Goal: Information Seeking & Learning: Check status

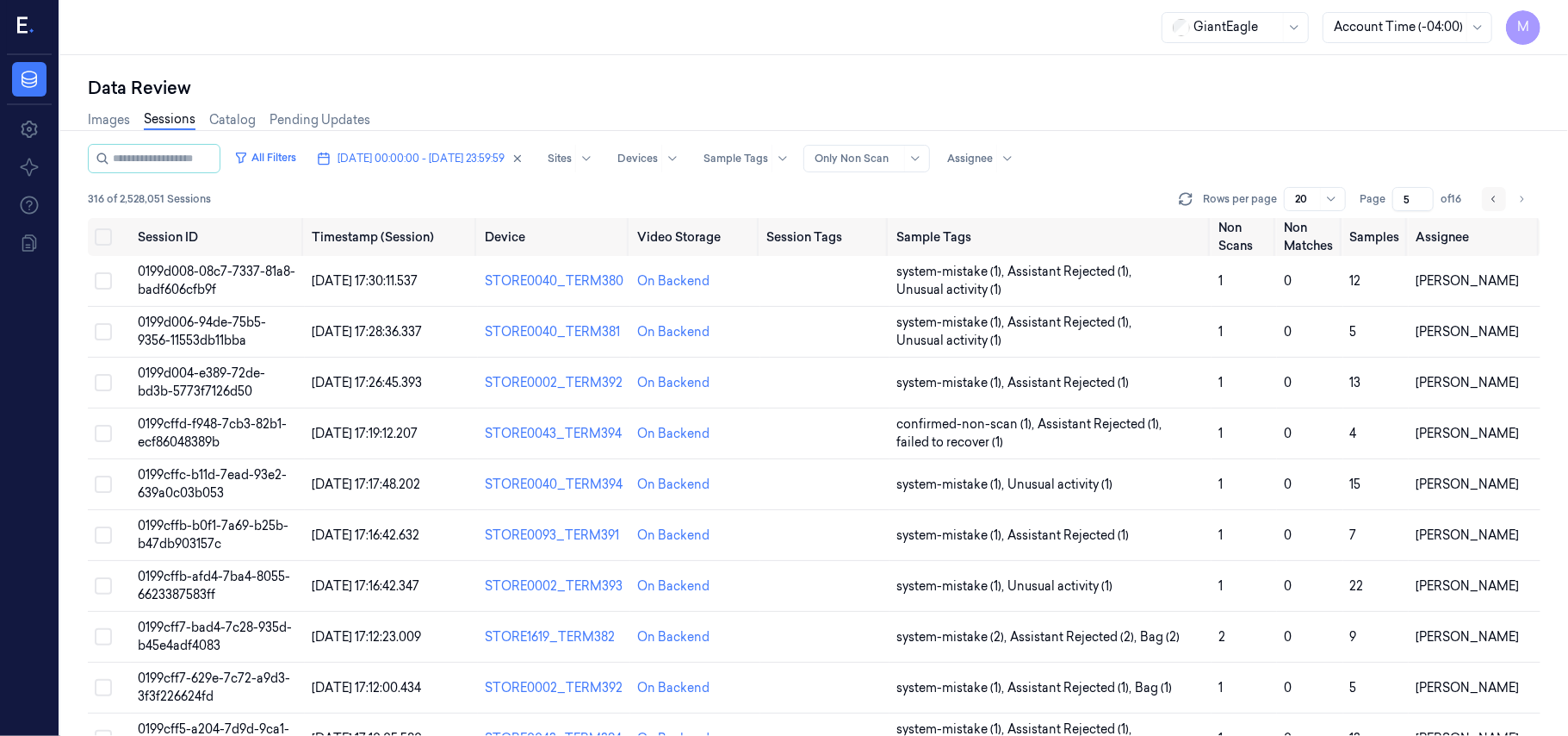
click at [1489, 193] on icon "Go to previous page" at bounding box center [1494, 199] width 10 height 14
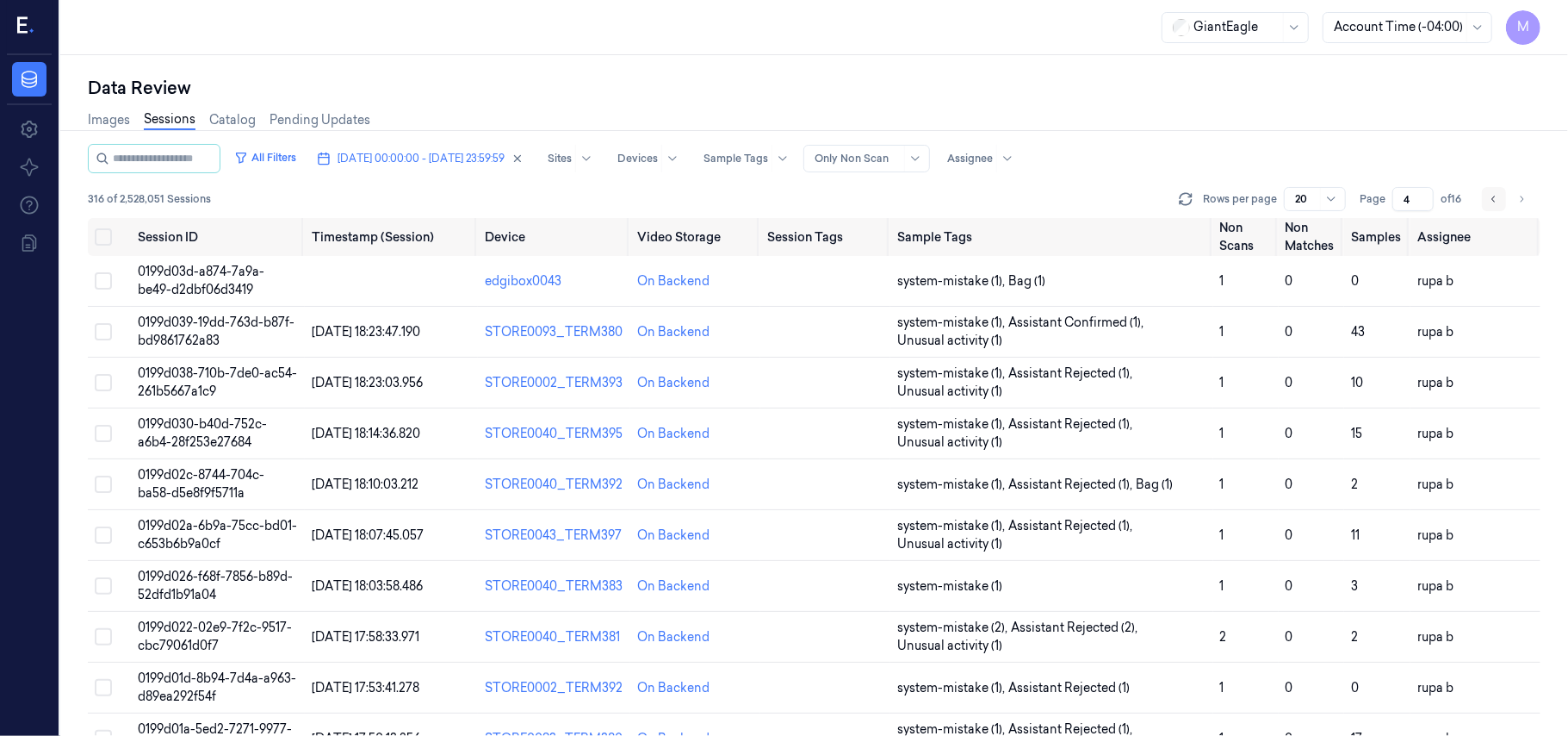
click at [1489, 193] on icon "Go to previous page" at bounding box center [1494, 199] width 10 height 14
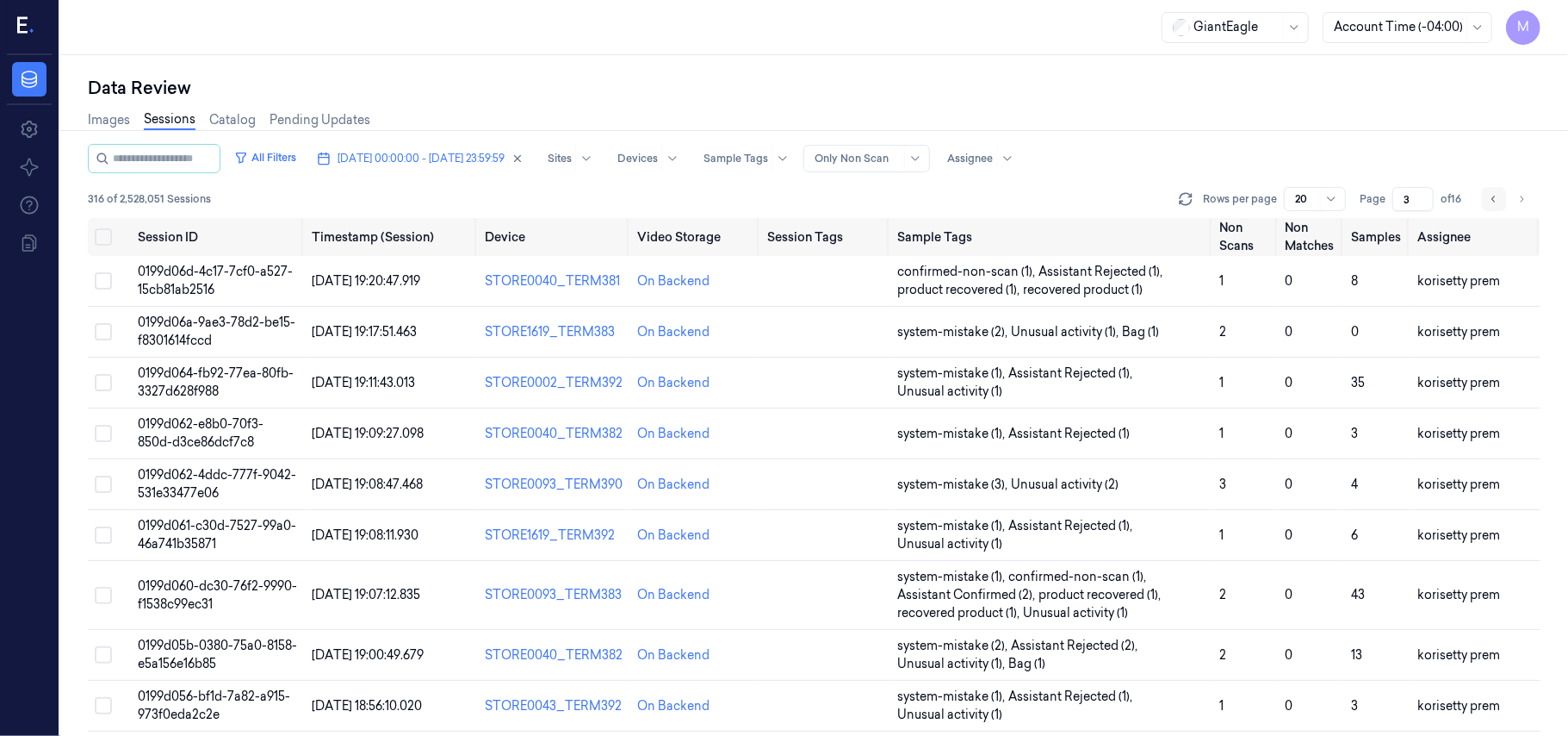
click at [1489, 193] on icon "Go to previous page" at bounding box center [1494, 199] width 10 height 14
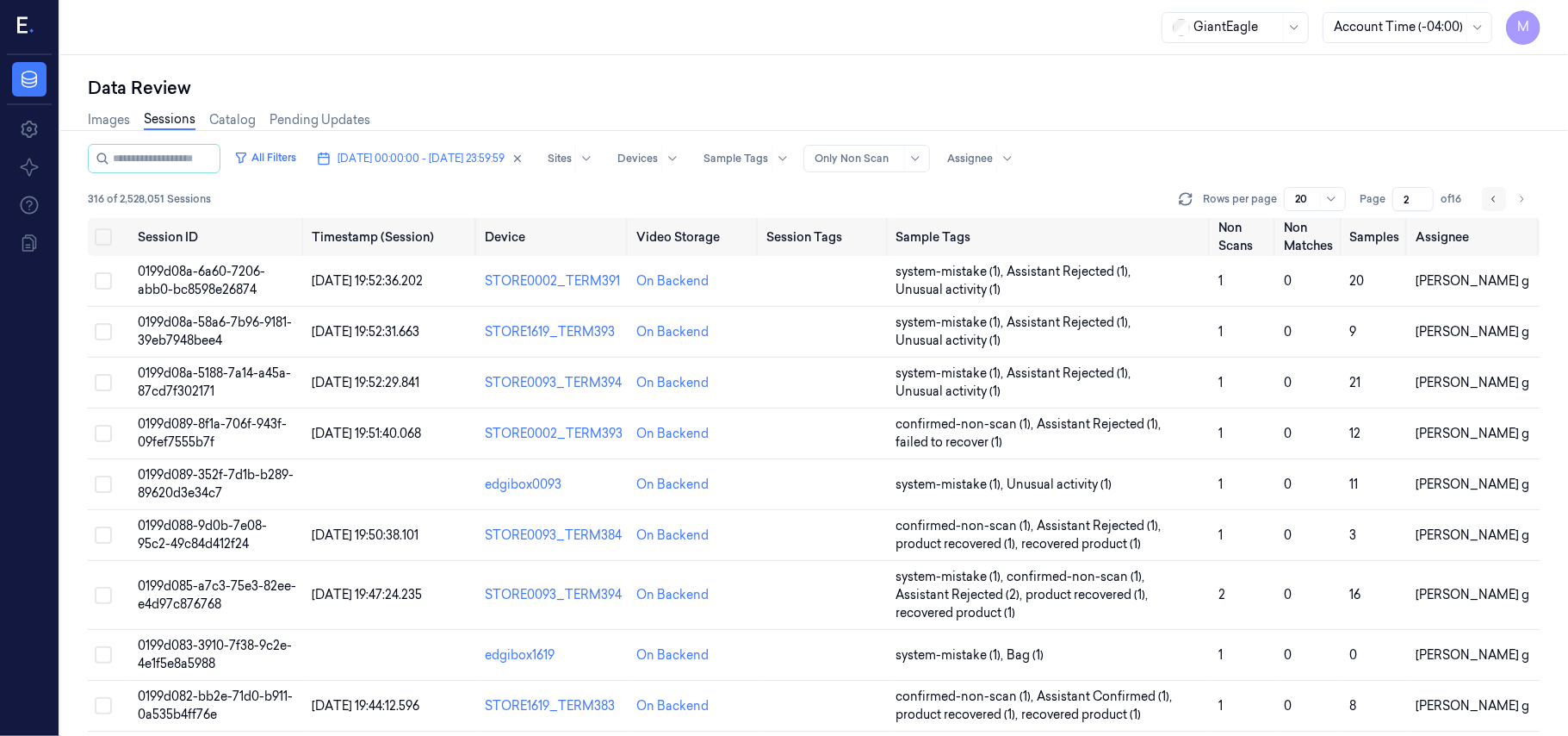
click at [1489, 193] on icon "Go to previous page" at bounding box center [1494, 199] width 10 height 14
type input "1"
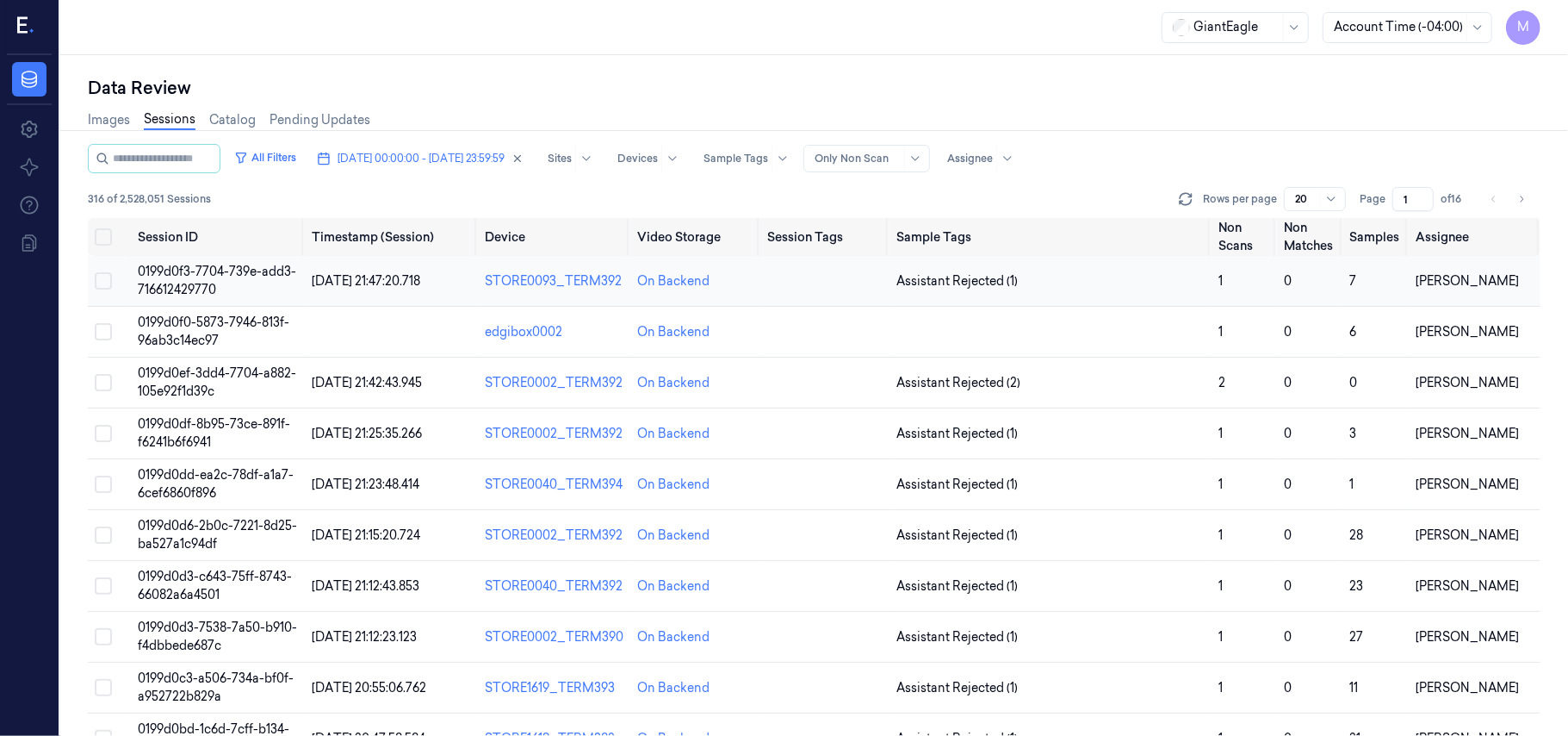
click at [197, 280] on td "0199d0f3-7704-739e-add3-716612429770" at bounding box center [218, 281] width 174 height 51
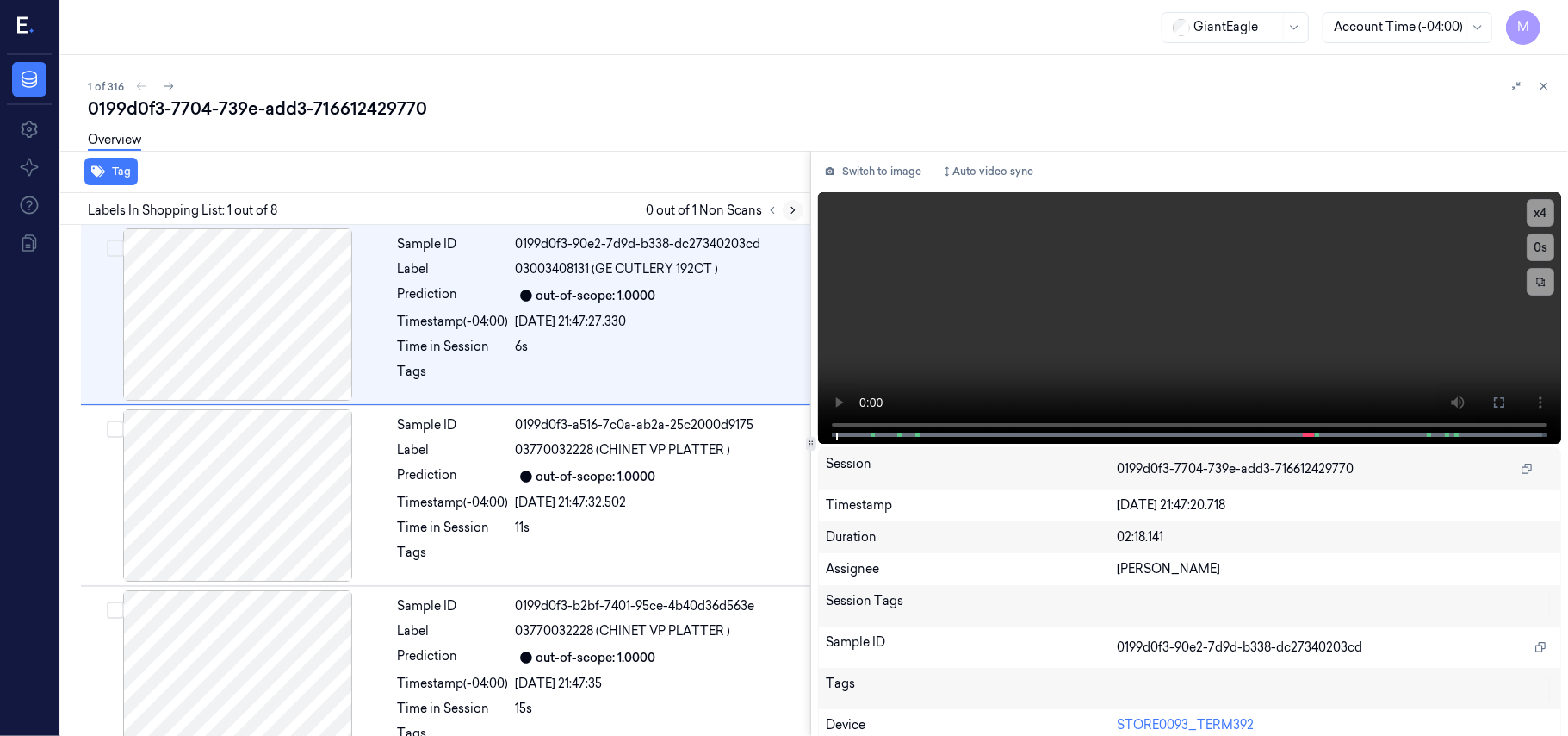
click at [792, 210] on icon at bounding box center [793, 210] width 12 height 12
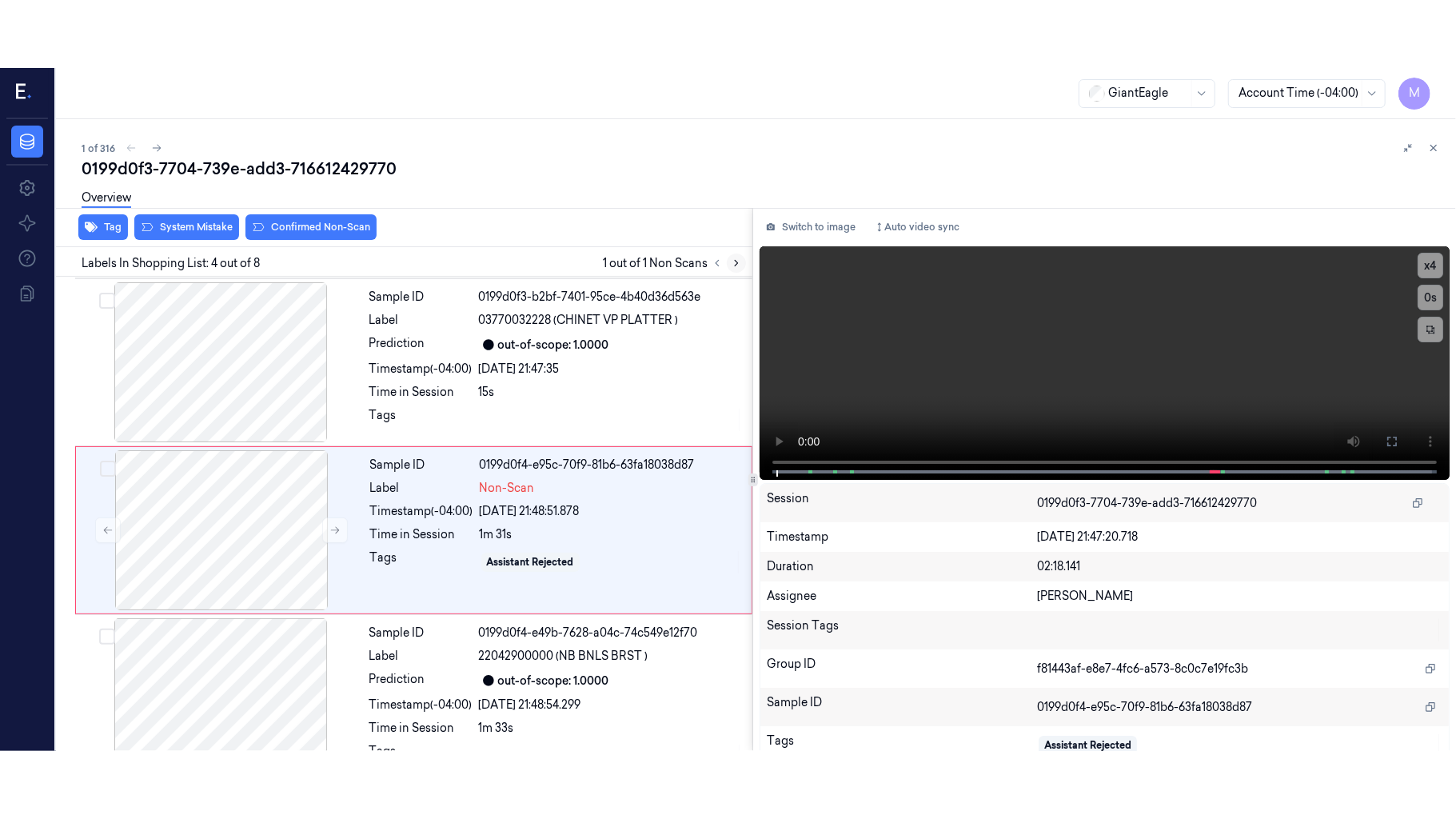
scroll to position [350, 0]
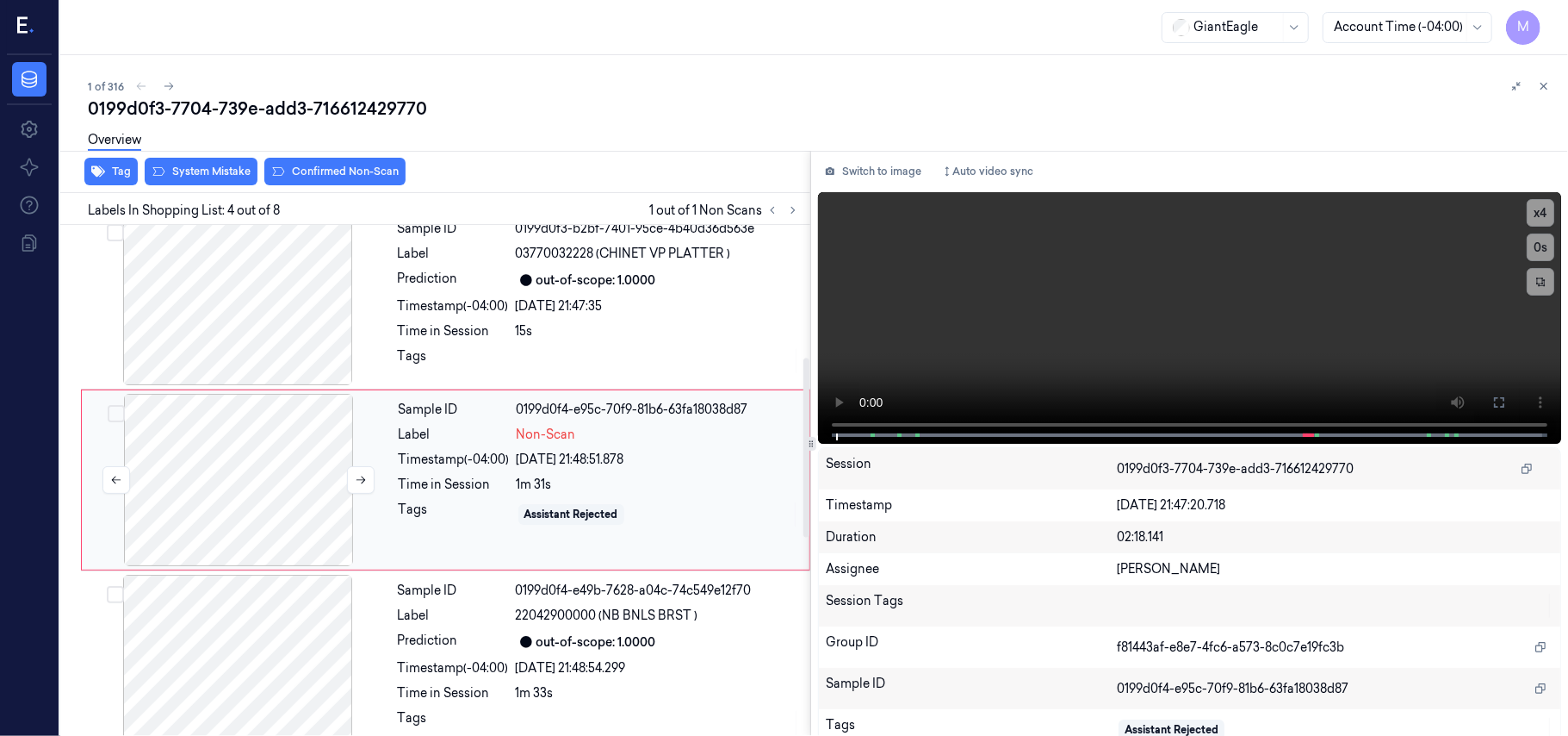
click at [284, 445] on div at bounding box center [239, 479] width 307 height 172
click at [1494, 397] on icon at bounding box center [1499, 402] width 10 height 10
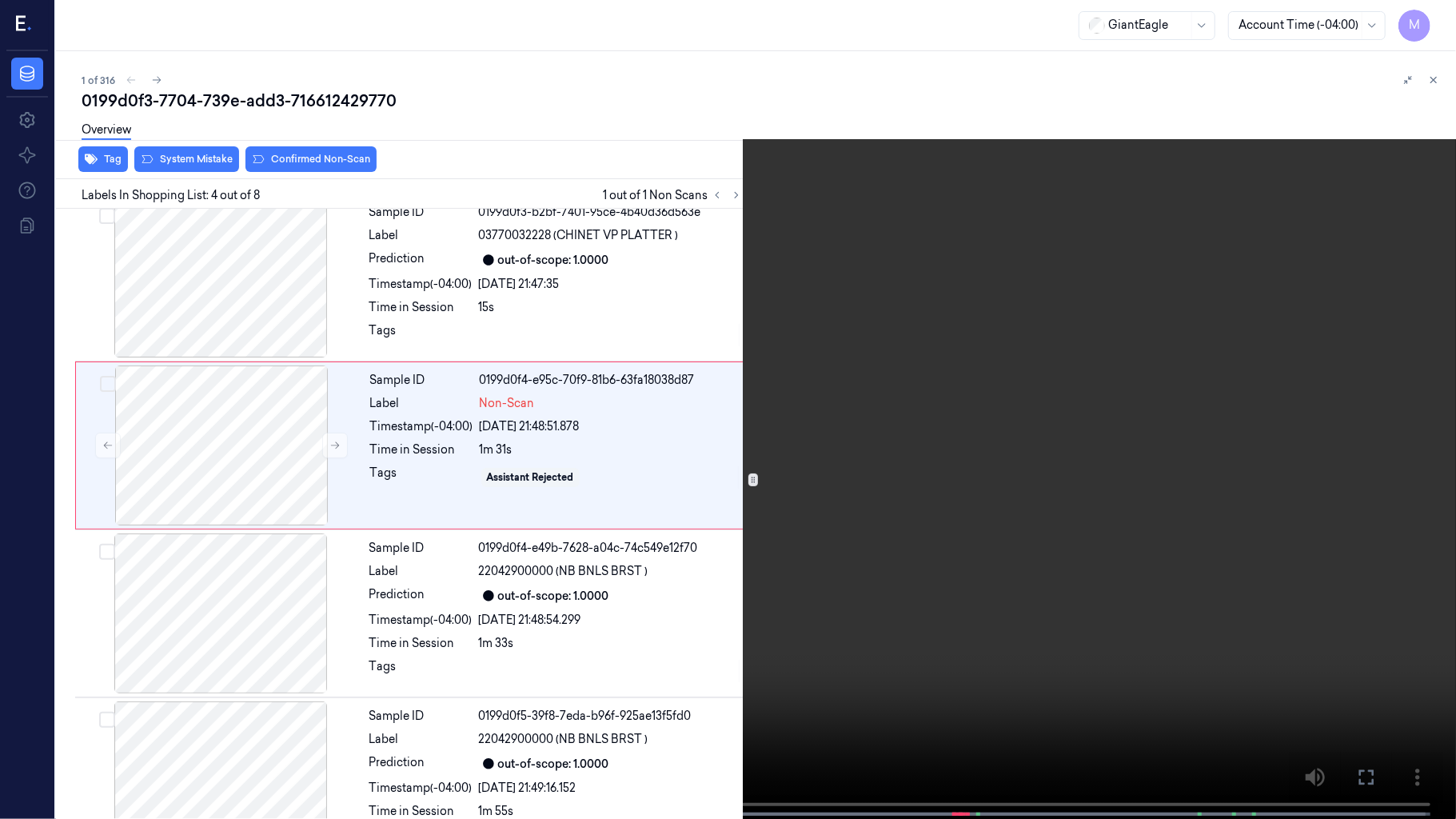
click at [1040, 286] on video at bounding box center [728, 411] width 1456 height 822
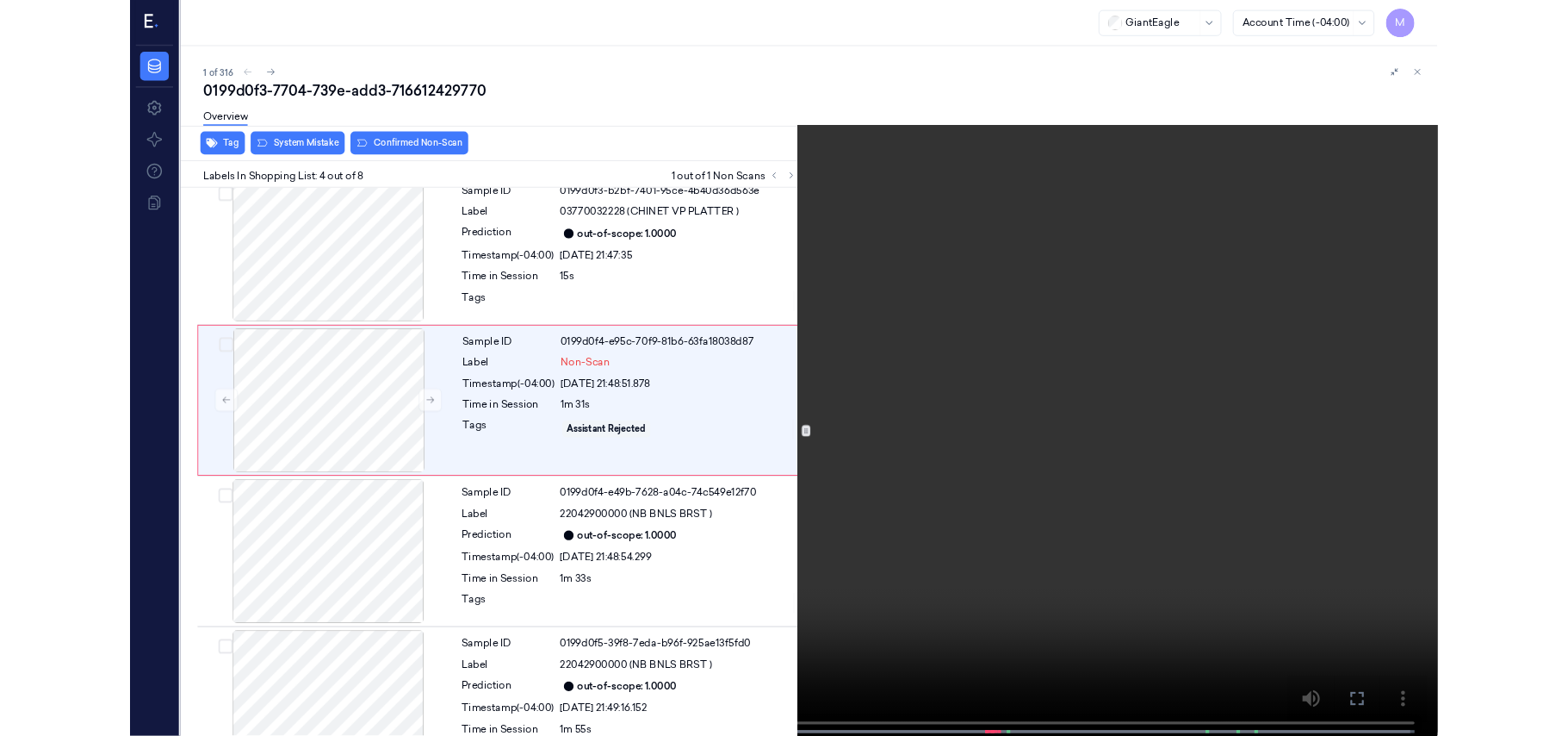
scroll to position [305, 0]
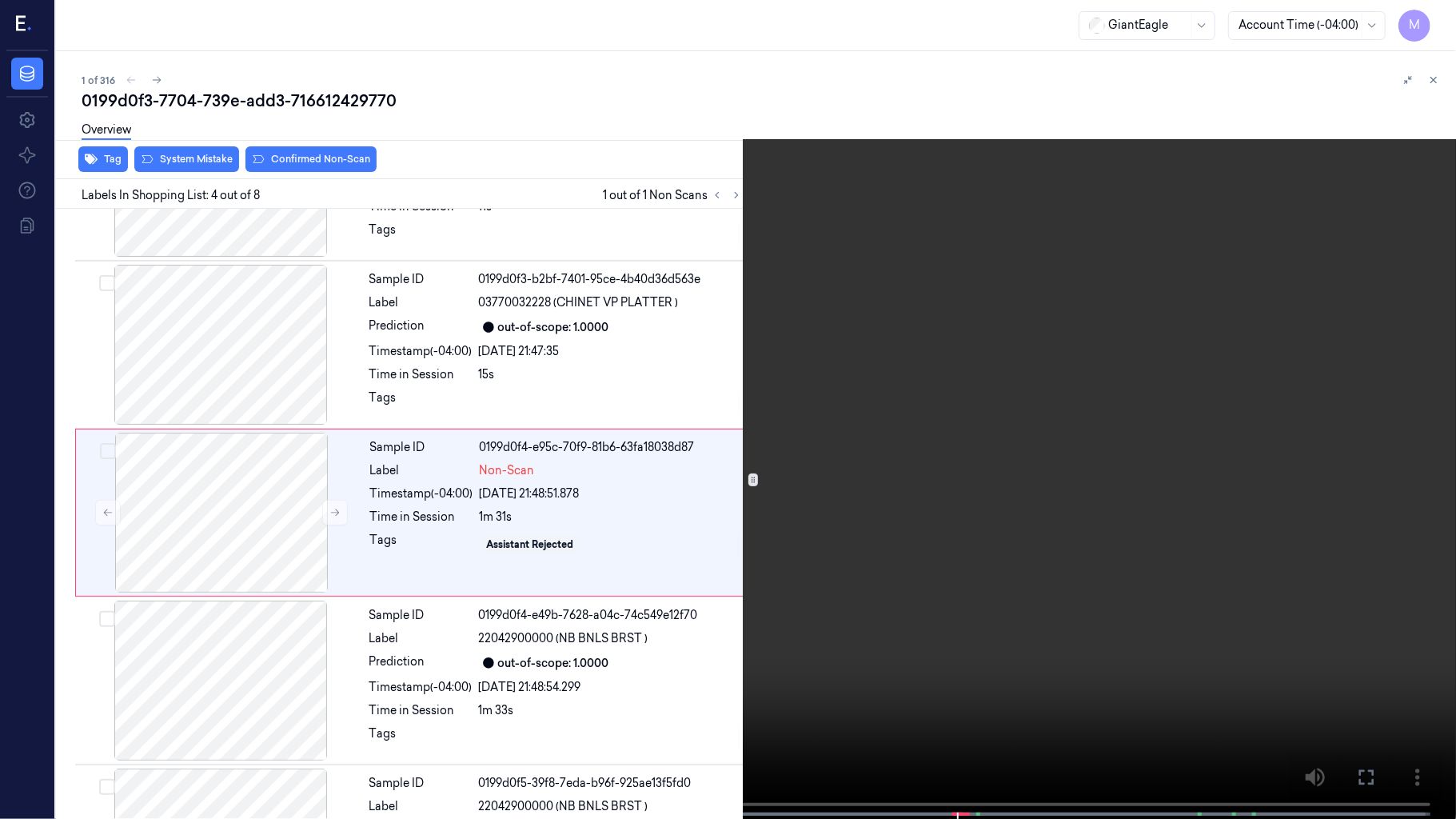
click at [1009, 328] on video at bounding box center [728, 411] width 1456 height 822
click at [1432, 16] on button "x 4" at bounding box center [1437, 18] width 25 height 25
click at [877, 493] on video at bounding box center [728, 411] width 1456 height 822
click at [1012, 420] on video at bounding box center [728, 411] width 1456 height 822
click at [0, 0] on icon at bounding box center [0, 0] width 0 height 0
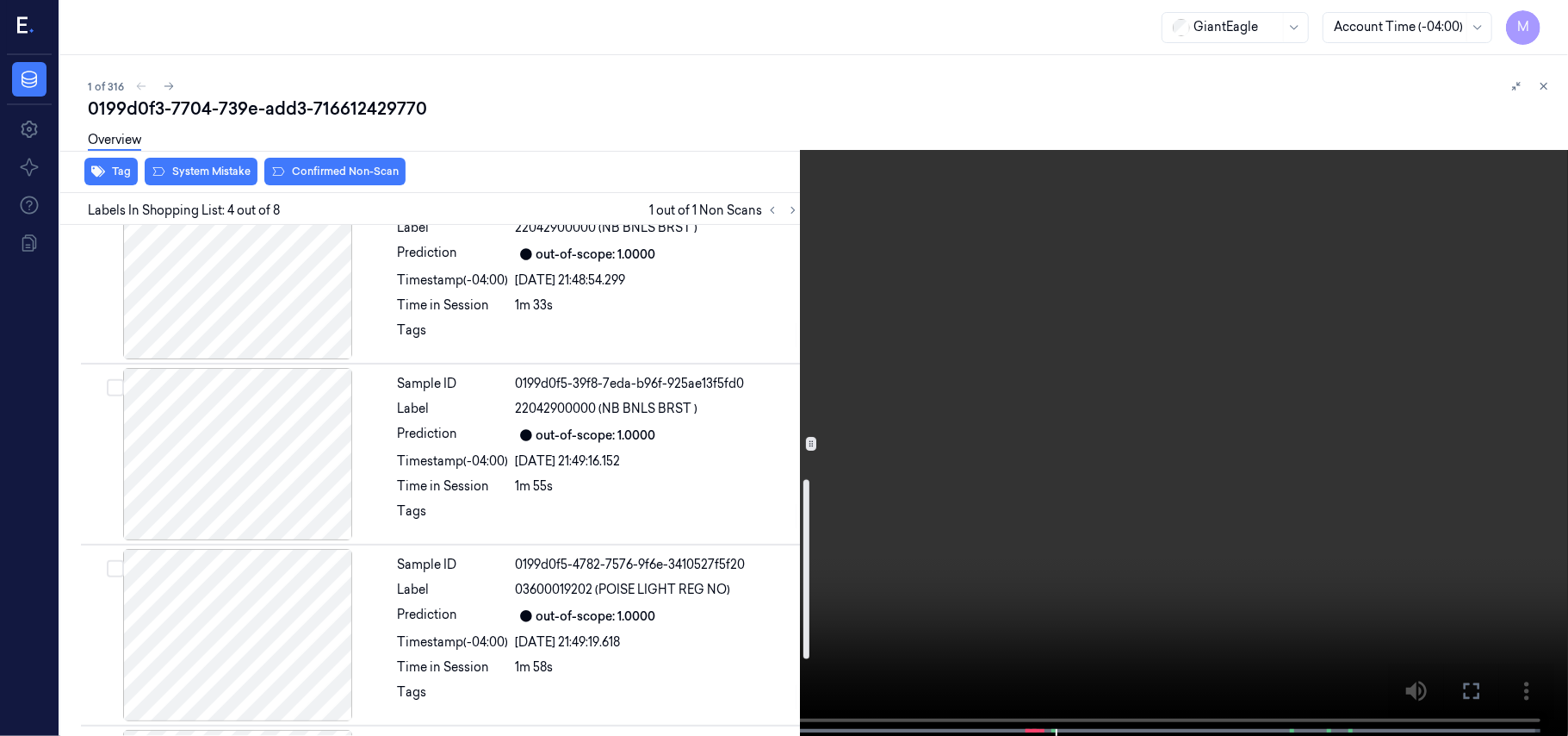
scroll to position [650, 0]
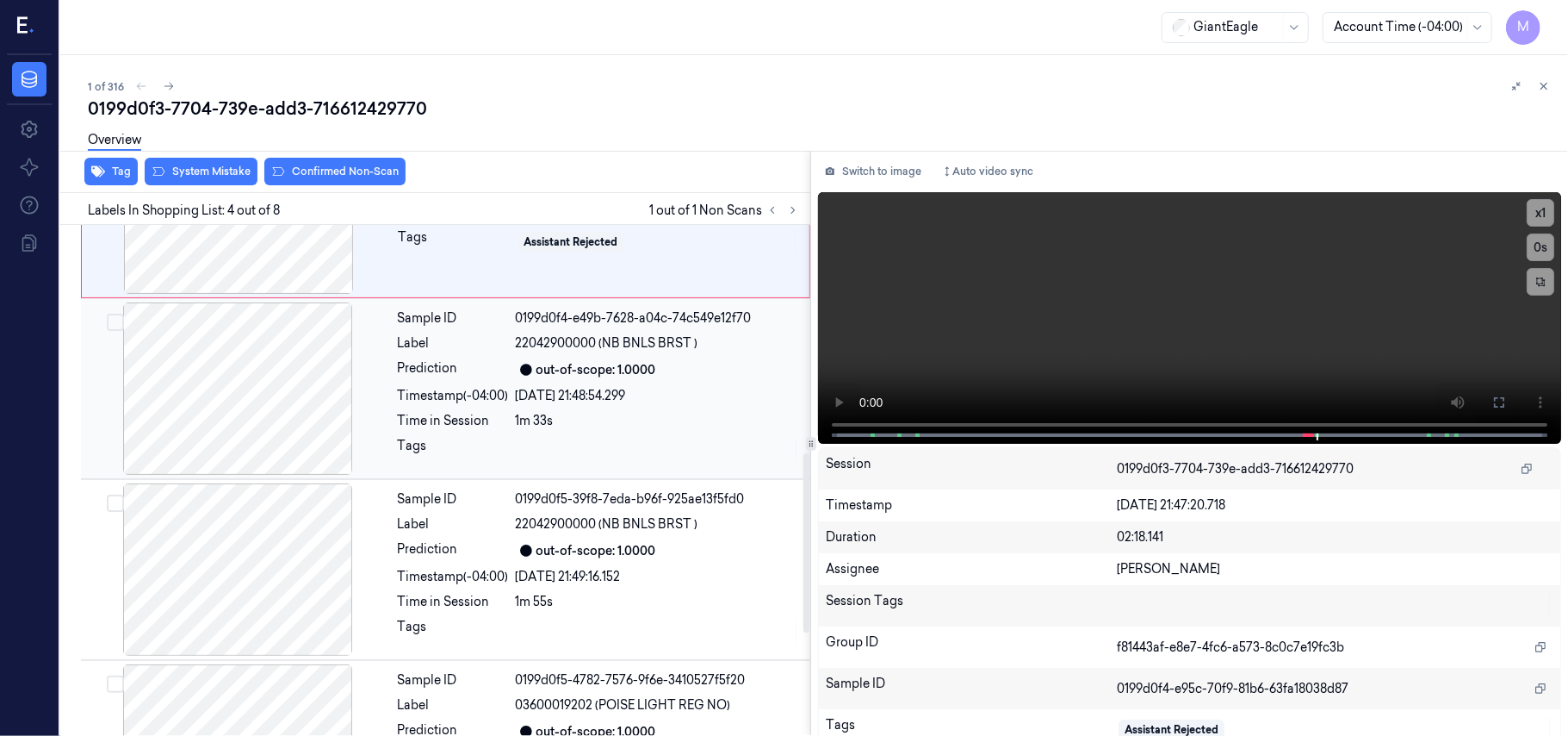
click at [600, 387] on div "Sample ID 0199d0f4-e49b-7628-a04c-74c549e12f70 Label 22042900000 (NB BNLS BRST …" at bounding box center [599, 389] width 416 height 172
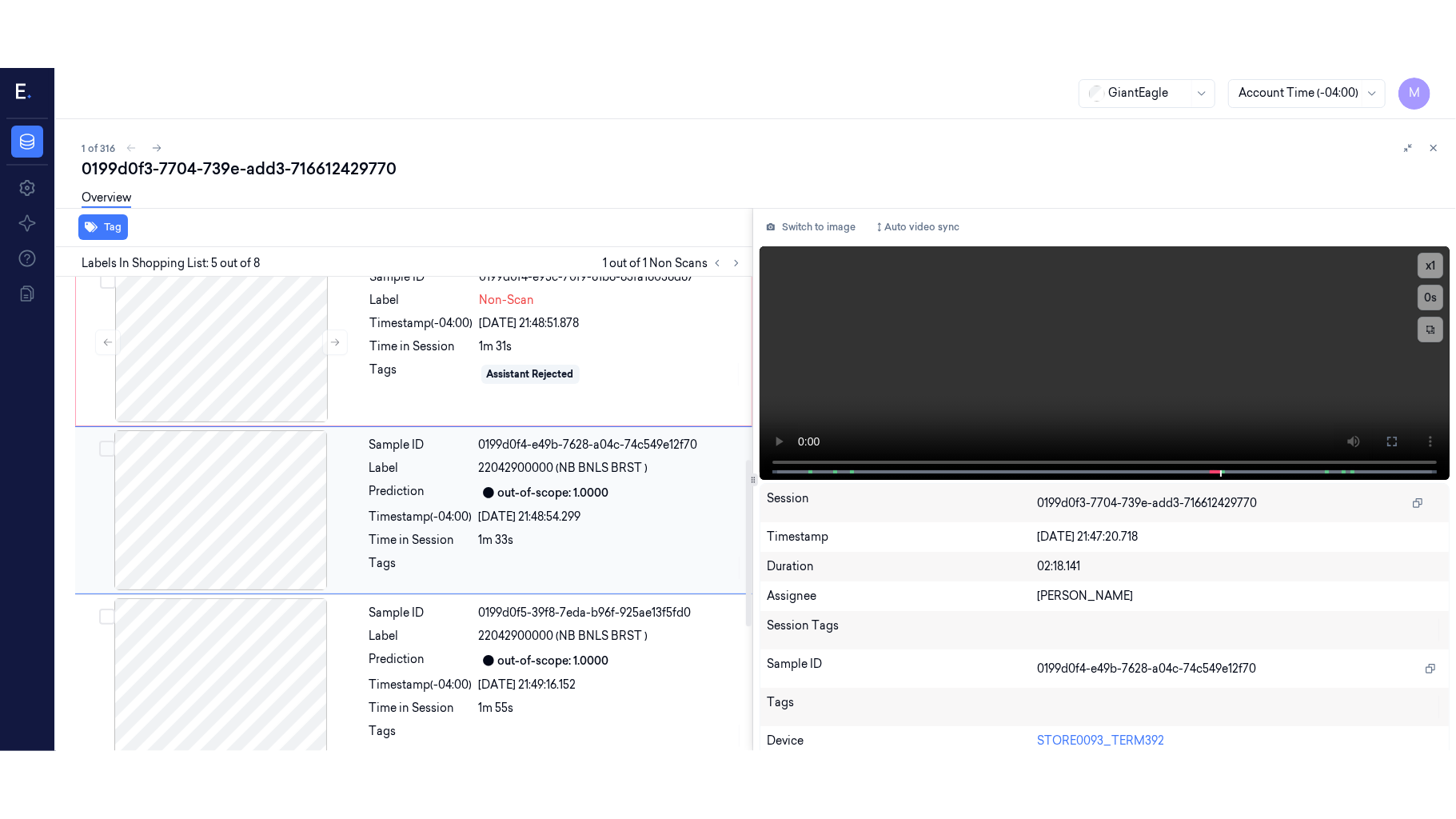
scroll to position [519, 0]
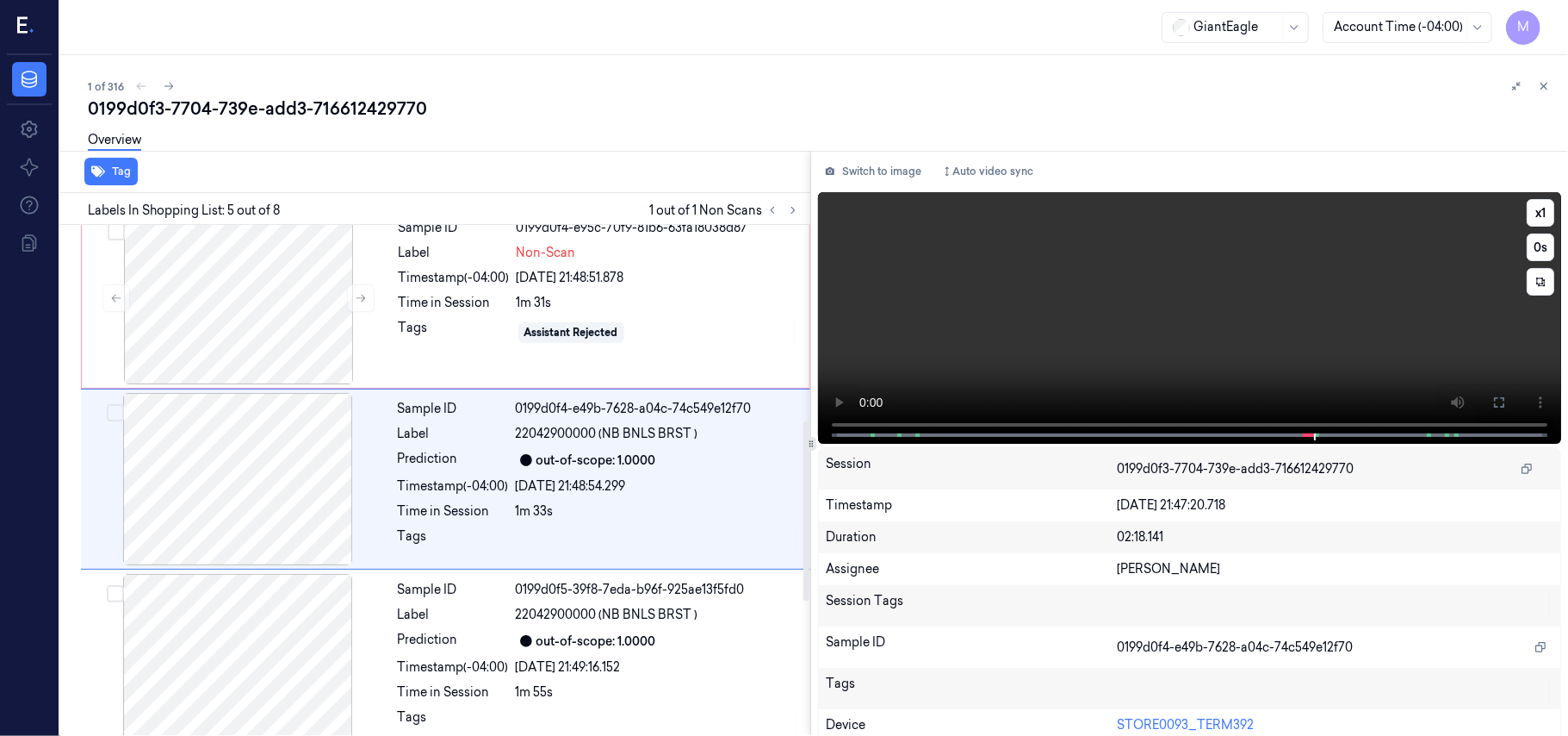
click at [1278, 315] on video at bounding box center [1190, 317] width 743 height 252
click at [1492, 404] on icon at bounding box center [1499, 402] width 14 height 14
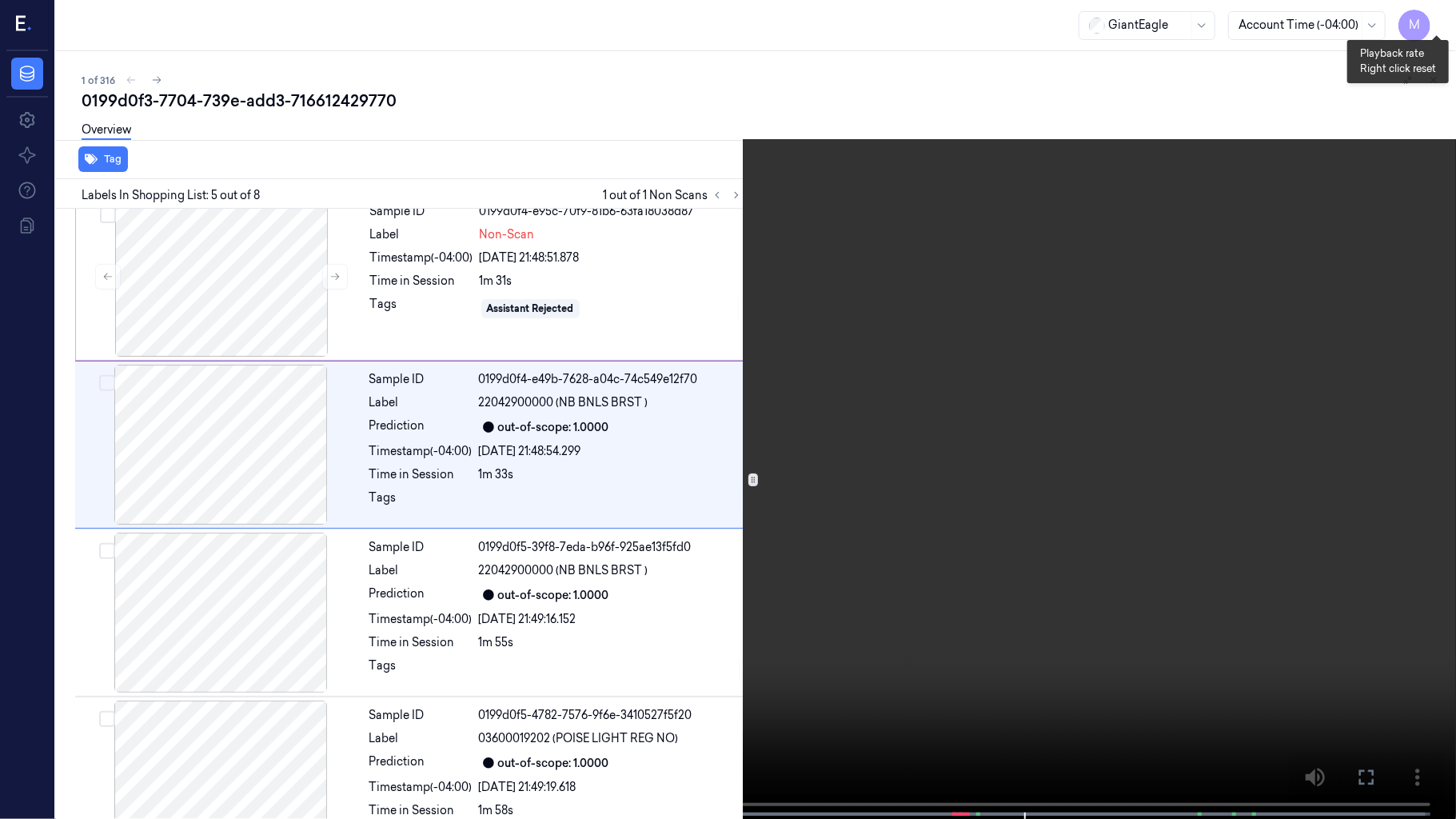
click at [1431, 13] on button "x 1" at bounding box center [1437, 18] width 25 height 25
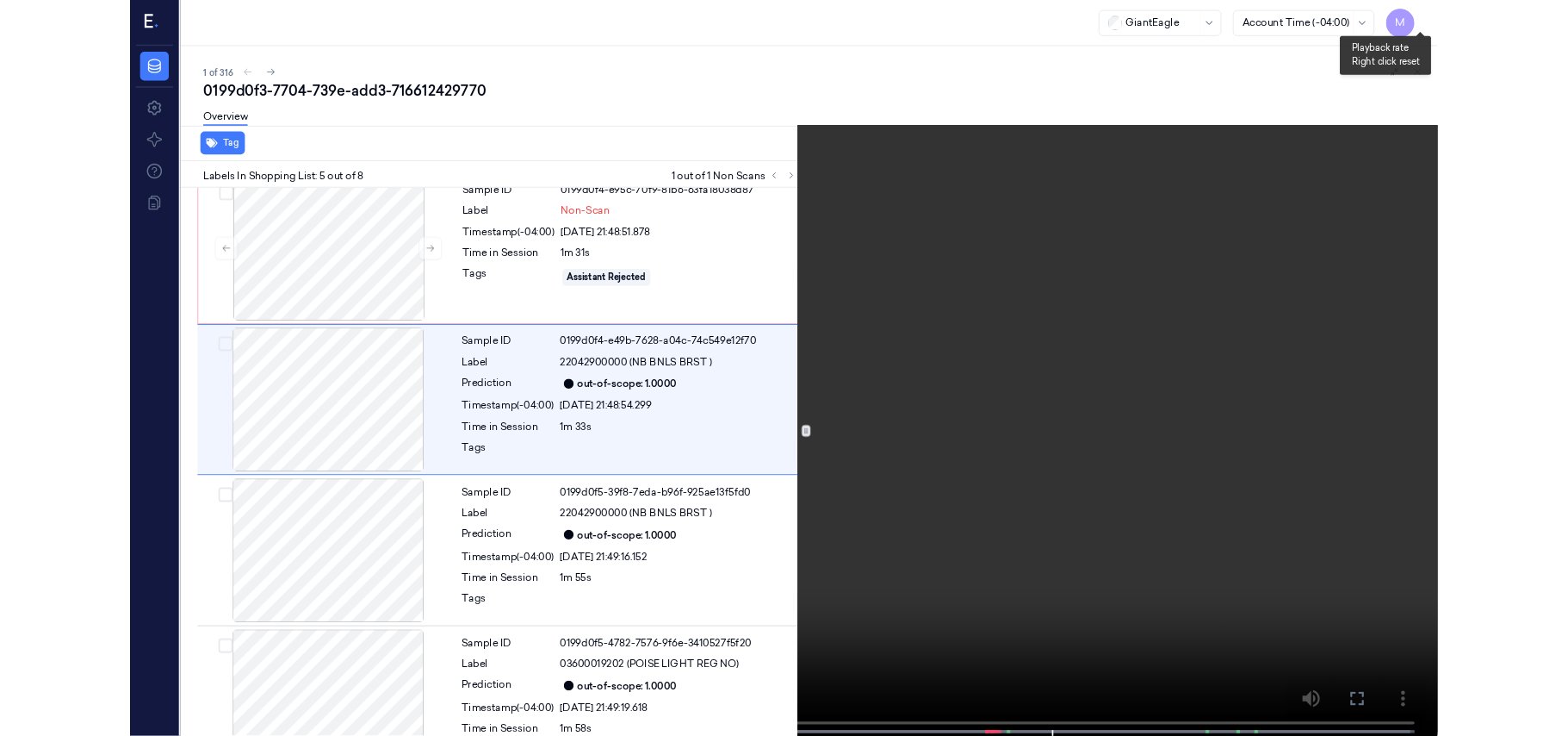
scroll to position [487, 0]
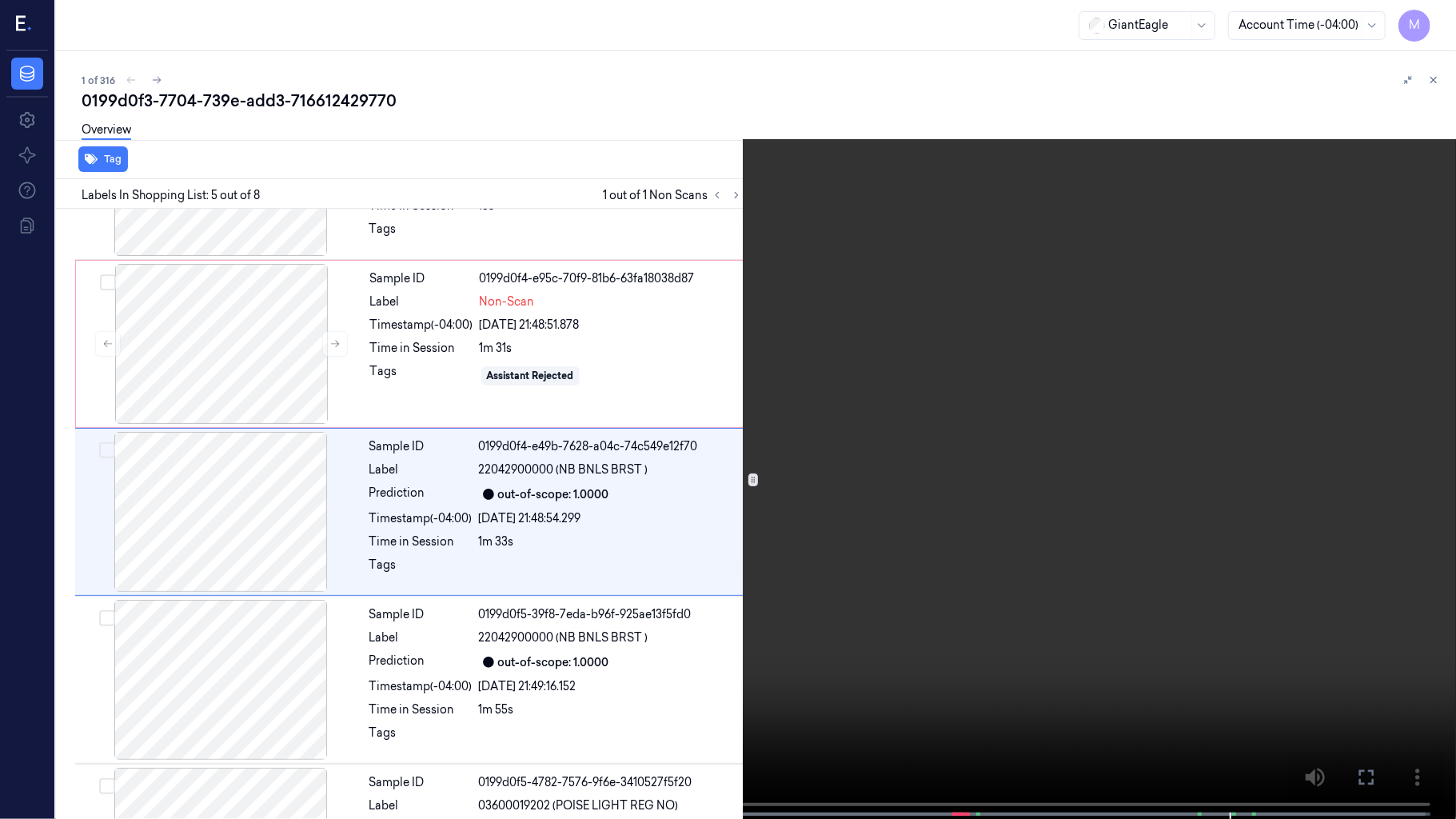
click at [814, 549] on video at bounding box center [728, 411] width 1456 height 822
click at [0, 0] on icon at bounding box center [0, 0] width 0 height 0
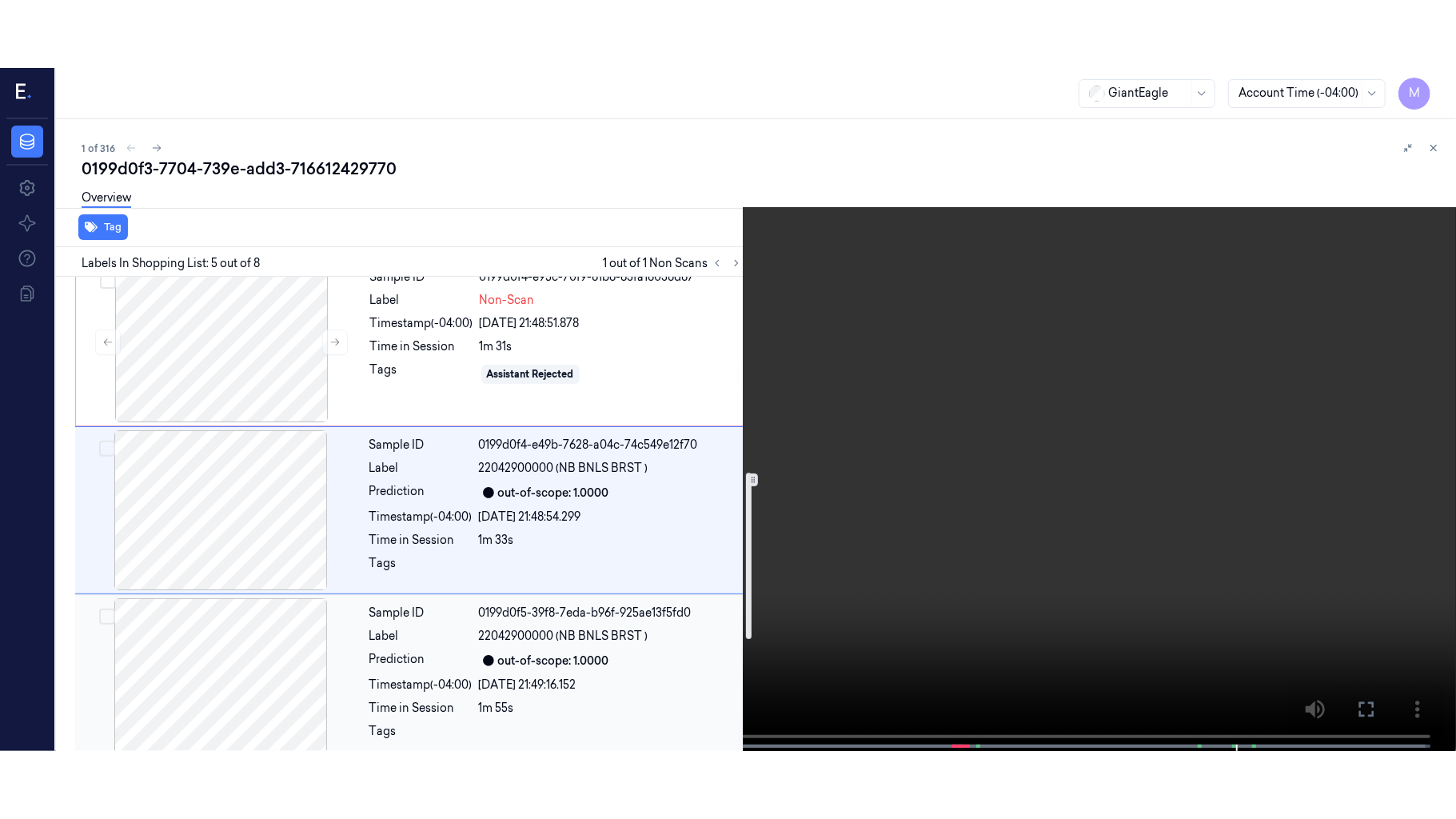
scroll to position [558, 0]
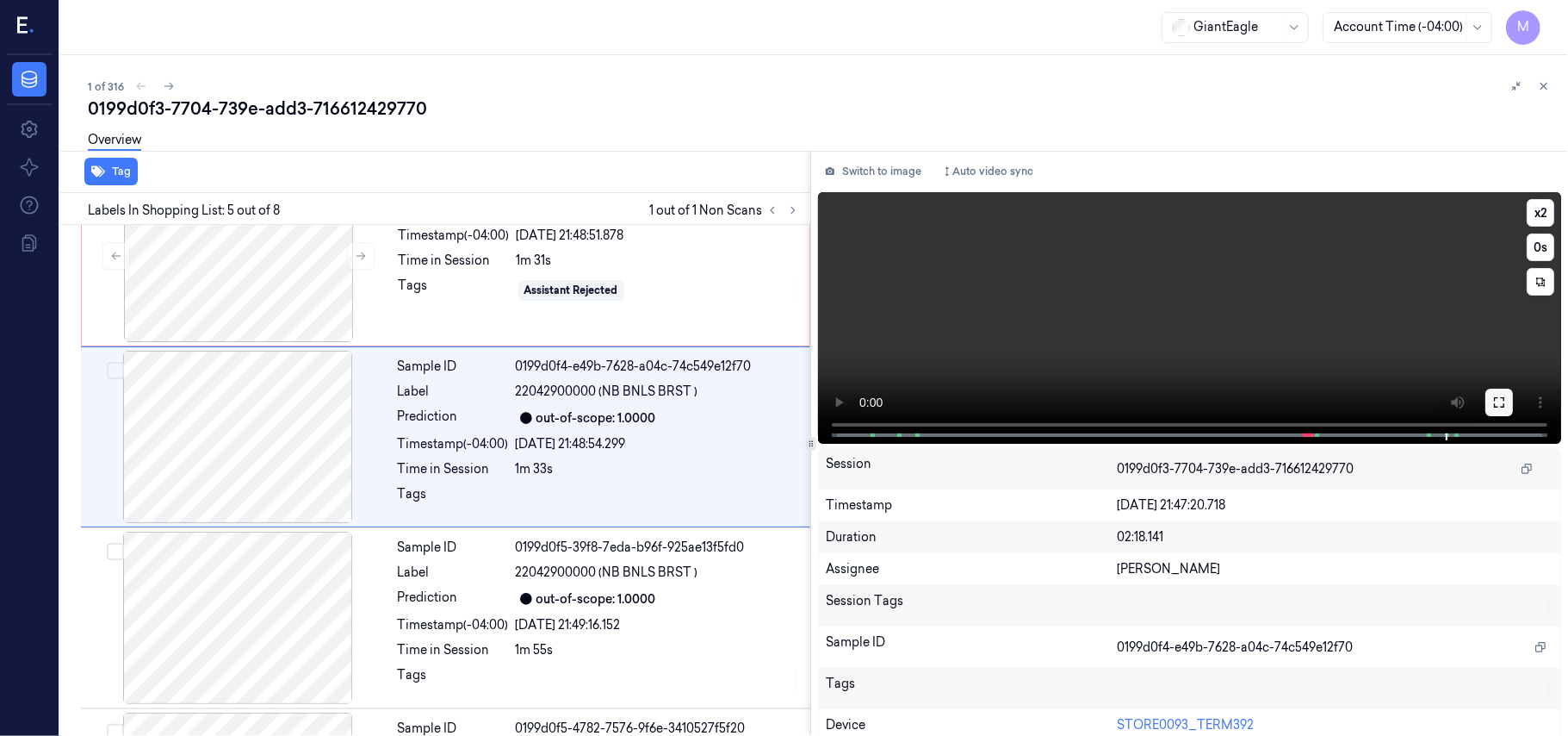
click at [1492, 398] on icon at bounding box center [1499, 402] width 14 height 14
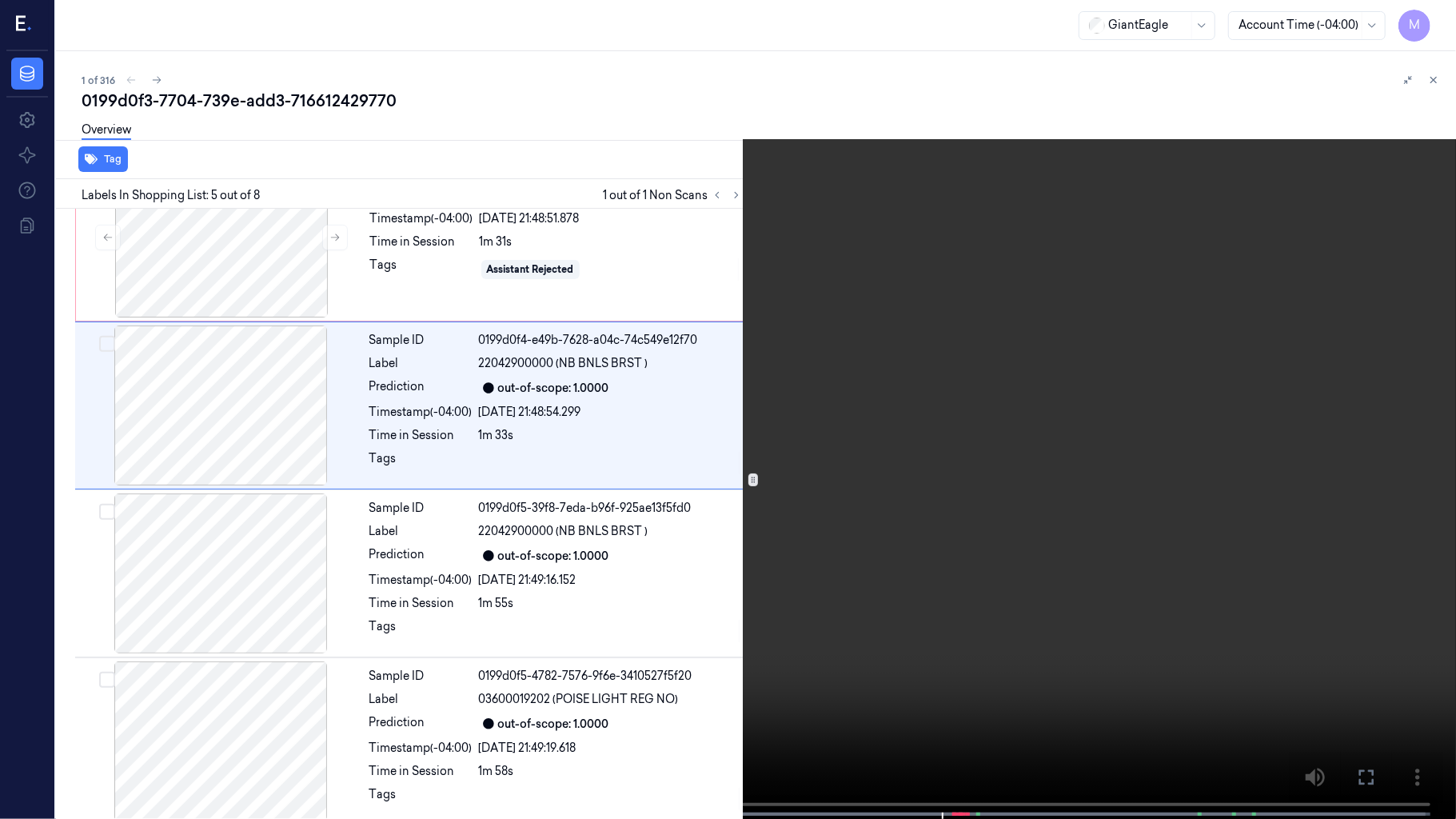
click at [838, 520] on video at bounding box center [728, 411] width 1456 height 822
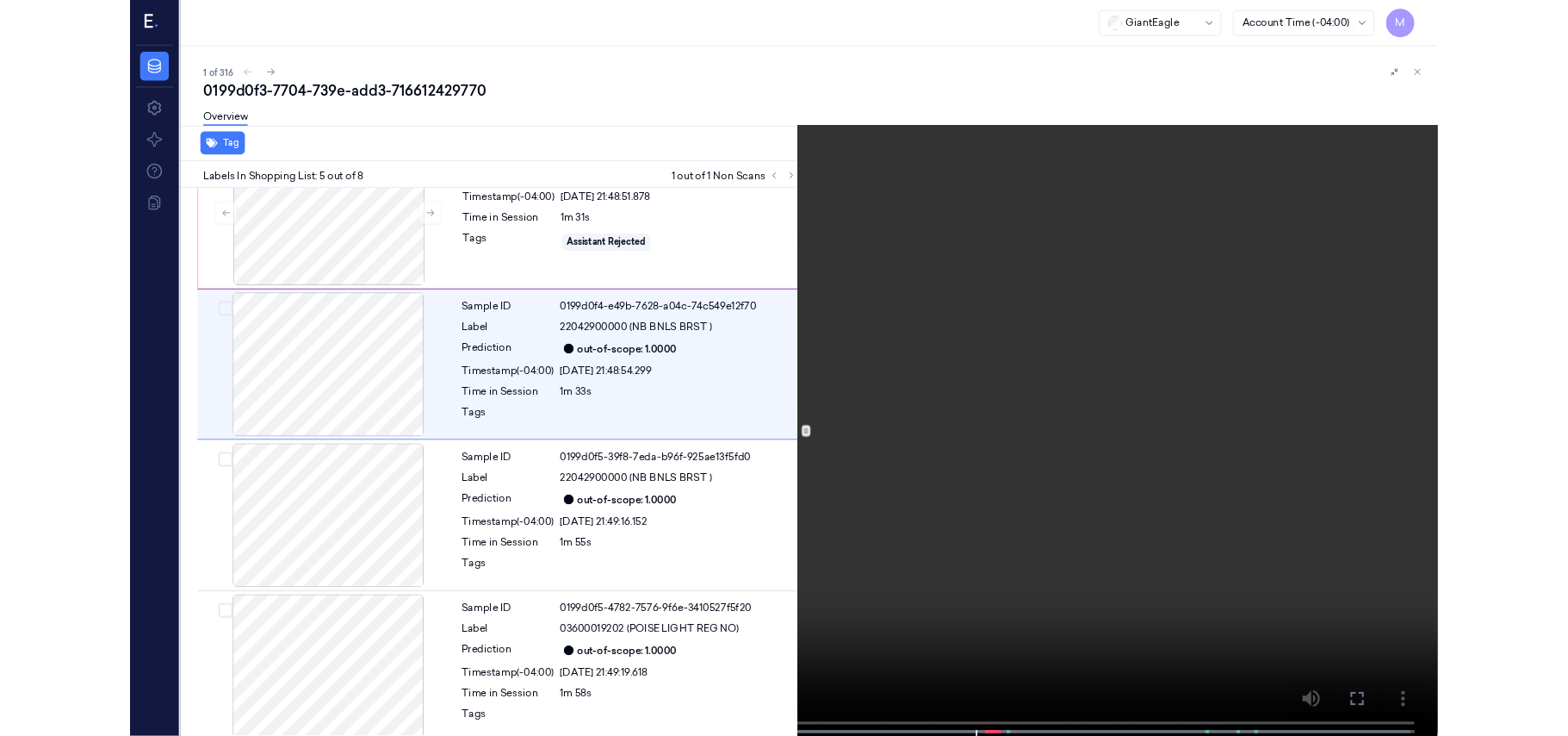
scroll to position [487, 0]
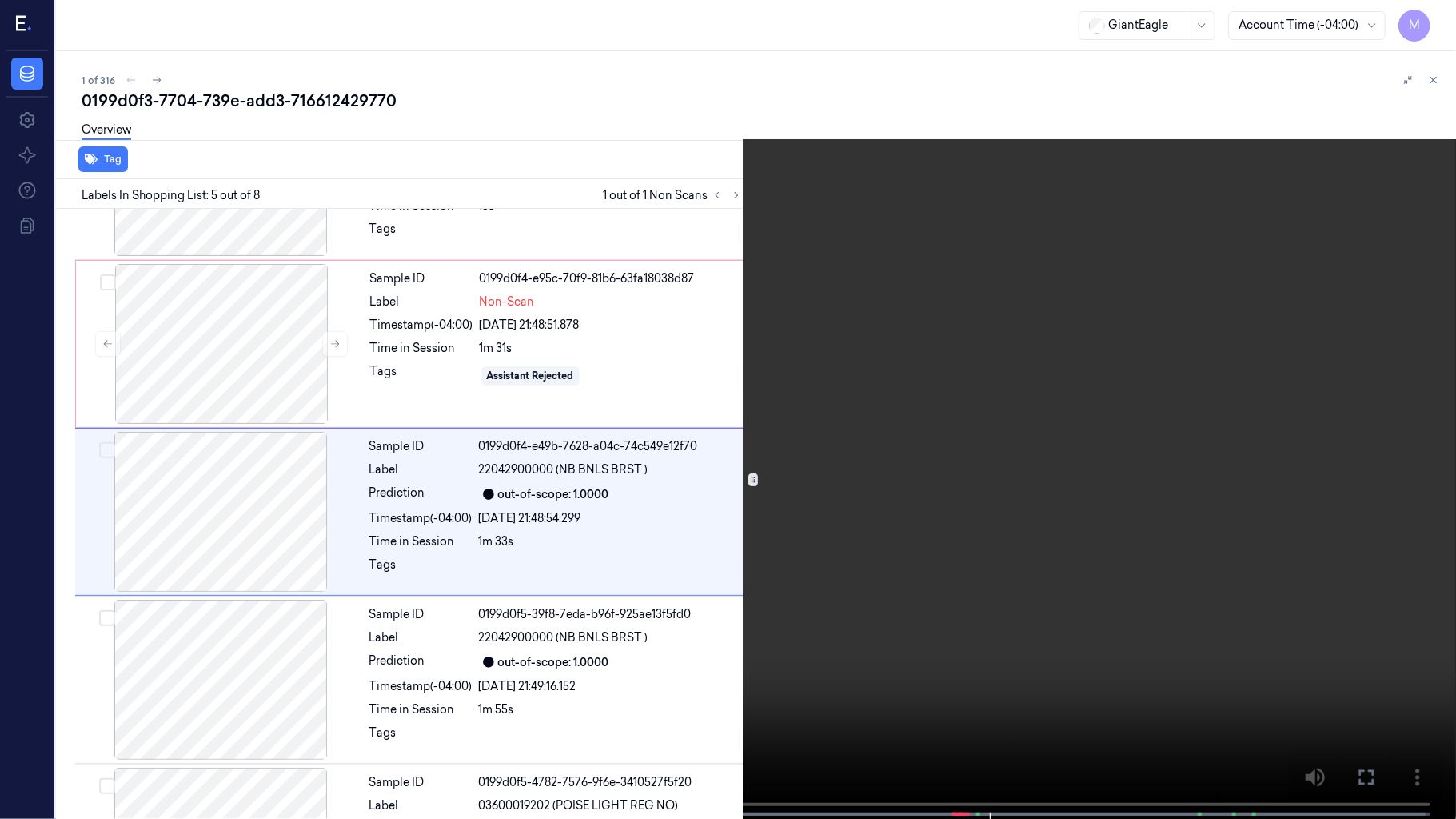
click at [753, 486] on video at bounding box center [728, 411] width 1456 height 822
click at [0, 0] on icon at bounding box center [0, 0] width 0 height 0
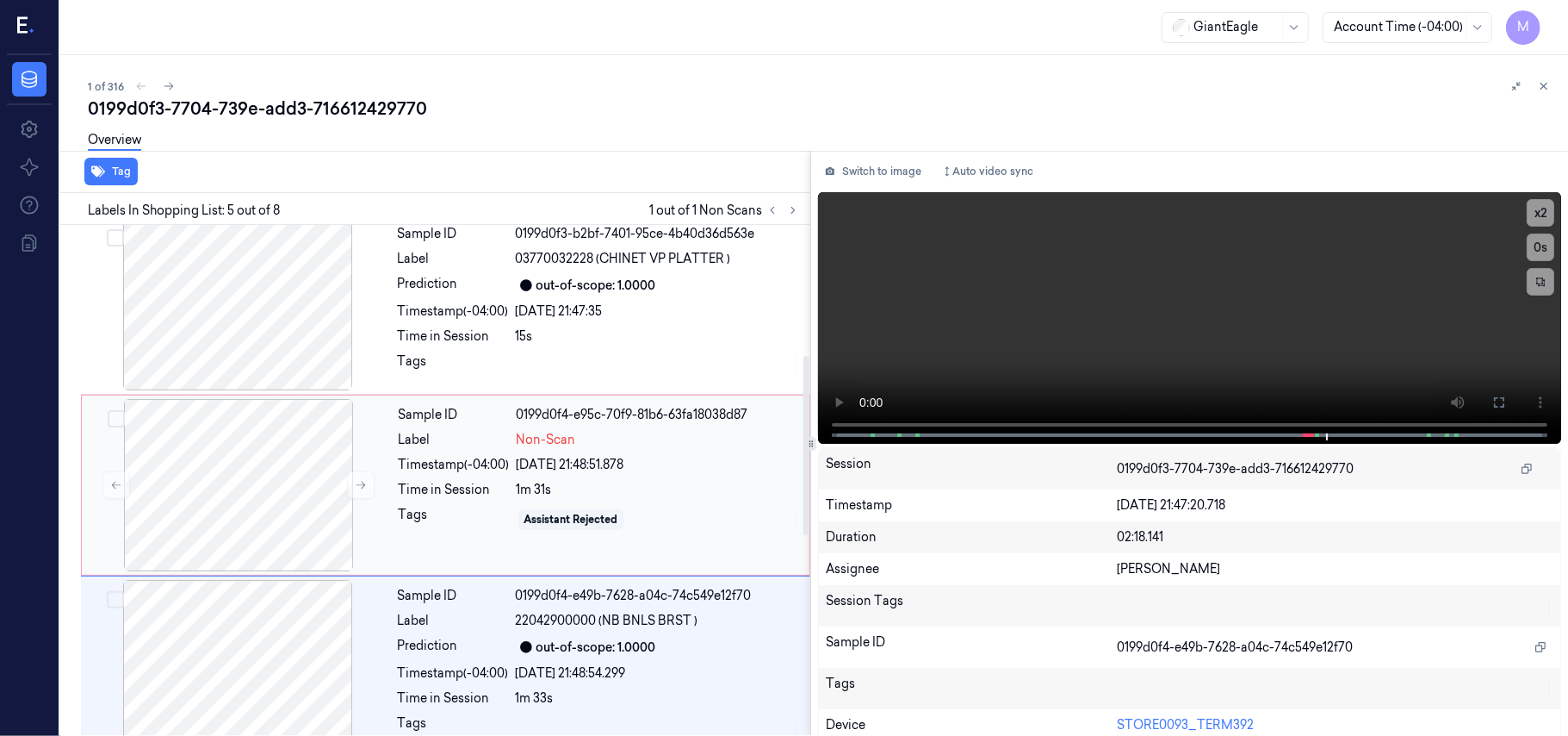
click at [623, 459] on div "[DATE] 21:48:51.878" at bounding box center [658, 464] width 283 height 18
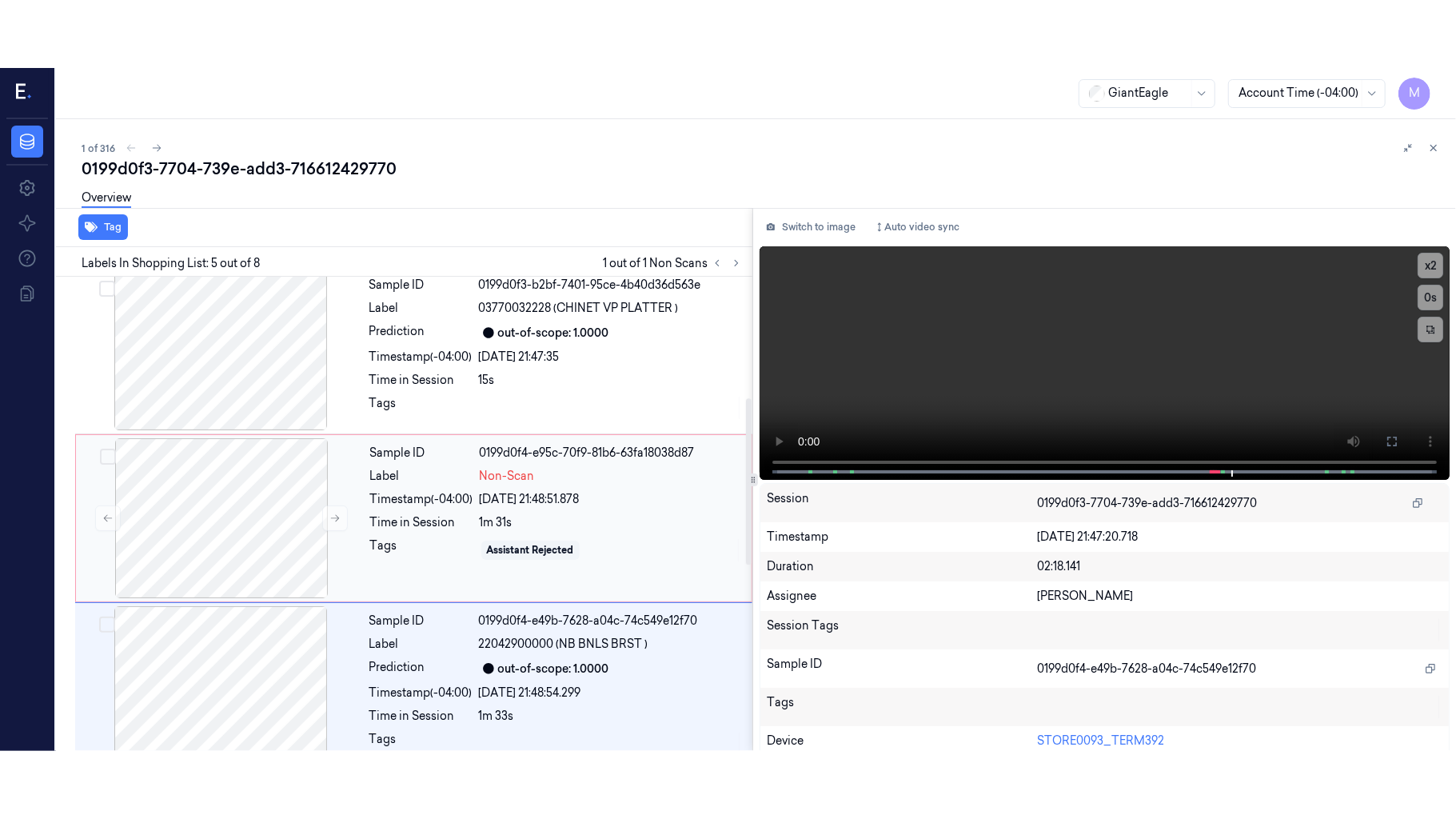
scroll to position [350, 0]
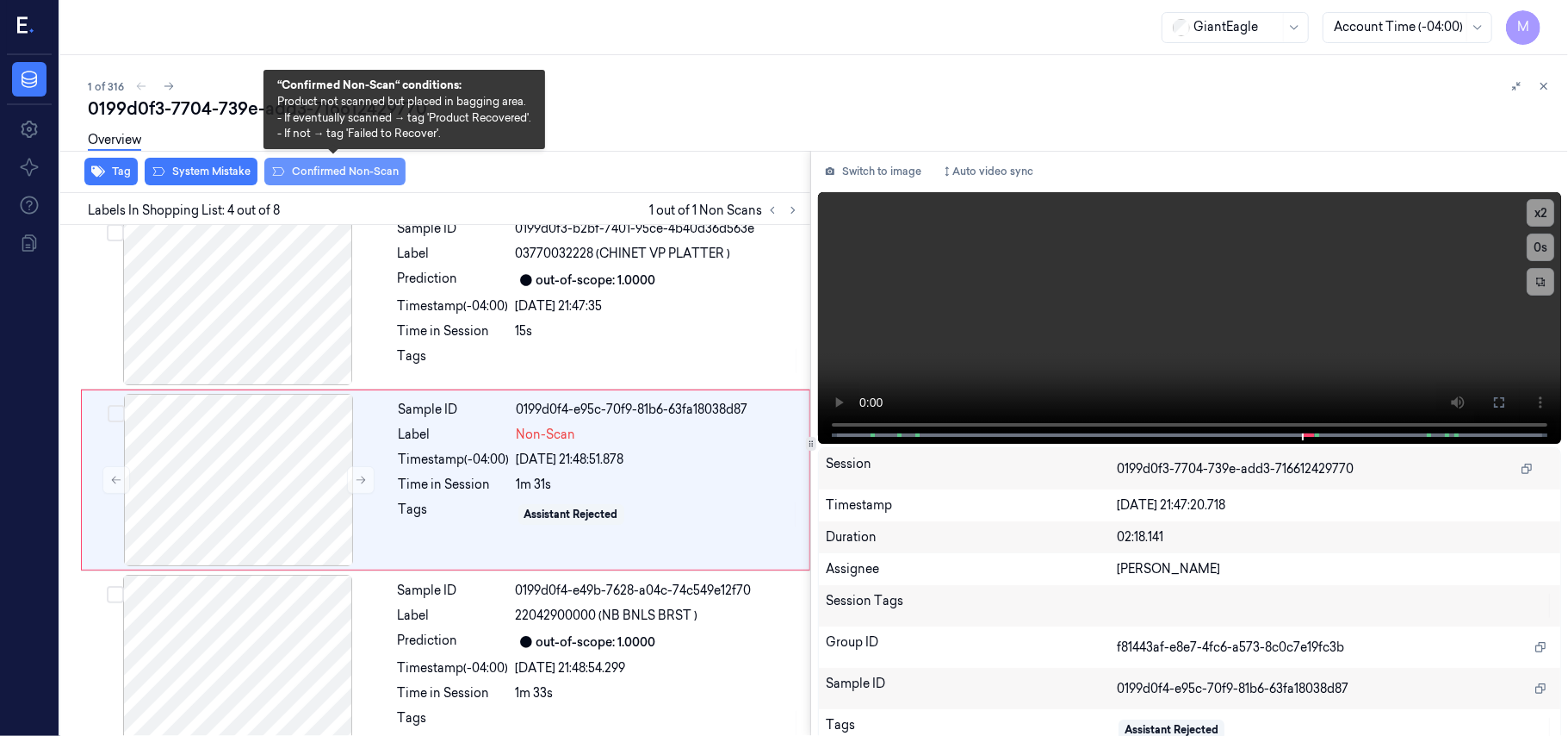
click at [322, 167] on button "Confirmed Non-Scan" at bounding box center [334, 170] width 141 height 27
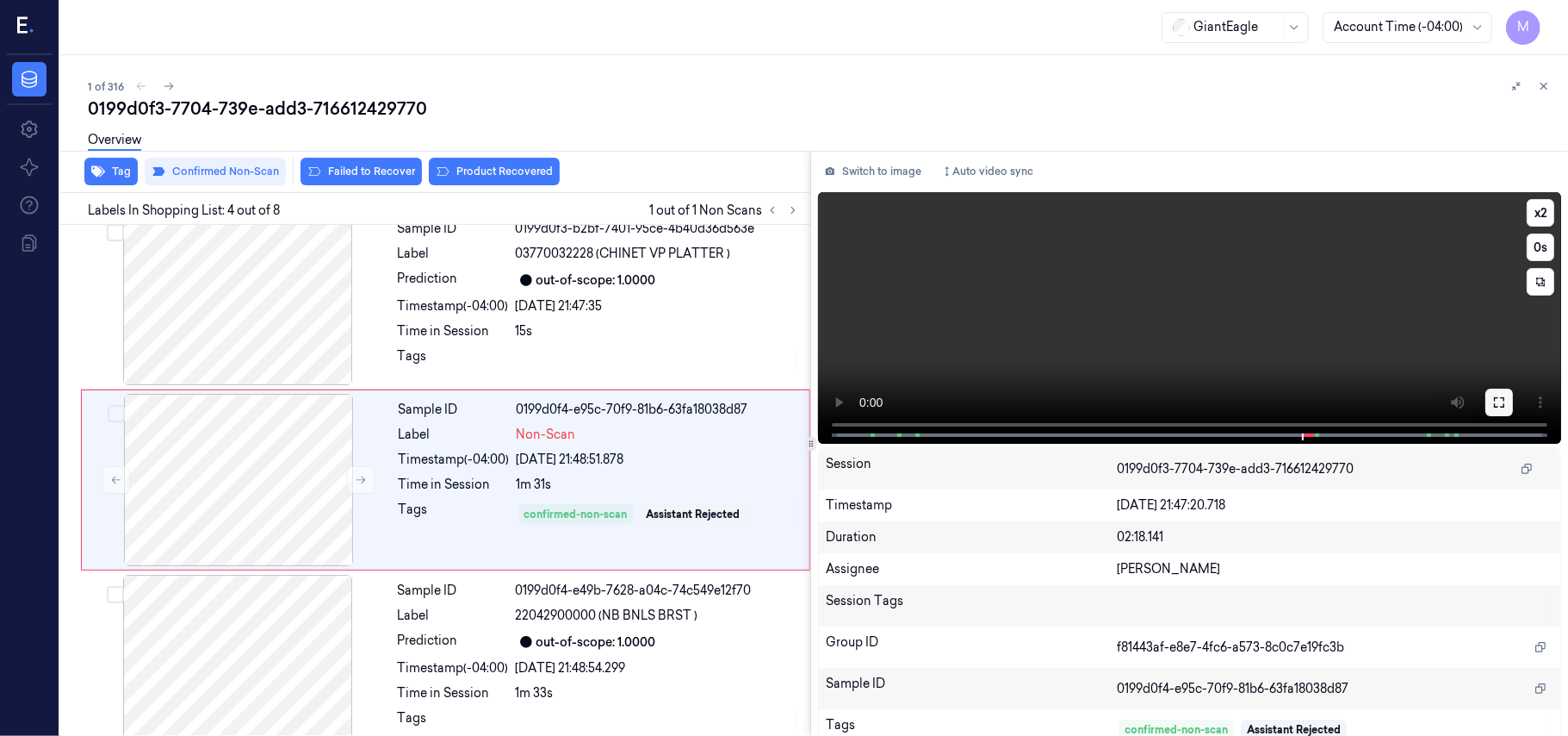
click at [1495, 402] on icon at bounding box center [1499, 402] width 14 height 14
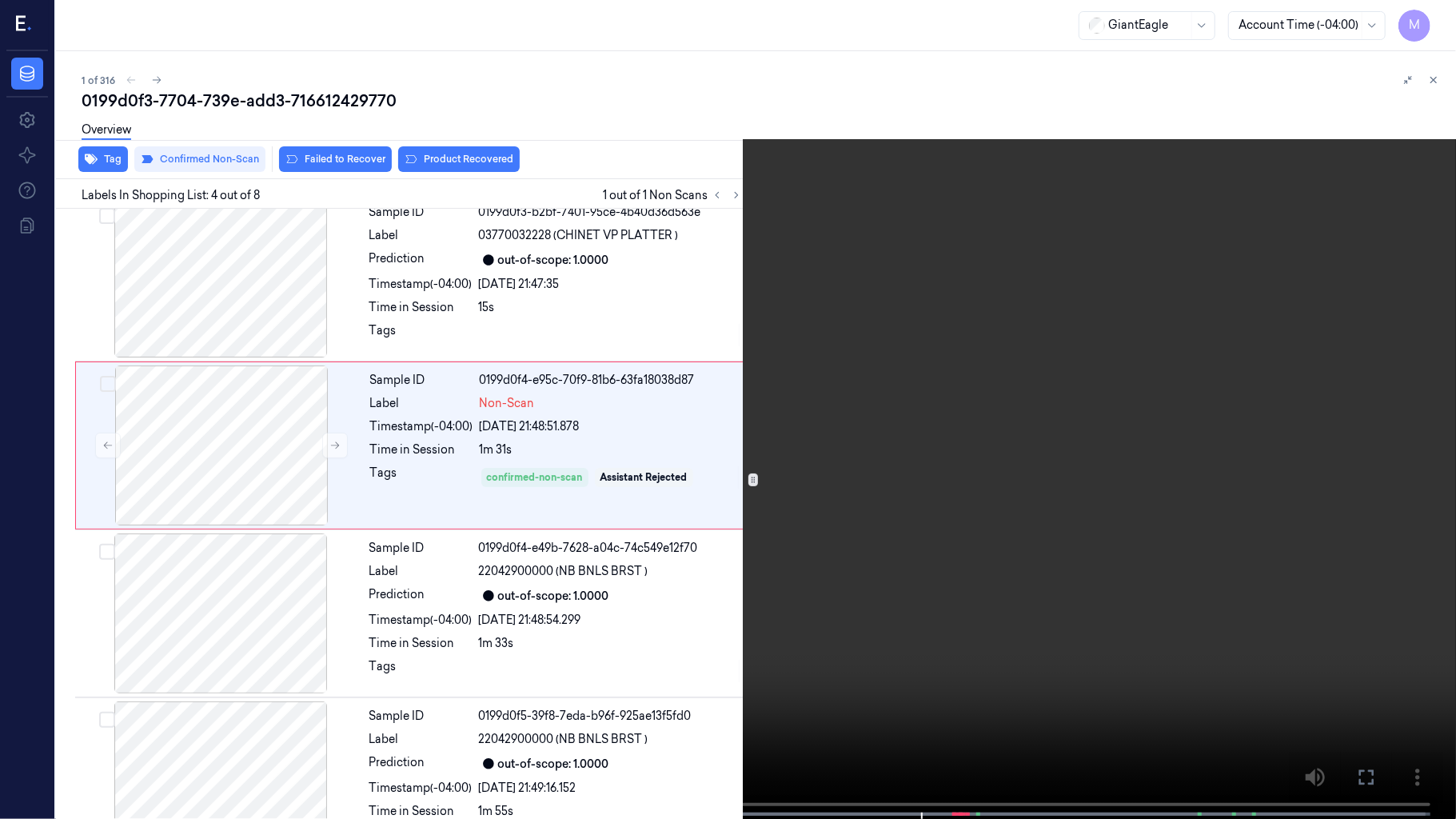
click at [782, 419] on video at bounding box center [728, 411] width 1456 height 822
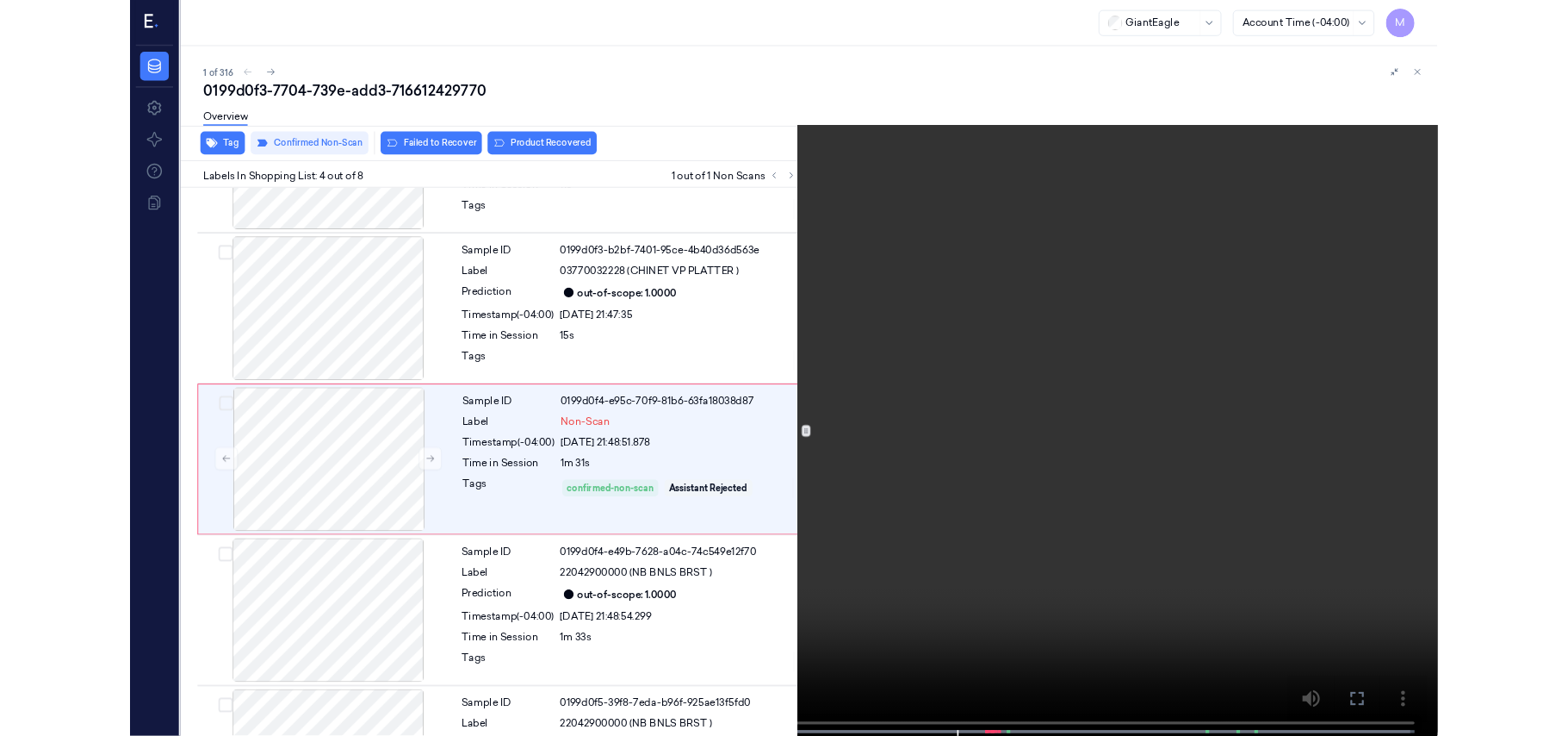
scroll to position [305, 0]
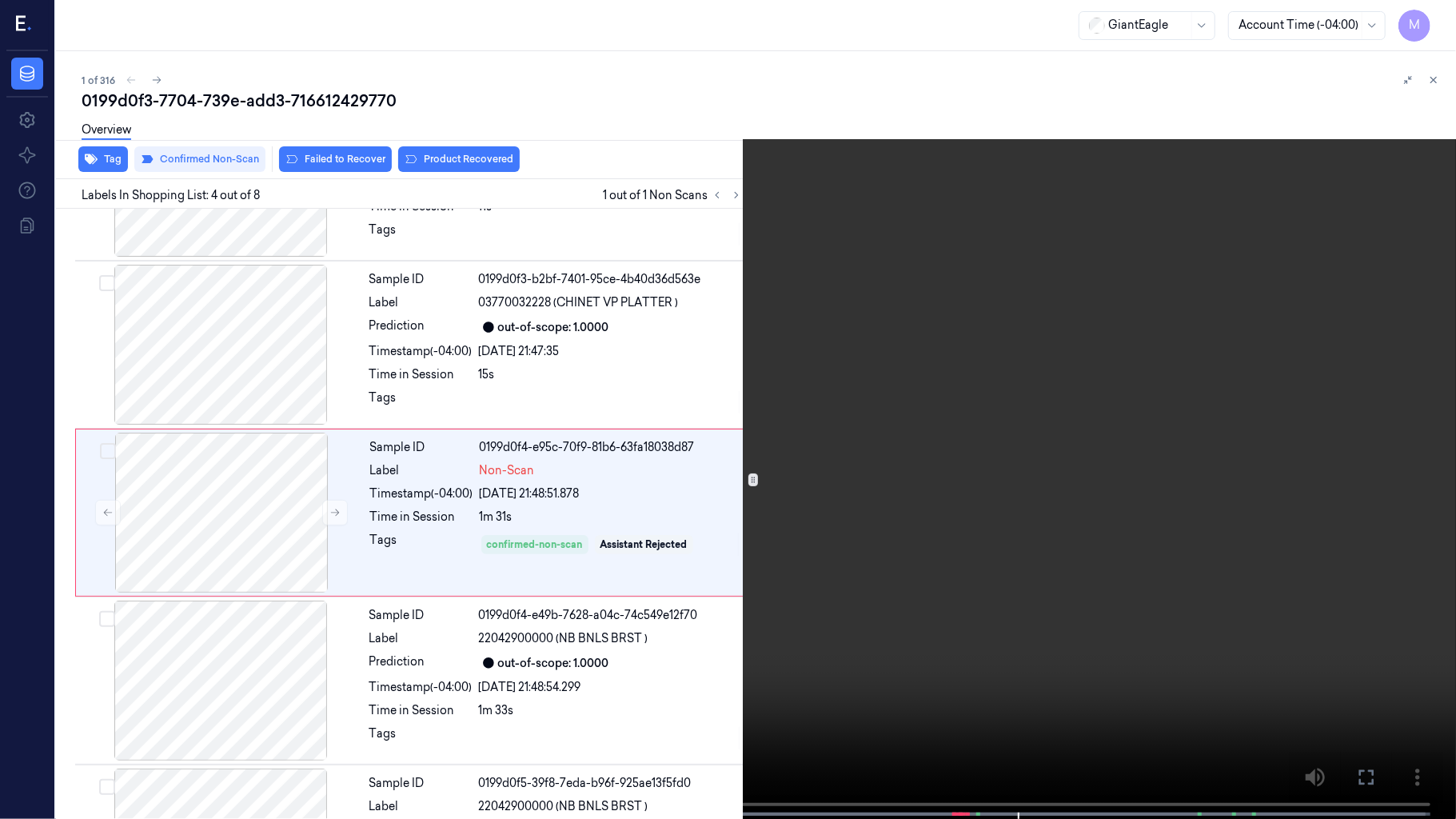
click at [782, 416] on video at bounding box center [728, 411] width 1456 height 822
click at [0, 0] on icon at bounding box center [0, 0] width 0 height 0
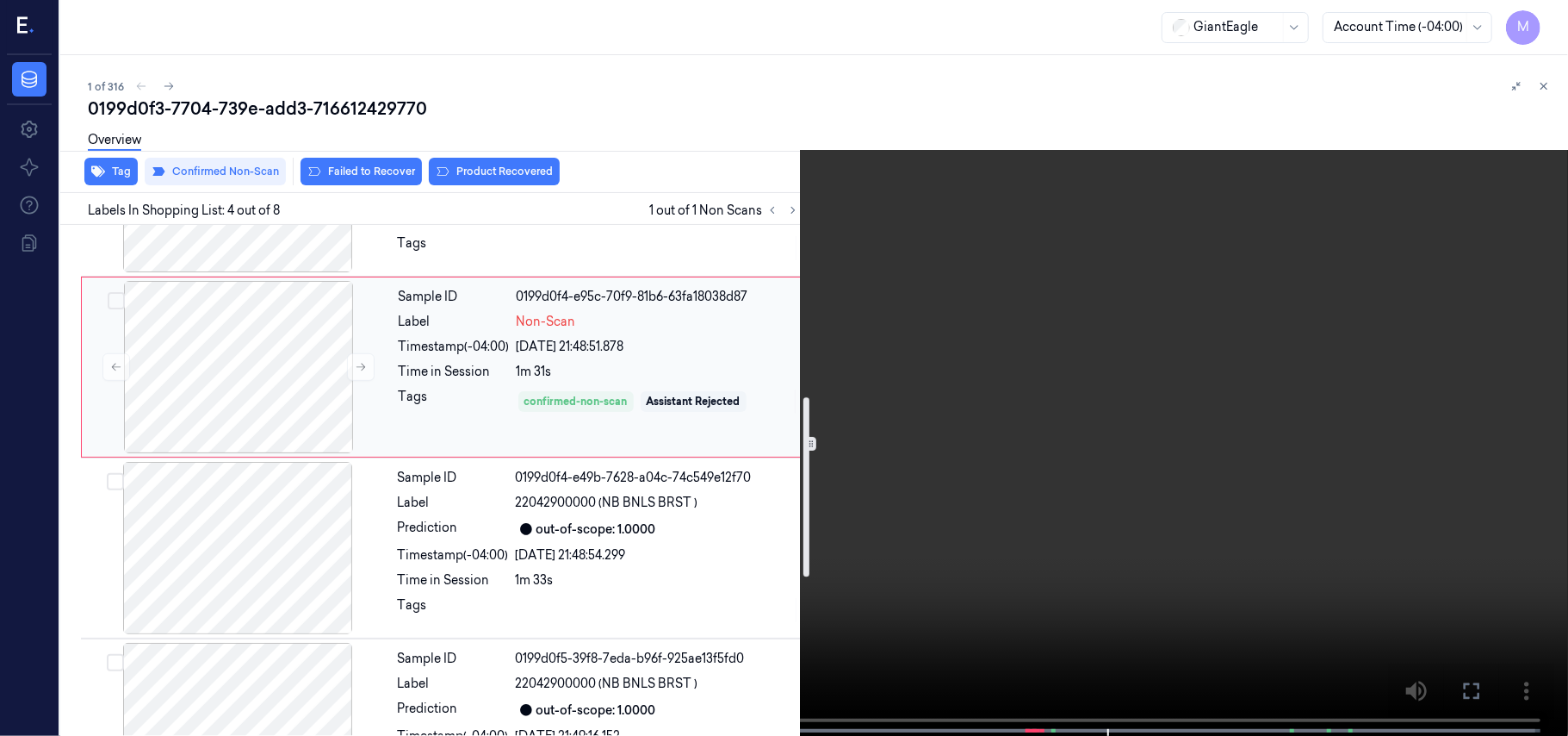
scroll to position [535, 0]
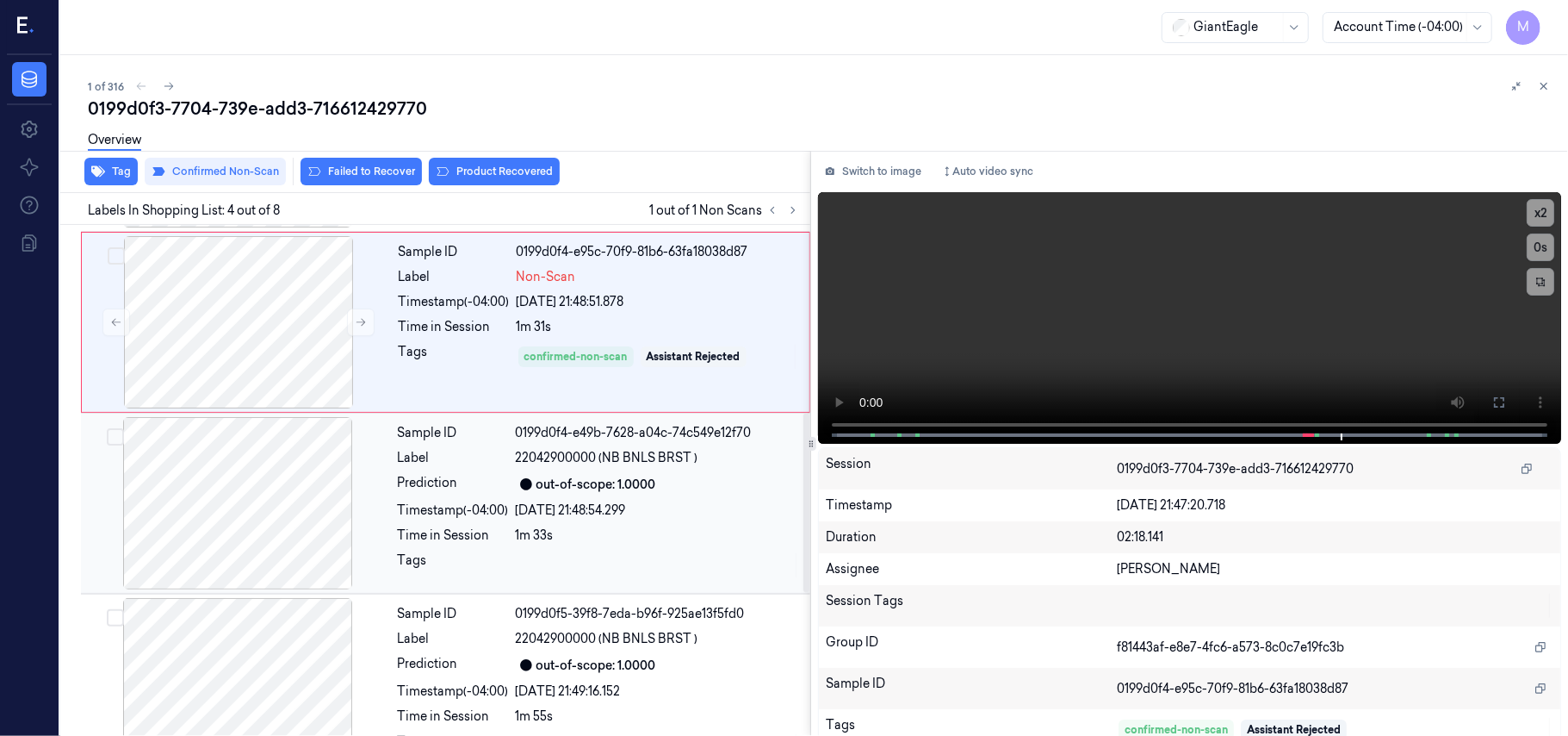
click at [584, 500] on div "Sample ID 0199d0f4-e49b-7628-a04c-74c549e12f70 Label 22042900000 (NB BNLS BRST …" at bounding box center [599, 503] width 416 height 172
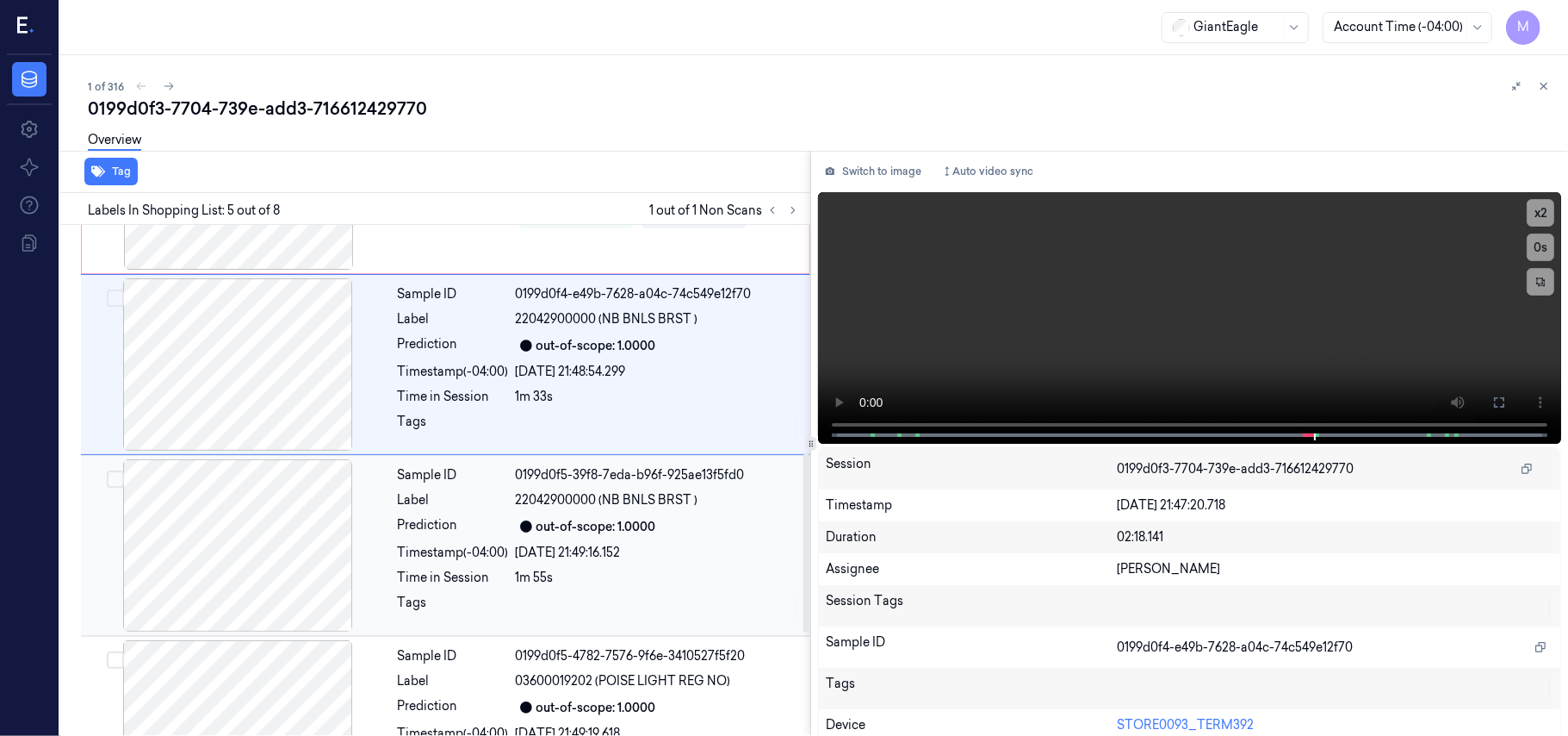
scroll to position [559, 0]
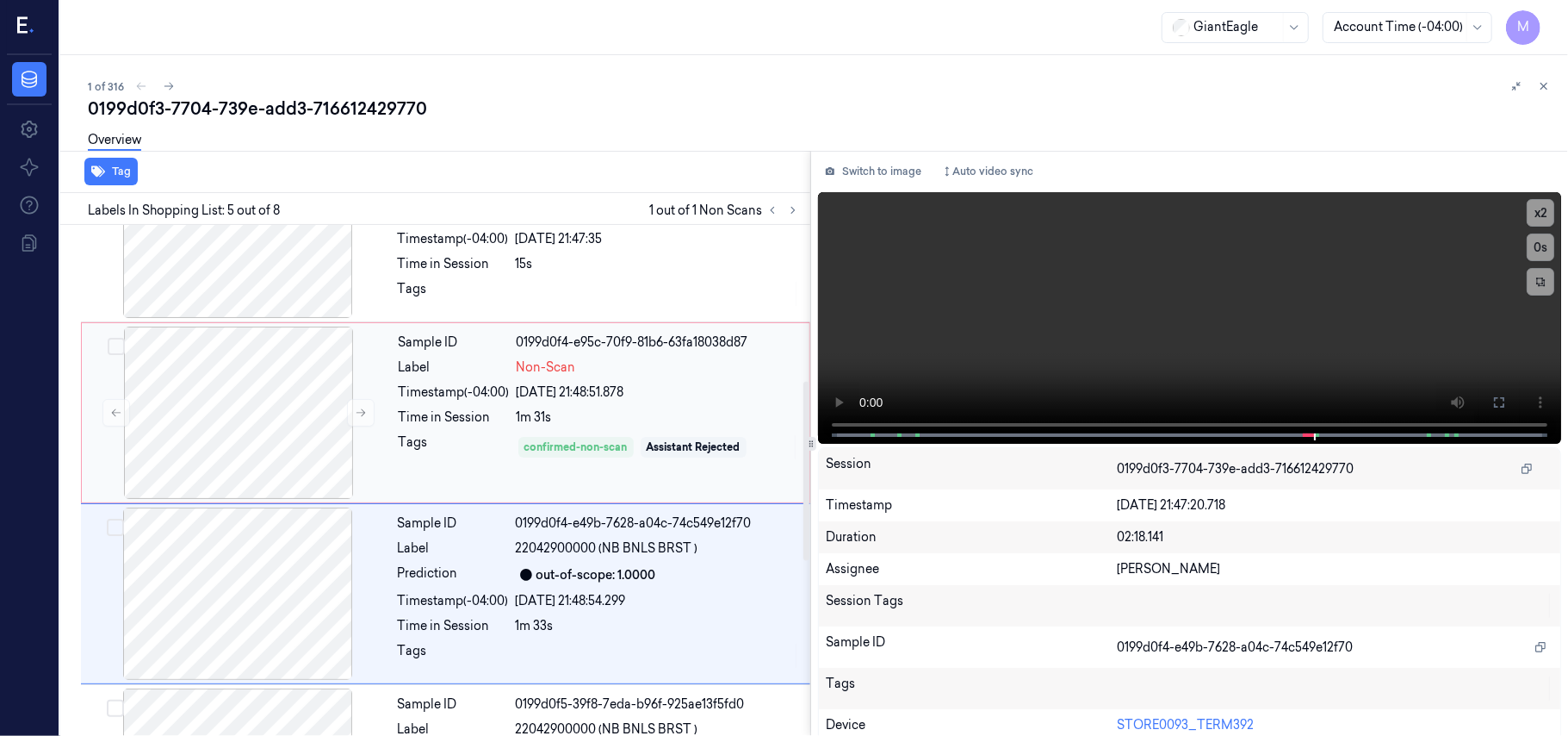
click at [666, 351] on div "0199d0f4-e95c-70f9-81b6-63fa18038d87" at bounding box center [658, 342] width 283 height 18
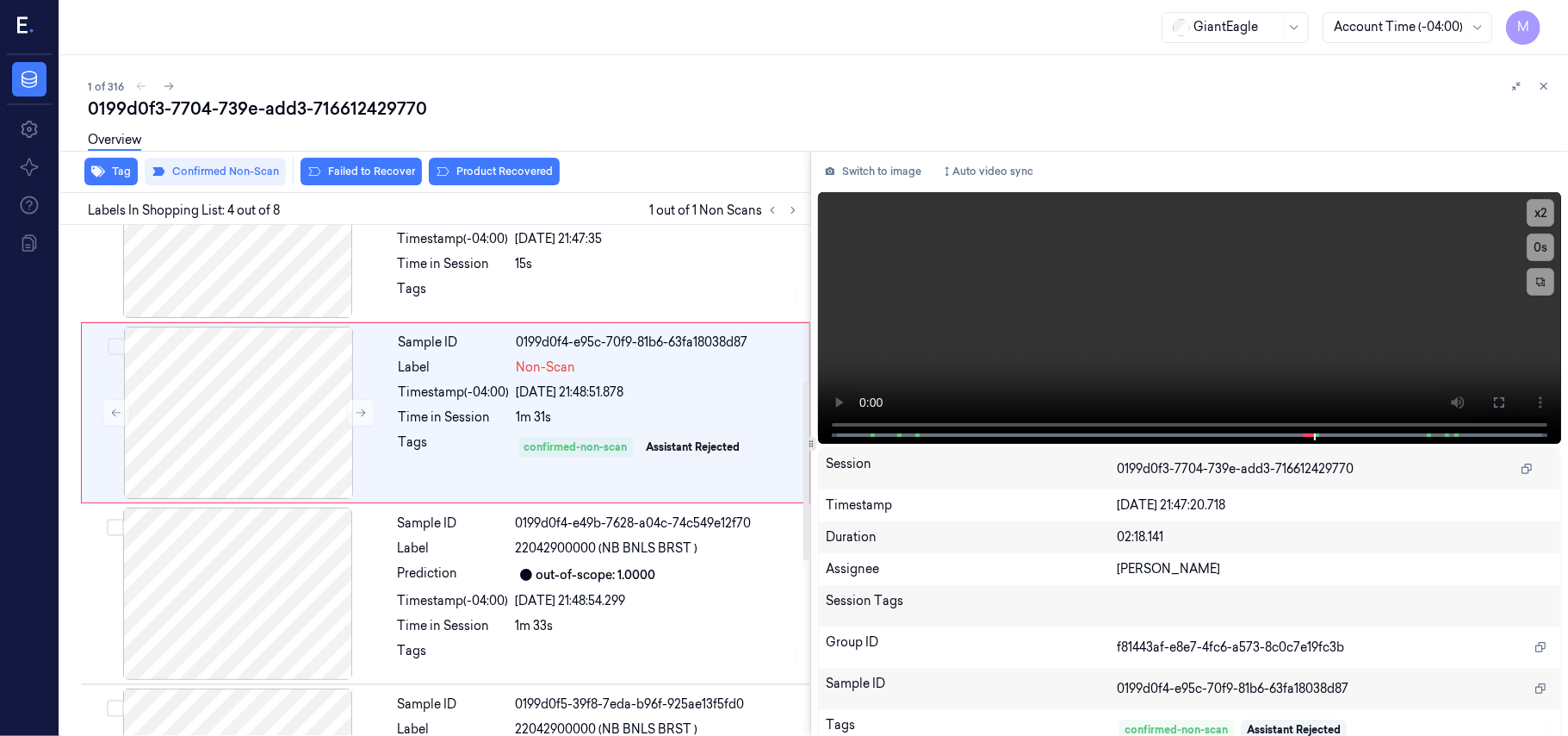
scroll to position [377, 0]
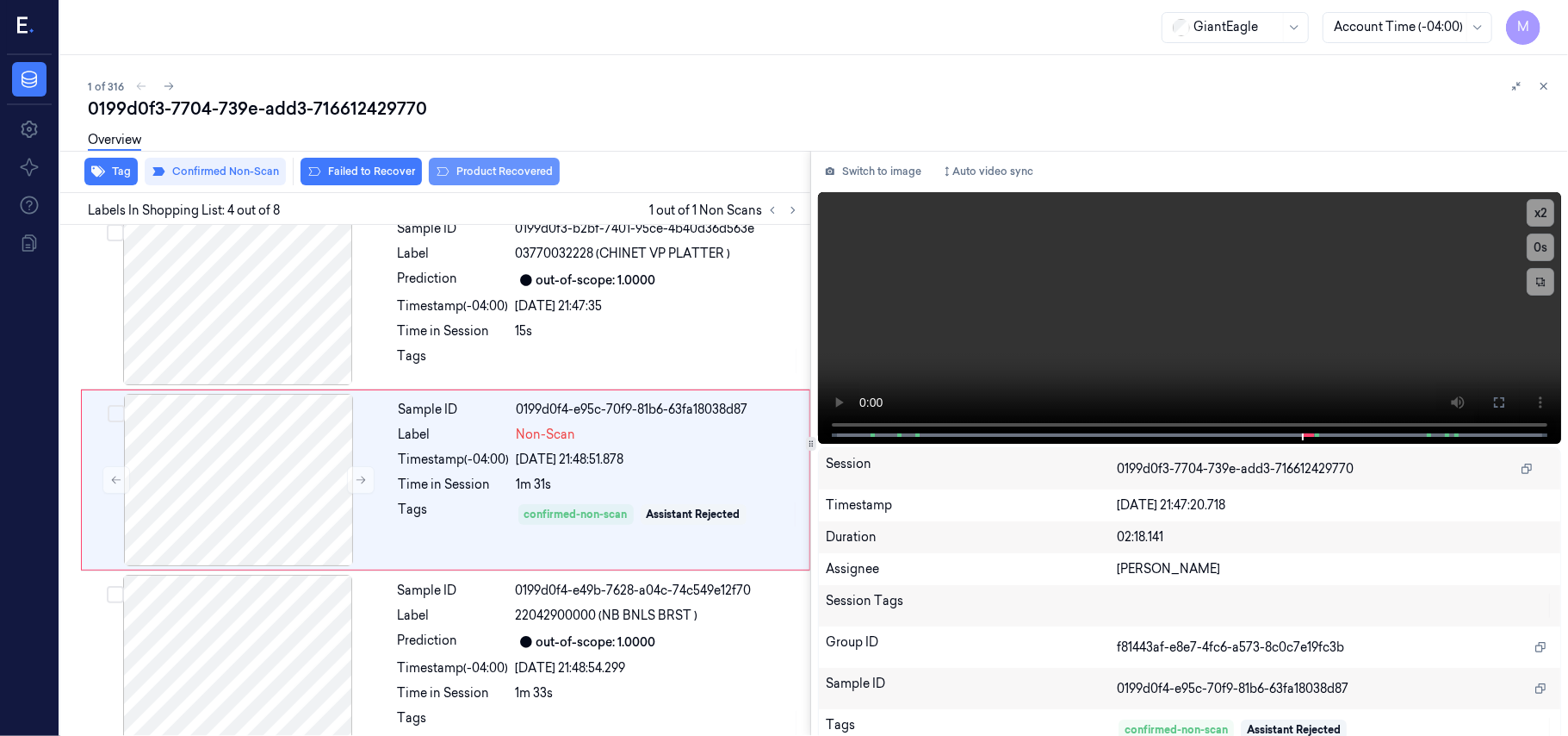
click at [467, 172] on button "Product Recovered" at bounding box center [494, 170] width 131 height 27
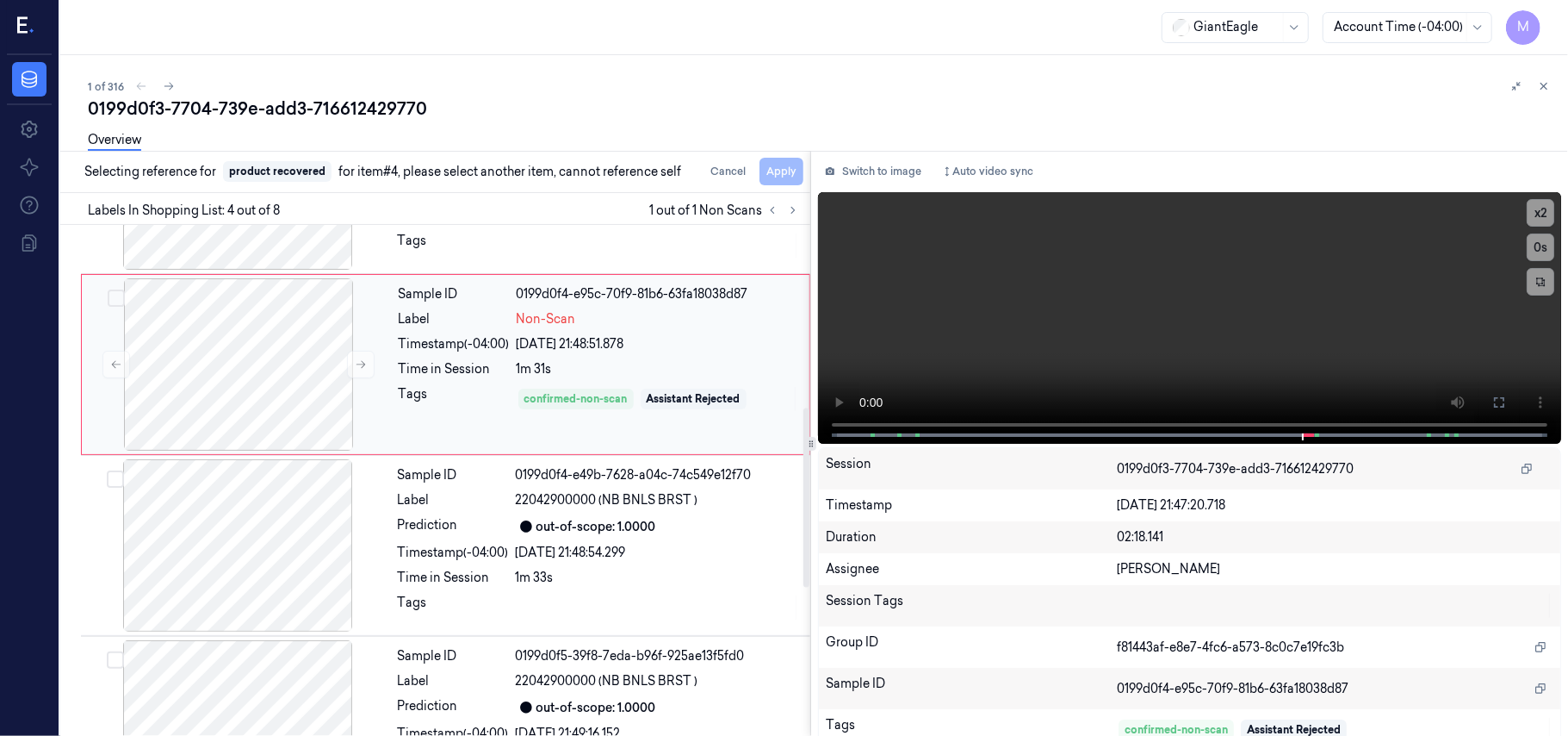
scroll to position [608, 0]
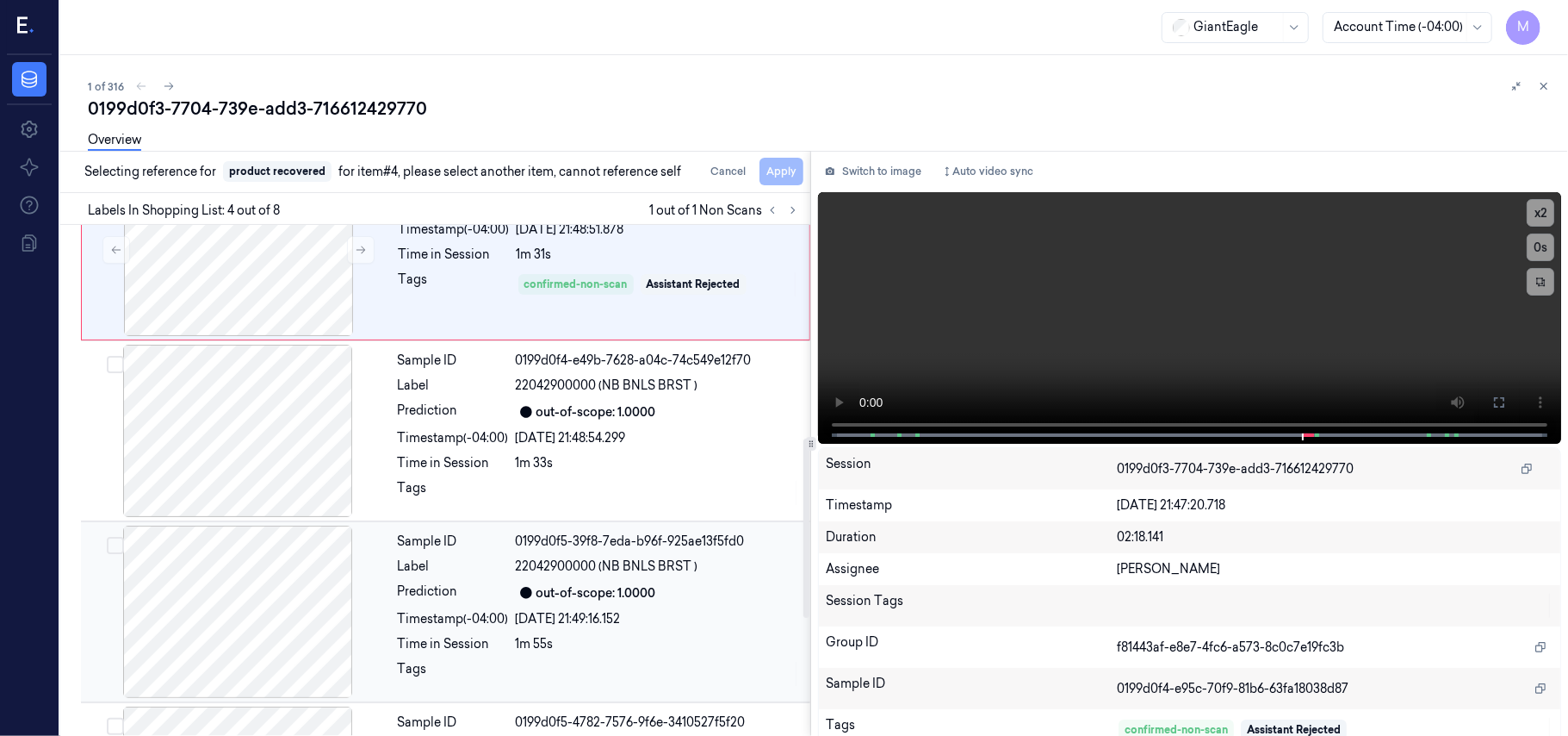
click at [605, 546] on div "0199d0f5-39f8-7eda-b96f-925ae13f5fd0" at bounding box center [658, 541] width 285 height 18
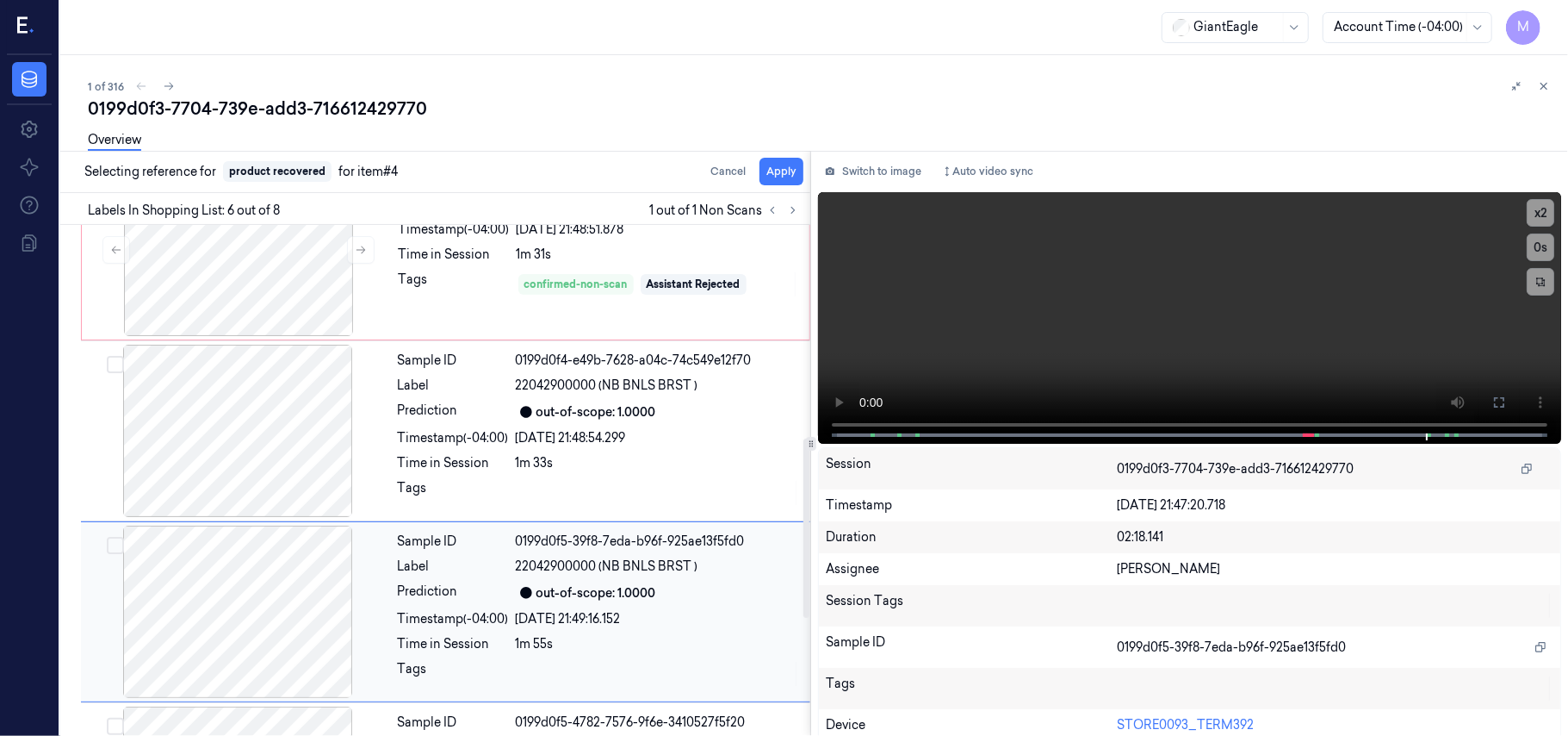
scroll to position [741, 0]
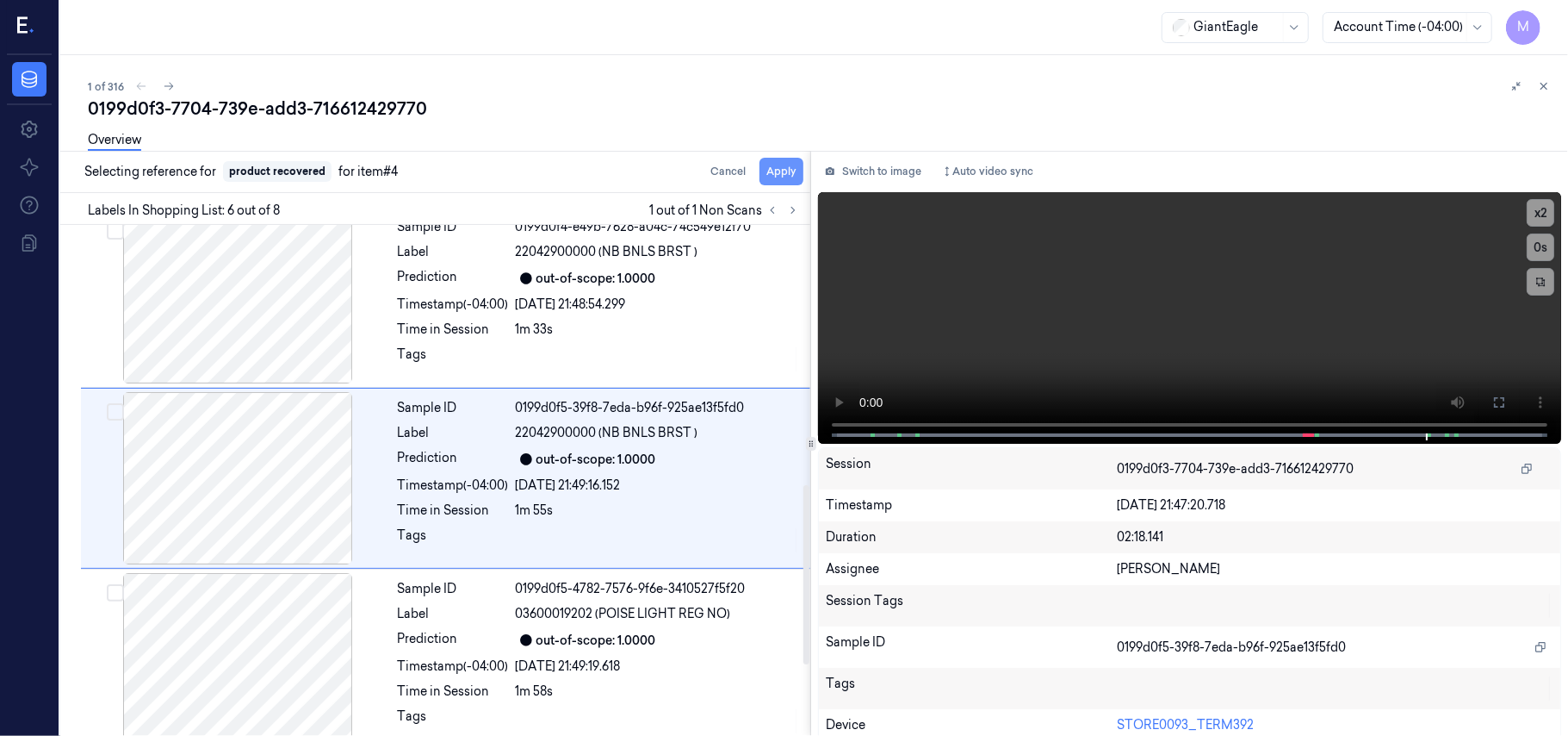
click at [785, 169] on button "Apply" at bounding box center [781, 170] width 44 height 27
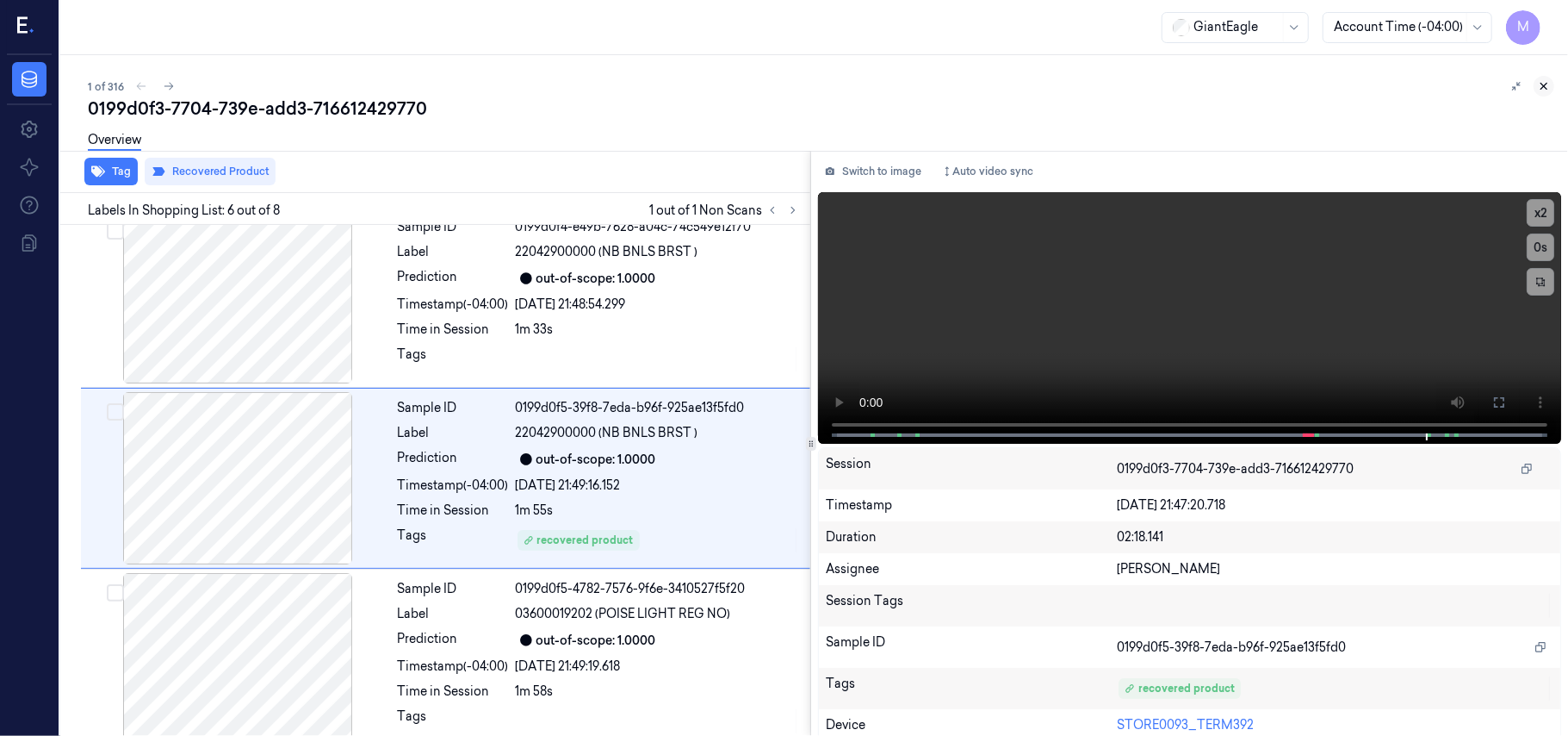
click at [1544, 84] on icon at bounding box center [1545, 86] width 6 height 6
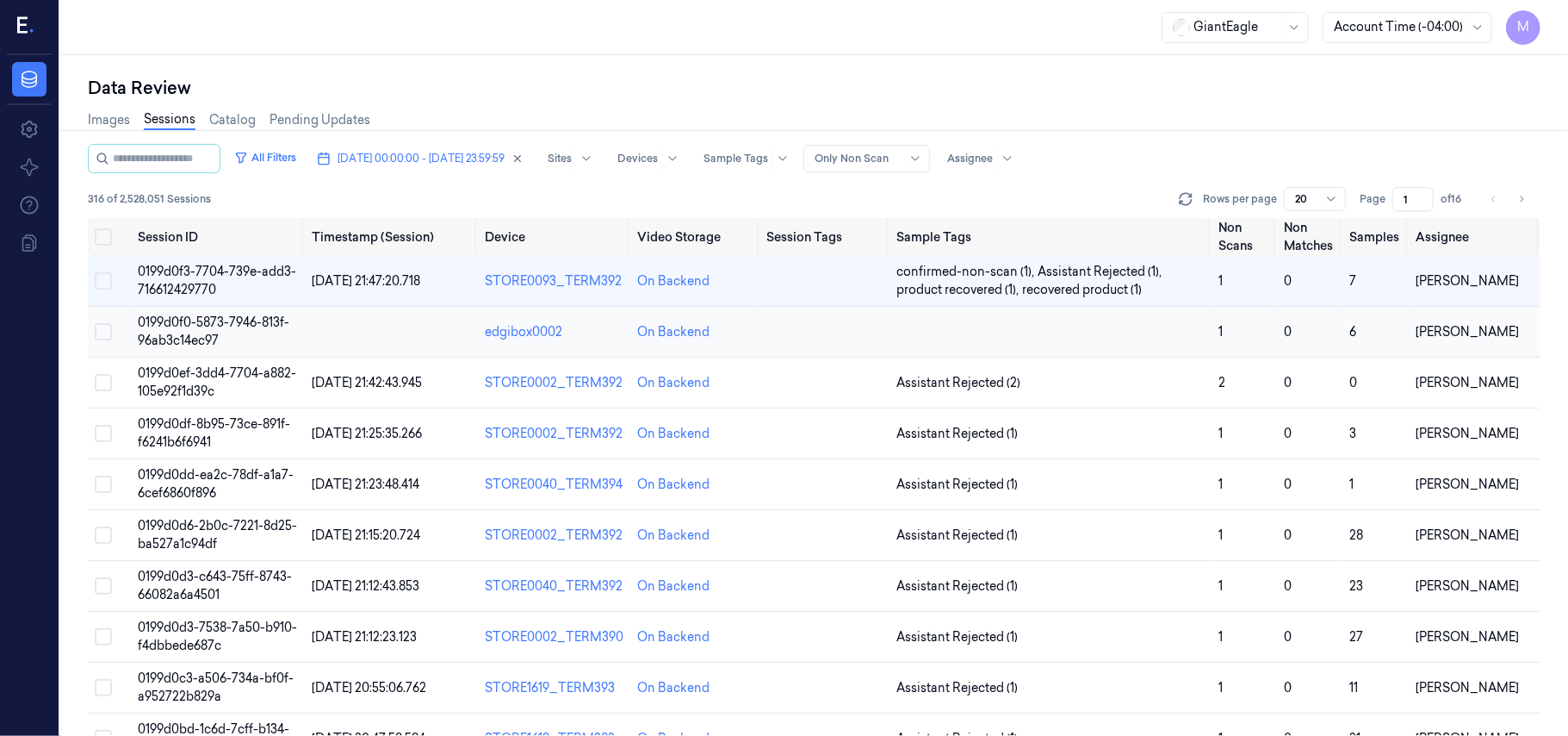
click at [186, 325] on span "0199d0f0-5873-7946-813f-96ab3c14ec97" at bounding box center [213, 331] width 152 height 34
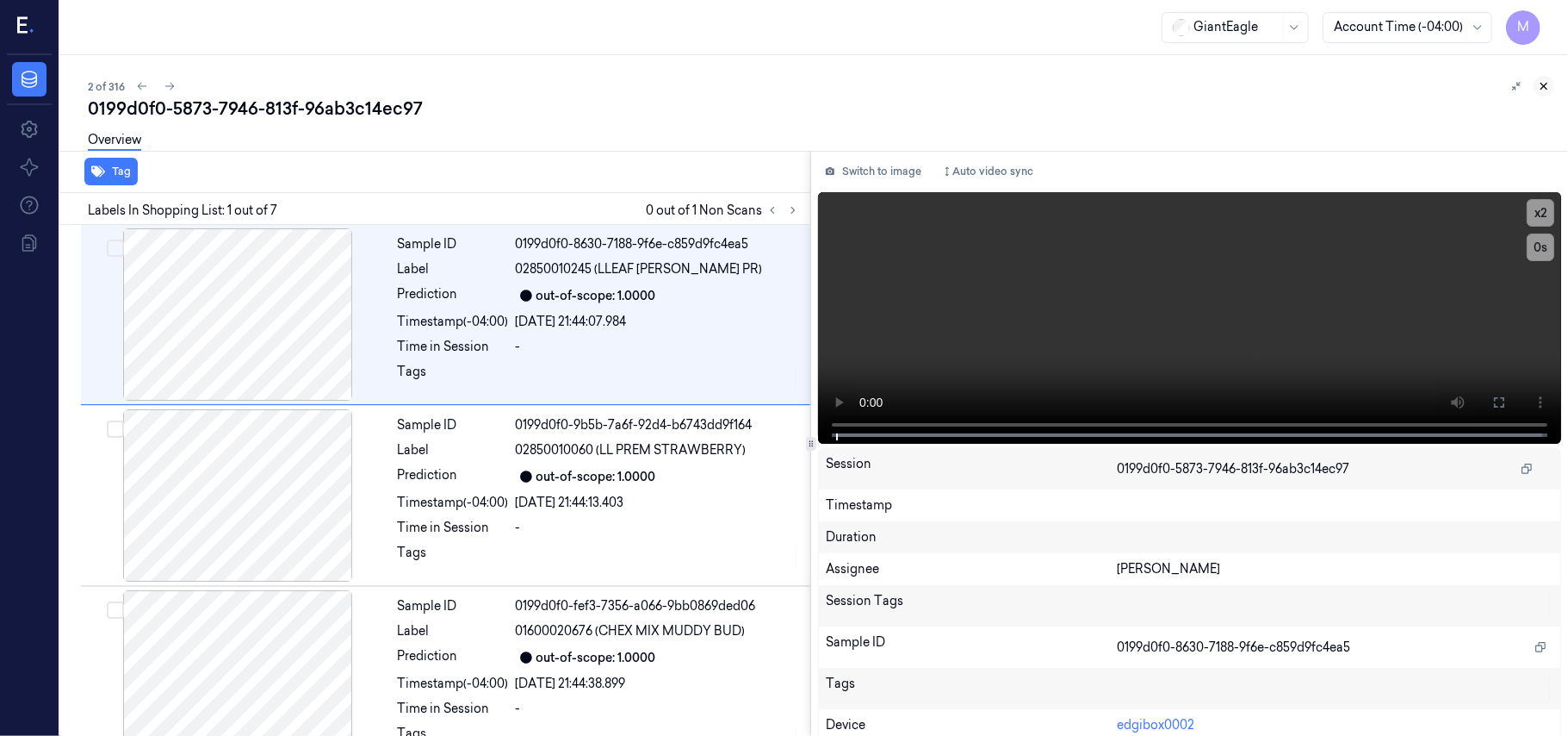
click at [1540, 81] on icon at bounding box center [1544, 86] width 12 height 12
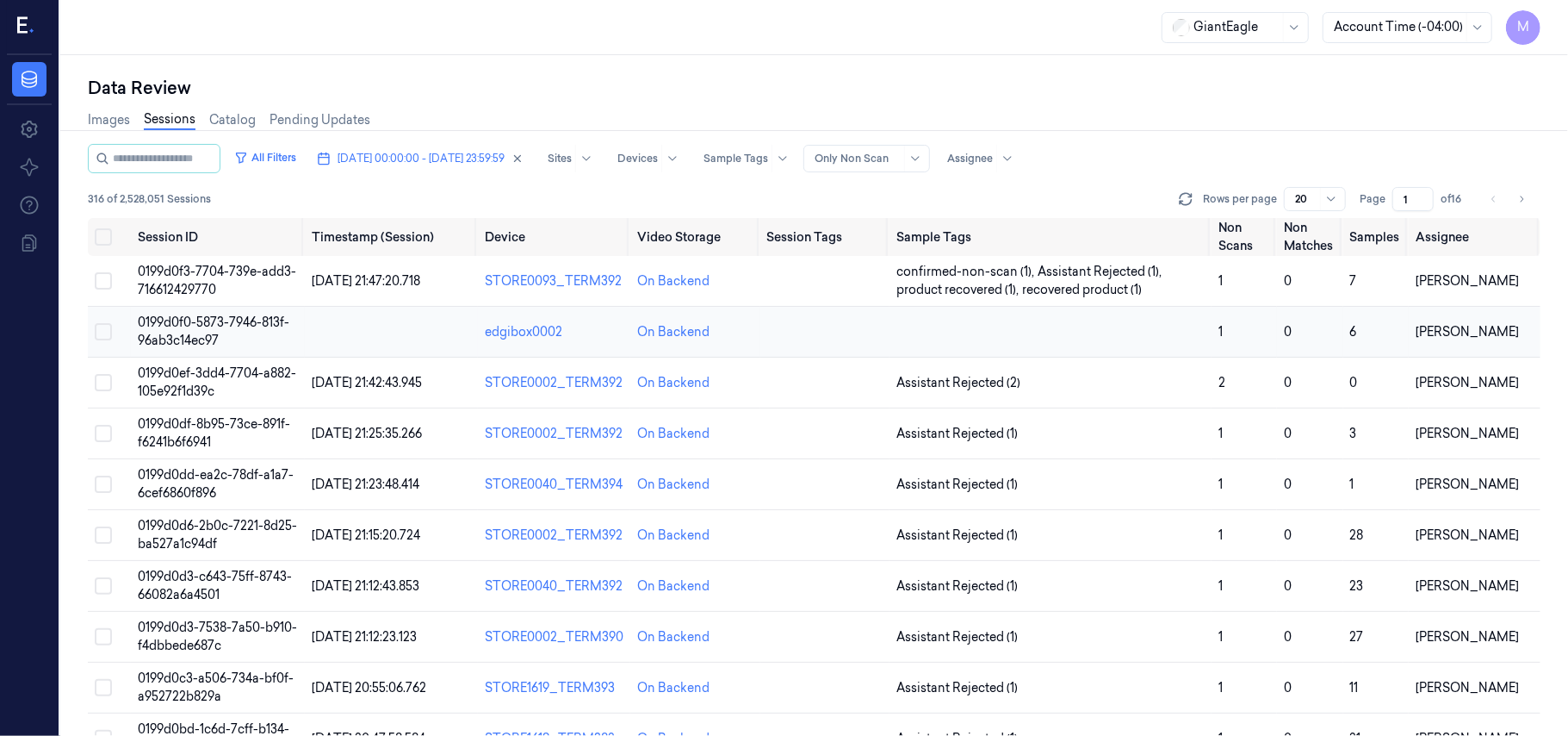
click at [203, 326] on span "0199d0f0-5873-7946-813f-96ab3c14ec97" at bounding box center [213, 331] width 152 height 34
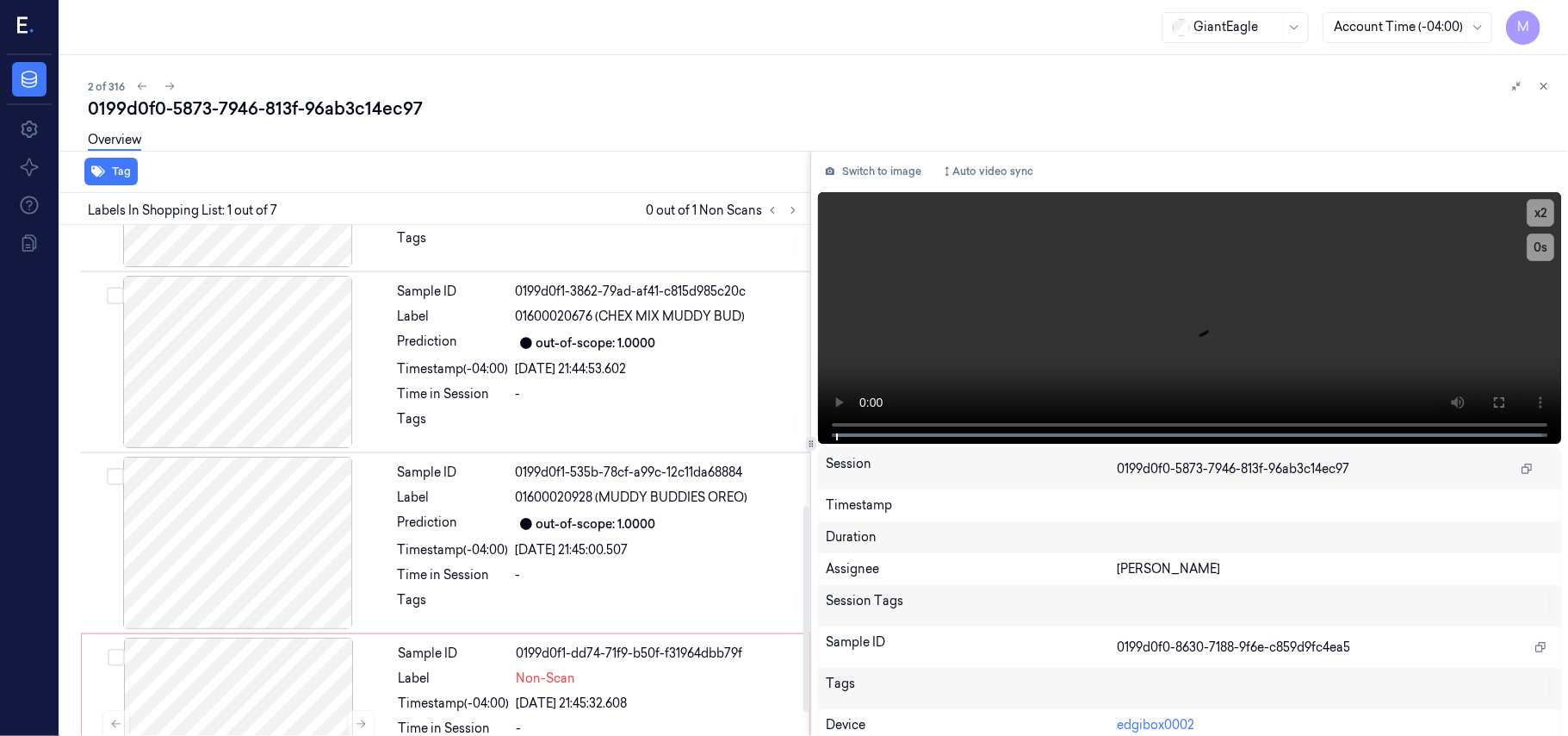
scroll to position [763, 0]
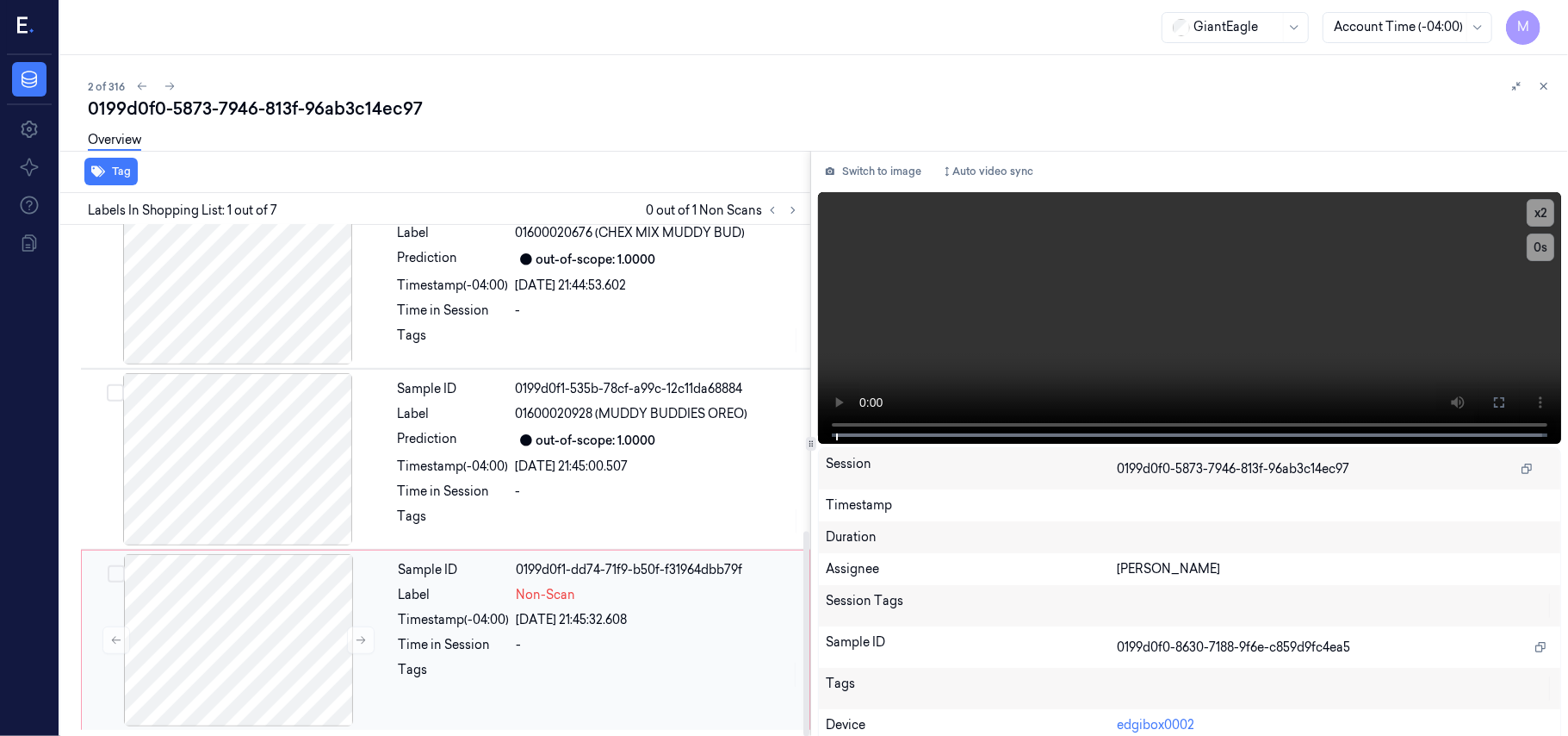
click at [610, 629] on div "Sample ID 0199d0f1-dd74-71f9-b50f-f31964dbb79f Label Non-Scan Timestamp (-04:00…" at bounding box center [599, 640] width 415 height 172
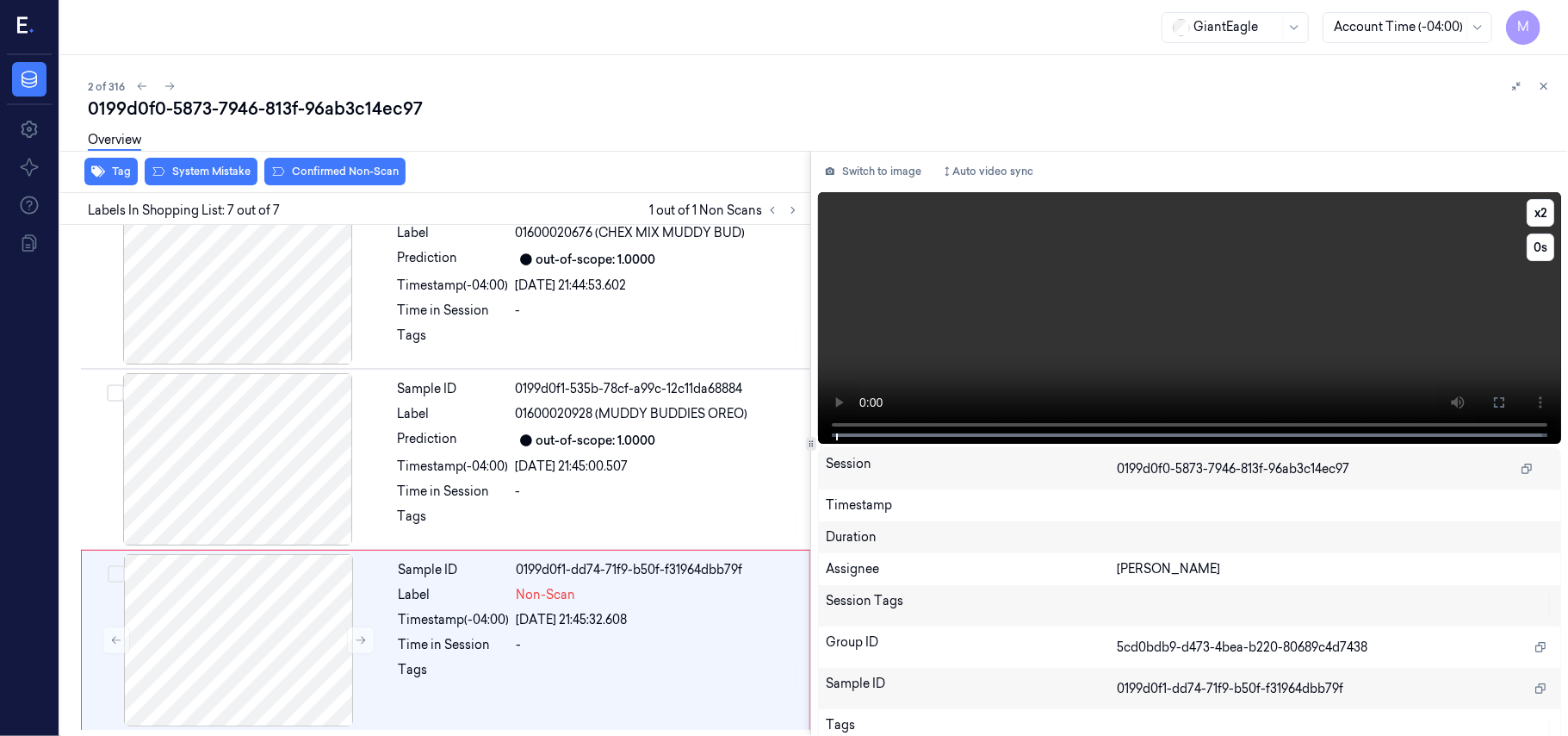
click at [1362, 349] on video at bounding box center [1190, 317] width 743 height 252
click at [1536, 204] on button "x 2" at bounding box center [1540, 213] width 27 height 27
click at [580, 432] on div "out-of-scope: 1.0000" at bounding box center [596, 440] width 120 height 18
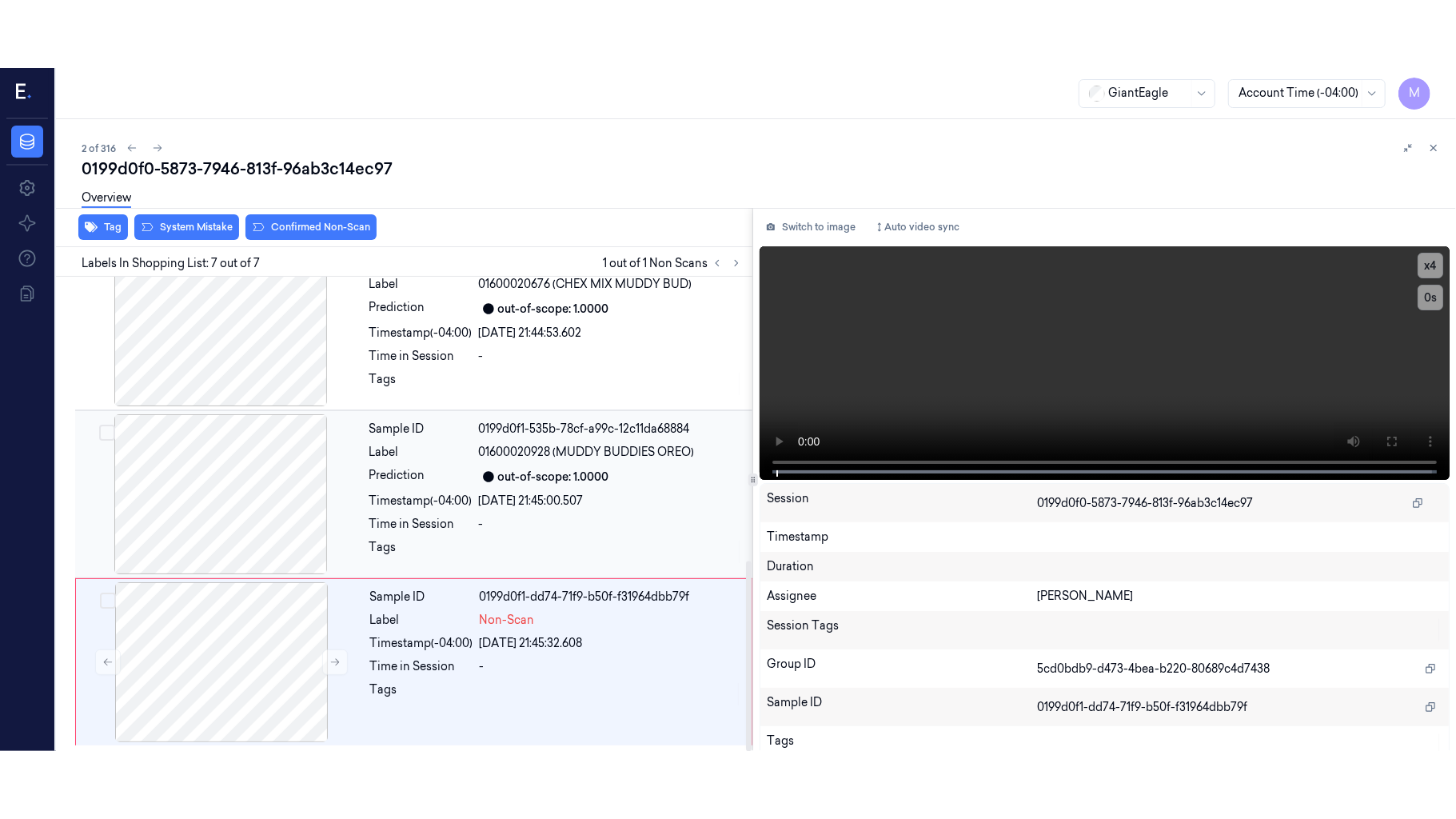
scroll to position [688, 0]
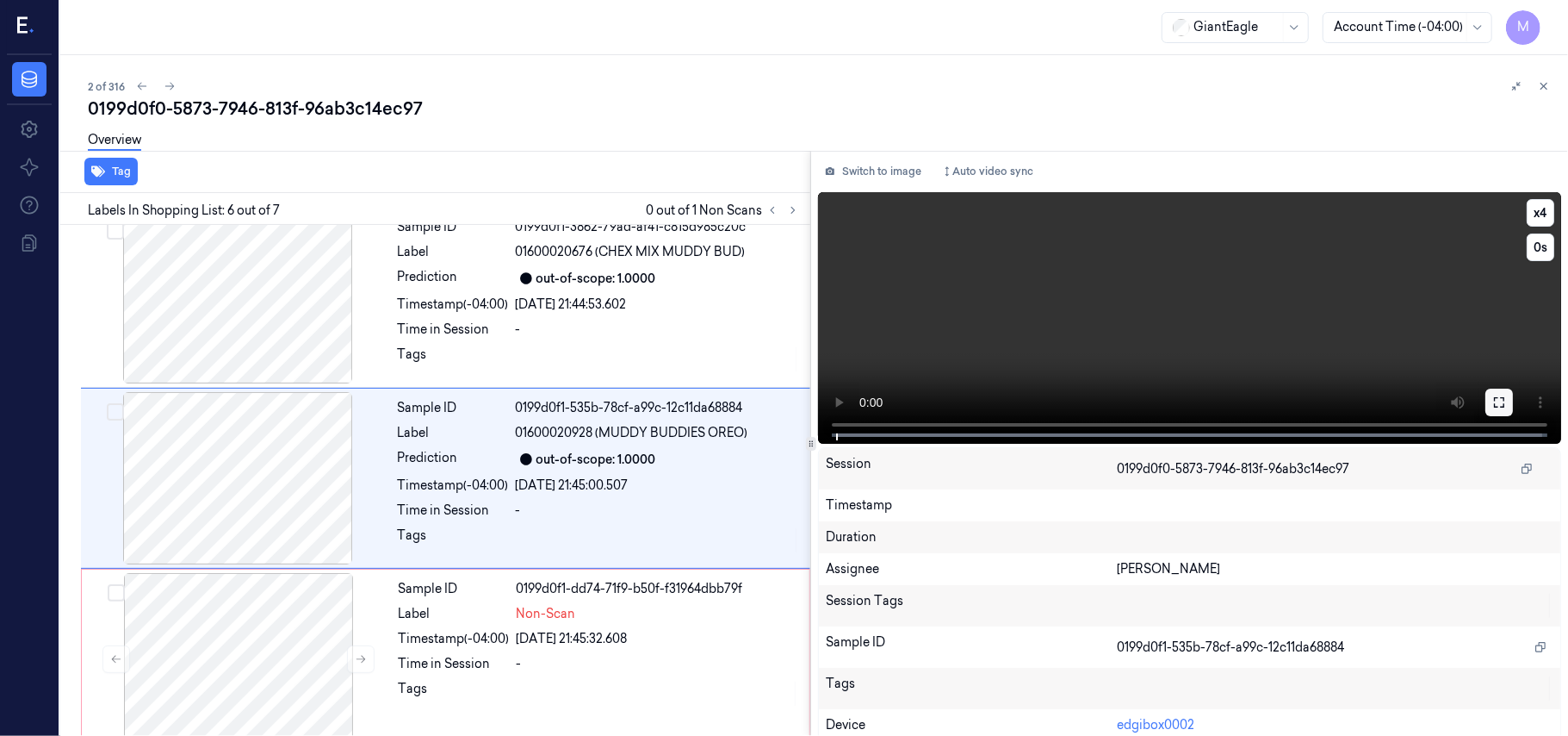
click at [1499, 395] on icon at bounding box center [1499, 402] width 14 height 14
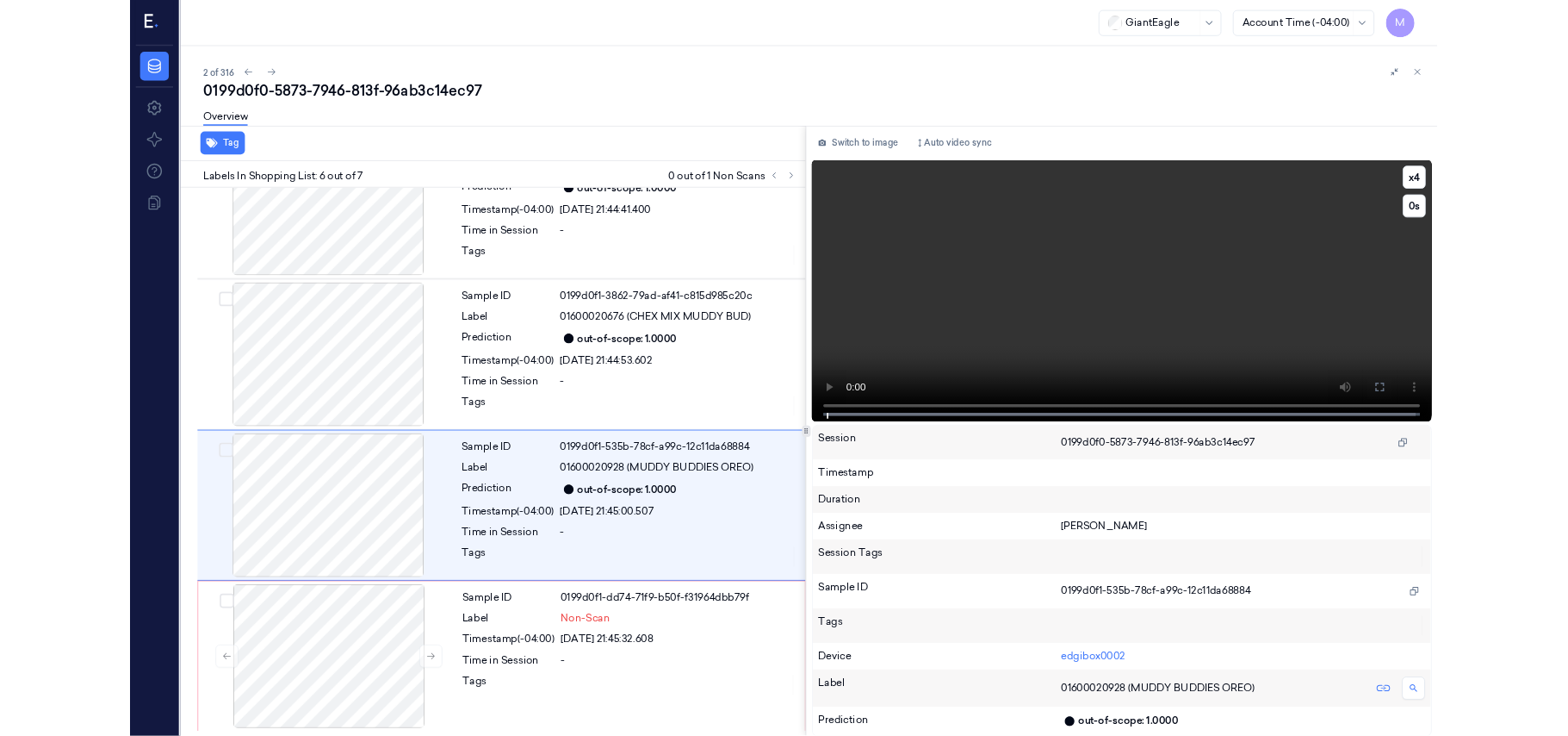
scroll to position [618, 0]
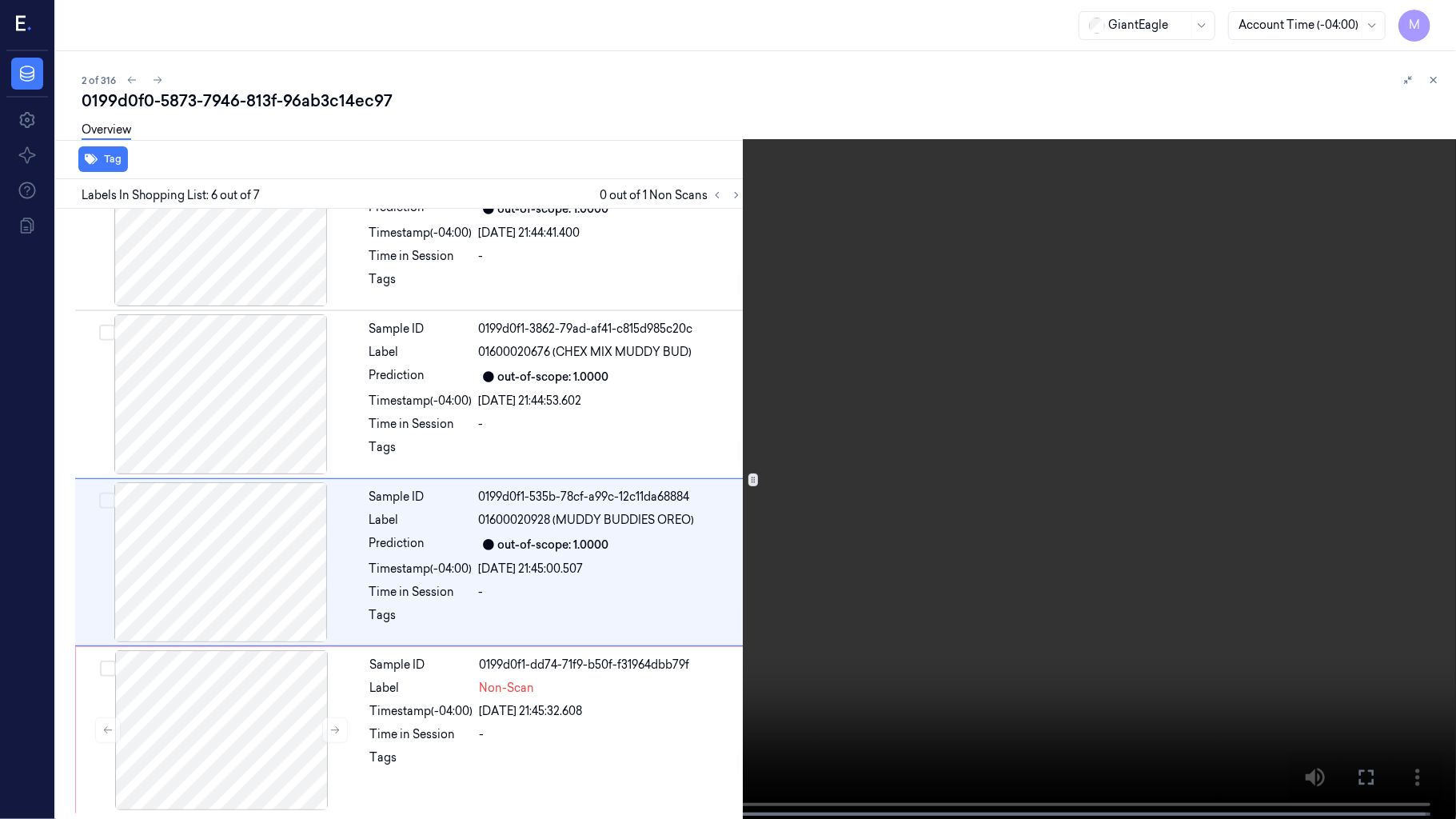
click at [0, 0] on icon at bounding box center [0, 0] width 0 height 0
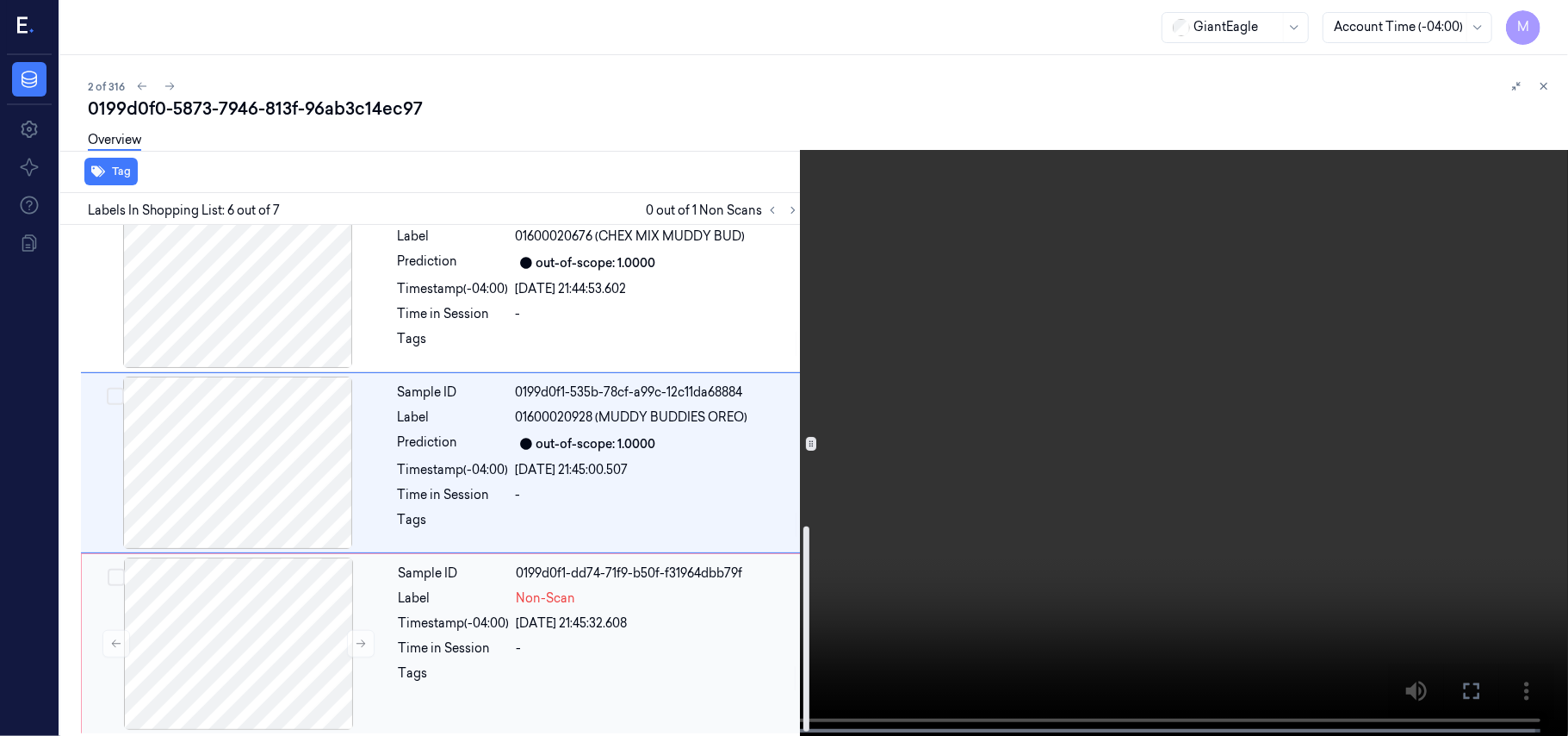
scroll to position [763, 0]
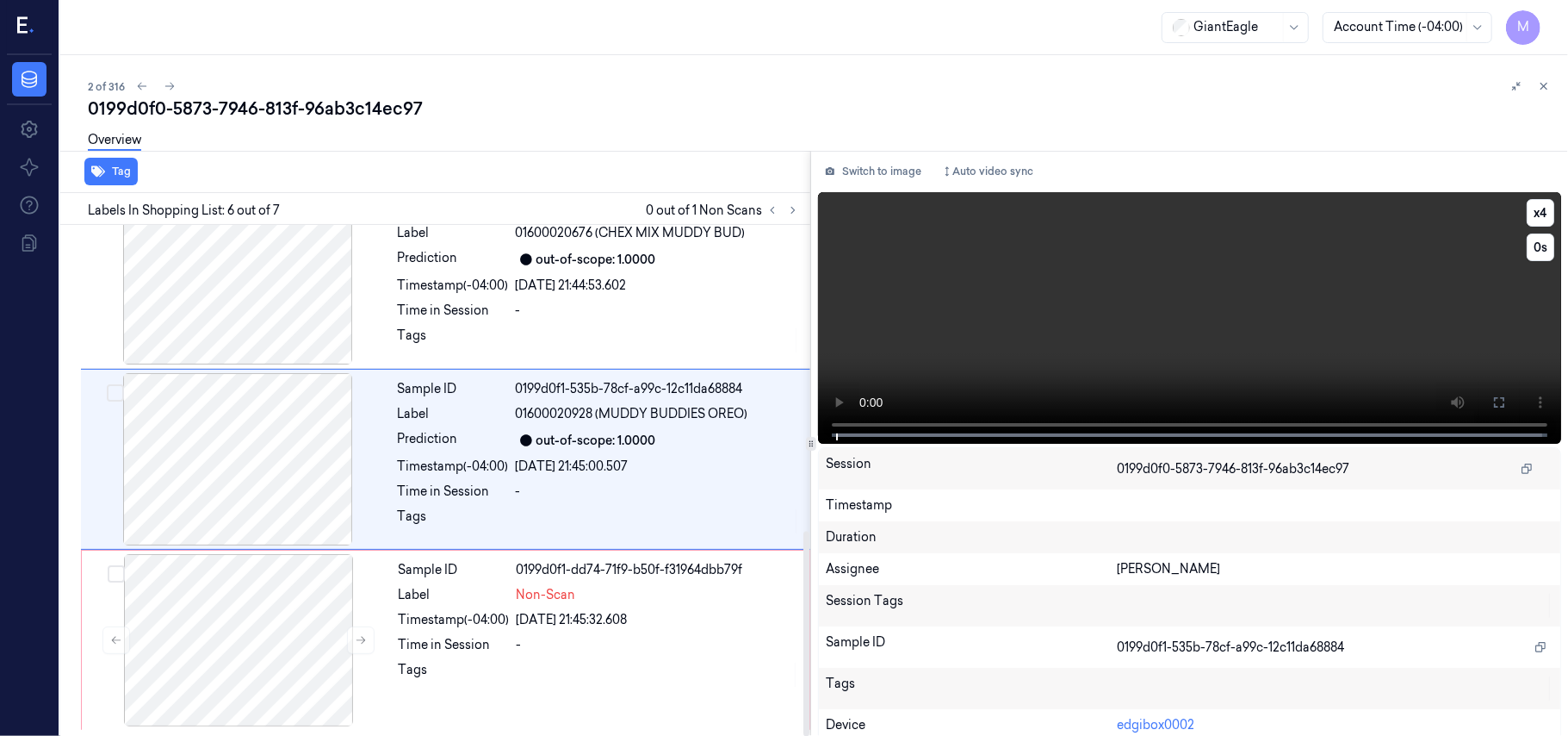
click at [1348, 324] on video at bounding box center [1190, 317] width 743 height 252
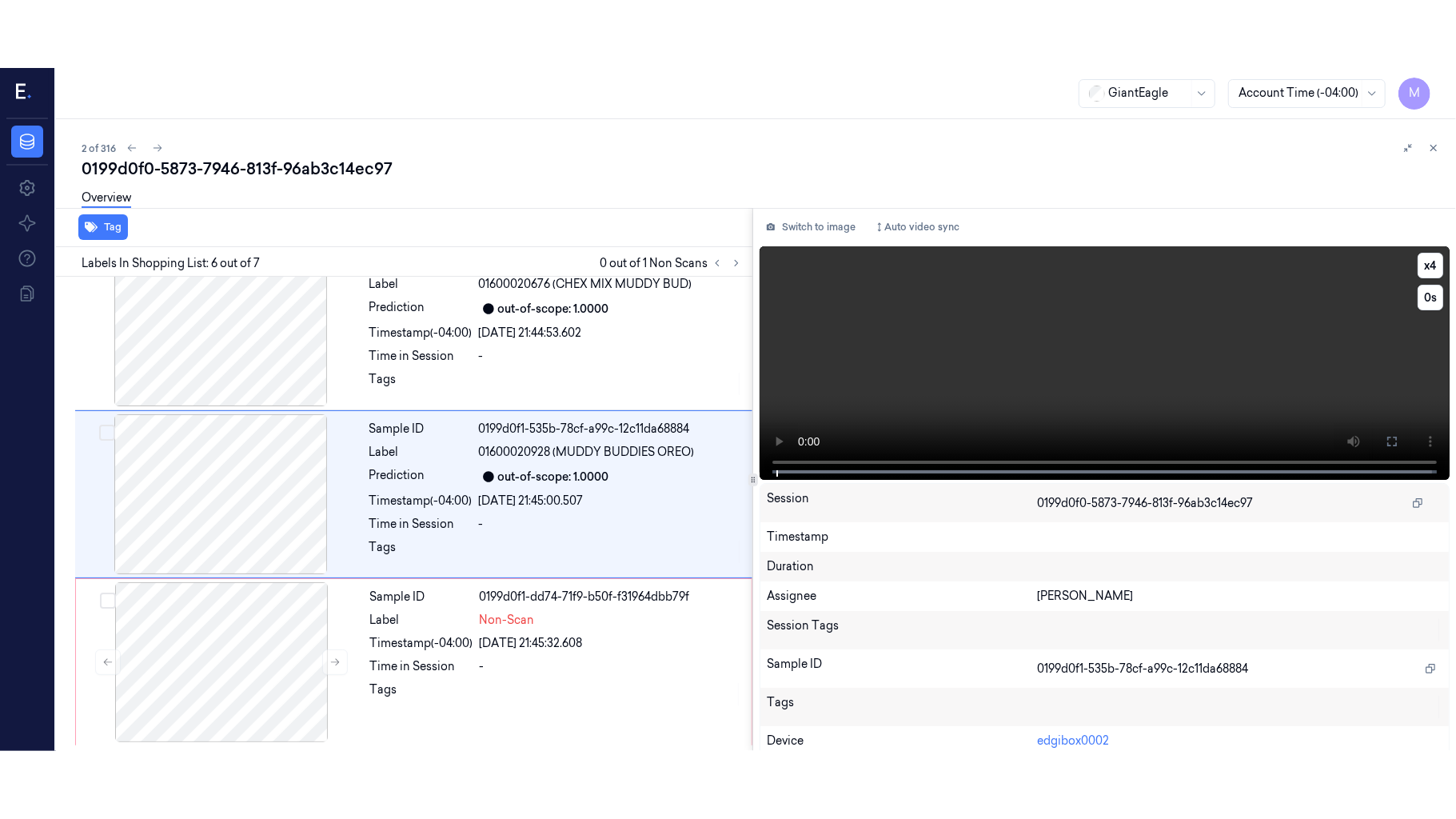
scroll to position [688, 0]
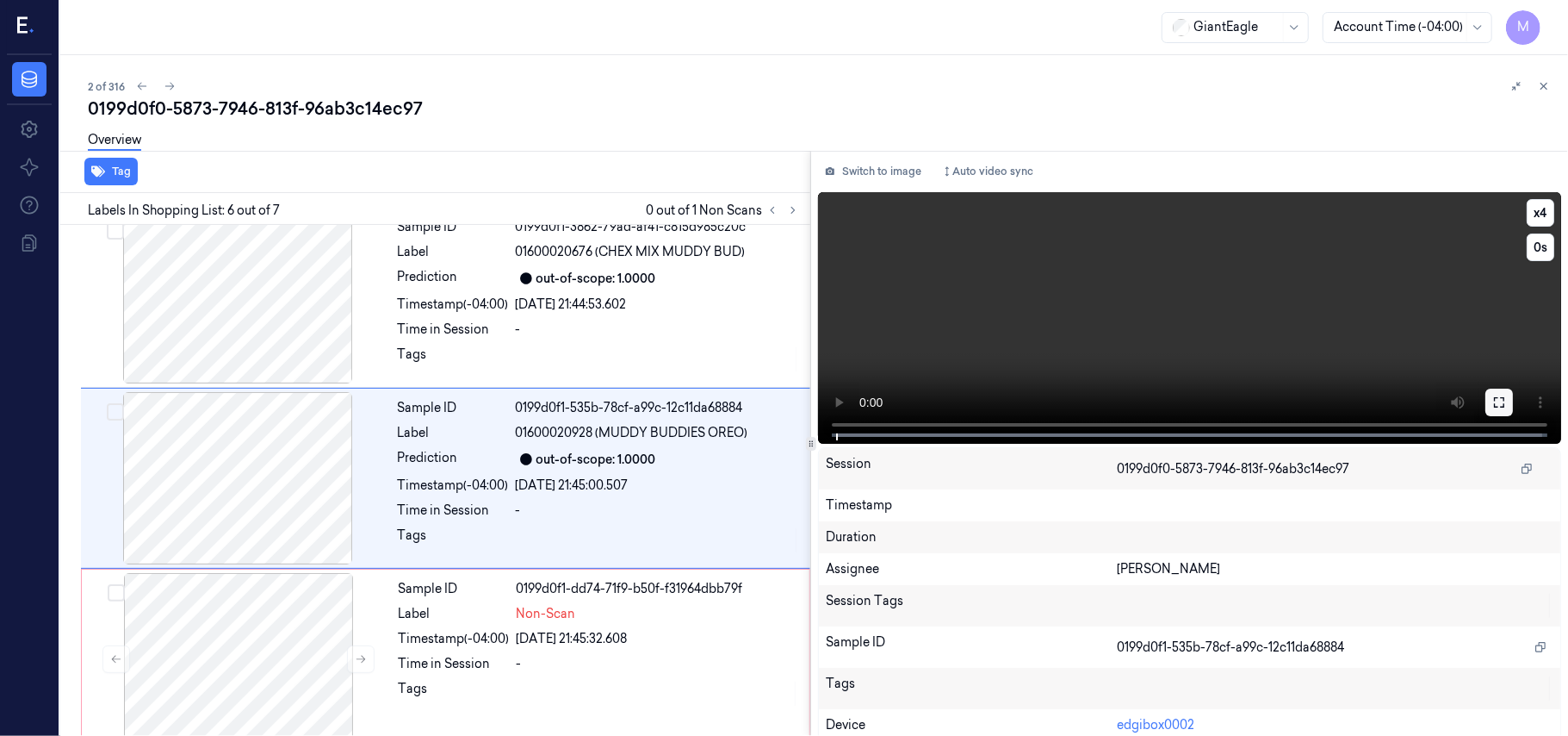
click at [1492, 397] on icon at bounding box center [1499, 402] width 14 height 14
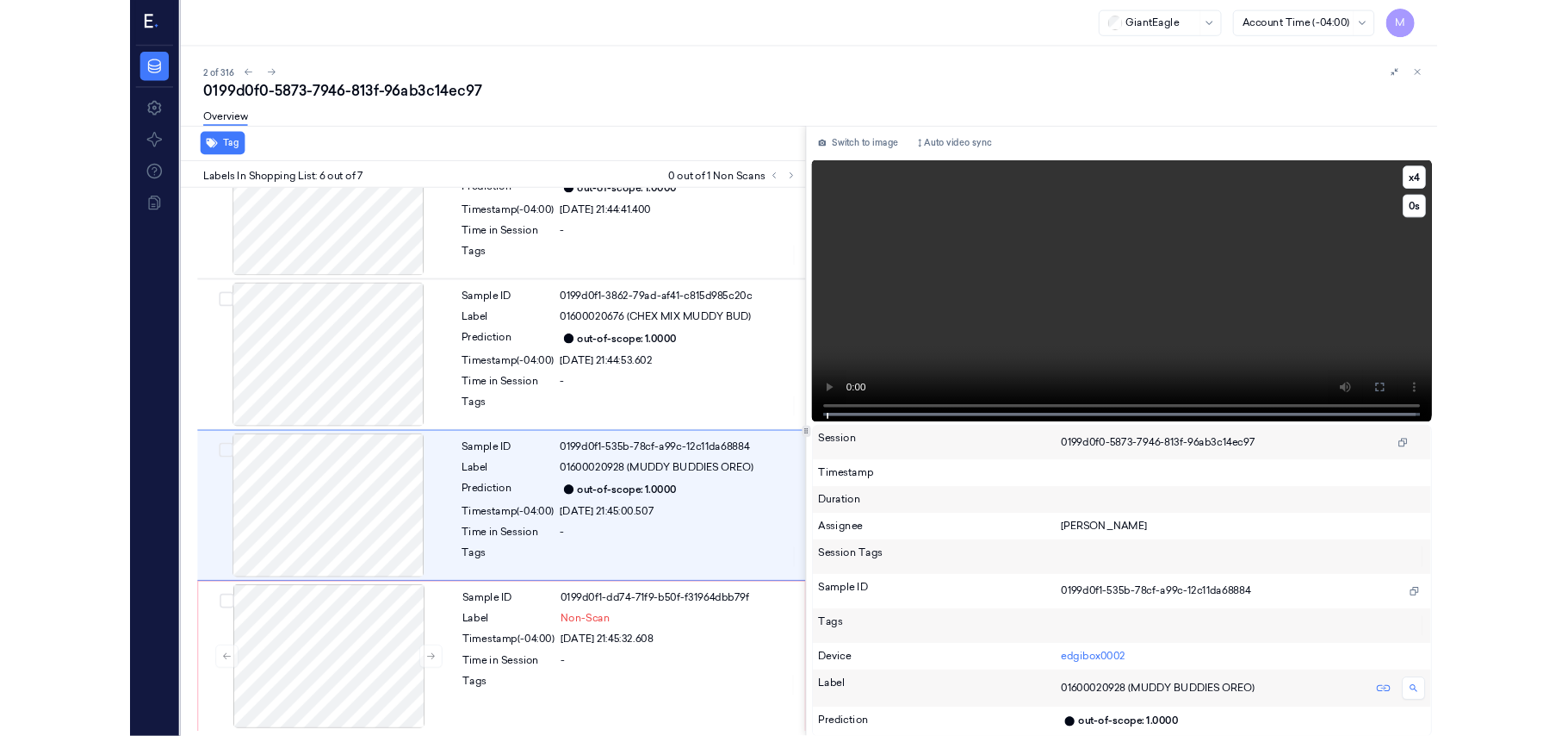
scroll to position [618, 0]
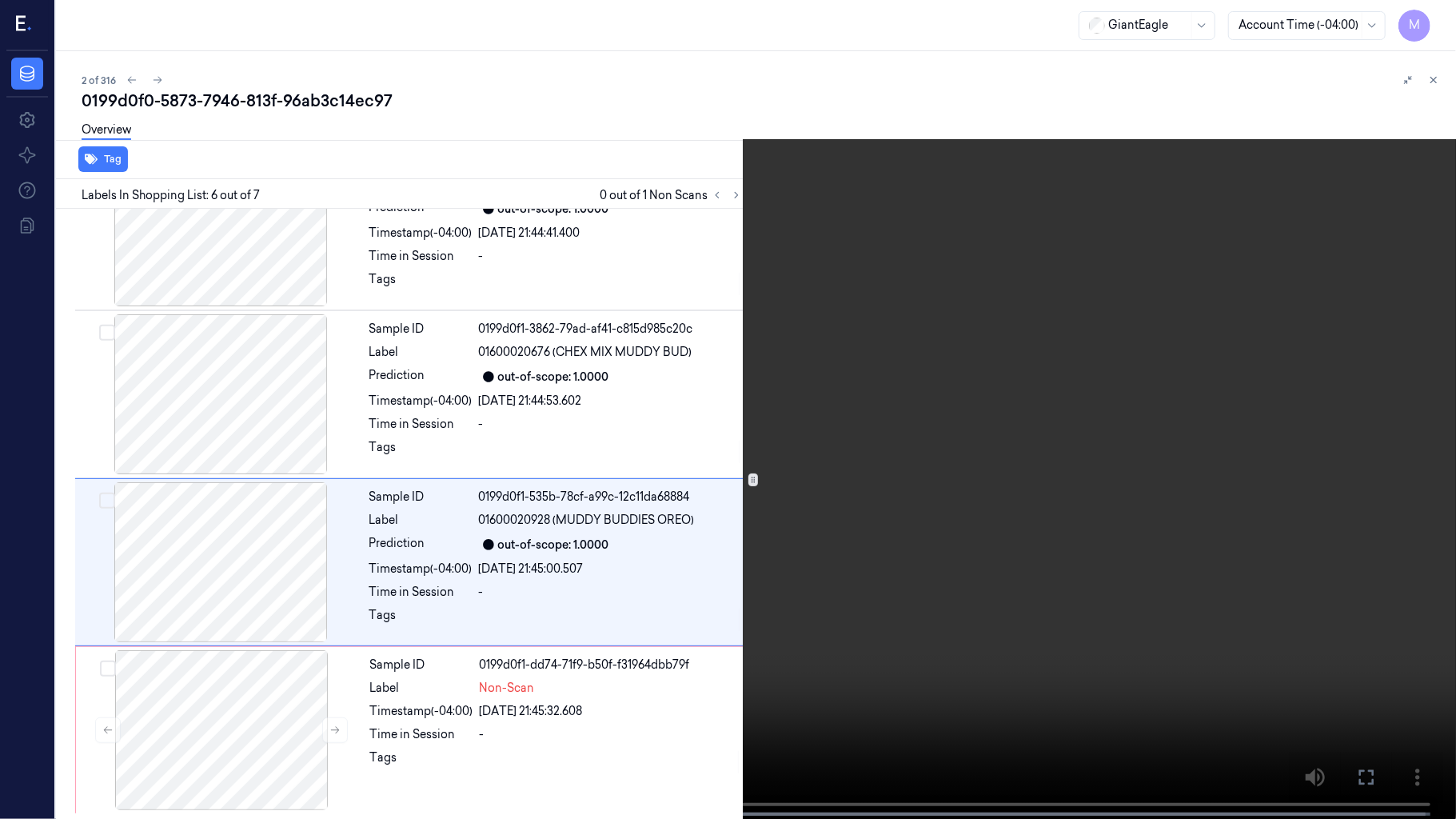
click at [715, 478] on video at bounding box center [728, 411] width 1456 height 822
click at [0, 0] on icon at bounding box center [0, 0] width 0 height 0
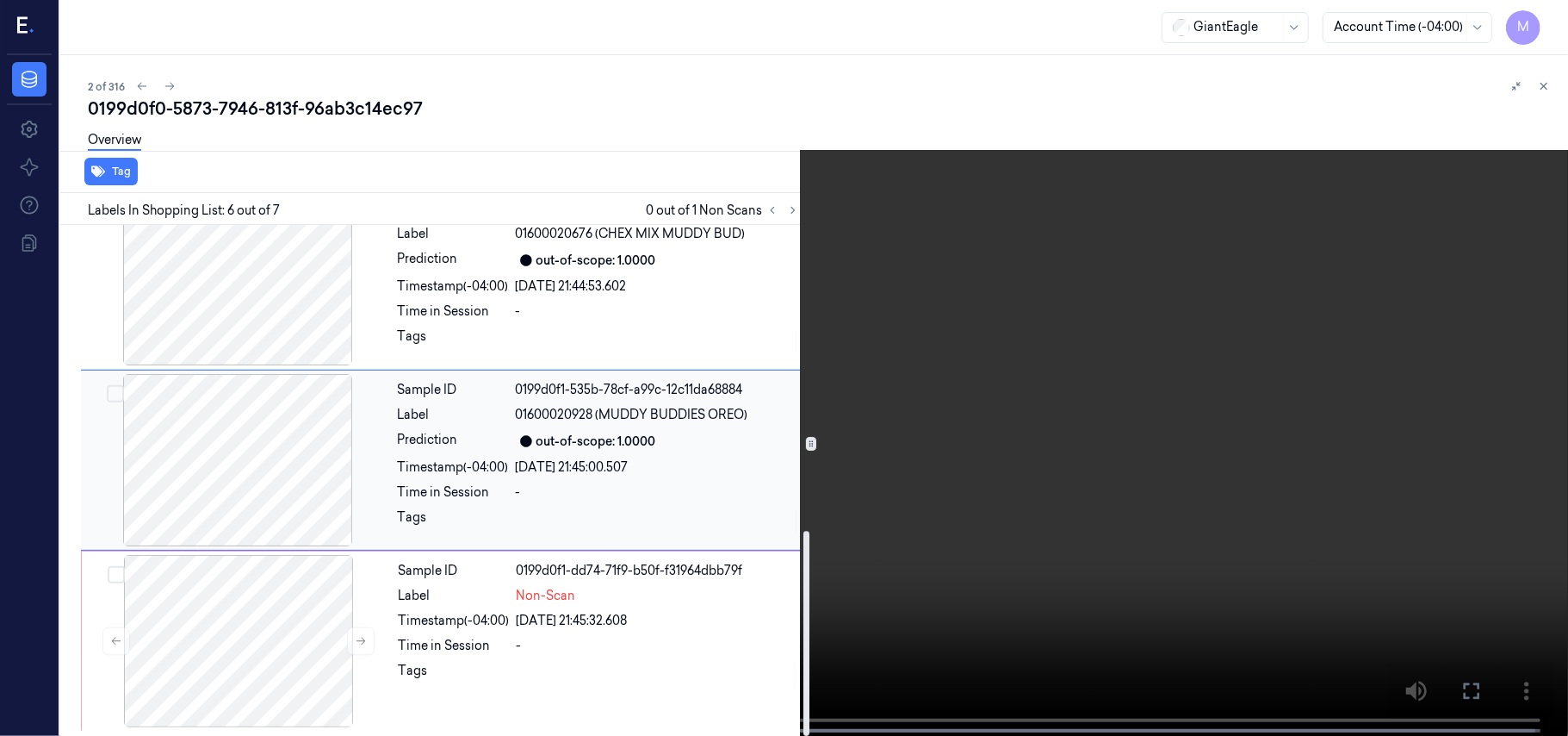
scroll to position [763, 0]
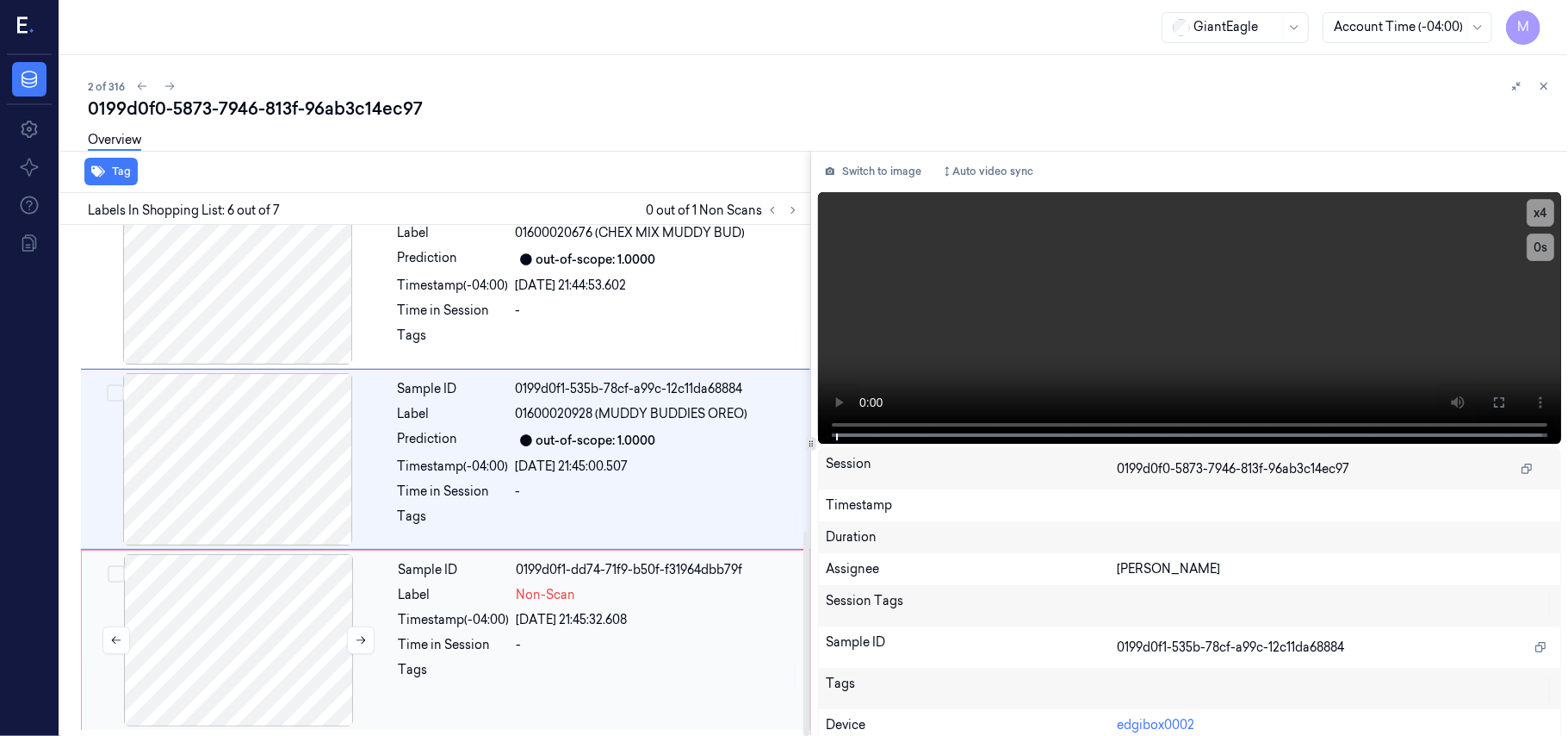
click at [236, 597] on div at bounding box center [239, 640] width 307 height 172
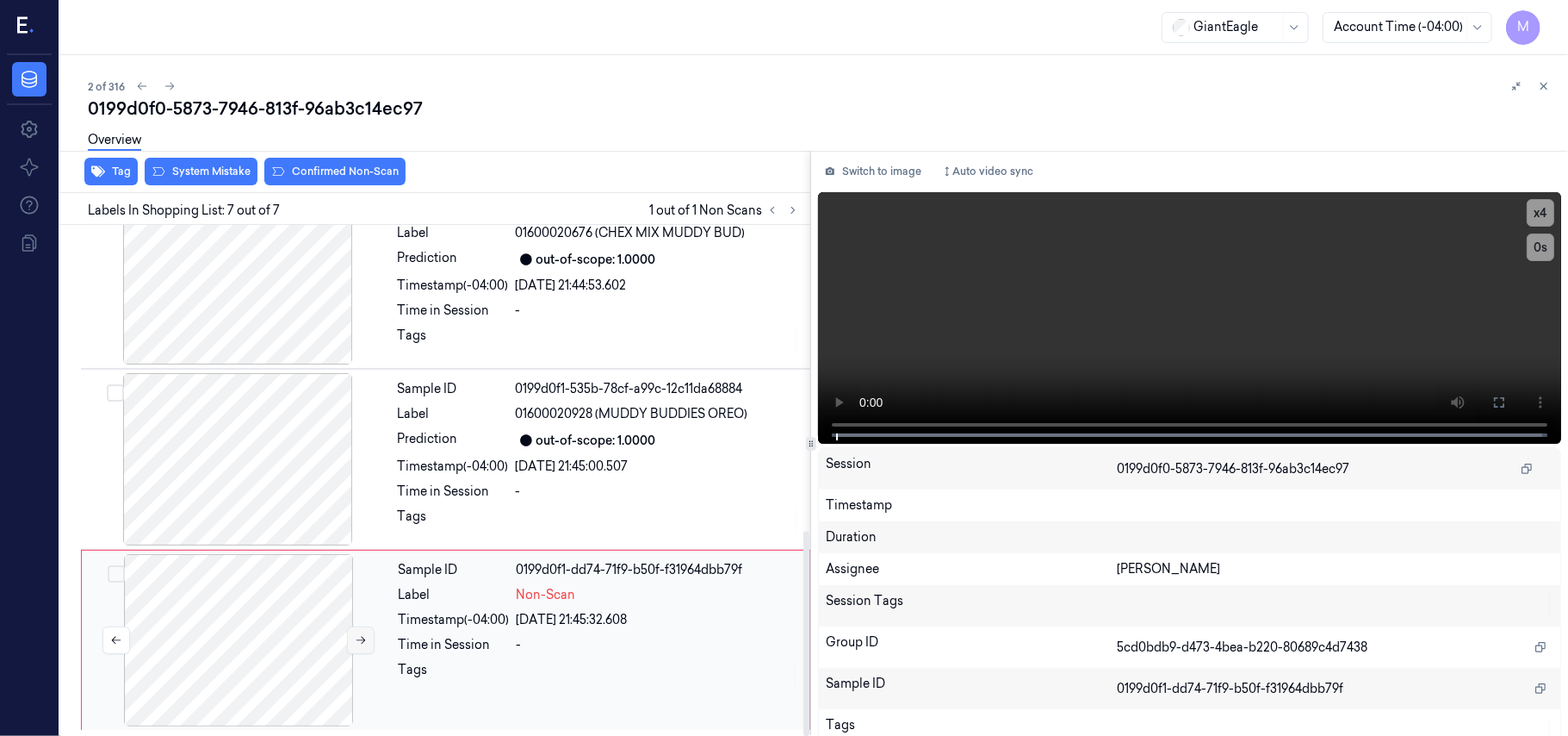
click at [359, 642] on icon at bounding box center [360, 640] width 12 height 12
click at [565, 426] on div "Sample ID 0199d0f1-535b-78cf-a99c-12c11da68884 Label 01600020928 (MUDDY BUDDIES…" at bounding box center [599, 459] width 416 height 172
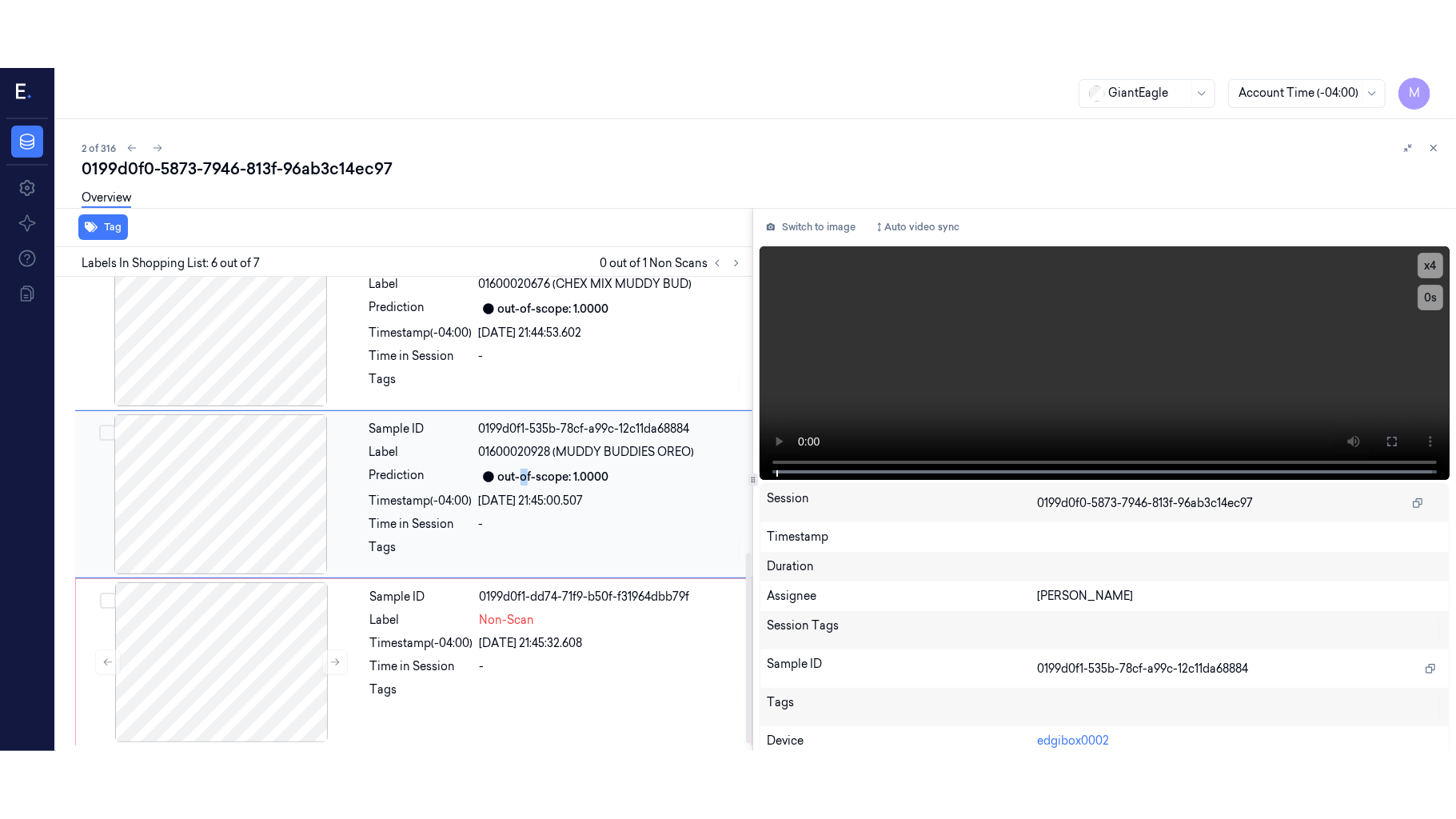
scroll to position [688, 0]
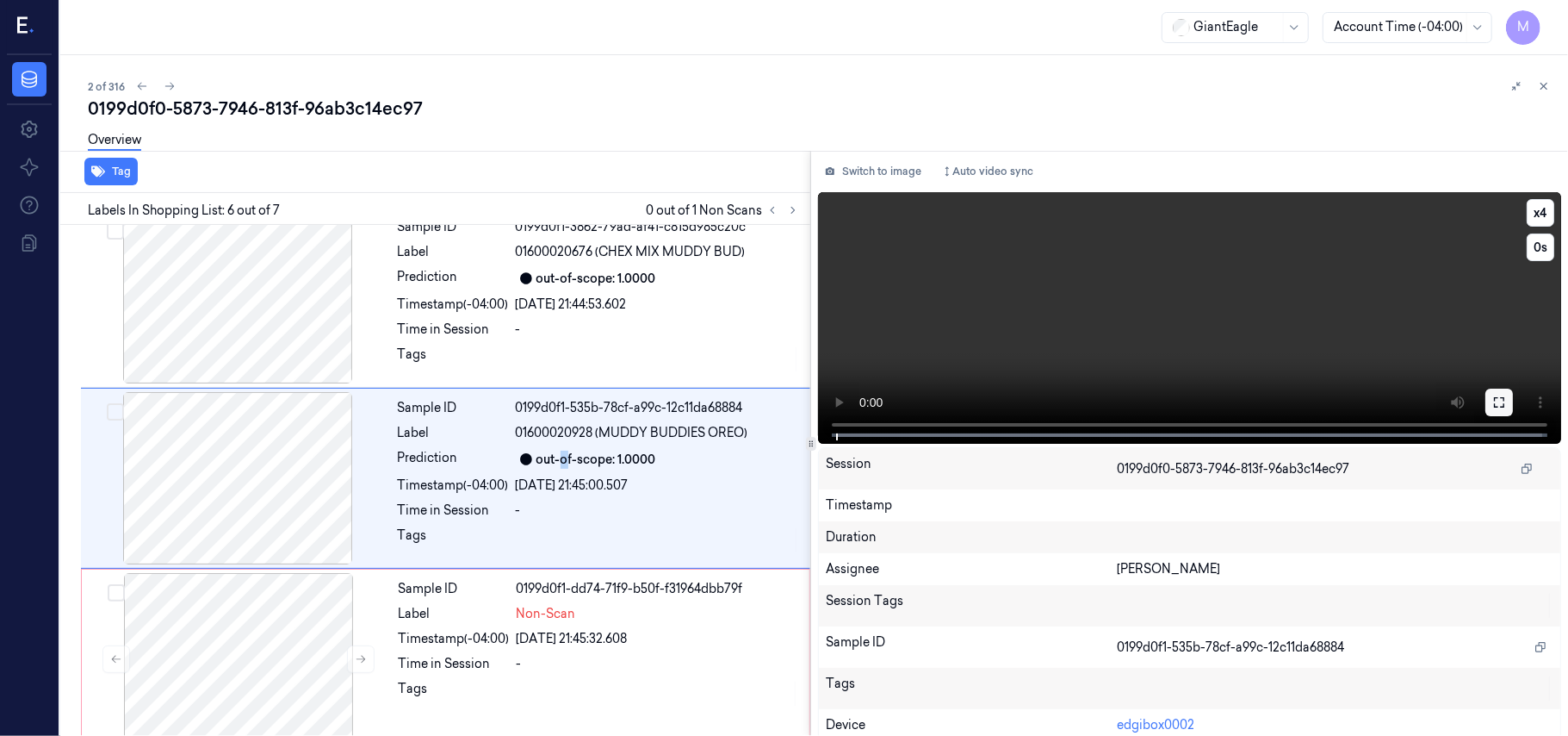
click at [1492, 408] on button at bounding box center [1499, 402] width 27 height 27
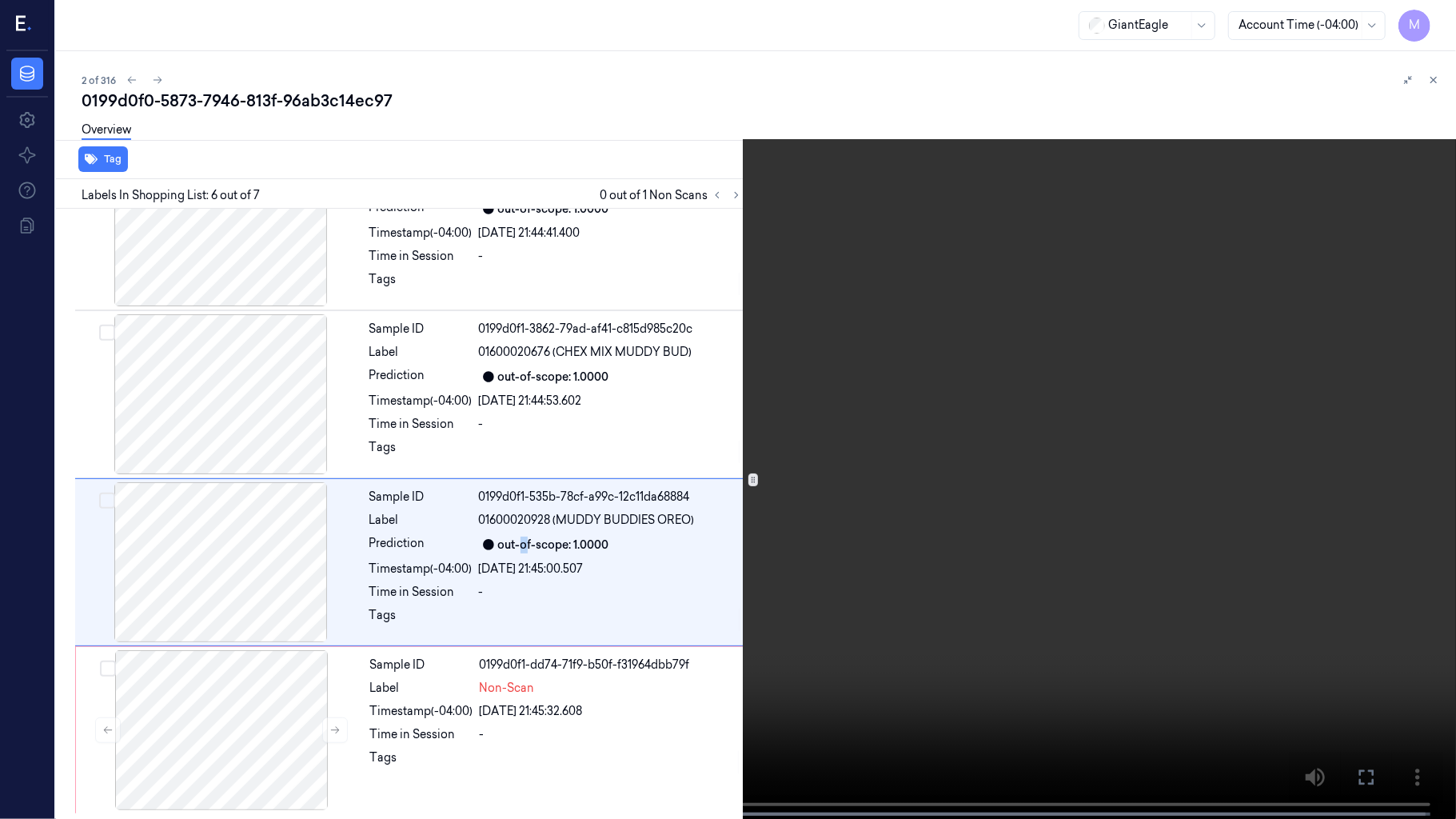
click at [897, 423] on video at bounding box center [728, 411] width 1456 height 822
click at [963, 340] on video at bounding box center [728, 411] width 1456 height 822
click at [1008, 433] on video at bounding box center [728, 411] width 1456 height 822
click at [1003, 449] on video at bounding box center [728, 411] width 1456 height 822
click at [0, 0] on button at bounding box center [0, 0] width 0 height 0
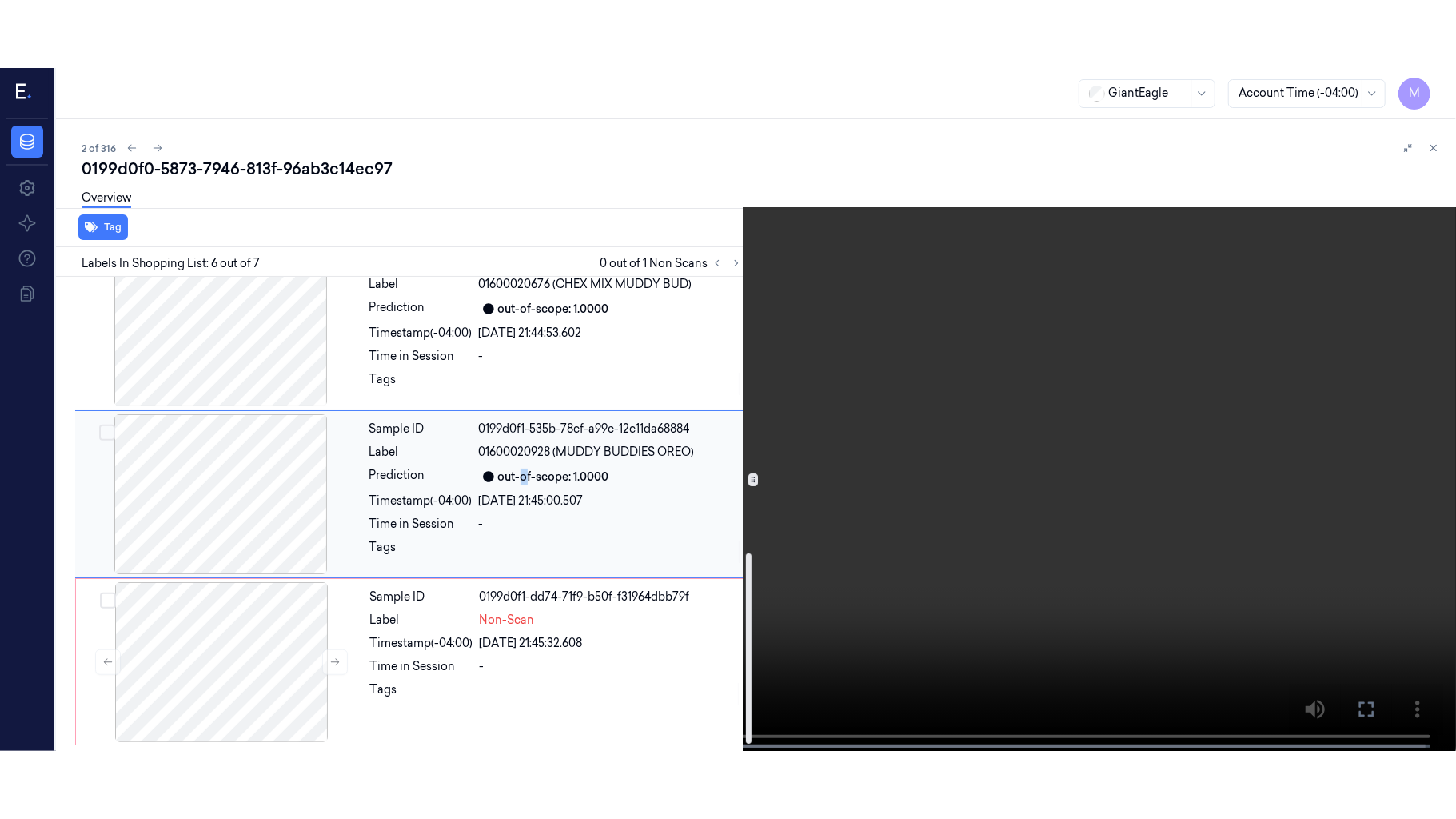
scroll to position [709, 0]
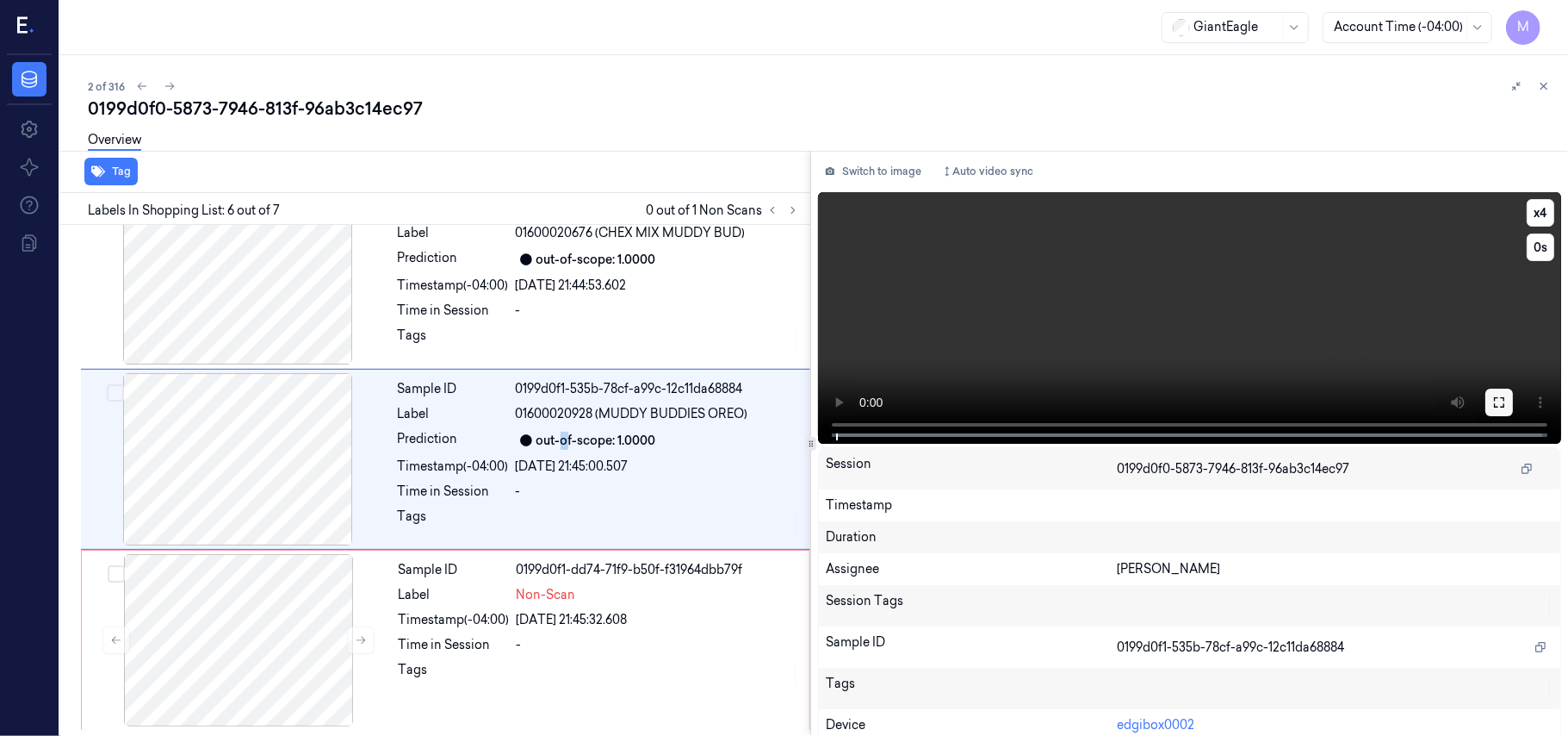
click at [1492, 398] on icon at bounding box center [1499, 402] width 14 height 14
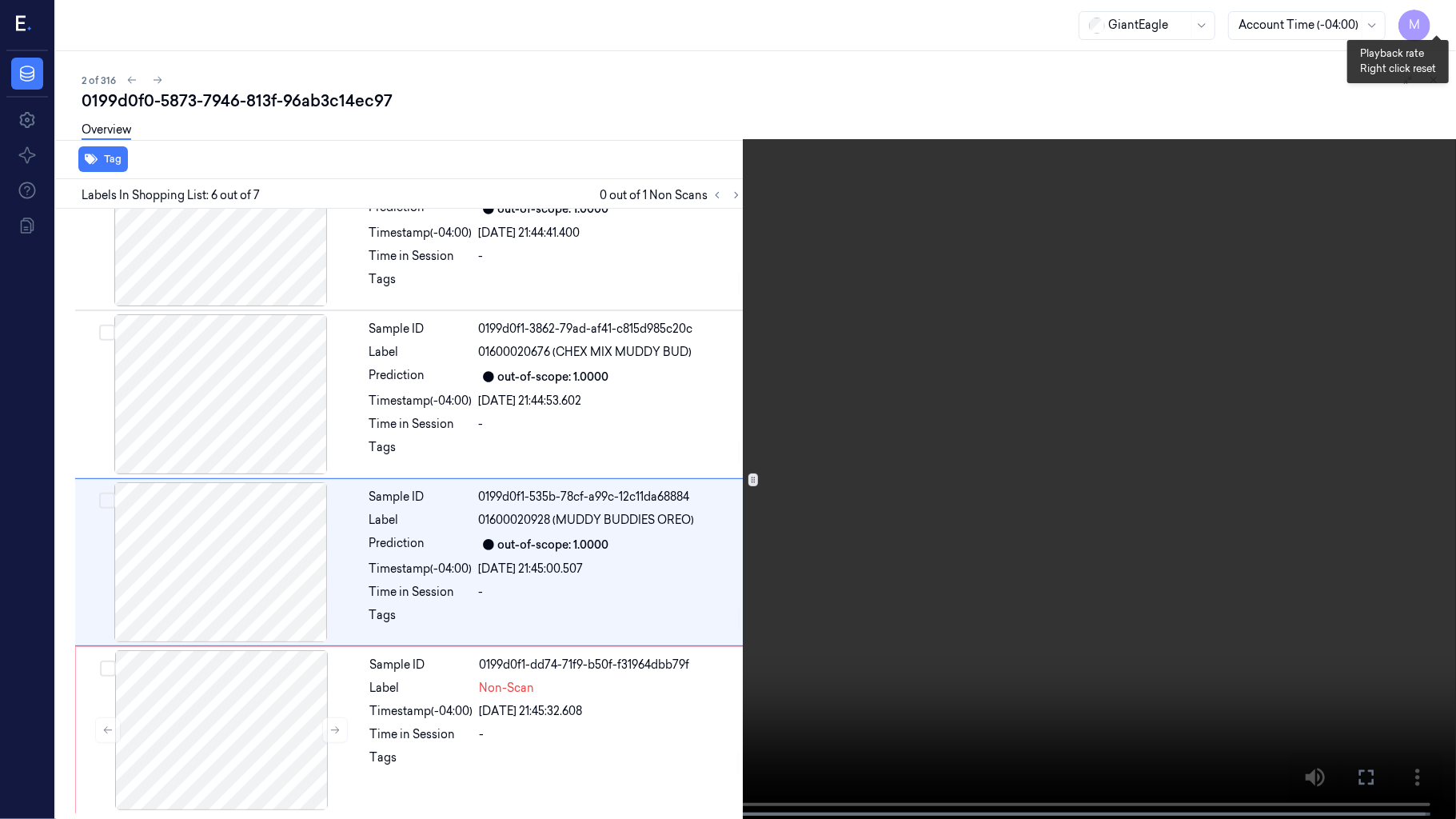
click at [1433, 14] on button "x 4" at bounding box center [1437, 18] width 25 height 25
click at [918, 315] on video at bounding box center [728, 411] width 1456 height 822
click at [1066, 423] on video at bounding box center [728, 411] width 1456 height 822
click at [1006, 469] on video at bounding box center [728, 411] width 1456 height 822
click at [1053, 443] on video at bounding box center [728, 411] width 1456 height 822
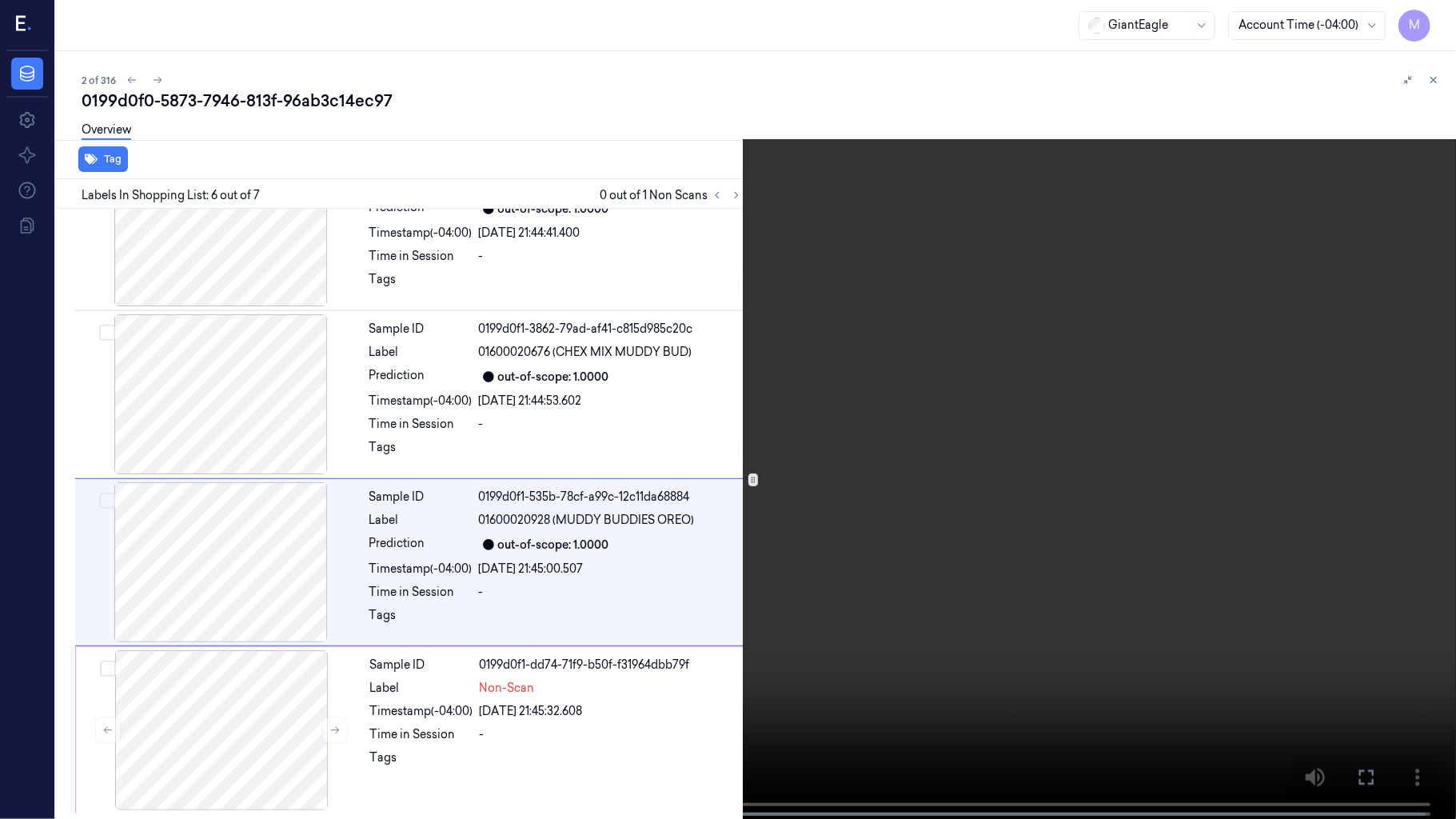
click at [1053, 443] on video at bounding box center [728, 411] width 1456 height 822
click at [1095, 449] on video at bounding box center [728, 411] width 1456 height 822
click at [1437, 15] on button "x 1" at bounding box center [1437, 18] width 25 height 25
click at [942, 525] on video at bounding box center [728, 411] width 1456 height 822
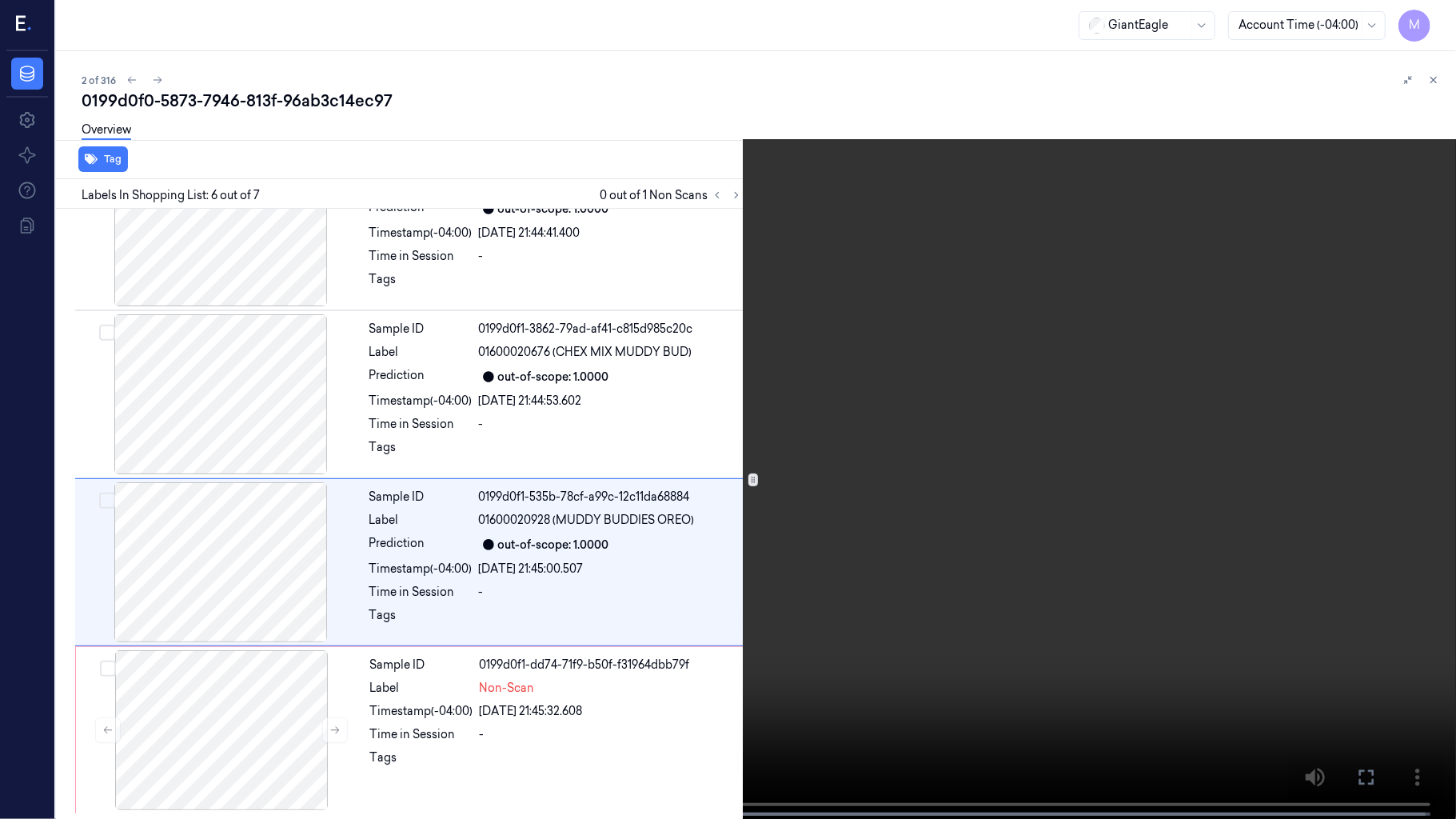
click at [0, 0] on icon at bounding box center [0, 0] width 0 height 0
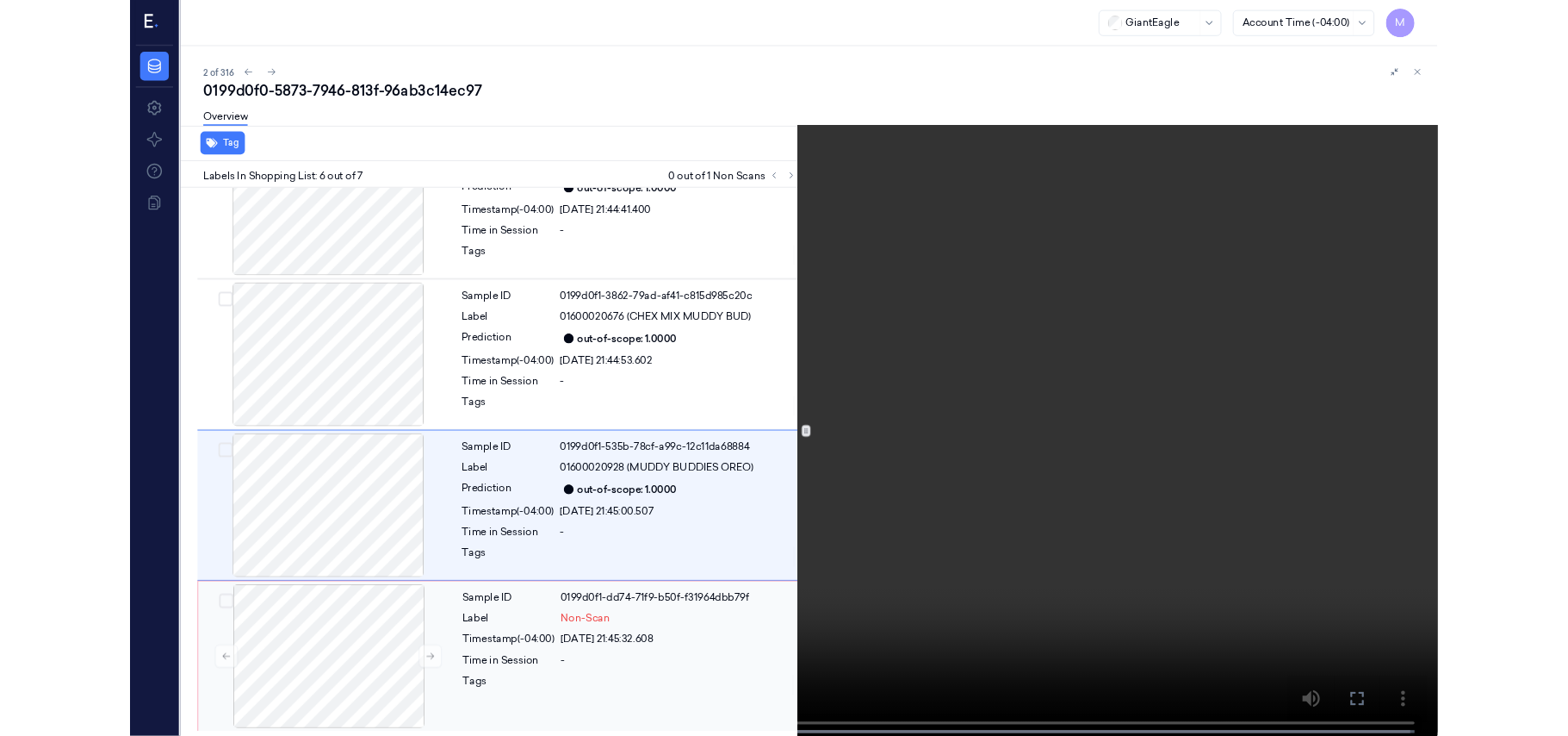
scroll to position [763, 0]
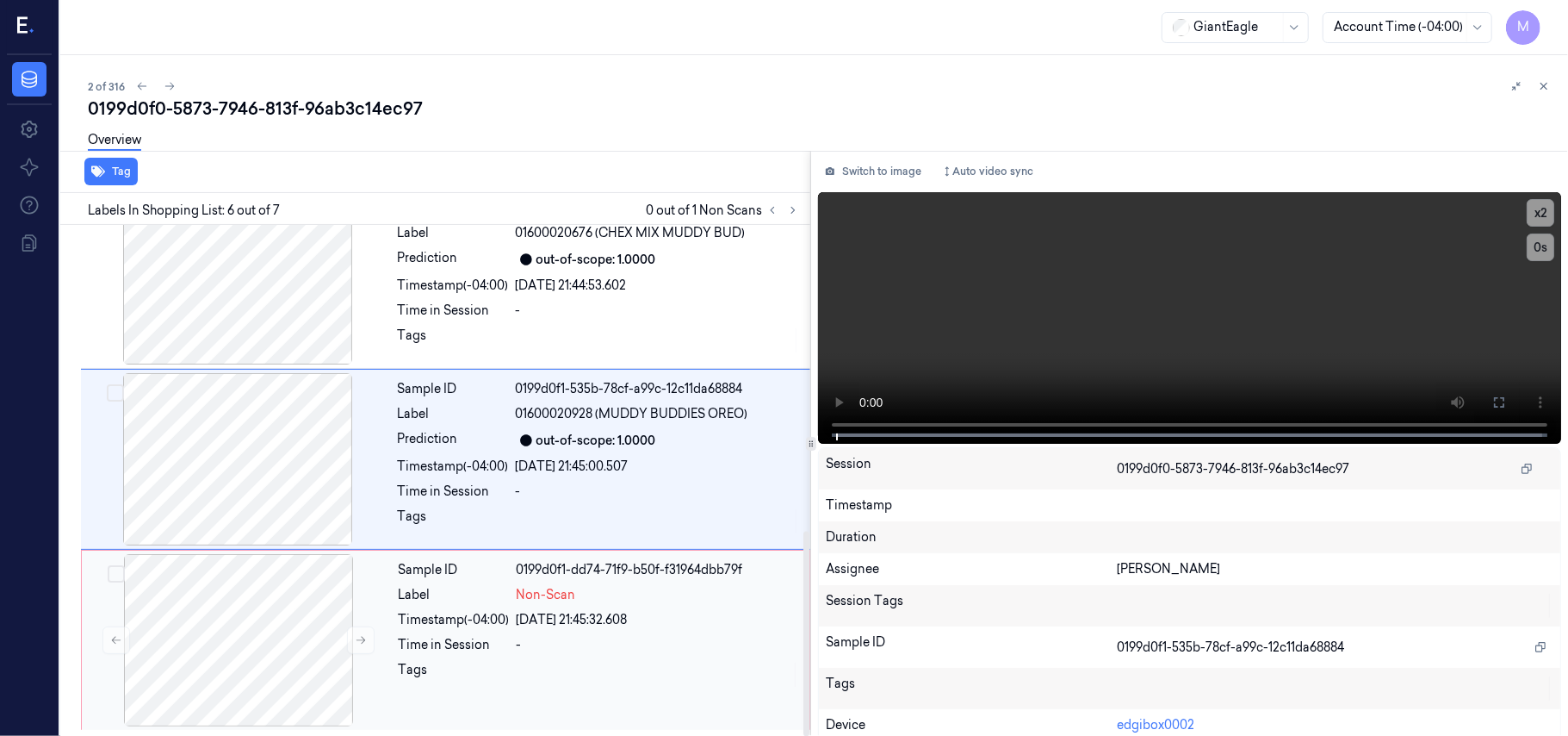
click at [487, 607] on div "Sample ID 0199d0f1-dd74-71f9-b50f-f31964dbb79f Label Non-Scan Timestamp (-04:00…" at bounding box center [599, 640] width 415 height 172
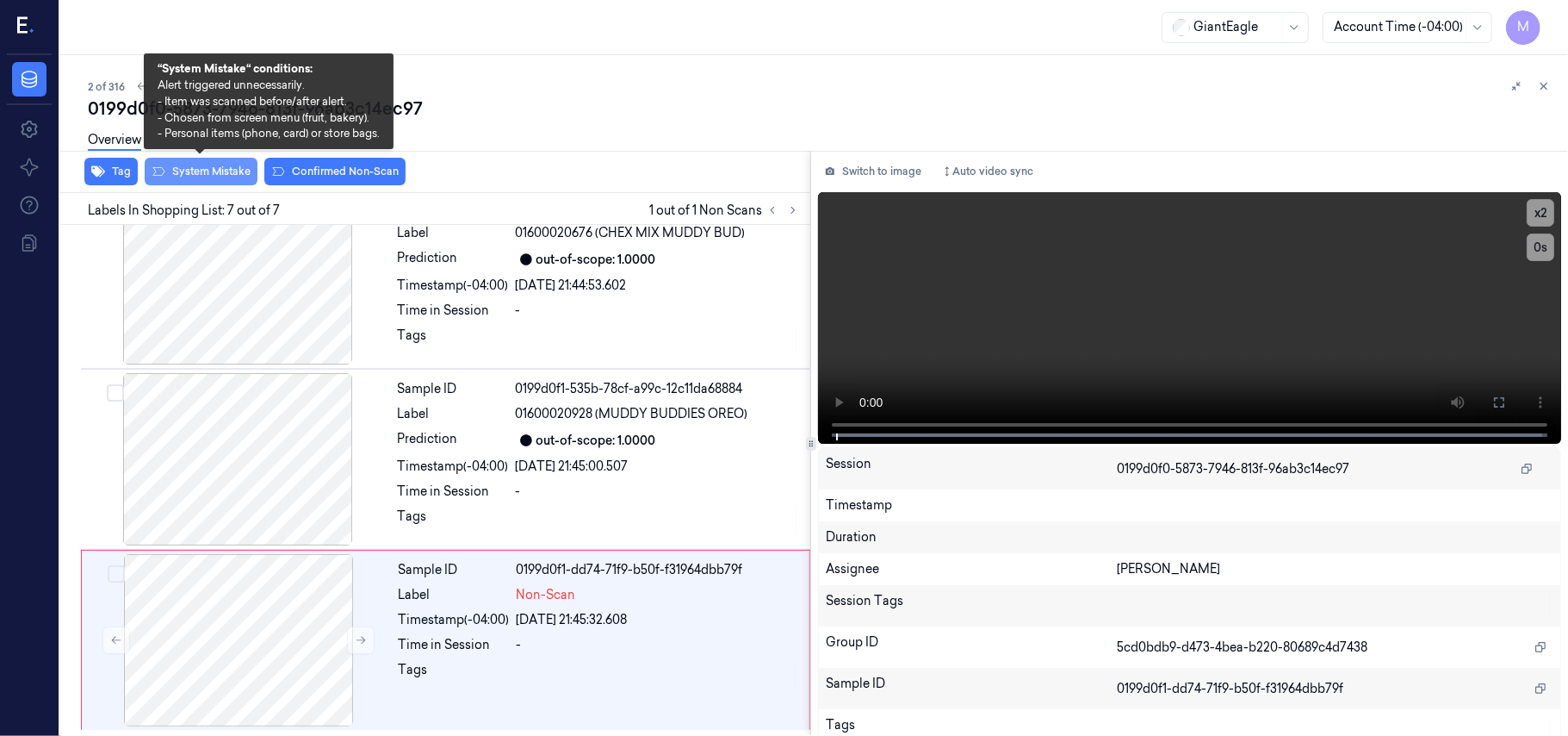
click at [227, 166] on button "System Mistake" at bounding box center [201, 170] width 113 height 27
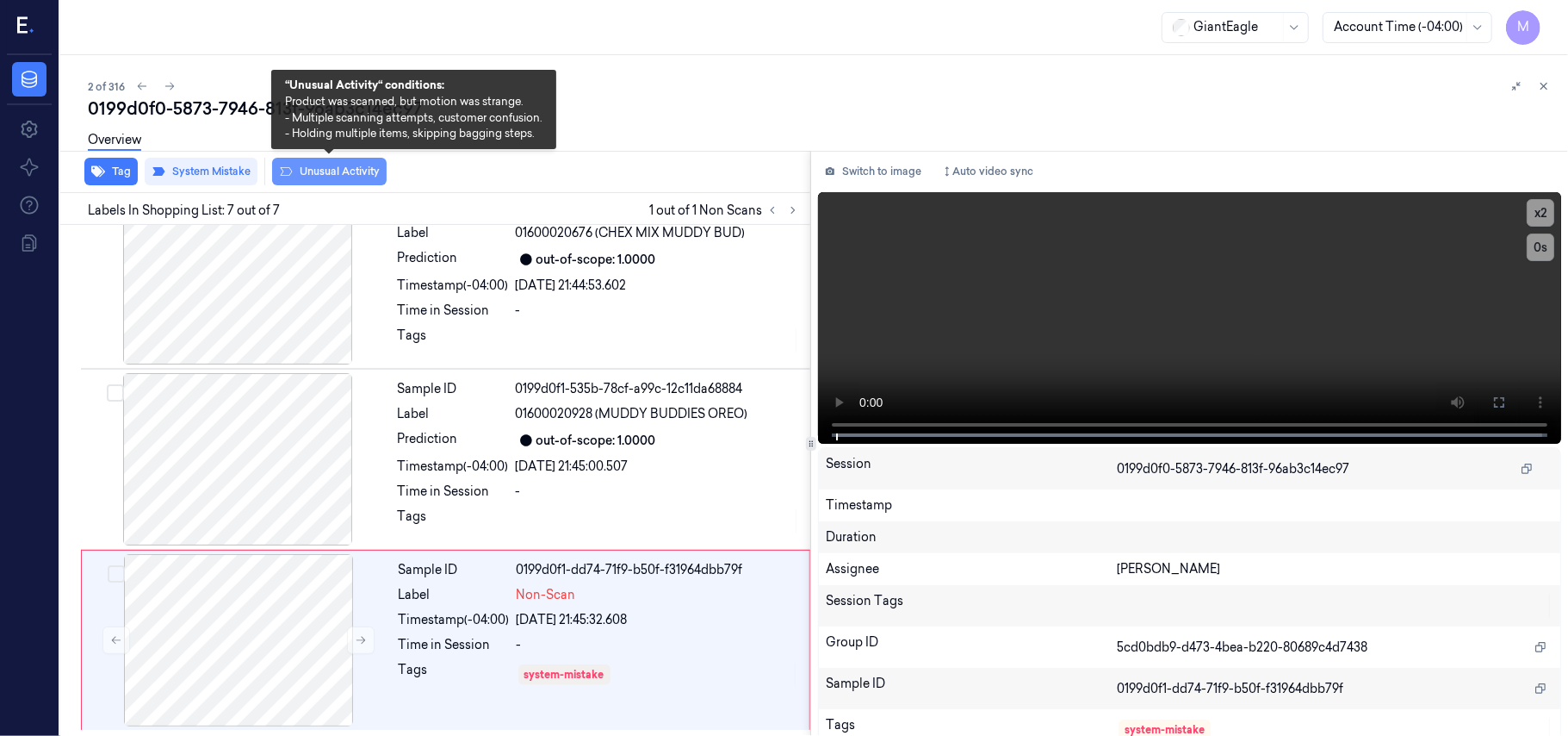
click at [346, 166] on button "Unusual Activity" at bounding box center [330, 170] width 114 height 27
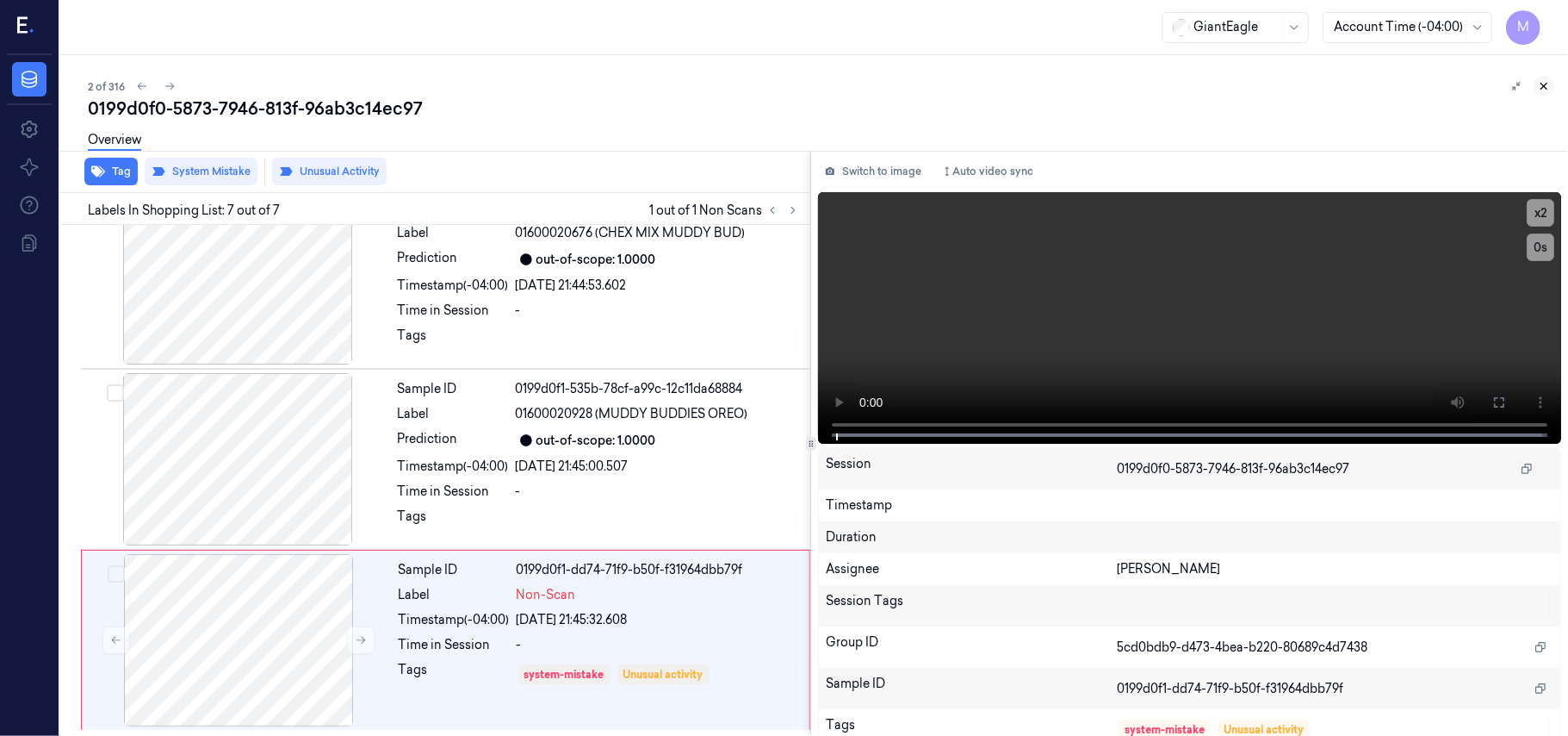
click at [1547, 82] on icon at bounding box center [1544, 86] width 12 height 12
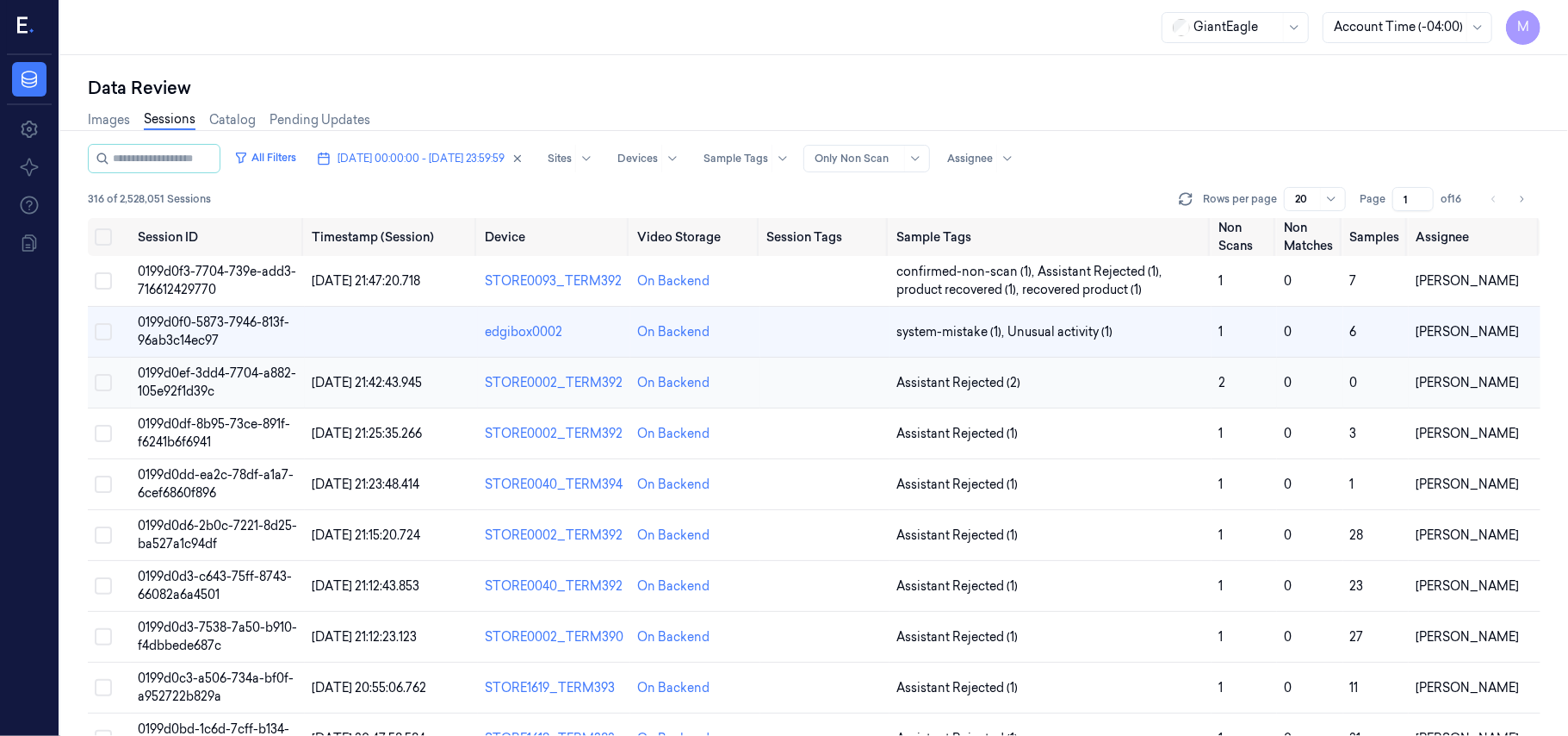
click at [234, 383] on td "0199d0ef-3dd4-7704-a882-105e92f1d39c" at bounding box center [217, 383] width 173 height 51
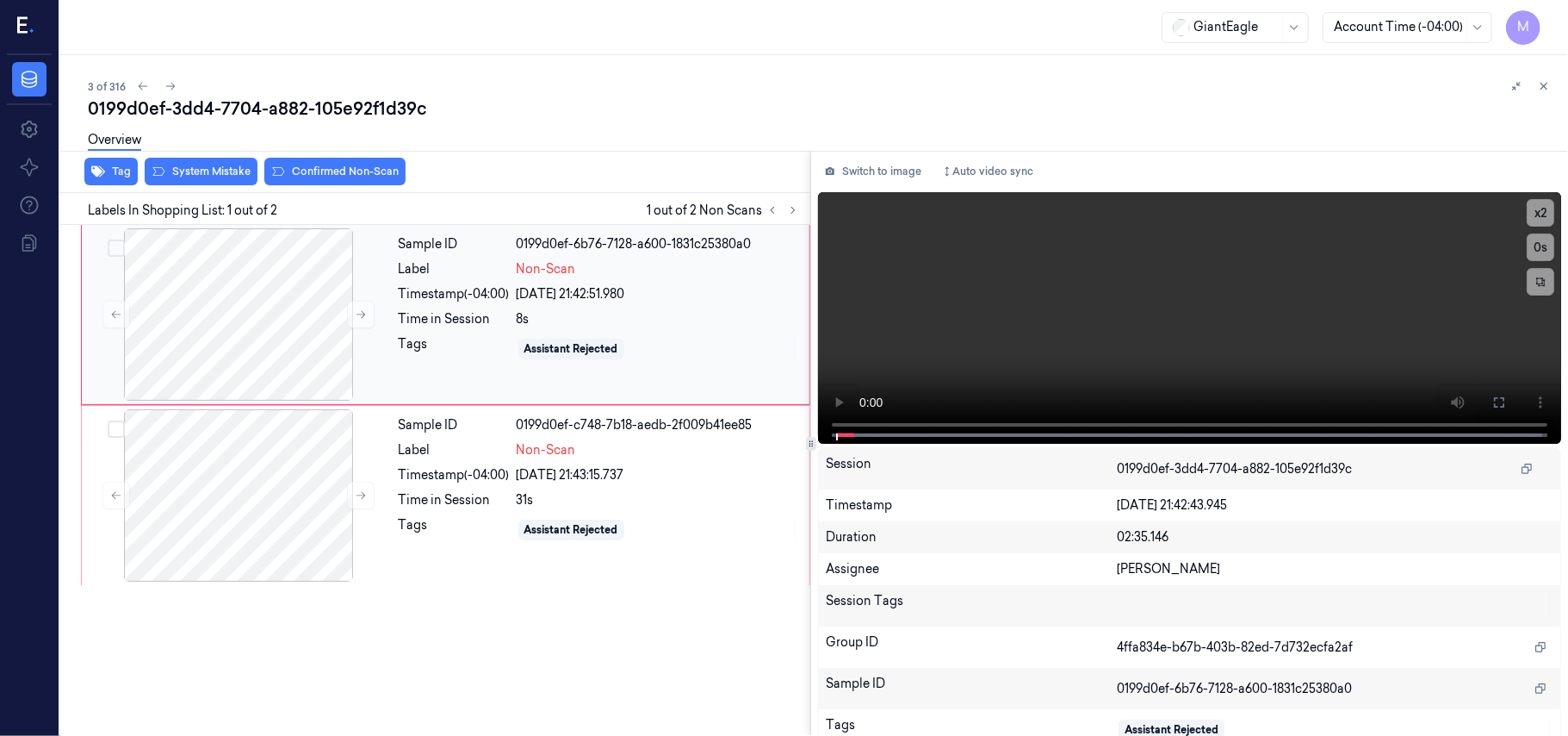
click at [614, 329] on div "Sample ID 0199d0ef-6b76-7128-a600-1831c25380a0 Label Non-Scan Timestamp (-04:00…" at bounding box center [599, 315] width 415 height 172
click at [1492, 401] on icon at bounding box center [1499, 402] width 14 height 14
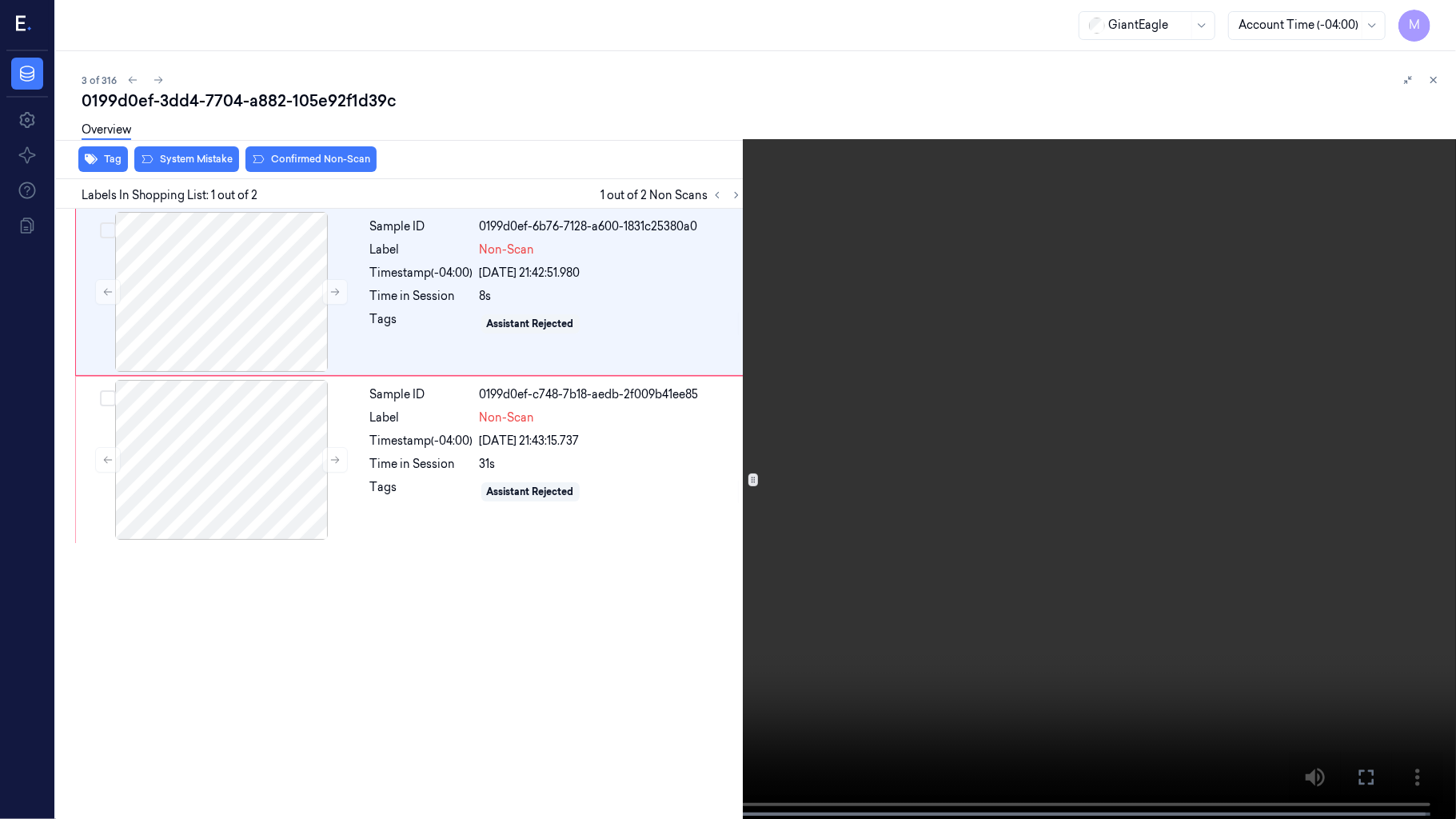
click at [632, 537] on video at bounding box center [728, 411] width 1456 height 822
click at [254, 682] on video at bounding box center [728, 411] width 1456 height 822
click at [982, 203] on video at bounding box center [728, 411] width 1456 height 822
click at [996, 215] on video at bounding box center [728, 411] width 1456 height 822
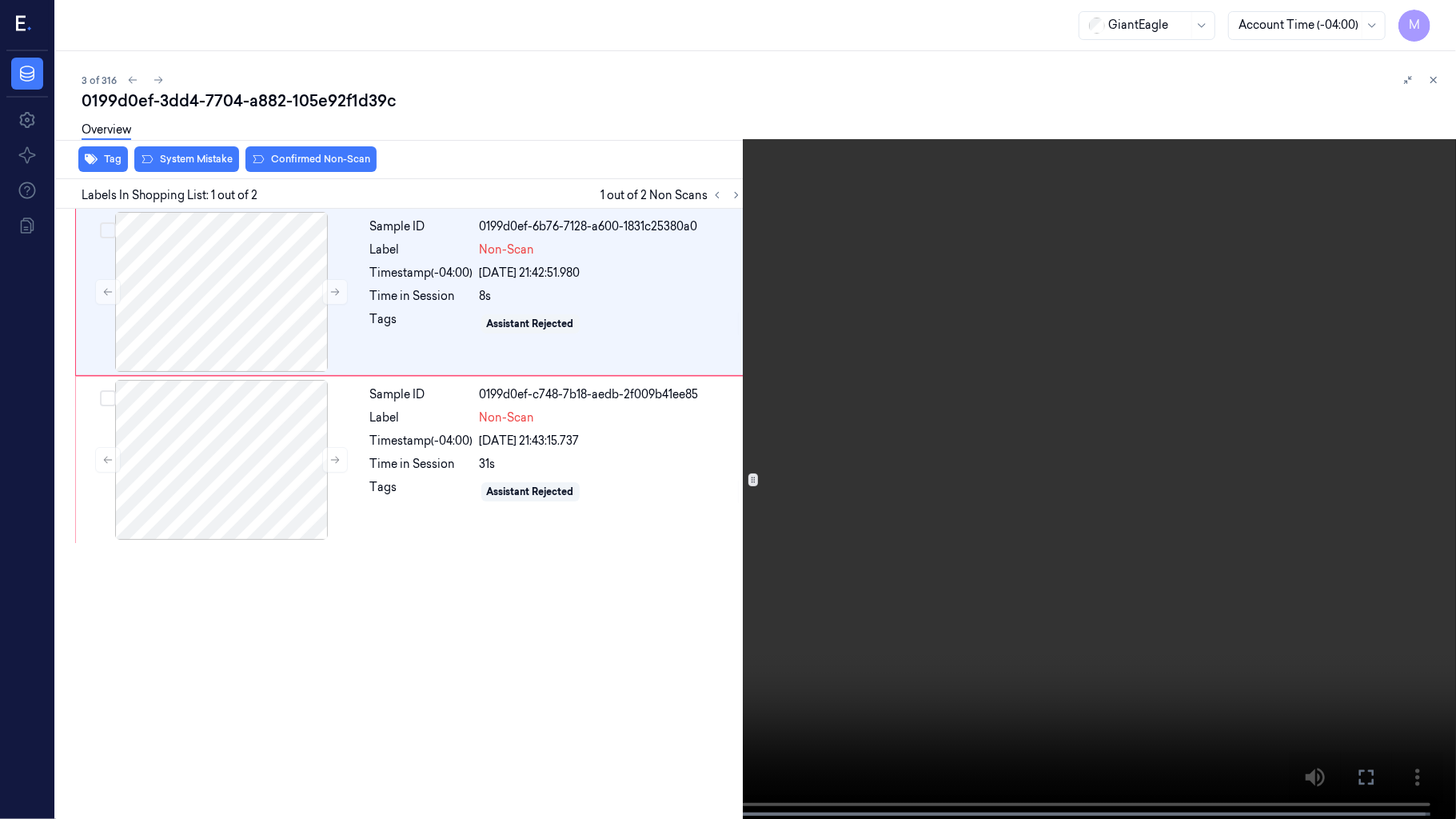
click at [1124, 205] on video at bounding box center [728, 411] width 1456 height 822
click at [90, 682] on video at bounding box center [728, 411] width 1456 height 822
click at [1438, 19] on button "x 2" at bounding box center [1437, 18] width 25 height 25
click at [1438, 19] on button "x 4" at bounding box center [1437, 18] width 25 height 25
click at [512, 651] on video at bounding box center [728, 411] width 1456 height 822
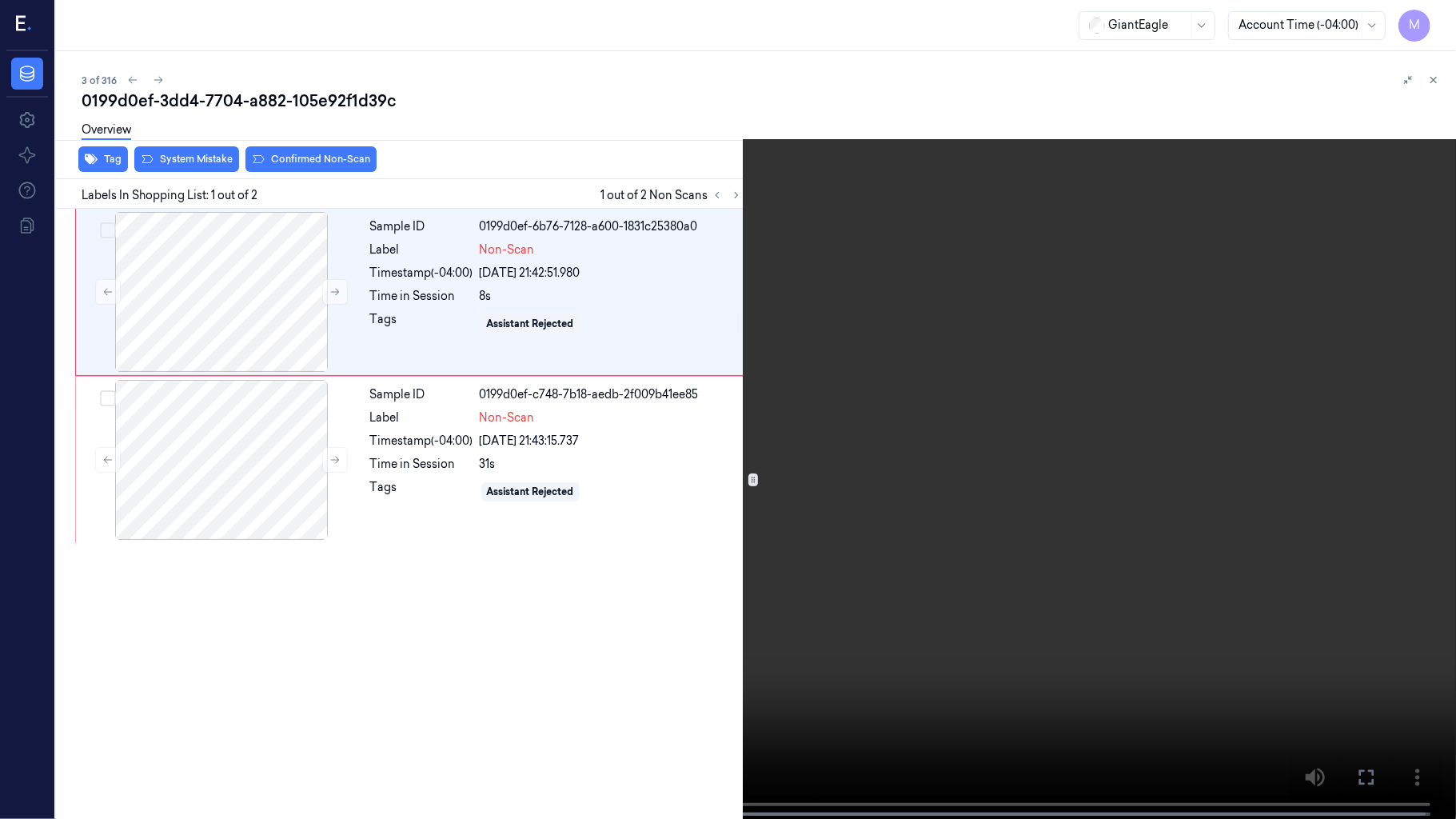
click at [0, 0] on icon at bounding box center [0, 0] width 0 height 0
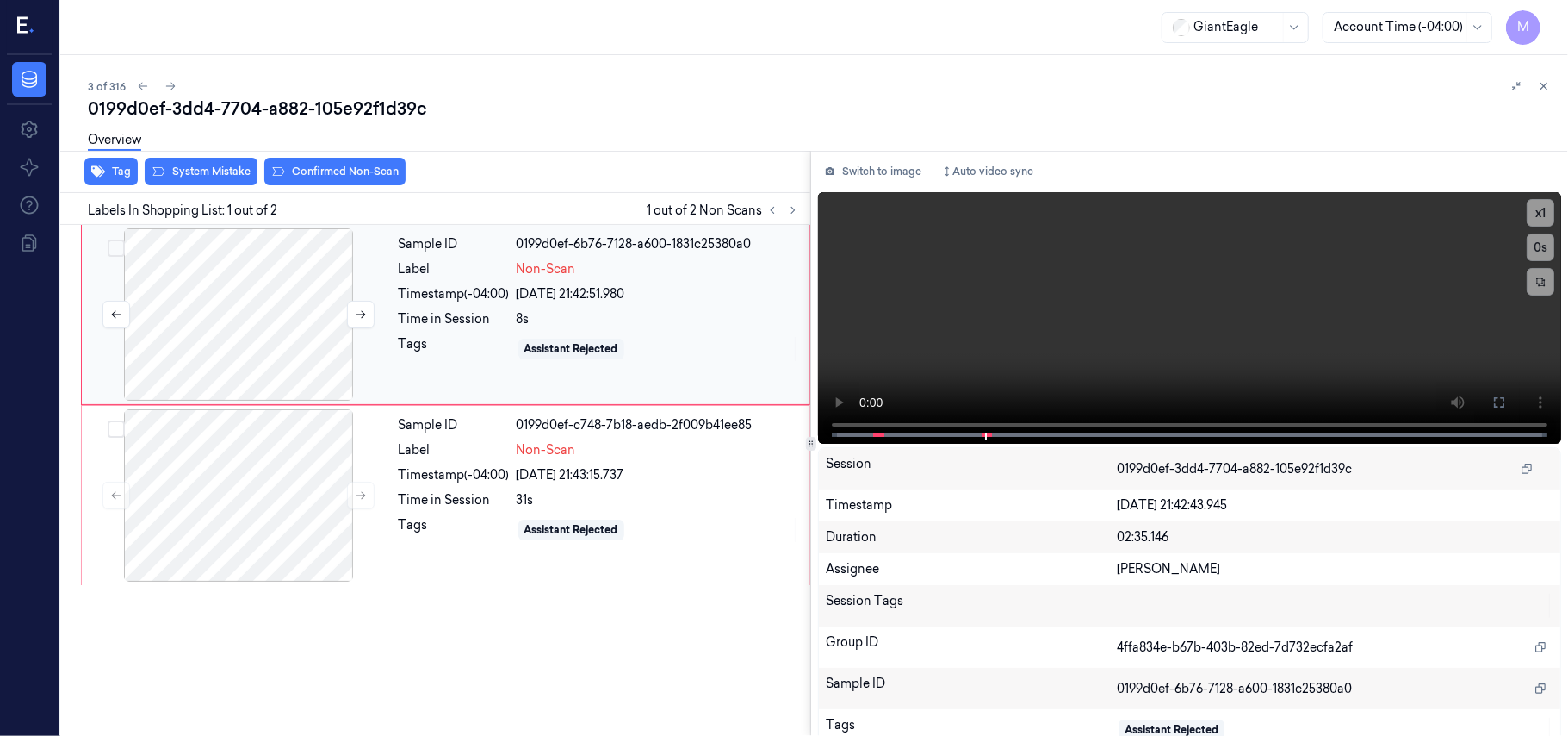
click at [253, 341] on div at bounding box center [239, 315] width 307 height 172
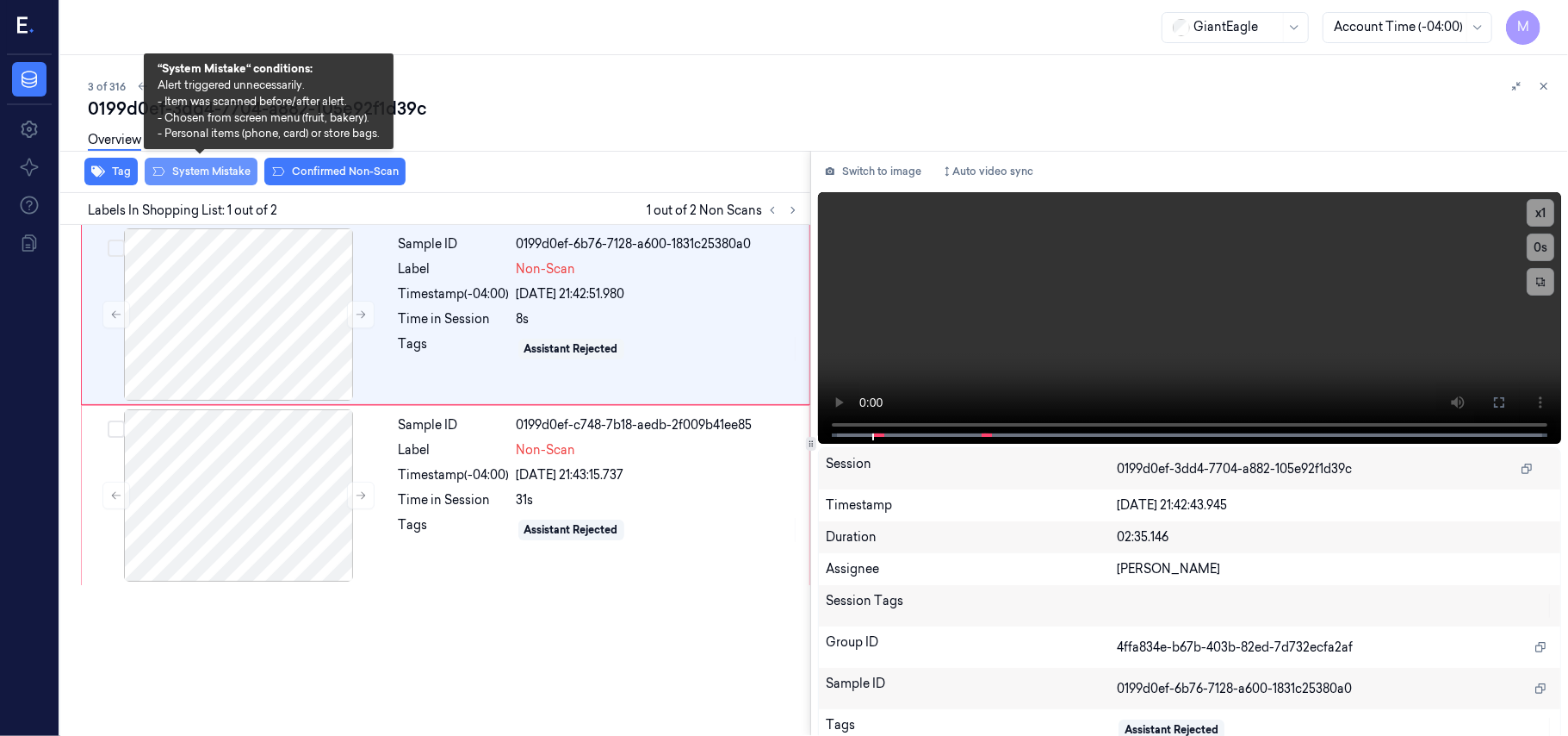
click at [222, 172] on button "System Mistake" at bounding box center [201, 170] width 113 height 27
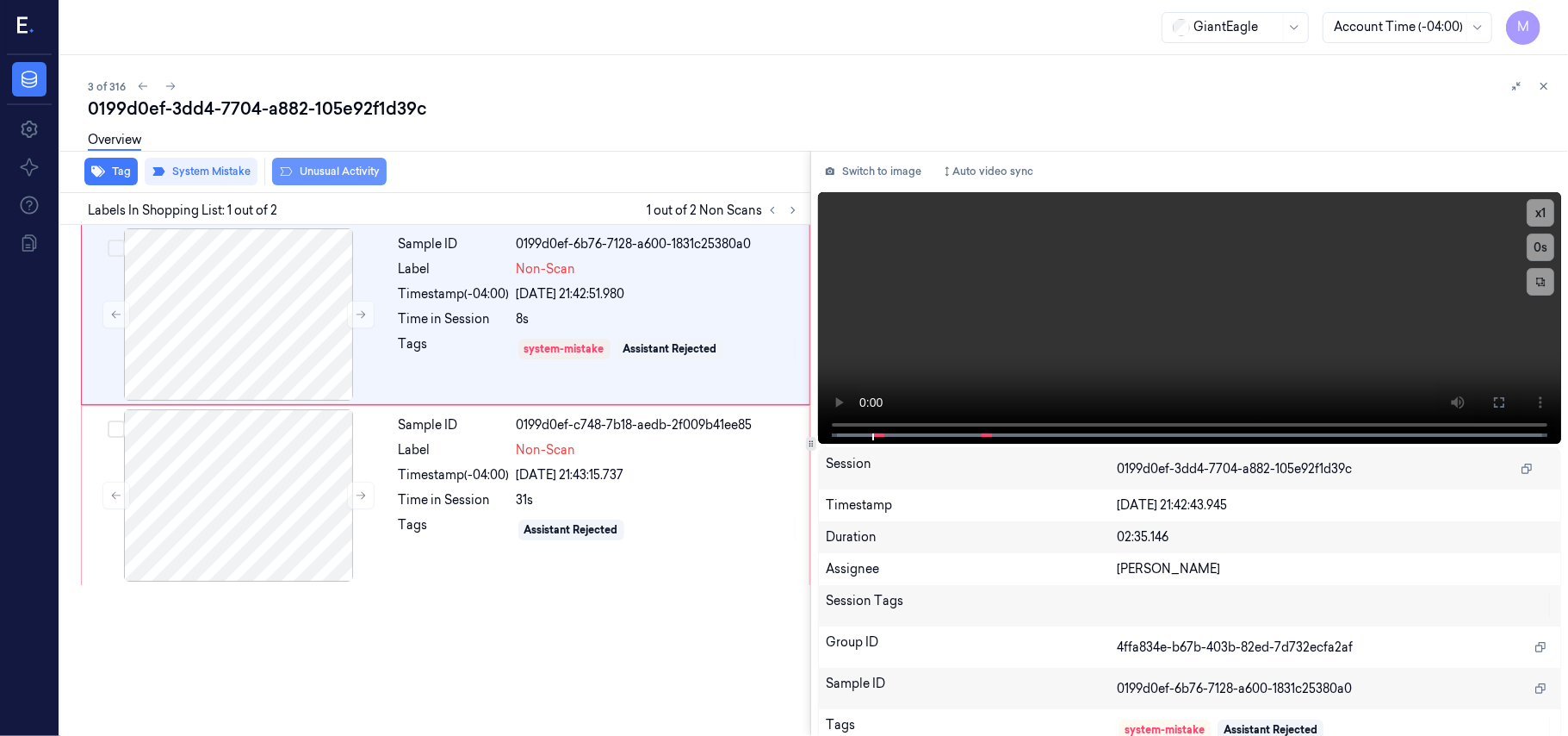
click at [336, 169] on button "Unusual Activity" at bounding box center [330, 170] width 114 height 27
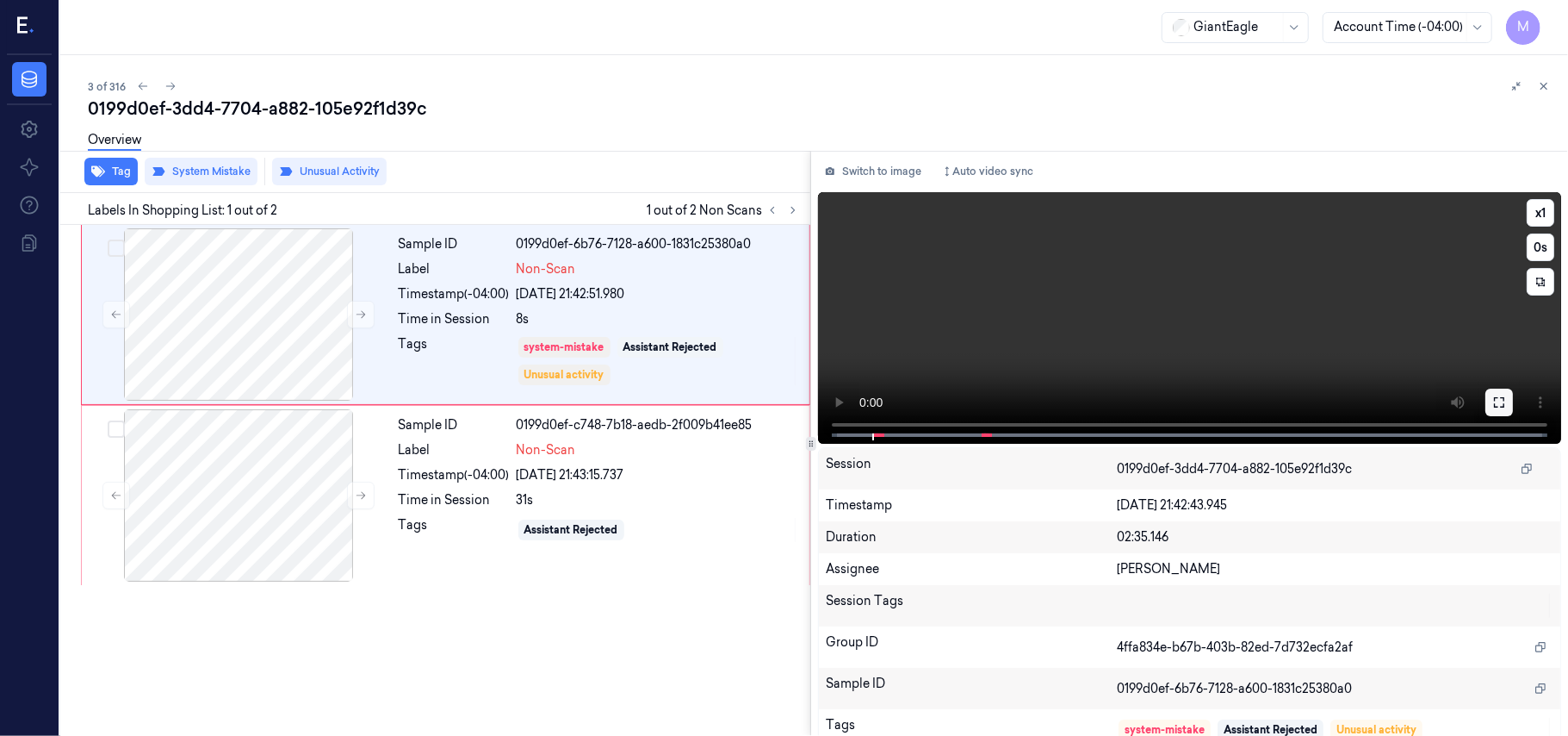
click at [1490, 393] on button at bounding box center [1499, 402] width 27 height 27
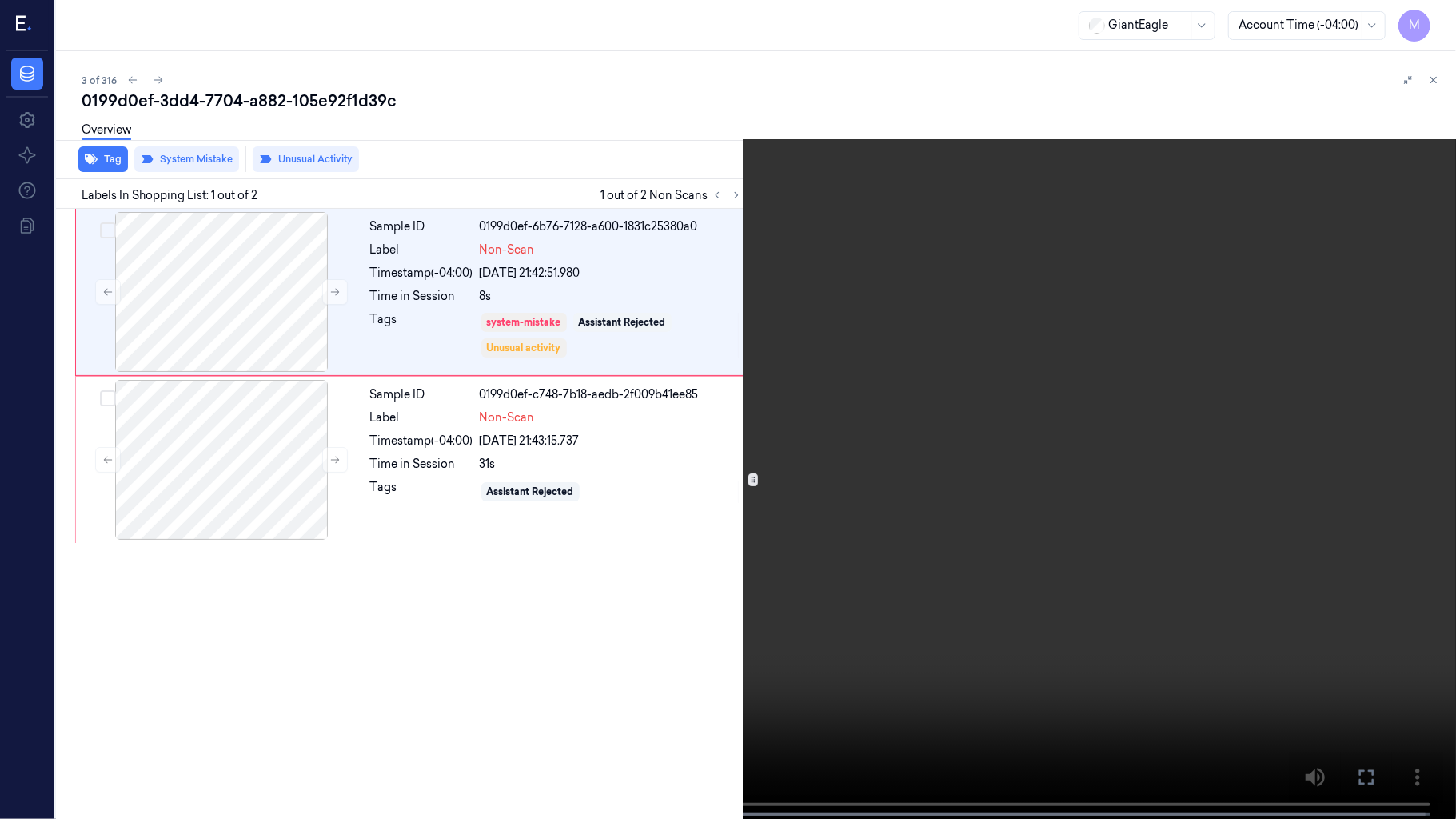
click at [874, 496] on video at bounding box center [728, 411] width 1456 height 822
click at [833, 528] on video at bounding box center [728, 411] width 1456 height 822
click at [0, 0] on icon at bounding box center [0, 0] width 0 height 0
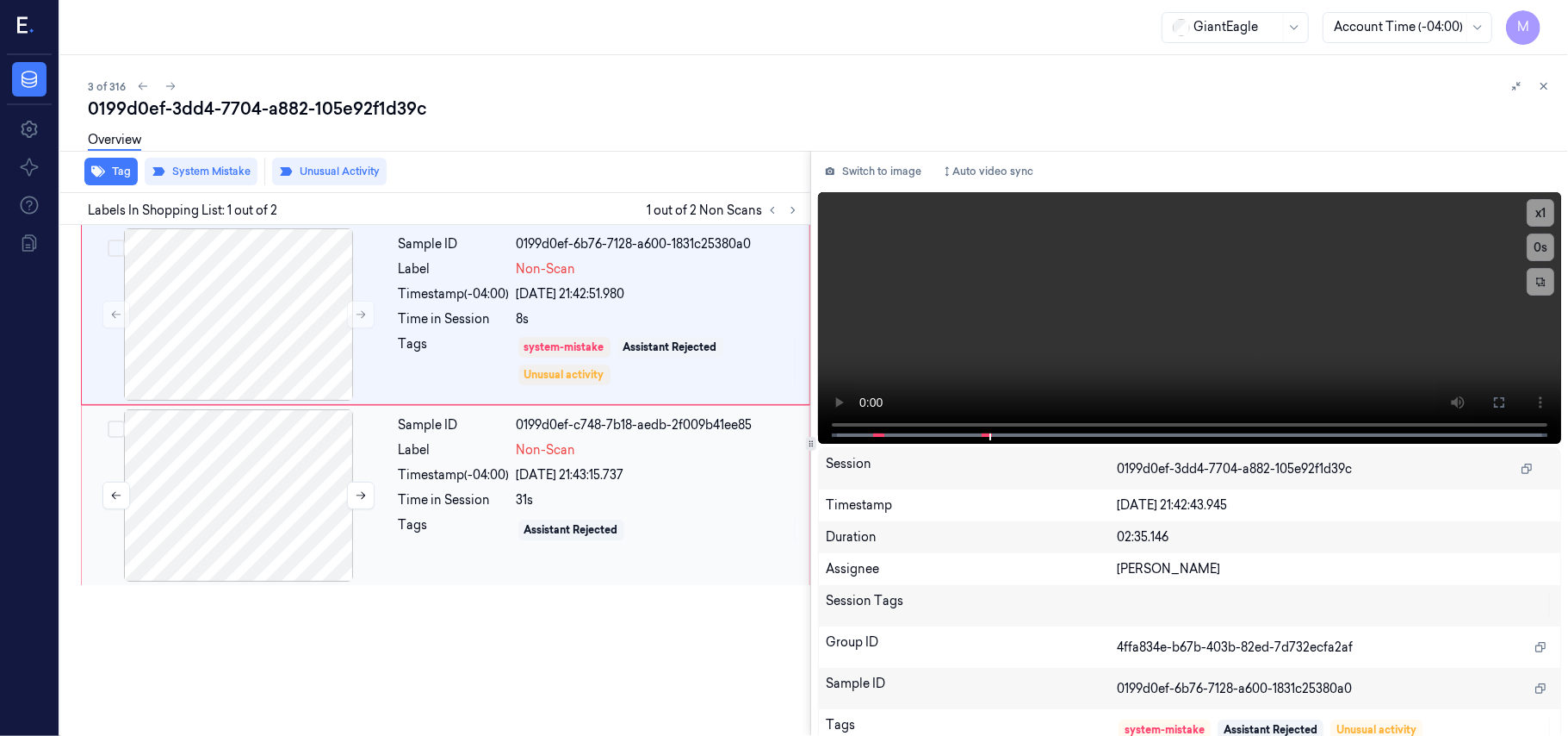
click at [291, 452] on div at bounding box center [239, 495] width 307 height 172
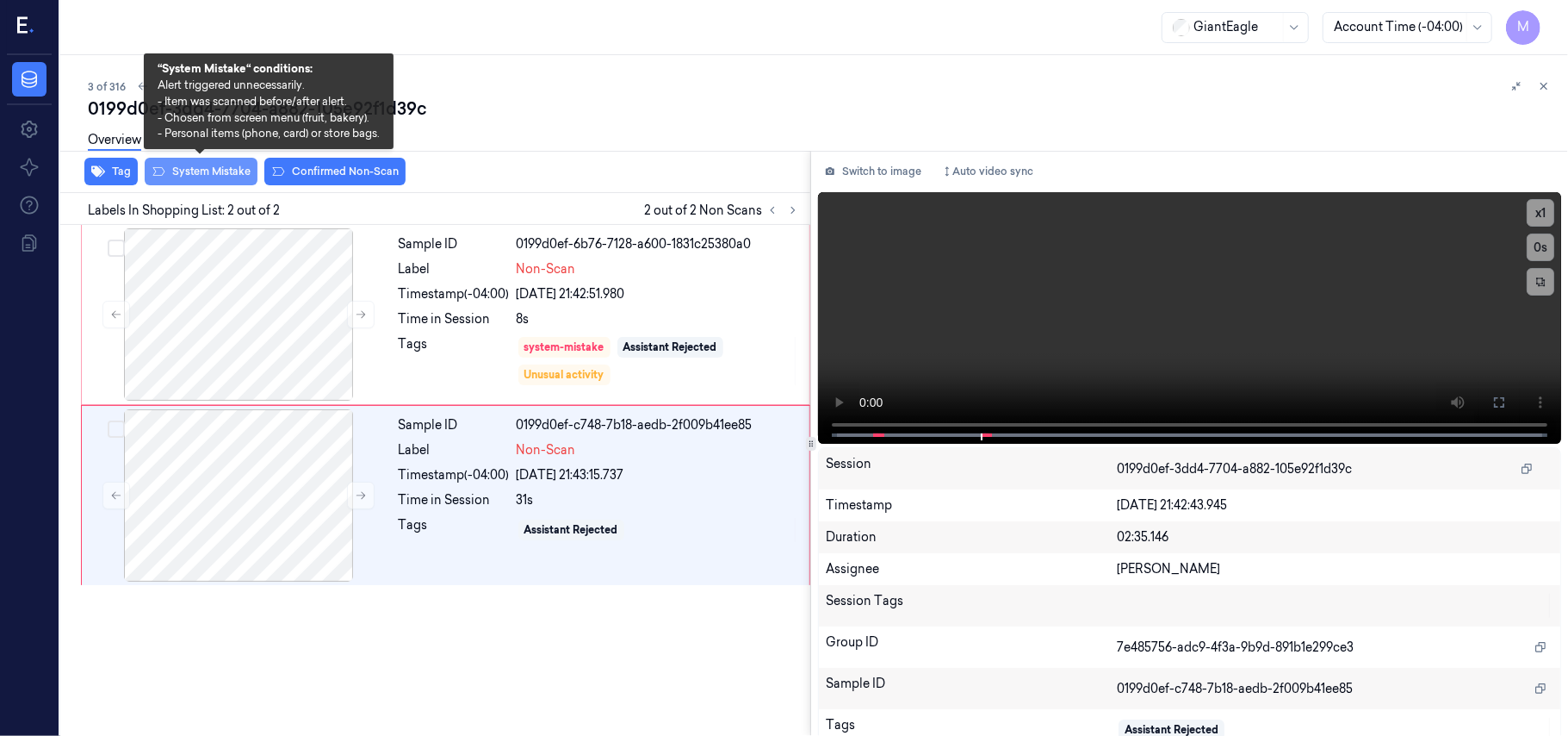
click at [226, 167] on button "System Mistake" at bounding box center [201, 170] width 113 height 27
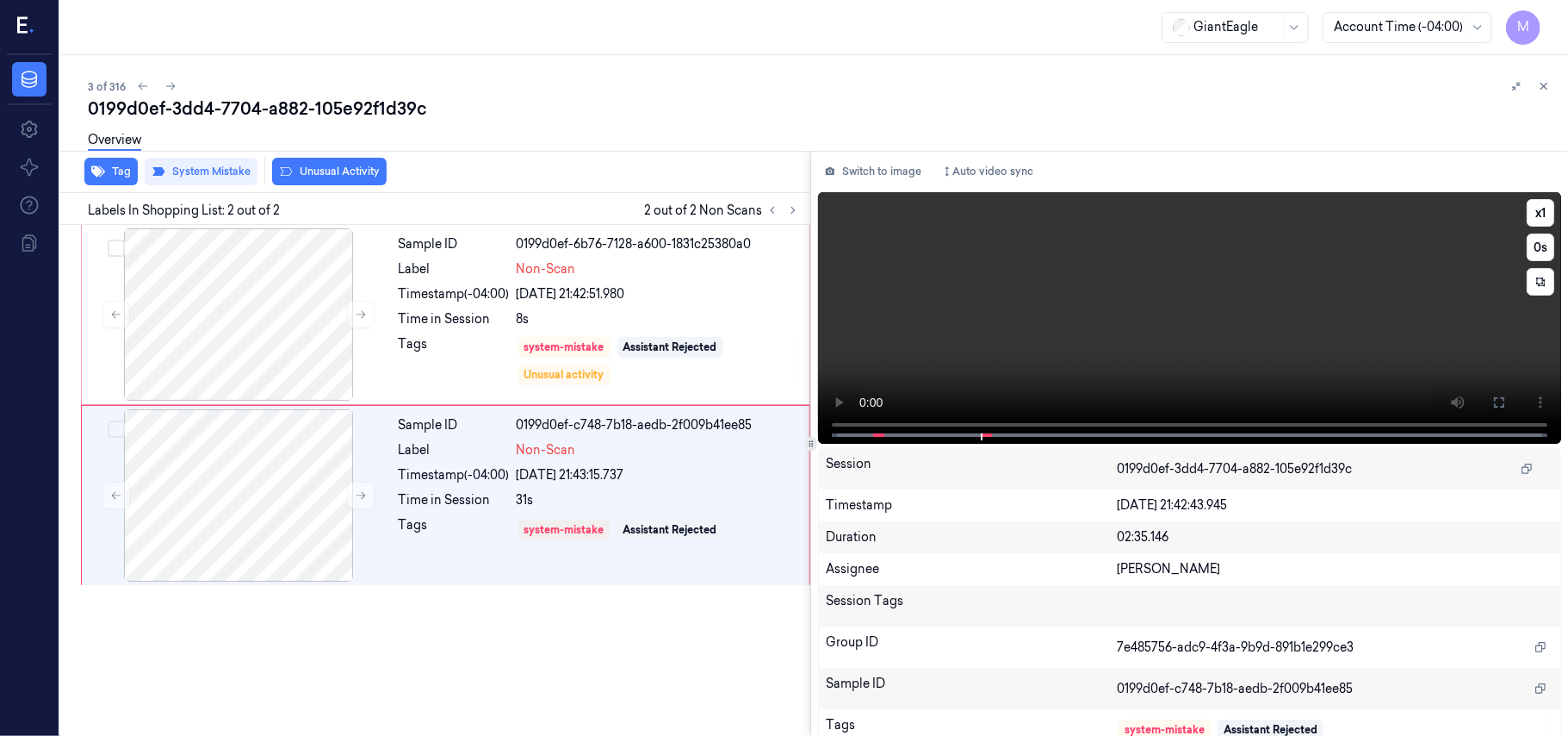
click at [1328, 308] on video at bounding box center [1190, 317] width 743 height 252
click at [1527, 209] on button "x 1" at bounding box center [1540, 213] width 27 height 27
click at [1492, 401] on icon at bounding box center [1499, 402] width 14 height 14
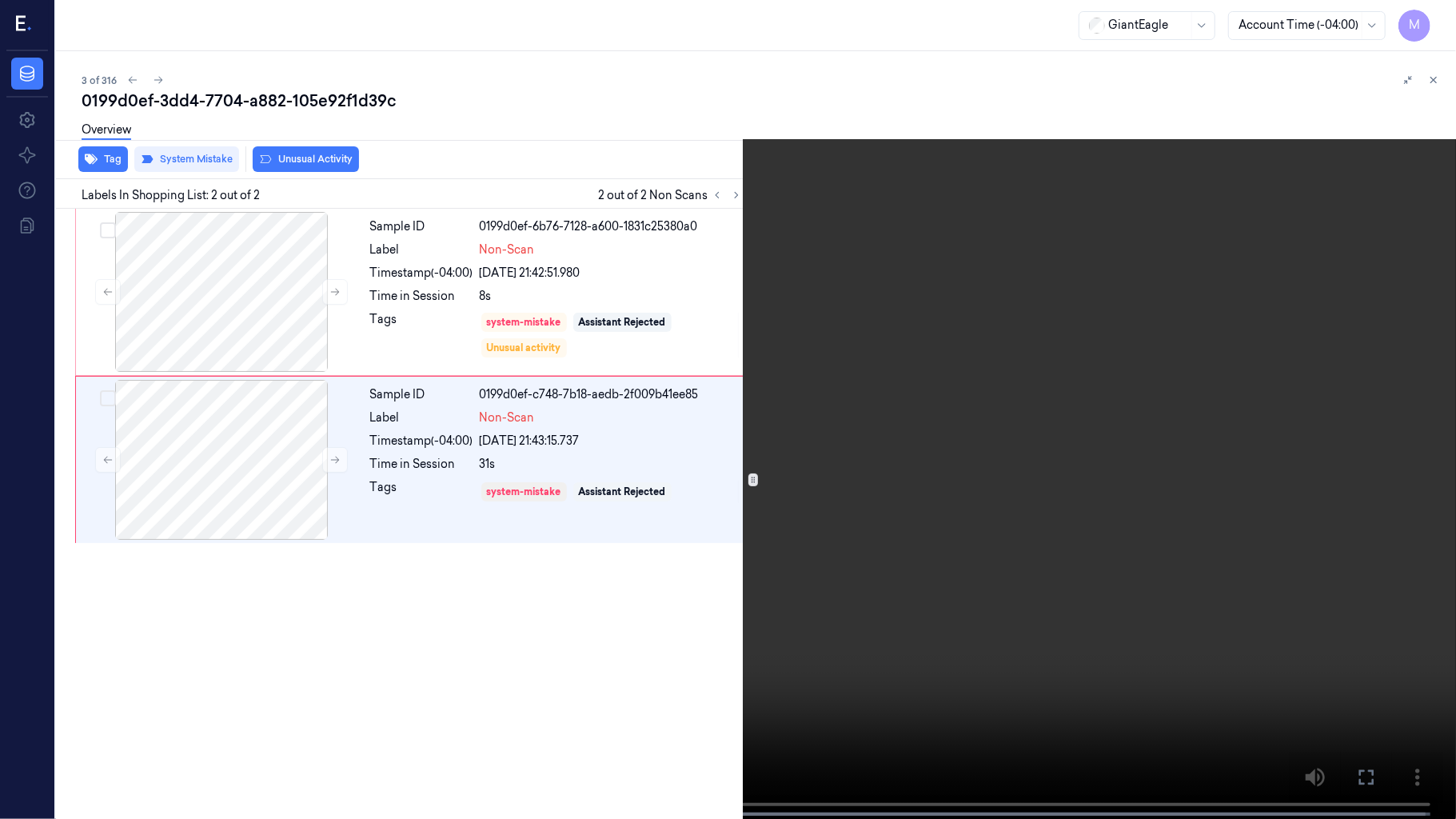
click at [1353, 484] on video at bounding box center [728, 411] width 1456 height 822
click at [1041, 470] on video at bounding box center [728, 411] width 1456 height 822
click at [0, 0] on icon at bounding box center [0, 0] width 0 height 0
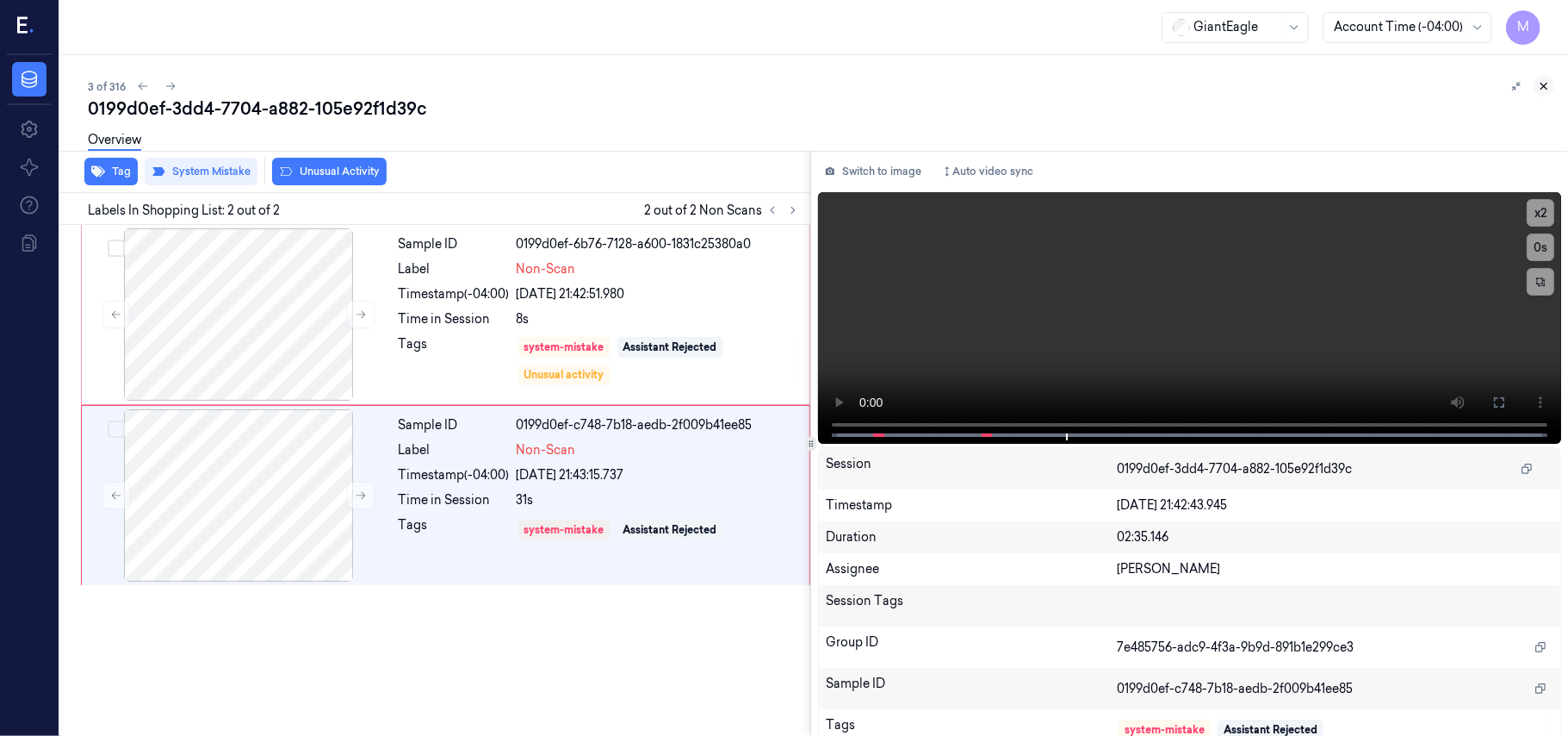
click at [1541, 82] on icon at bounding box center [1544, 86] width 12 height 12
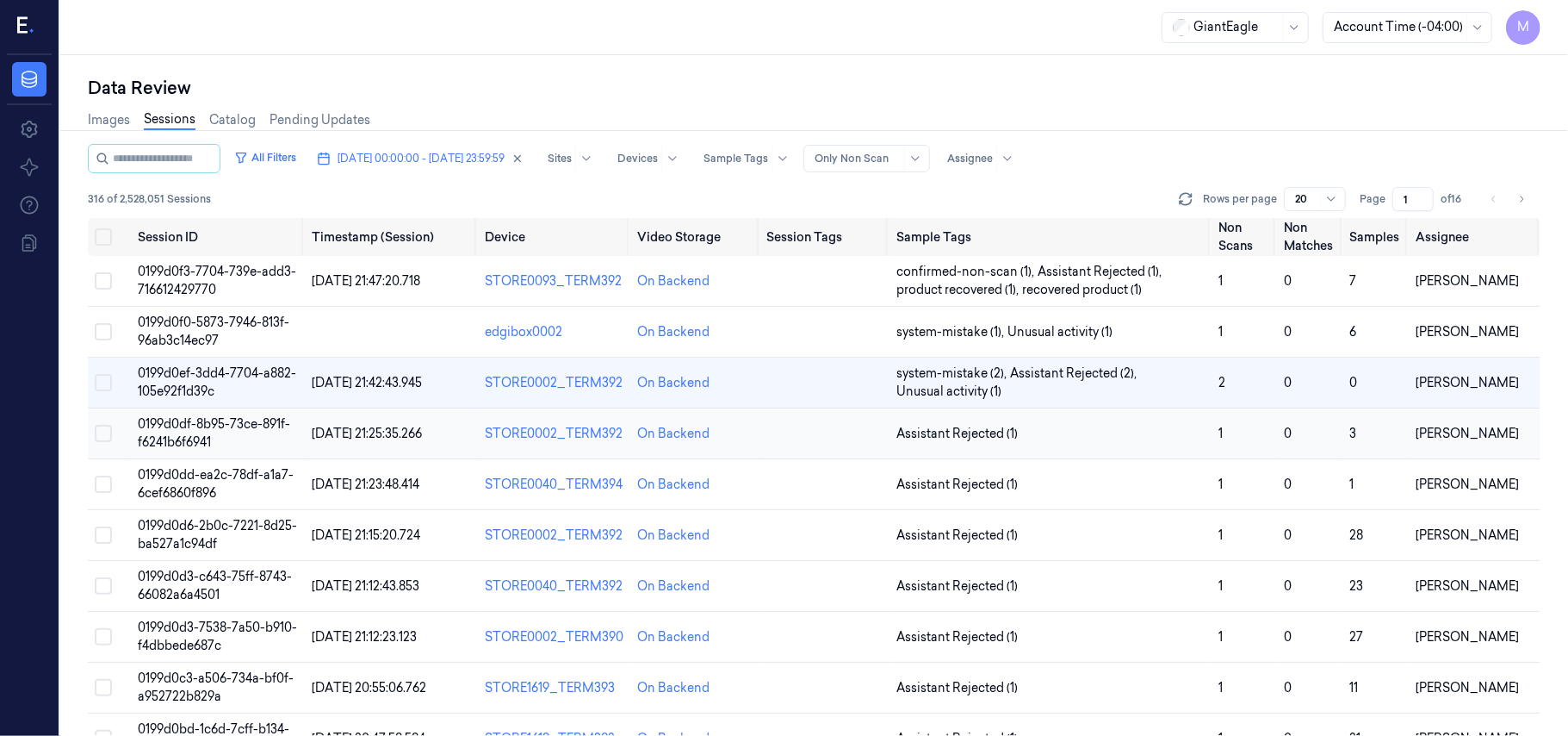
click at [214, 427] on span "0199d0df-8b95-73ce-891f-f6241b6f6941" at bounding box center [213, 433] width 153 height 34
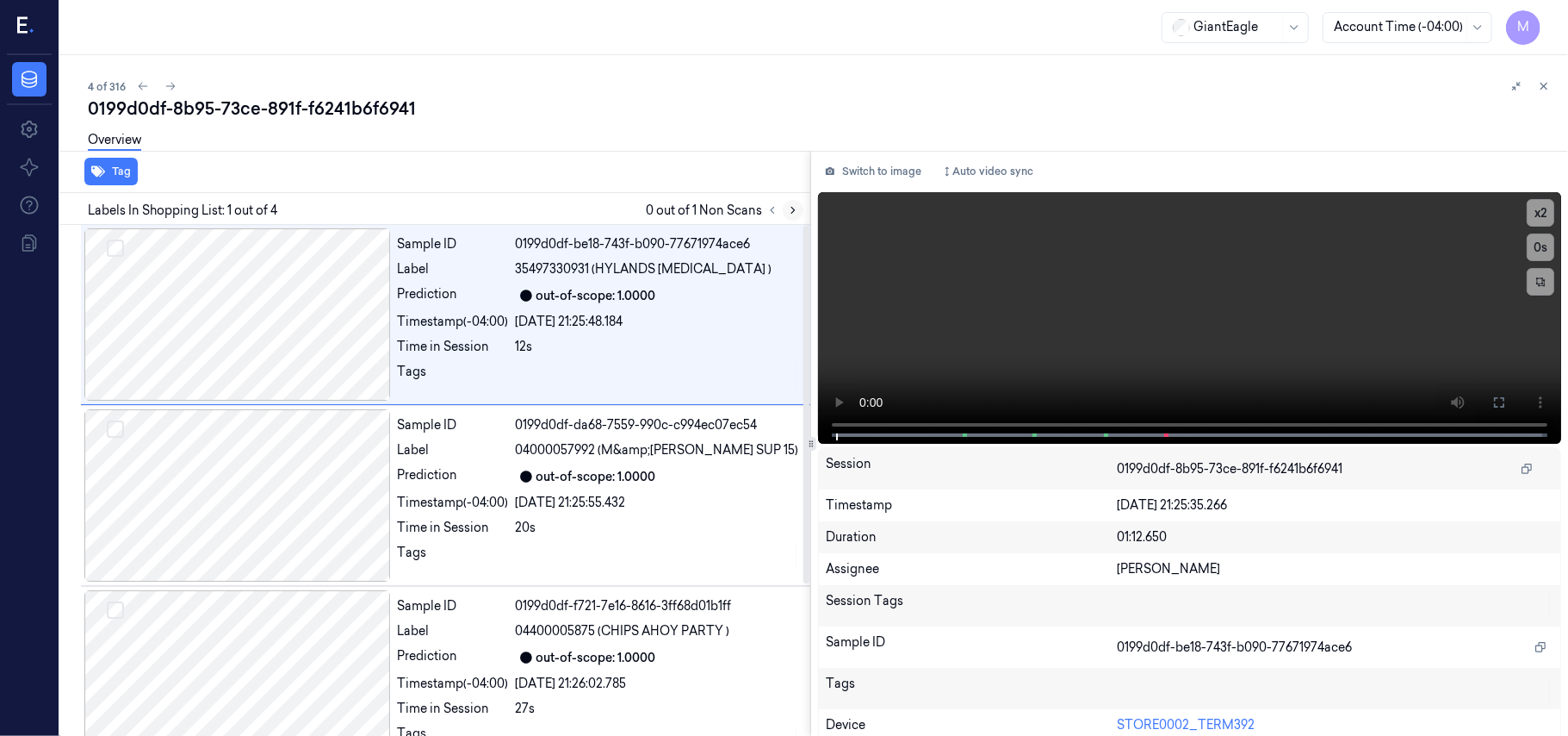
click at [787, 212] on icon at bounding box center [793, 210] width 12 height 12
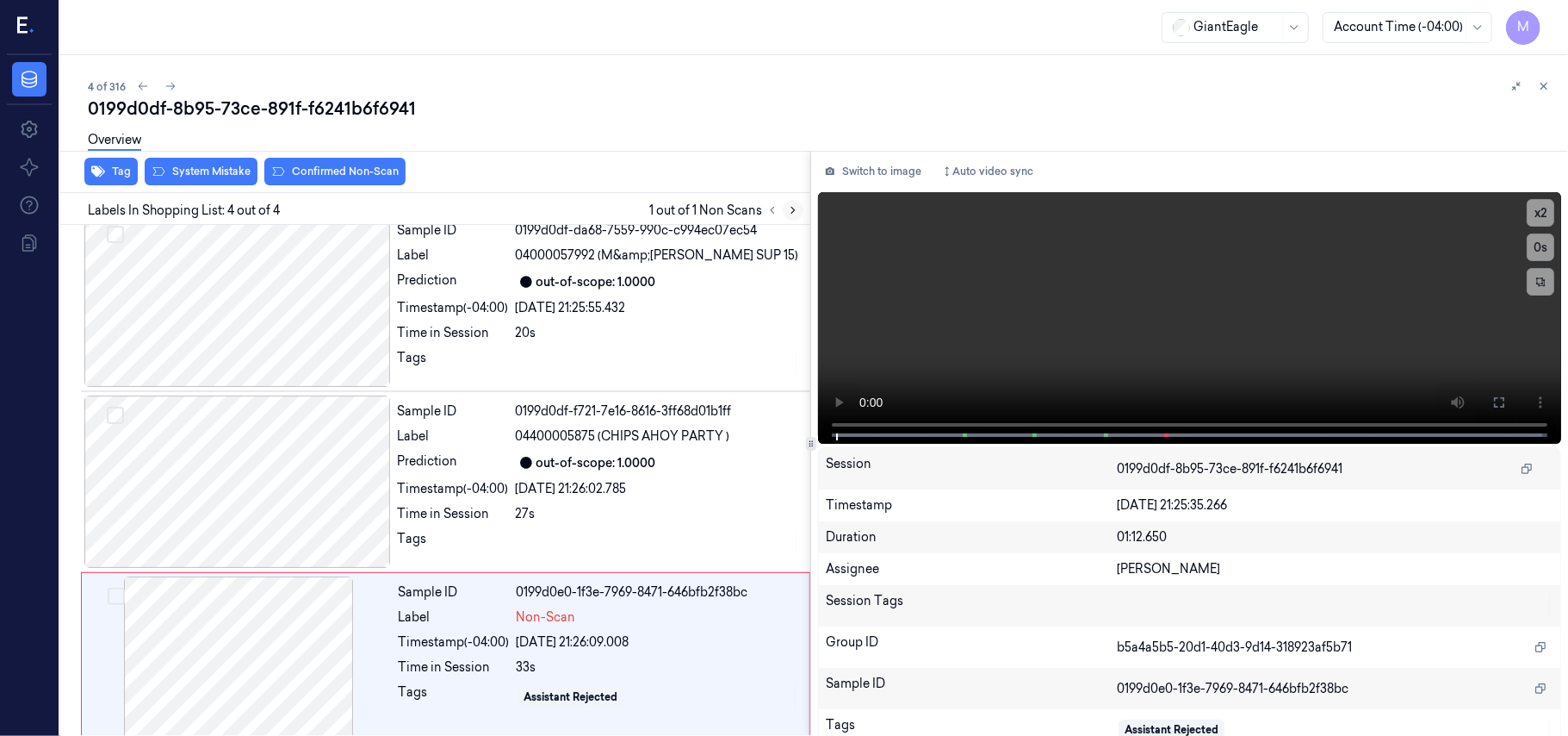
scroll to position [219, 0]
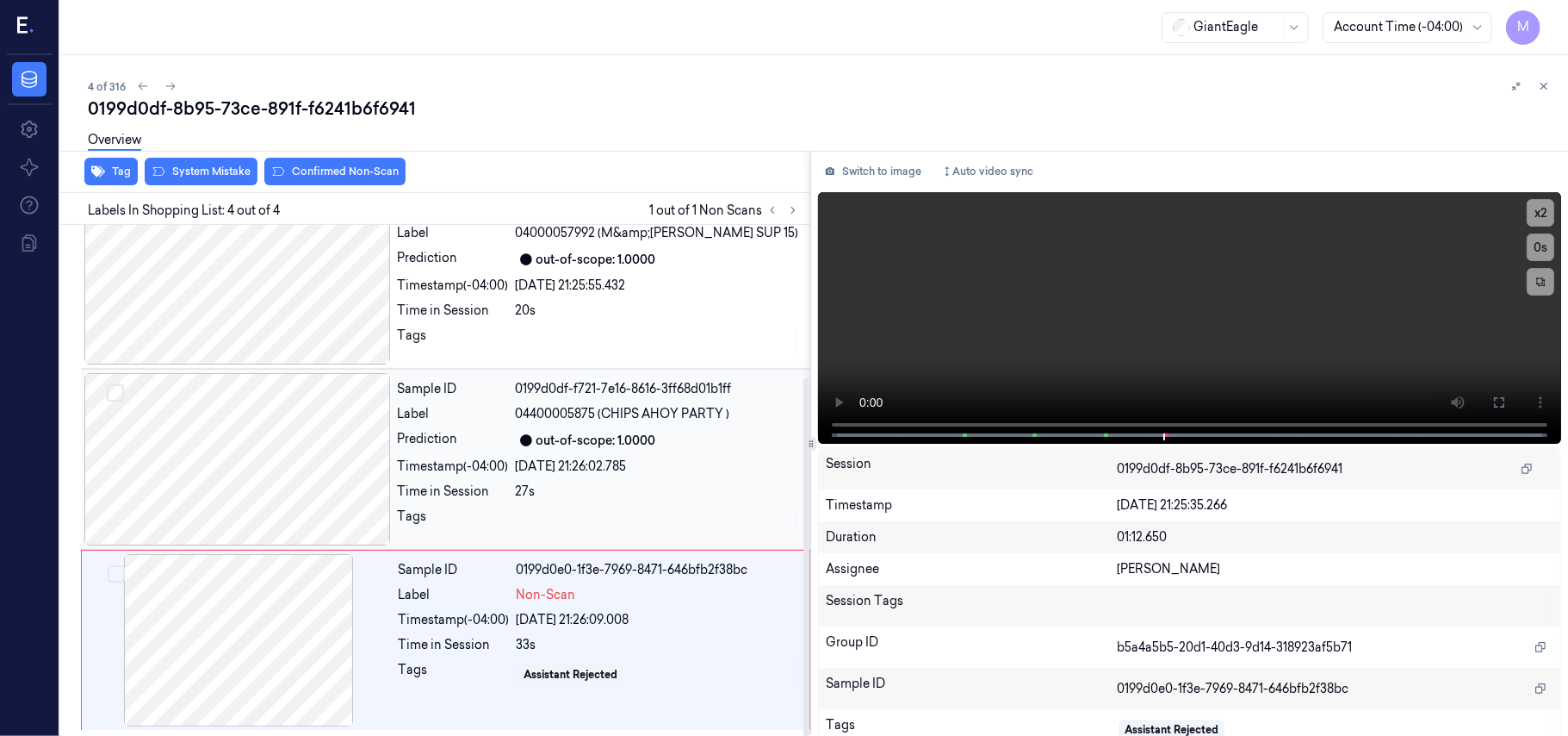
click at [611, 432] on div "out-of-scope: 1.0000" at bounding box center [596, 440] width 120 height 18
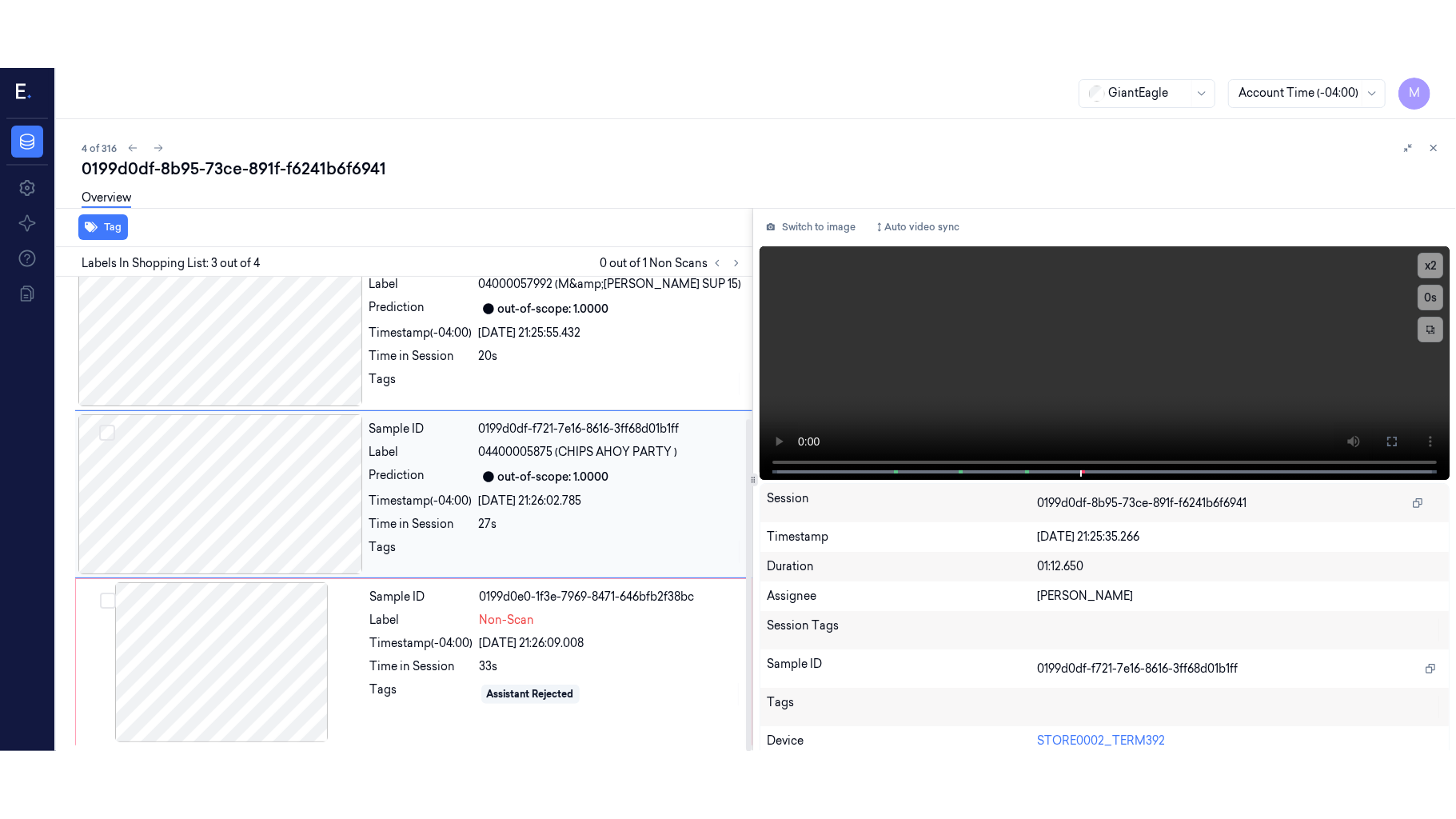
scroll to position [183, 0]
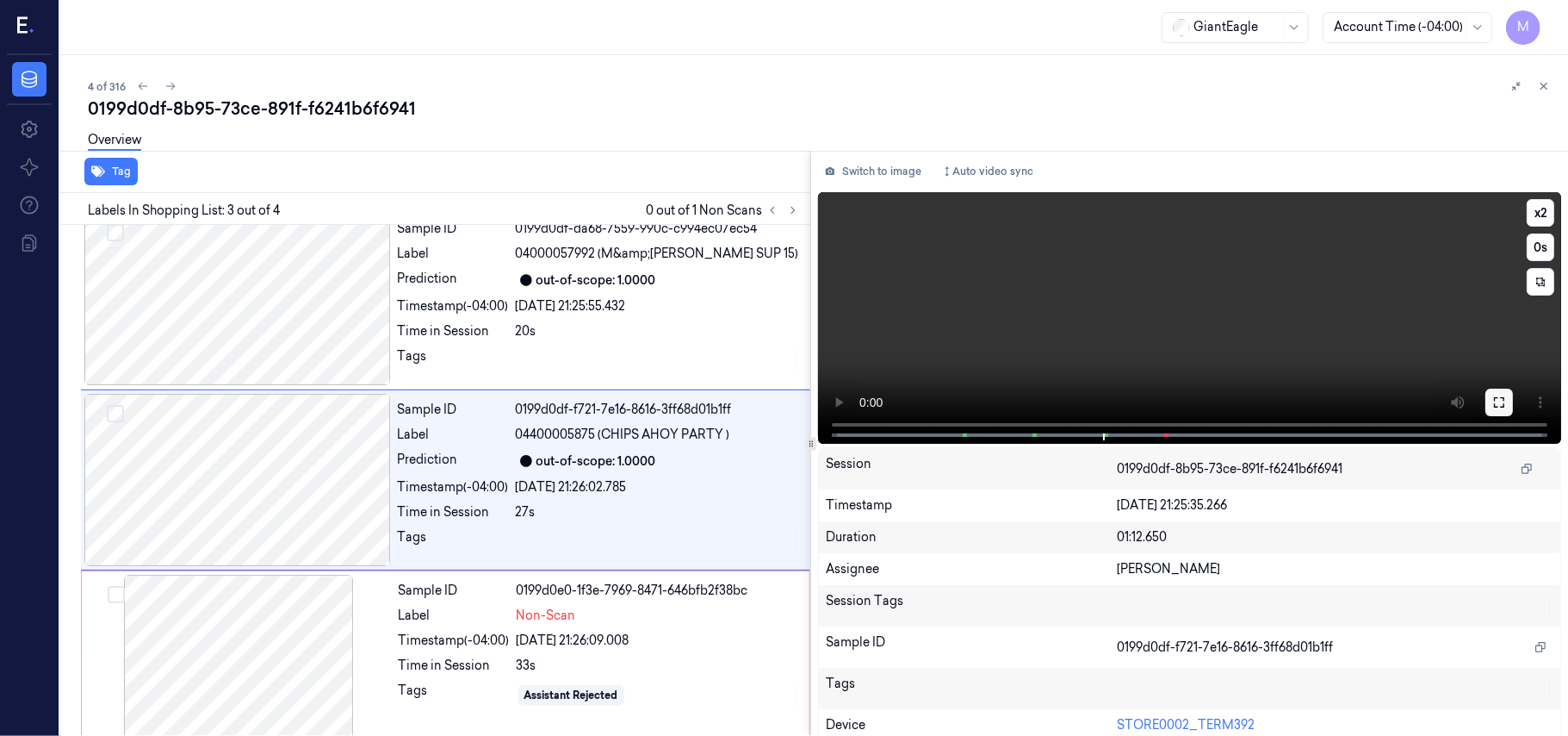
click at [1500, 401] on icon at bounding box center [1499, 402] width 14 height 14
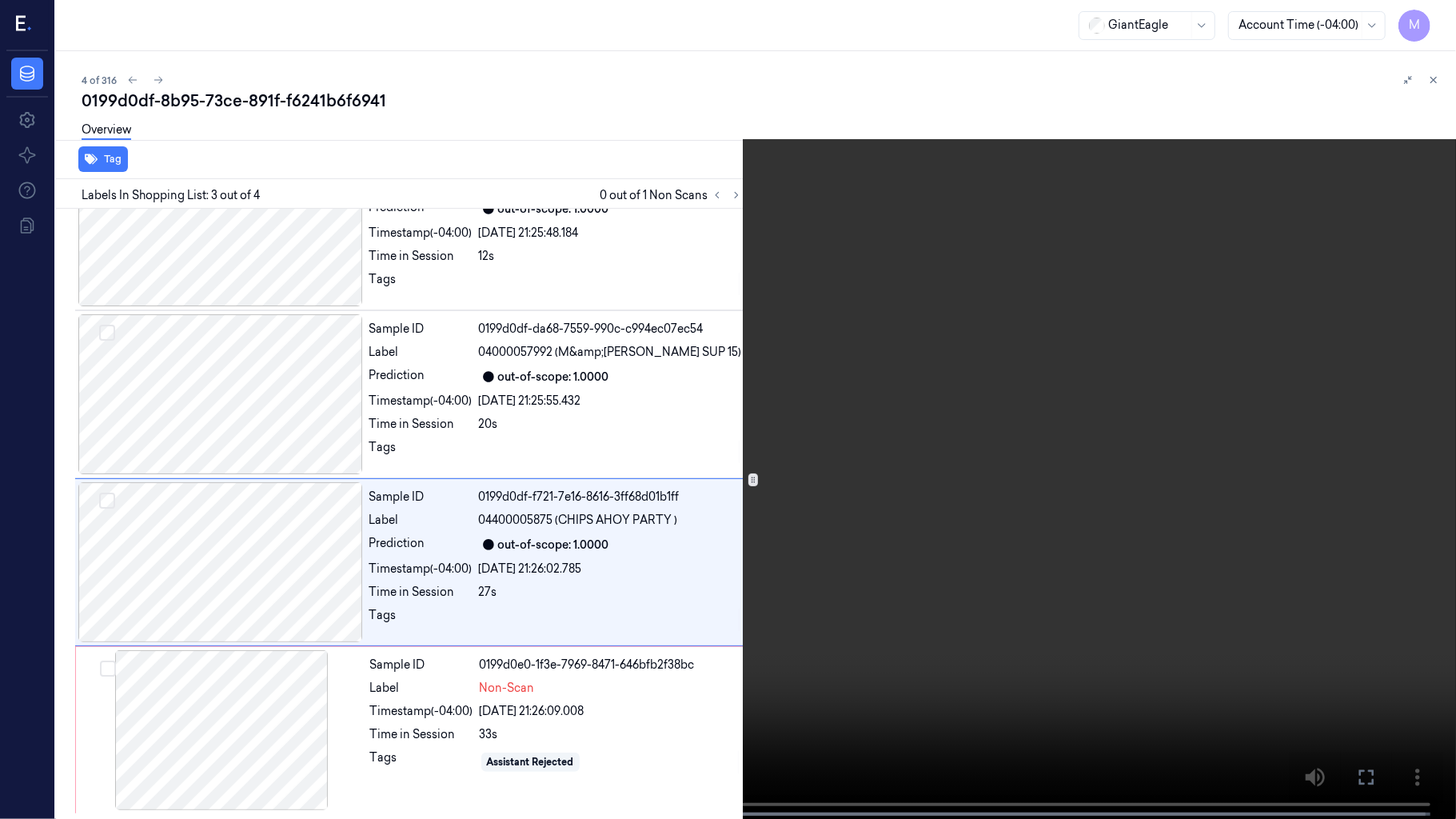
click at [1041, 445] on video at bounding box center [728, 411] width 1456 height 822
click at [967, 523] on video at bounding box center [728, 411] width 1456 height 822
click at [0, 0] on icon at bounding box center [0, 0] width 0 height 0
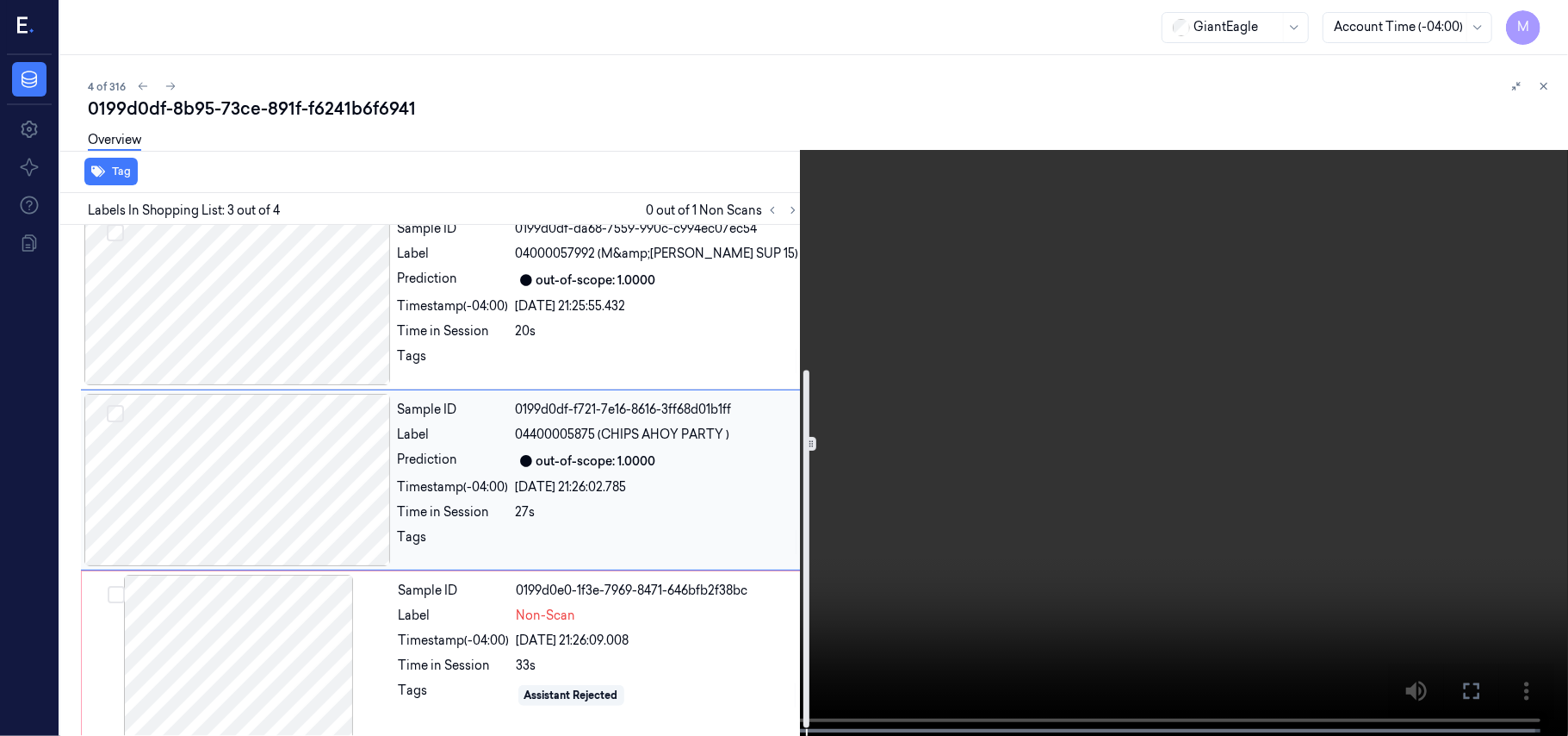
scroll to position [219, 0]
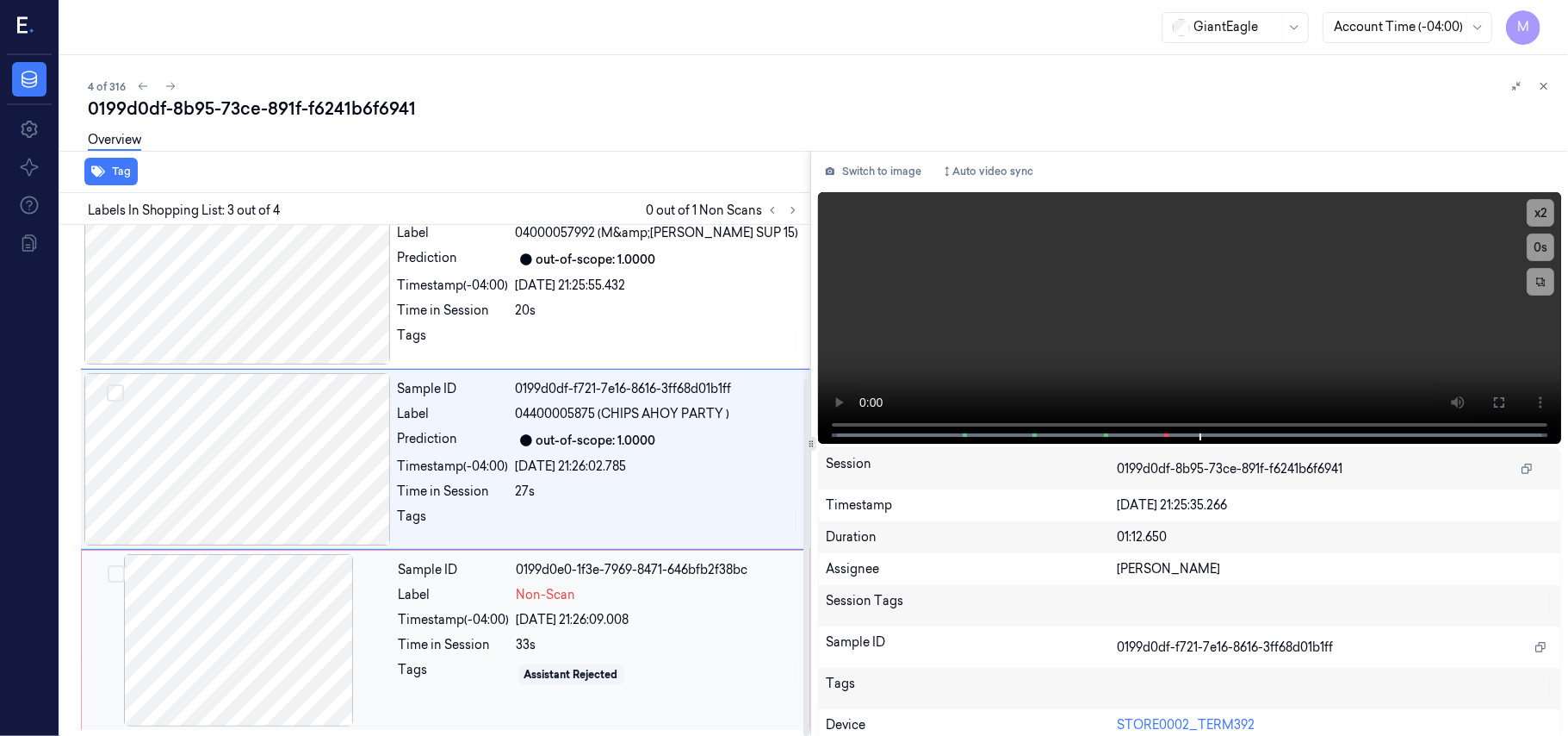
click at [514, 608] on div "Sample ID 0199d0e0-1f3e-7969-8471-646bfb2f38bc Label Non-Scan Timestamp (-04:00…" at bounding box center [599, 640] width 415 height 172
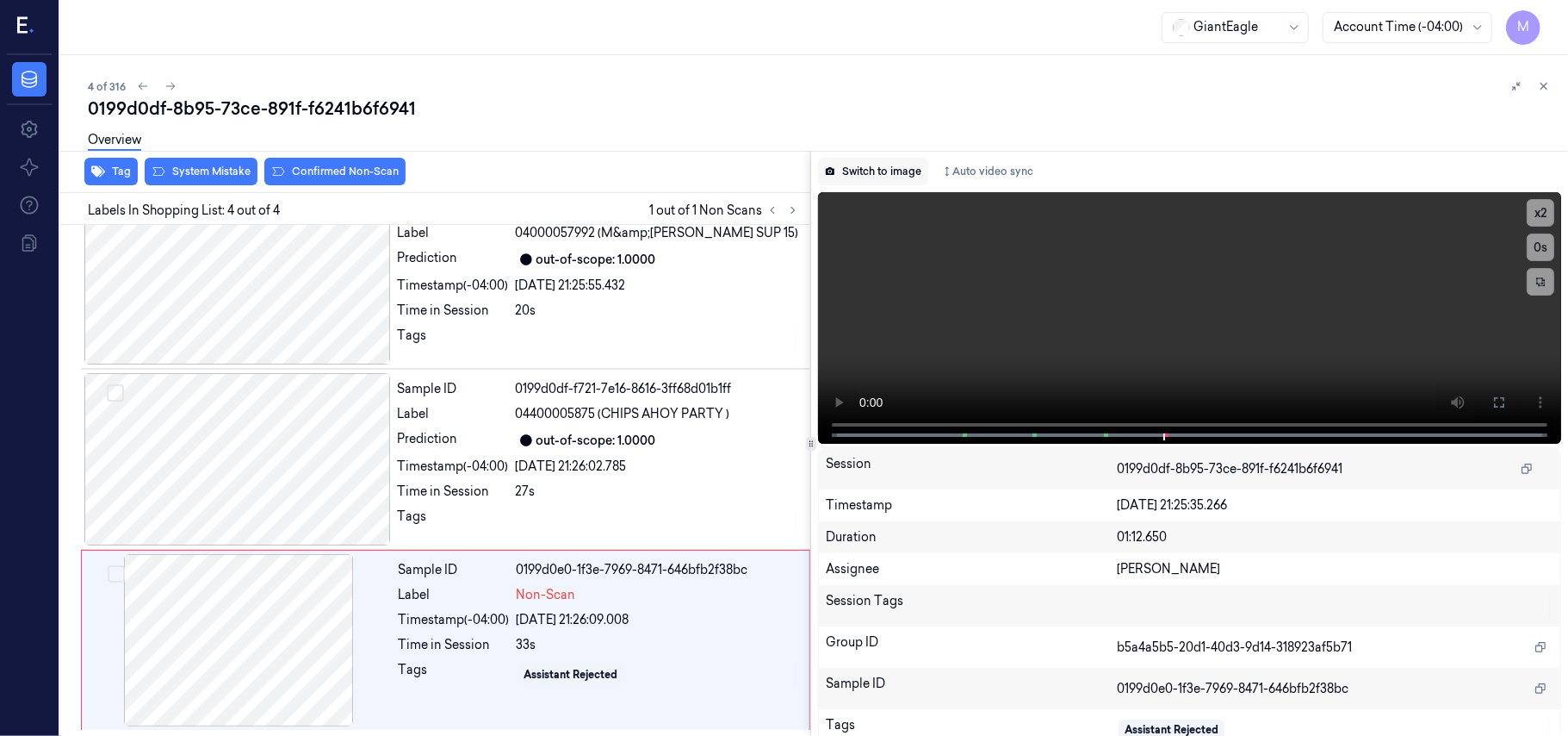
click at [879, 174] on button "Switch to image" at bounding box center [873, 170] width 110 height 27
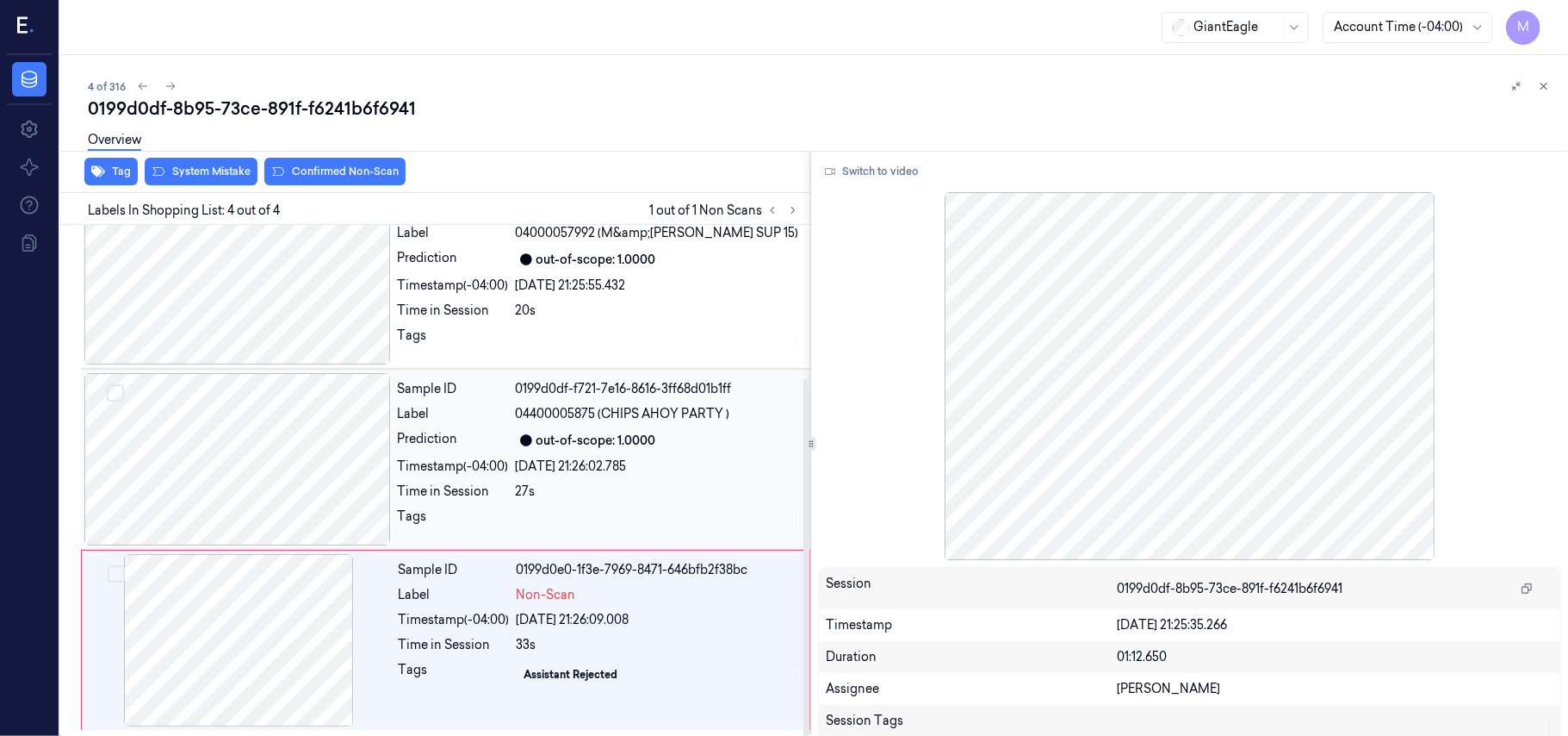
click at [621, 425] on div "Sample ID 0199d0df-f721-7e16-8616-3ff68d01b1ff Label 04400005875 (CHIPS AHOY PA…" at bounding box center [599, 459] width 416 height 172
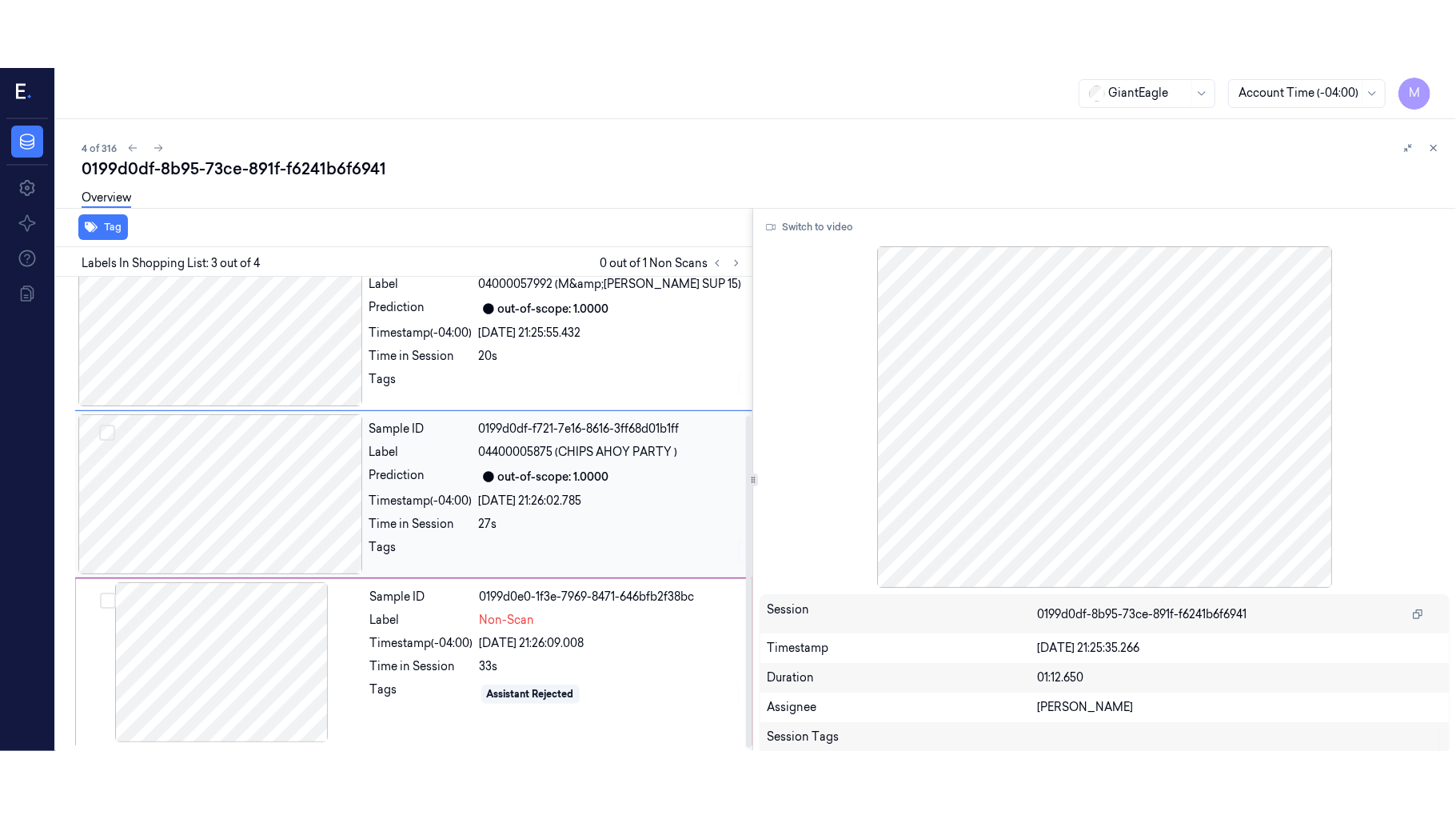
scroll to position [183, 0]
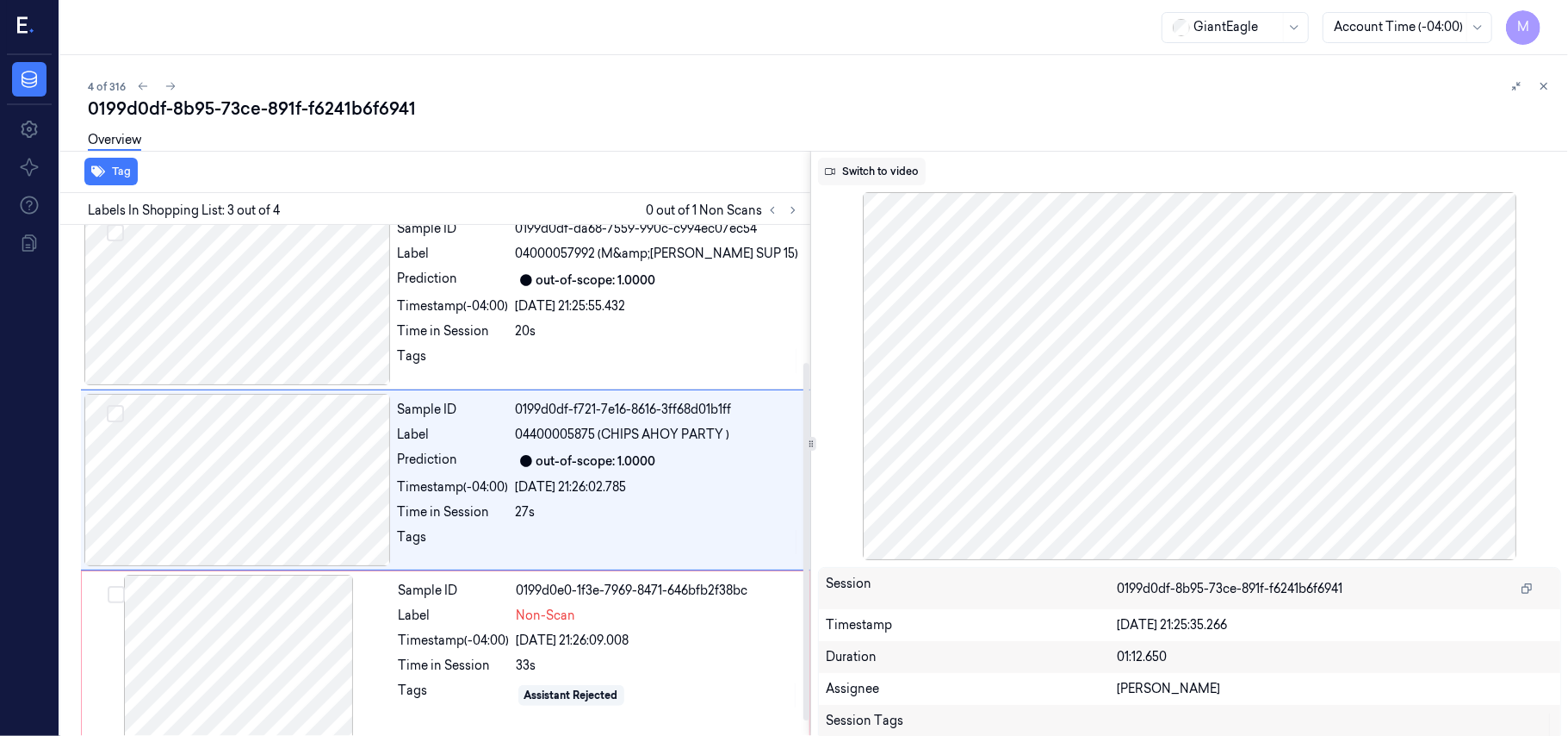
click at [884, 169] on button "Switch to video" at bounding box center [872, 170] width 108 height 27
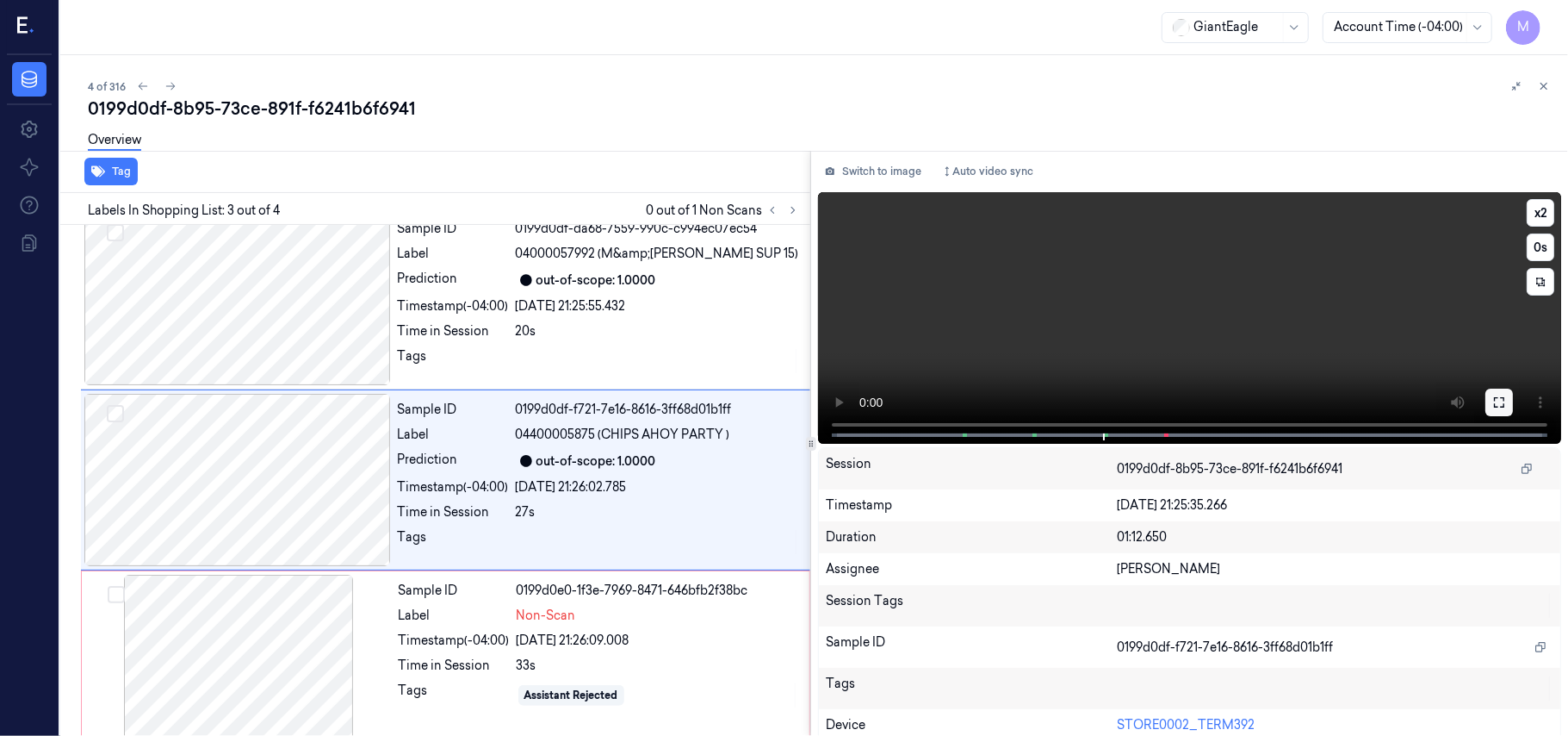
click at [1492, 398] on icon at bounding box center [1499, 402] width 14 height 14
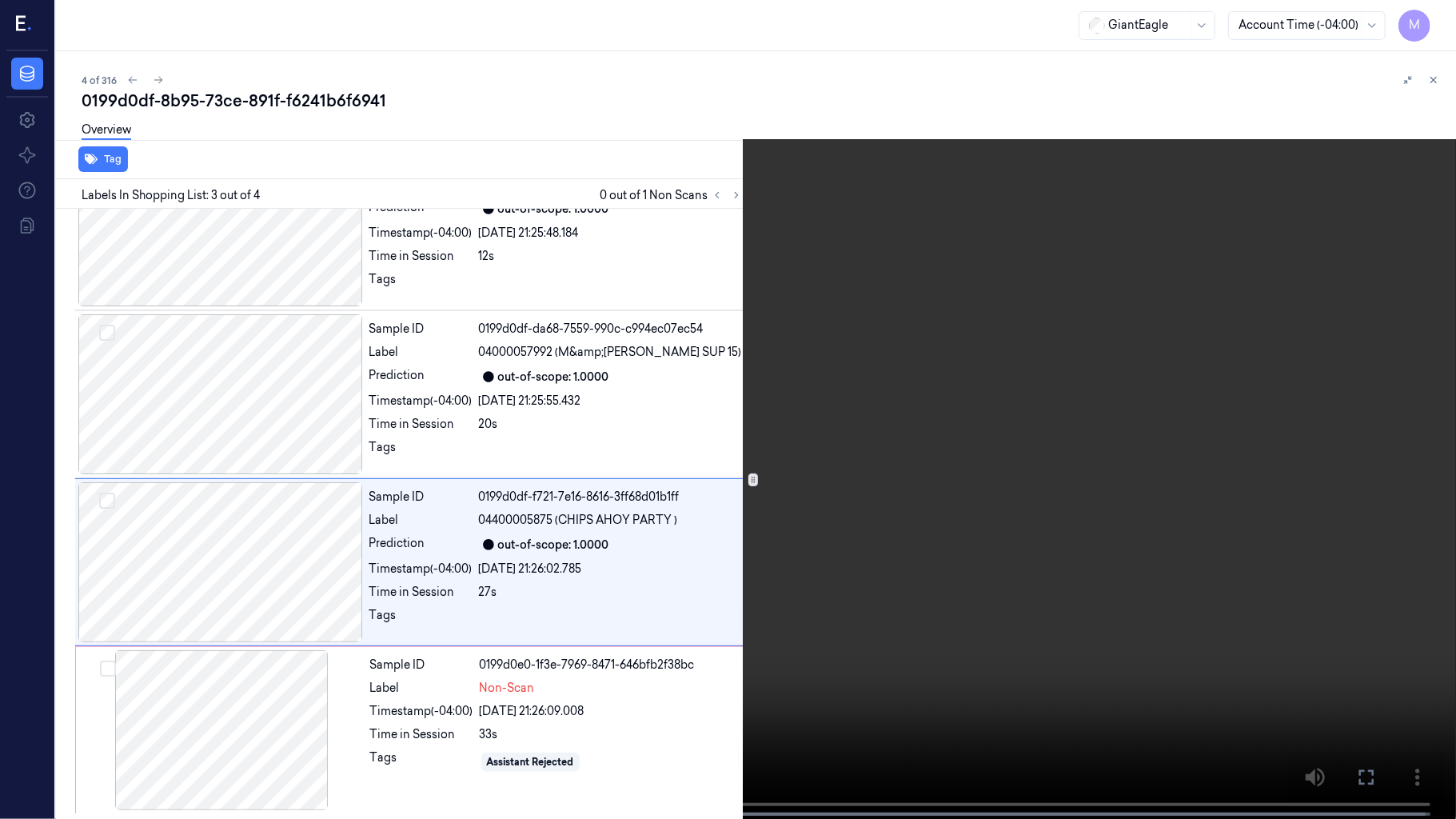
click at [1022, 396] on video at bounding box center [728, 411] width 1456 height 822
click at [966, 445] on video at bounding box center [728, 411] width 1456 height 822
click at [0, 0] on icon at bounding box center [0, 0] width 0 height 0
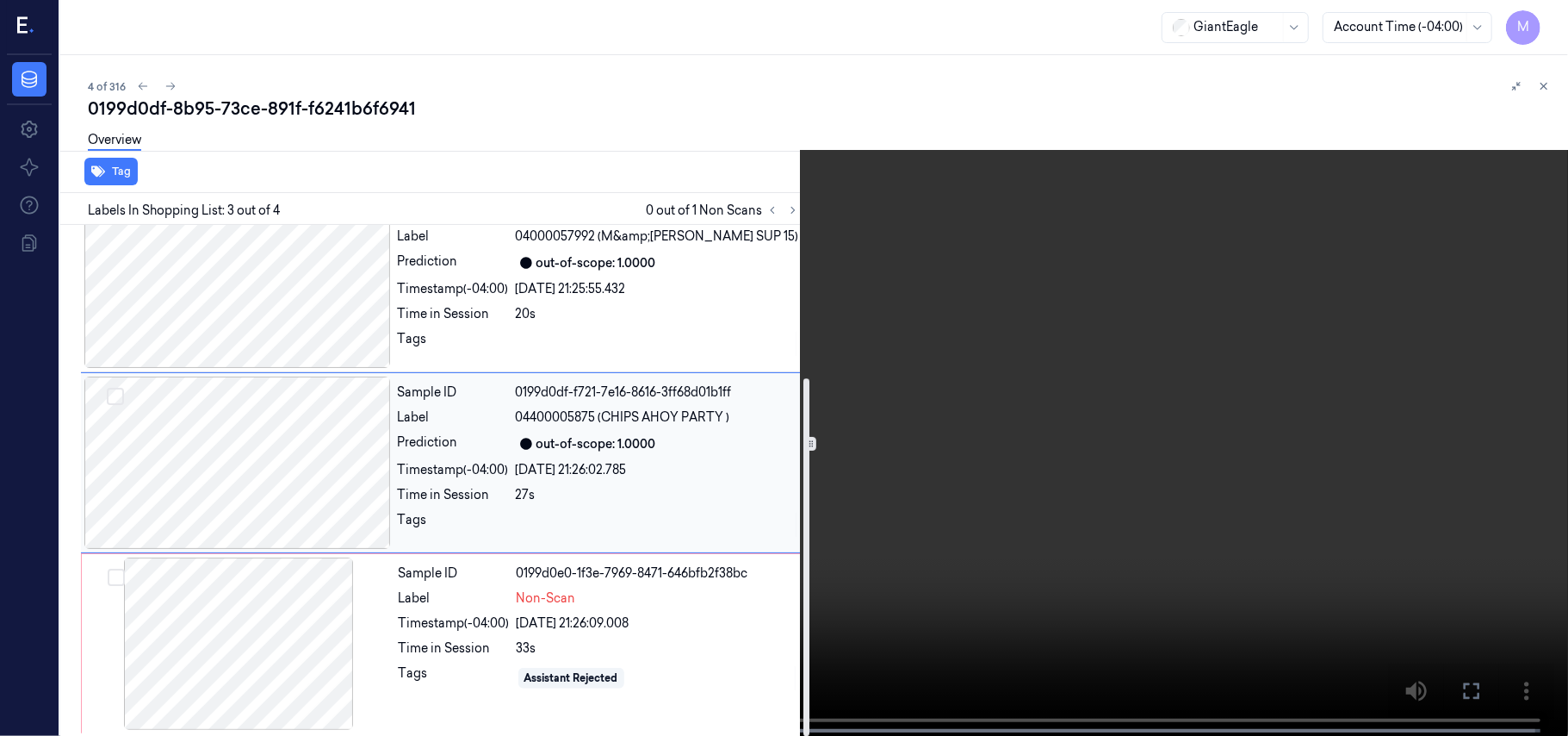
scroll to position [219, 0]
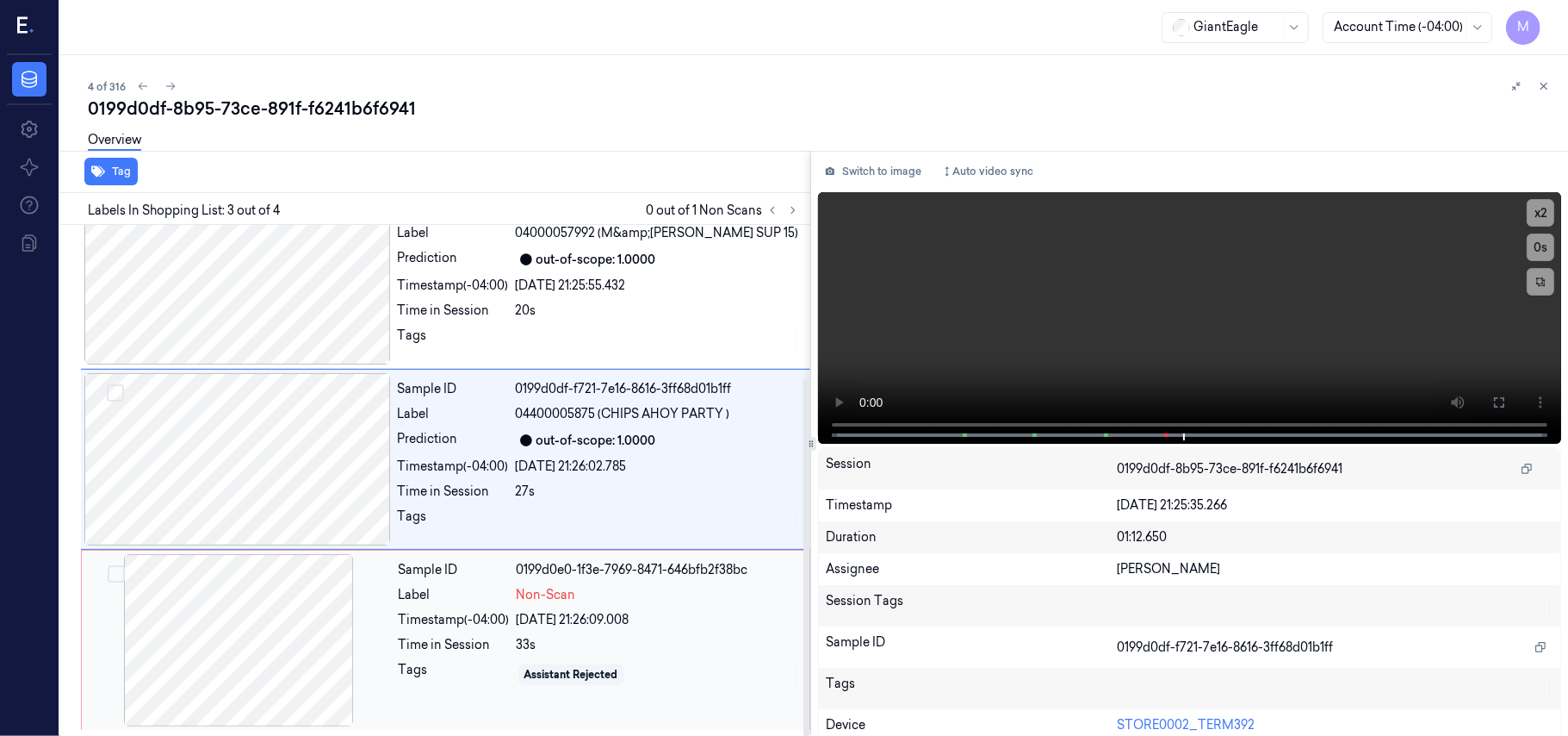
click at [556, 590] on span "Non-Scan" at bounding box center [546, 595] width 59 height 18
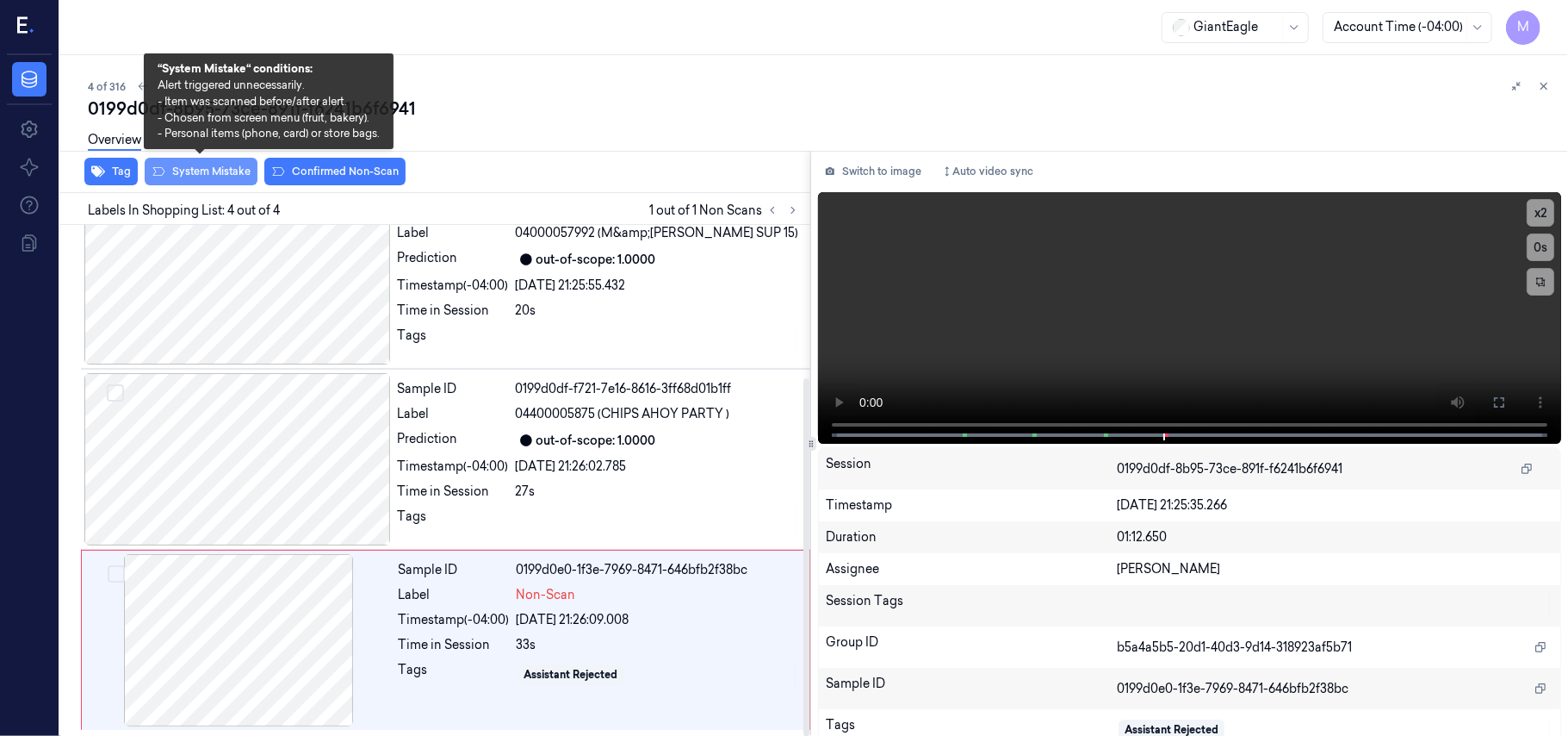
click at [215, 170] on button "System Mistake" at bounding box center [201, 170] width 113 height 27
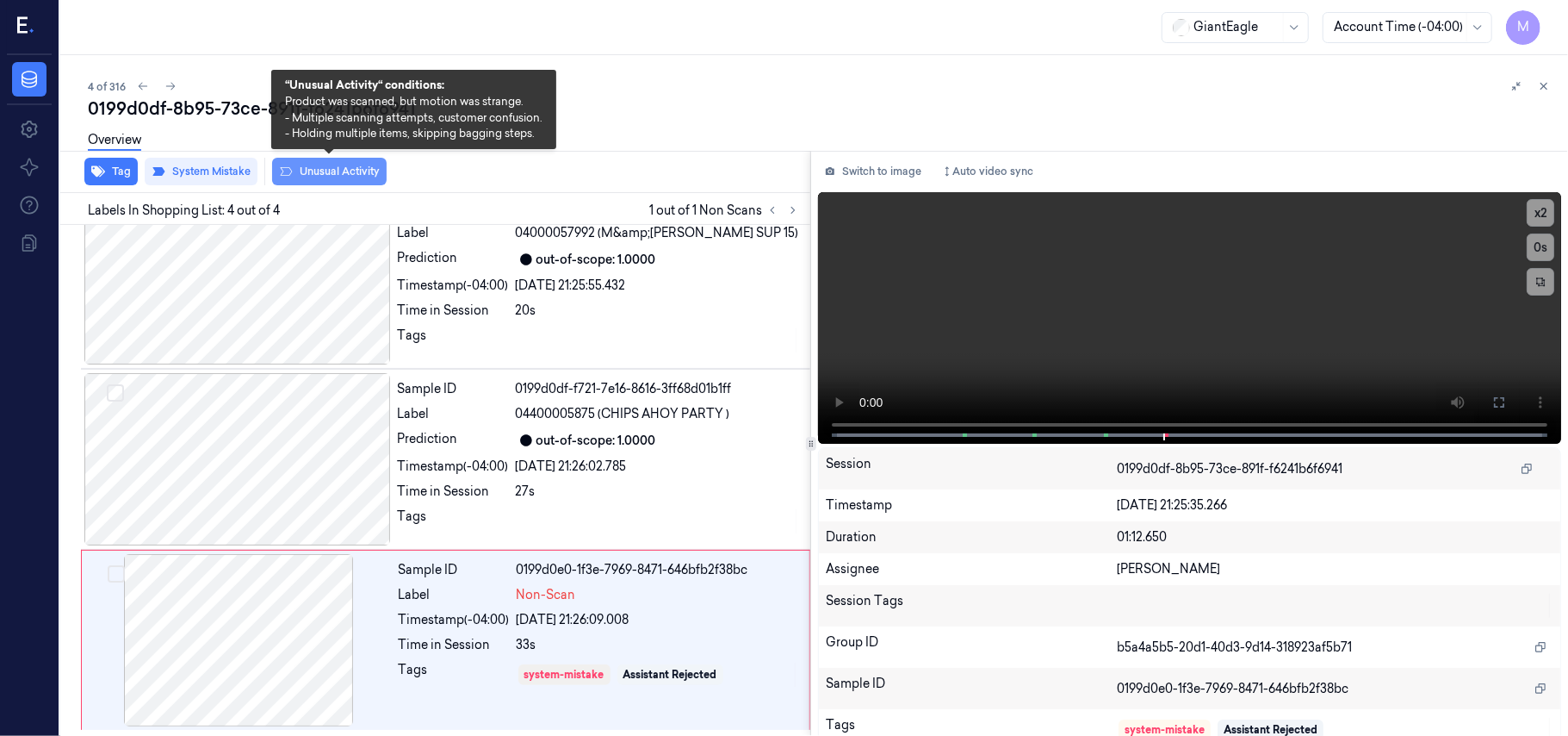
click at [335, 169] on button "Unusual Activity" at bounding box center [330, 170] width 114 height 27
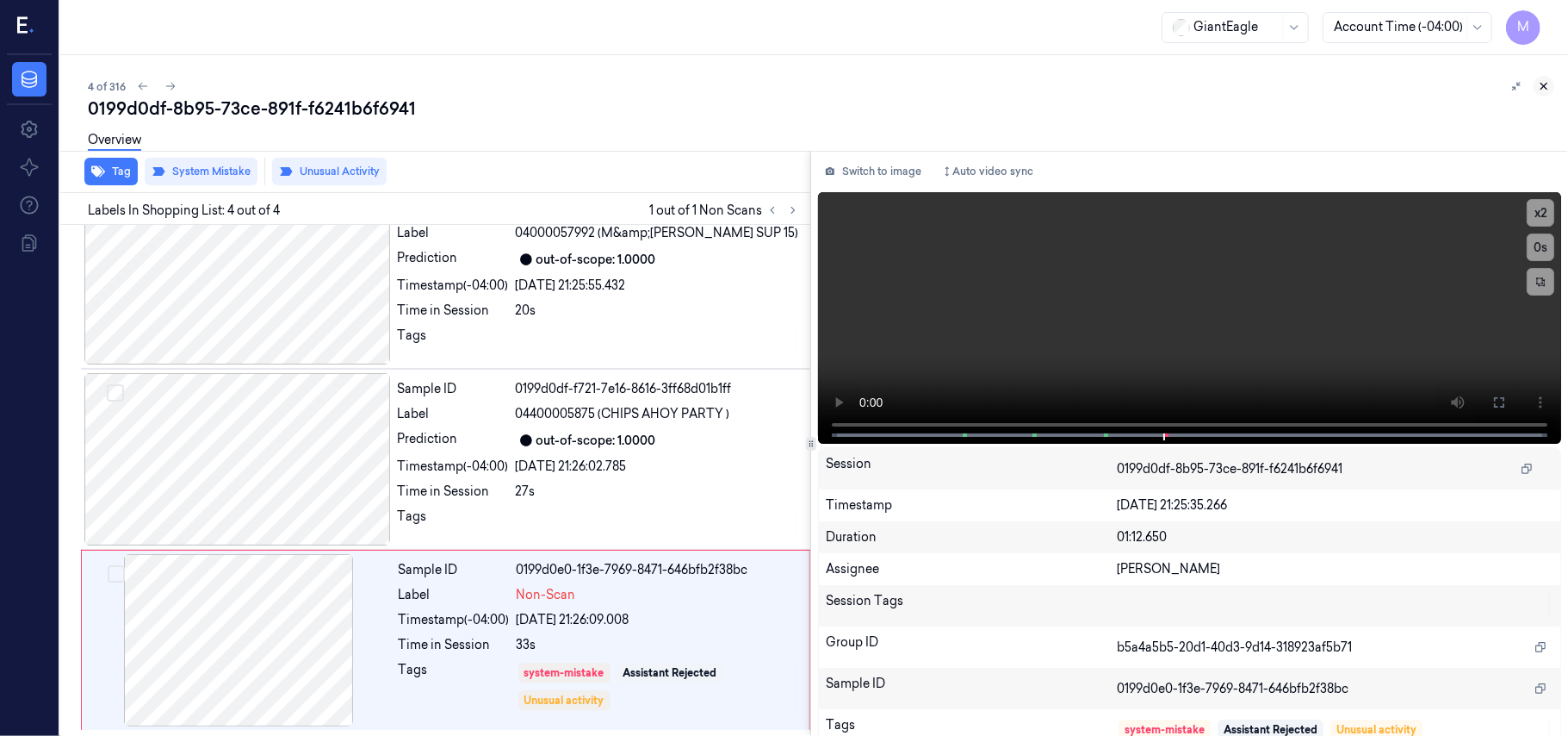
click at [1544, 87] on icon at bounding box center [1545, 86] width 6 height 6
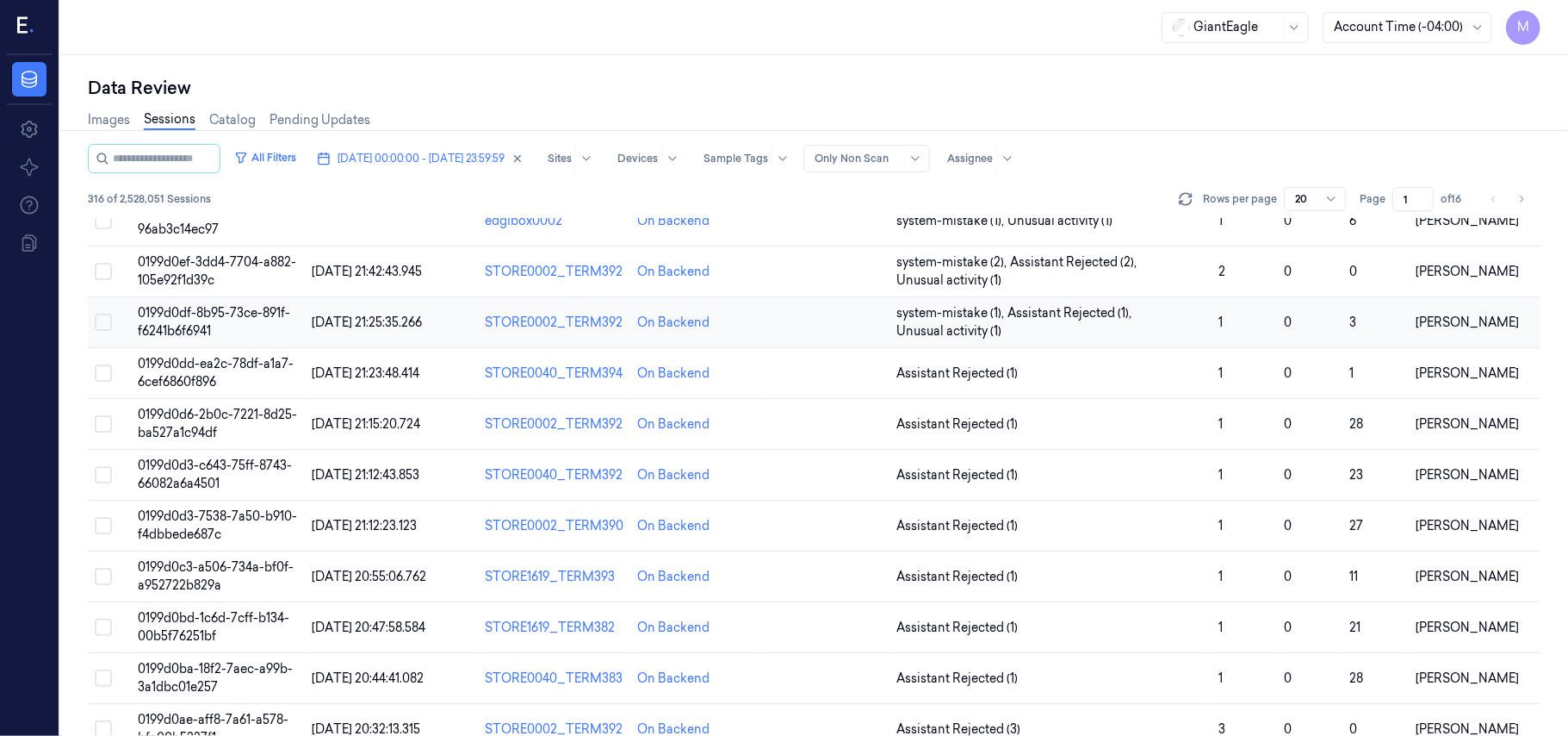
scroll to position [114, 0]
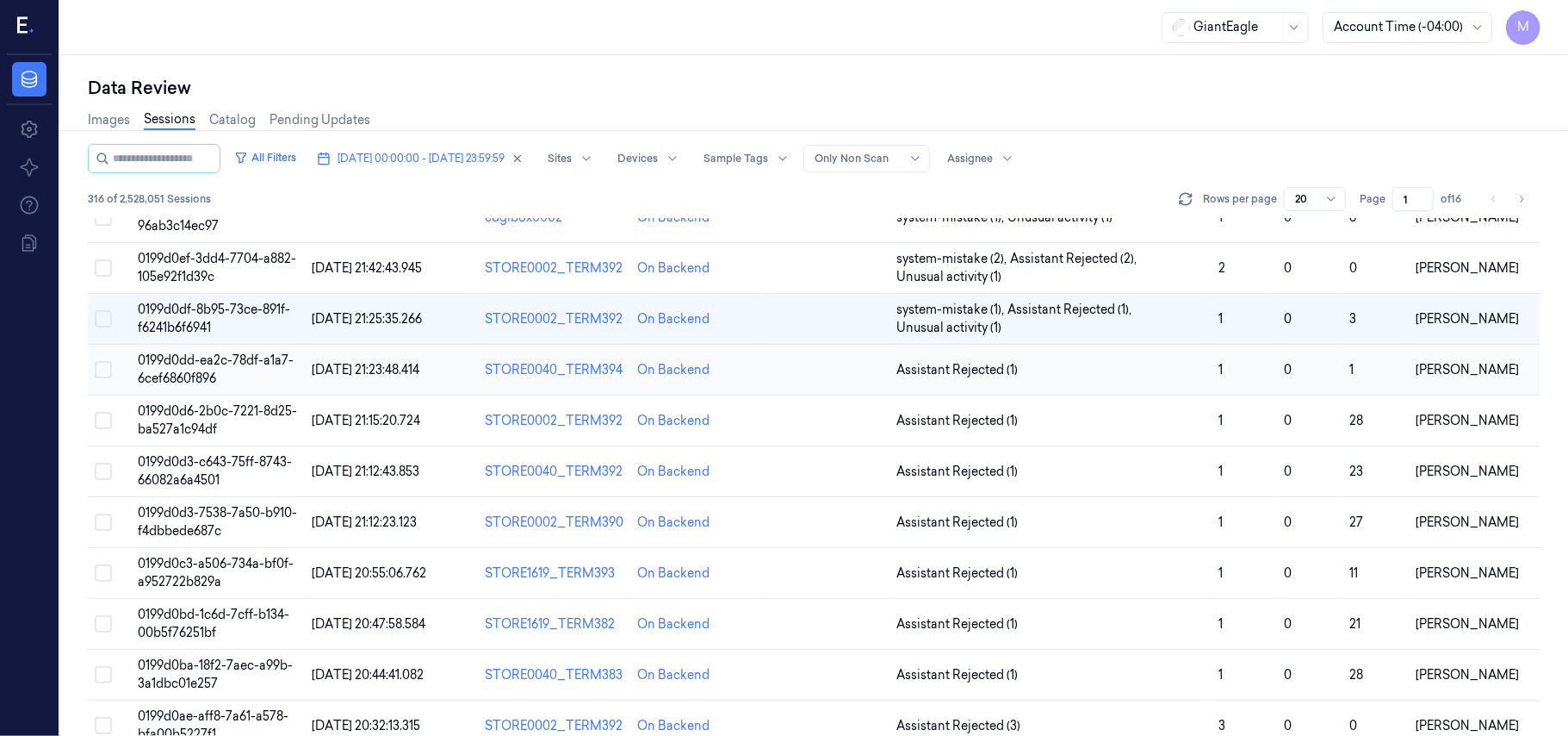
click at [245, 366] on span "0199d0dd-ea2c-78df-a1a7-6cef6860f896" at bounding box center [215, 369] width 156 height 34
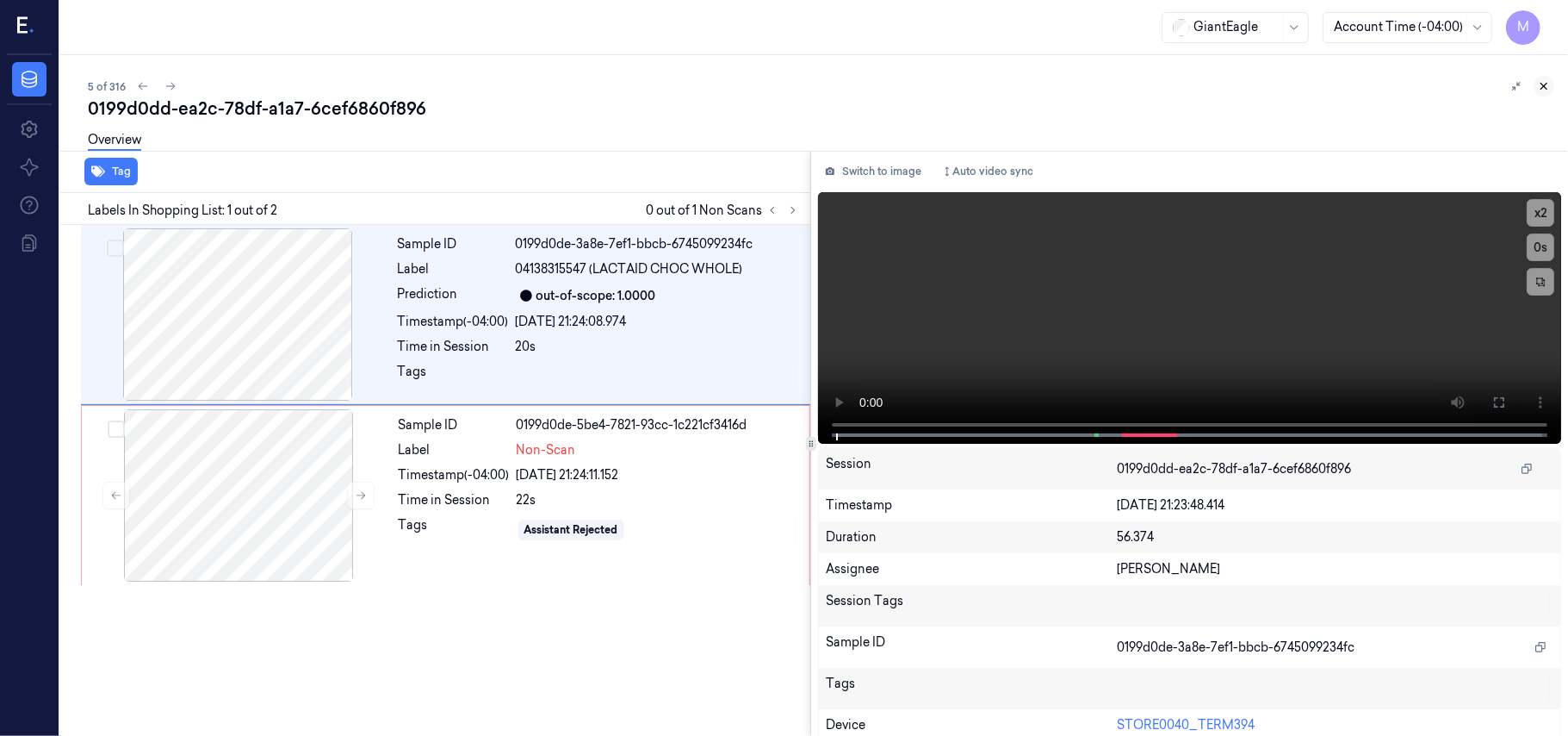
click at [1541, 86] on icon at bounding box center [1544, 86] width 12 height 12
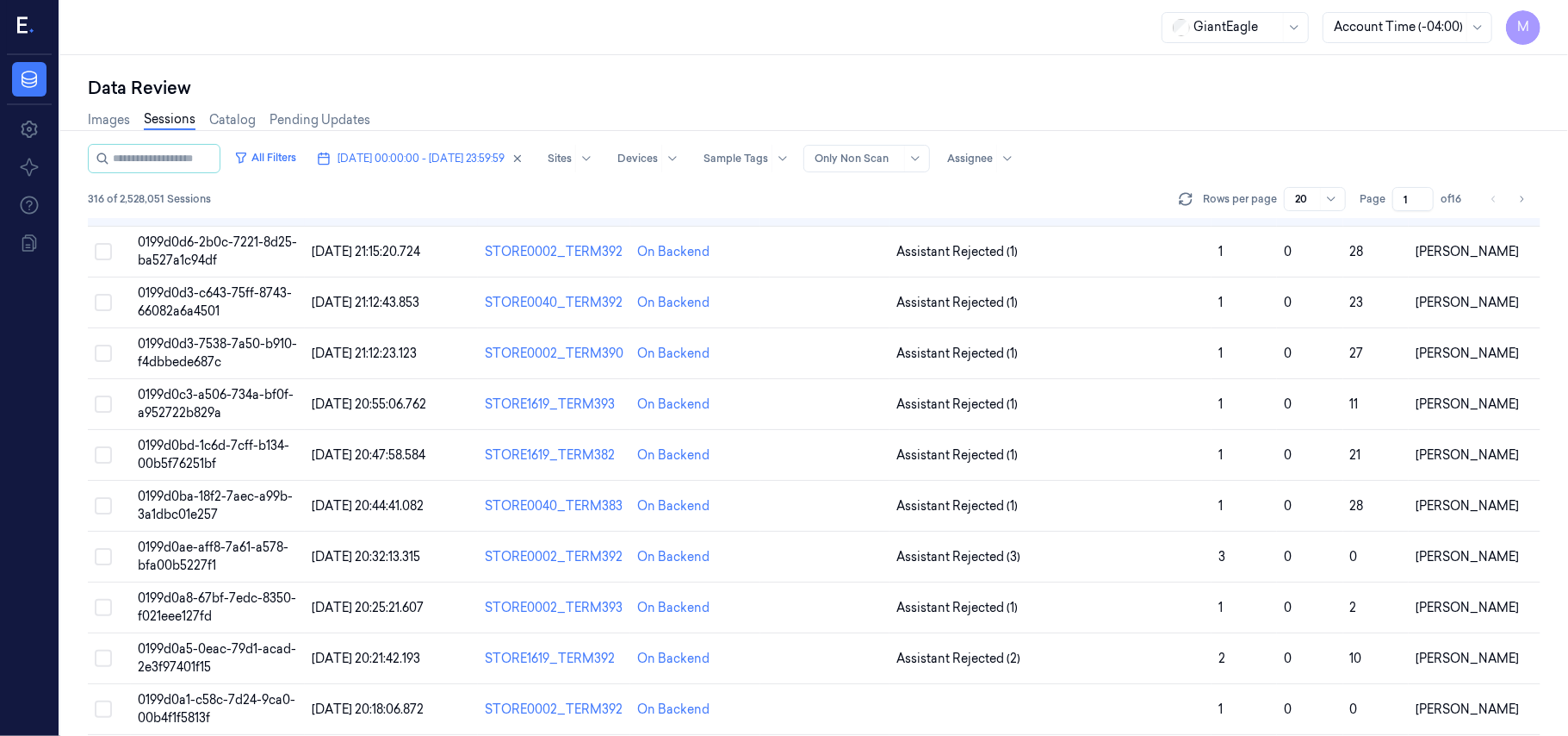
scroll to position [26, 0]
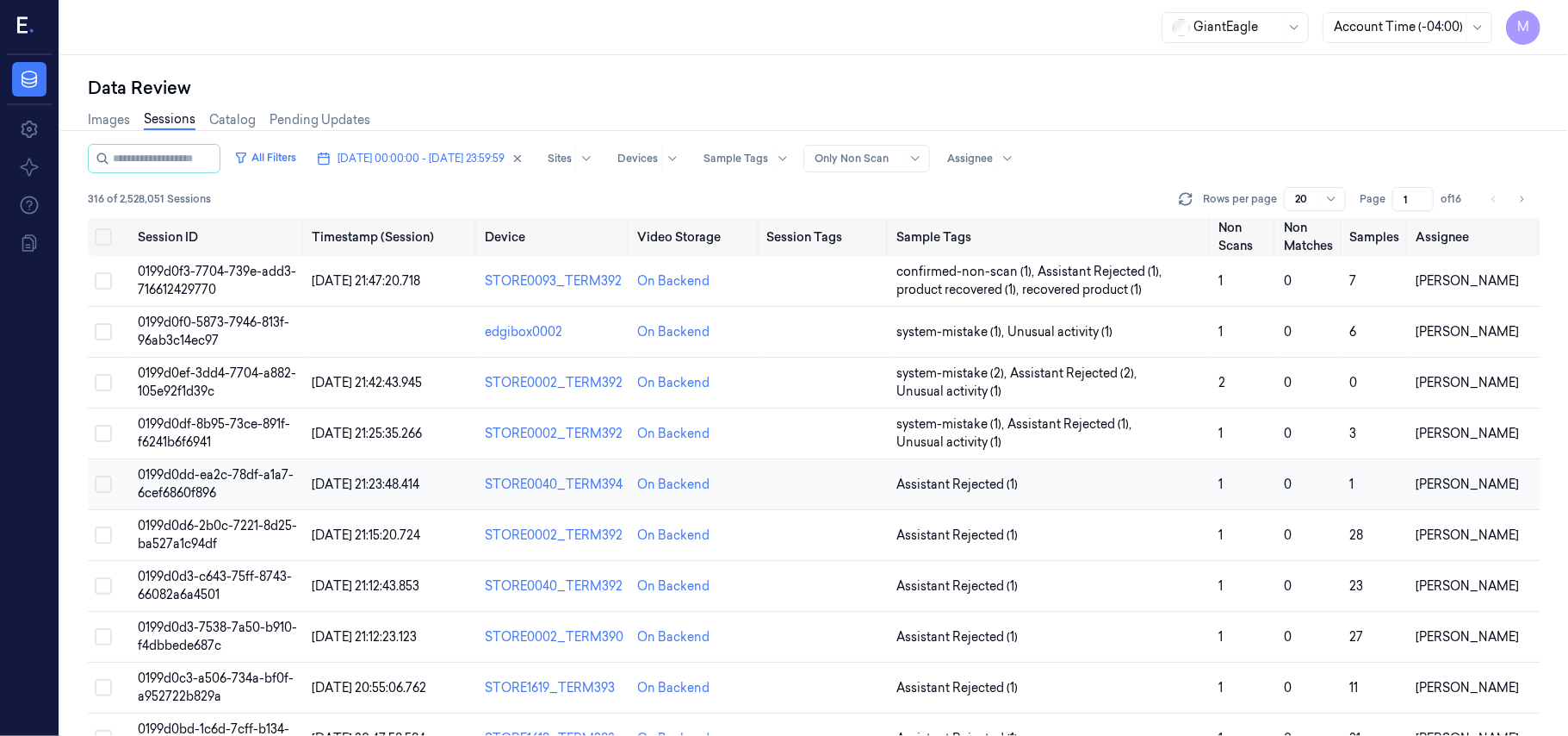
click at [225, 484] on td "0199d0dd-ea2c-78df-a1a7-6cef6860f896" at bounding box center [217, 484] width 173 height 51
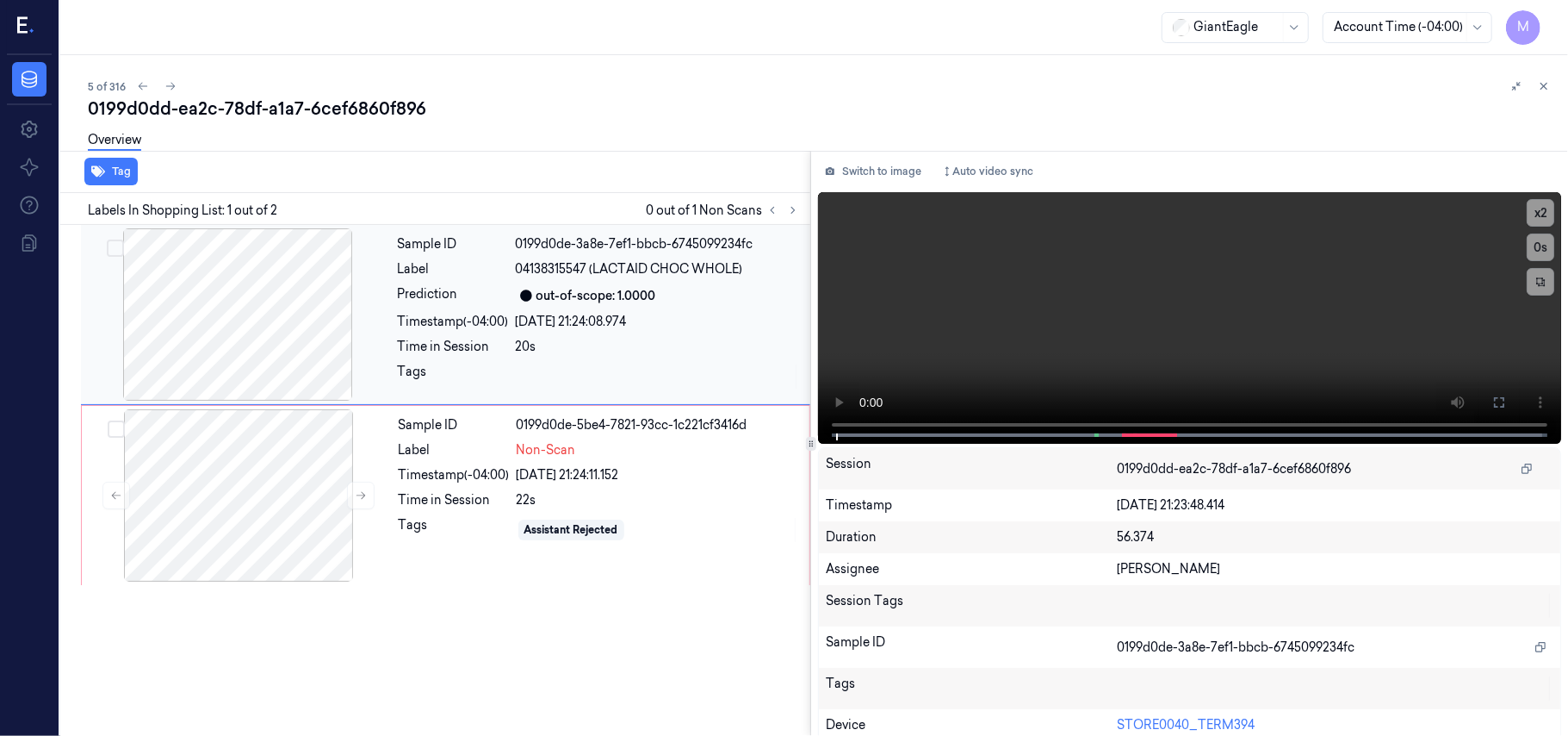
click at [641, 295] on div "out-of-scope: 1.0000" at bounding box center [596, 295] width 120 height 18
click at [1495, 404] on icon at bounding box center [1499, 402] width 14 height 14
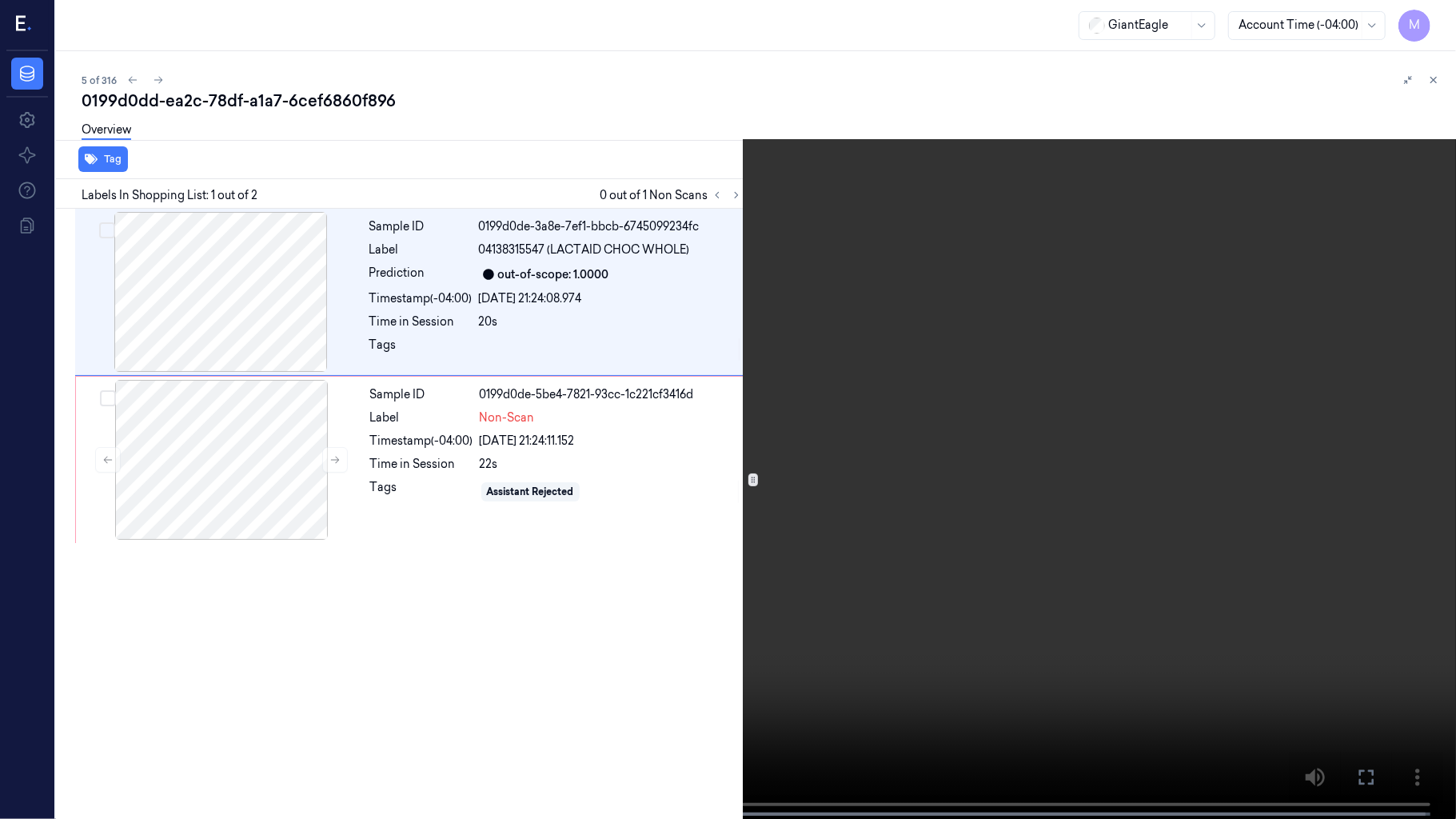
click at [1072, 327] on video at bounding box center [728, 411] width 1456 height 822
click at [1069, 382] on video at bounding box center [728, 411] width 1456 height 822
click at [0, 0] on icon at bounding box center [0, 0] width 0 height 0
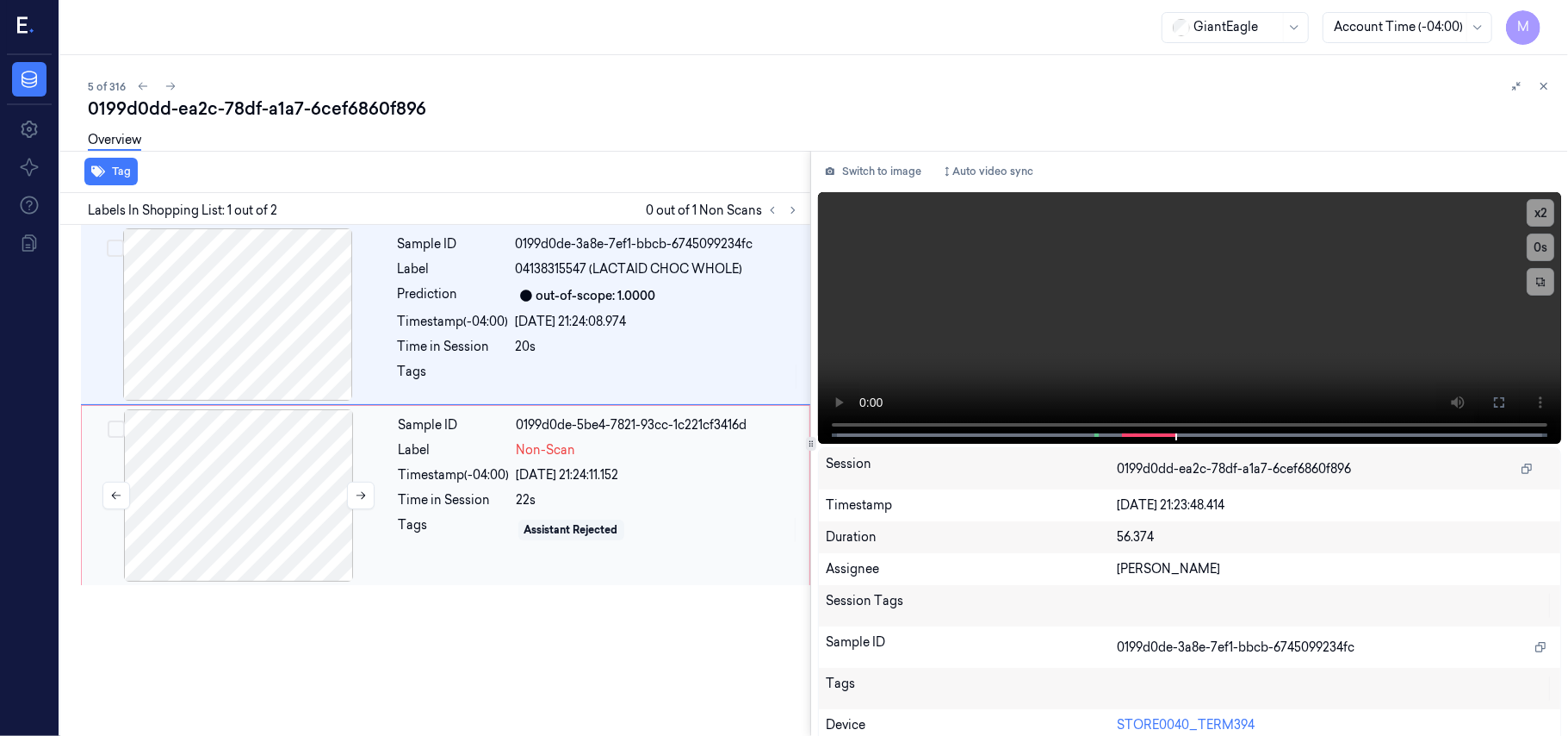
click at [272, 460] on div at bounding box center [239, 495] width 307 height 172
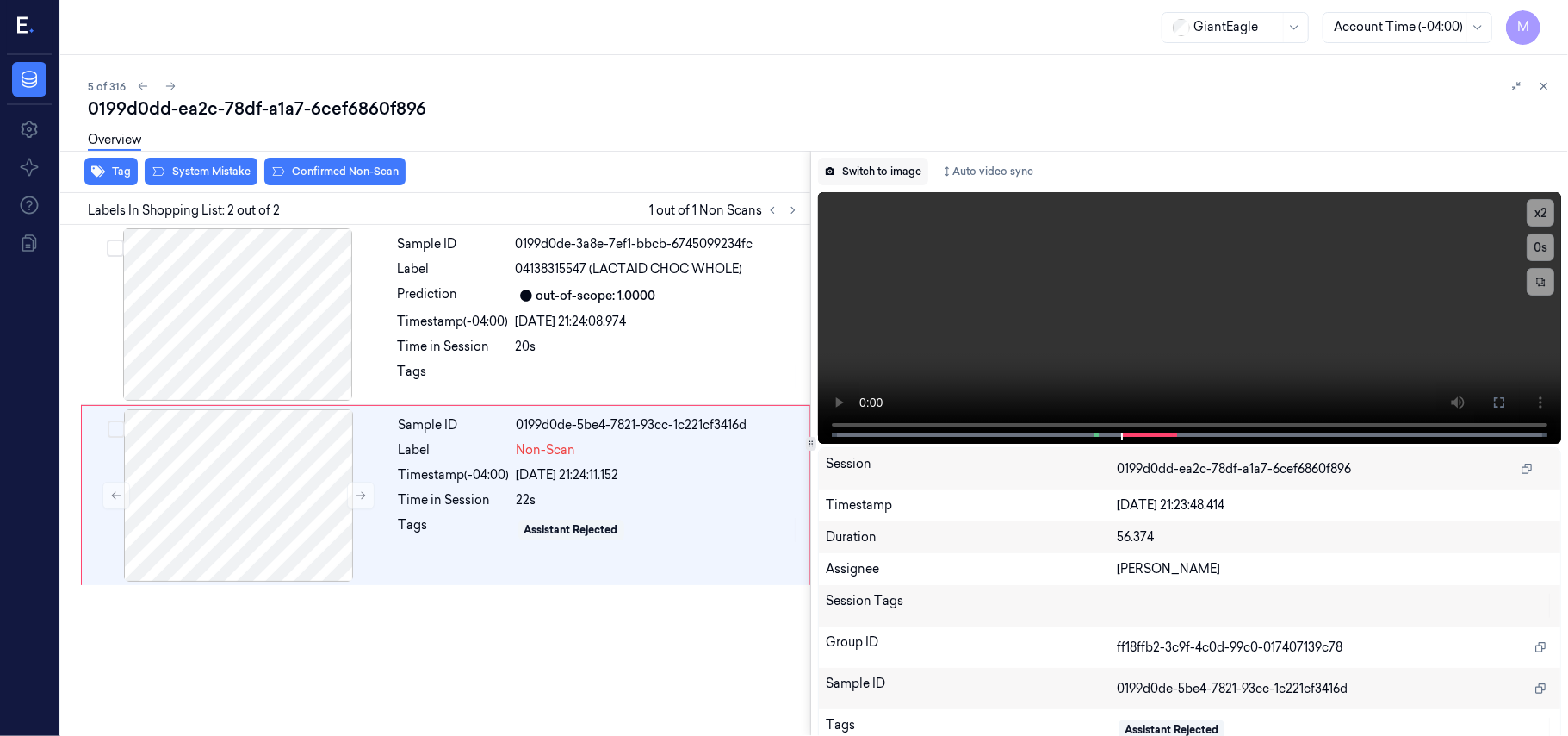
click at [886, 173] on button "Switch to image" at bounding box center [873, 170] width 110 height 27
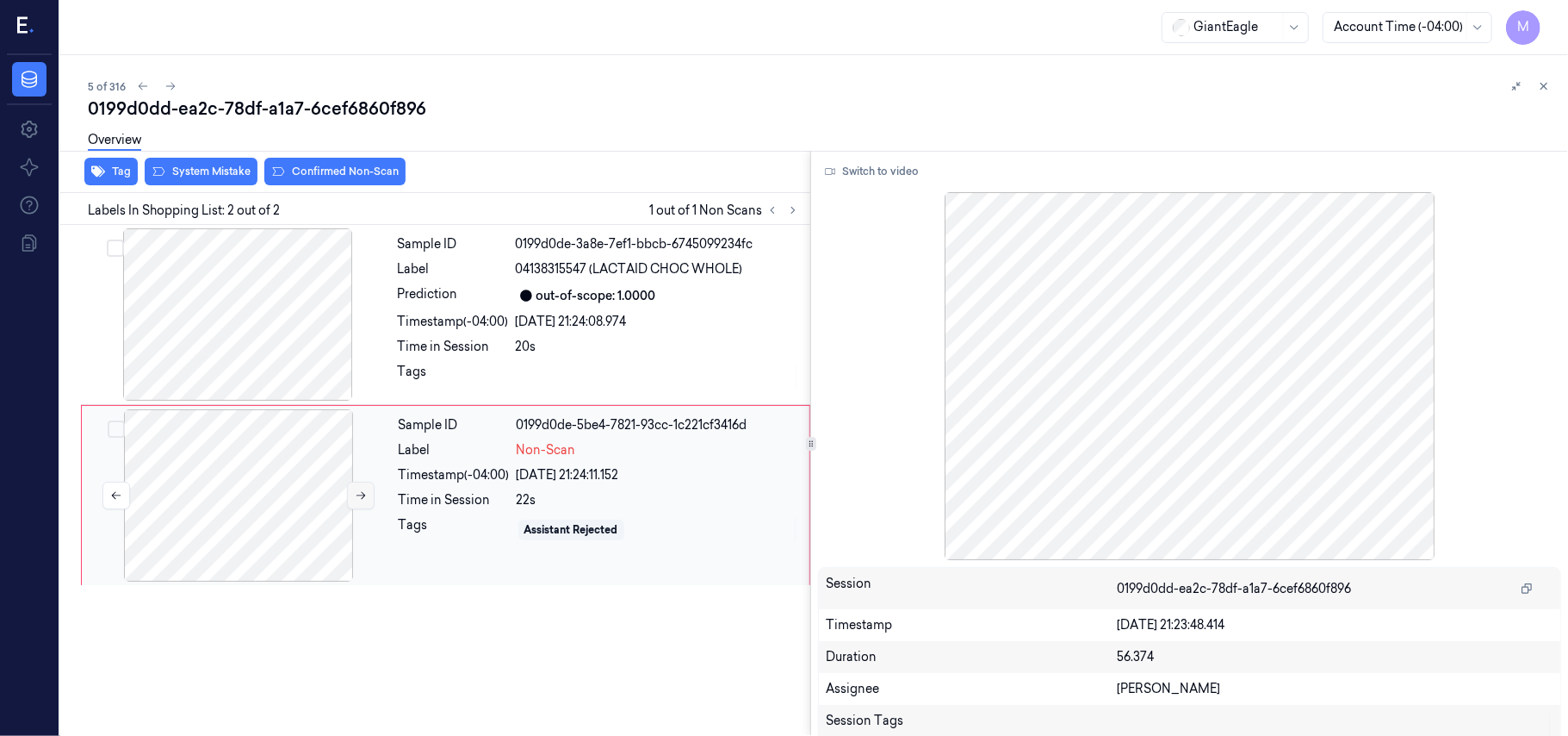
click at [365, 493] on icon at bounding box center [360, 495] width 12 height 12
click at [263, 315] on div at bounding box center [238, 315] width 307 height 172
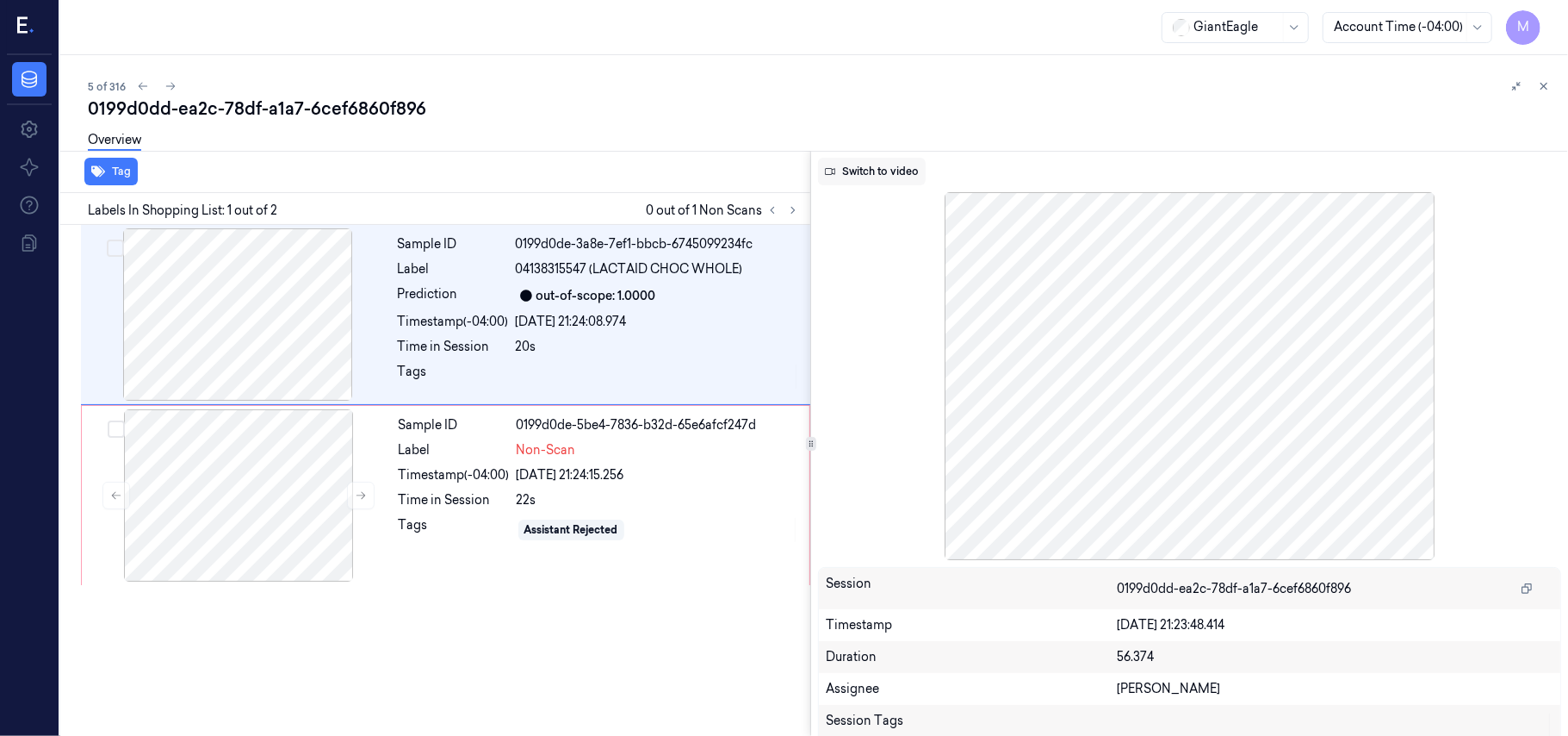
click at [886, 167] on button "Switch to video" at bounding box center [872, 170] width 108 height 27
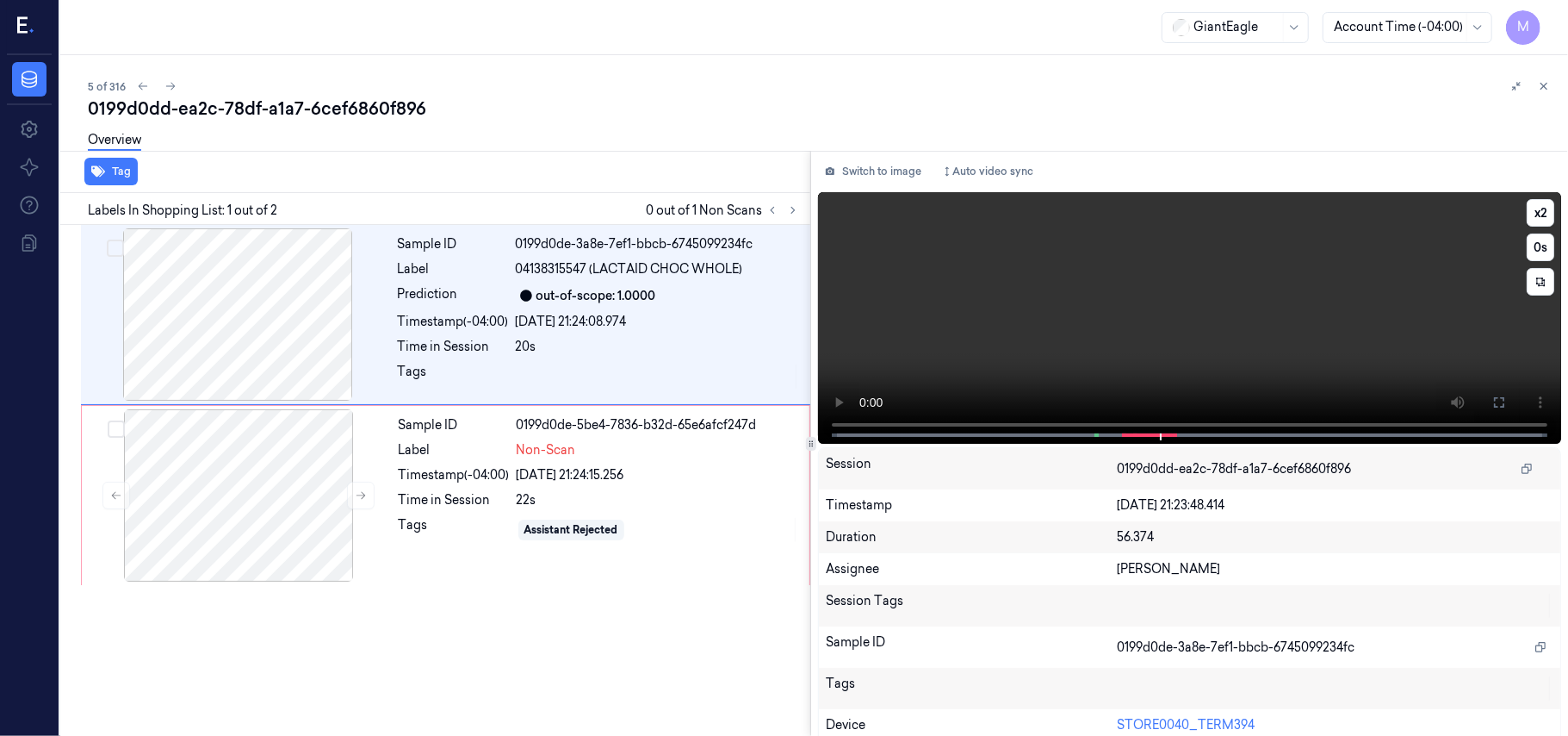
click at [1321, 329] on video at bounding box center [1190, 317] width 743 height 252
click at [357, 493] on icon at bounding box center [360, 495] width 12 height 12
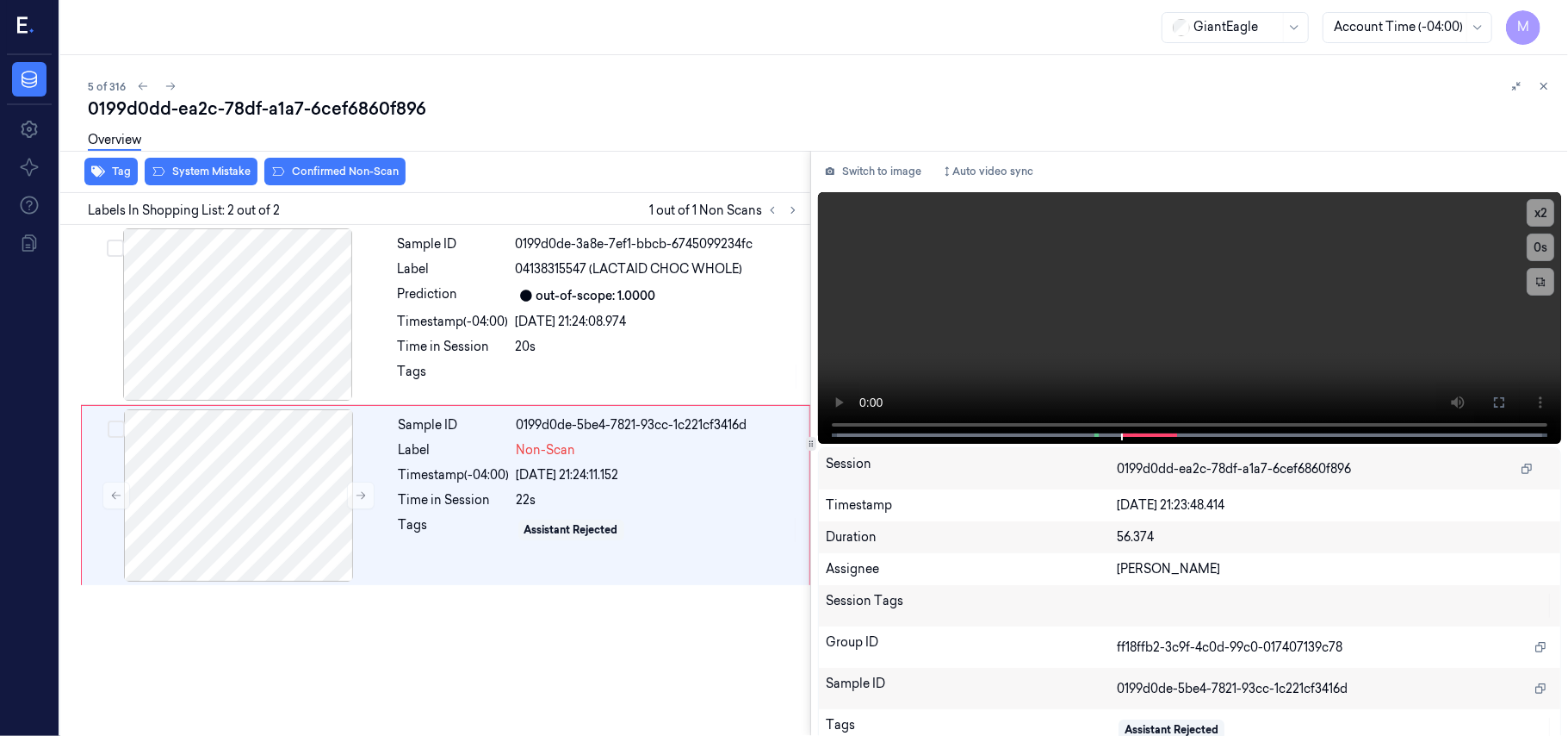
click at [197, 162] on div "Overview" at bounding box center [821, 142] width 1467 height 44
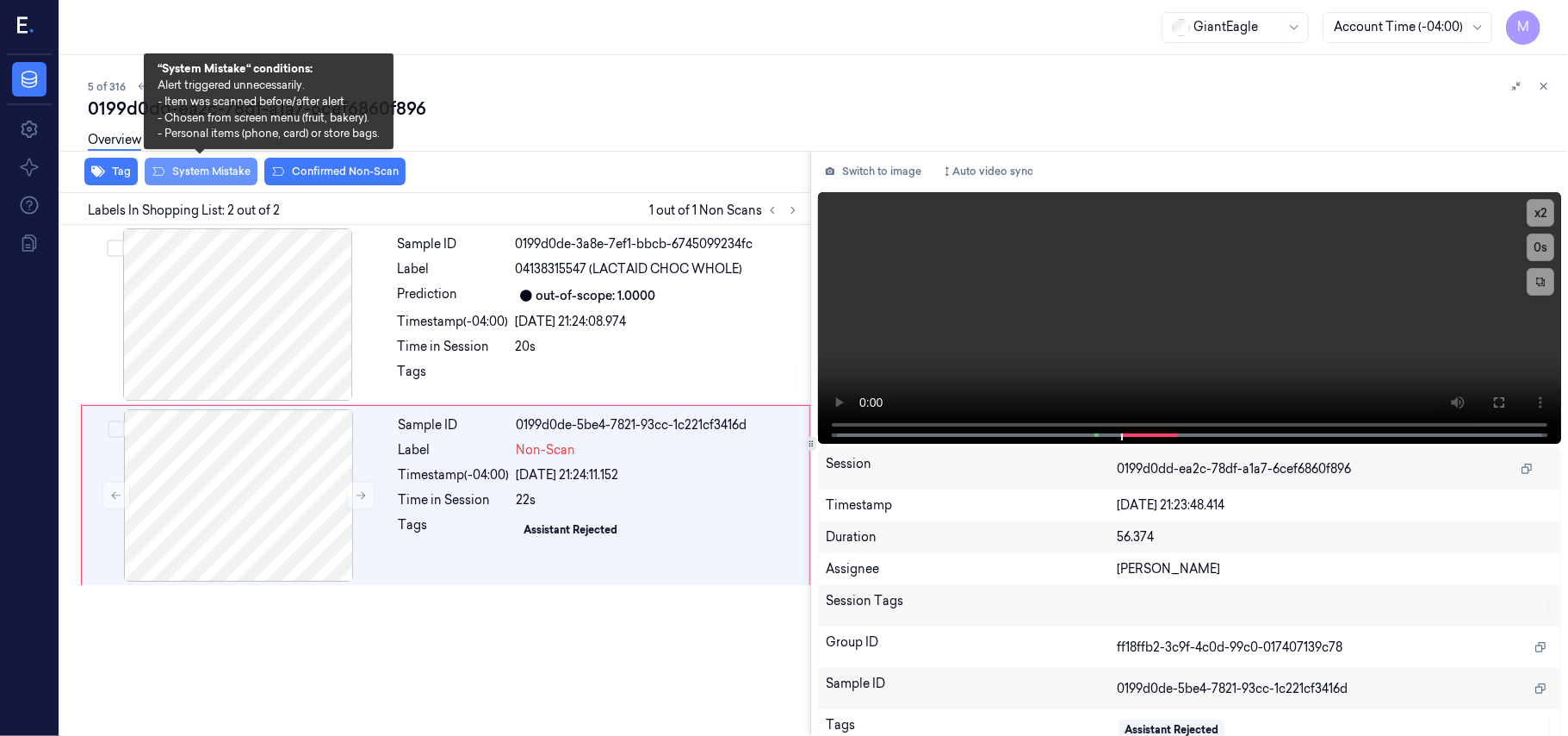
click at [197, 170] on button "System Mistake" at bounding box center [201, 170] width 113 height 27
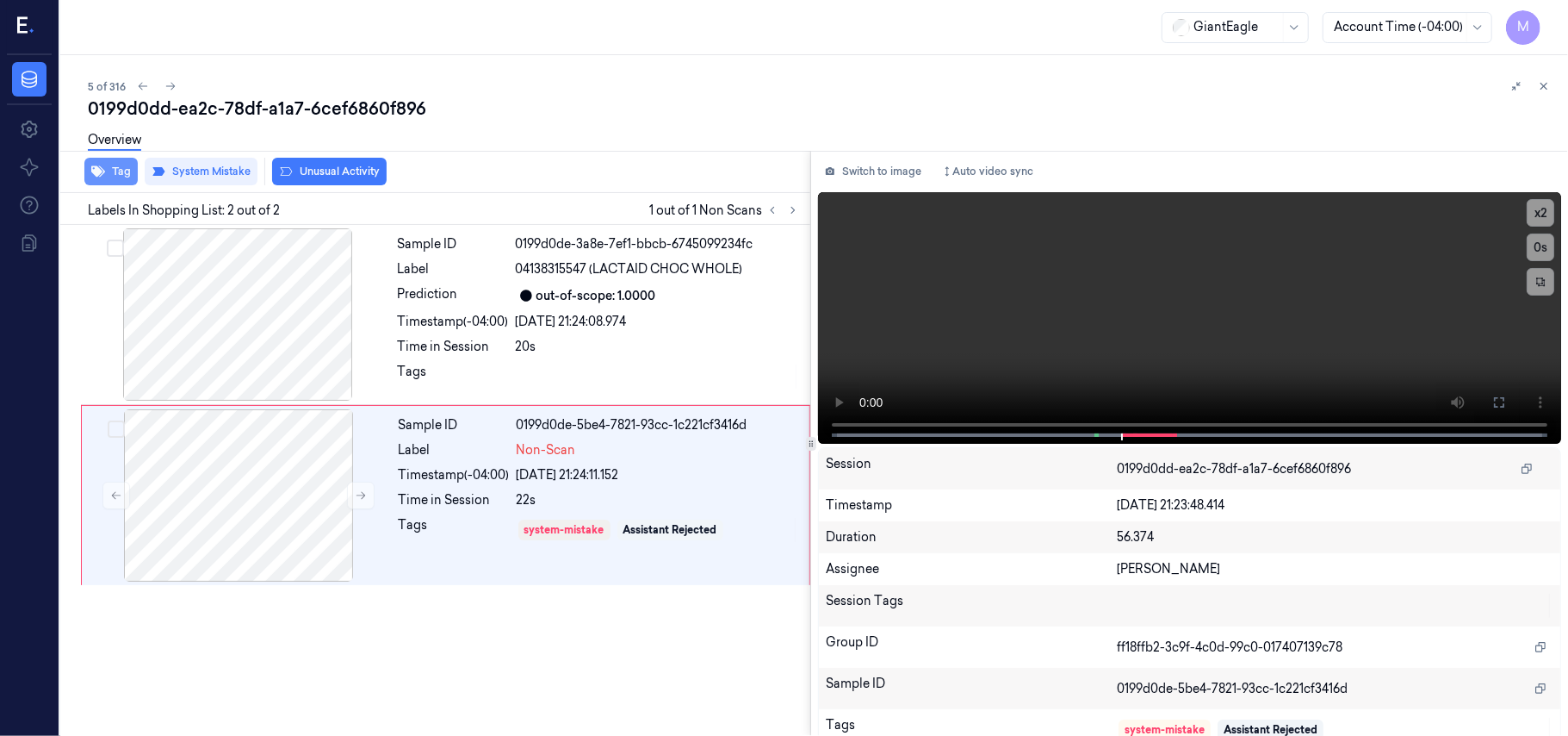
click at [115, 169] on button "Tag" at bounding box center [110, 170] width 53 height 27
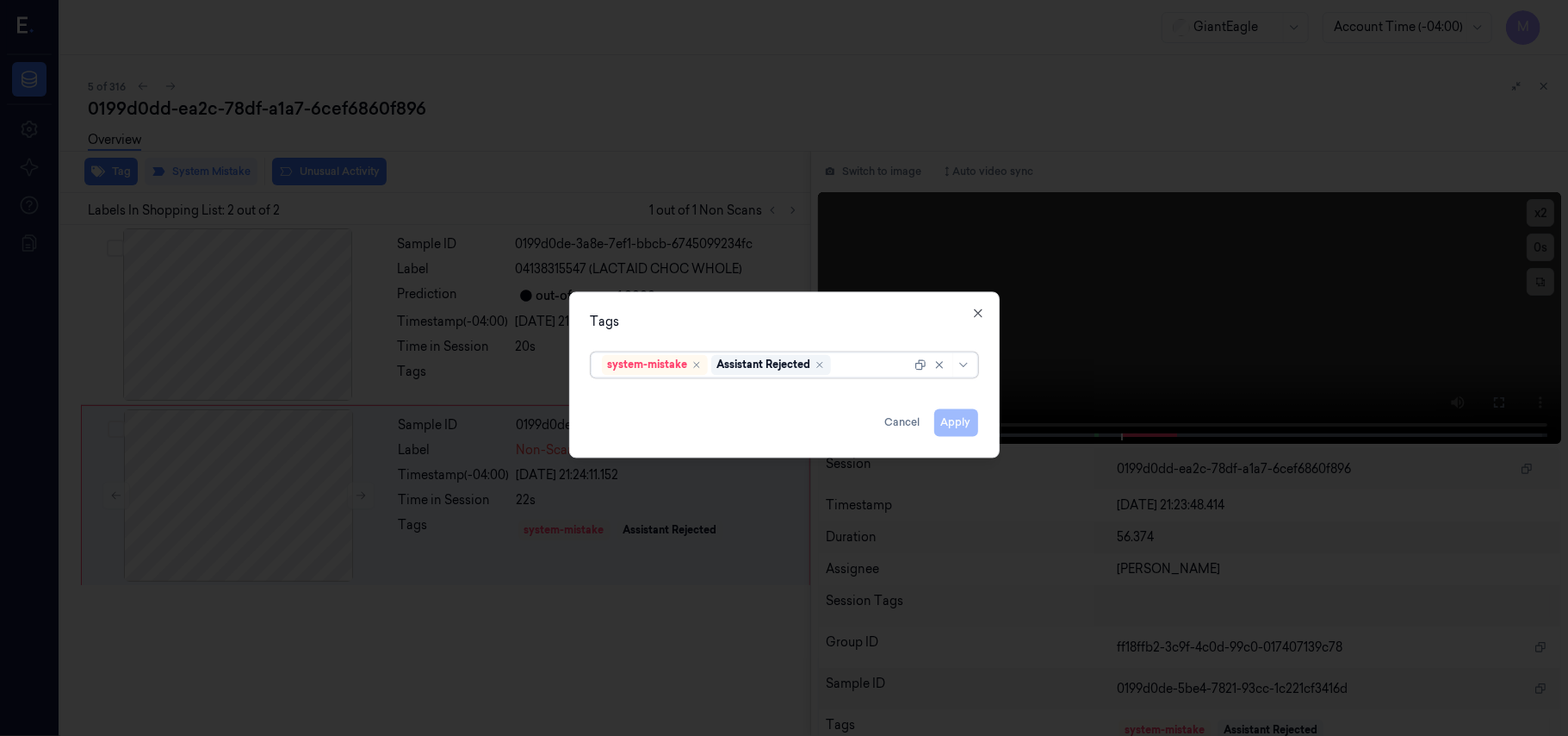
click at [852, 371] on div at bounding box center [873, 364] width 77 height 18
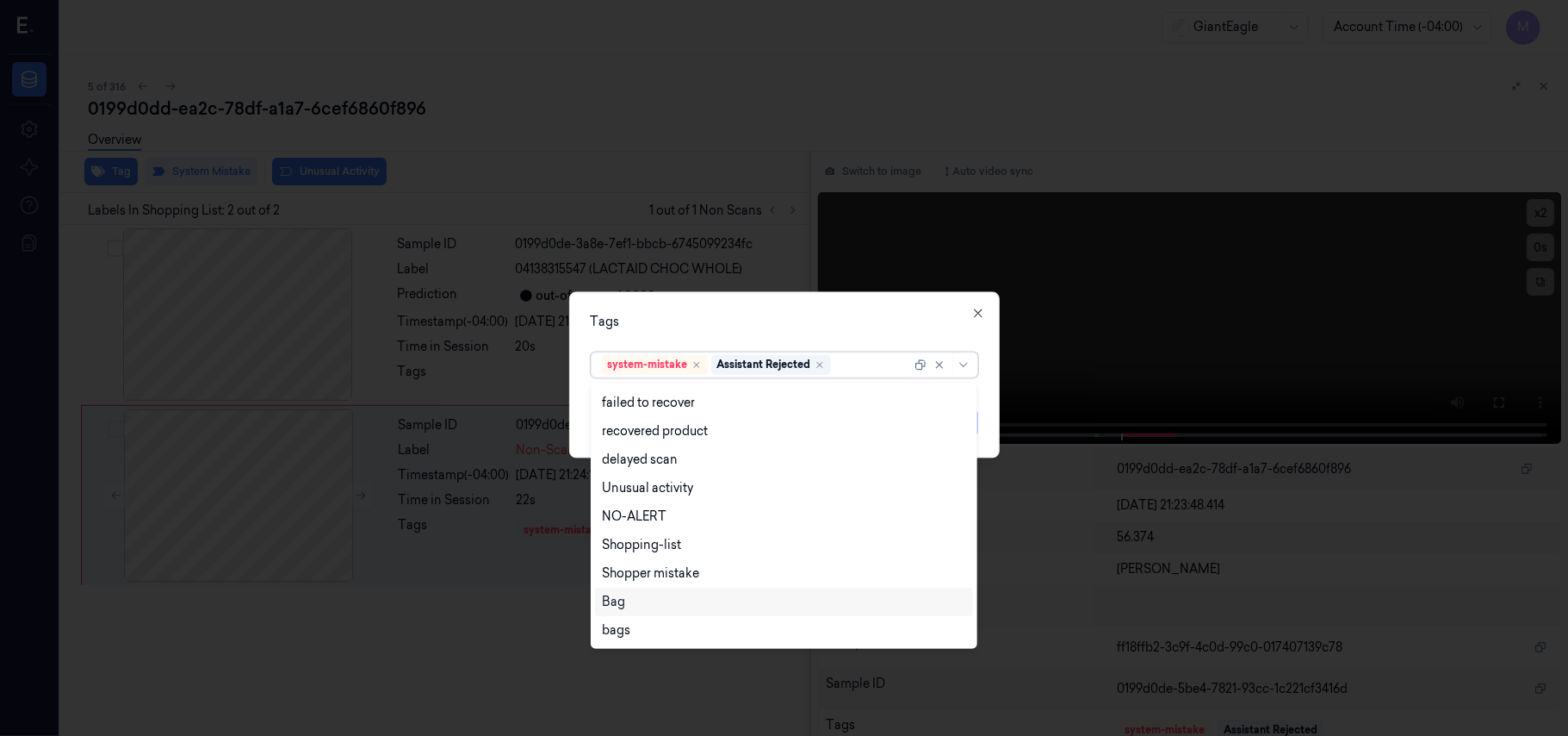
click at [636, 599] on div "Bag" at bounding box center [784, 601] width 364 height 18
click at [807, 317] on div "Tags" at bounding box center [784, 322] width 388 height 18
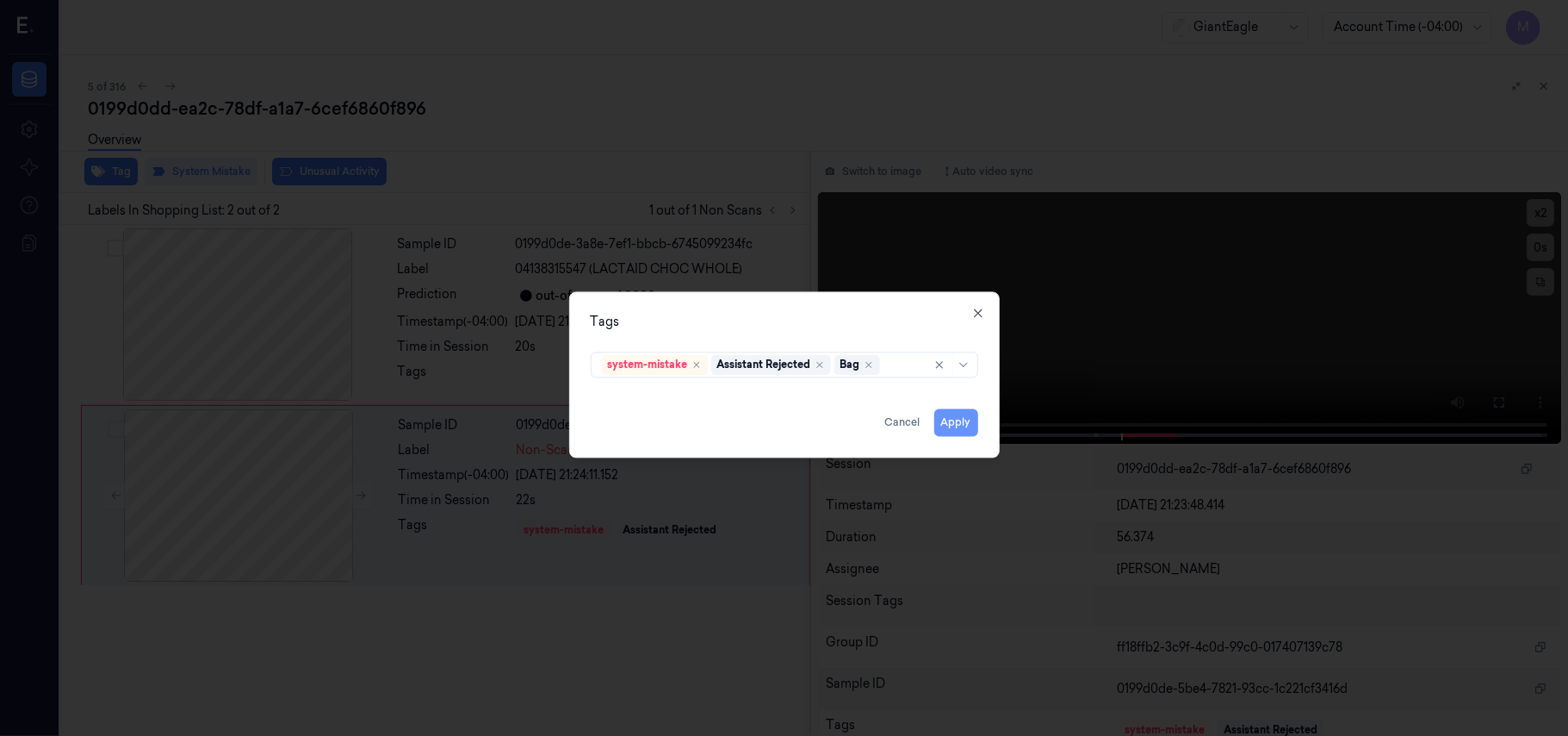
click at [960, 426] on button "Apply" at bounding box center [956, 422] width 44 height 27
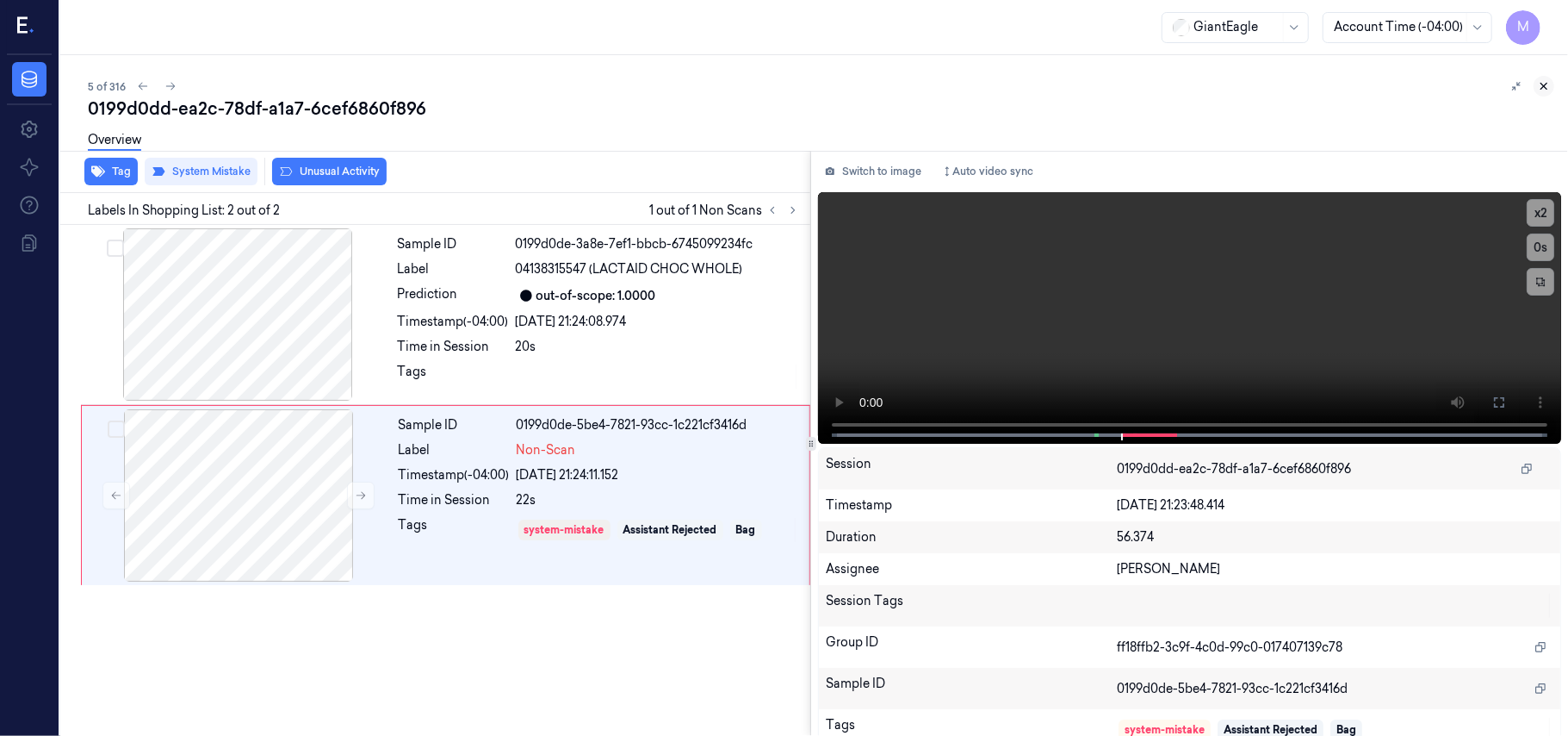
click at [1544, 87] on icon at bounding box center [1545, 86] width 6 height 6
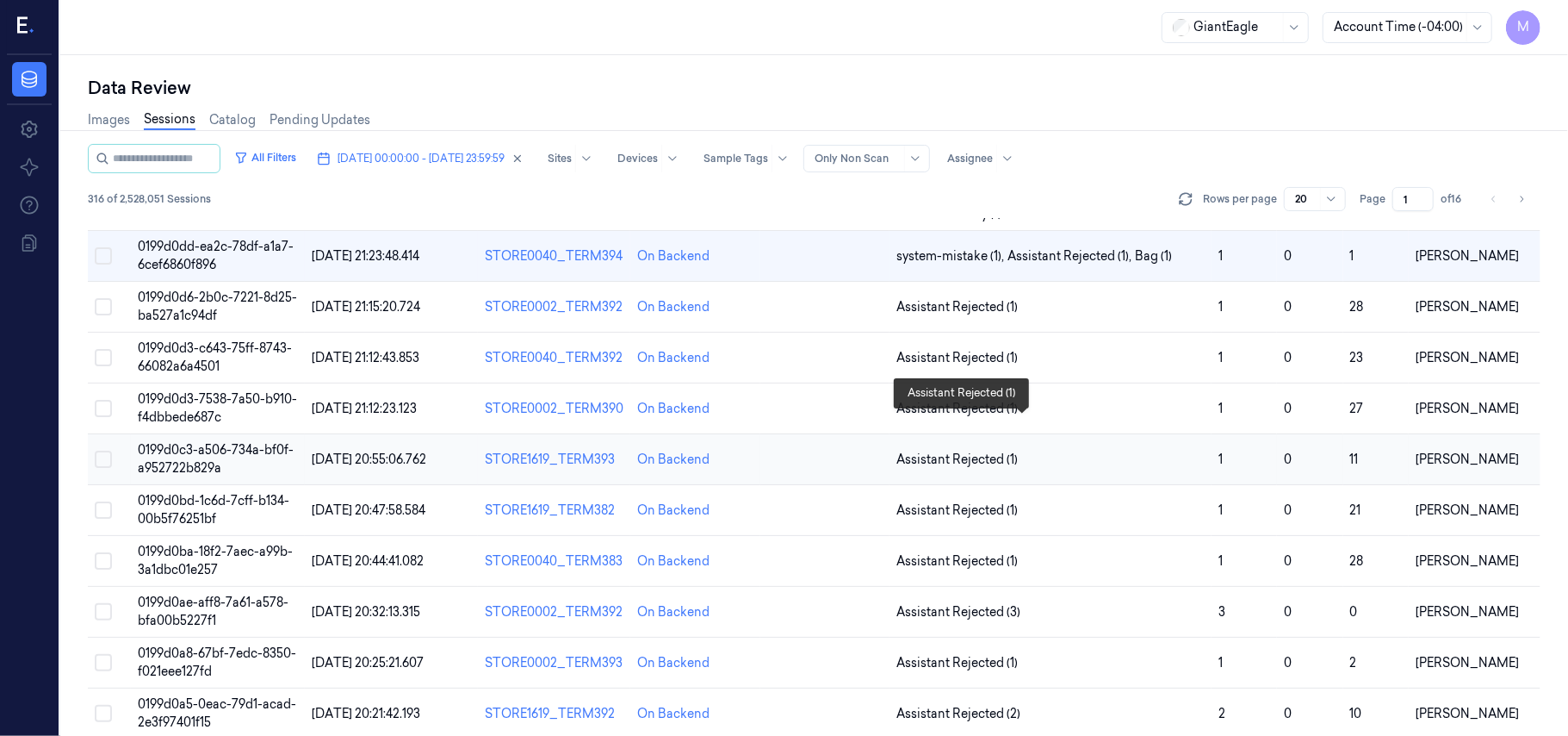
scroll to position [229, 0]
click at [197, 307] on span "0199d0d6-2b0c-7221-8d25-ba527a1c94df" at bounding box center [217, 305] width 159 height 34
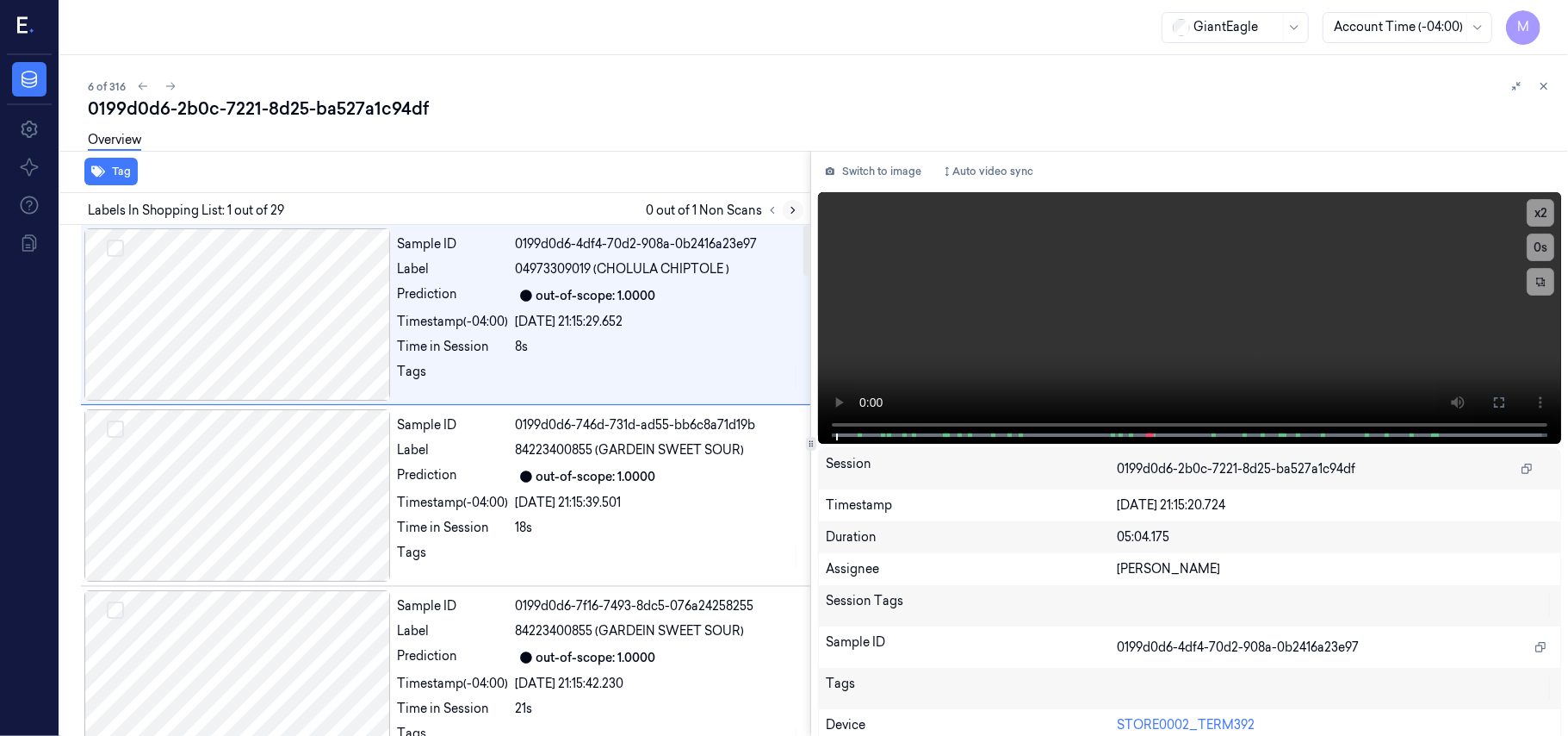
click at [789, 211] on icon at bounding box center [793, 210] width 12 height 12
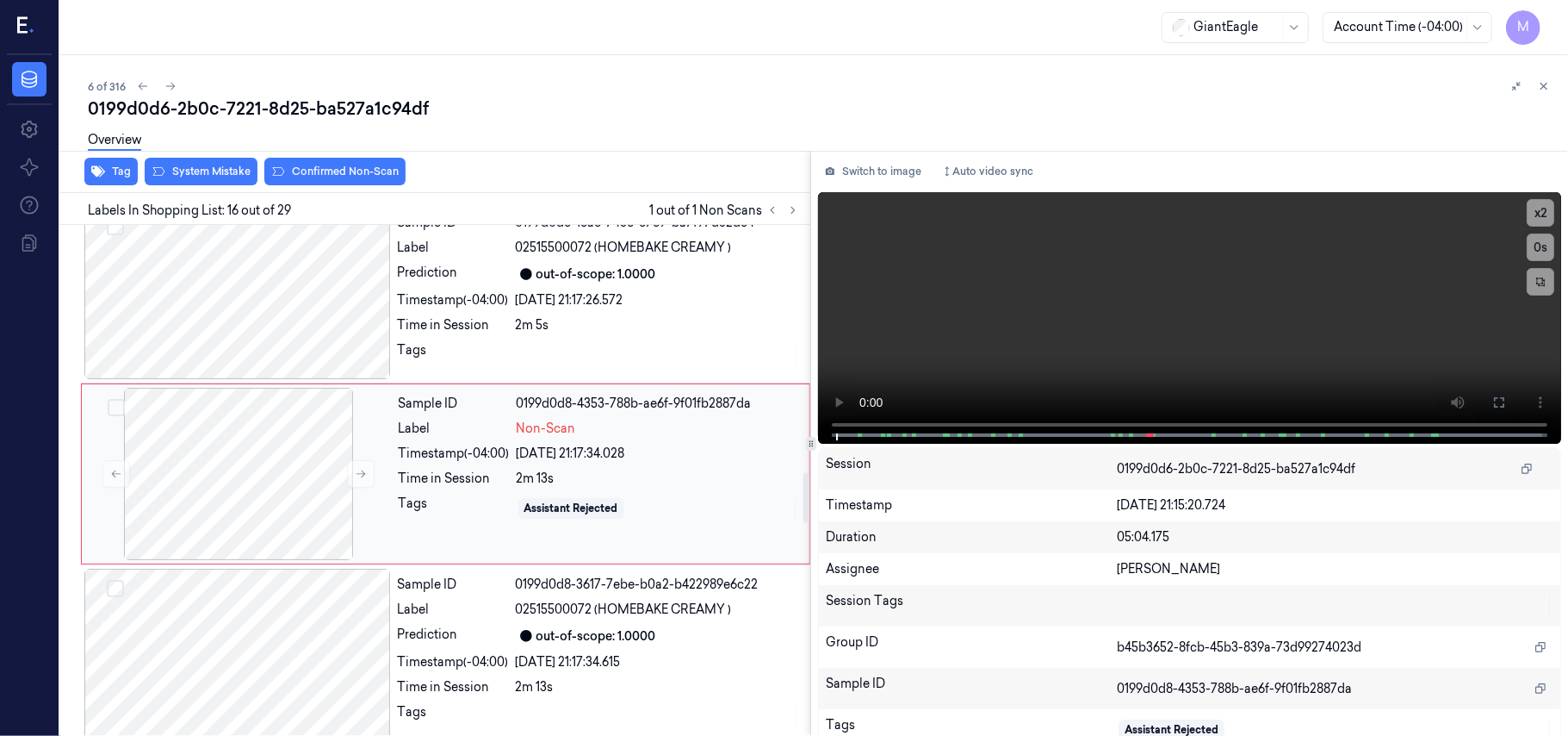
scroll to position [2555, 0]
click at [635, 452] on div "[DATE] 21:17:34.028" at bounding box center [658, 452] width 283 height 18
click at [641, 326] on div "2m 5s" at bounding box center [658, 324] width 285 height 18
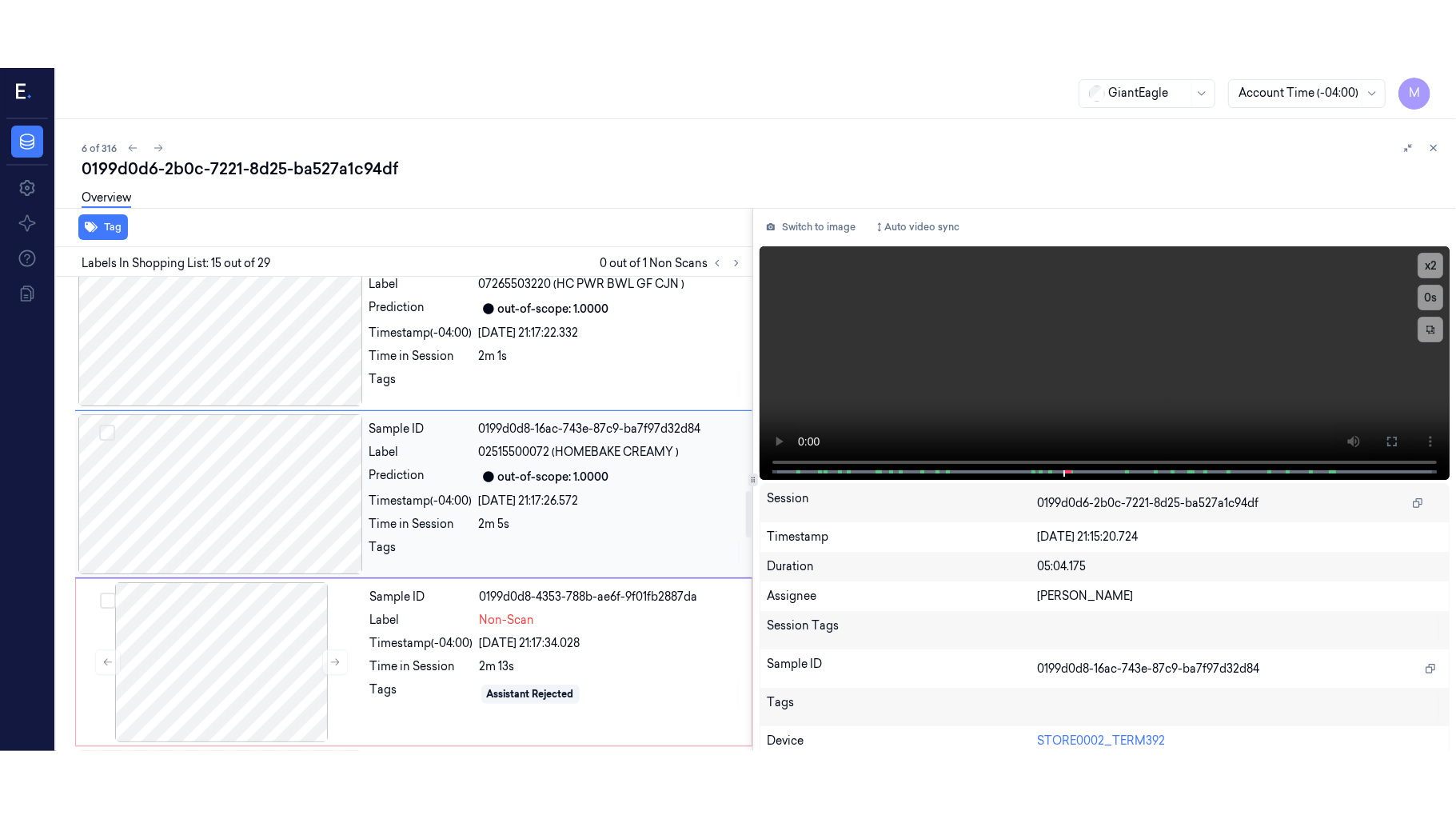
scroll to position [2205, 0]
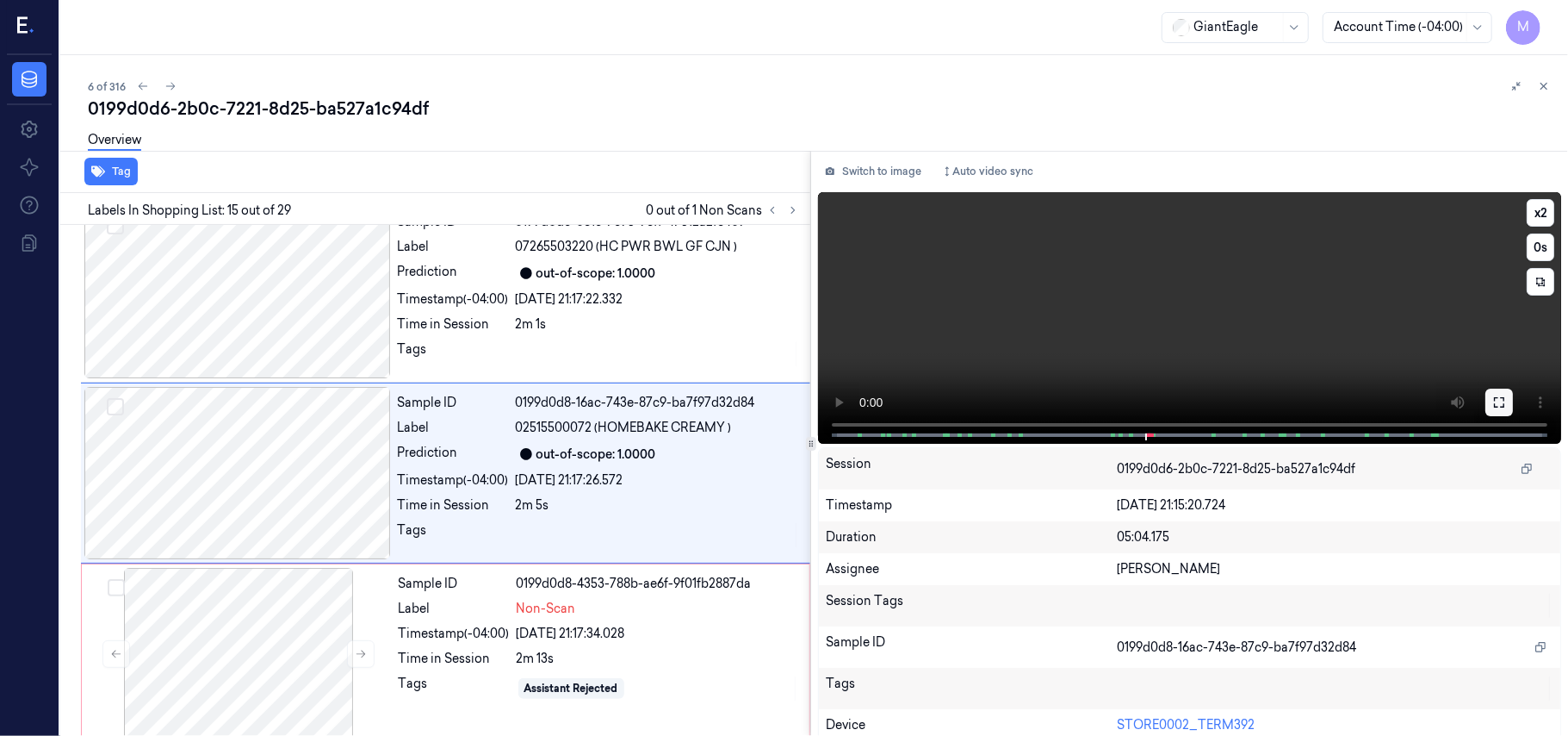
click at [1497, 400] on icon at bounding box center [1499, 402] width 14 height 14
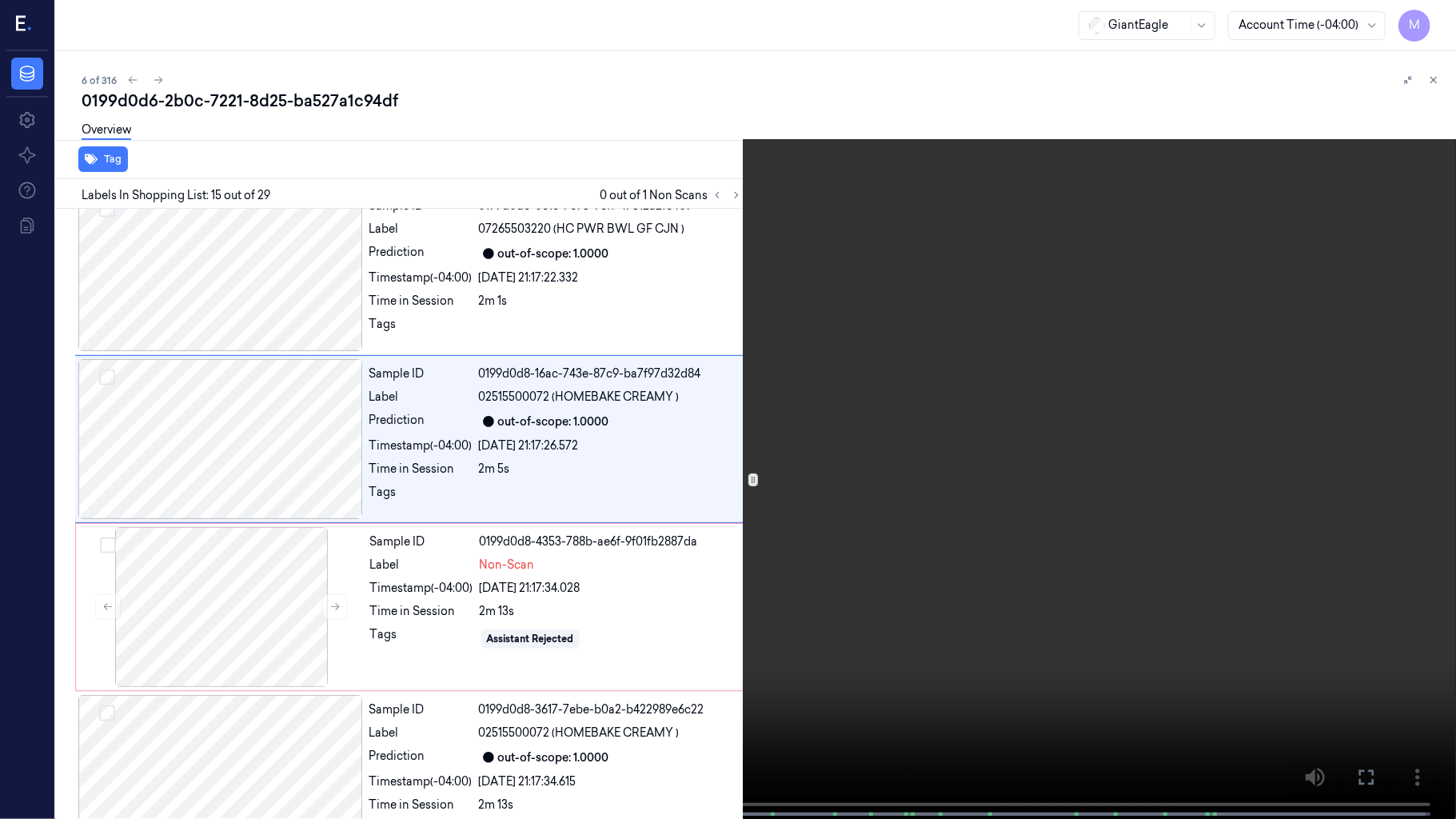
click at [981, 370] on video at bounding box center [728, 411] width 1456 height 822
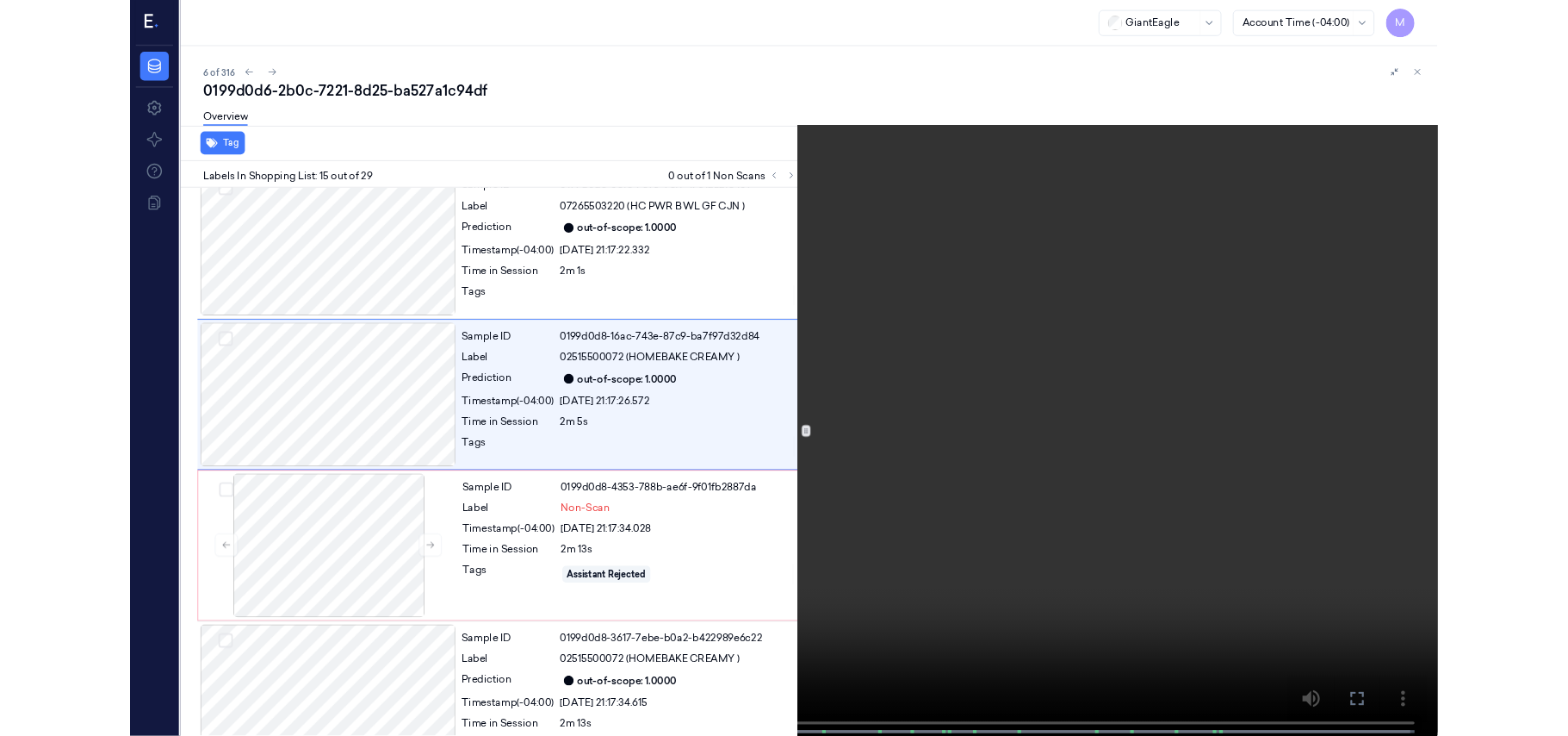
scroll to position [2302, 0]
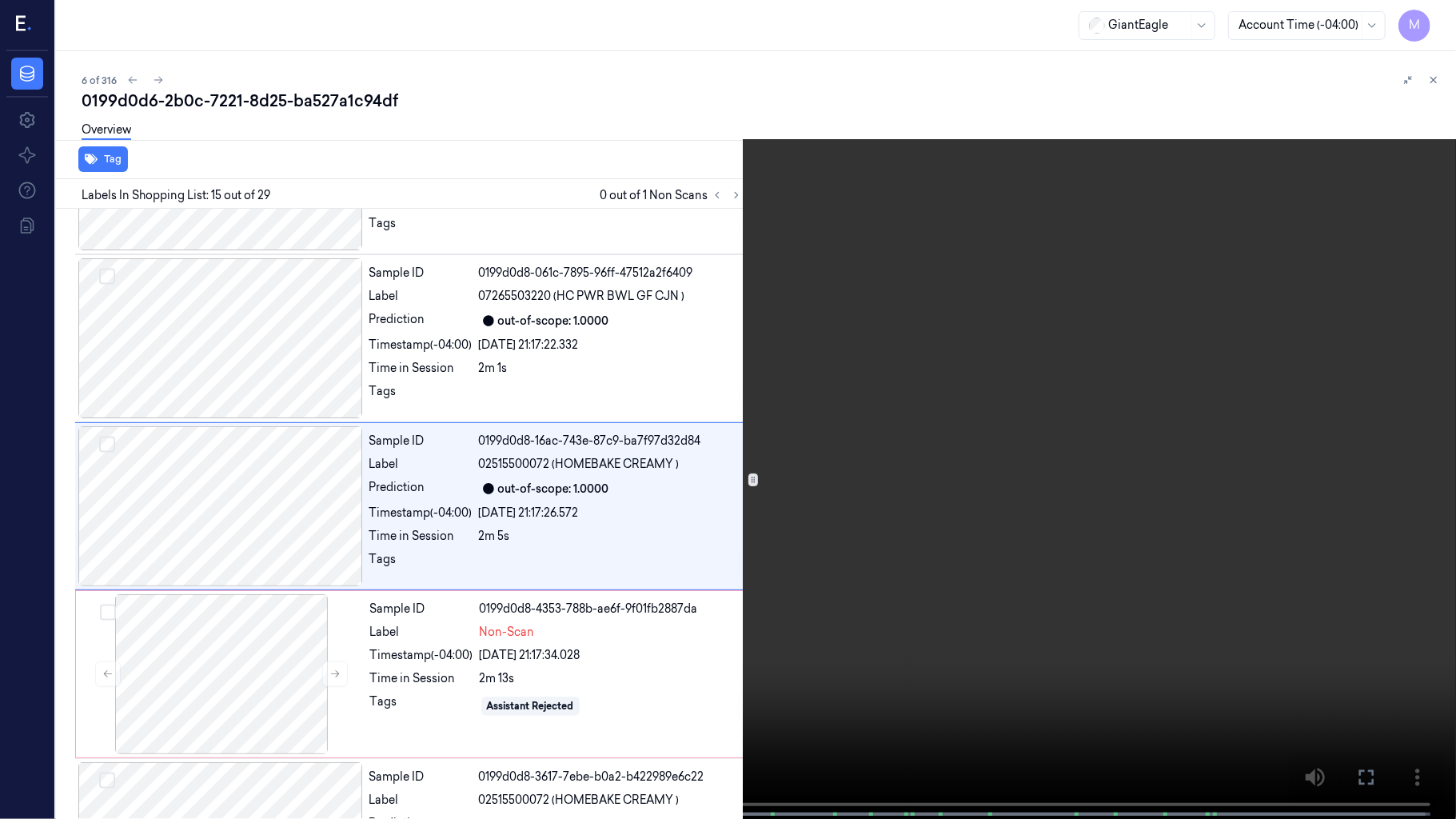
click at [979, 370] on video at bounding box center [728, 411] width 1456 height 822
click at [0, 0] on icon at bounding box center [0, 0] width 0 height 0
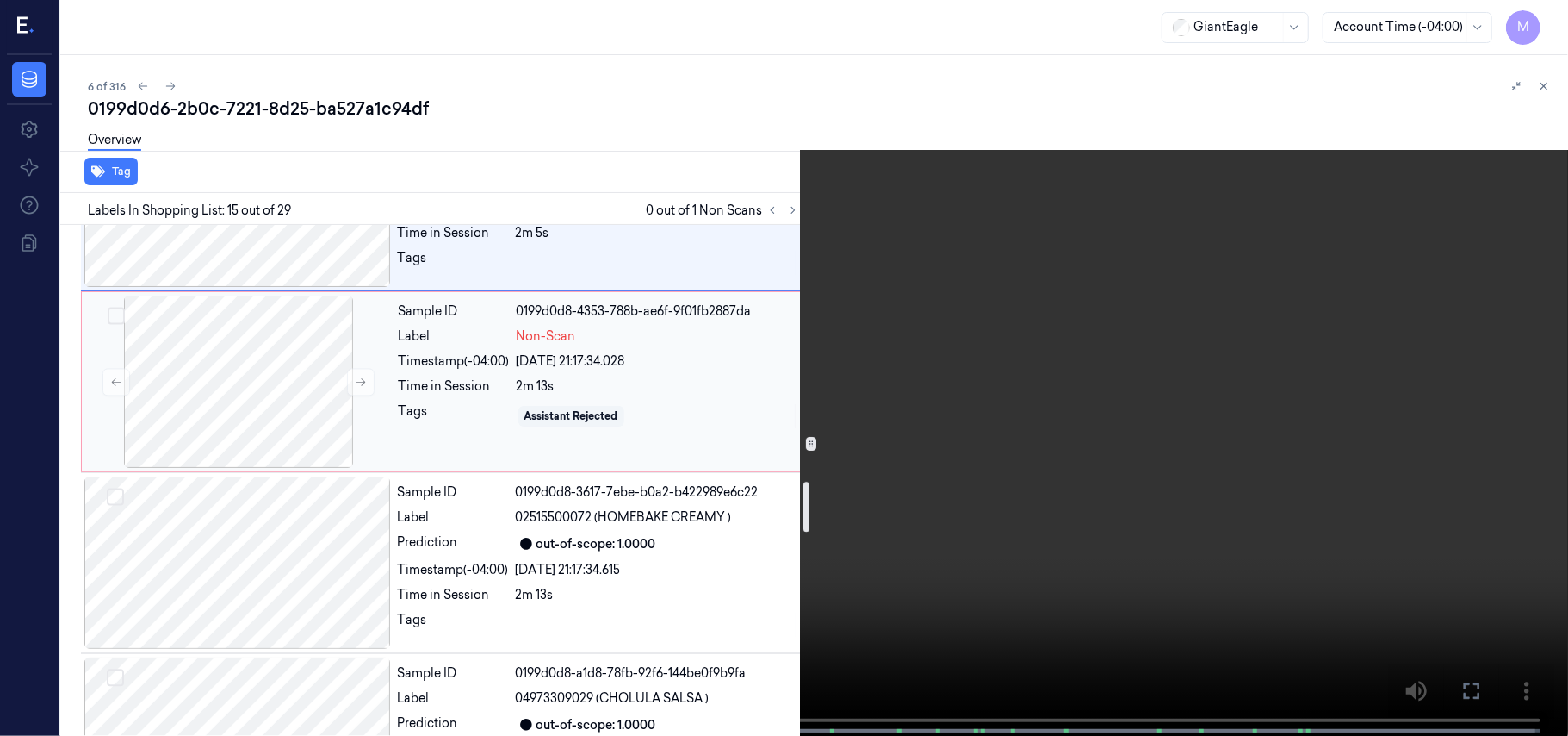
scroll to position [2531, 0]
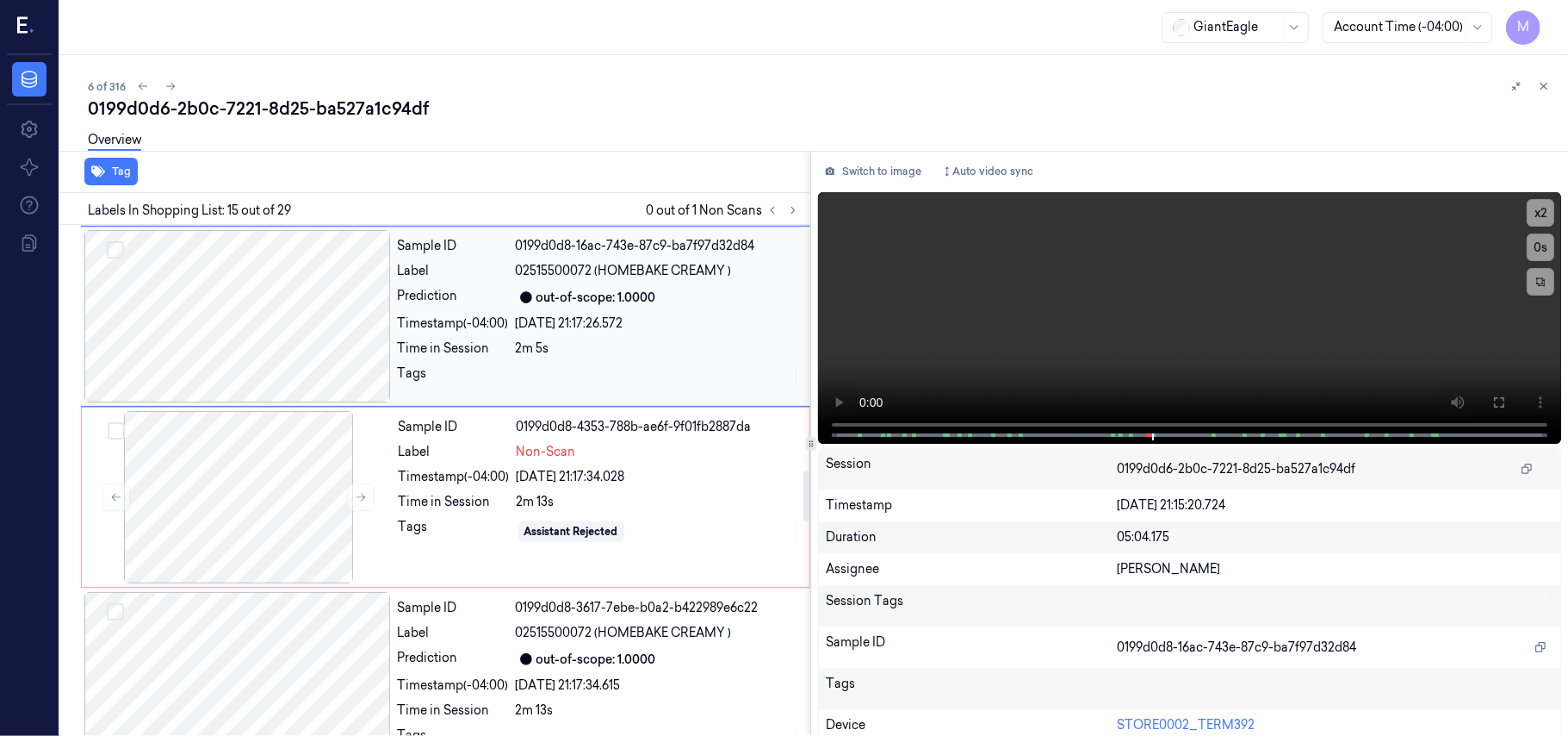
click at [660, 293] on div "Sample ID 0199d0d8-16ac-743e-87c9-ba7f97d32d84 Label 02515500072 (HOMEBAKE CREA…" at bounding box center [599, 316] width 416 height 172
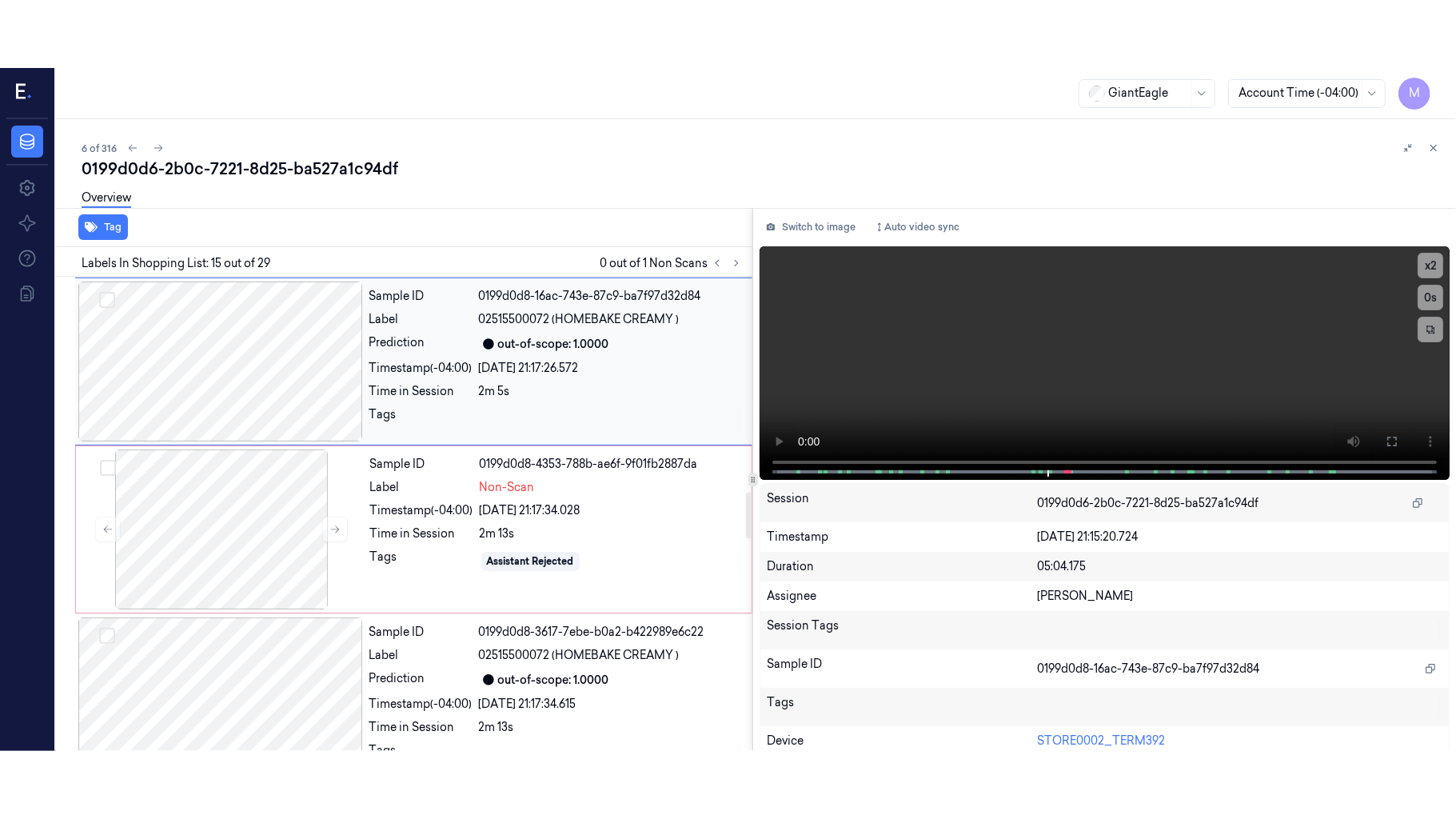
scroll to position [2205, 0]
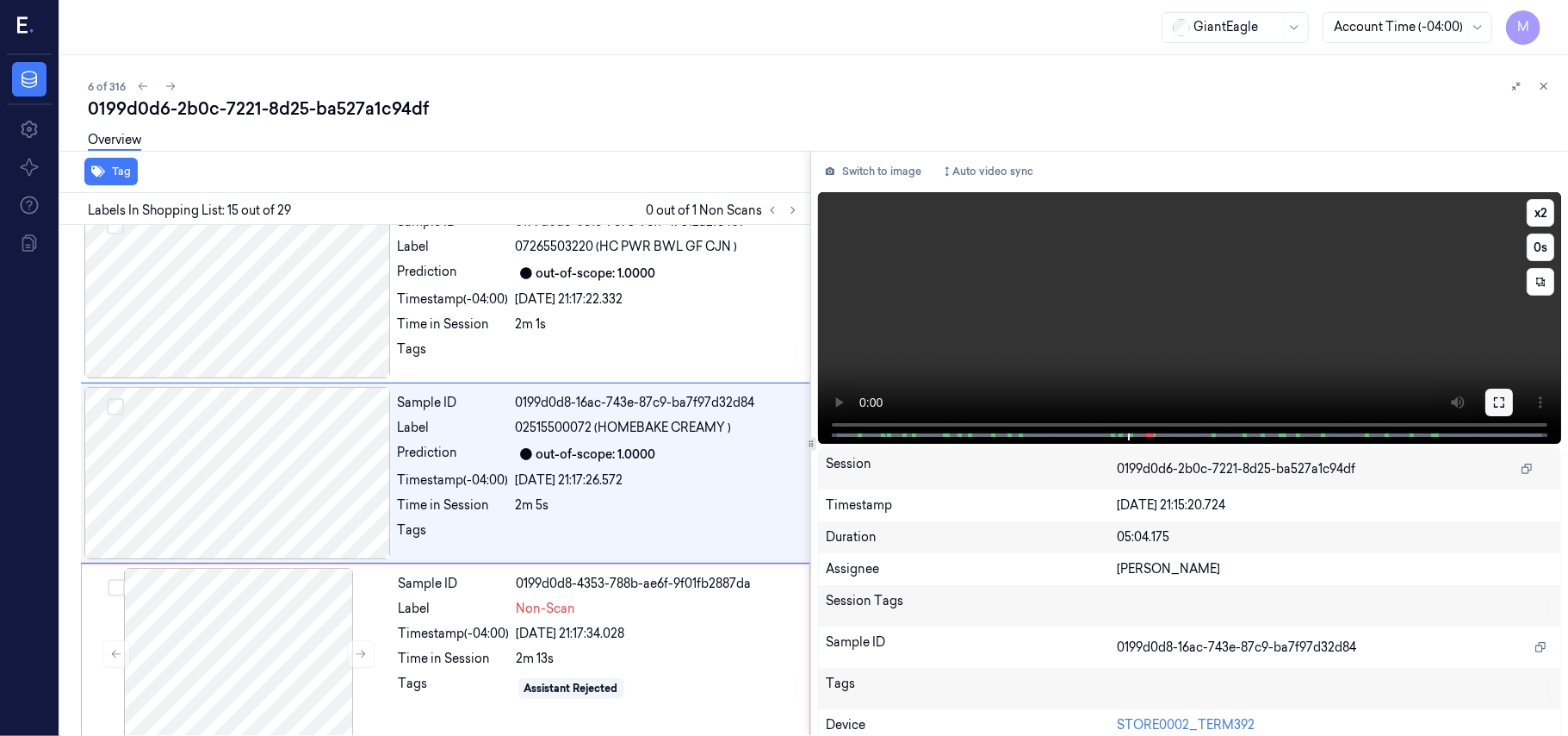
click at [1493, 402] on icon at bounding box center [1499, 402] width 14 height 14
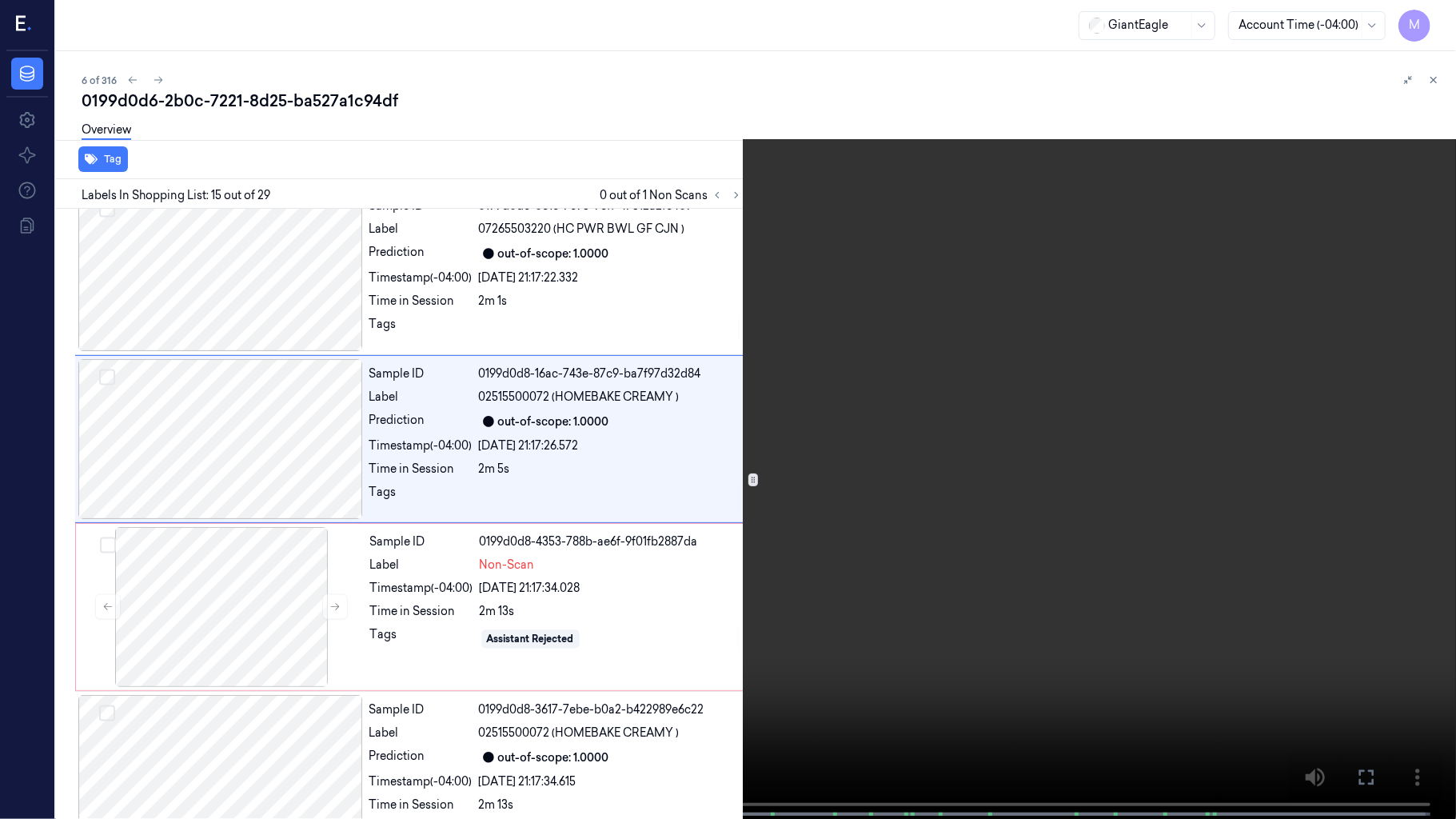
click at [1200, 429] on video at bounding box center [728, 411] width 1456 height 822
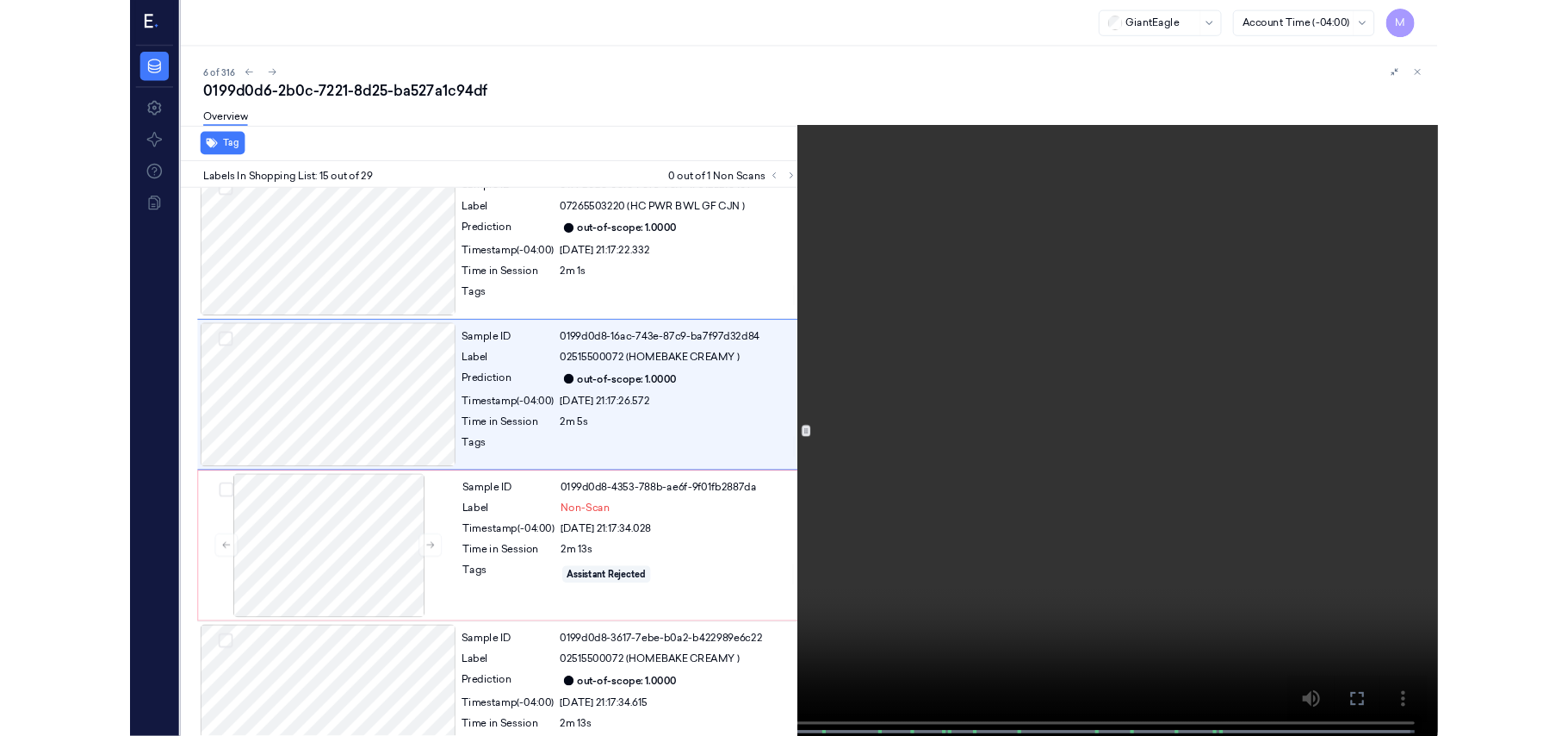
scroll to position [2302, 0]
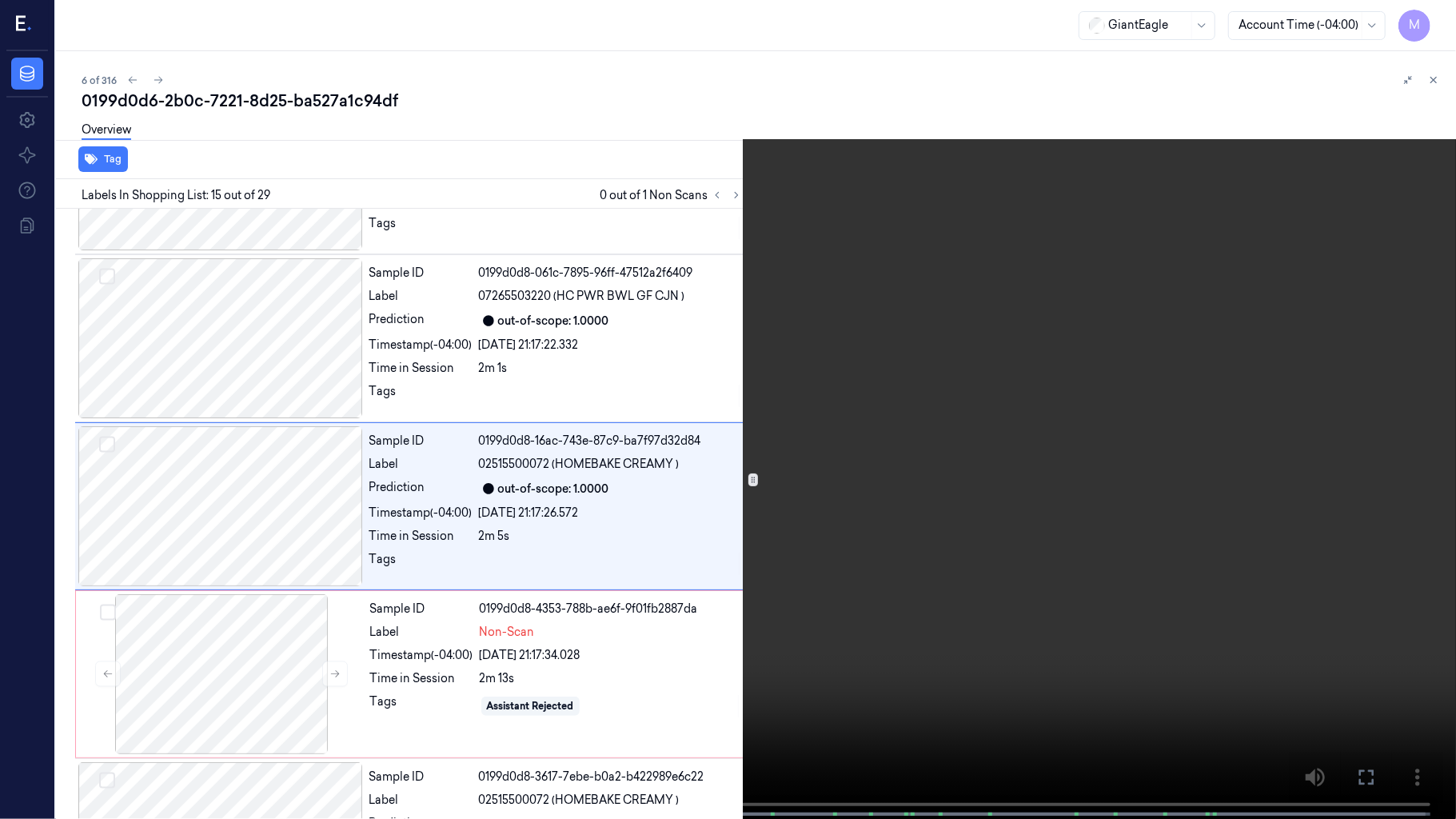
click at [1200, 429] on video at bounding box center [728, 411] width 1456 height 822
click at [744, 464] on video at bounding box center [728, 411] width 1456 height 822
click at [0, 0] on icon at bounding box center [0, 0] width 0 height 0
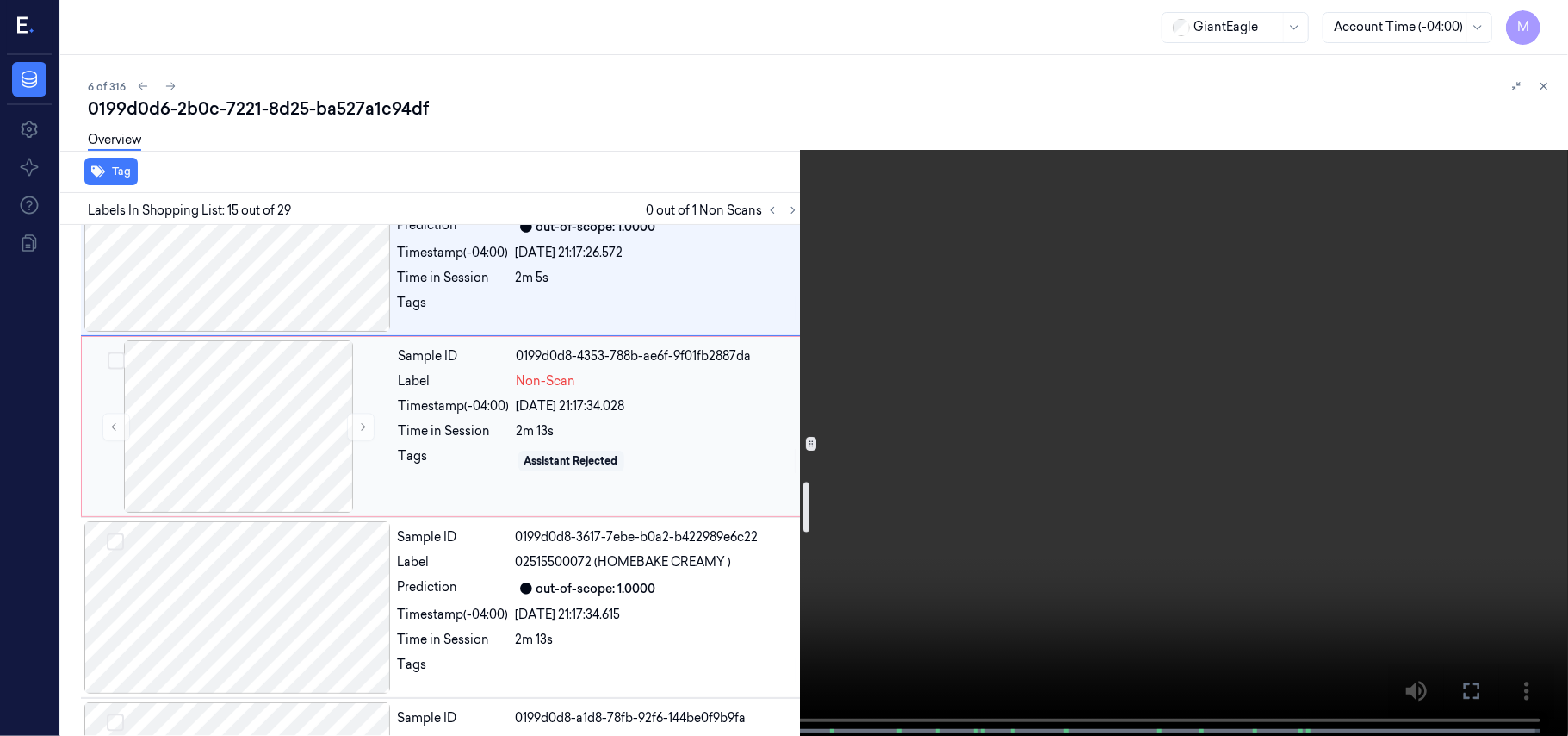
scroll to position [2646, 0]
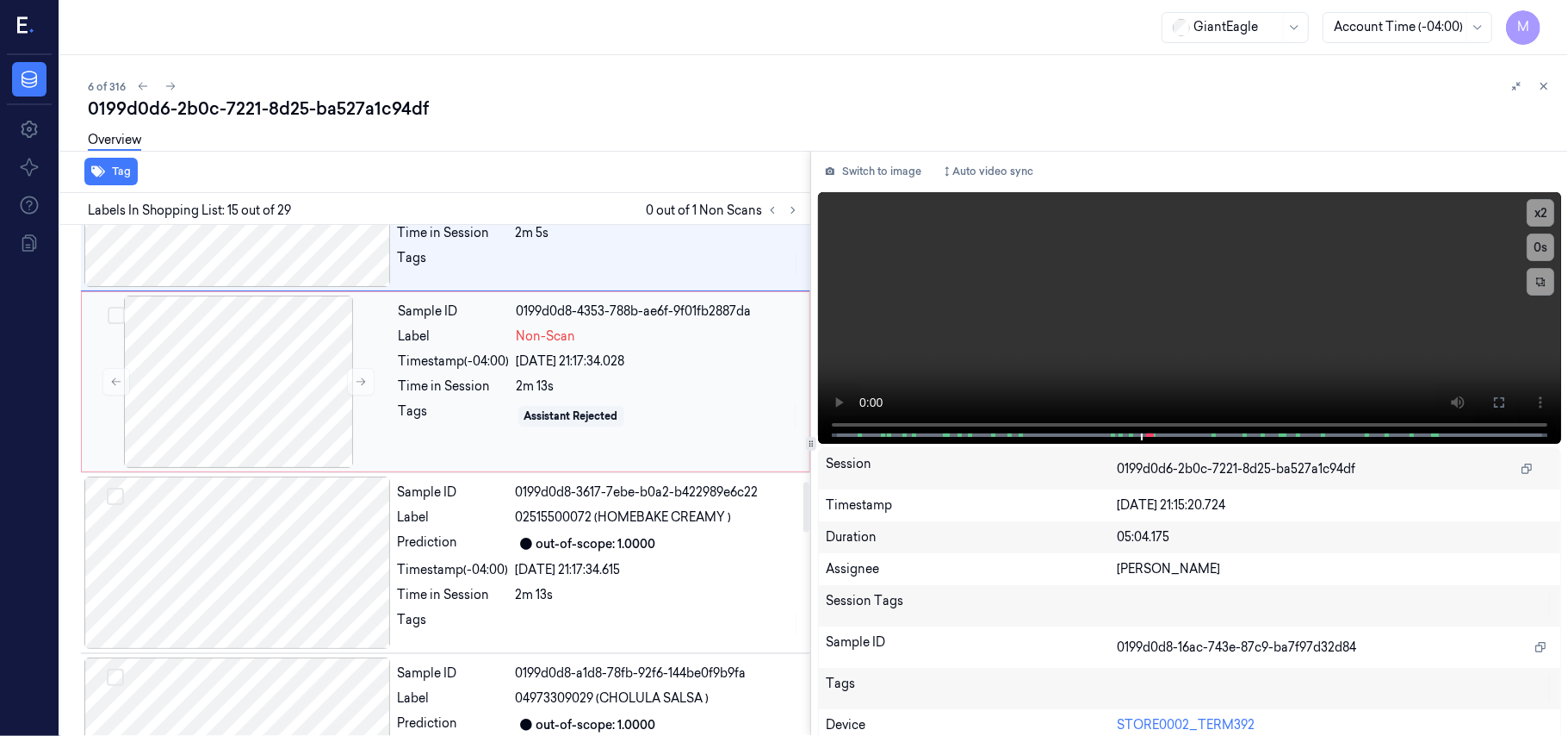
click at [528, 390] on div "2m 13s" at bounding box center [658, 386] width 283 height 18
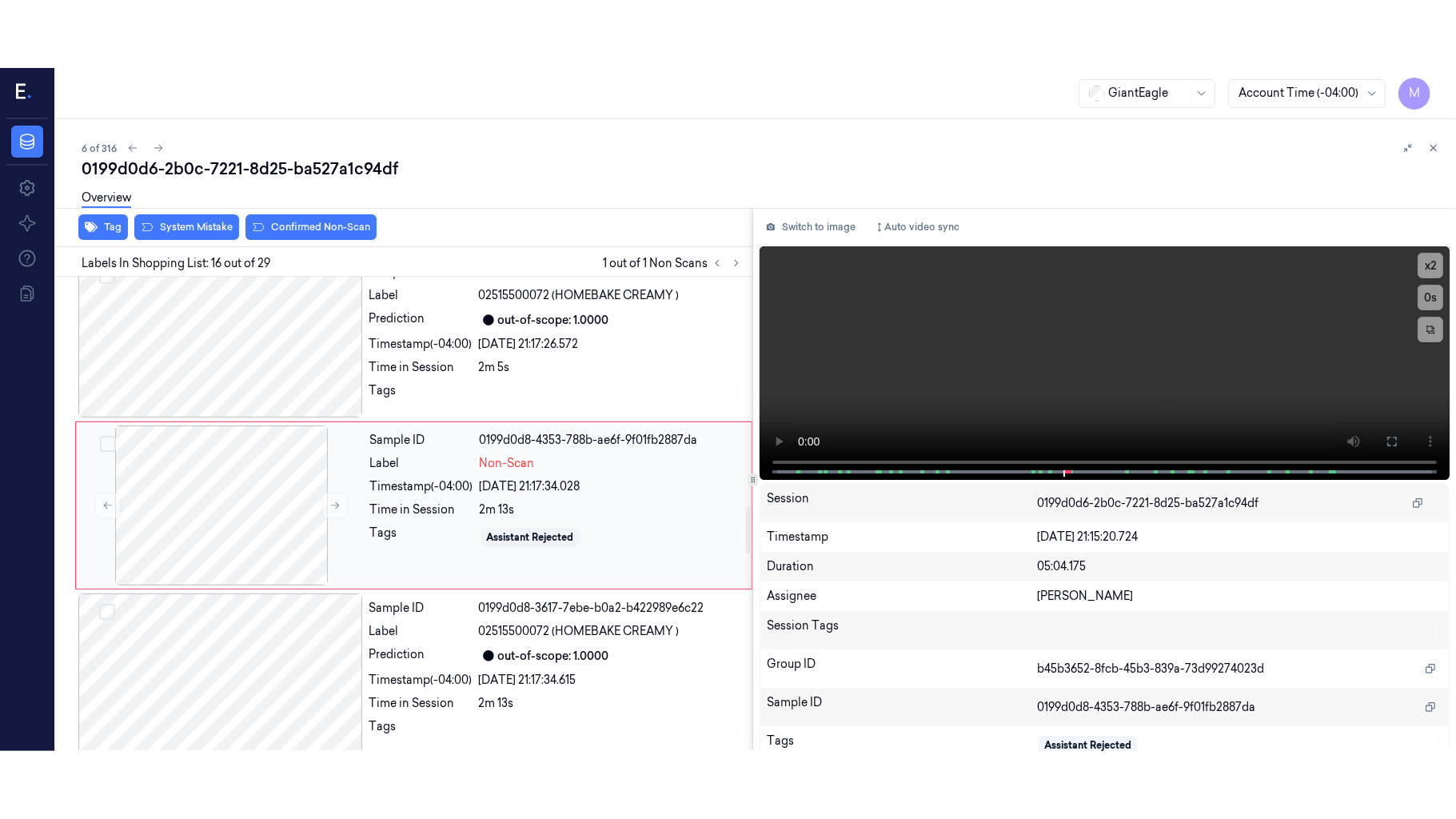
scroll to position [2373, 0]
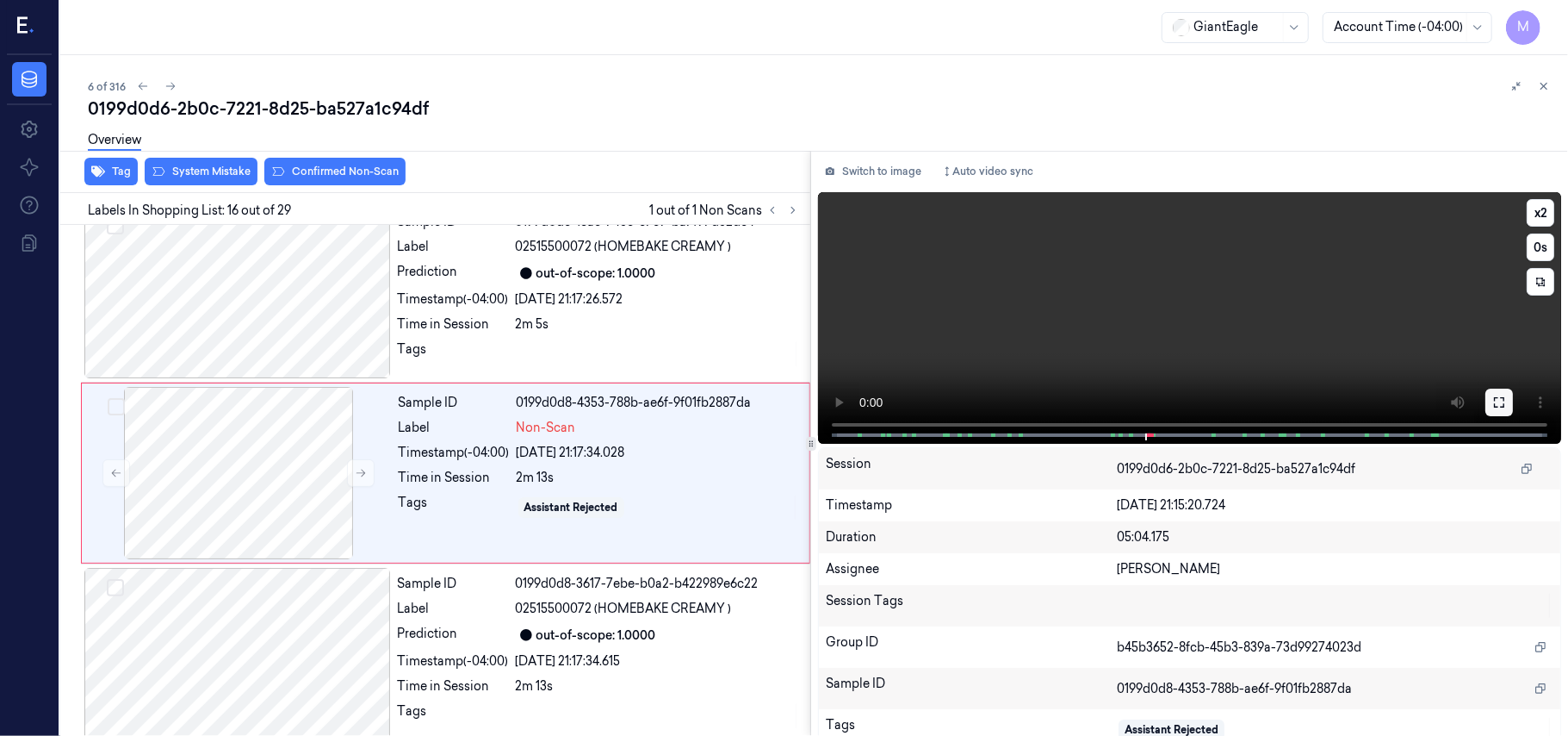
click at [1492, 404] on icon at bounding box center [1499, 402] width 14 height 14
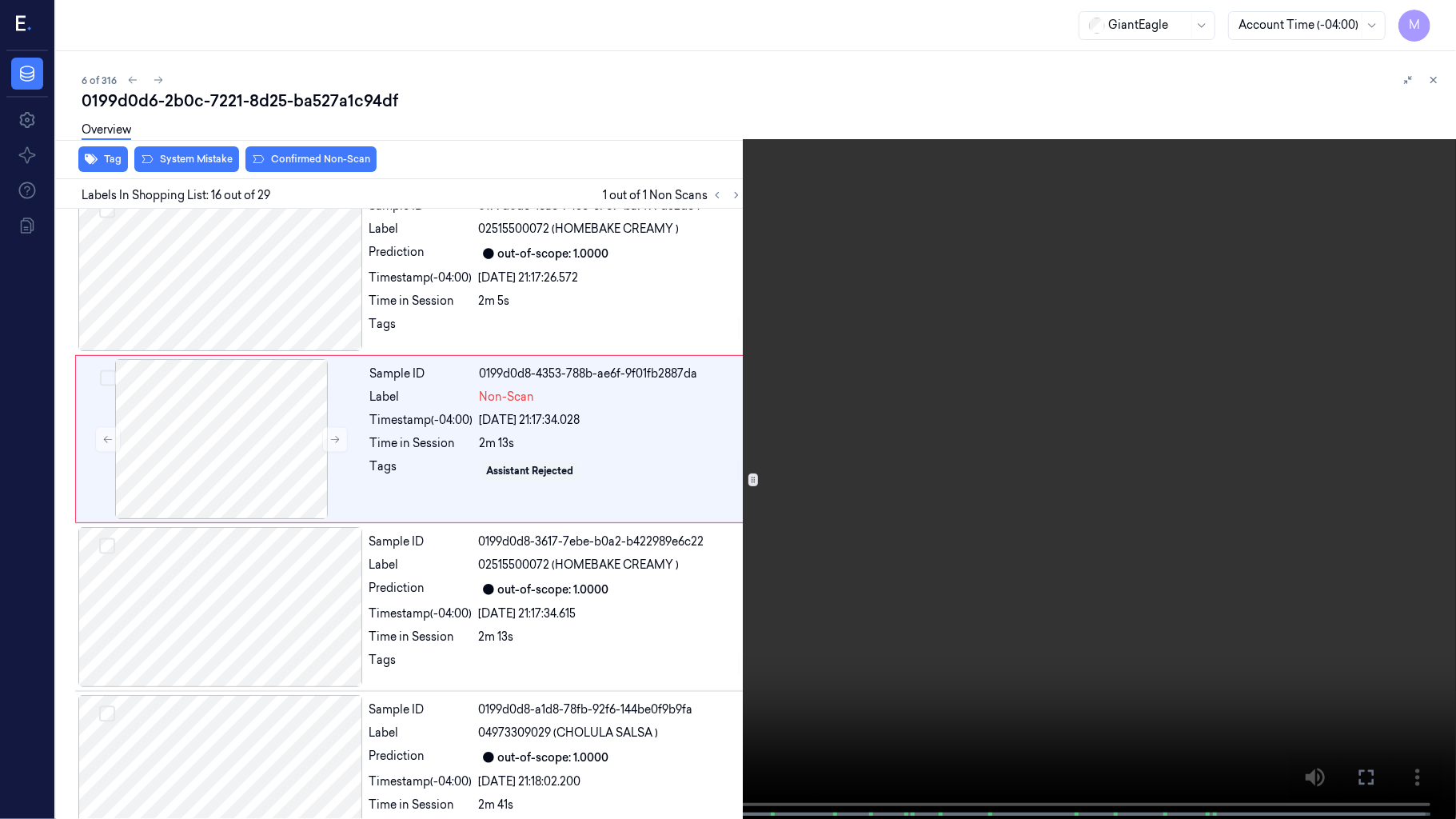
click at [1085, 404] on video at bounding box center [728, 411] width 1456 height 822
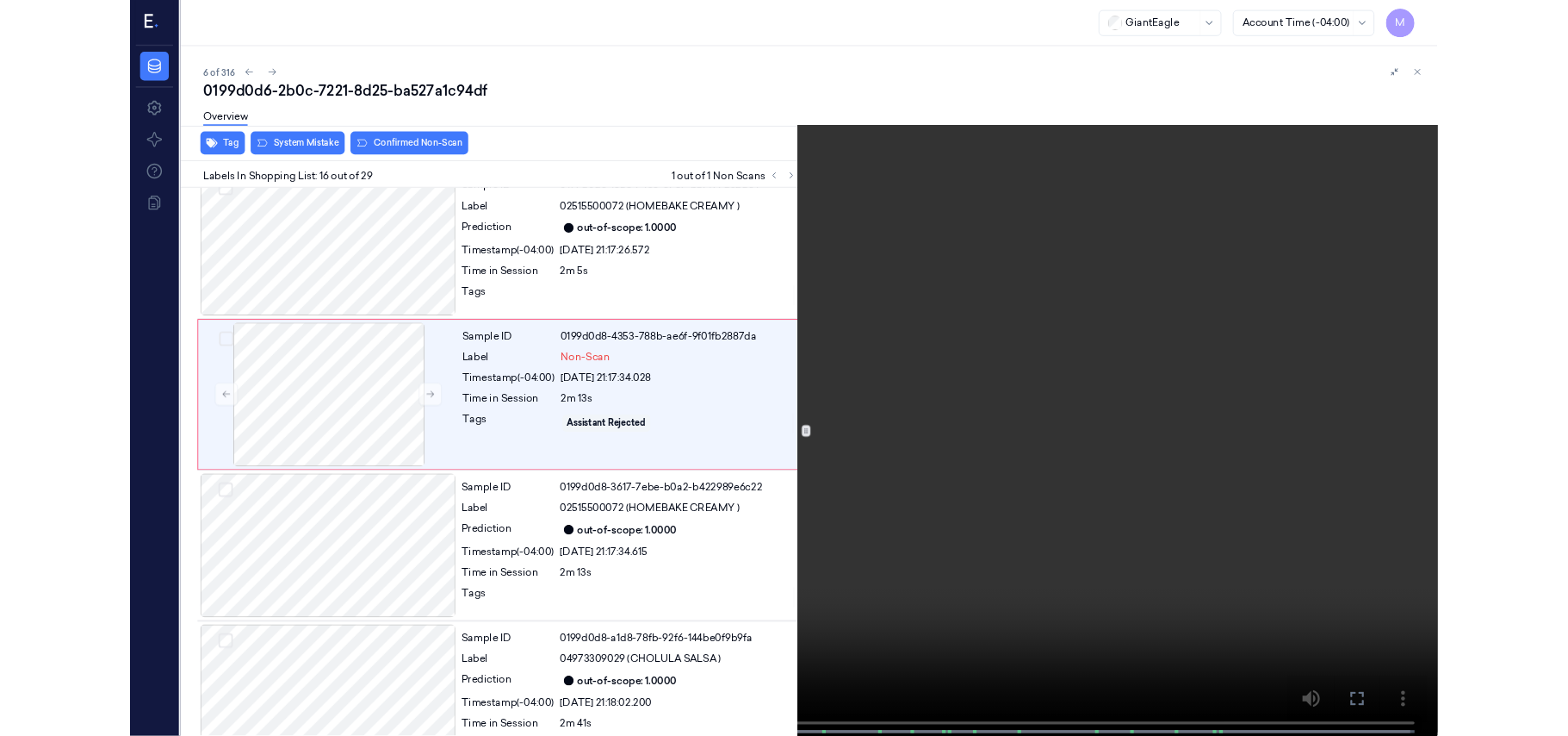
scroll to position [2483, 0]
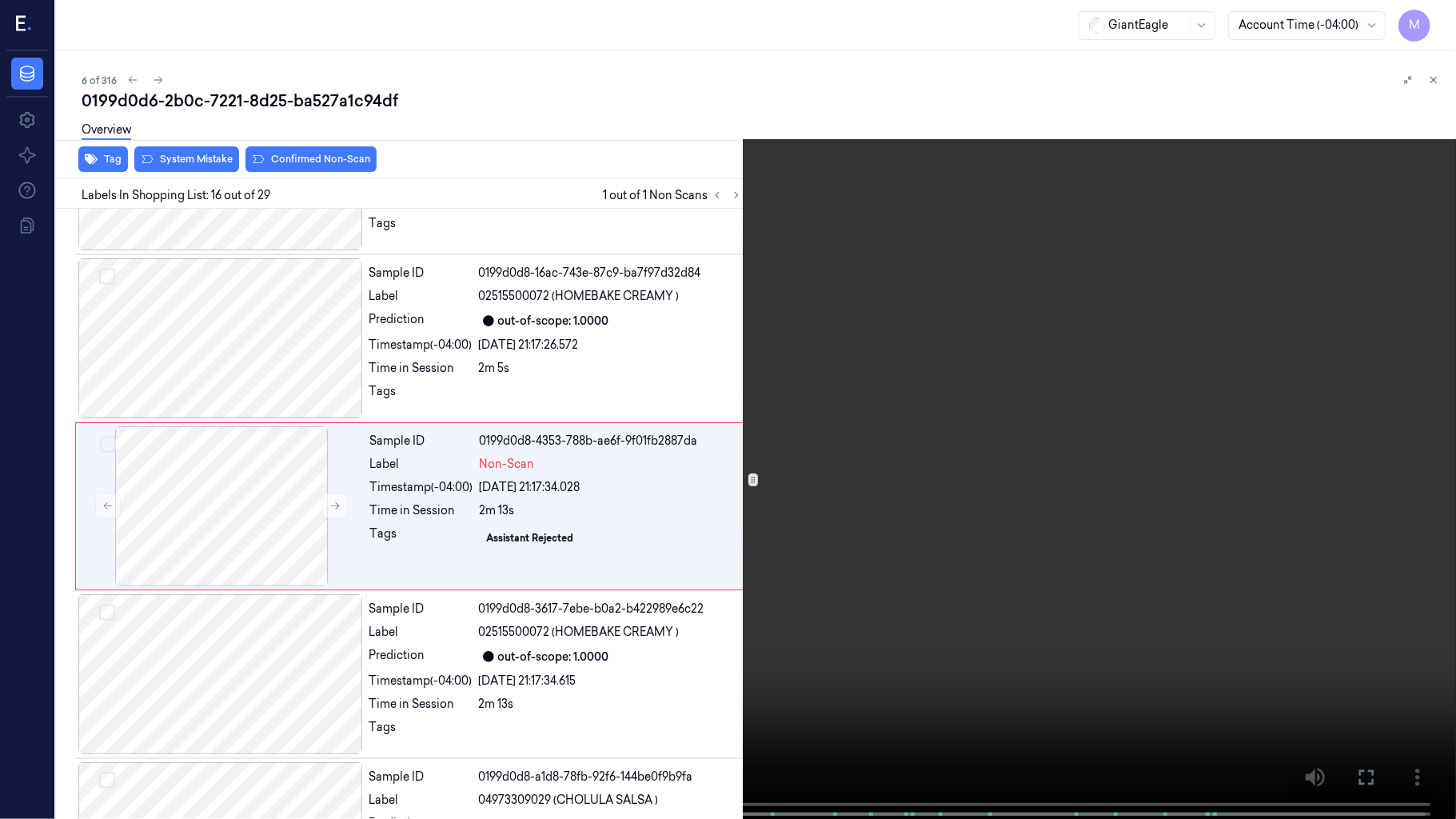
click at [829, 315] on video at bounding box center [728, 411] width 1456 height 822
click at [0, 0] on icon at bounding box center [0, 0] width 0 height 0
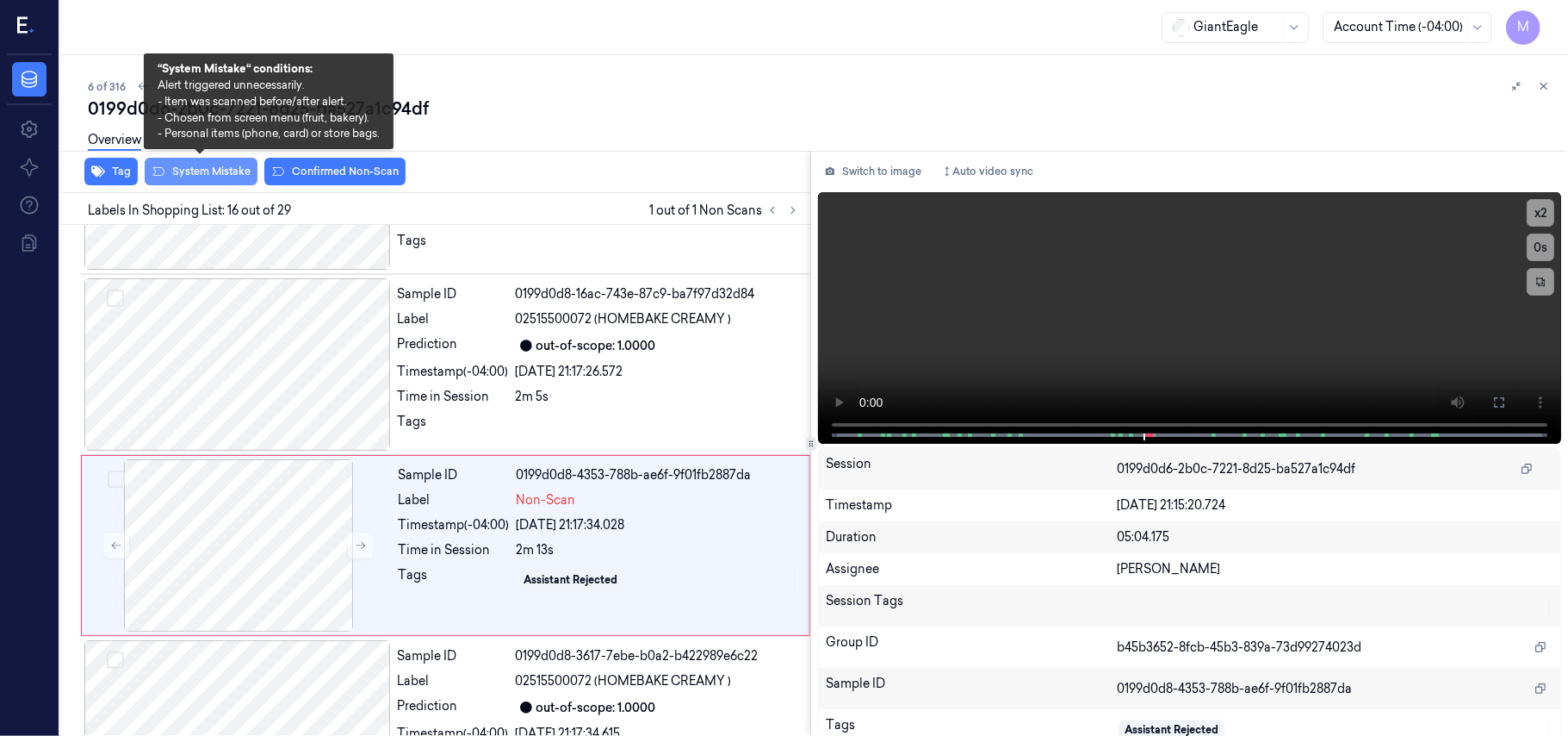
click at [210, 174] on button "System Mistake" at bounding box center [201, 170] width 113 height 27
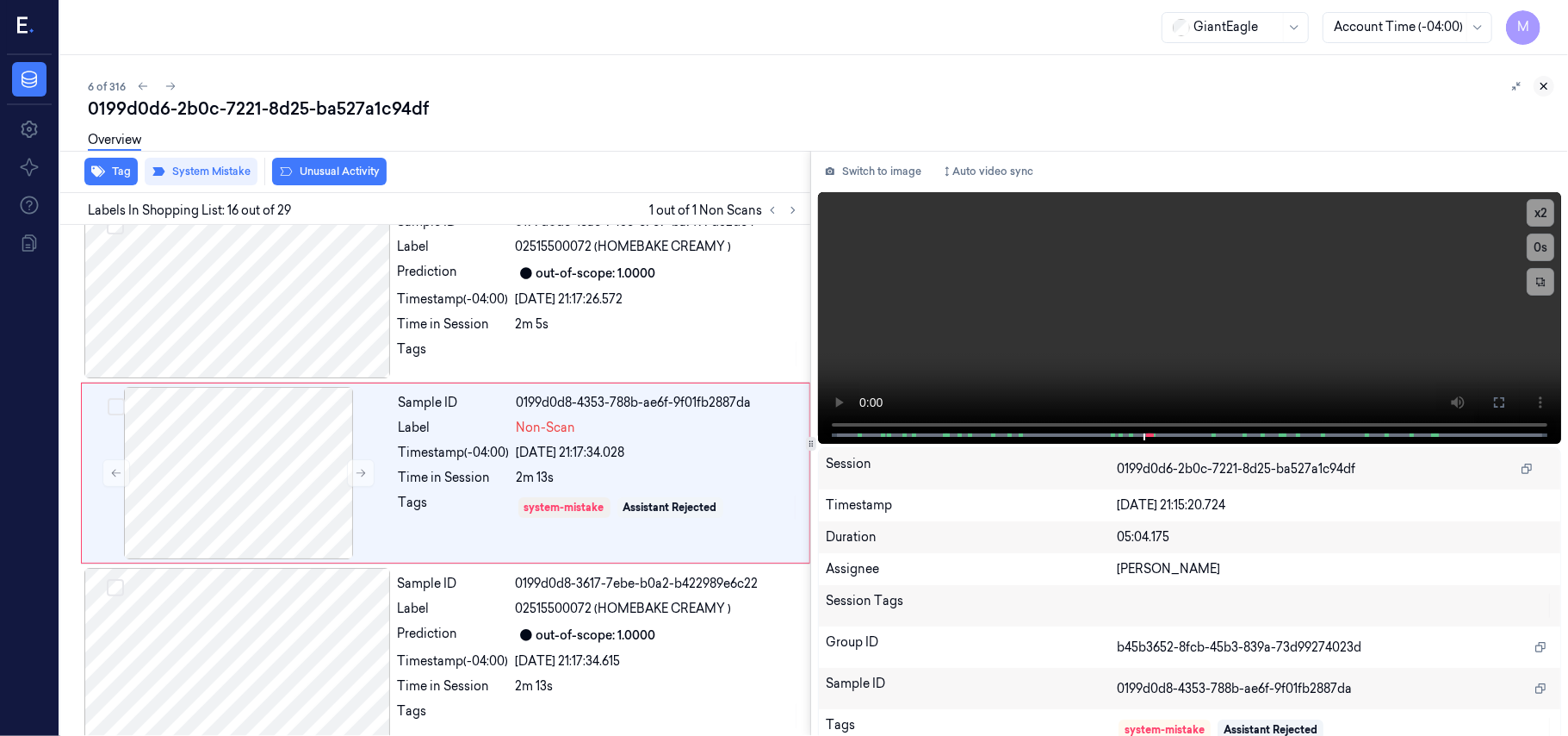
click at [1542, 82] on icon at bounding box center [1544, 86] width 12 height 12
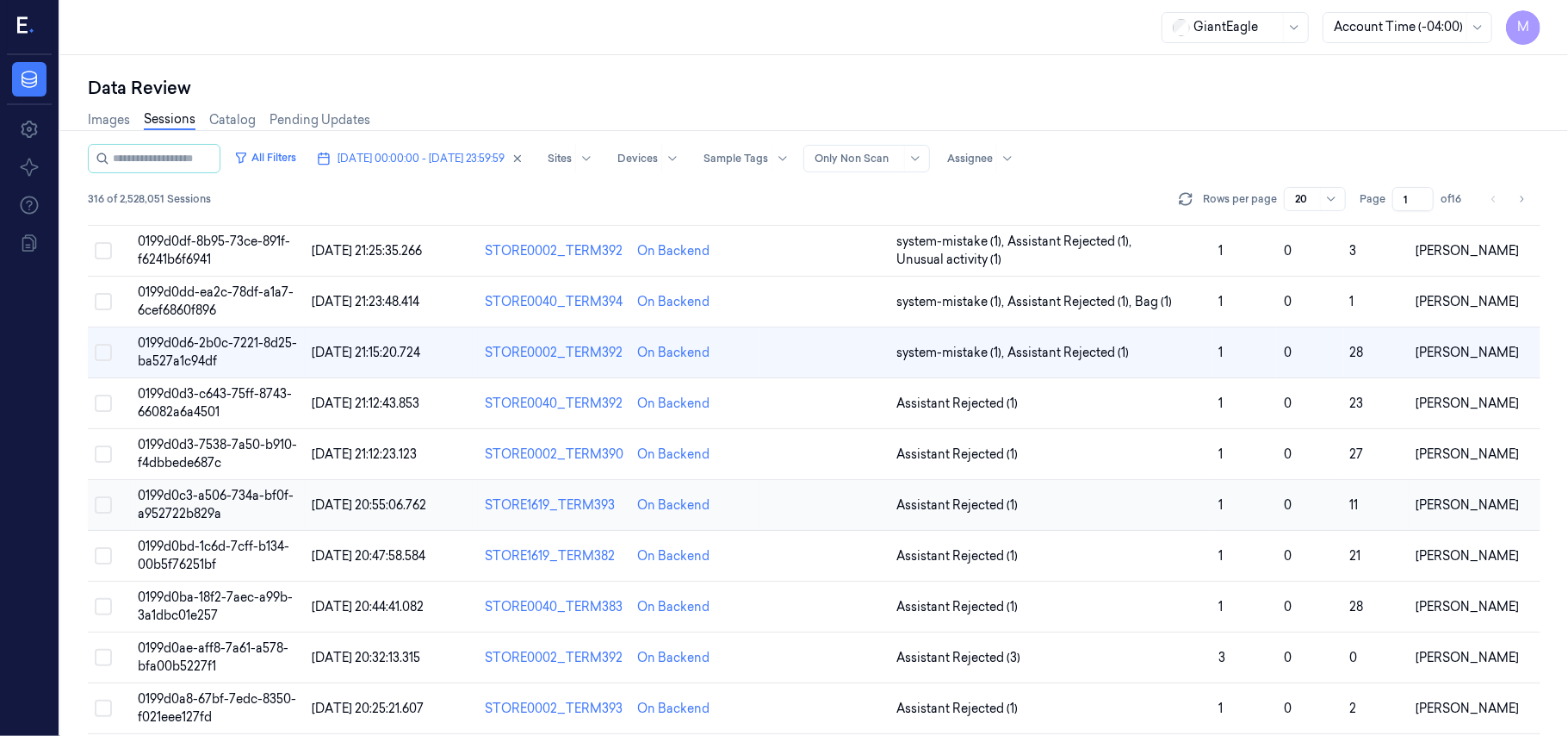
scroll to position [229, 0]
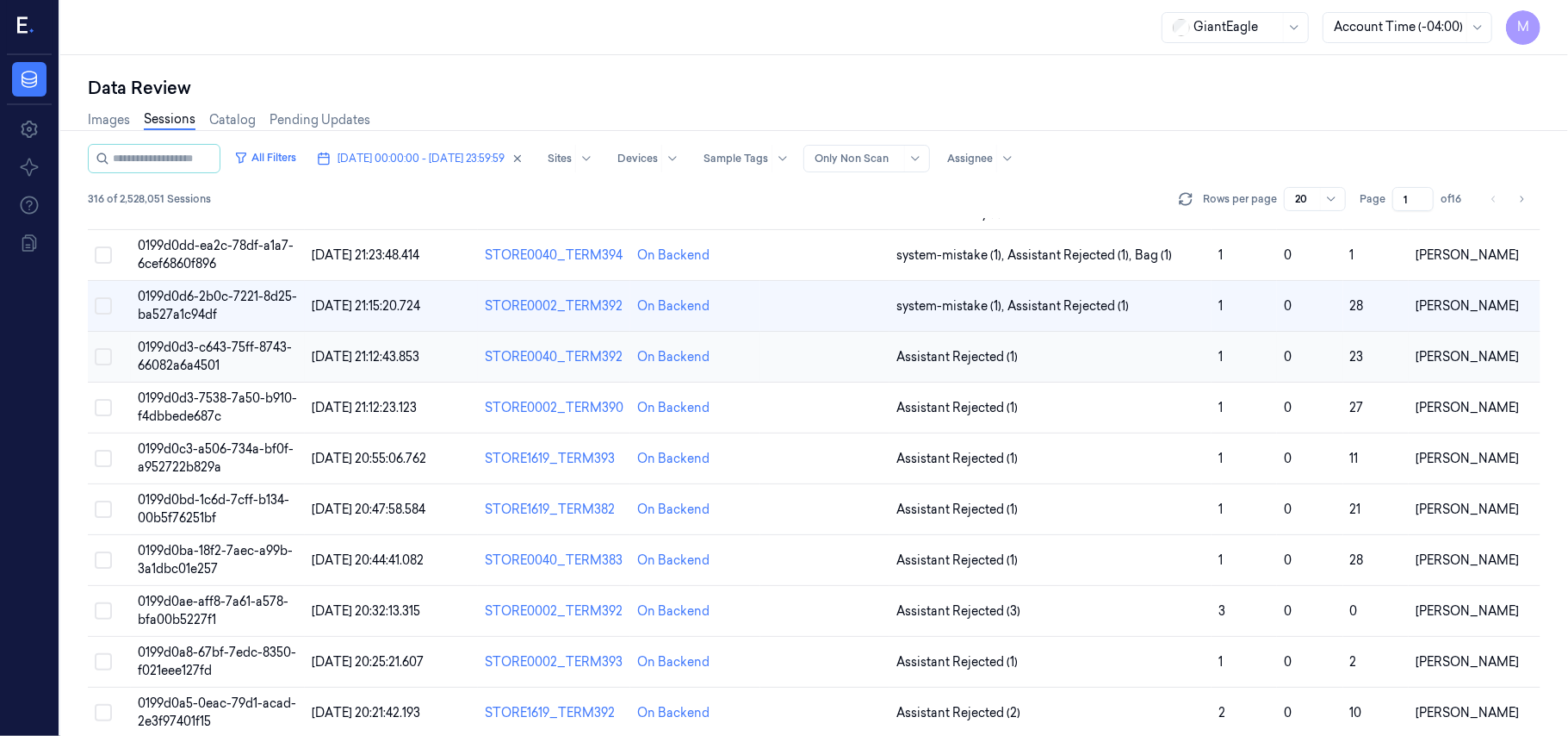
click at [219, 346] on span "0199d0d3-c643-75ff-8743-66082a6a4501" at bounding box center [214, 356] width 154 height 34
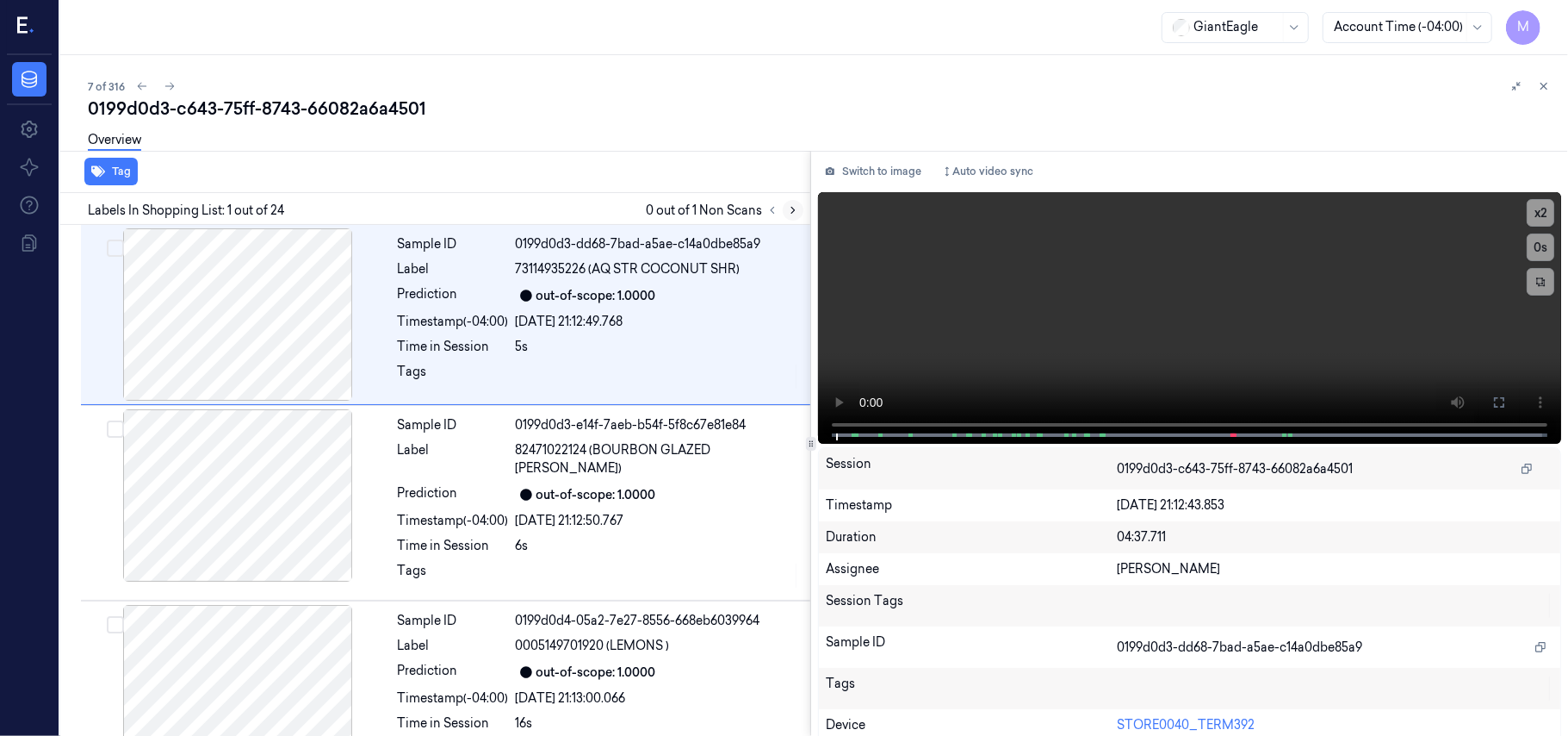
click at [792, 208] on icon at bounding box center [794, 211] width 4 height 6
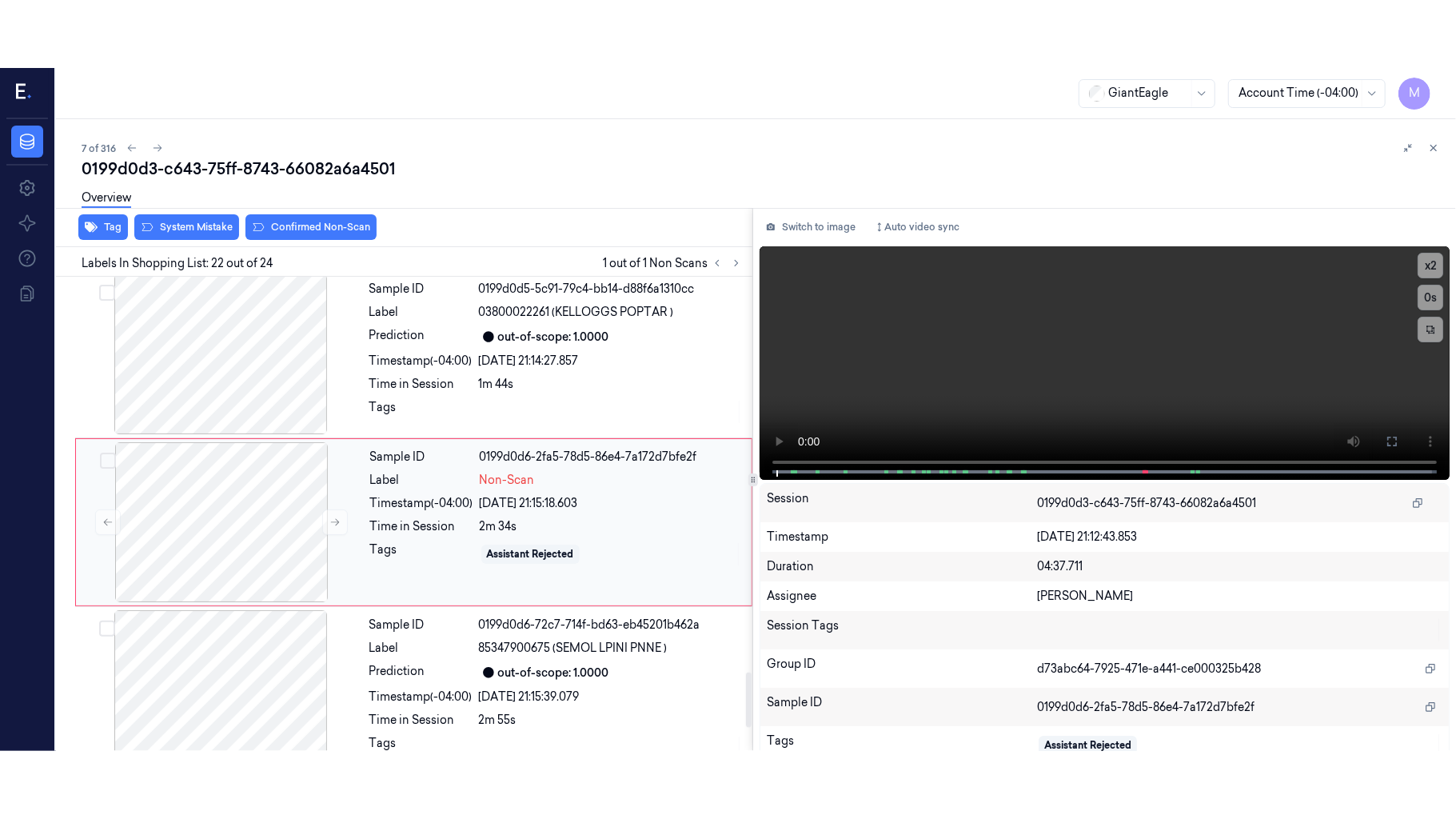
scroll to position [3384, 0]
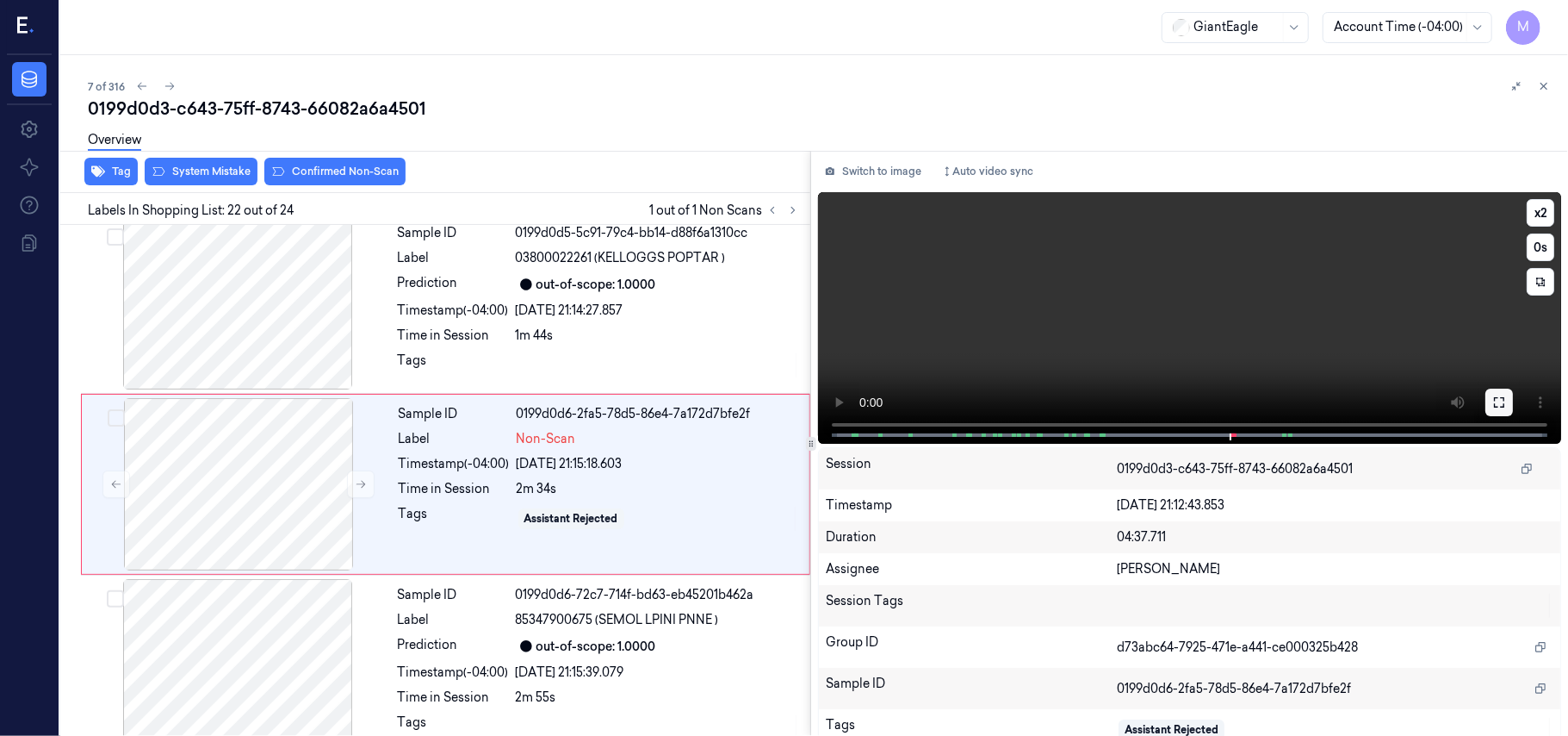
click at [1495, 404] on icon at bounding box center [1499, 402] width 14 height 14
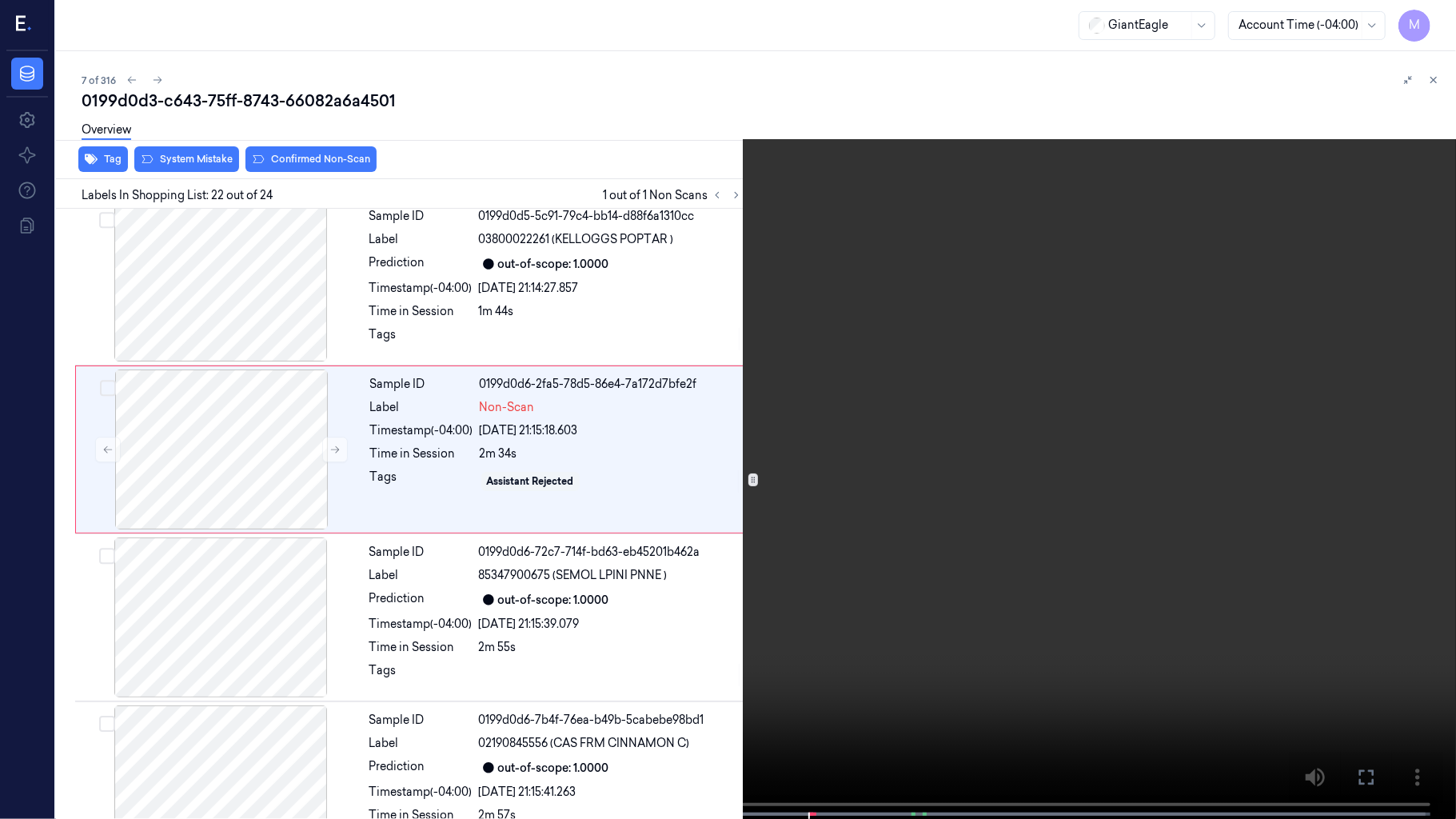
click at [941, 350] on video at bounding box center [728, 411] width 1456 height 822
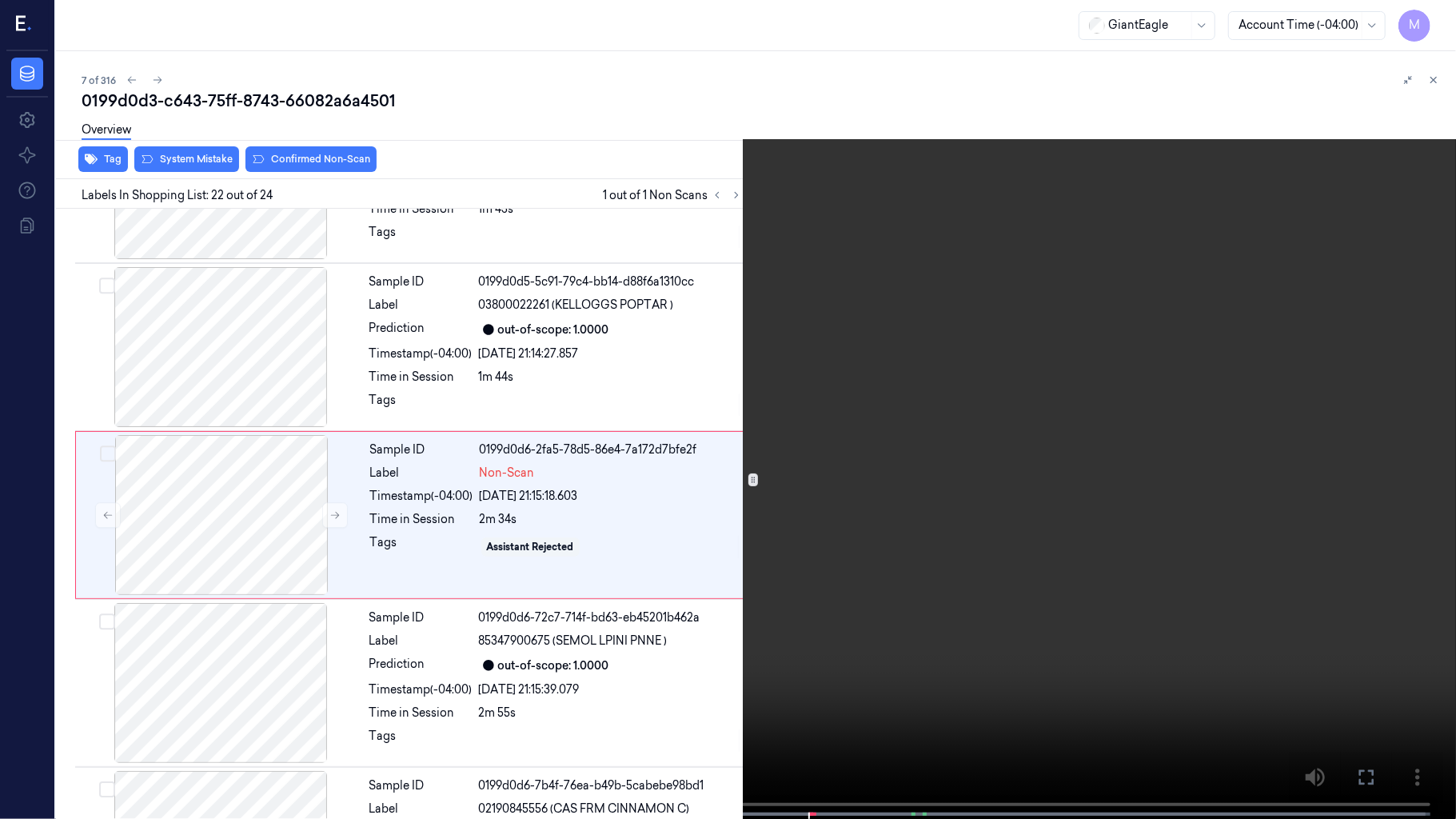
scroll to position [3316, 0]
click at [797, 347] on video at bounding box center [728, 411] width 1456 height 822
click at [551, 682] on span at bounding box center [552, 814] width 3 height 8
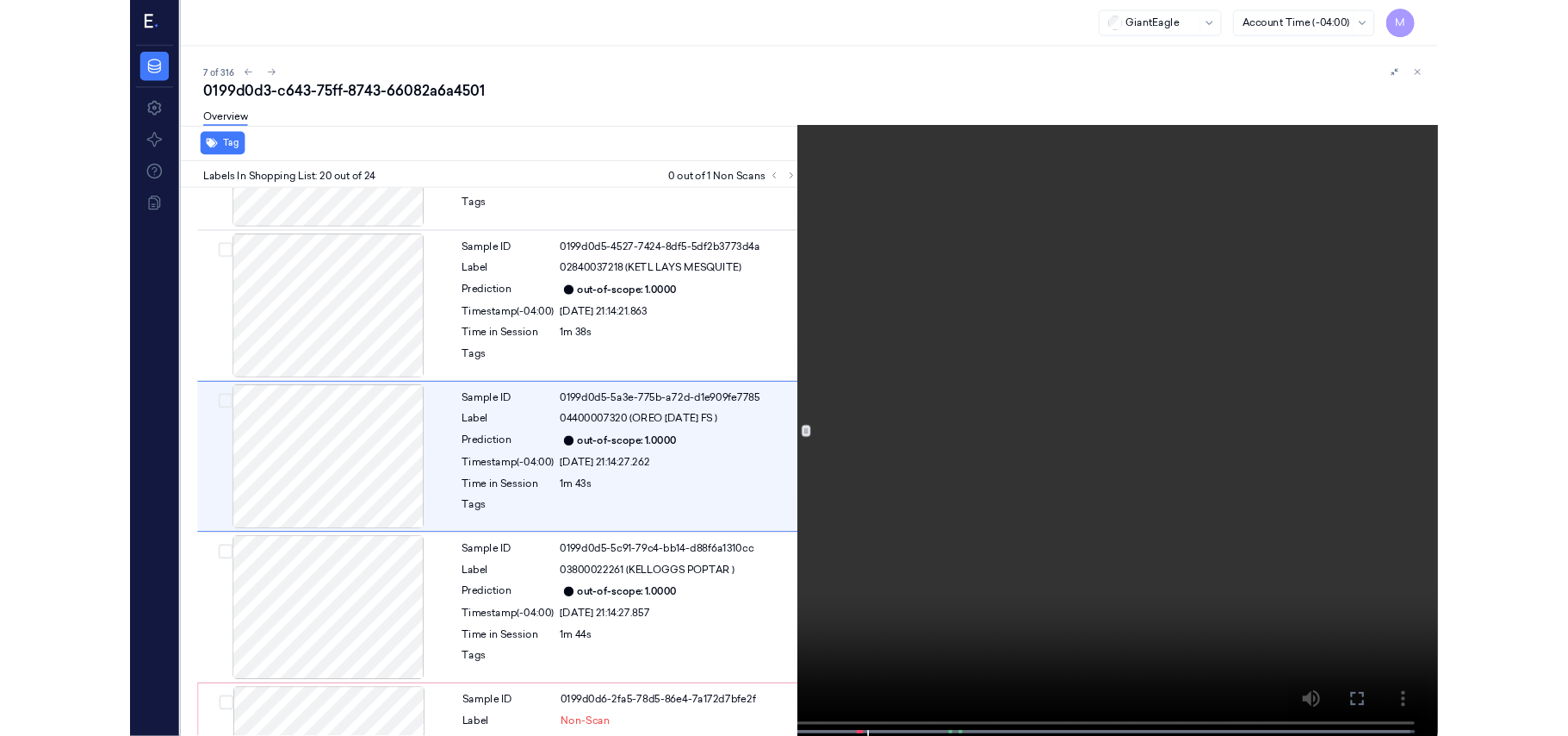
scroll to position [3209, 0]
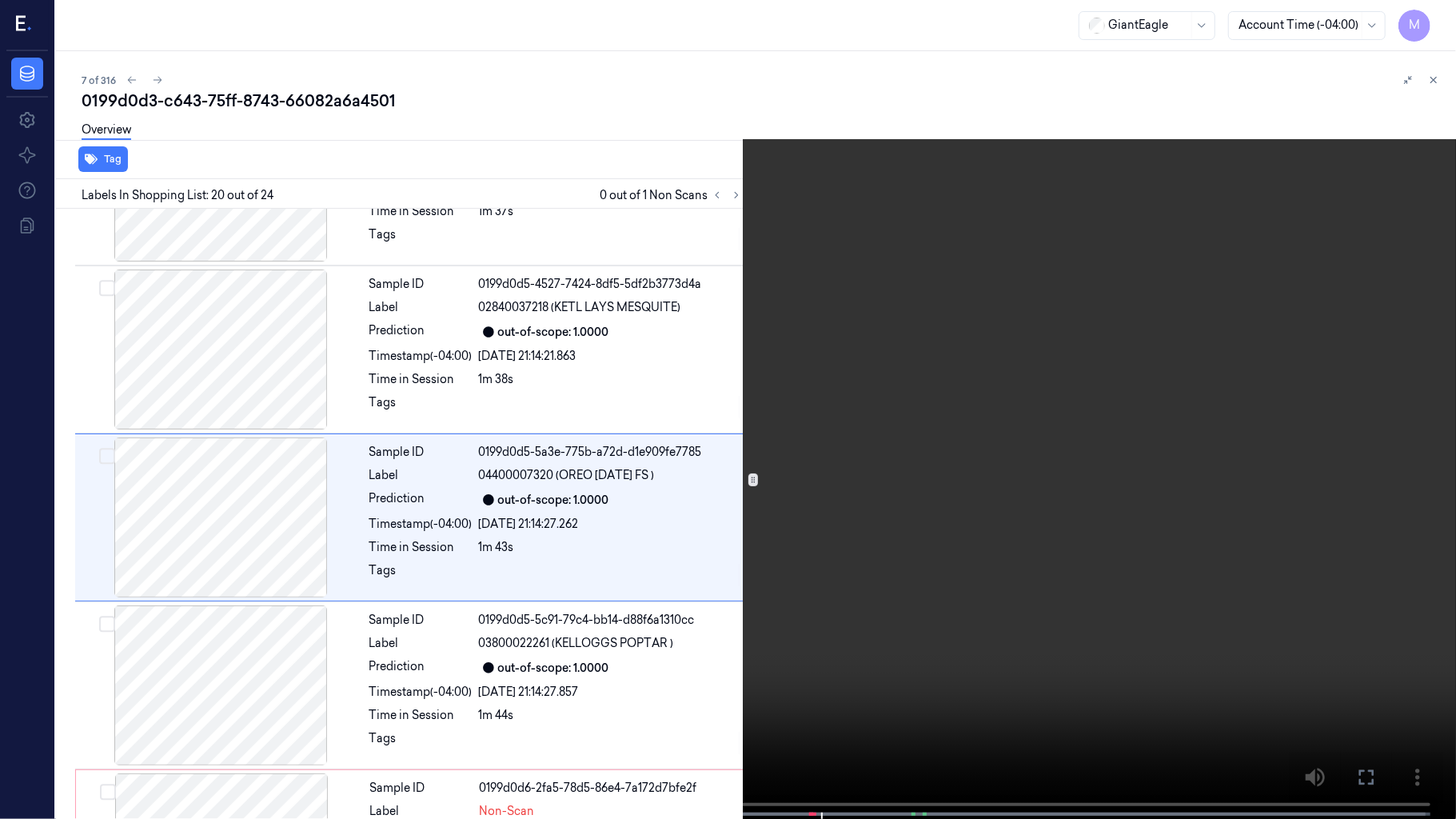
click at [790, 442] on video at bounding box center [728, 411] width 1456 height 822
click at [817, 421] on video at bounding box center [728, 411] width 1456 height 822
click at [0, 0] on icon at bounding box center [0, 0] width 0 height 0
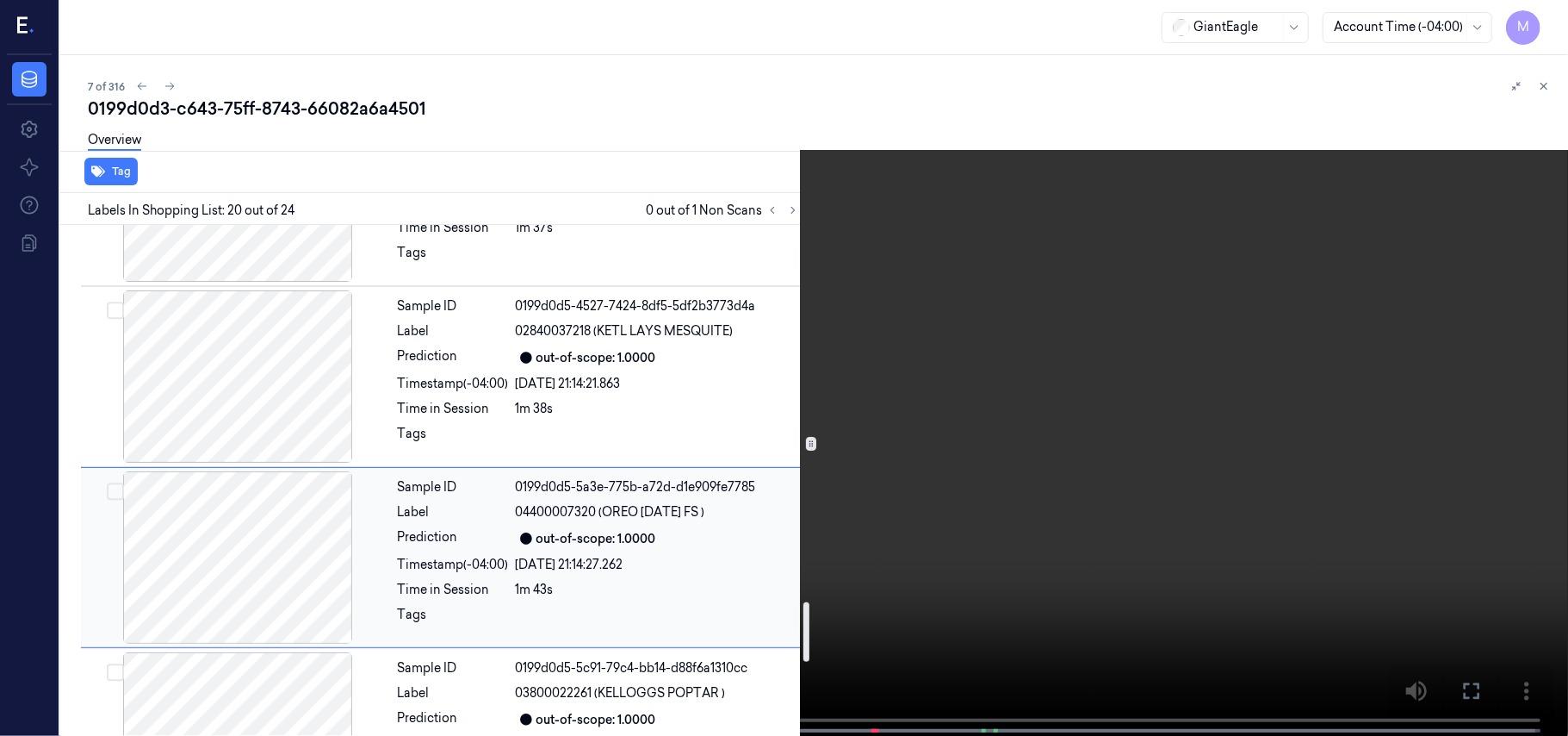
scroll to position [3324, 0]
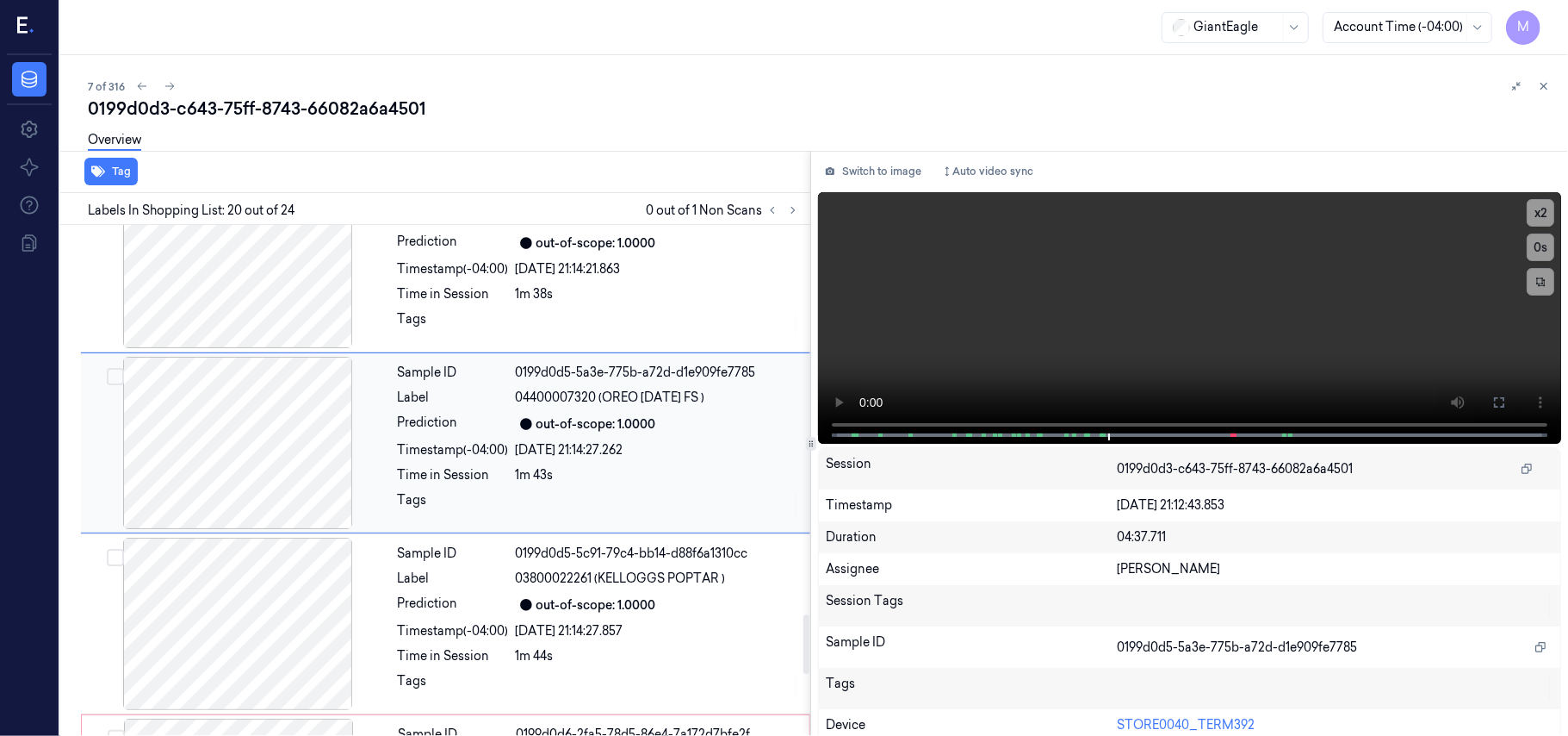
click at [666, 441] on div "[DATE] 21:14:27.262" at bounding box center [658, 449] width 285 height 18
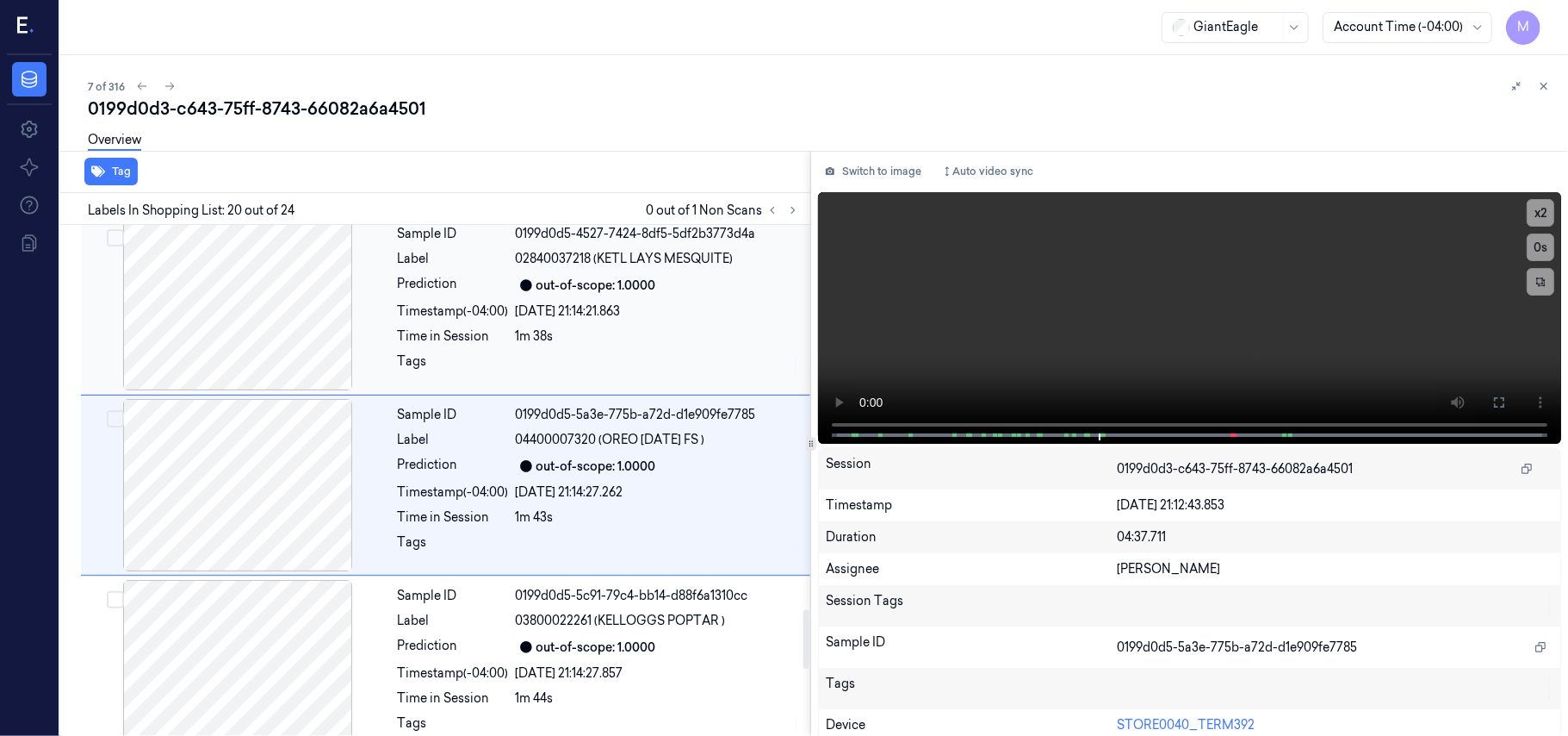
click at [615, 304] on div "[DATE] 21:14:21.863" at bounding box center [658, 311] width 285 height 18
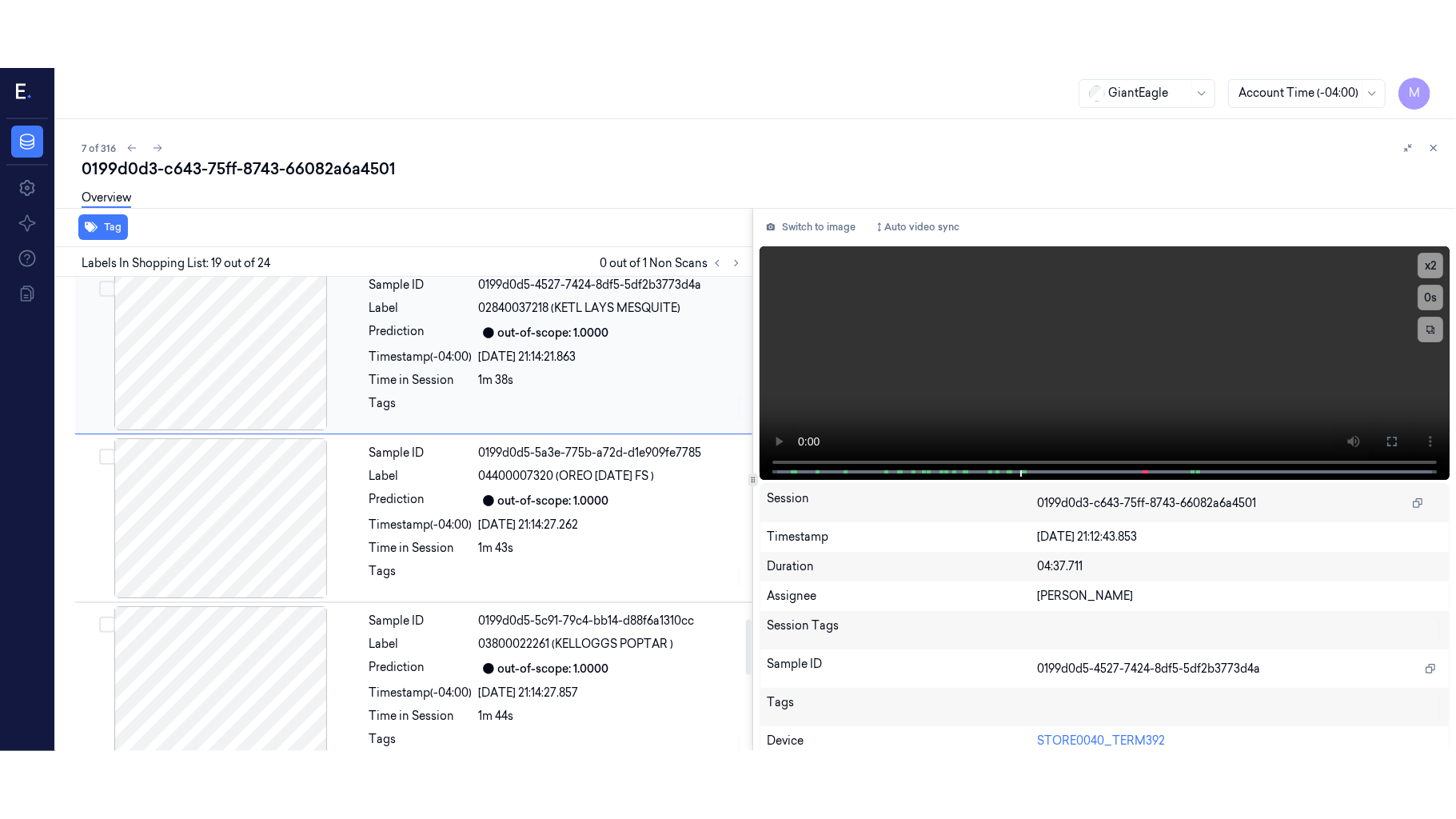
scroll to position [2878, 0]
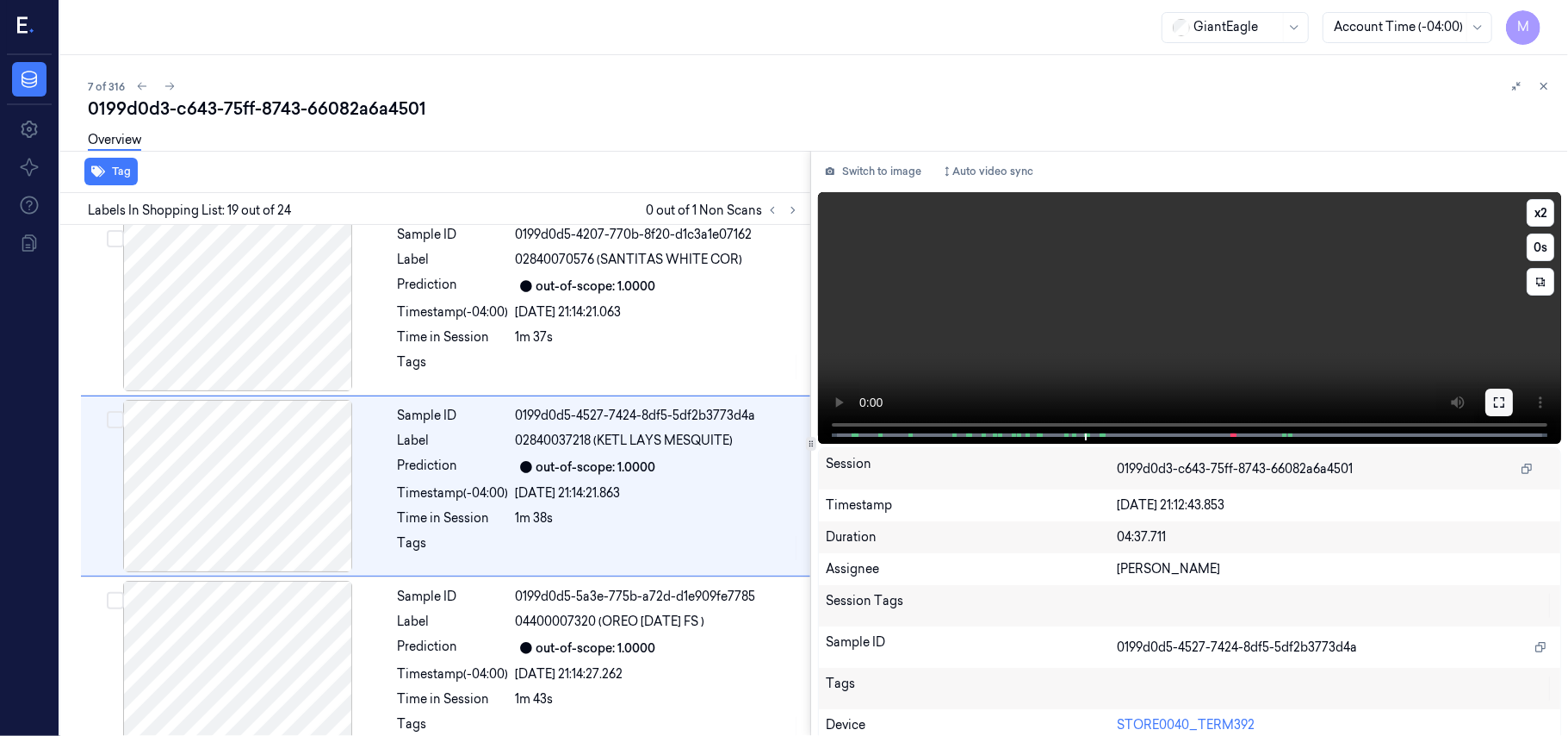
click at [1494, 397] on icon at bounding box center [1499, 402] width 10 height 10
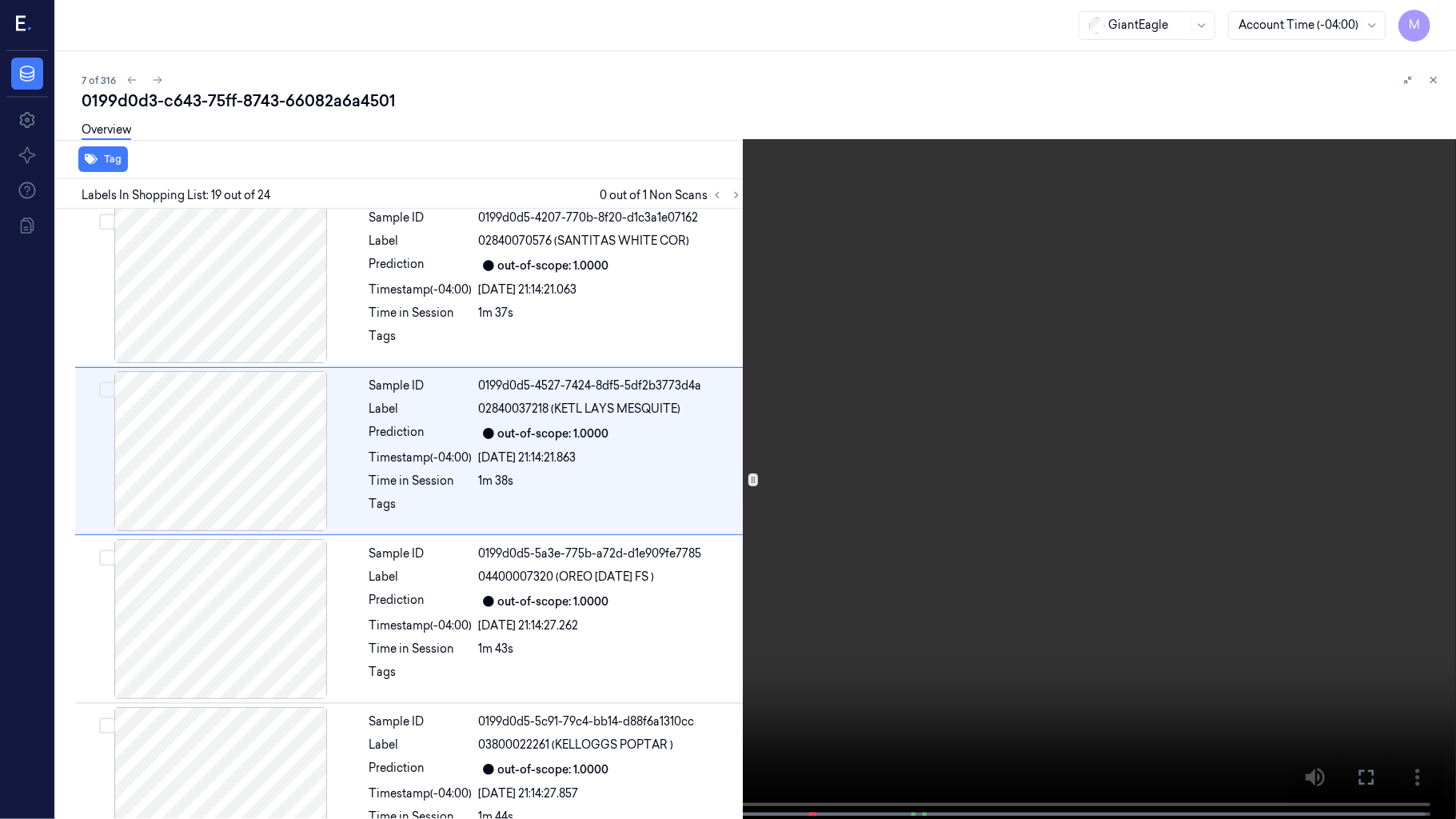
click at [1083, 403] on video at bounding box center [728, 411] width 1456 height 822
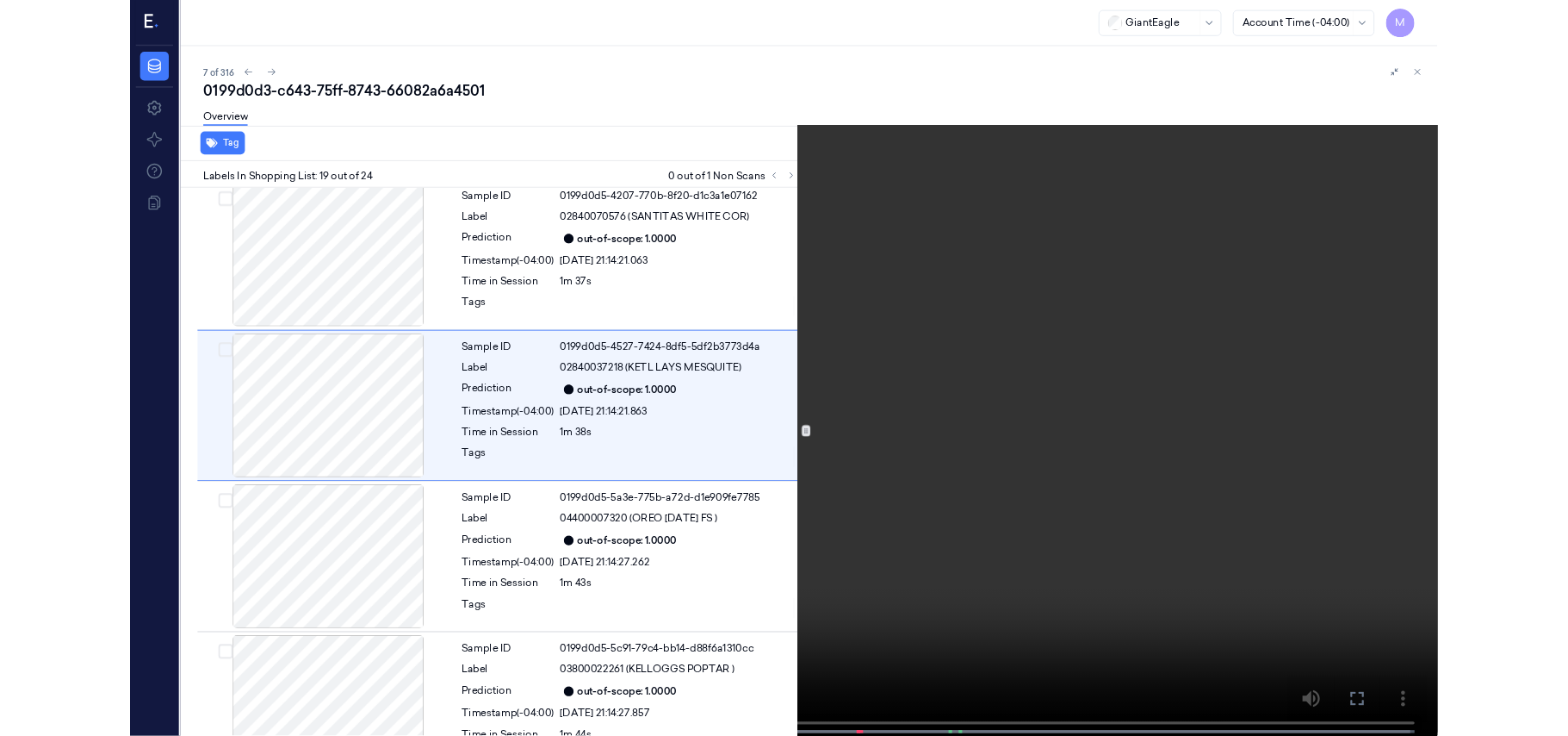
scroll to position [3027, 0]
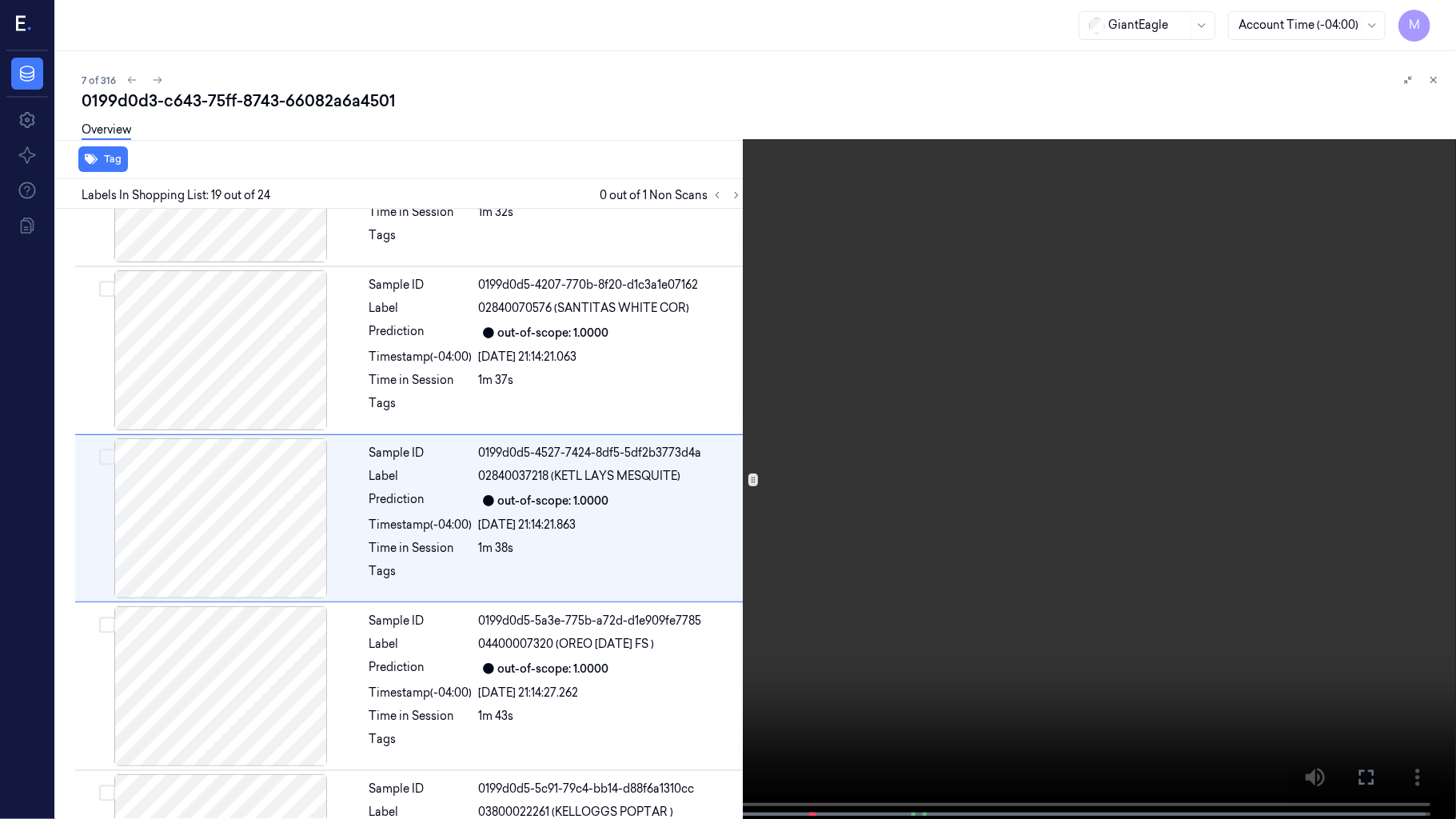
click at [1083, 403] on video at bounding box center [728, 411] width 1456 height 822
click at [0, 0] on icon at bounding box center [0, 0] width 0 height 0
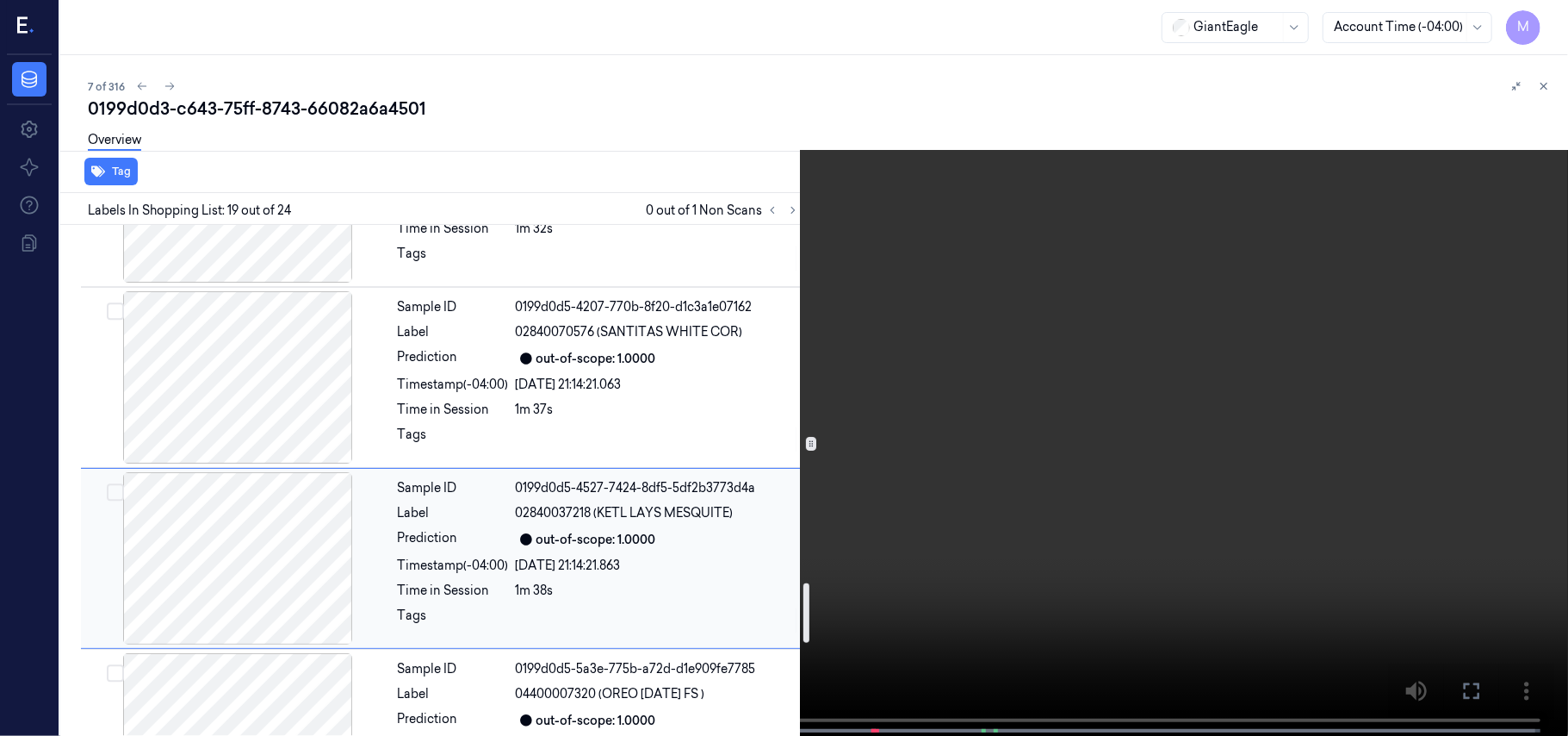
scroll to position [3143, 0]
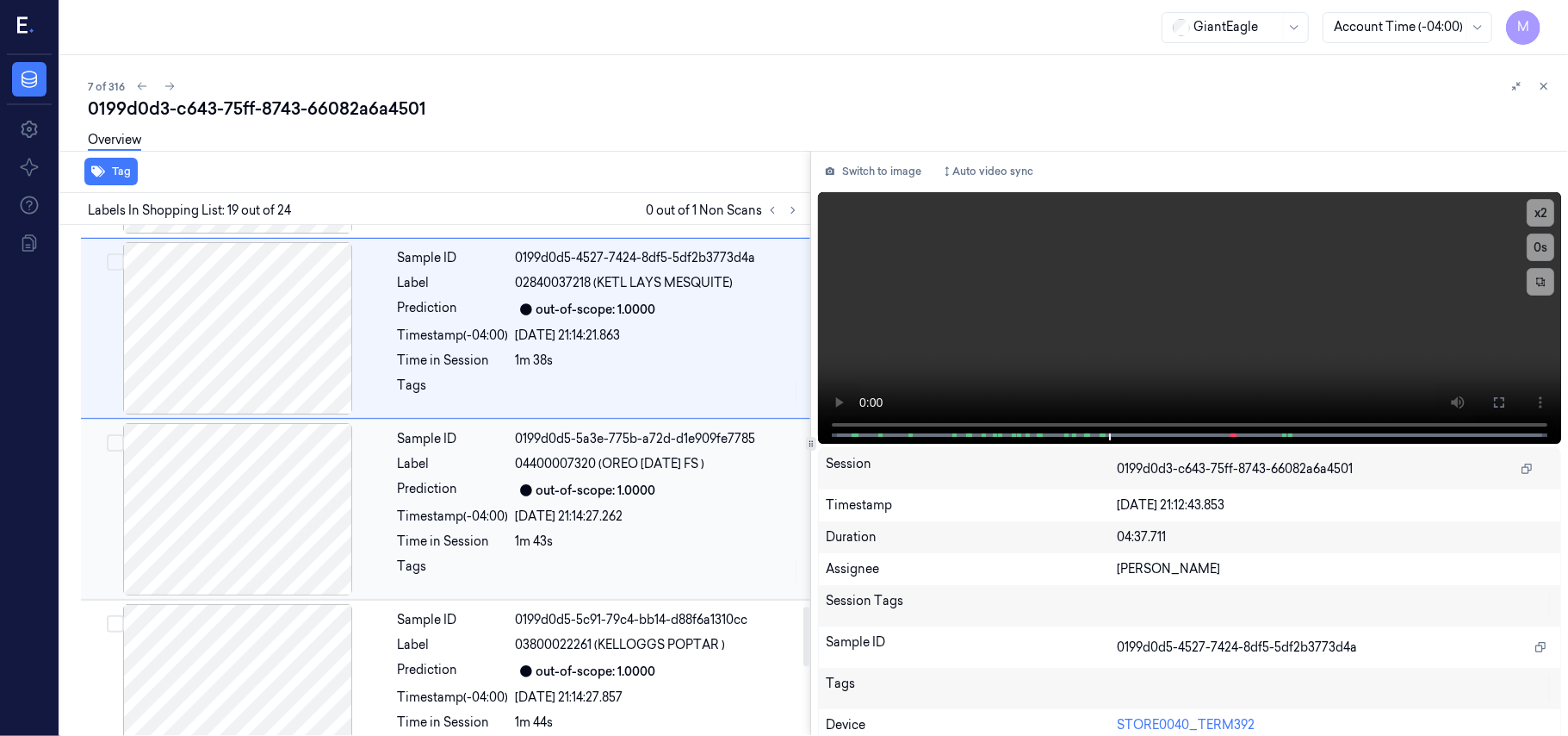
click at [601, 491] on div "out-of-scope: 1.0000" at bounding box center [596, 490] width 120 height 18
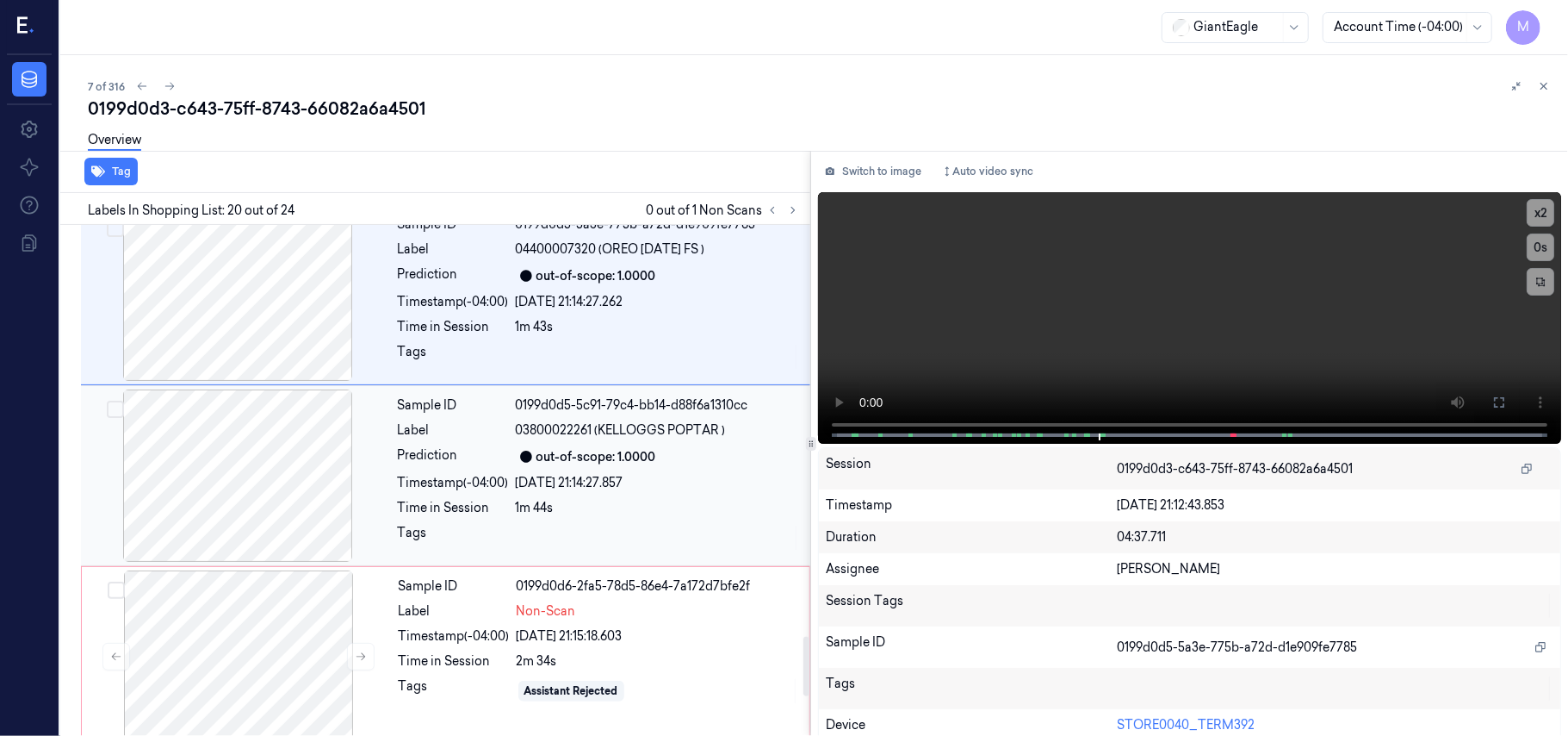
scroll to position [3511, 0]
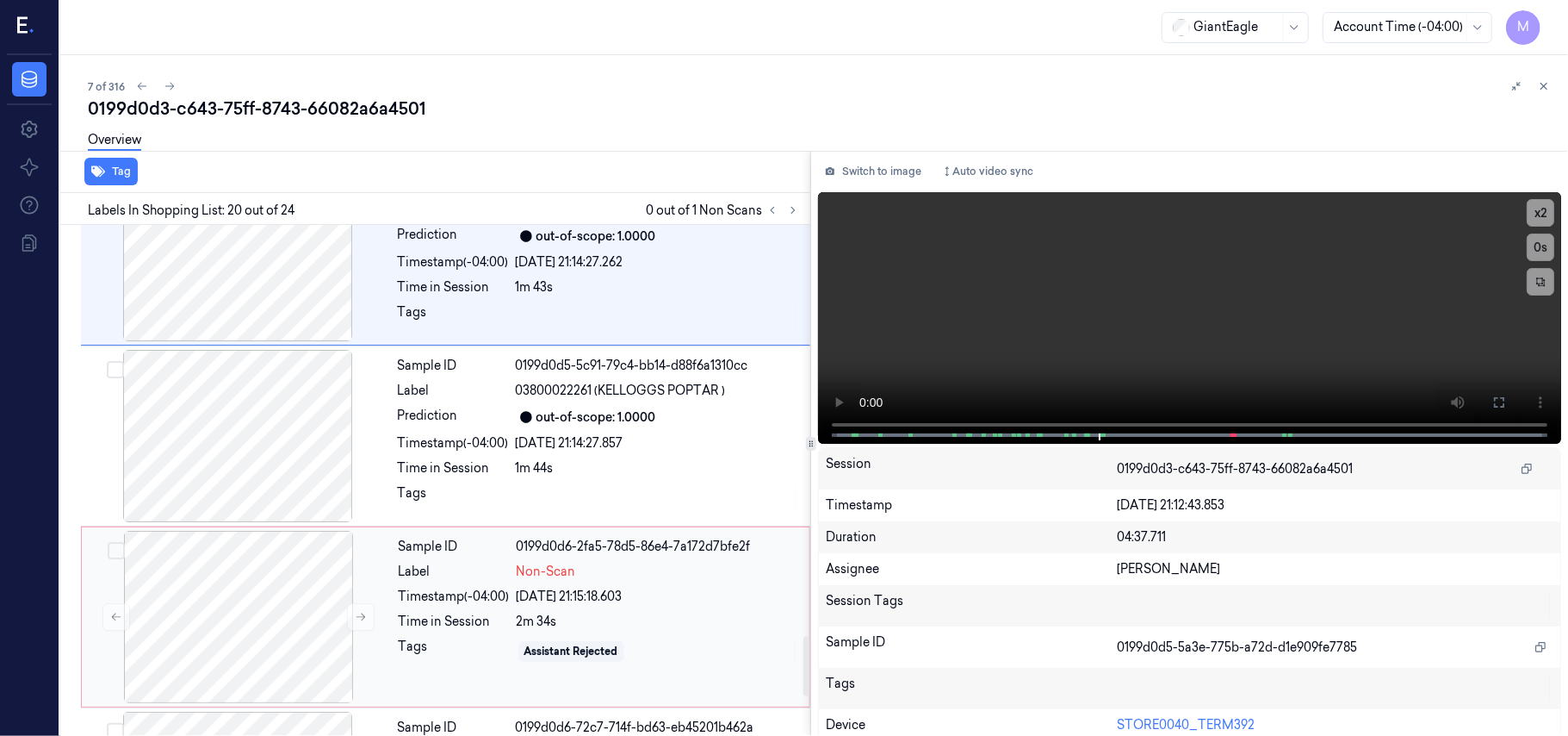
click at [565, 570] on span "Non-Scan" at bounding box center [546, 571] width 59 height 18
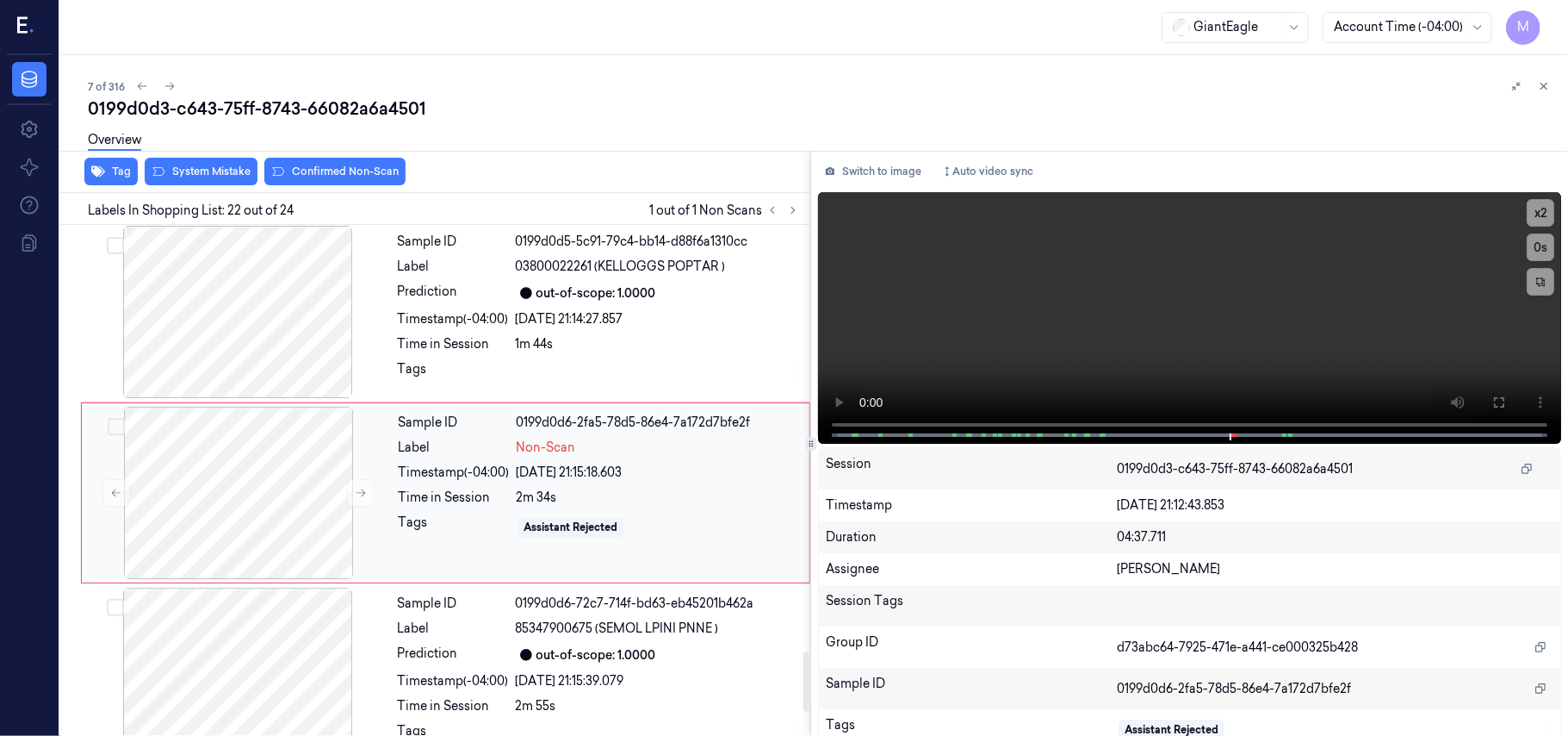
scroll to position [3644, 0]
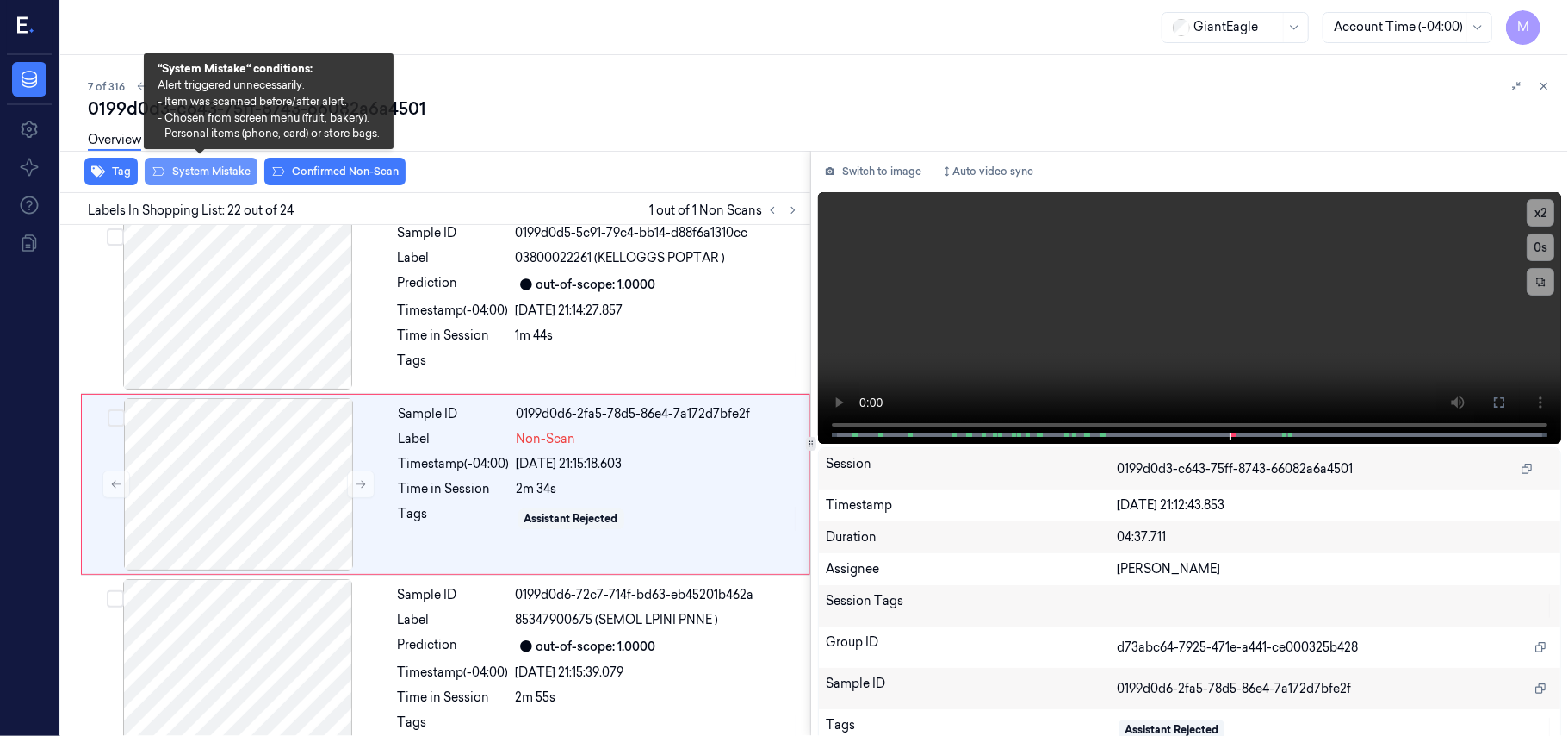
click at [213, 172] on button "System Mistake" at bounding box center [201, 170] width 113 height 27
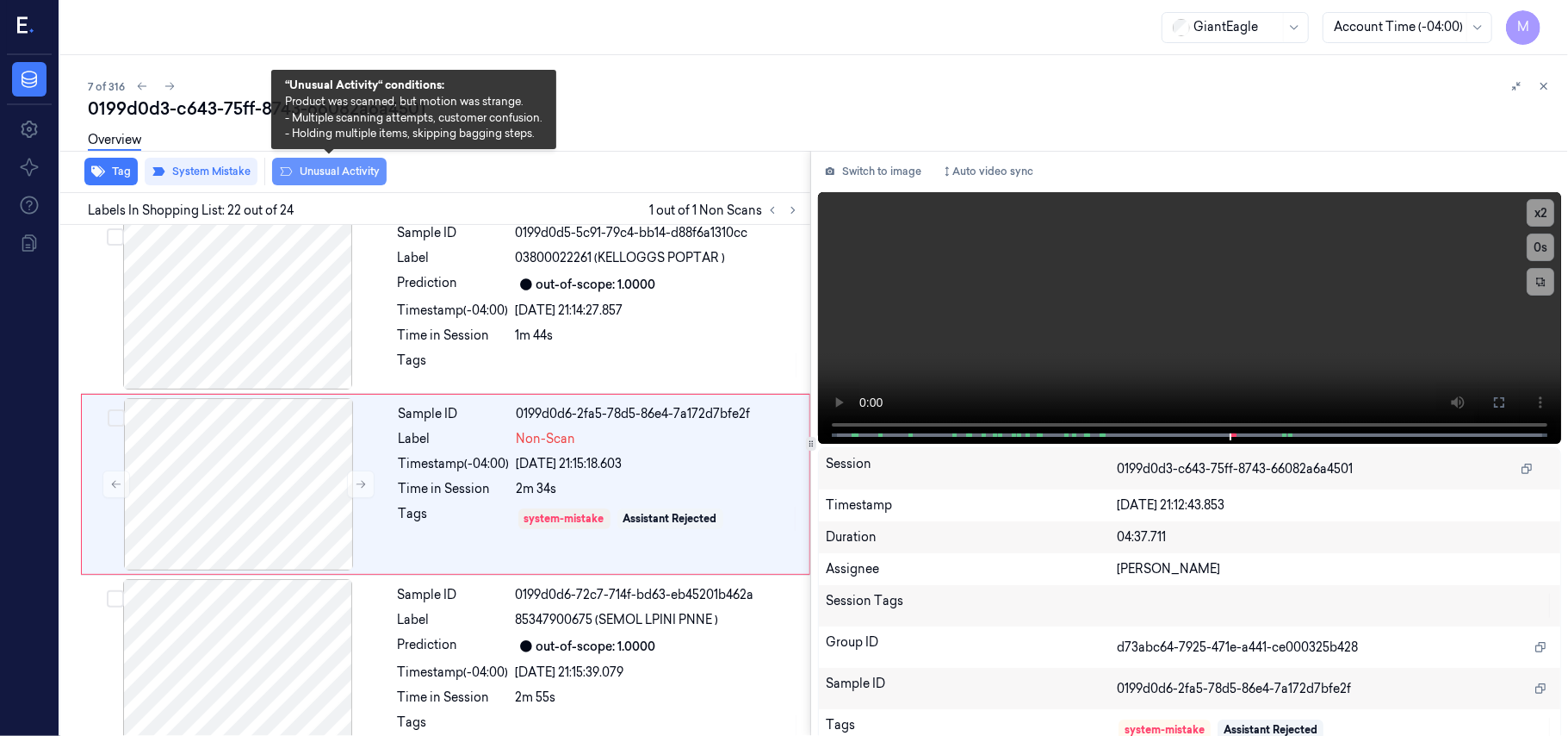
click at [329, 170] on button "Unusual Activity" at bounding box center [330, 170] width 114 height 27
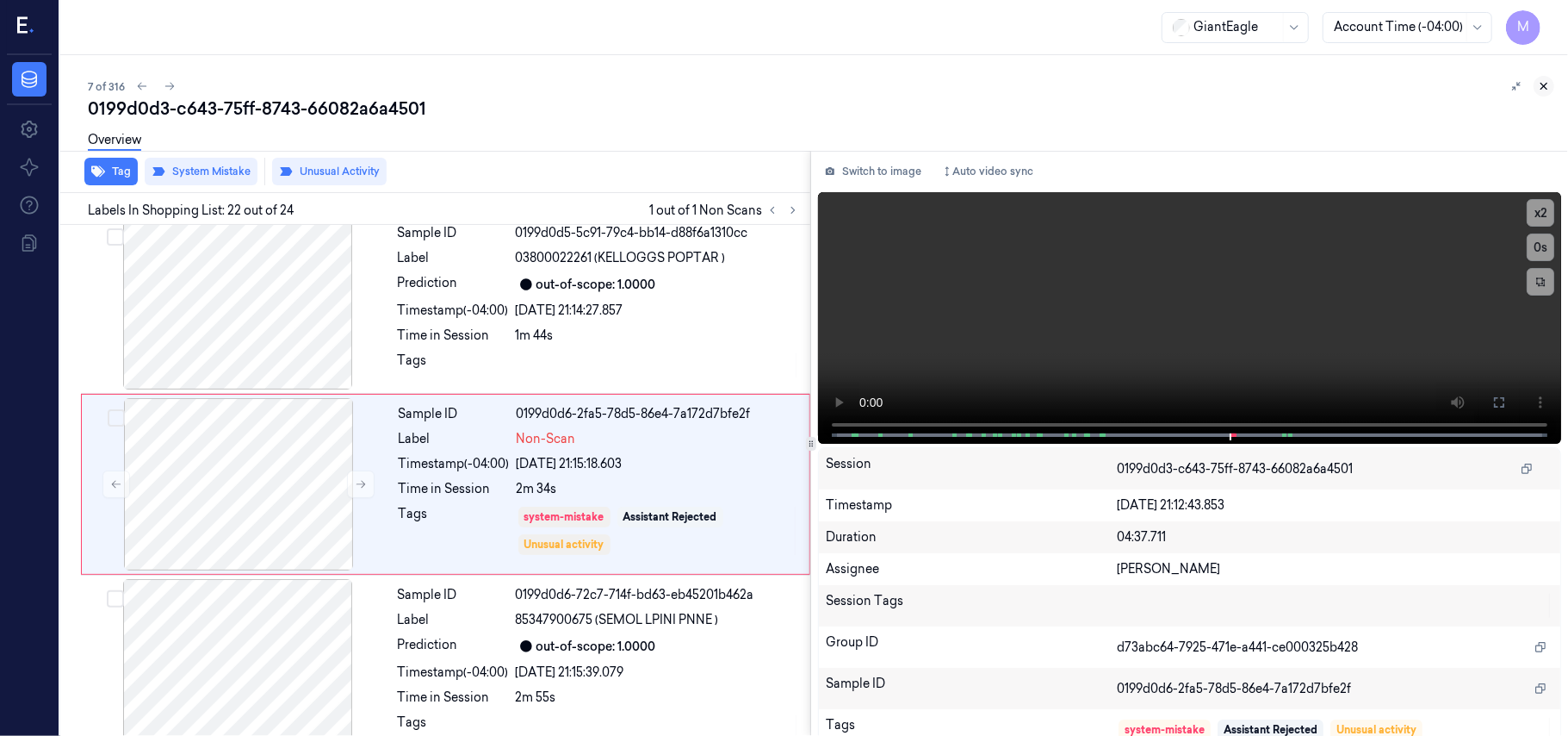
click at [1546, 84] on icon at bounding box center [1545, 86] width 6 height 6
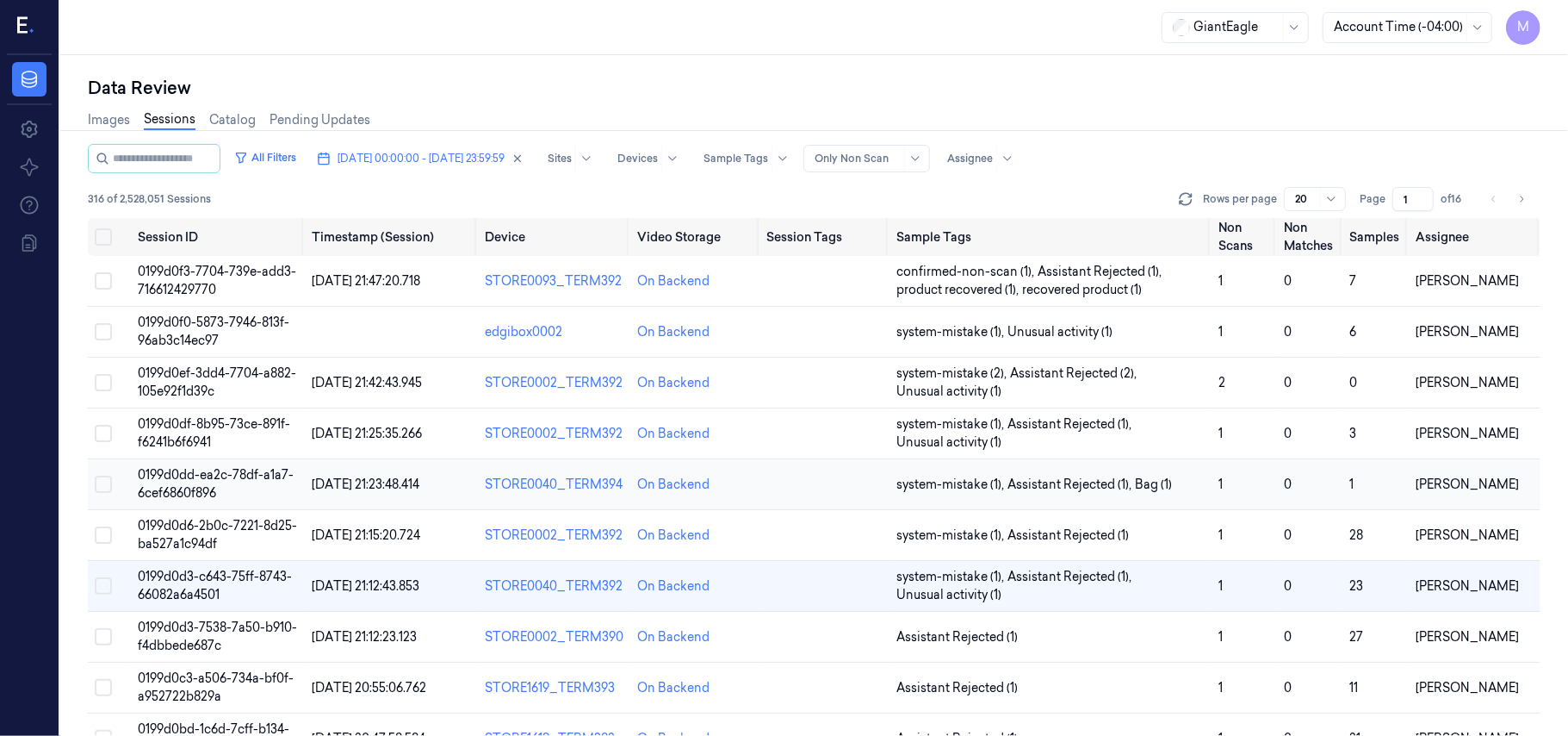
scroll to position [114, 0]
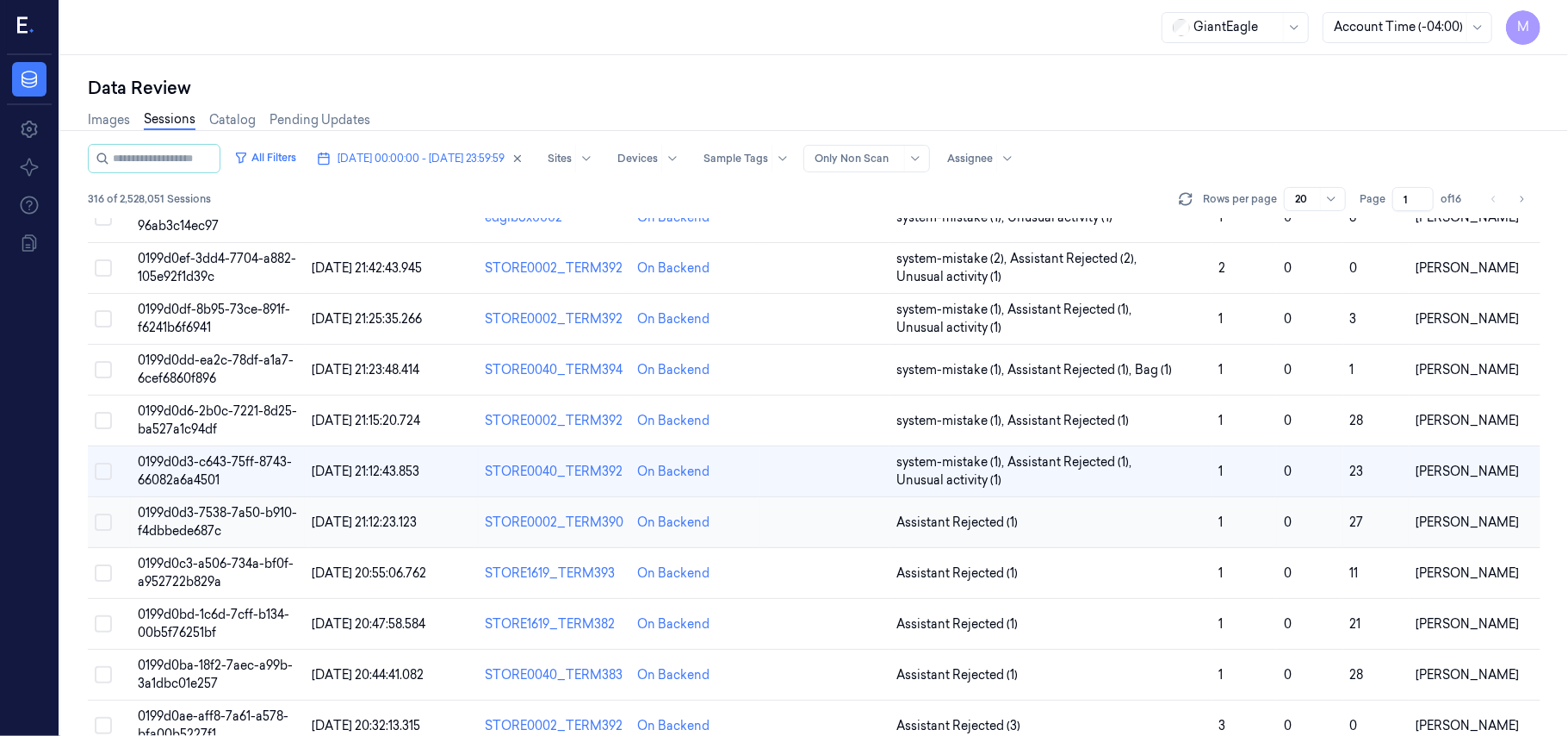
click at [231, 521] on span "0199d0d3-7538-7a50-b910-f4dbbede687c" at bounding box center [217, 522] width 159 height 34
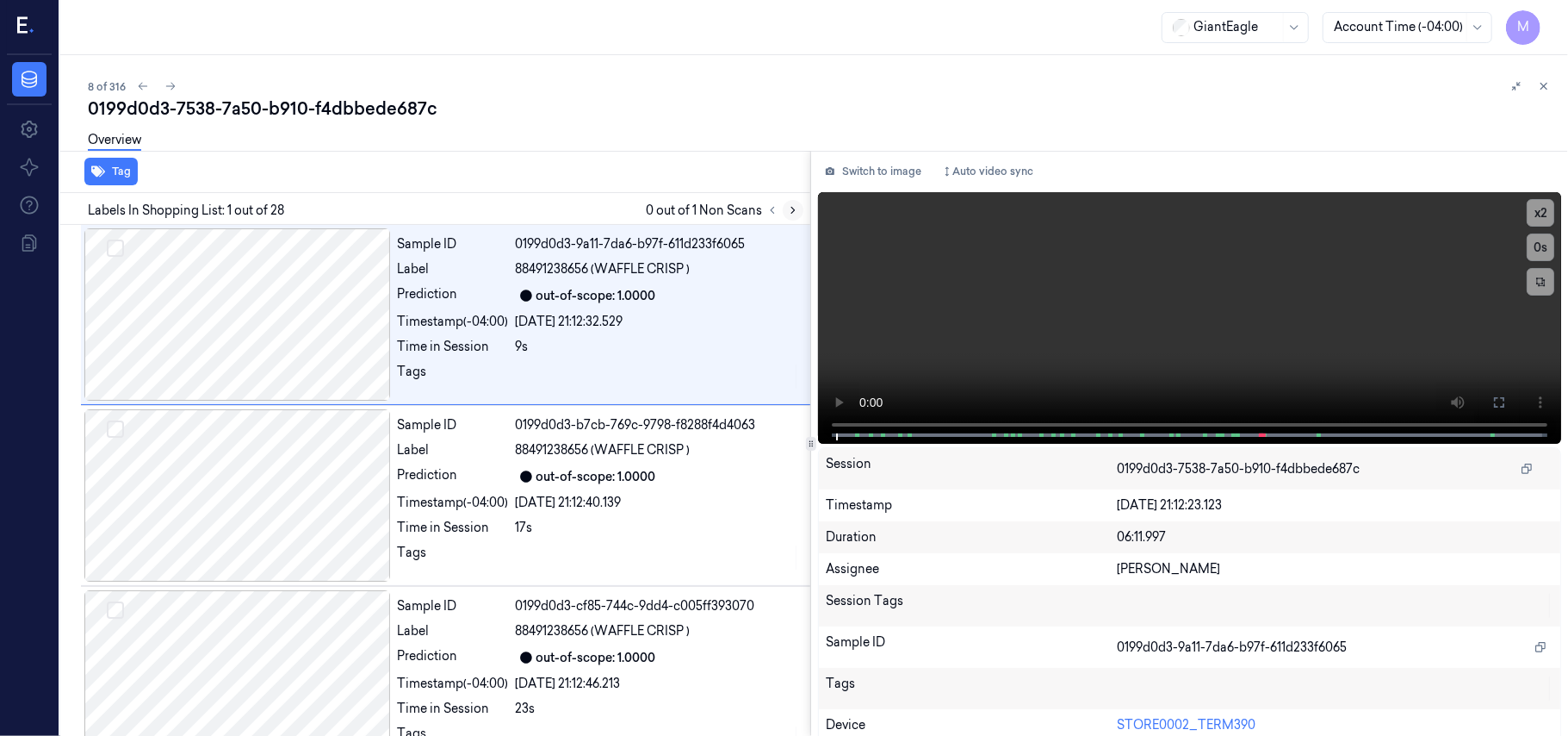
click at [791, 209] on icon at bounding box center [793, 210] width 12 height 12
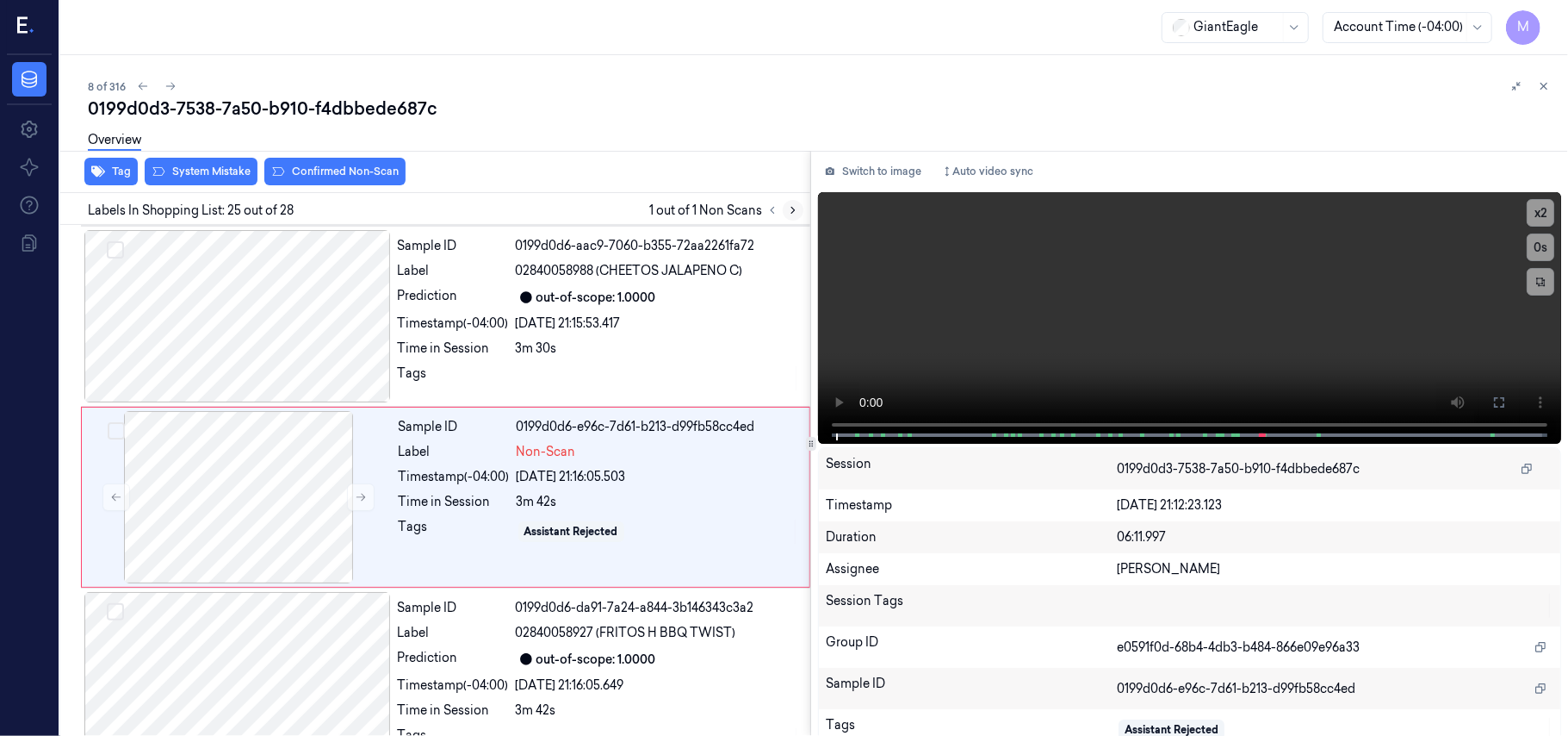
scroll to position [4188, 0]
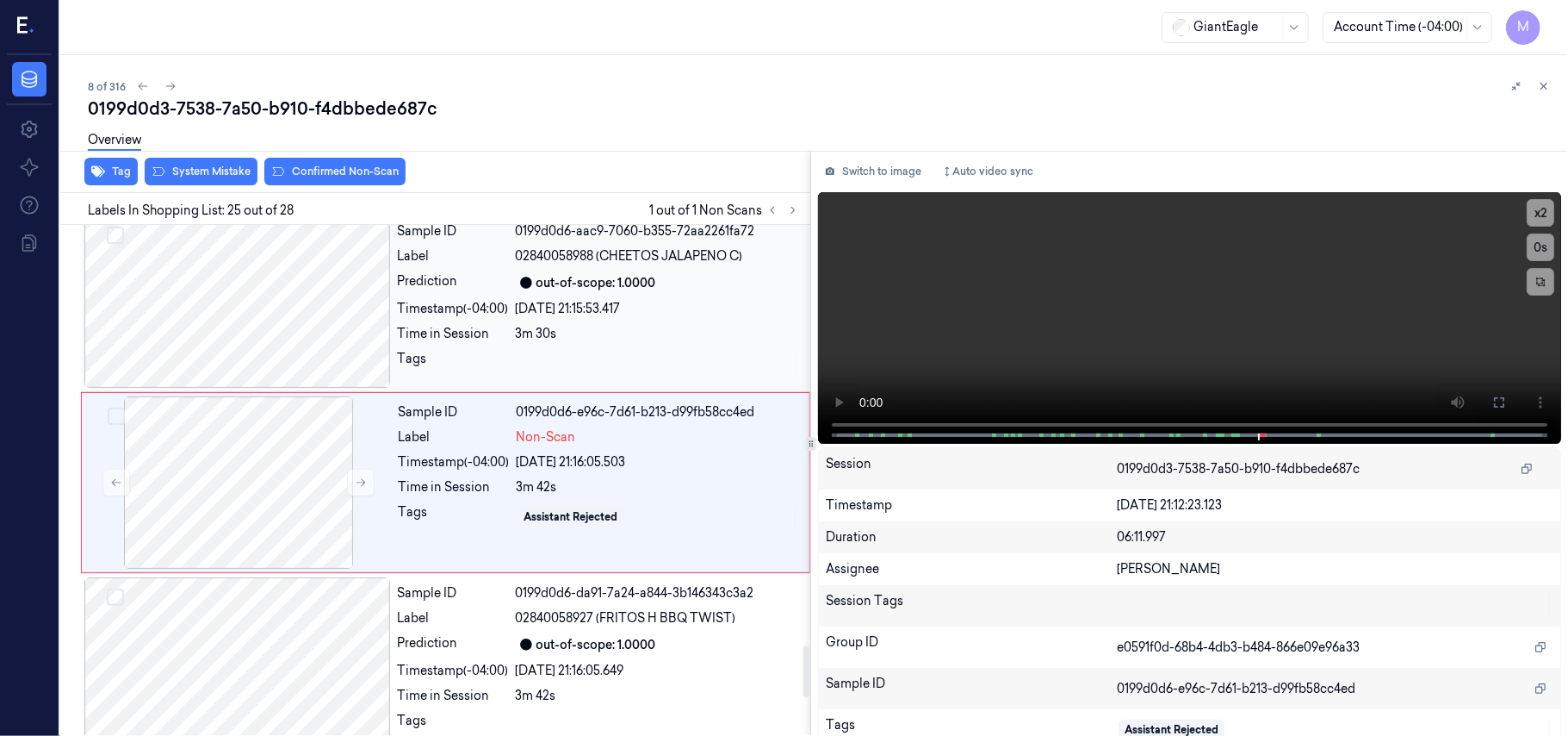
click at [593, 365] on div at bounding box center [658, 363] width 285 height 27
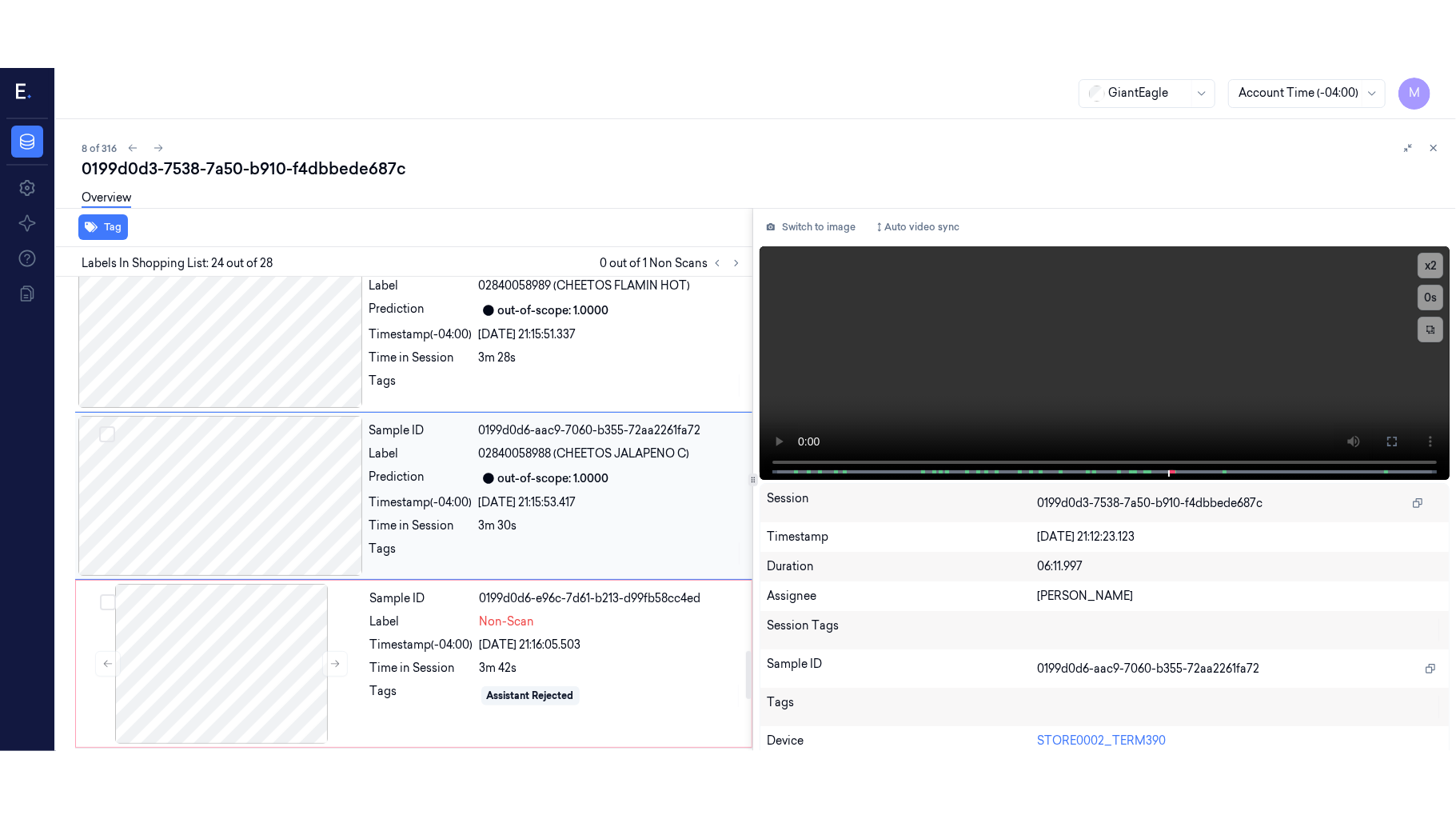
scroll to position [3721, 0]
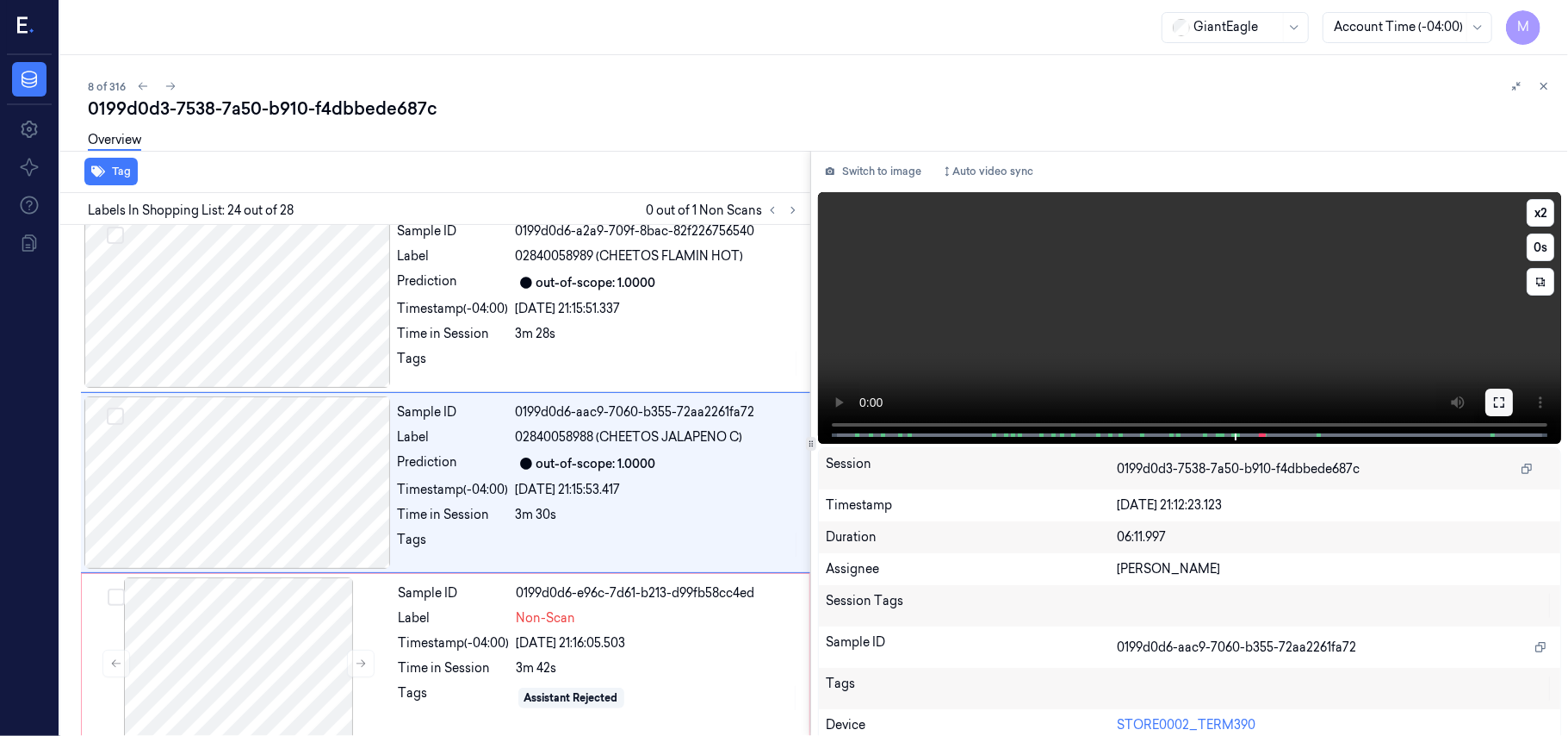
click at [1492, 404] on icon at bounding box center [1499, 402] width 14 height 14
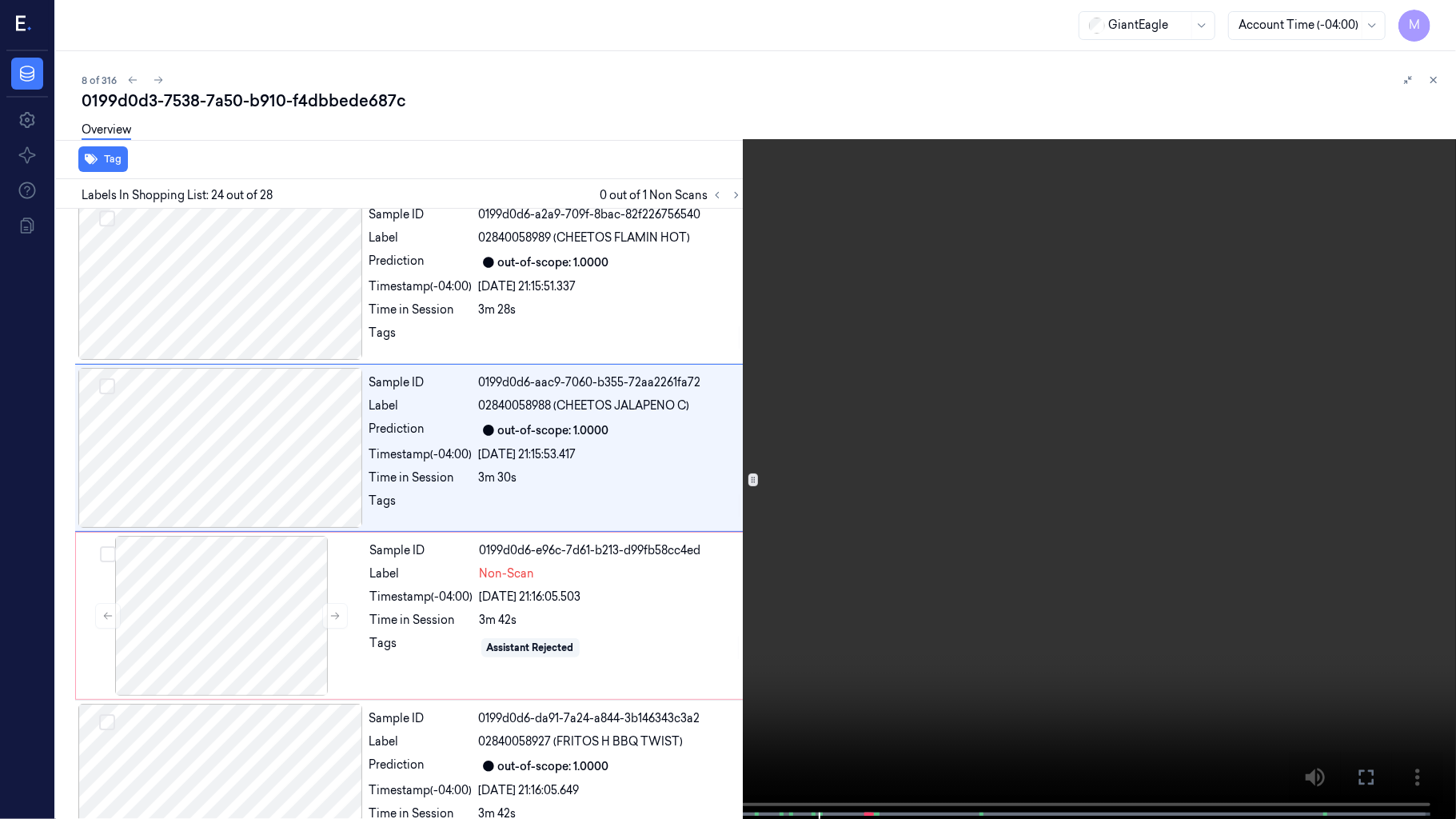
click at [933, 334] on video at bounding box center [728, 411] width 1456 height 822
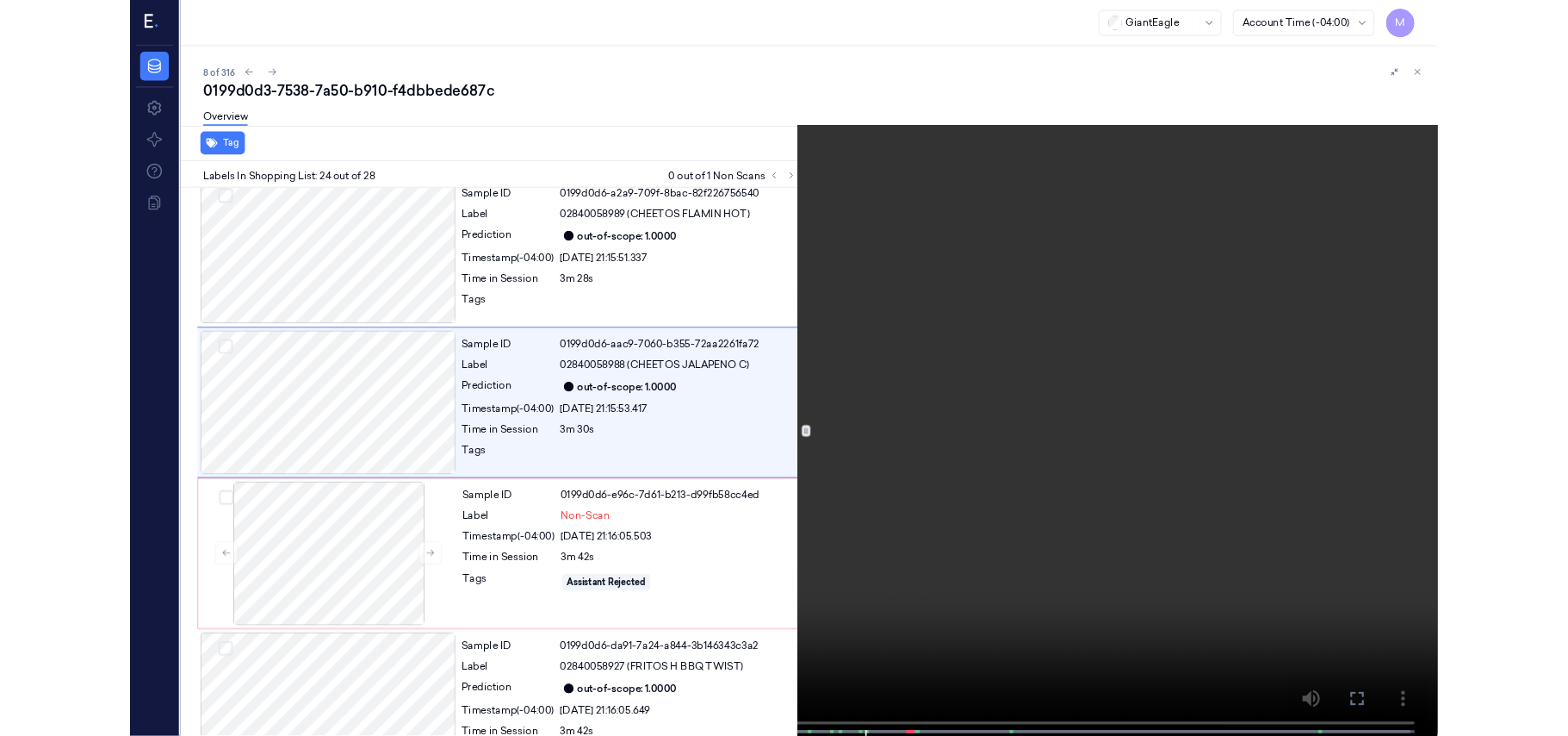
scroll to position [3936, 0]
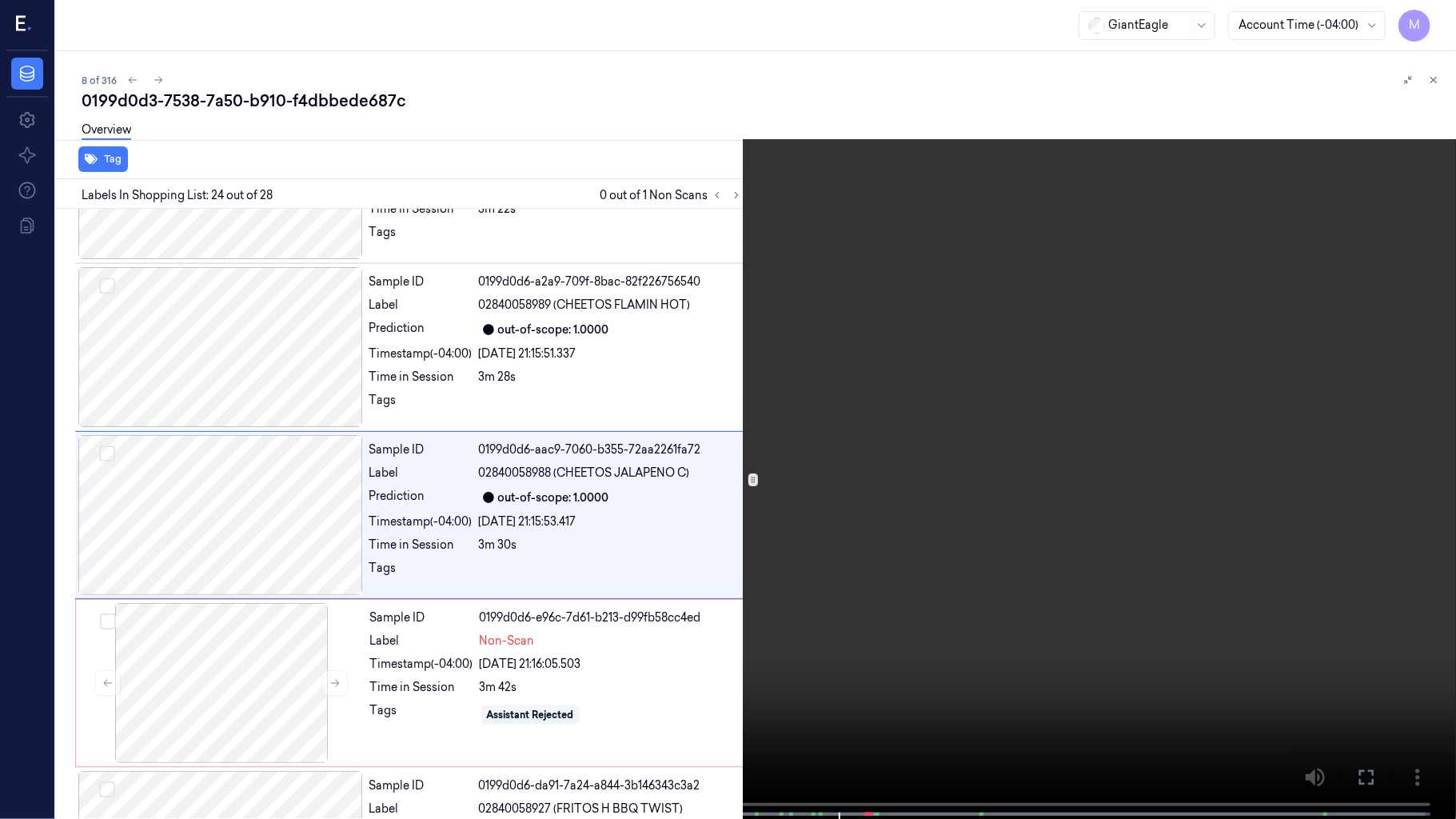
click at [826, 420] on video at bounding box center [728, 411] width 1456 height 822
click at [919, 467] on video at bounding box center [728, 411] width 1456 height 822
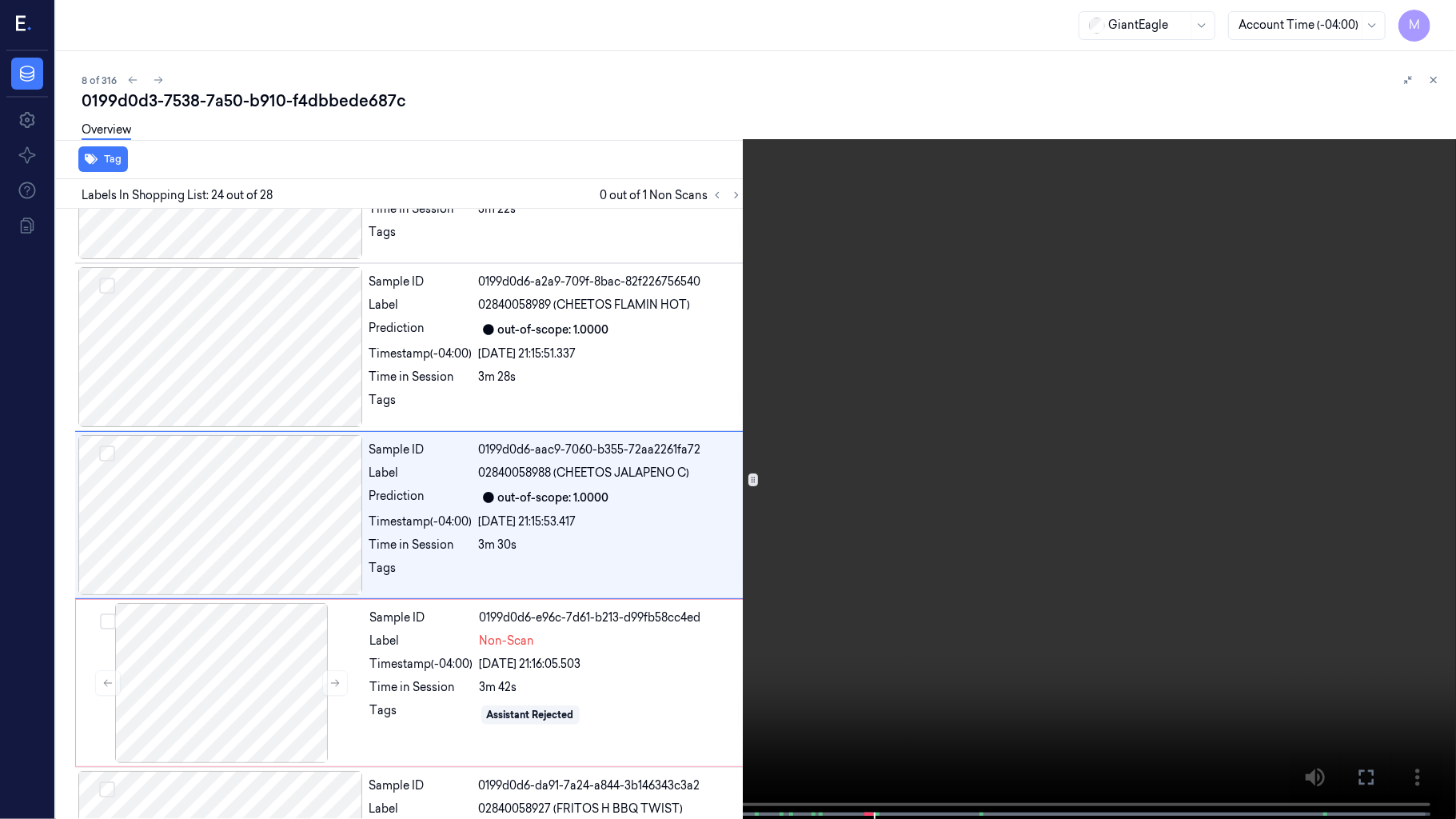
click at [0, 0] on icon at bounding box center [0, 0] width 0 height 0
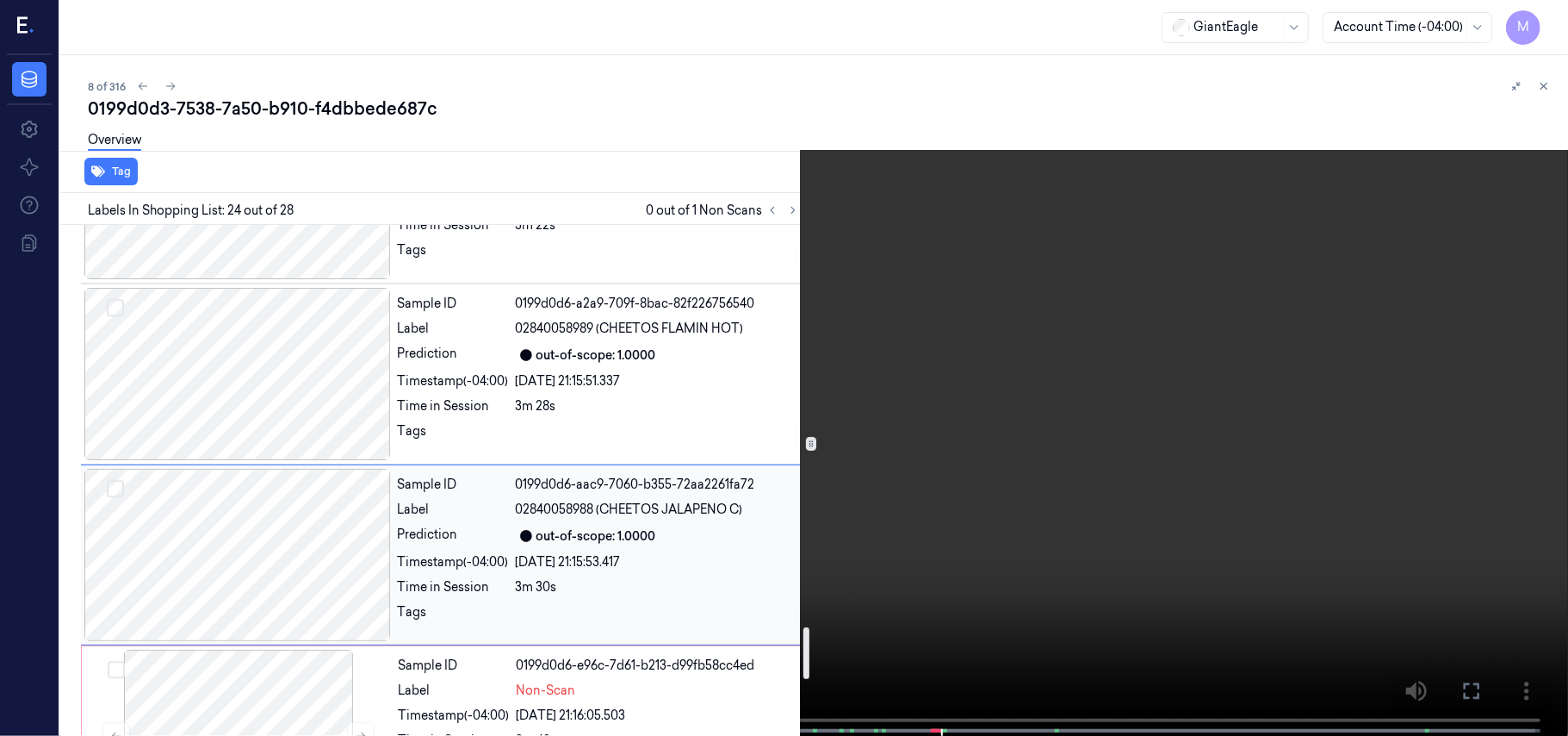
scroll to position [4050, 0]
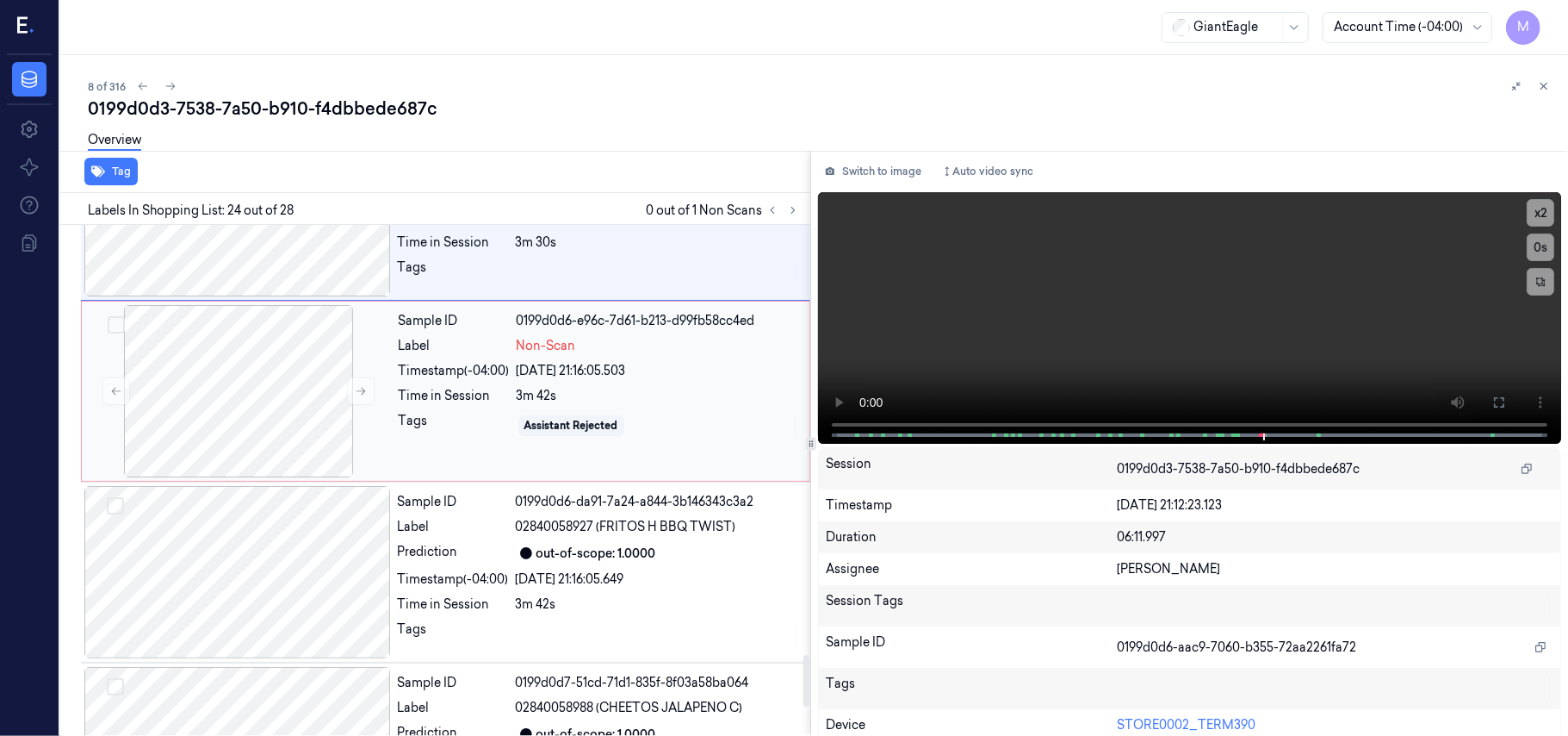
click at [555, 371] on div "[DATE] 21:16:05.503" at bounding box center [658, 370] width 283 height 18
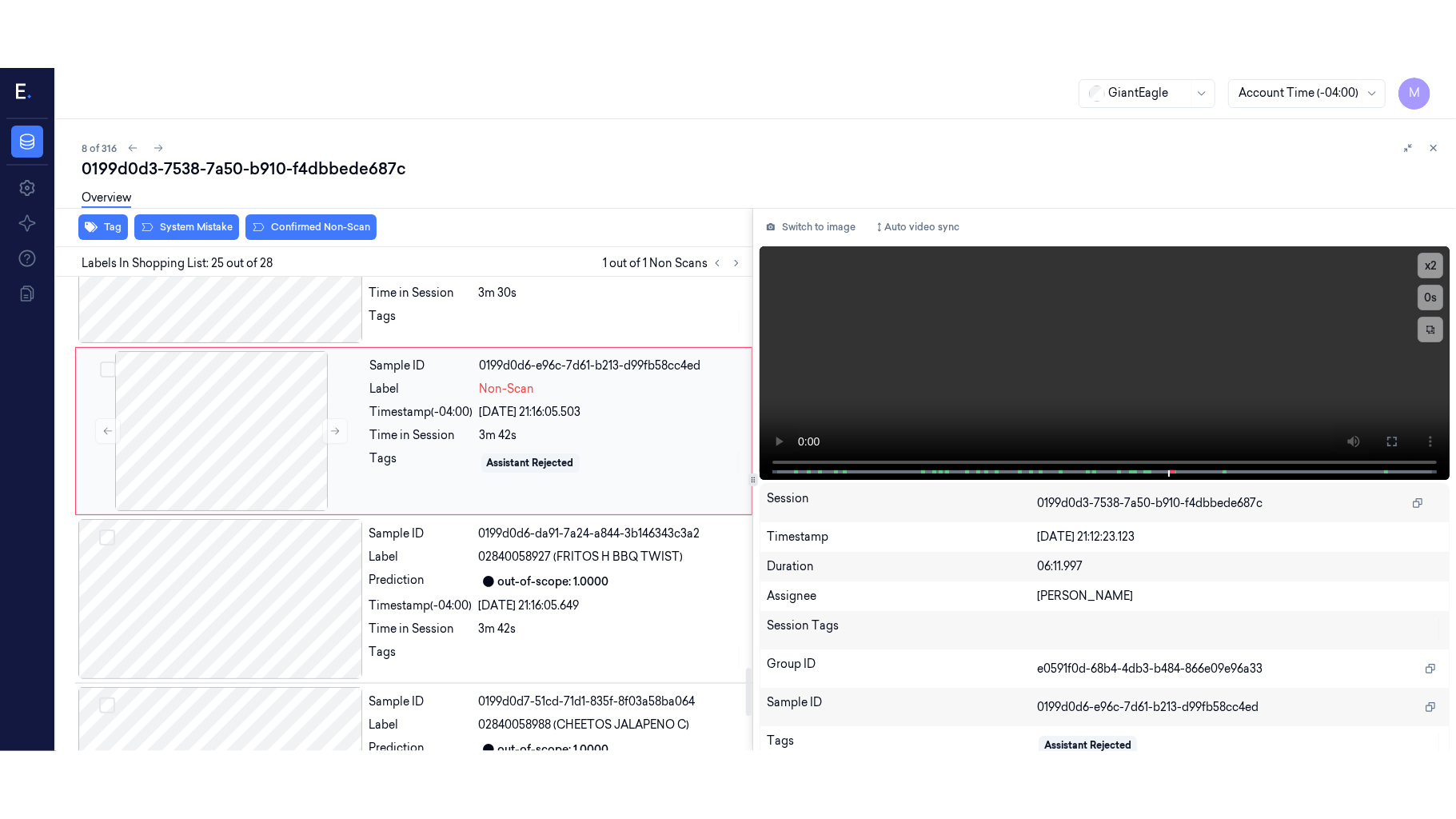
scroll to position [3889, 0]
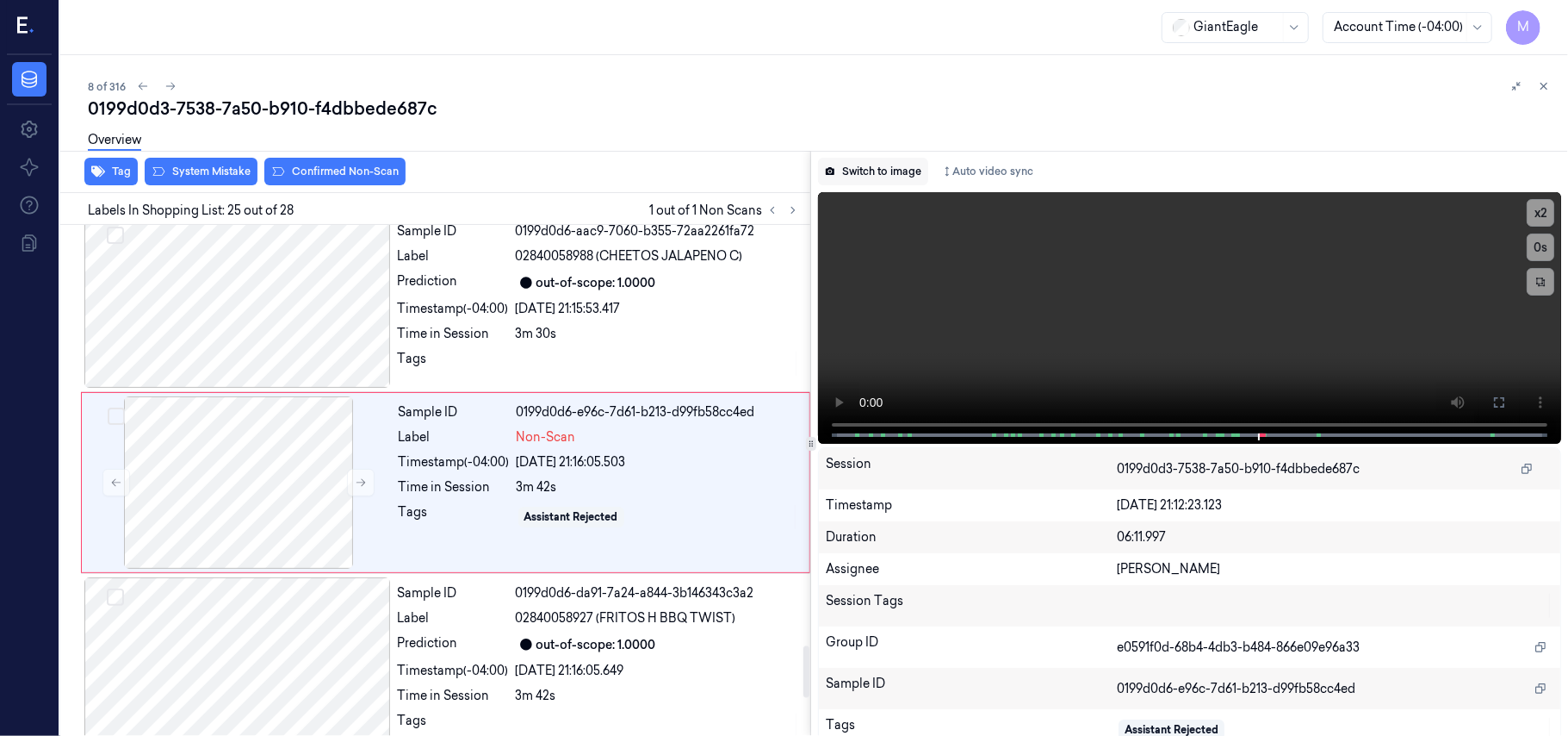
click at [904, 173] on button "Switch to image" at bounding box center [873, 170] width 110 height 27
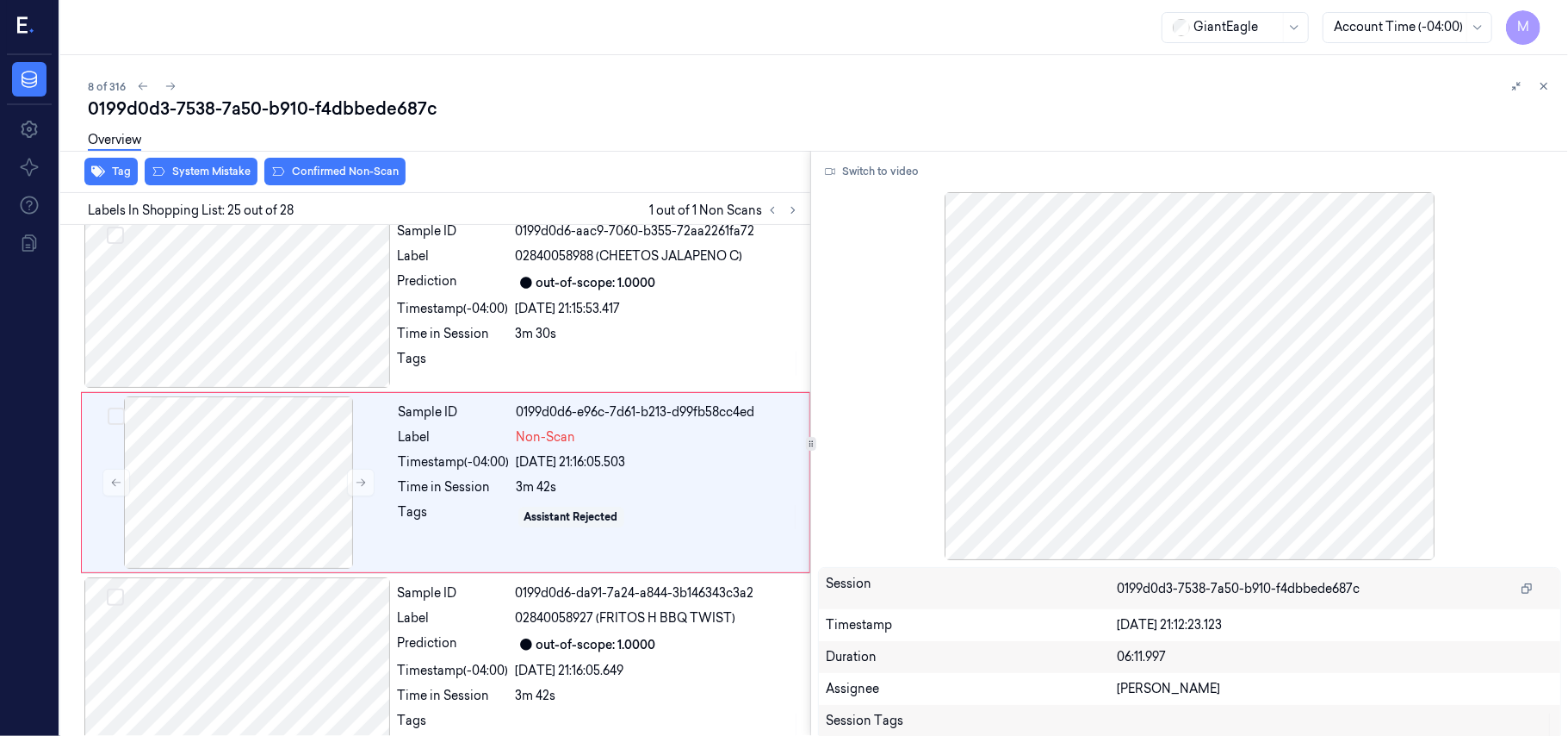
click at [904, 173] on button "Switch to video" at bounding box center [872, 170] width 108 height 27
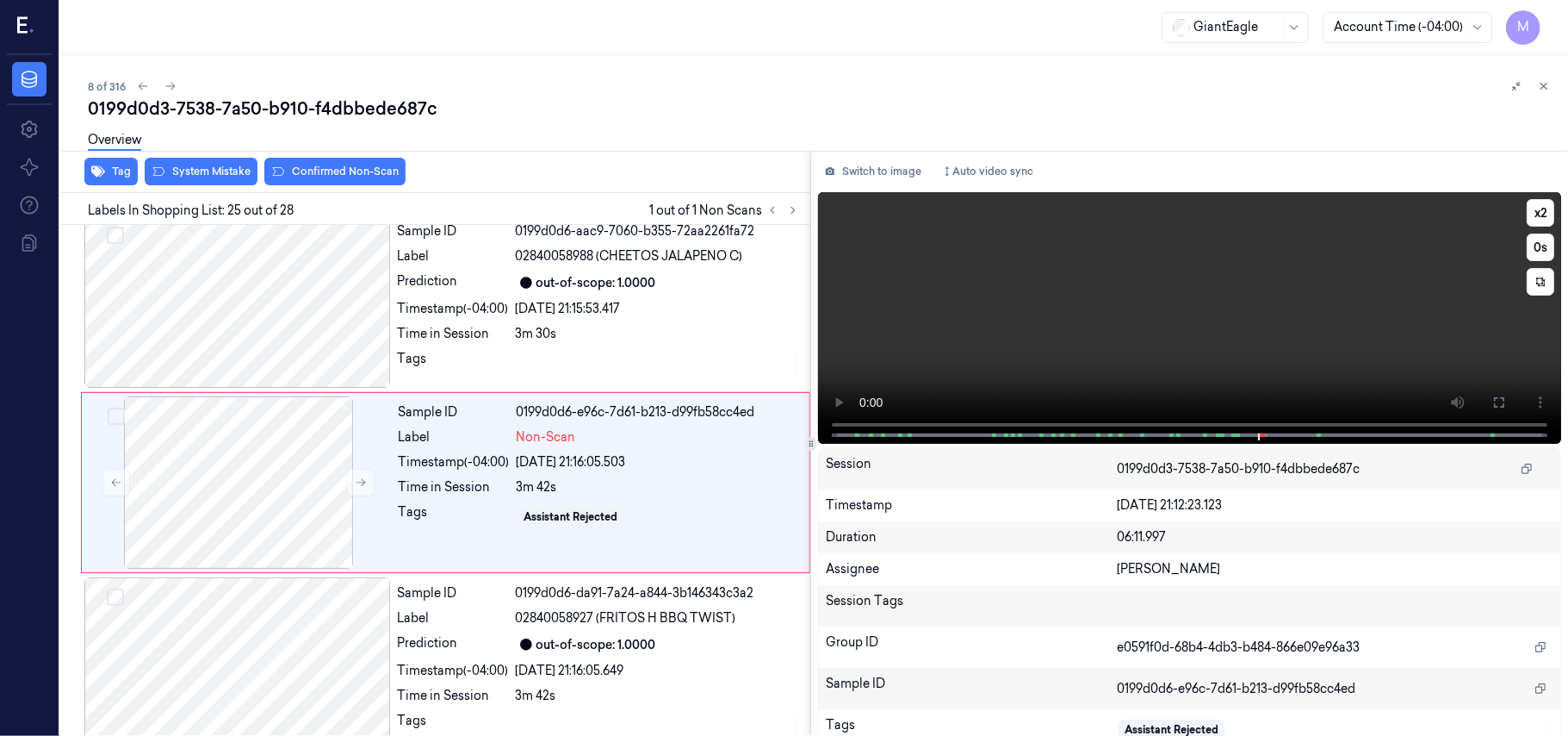
click at [1302, 311] on video at bounding box center [1190, 317] width 743 height 252
click at [1492, 395] on icon at bounding box center [1499, 402] width 14 height 14
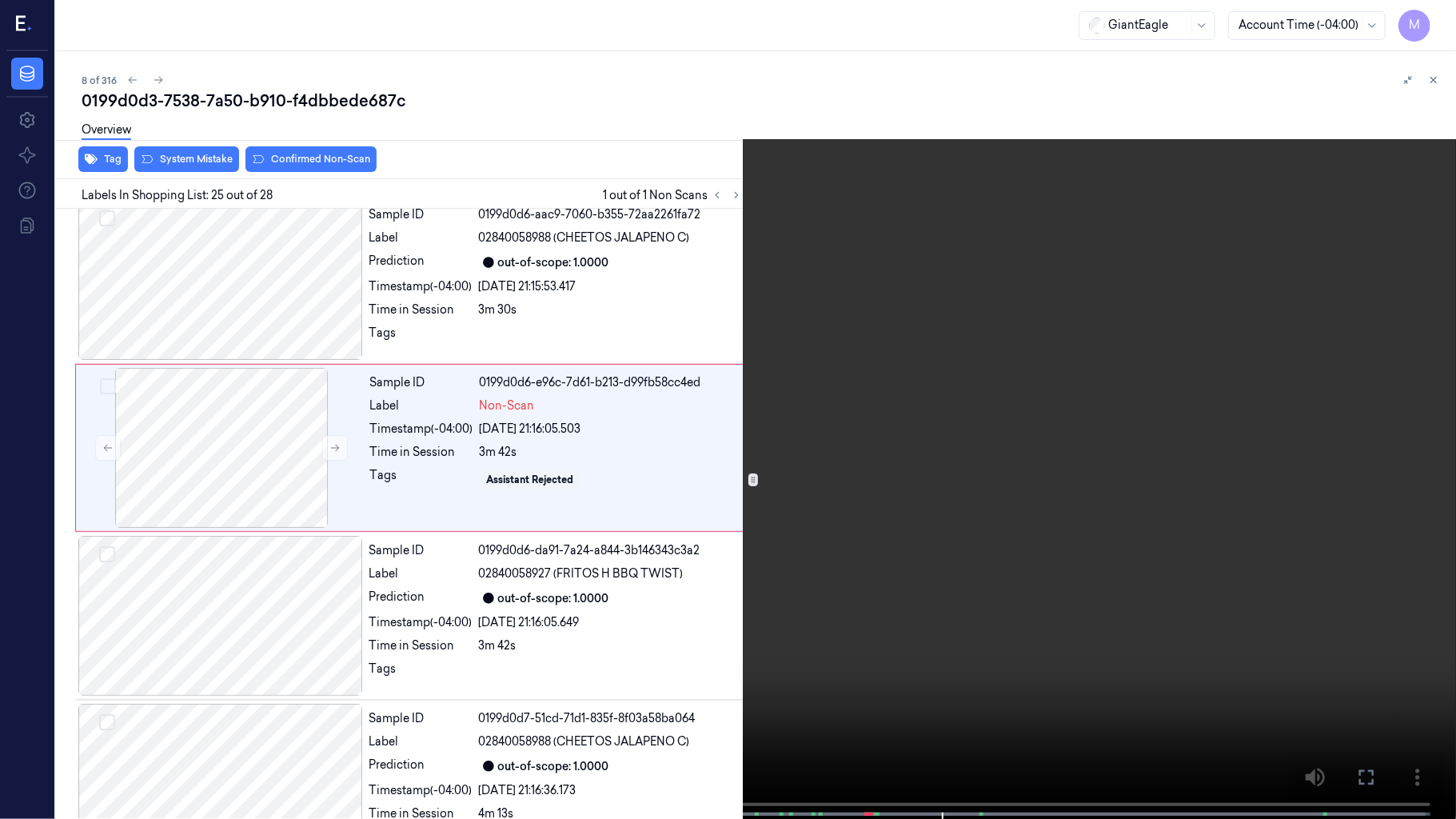
click at [998, 531] on video at bounding box center [728, 411] width 1456 height 822
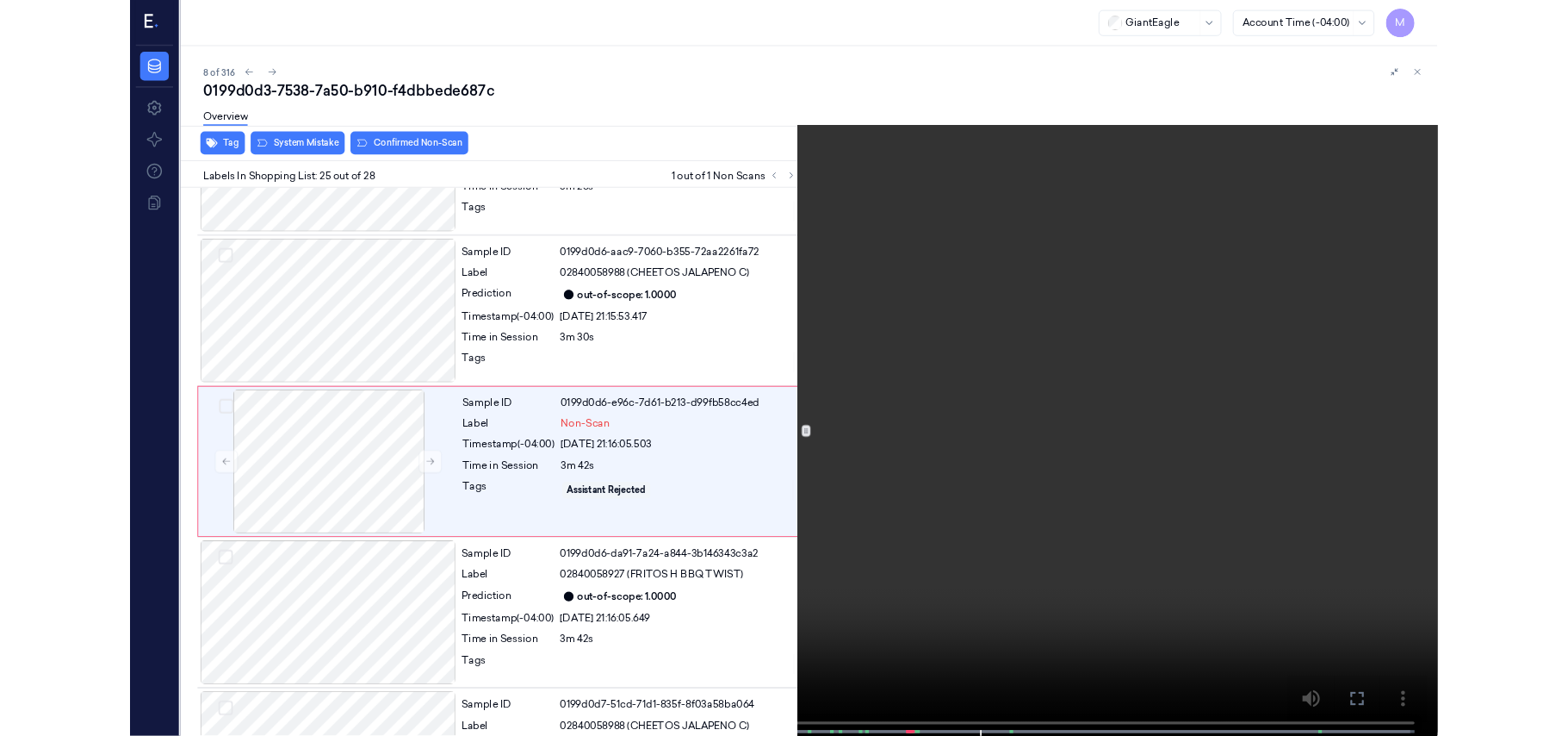
scroll to position [4116, 0]
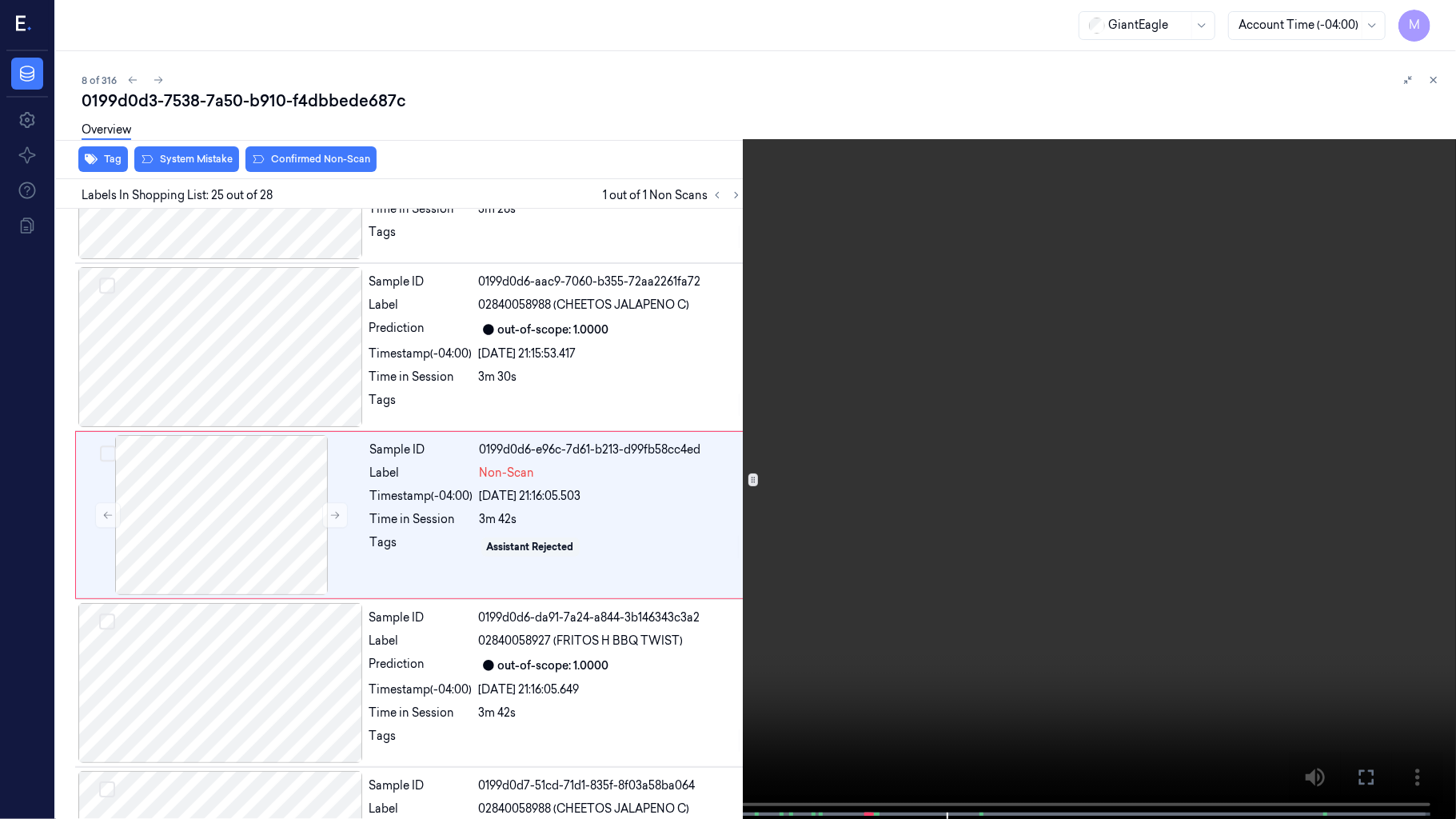
click at [0, 0] on icon at bounding box center [0, 0] width 0 height 0
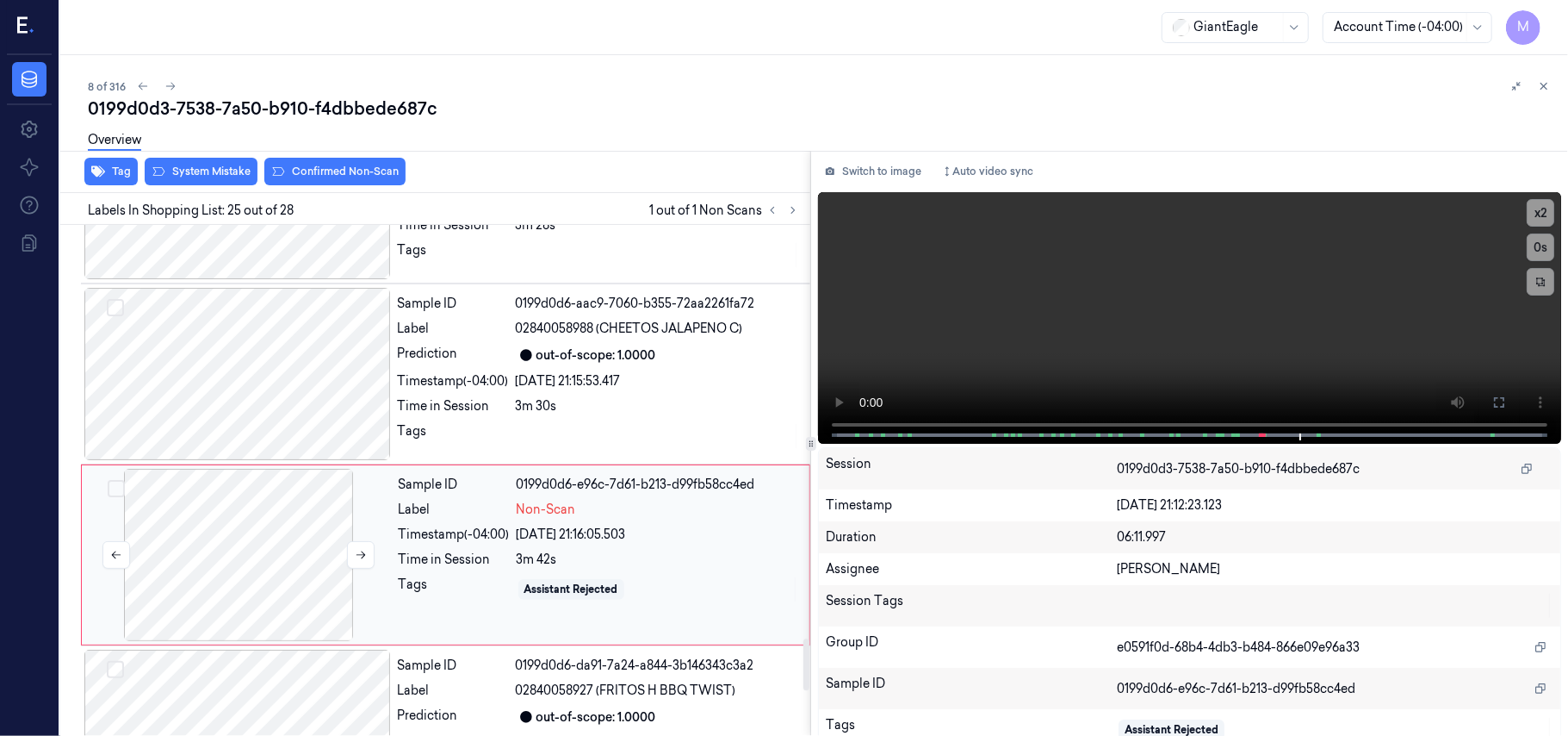
click at [273, 493] on div at bounding box center [239, 555] width 307 height 172
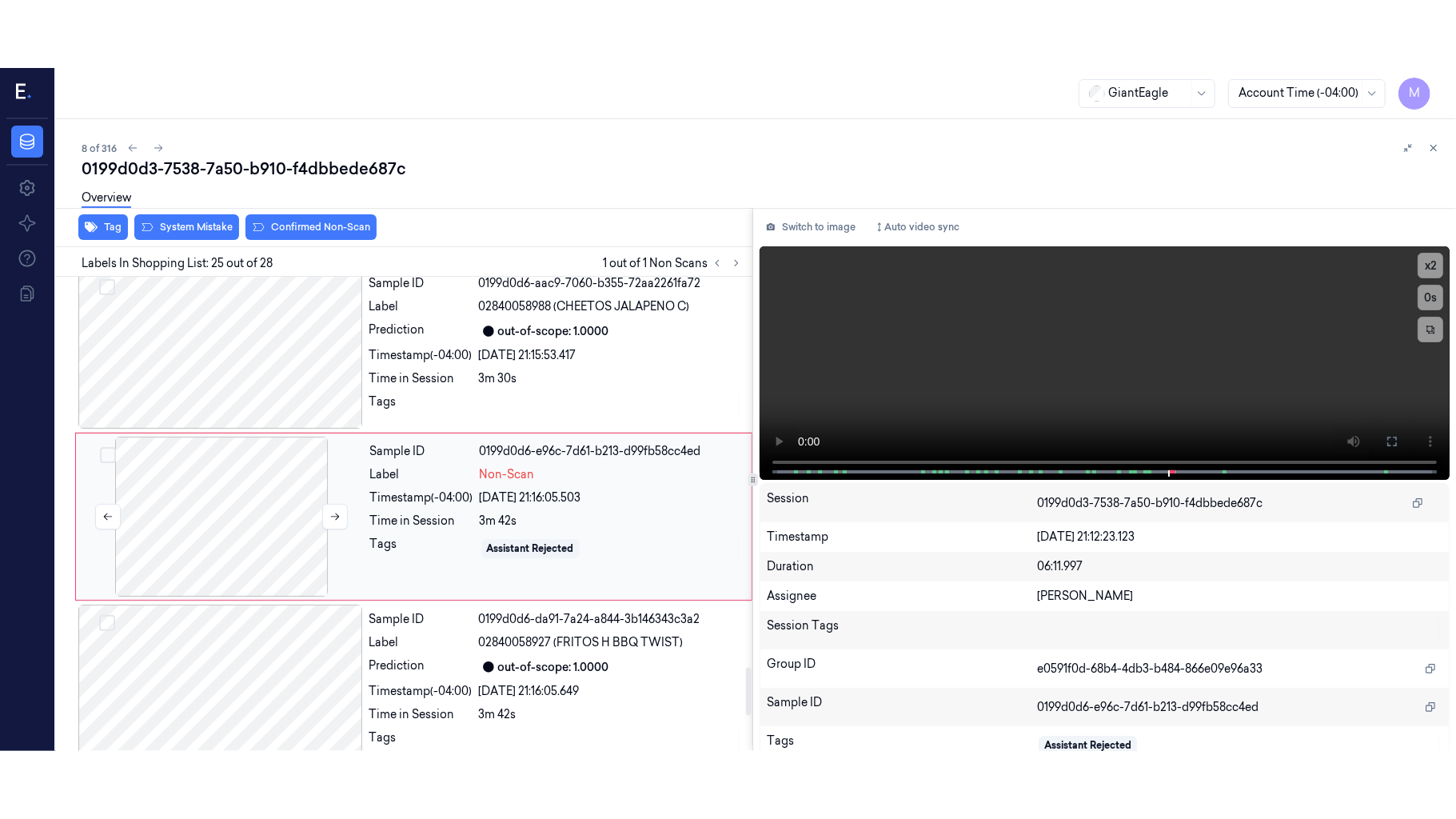
scroll to position [3889, 0]
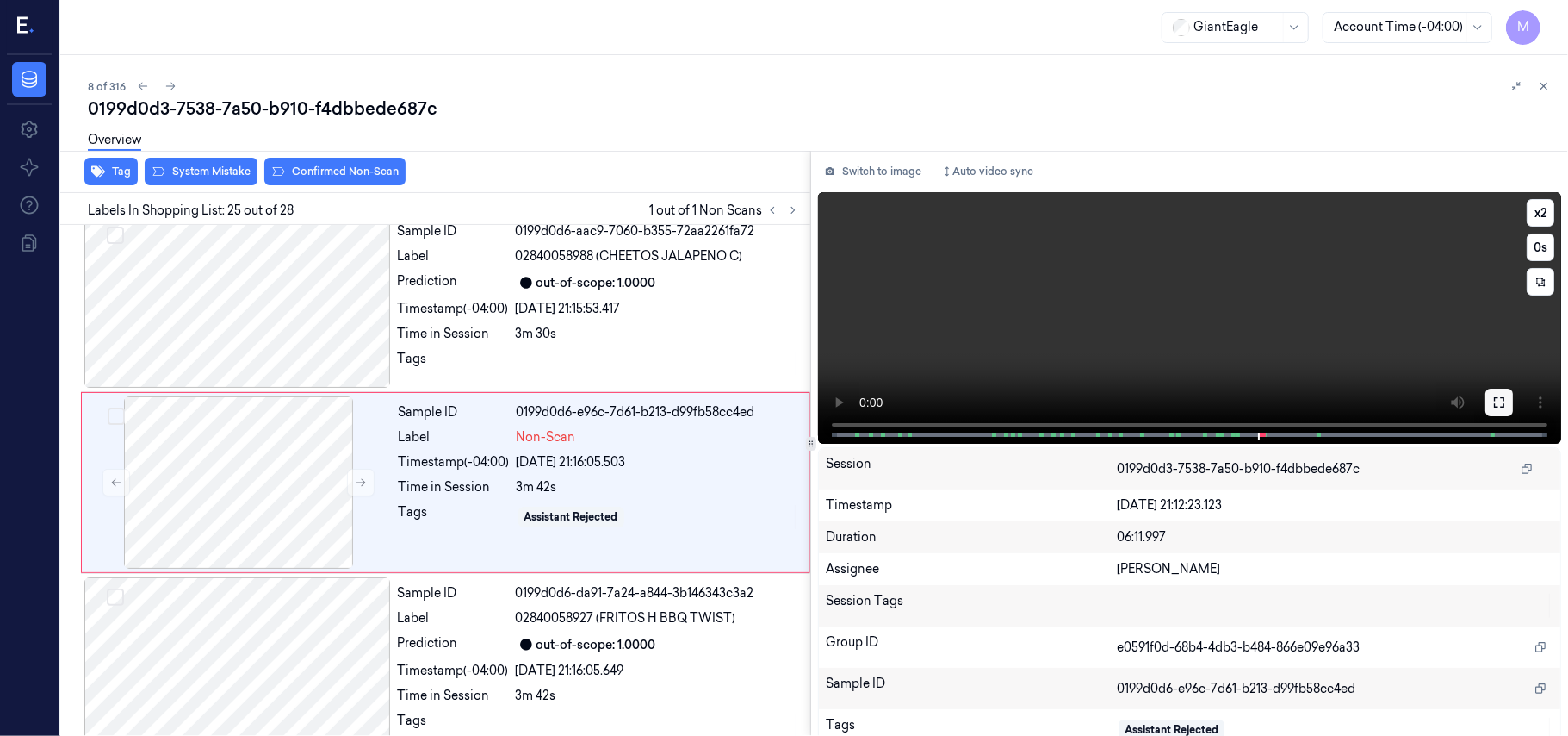
click at [1492, 402] on icon at bounding box center [1499, 402] width 14 height 14
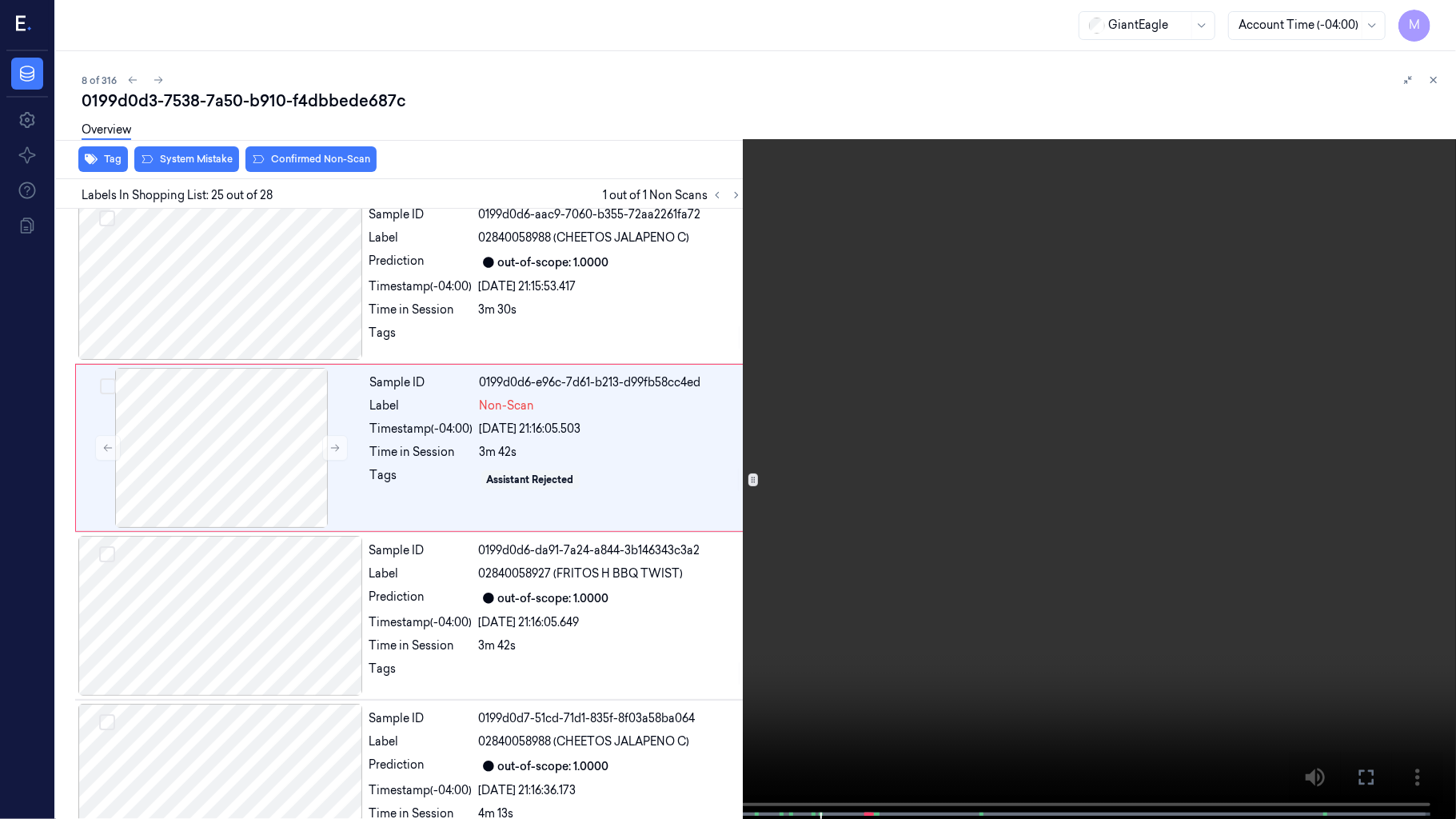
click at [779, 529] on video at bounding box center [728, 411] width 1456 height 822
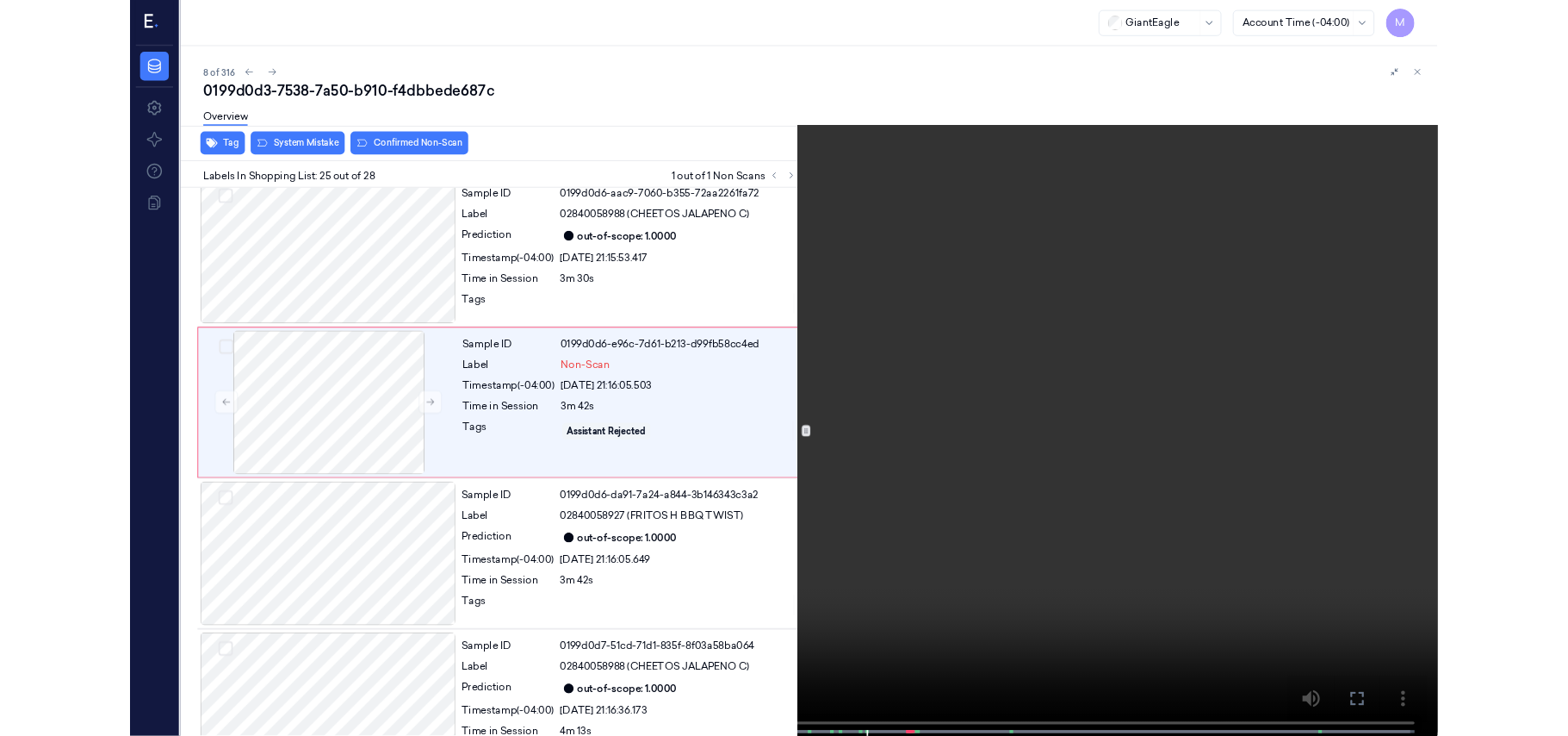
scroll to position [4116, 0]
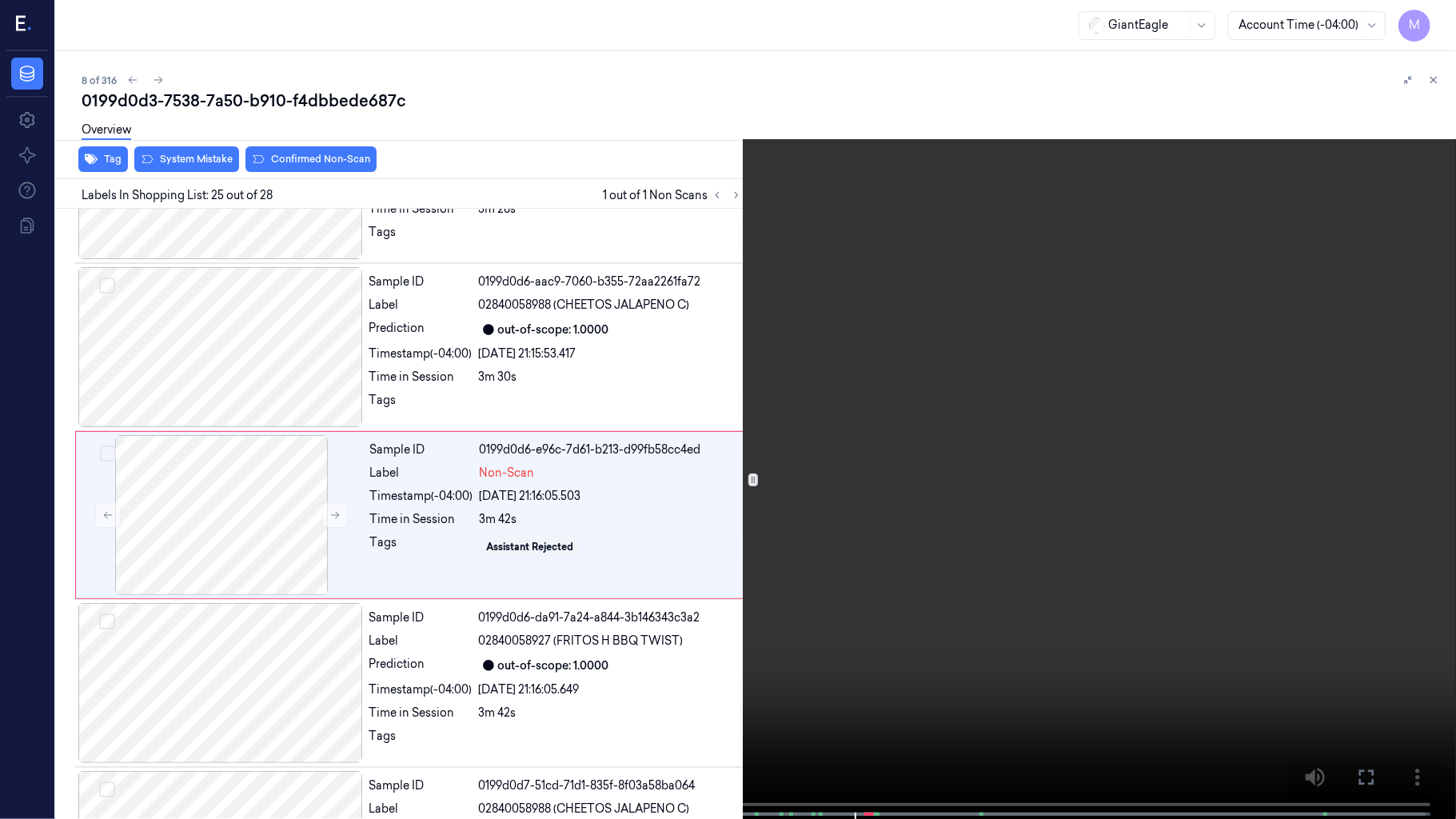
click at [841, 436] on video at bounding box center [728, 411] width 1456 height 822
click at [0, 0] on button at bounding box center [0, 0] width 0 height 0
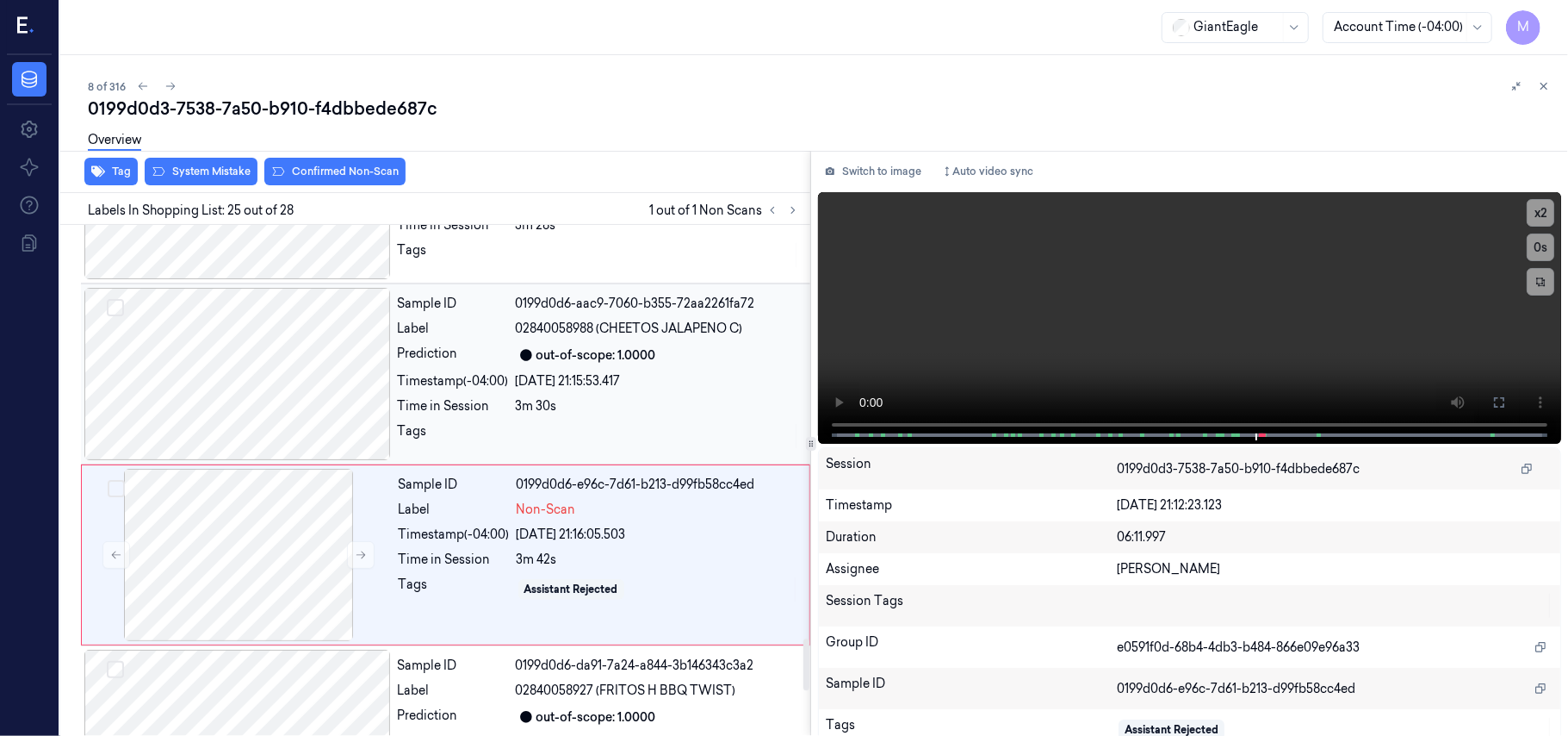
click at [574, 365] on div "Sample ID 0199d0d6-aac9-7060-b355-72aa2261fa72 Label 02840058988 (CHEETOS JALAP…" at bounding box center [599, 374] width 416 height 172
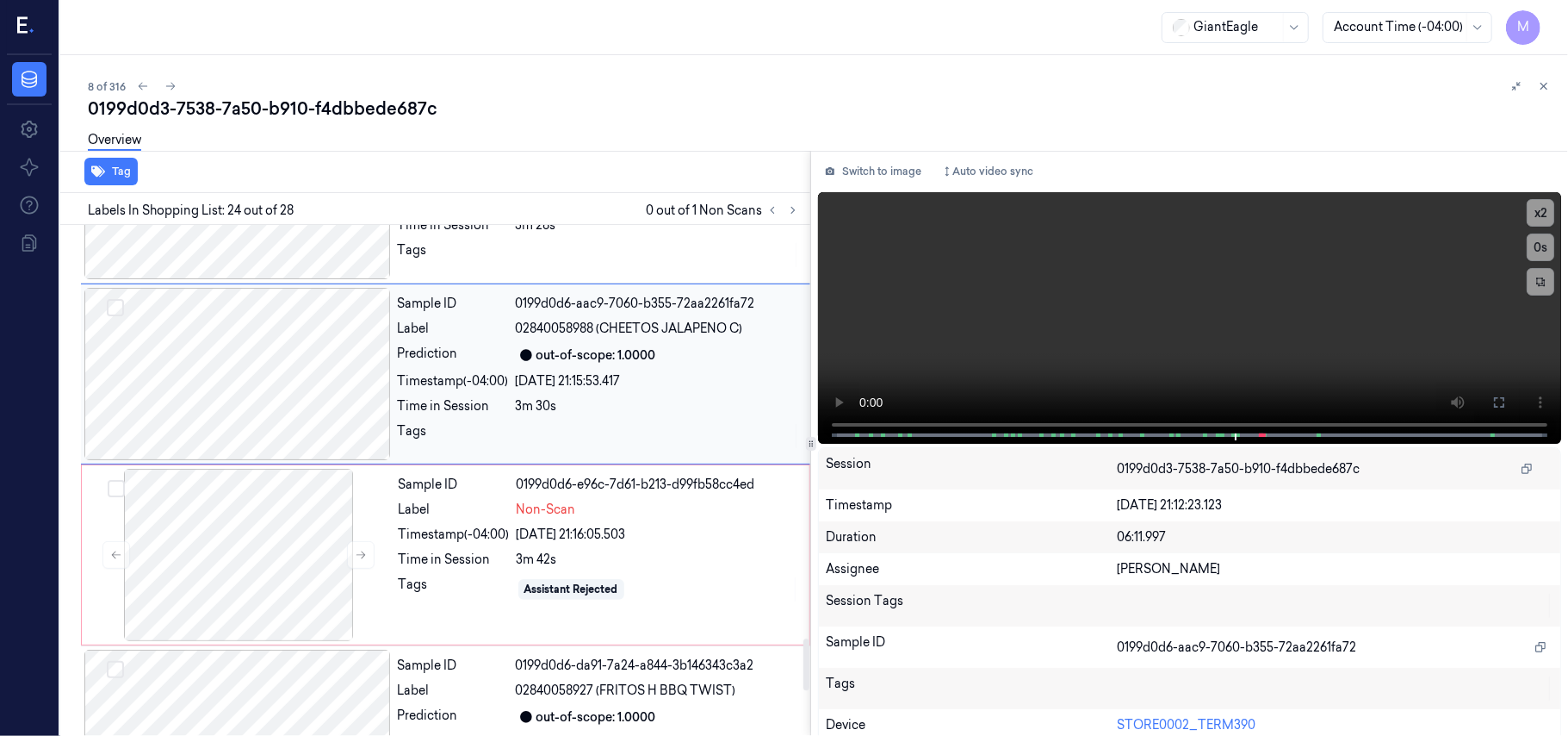
scroll to position [4008, 0]
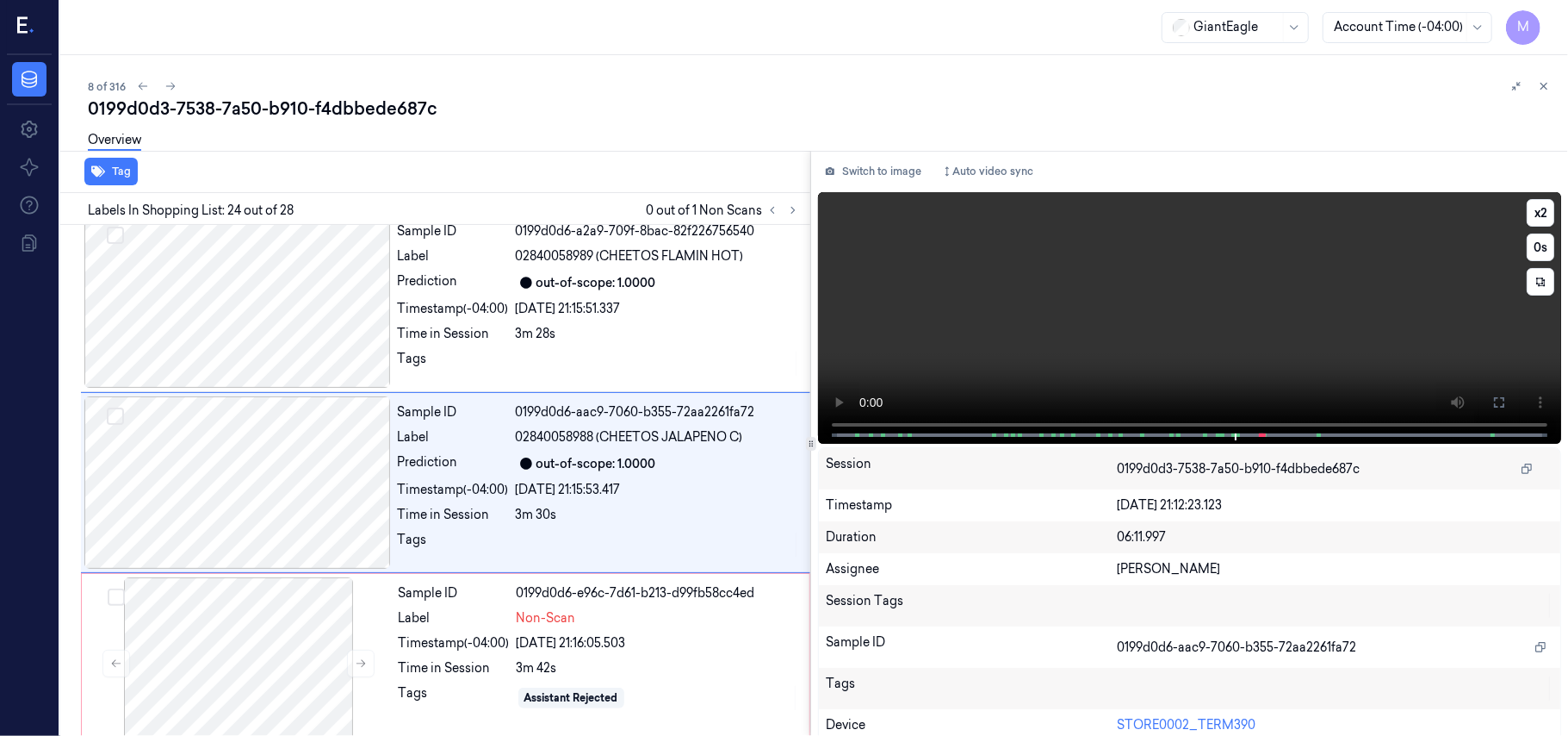
click at [1337, 345] on video at bounding box center [1190, 317] width 743 height 252
click at [1308, 328] on video at bounding box center [1190, 317] width 743 height 252
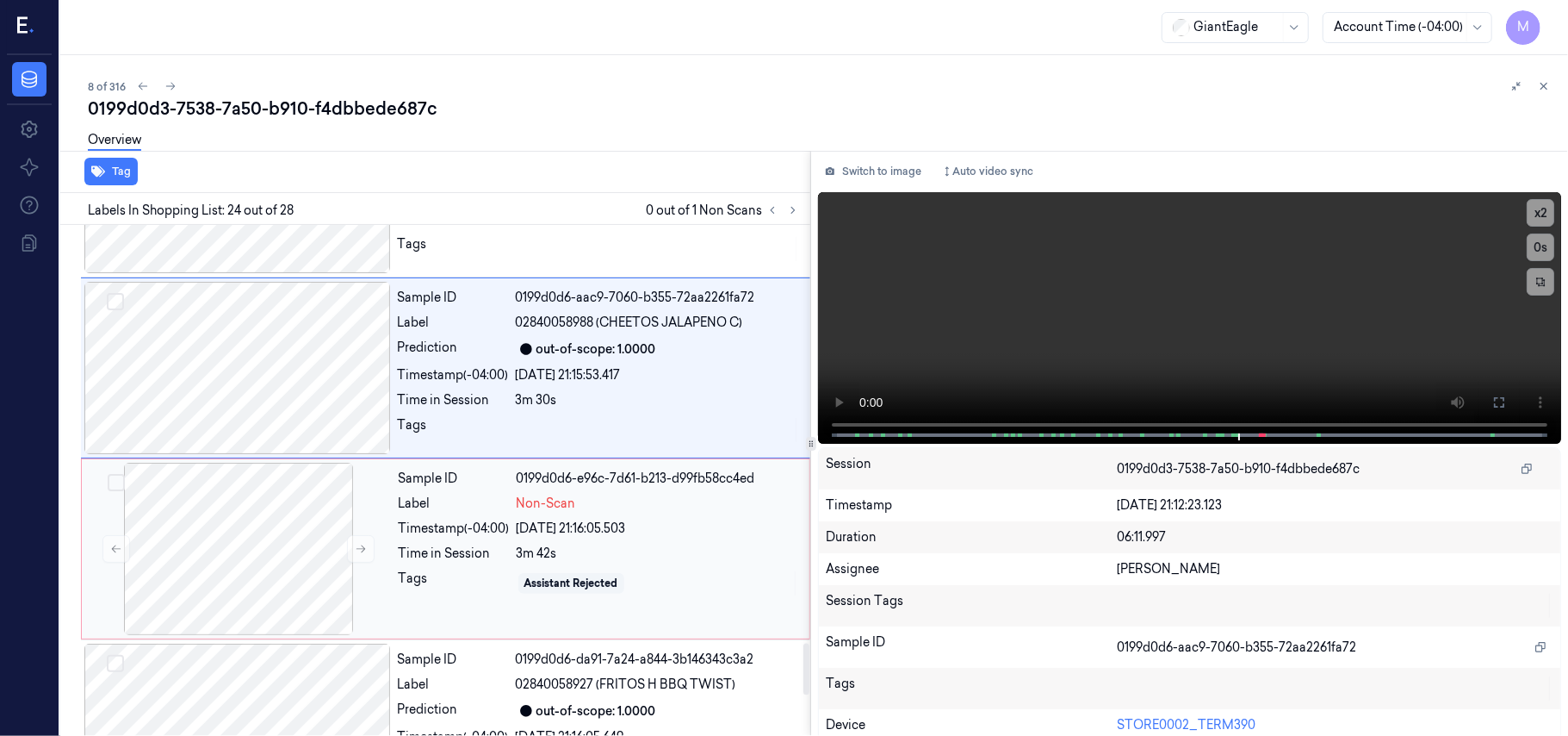
scroll to position [4237, 0]
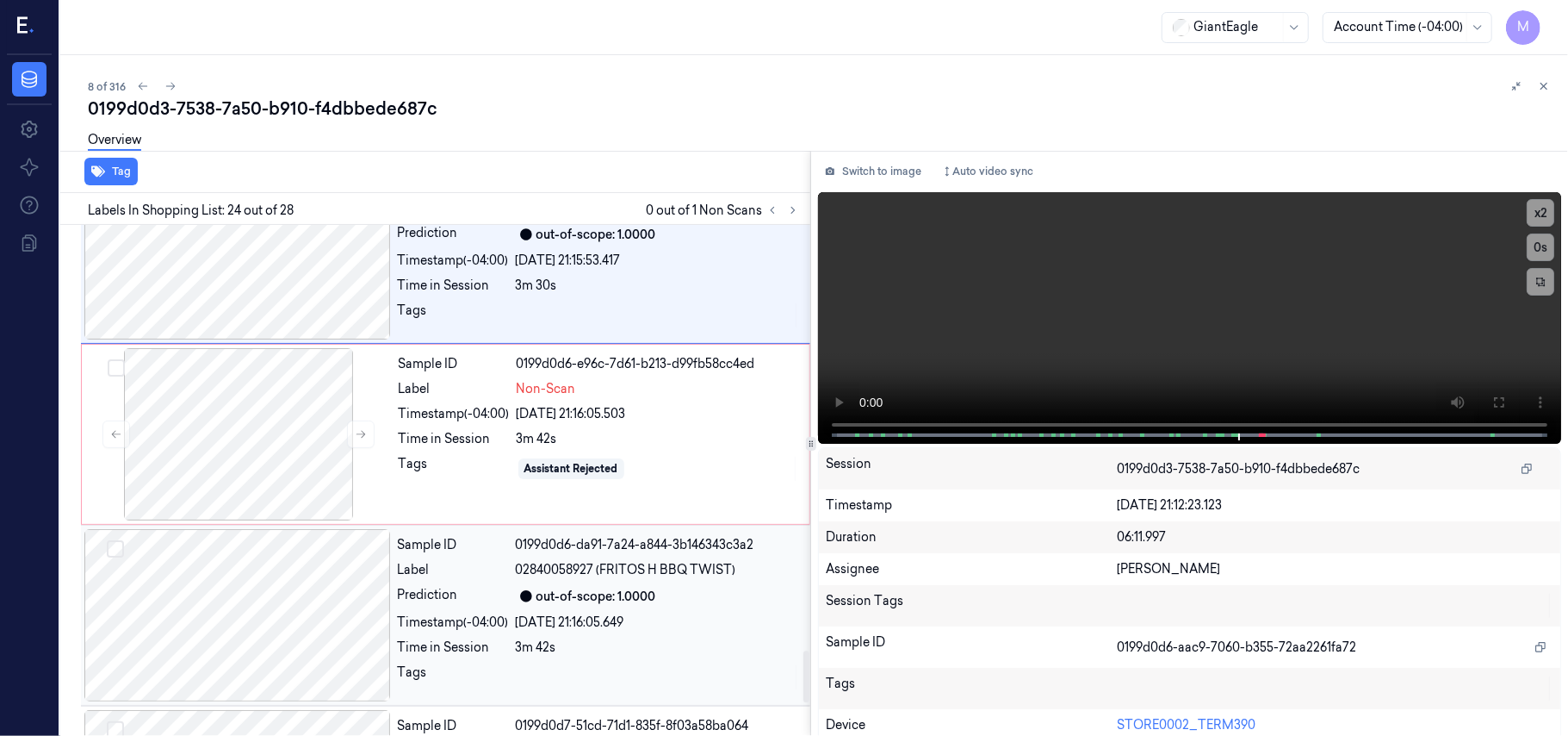
click at [576, 599] on div "out-of-scope: 1.0000" at bounding box center [596, 596] width 120 height 18
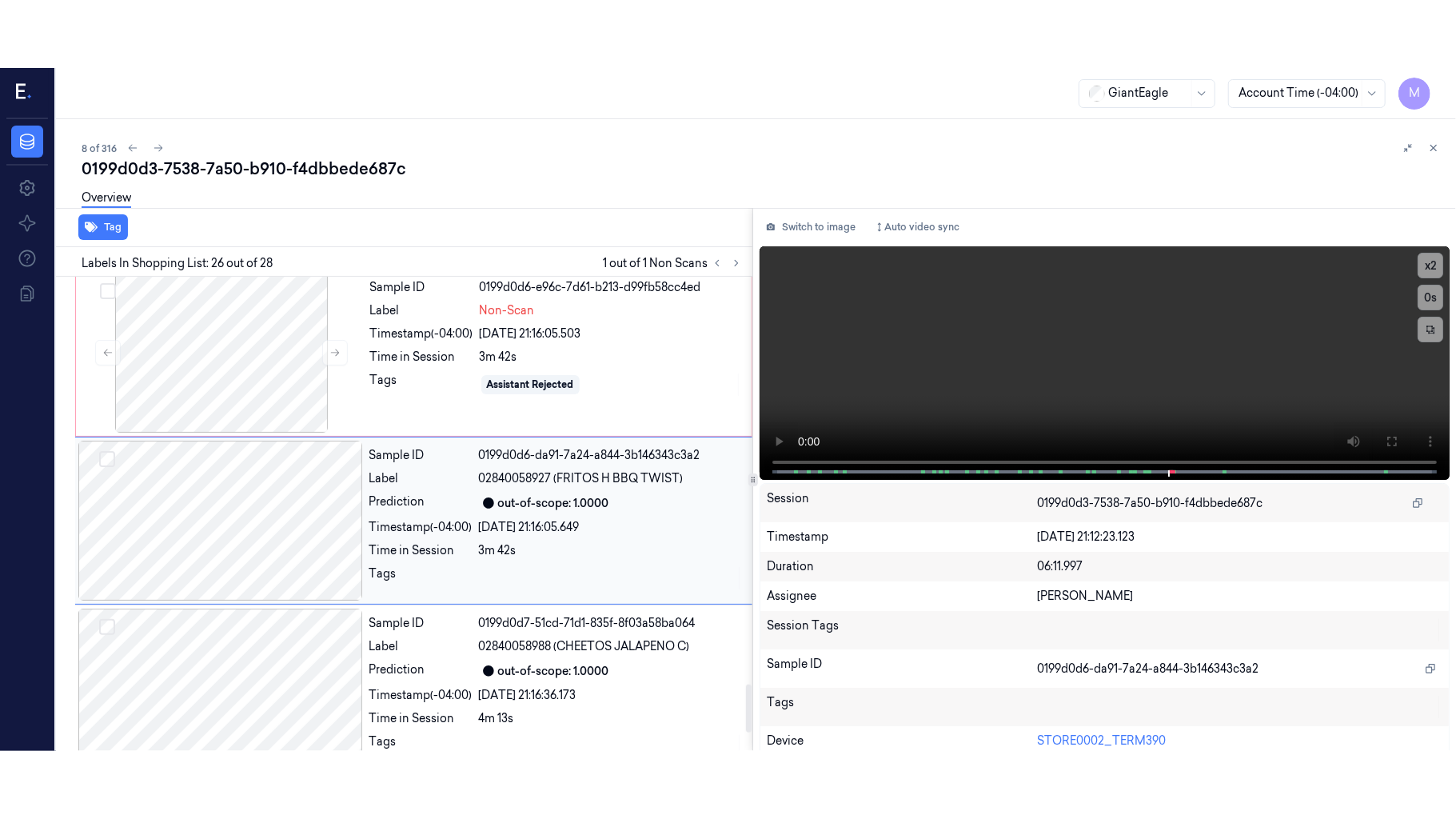
scroll to position [4058, 0]
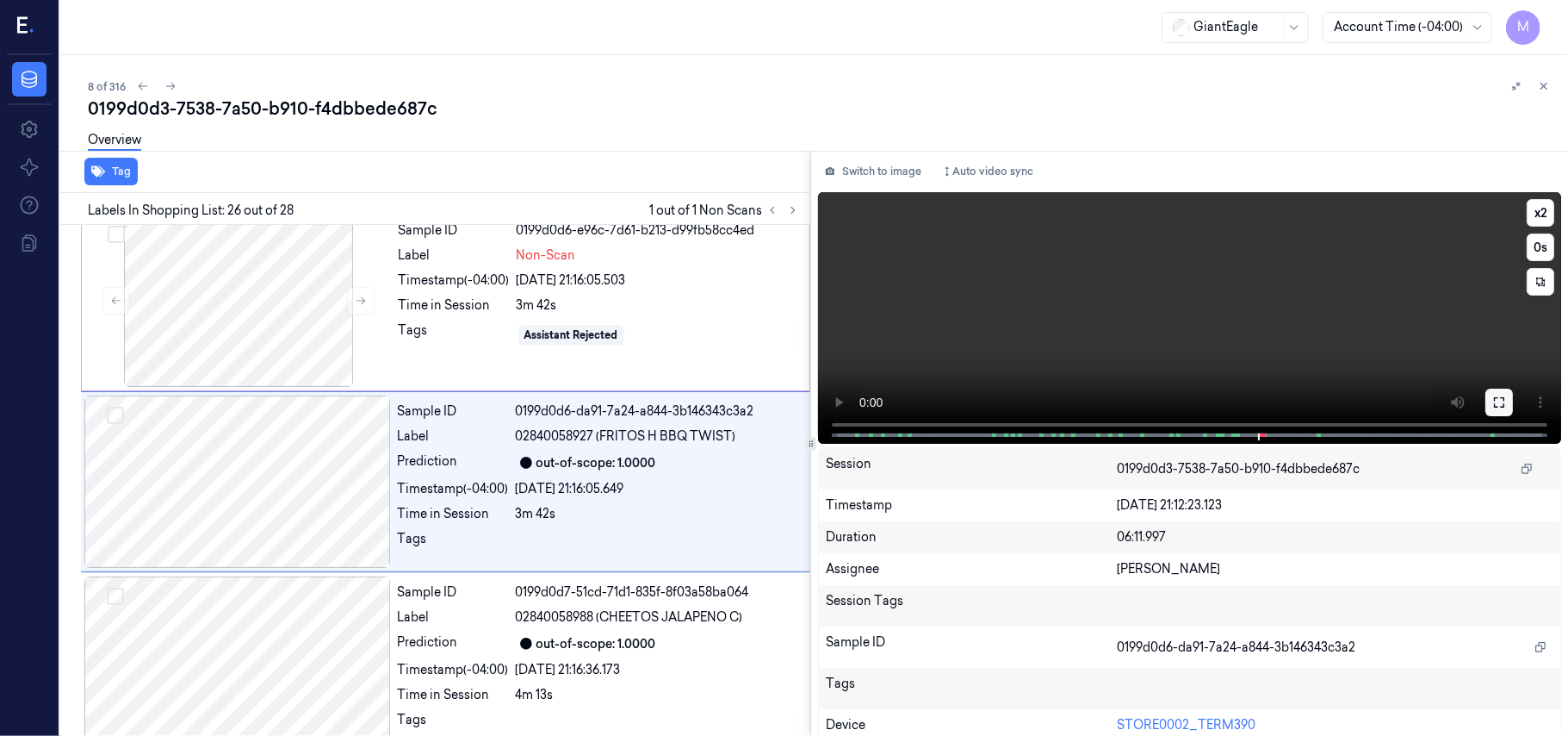
click at [1502, 400] on button at bounding box center [1499, 402] width 27 height 27
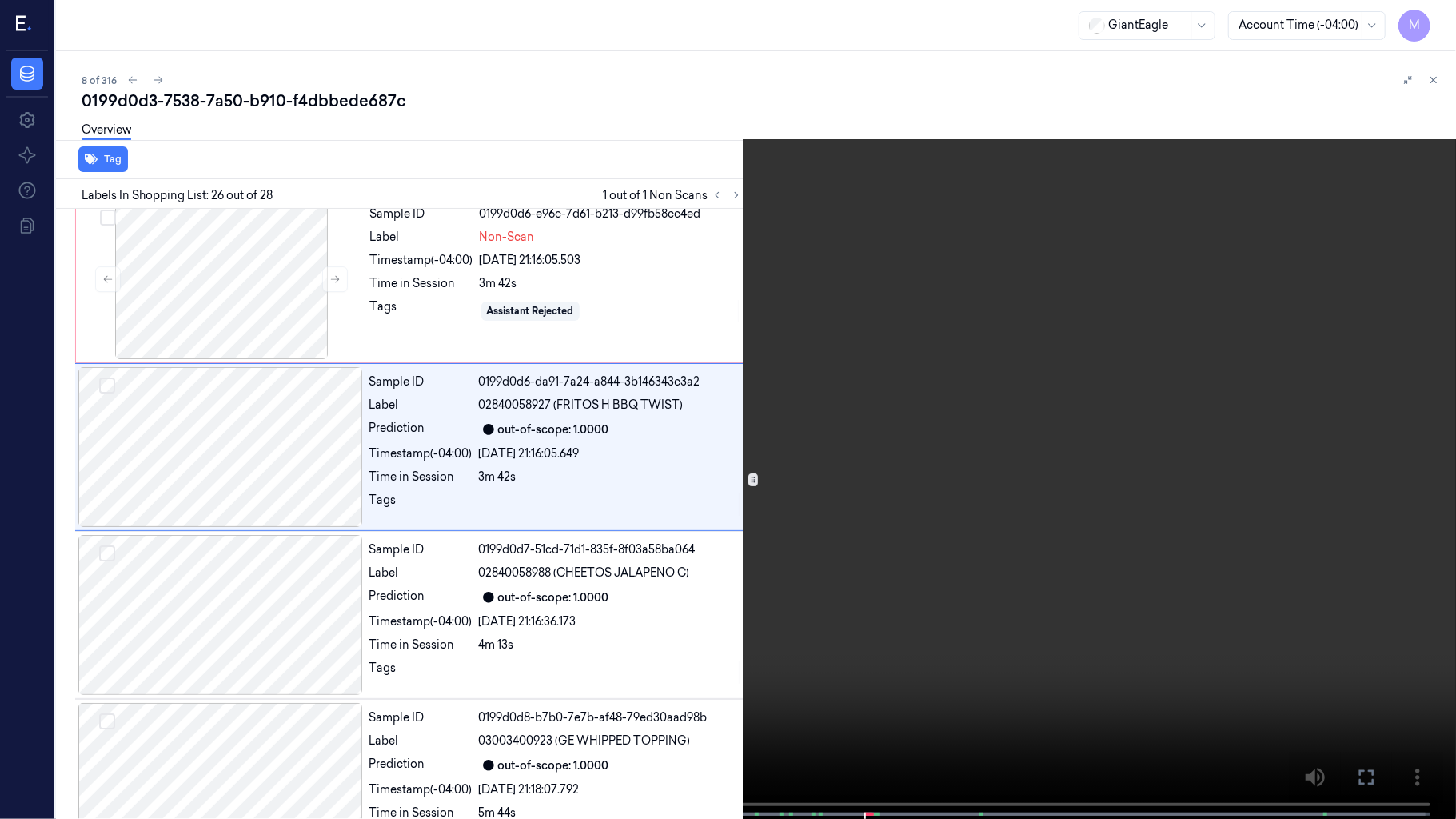
click at [1139, 397] on video at bounding box center [728, 411] width 1456 height 822
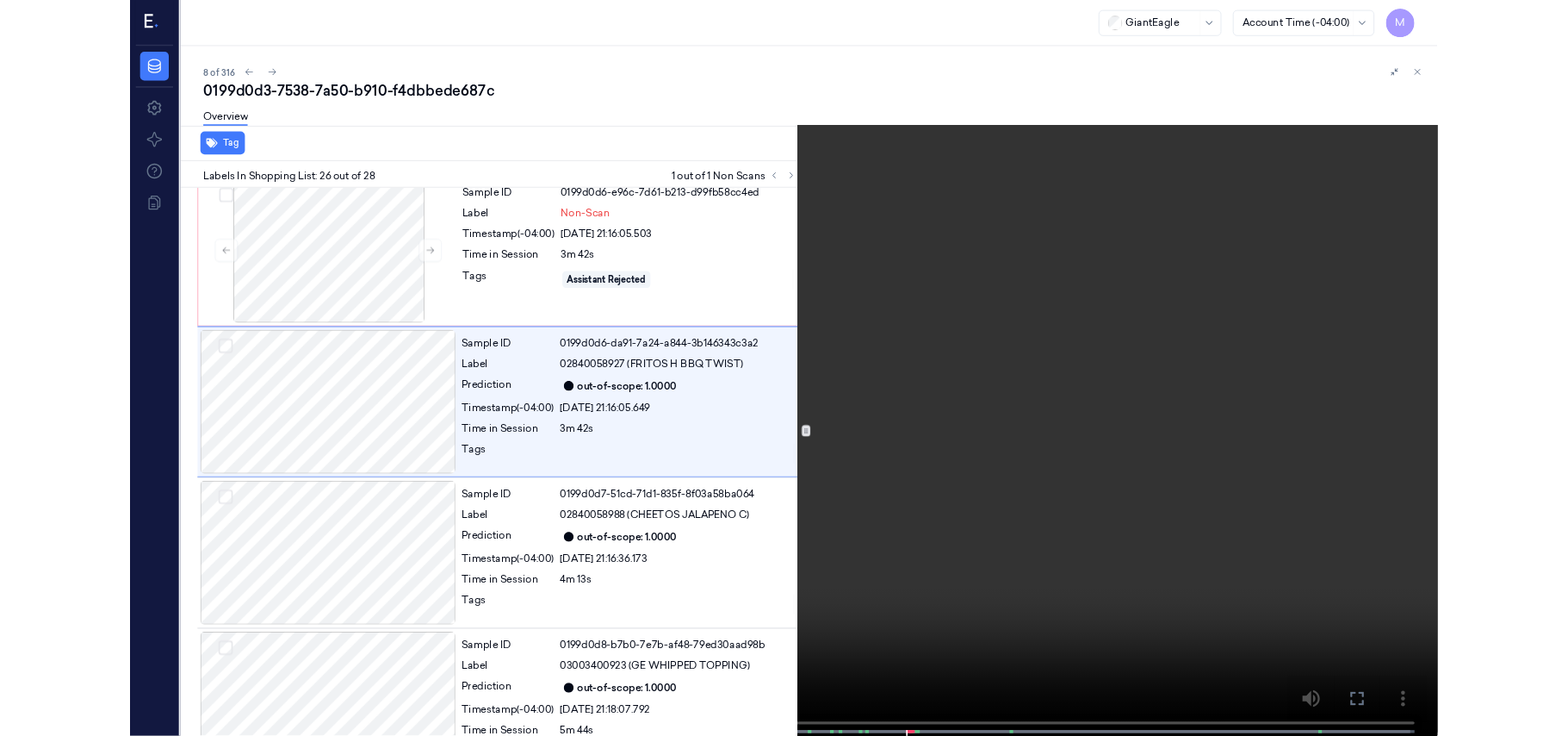
scroll to position [4298, 0]
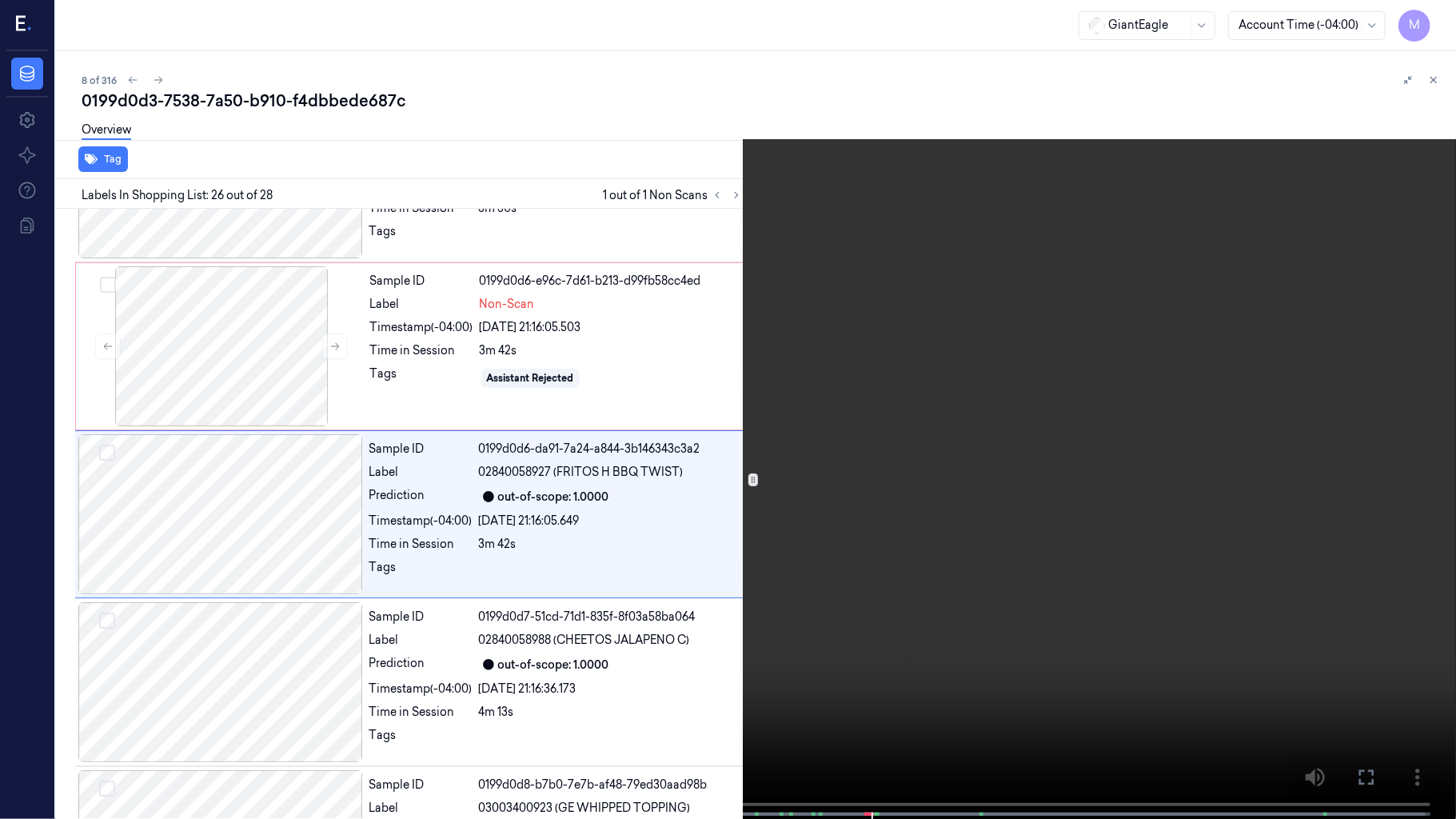
click at [1137, 465] on video at bounding box center [728, 411] width 1456 height 822
click at [928, 558] on video at bounding box center [728, 411] width 1456 height 822
click at [935, 682] on video at bounding box center [728, 411] width 1456 height 822
click at [880, 429] on video at bounding box center [728, 411] width 1456 height 822
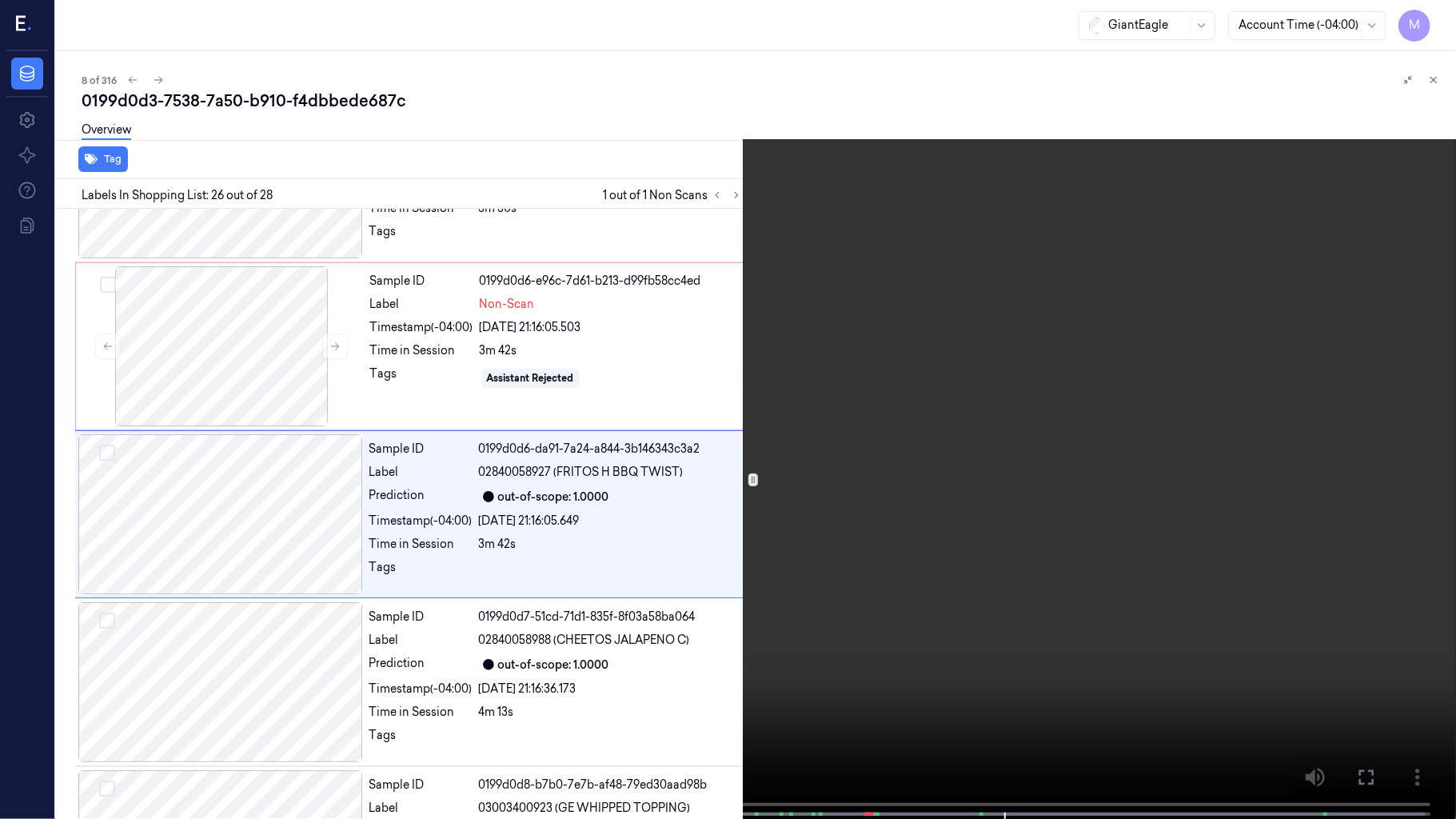
click at [0, 0] on icon at bounding box center [0, 0] width 0 height 0
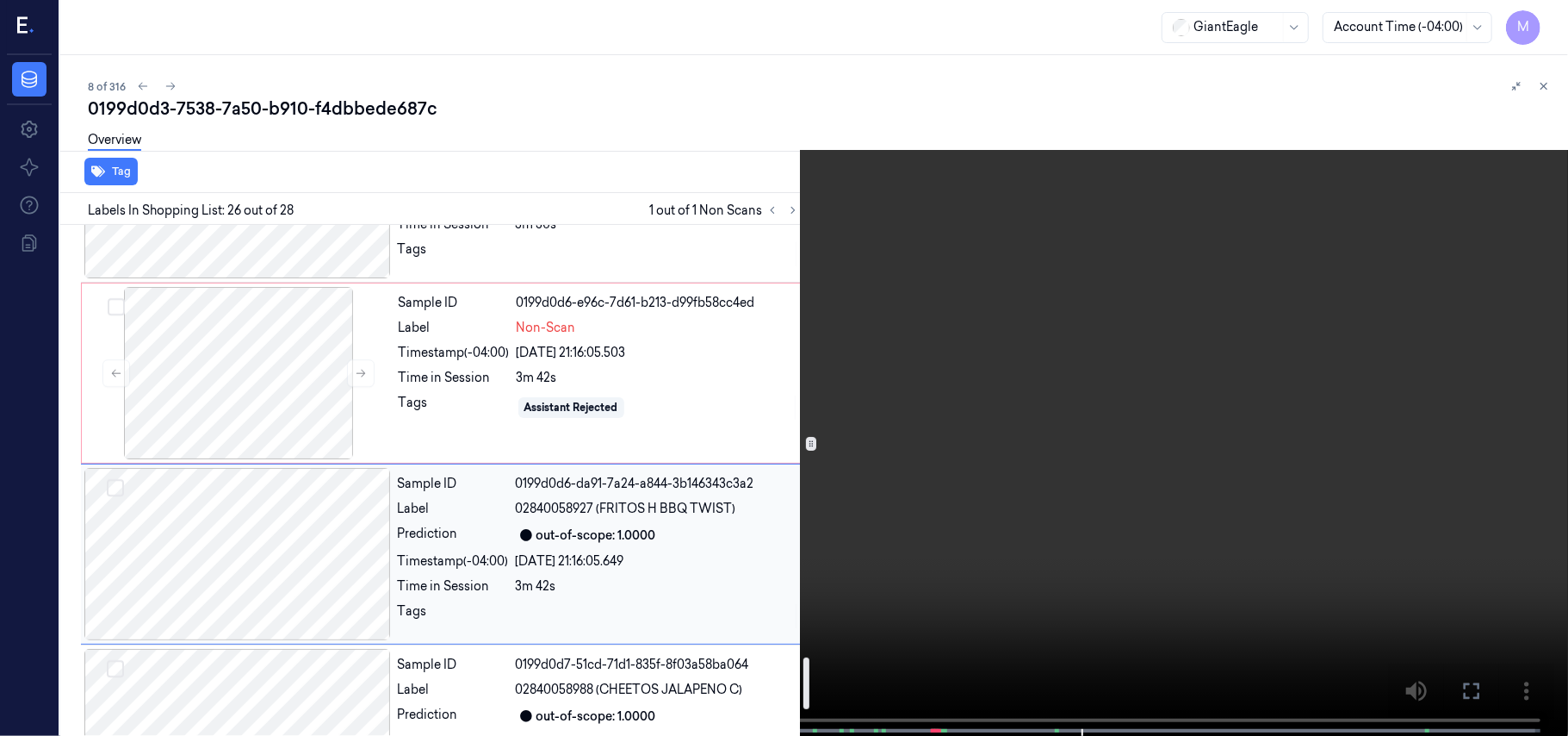
scroll to position [4412, 0]
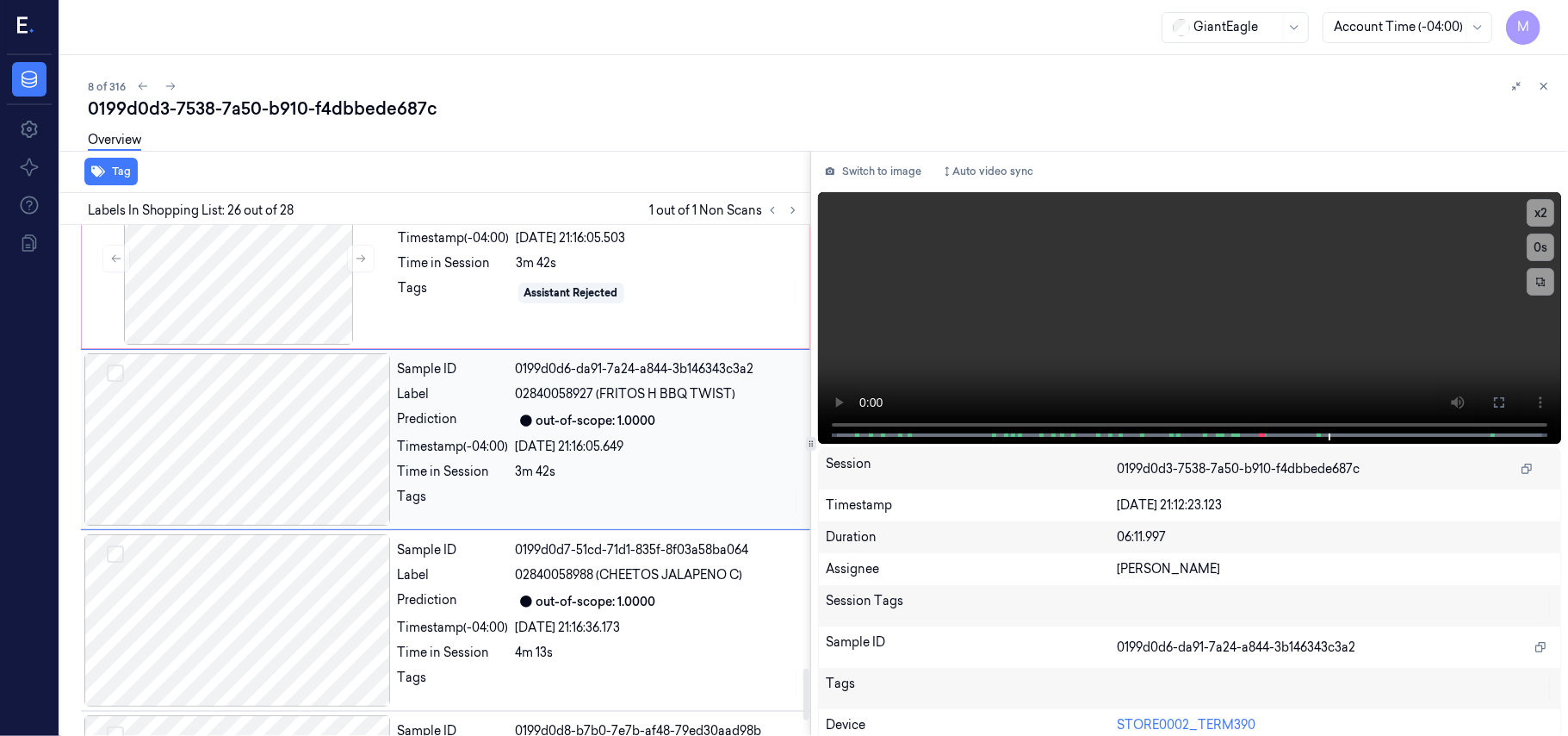
click at [565, 441] on div "[DATE] 21:16:05.649" at bounding box center [658, 446] width 285 height 18
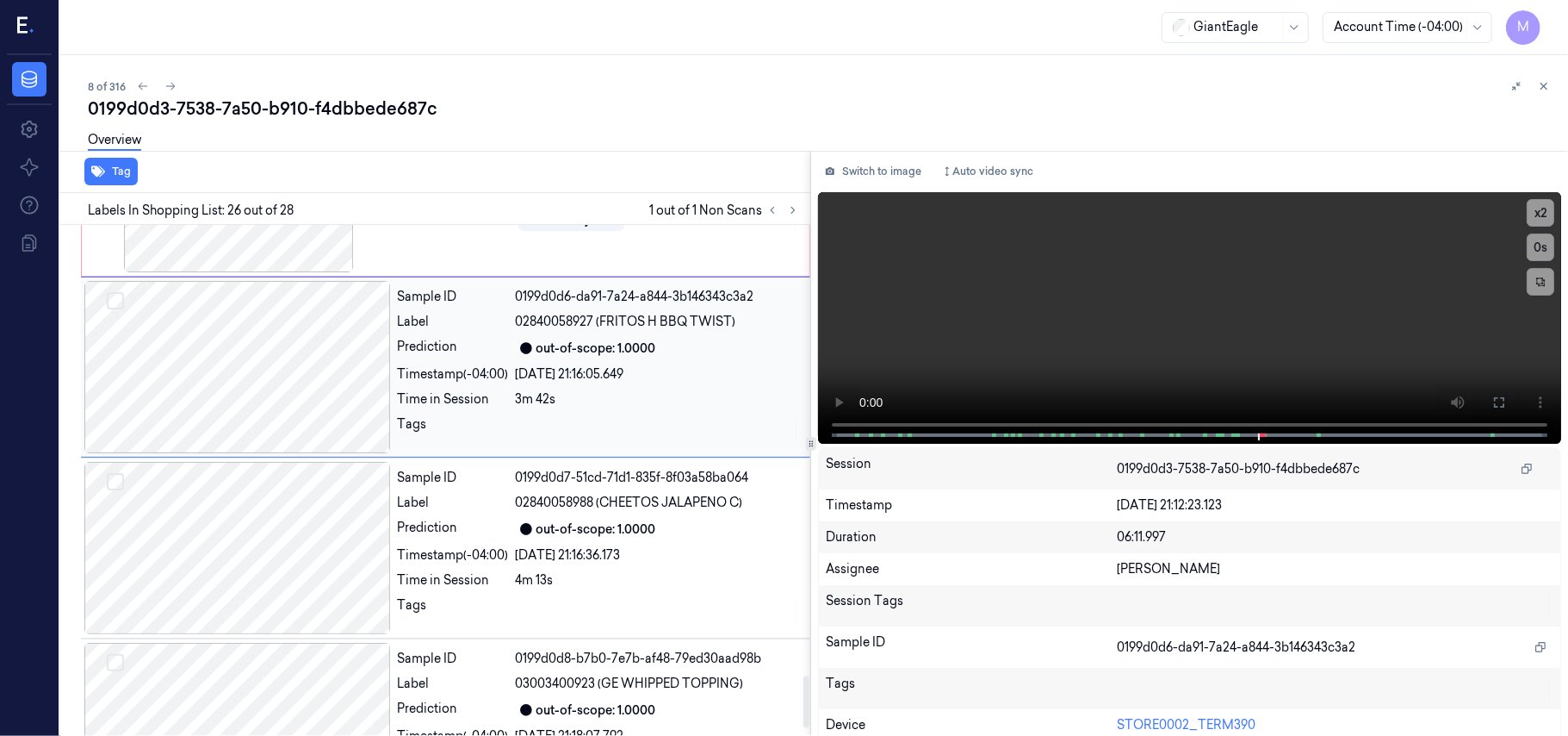
scroll to position [4574, 0]
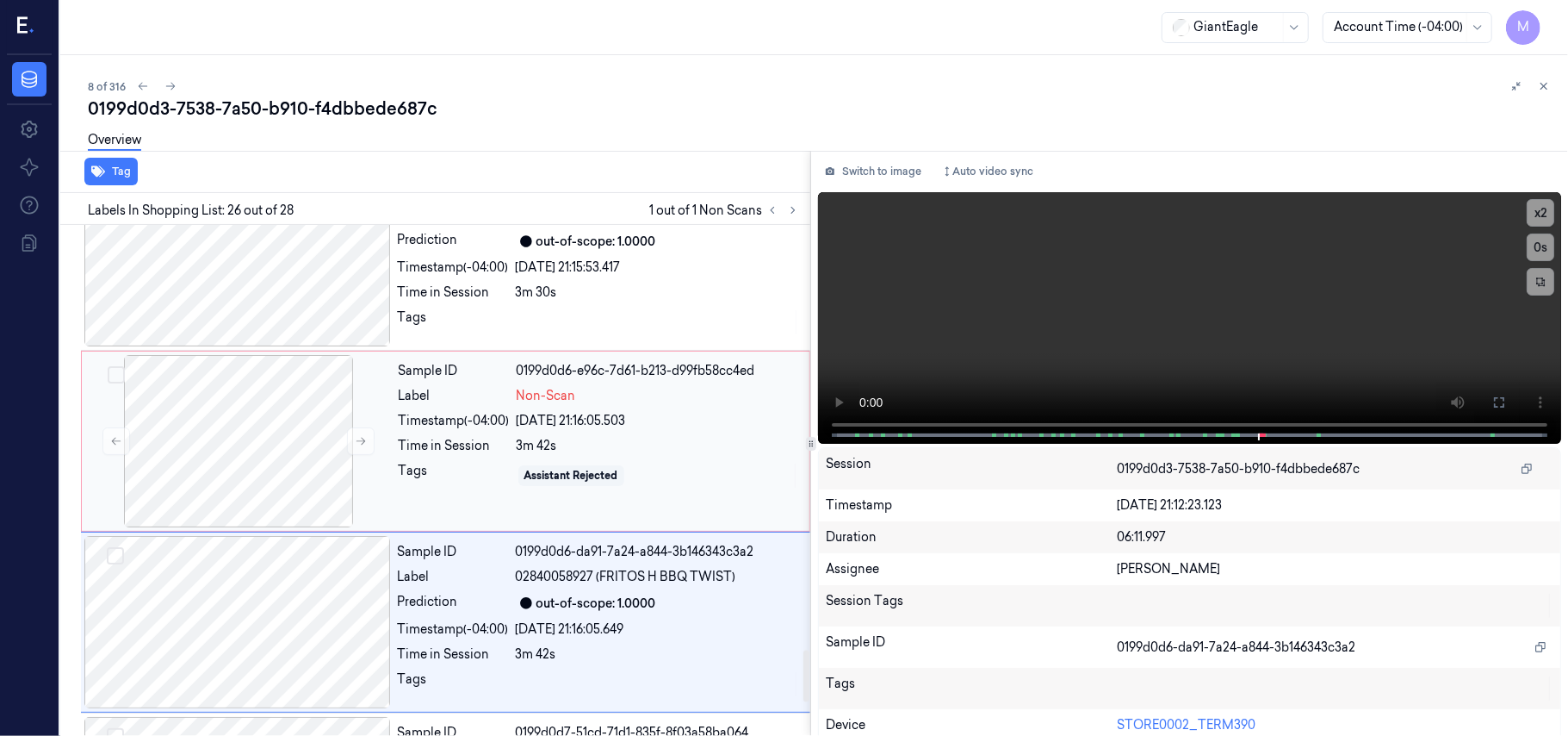
click at [598, 422] on div "[DATE] 21:16:05.503" at bounding box center [658, 420] width 283 height 18
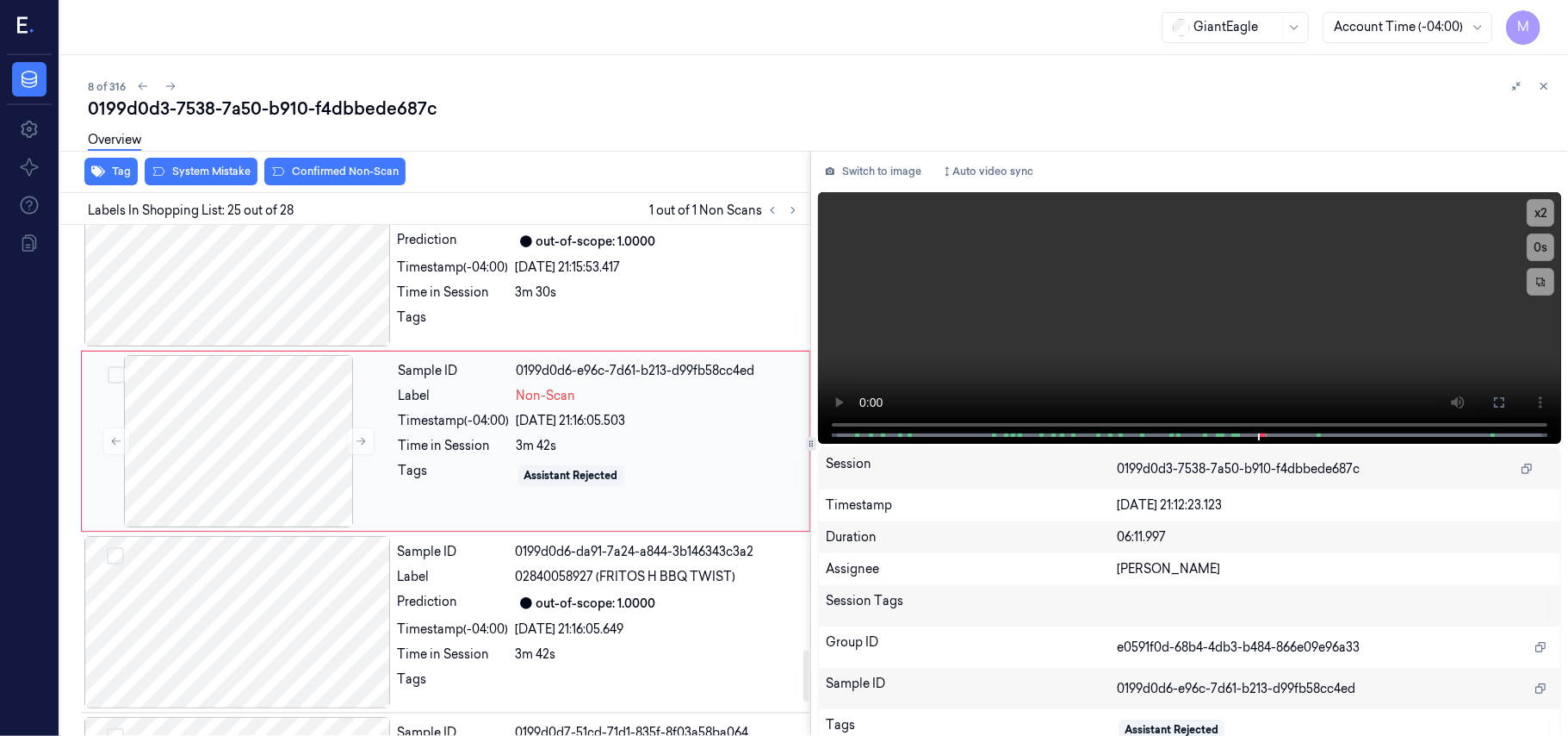
scroll to position [4188, 0]
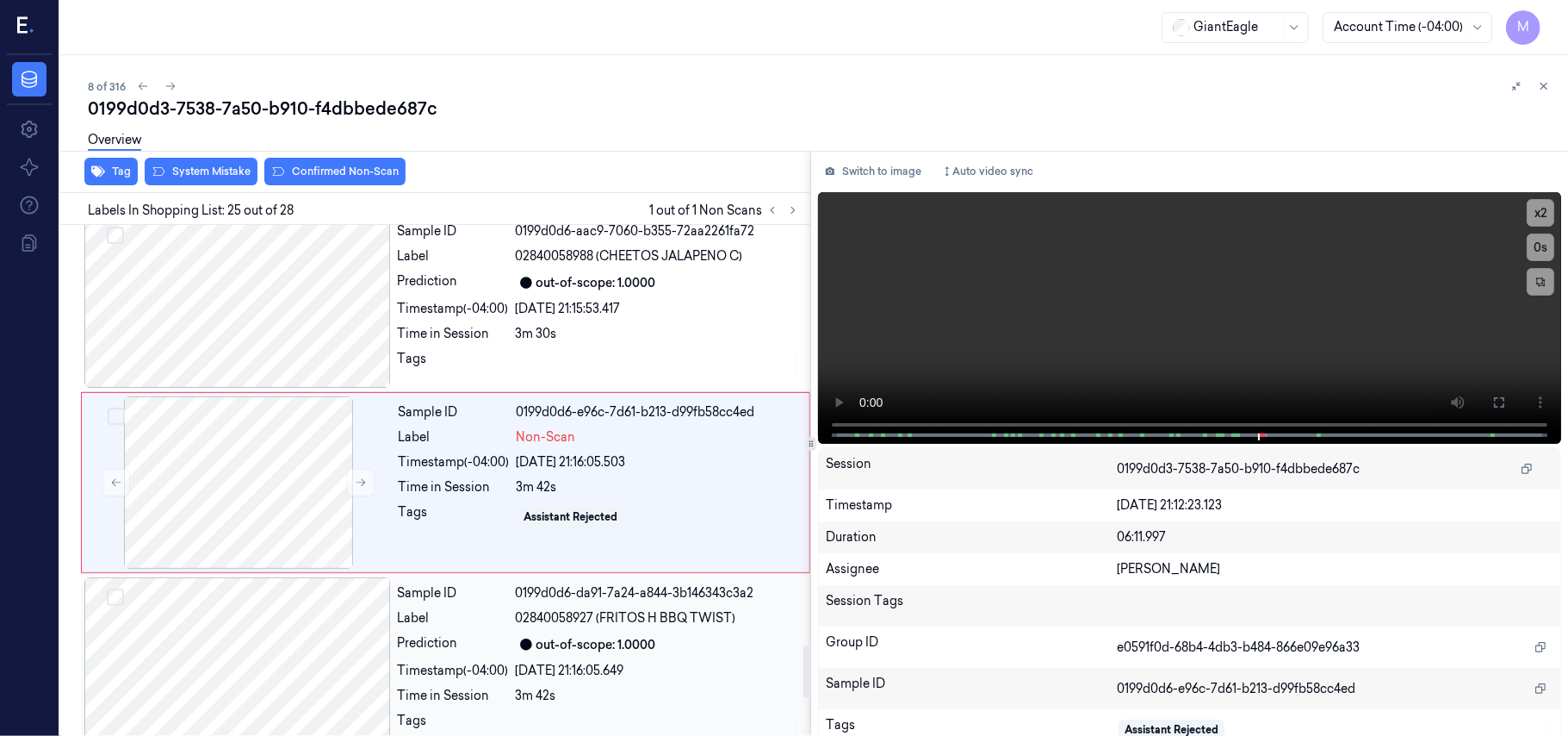
click at [621, 636] on div "out-of-scope: 1.0000" at bounding box center [596, 644] width 120 height 18
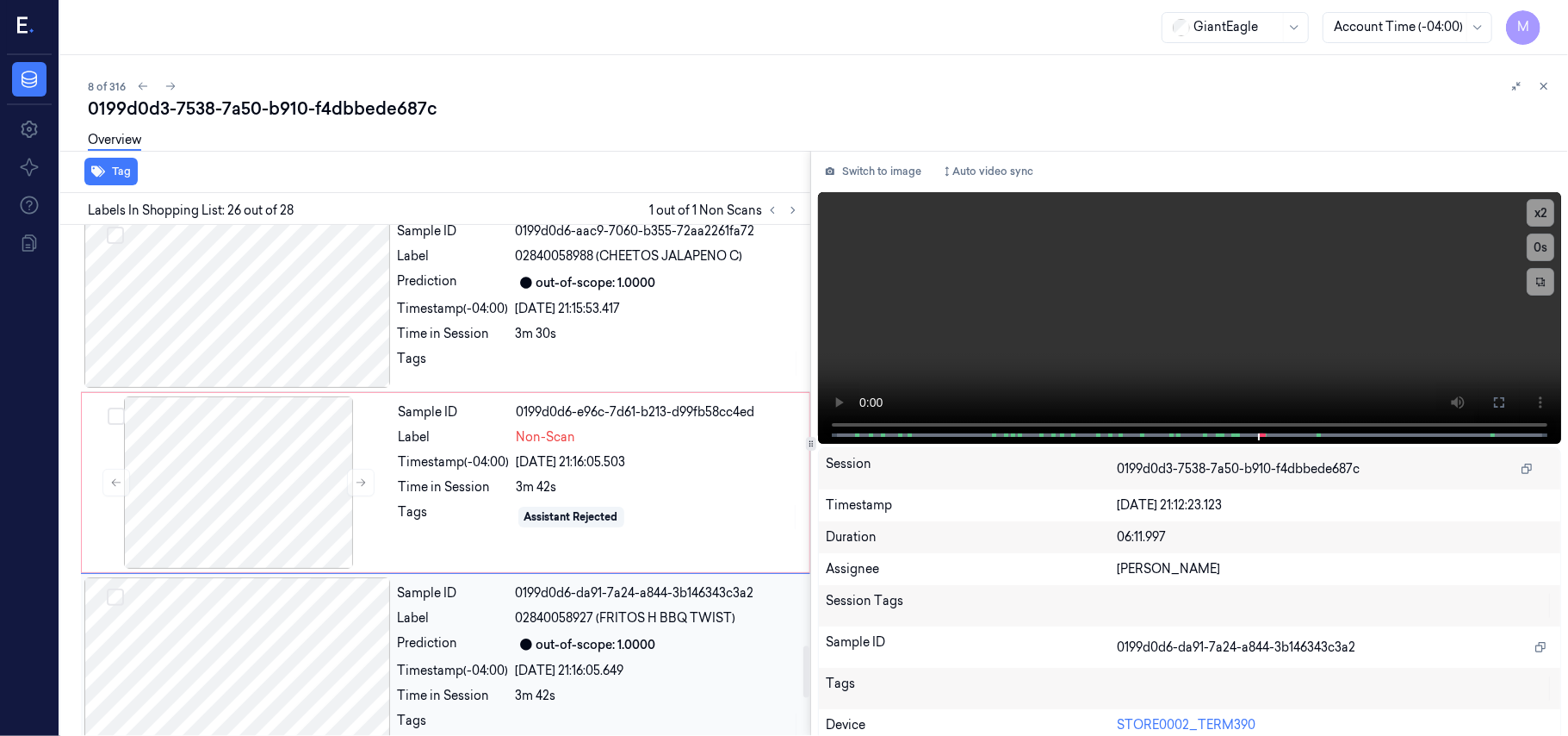
scroll to position [4370, 0]
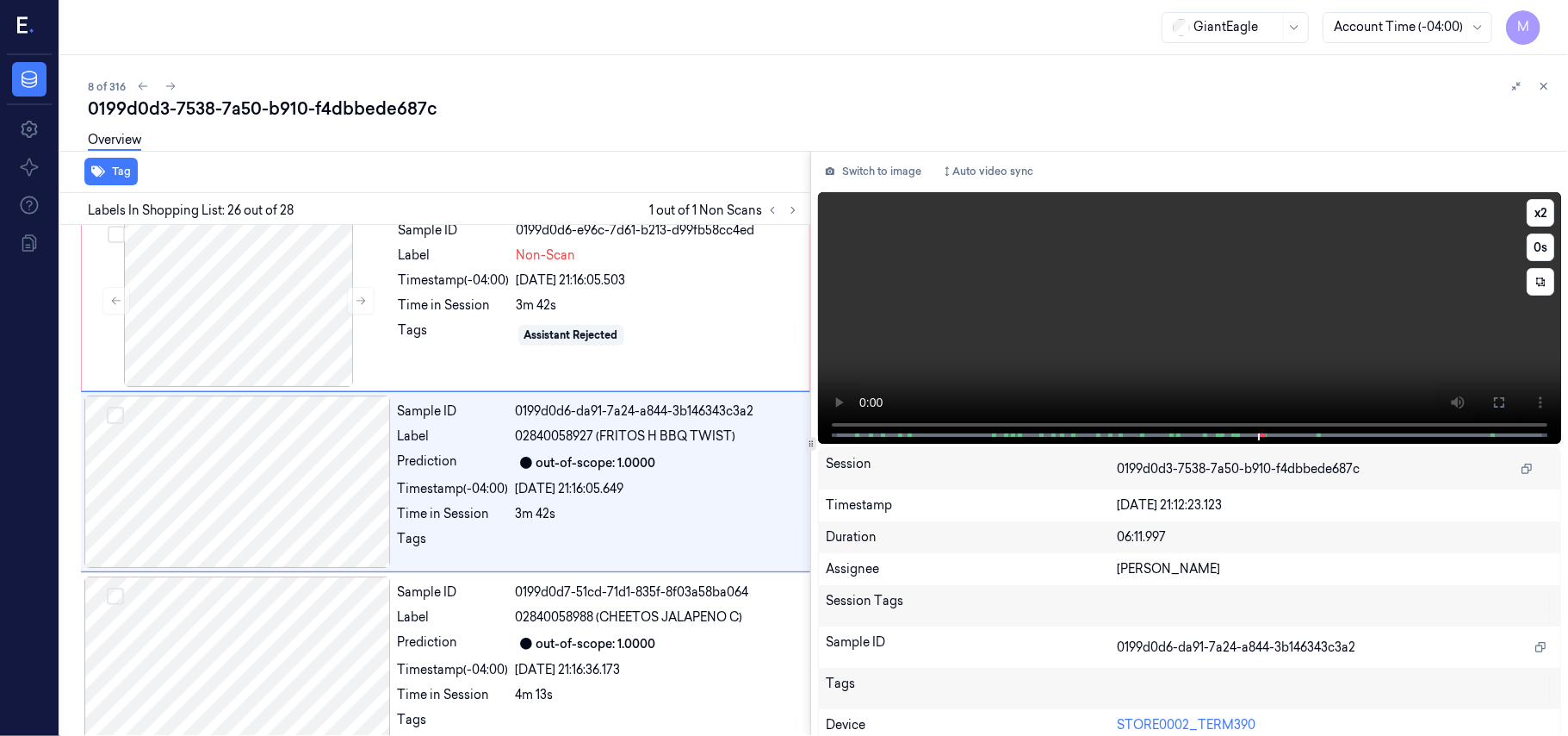
click at [1372, 329] on video at bounding box center [1190, 317] width 743 height 252
click at [1236, 433] on span at bounding box center [1237, 434] width 3 height 8
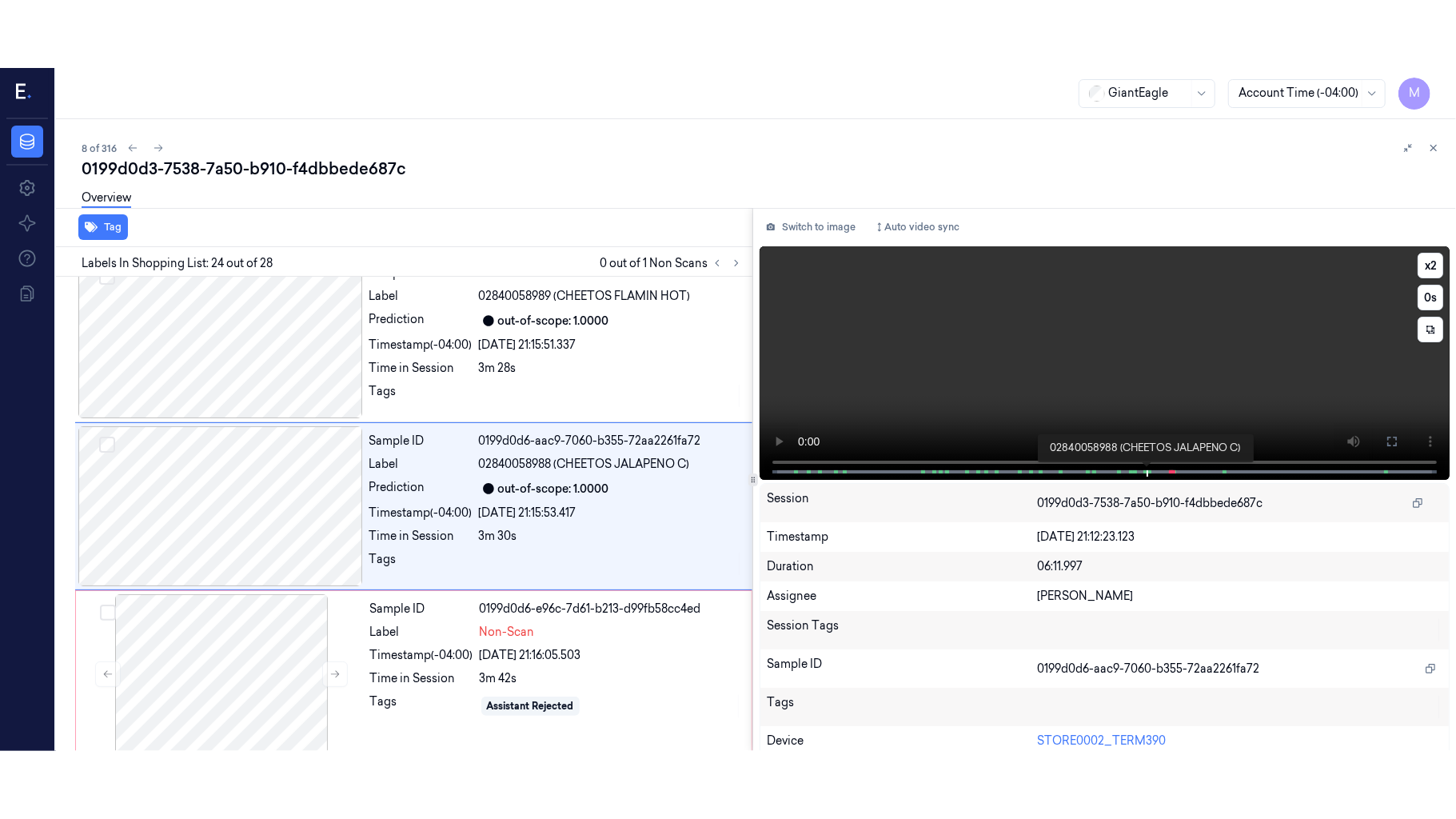
scroll to position [3721, 0]
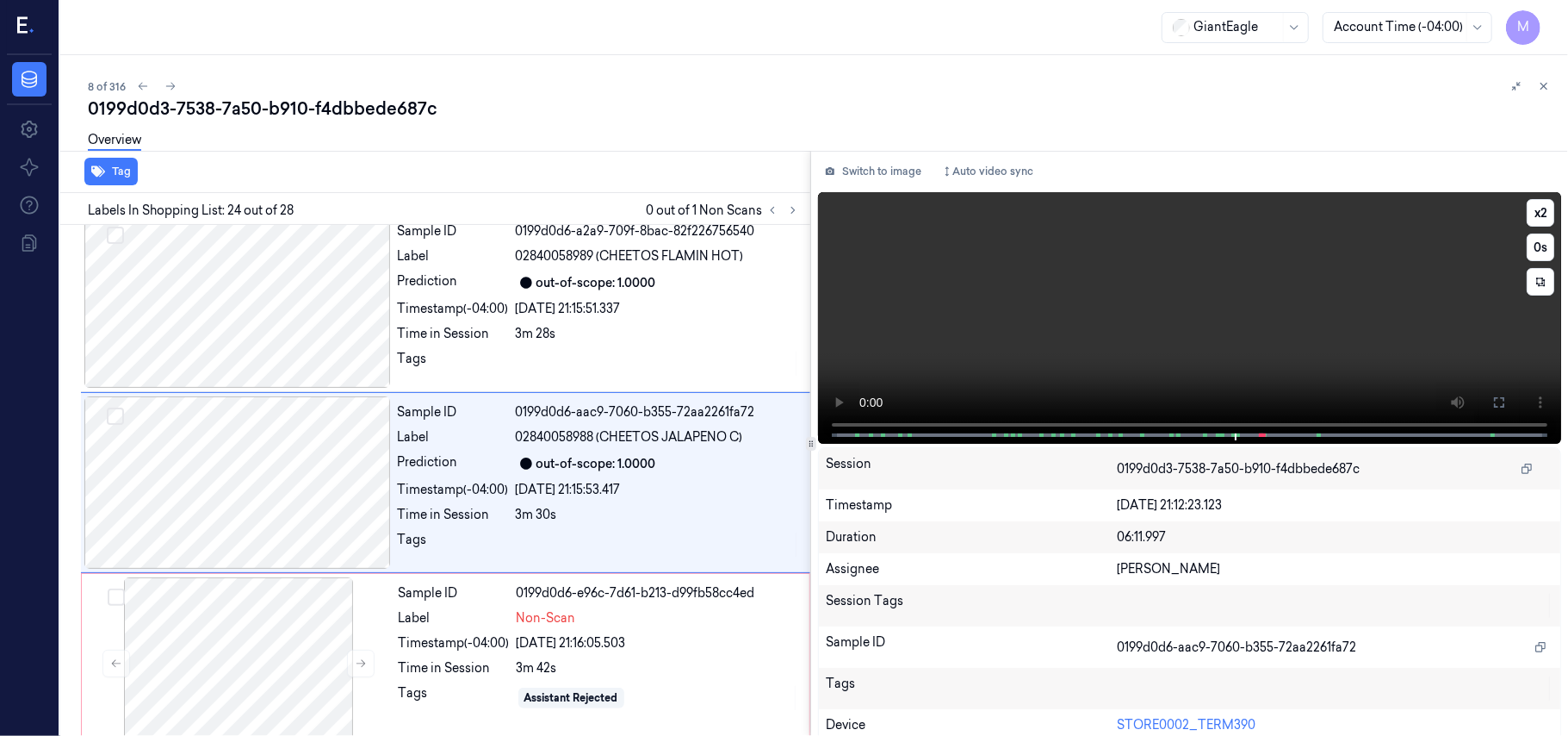
click at [1252, 316] on video at bounding box center [1190, 317] width 743 height 252
click at [1495, 401] on icon at bounding box center [1499, 402] width 14 height 14
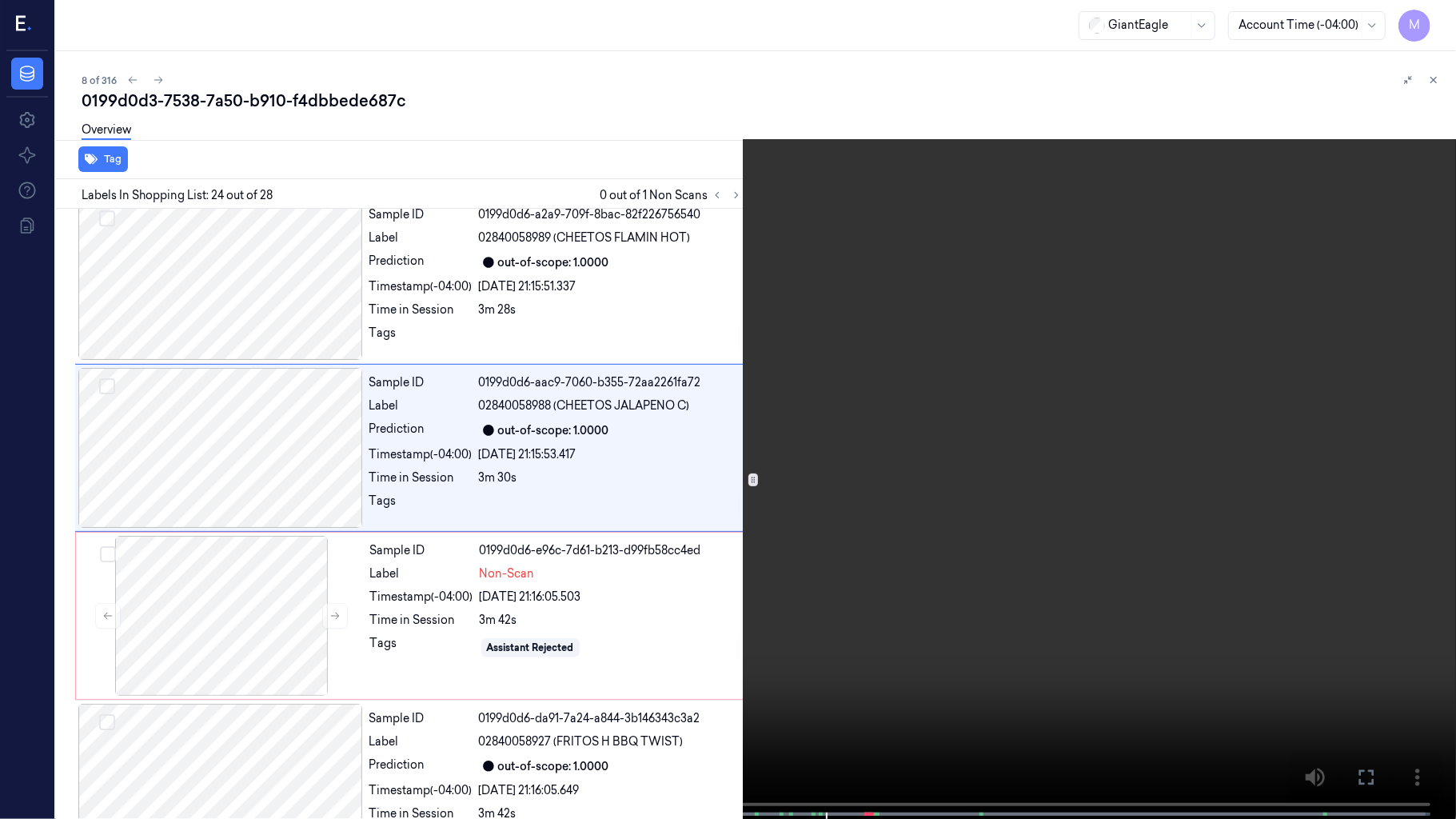
click at [983, 424] on video at bounding box center [728, 411] width 1456 height 822
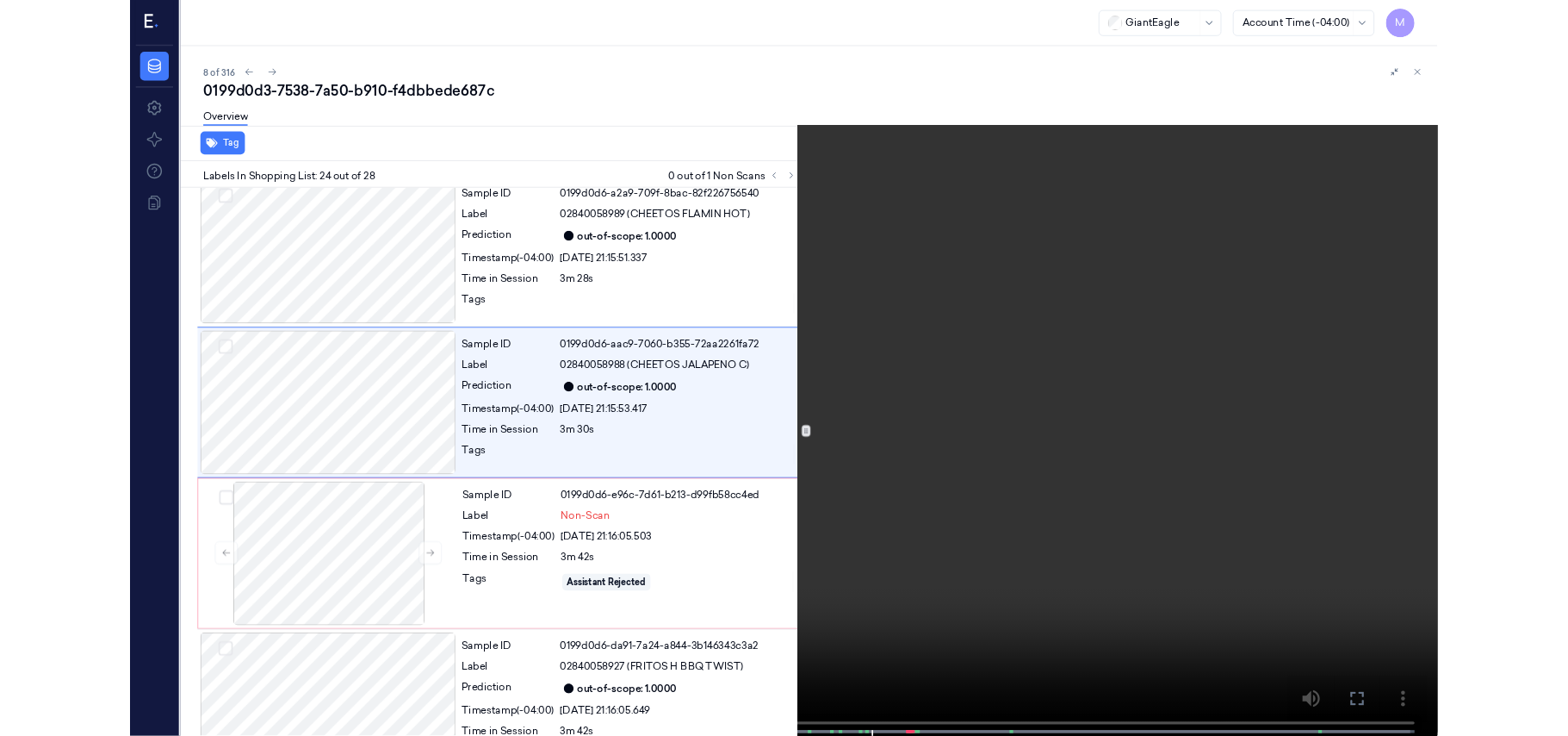
scroll to position [3936, 0]
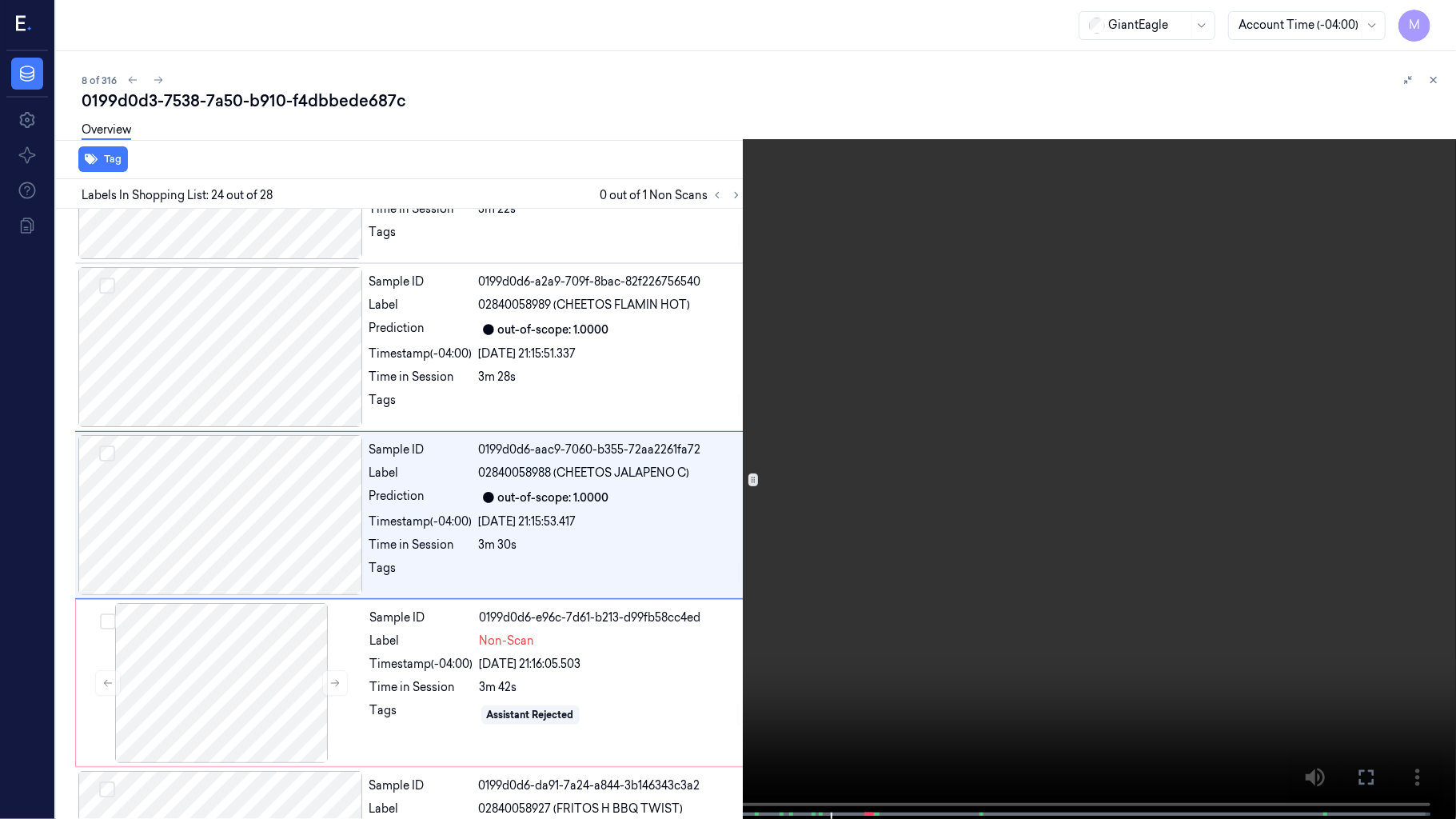
click at [939, 404] on video at bounding box center [728, 411] width 1456 height 822
click at [800, 403] on video at bounding box center [728, 411] width 1456 height 822
click at [845, 326] on video at bounding box center [728, 411] width 1456 height 822
click at [685, 293] on video at bounding box center [728, 411] width 1456 height 822
click at [828, 269] on video at bounding box center [728, 411] width 1456 height 822
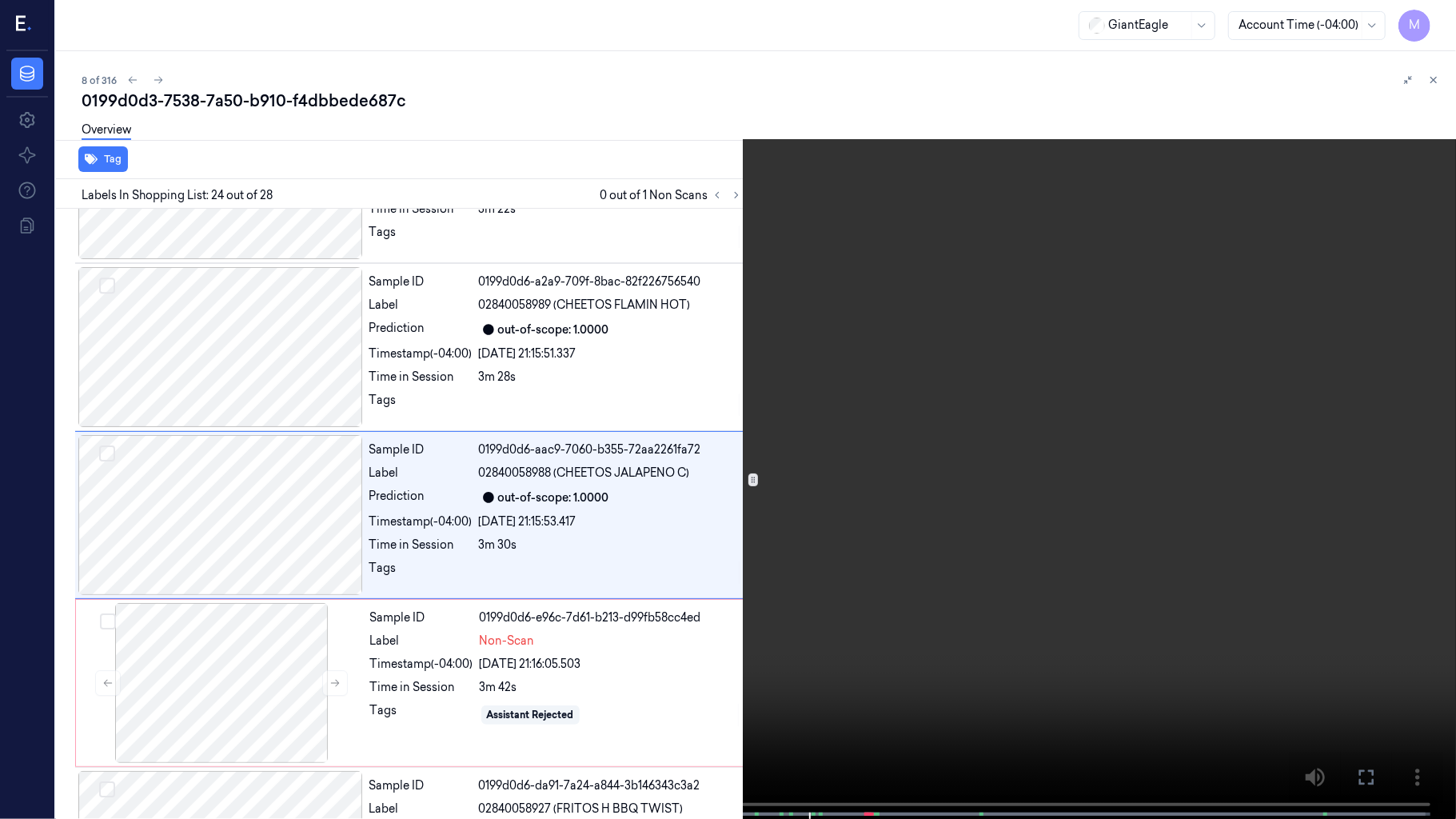
click at [814, 298] on video at bounding box center [728, 411] width 1456 height 822
click at [870, 429] on video at bounding box center [728, 411] width 1456 height 822
click at [0, 0] on icon at bounding box center [0, 0] width 0 height 0
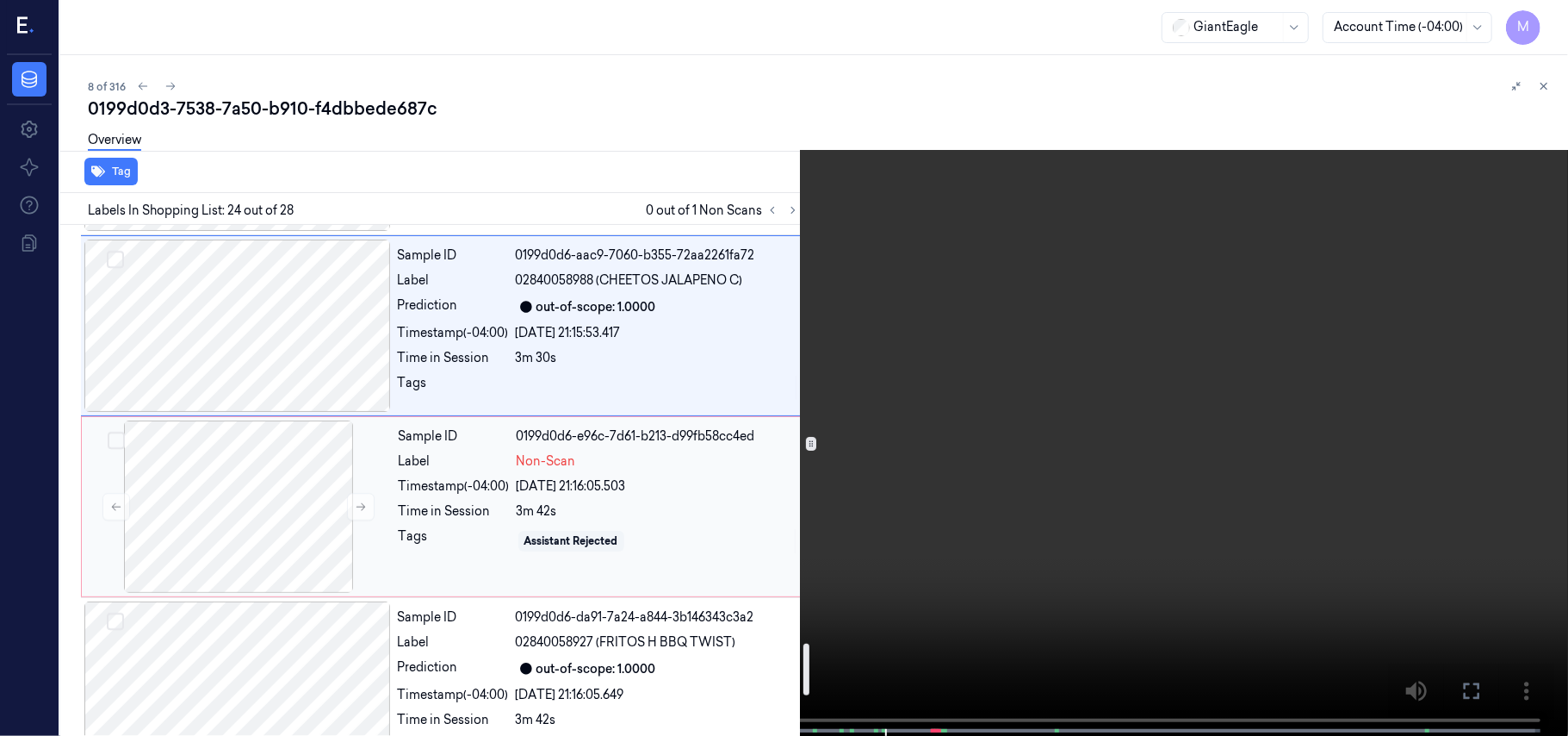
scroll to position [4280, 0]
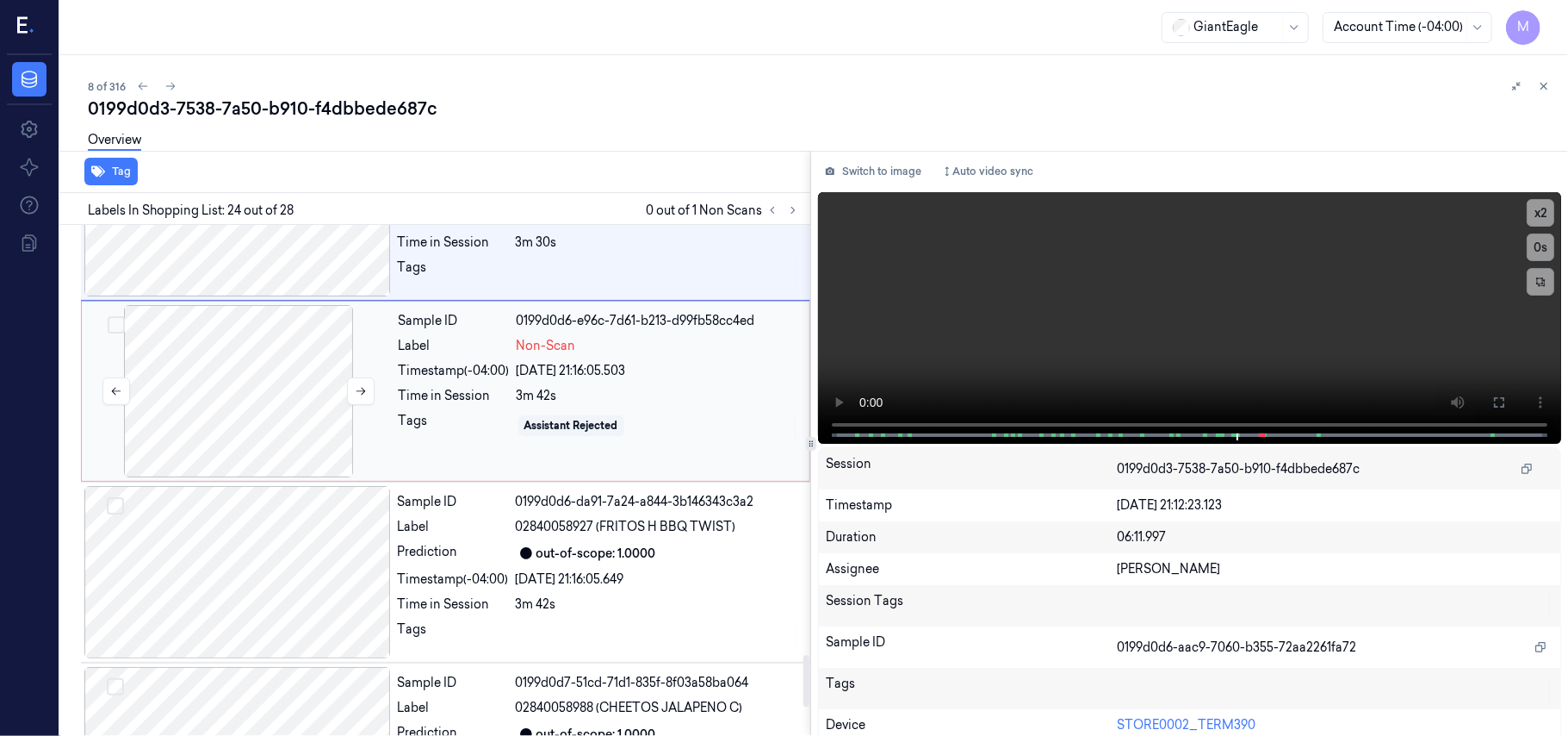
click at [234, 346] on div at bounding box center [239, 391] width 307 height 172
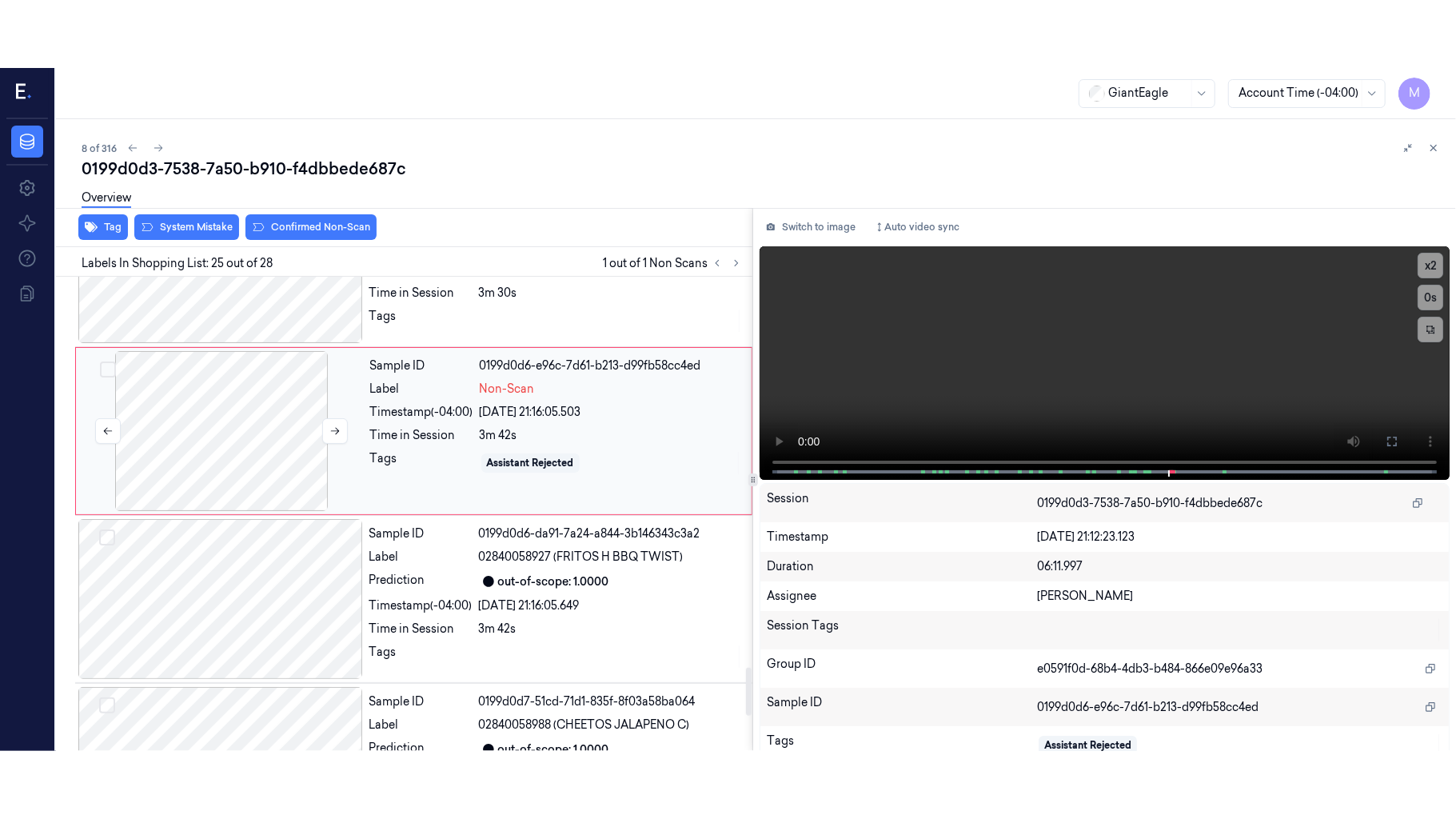
scroll to position [3889, 0]
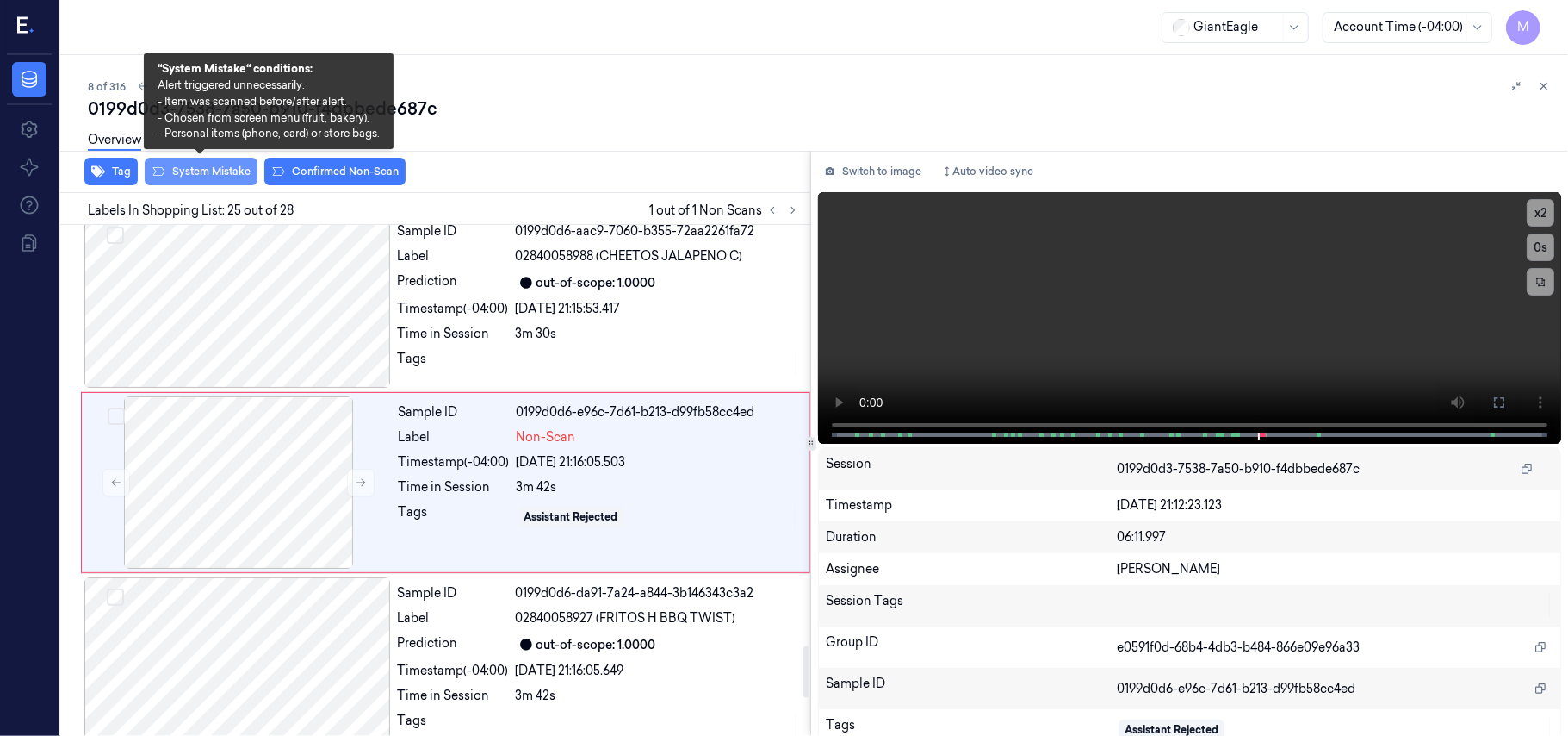
click at [209, 172] on button "System Mistake" at bounding box center [201, 170] width 113 height 27
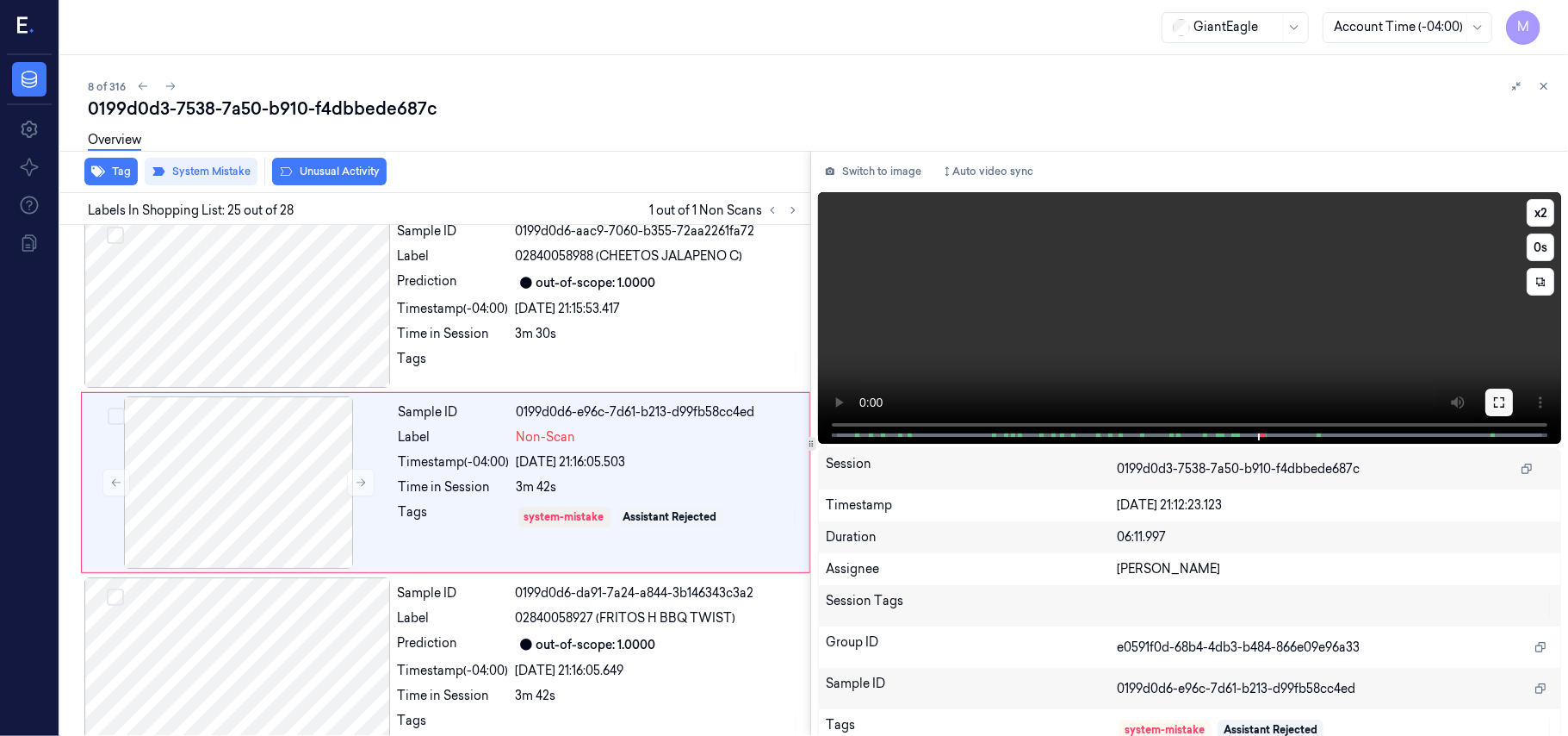
click at [1492, 401] on icon at bounding box center [1499, 402] width 14 height 14
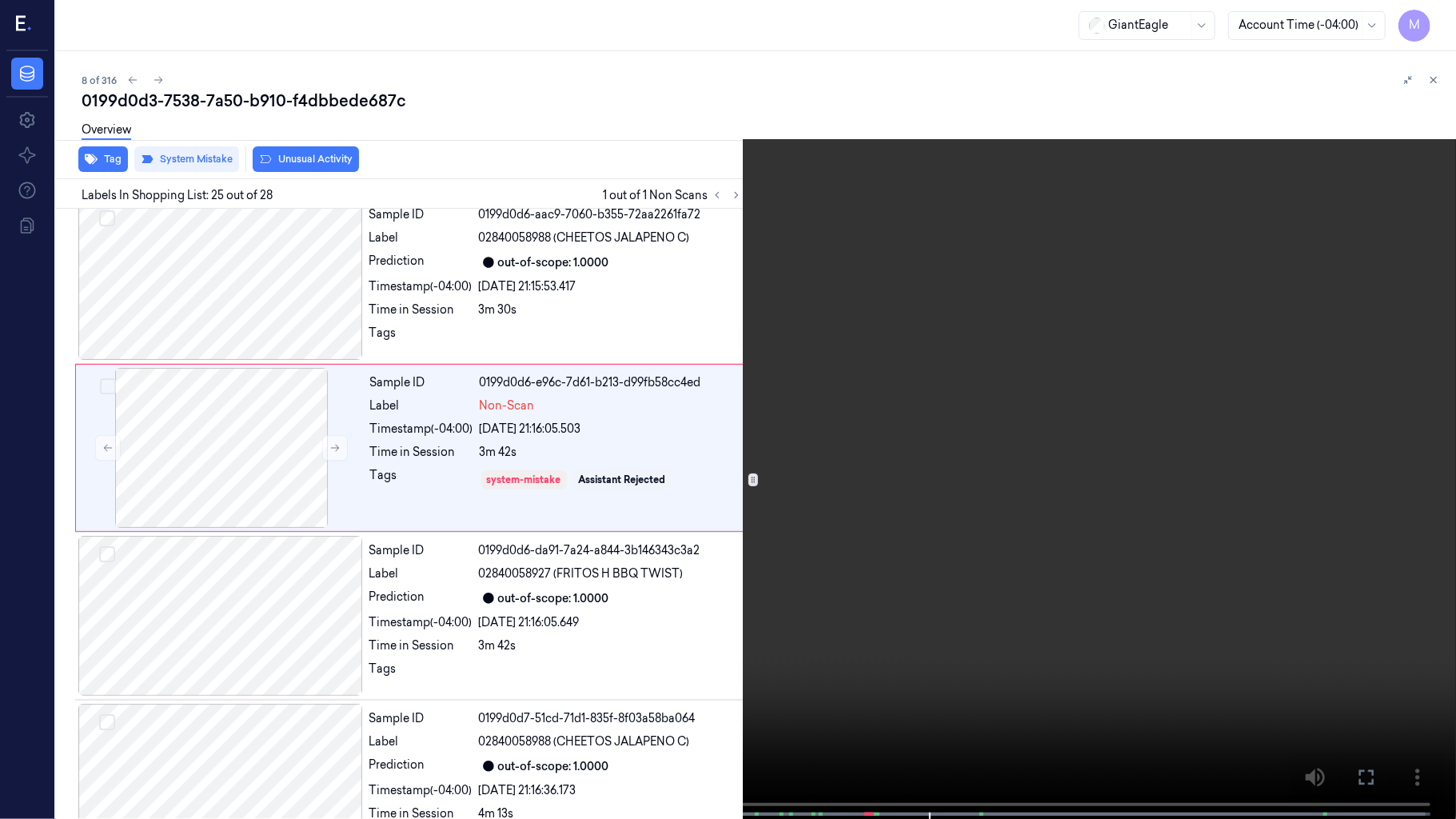
click at [921, 506] on video at bounding box center [728, 411] width 1456 height 822
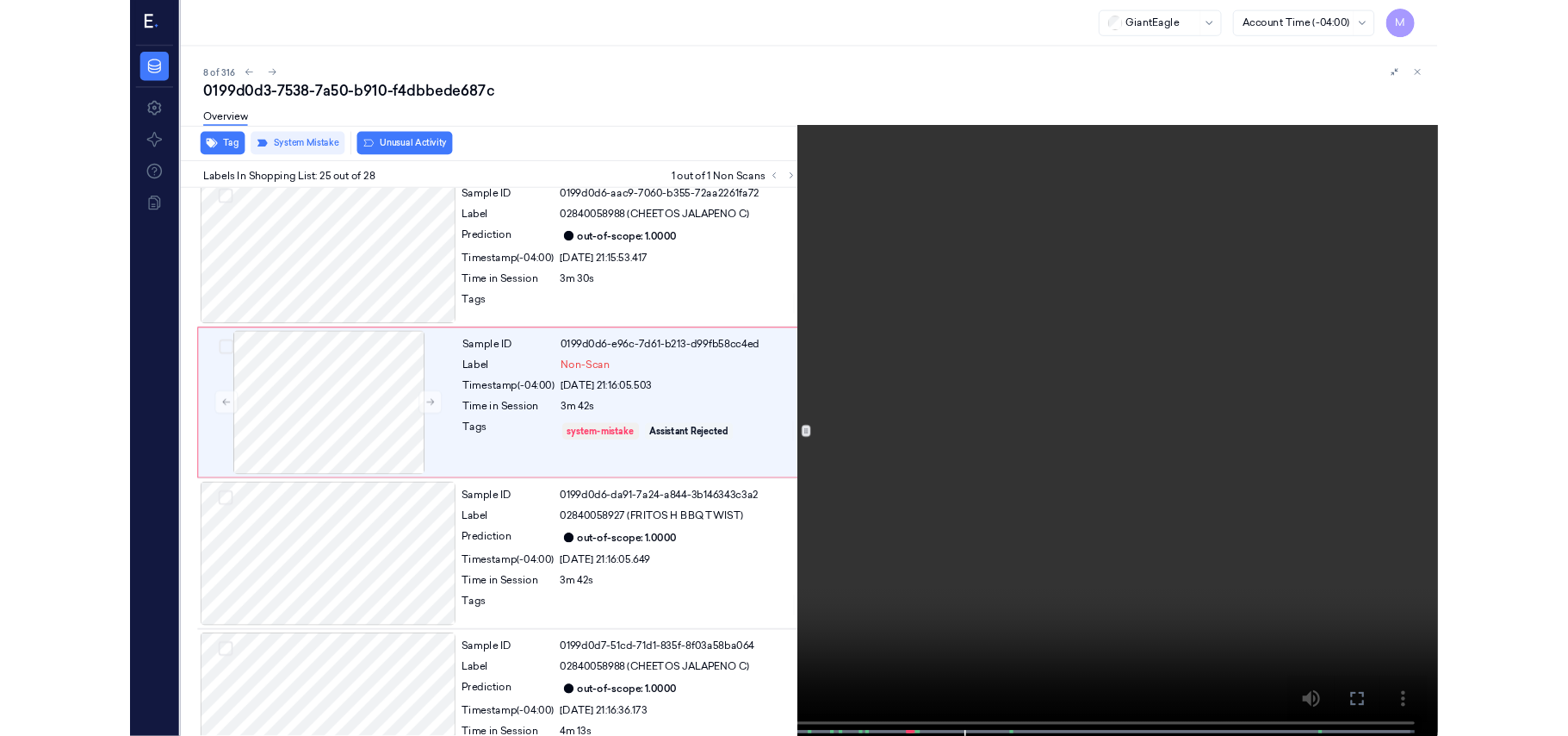
scroll to position [4116, 0]
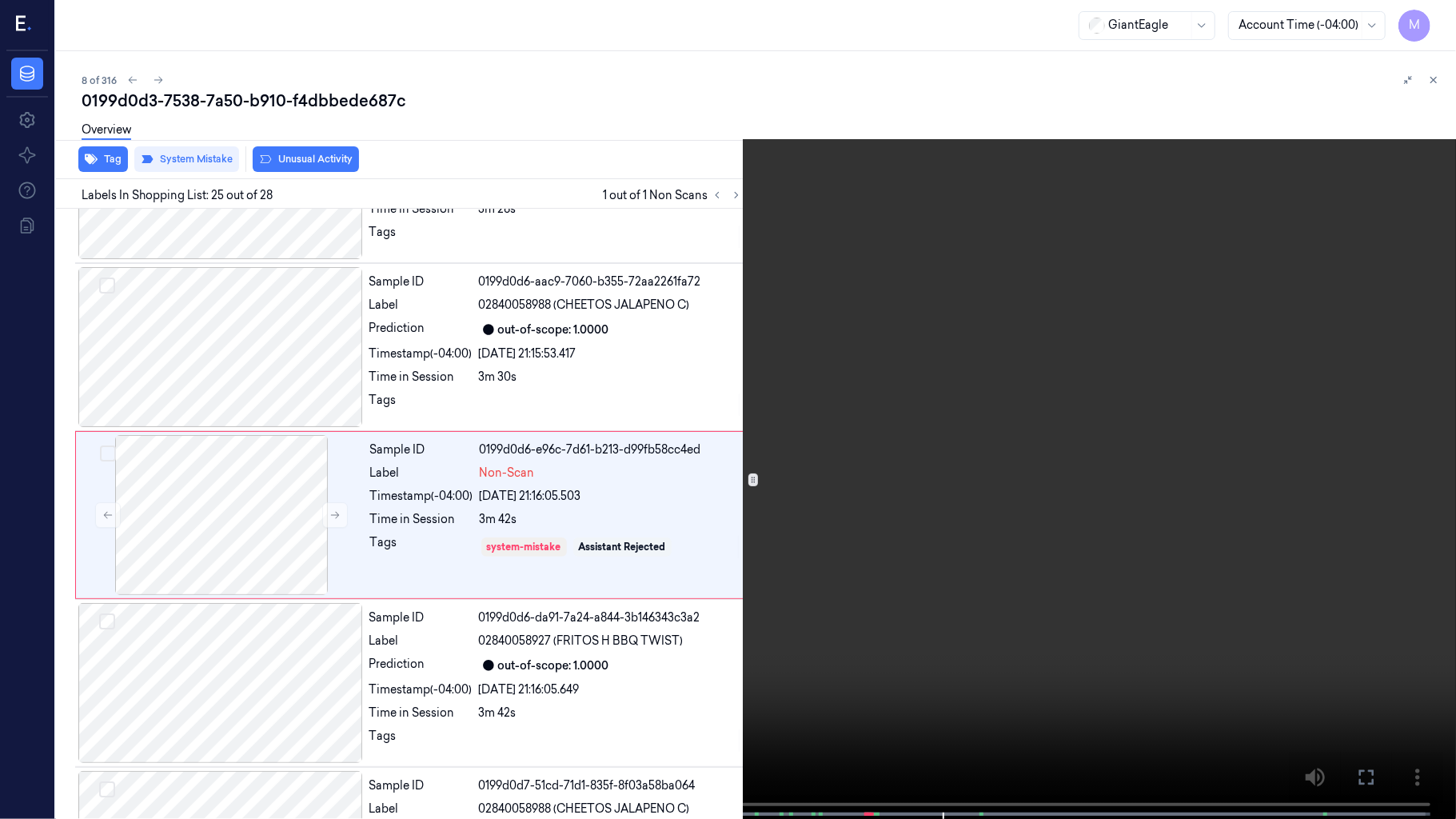
click at [921, 506] on video at bounding box center [728, 411] width 1456 height 822
click at [0, 0] on button at bounding box center [0, 0] width 0 height 0
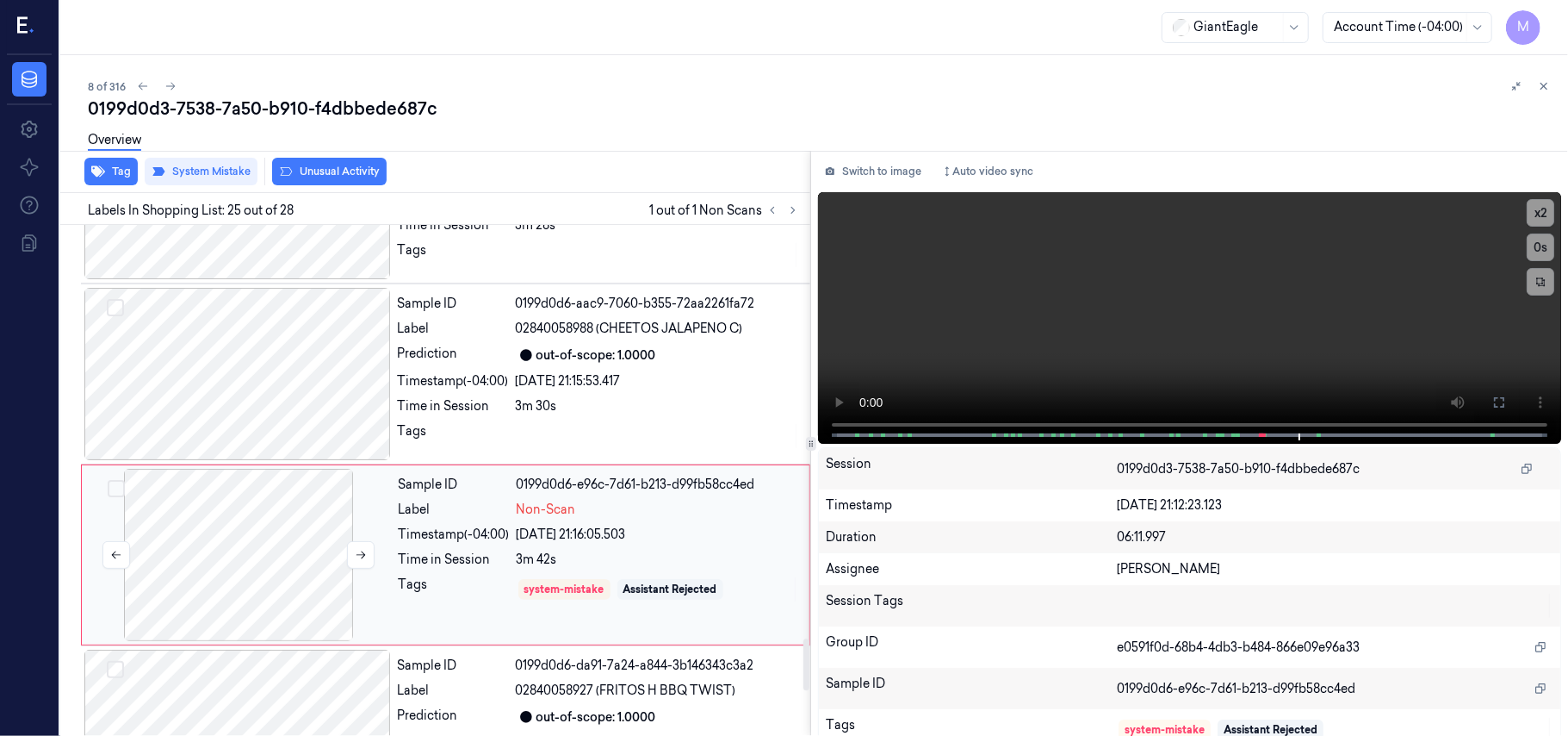
click at [294, 523] on div at bounding box center [239, 555] width 307 height 172
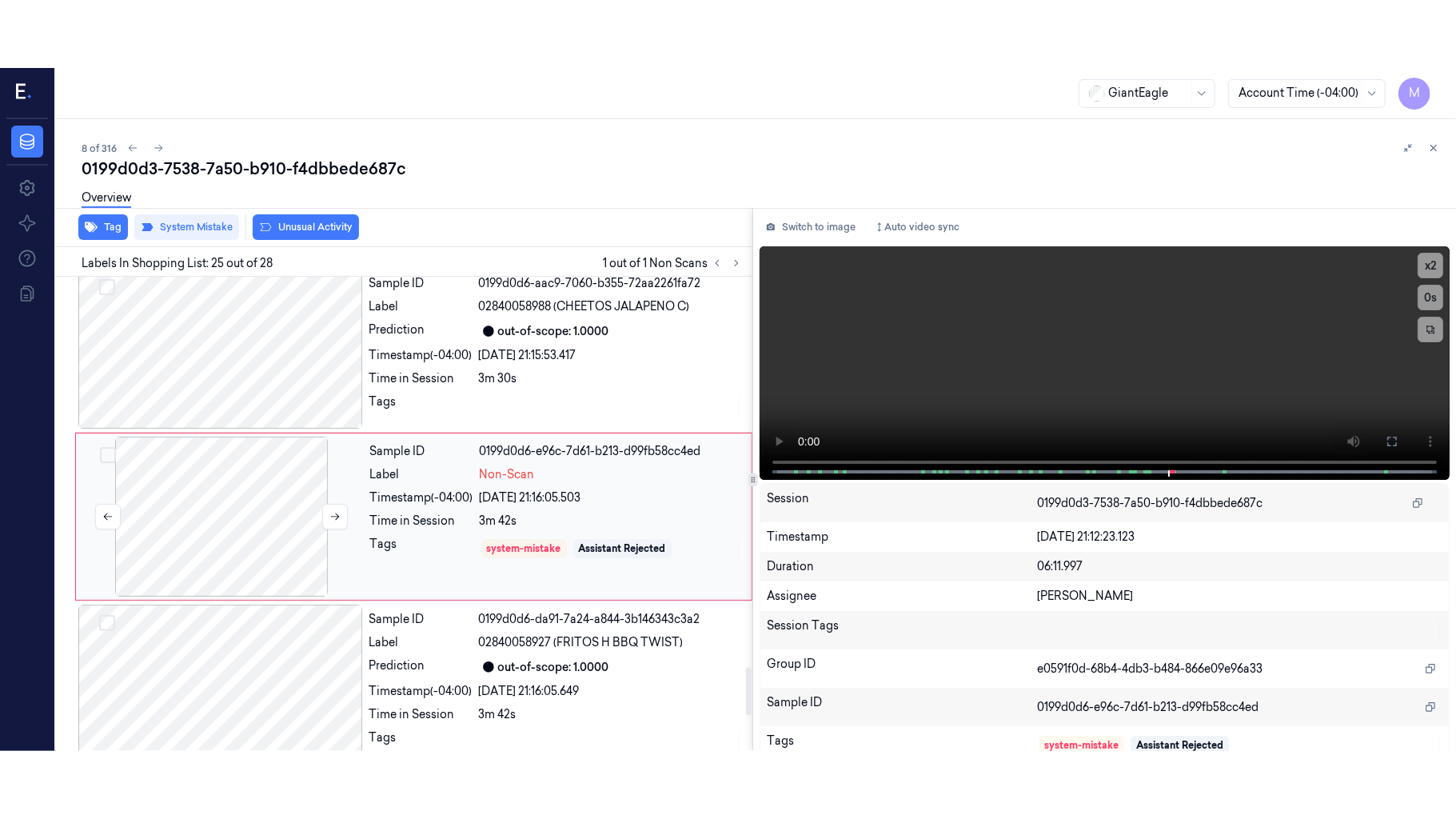
scroll to position [3889, 0]
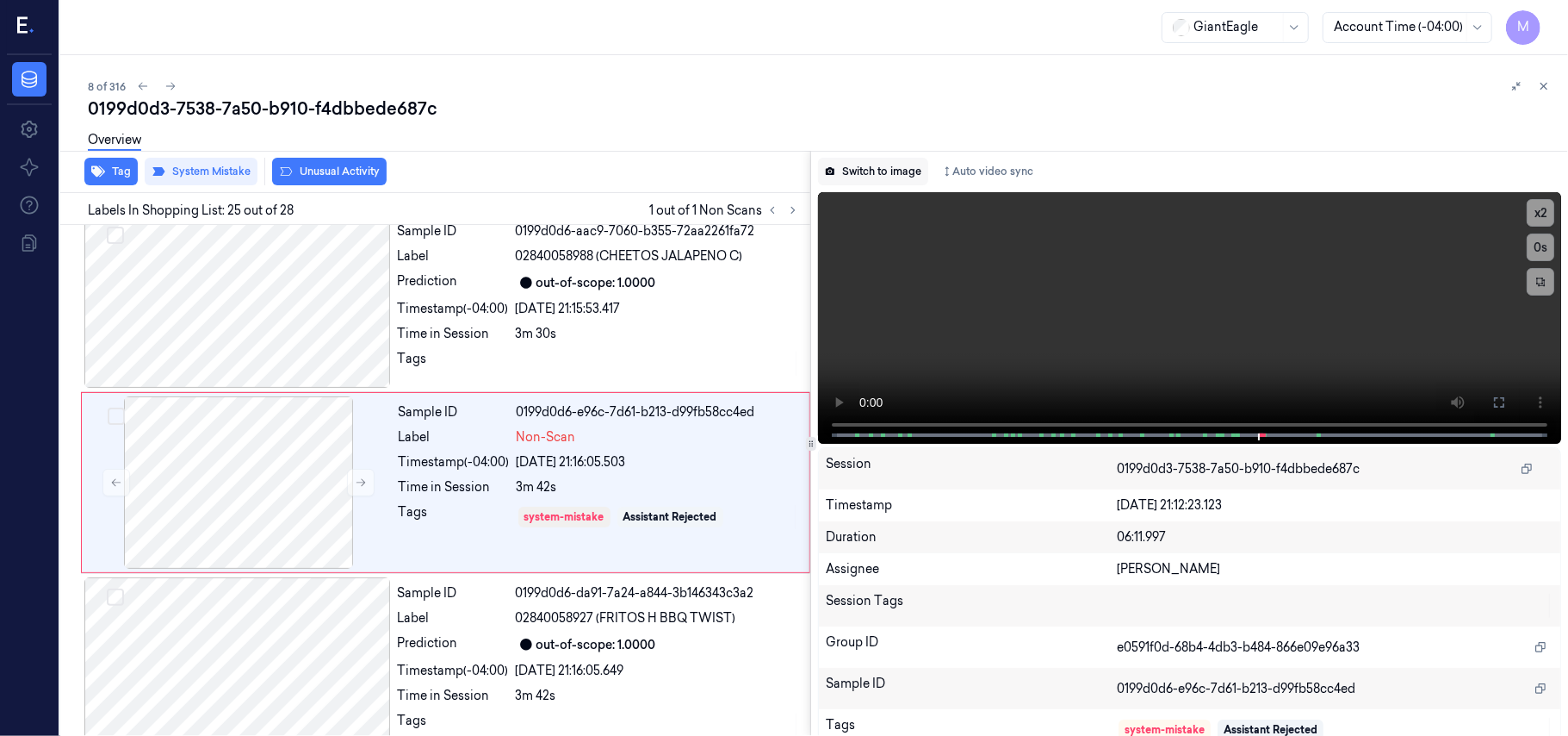
click at [887, 172] on button "Switch to image" at bounding box center [873, 170] width 110 height 27
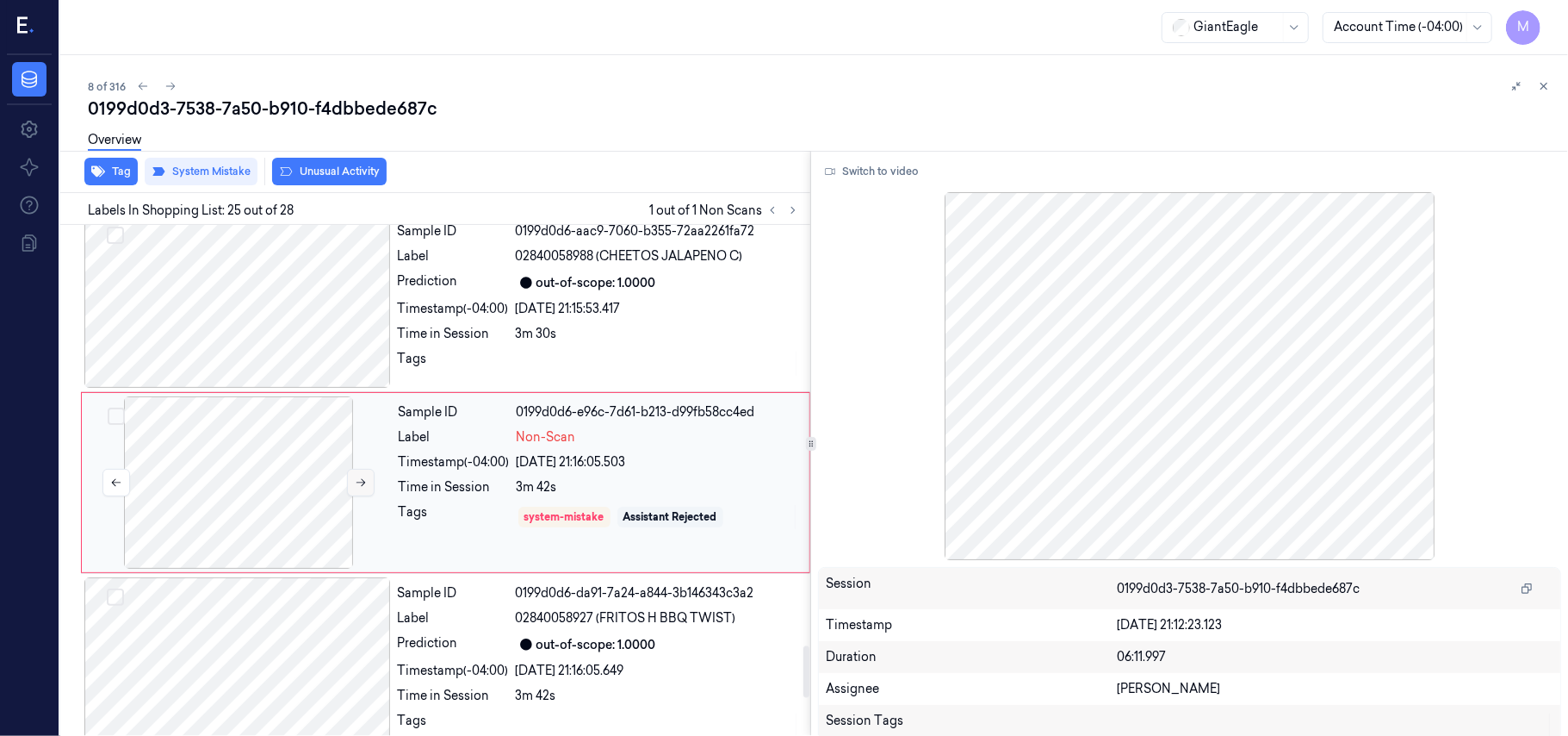
click at [357, 480] on icon at bounding box center [361, 483] width 9 height 7
click at [679, 466] on div "[DATE] 21:16:05.503" at bounding box center [658, 462] width 283 height 18
click at [868, 179] on button "Switch to video" at bounding box center [872, 170] width 108 height 27
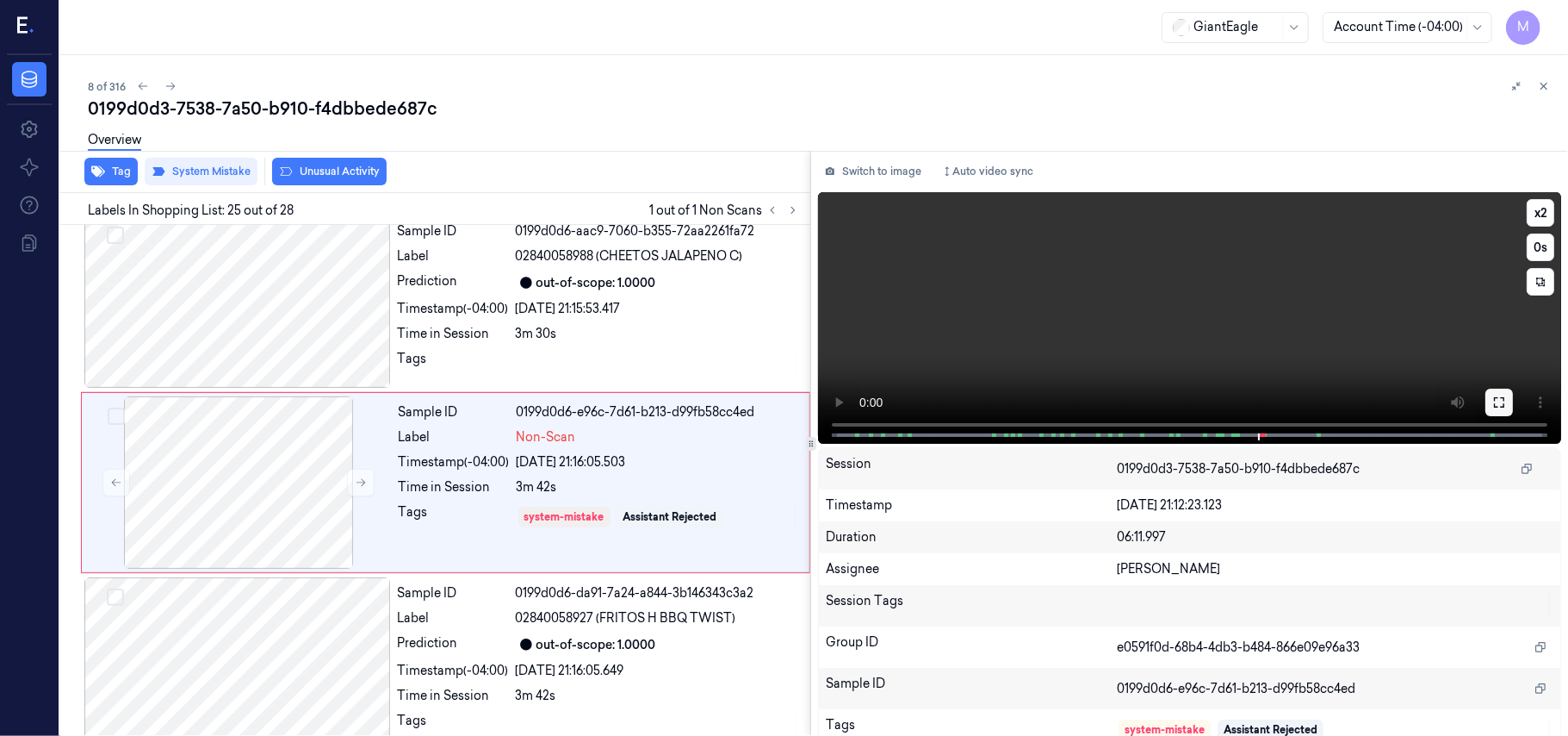
click at [1503, 404] on button at bounding box center [1499, 402] width 27 height 27
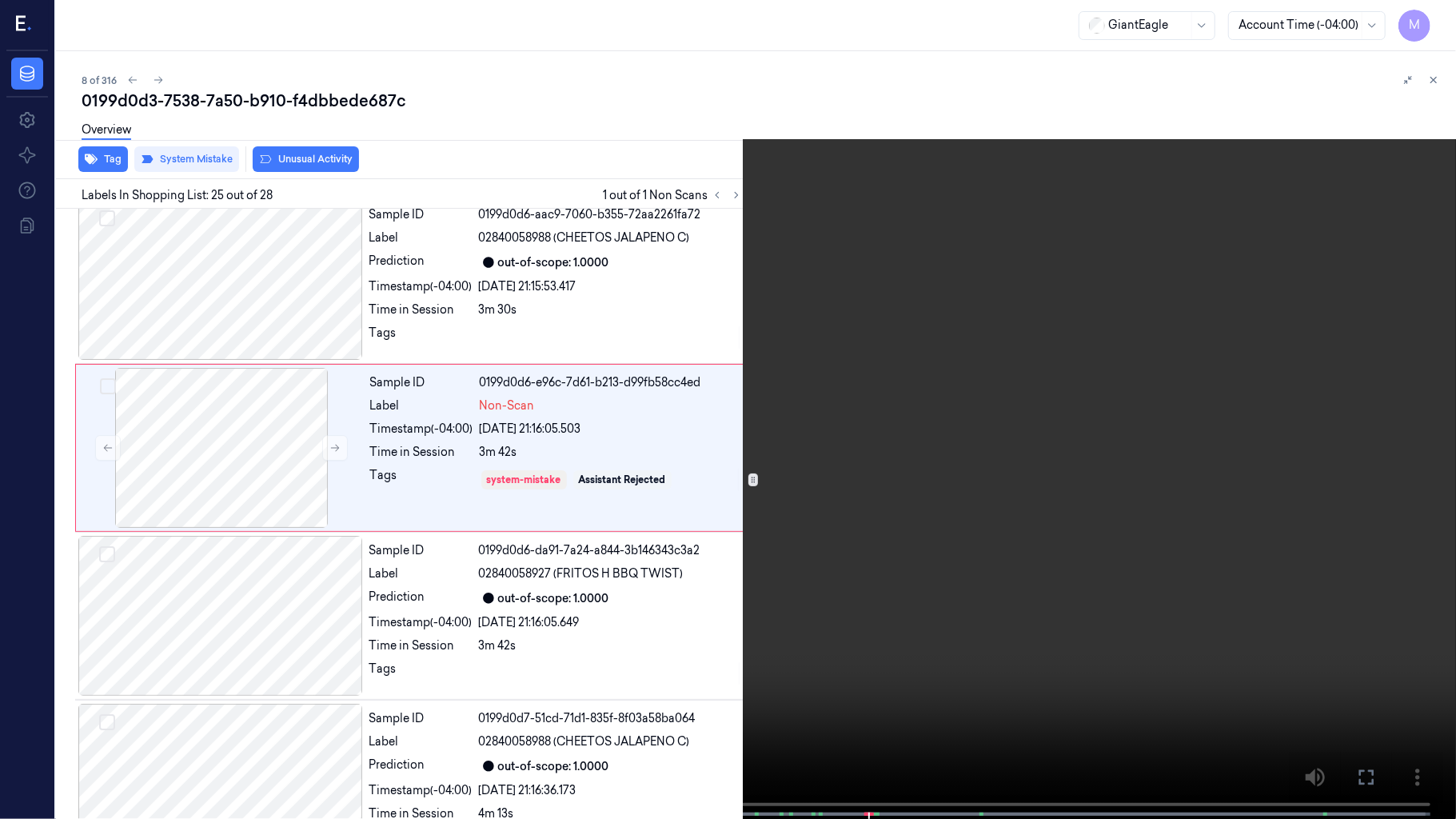
click at [941, 562] on video at bounding box center [728, 411] width 1456 height 822
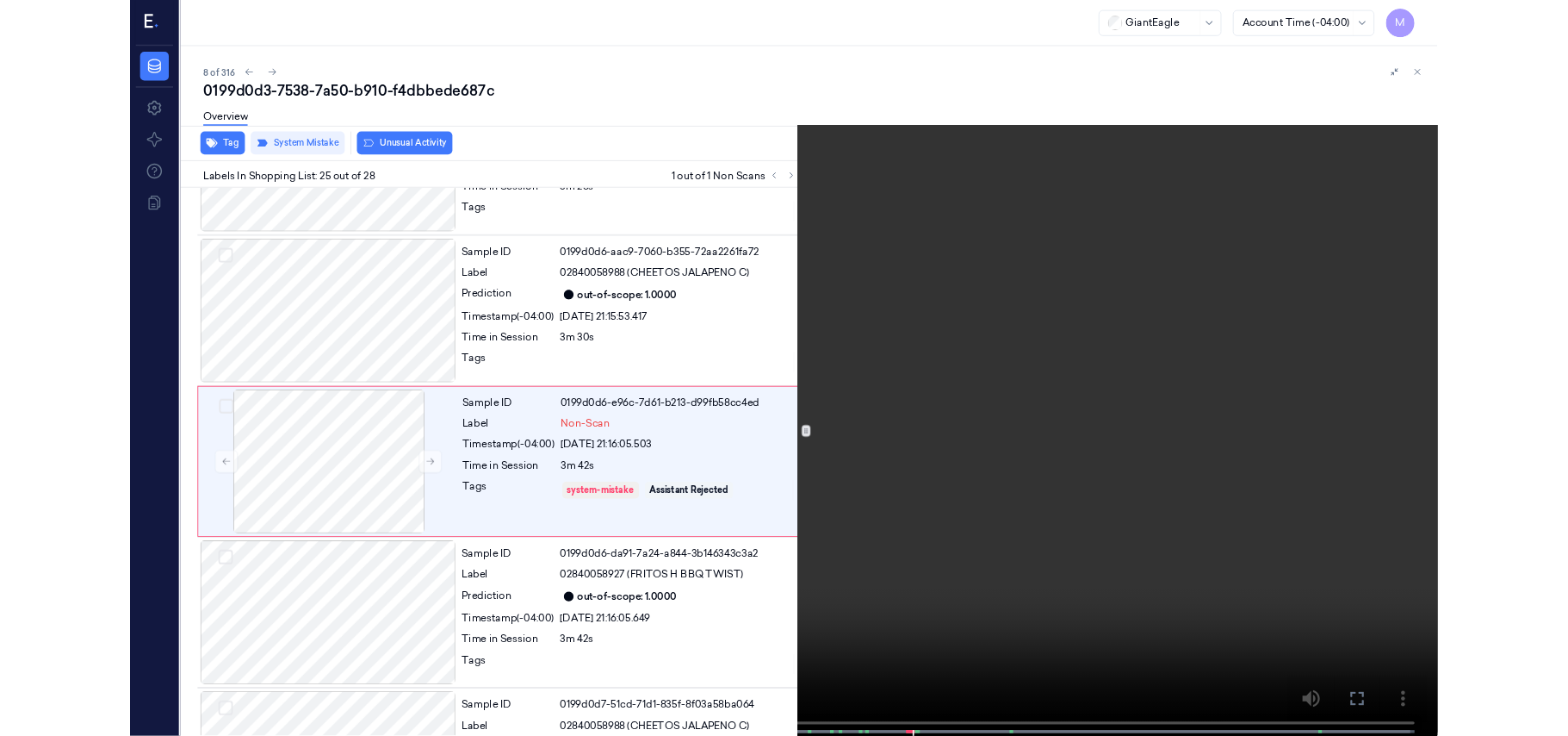
scroll to position [4116, 0]
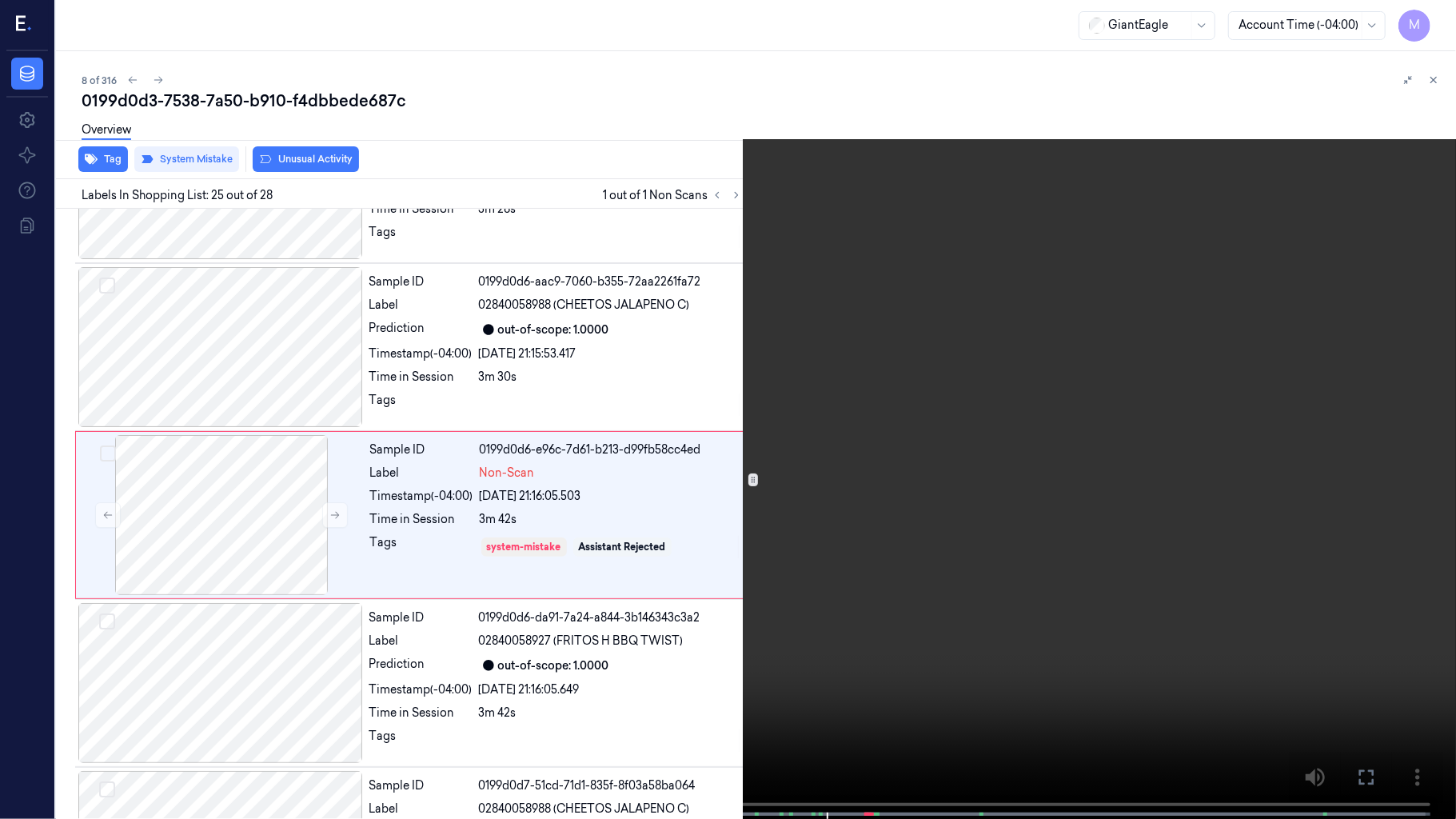
click at [745, 407] on video at bounding box center [728, 411] width 1456 height 822
click at [781, 394] on video at bounding box center [728, 411] width 1456 height 822
click at [787, 373] on video at bounding box center [728, 411] width 1456 height 822
click at [0, 0] on icon at bounding box center [0, 0] width 0 height 0
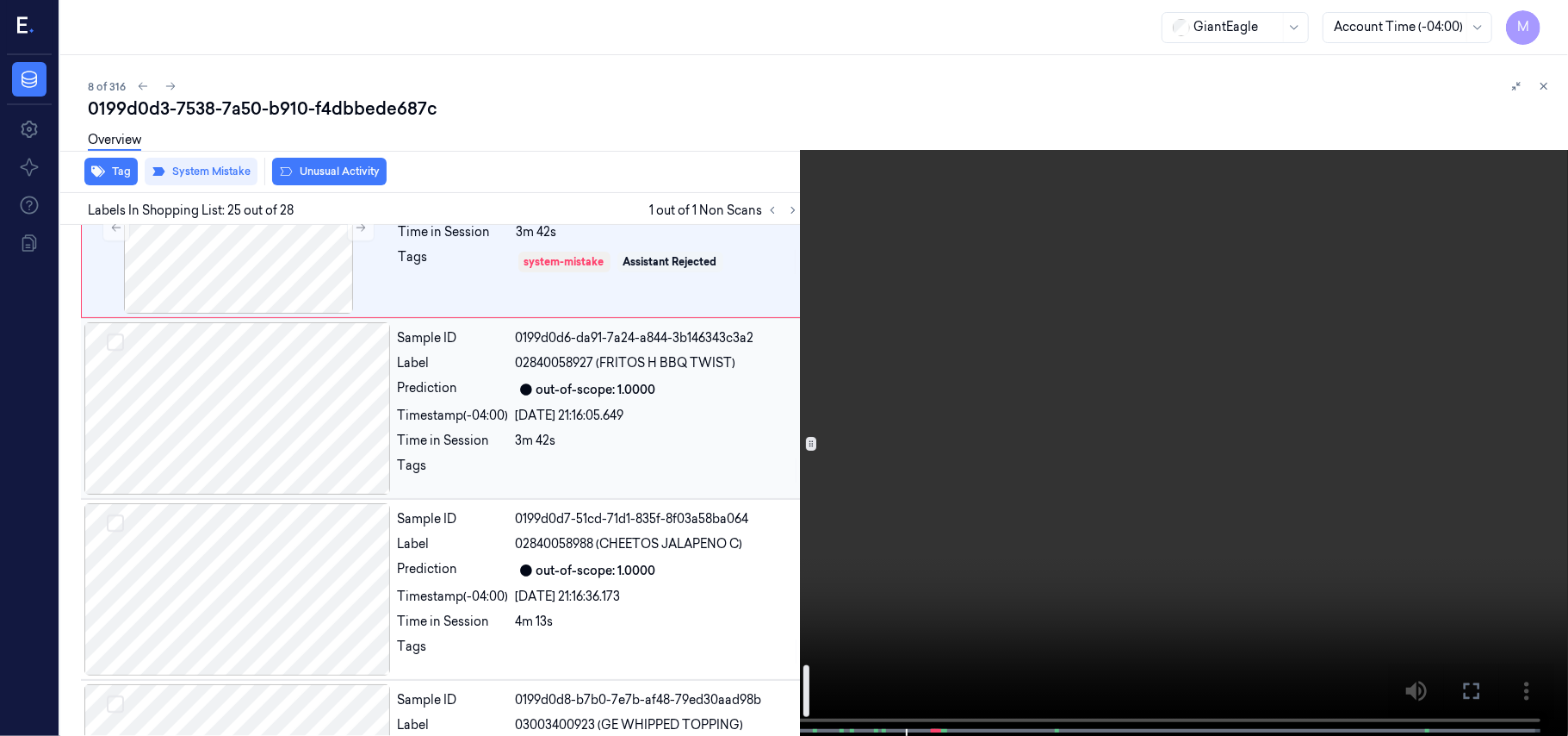
scroll to position [4461, 0]
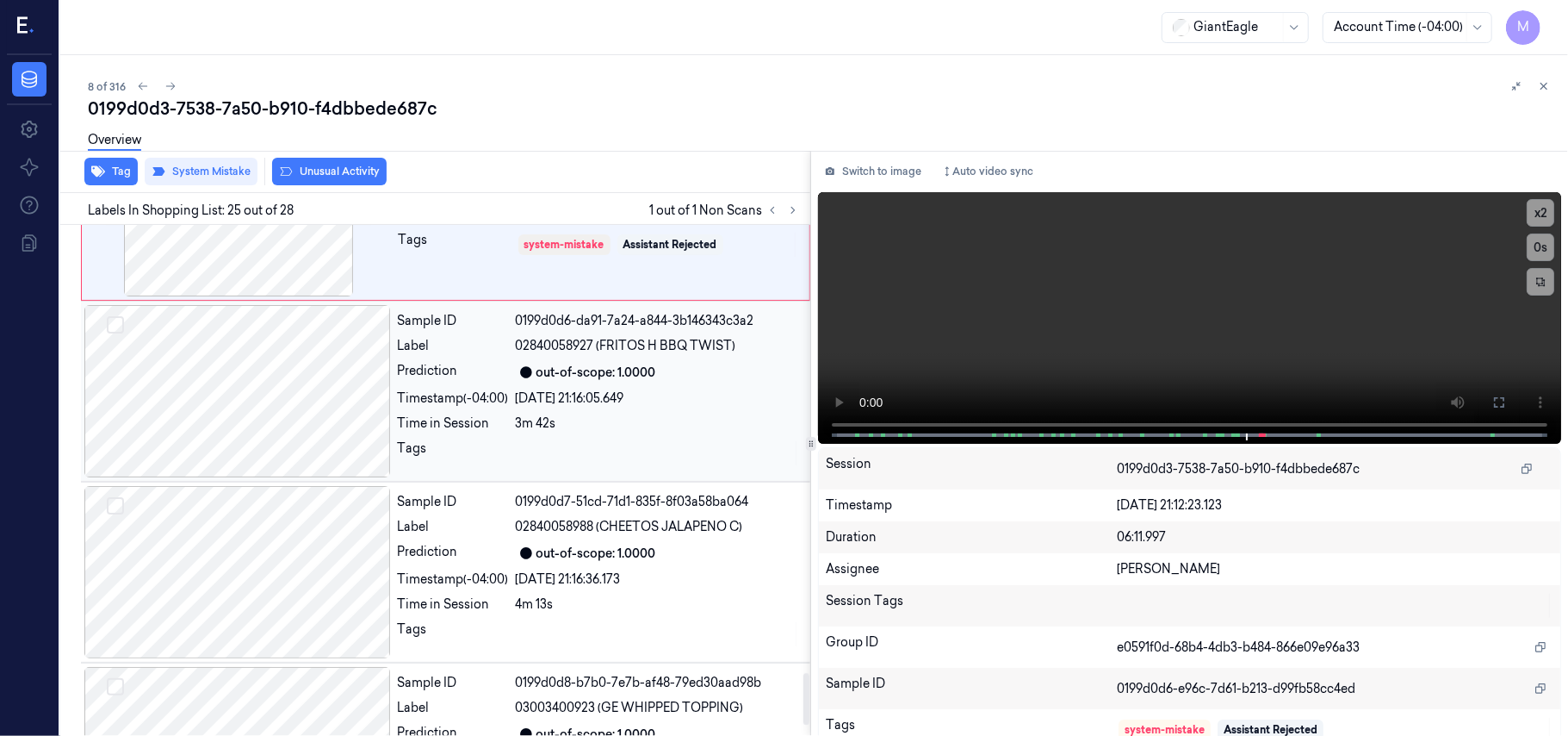
click at [573, 370] on div "out-of-scope: 1.0000" at bounding box center [596, 372] width 120 height 18
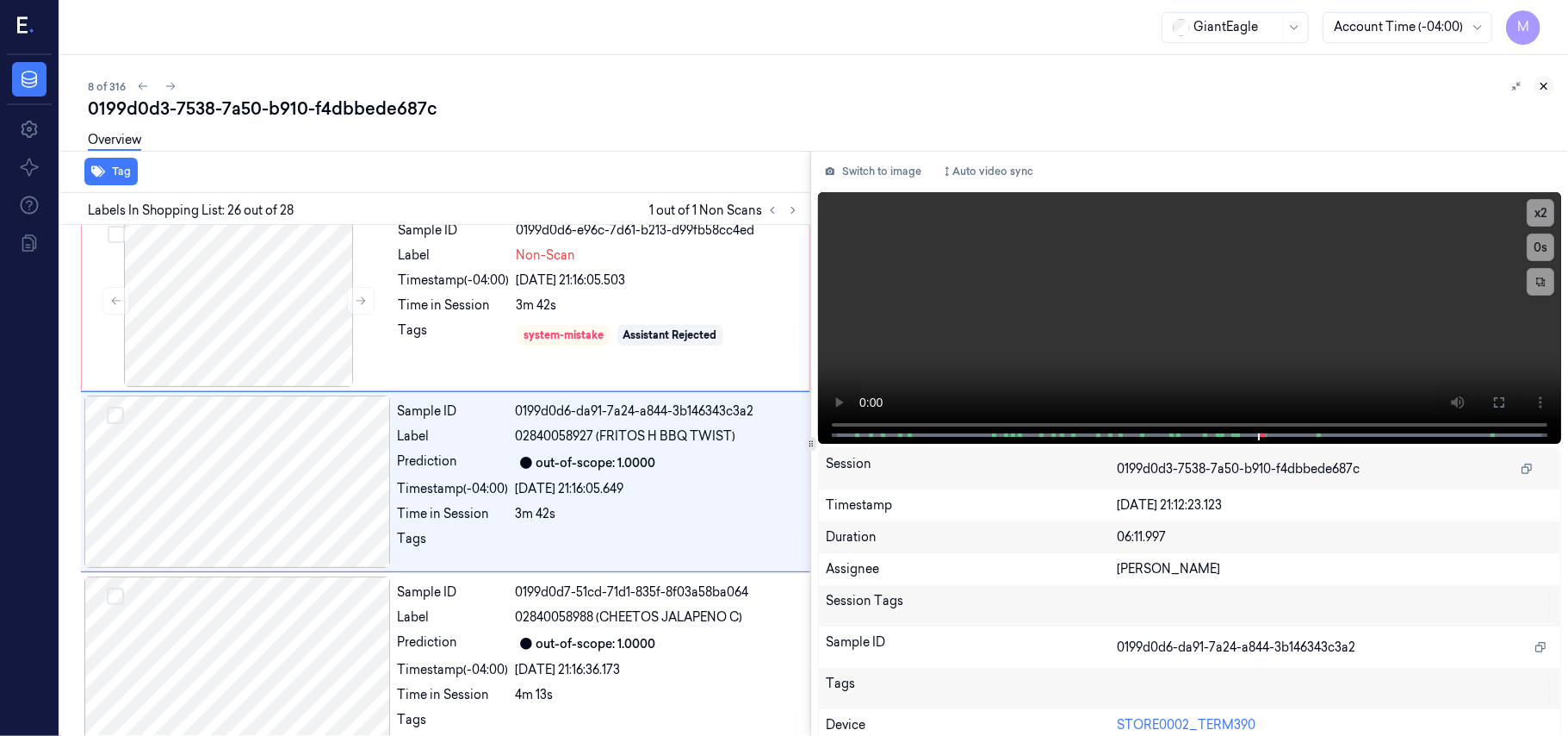
click at [1546, 87] on icon at bounding box center [1544, 86] width 12 height 12
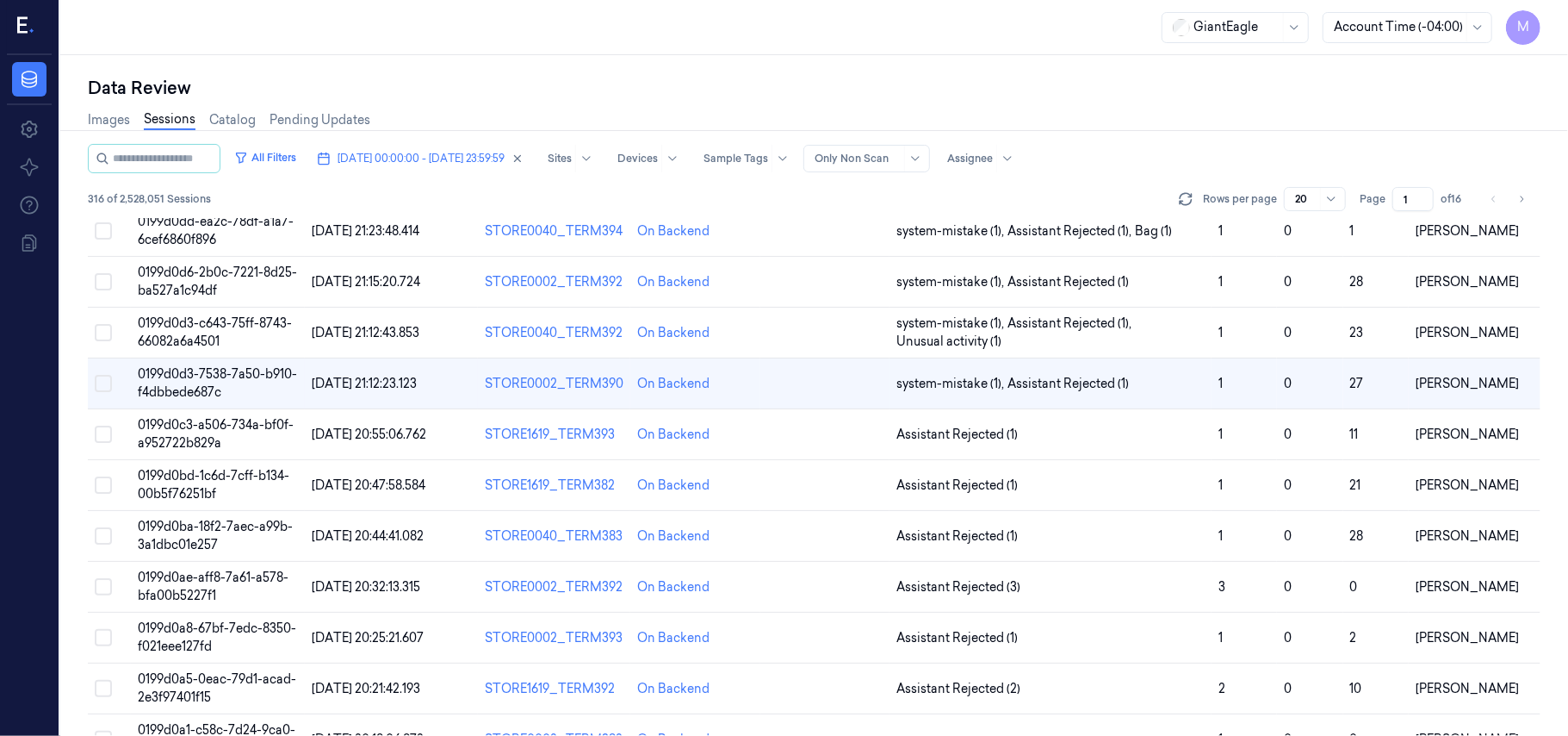
scroll to position [210, 0]
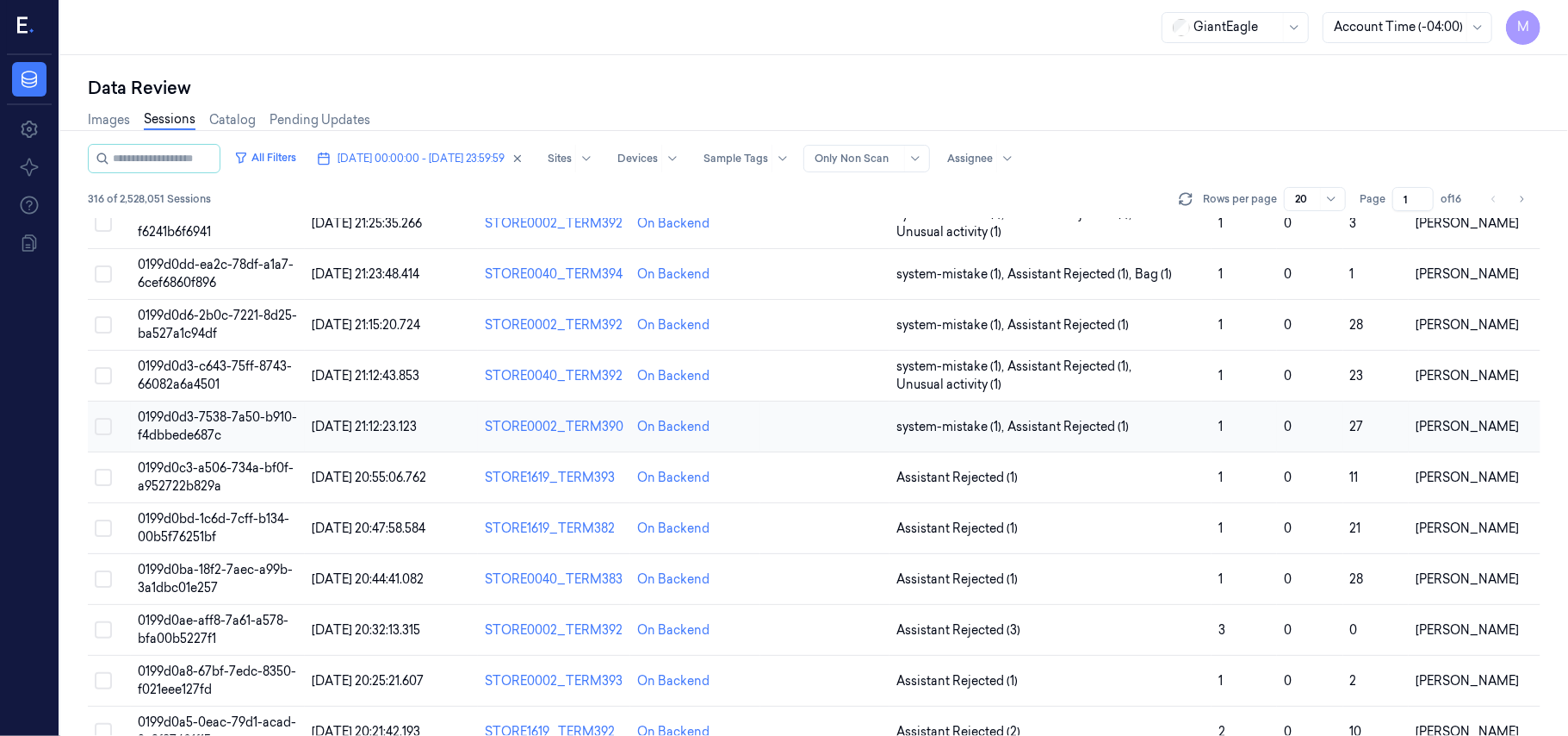
click at [187, 424] on span "0199d0d3-7538-7a50-b910-f4dbbede687c" at bounding box center [217, 426] width 159 height 34
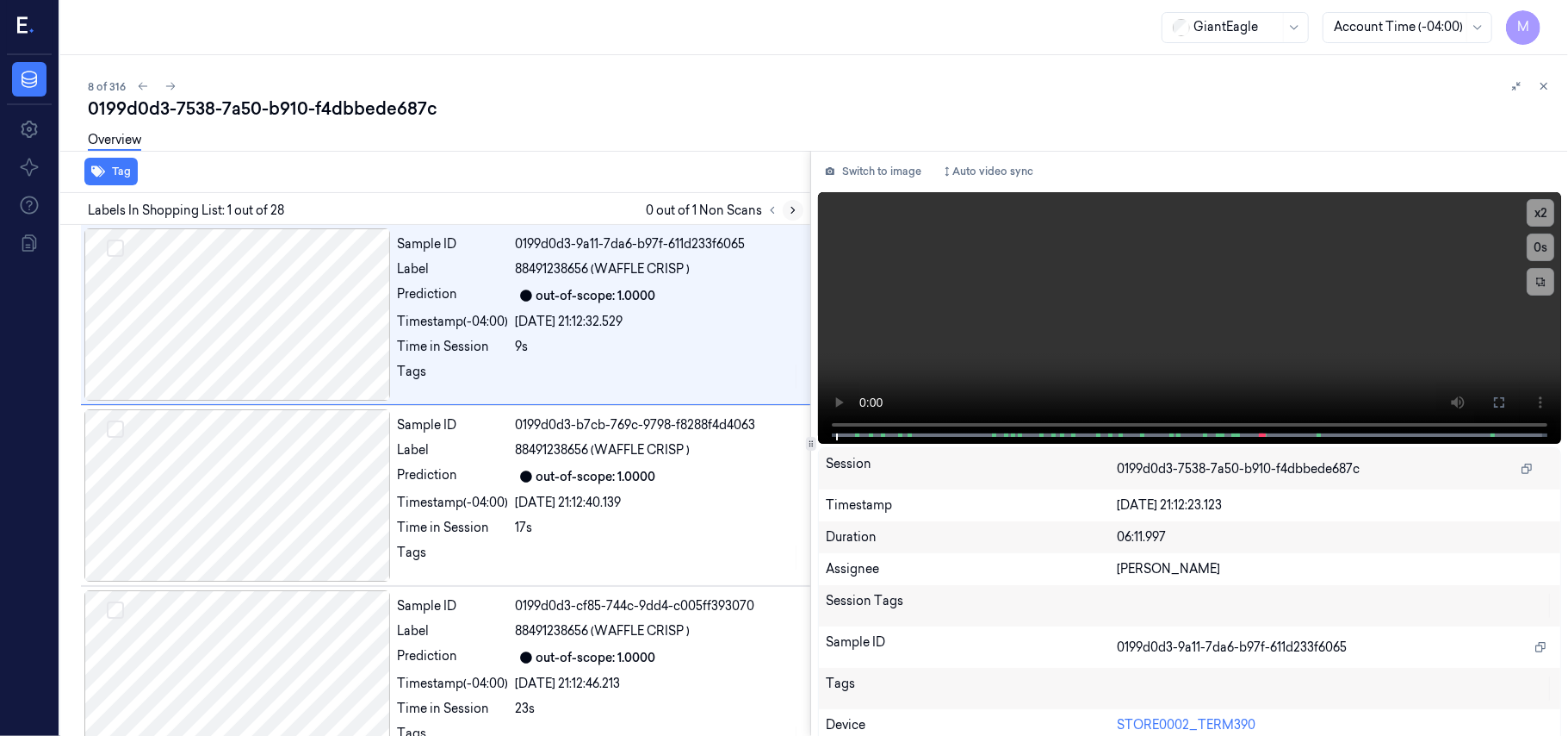
click at [799, 205] on icon at bounding box center [793, 210] width 12 height 12
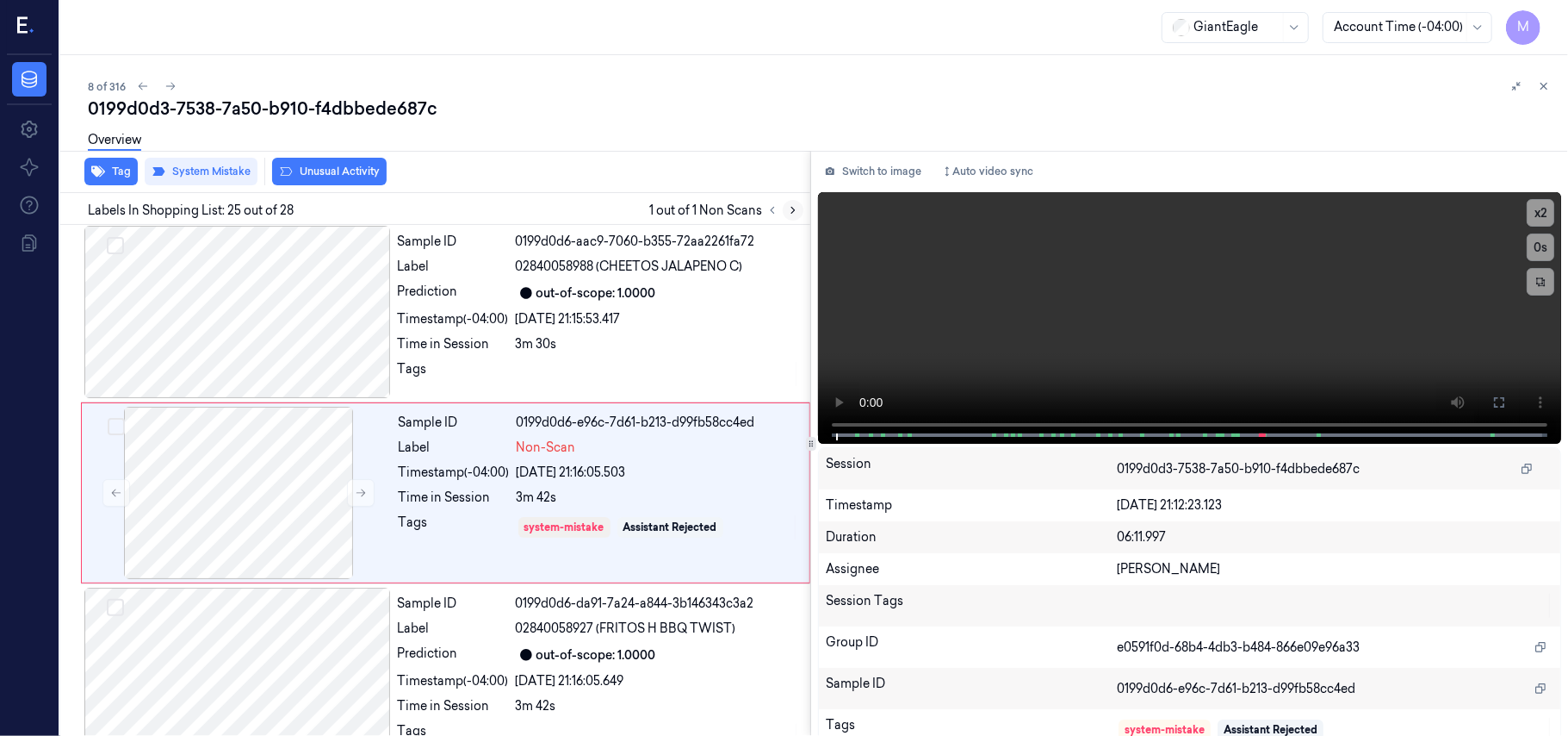
scroll to position [4188, 0]
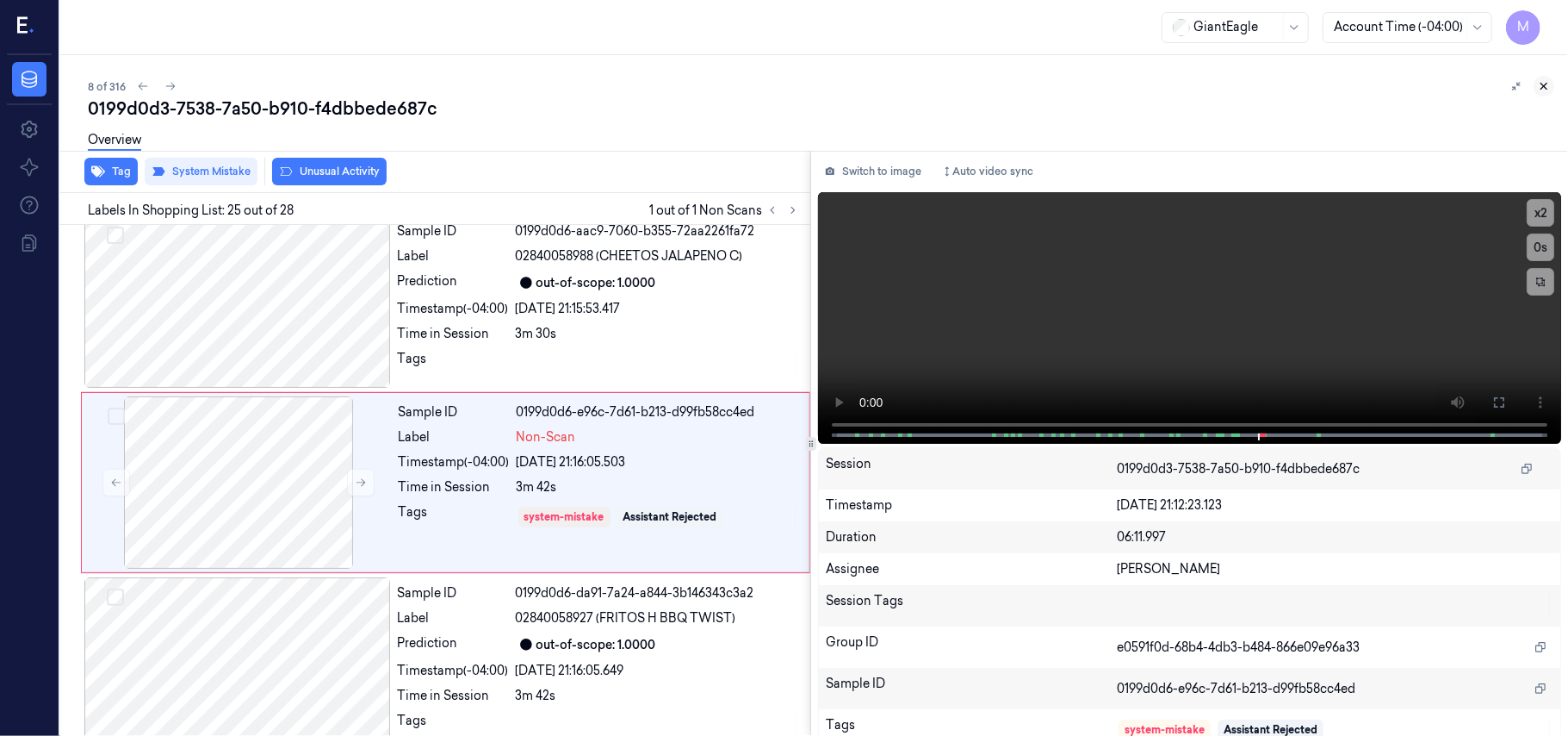
click at [1541, 81] on icon at bounding box center [1544, 86] width 12 height 12
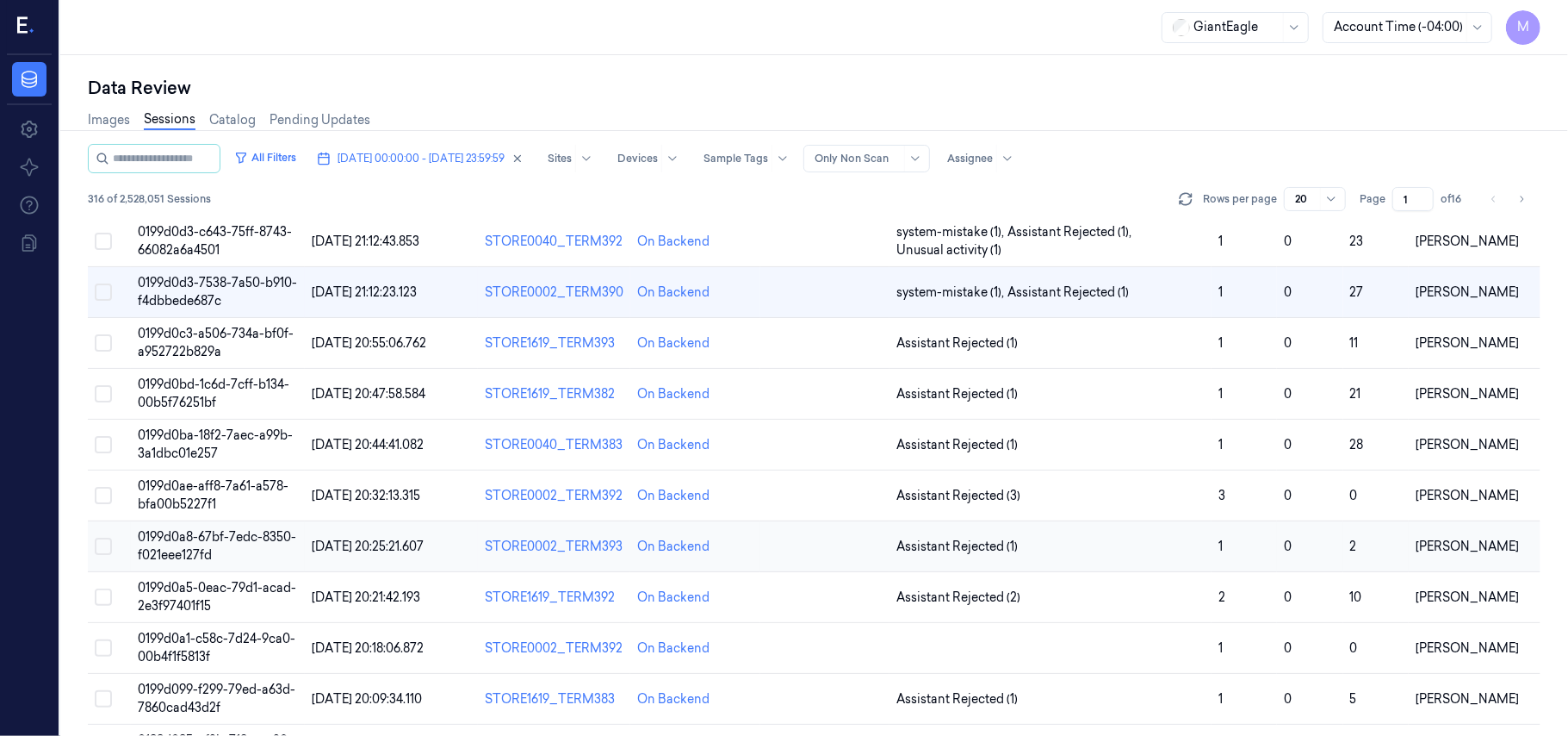
scroll to position [229, 0]
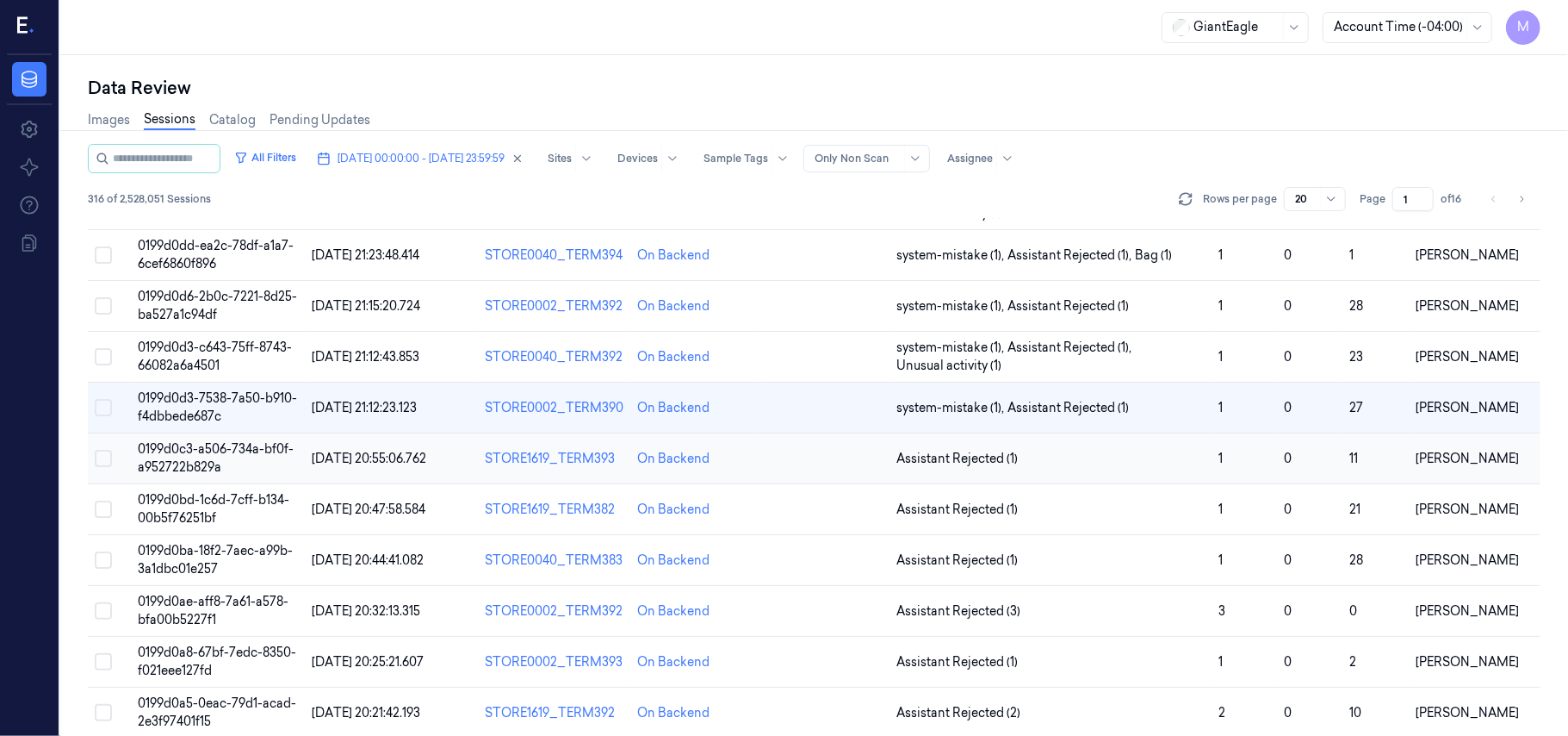
click at [211, 449] on span "0199d0c3-a506-734a-bf0f-a952722b829a" at bounding box center [215, 458] width 156 height 34
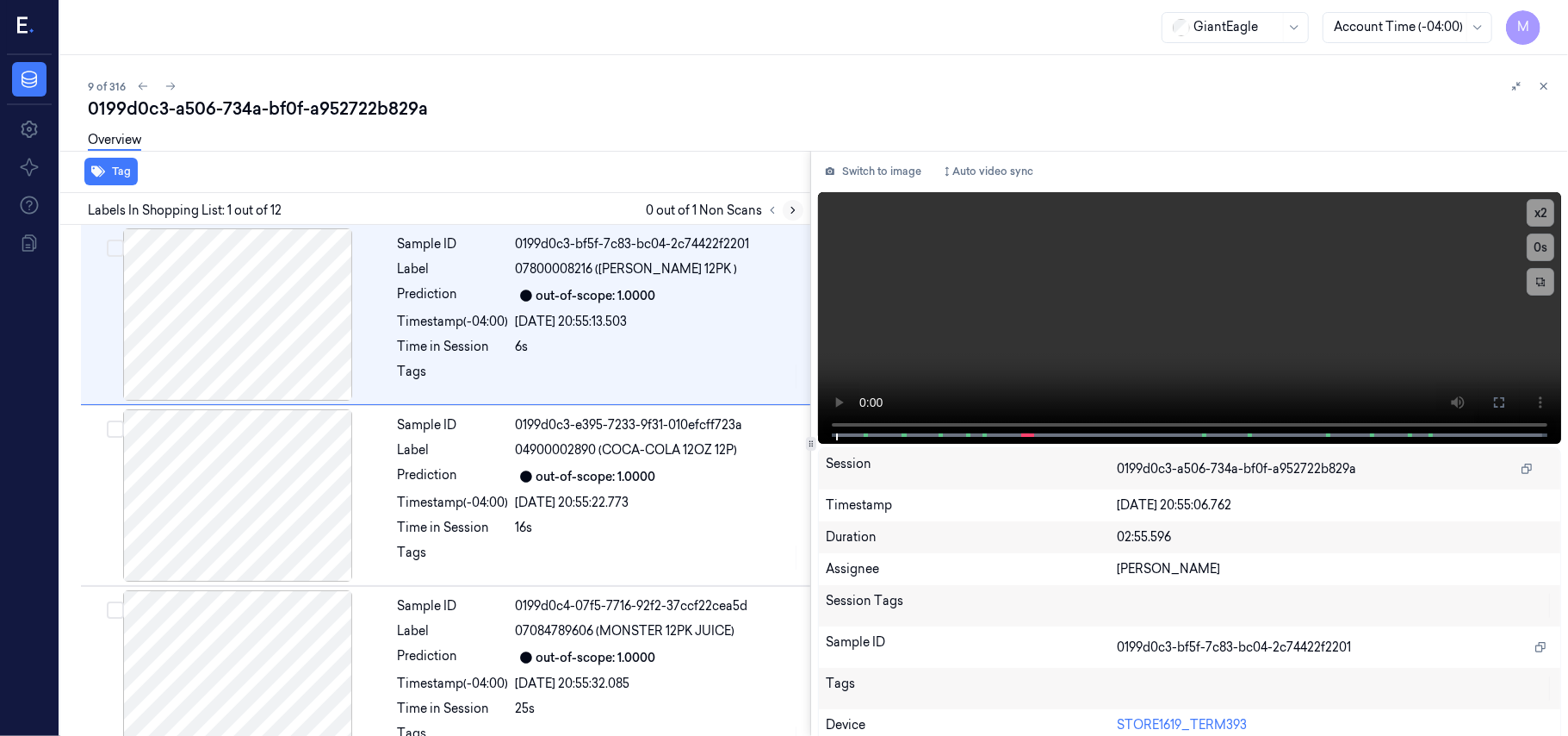
click at [787, 207] on icon at bounding box center [793, 210] width 12 height 12
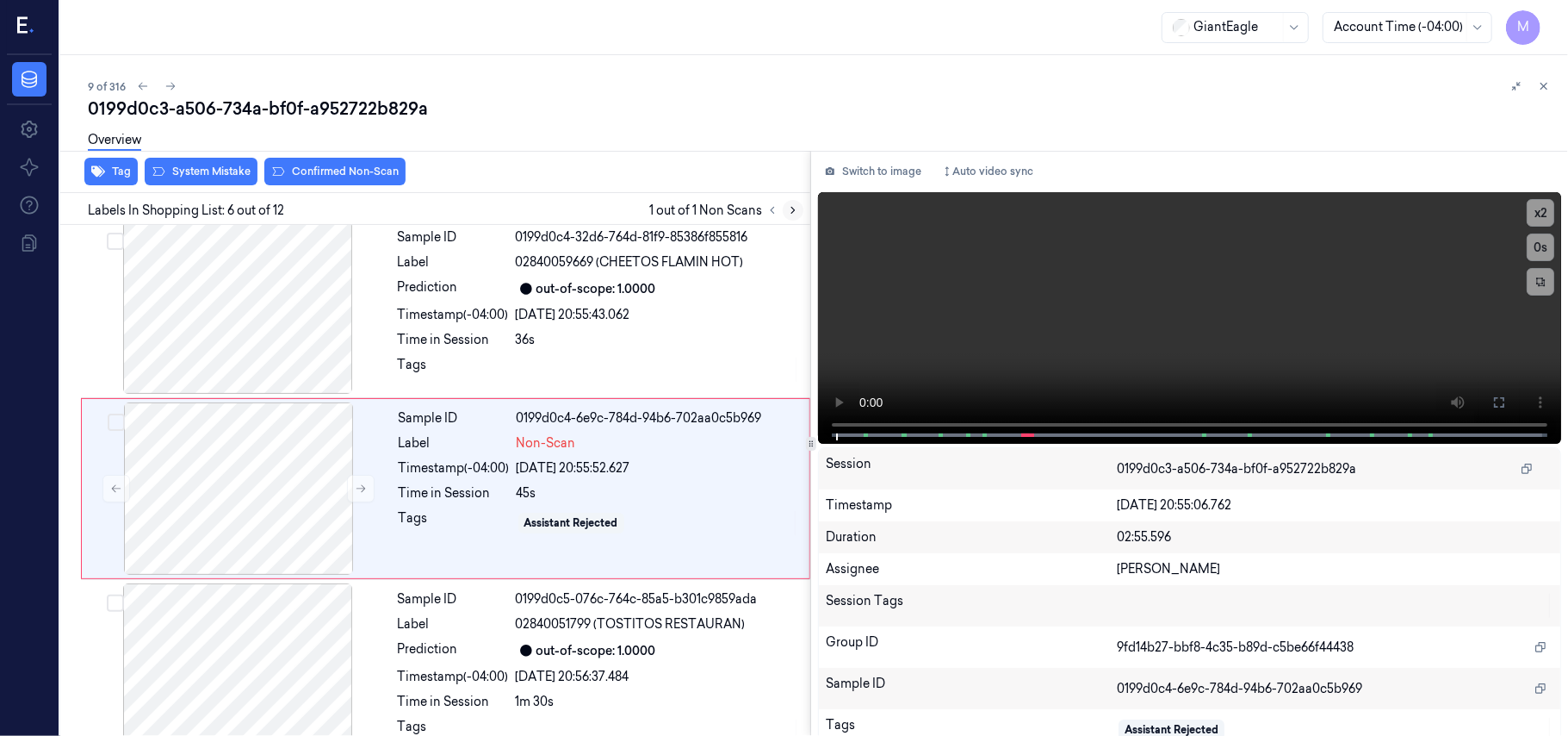
scroll to position [741, 0]
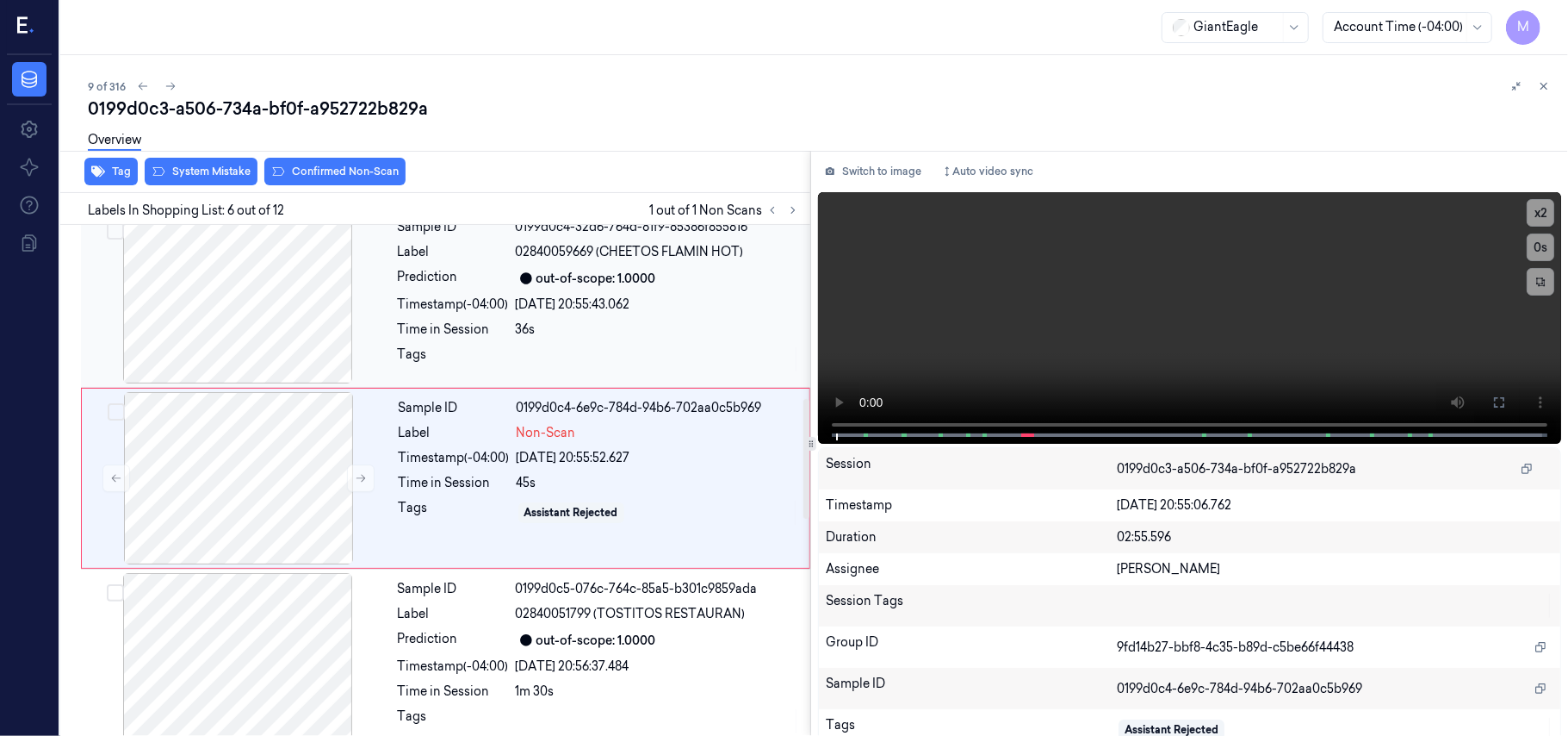
click at [662, 281] on div "out-of-scope: 1.0000" at bounding box center [658, 278] width 285 height 21
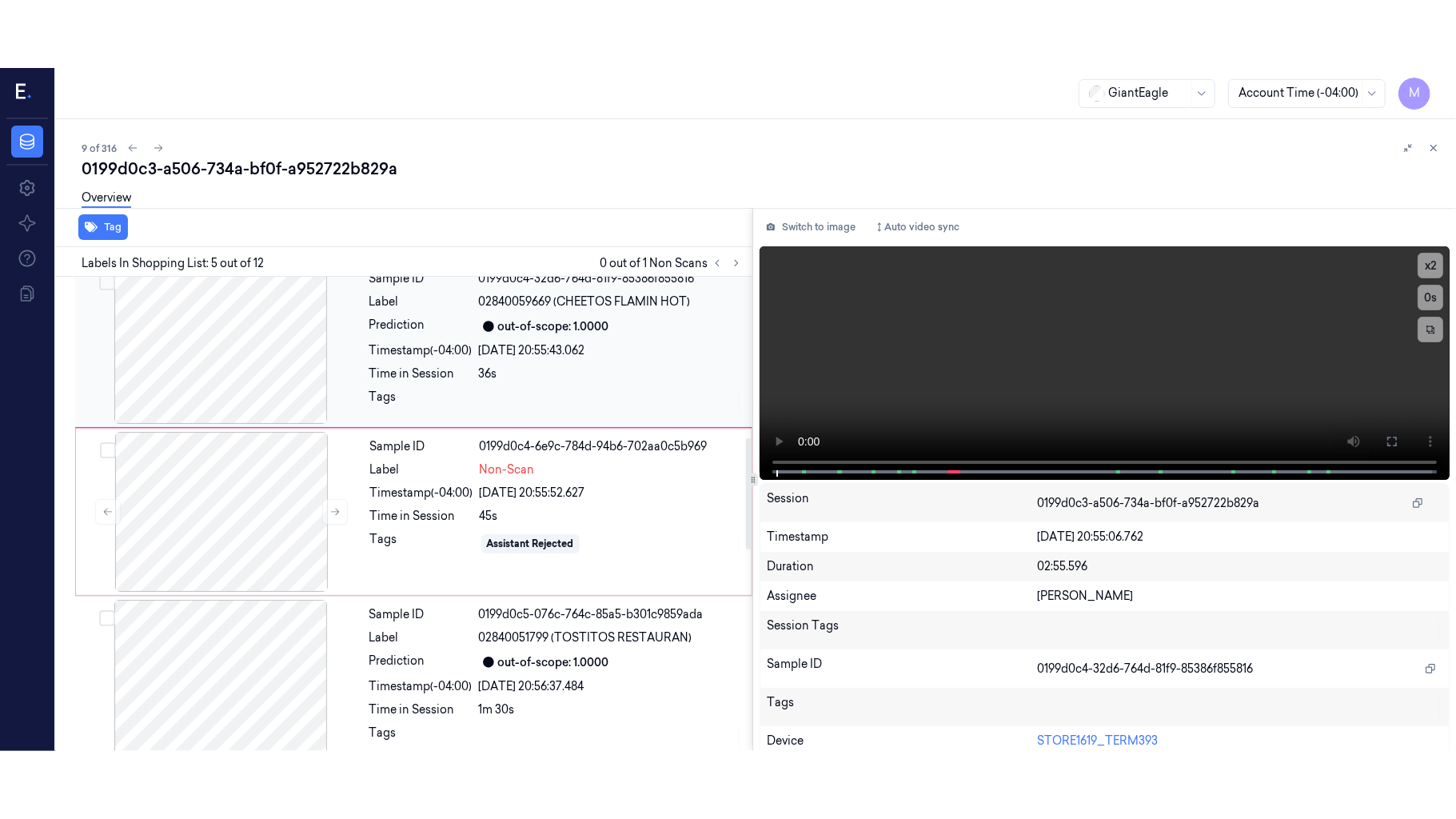
scroll to position [519, 0]
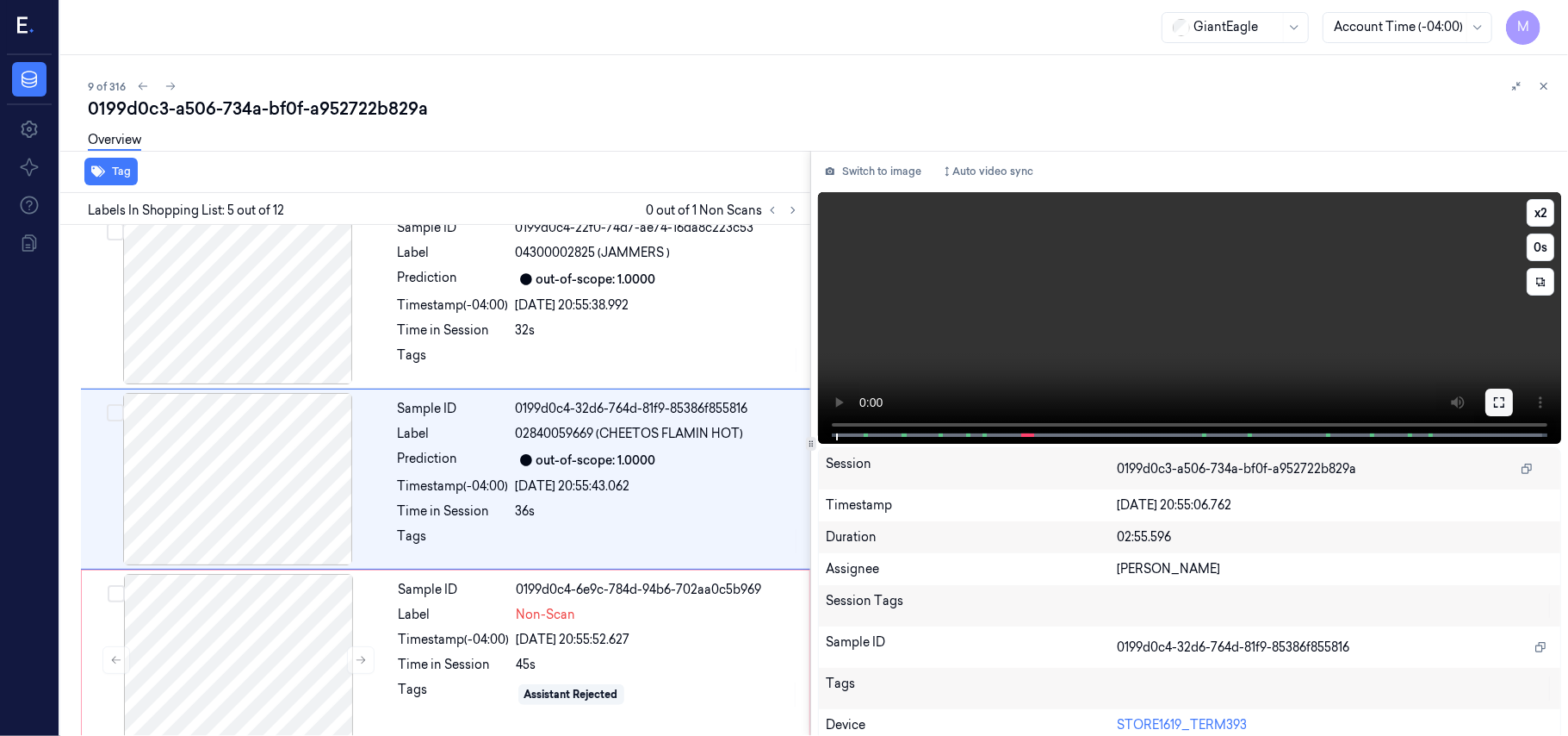
click at [1495, 401] on icon at bounding box center [1499, 402] width 14 height 14
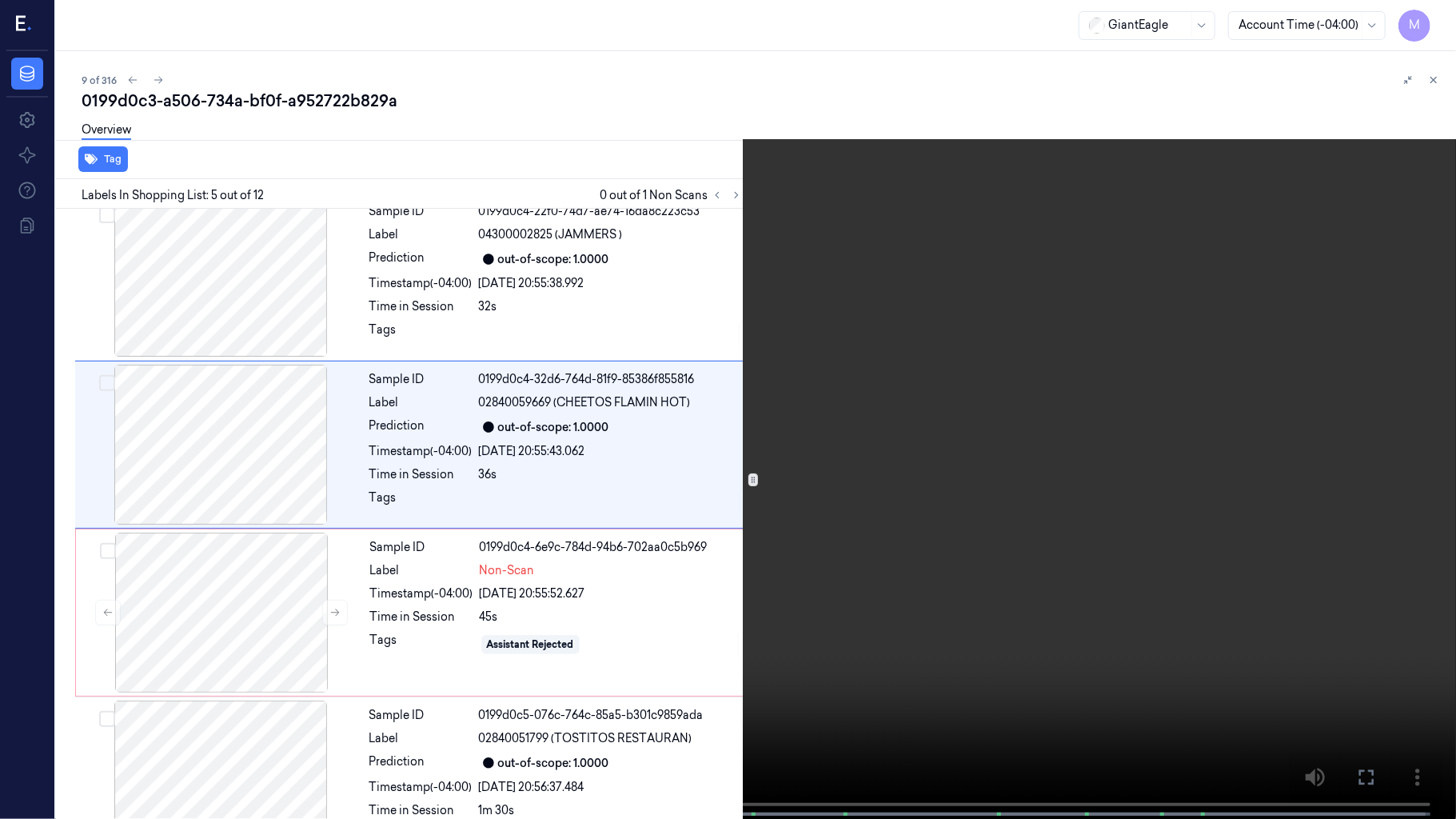
click at [1085, 419] on video at bounding box center [728, 411] width 1456 height 822
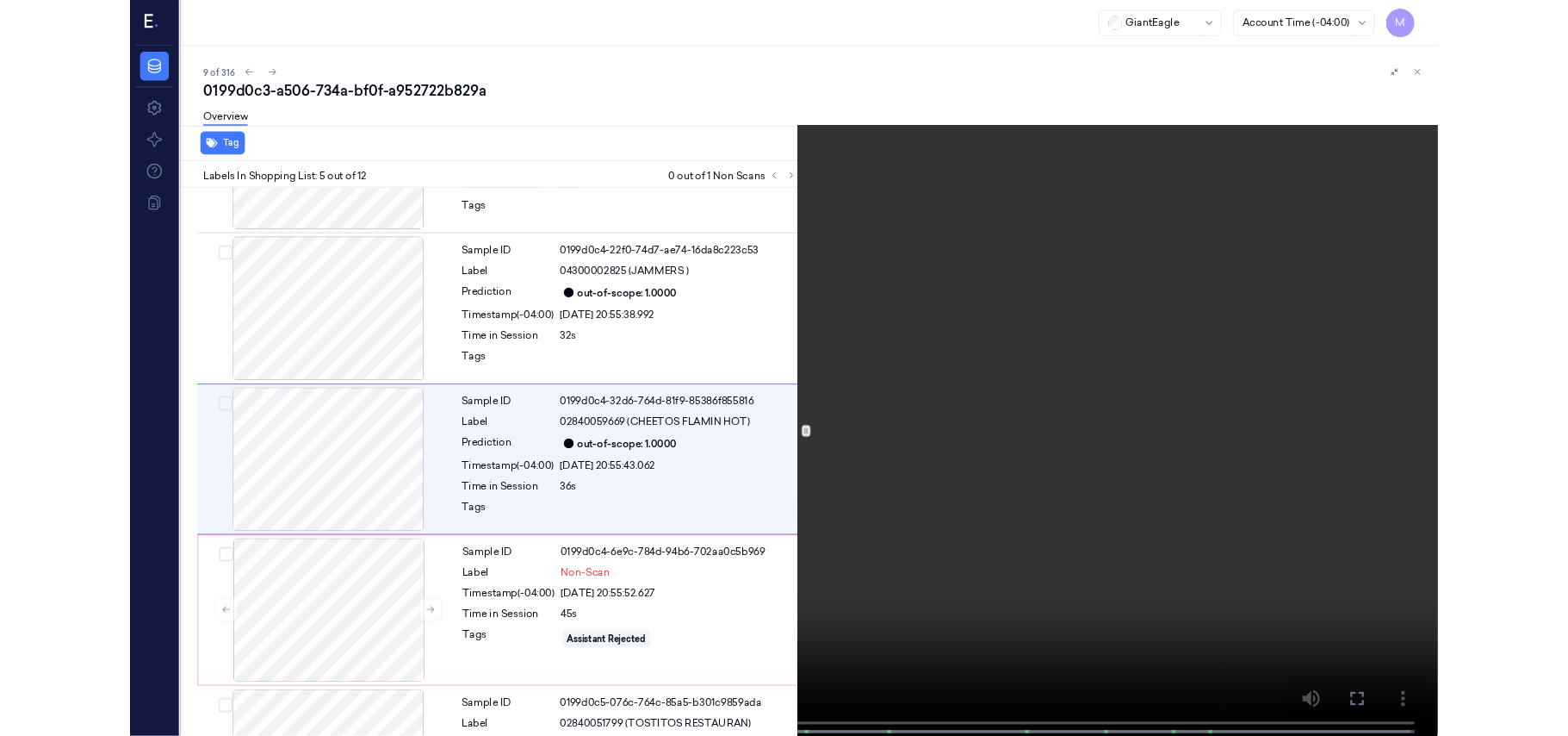
scroll to position [487, 0]
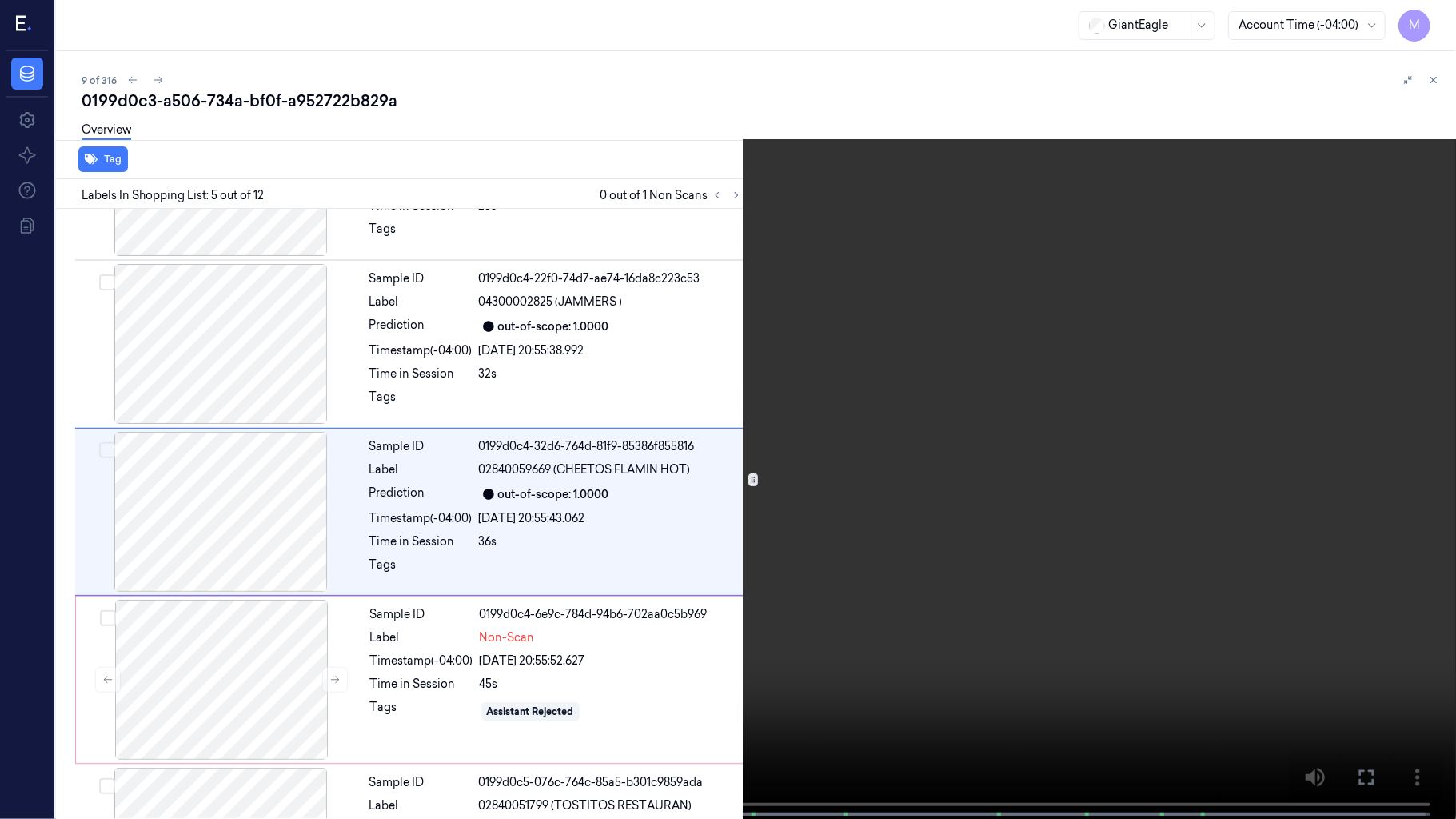
click at [1030, 456] on video at bounding box center [728, 411] width 1456 height 822
click at [0, 0] on icon at bounding box center [0, 0] width 0 height 0
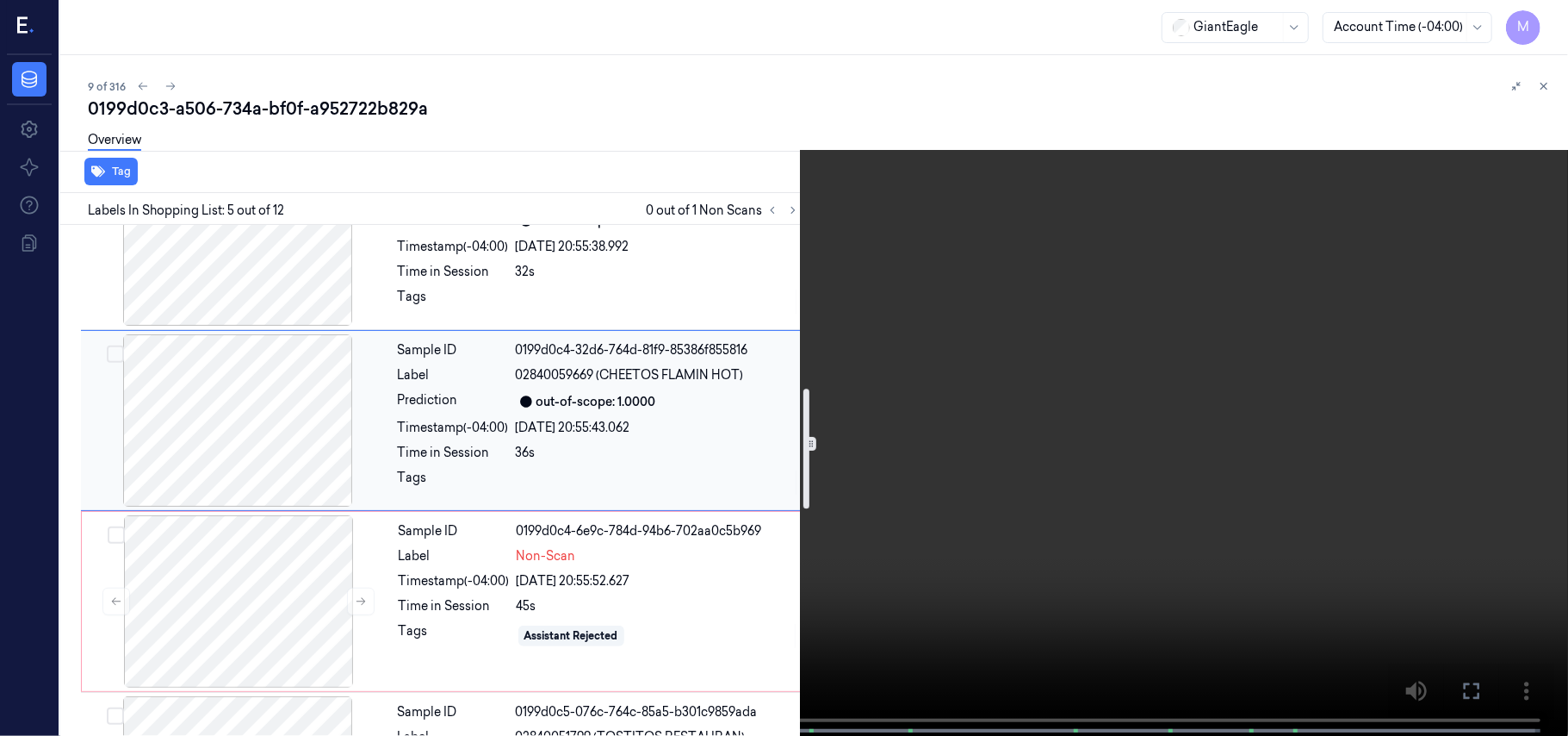
scroll to position [716, 0]
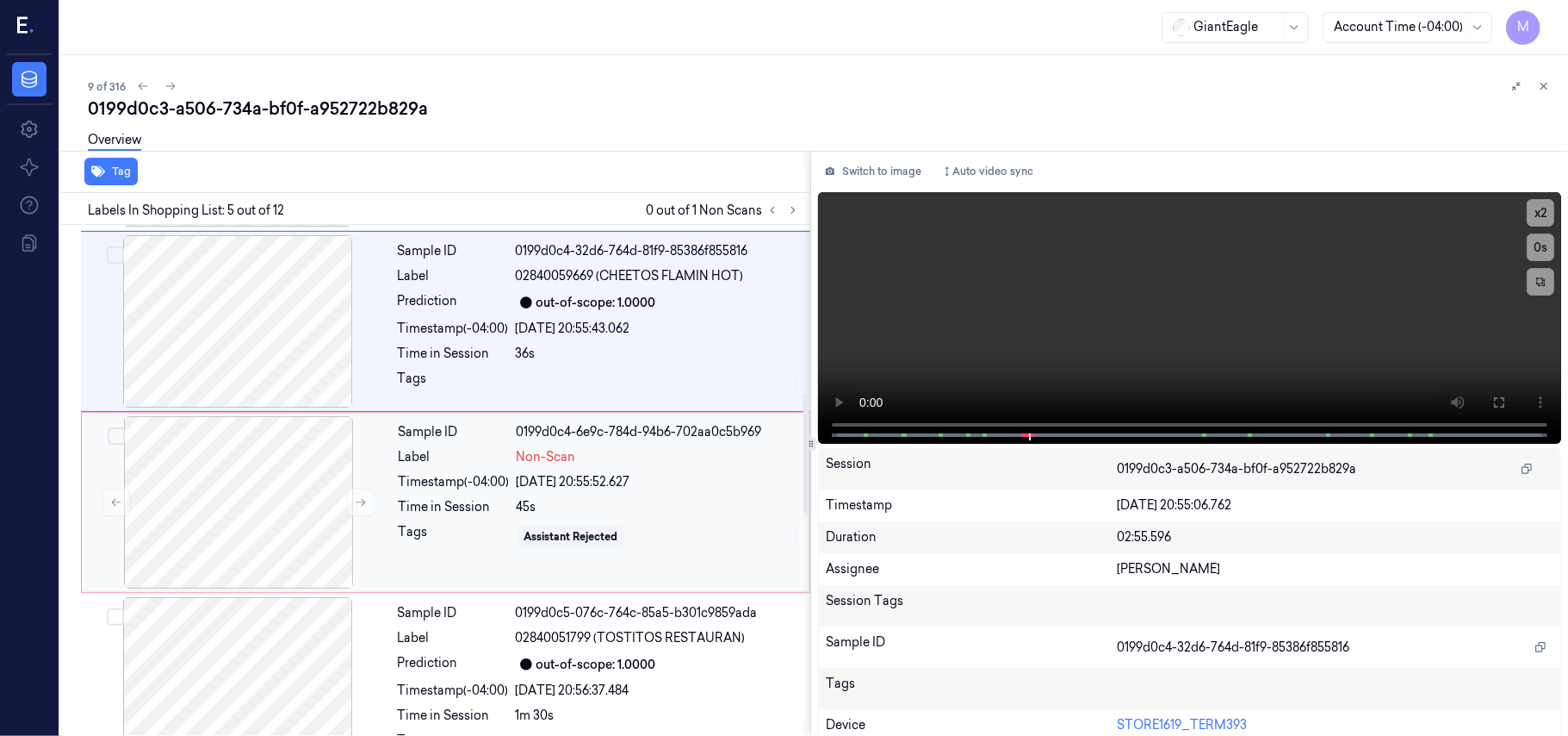
click at [574, 474] on div "Sample ID 0199d0c4-6e9c-784d-94b6-702aa0c5b969 Label Non-Scan Timestamp (-04:00…" at bounding box center [599, 502] width 415 height 172
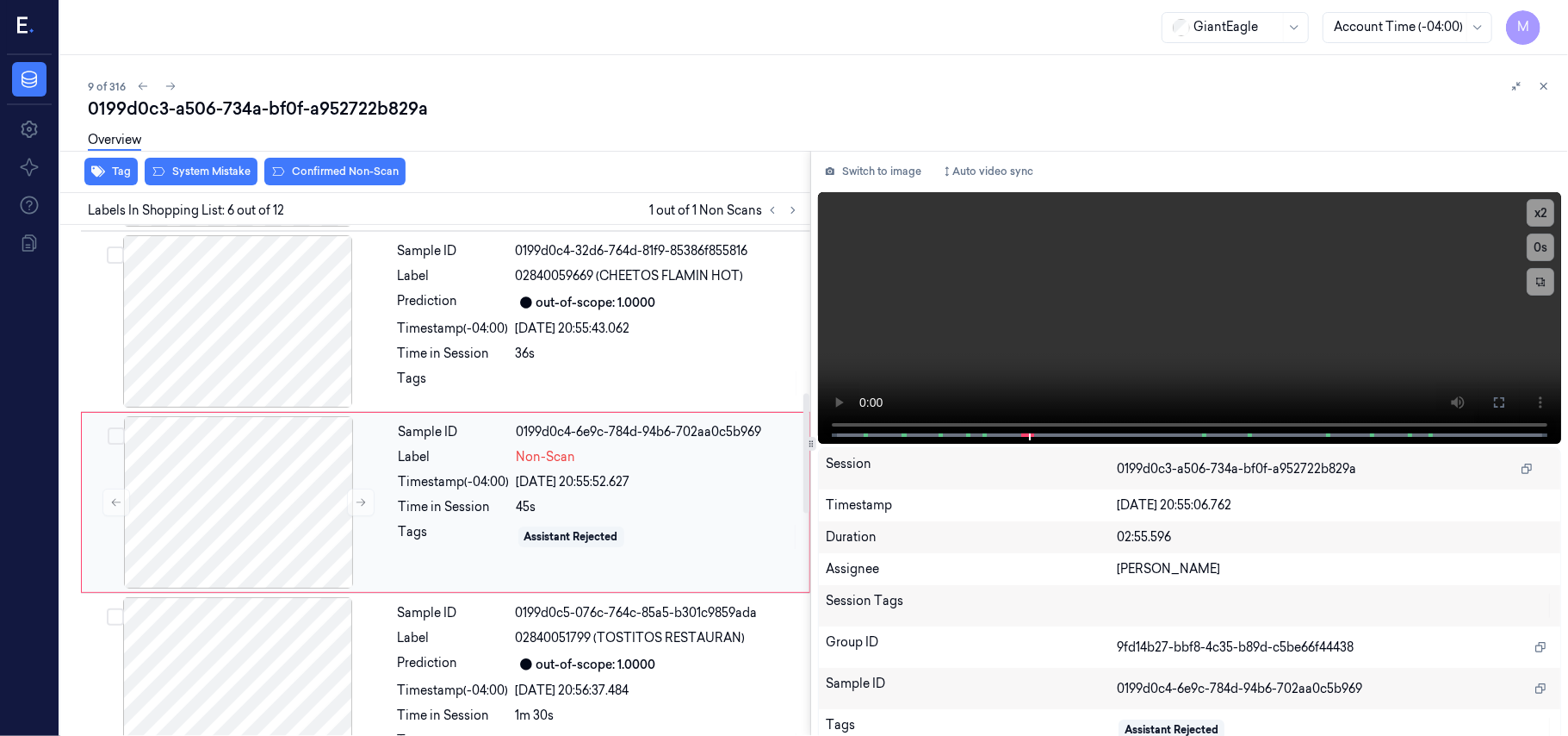
scroll to position [741, 0]
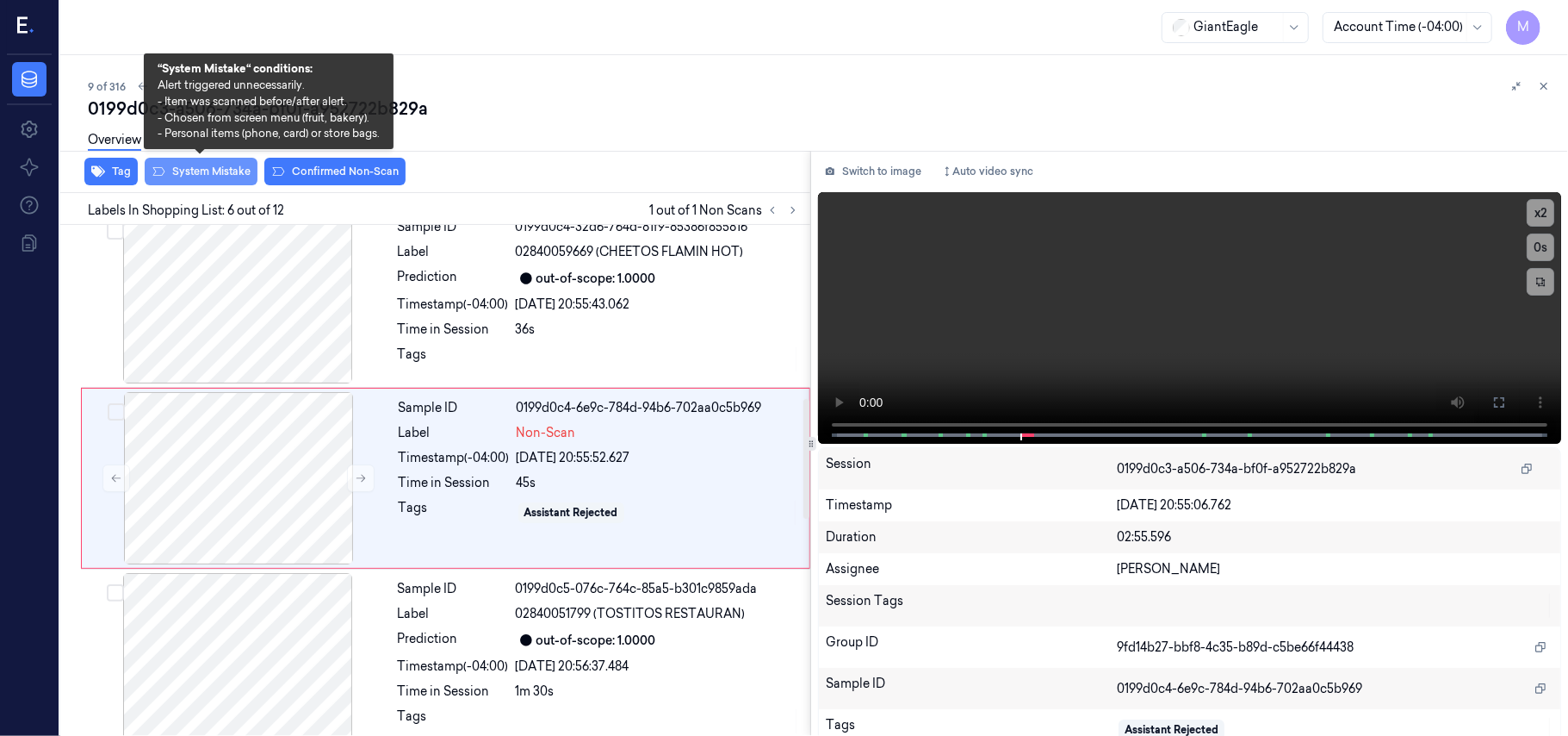
click at [214, 173] on button "System Mistake" at bounding box center [201, 170] width 113 height 27
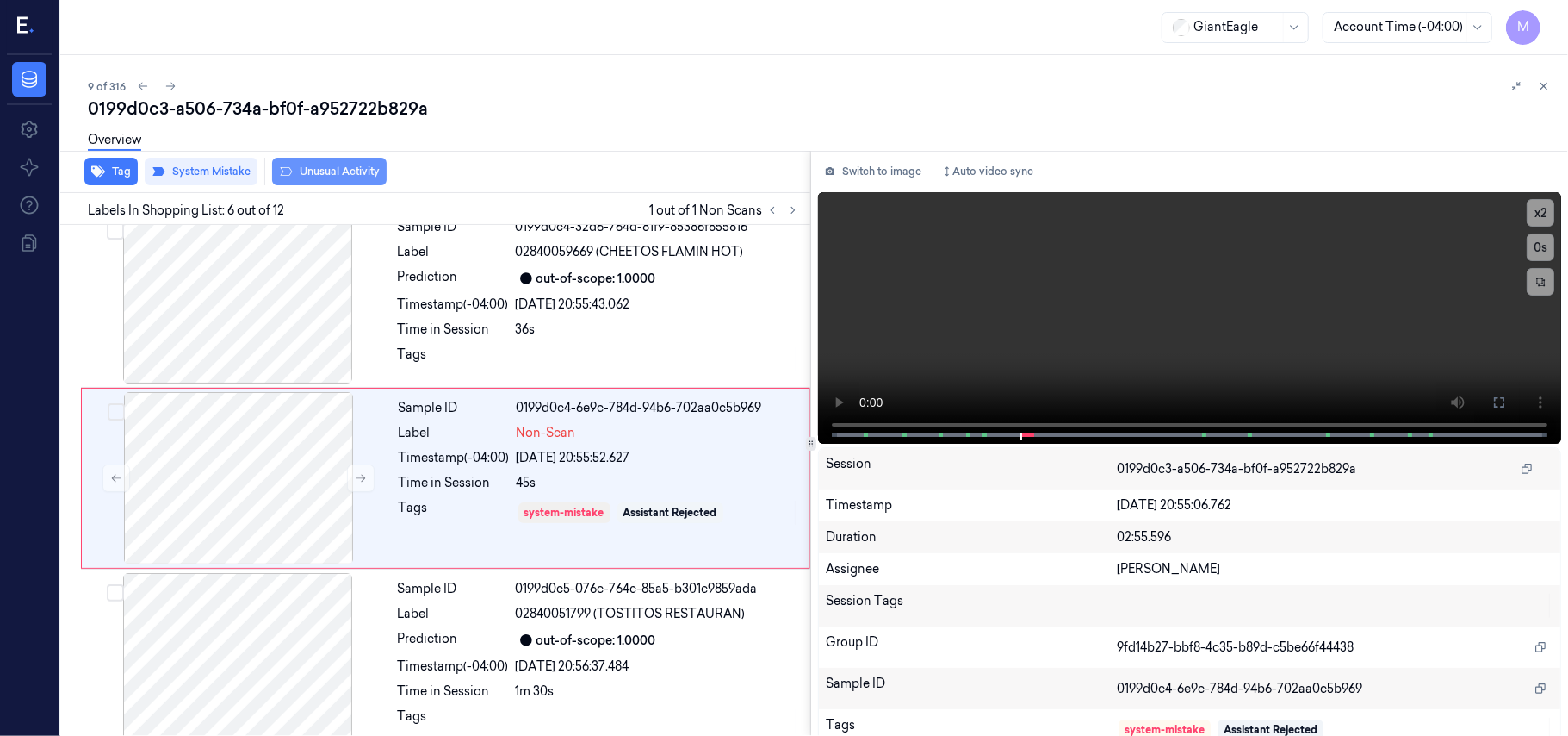
click at [342, 170] on button "Unusual Activity" at bounding box center [330, 170] width 114 height 27
click at [363, 477] on icon at bounding box center [360, 478] width 12 height 12
click at [1546, 82] on icon at bounding box center [1544, 86] width 12 height 12
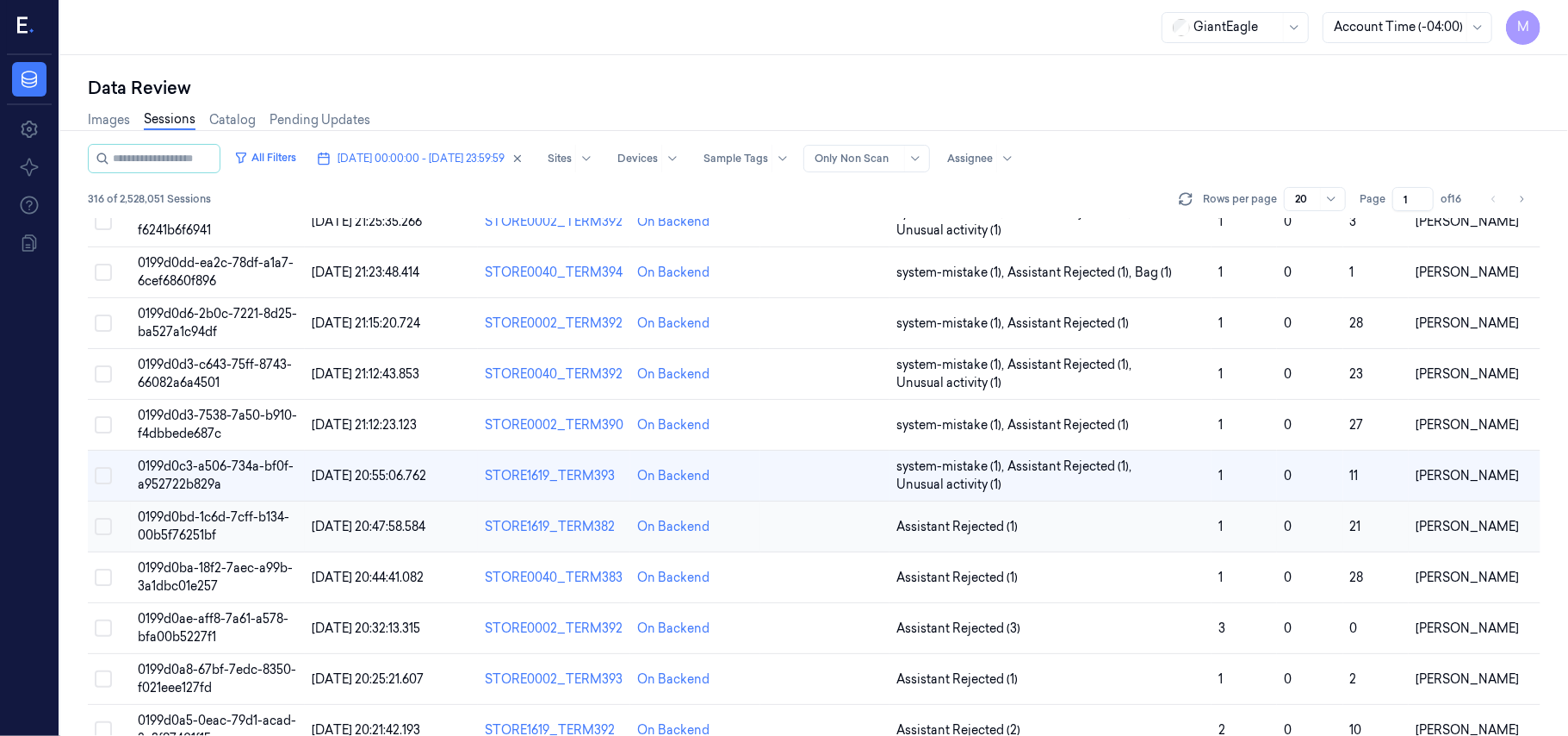
scroll to position [442, 0]
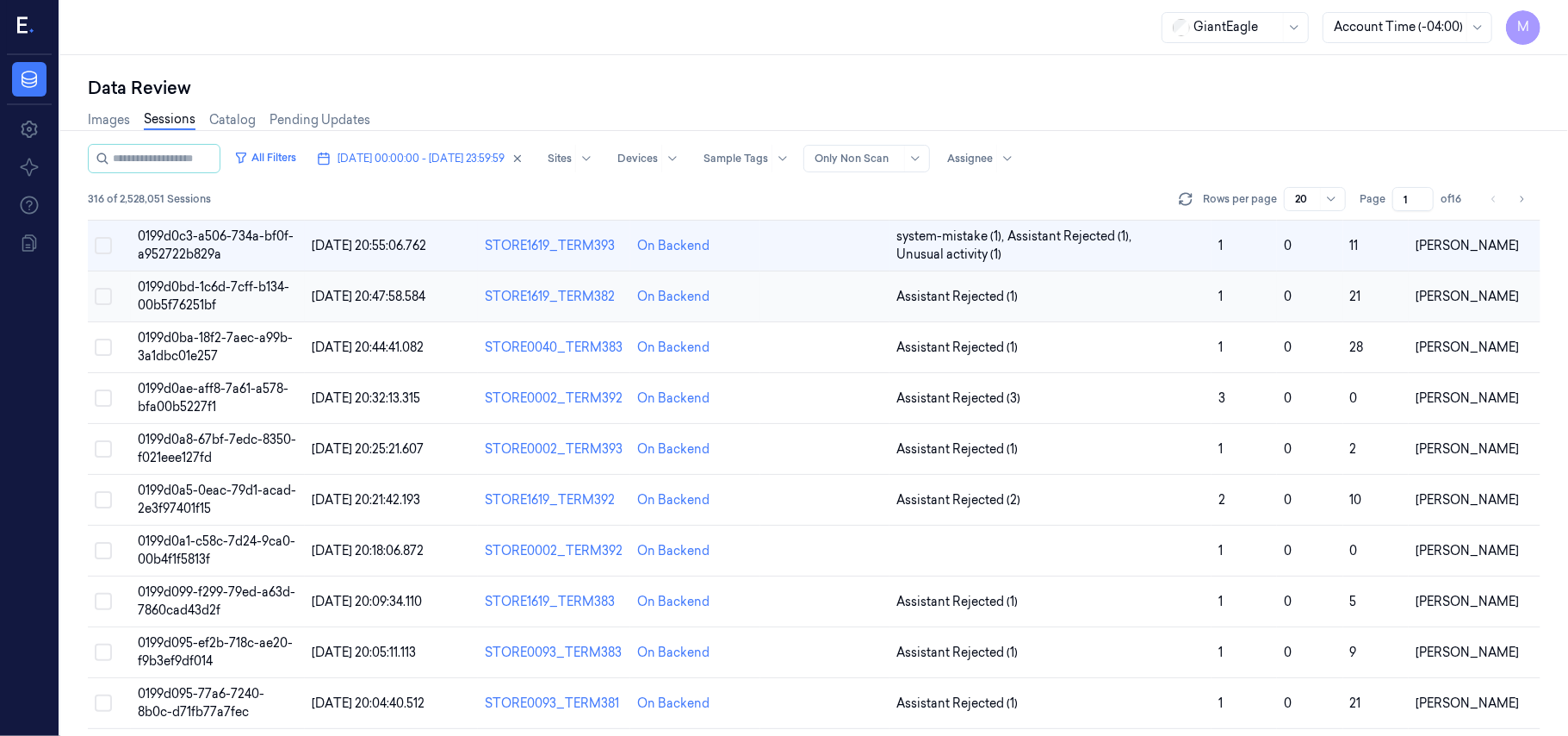
click at [207, 293] on span "0199d0bd-1c6d-7cff-b134-00b5f76251bf" at bounding box center [213, 296] width 152 height 34
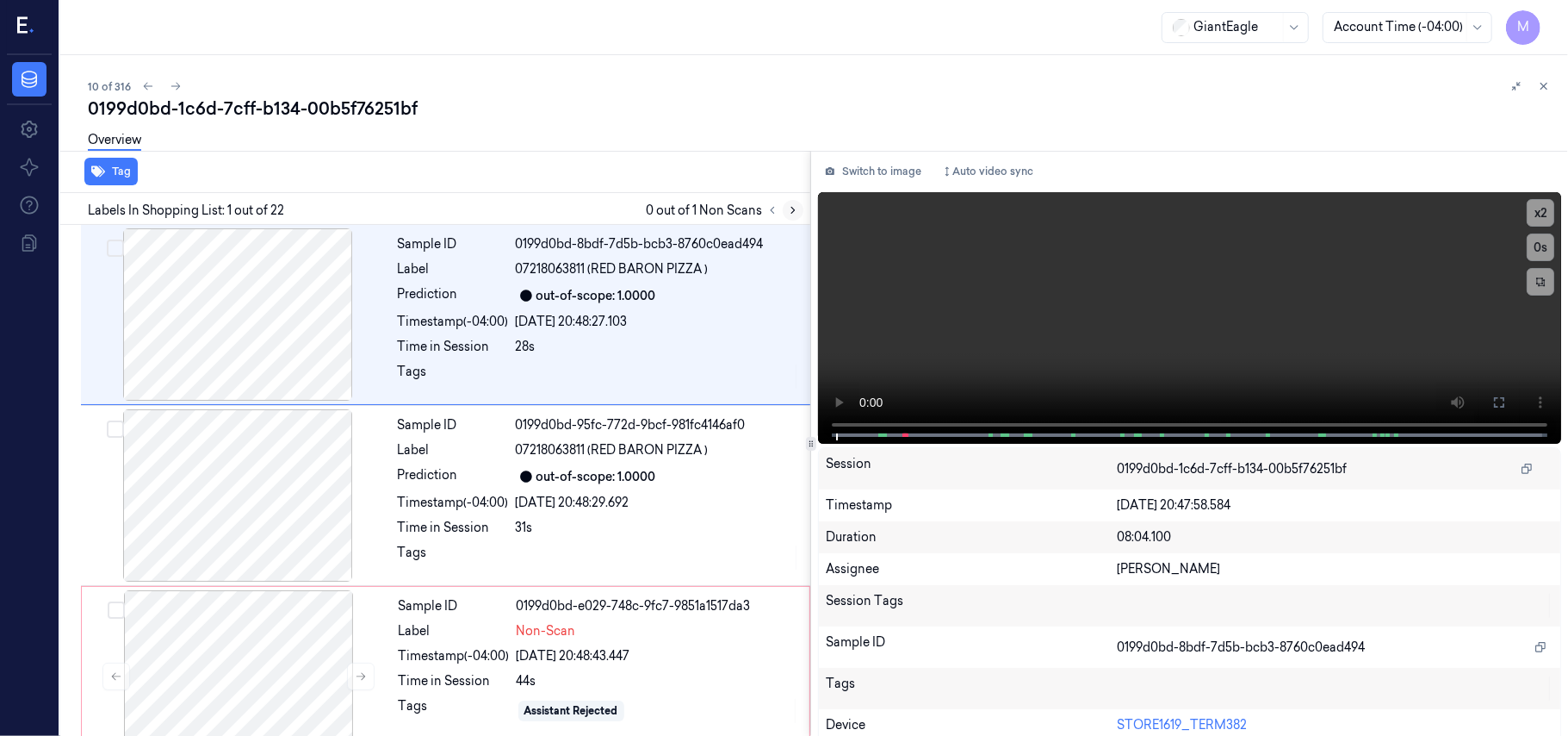
click at [791, 210] on icon at bounding box center [793, 210] width 12 height 12
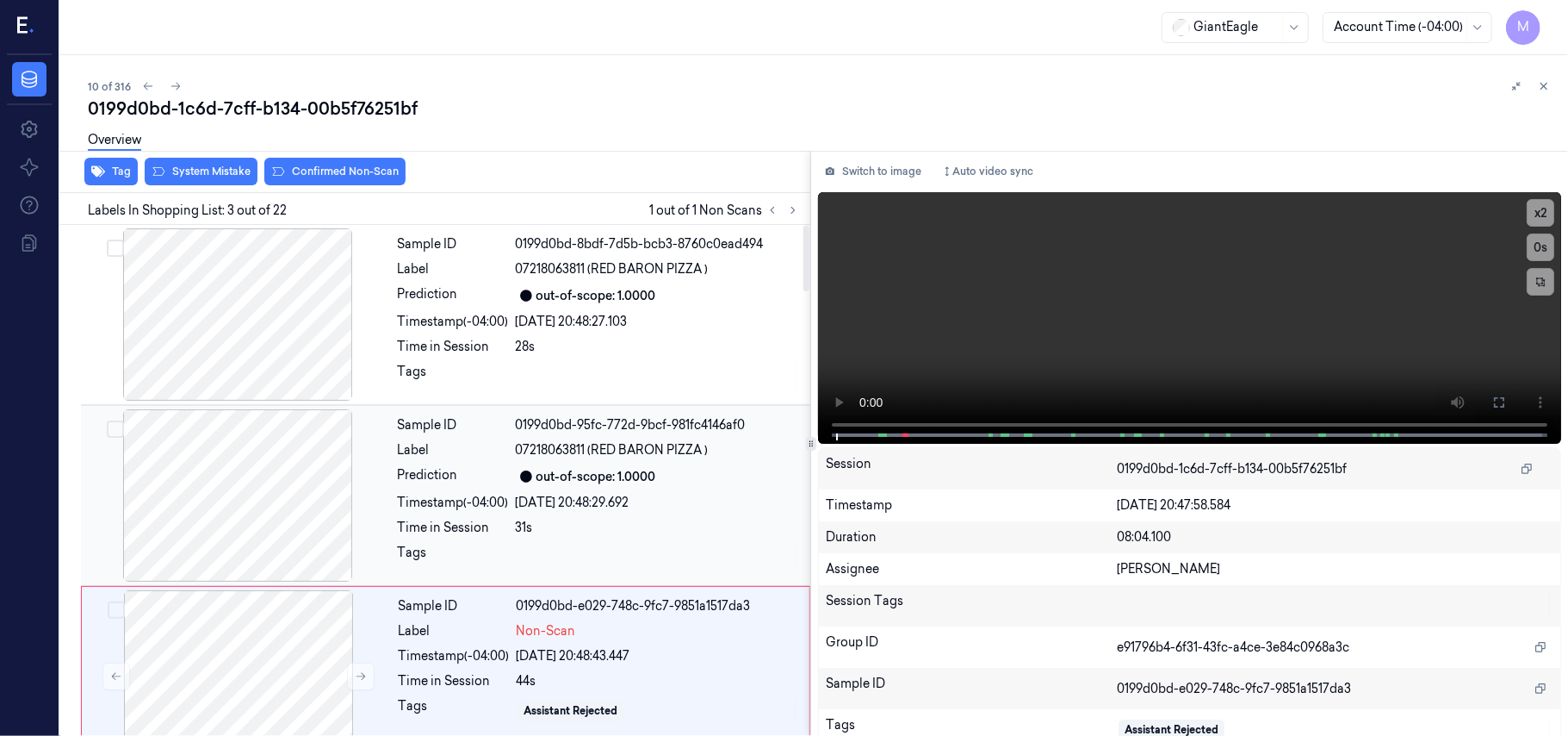
click at [556, 441] on span "07218063811 (RED BARON PIZZA )" at bounding box center [612, 449] width 193 height 18
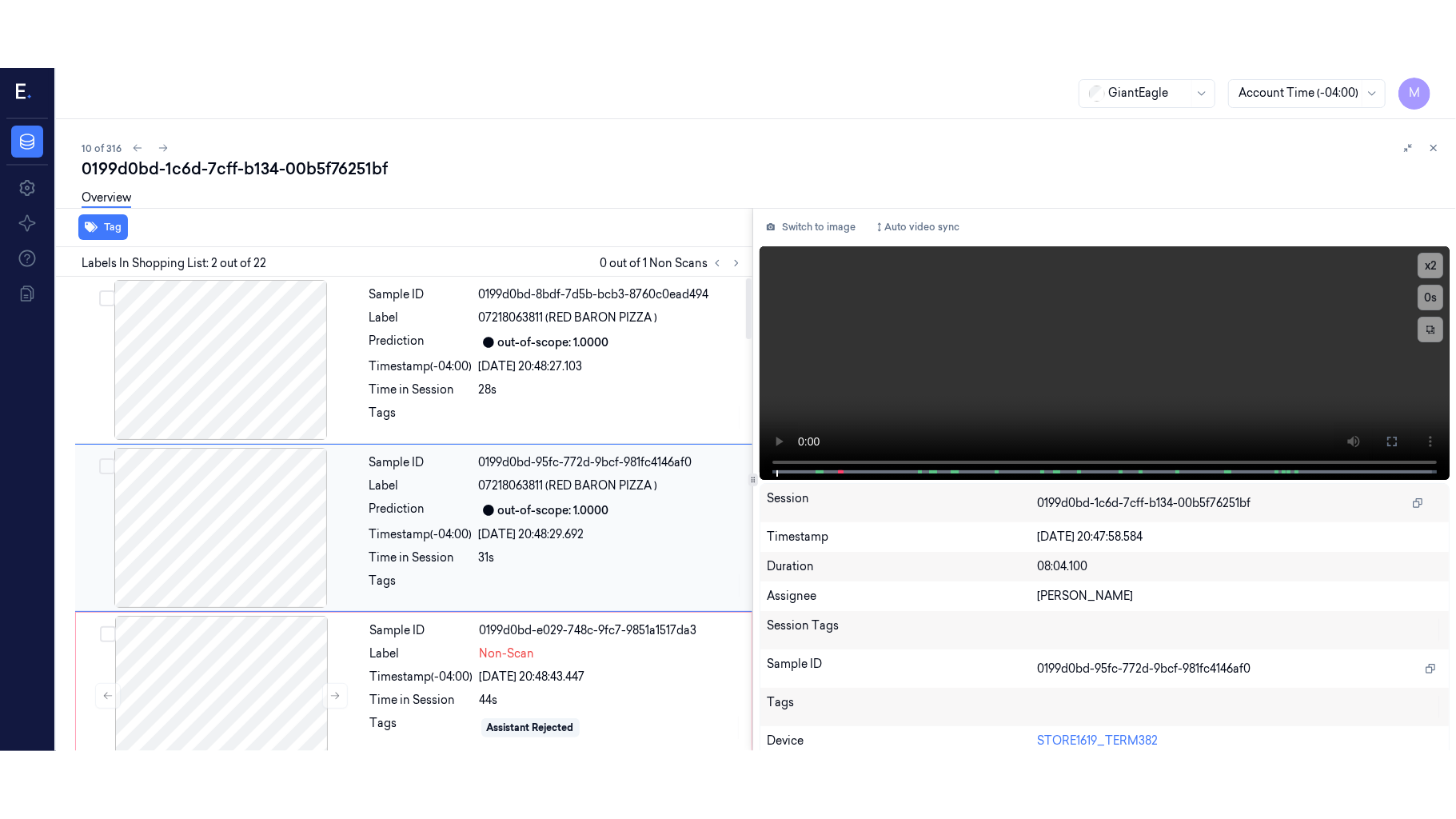
scroll to position [14, 0]
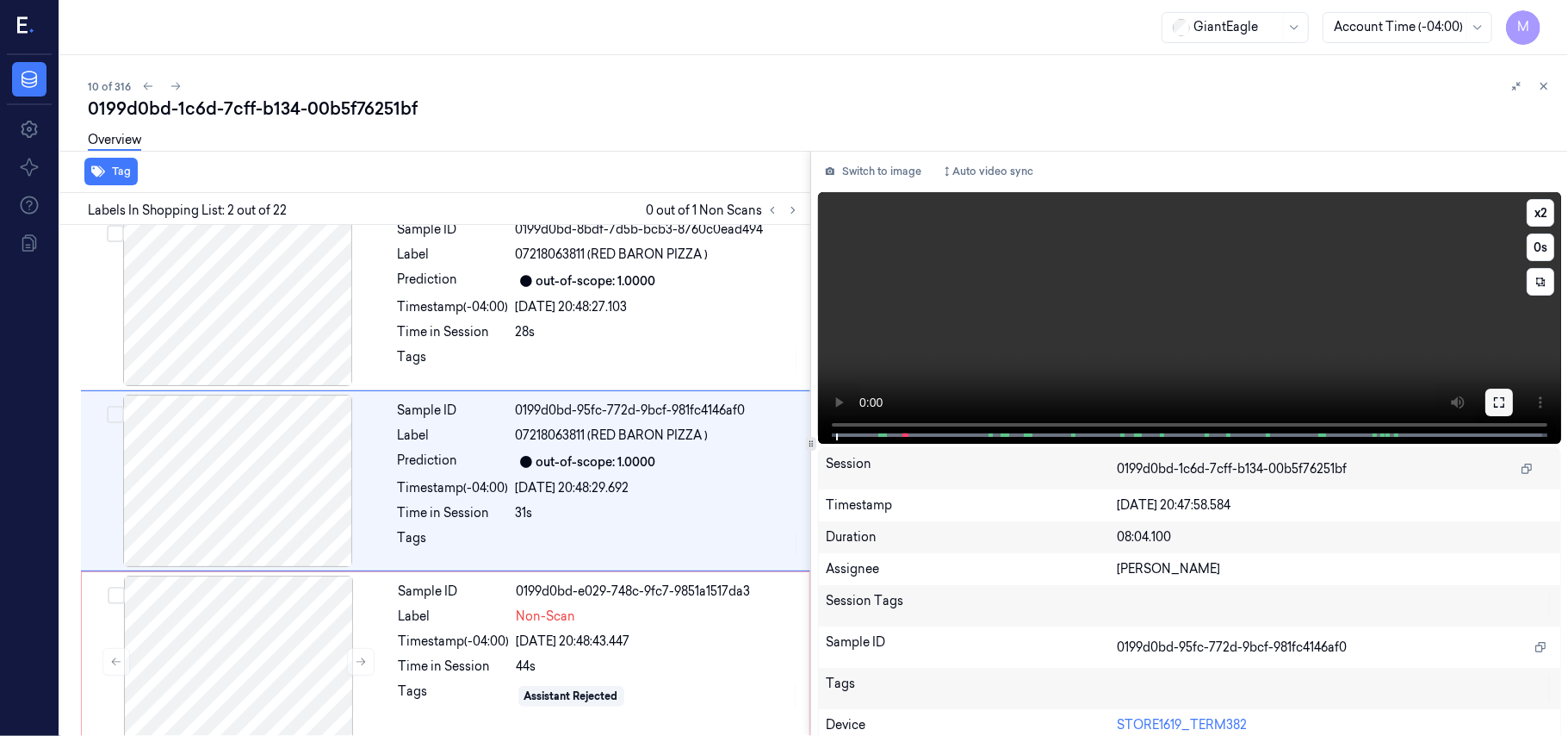
click at [1502, 394] on button at bounding box center [1499, 402] width 27 height 27
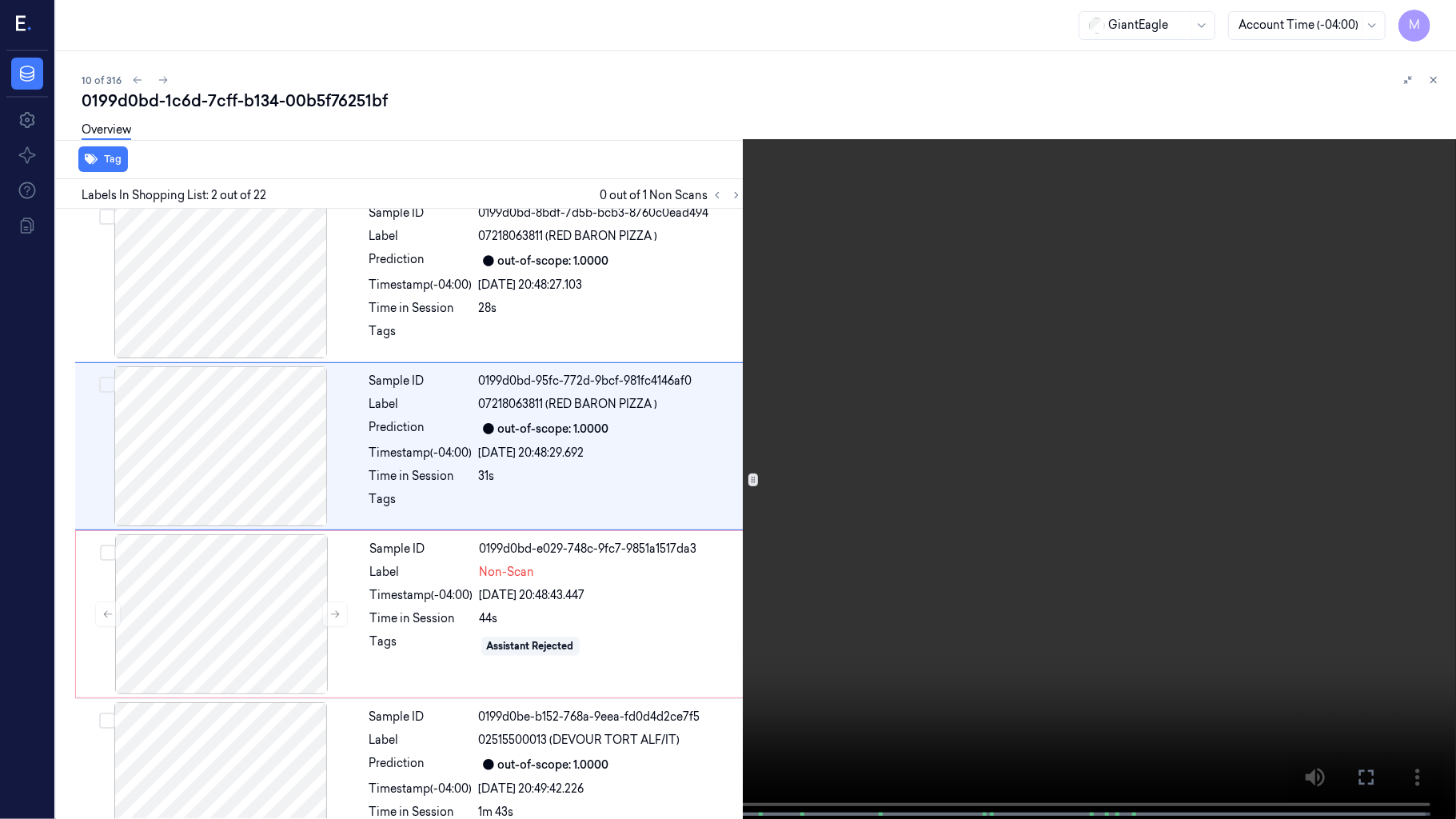
click at [419, 551] on video at bounding box center [728, 411] width 1456 height 822
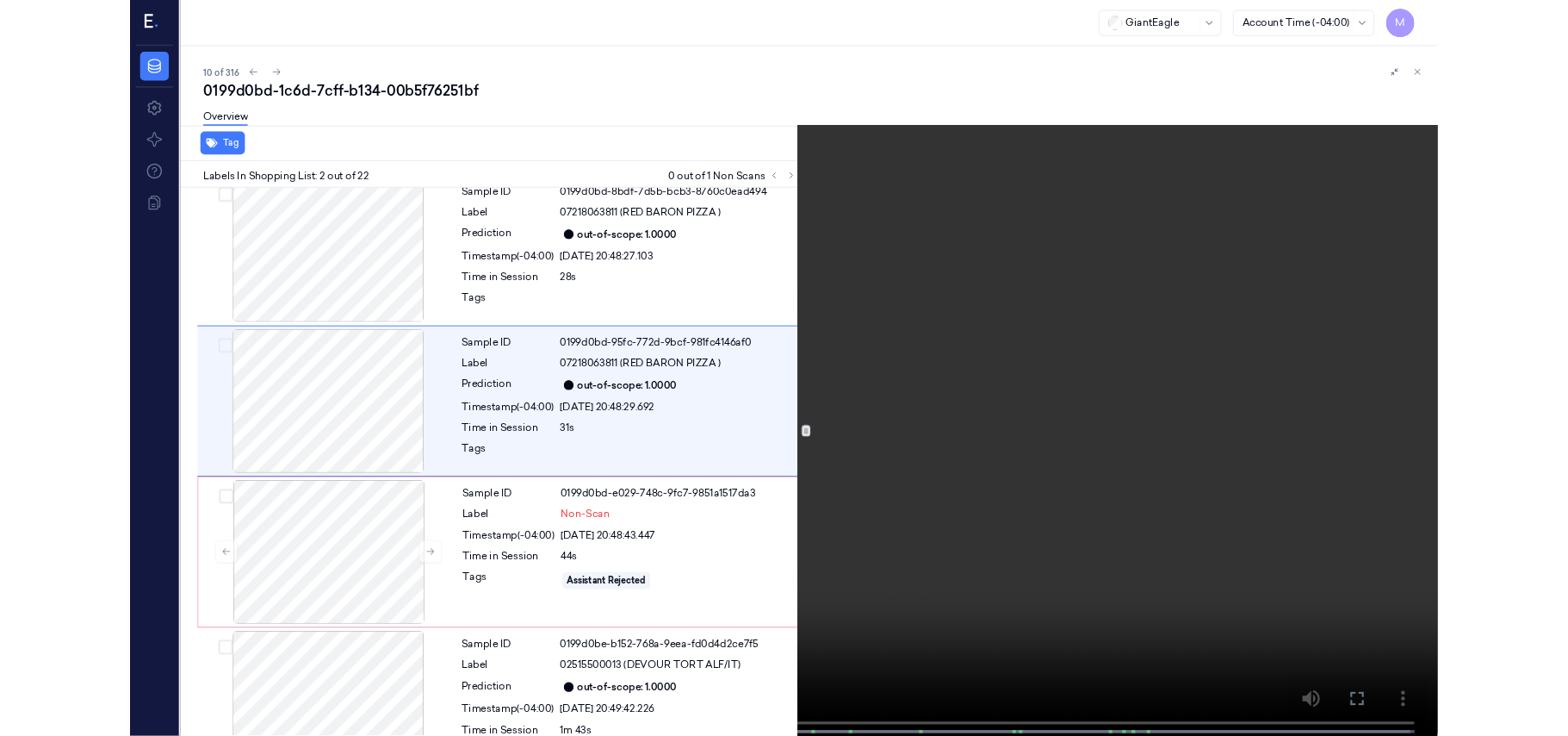
scroll to position [0, 0]
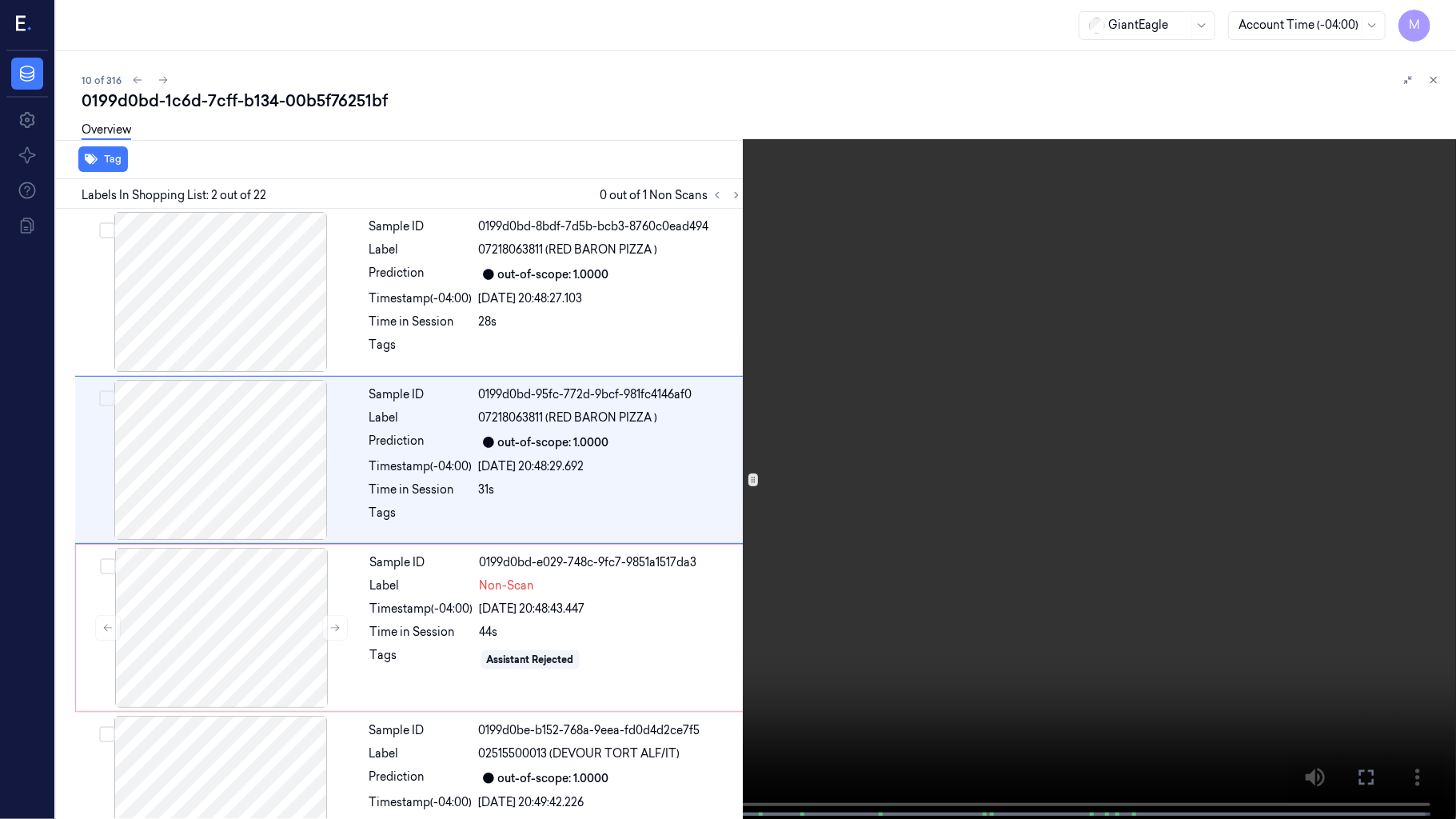
click at [589, 523] on video at bounding box center [728, 411] width 1456 height 822
click at [0, 0] on button at bounding box center [0, 0] width 0 height 0
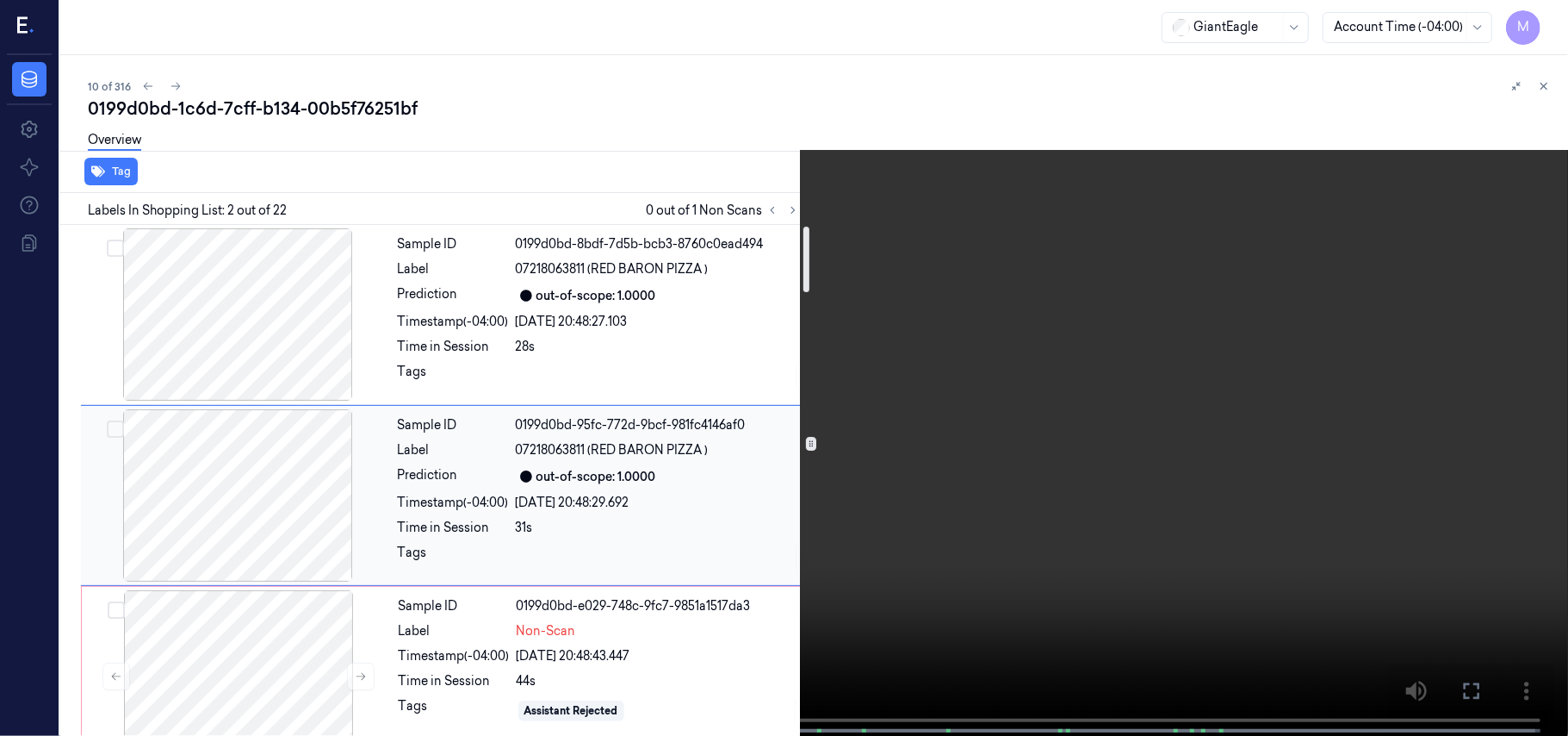
scroll to position [114, 0]
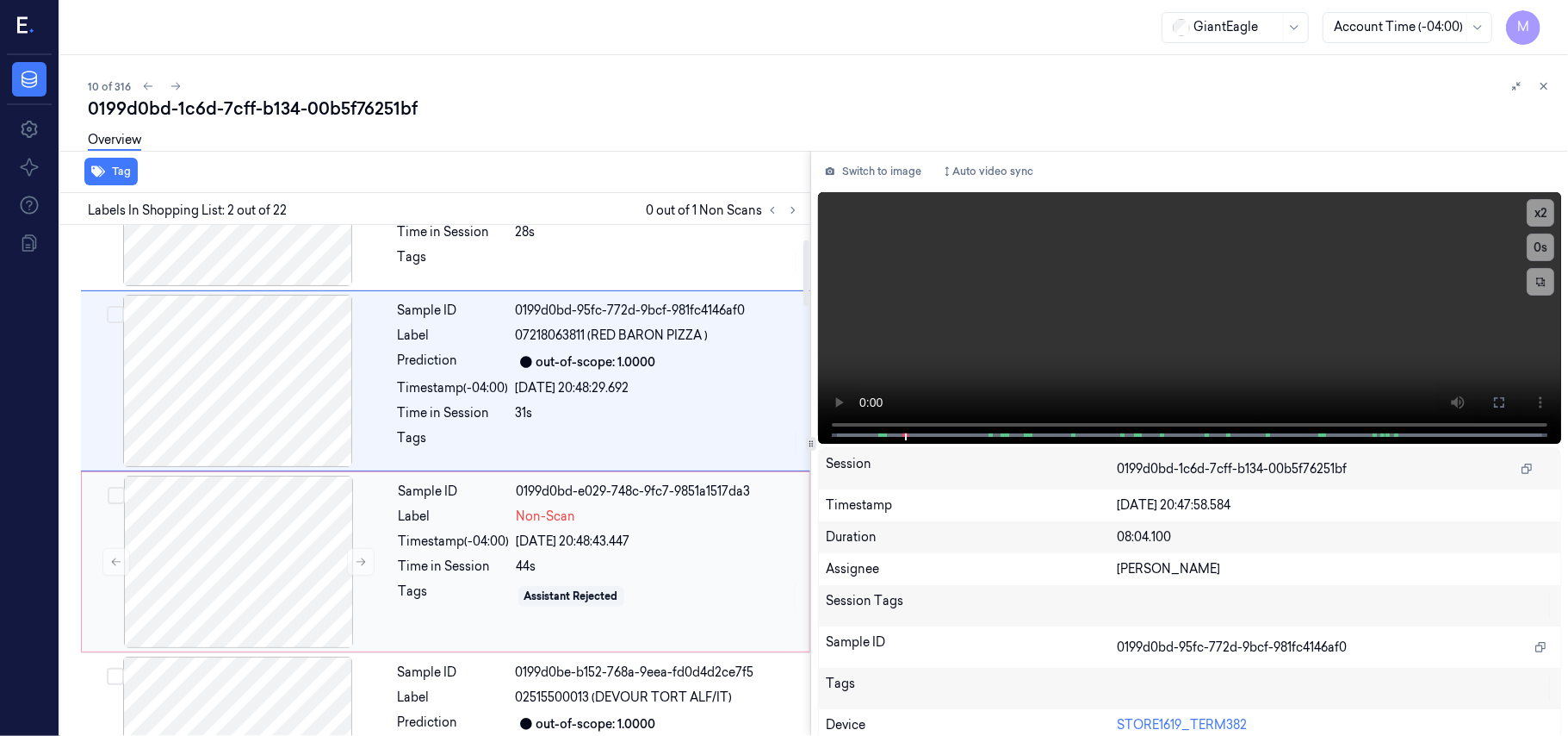
click at [646, 537] on div "[DATE] 20:48:43.447" at bounding box center [658, 541] width 283 height 18
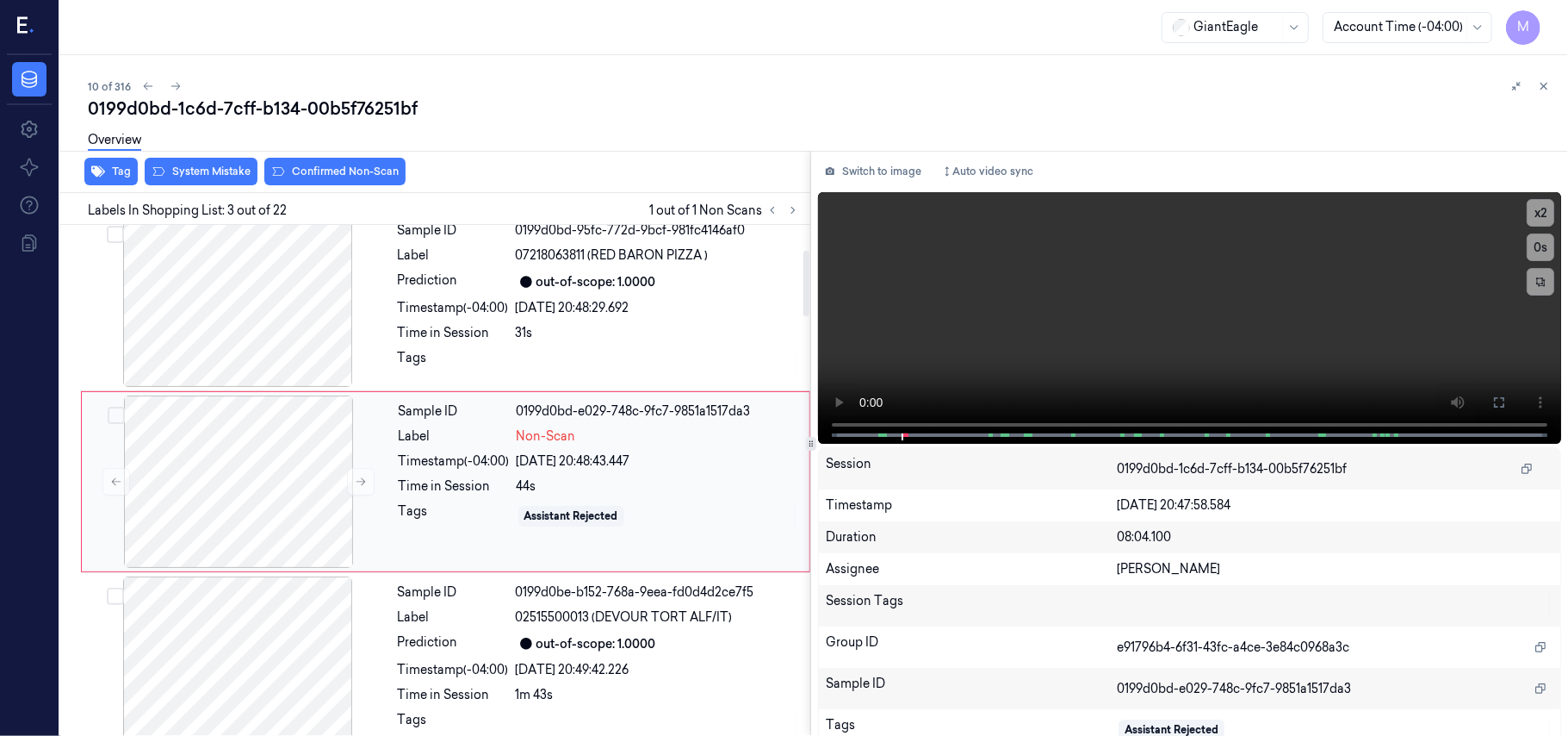
scroll to position [197, 0]
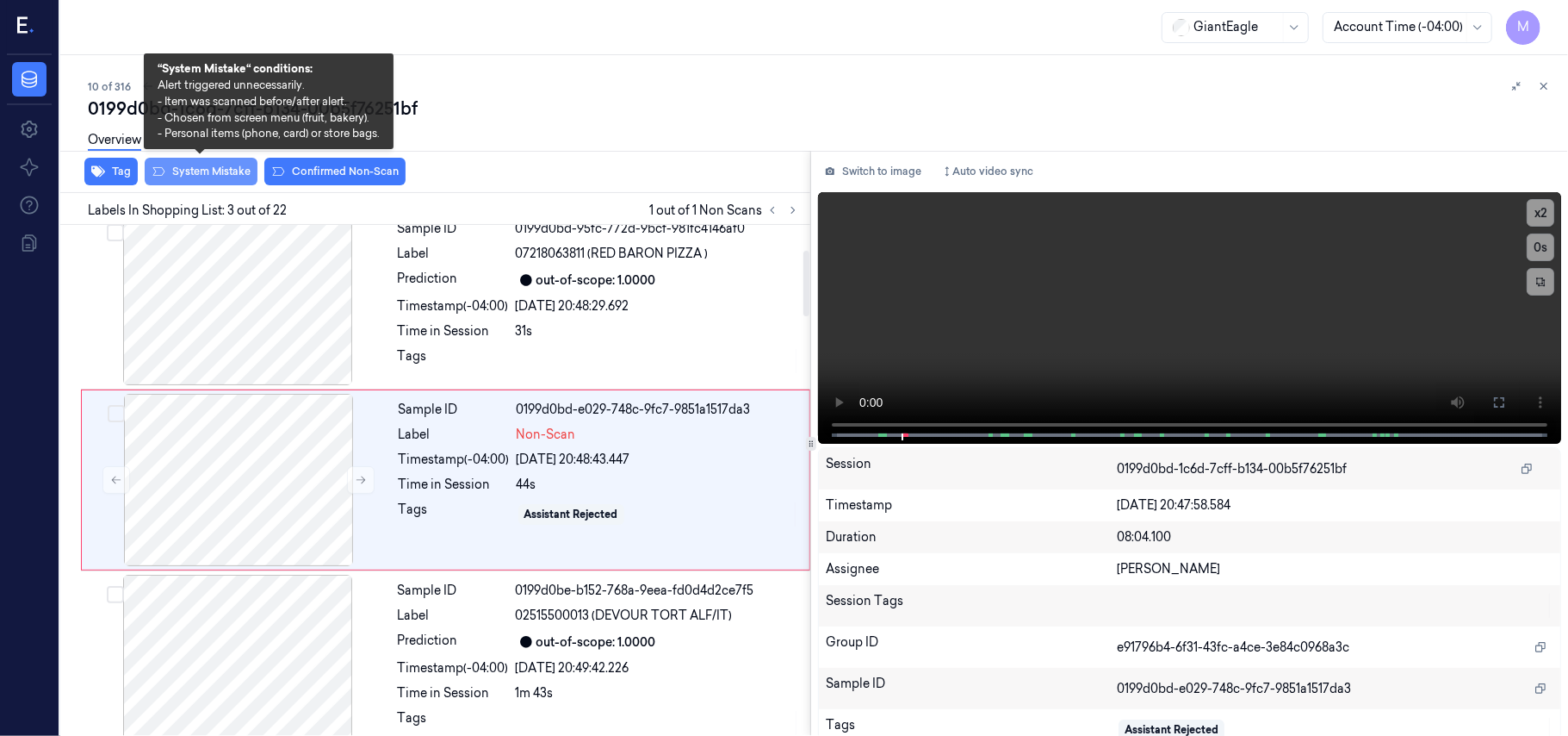
click at [231, 174] on button "System Mistake" at bounding box center [201, 170] width 113 height 27
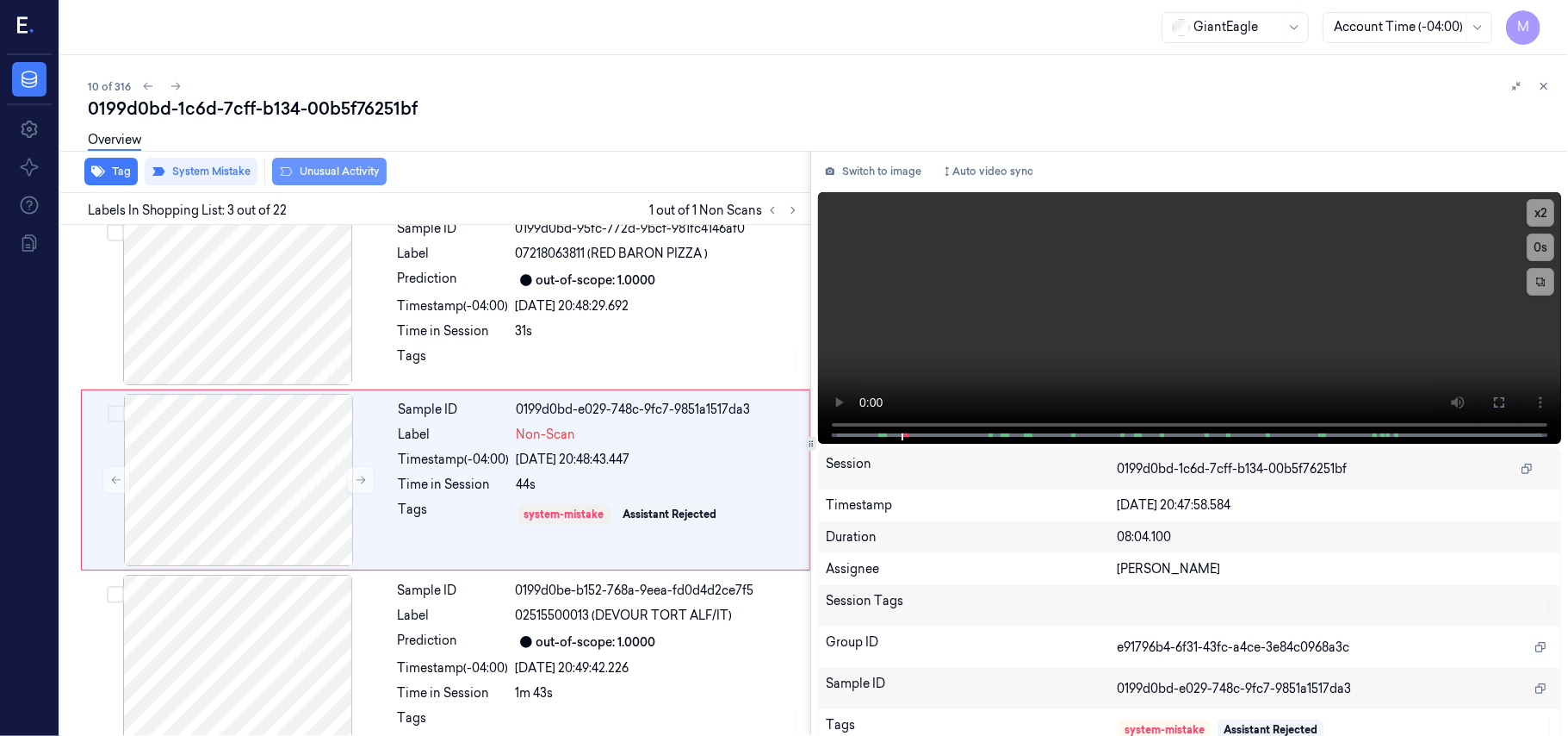
click at [343, 173] on button "Unusual Activity" at bounding box center [330, 170] width 114 height 27
click at [1545, 84] on icon at bounding box center [1544, 86] width 12 height 12
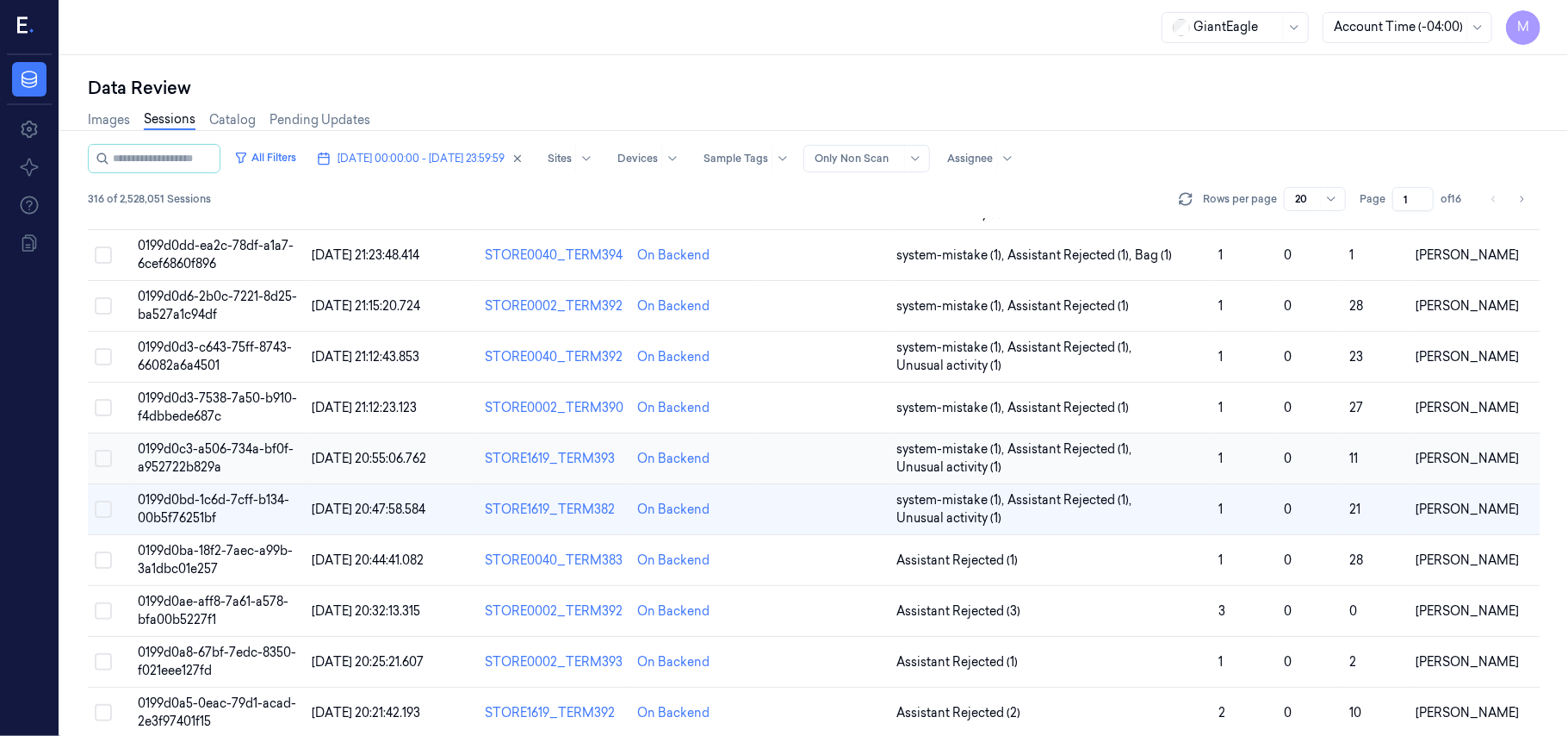
scroll to position [345, 0]
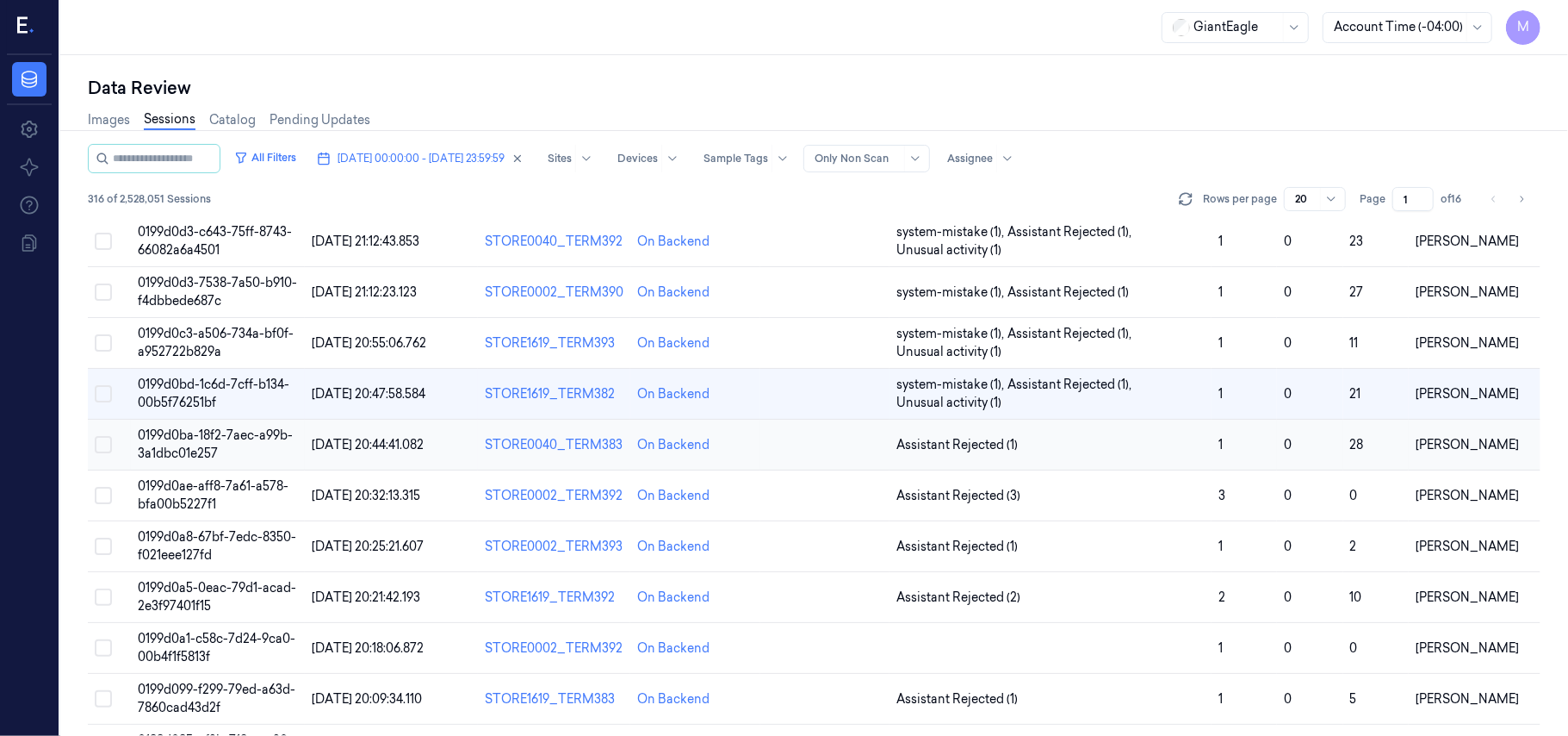
click at [199, 441] on span "0199d0ba-18f2-7aec-a99b-3a1dbc01e257" at bounding box center [215, 444] width 155 height 34
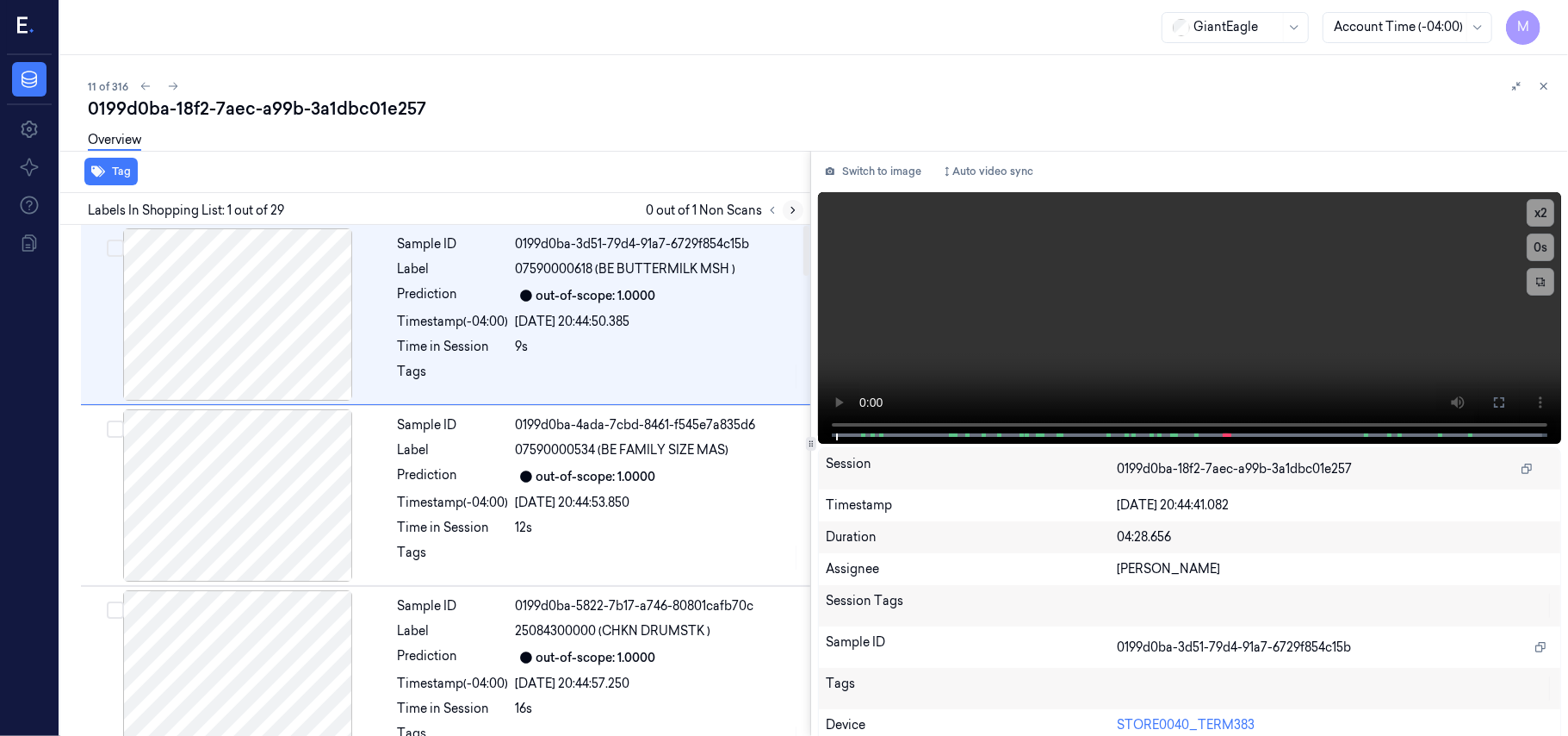
click at [792, 210] on icon at bounding box center [793, 210] width 12 height 12
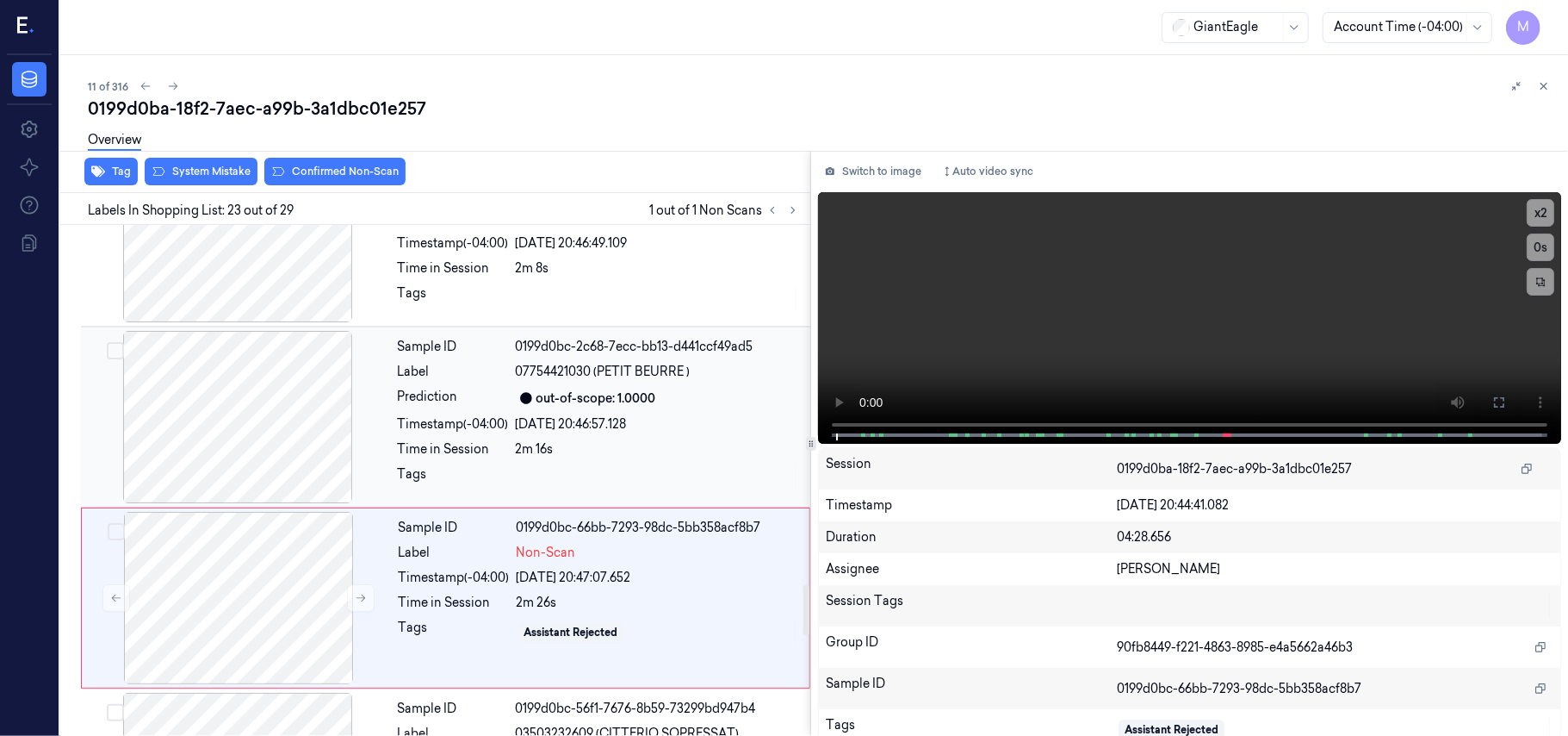
click at [617, 390] on div "out-of-scope: 1.0000" at bounding box center [596, 398] width 120 height 18
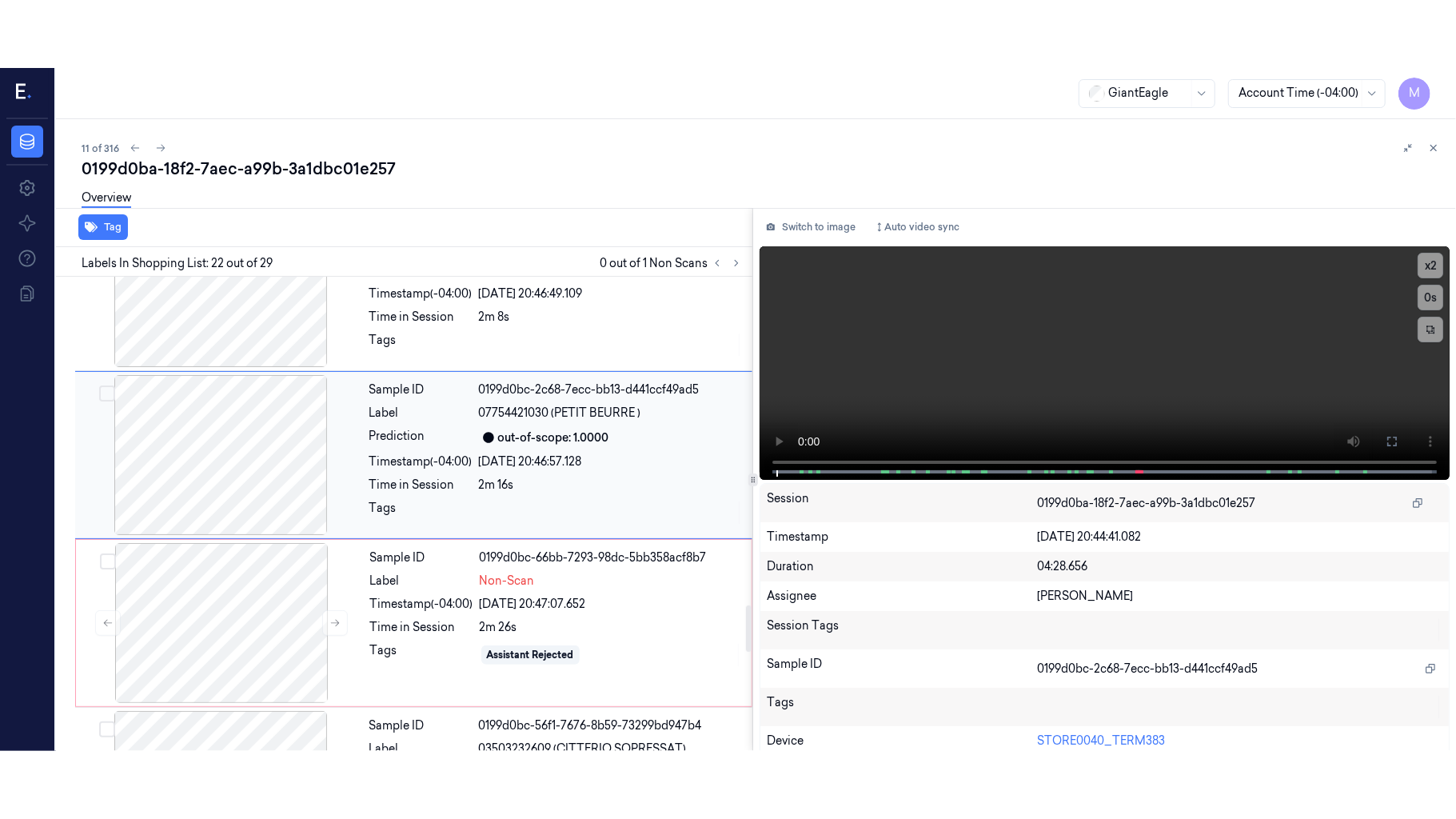
scroll to position [3384, 0]
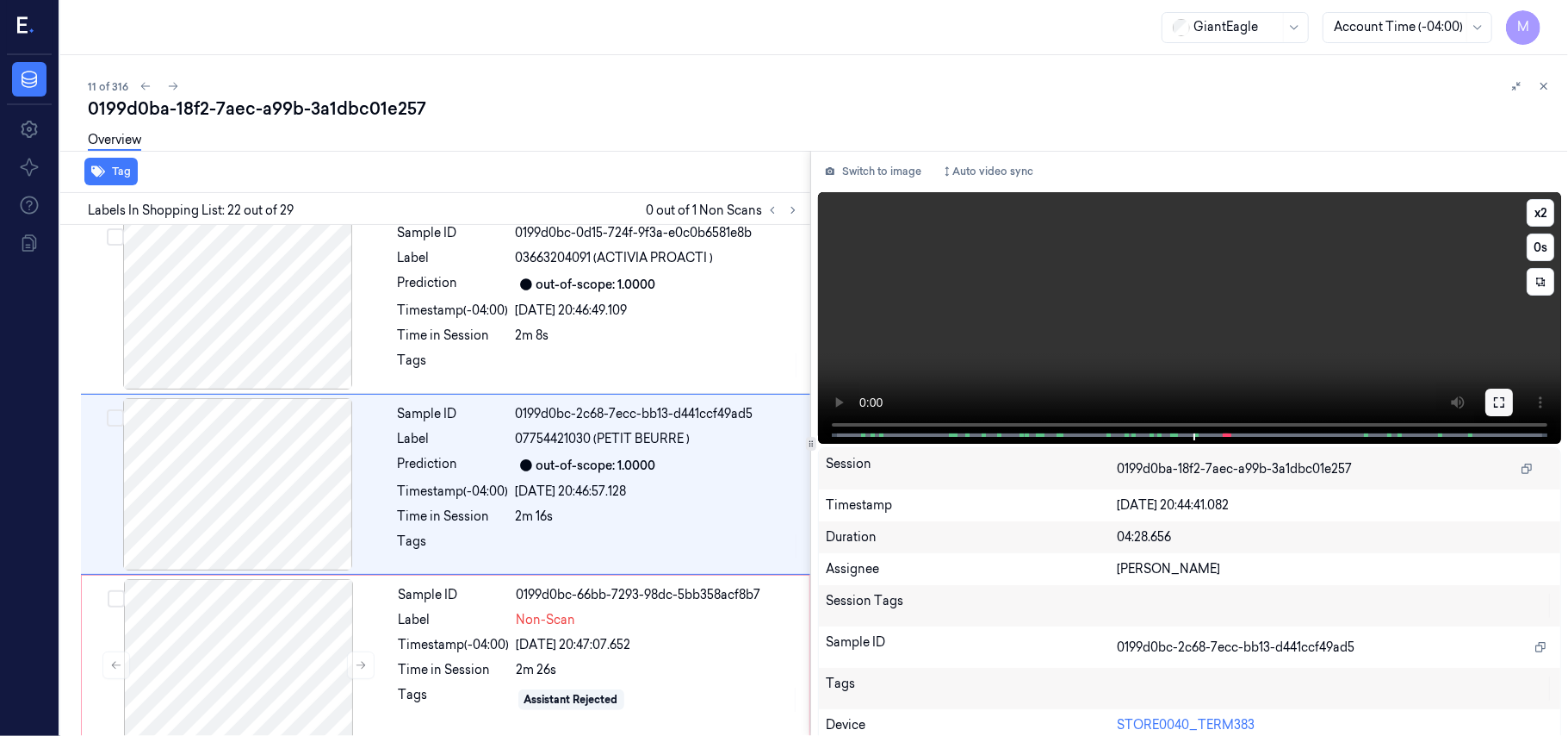
click at [1493, 398] on icon at bounding box center [1499, 402] width 14 height 14
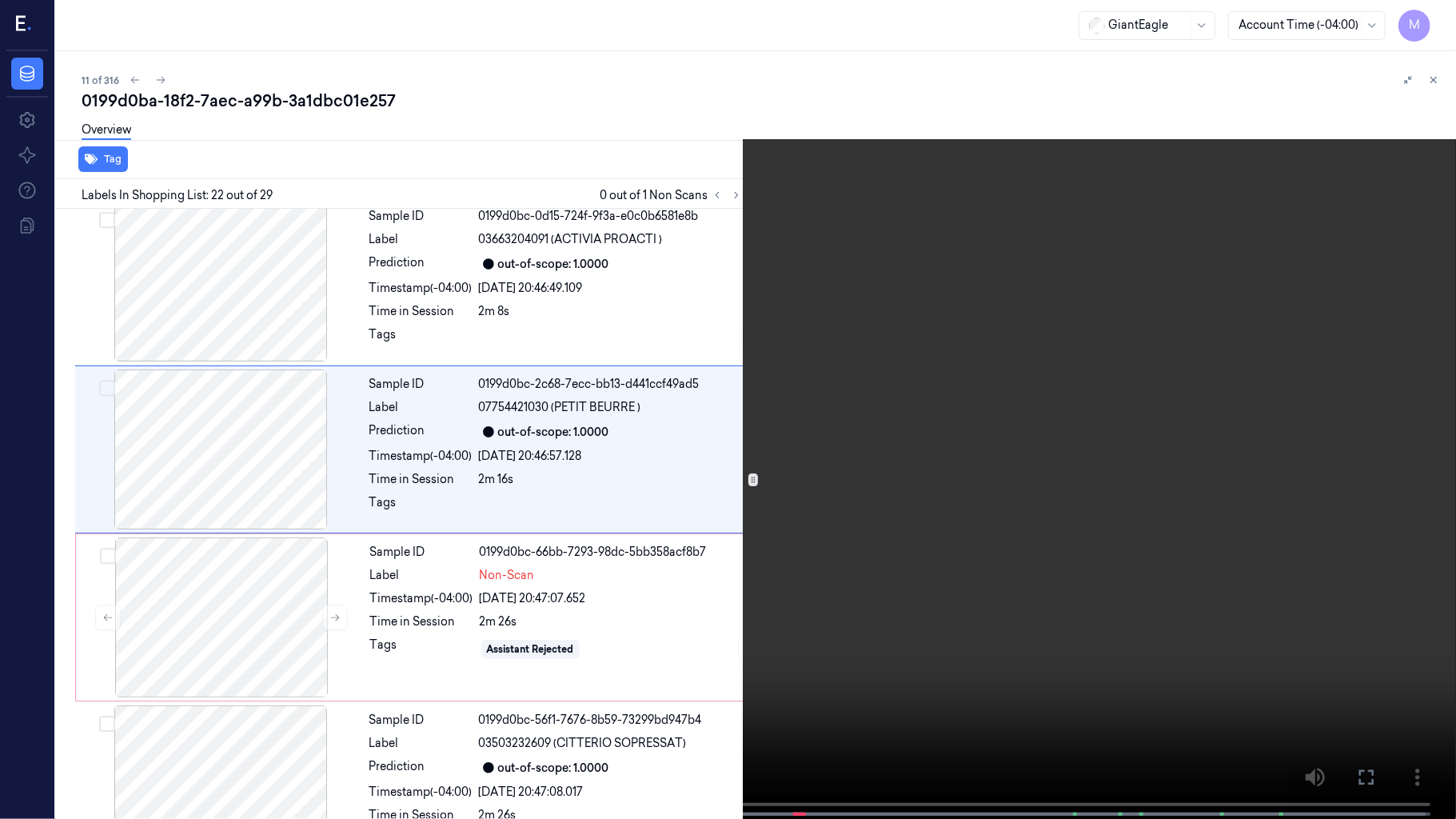
click at [1086, 389] on video at bounding box center [728, 411] width 1456 height 822
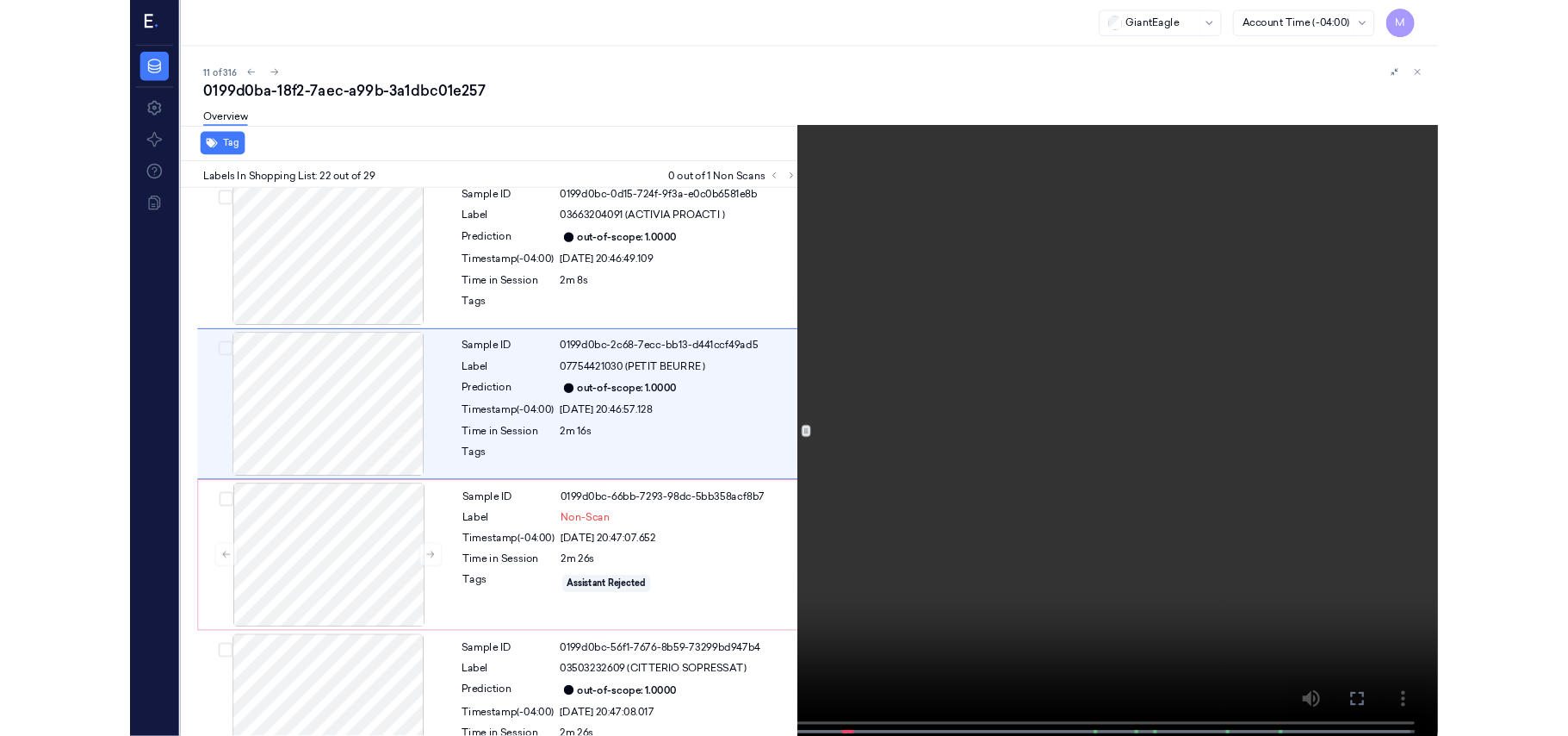
scroll to position [3571, 0]
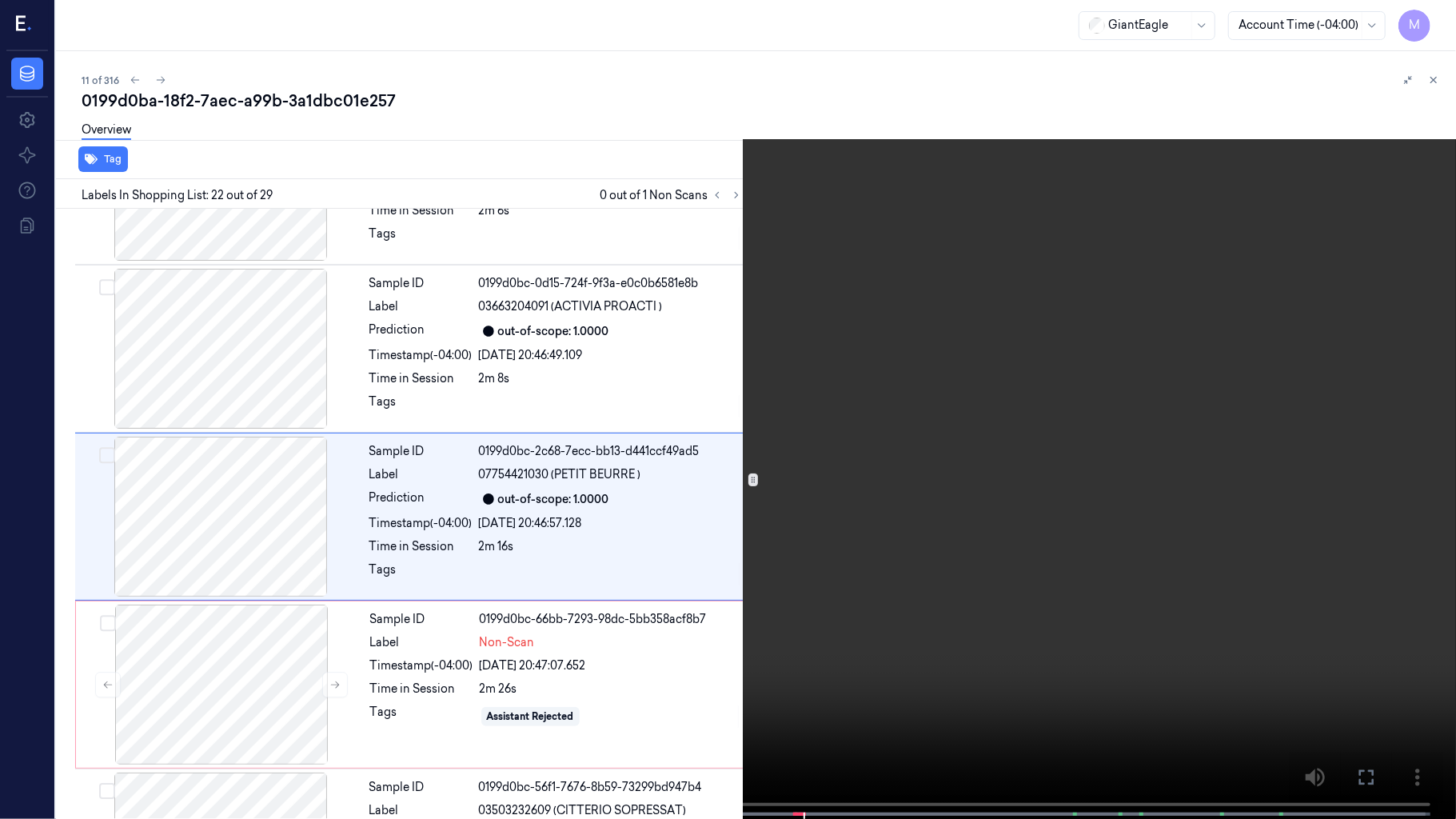
click at [1062, 430] on video at bounding box center [728, 411] width 1456 height 822
click at [0, 0] on icon at bounding box center [0, 0] width 0 height 0
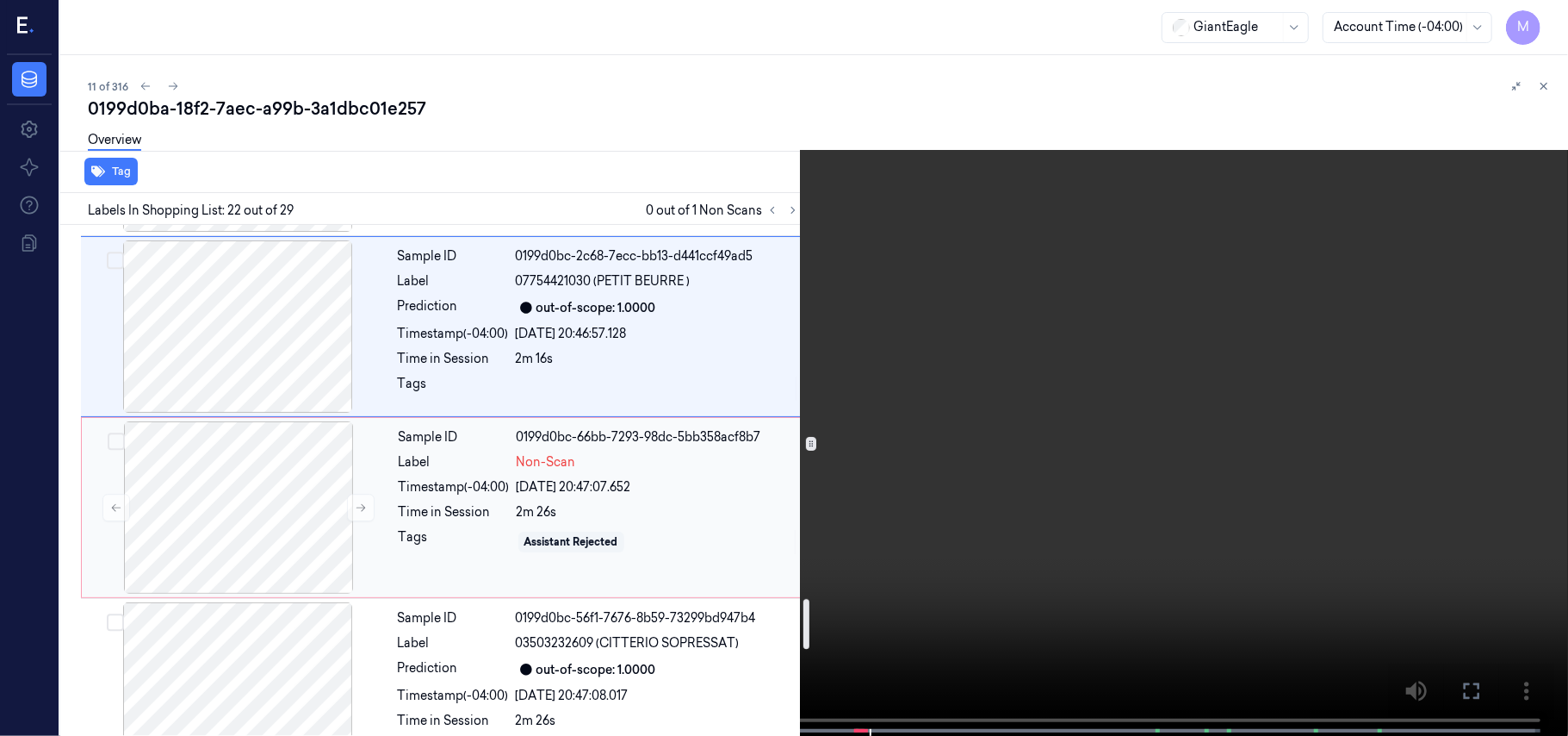
scroll to position [3917, 0]
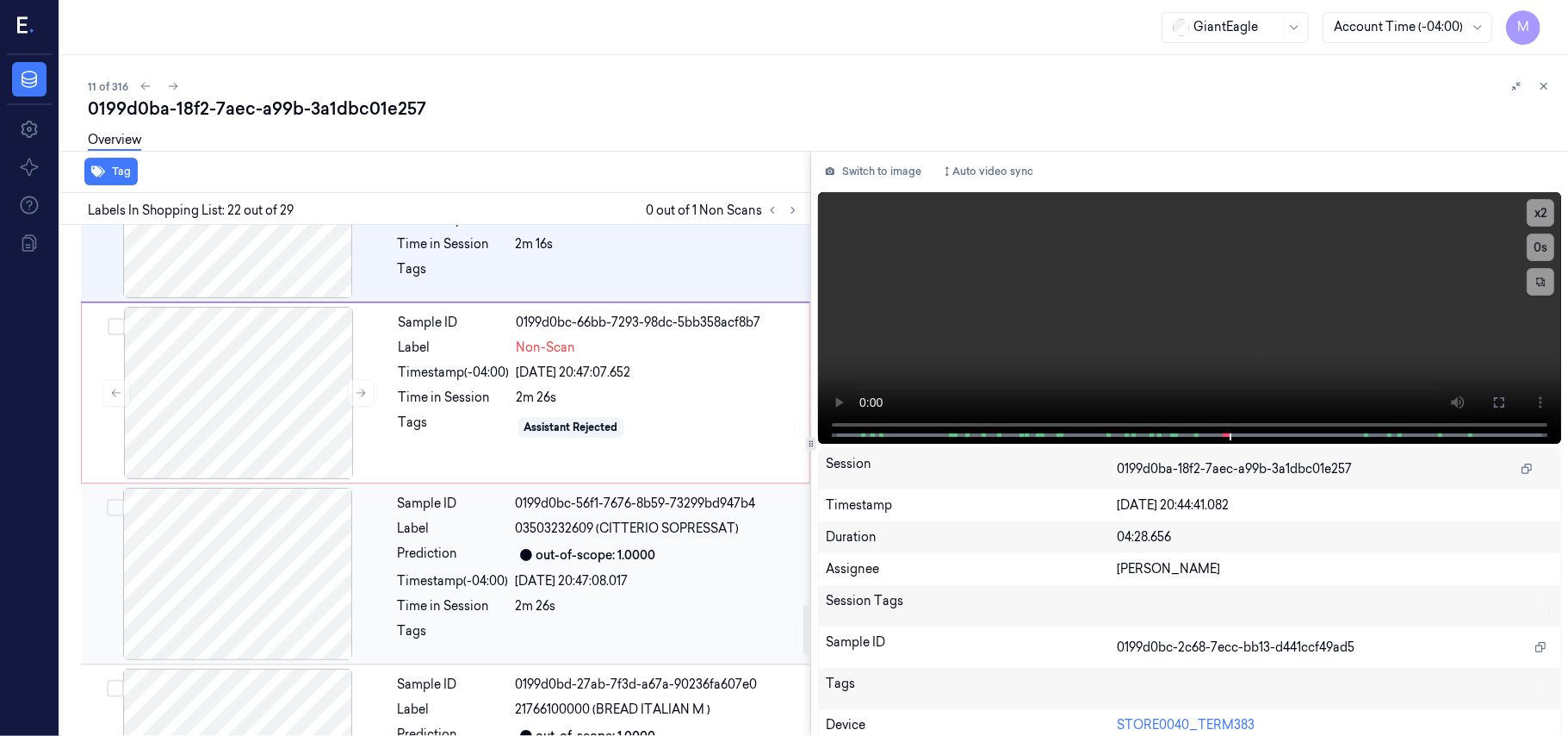
click at [610, 567] on div "Sample ID 0199d0bc-56f1-7676-8b59-73299bd947b4 Label 03503232609 (CITTERIO SOPR…" at bounding box center [599, 574] width 416 height 172
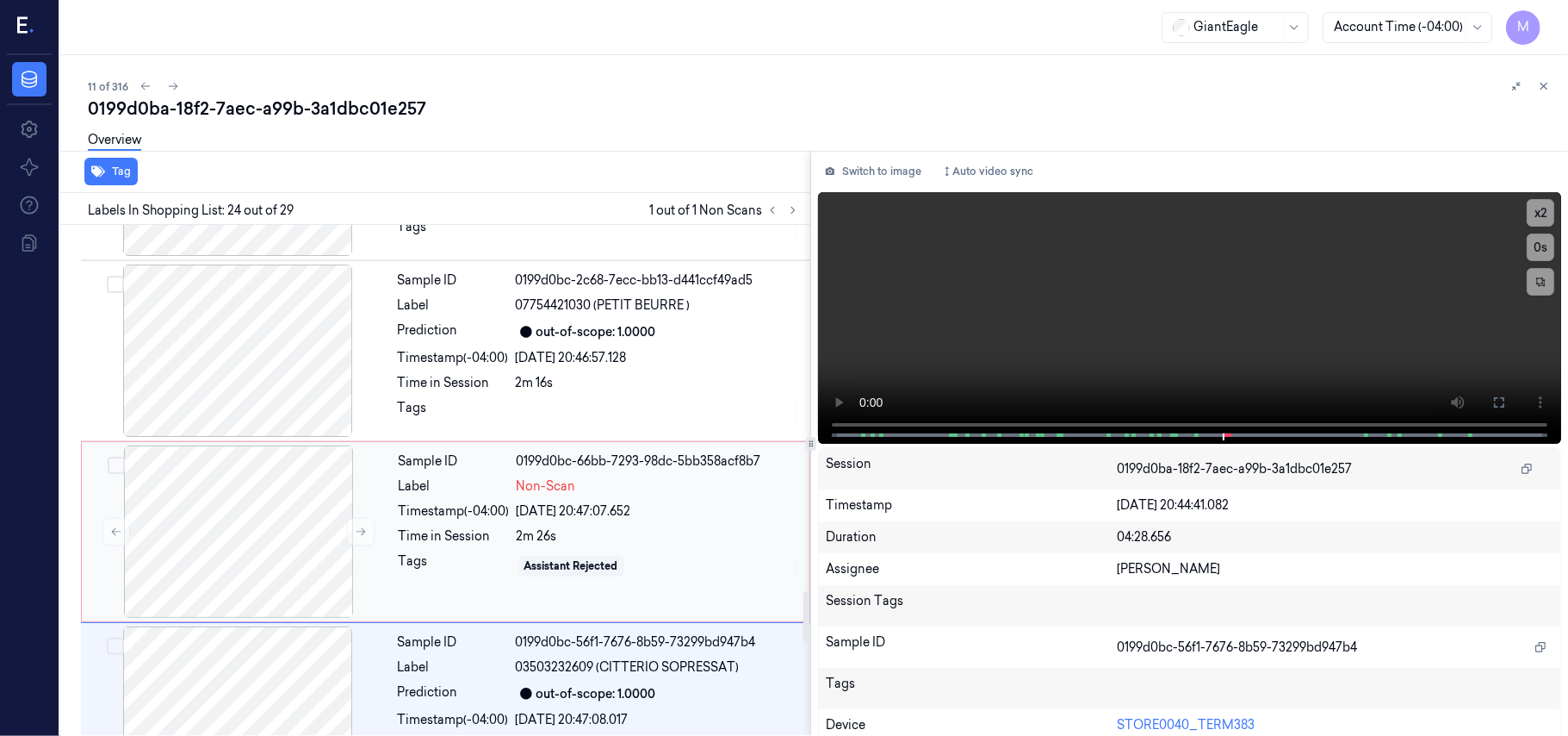
scroll to position [3893, 0]
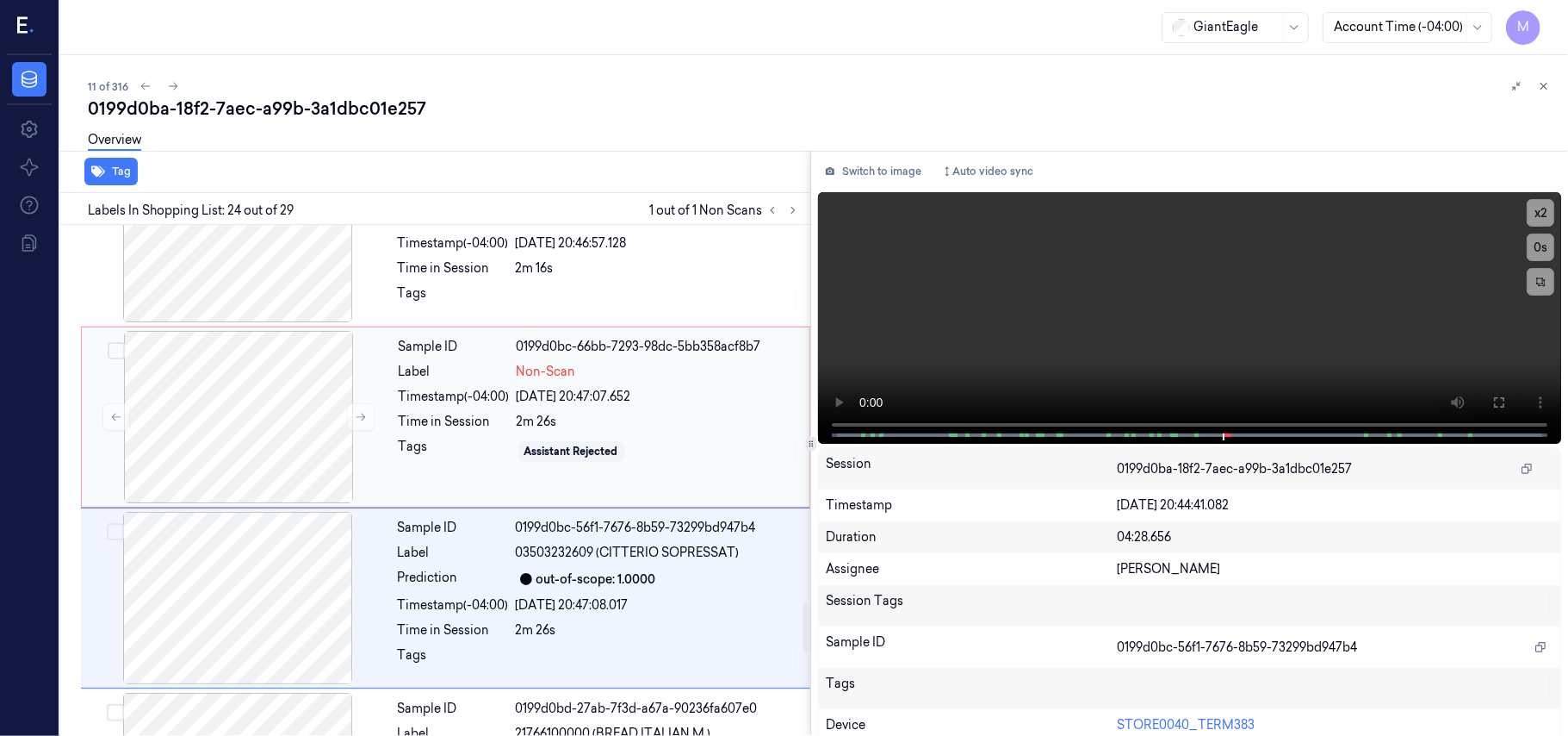
click at [584, 408] on div "Sample ID 0199d0bc-66bb-7293-98dc-5bb358acf8b7 Label Non-Scan Timestamp (-04:00…" at bounding box center [599, 417] width 415 height 172
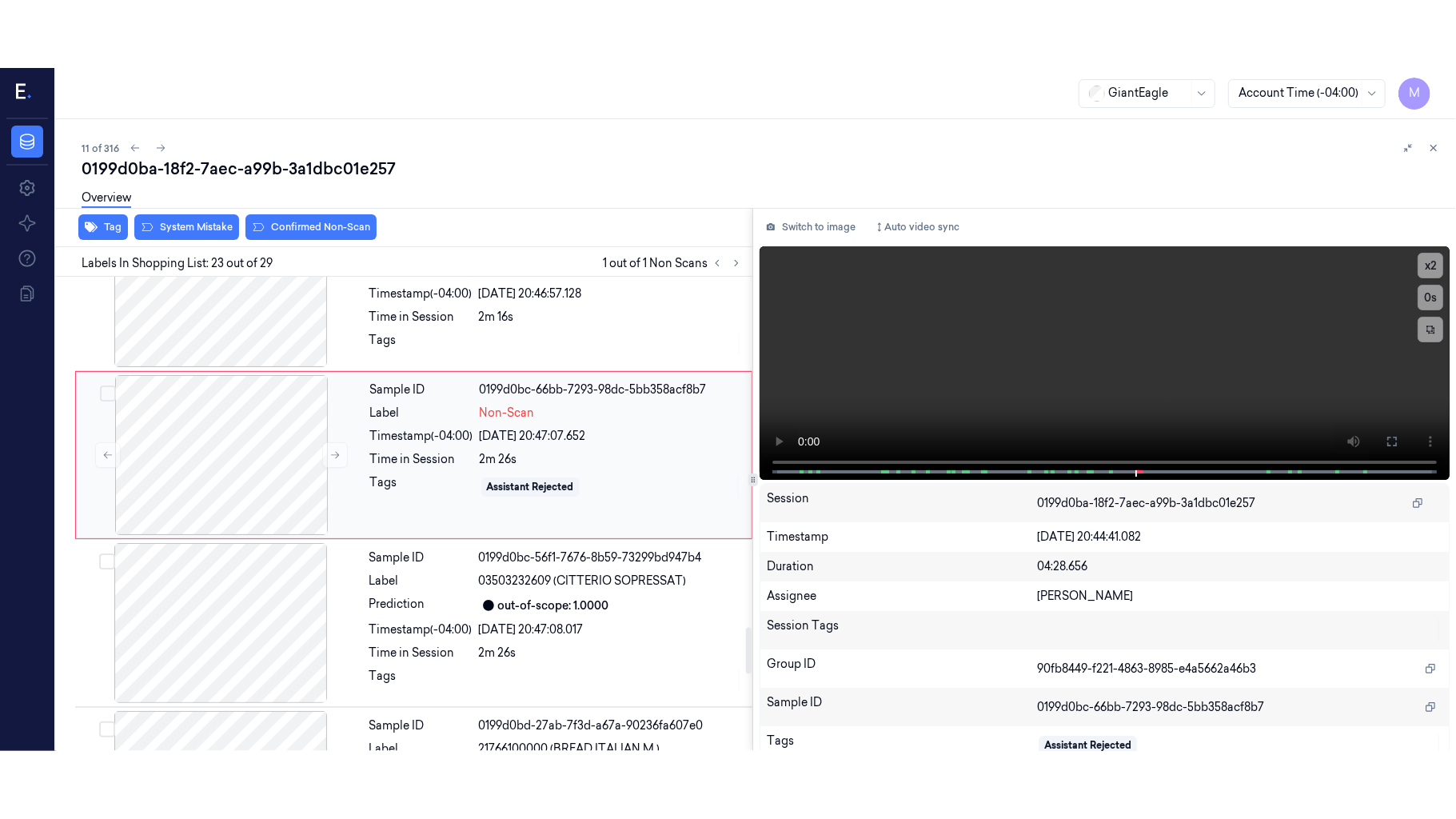
scroll to position [3552, 0]
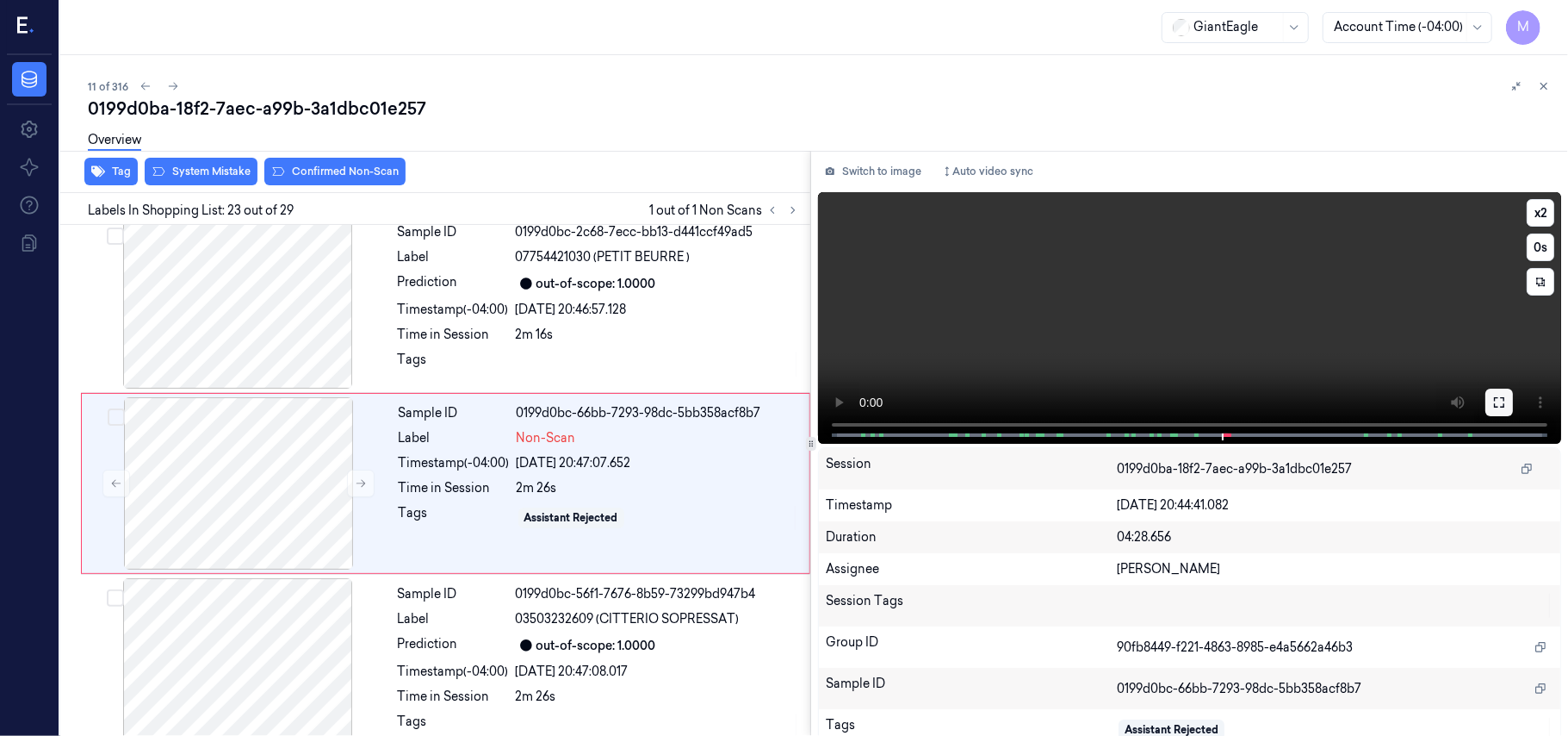
click at [1492, 401] on icon at bounding box center [1499, 402] width 14 height 14
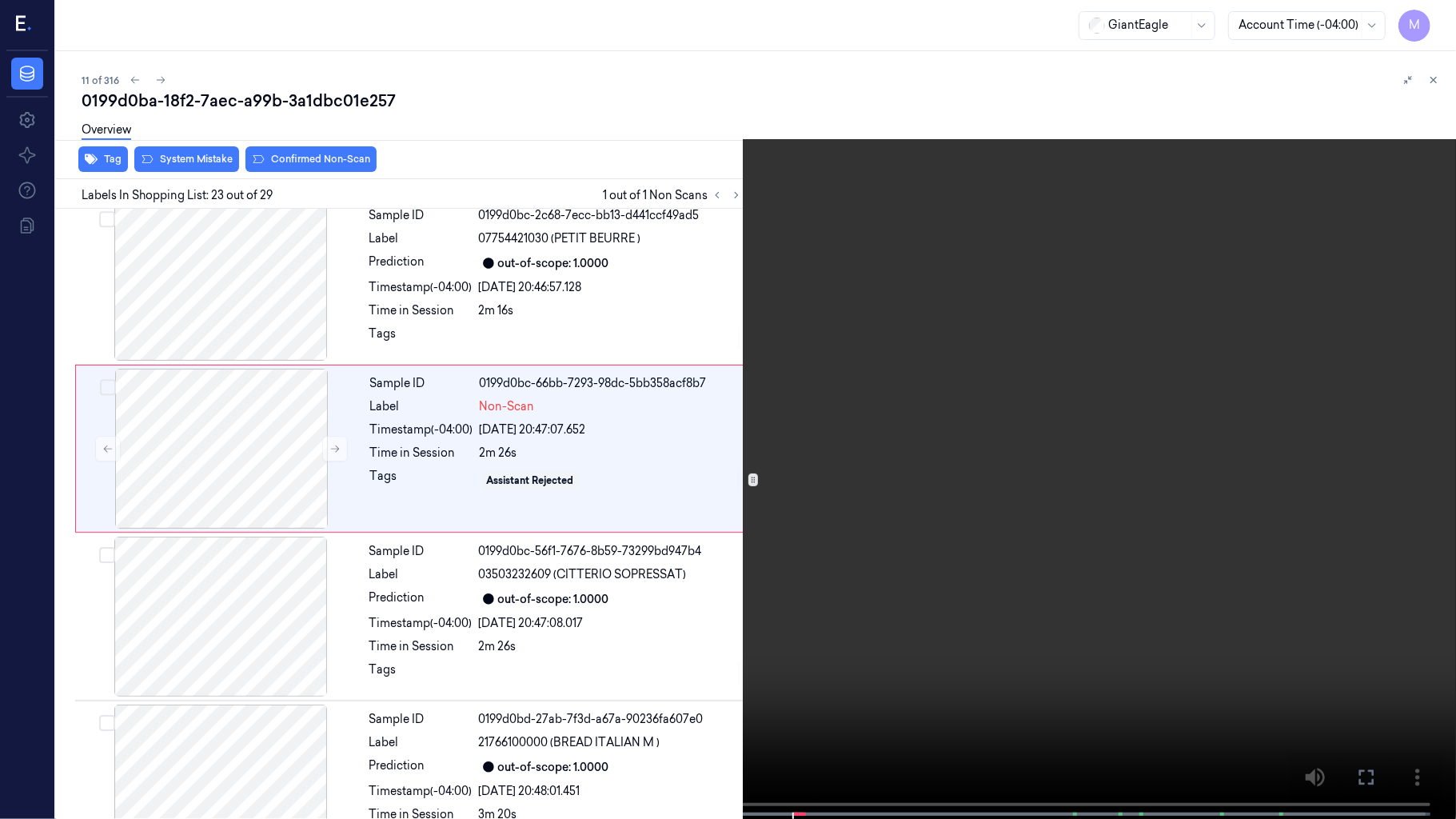
click at [1110, 419] on video at bounding box center [728, 411] width 1456 height 822
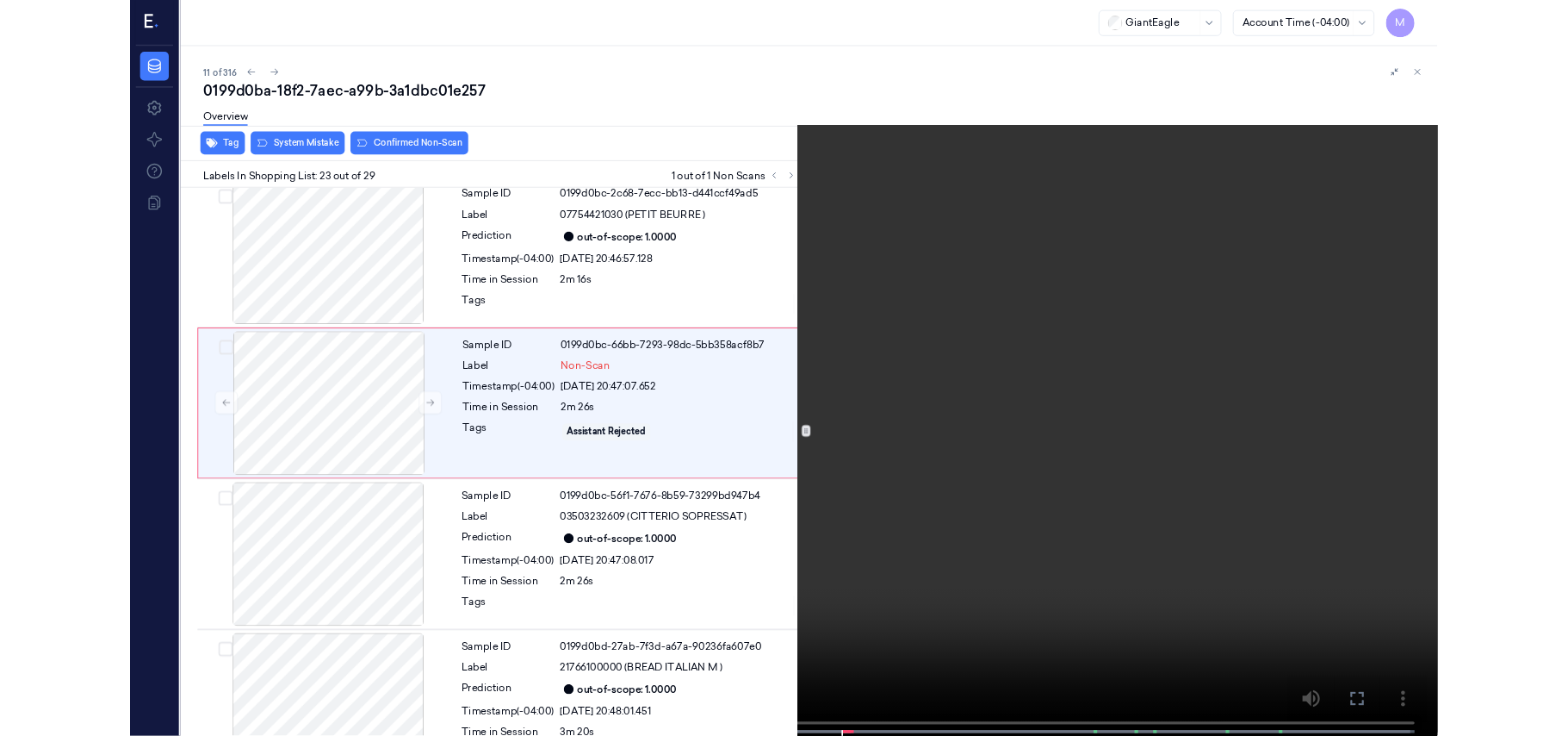
scroll to position [3754, 0]
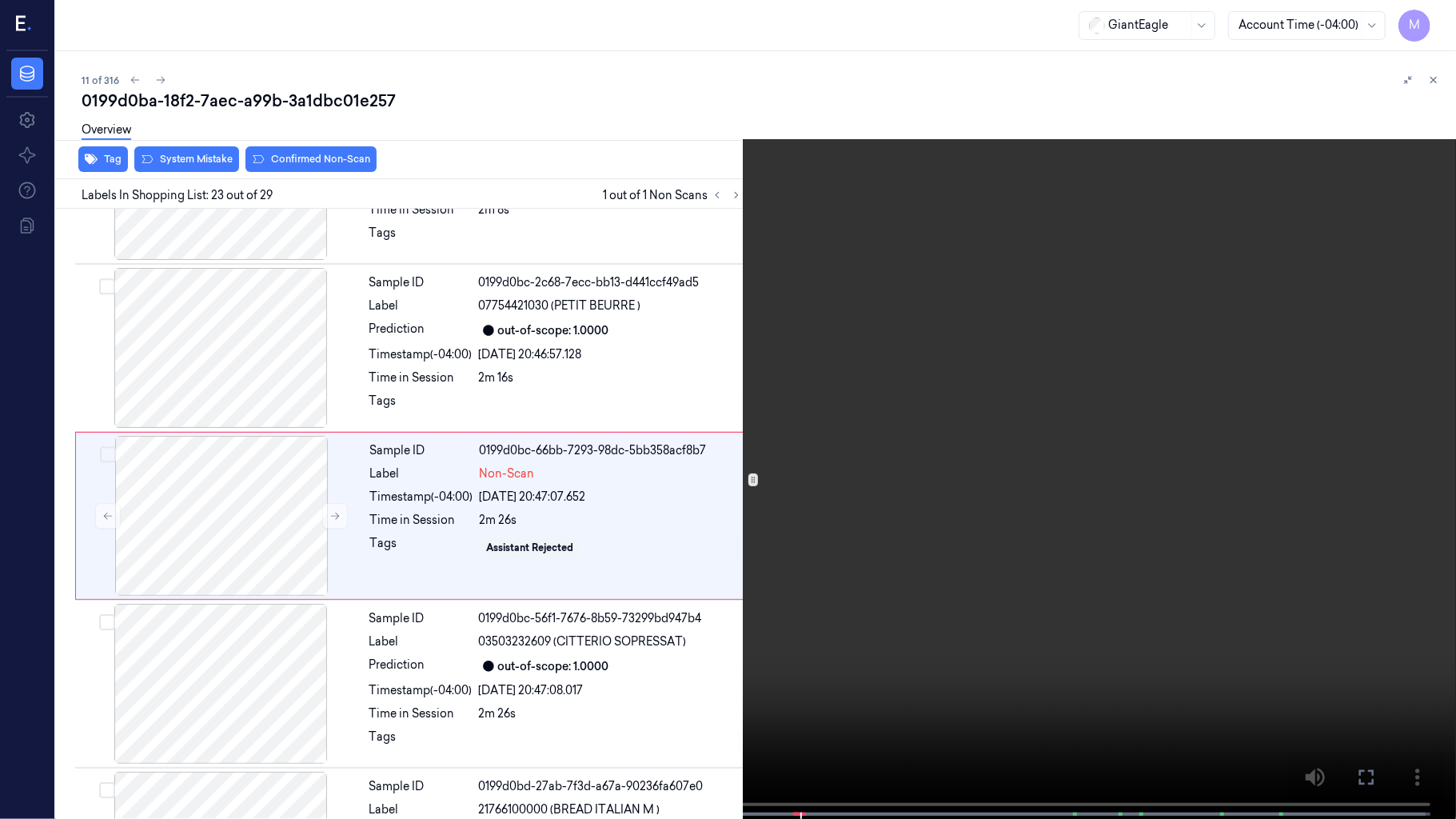
click at [1102, 445] on video at bounding box center [728, 411] width 1456 height 822
click at [775, 682] on div "x 2 0 s" at bounding box center [728, 410] width 1456 height 819
click at [832, 487] on video at bounding box center [728, 411] width 1456 height 822
click at [948, 525] on video at bounding box center [728, 411] width 1456 height 822
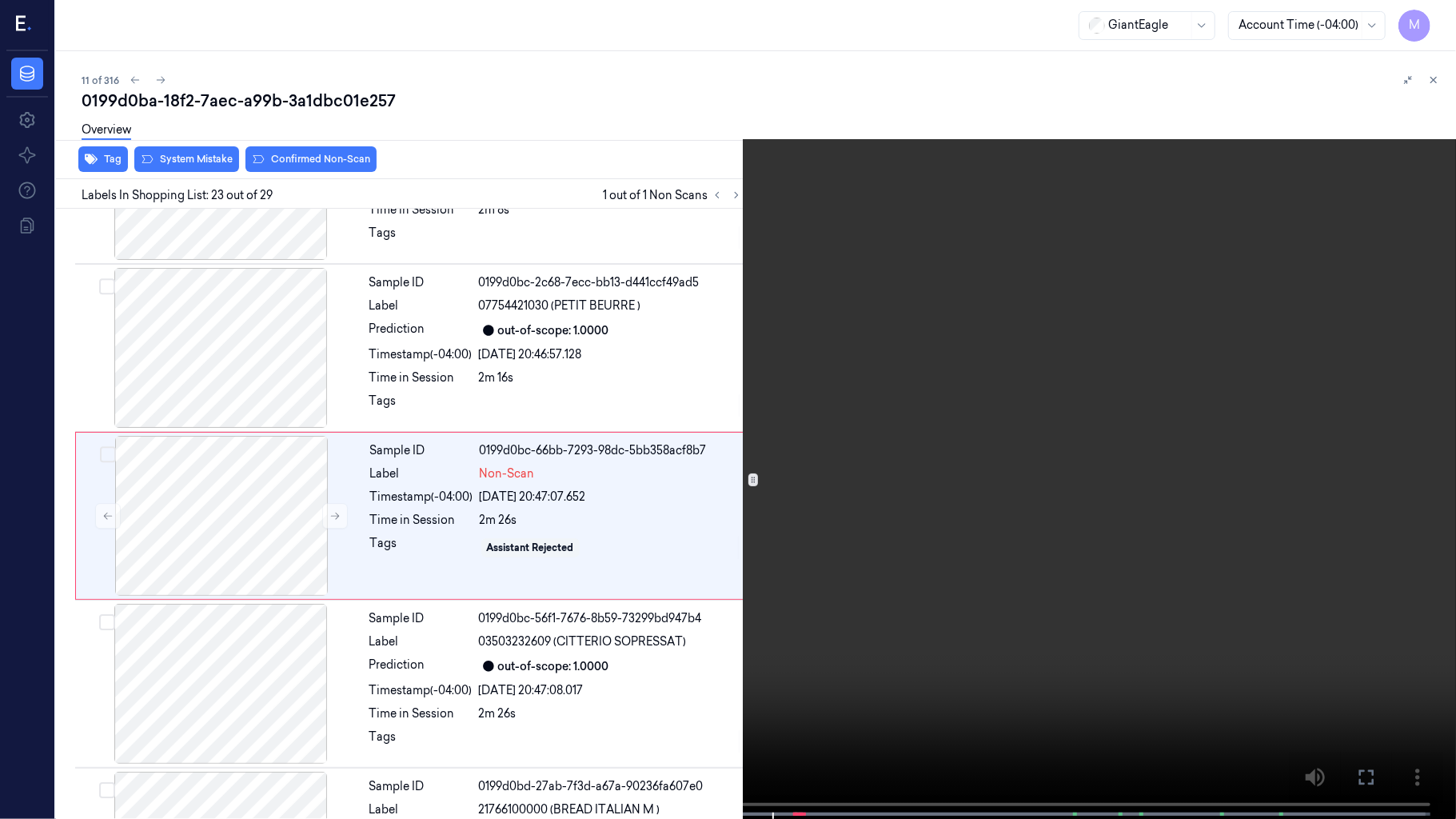
click at [984, 510] on video at bounding box center [728, 411] width 1456 height 822
click at [0, 0] on icon at bounding box center [0, 0] width 0 height 0
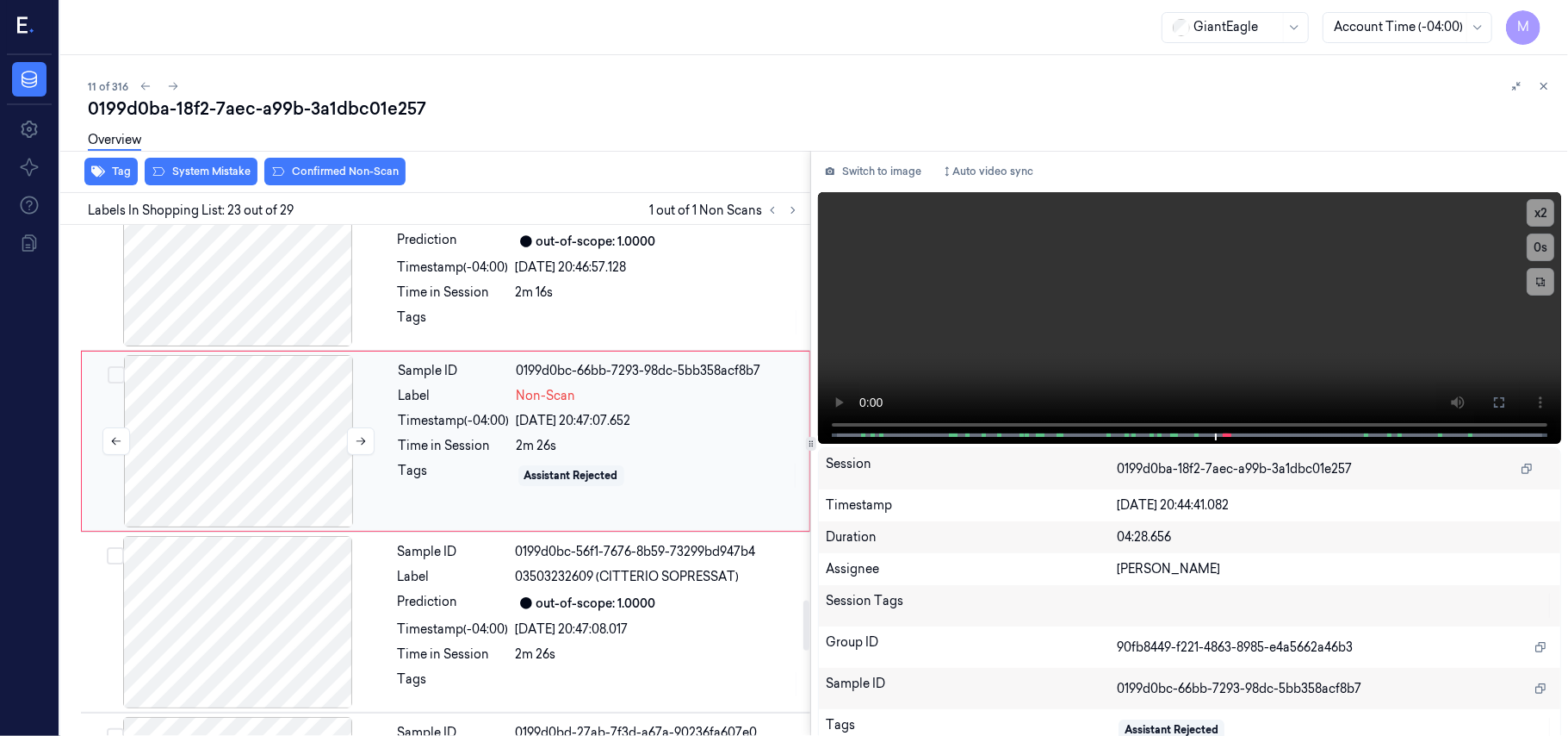
click at [348, 412] on div at bounding box center [239, 441] width 307 height 172
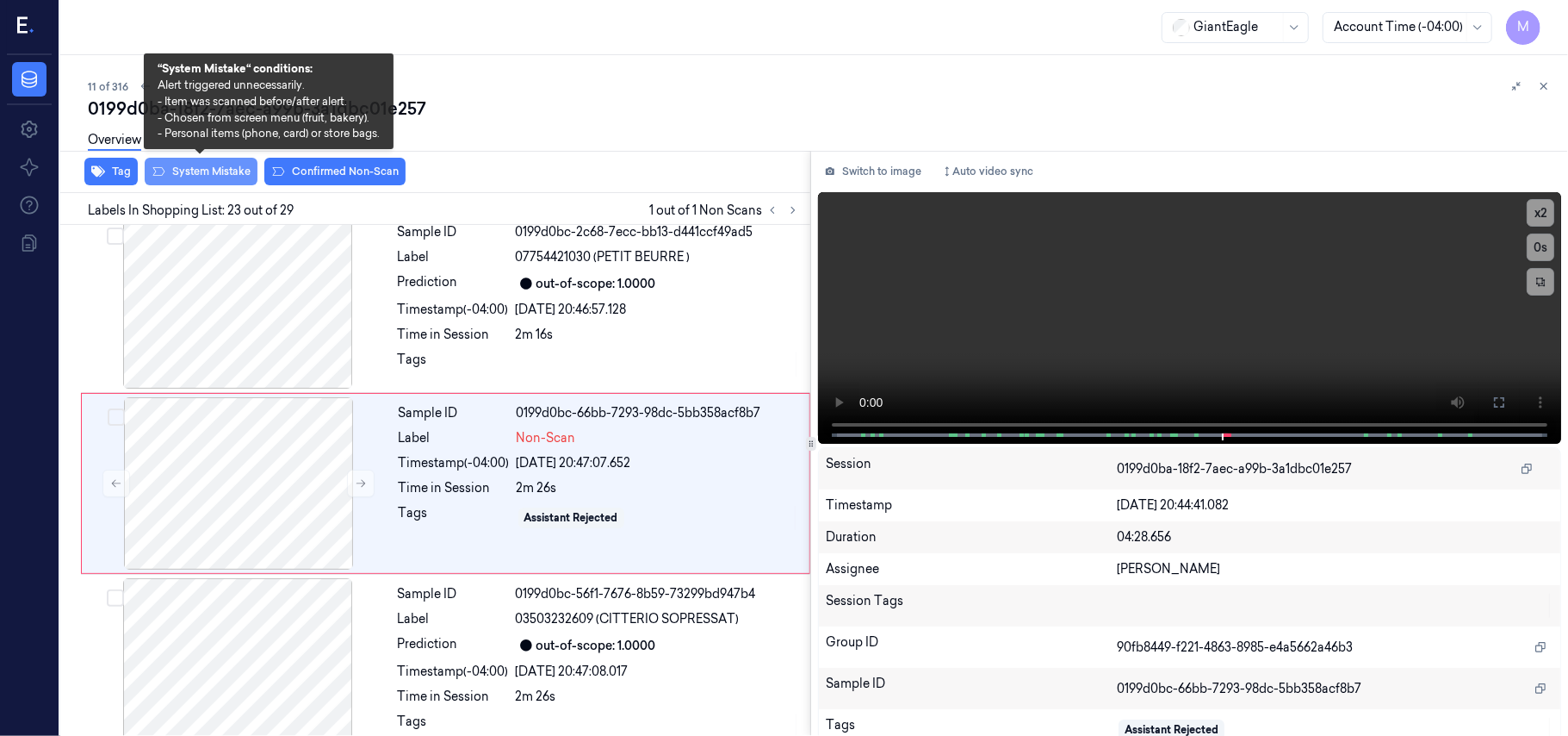
click at [222, 172] on button "System Mistake" at bounding box center [201, 170] width 113 height 27
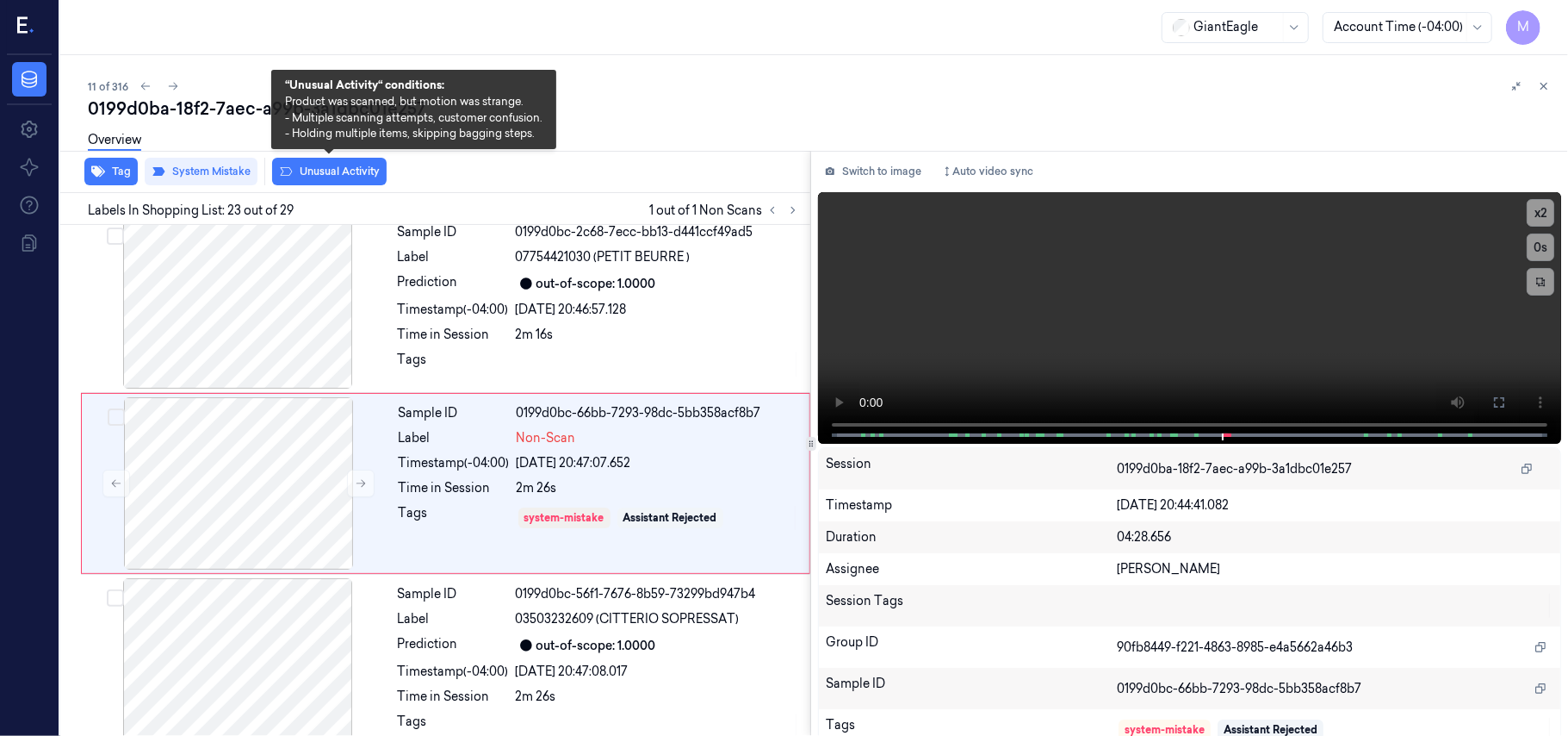
click at [329, 167] on button "Unusual Activity" at bounding box center [330, 170] width 114 height 27
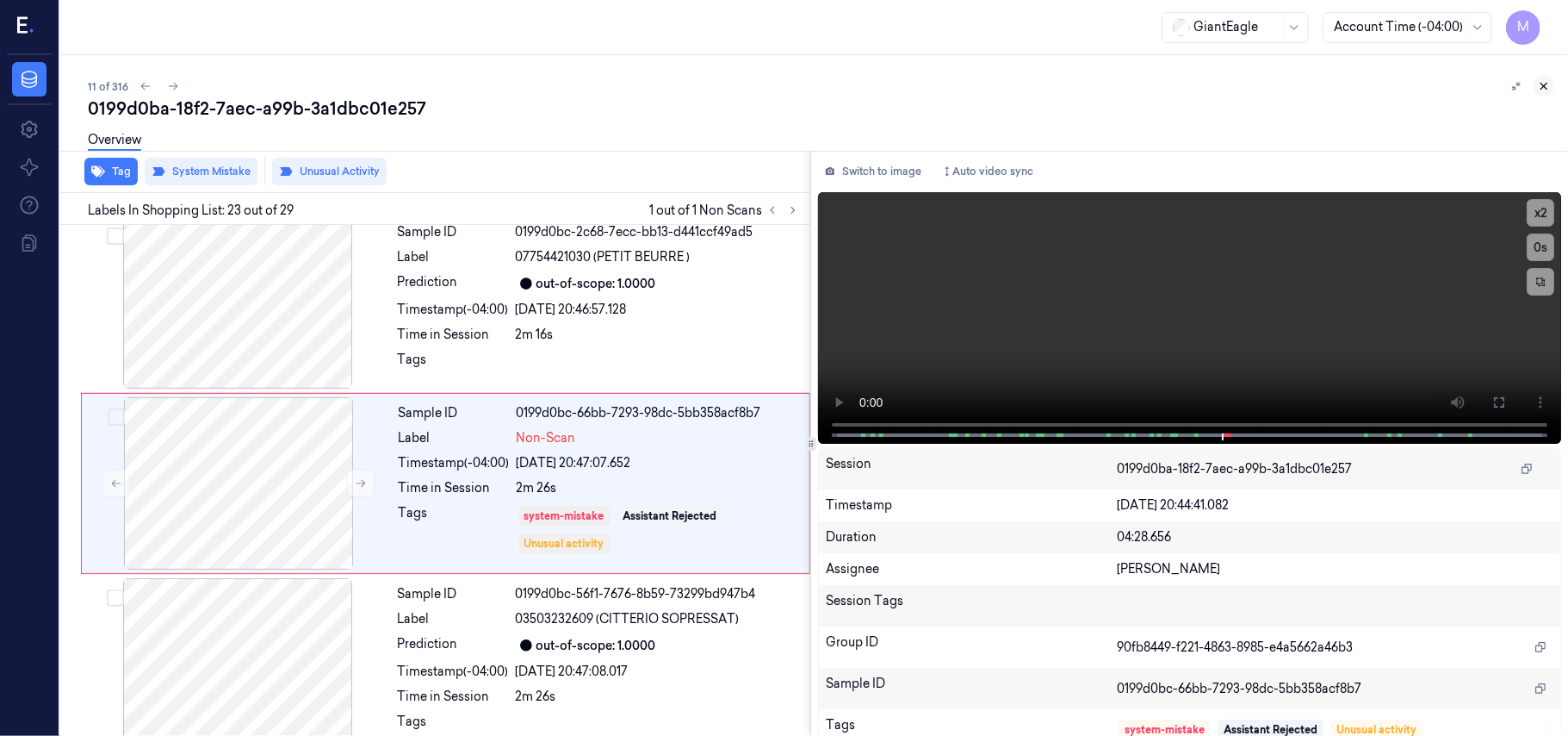
click at [1544, 87] on icon at bounding box center [1545, 86] width 6 height 6
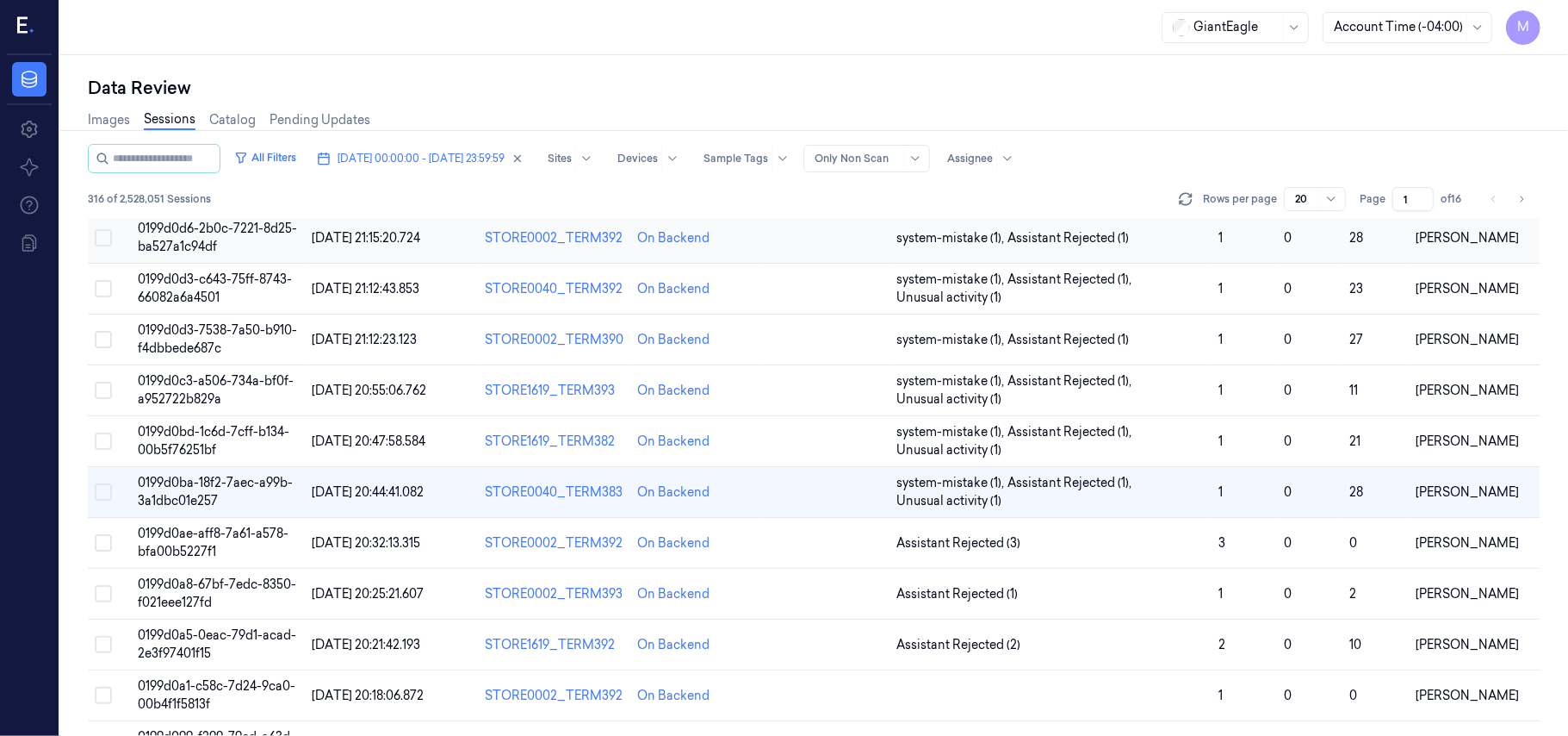
scroll to position [345, 0]
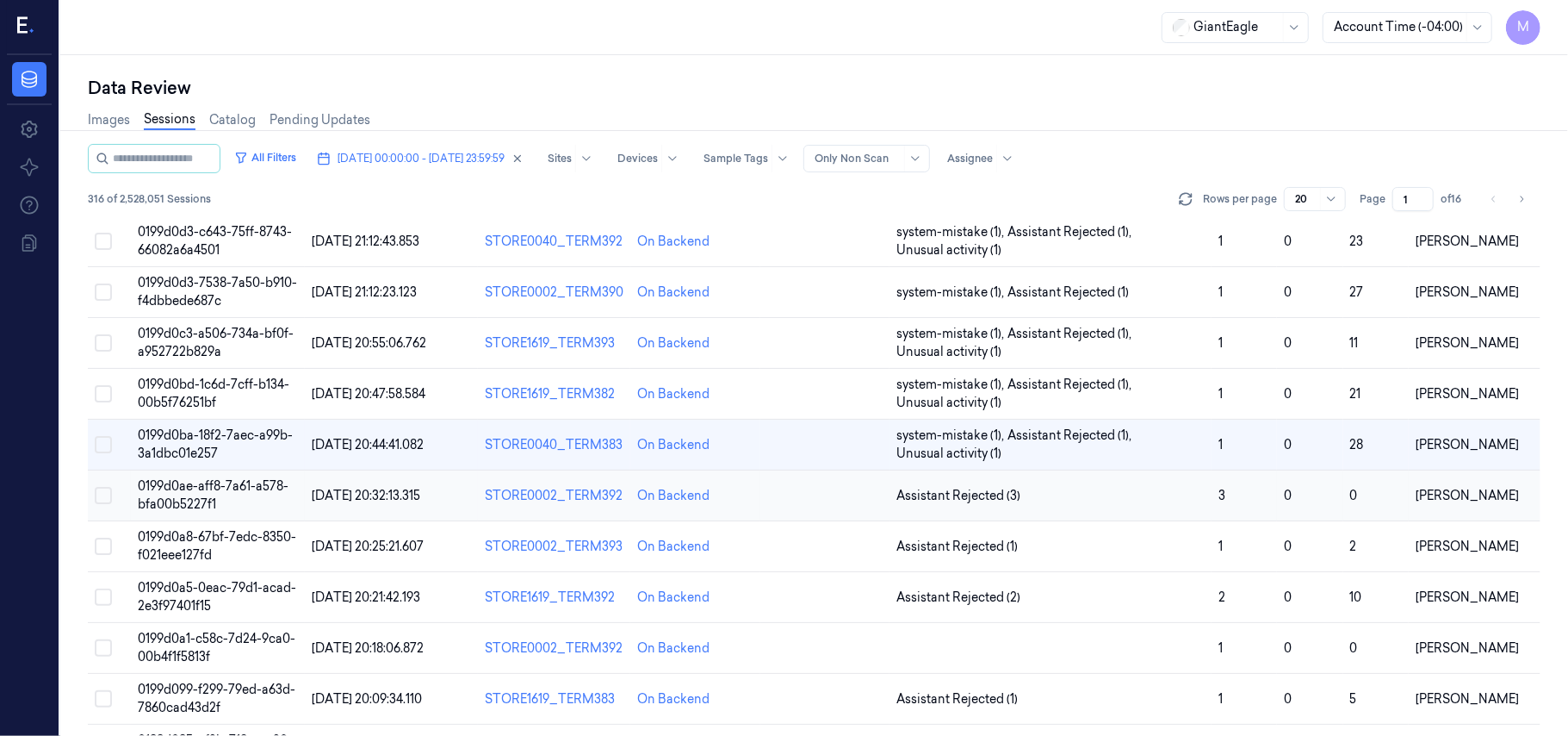
click at [211, 496] on span "0199d0ae-aff8-7a61-a578-bfa00b5227f1" at bounding box center [212, 495] width 151 height 34
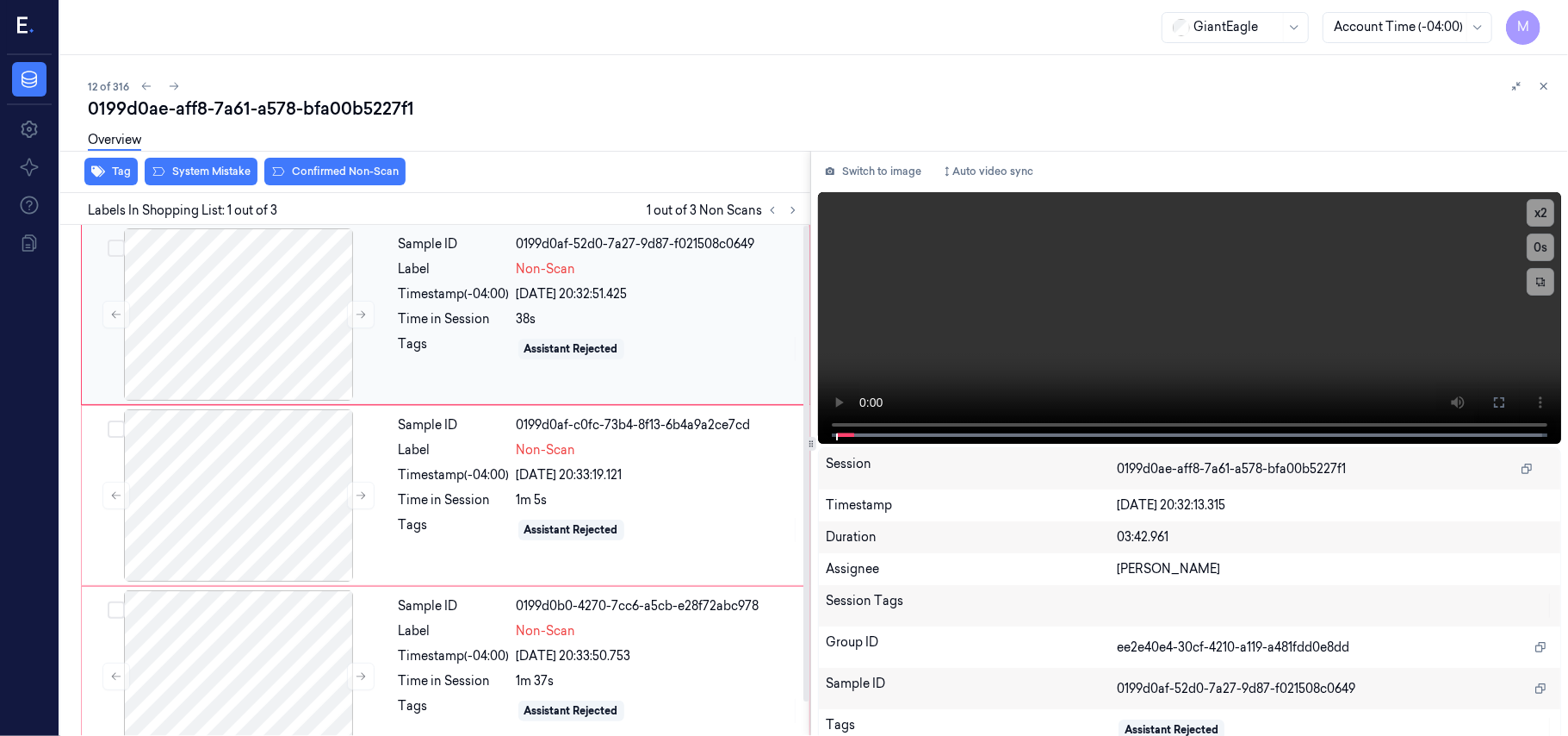
click at [590, 307] on div "Sample ID 0199d0af-52d0-7a27-9d87-f021508c0649 Label Non-Scan Timestamp (-04:00…" at bounding box center [599, 315] width 415 height 172
click at [238, 285] on div at bounding box center [239, 315] width 307 height 172
click at [1500, 404] on icon at bounding box center [1499, 402] width 14 height 14
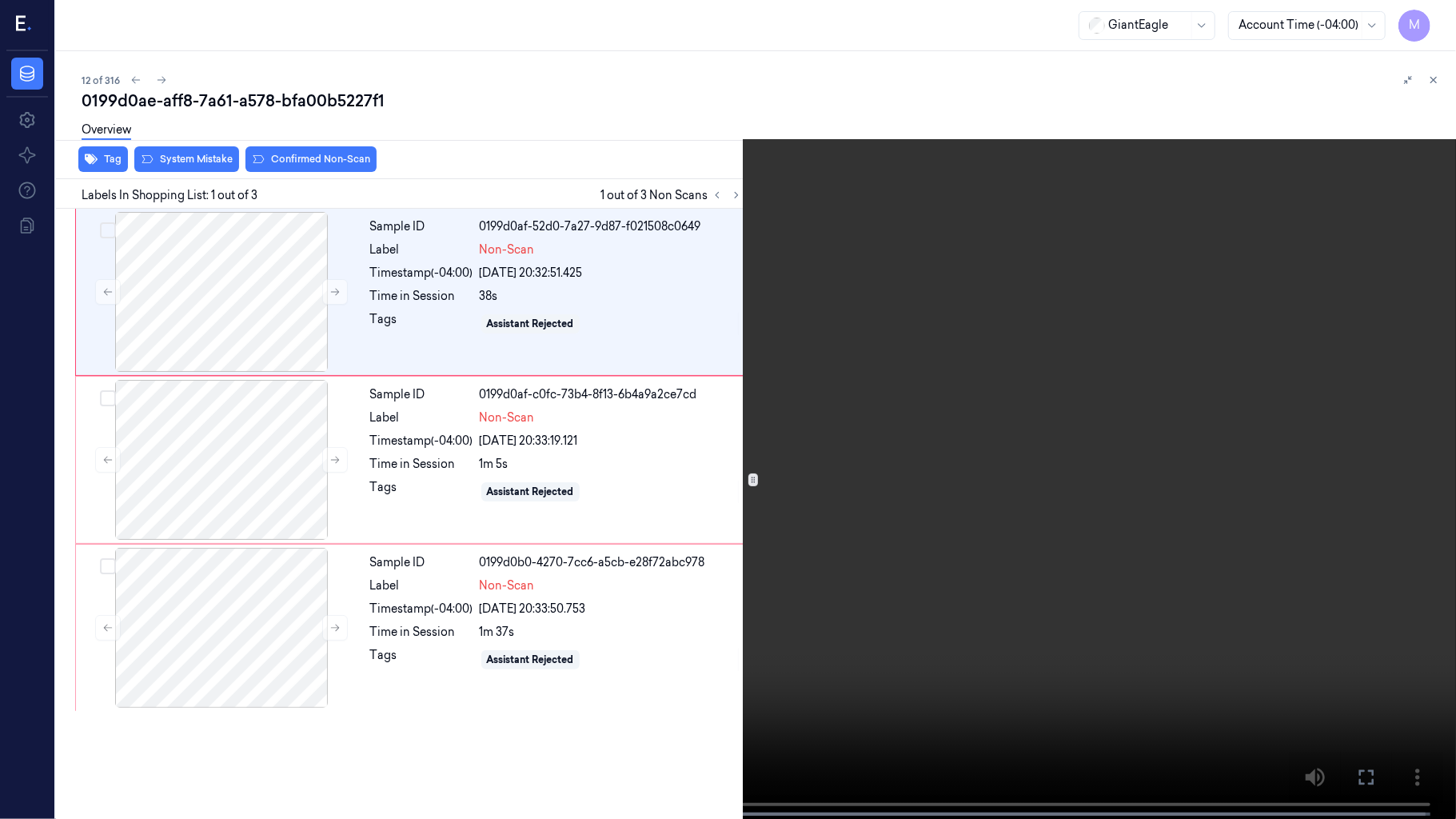
click at [1079, 449] on video at bounding box center [728, 411] width 1456 height 822
click at [744, 476] on video at bounding box center [728, 411] width 1456 height 822
click at [1431, 11] on button "x 2" at bounding box center [1437, 18] width 25 height 25
click at [1435, 17] on button "x 4" at bounding box center [1437, 18] width 25 height 25
click at [800, 396] on video at bounding box center [728, 411] width 1456 height 822
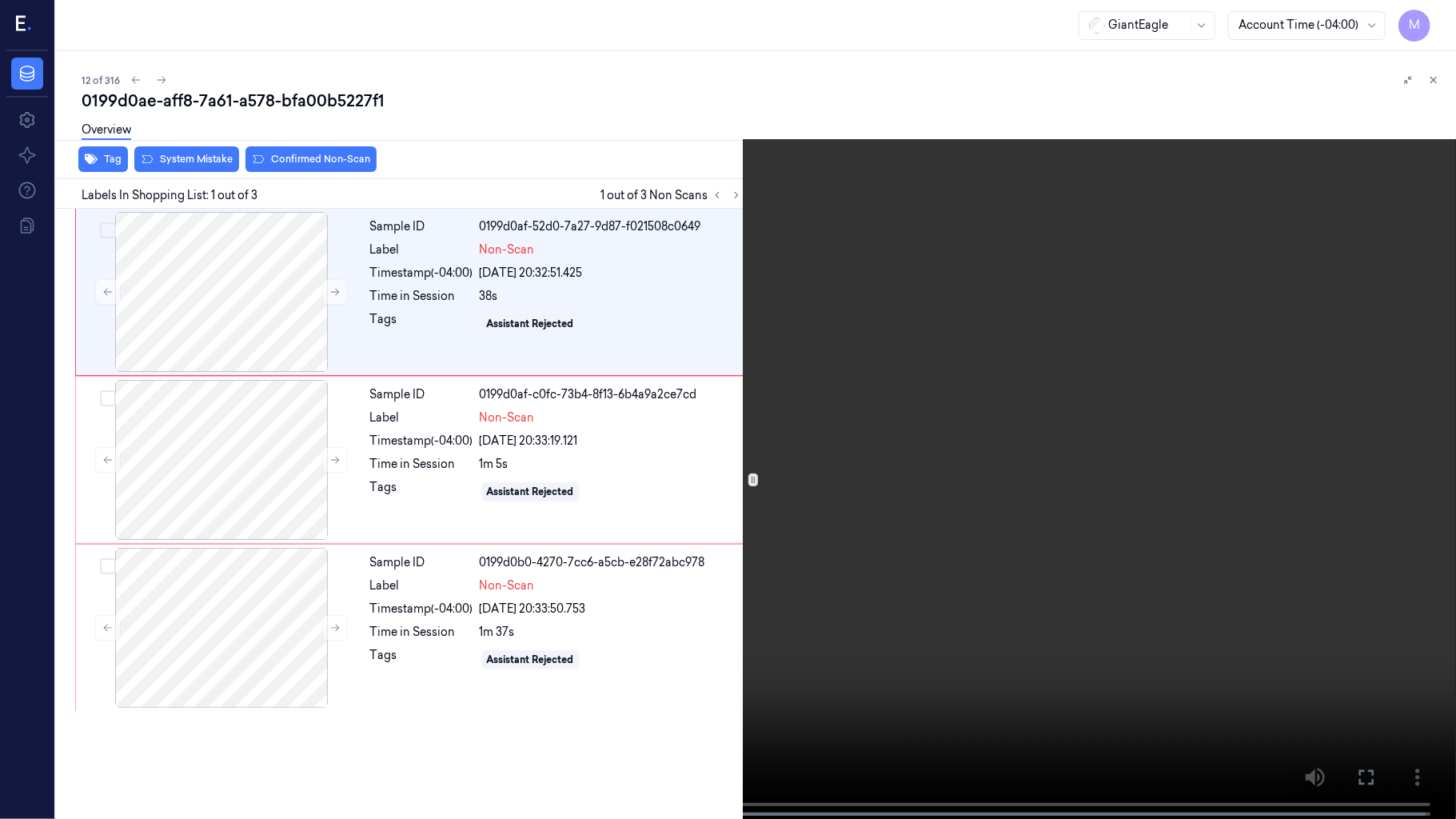
click at [920, 494] on video at bounding box center [728, 411] width 1456 height 822
click at [0, 0] on icon at bounding box center [0, 0] width 0 height 0
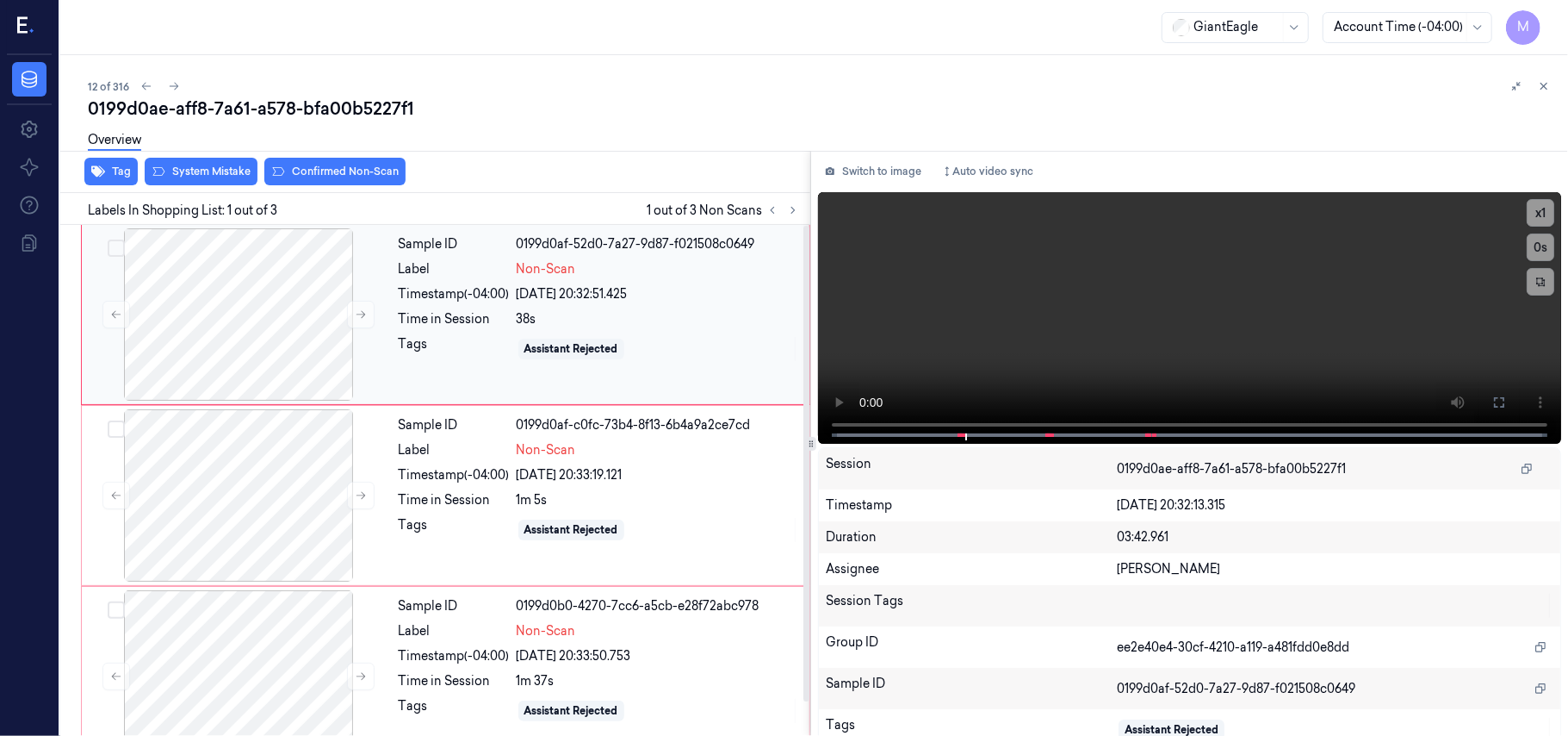
click at [569, 322] on div "38s" at bounding box center [658, 318] width 283 height 18
click at [1486, 400] on button at bounding box center [1499, 402] width 27 height 27
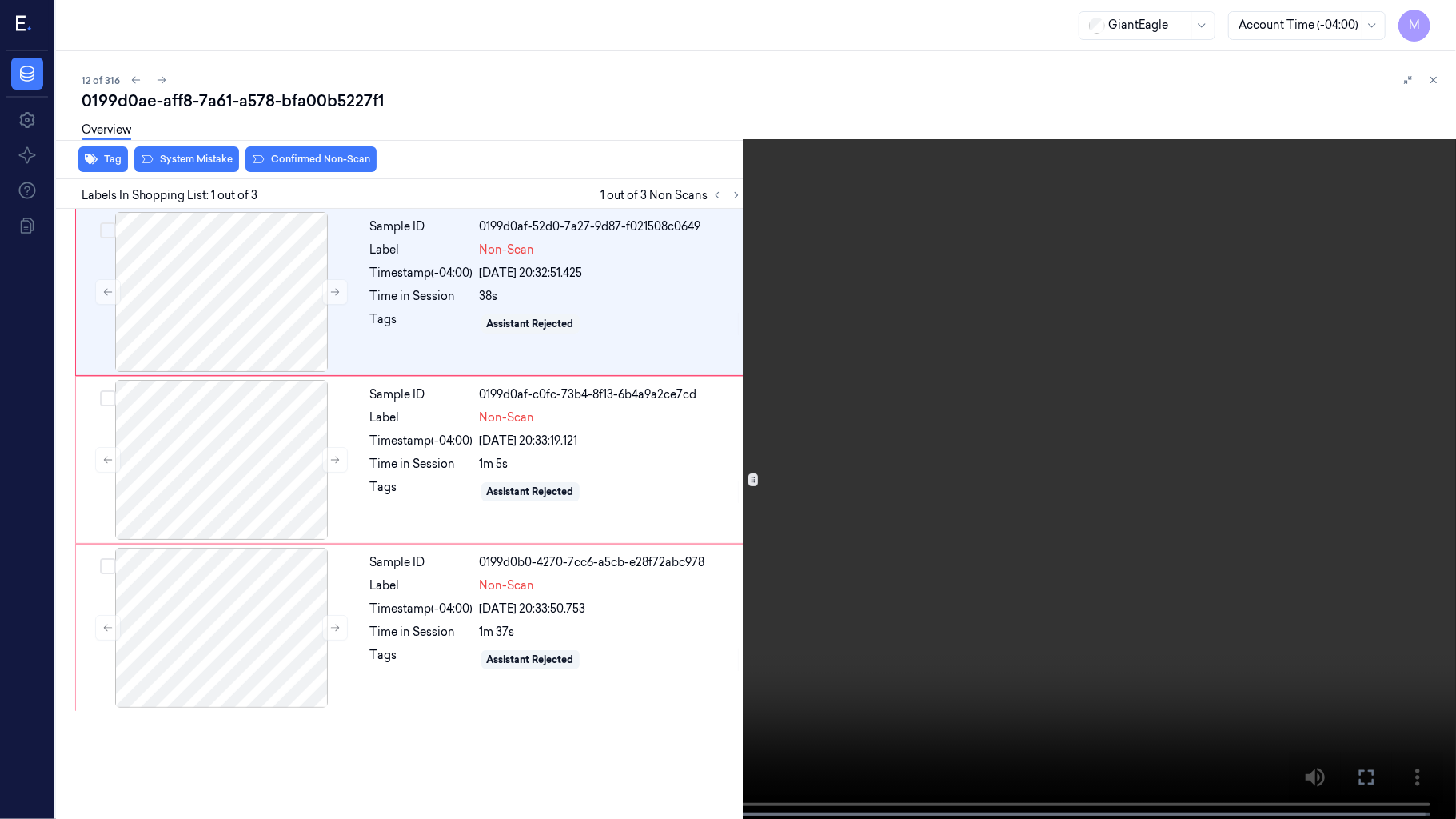
click at [569, 512] on video at bounding box center [728, 411] width 1456 height 822
click at [657, 566] on video at bounding box center [728, 411] width 1456 height 822
click at [1446, 19] on button "x 1" at bounding box center [1437, 18] width 25 height 25
click at [1066, 355] on video at bounding box center [728, 411] width 1456 height 822
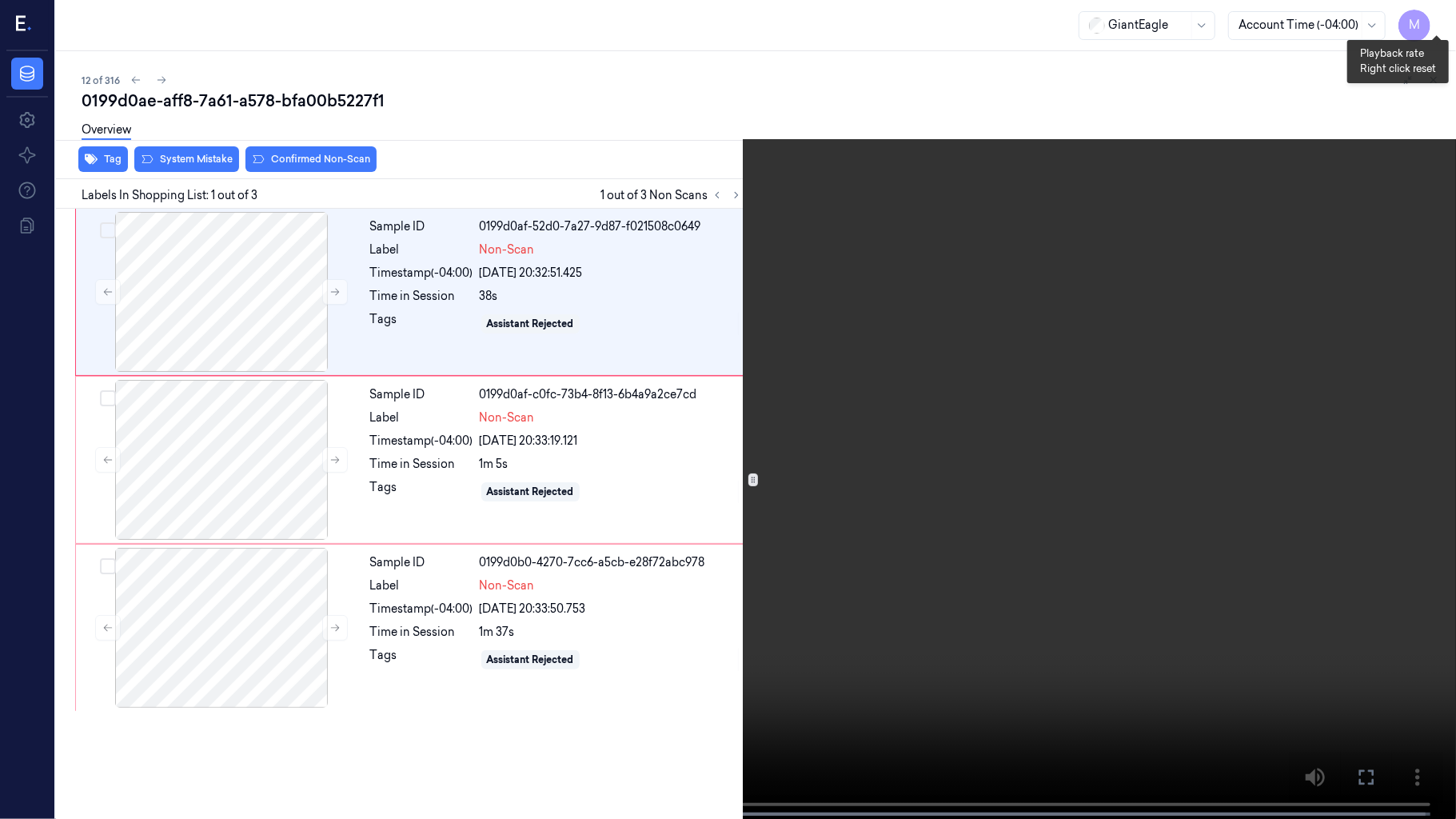
click at [1434, 17] on button "x 2" at bounding box center [1437, 18] width 25 height 25
click at [1434, 17] on button "x 4" at bounding box center [1437, 18] width 25 height 25
click at [918, 360] on video at bounding box center [728, 411] width 1456 height 822
click at [699, 525] on video at bounding box center [728, 411] width 1456 height 822
click at [685, 366] on video at bounding box center [728, 411] width 1456 height 822
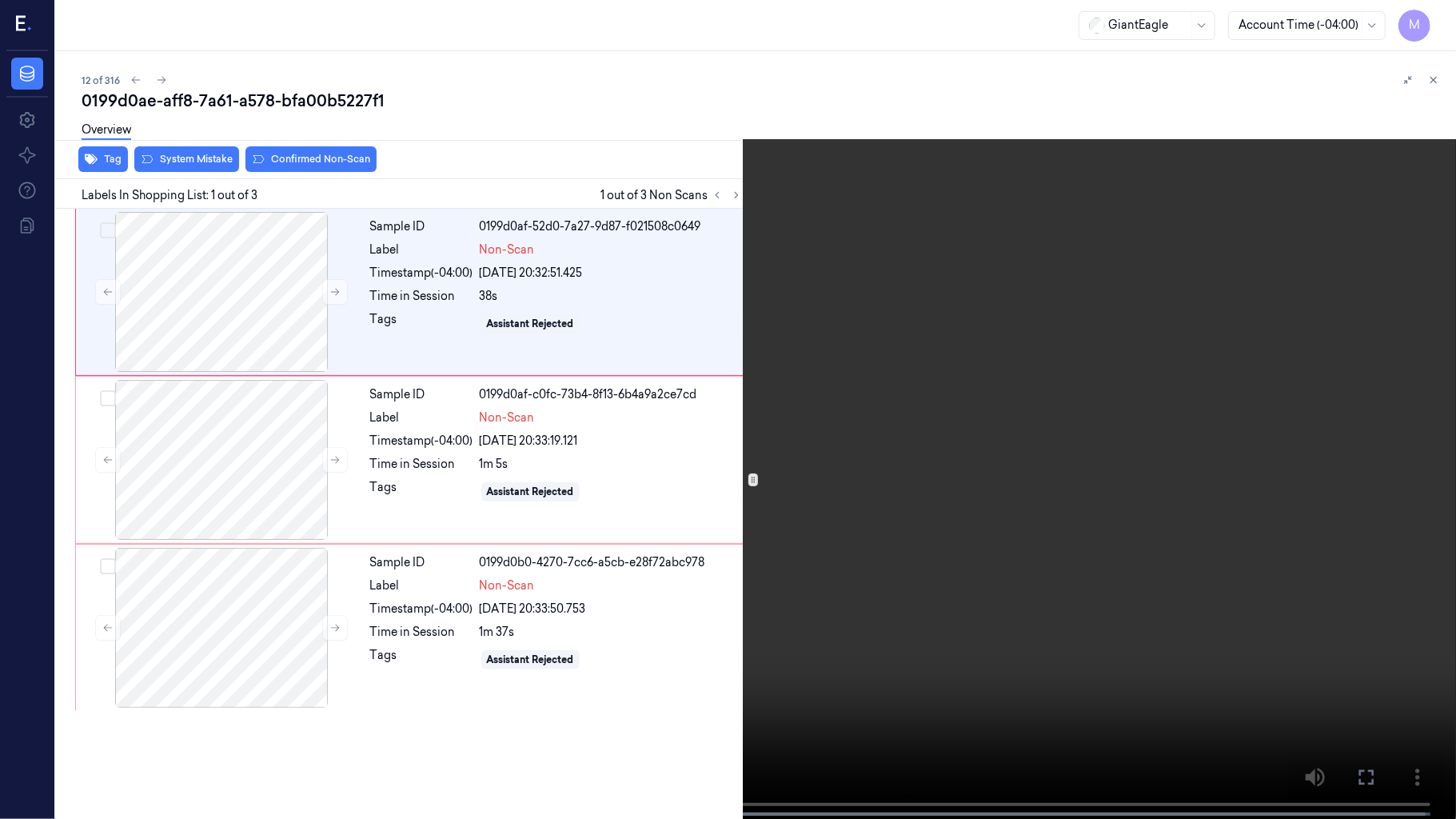
click at [1031, 432] on video at bounding box center [728, 411] width 1456 height 822
click at [1030, 453] on video at bounding box center [728, 411] width 1456 height 822
click at [1328, 116] on video at bounding box center [728, 411] width 1456 height 822
click at [1167, 302] on video at bounding box center [728, 411] width 1456 height 822
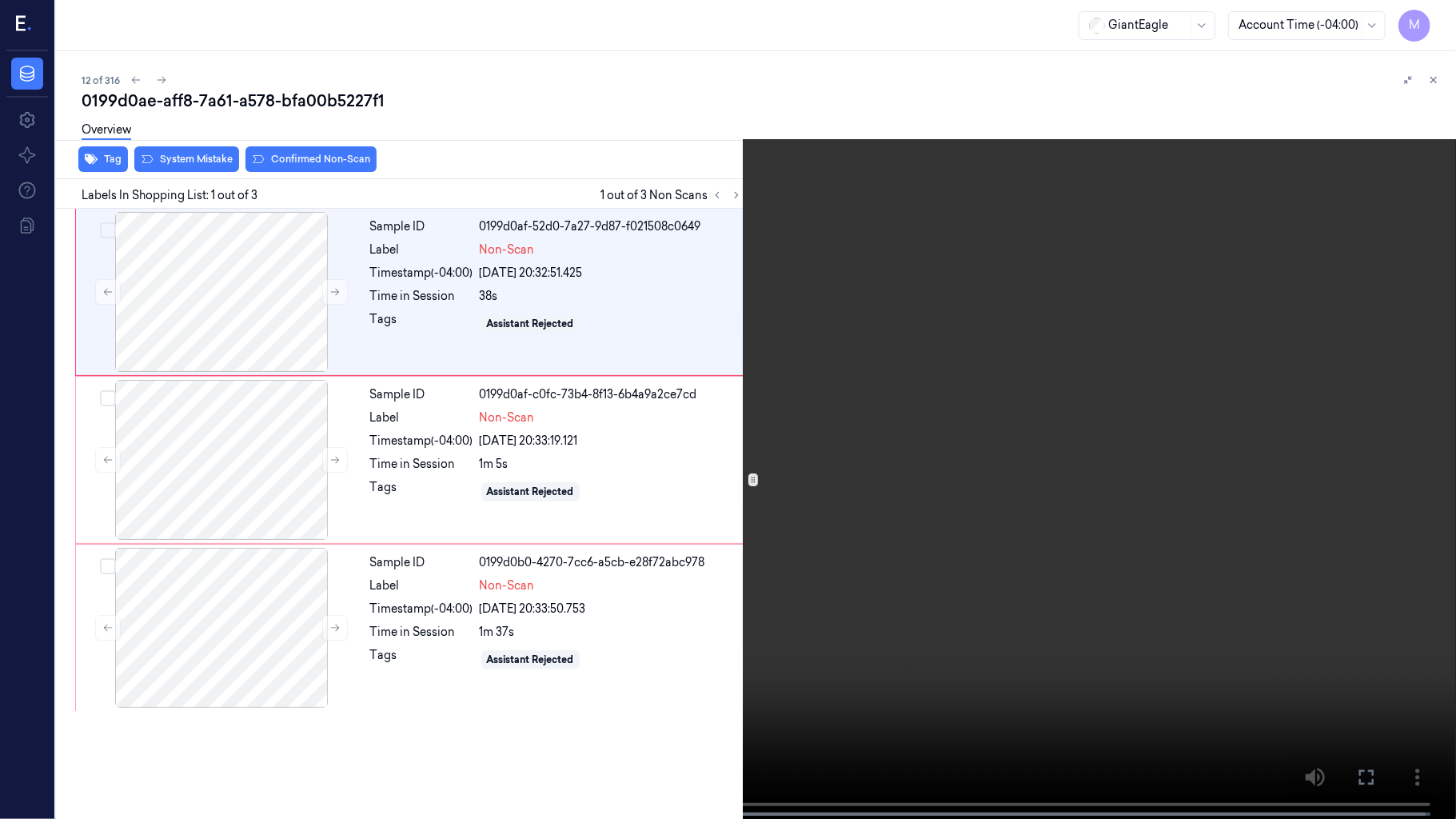
click at [0, 0] on icon at bounding box center [0, 0] width 0 height 0
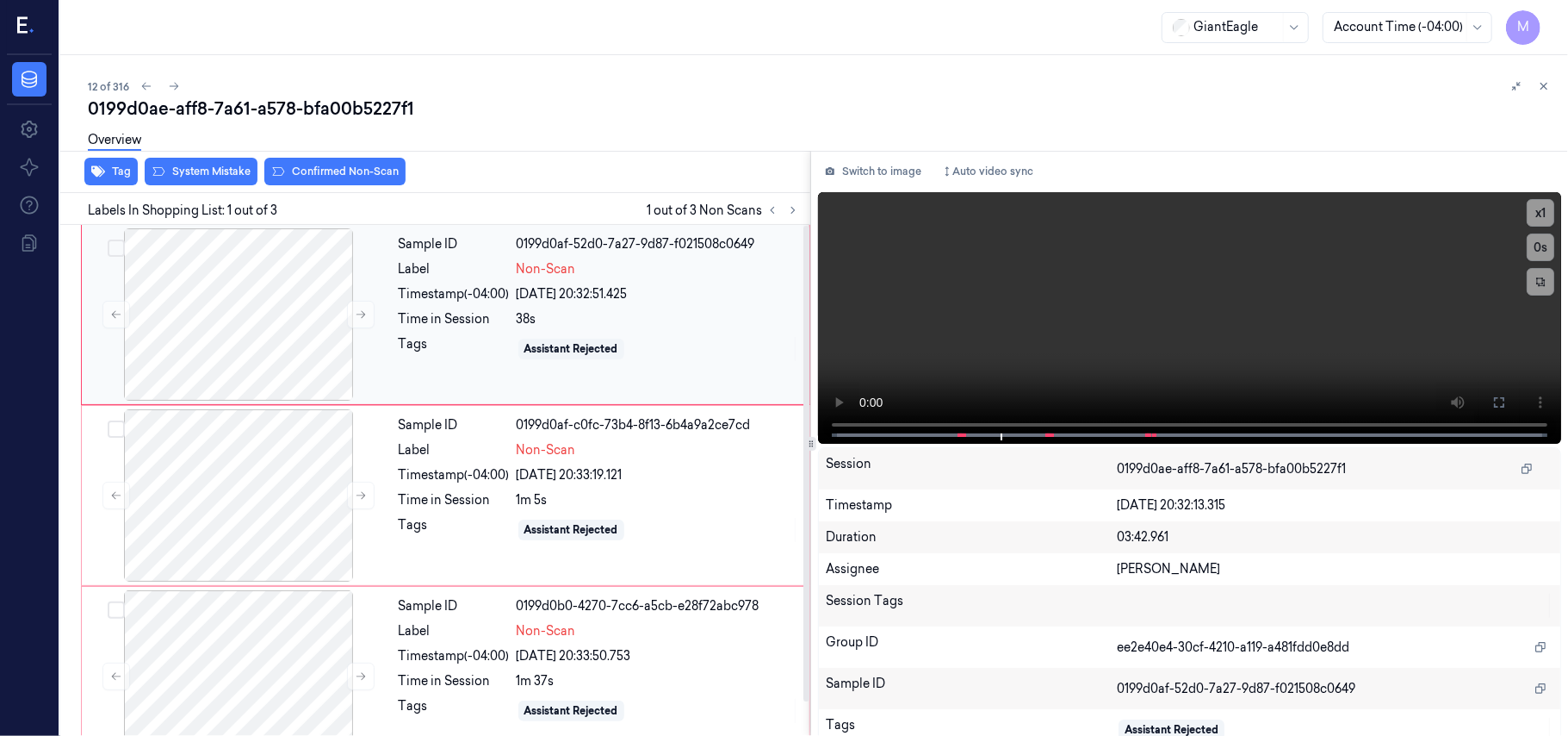
click at [510, 303] on div "Sample ID 0199d0af-52d0-7a27-9d87-f021508c0649 Label Non-Scan Timestamp (-04:00…" at bounding box center [599, 315] width 415 height 172
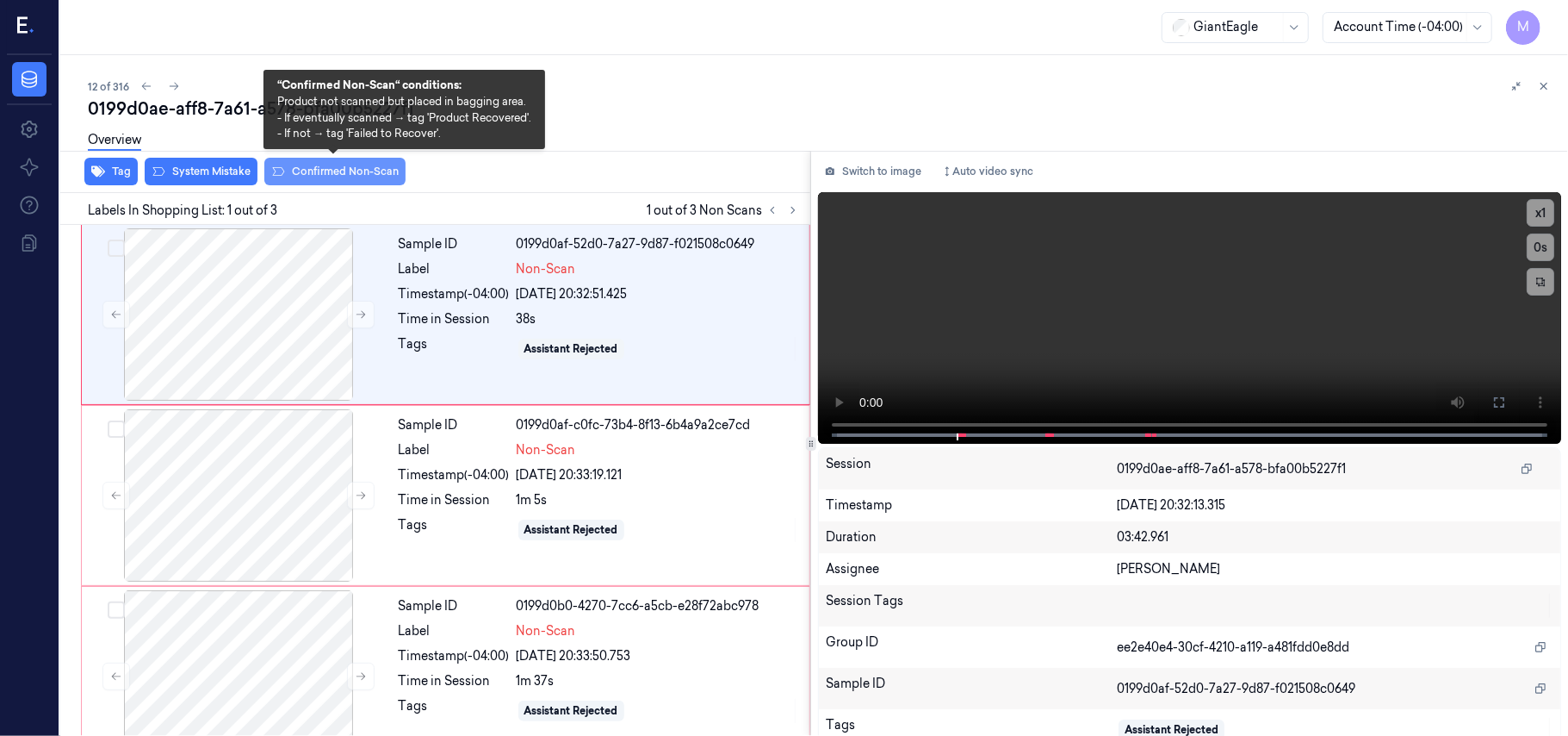
click at [338, 164] on button "Confirmed Non-Scan" at bounding box center [334, 170] width 141 height 27
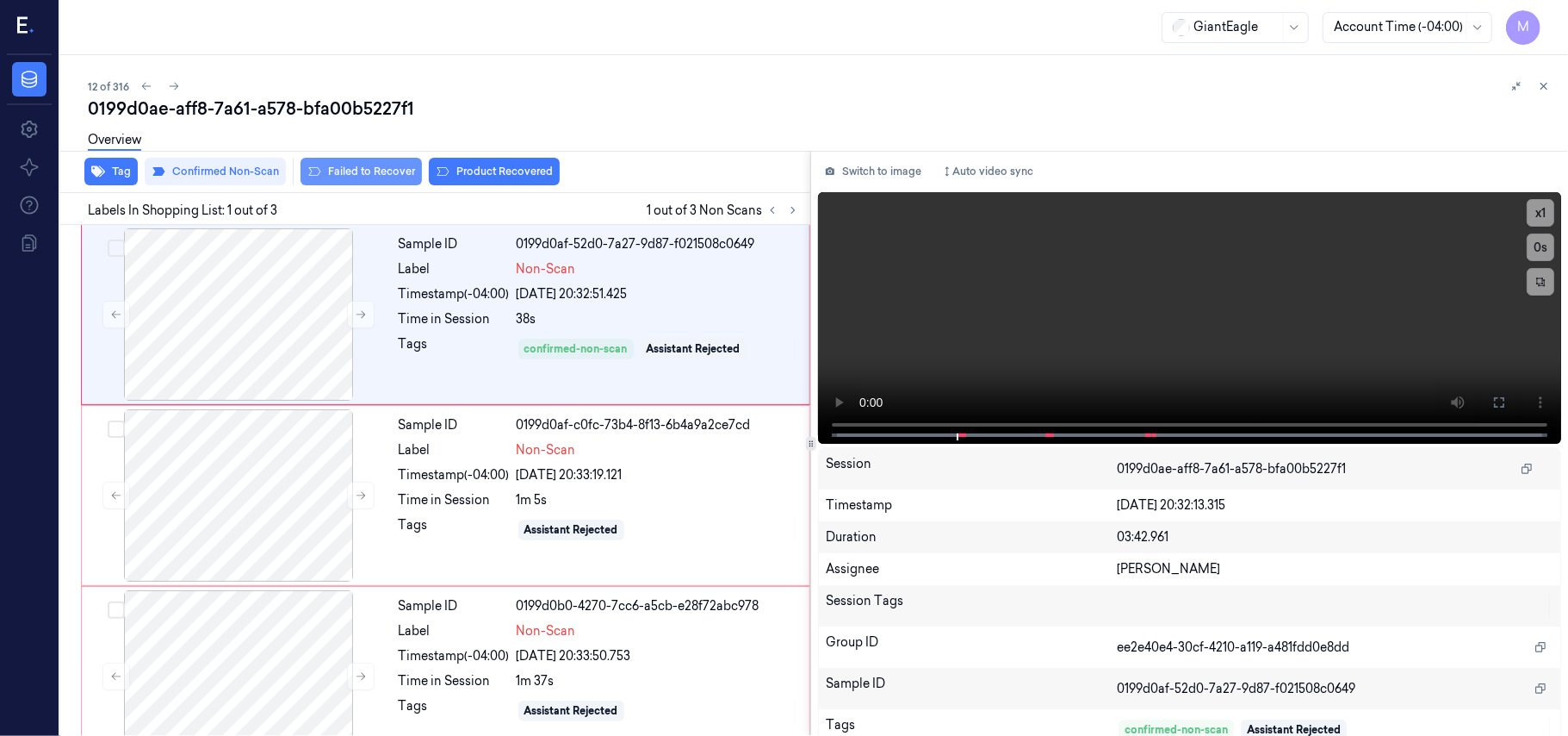
click at [359, 167] on button "Failed to Recover" at bounding box center [361, 170] width 122 height 27
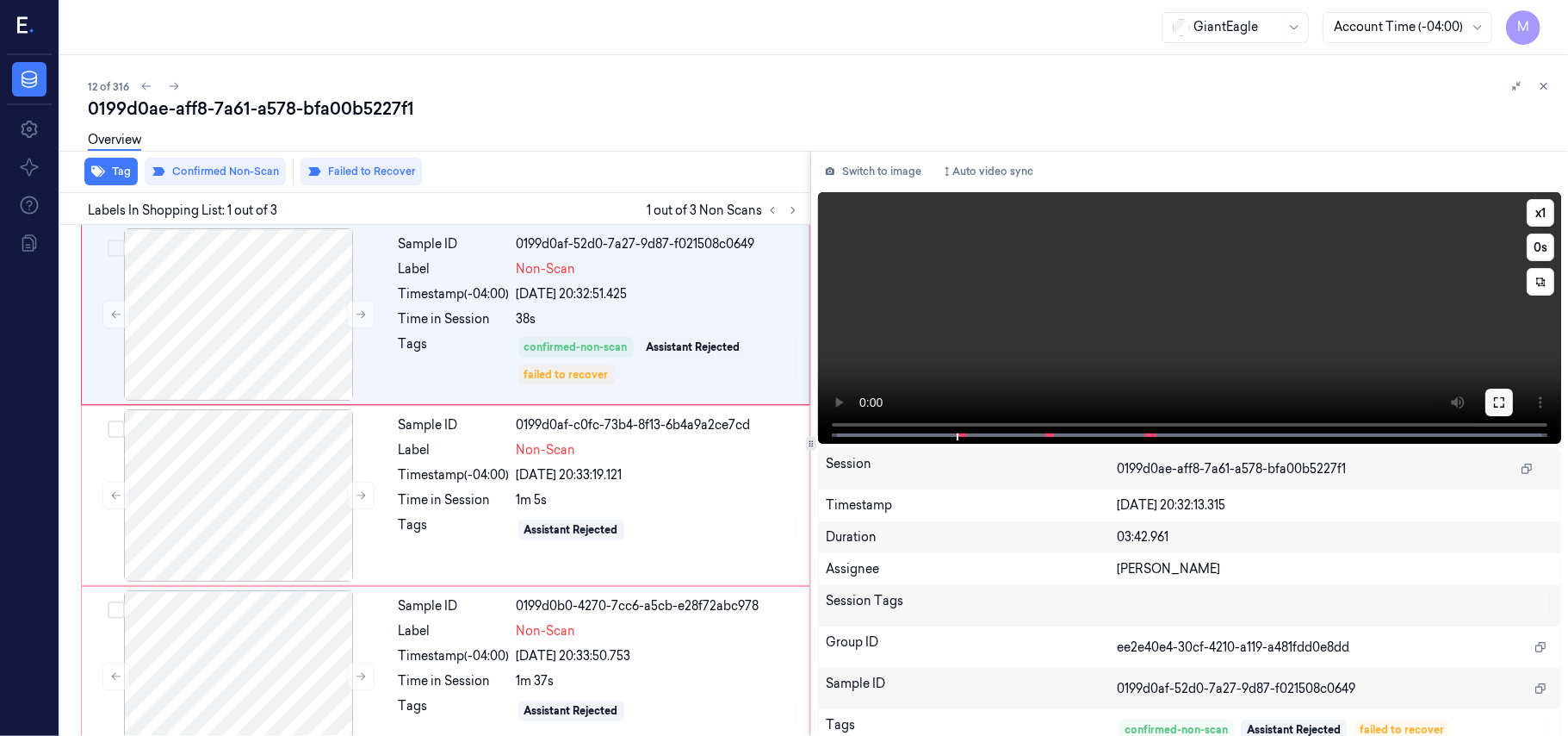
click at [1493, 402] on icon at bounding box center [1499, 402] width 14 height 14
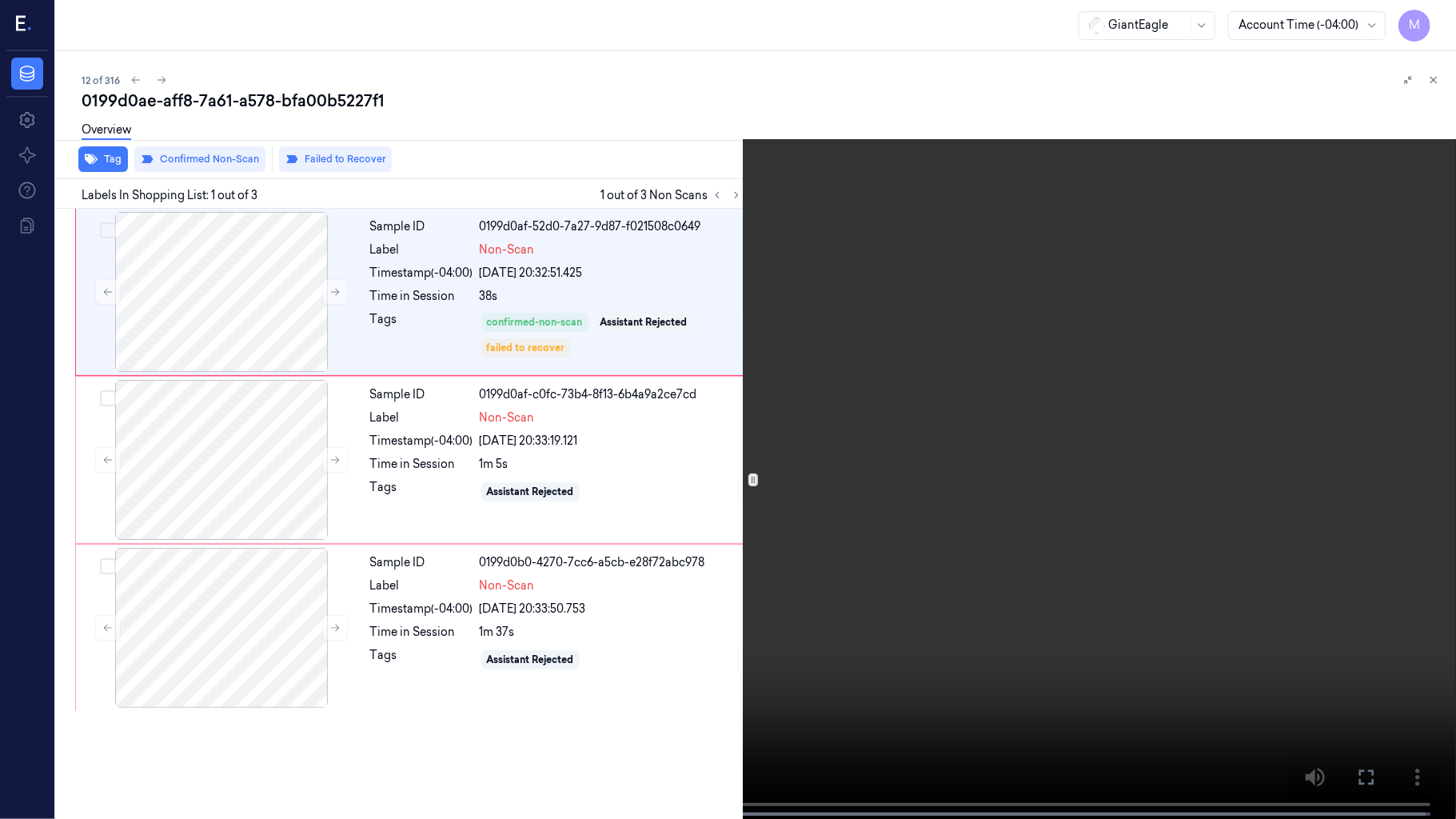
click at [678, 285] on video at bounding box center [728, 411] width 1456 height 822
click at [1197, 217] on video at bounding box center [728, 411] width 1456 height 822
click at [0, 0] on icon at bounding box center [0, 0] width 0 height 0
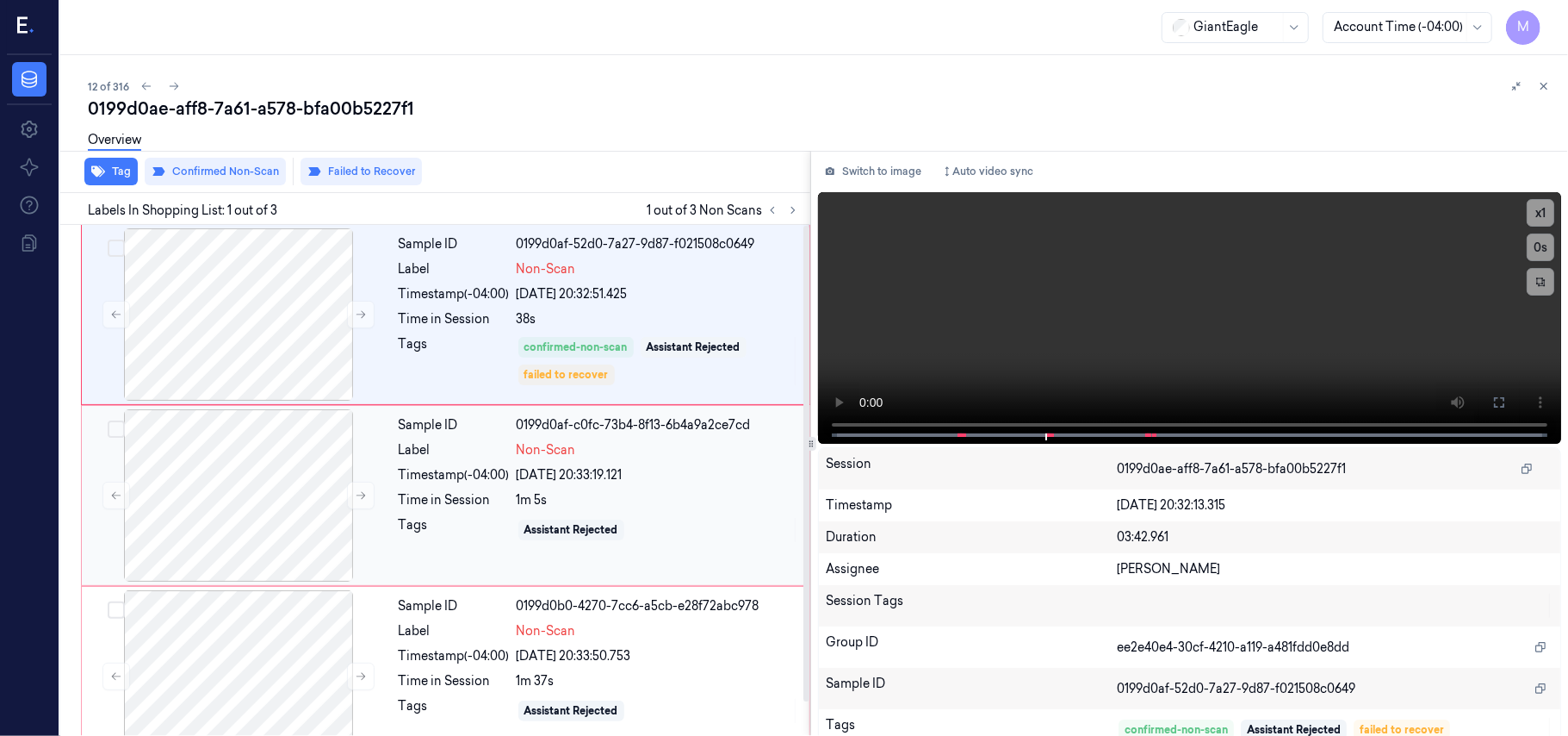
click at [537, 501] on div "1m 5s" at bounding box center [658, 499] width 283 height 18
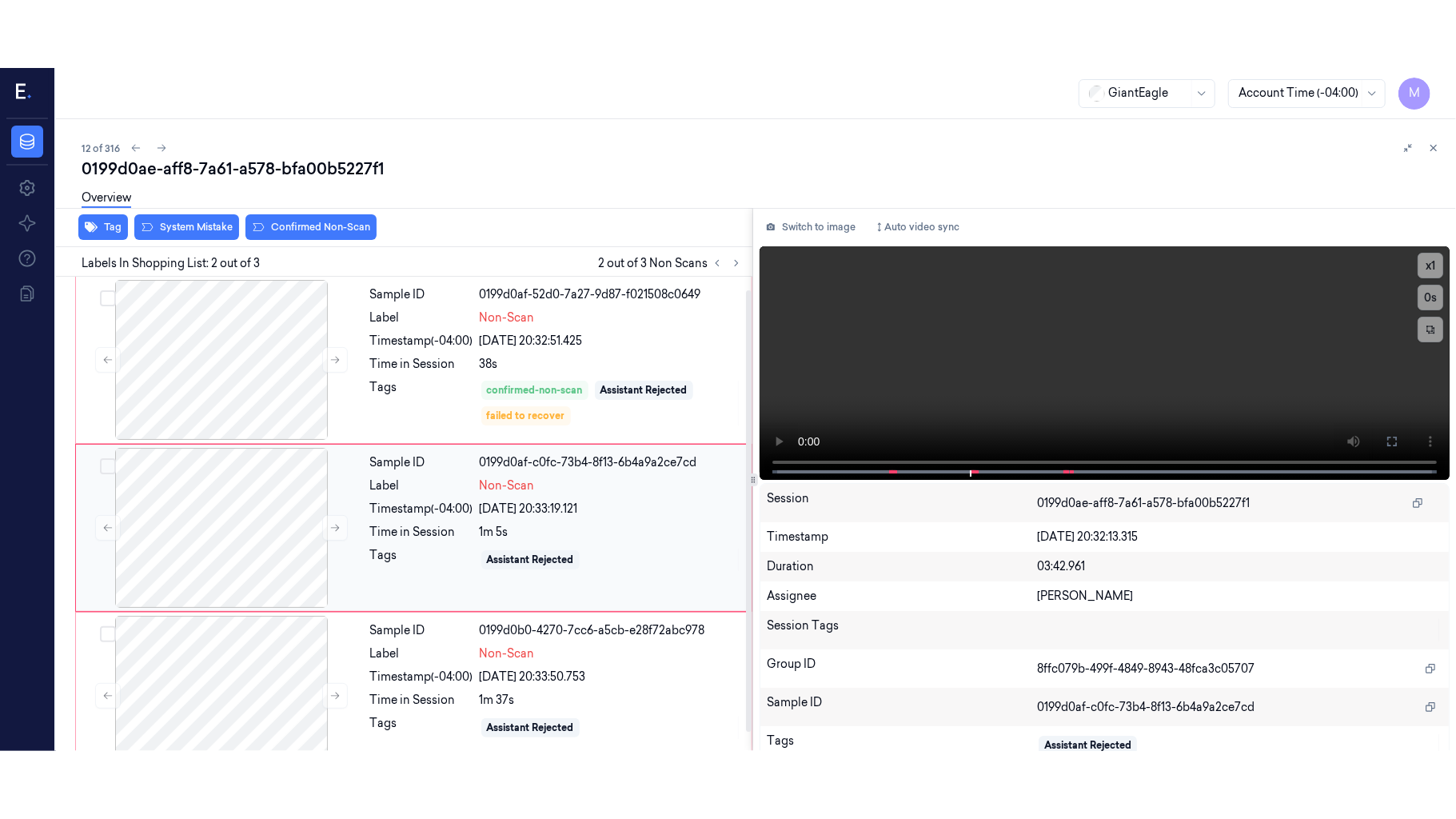
scroll to position [14, 0]
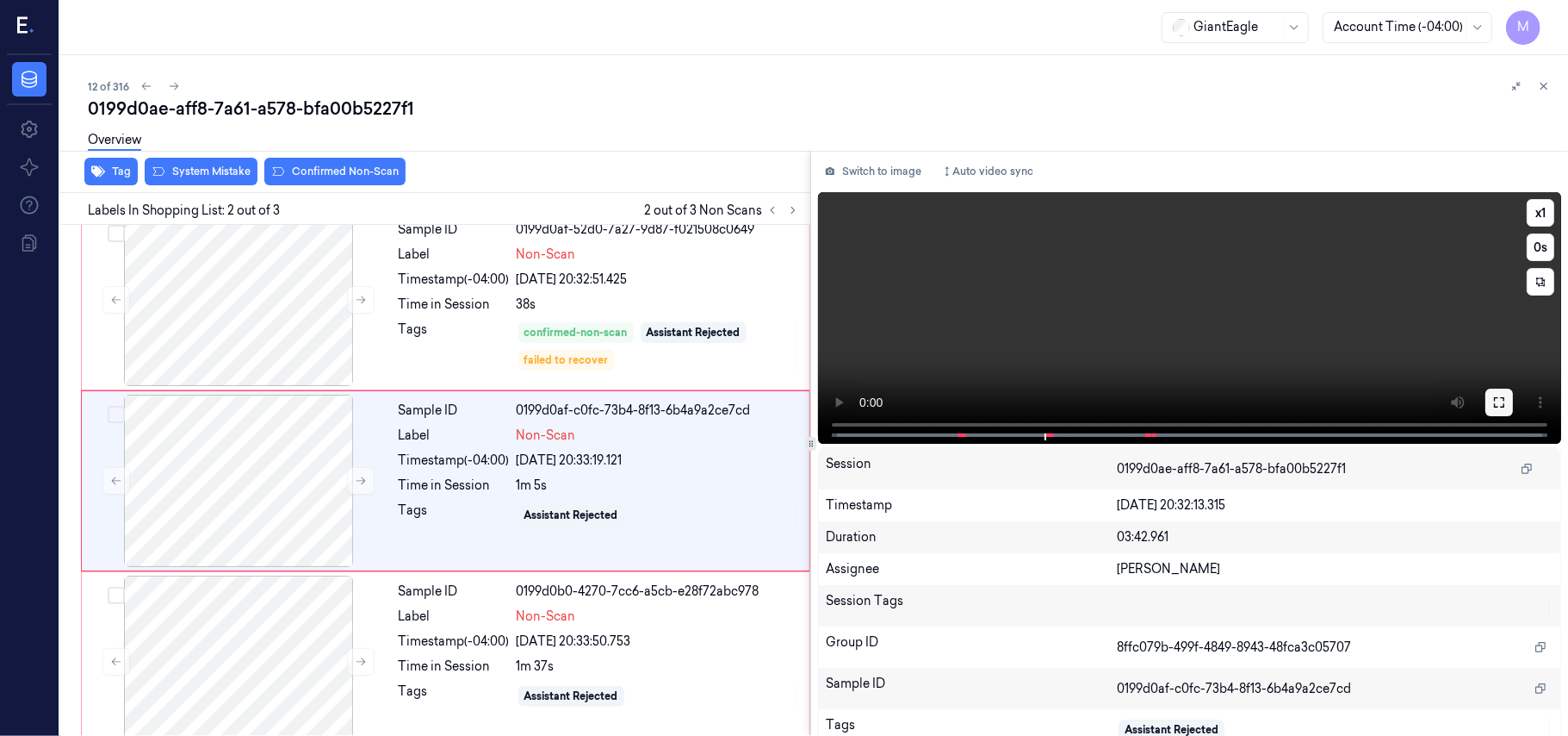
click at [1492, 397] on icon at bounding box center [1499, 402] width 14 height 14
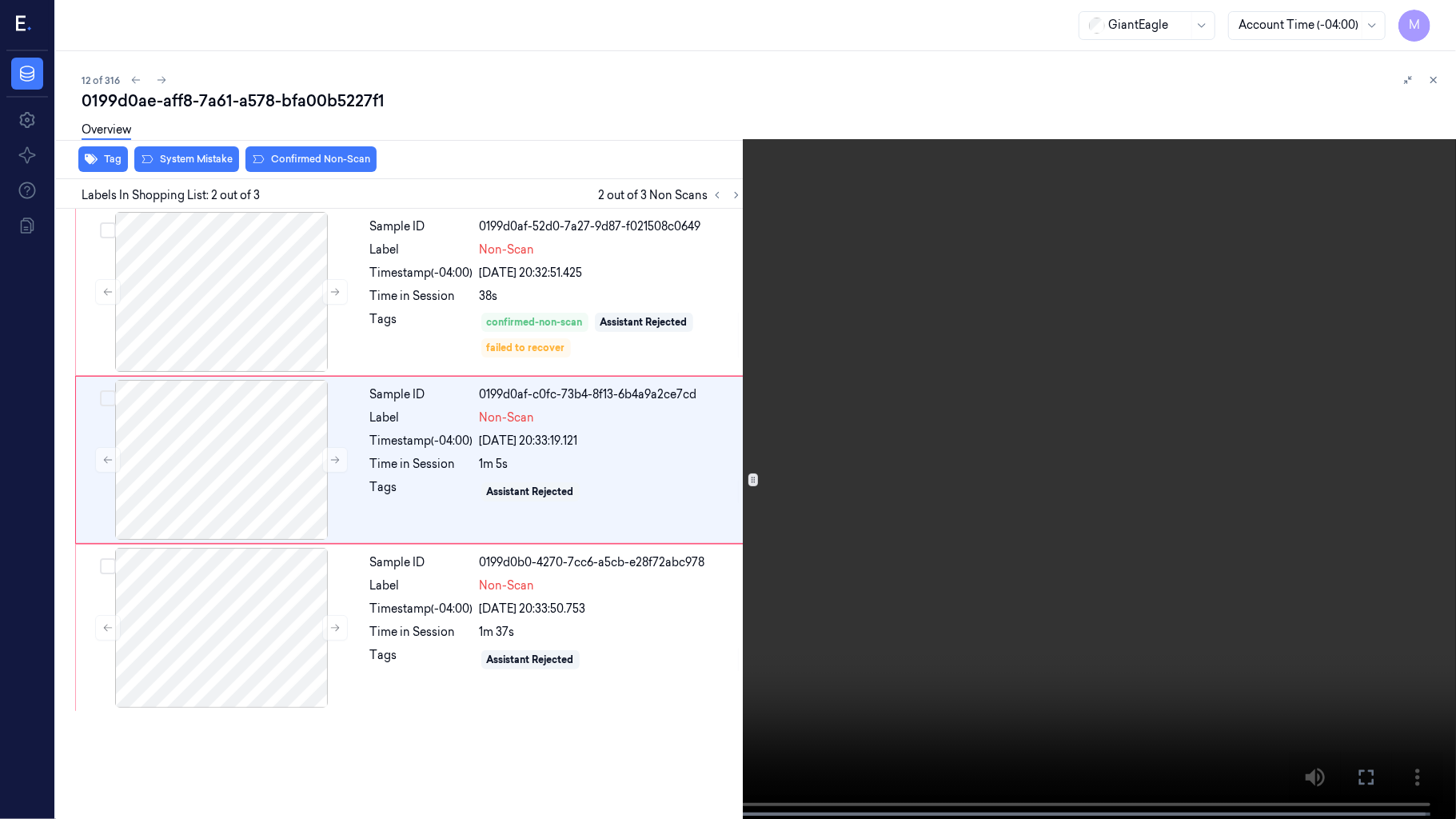
click at [680, 379] on video at bounding box center [728, 411] width 1456 height 822
click at [455, 349] on video at bounding box center [728, 411] width 1456 height 822
click at [0, 0] on icon at bounding box center [0, 0] width 0 height 0
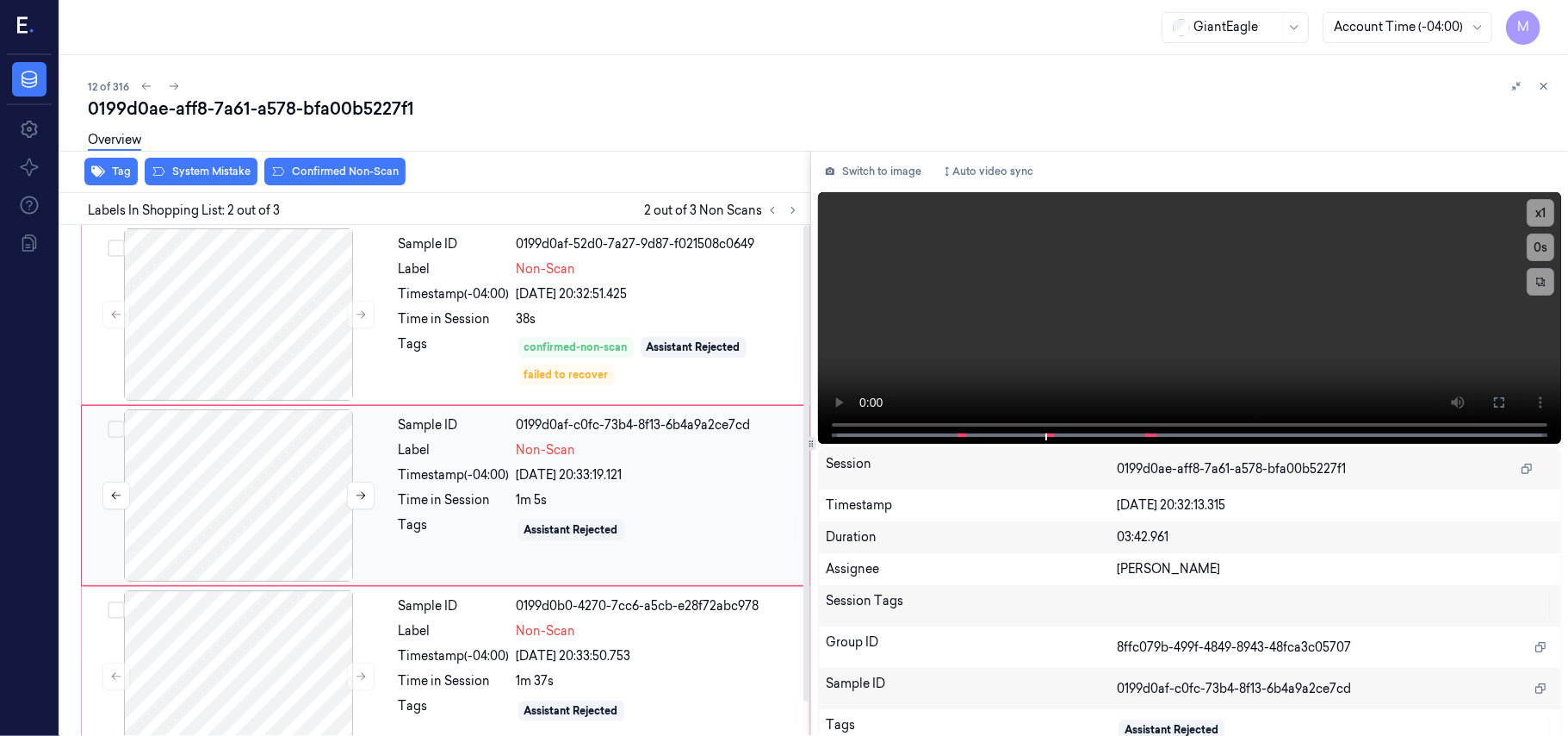
click at [275, 470] on div at bounding box center [239, 495] width 307 height 172
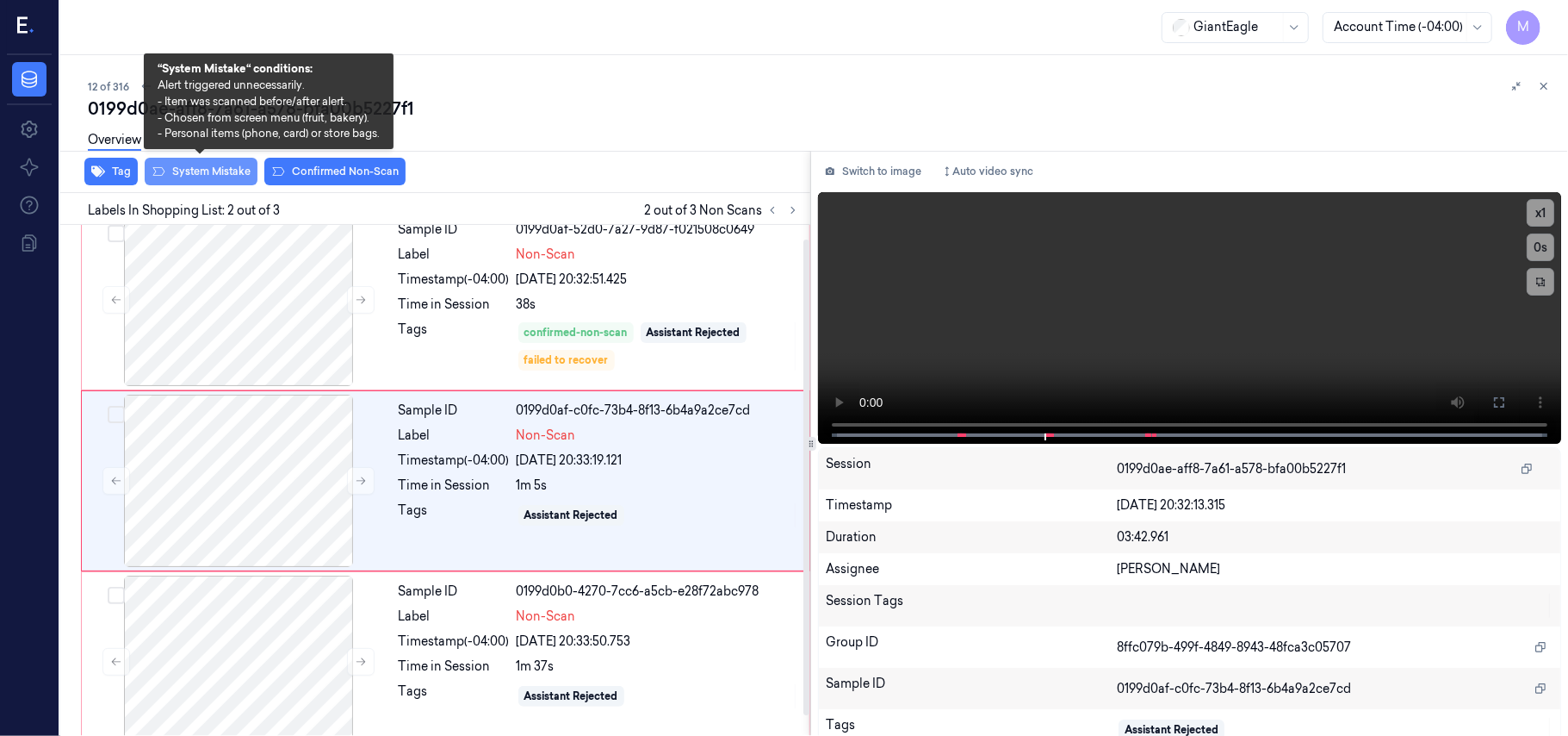
click at [217, 170] on button "System Mistake" at bounding box center [201, 170] width 113 height 27
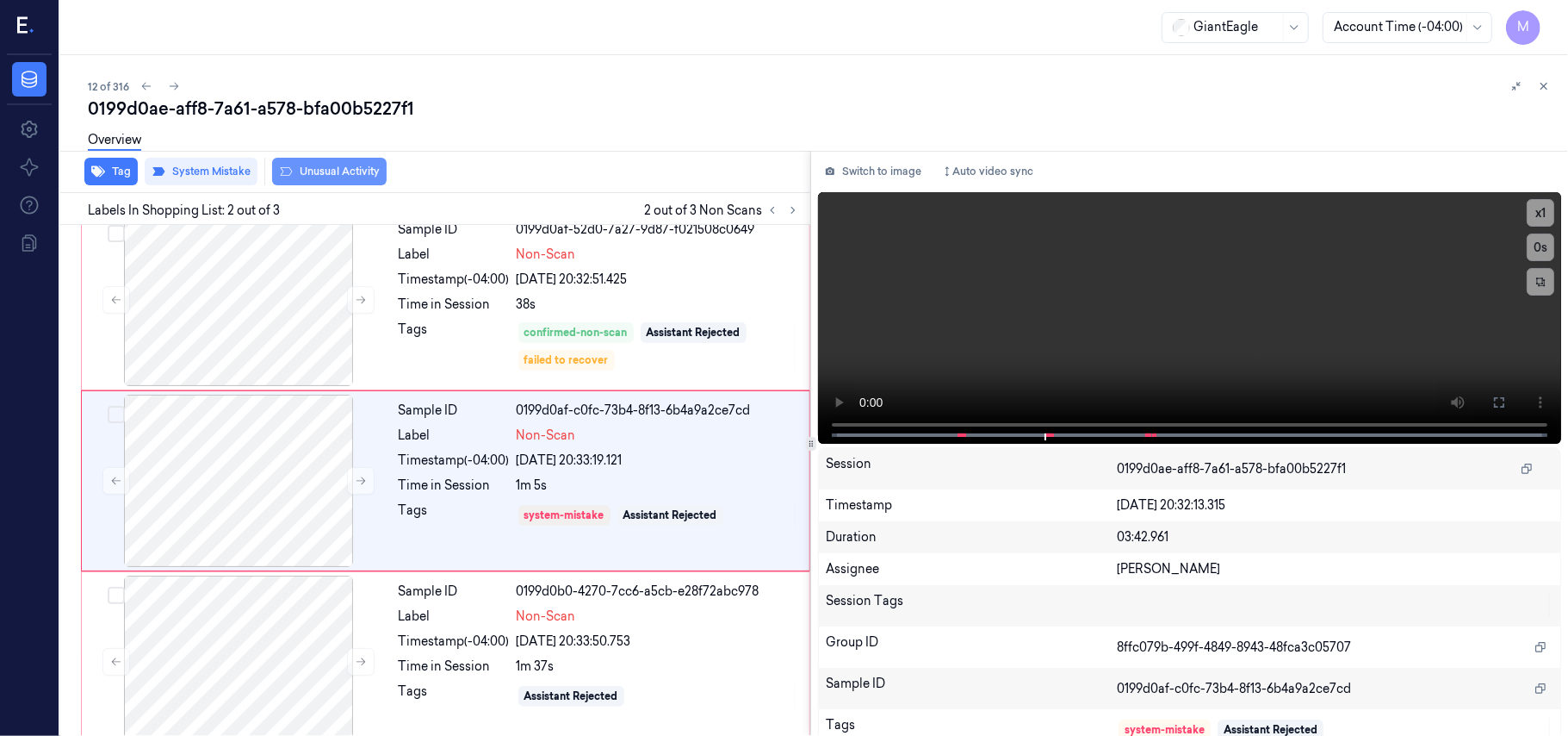
click at [341, 172] on button "Unusual Activity" at bounding box center [330, 170] width 114 height 27
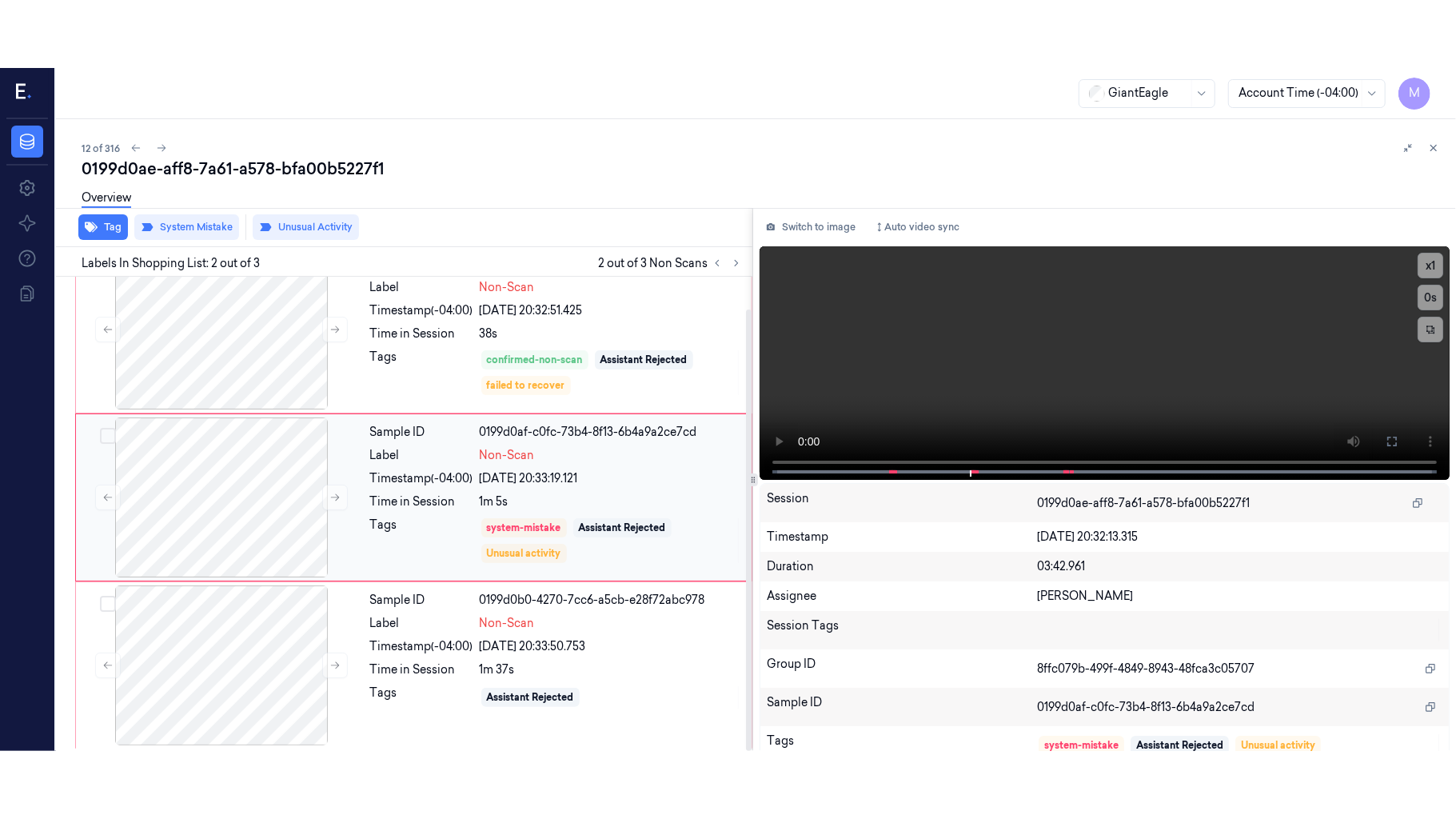
scroll to position [35, 0]
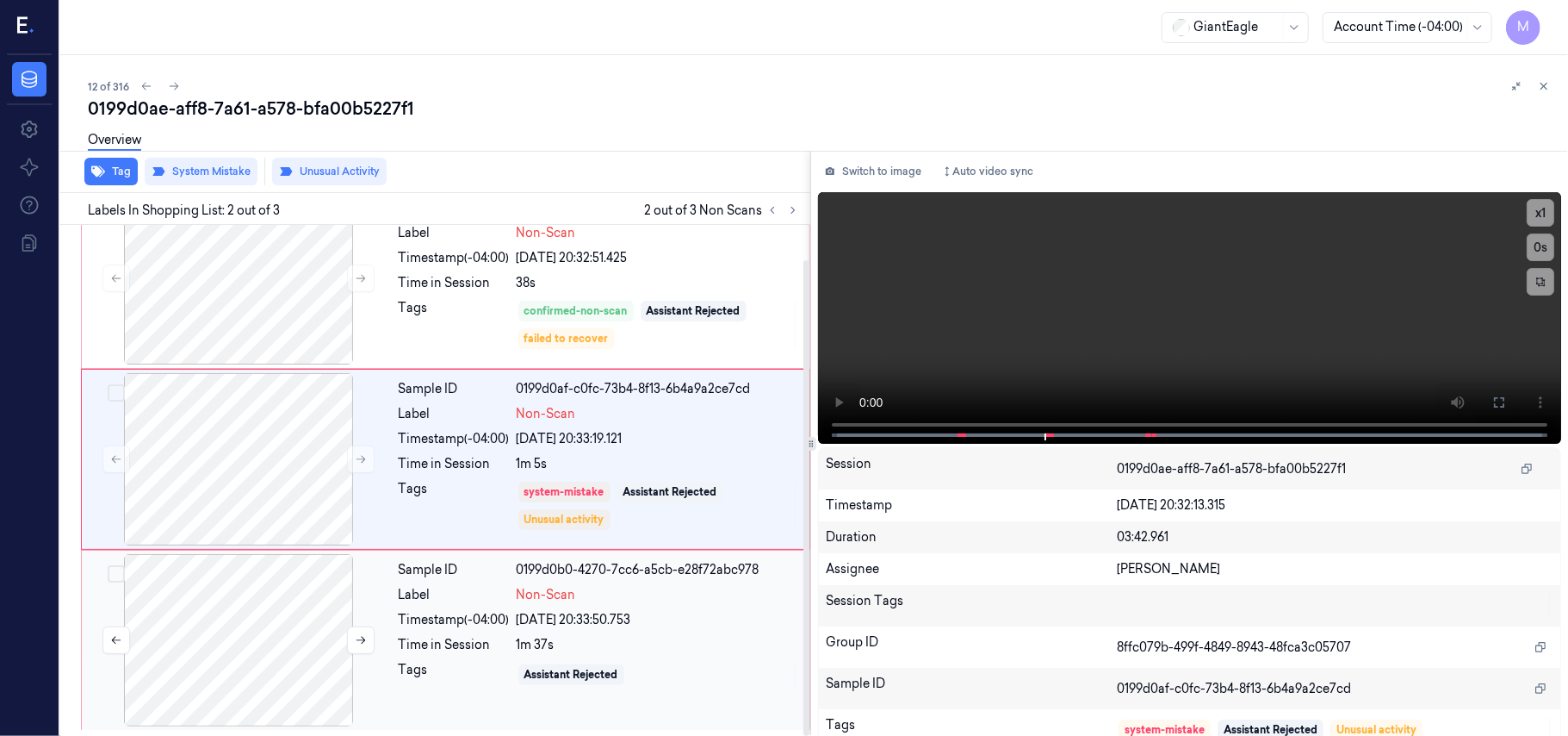
click at [270, 611] on div at bounding box center [239, 640] width 307 height 172
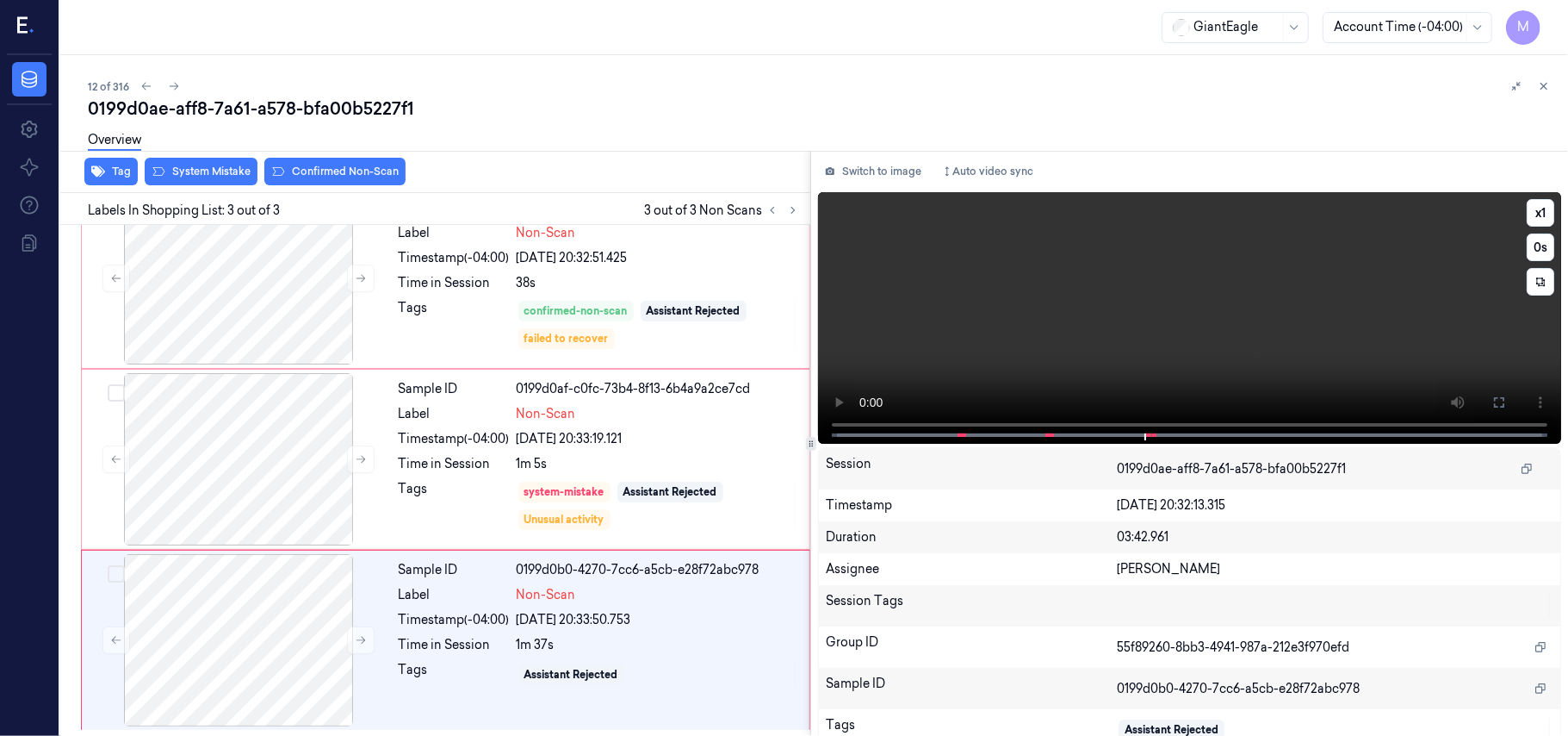
click at [1115, 431] on video at bounding box center [1190, 317] width 743 height 252
click at [1494, 406] on icon at bounding box center [1499, 402] width 10 height 10
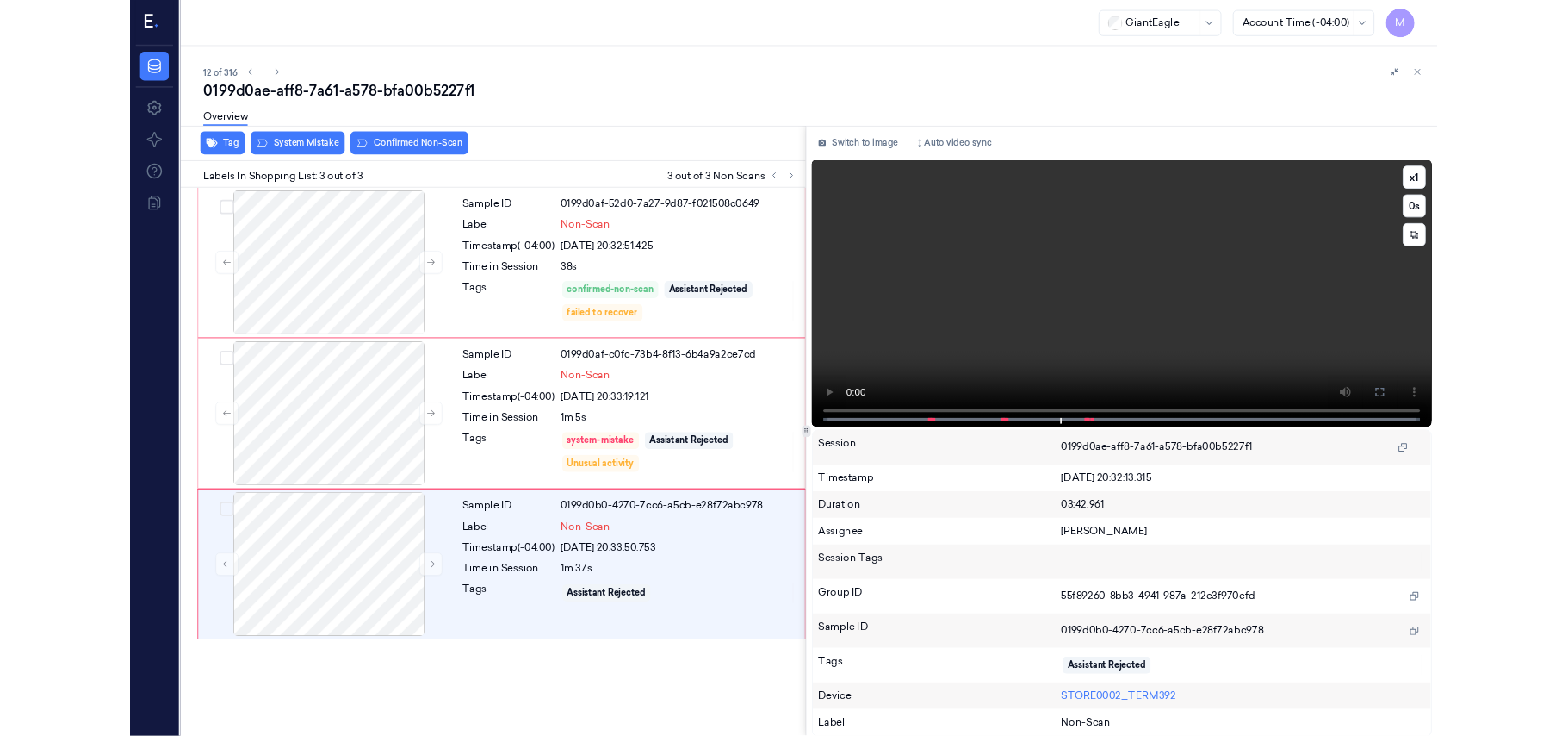
scroll to position [0, 0]
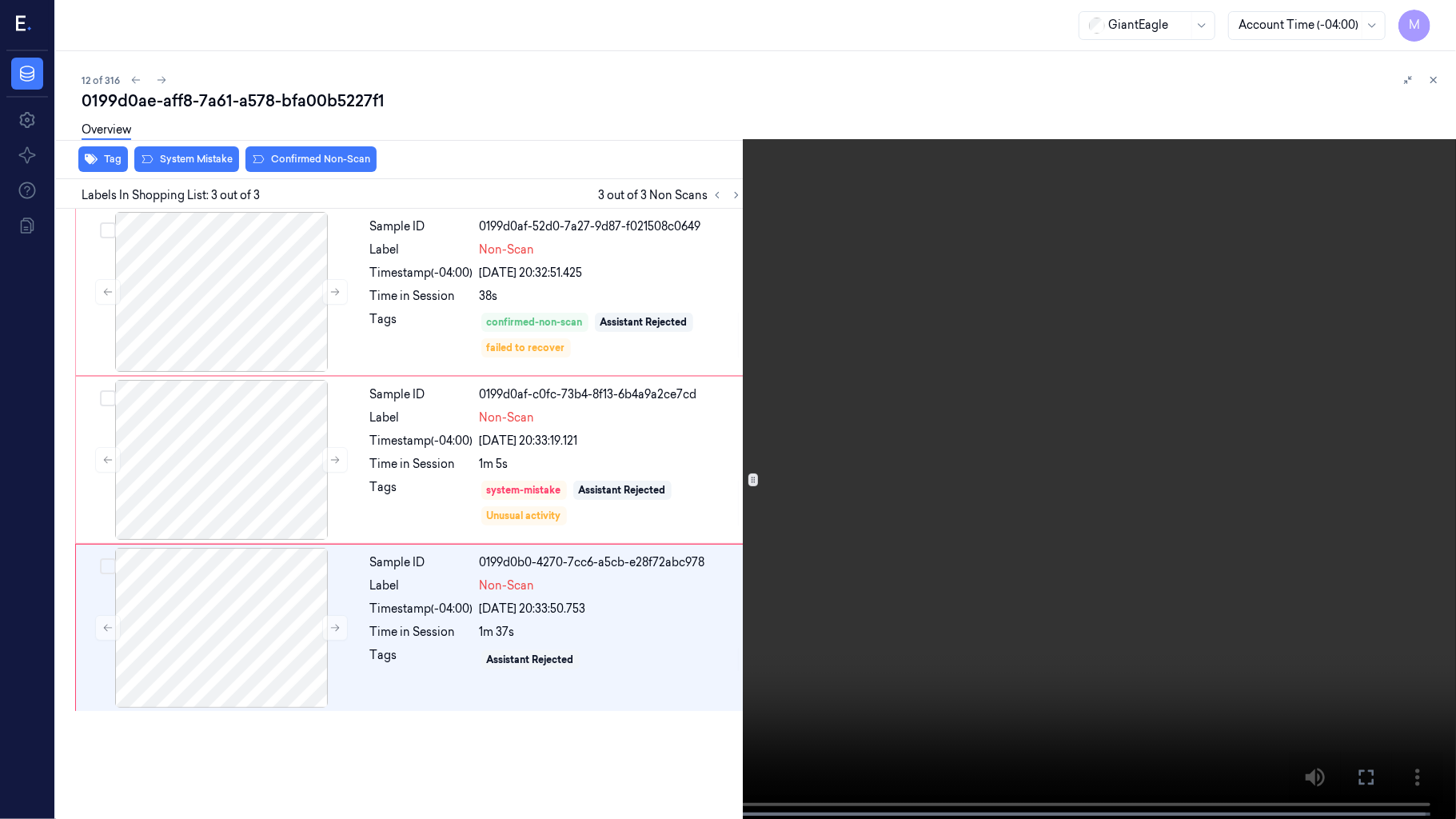
click at [813, 383] on video at bounding box center [728, 411] width 1456 height 822
click at [613, 438] on video at bounding box center [728, 411] width 1456 height 822
click at [548, 494] on video at bounding box center [728, 411] width 1456 height 822
click at [0, 0] on icon at bounding box center [0, 0] width 0 height 0
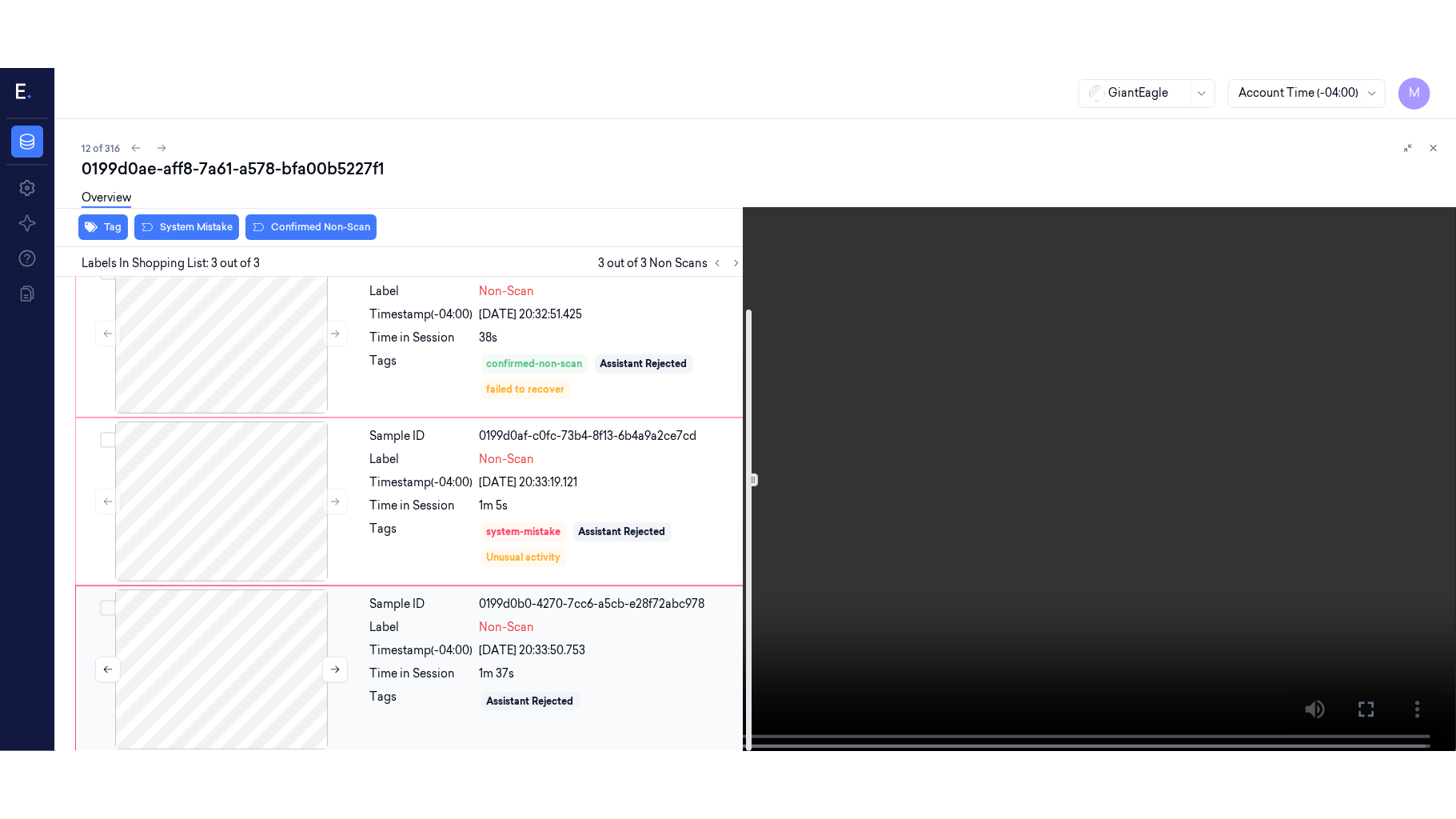
scroll to position [35, 0]
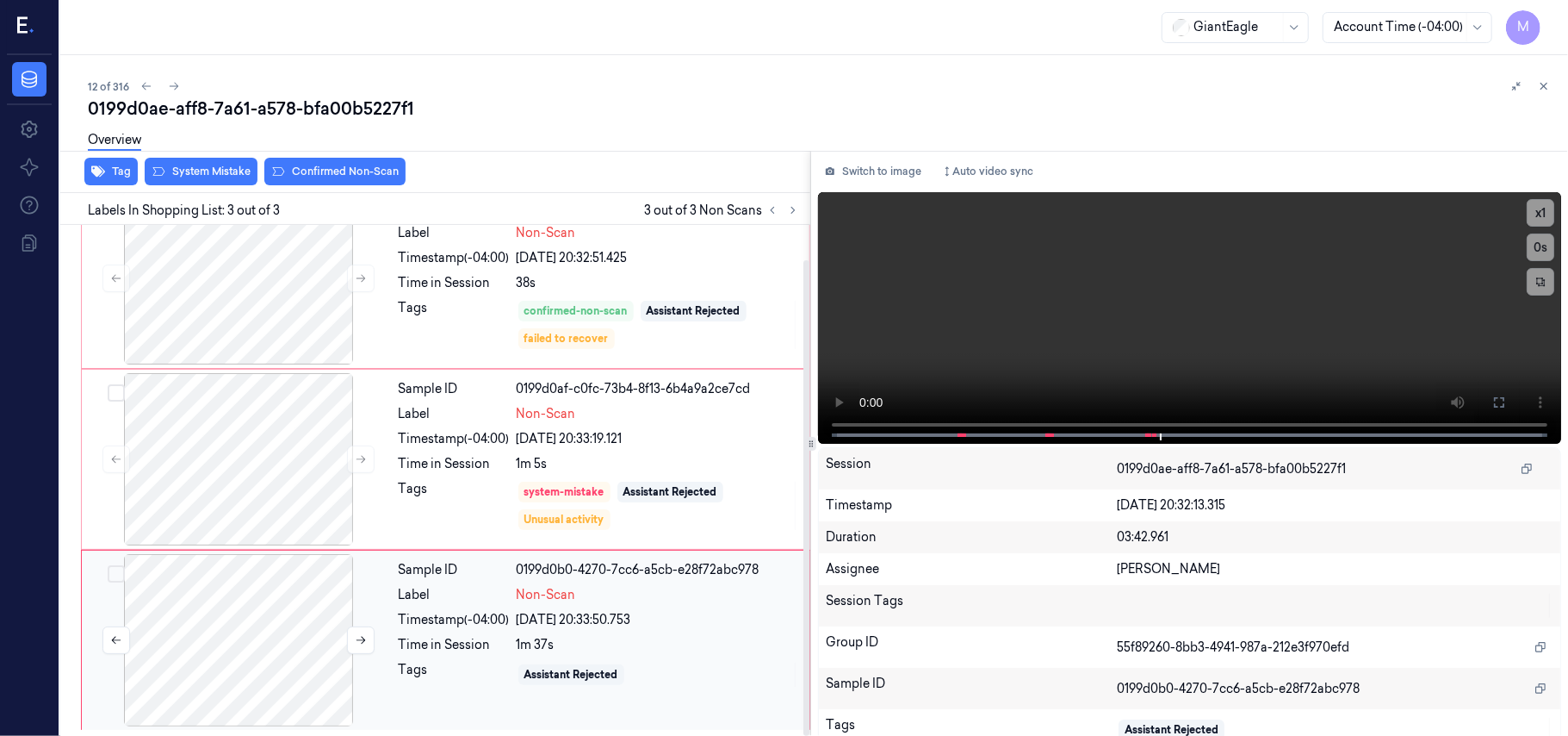
click at [242, 621] on div at bounding box center [239, 640] width 307 height 172
click at [876, 169] on button "Switch to image" at bounding box center [873, 170] width 110 height 27
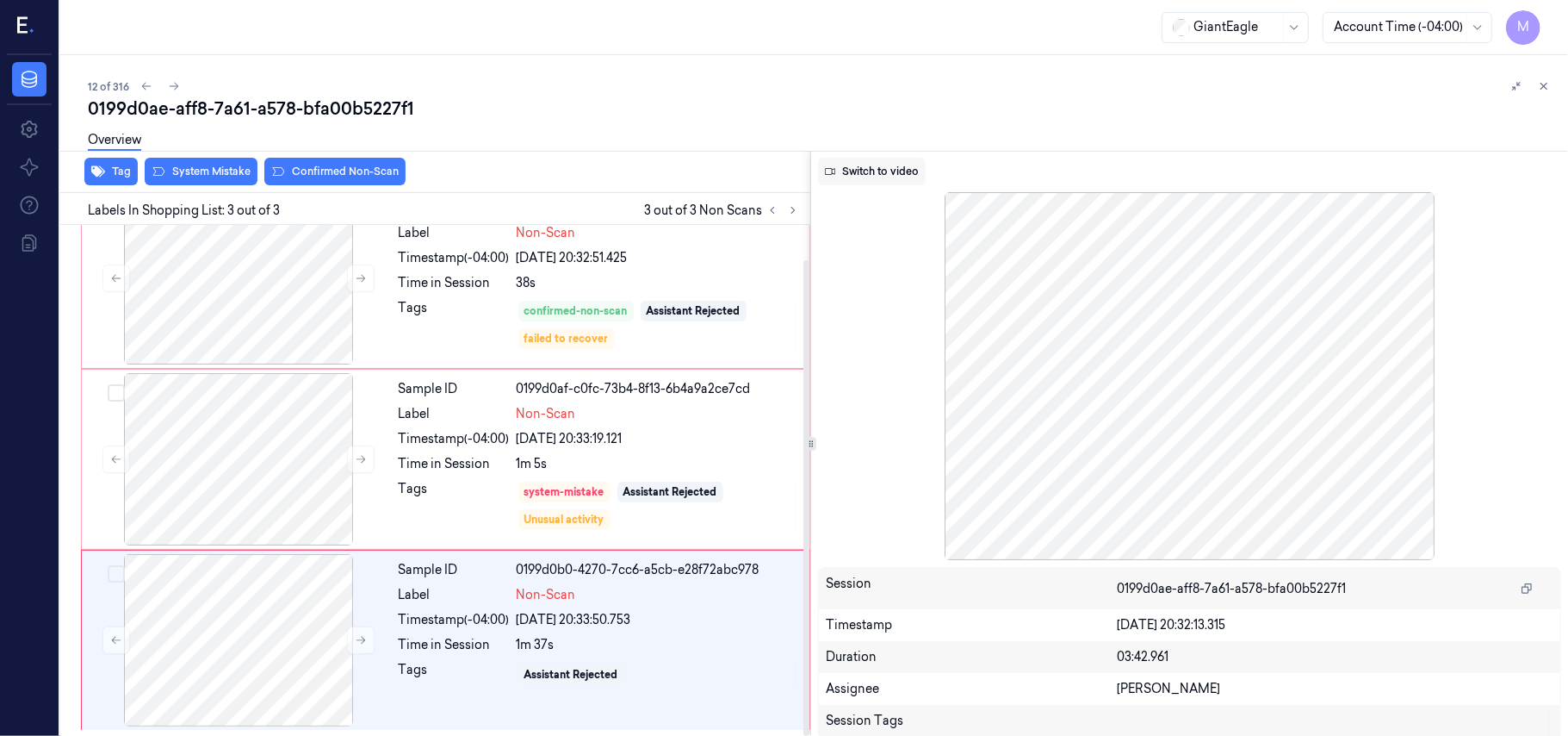
click at [883, 169] on button "Switch to video" at bounding box center [872, 170] width 108 height 27
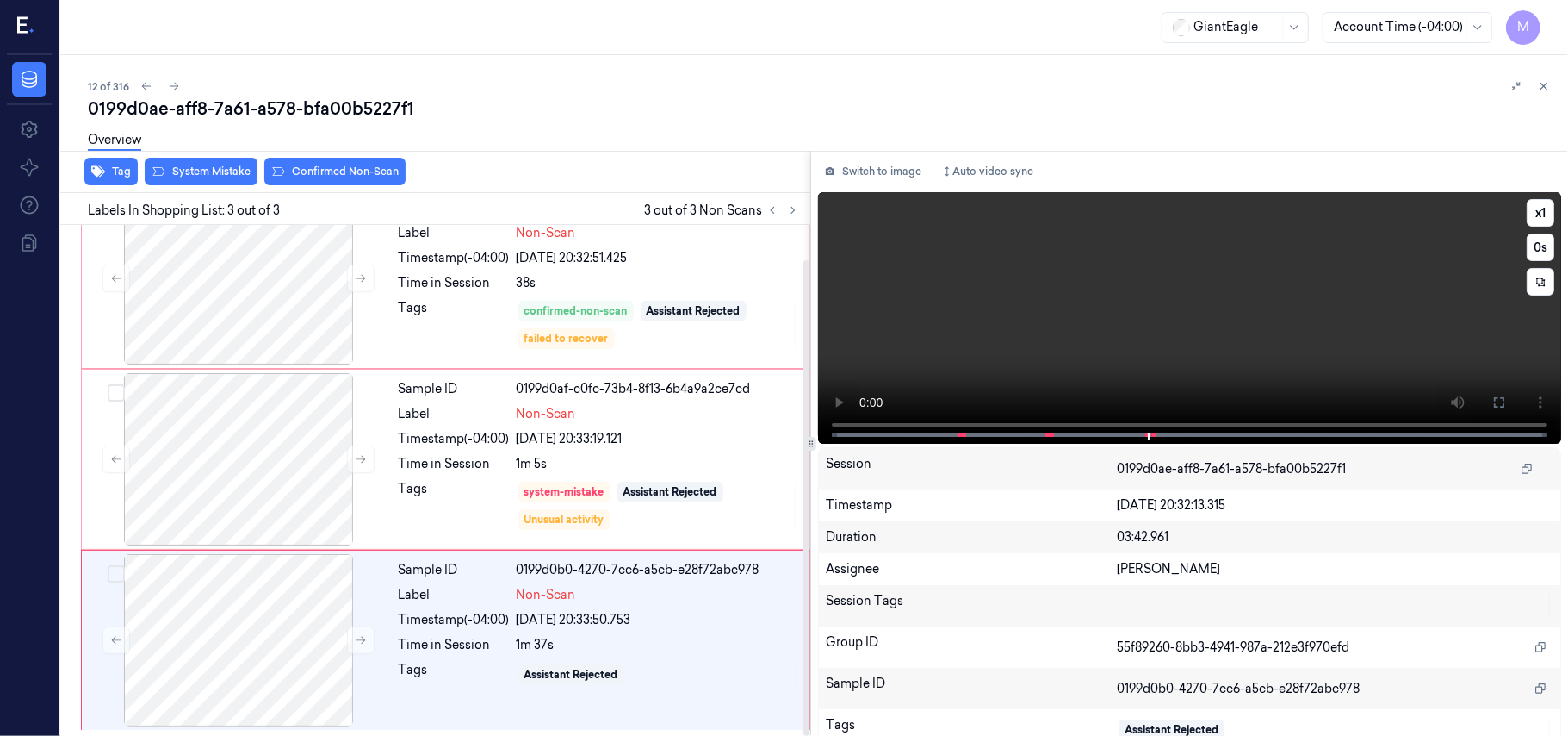
click at [1244, 302] on video at bounding box center [1190, 317] width 743 height 252
click at [1492, 396] on icon at bounding box center [1499, 402] width 14 height 14
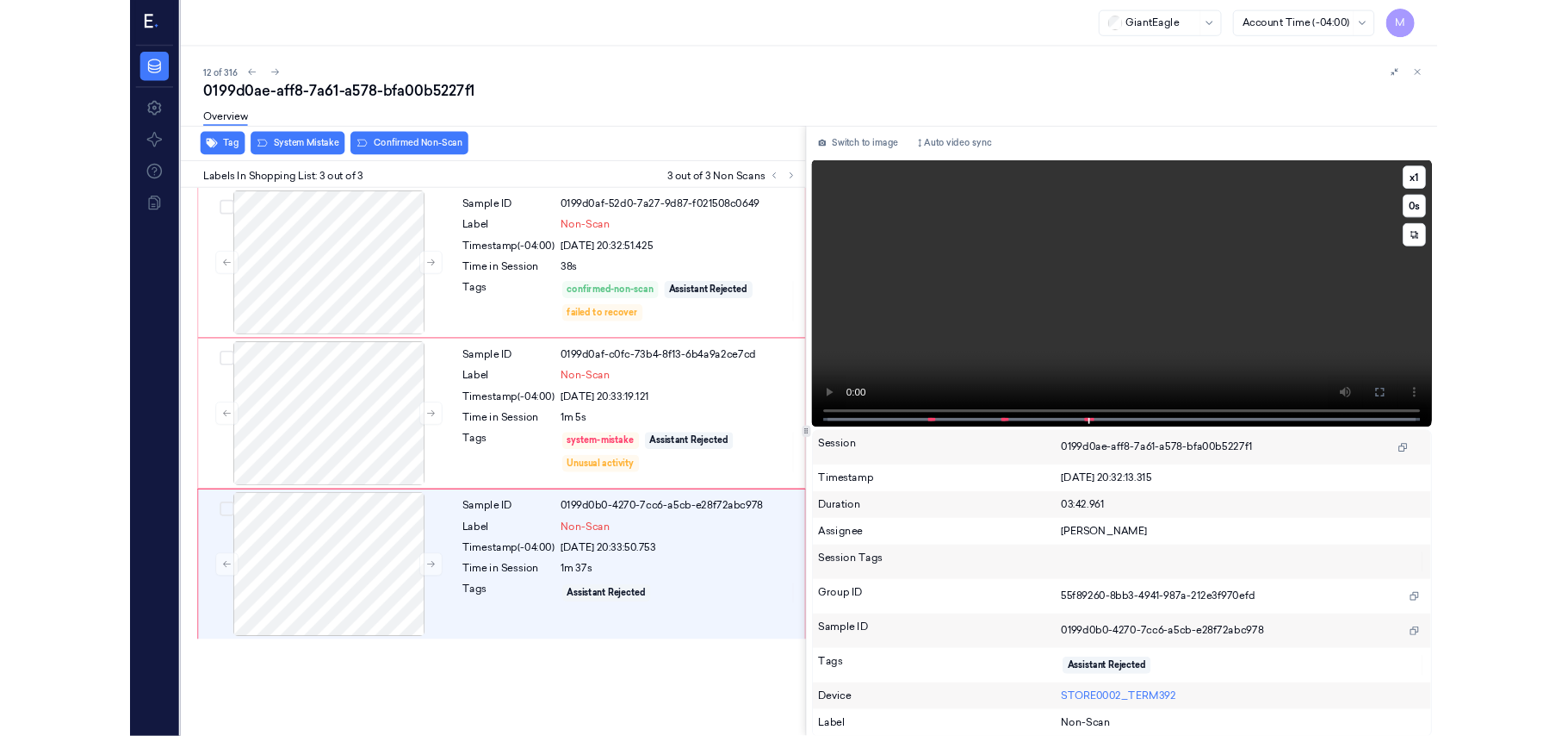
scroll to position [0, 0]
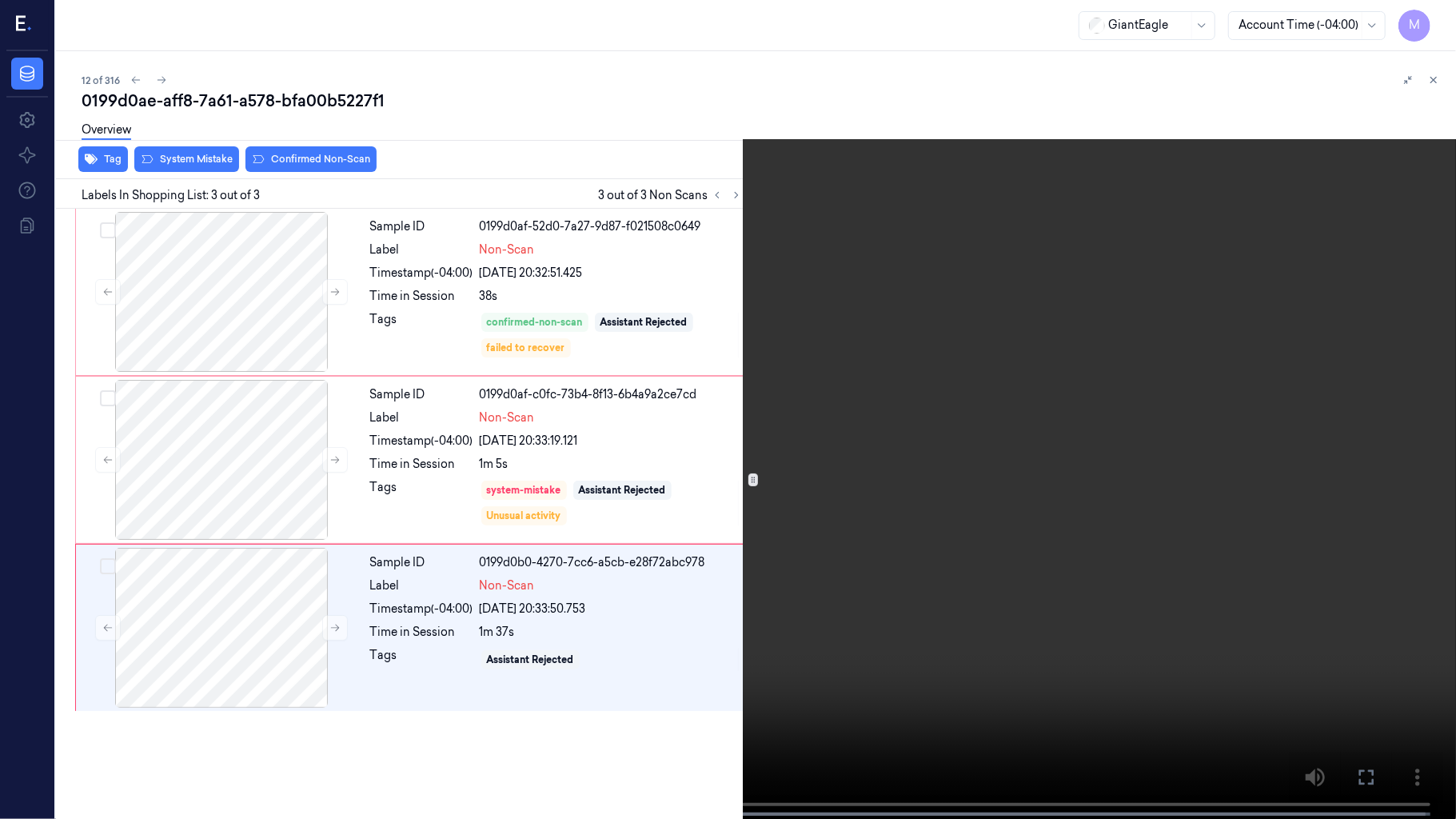
click at [643, 557] on video at bounding box center [728, 411] width 1456 height 822
click at [836, 554] on video at bounding box center [728, 411] width 1456 height 822
click at [0, 0] on icon at bounding box center [0, 0] width 0 height 0
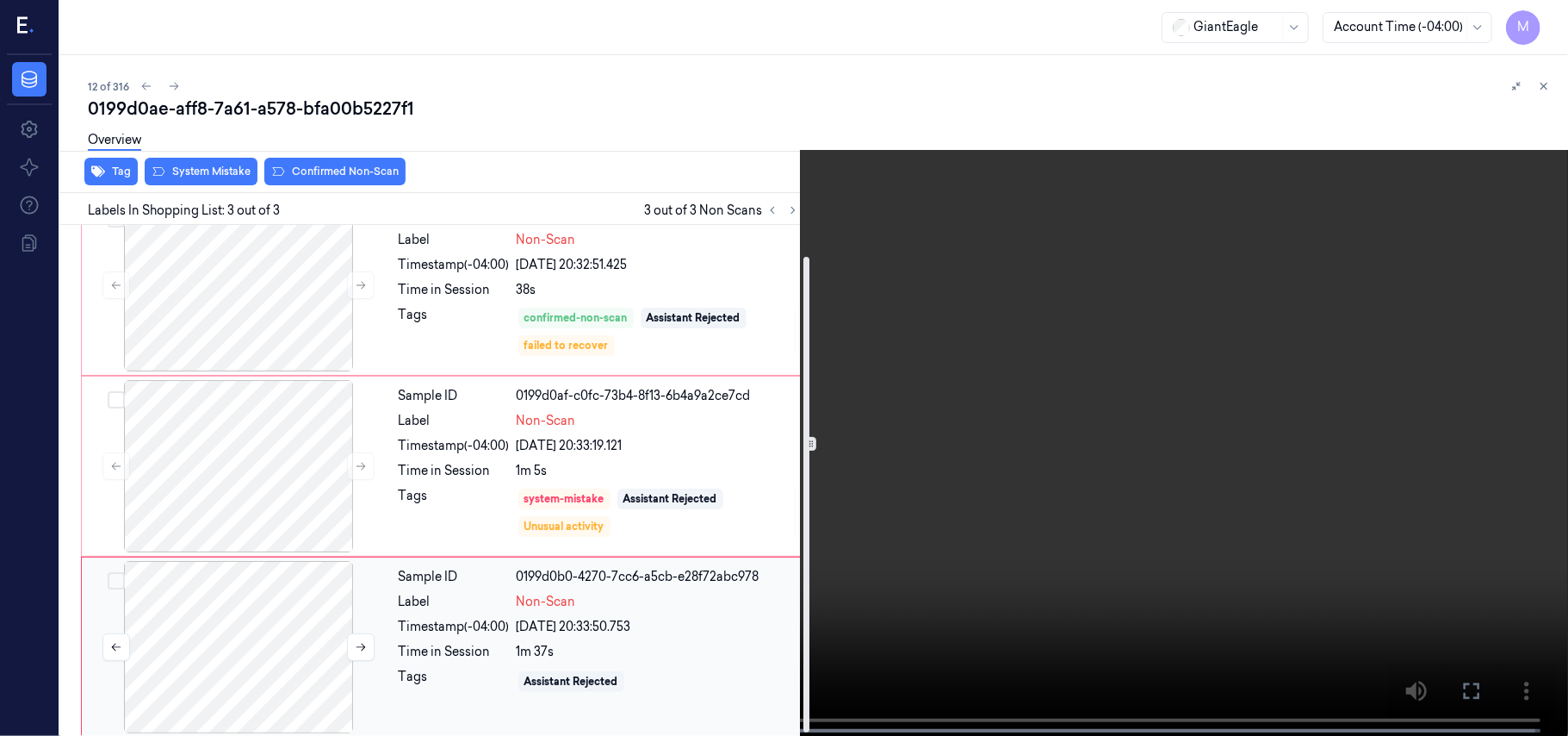
scroll to position [37, 0]
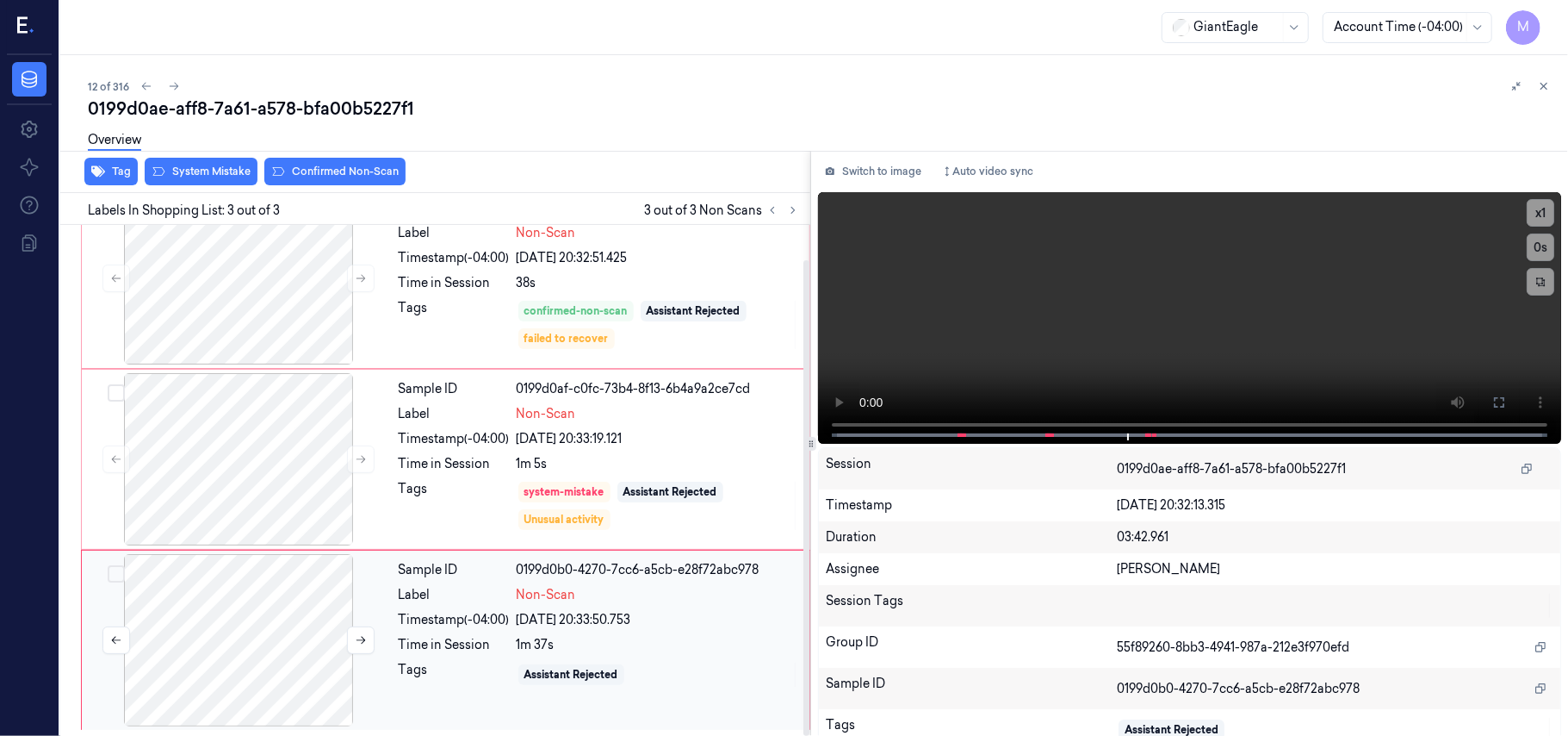
click at [212, 615] on div at bounding box center [239, 640] width 307 height 172
click at [357, 644] on icon at bounding box center [360, 640] width 12 height 12
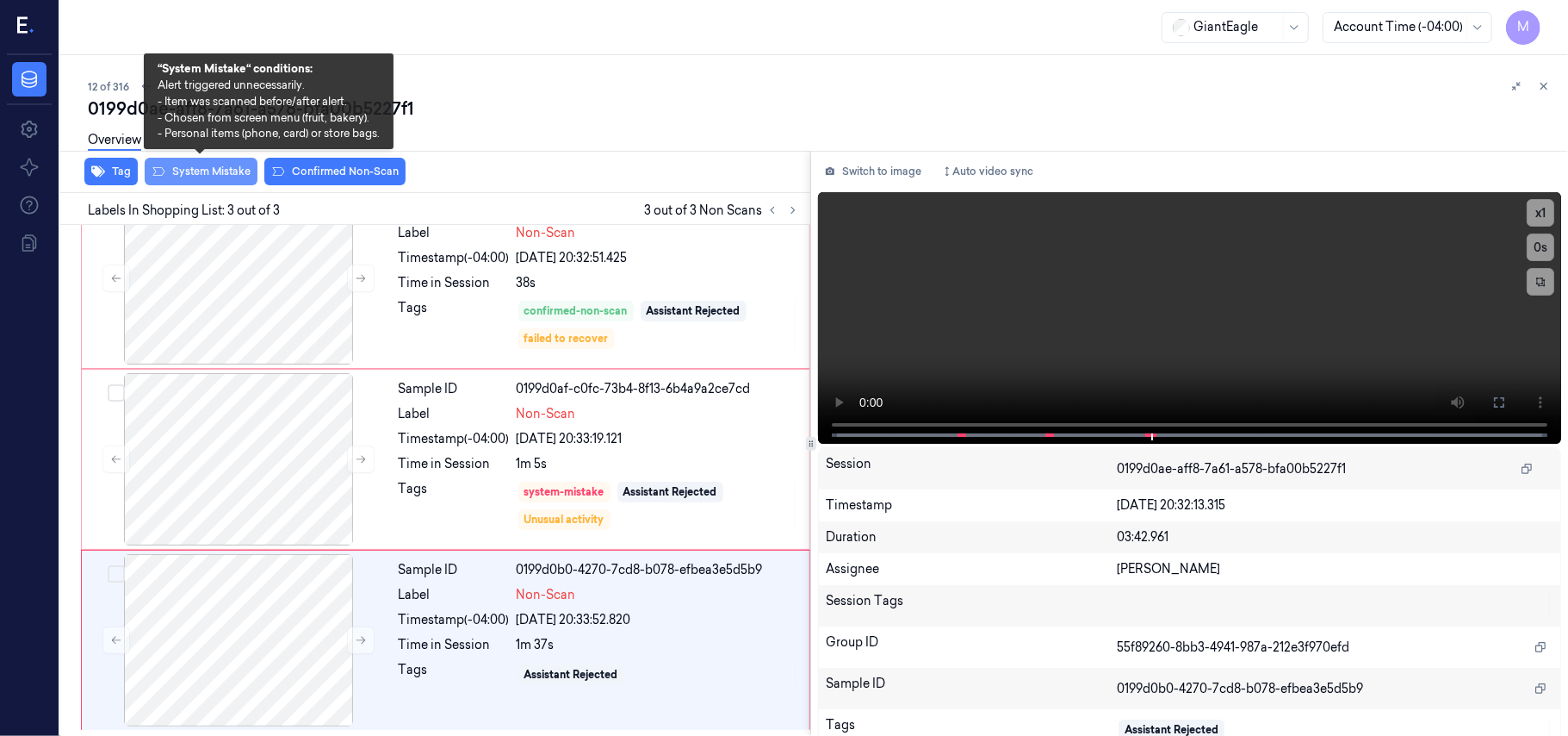
click at [227, 174] on button "System Mistake" at bounding box center [201, 170] width 113 height 27
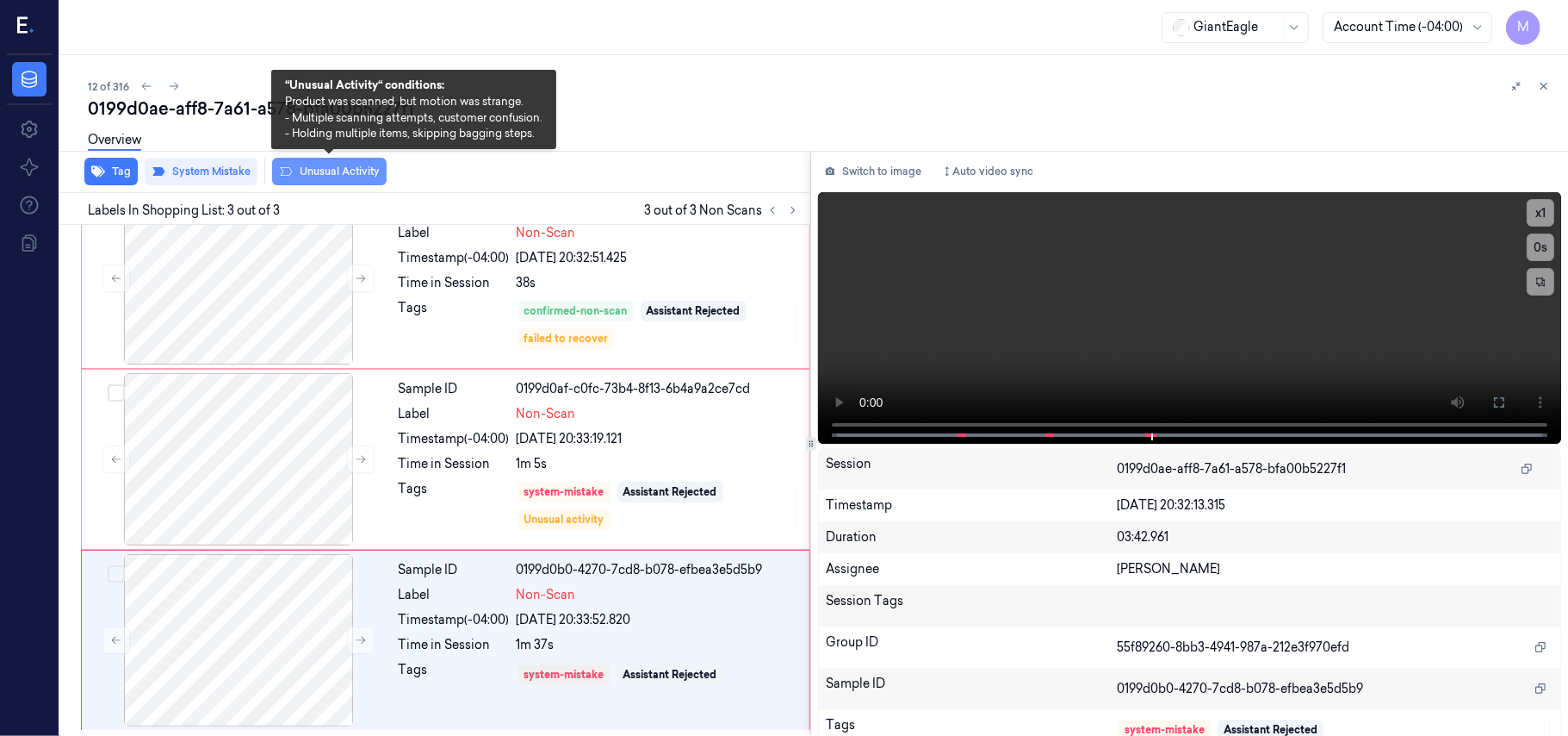
click at [335, 169] on button "Unusual Activity" at bounding box center [330, 170] width 114 height 27
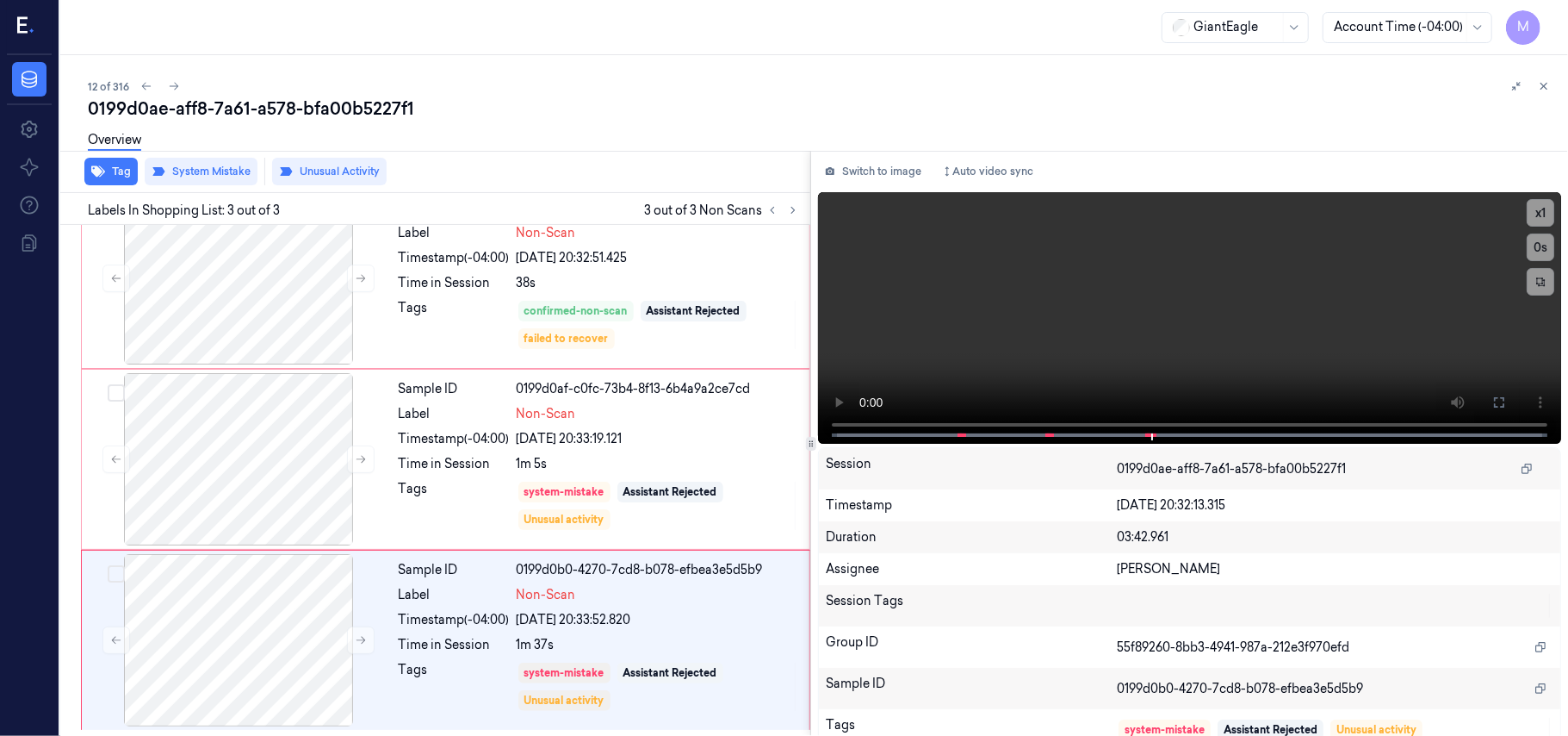
drag, startPoint x: 1545, startPoint y: 86, endPoint x: 1536, endPoint y: 101, distance: 17.5
click at [1545, 84] on icon at bounding box center [1544, 86] width 12 height 12
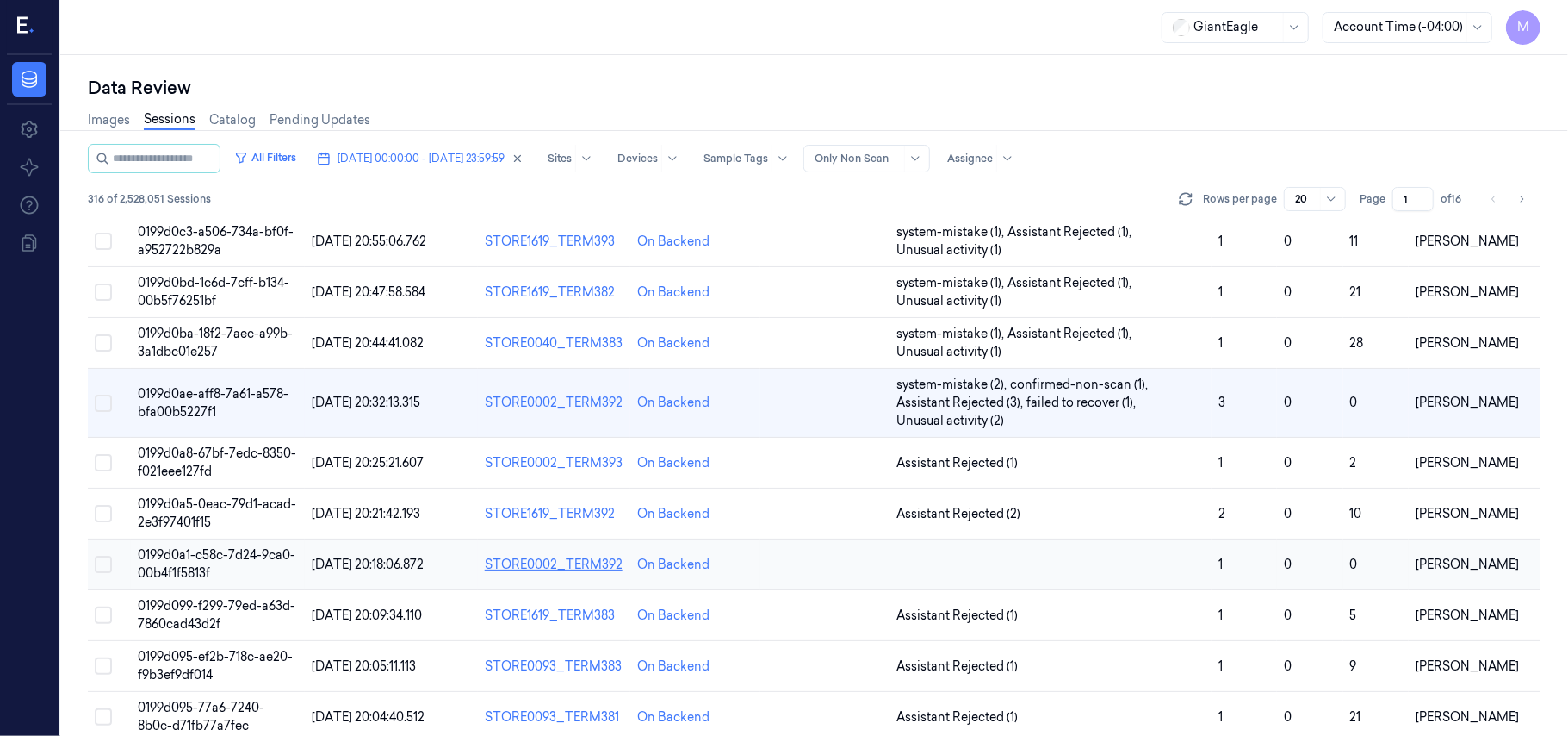
scroll to position [490, 0]
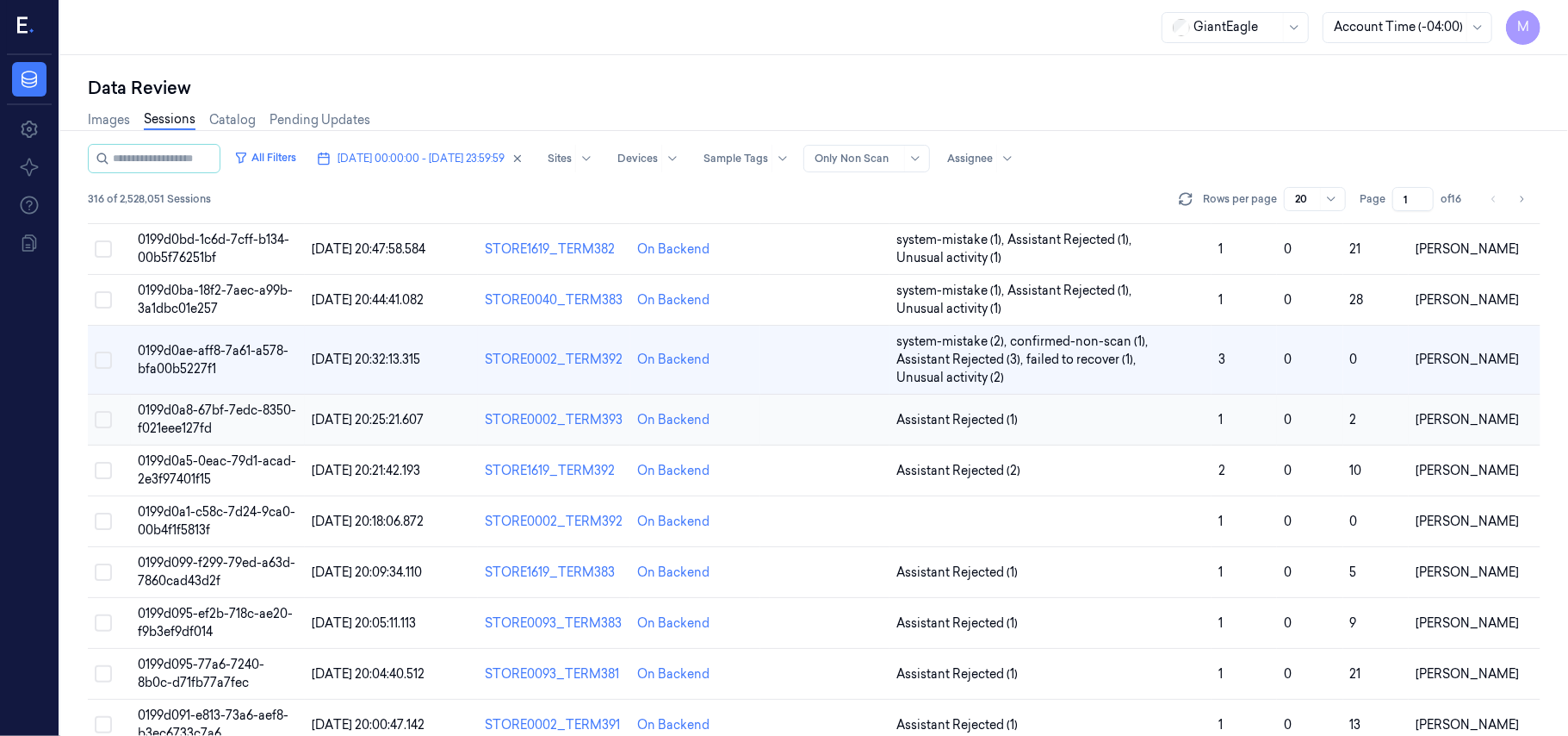
click at [232, 421] on td "0199d0a8-67bf-7edc-8350-f021eee127fd" at bounding box center [217, 420] width 173 height 51
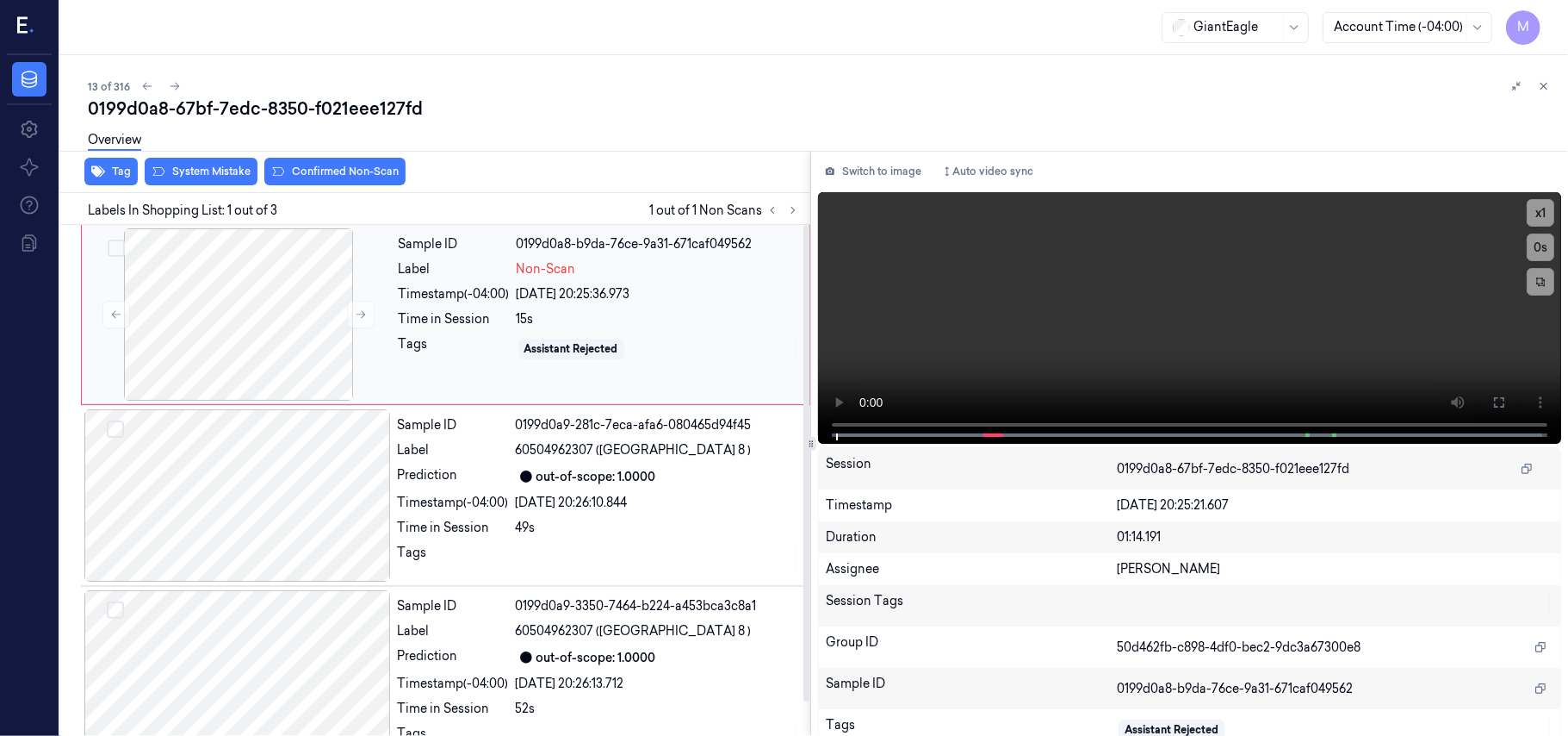
click at [503, 301] on div "Timestamp (-04:00)" at bounding box center [454, 294] width 111 height 18
click at [1492, 398] on icon at bounding box center [1499, 402] width 14 height 14
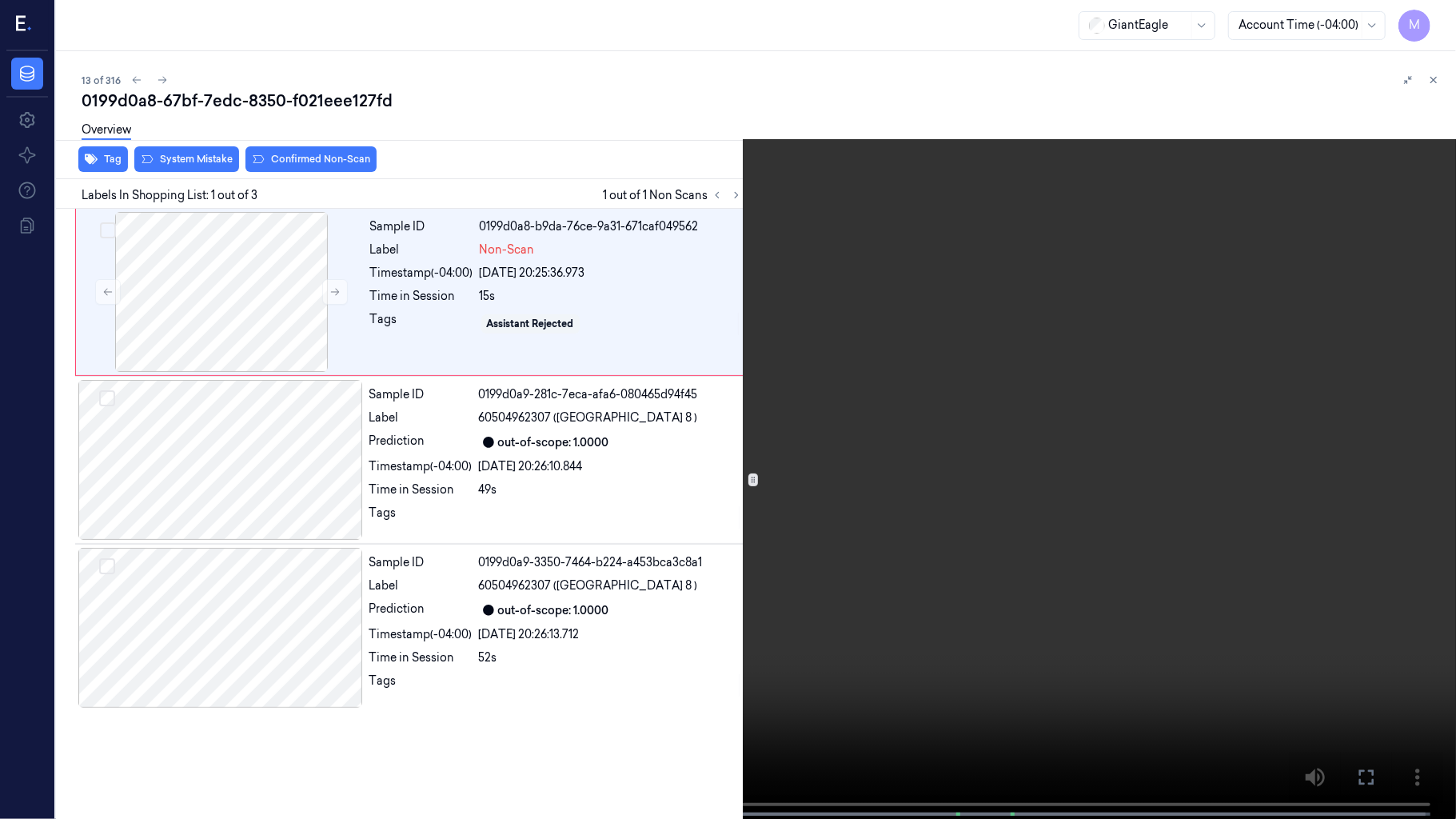
click at [884, 353] on video at bounding box center [728, 411] width 1456 height 822
click at [470, 569] on video at bounding box center [728, 411] width 1456 height 822
click at [730, 509] on video at bounding box center [728, 411] width 1456 height 822
click at [1087, 452] on video at bounding box center [728, 411] width 1456 height 822
click at [723, 518] on video at bounding box center [728, 411] width 1456 height 822
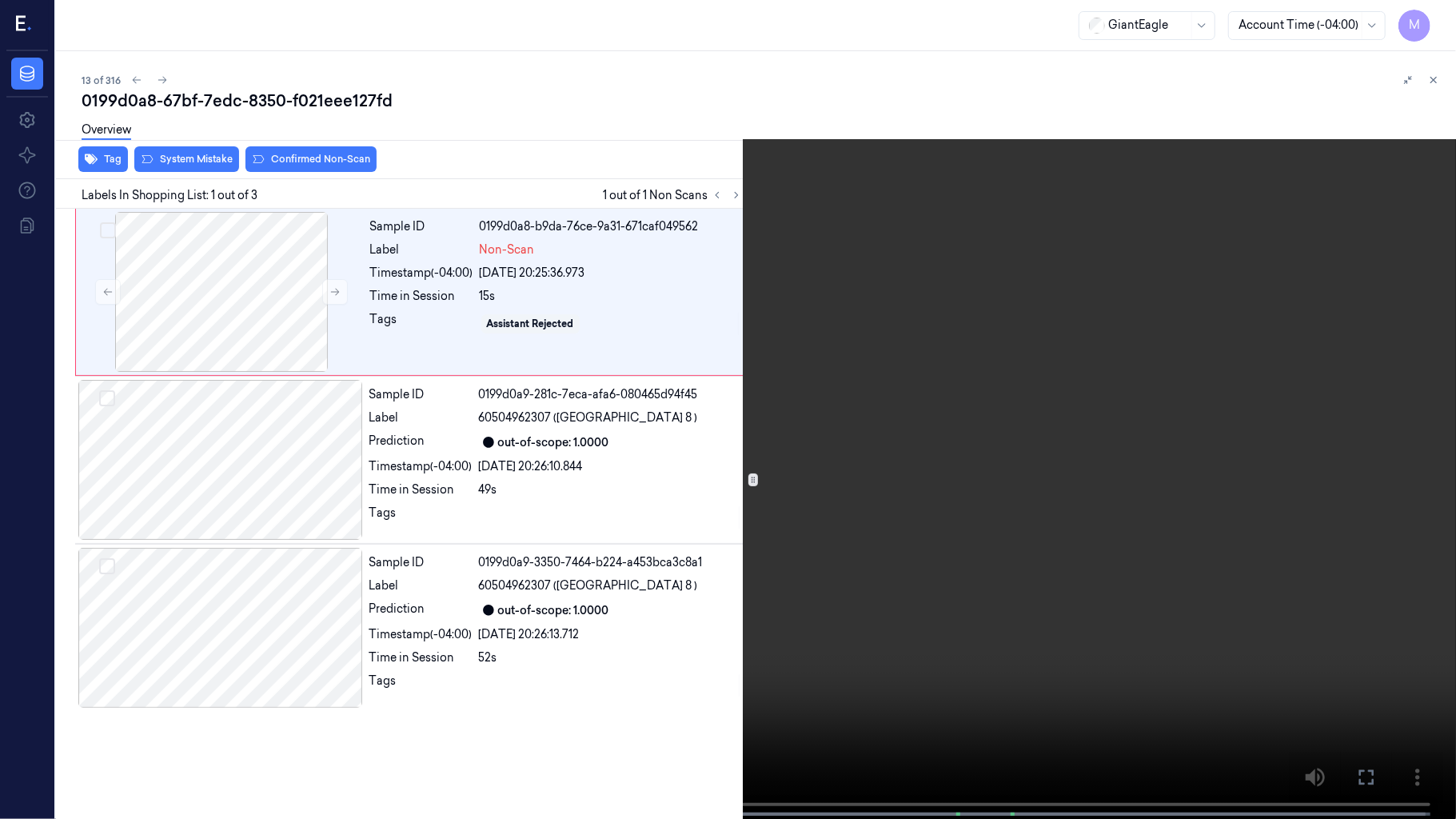
click at [1036, 471] on video at bounding box center [728, 411] width 1456 height 822
click at [0, 0] on icon at bounding box center [0, 0] width 0 height 0
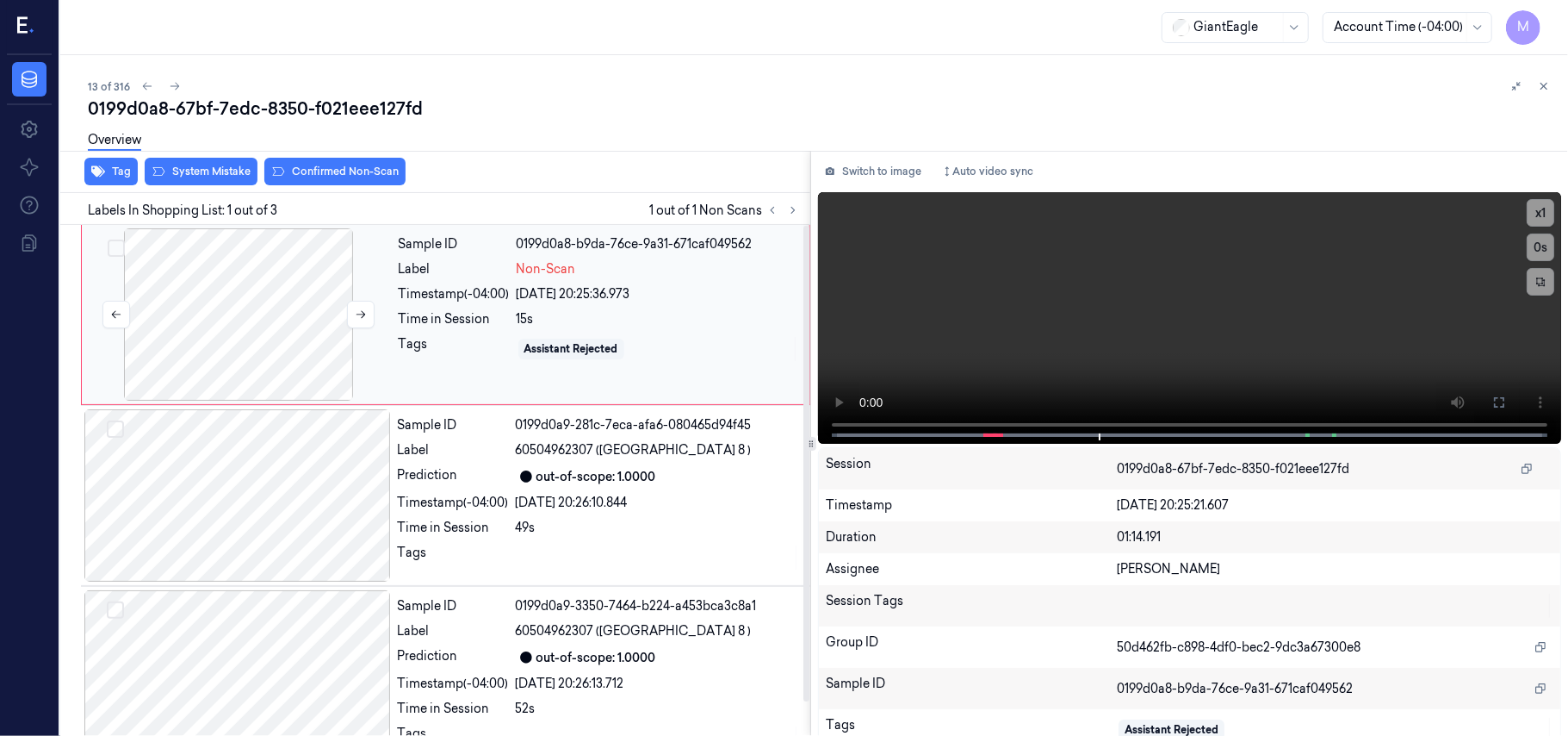
click at [283, 317] on div at bounding box center [239, 315] width 307 height 172
click at [1495, 404] on icon at bounding box center [1499, 402] width 14 height 14
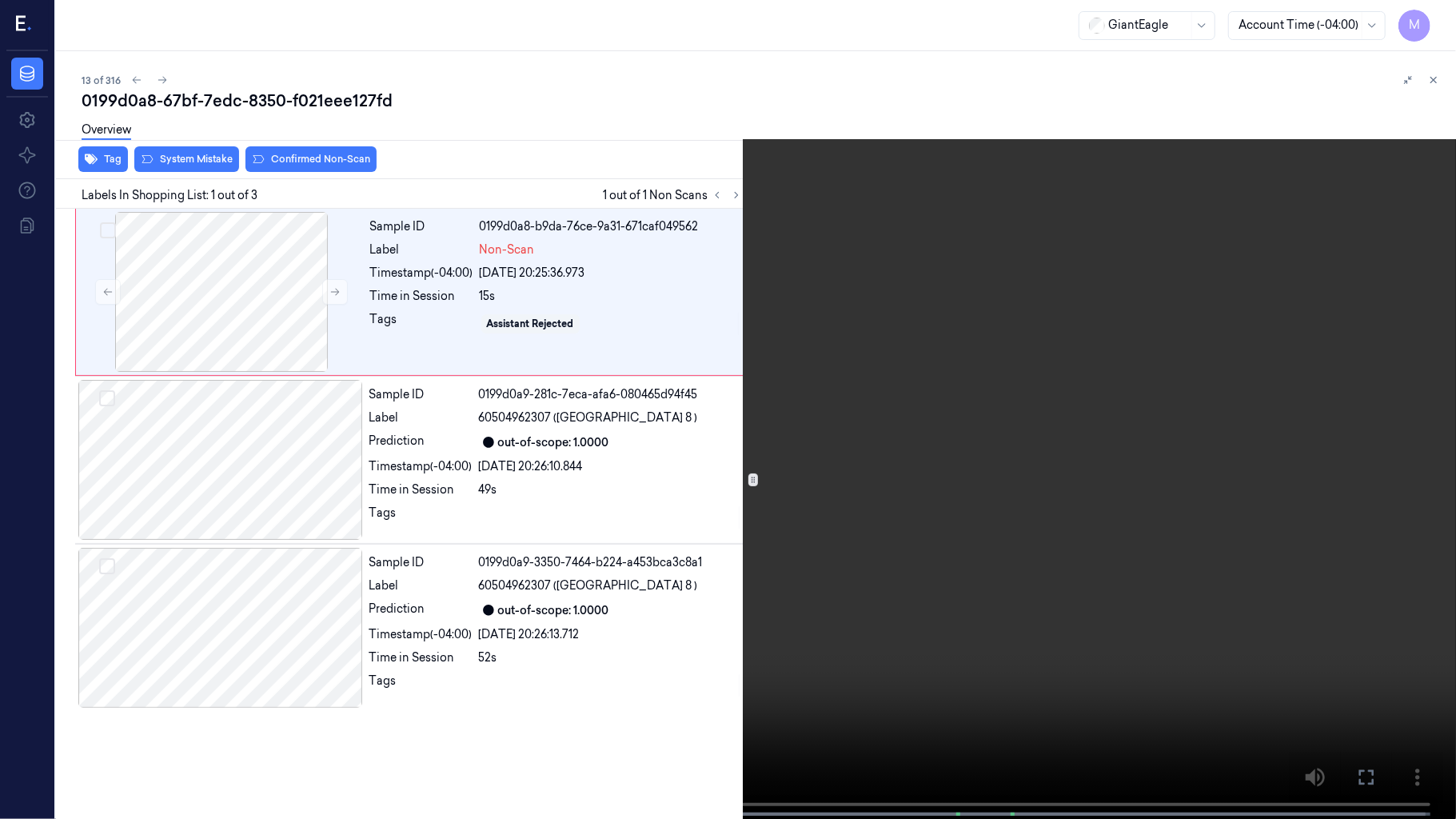
click at [906, 323] on video at bounding box center [728, 411] width 1456 height 822
click at [467, 550] on video at bounding box center [728, 411] width 1456 height 822
click at [0, 0] on icon at bounding box center [0, 0] width 0 height 0
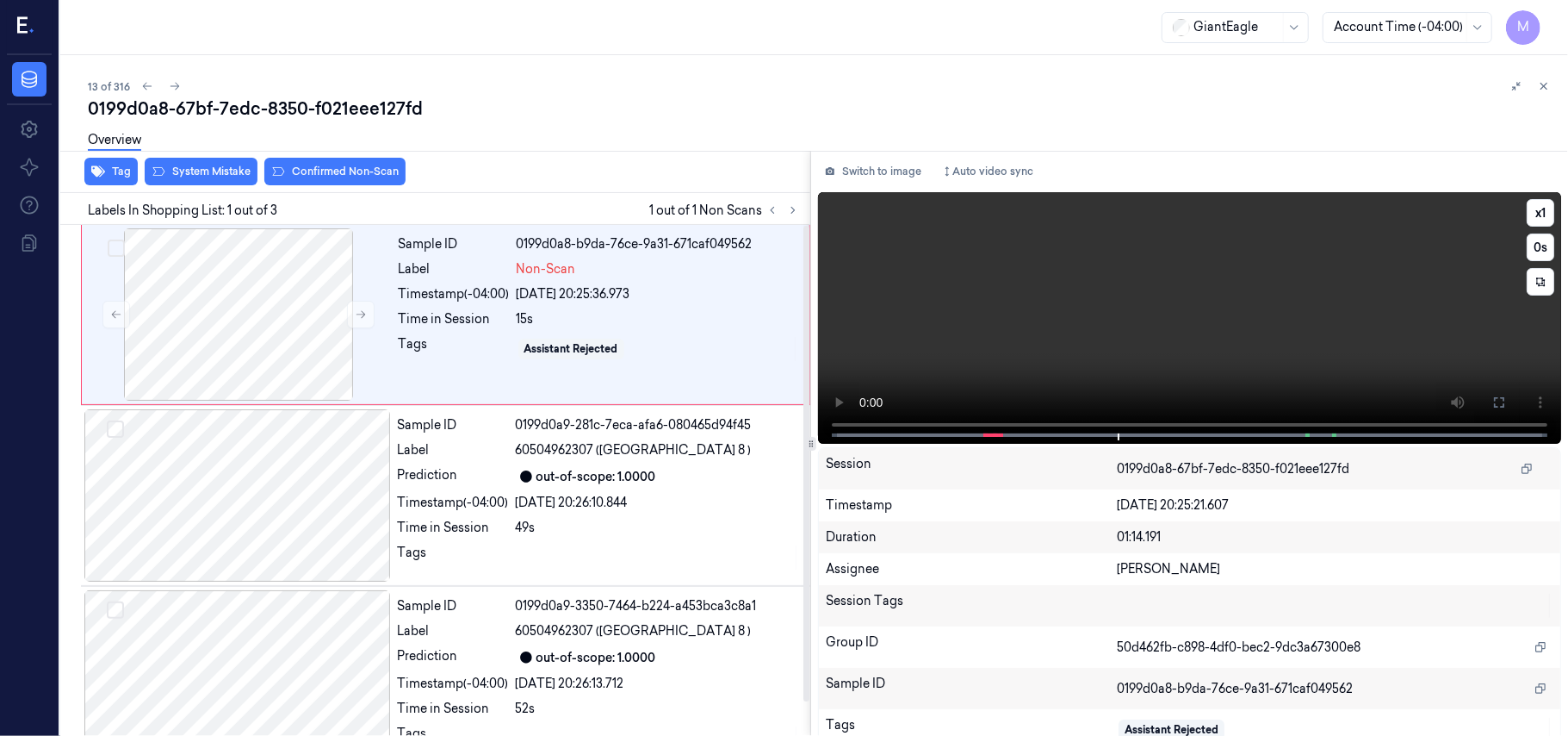
click at [1244, 325] on video at bounding box center [1190, 317] width 743 height 252
click at [1499, 398] on icon at bounding box center [1499, 402] width 10 height 10
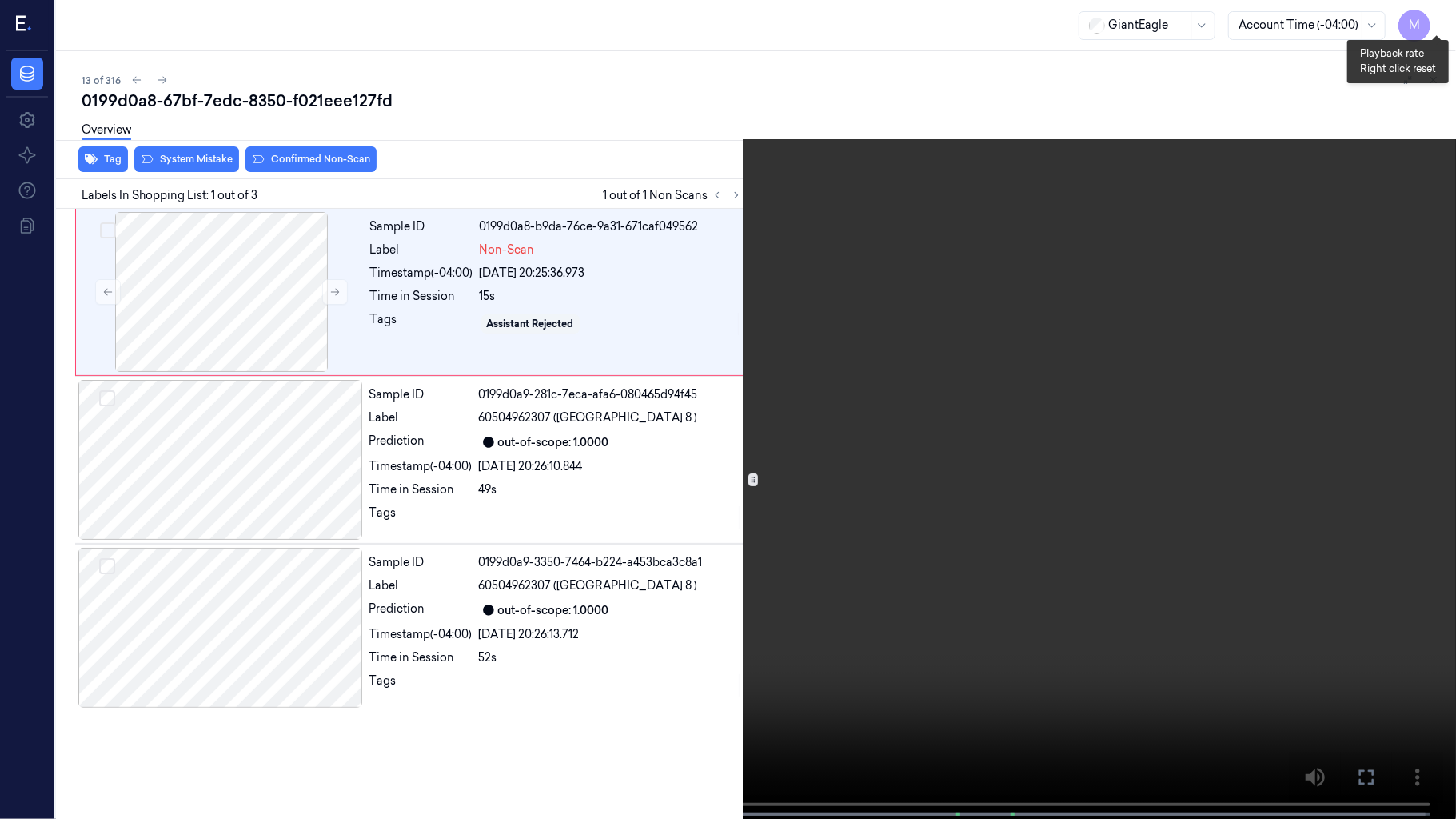
click at [1439, 17] on button "x 1" at bounding box center [1437, 18] width 25 height 25
click at [960, 528] on video at bounding box center [728, 411] width 1456 height 822
click at [0, 0] on icon at bounding box center [0, 0] width 0 height 0
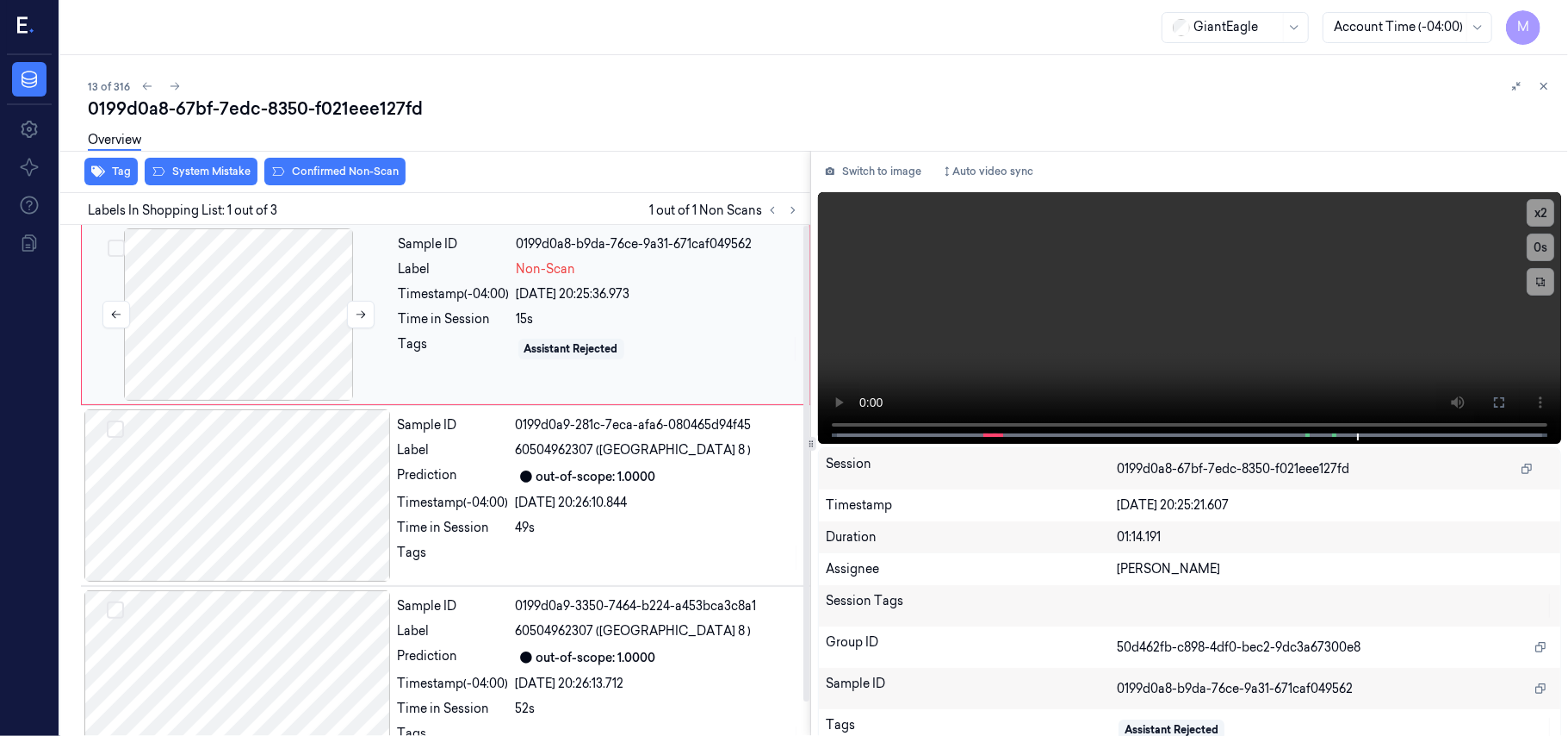
click at [276, 289] on div at bounding box center [239, 315] width 307 height 172
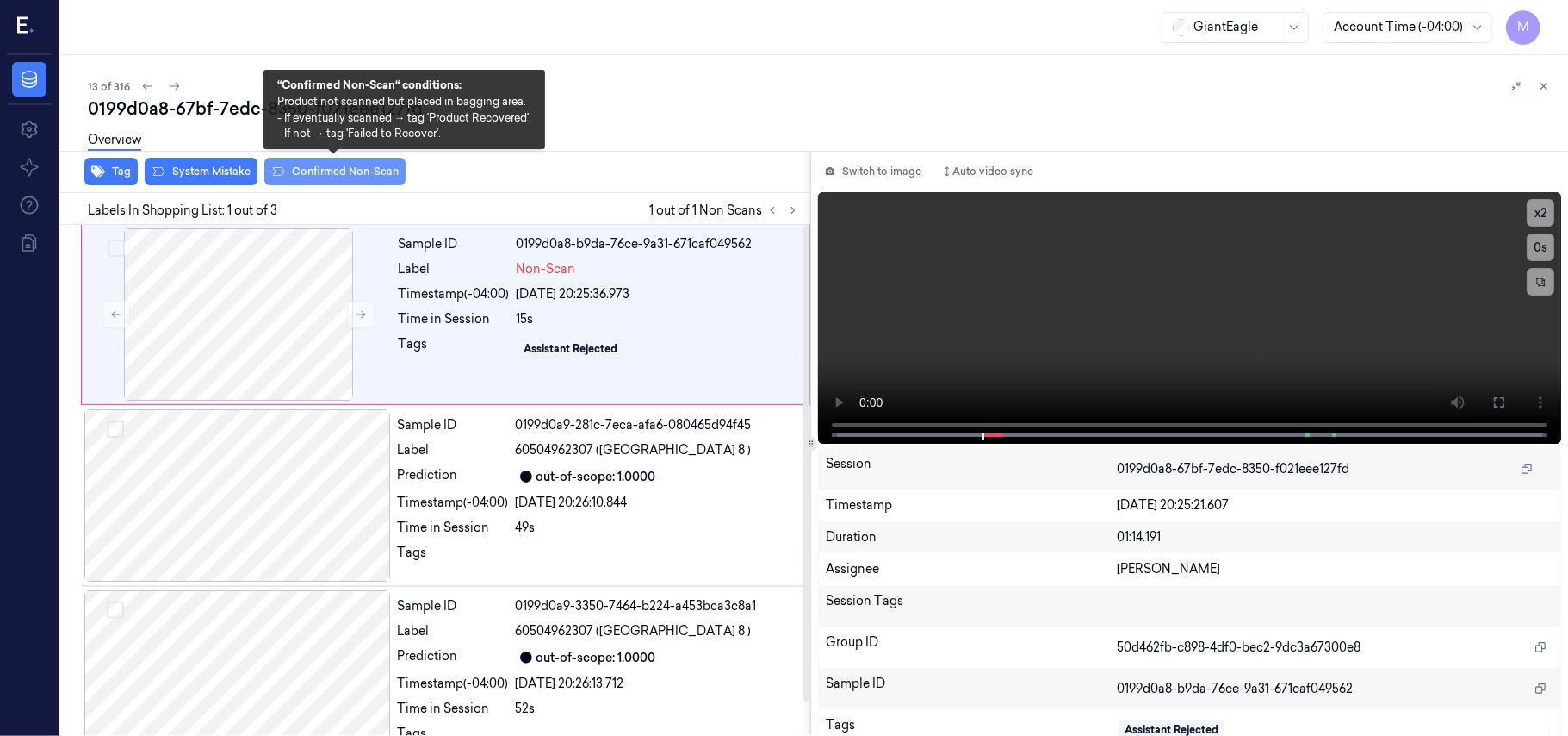
click at [336, 169] on button "Confirmed Non-Scan" at bounding box center [334, 170] width 141 height 27
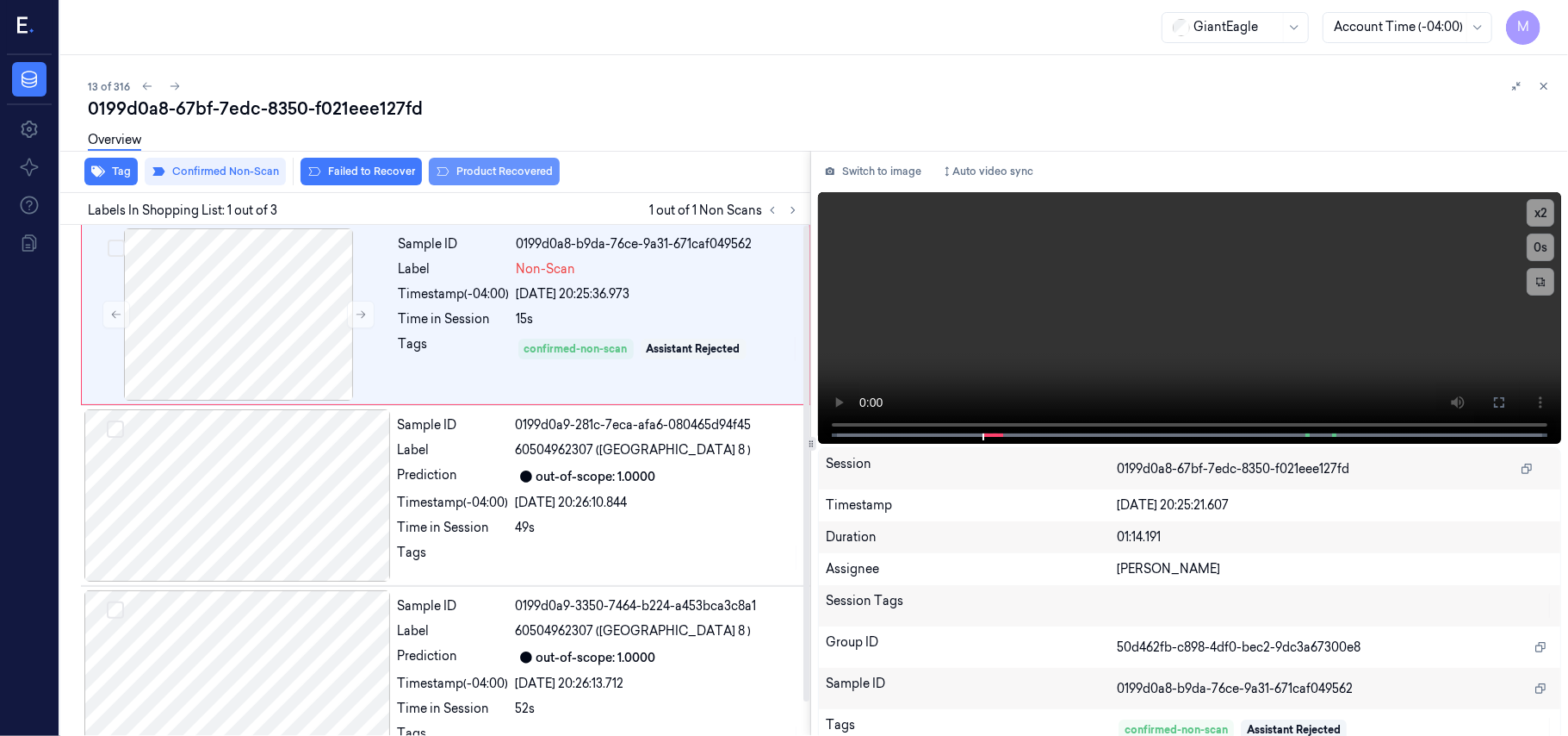
click at [501, 172] on button "Product Recovered" at bounding box center [494, 170] width 131 height 27
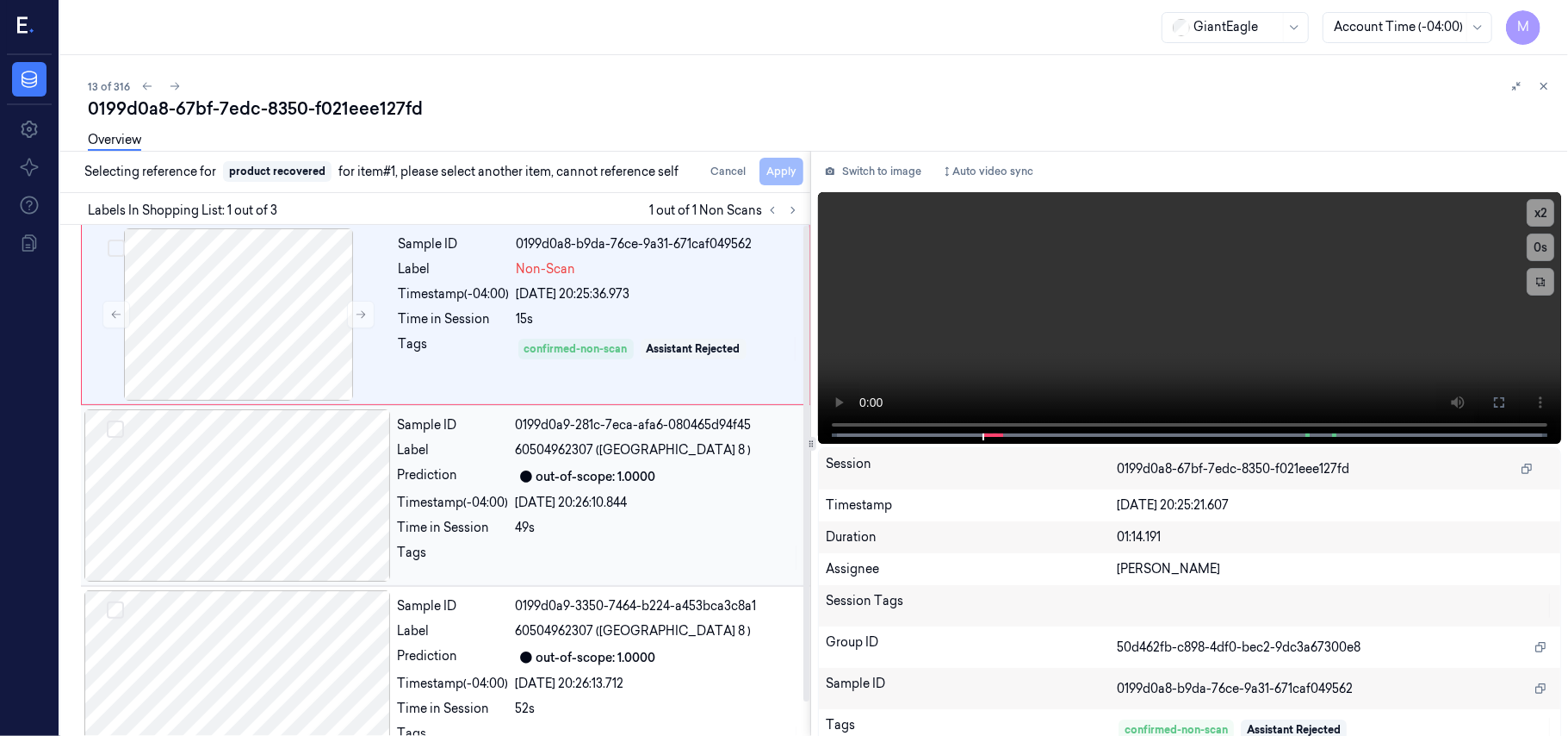
click at [608, 486] on div "out-of-scope: 1.0000" at bounding box center [596, 477] width 120 height 18
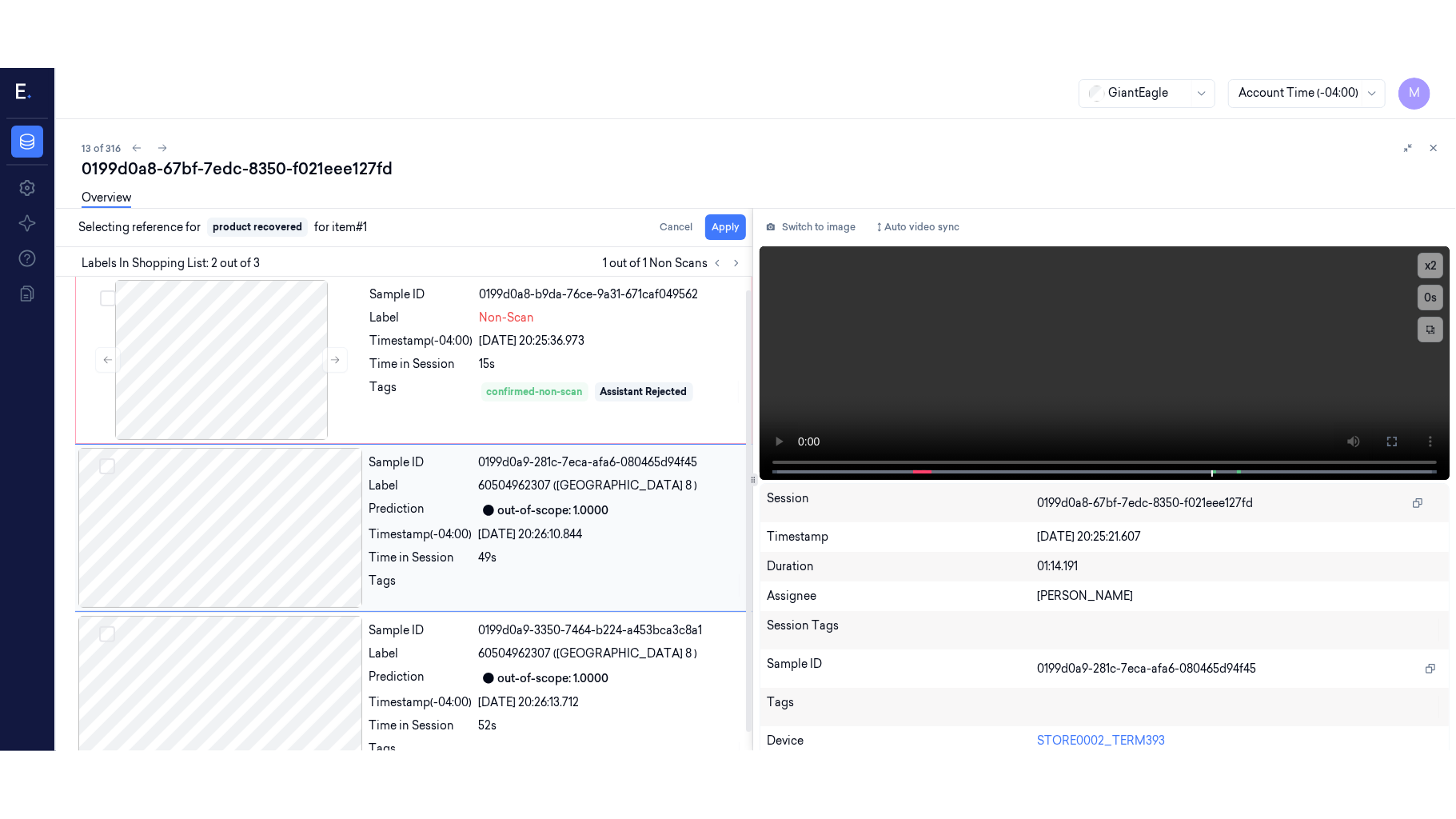
scroll to position [14, 0]
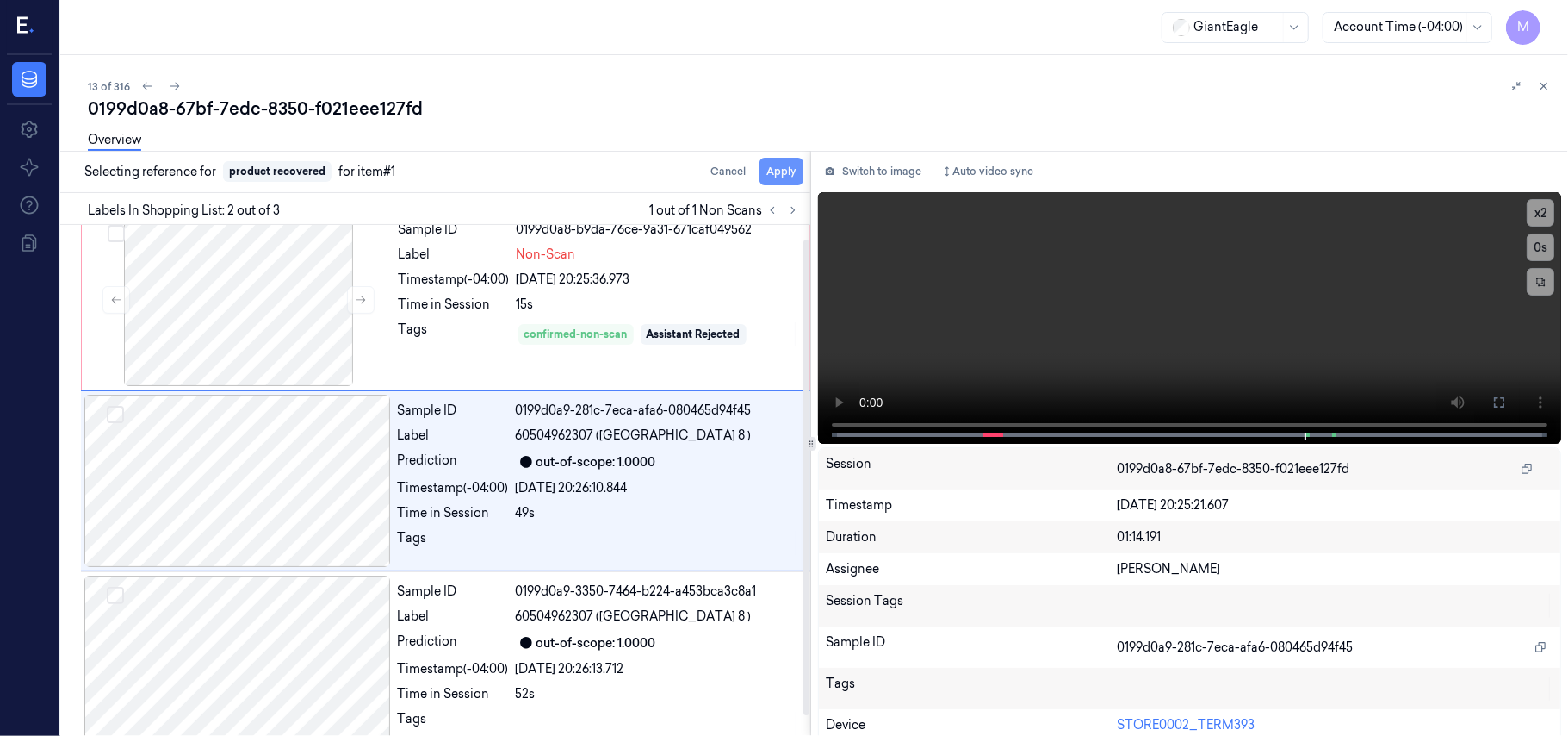
click at [780, 170] on button "Apply" at bounding box center [781, 170] width 44 height 27
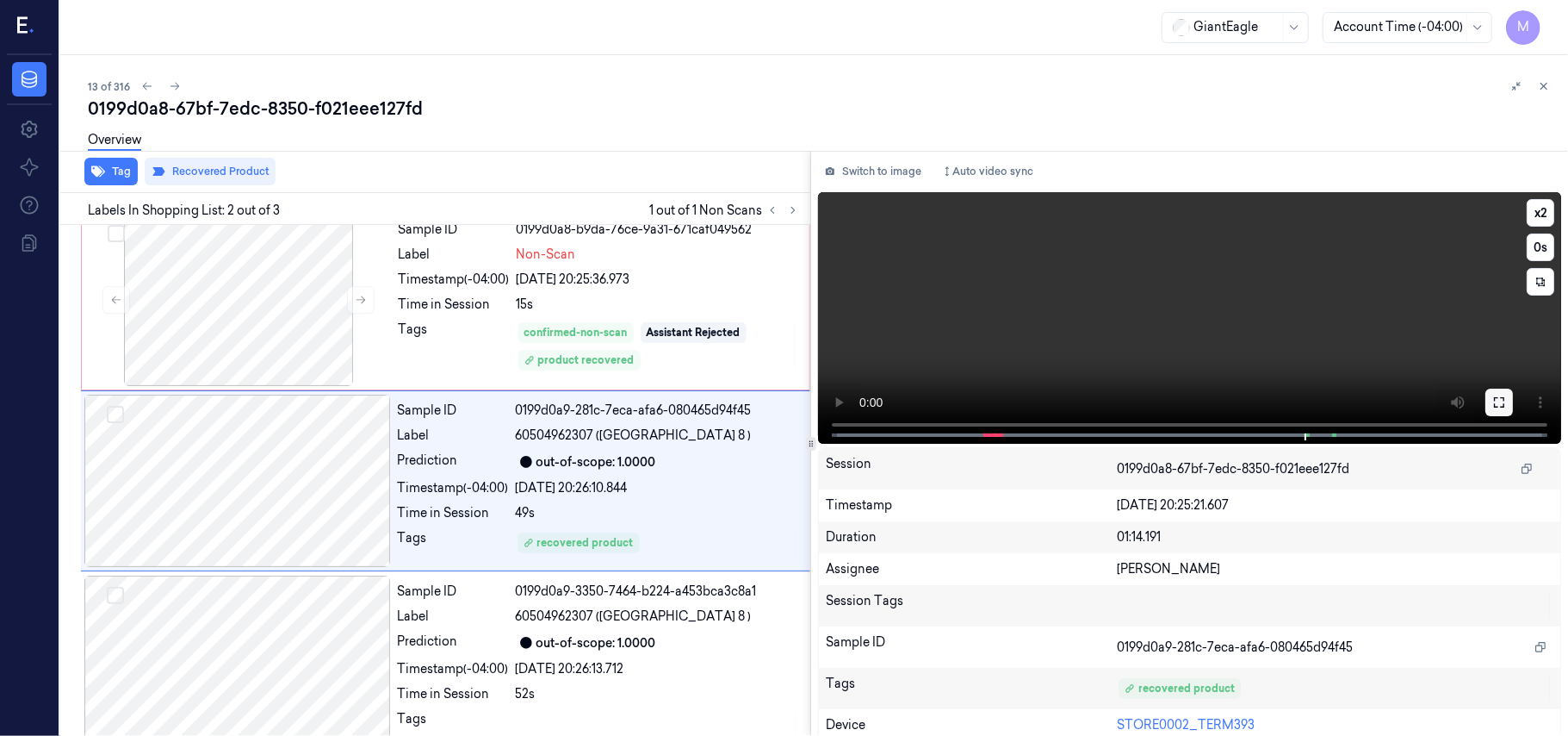
click at [1492, 395] on icon at bounding box center [1499, 402] width 14 height 14
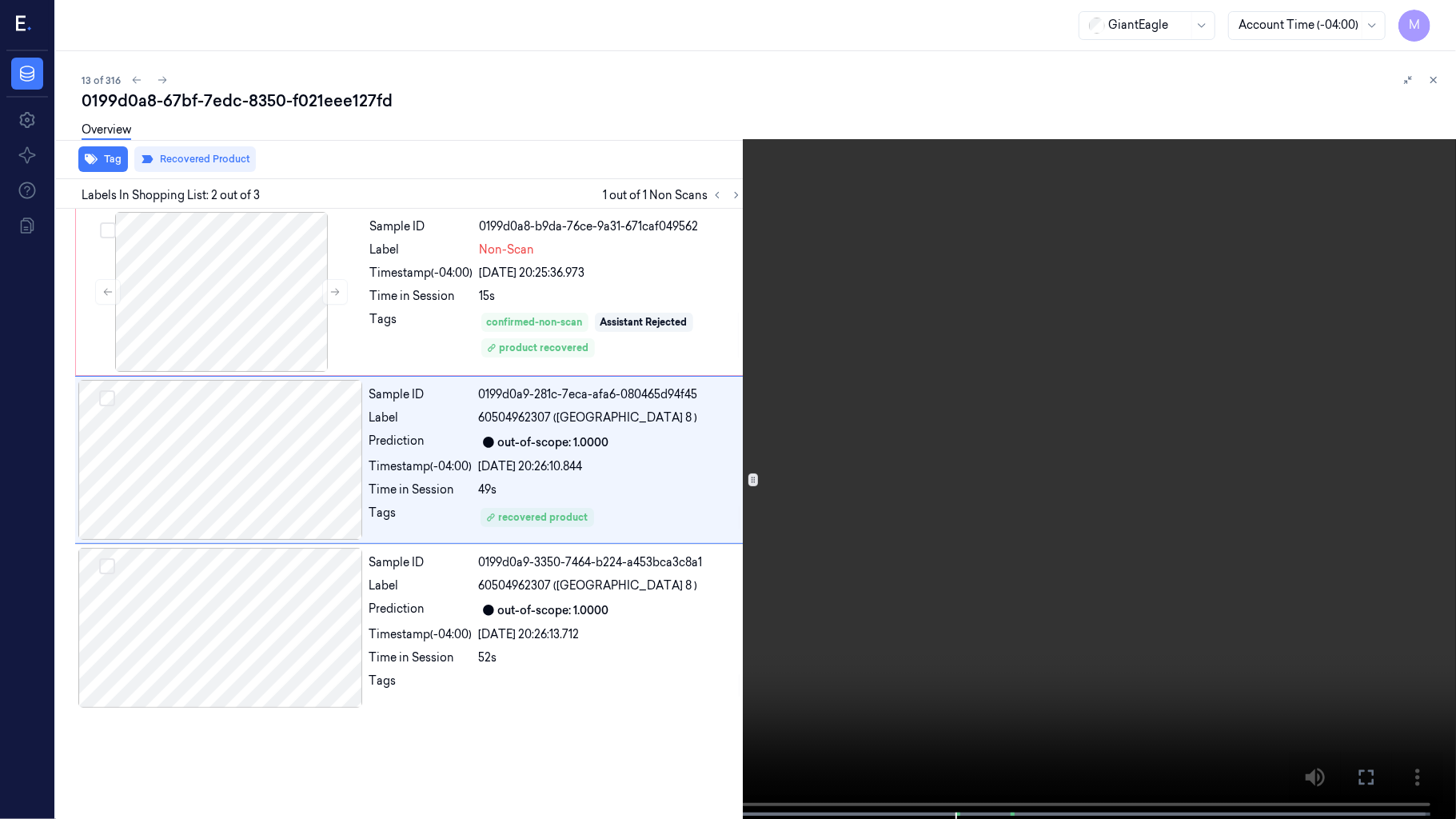
click at [1063, 476] on video at bounding box center [728, 411] width 1456 height 822
click at [1111, 555] on video at bounding box center [728, 411] width 1456 height 822
click at [0, 0] on button at bounding box center [0, 0] width 0 height 0
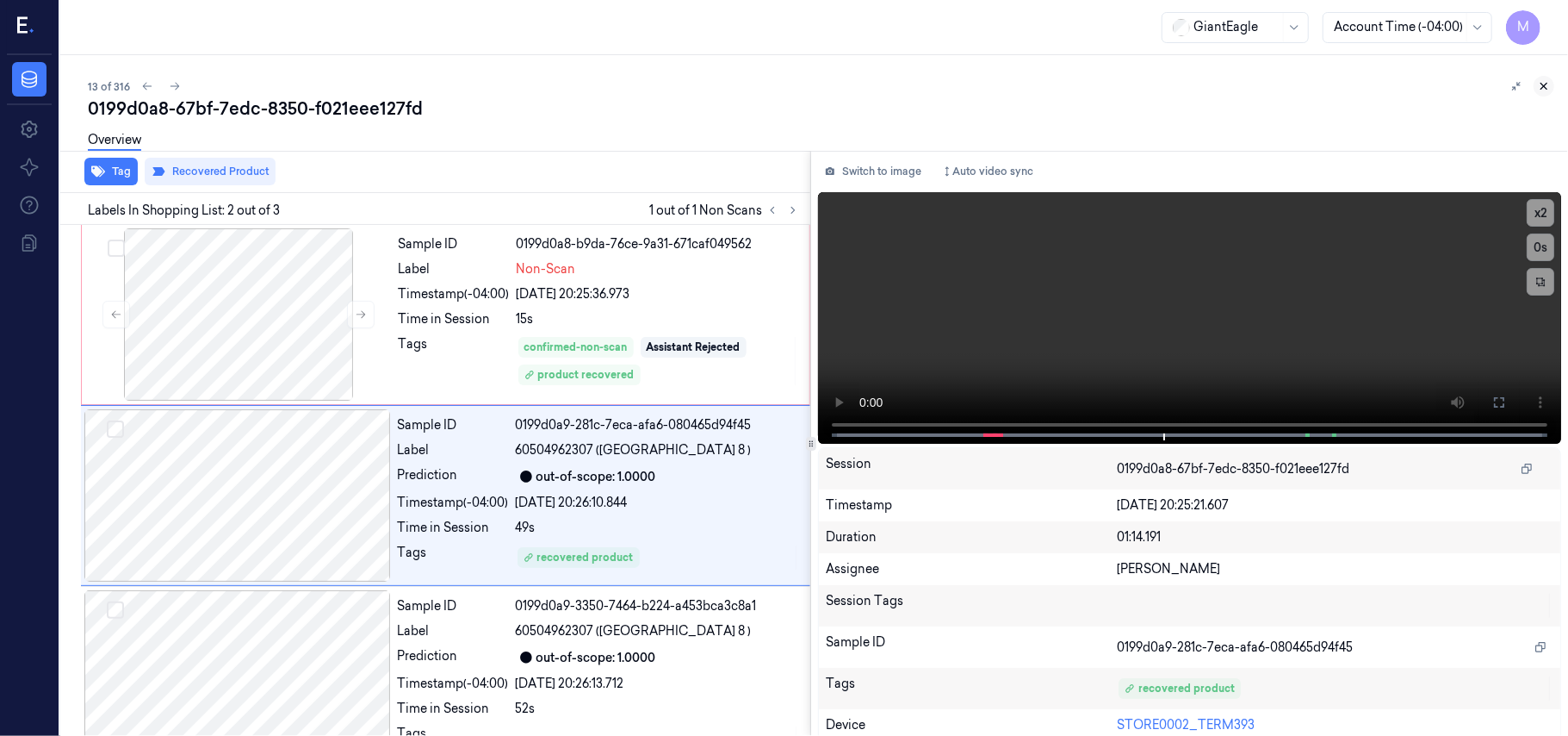
click at [1541, 84] on icon at bounding box center [1544, 86] width 12 height 12
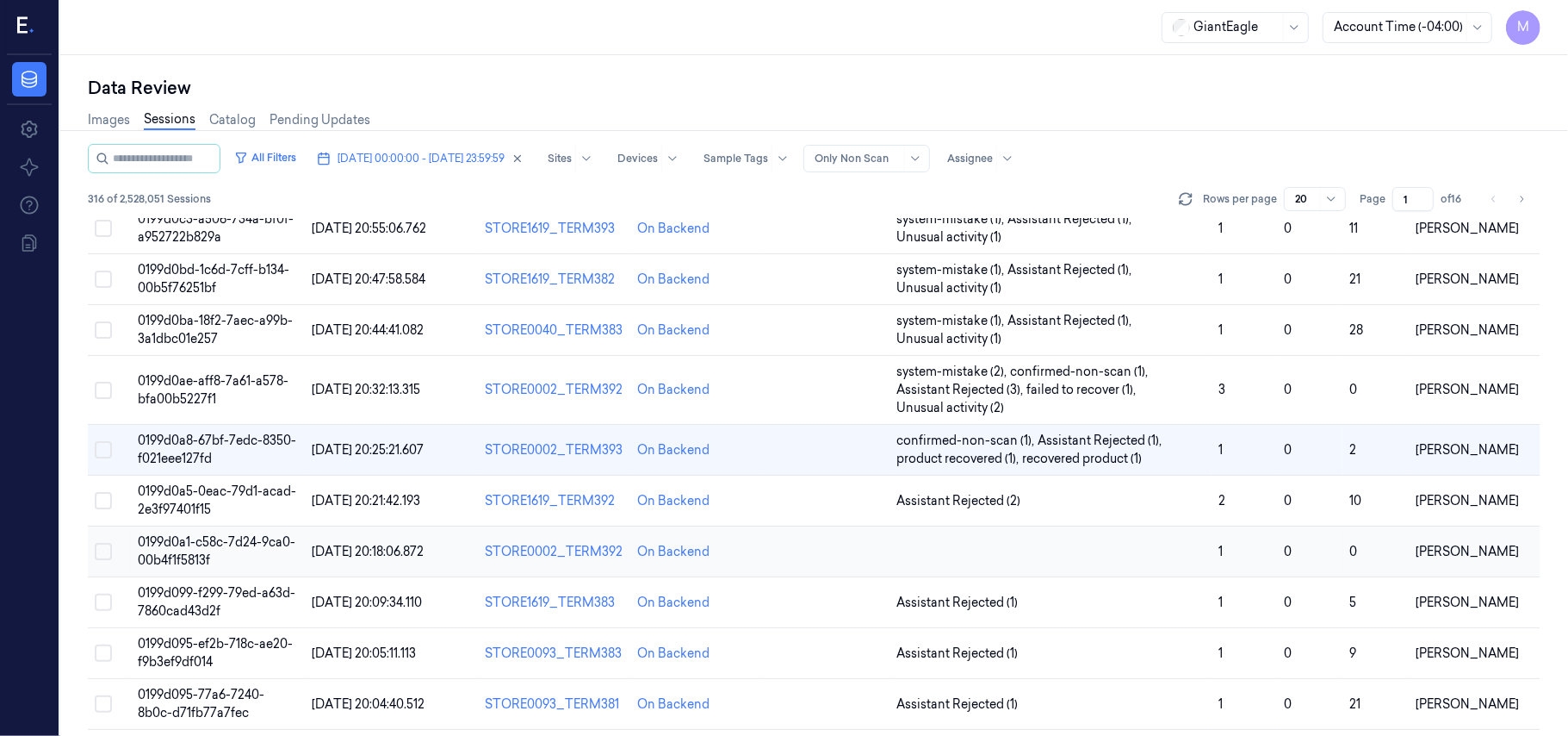
scroll to position [573, 0]
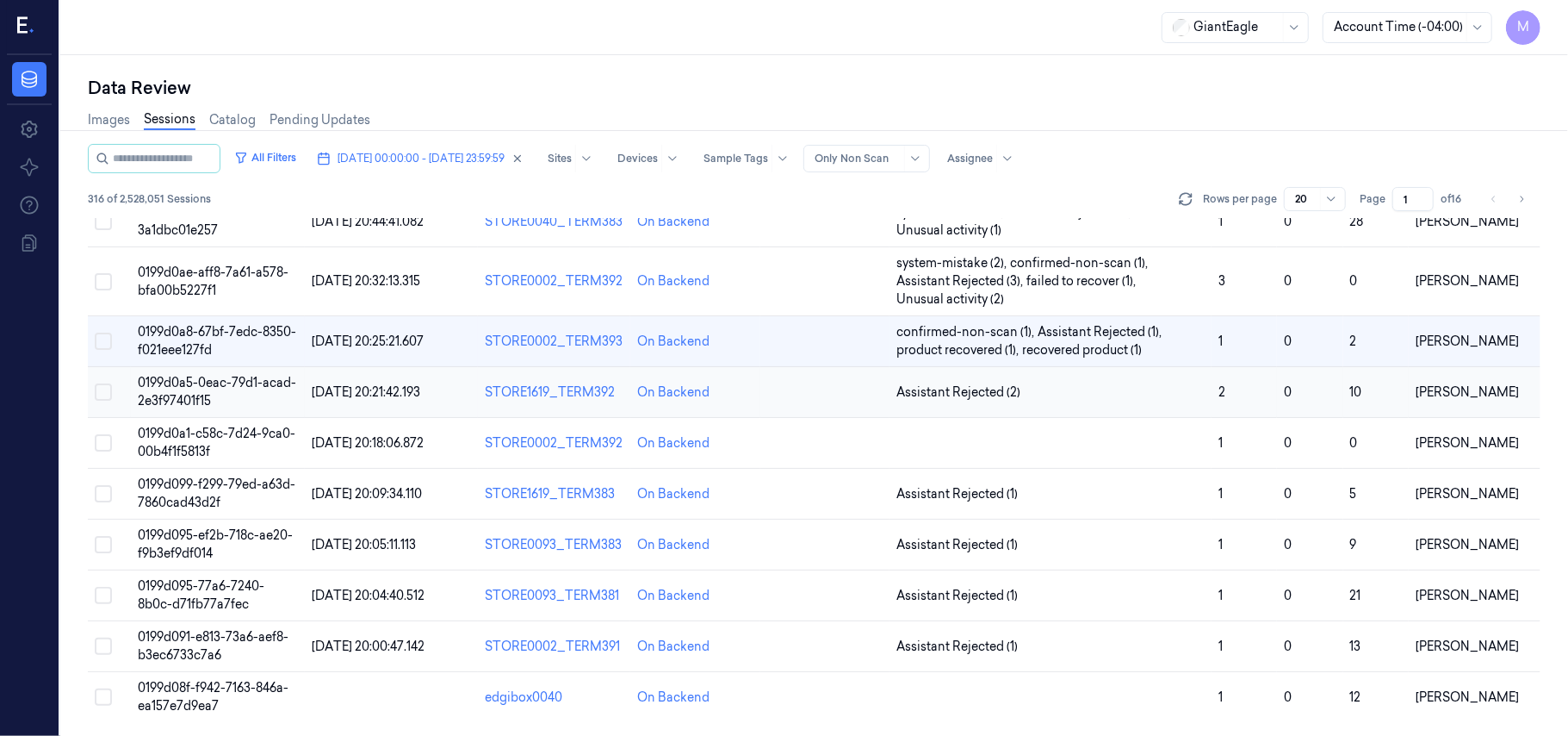
click at [222, 382] on span "0199d0a5-0eac-79d1-acad-2e3f97401f15" at bounding box center [216, 391] width 158 height 34
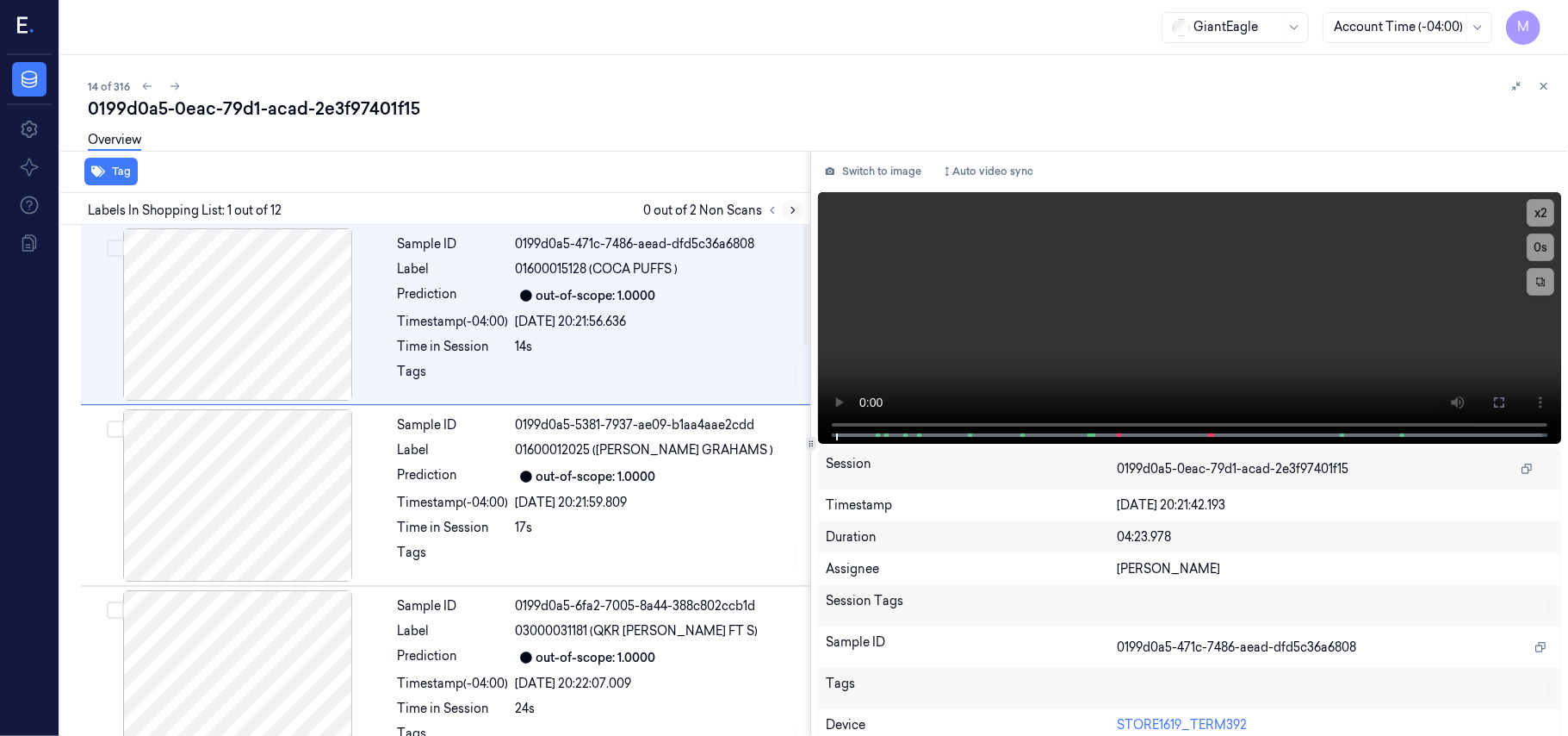
click at [792, 214] on icon at bounding box center [793, 210] width 12 height 12
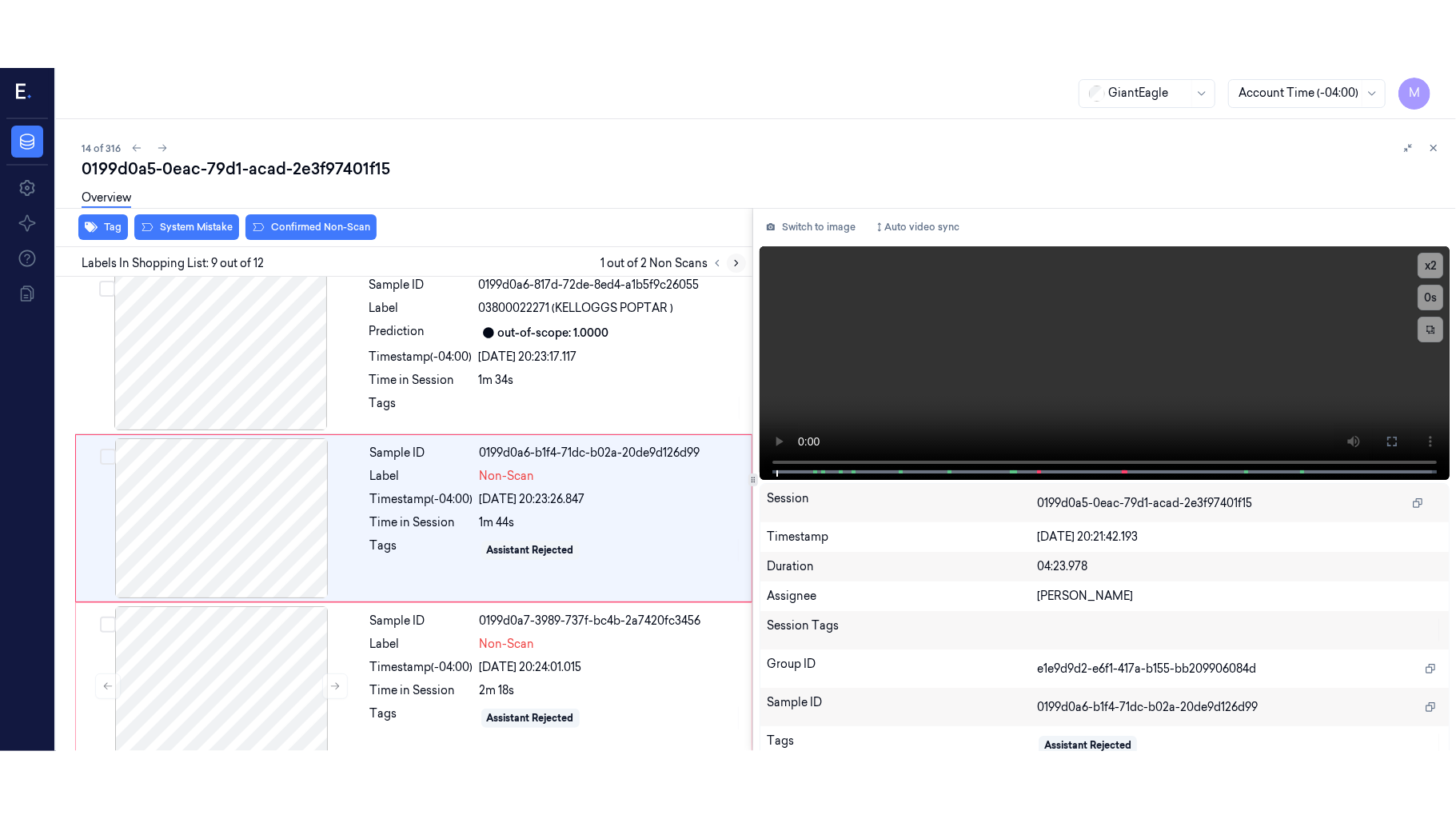
scroll to position [1194, 0]
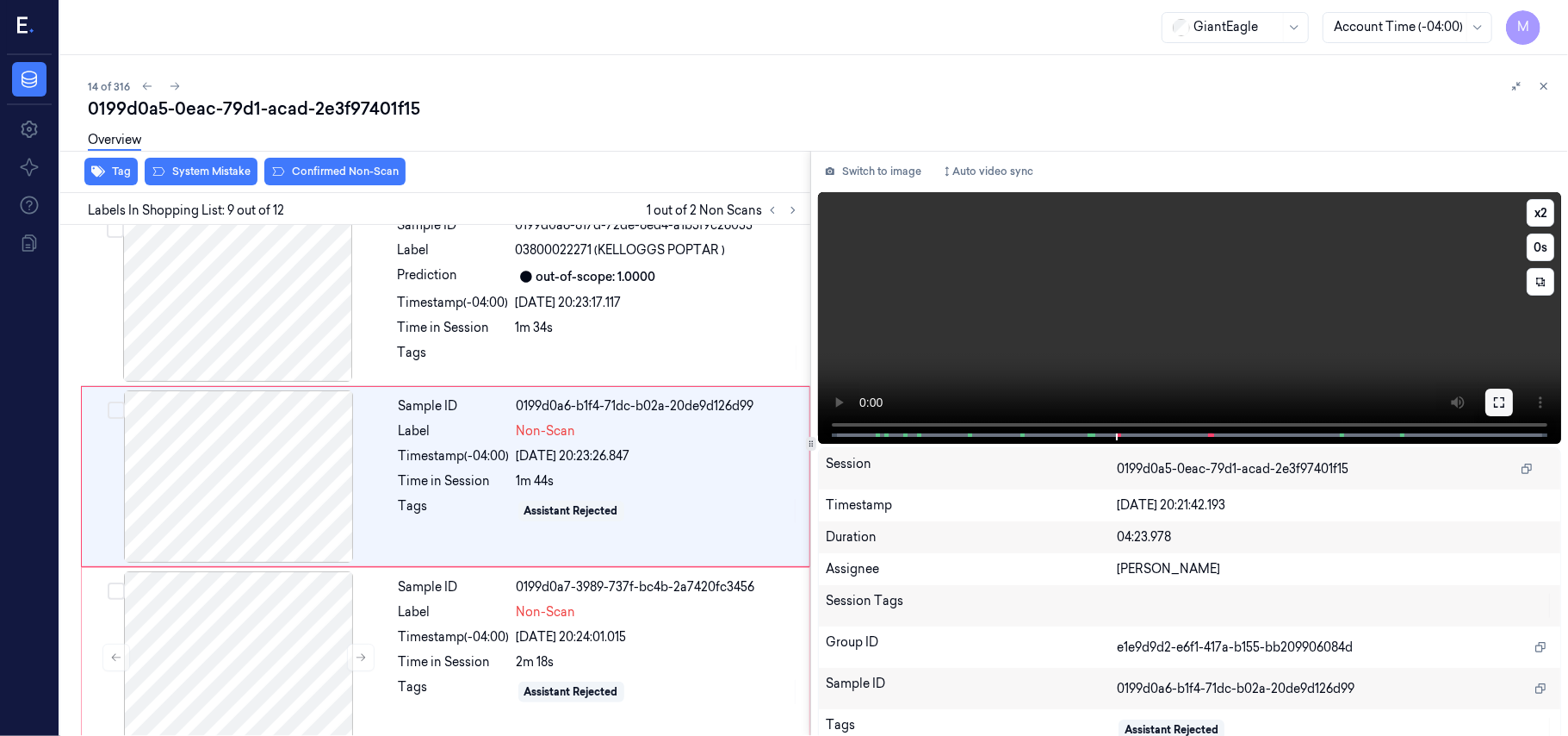
click at [1502, 405] on button at bounding box center [1499, 402] width 27 height 27
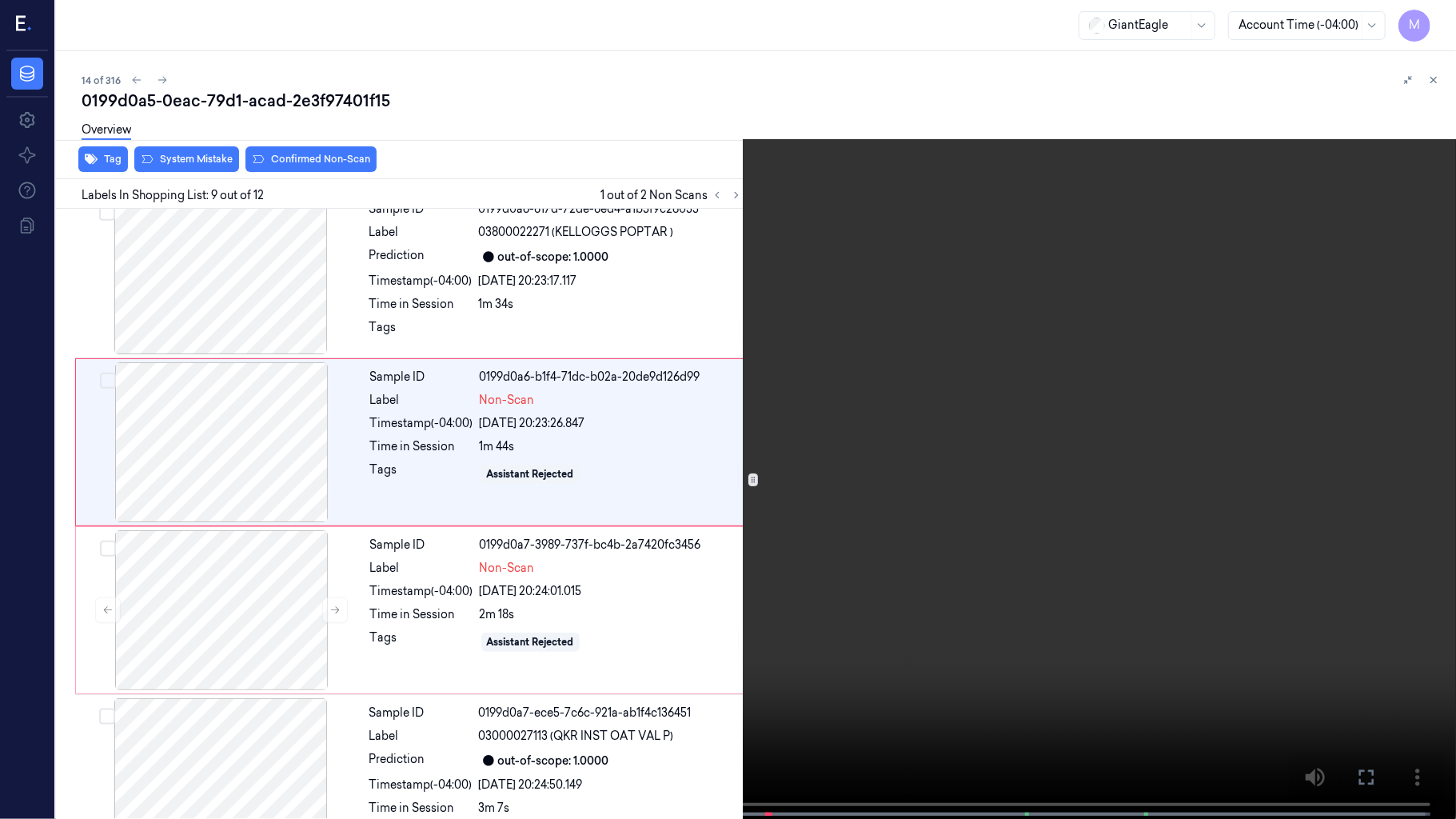
click at [1064, 403] on video at bounding box center [728, 411] width 1456 height 822
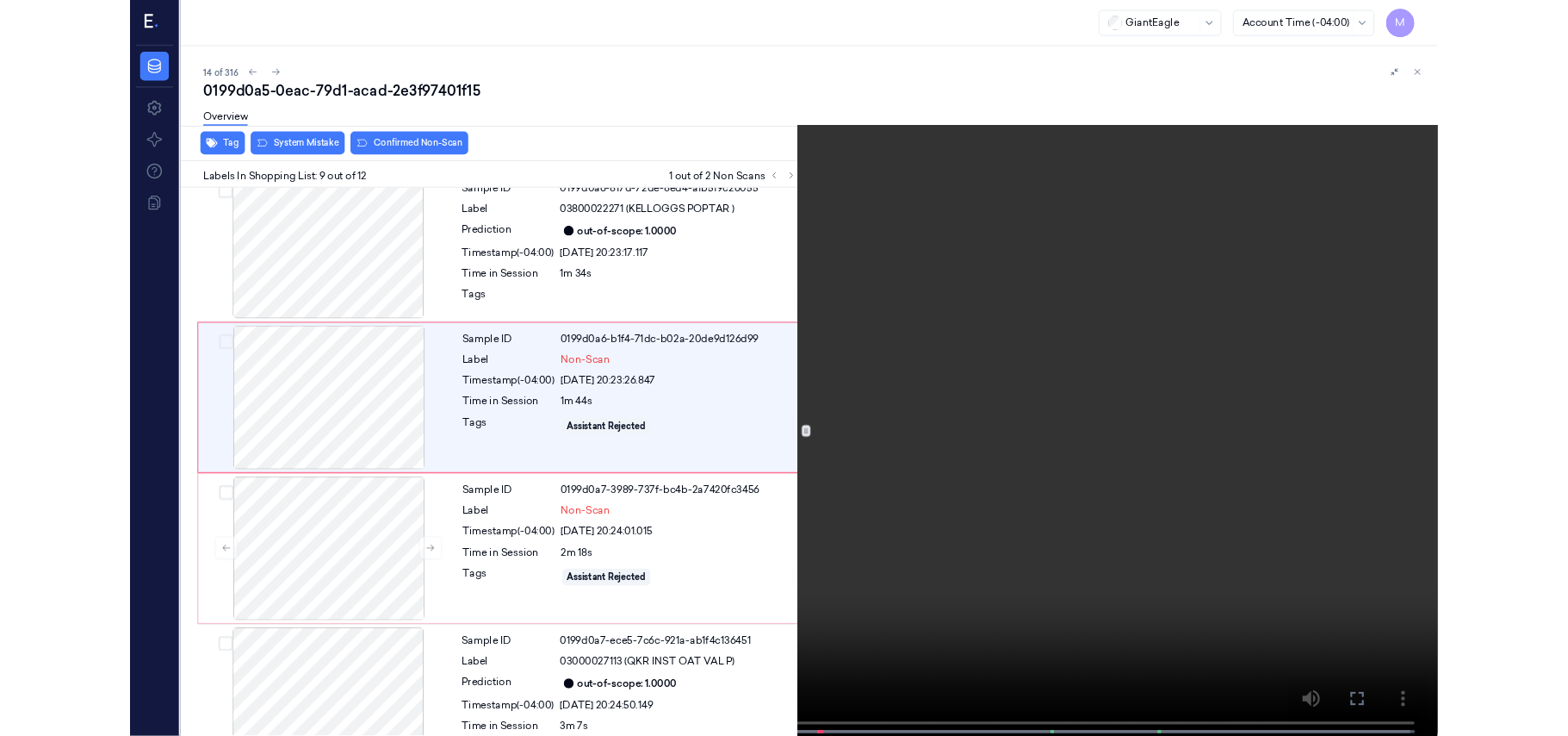
scroll to position [1213, 0]
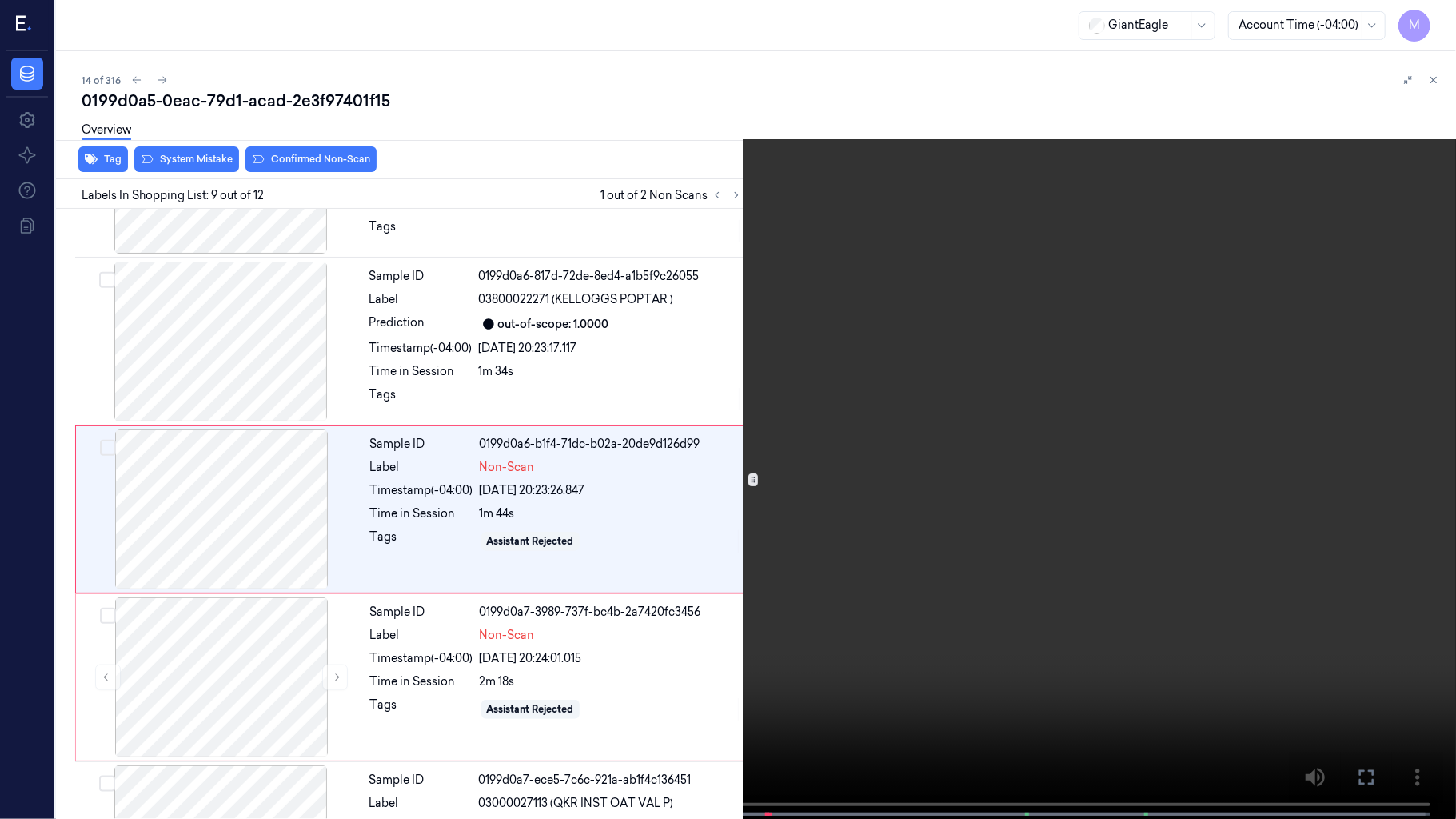
click at [1064, 403] on video at bounding box center [728, 411] width 1456 height 822
click at [769, 462] on video at bounding box center [728, 411] width 1456 height 822
click at [835, 443] on video at bounding box center [728, 411] width 1456 height 822
click at [806, 392] on video at bounding box center [728, 411] width 1456 height 822
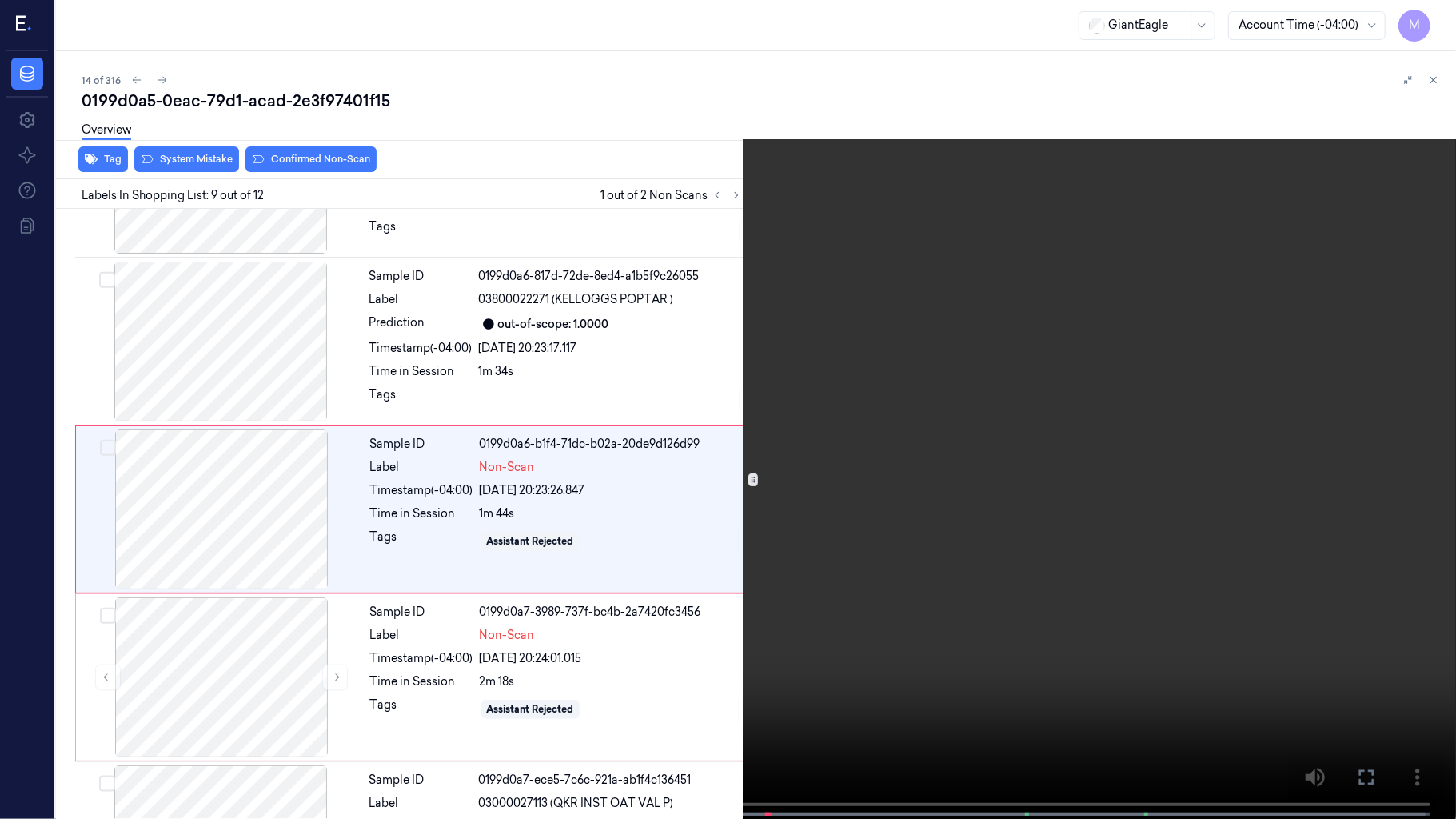
click at [828, 370] on video at bounding box center [728, 411] width 1456 height 822
click at [858, 445] on video at bounding box center [728, 411] width 1456 height 822
click at [0, 0] on icon at bounding box center [0, 0] width 0 height 0
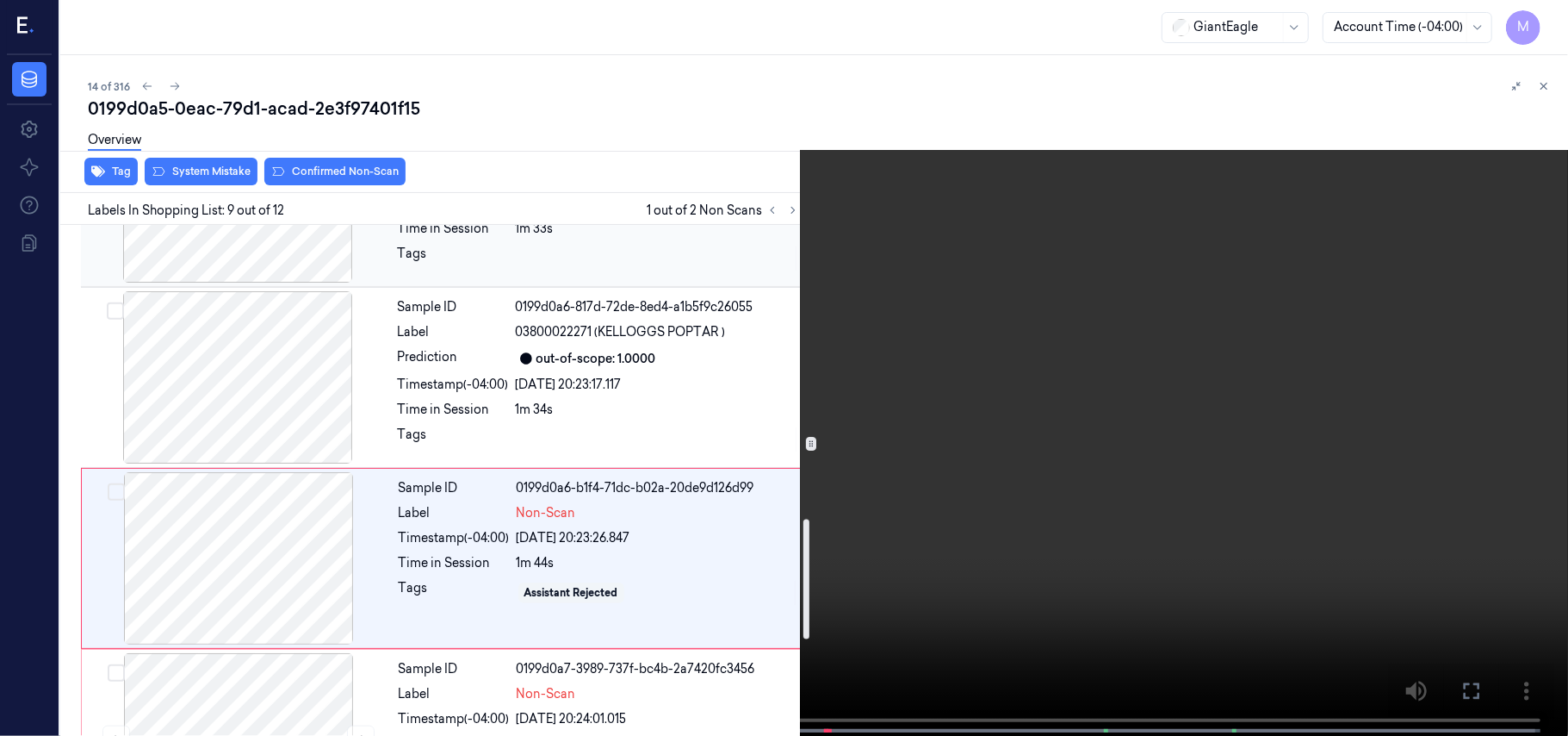
scroll to position [1263, 0]
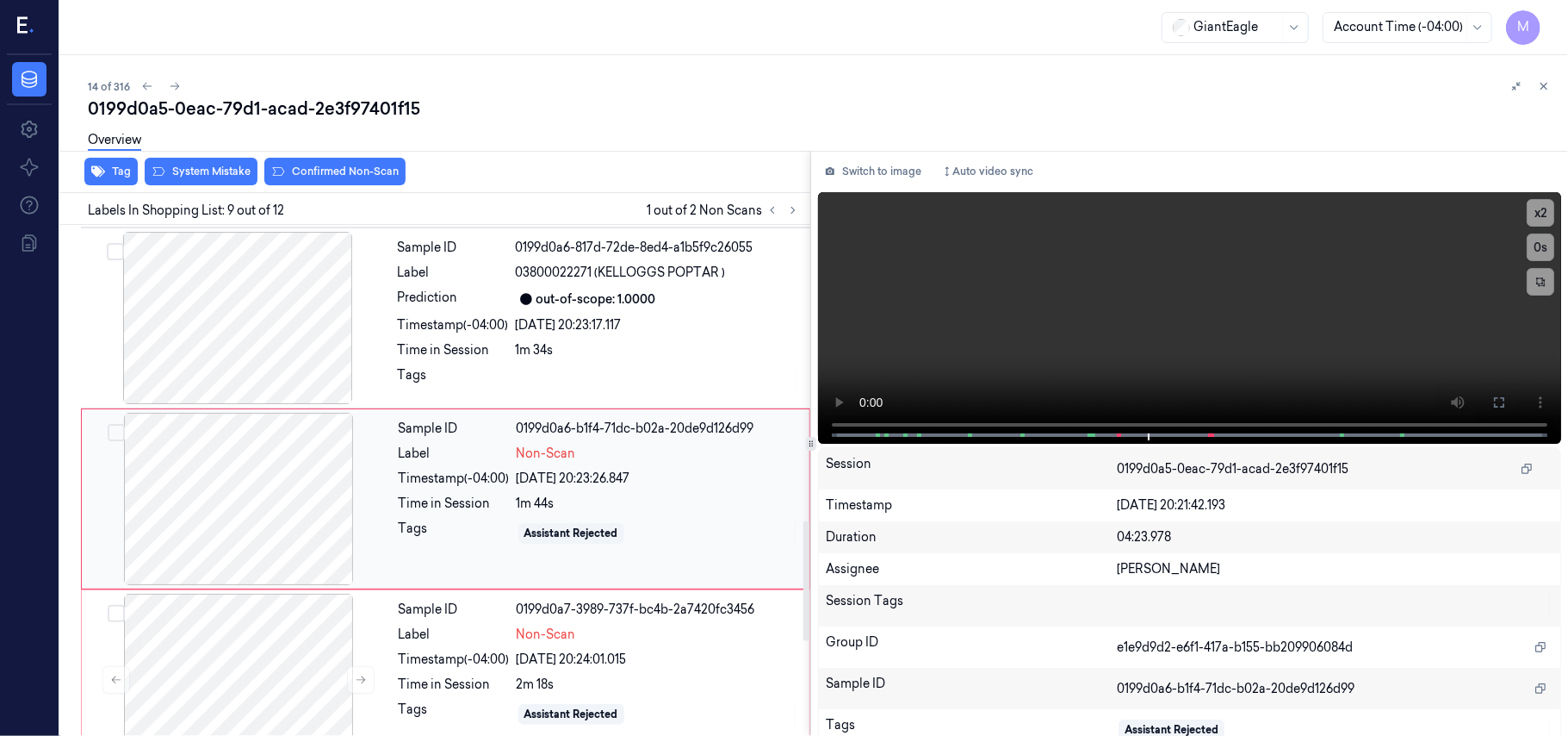
click at [522, 507] on div "1m 44s" at bounding box center [658, 503] width 283 height 18
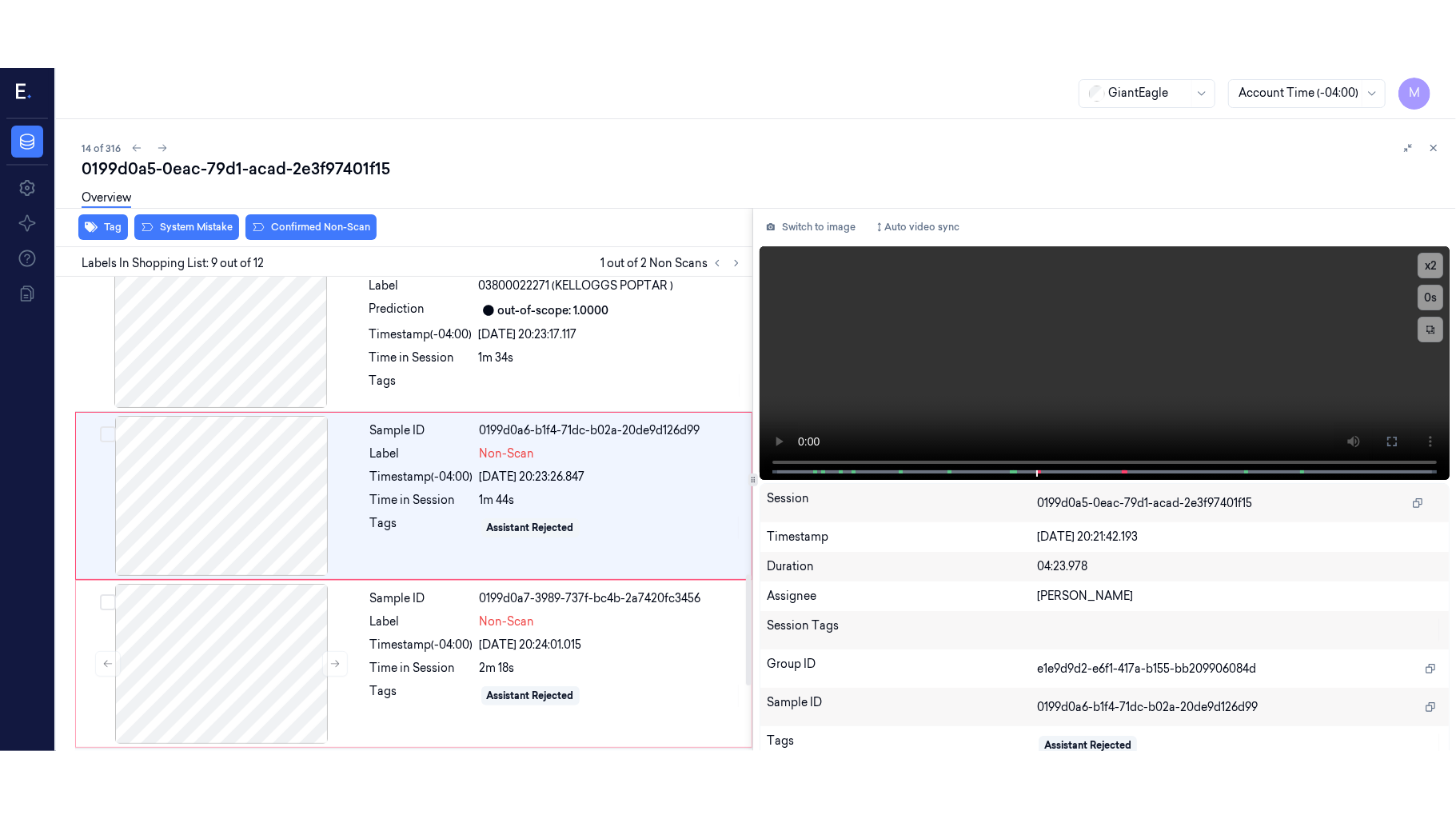
scroll to position [1194, 0]
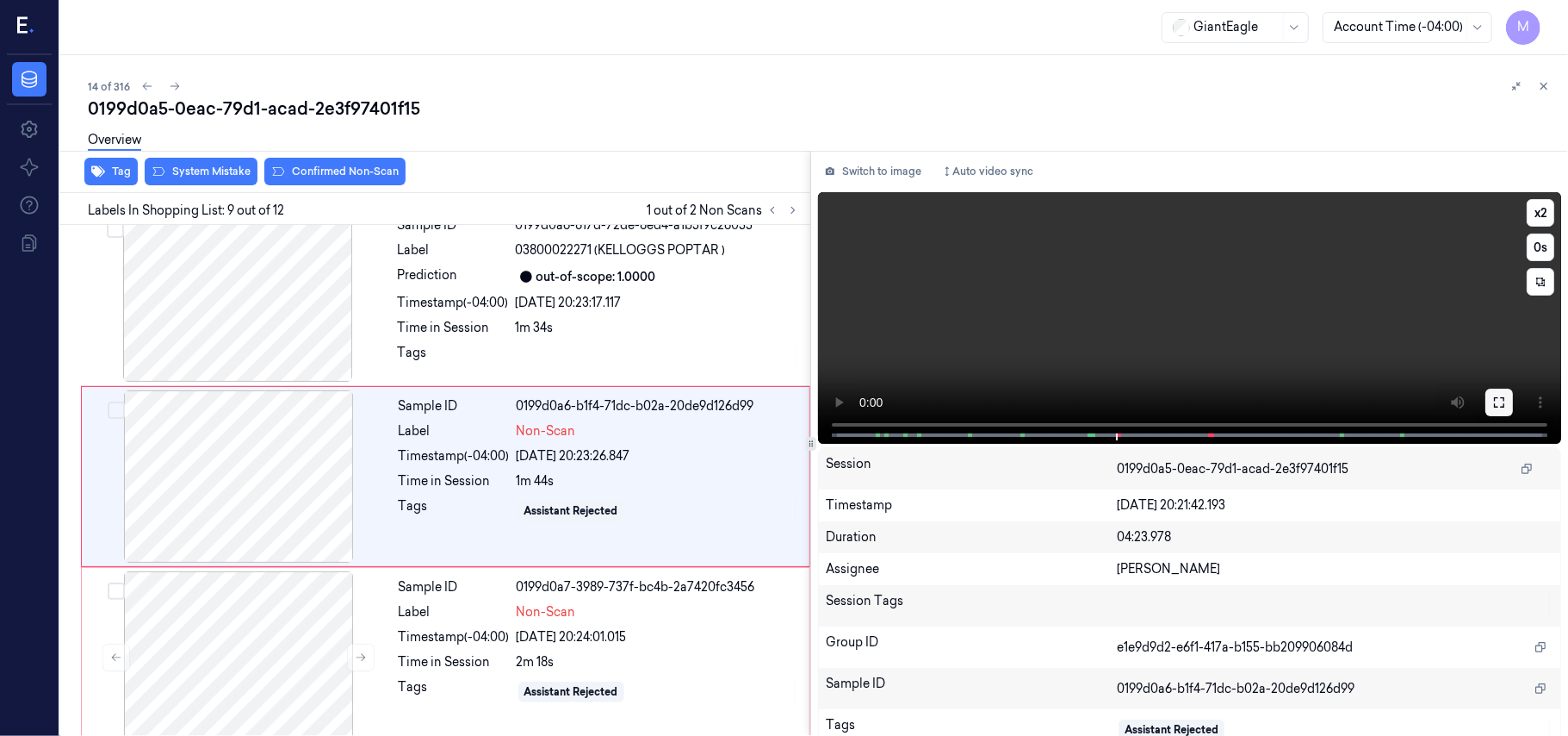
click at [1496, 396] on icon at bounding box center [1499, 402] width 14 height 14
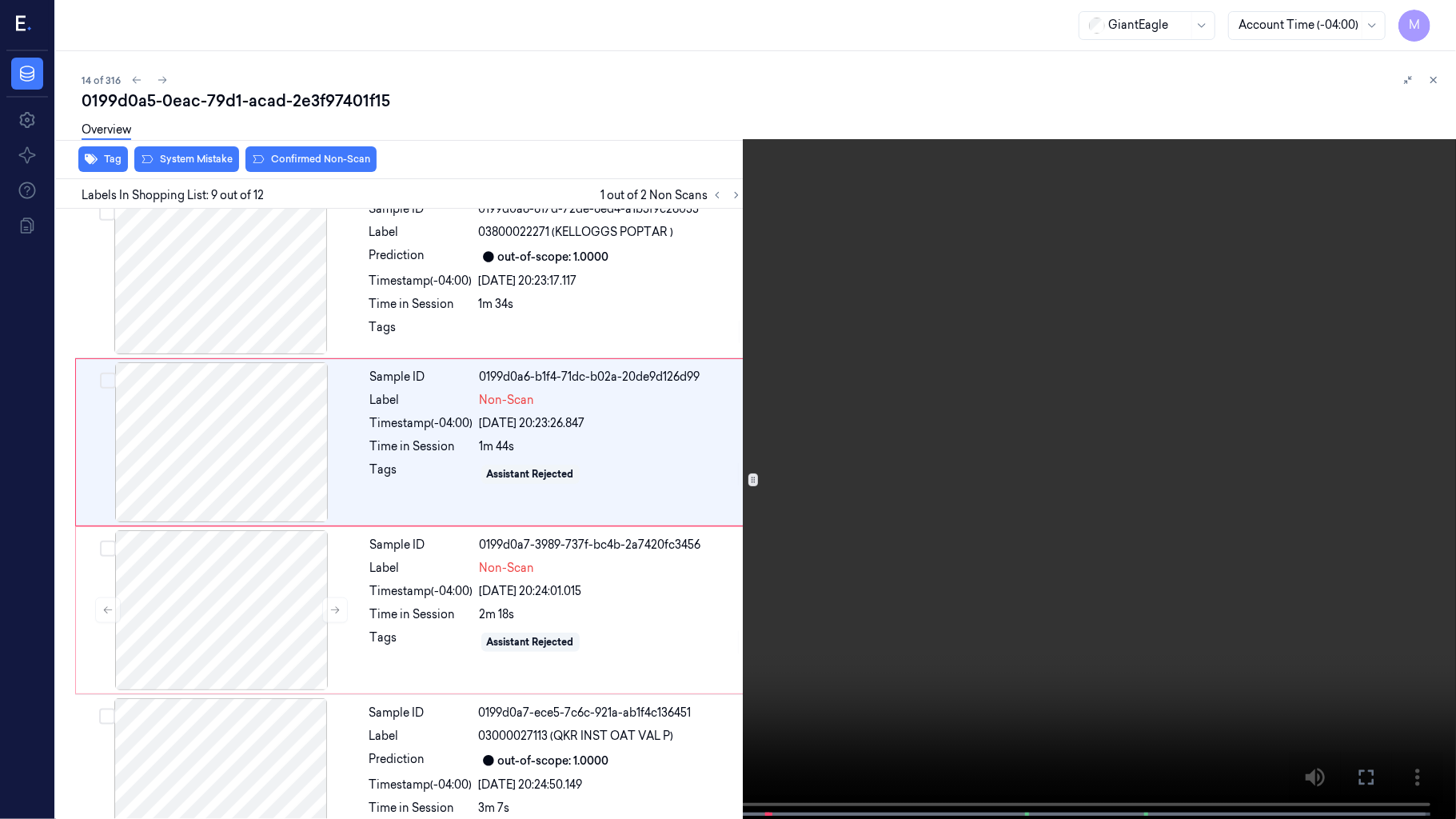
click at [1079, 442] on video at bounding box center [728, 411] width 1456 height 822
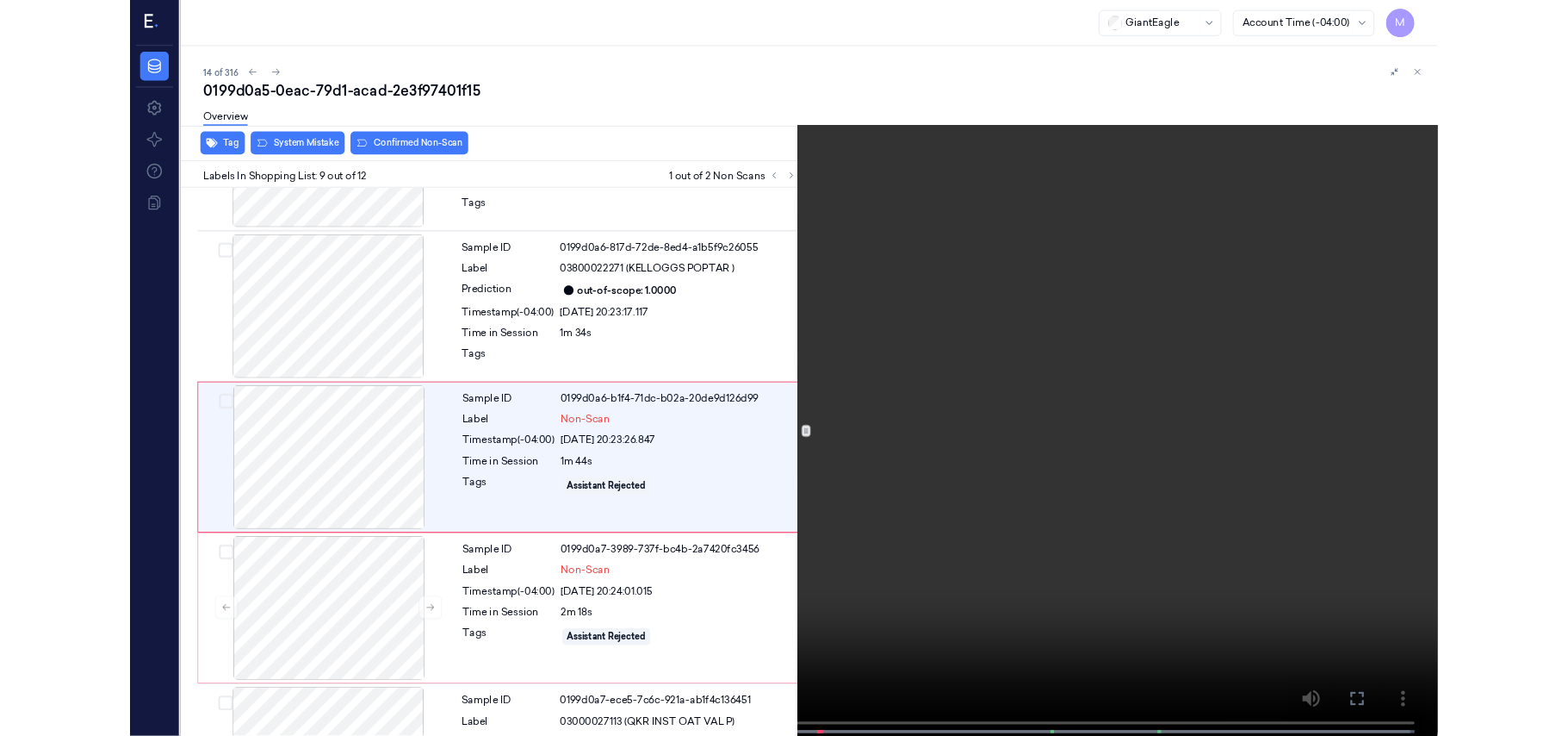
scroll to position [1213, 0]
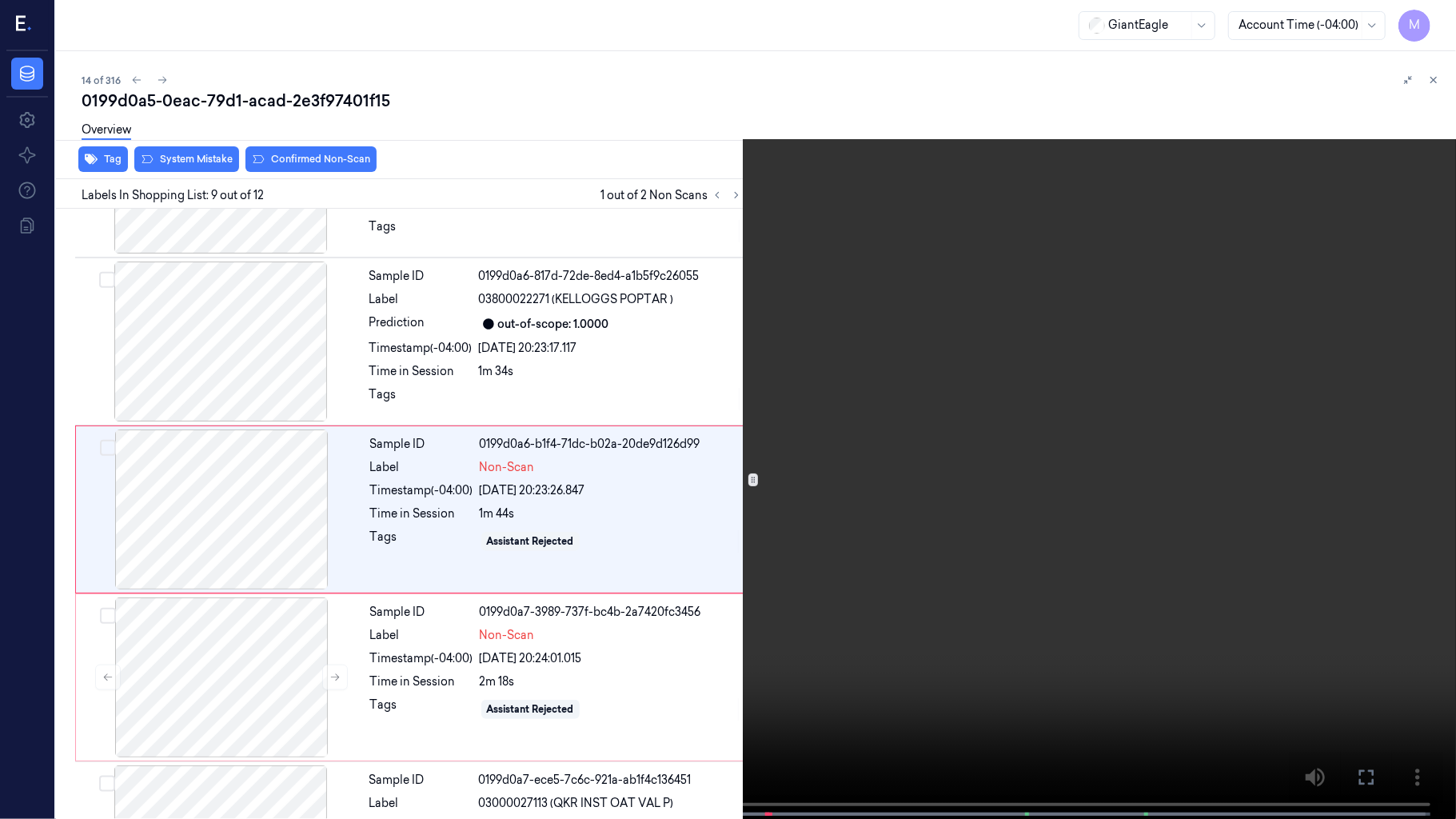
click at [1076, 491] on video at bounding box center [728, 411] width 1456 height 822
click at [868, 448] on video at bounding box center [728, 411] width 1456 height 822
click at [964, 424] on video at bounding box center [728, 411] width 1456 height 822
click at [0, 0] on icon at bounding box center [0, 0] width 0 height 0
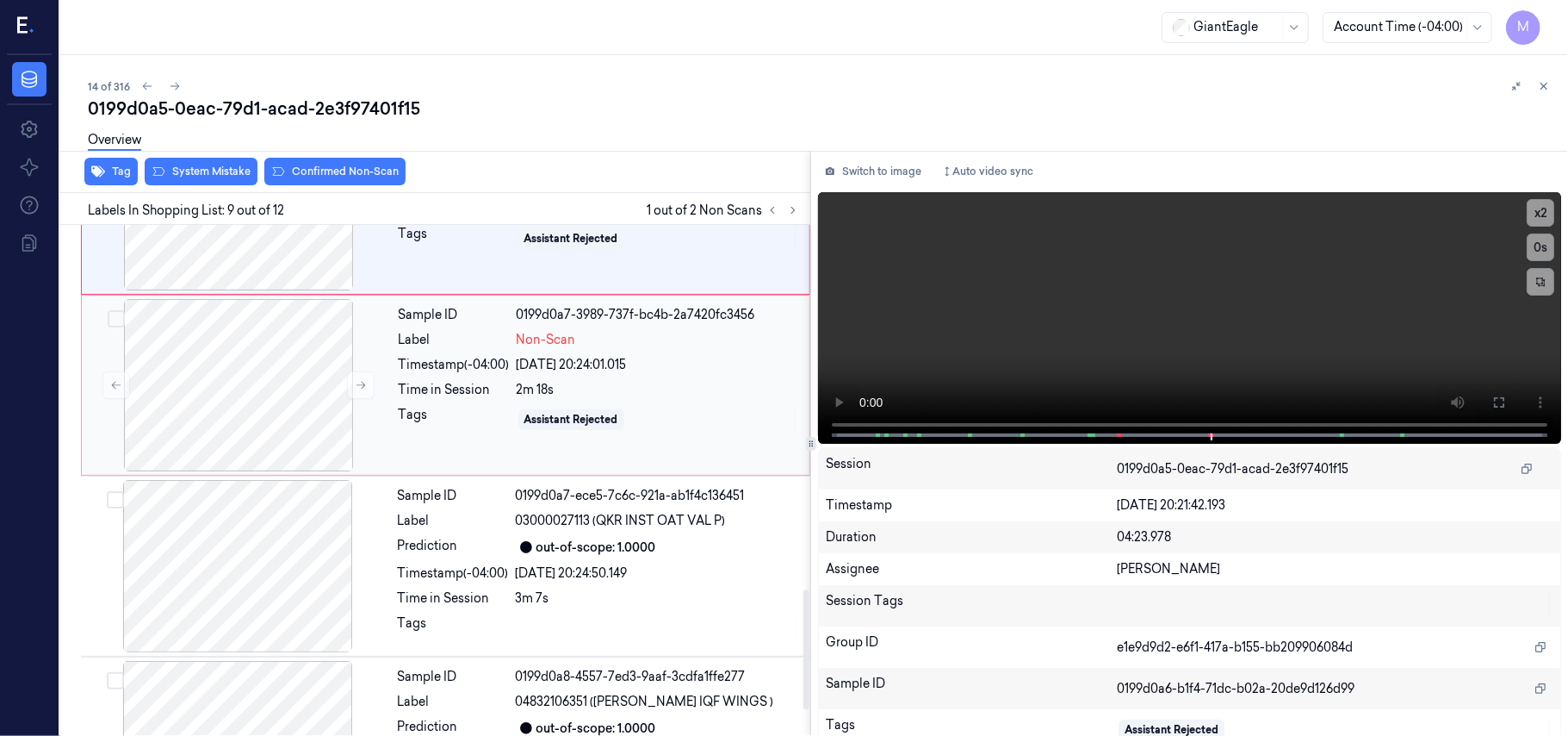
click at [420, 399] on div "Time in Session" at bounding box center [454, 390] width 111 height 18
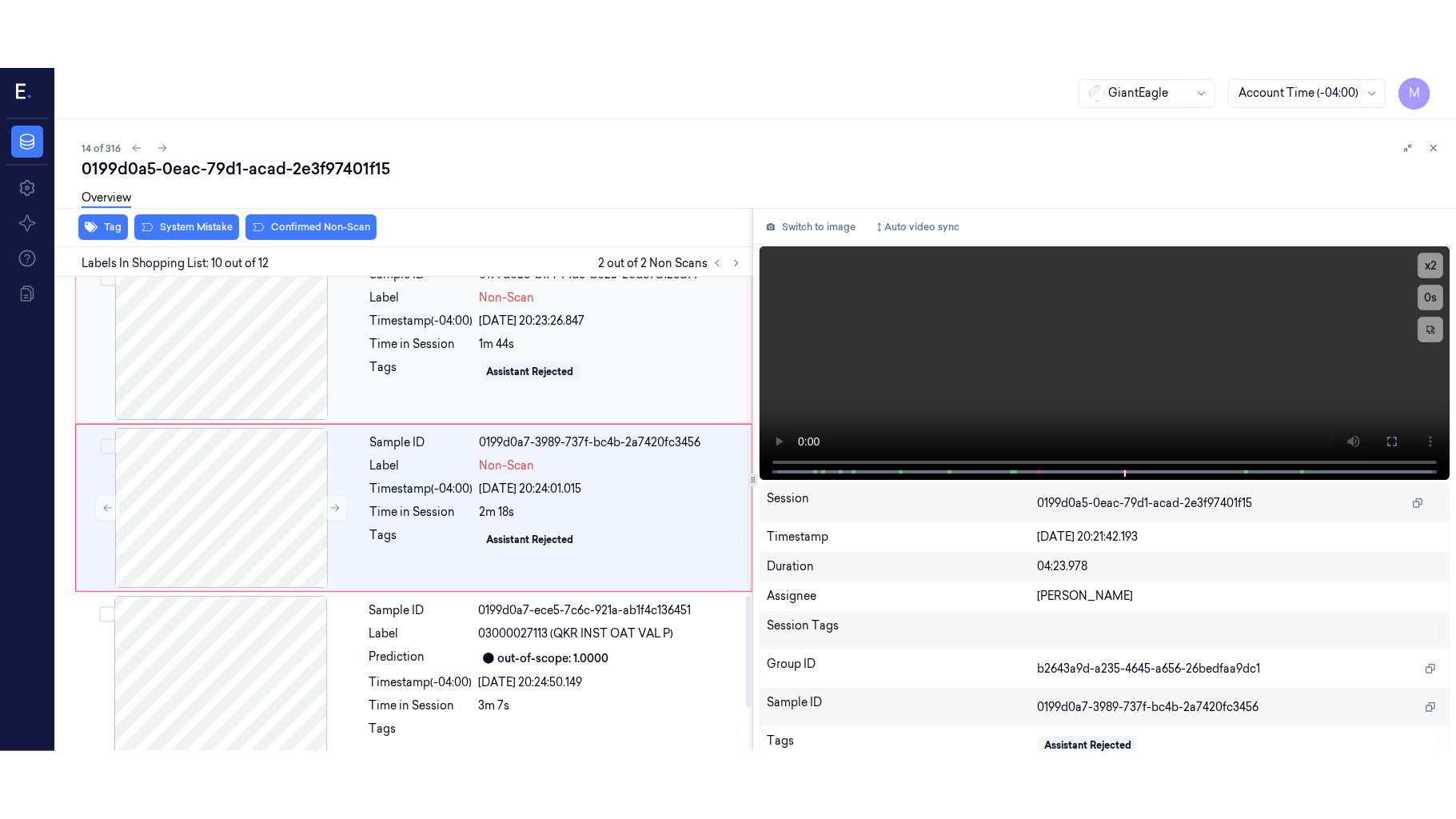
scroll to position [1362, 0]
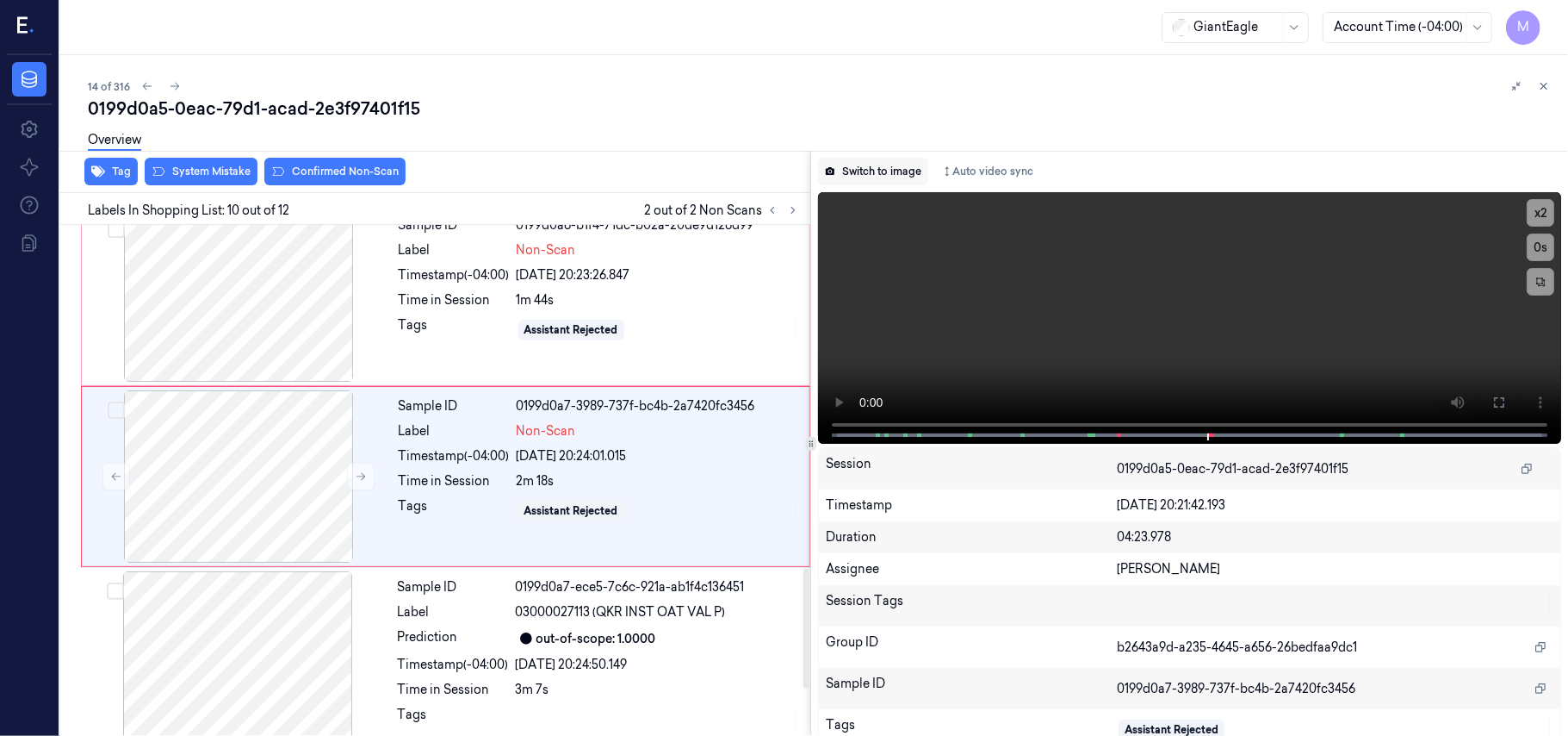
click at [889, 169] on button "Switch to image" at bounding box center [873, 170] width 110 height 27
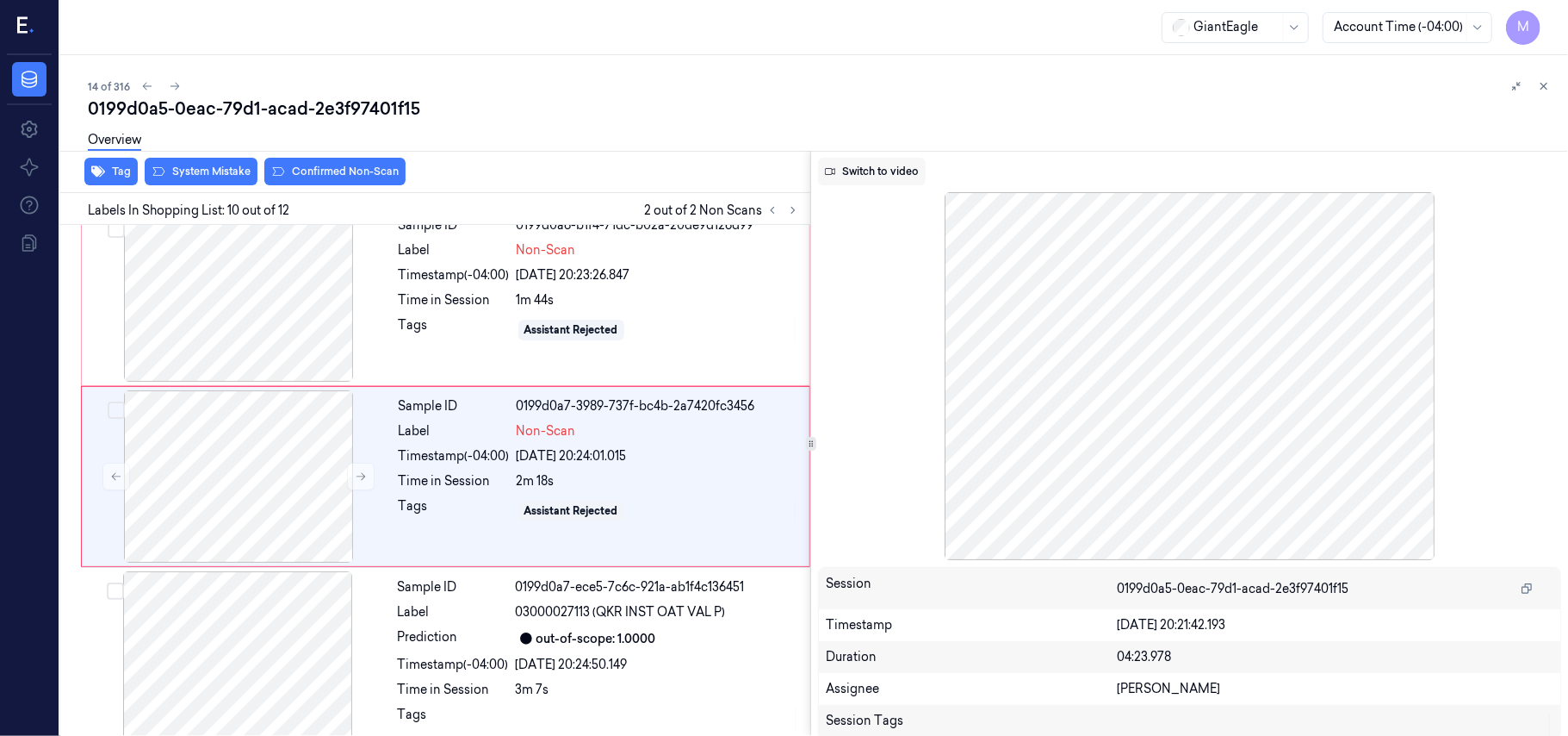
click at [873, 163] on button "Switch to video" at bounding box center [872, 170] width 108 height 27
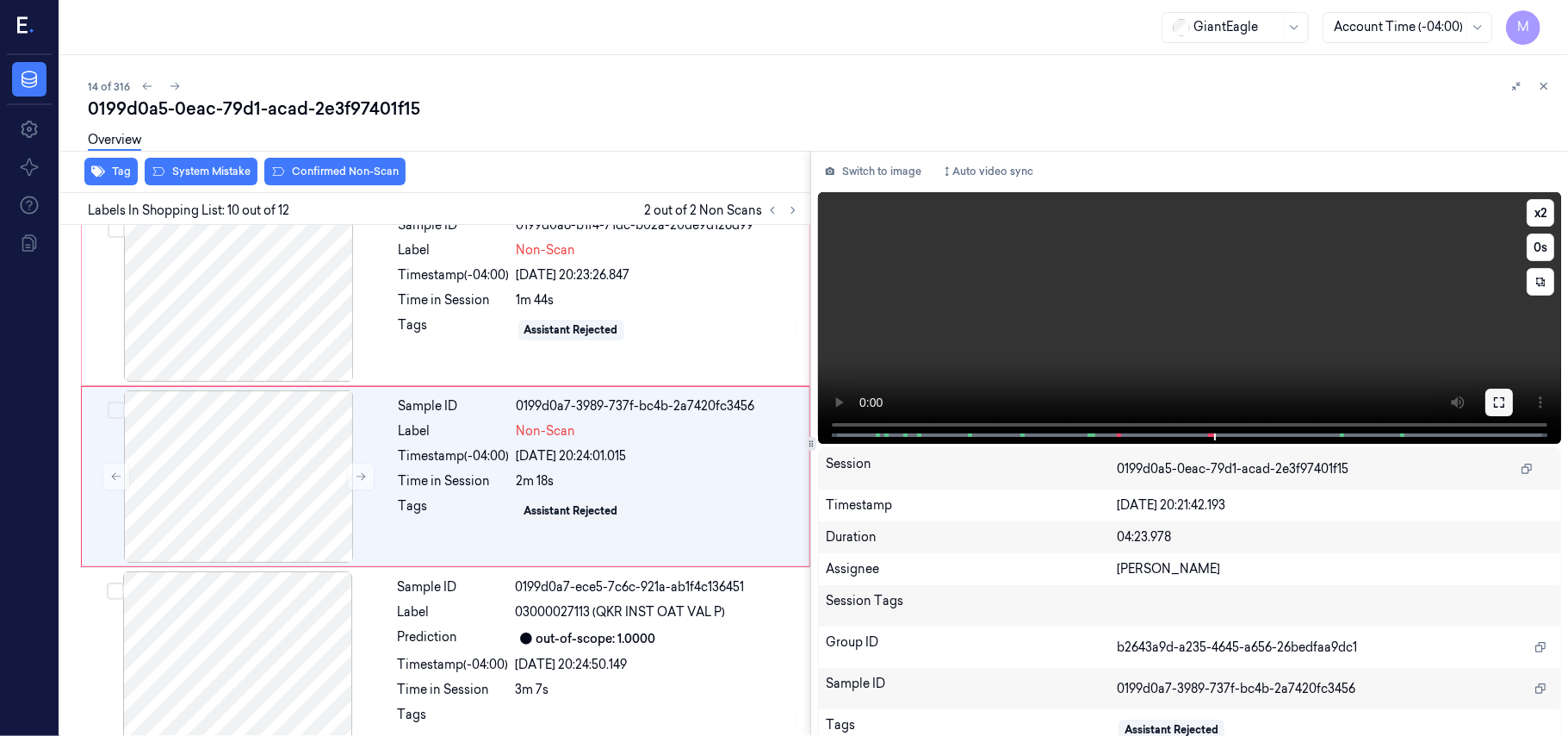
click at [1492, 405] on icon at bounding box center [1499, 402] width 14 height 14
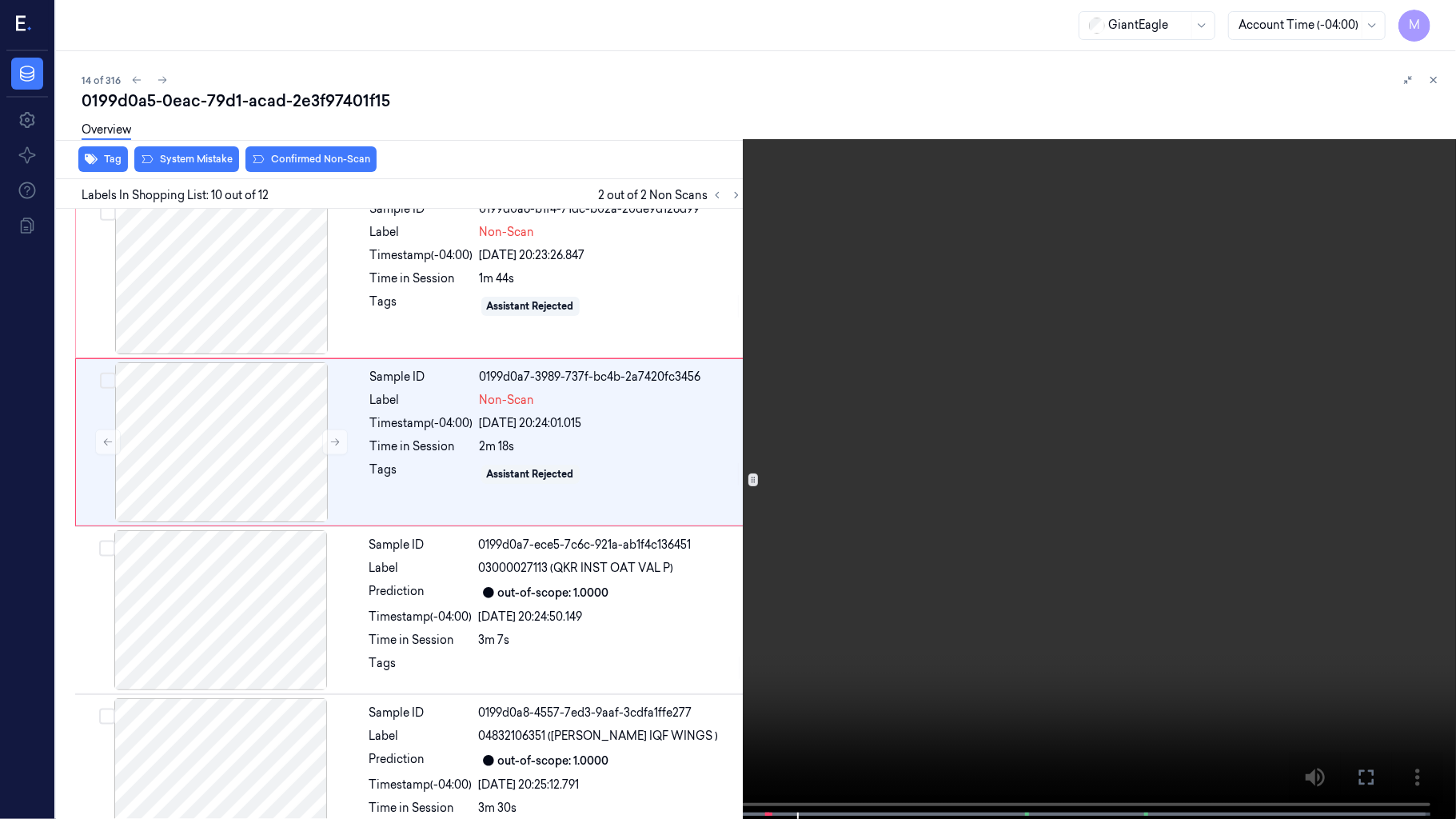
click at [1184, 356] on video at bounding box center [728, 411] width 1456 height 822
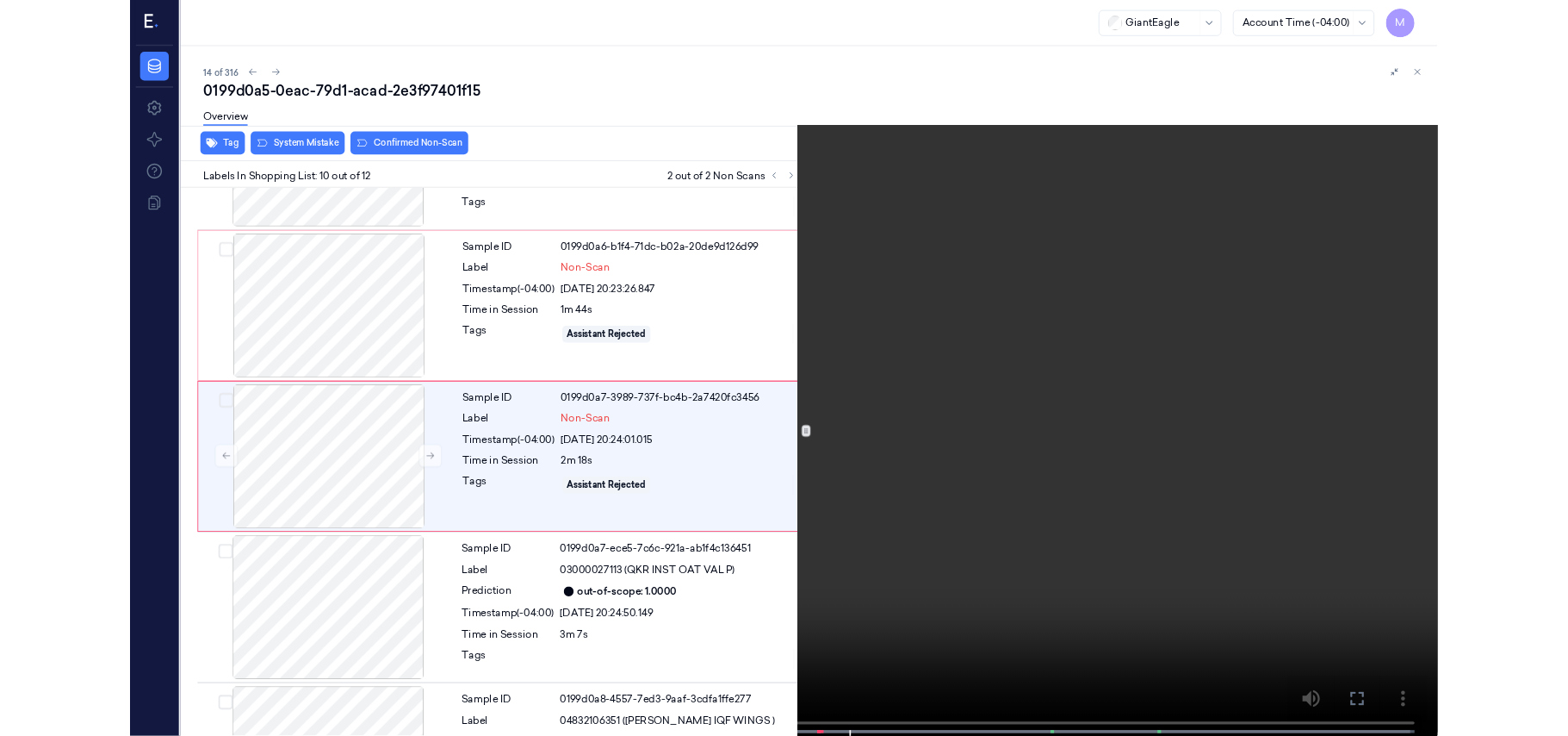
scroll to position [1394, 0]
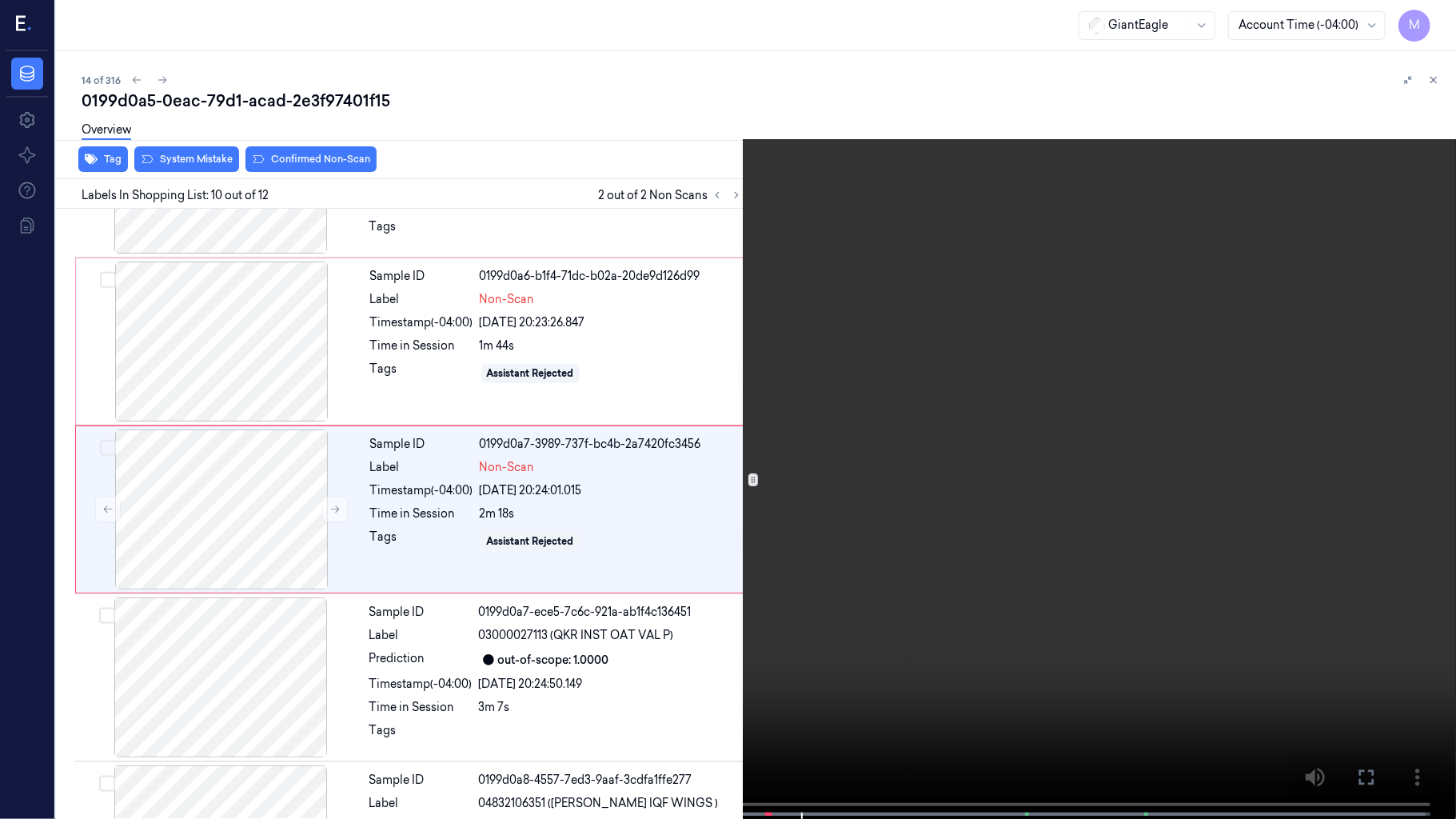
click at [1163, 388] on video at bounding box center [728, 411] width 1456 height 822
click at [1087, 509] on video at bounding box center [728, 411] width 1456 height 822
click at [0, 0] on icon at bounding box center [0, 0] width 0 height 0
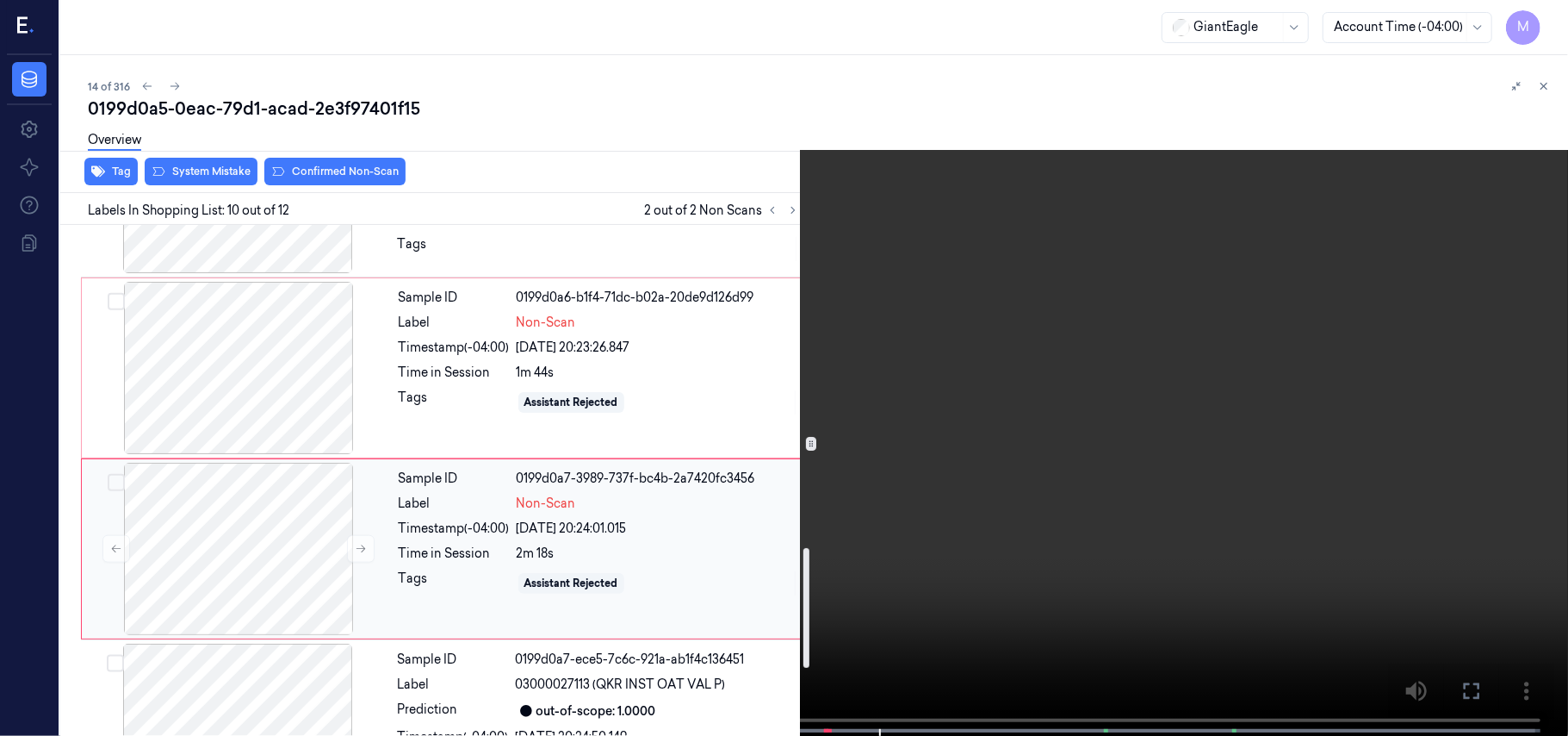
scroll to position [1165, 0]
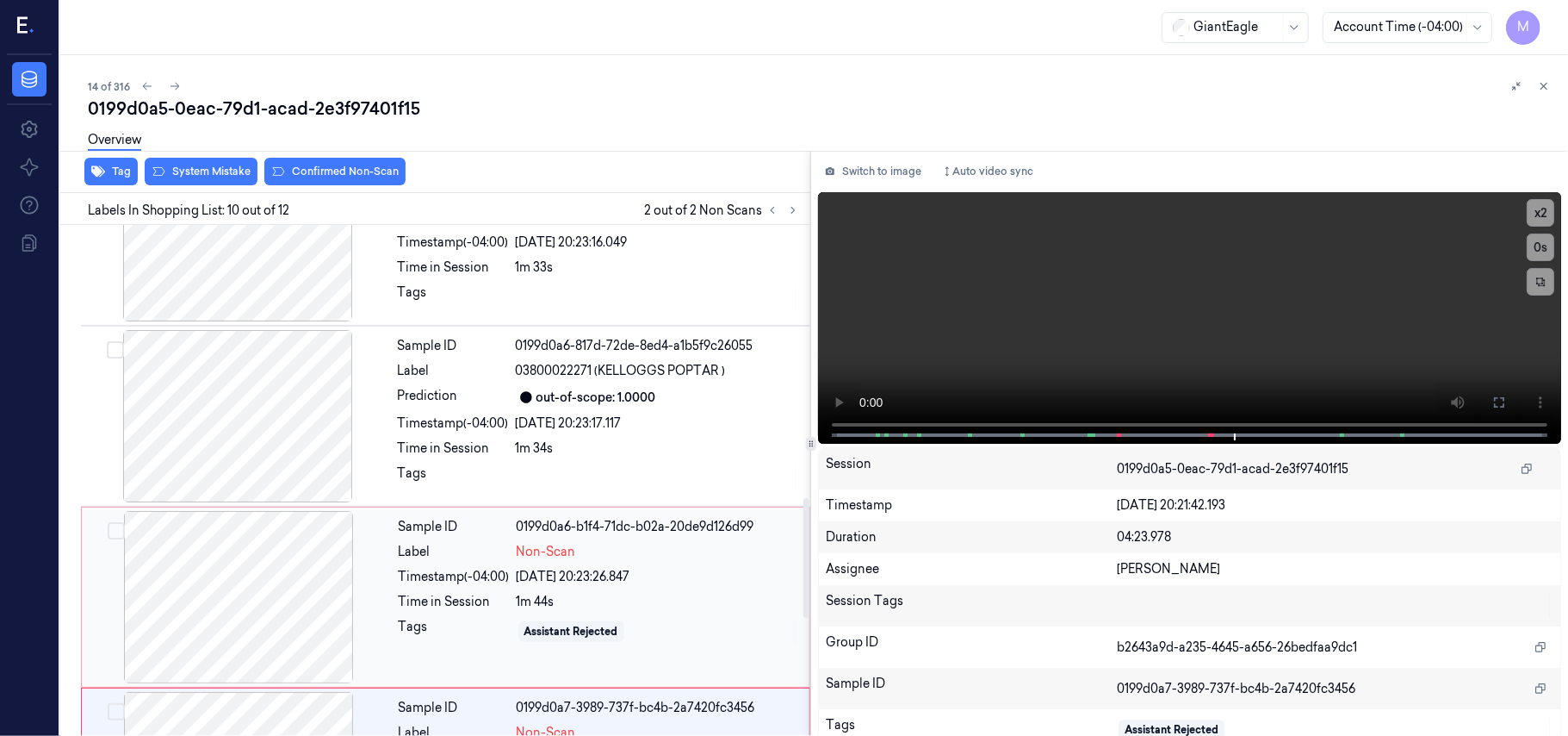
click at [610, 552] on div "Non-Scan" at bounding box center [658, 552] width 283 height 18
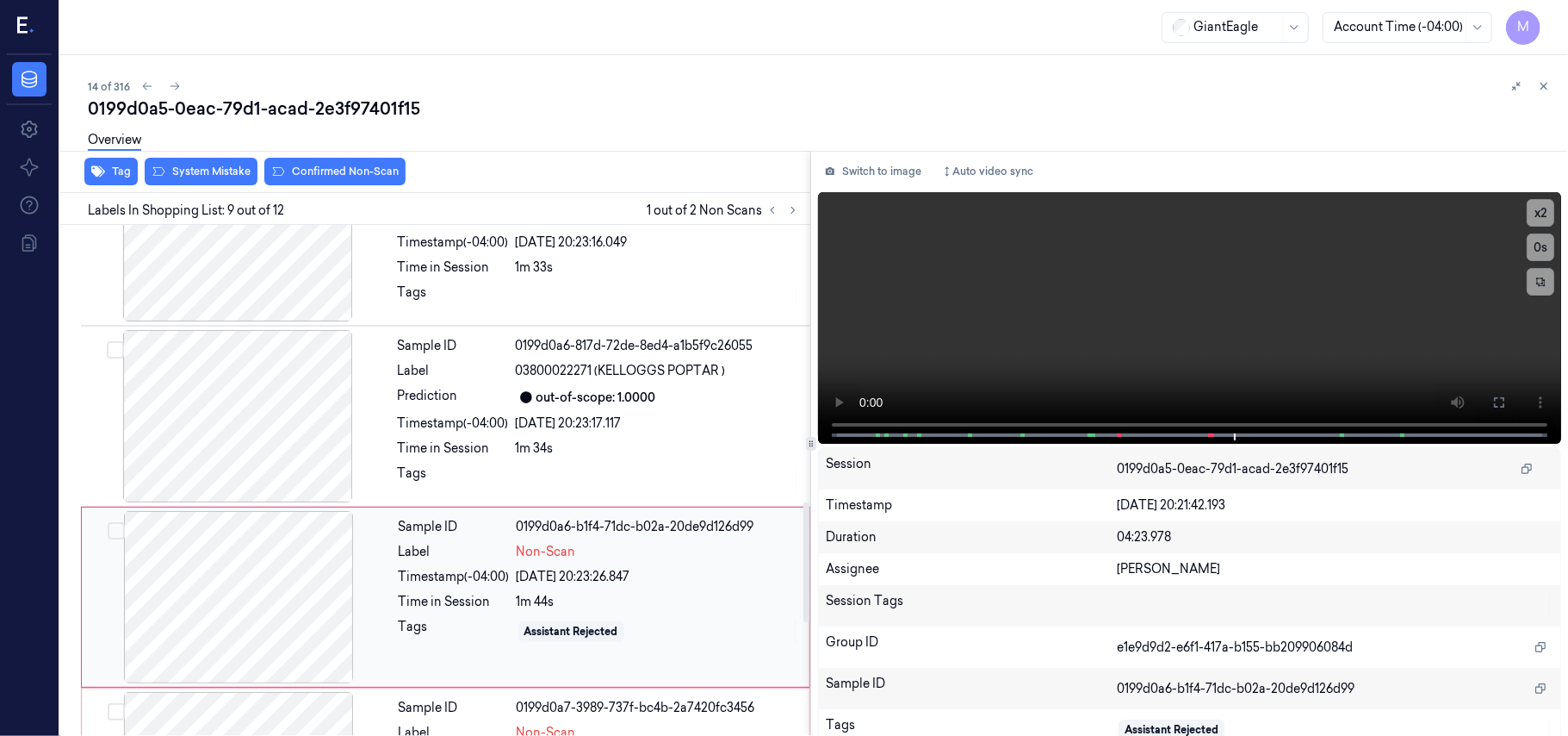
scroll to position [1286, 0]
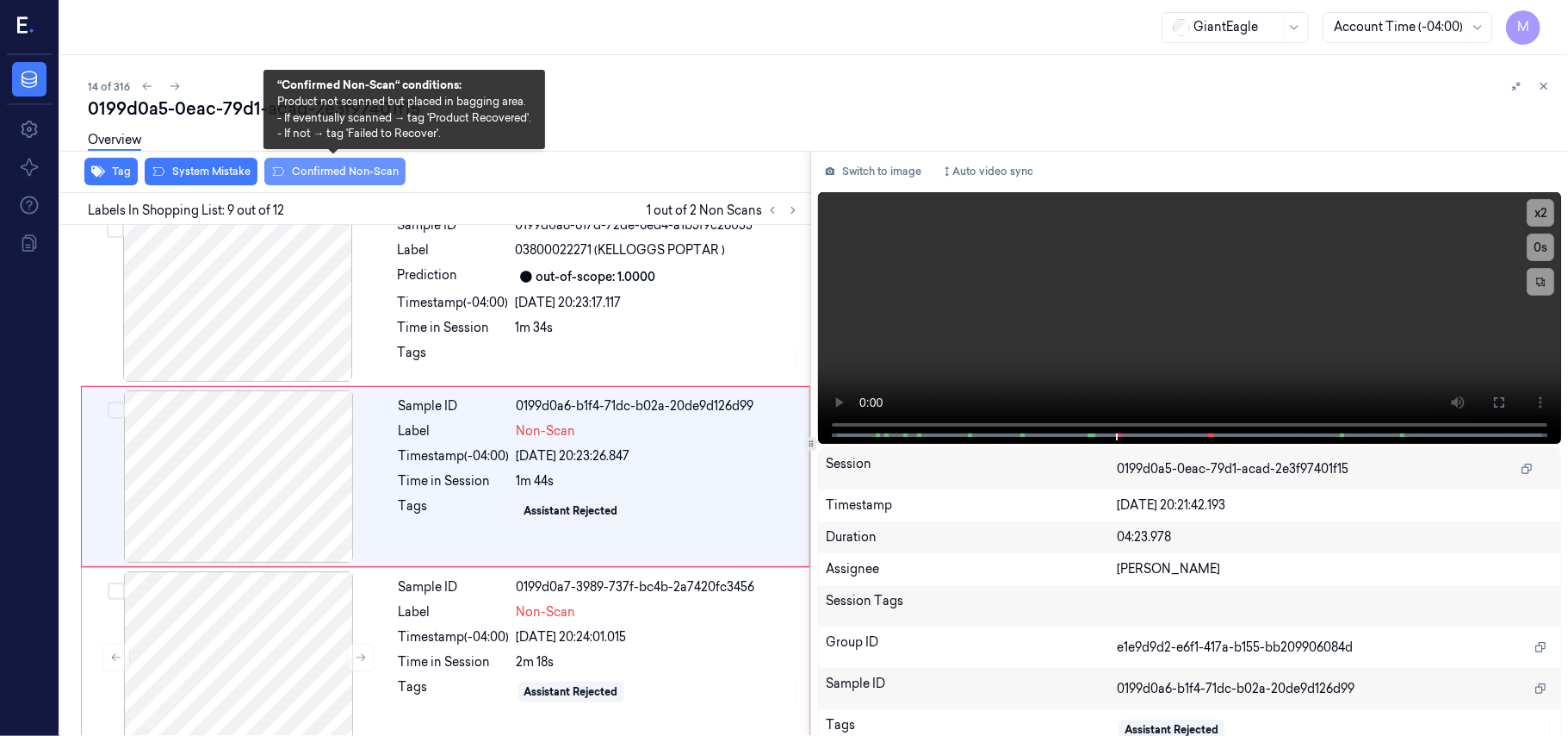
click at [339, 172] on button "Confirmed Non-Scan" at bounding box center [334, 170] width 141 height 27
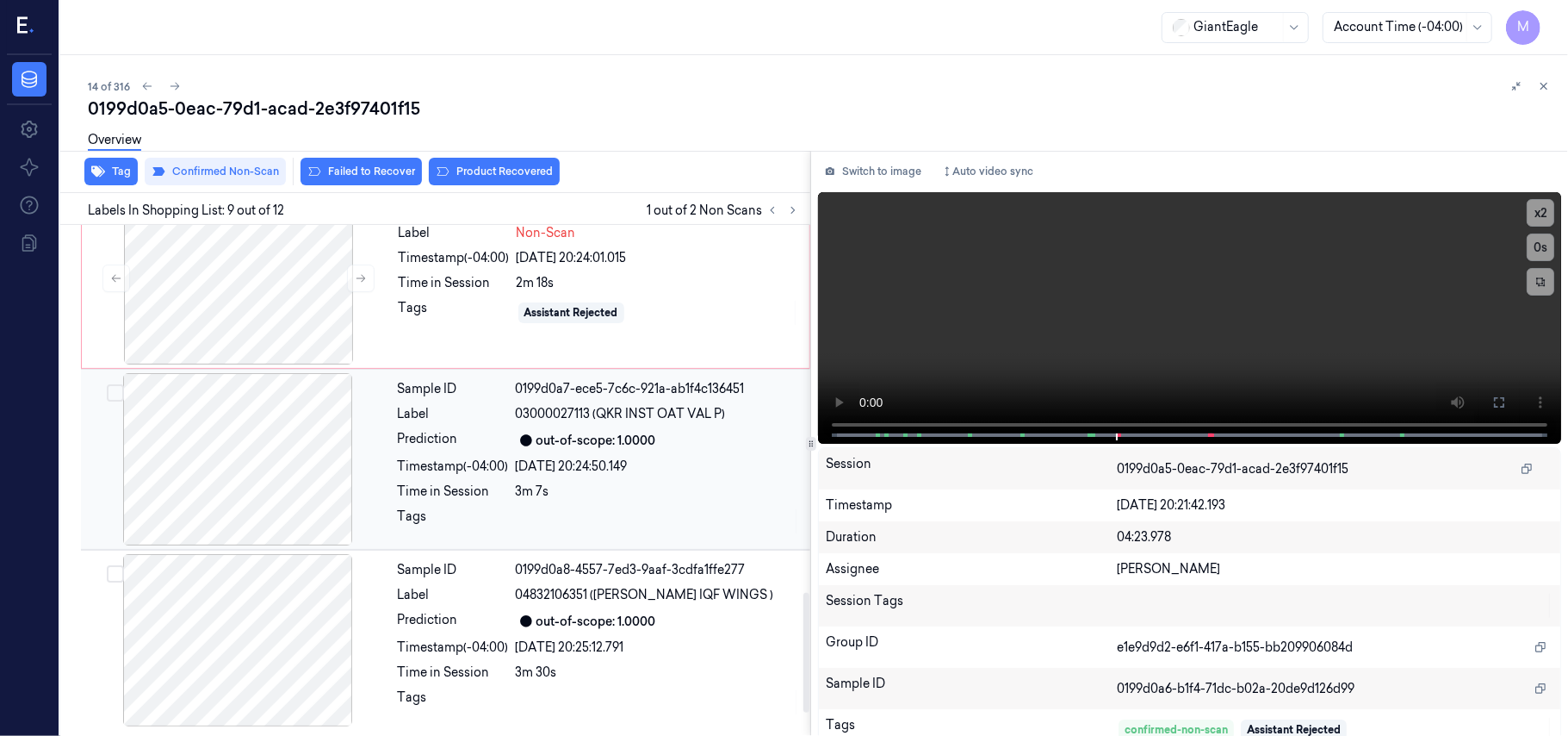
scroll to position [1327, 0]
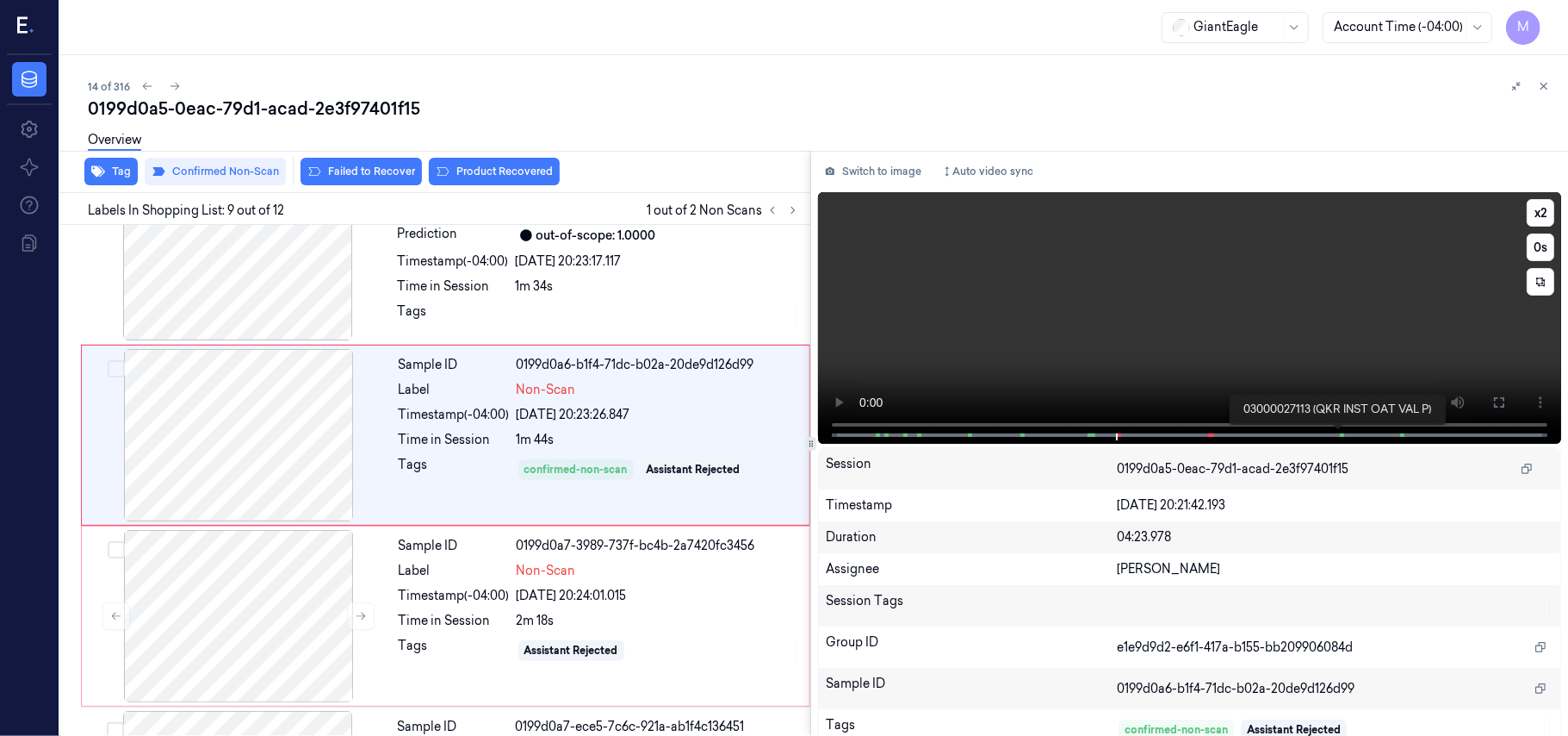
click at [1341, 433] on span at bounding box center [1341, 434] width 3 height 8
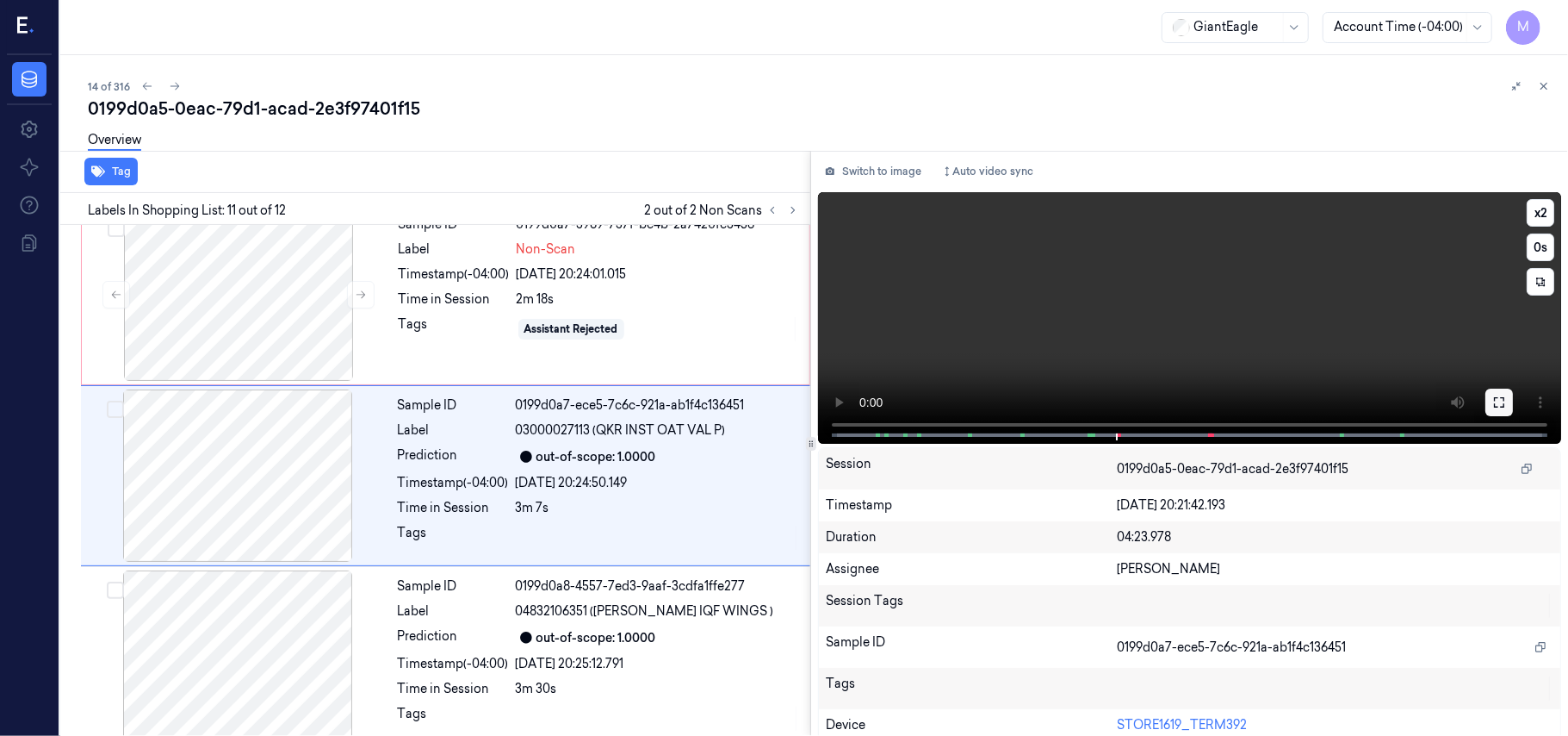
click at [1499, 407] on icon at bounding box center [1499, 402] width 14 height 14
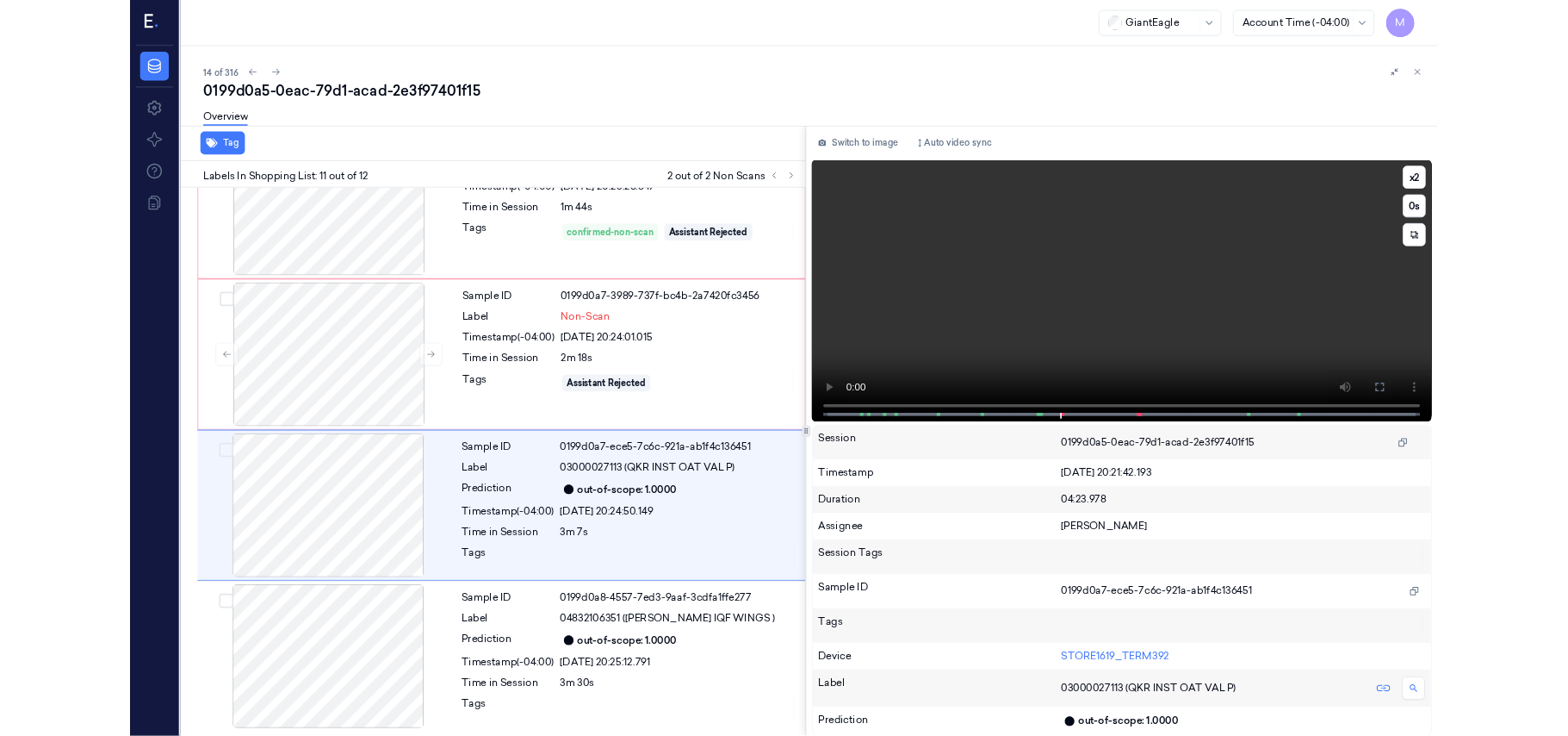
scroll to position [1524, 0]
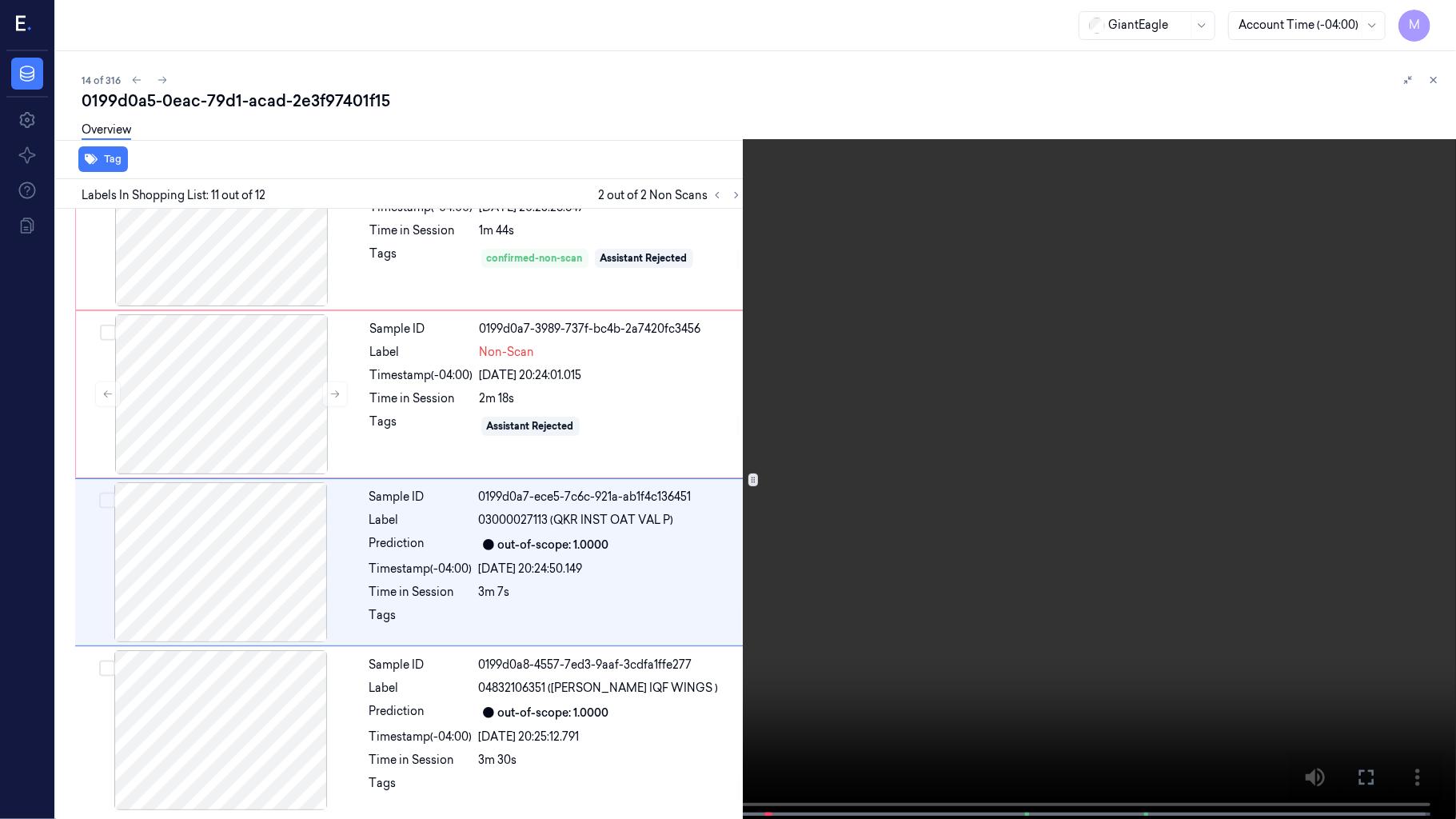
click at [932, 427] on video at bounding box center [728, 411] width 1456 height 822
click at [971, 458] on video at bounding box center [728, 411] width 1456 height 822
click at [1088, 465] on video at bounding box center [728, 411] width 1456 height 822
click at [1428, 21] on button "x 2" at bounding box center [1437, 18] width 25 height 25
click at [0, 0] on icon at bounding box center [0, 0] width 0 height 0
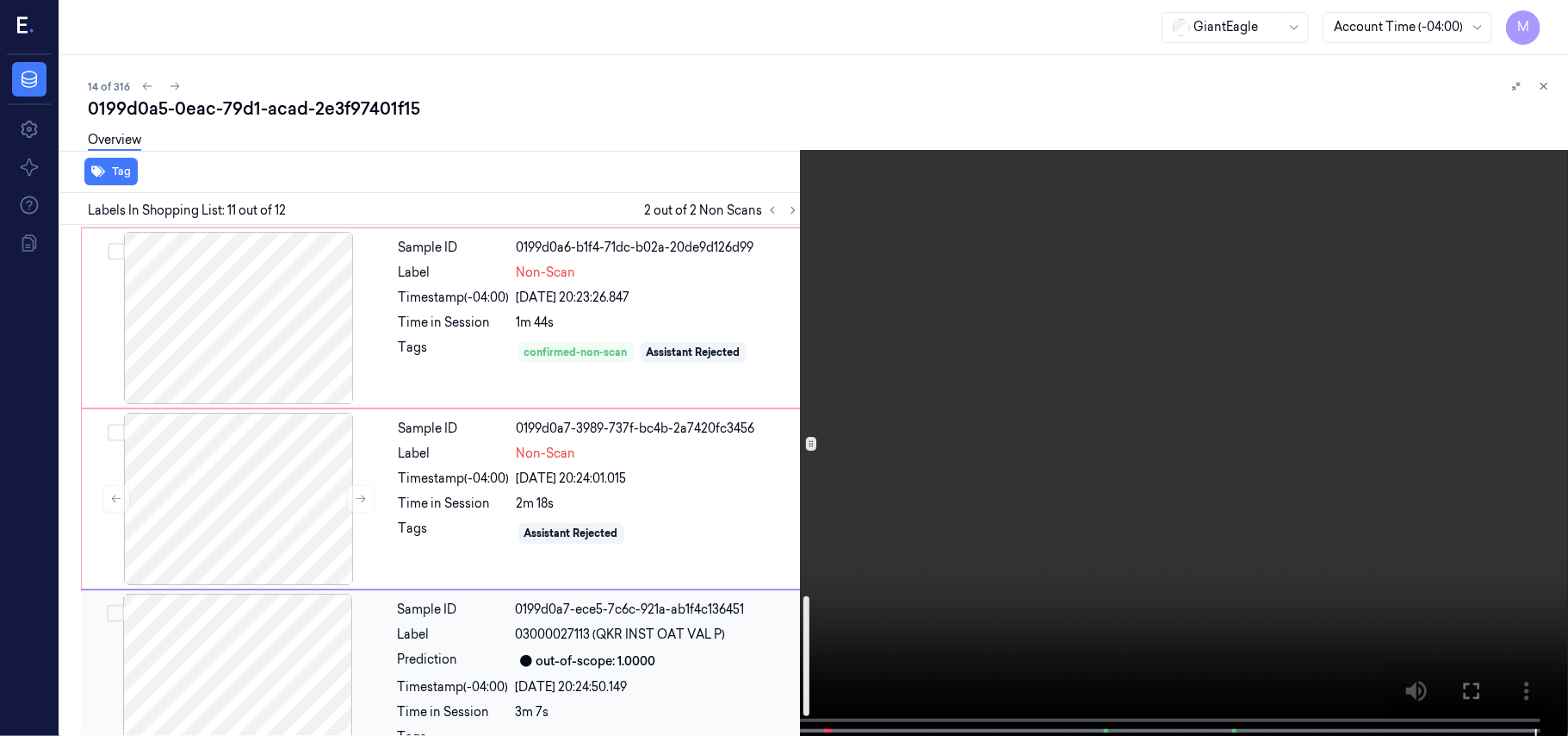
scroll to position [1441, 0]
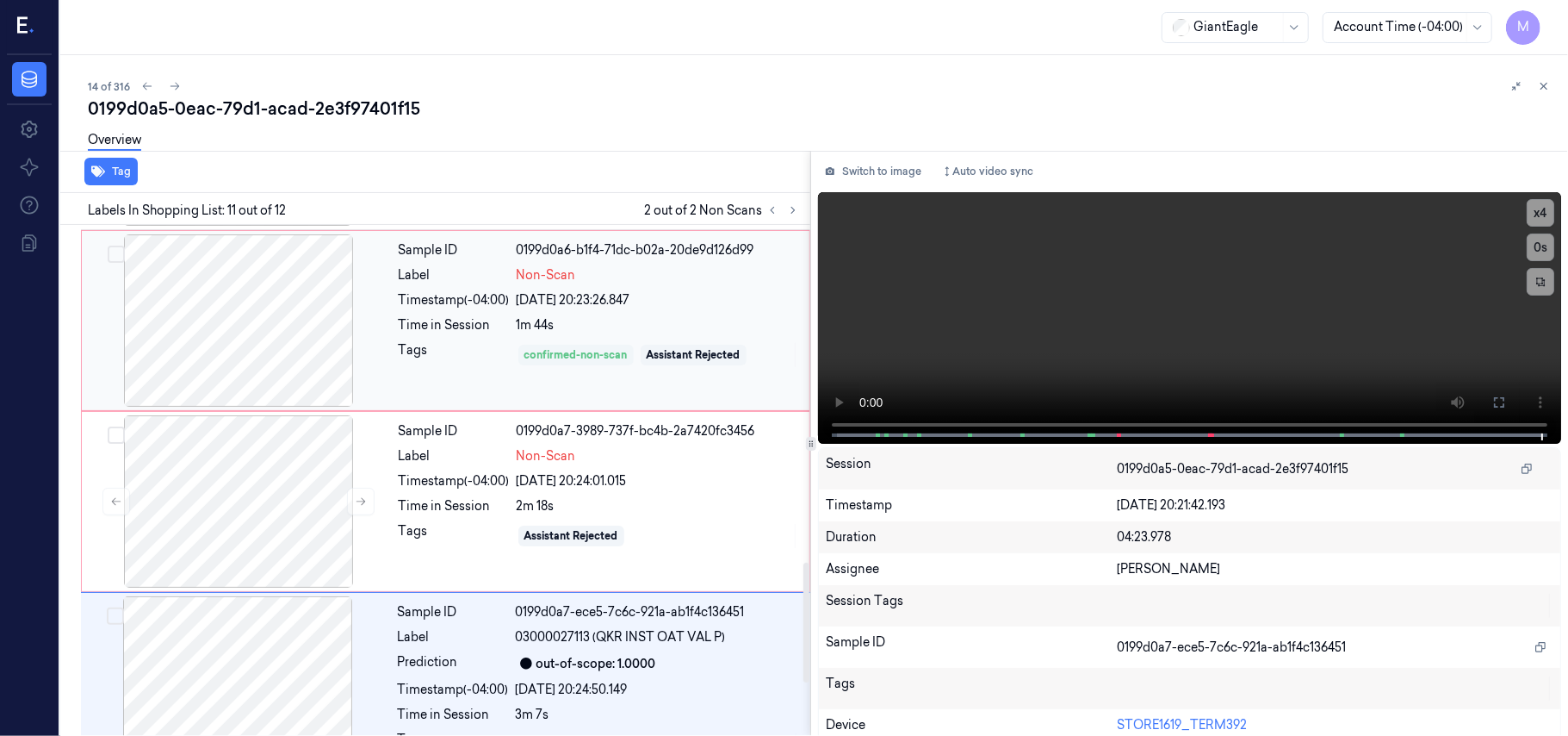
click at [623, 362] on div "confirmed-non-scan" at bounding box center [576, 355] width 103 height 16
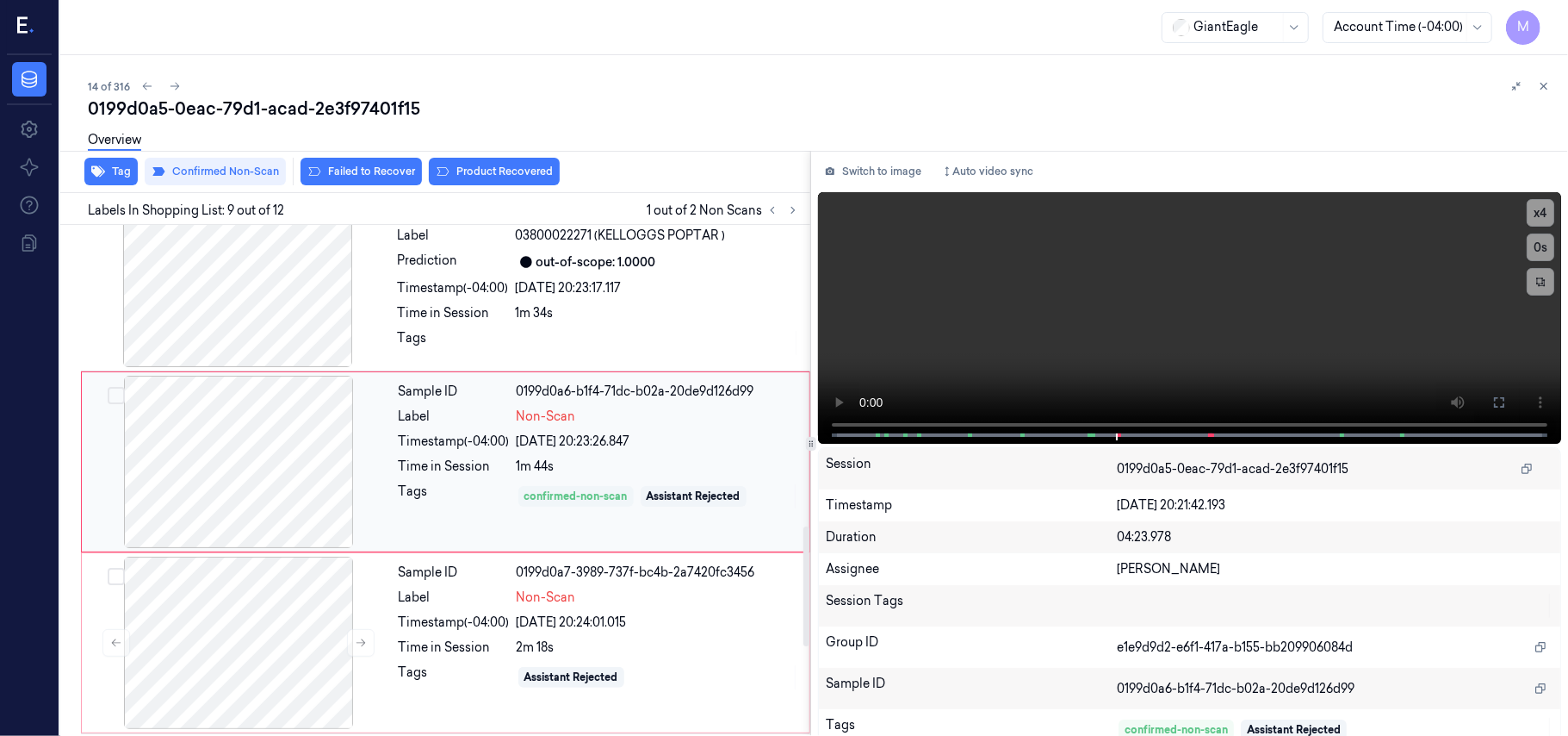
scroll to position [1286, 0]
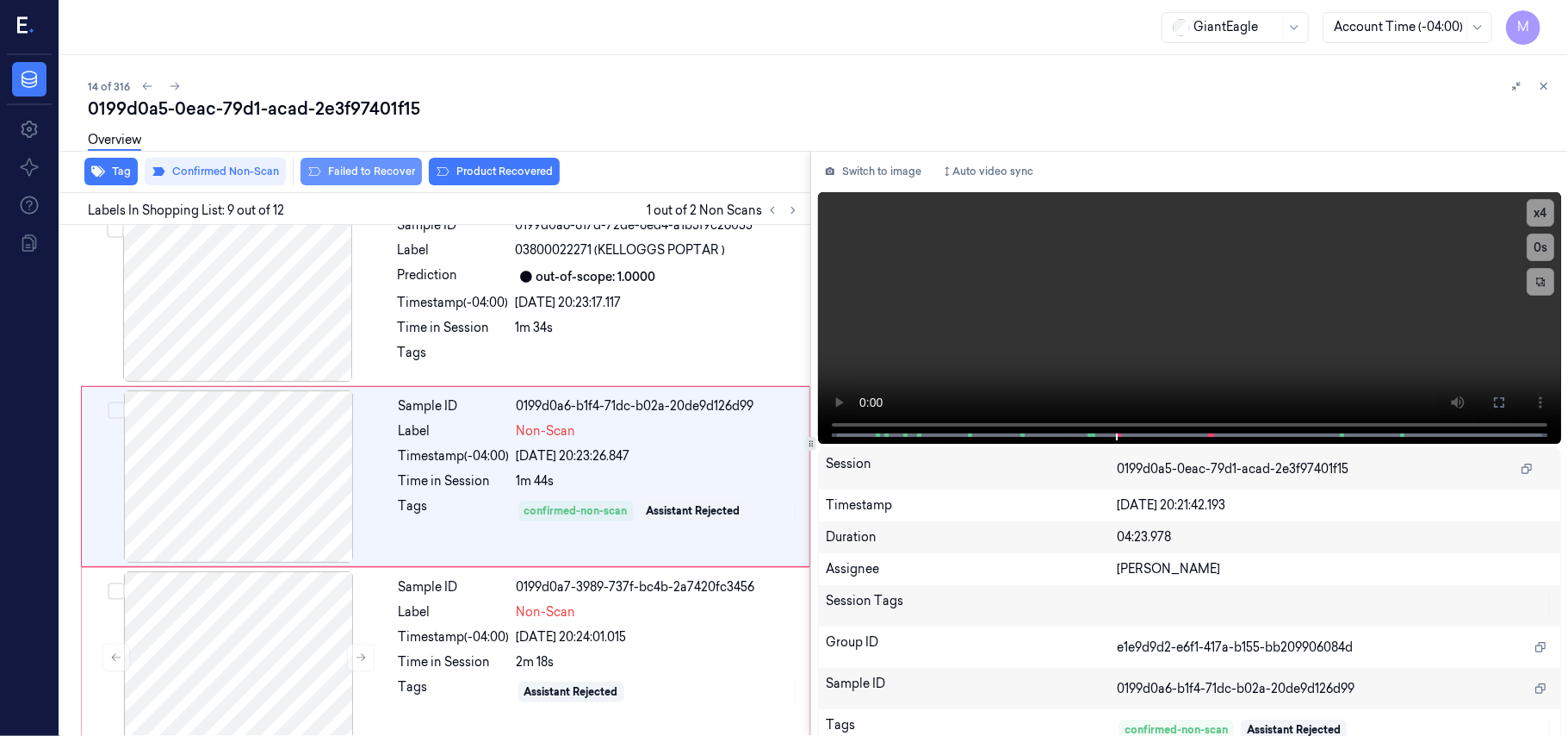
click at [365, 170] on button "Failed to Recover" at bounding box center [361, 170] width 122 height 27
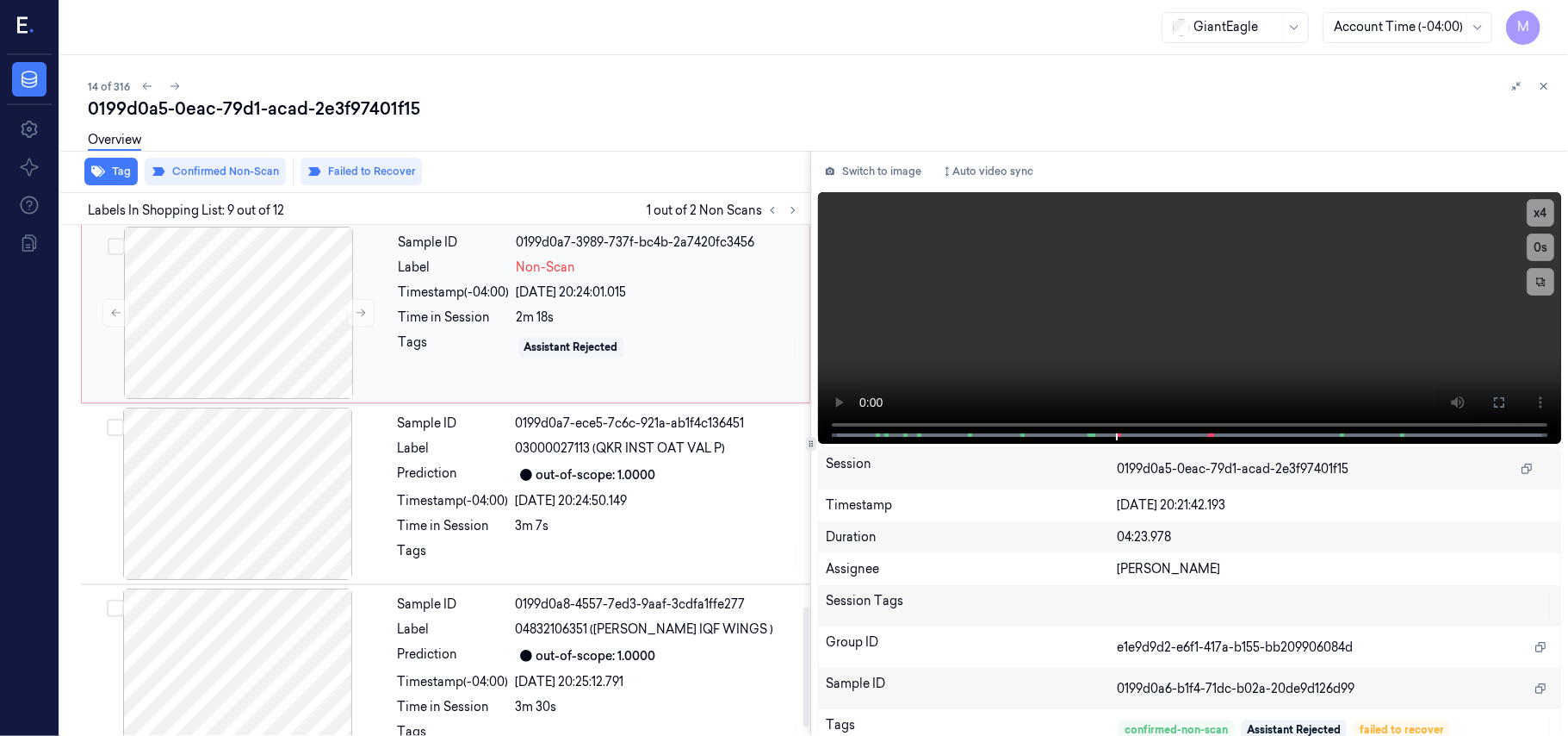
click at [608, 321] on div "2m 18s" at bounding box center [658, 316] width 283 height 18
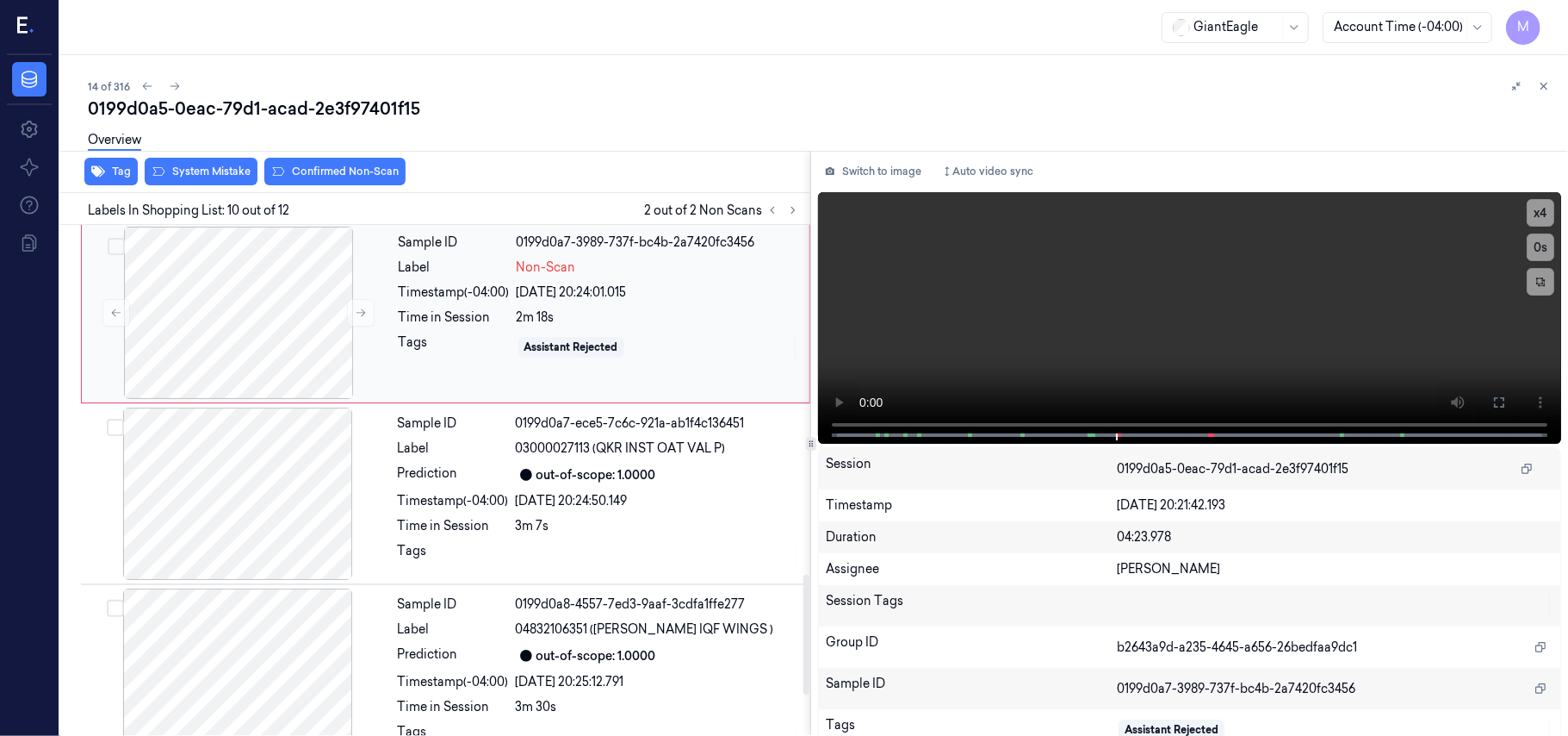
scroll to position [1466, 0]
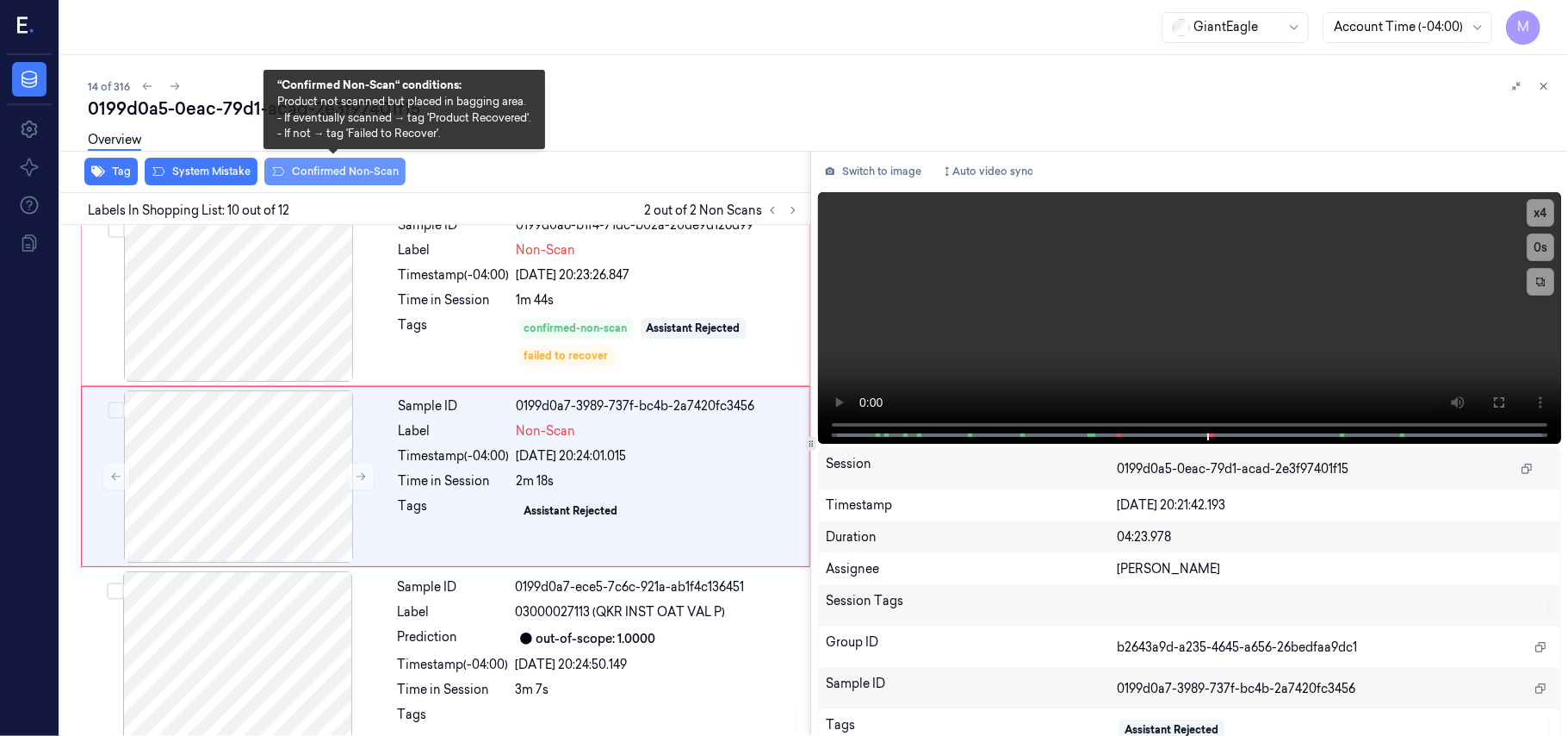
click at [343, 169] on button "Confirmed Non-Scan" at bounding box center [334, 170] width 141 height 27
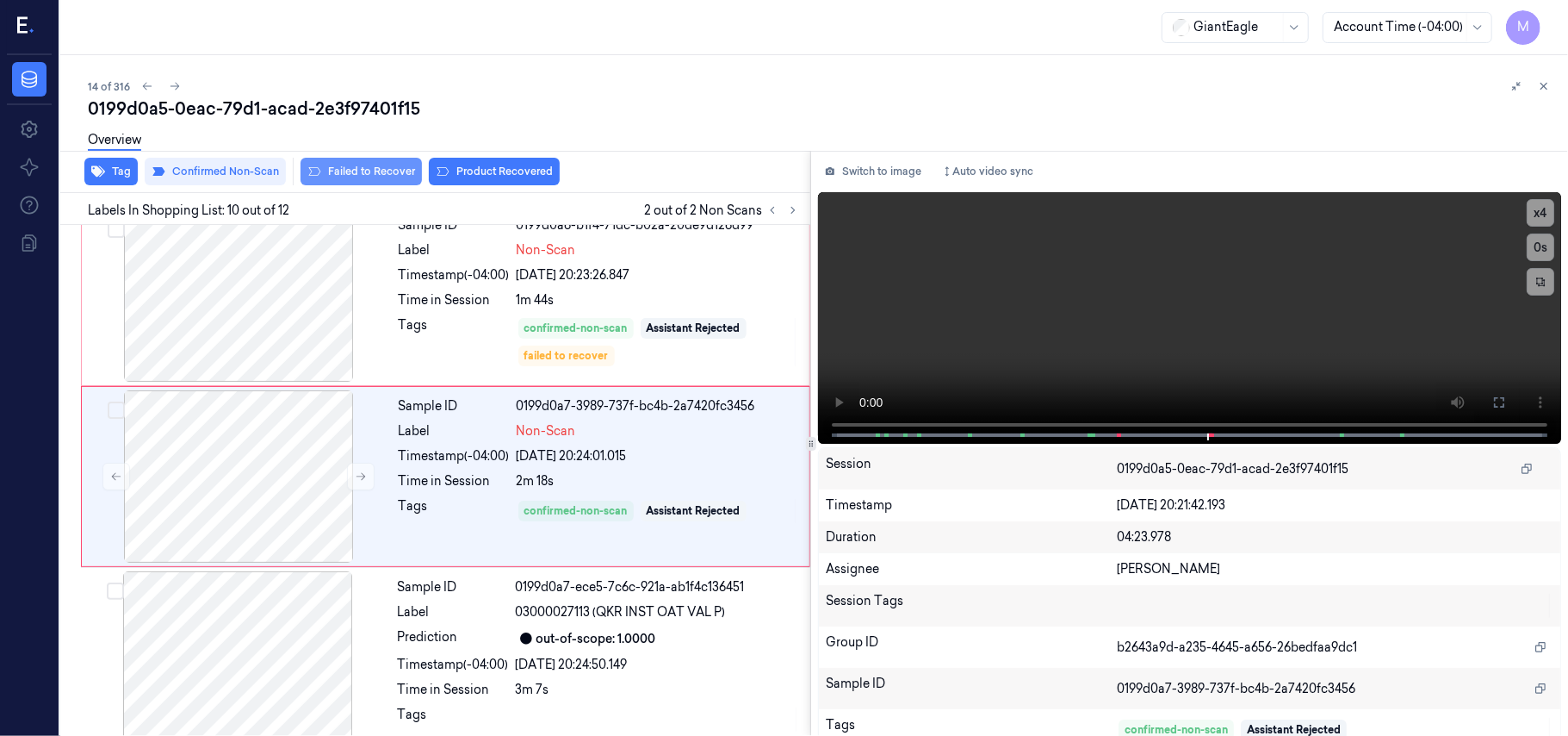
click at [369, 169] on button "Failed to Recover" at bounding box center [361, 170] width 122 height 27
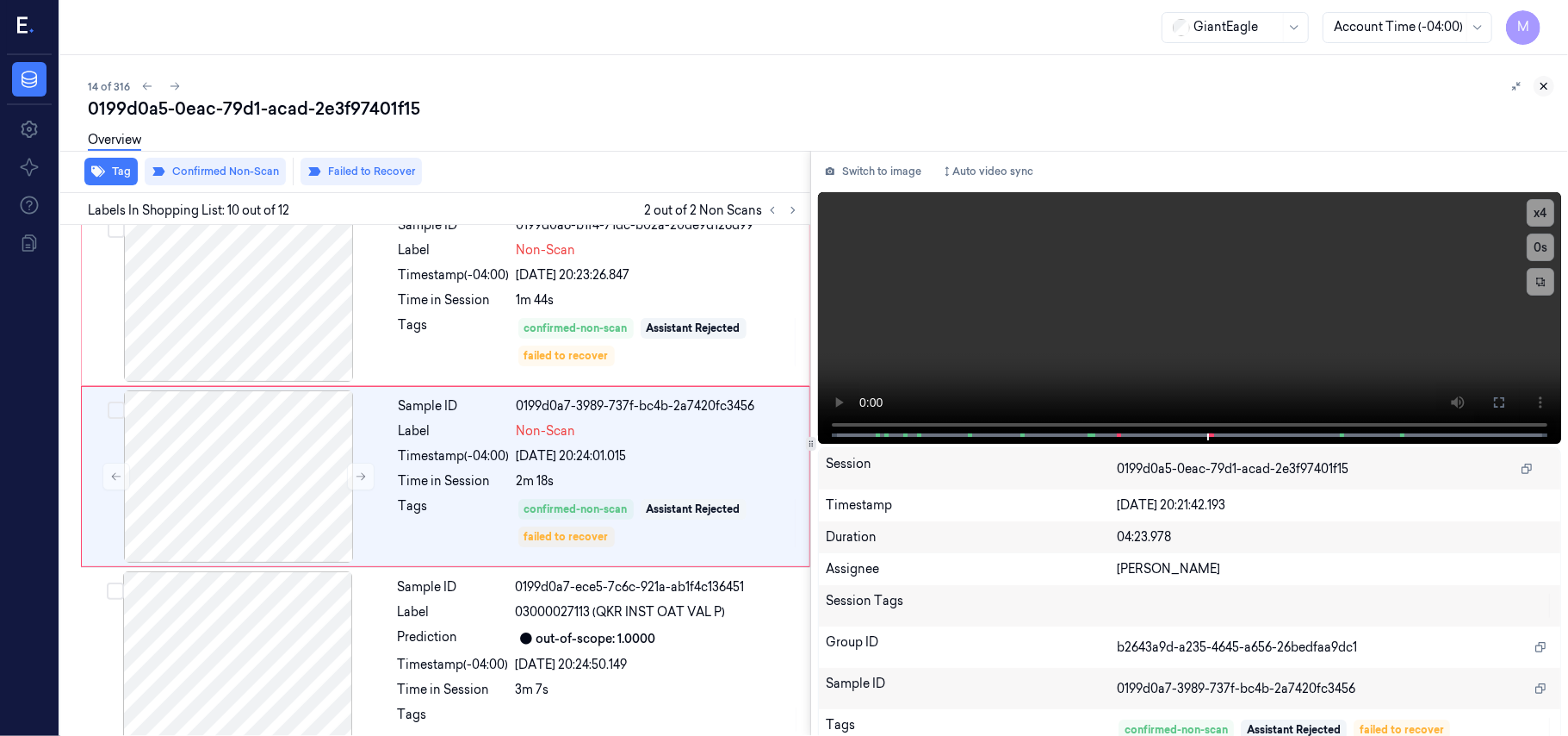
click at [1544, 84] on icon at bounding box center [1544, 86] width 12 height 12
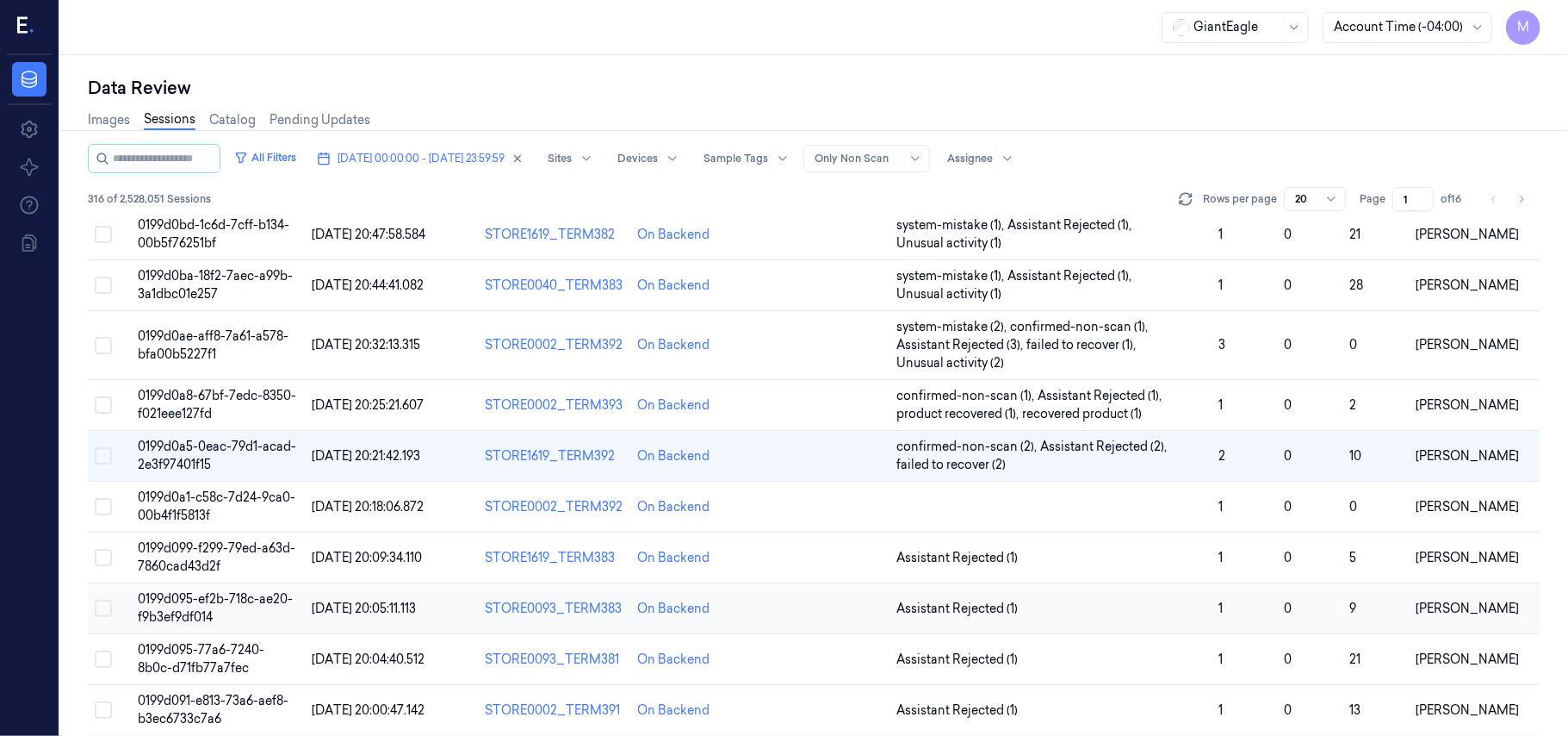
scroll to position [573, 0]
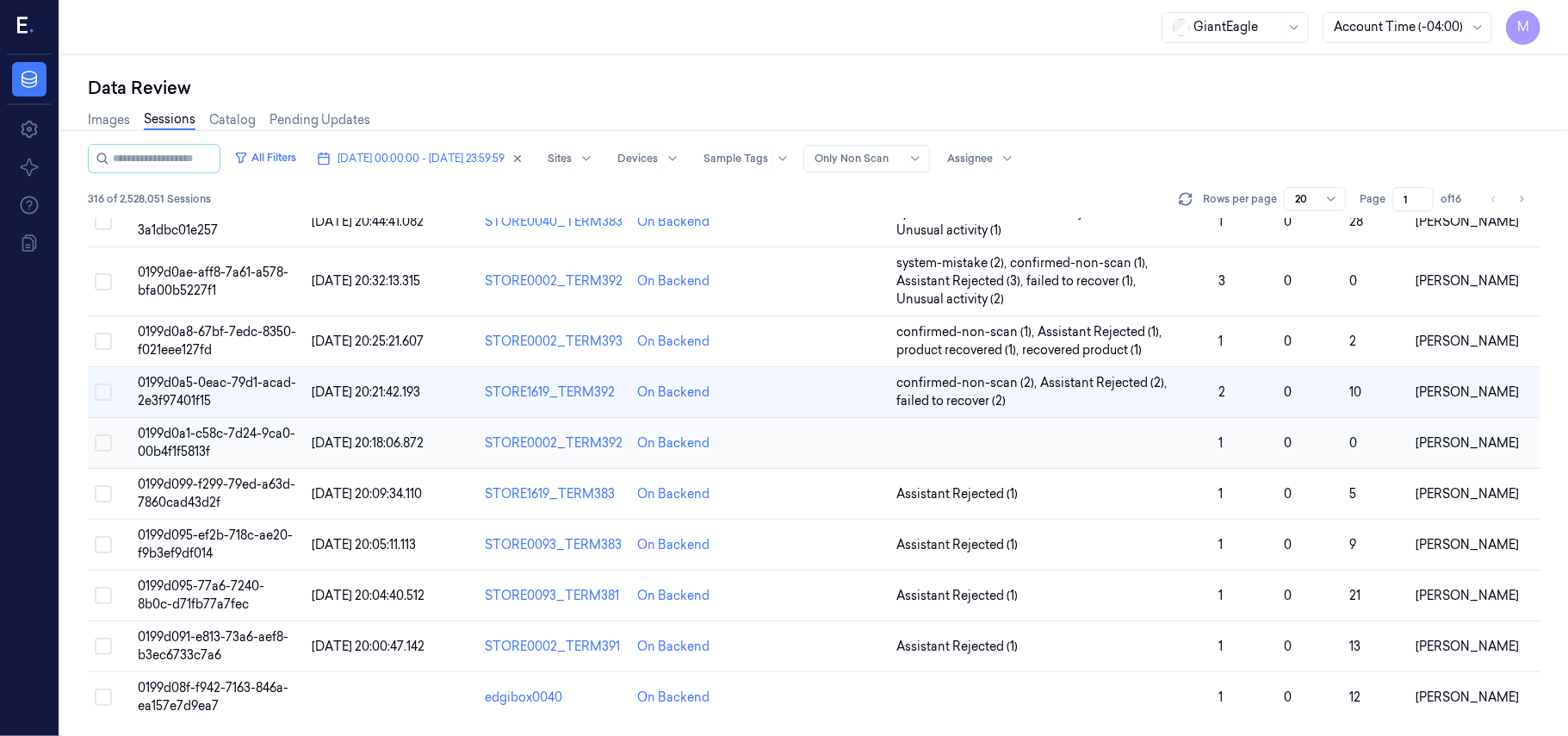
click at [174, 445] on span "0199d0a1-c58c-7d24-9ca0-00b4f1f5813f" at bounding box center [216, 443] width 157 height 34
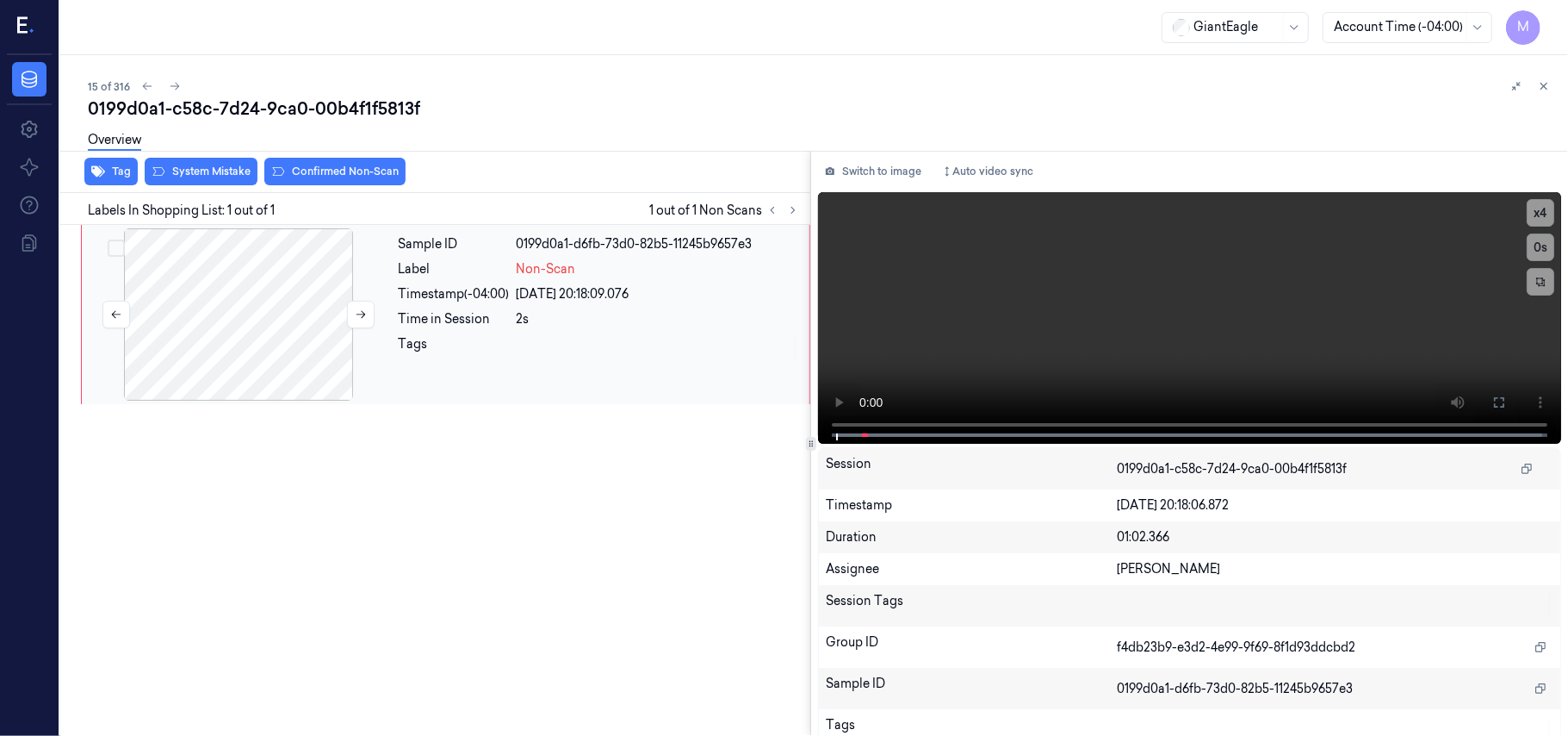
click at [277, 260] on div at bounding box center [239, 315] width 307 height 172
click at [1499, 390] on button at bounding box center [1499, 402] width 27 height 27
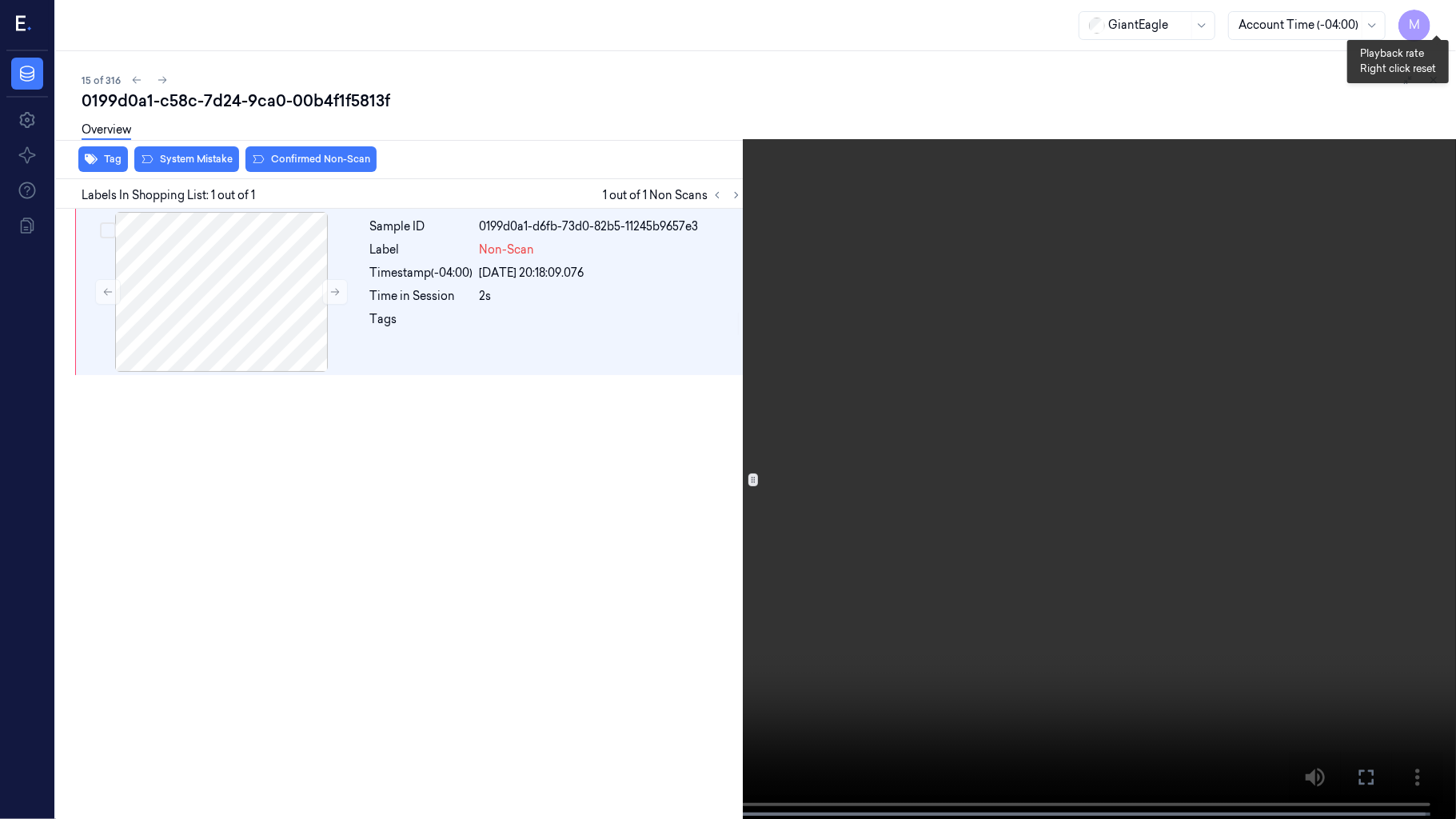
click at [1433, 15] on button "x 4" at bounding box center [1437, 18] width 25 height 25
click at [992, 383] on video at bounding box center [728, 411] width 1456 height 822
click at [851, 503] on video at bounding box center [728, 411] width 1456 height 822
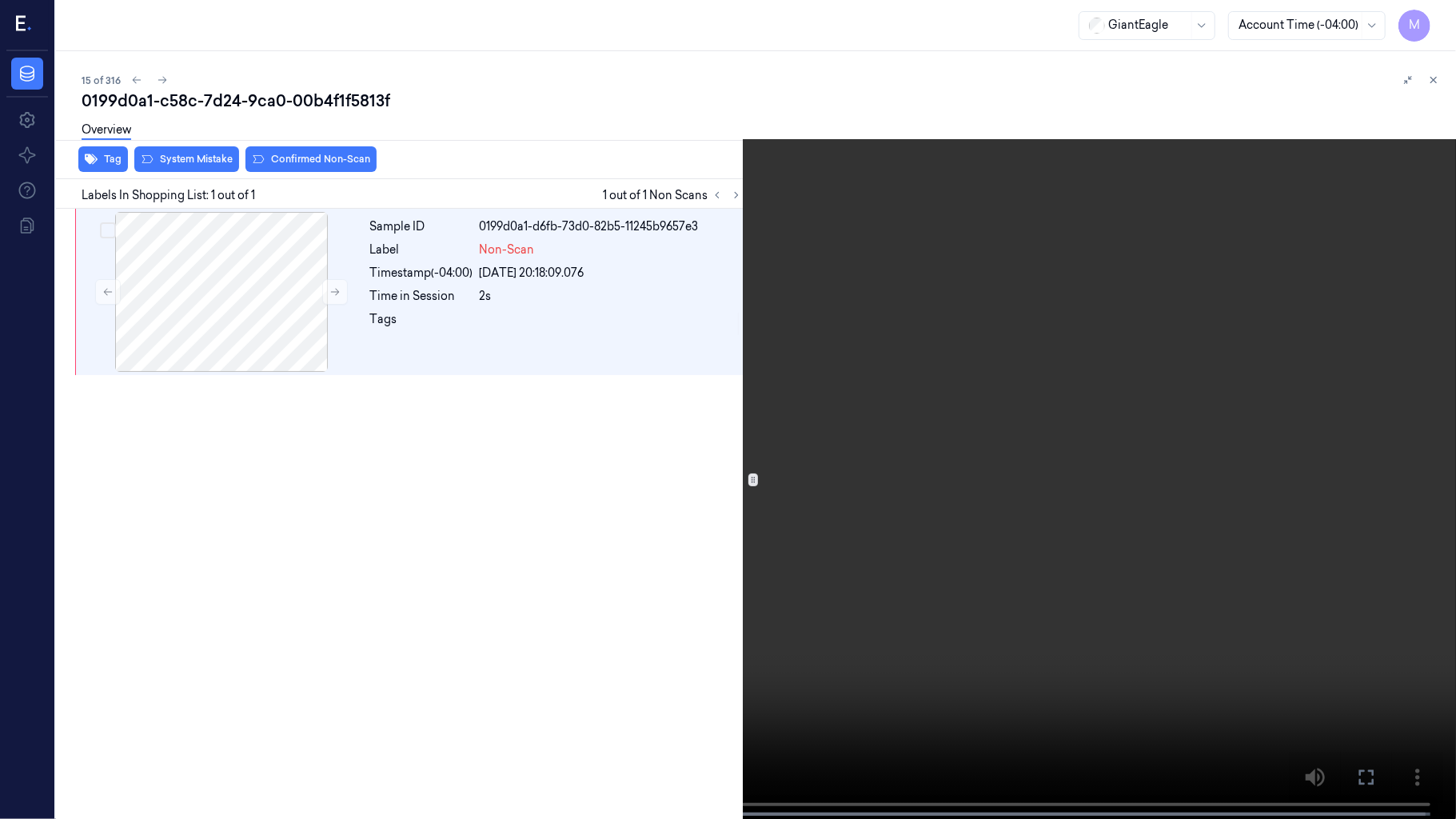
click at [669, 451] on video at bounding box center [728, 411] width 1456 height 822
click at [894, 458] on video at bounding box center [728, 411] width 1456 height 822
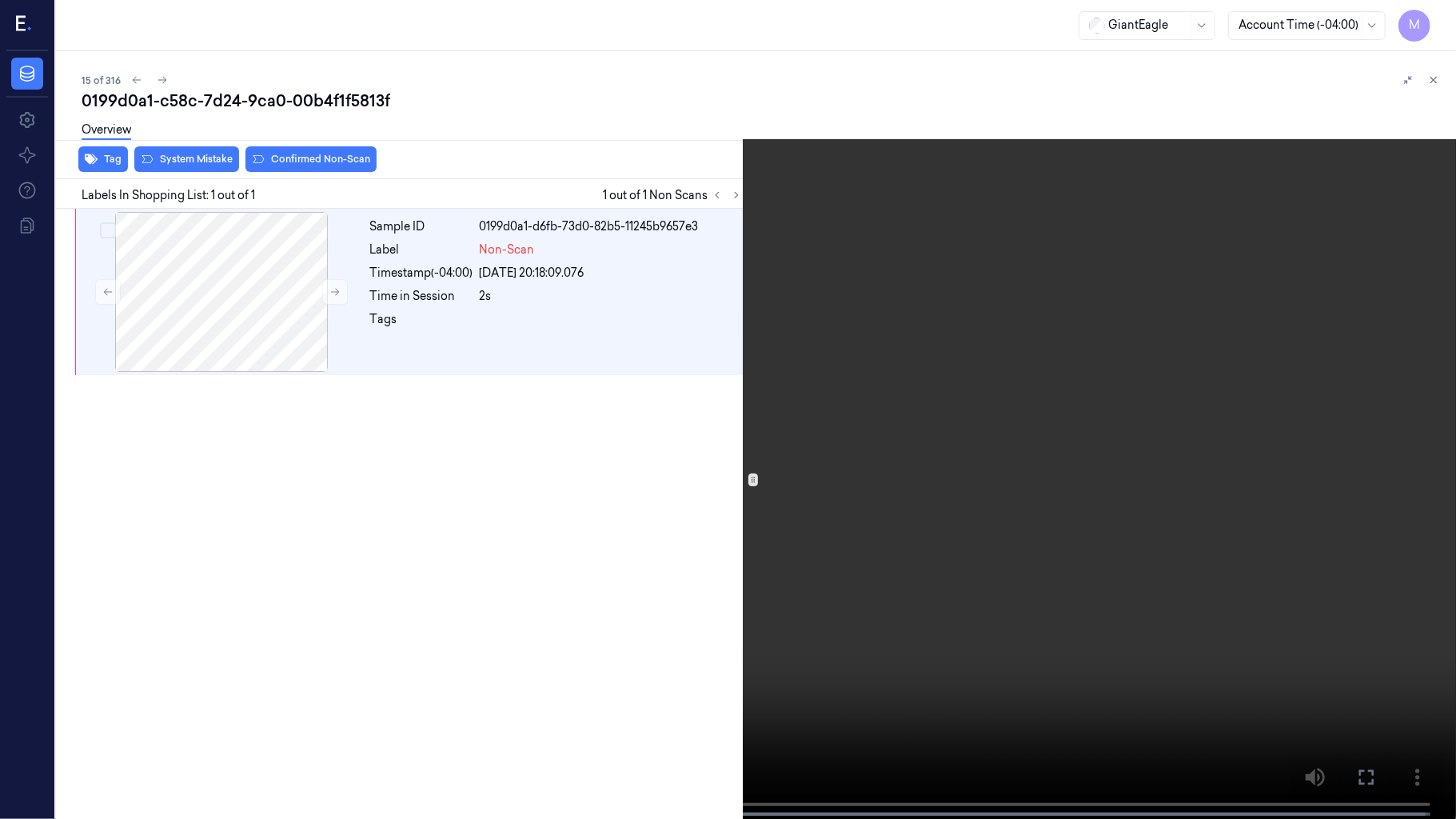
click at [894, 458] on video at bounding box center [728, 411] width 1456 height 822
click at [615, 476] on video at bounding box center [728, 411] width 1456 height 822
click at [874, 375] on video at bounding box center [728, 411] width 1456 height 822
click at [0, 0] on icon at bounding box center [0, 0] width 0 height 0
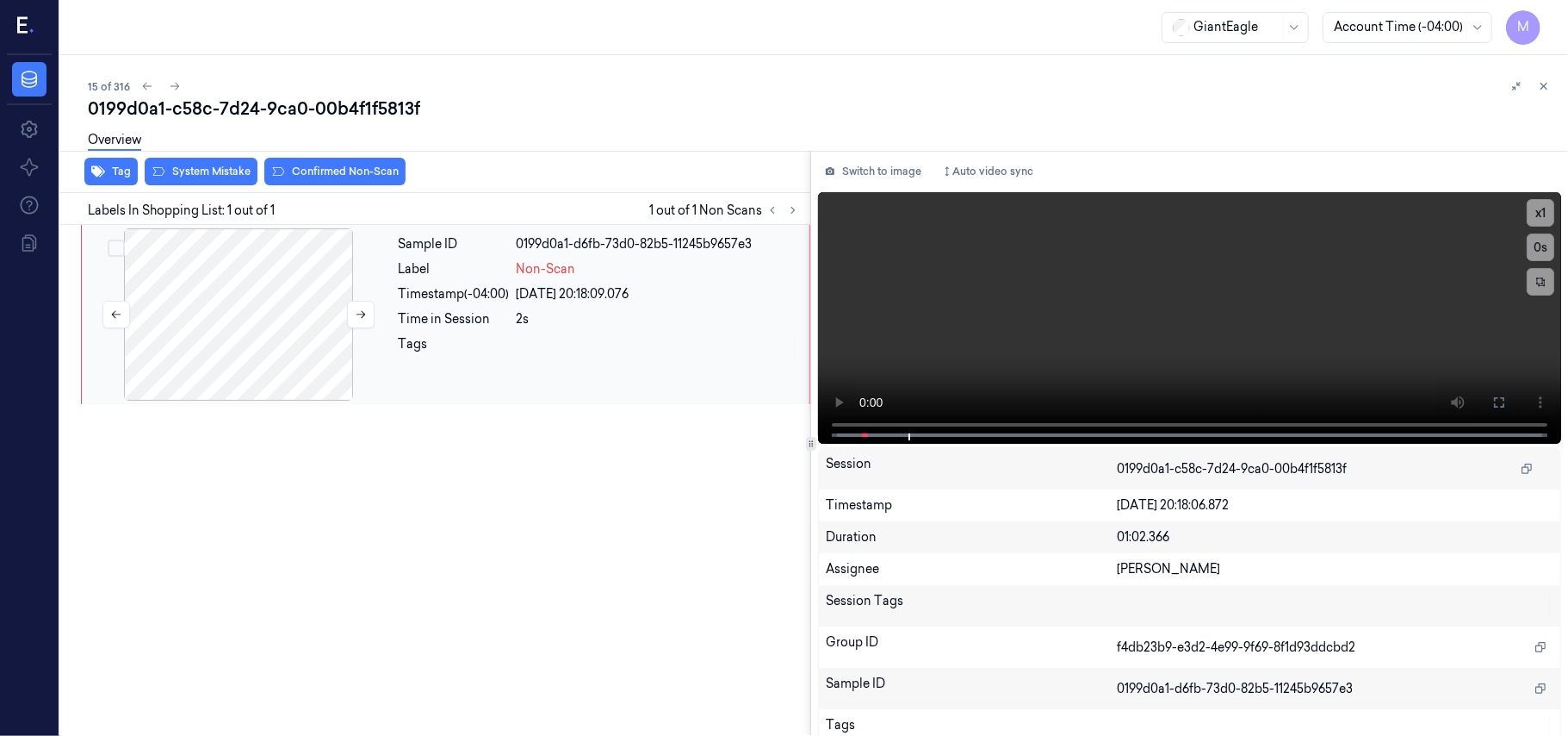
click at [263, 291] on div at bounding box center [239, 315] width 307 height 172
click at [1492, 395] on icon at bounding box center [1499, 402] width 14 height 14
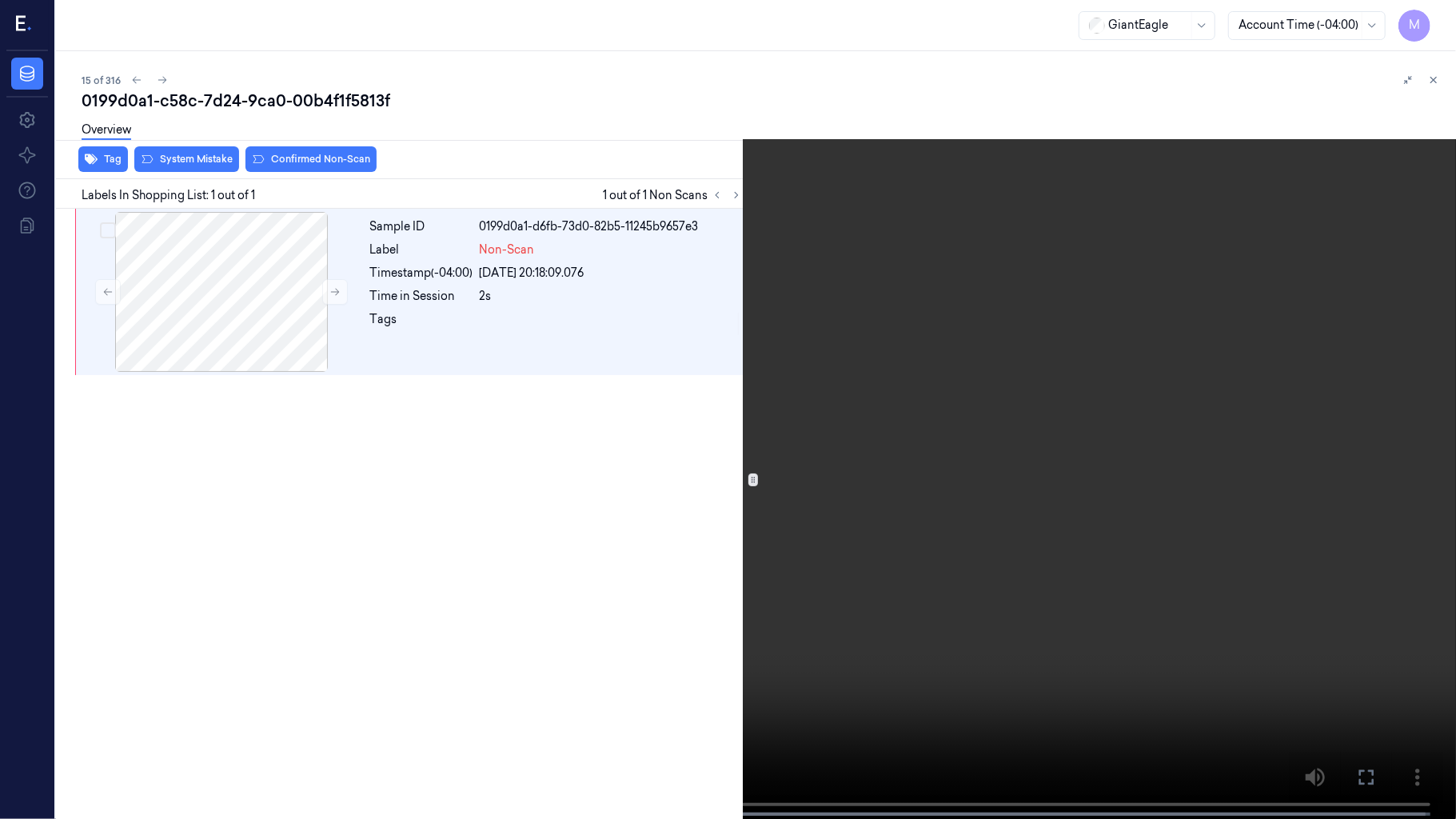
click at [582, 343] on video at bounding box center [728, 411] width 1456 height 822
click at [1440, 13] on button "x 1" at bounding box center [1437, 18] width 25 height 25
click at [1094, 373] on video at bounding box center [728, 411] width 1456 height 822
click at [0, 0] on button at bounding box center [0, 0] width 0 height 0
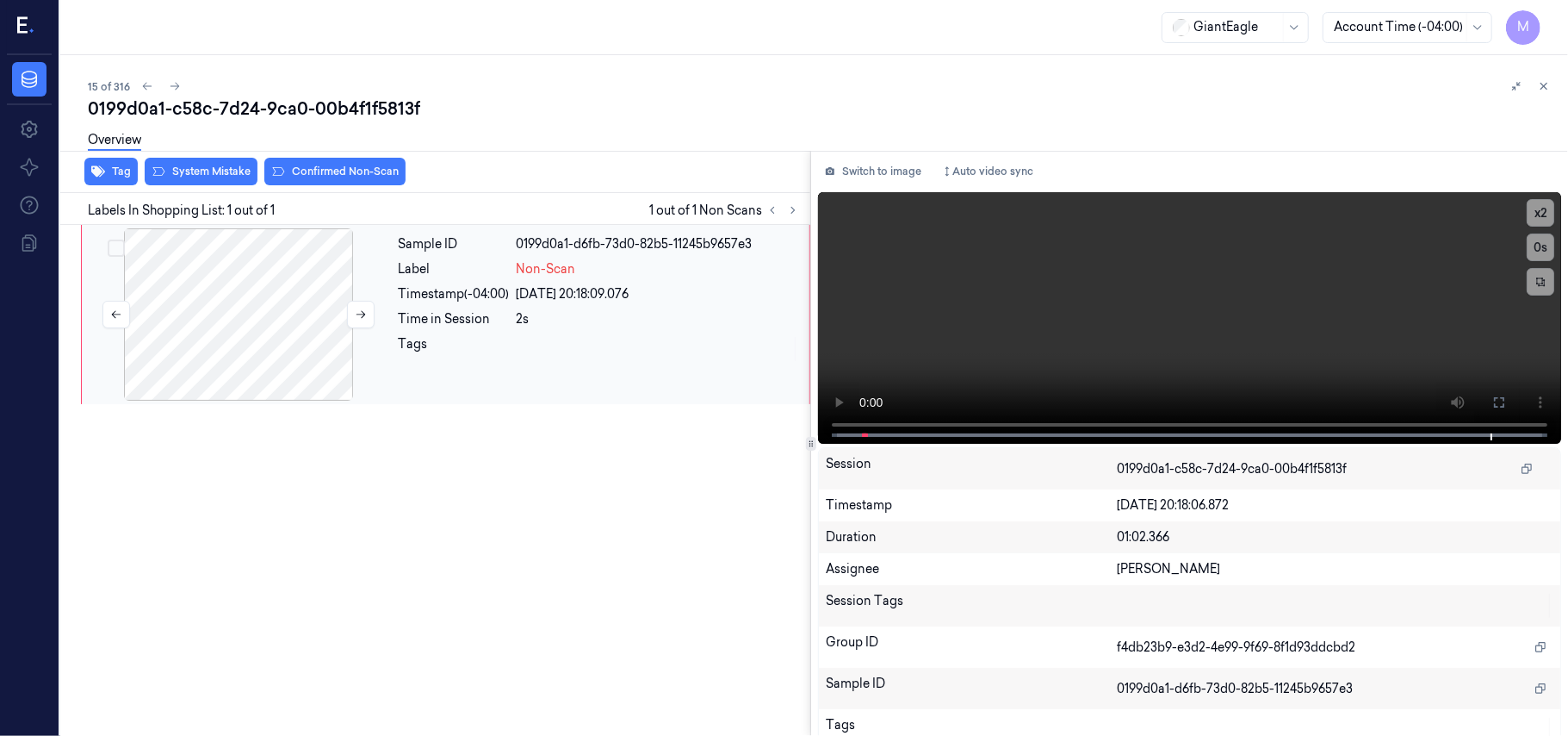
click at [221, 271] on div at bounding box center [239, 315] width 307 height 172
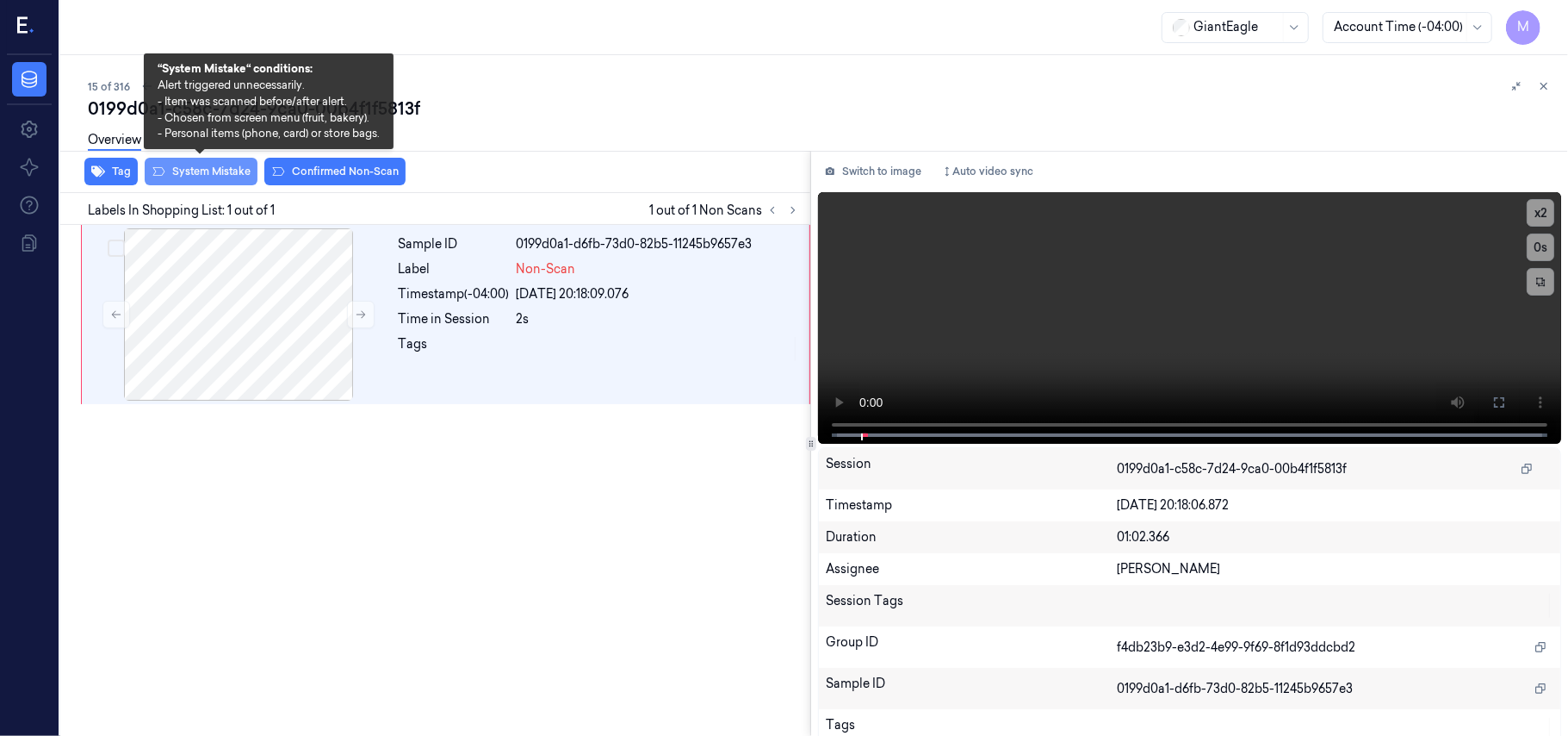
click at [205, 169] on button "System Mistake" at bounding box center [201, 170] width 113 height 27
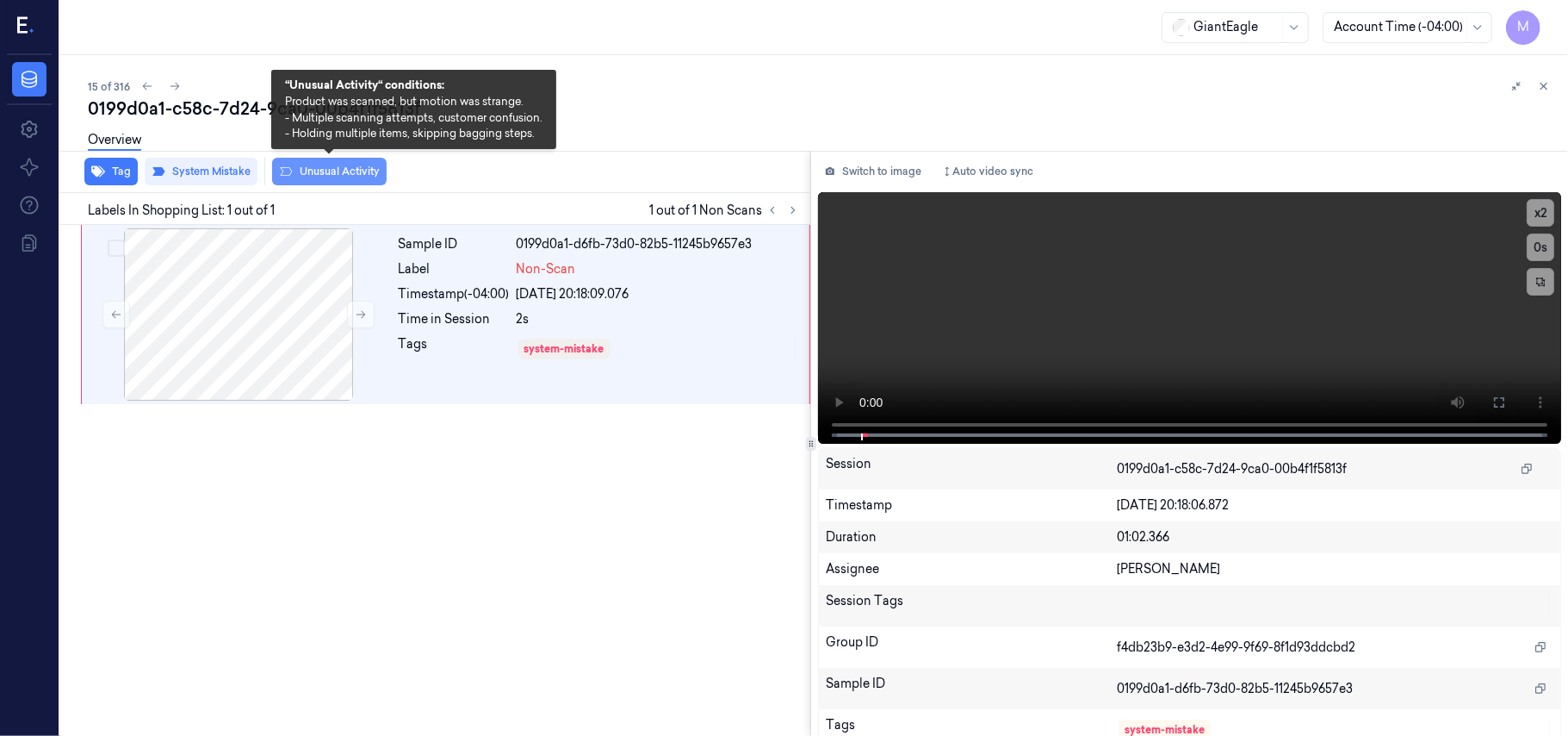
click at [329, 170] on button "Unusual Activity" at bounding box center [330, 170] width 114 height 27
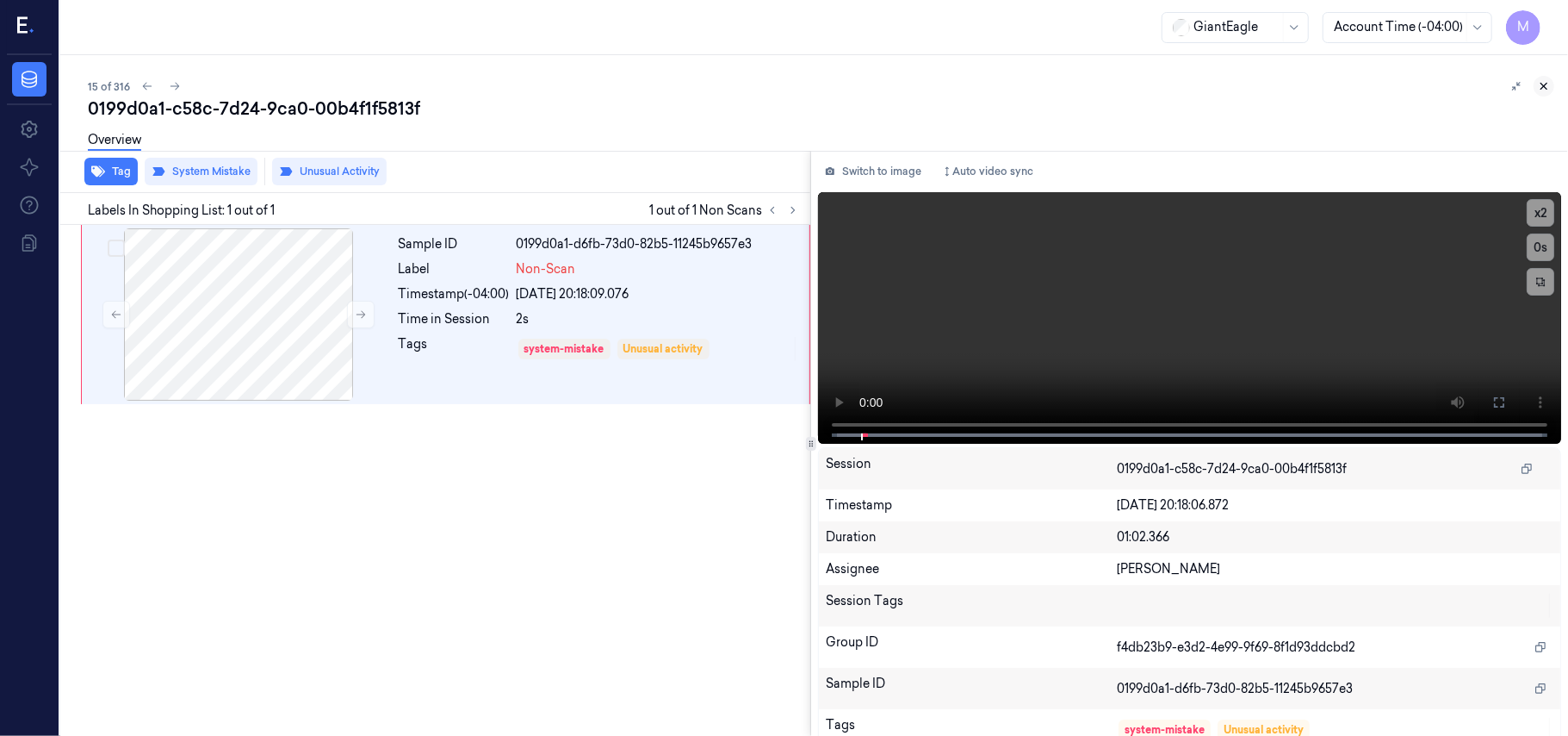
click at [1544, 86] on icon at bounding box center [1544, 86] width 12 height 12
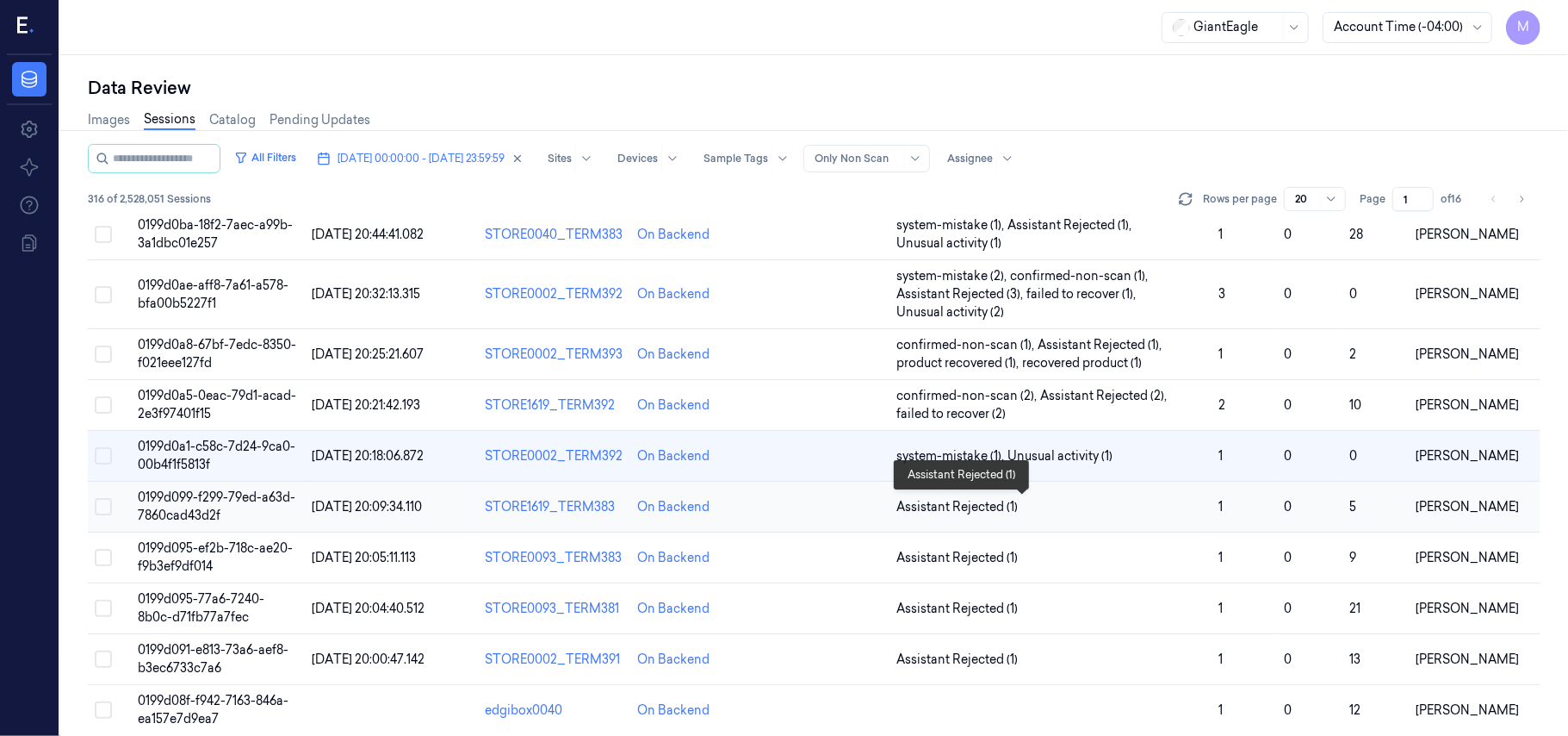
scroll to position [573, 0]
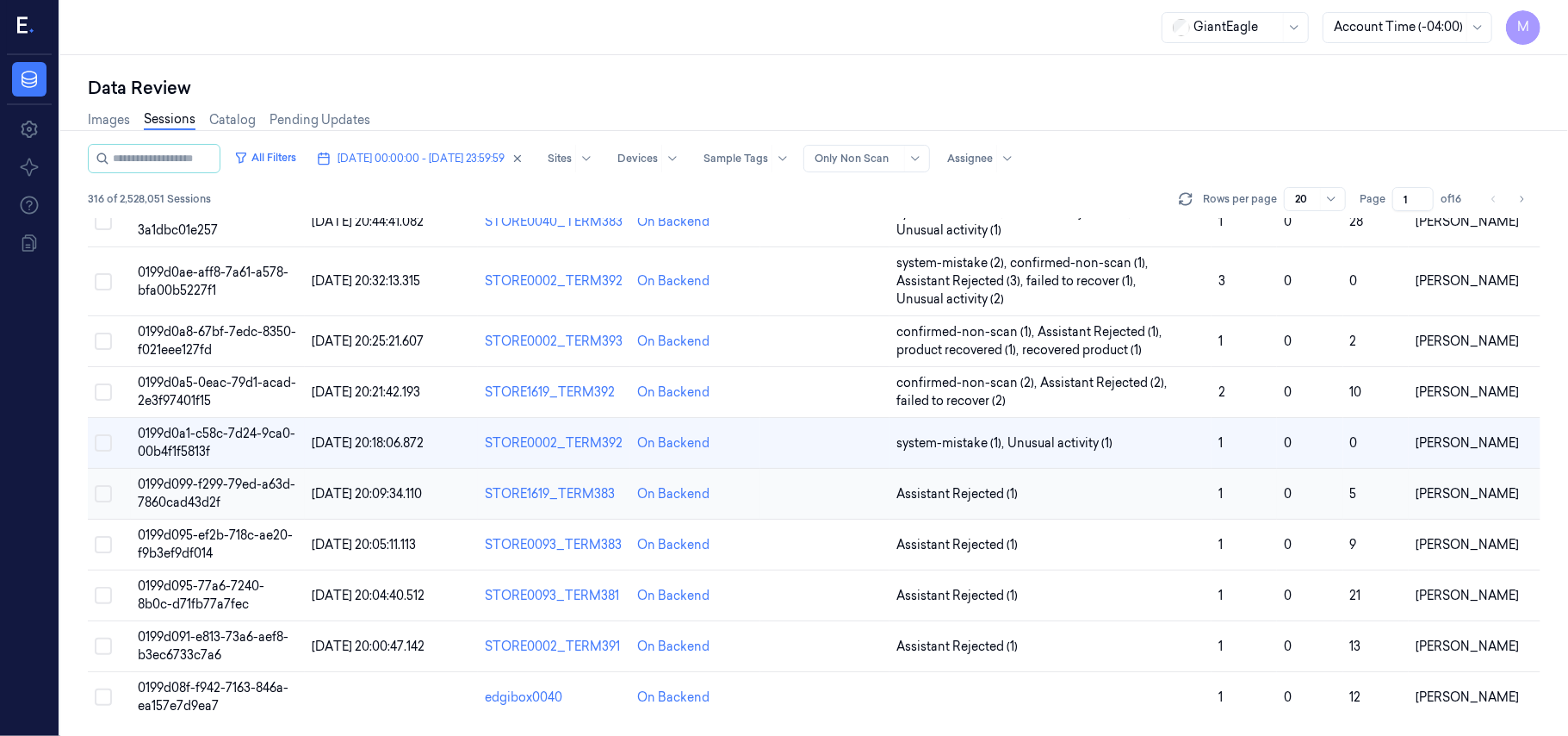
click at [189, 491] on td "0199d099-f299-79ed-a63d-7860cad43d2f" at bounding box center [217, 494] width 173 height 51
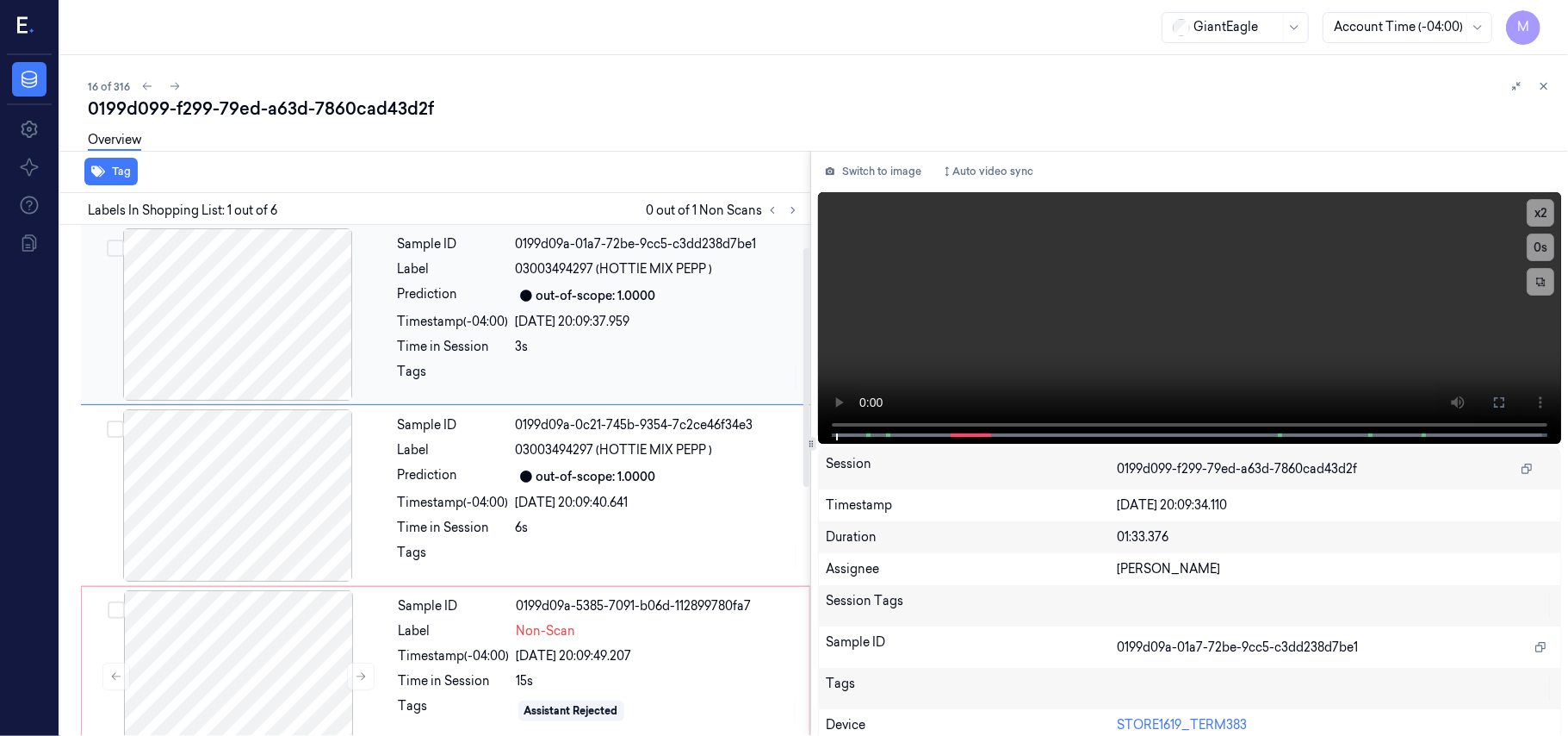
scroll to position [229, 0]
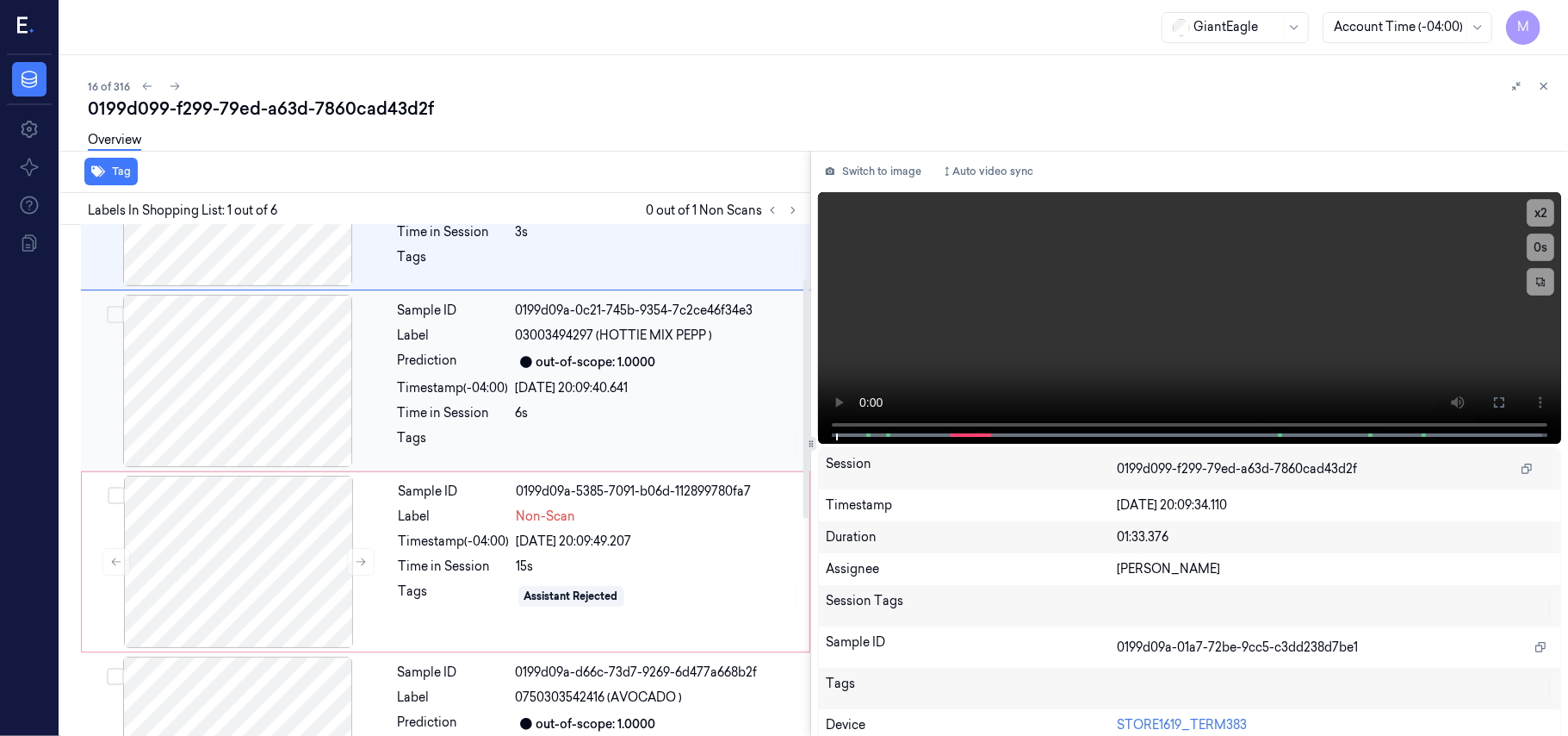
click at [619, 383] on div "[DATE] 20:09:40.641" at bounding box center [658, 388] width 285 height 18
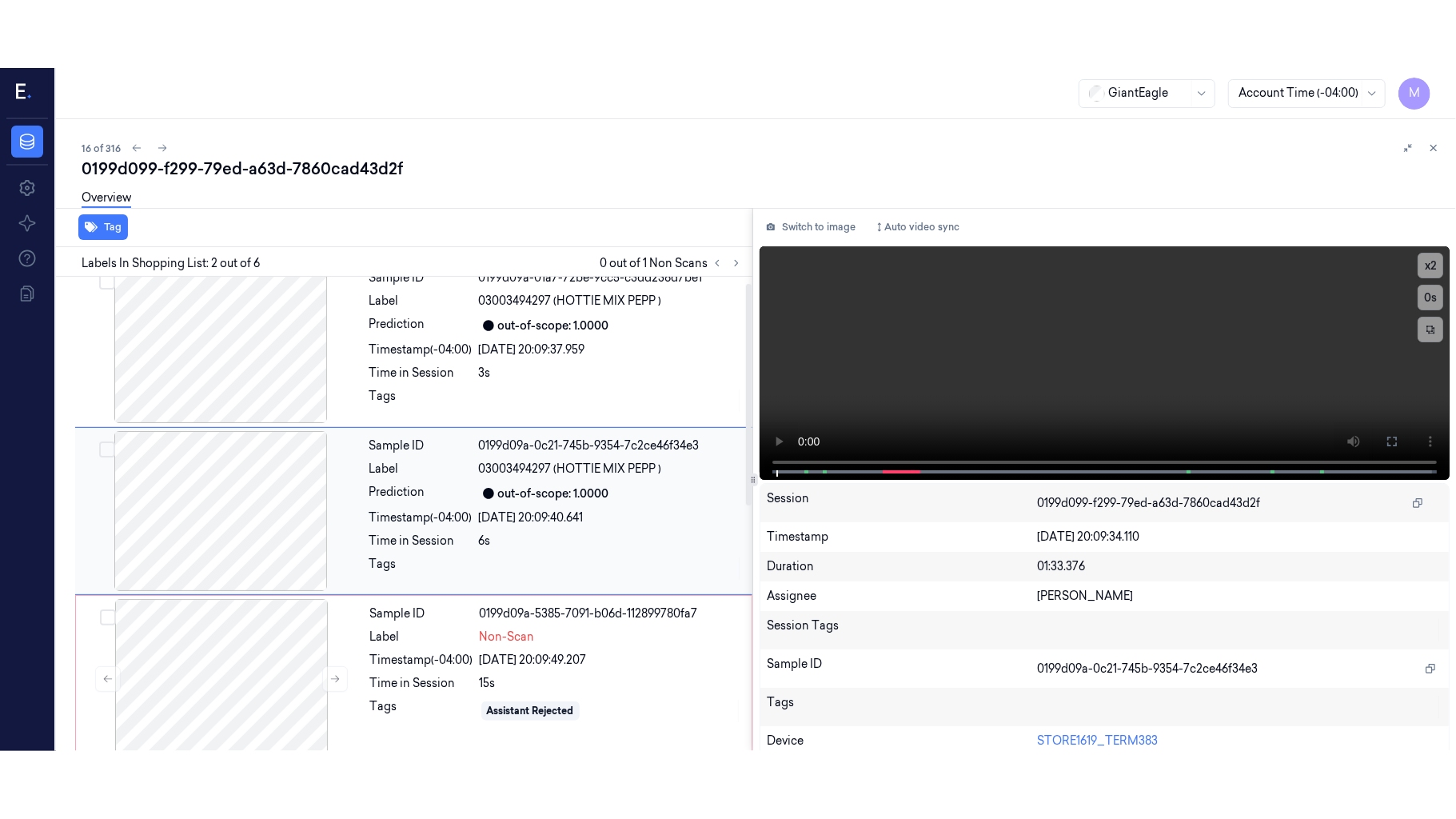
scroll to position [14, 0]
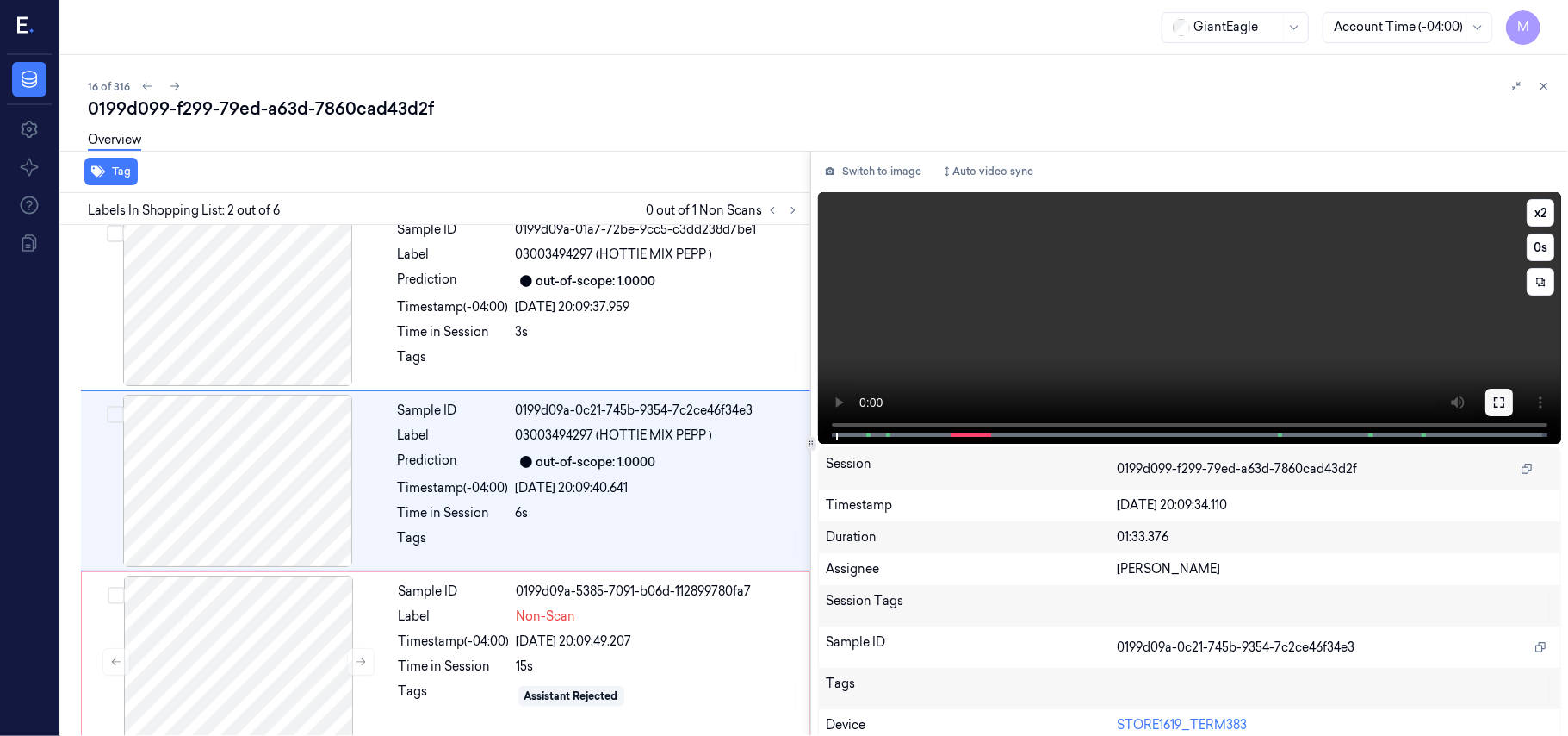
click at [1492, 401] on icon at bounding box center [1499, 402] width 14 height 14
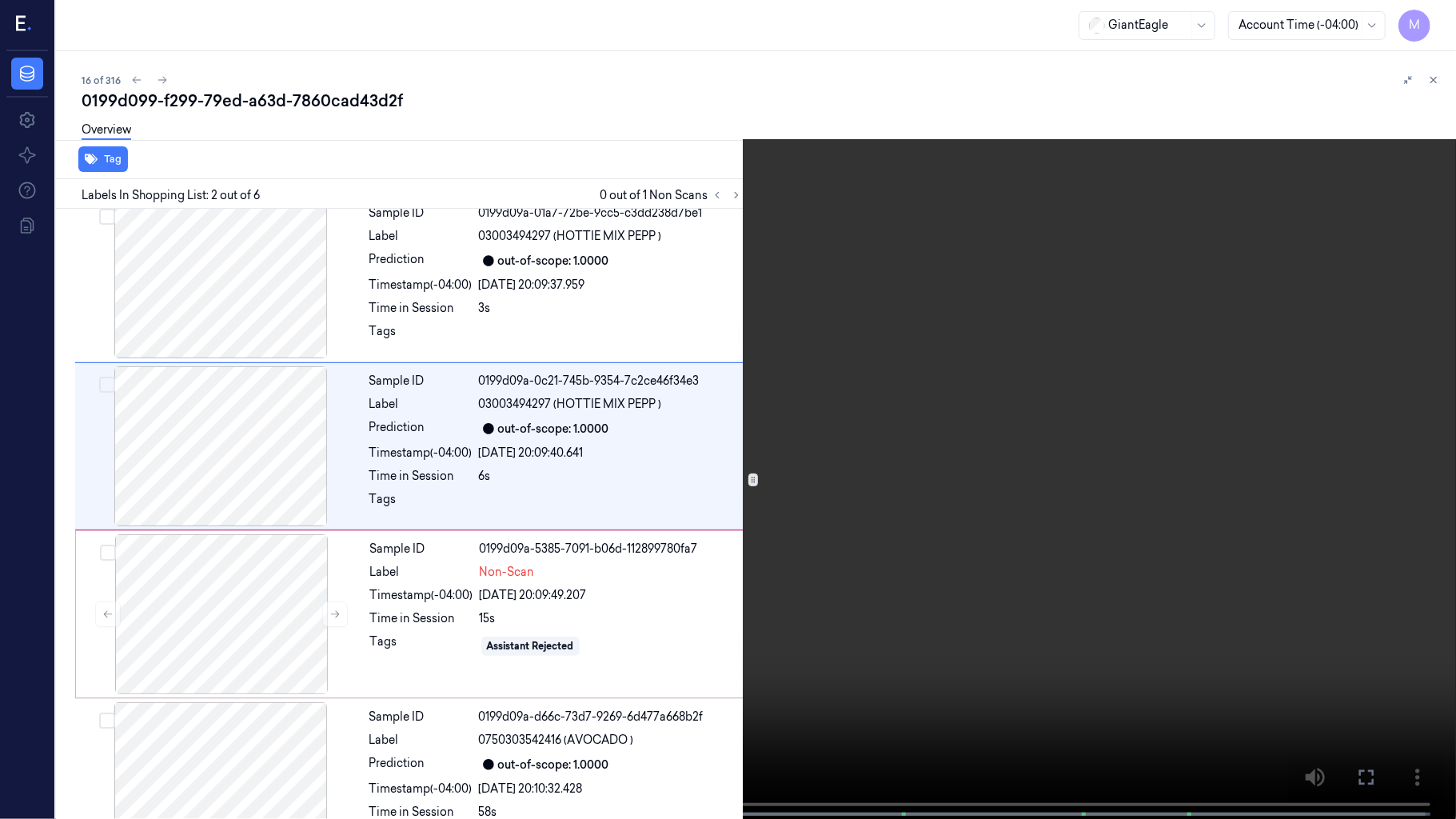
click at [637, 307] on video at bounding box center [728, 411] width 1456 height 822
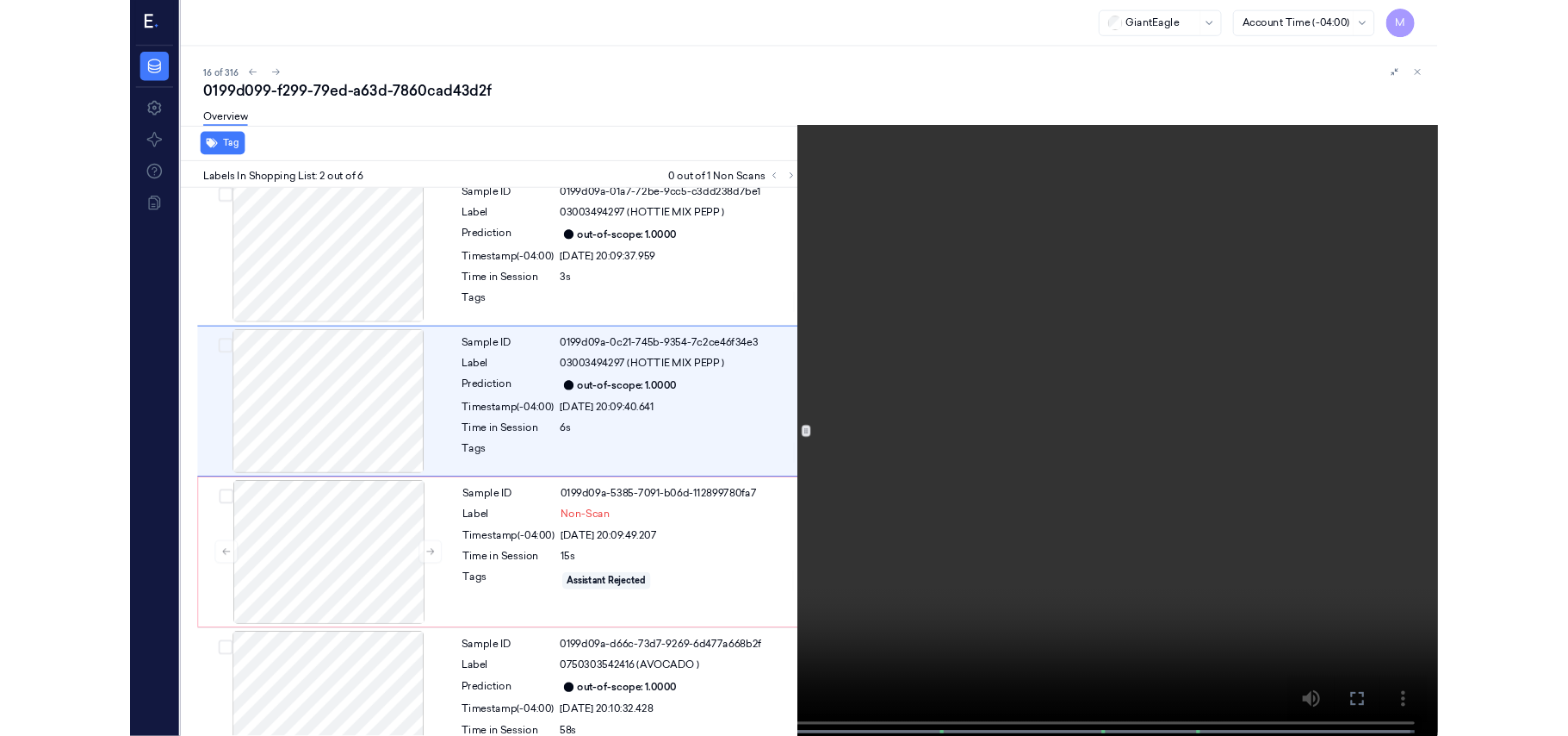
scroll to position [0, 0]
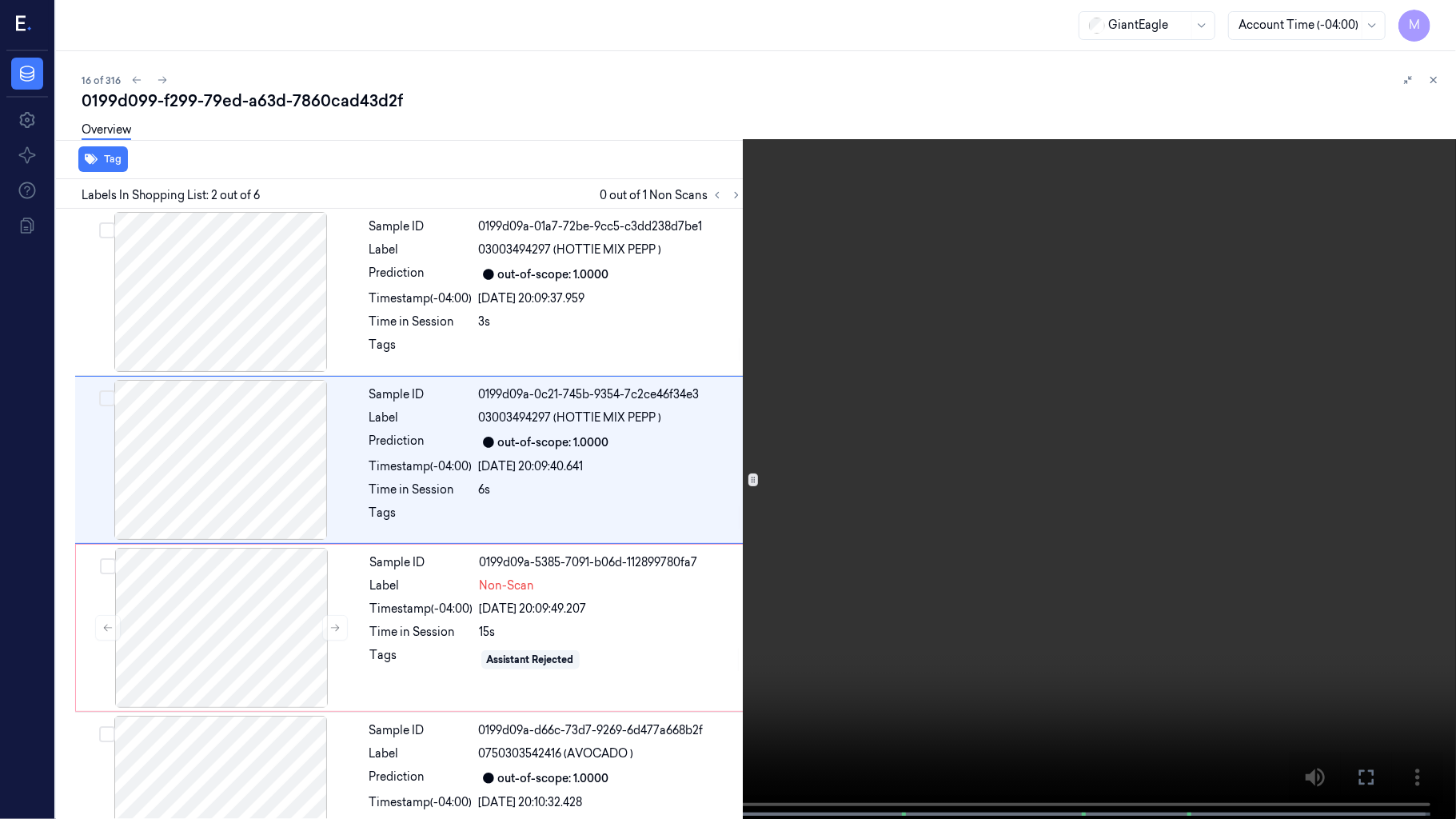
click at [637, 307] on video at bounding box center [728, 411] width 1456 height 822
click at [409, 548] on video at bounding box center [728, 411] width 1456 height 822
click at [382, 545] on video at bounding box center [728, 411] width 1456 height 822
click at [704, 368] on video at bounding box center [728, 411] width 1456 height 822
click at [420, 520] on video at bounding box center [728, 411] width 1456 height 822
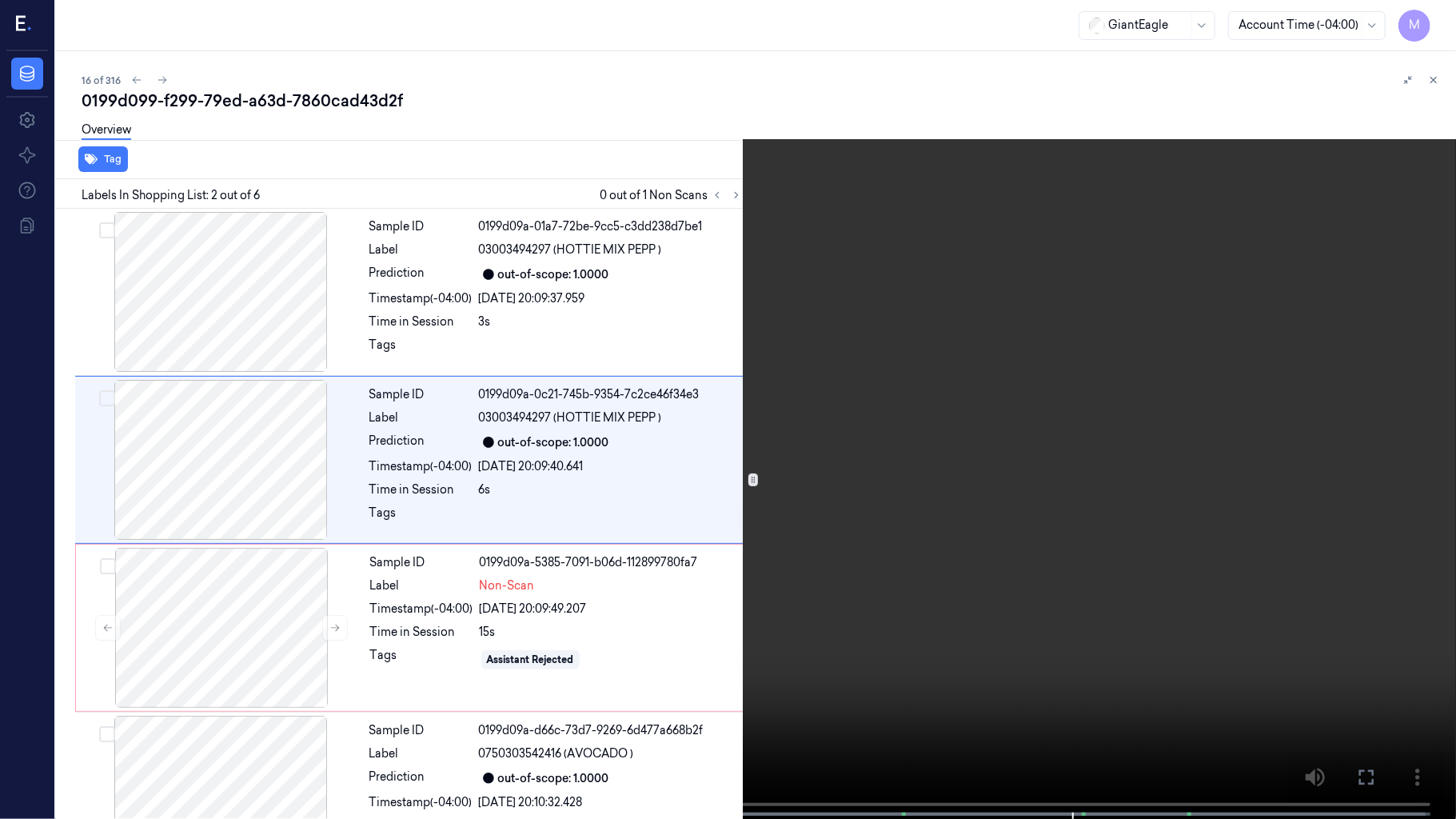
click at [0, 0] on icon at bounding box center [0, 0] width 0 height 0
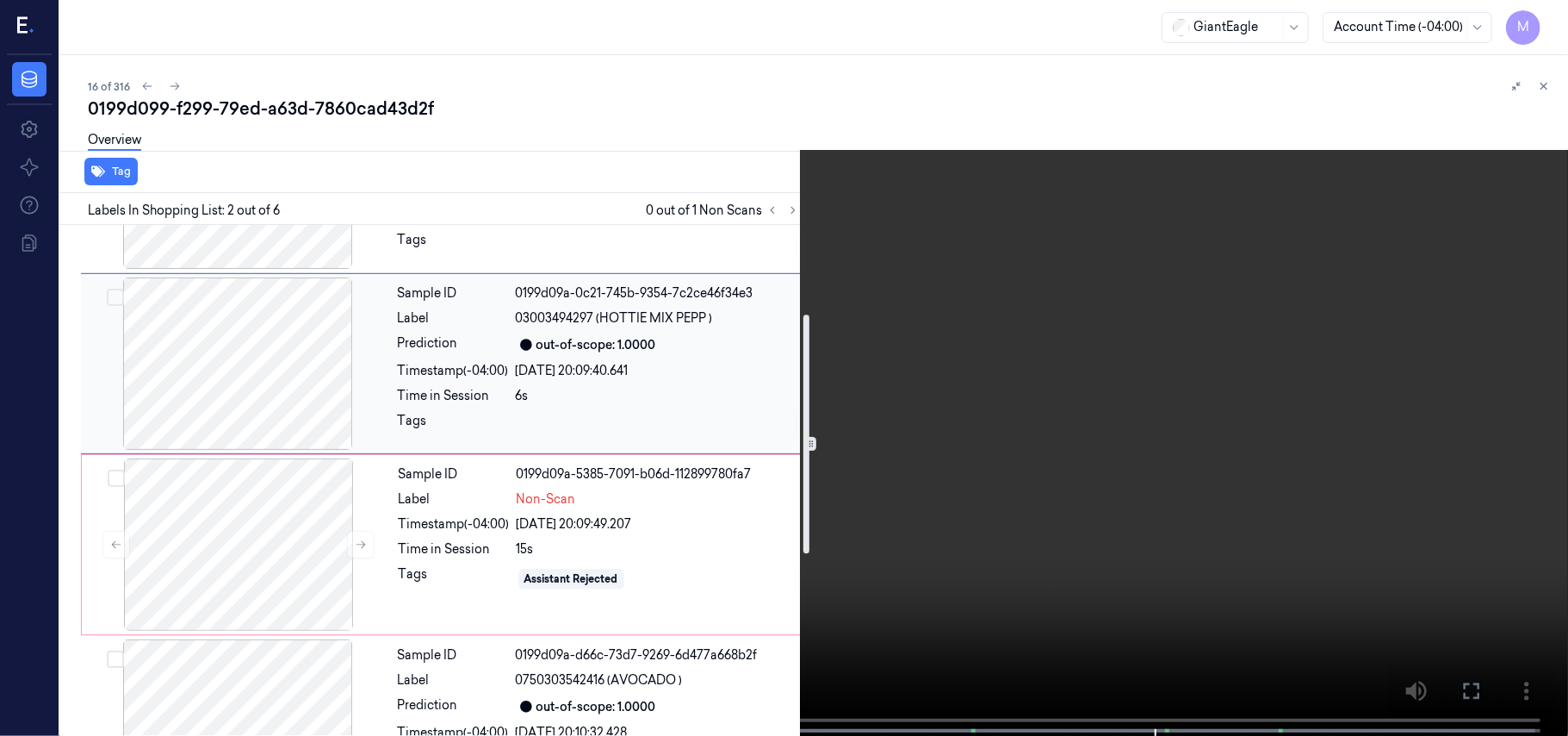
scroll to position [229, 0]
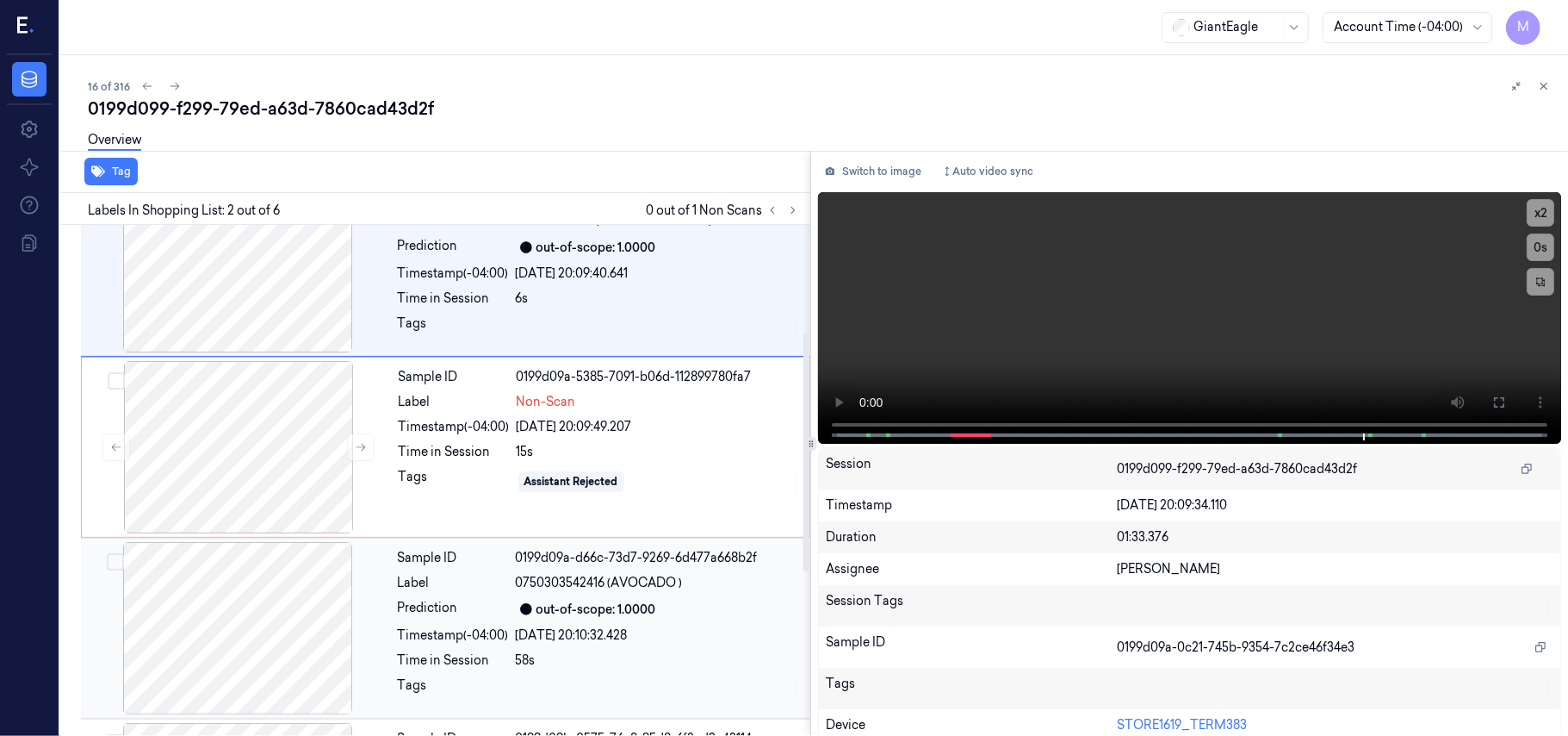
click at [529, 596] on div "Sample ID 0199d09a-d66c-73d7-9269-6d477a668b2f Label 0750303542416 (AVOCADO ) P…" at bounding box center [599, 628] width 416 height 172
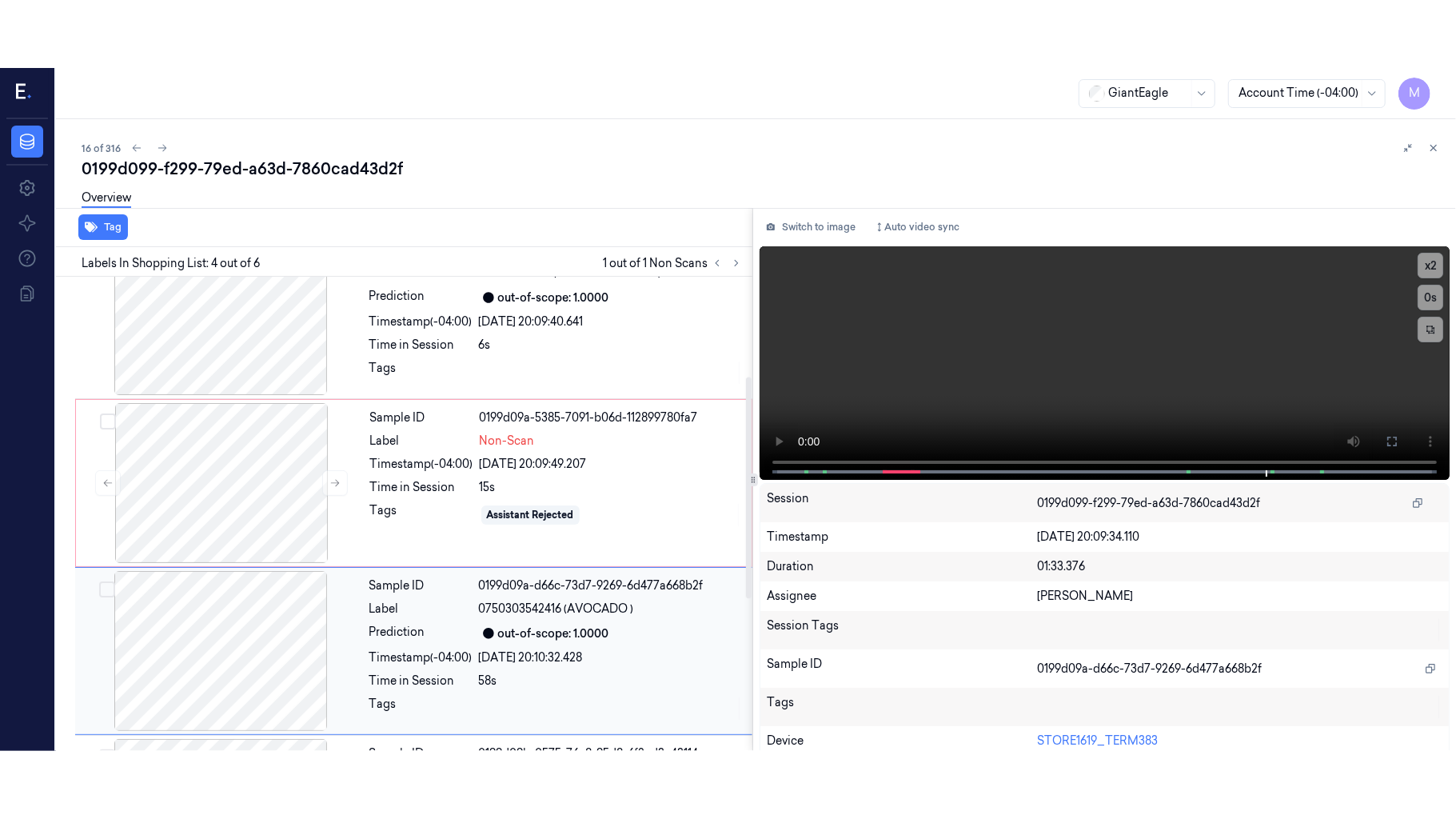
scroll to position [350, 0]
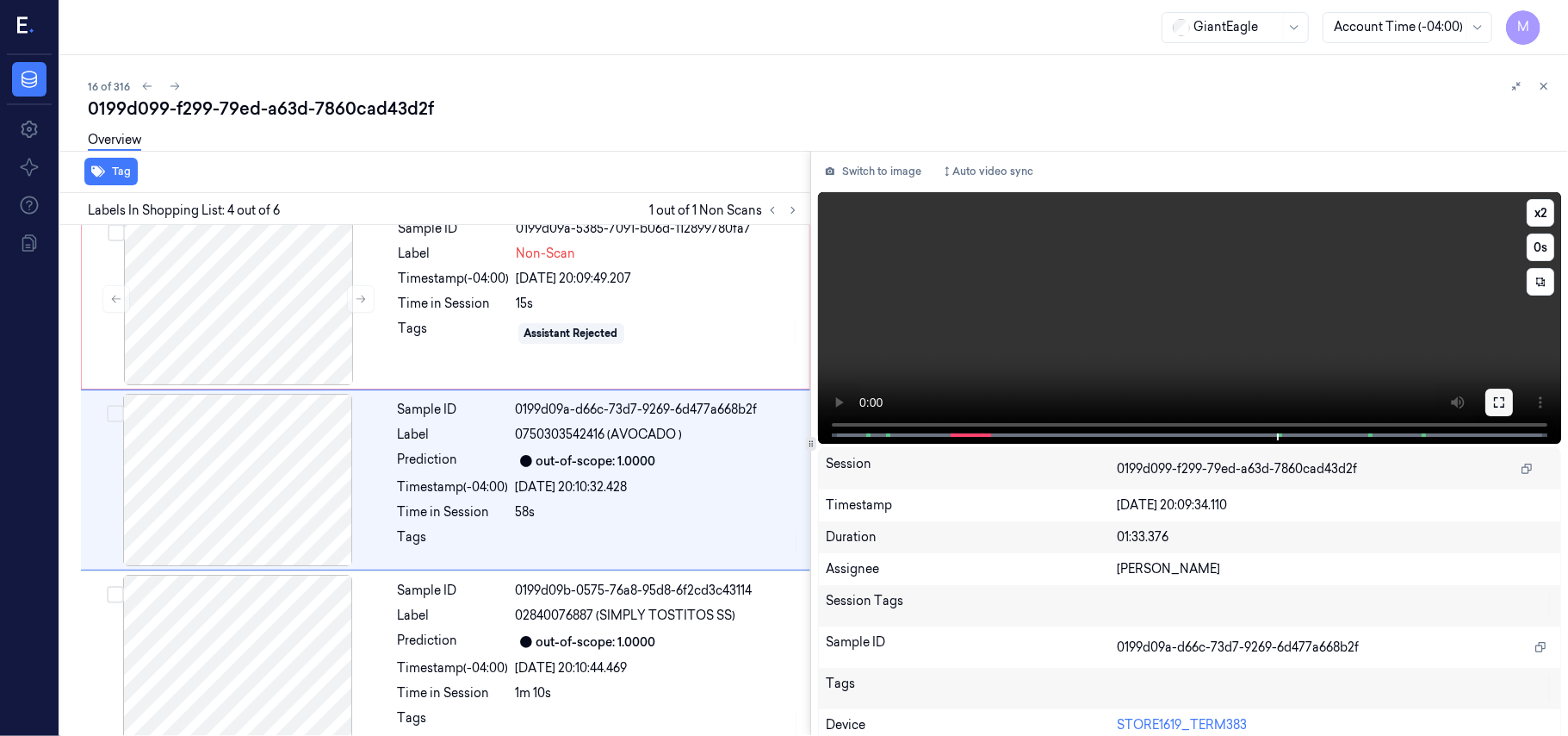
click at [1502, 406] on button at bounding box center [1499, 402] width 27 height 27
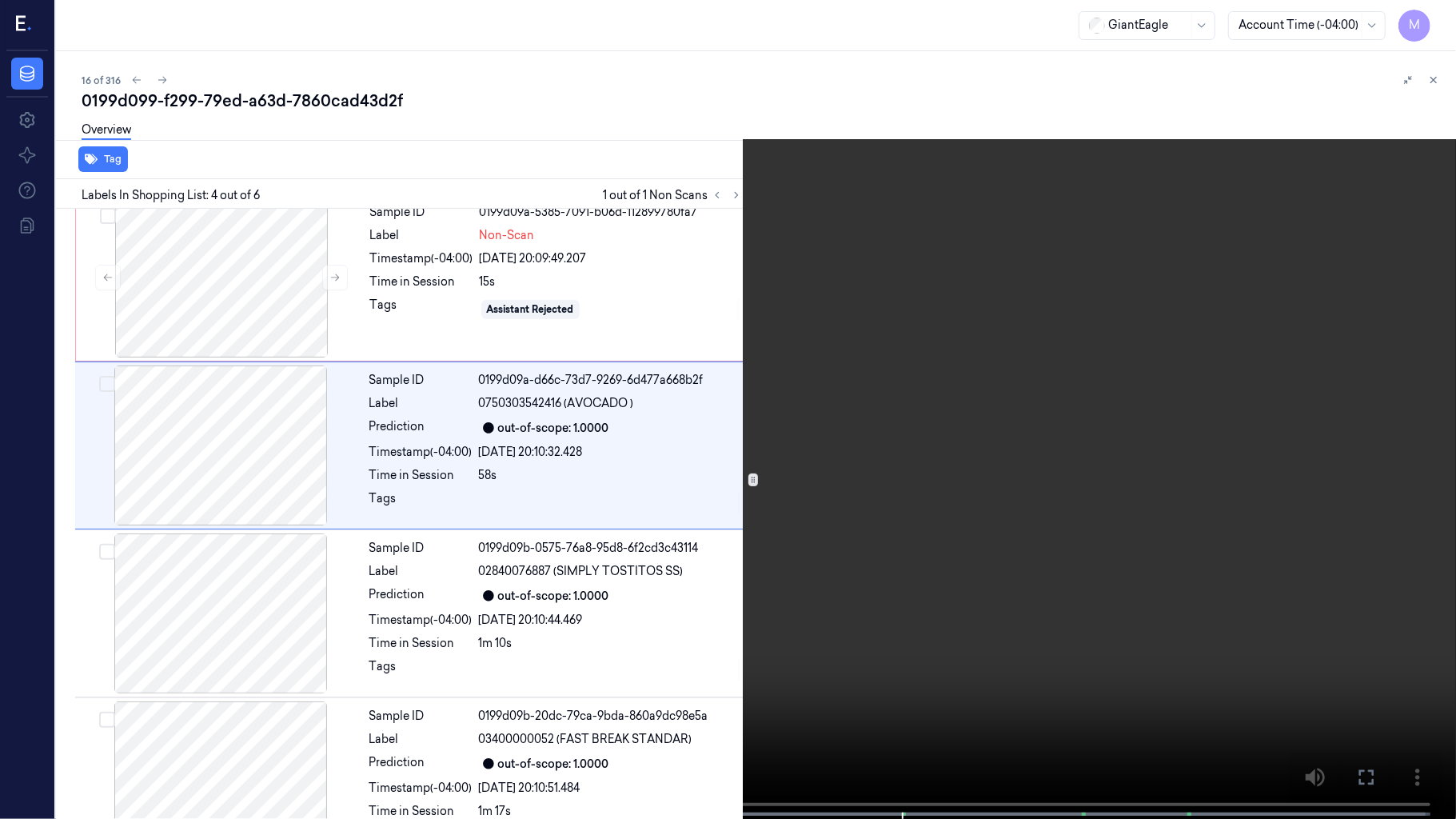
click at [935, 501] on video at bounding box center [728, 411] width 1456 height 822
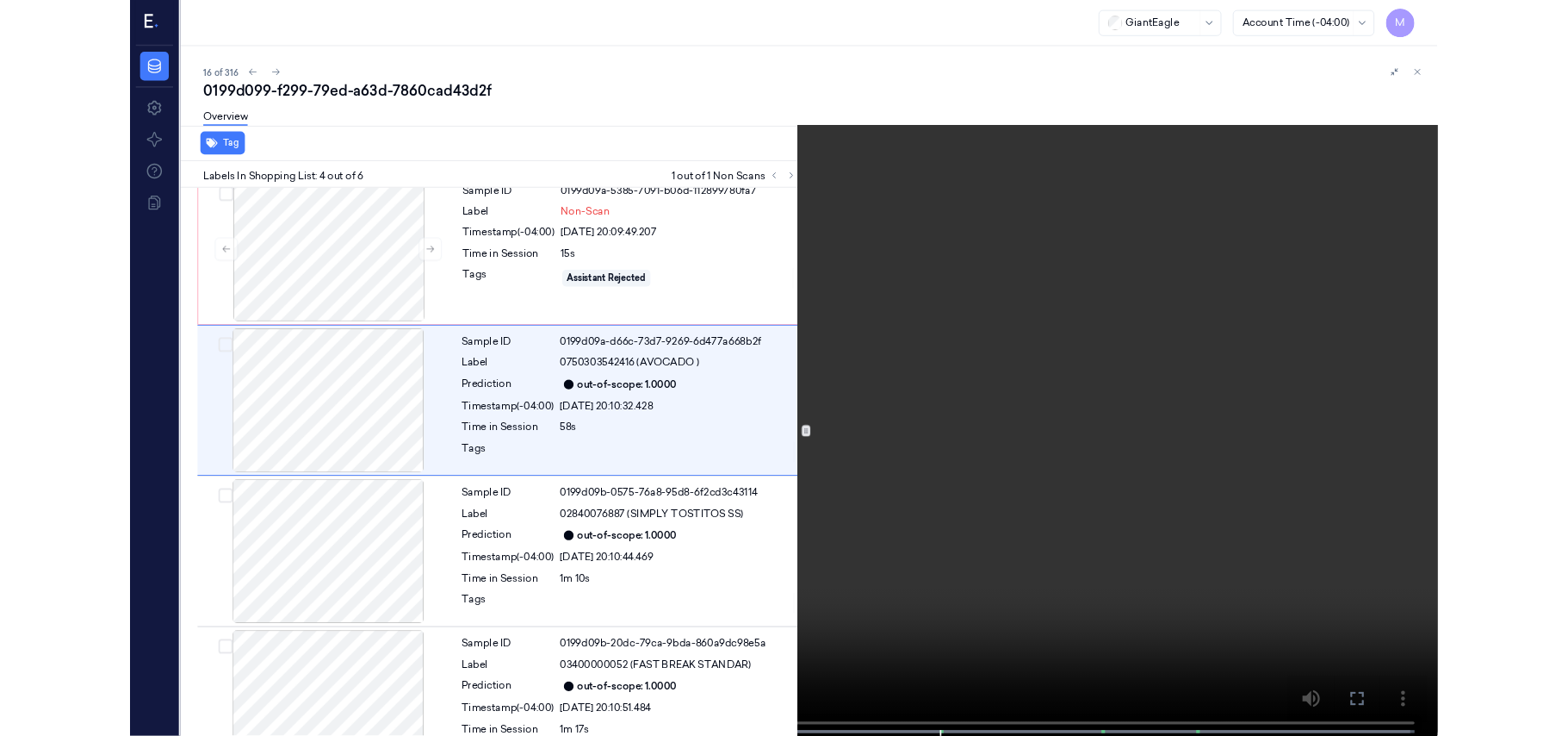
scroll to position [305, 0]
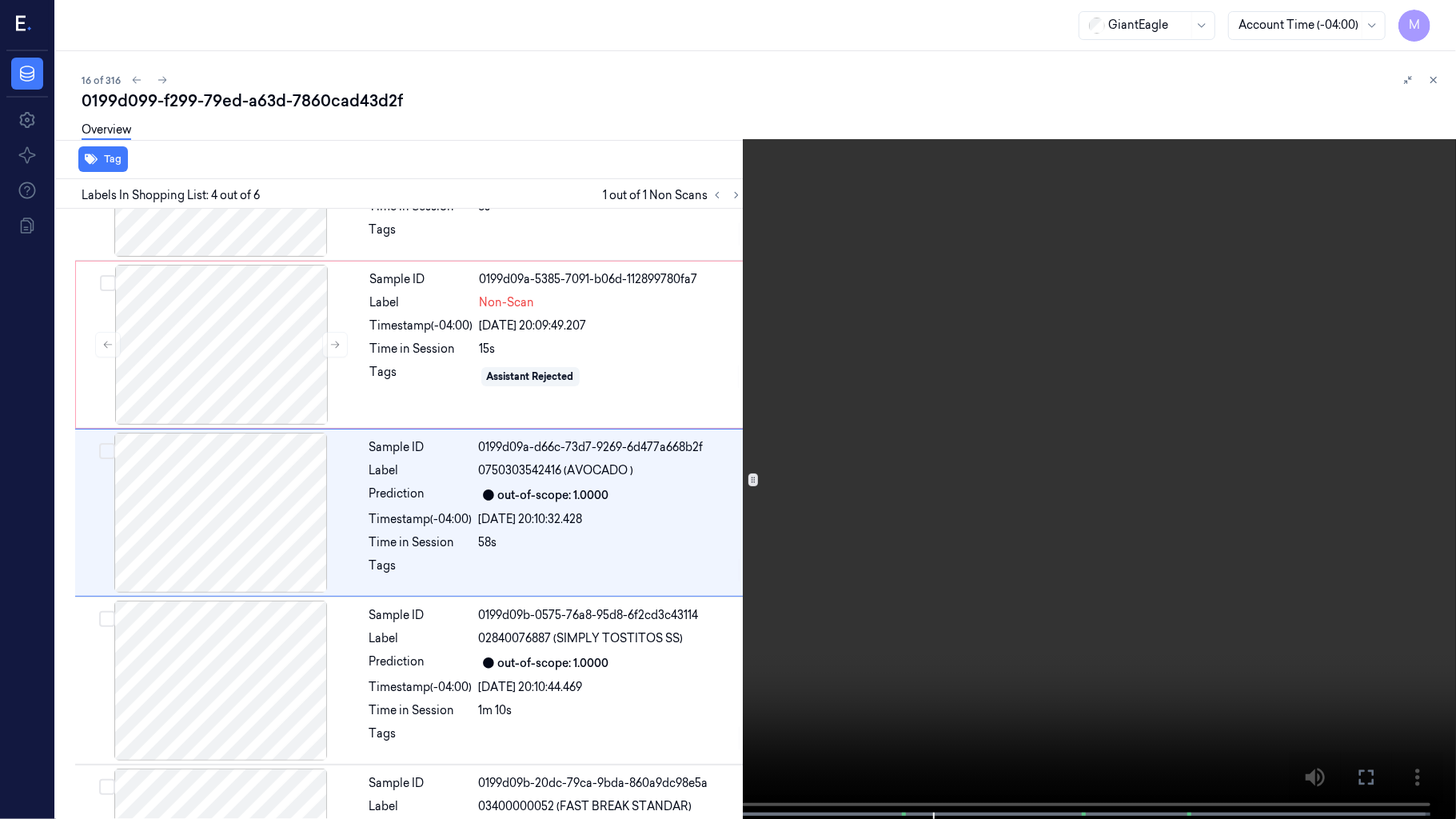
click at [1068, 556] on video at bounding box center [728, 411] width 1456 height 822
drag, startPoint x: 1367, startPoint y: 785, endPoint x: 791, endPoint y: 635, distance: 595.2
click at [0, 0] on icon at bounding box center [0, 0] width 0 height 0
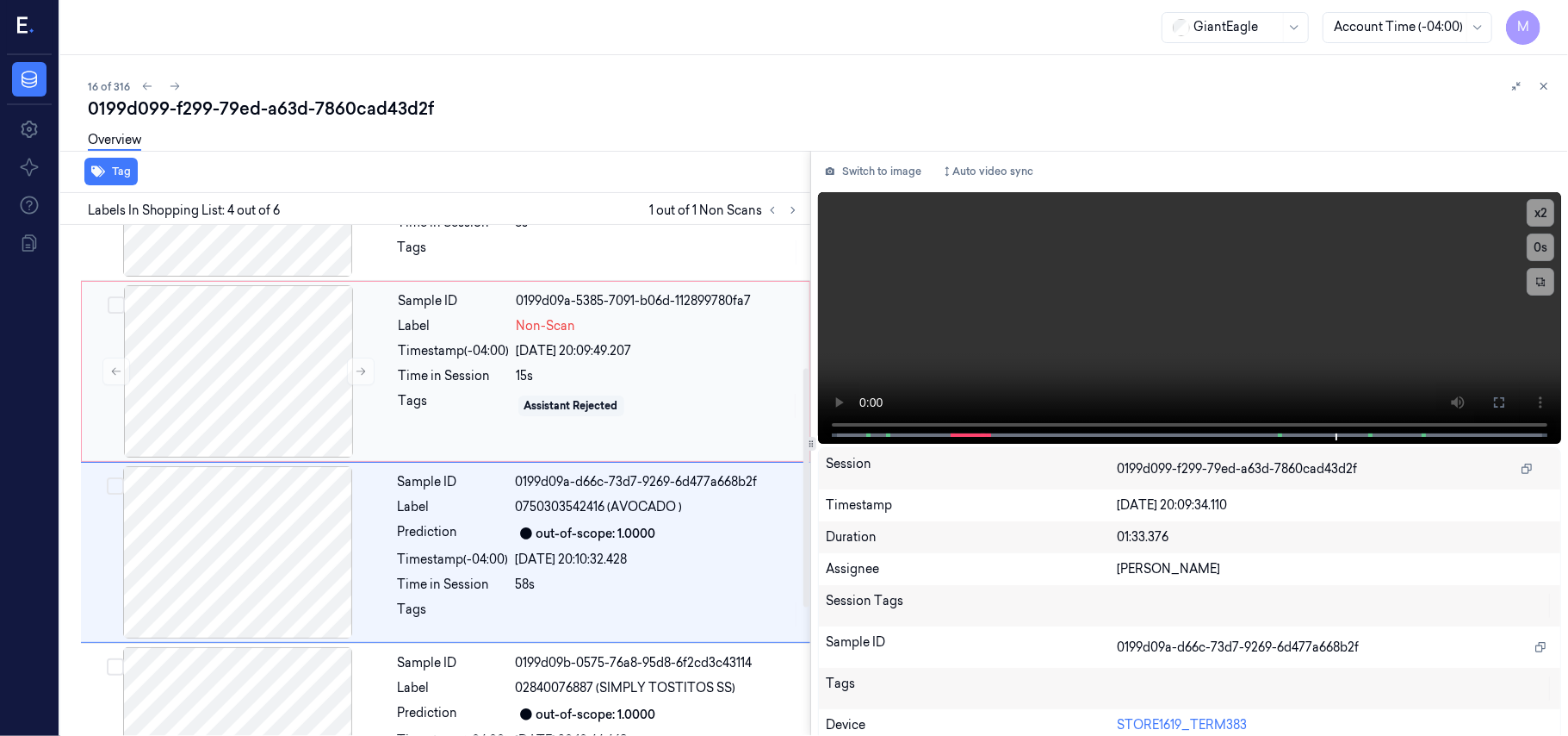
click at [537, 363] on div "Sample ID 0199d09a-5385-7091-b06d-112899780fa7 Label Non-Scan Timestamp (-04:00…" at bounding box center [599, 372] width 415 height 172
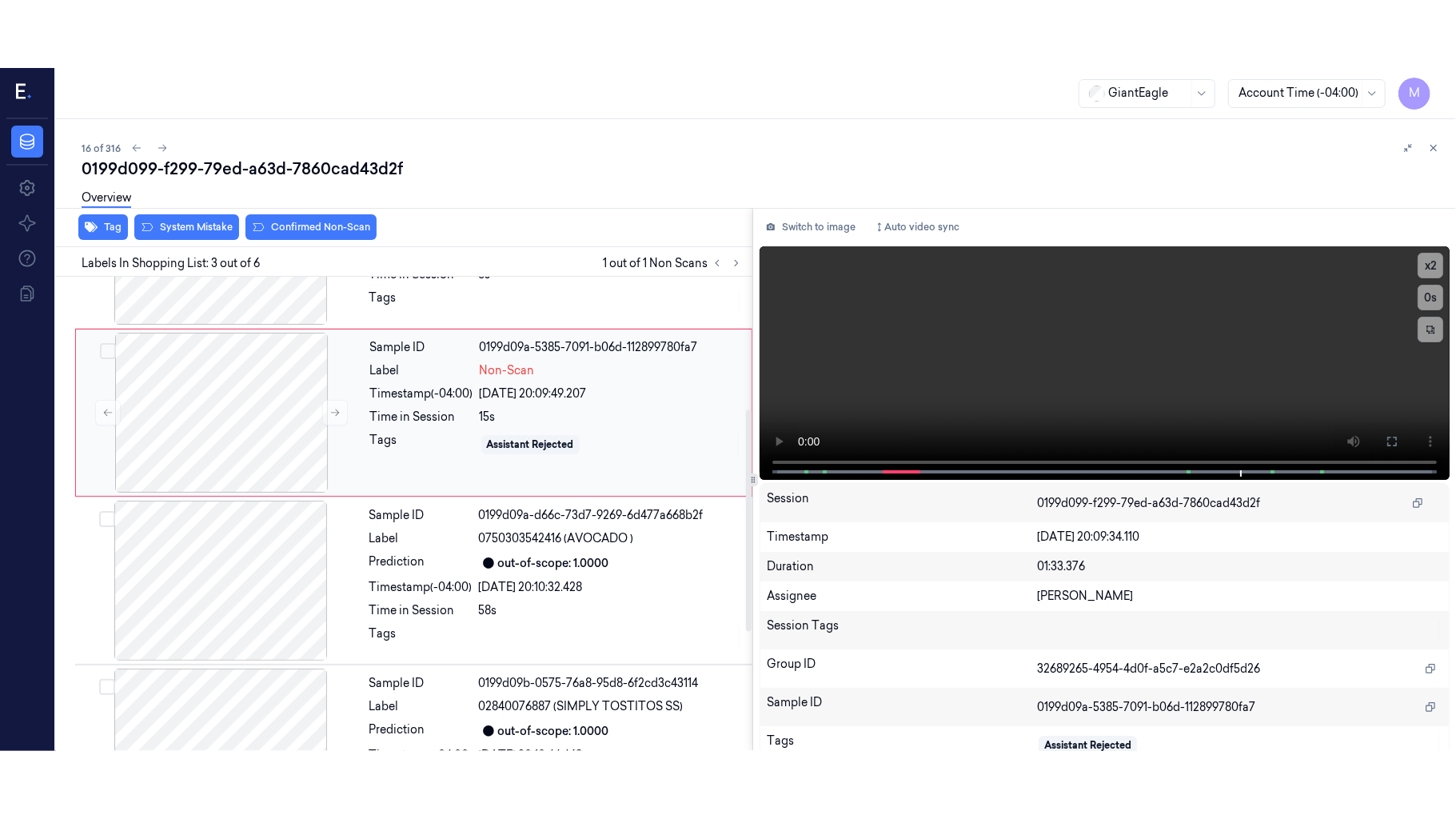
scroll to position [183, 0]
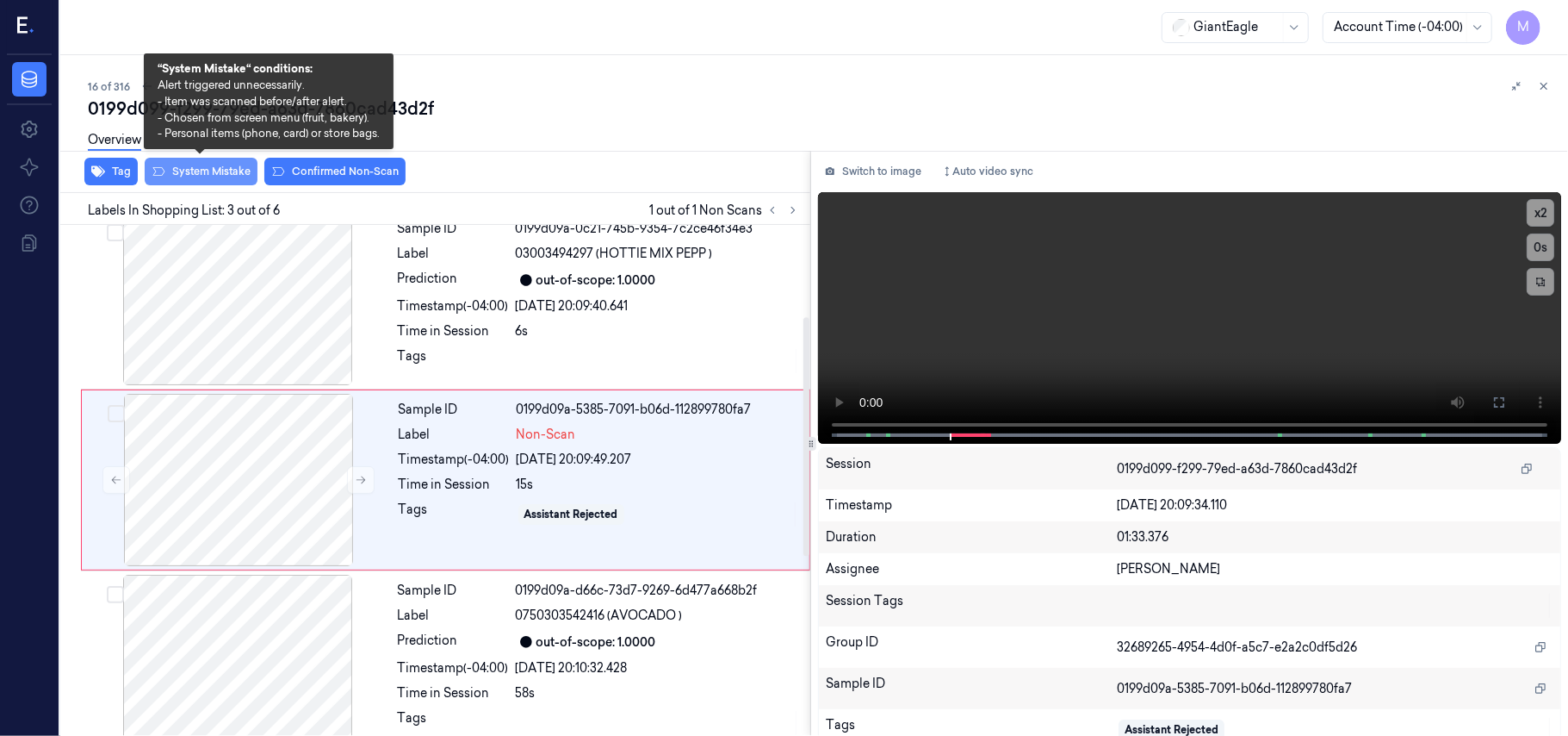
click at [229, 177] on button "System Mistake" at bounding box center [201, 170] width 113 height 27
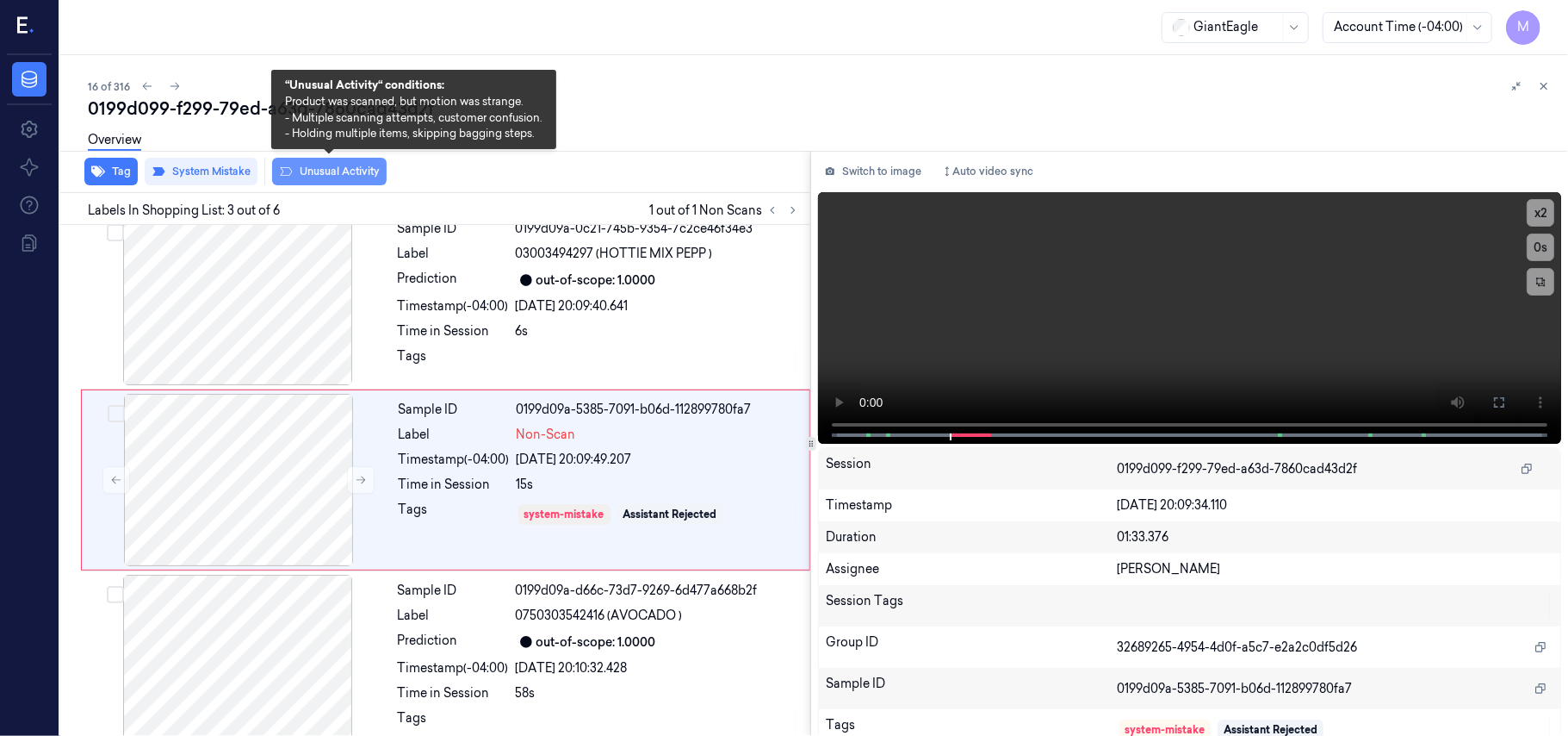
click at [346, 172] on button "Unusual Activity" at bounding box center [330, 170] width 114 height 27
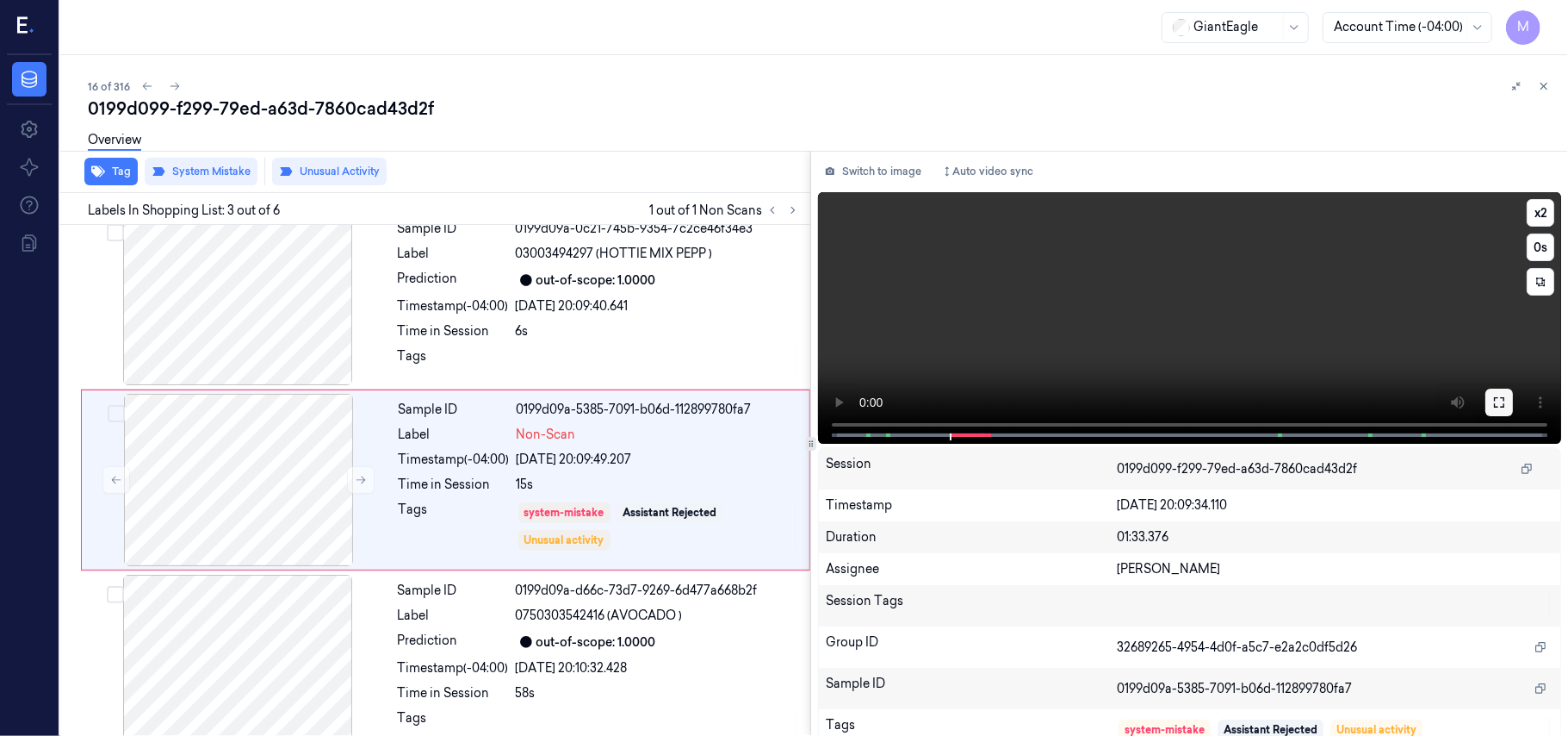
click at [1500, 396] on icon at bounding box center [1499, 402] width 14 height 14
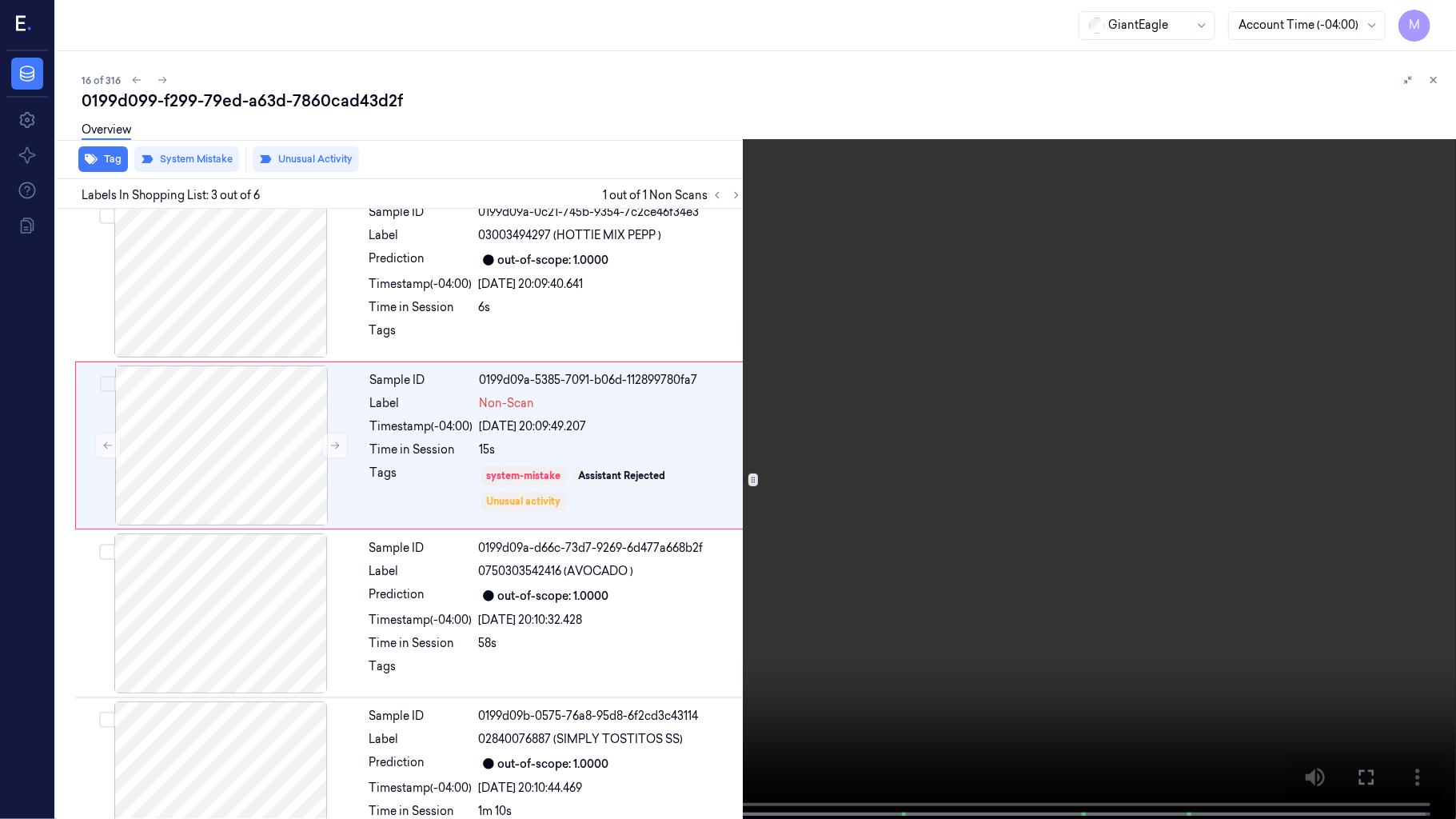
click at [976, 436] on video at bounding box center [728, 411] width 1456 height 822
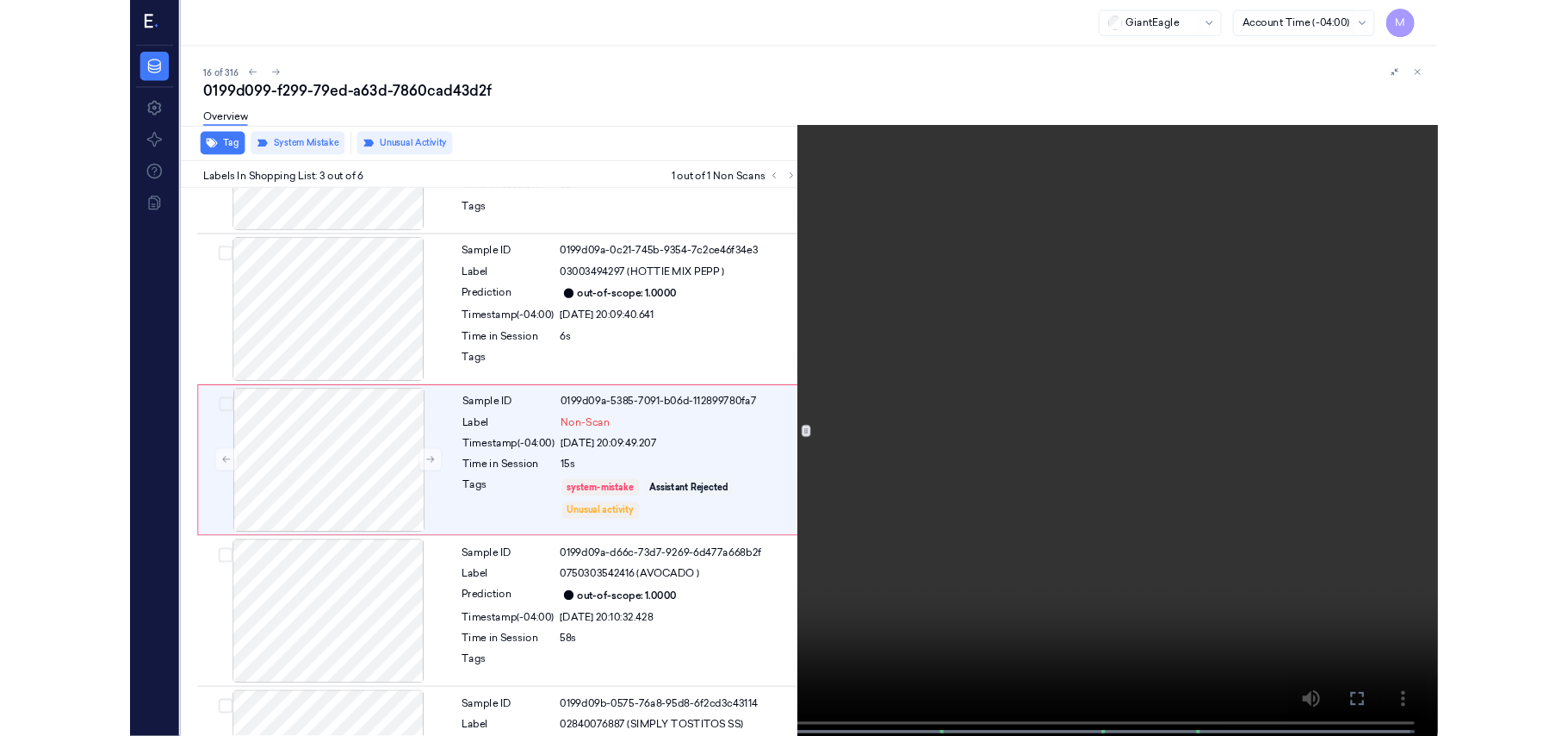
scroll to position [124, 0]
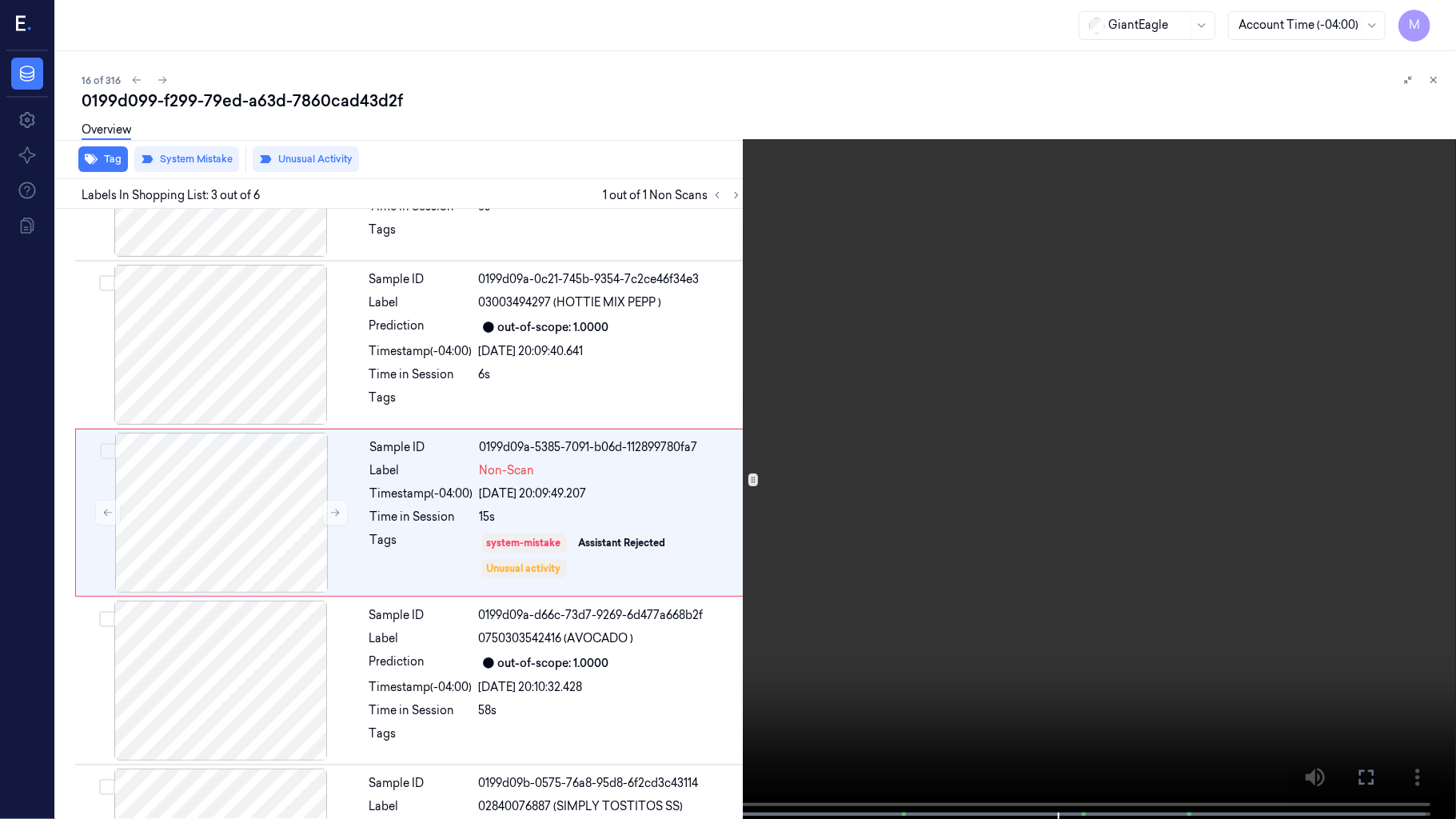
click at [775, 570] on video at bounding box center [728, 411] width 1456 height 822
click at [942, 682] on video at bounding box center [728, 411] width 1456 height 822
click at [935, 682] on video at bounding box center [728, 411] width 1456 height 822
click at [1008, 558] on video at bounding box center [728, 411] width 1456 height 822
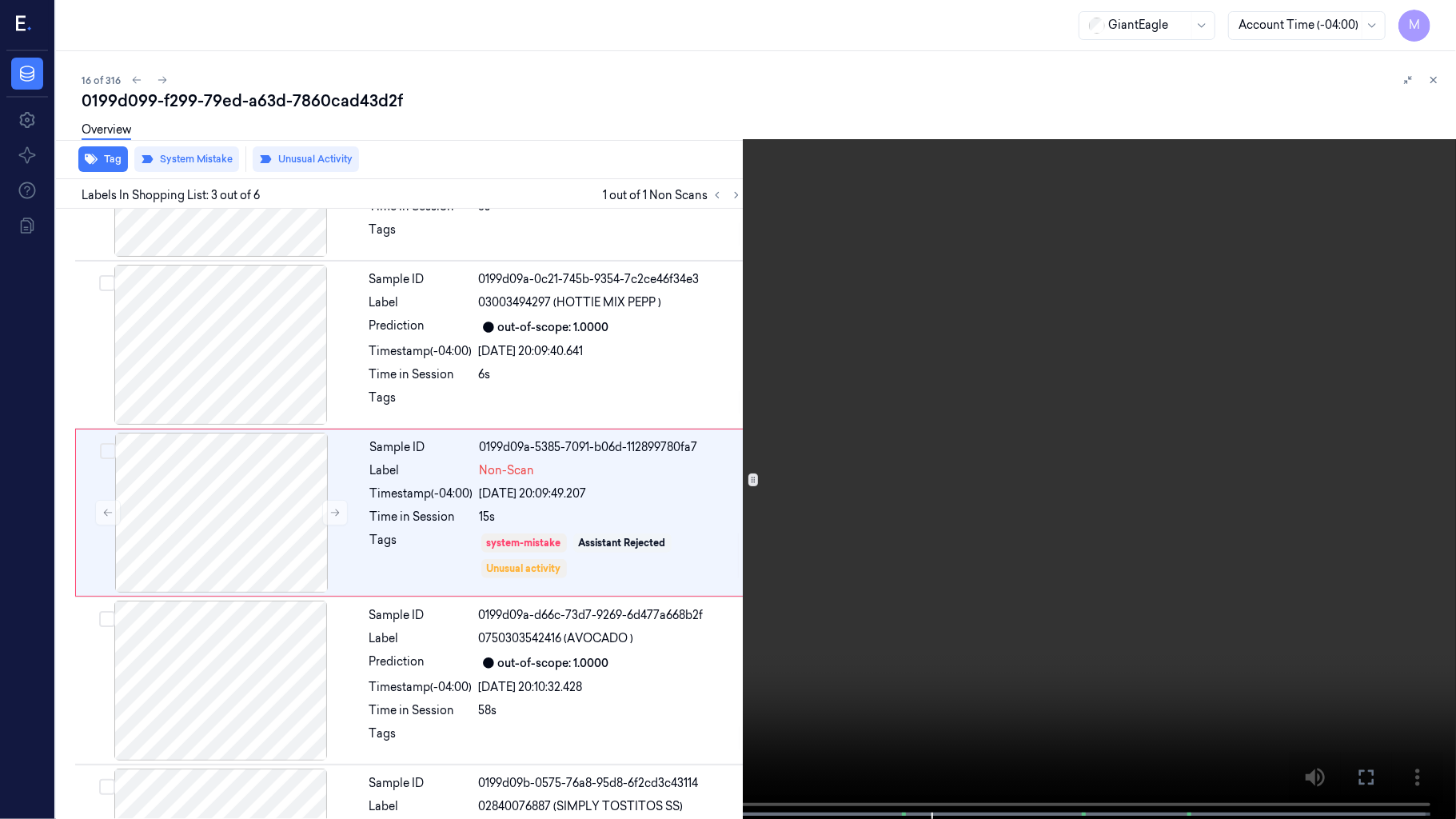
click at [0, 0] on button at bounding box center [0, 0] width 0 height 0
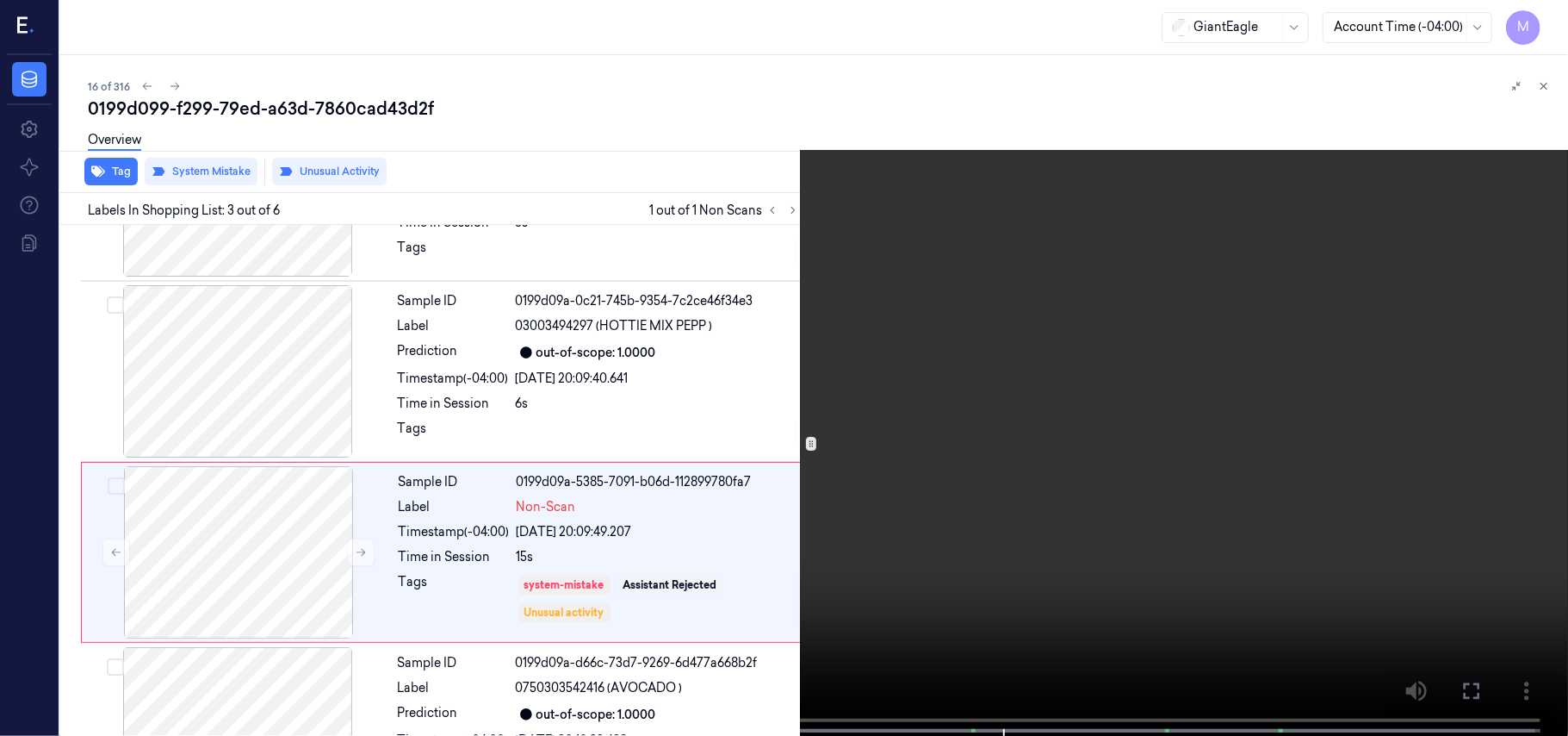
scroll to position [197, 0]
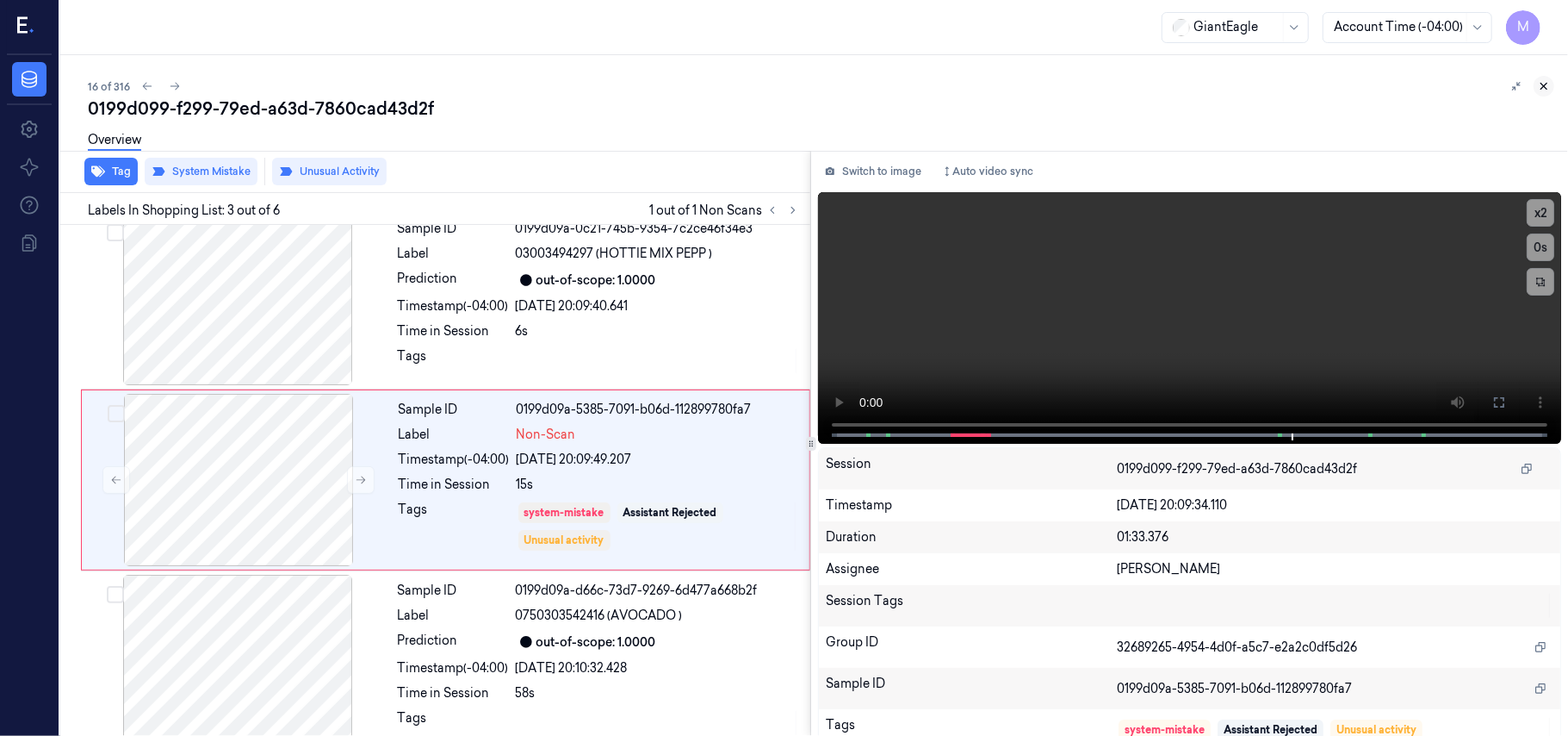
click at [1552, 82] on button at bounding box center [1545, 86] width 21 height 21
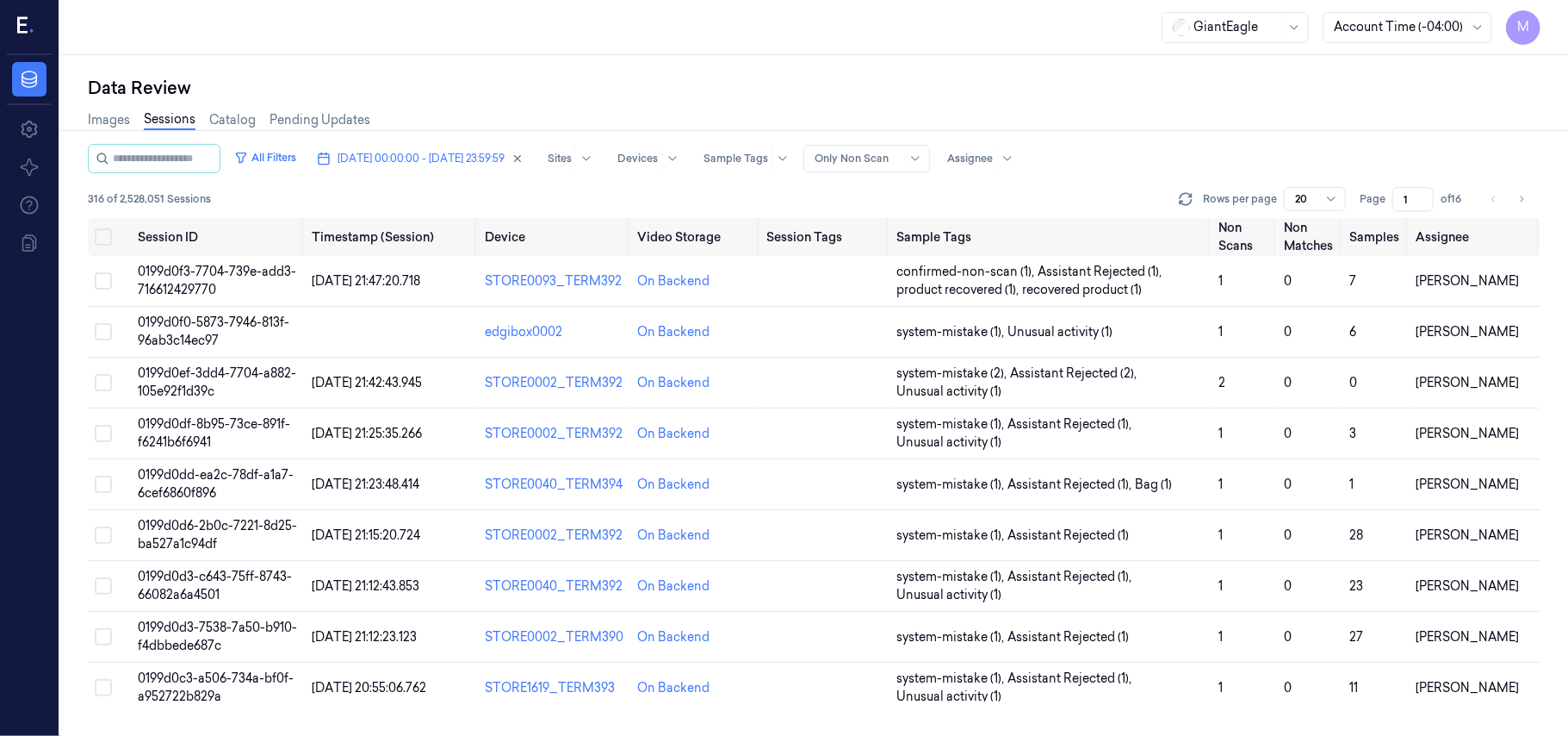
scroll to position [573, 0]
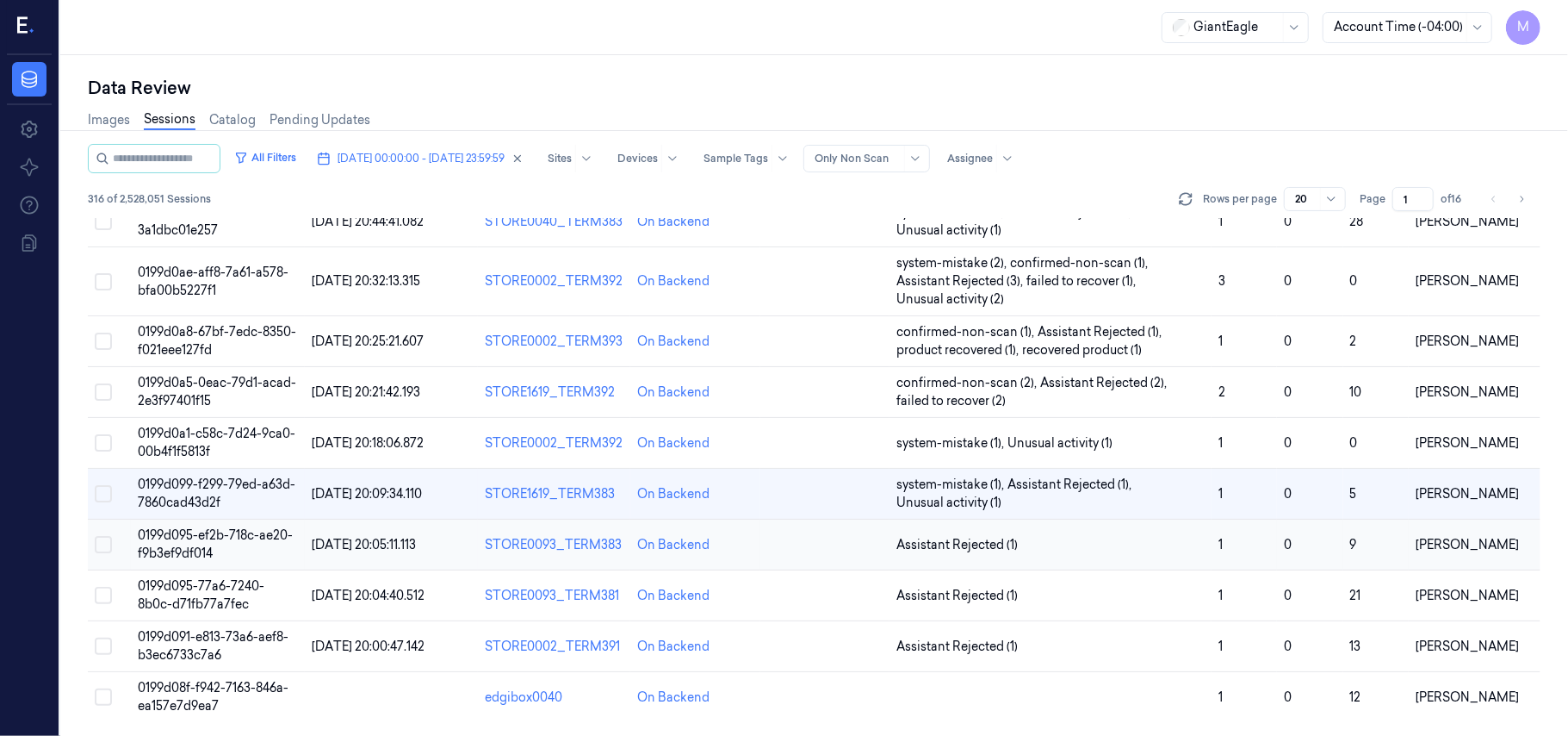
click at [183, 537] on span "0199d095-ef2b-718c-ae20-f9b3ef9df014" at bounding box center [215, 544] width 155 height 34
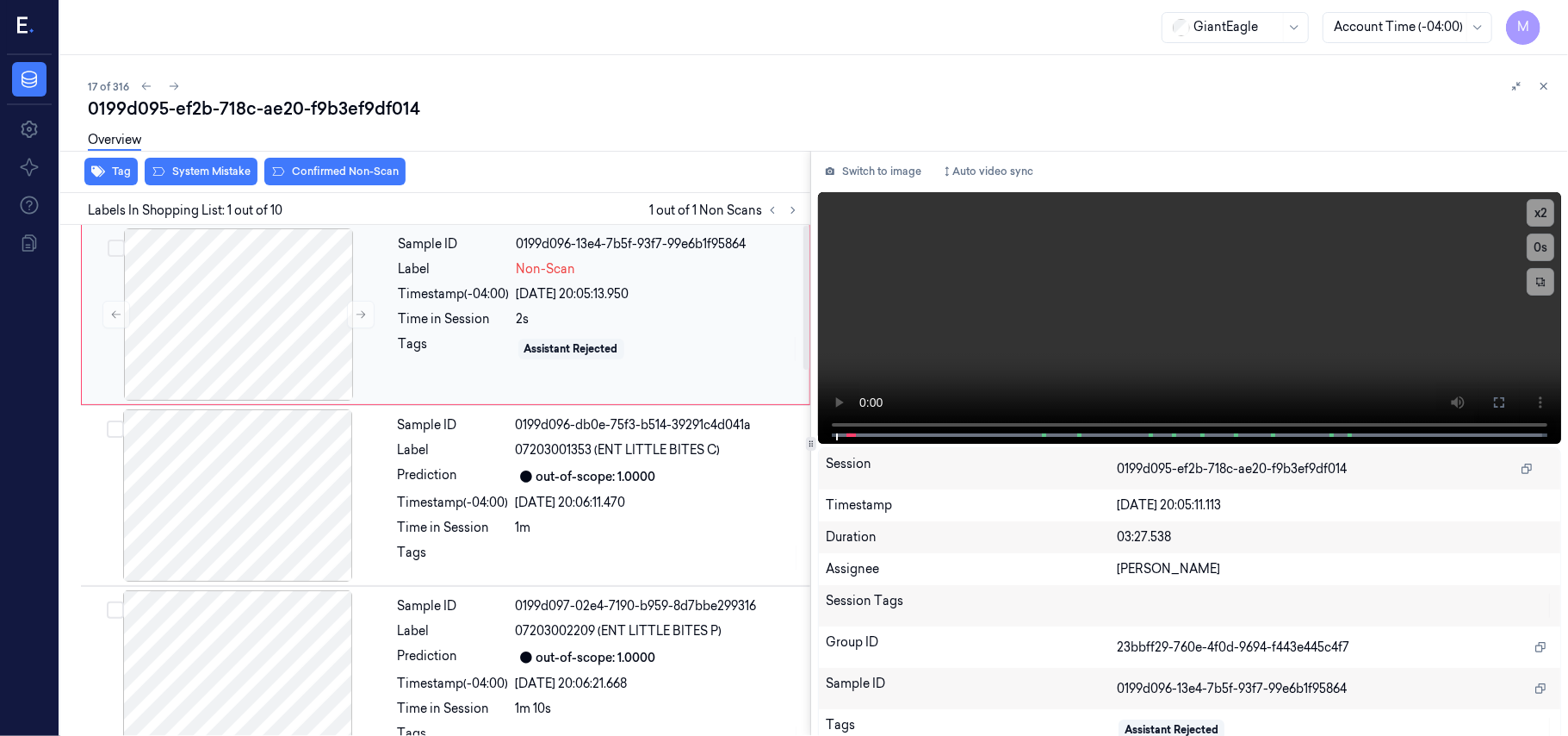
click at [579, 315] on div "2s" at bounding box center [658, 318] width 283 height 18
click at [1492, 408] on button at bounding box center [1499, 402] width 27 height 27
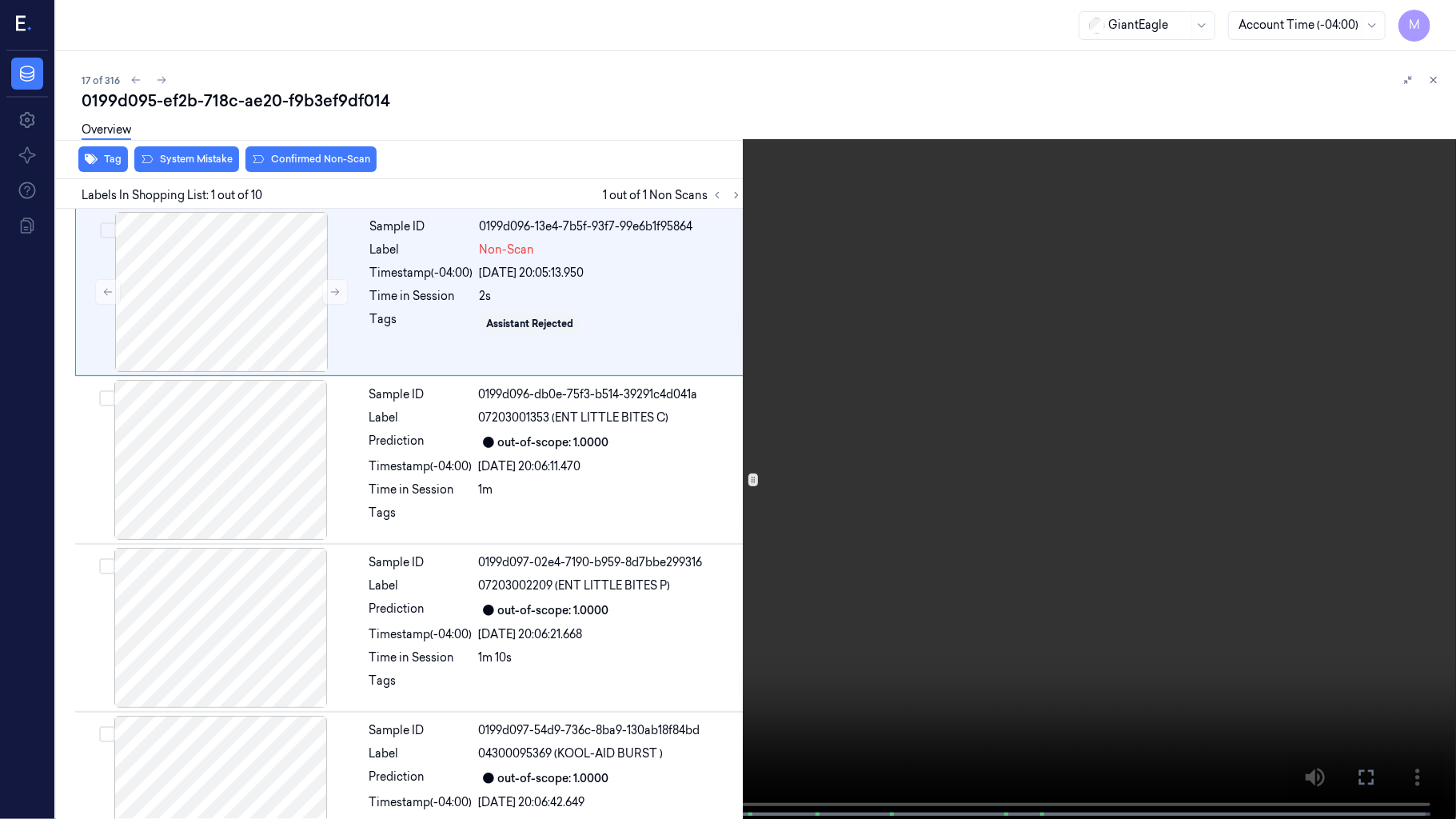
click at [960, 396] on video at bounding box center [728, 411] width 1456 height 822
click at [937, 303] on video at bounding box center [728, 411] width 1456 height 822
click at [947, 396] on video at bounding box center [728, 411] width 1456 height 822
click at [0, 0] on icon at bounding box center [0, 0] width 0 height 0
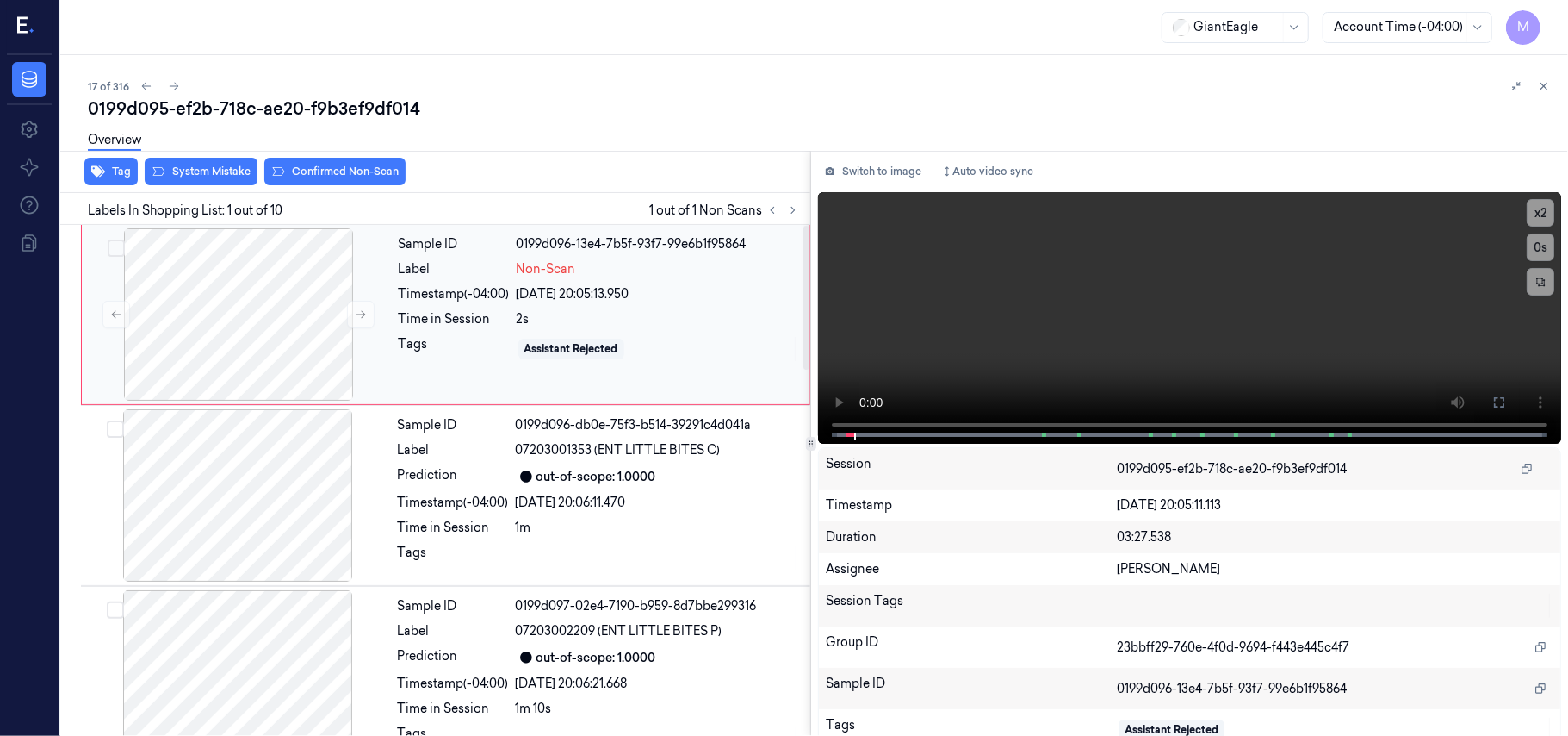
click at [615, 290] on div "[DATE] 20:05:13.950" at bounding box center [658, 294] width 283 height 18
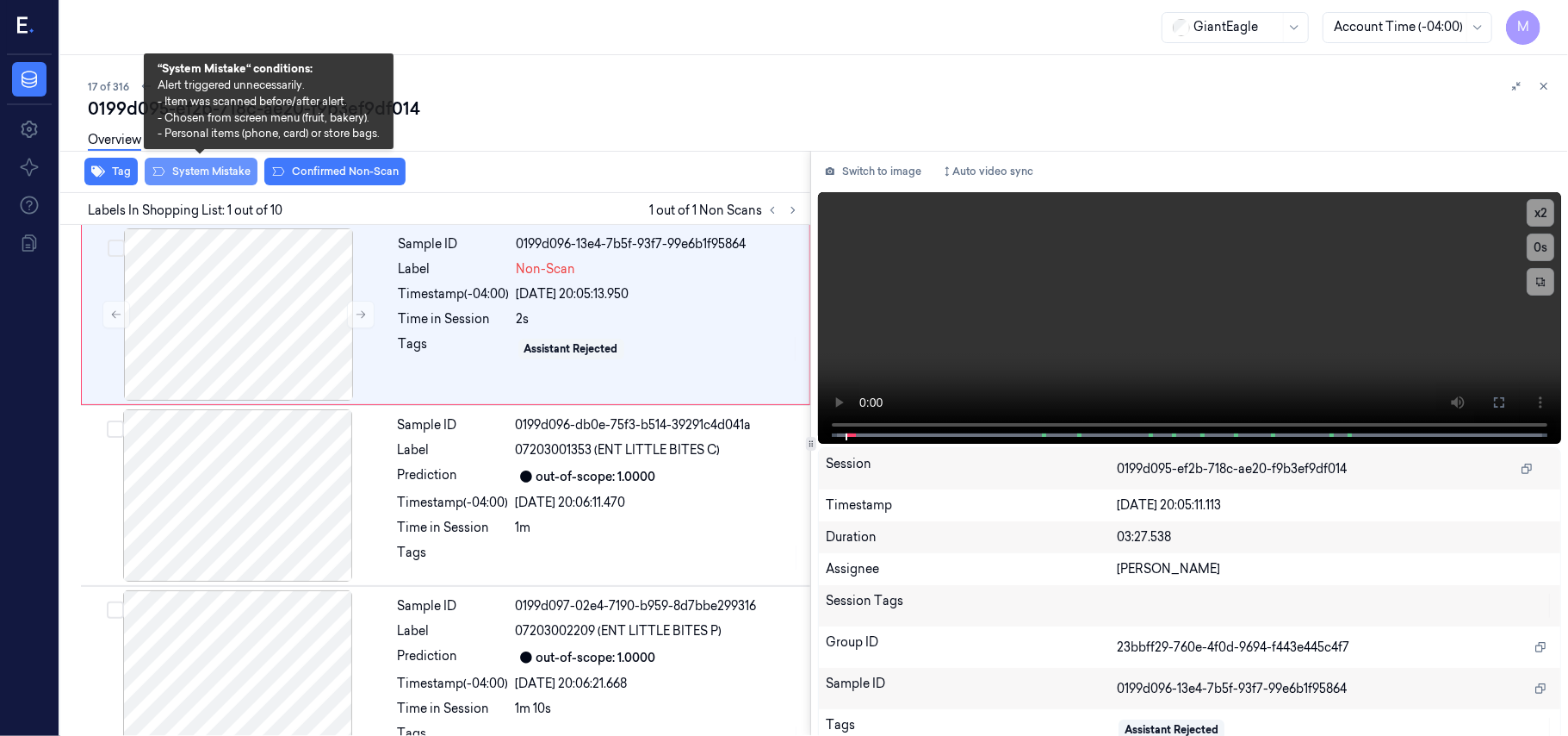
click at [208, 169] on button "System Mistake" at bounding box center [201, 170] width 113 height 27
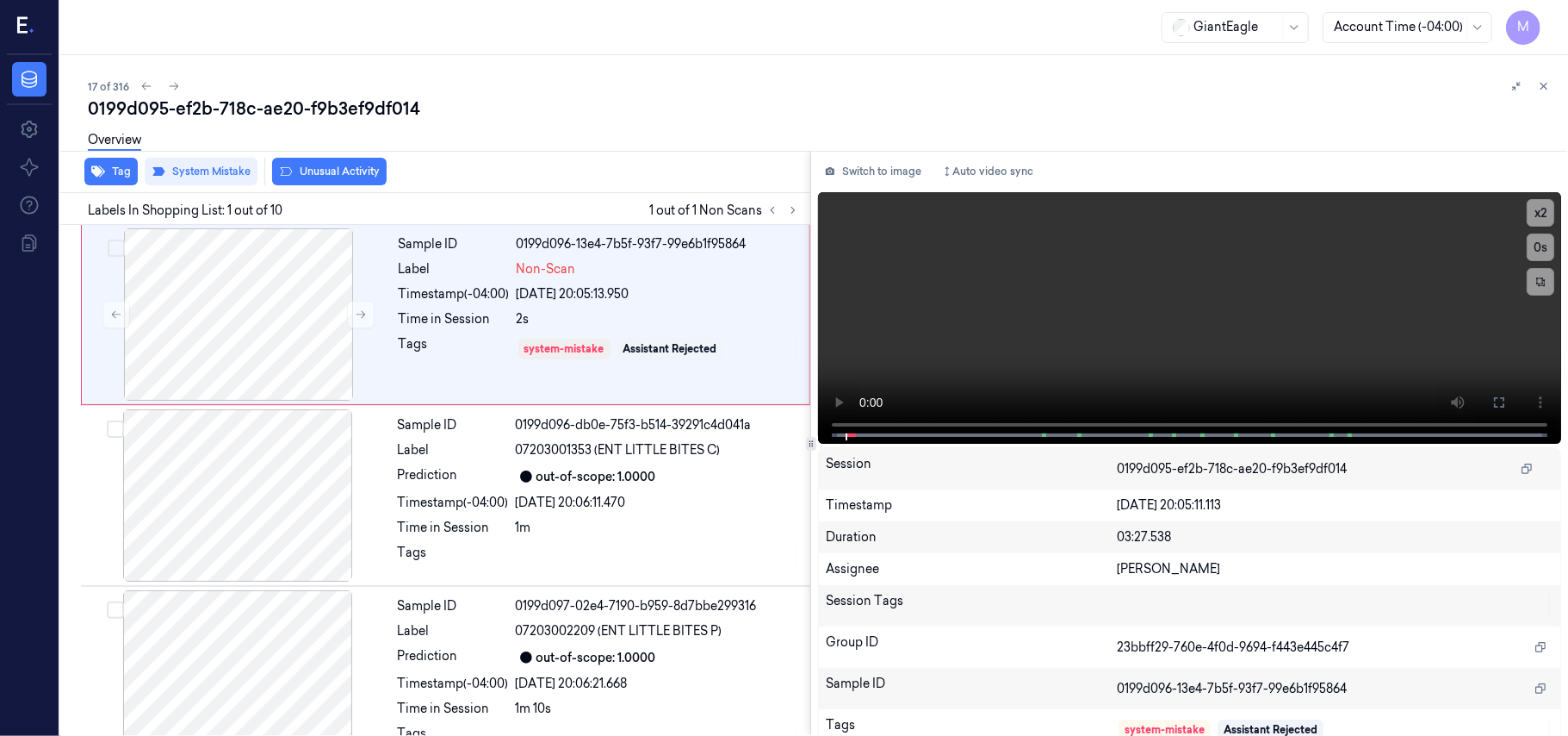
click at [628, 94] on div "17 of 316" at bounding box center [821, 86] width 1467 height 21
click at [1544, 84] on icon at bounding box center [1545, 86] width 6 height 6
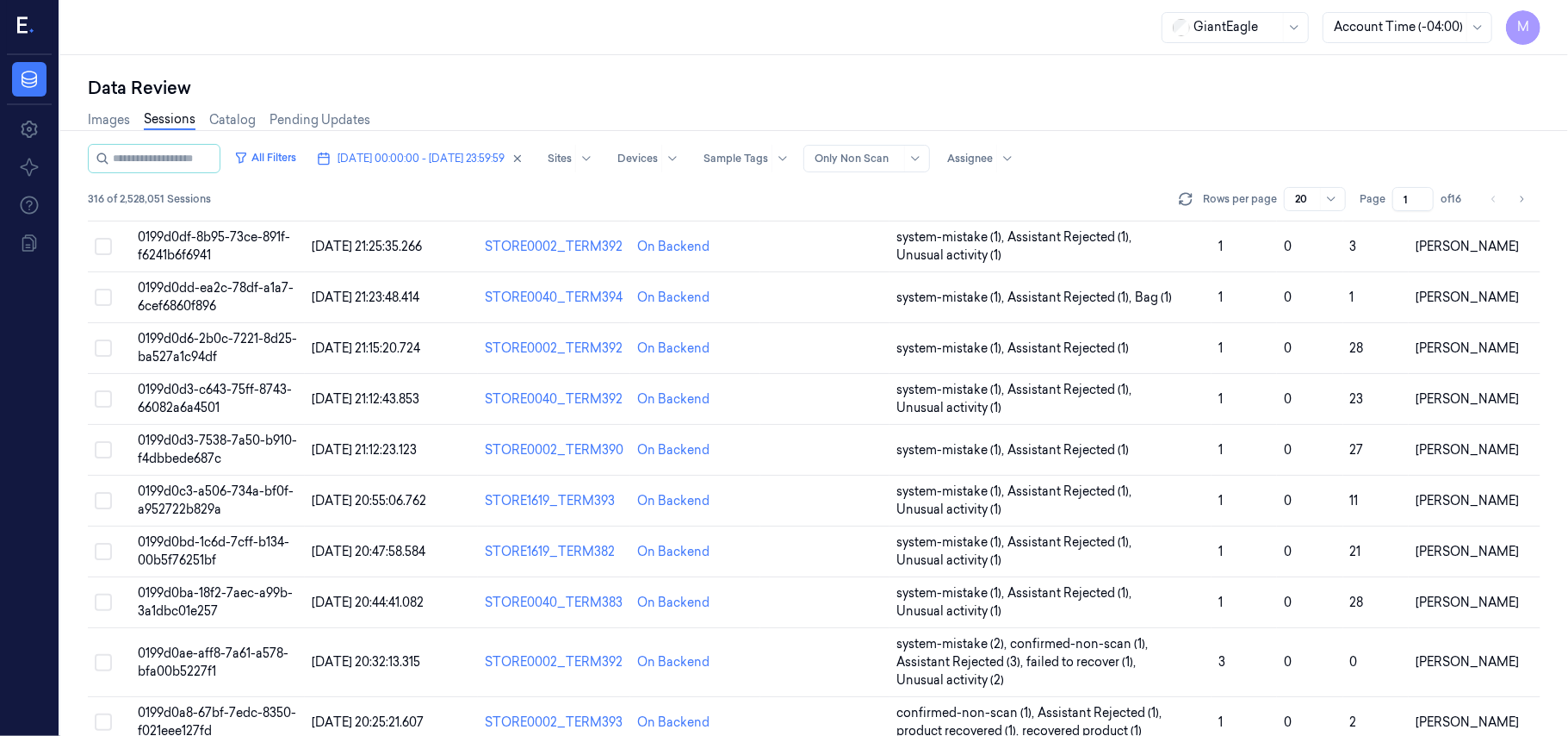
scroll to position [573, 0]
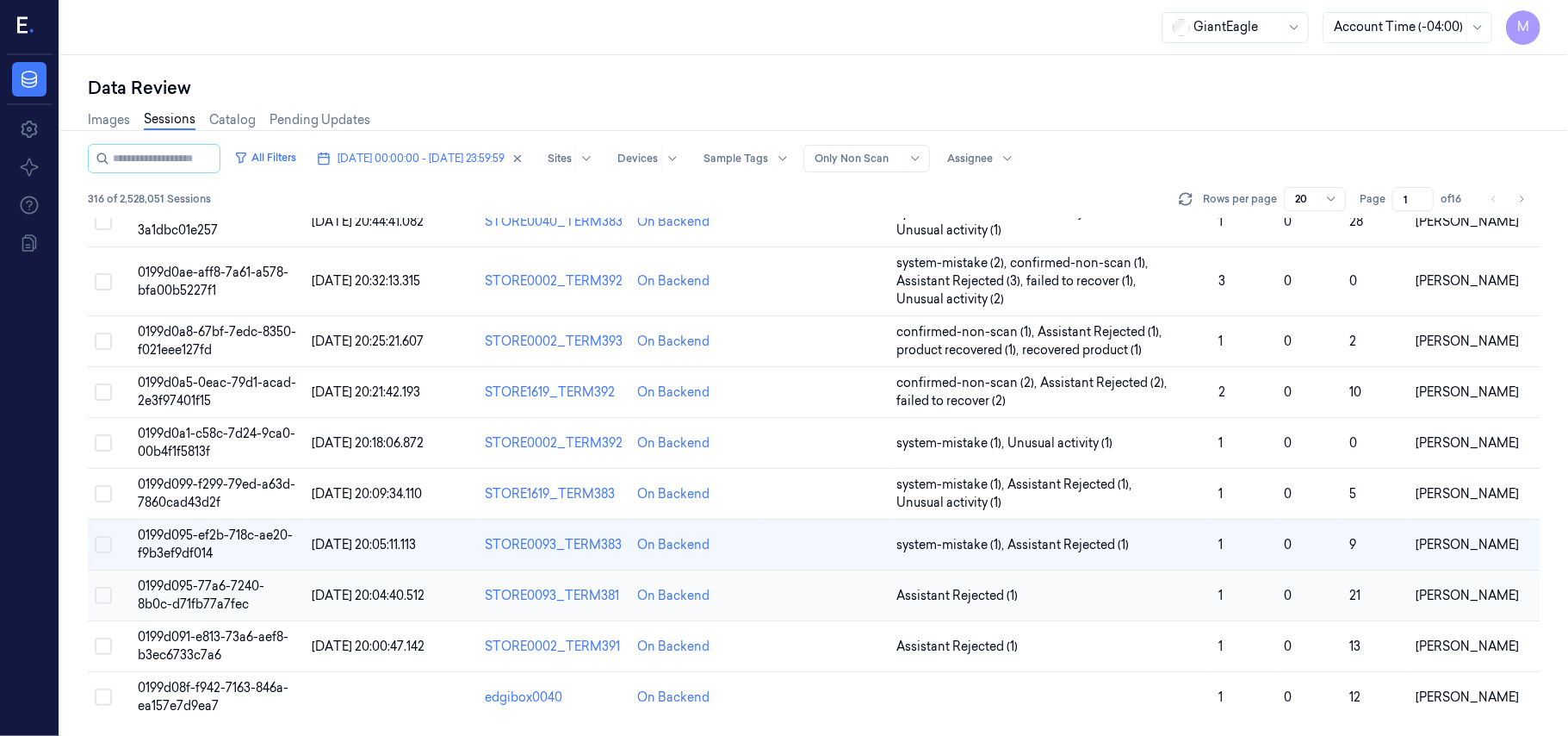
click at [193, 581] on span "0199d095-77a6-7240-8b0c-d71fb77a7fec" at bounding box center [200, 595] width 126 height 34
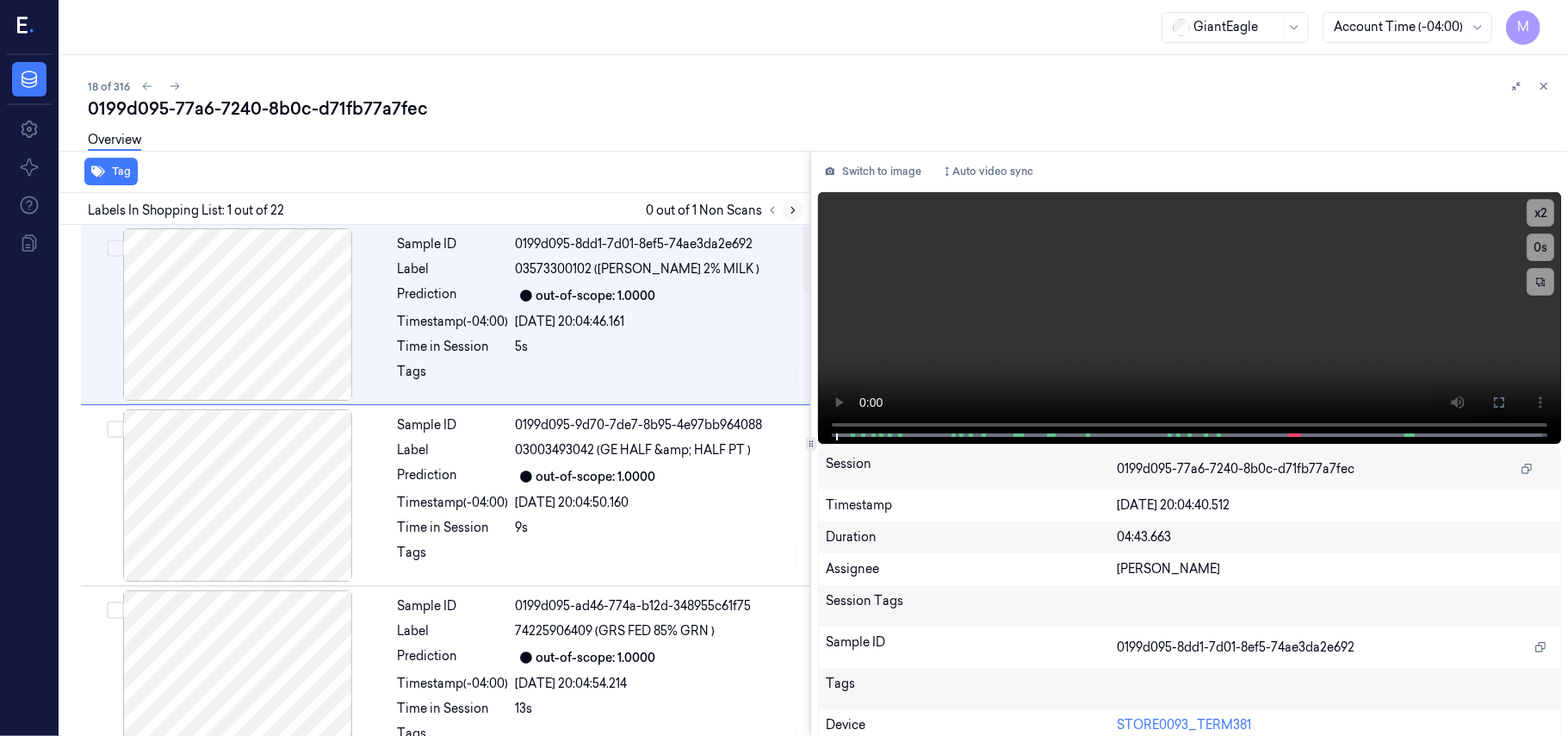
click at [787, 205] on icon at bounding box center [793, 210] width 12 height 12
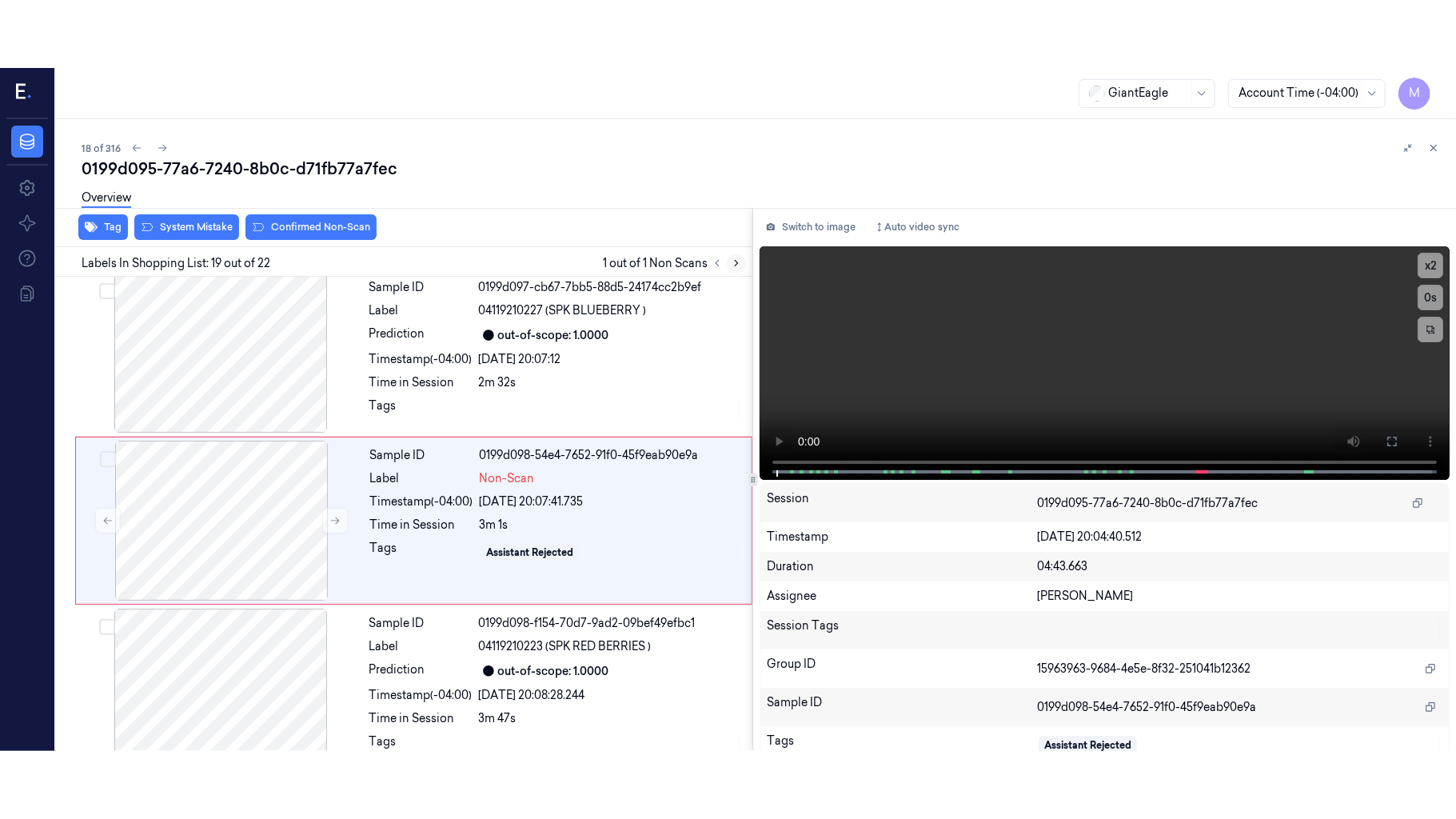
scroll to position [2878, 0]
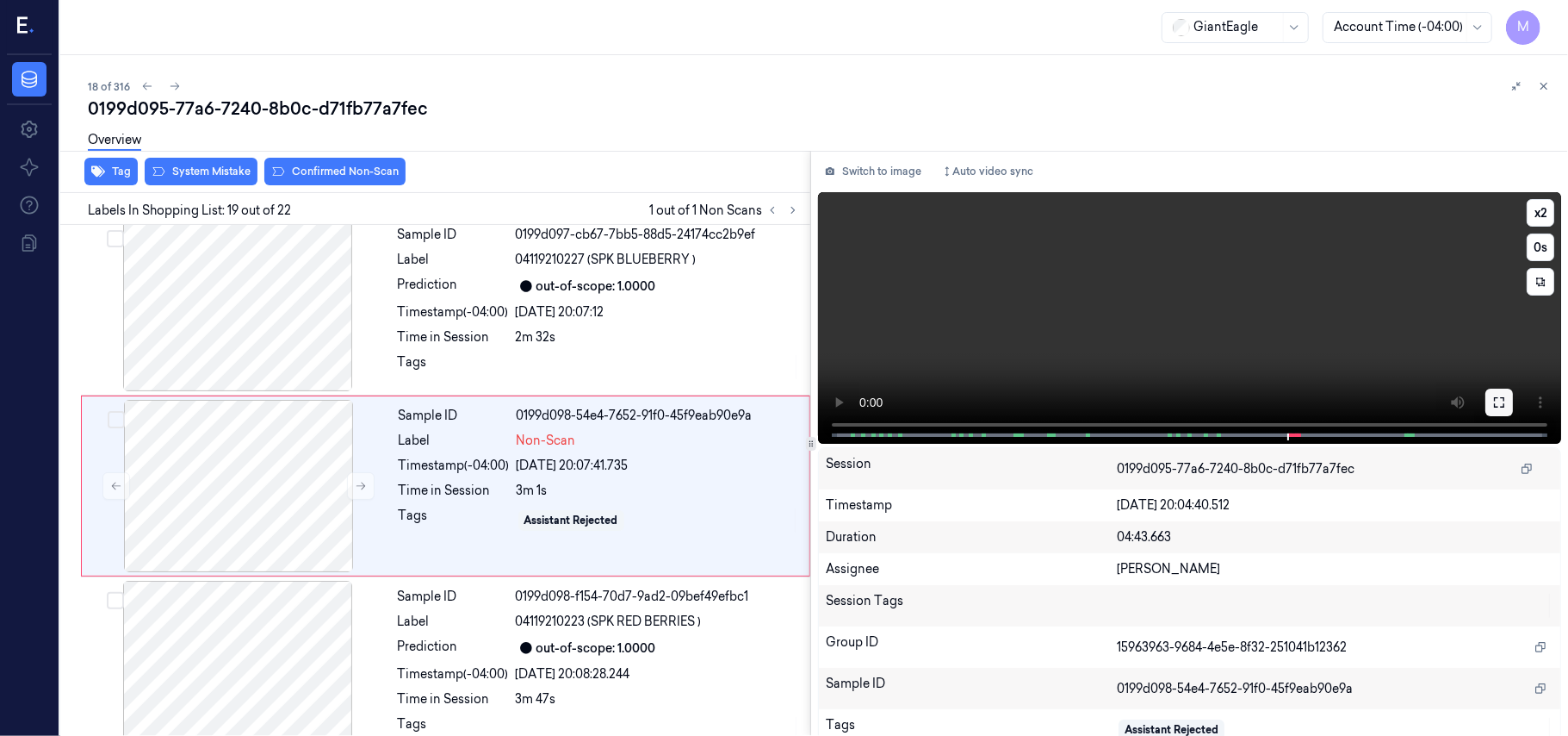
click at [1497, 398] on icon at bounding box center [1499, 402] width 14 height 14
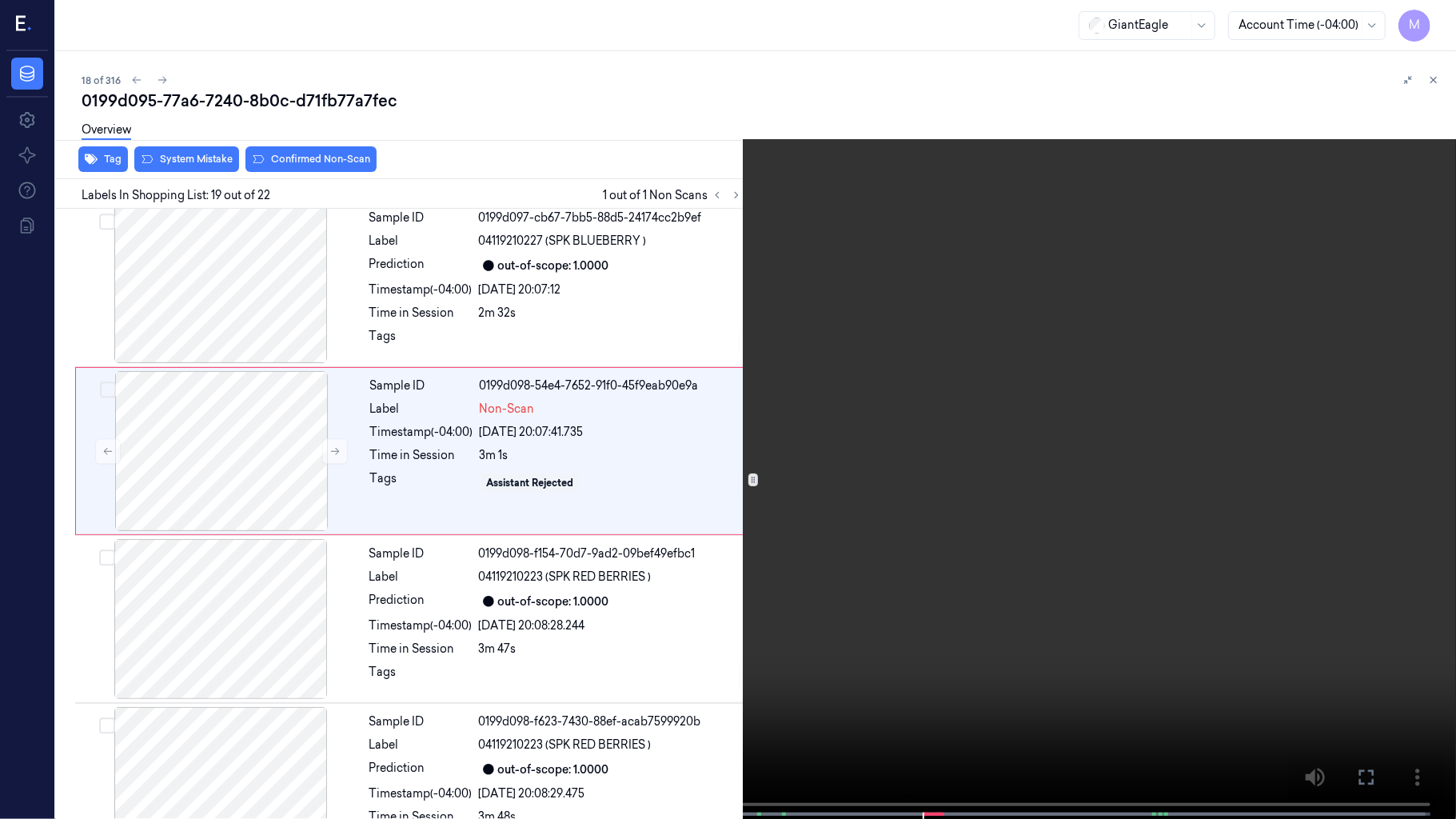
click at [1094, 396] on video at bounding box center [728, 411] width 1456 height 822
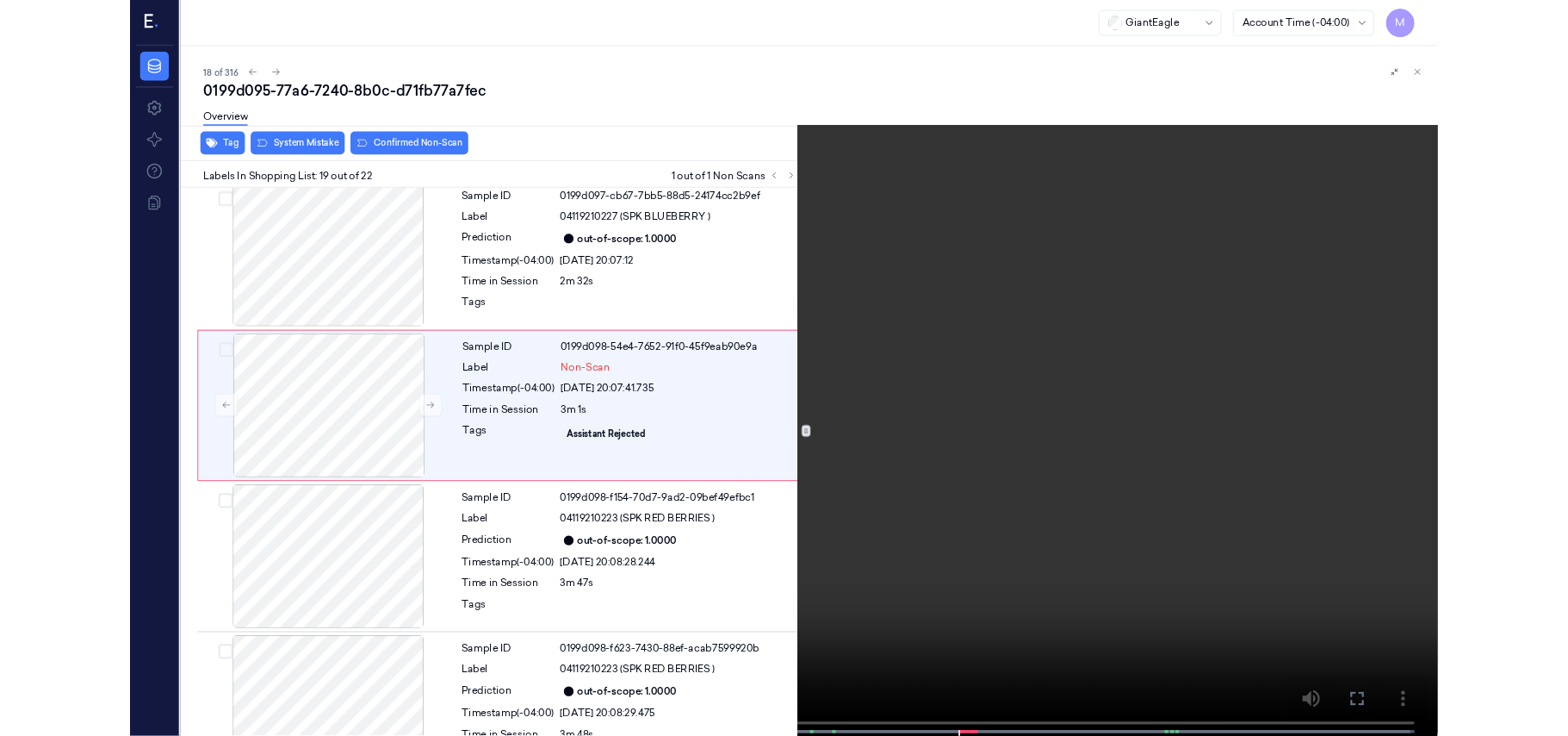
scroll to position [3027, 0]
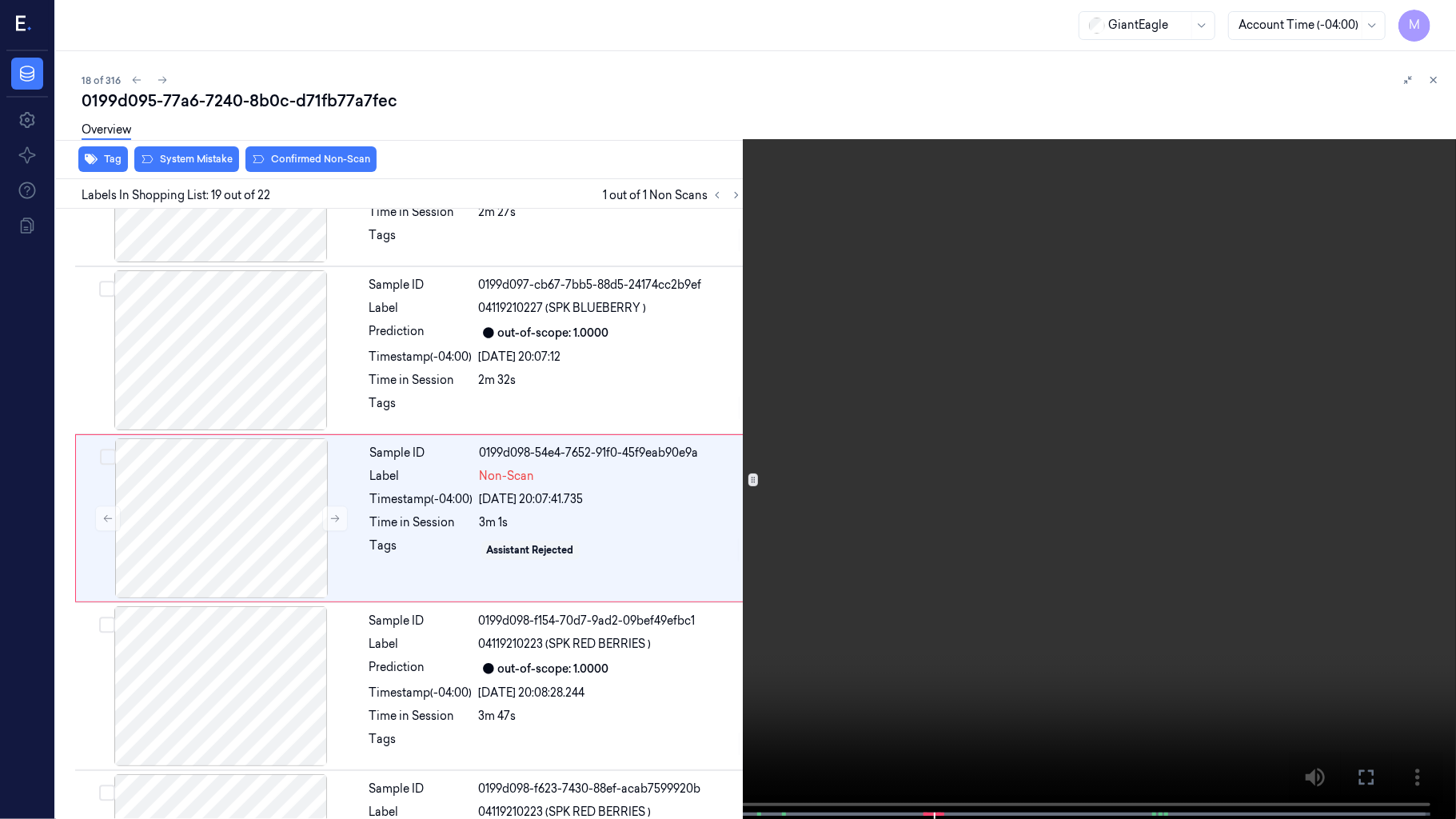
click at [1022, 406] on video at bounding box center [728, 411] width 1456 height 822
click at [1135, 343] on video at bounding box center [728, 411] width 1456 height 822
click at [0, 0] on icon at bounding box center [0, 0] width 0 height 0
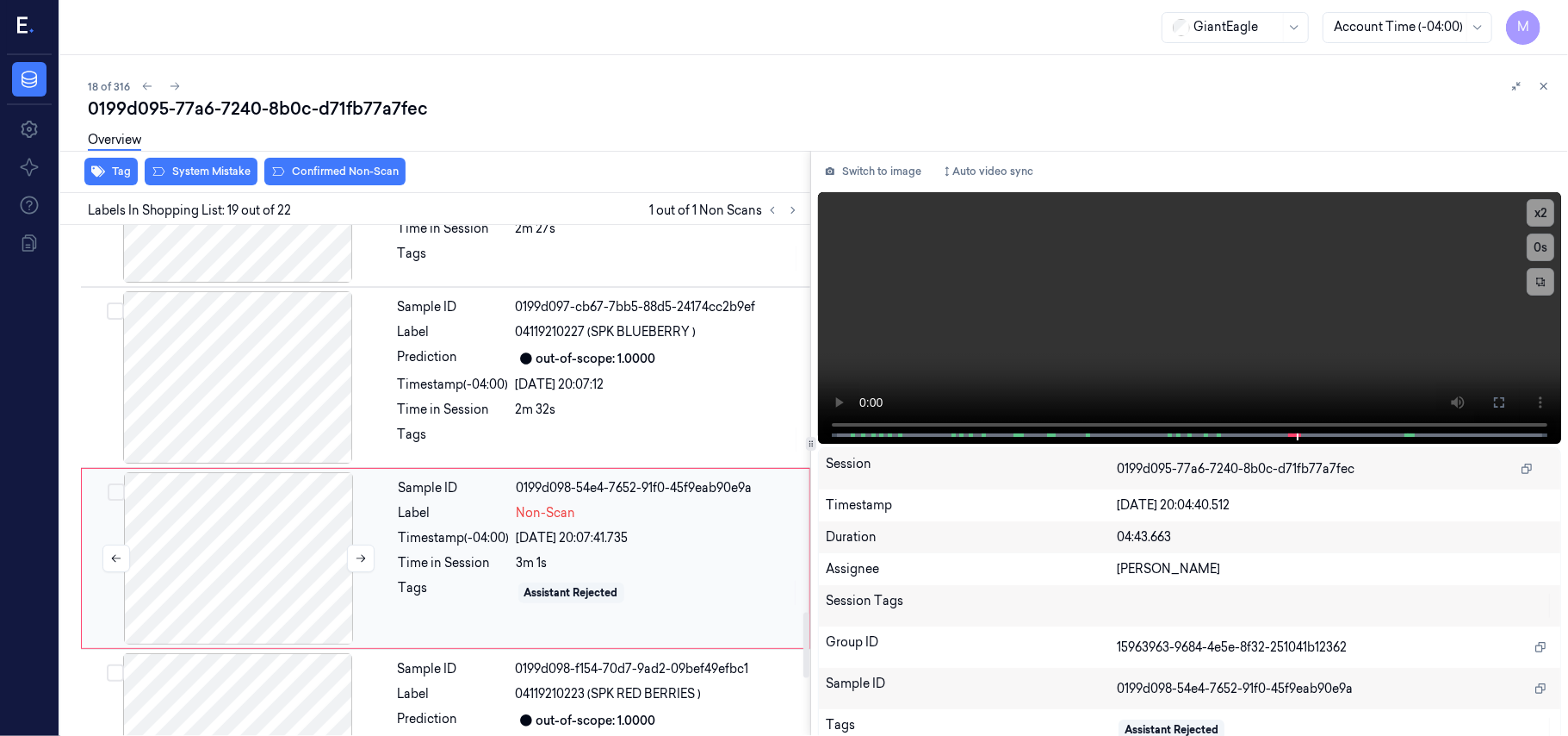
click at [253, 505] on div at bounding box center [239, 558] width 307 height 172
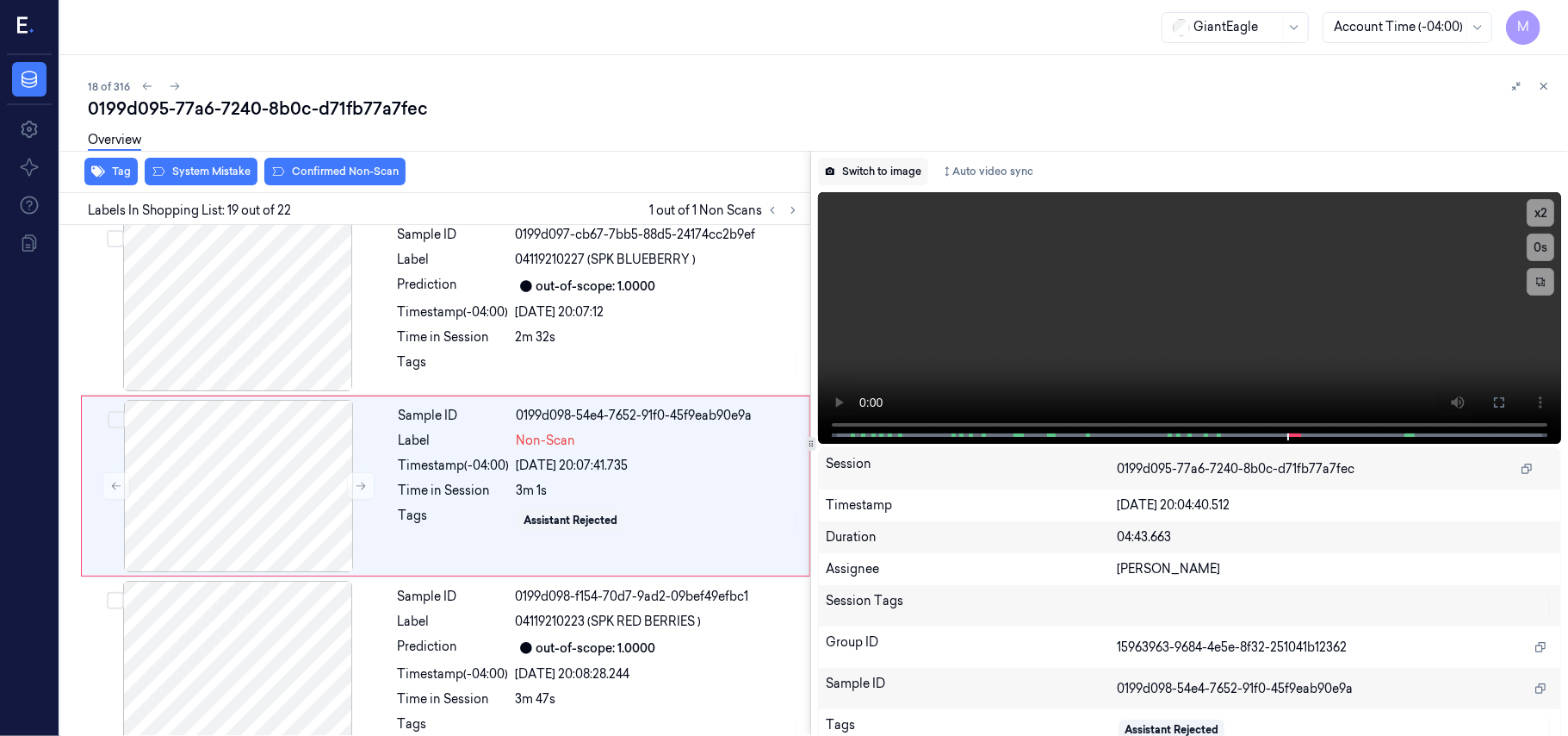
click at [880, 167] on button "Switch to image" at bounding box center [873, 170] width 110 height 27
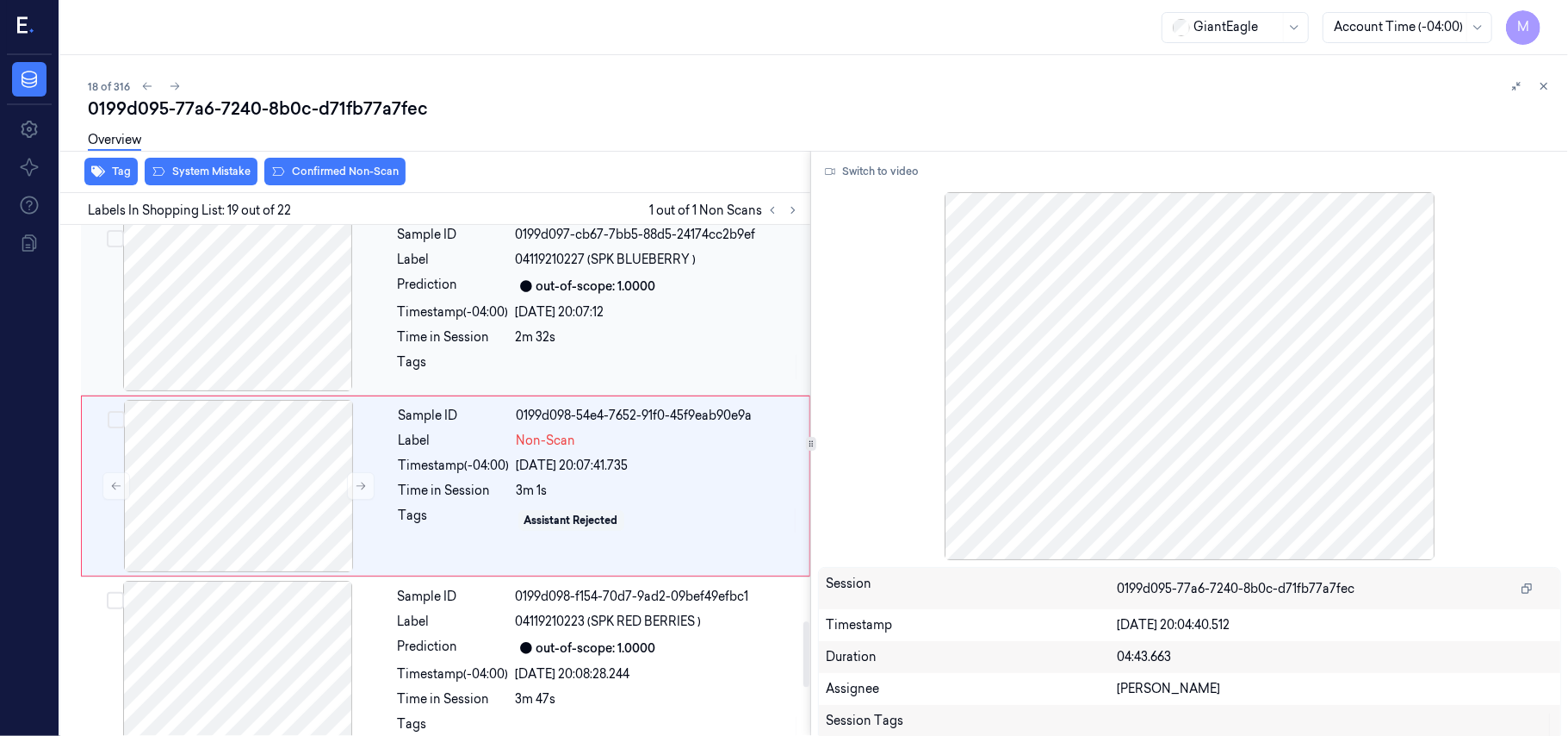
click at [569, 308] on div "[DATE] 20:07:12" at bounding box center [658, 312] width 285 height 18
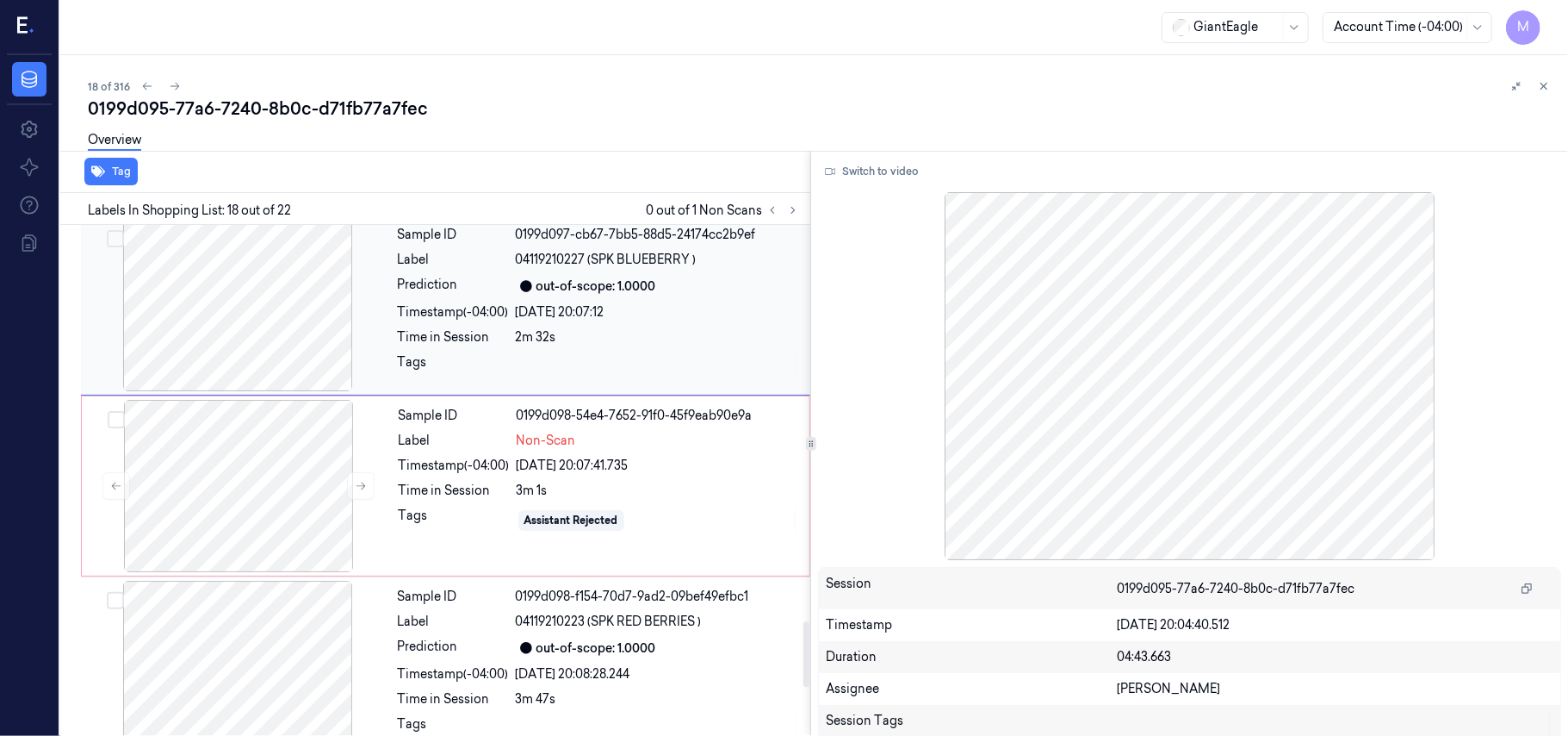
scroll to position [2919, 0]
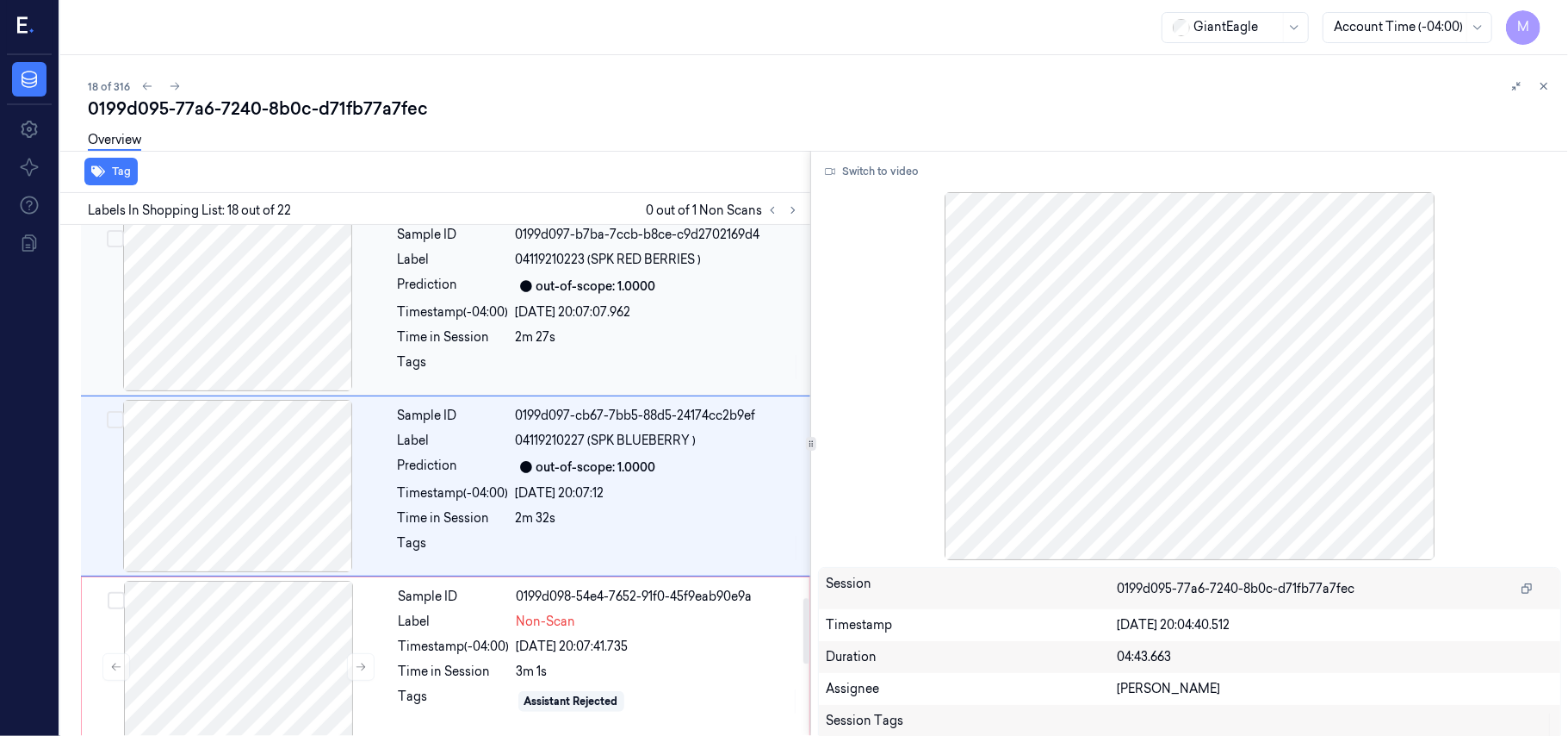
click at [603, 289] on div "out-of-scope: 1.0000" at bounding box center [596, 286] width 120 height 18
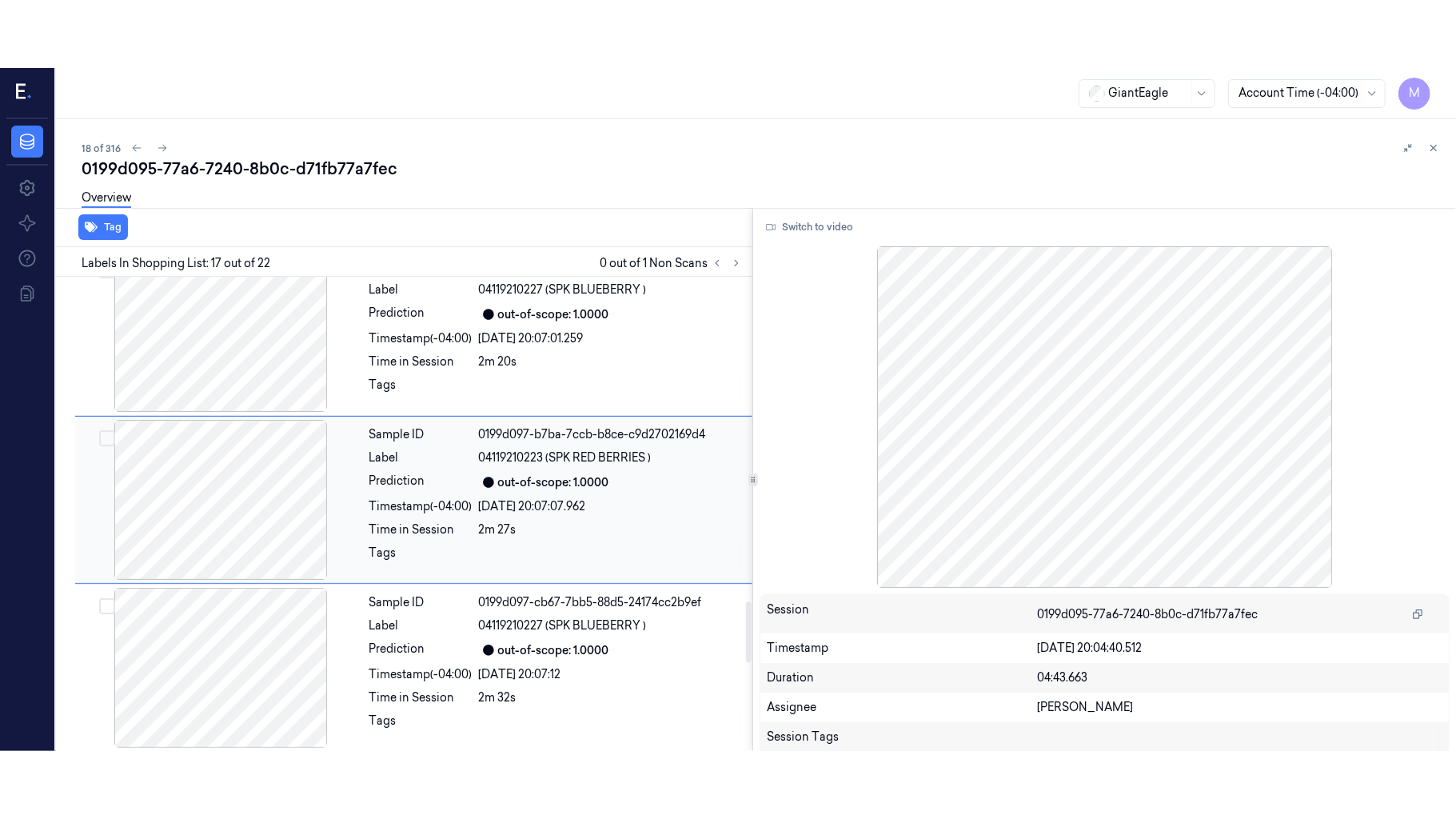
scroll to position [2541, 0]
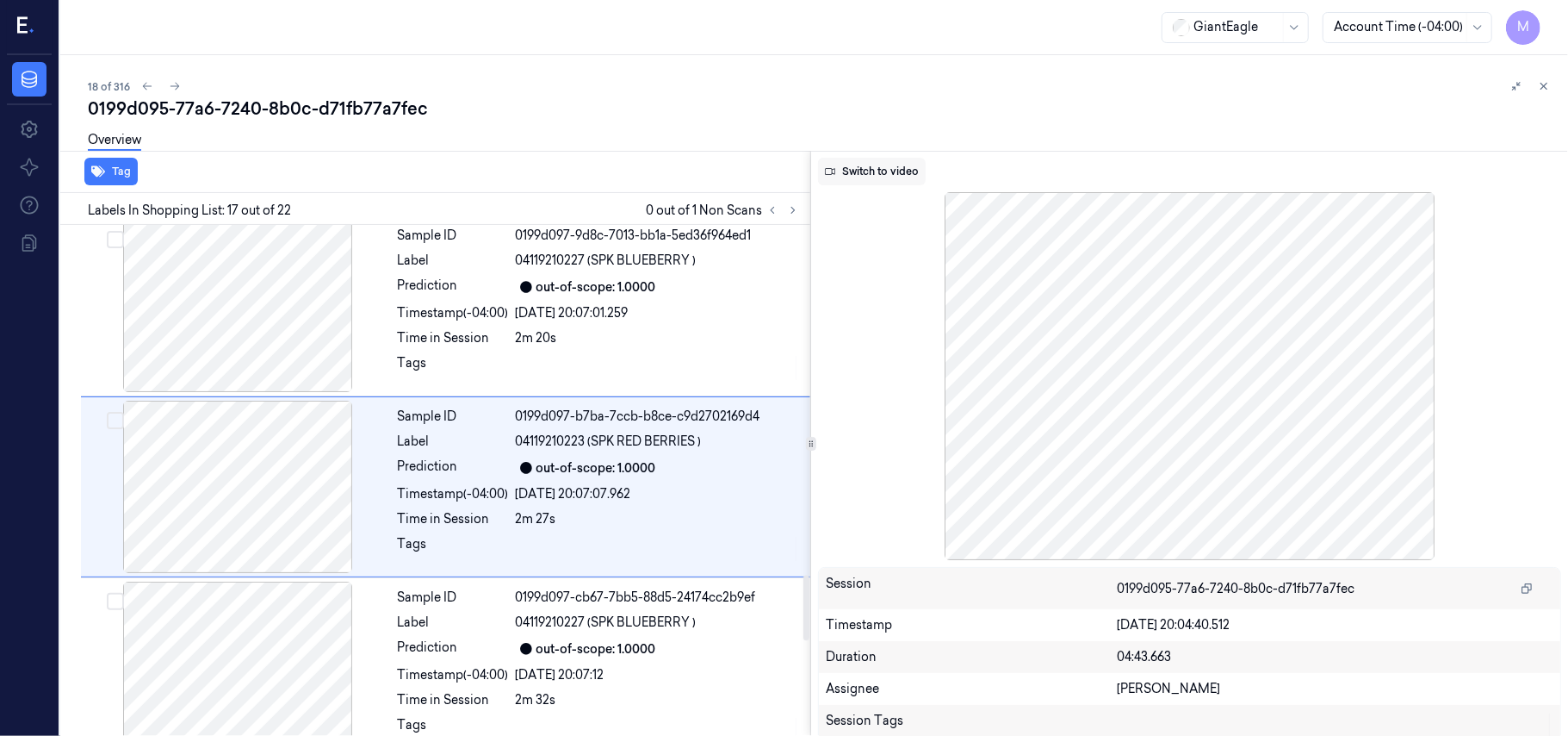
click at [888, 170] on button "Switch to video" at bounding box center [872, 170] width 108 height 27
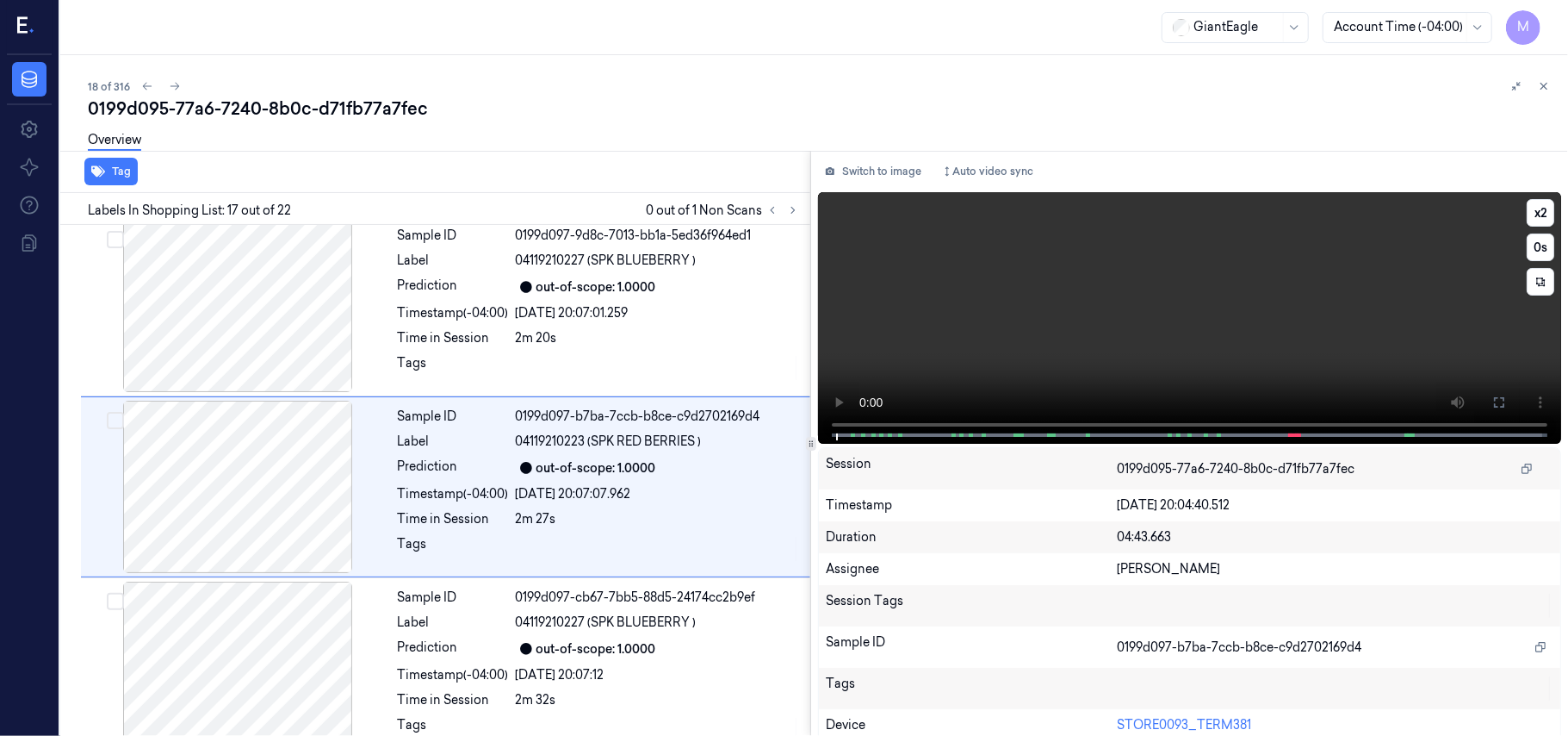
click at [1366, 317] on video at bounding box center [1190, 317] width 743 height 252
click at [1492, 395] on icon at bounding box center [1499, 402] width 14 height 14
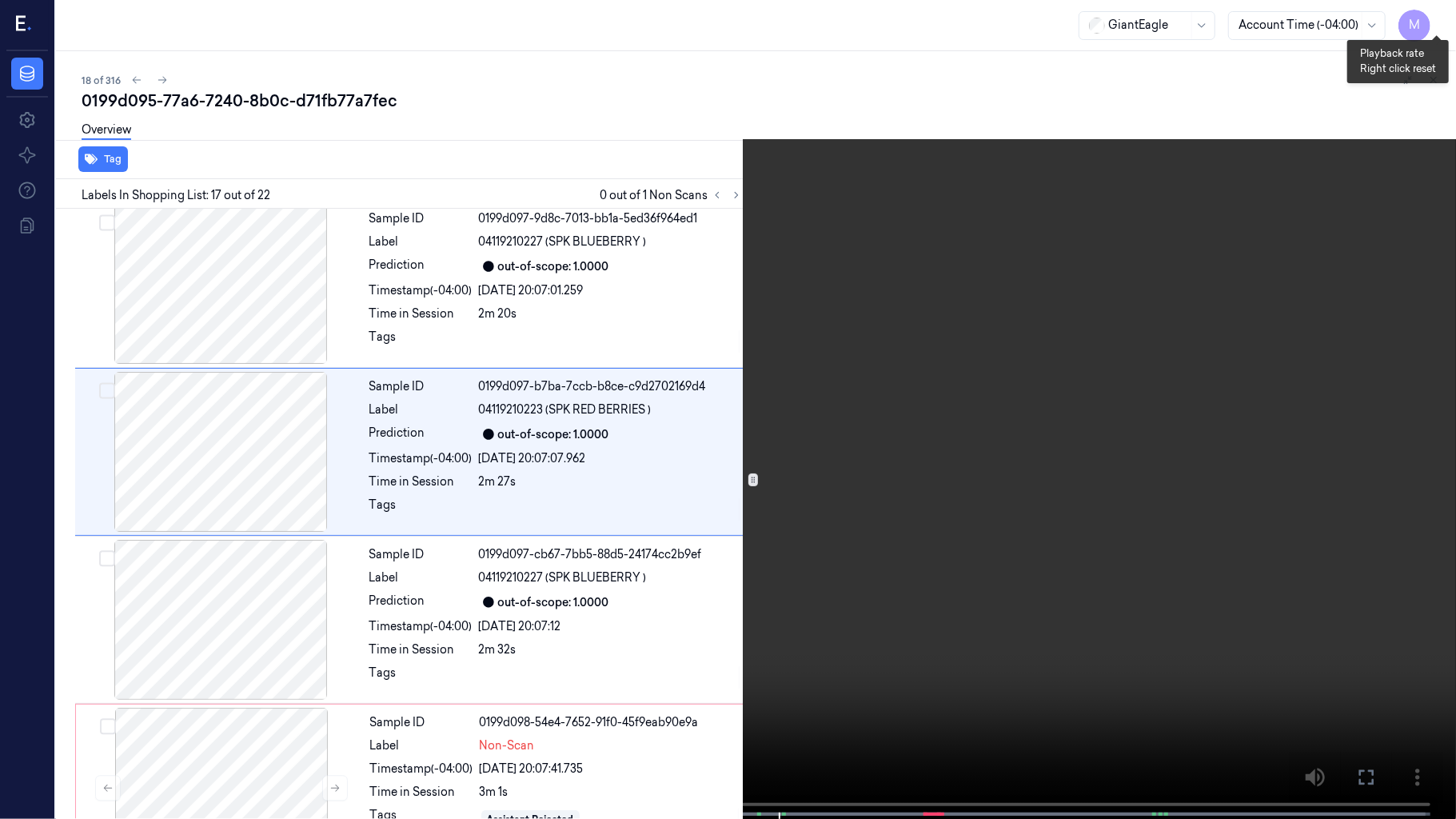
click at [1431, 15] on button "x 2" at bounding box center [1437, 18] width 25 height 25
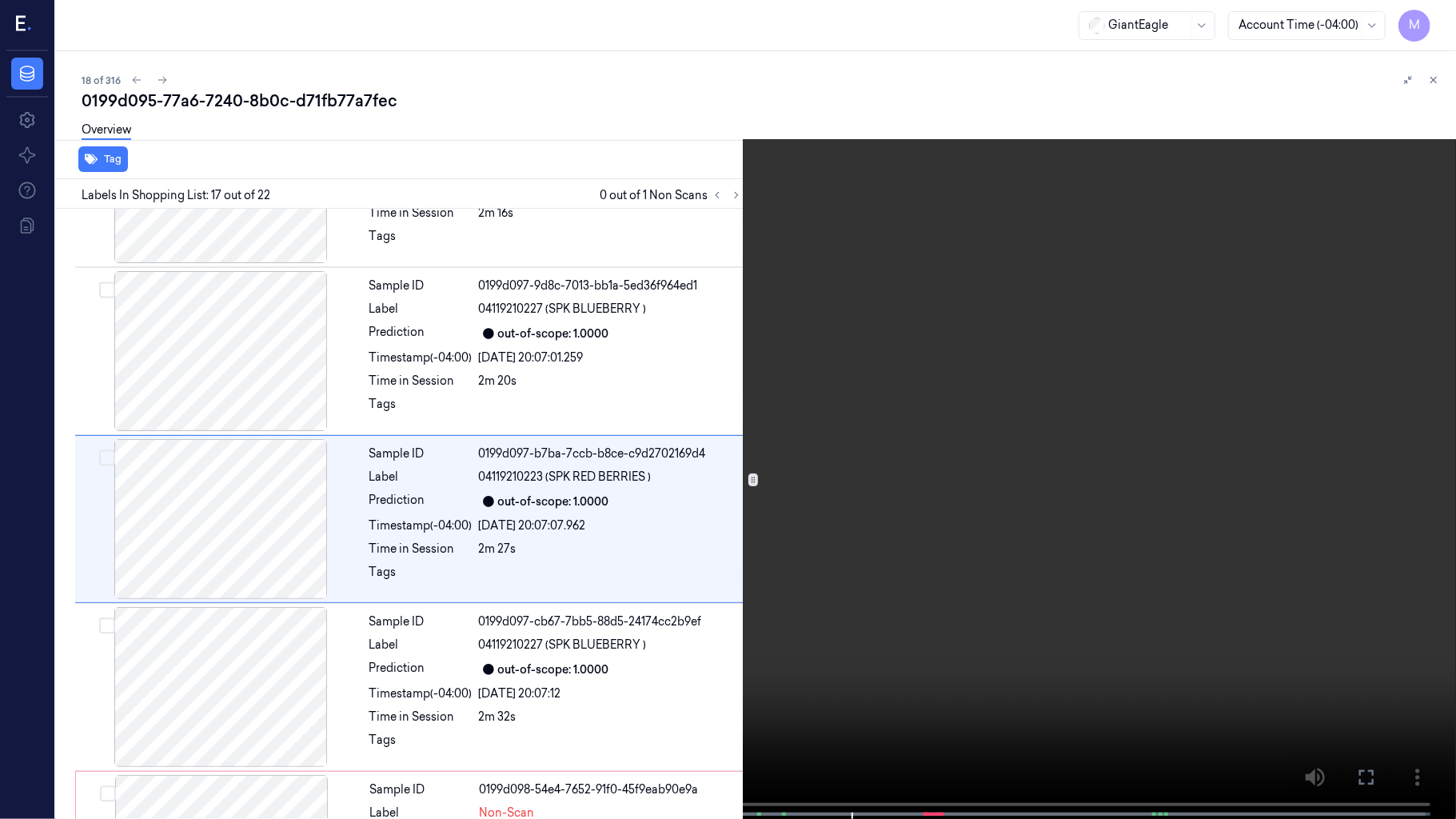
click at [976, 676] on video at bounding box center [728, 411] width 1456 height 822
click at [781, 682] on div "x 4 0 s 04119210227 (SPK BLUEBERRY )" at bounding box center [728, 410] width 1456 height 819
click at [938, 589] on video at bounding box center [728, 411] width 1456 height 822
click at [1446, 15] on button "x 4" at bounding box center [1437, 18] width 25 height 25
click at [782, 682] on span at bounding box center [783, 814] width 3 height 8
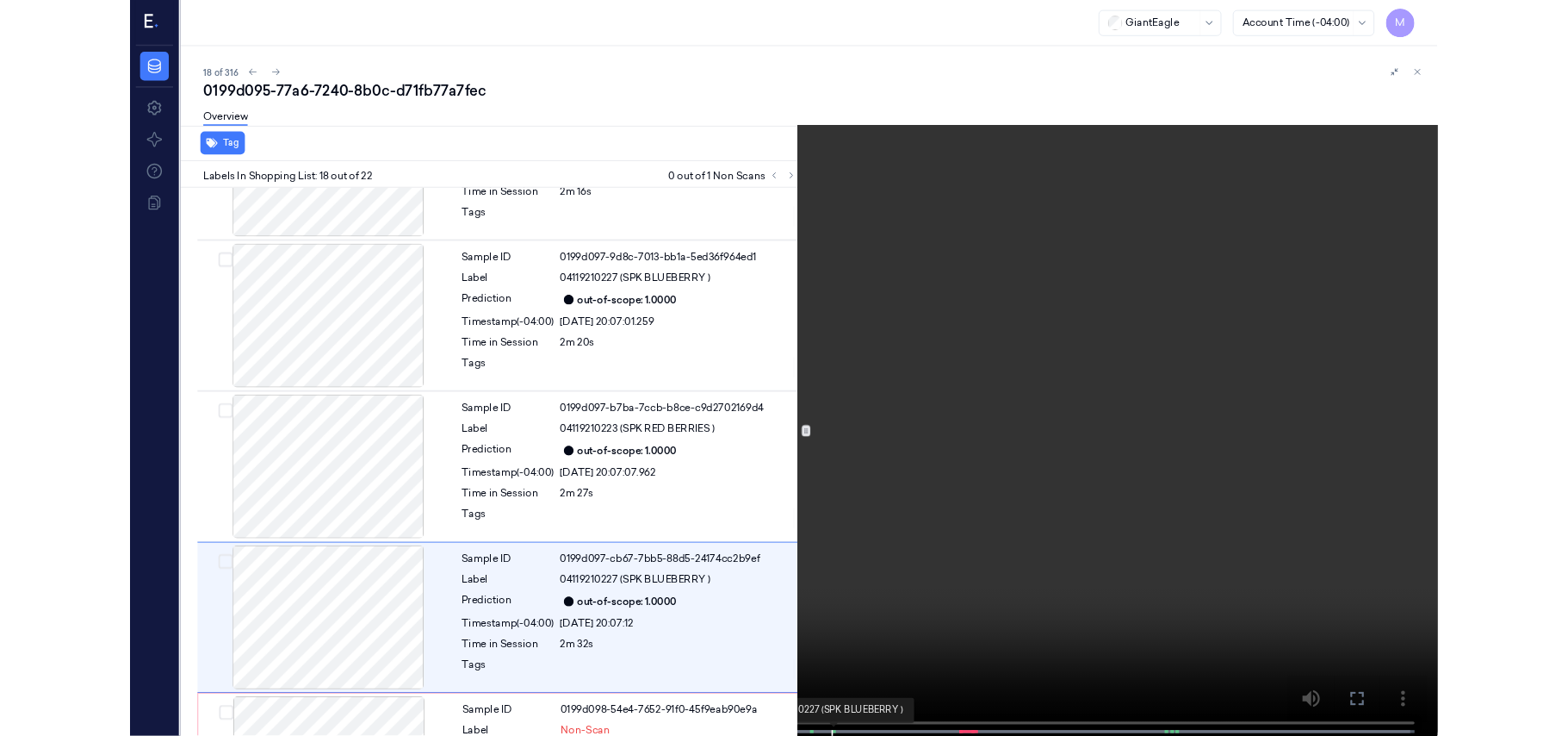
scroll to position [2847, 0]
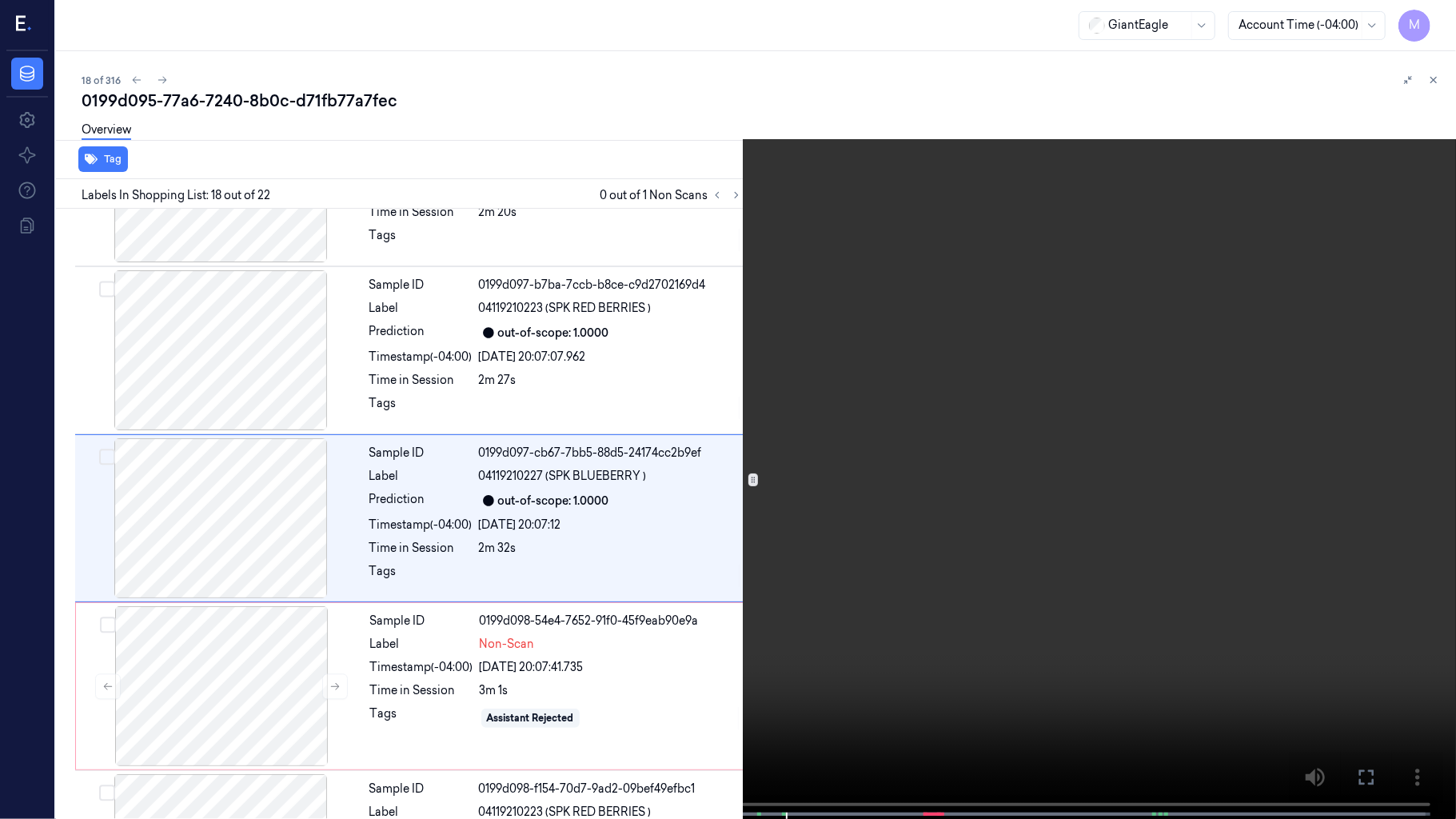
click at [874, 493] on video at bounding box center [728, 411] width 1456 height 822
click at [1437, 14] on button "x 1" at bounding box center [1437, 18] width 25 height 25
click at [1107, 609] on video at bounding box center [728, 411] width 1456 height 822
click at [0, 0] on icon at bounding box center [0, 0] width 0 height 0
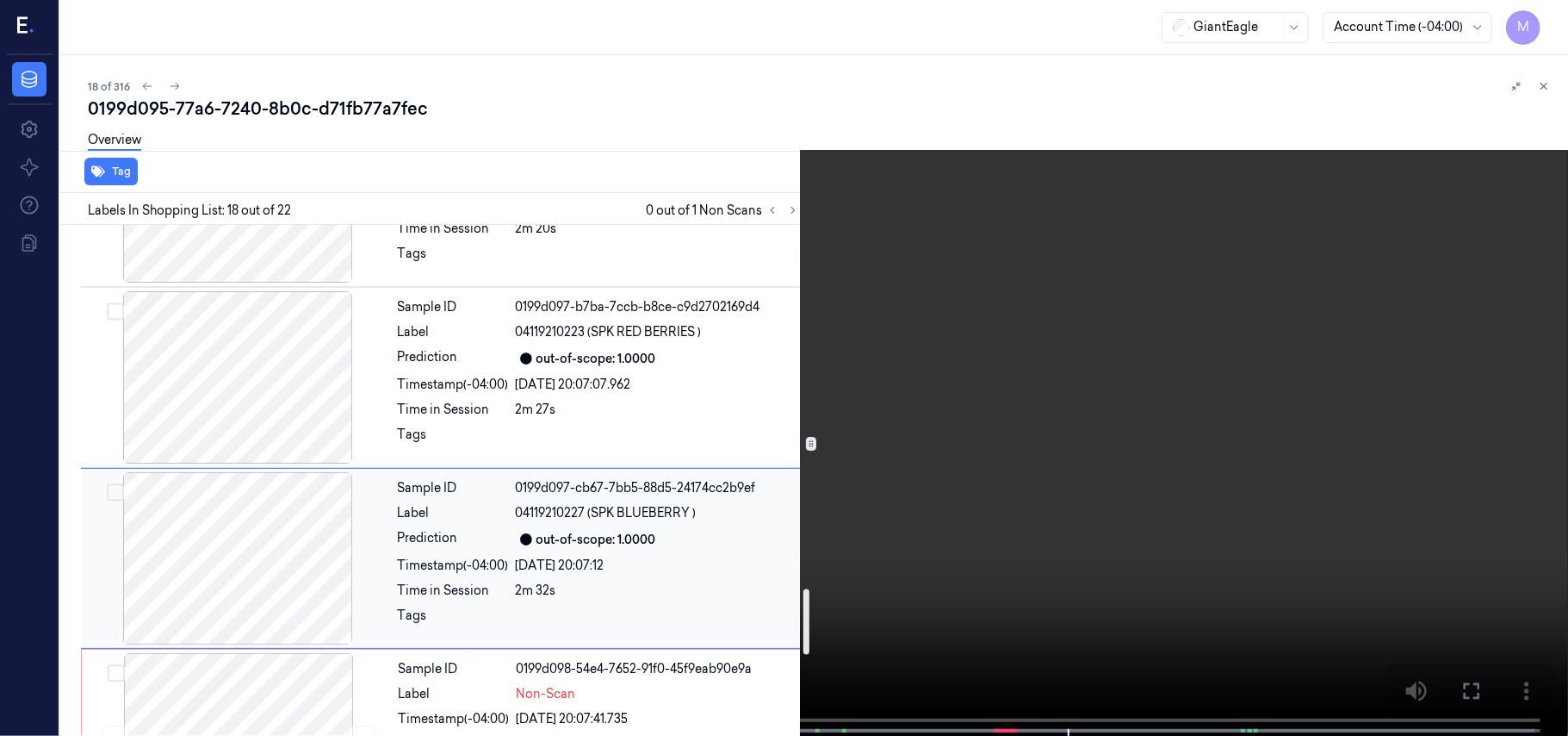
scroll to position [3076, 0]
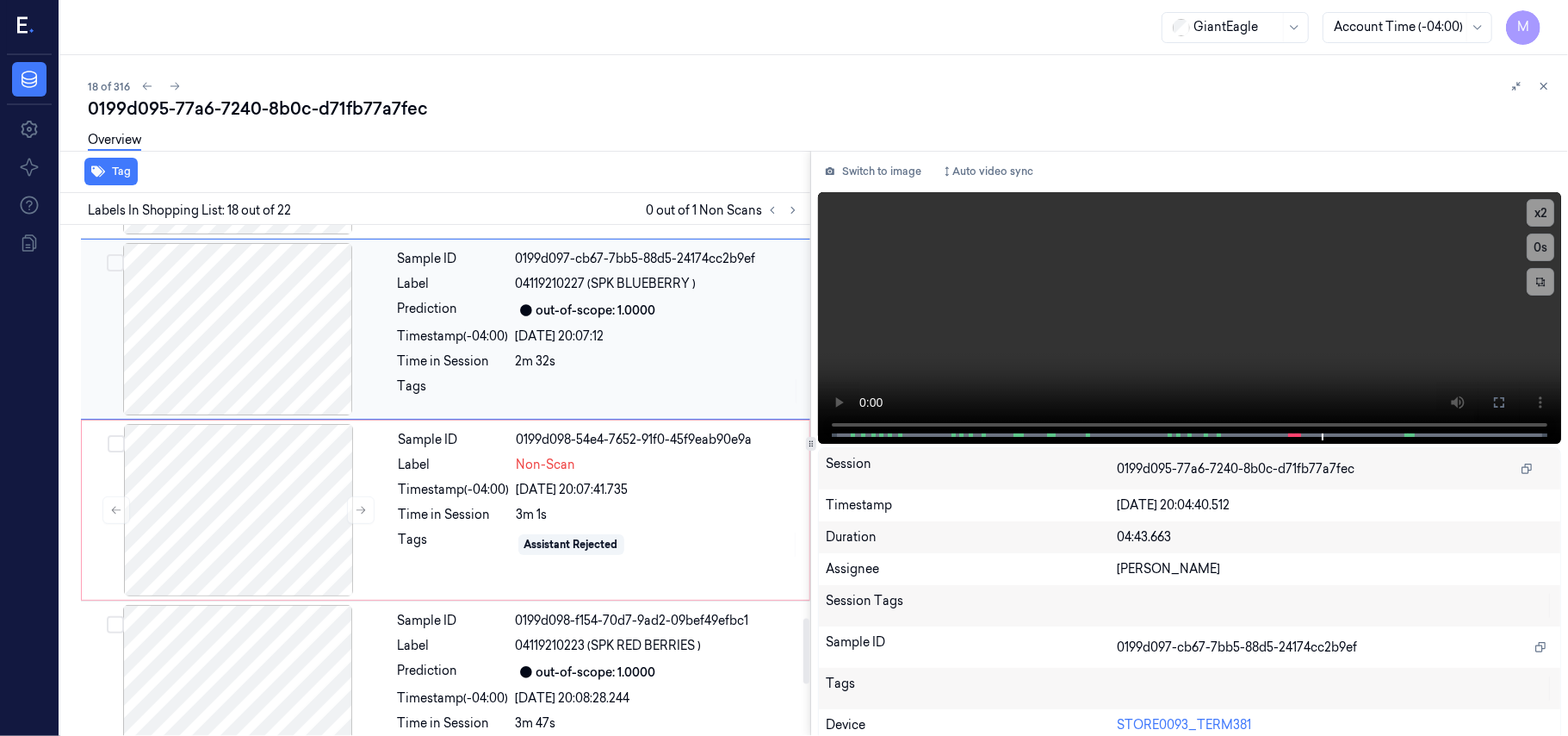
click at [590, 328] on div "[DATE] 20:07:12" at bounding box center [658, 336] width 285 height 18
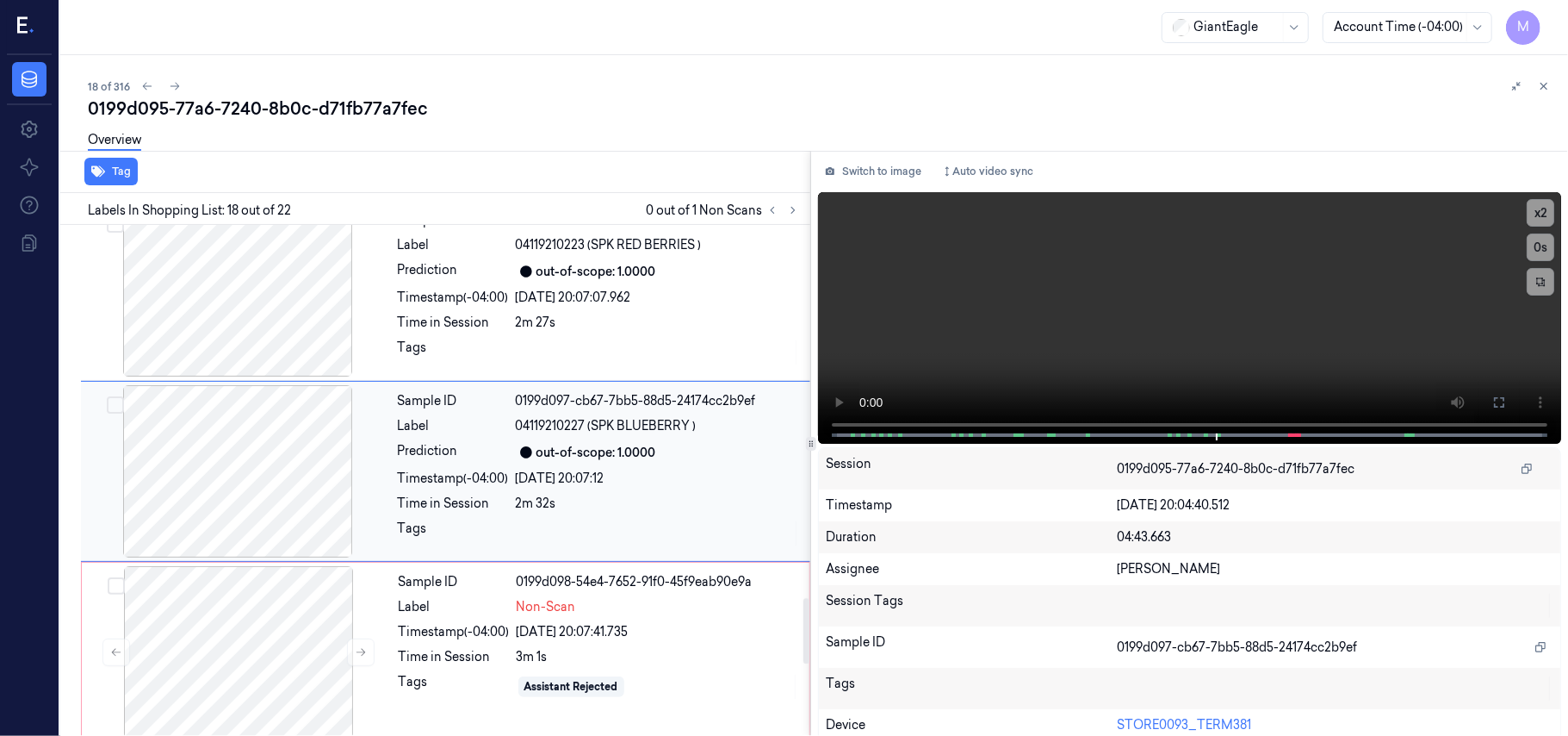
scroll to position [2919, 0]
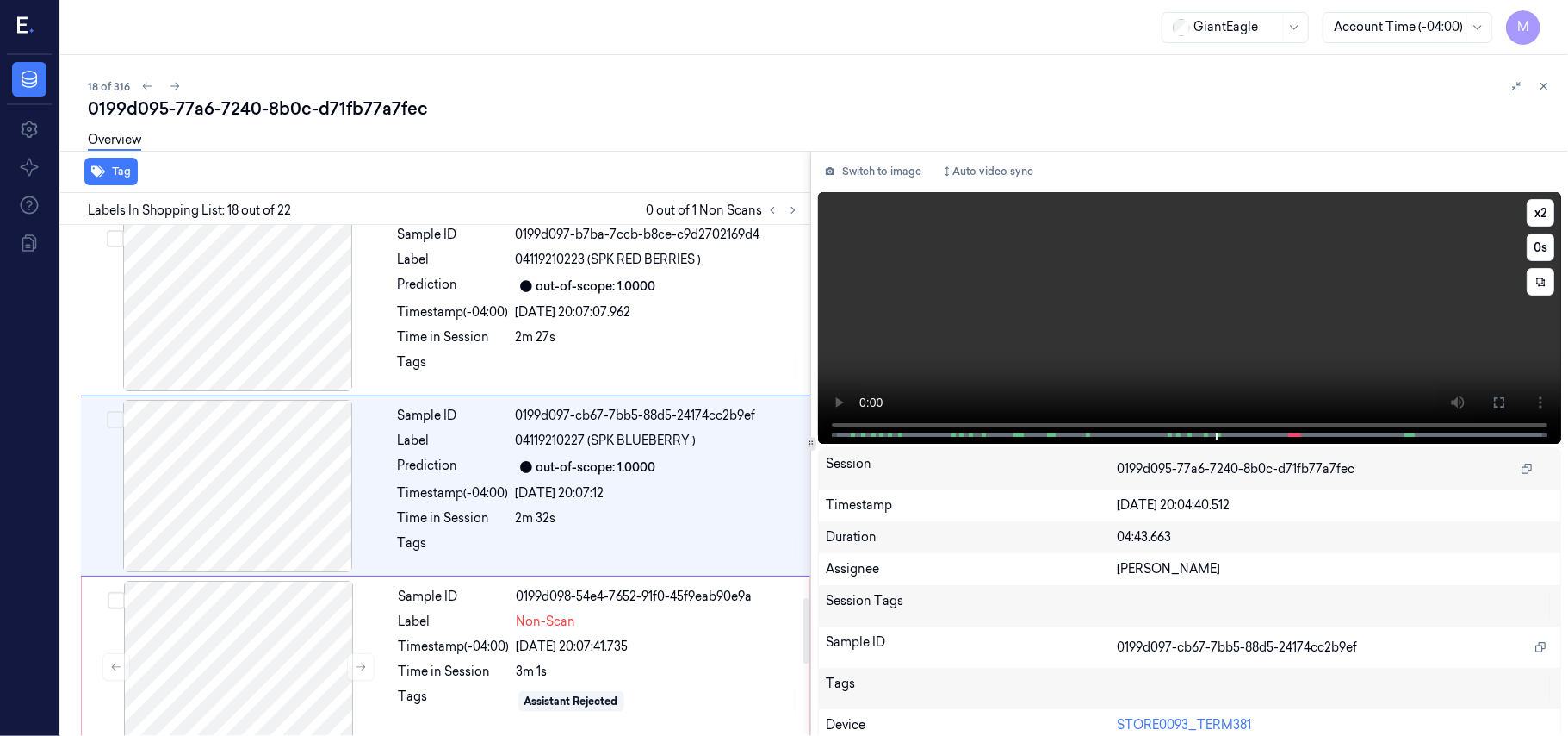
click at [1142, 269] on video at bounding box center [1190, 317] width 743 height 252
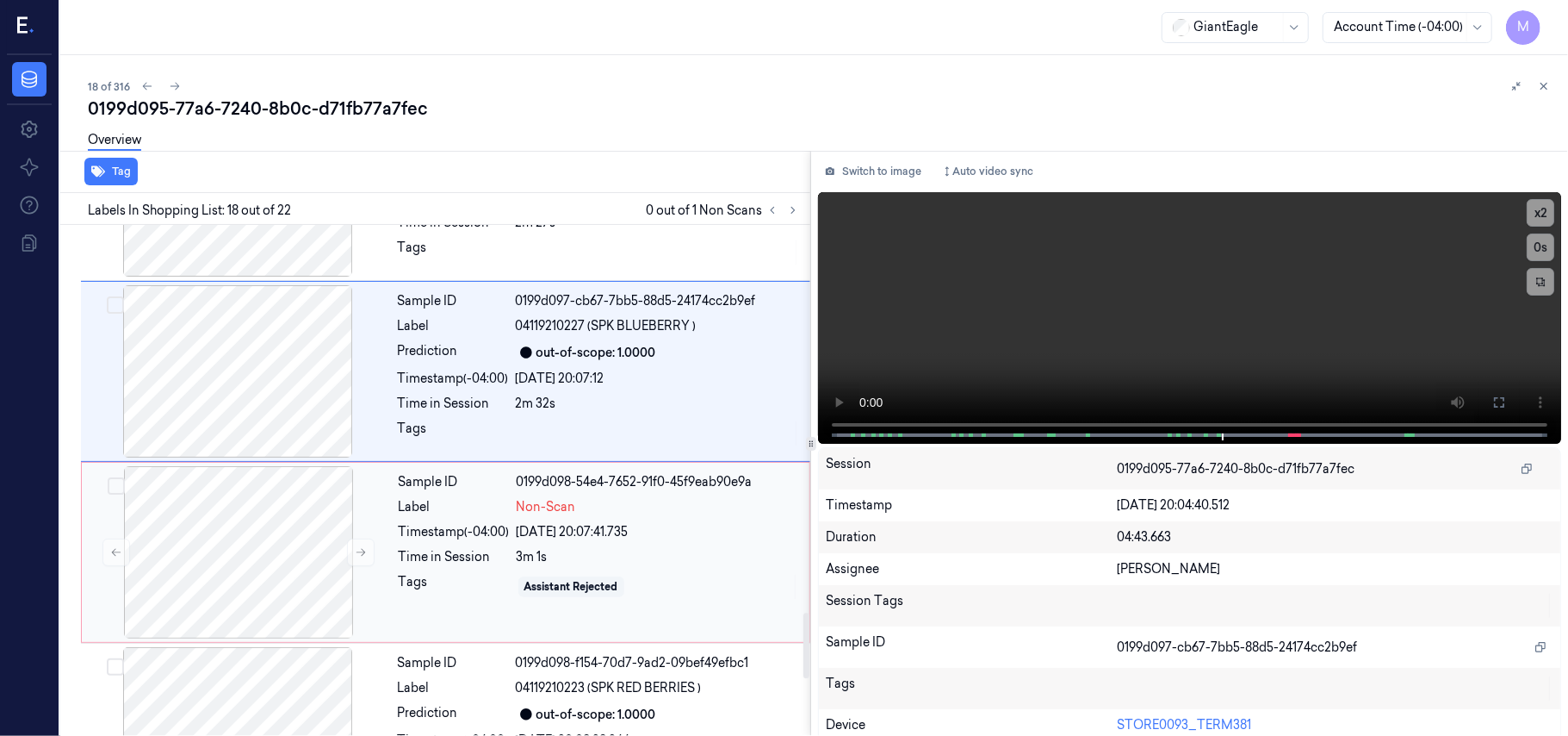
click at [533, 529] on div "[DATE] 20:07:41.735" at bounding box center [658, 531] width 283 height 18
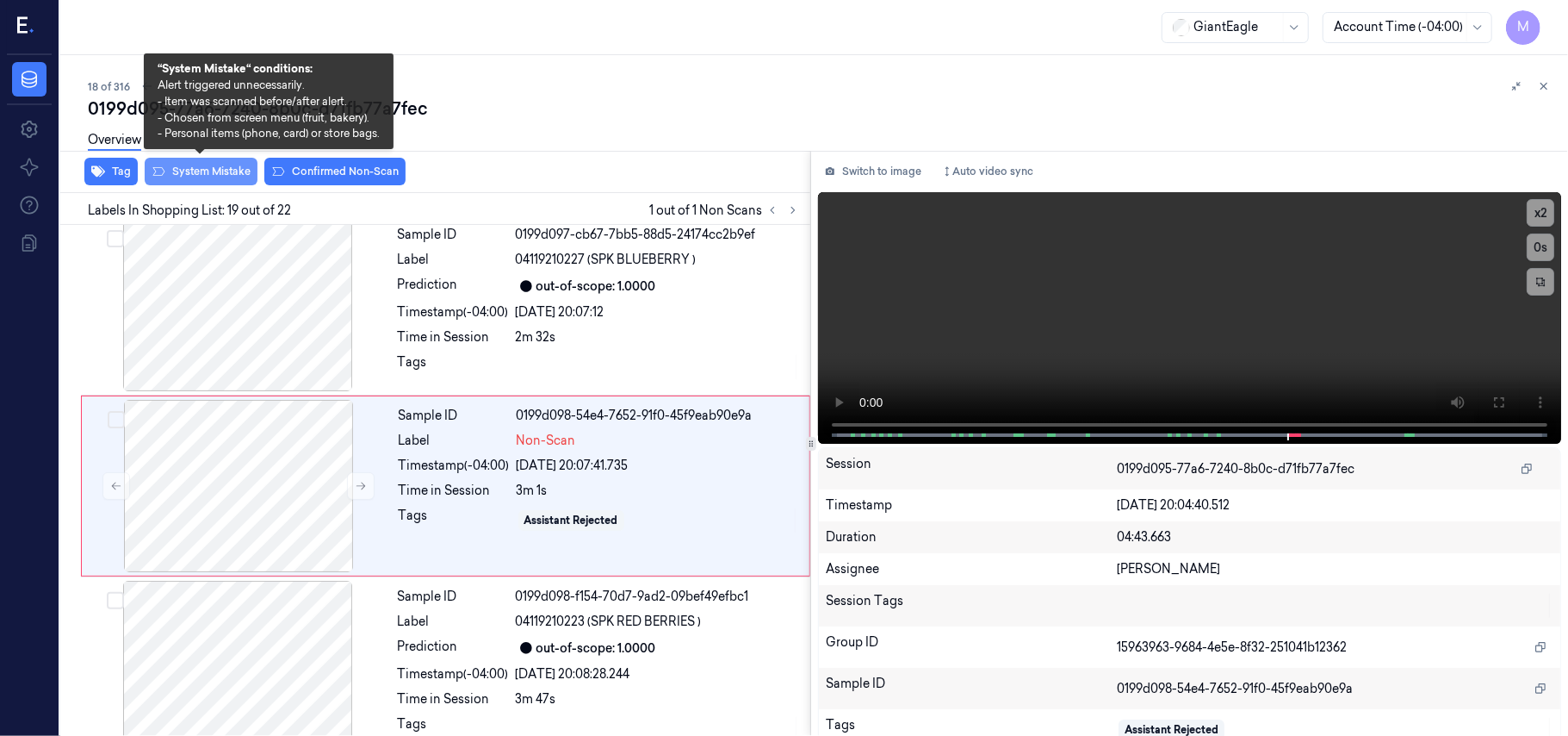
click at [204, 169] on button "System Mistake" at bounding box center [201, 170] width 113 height 27
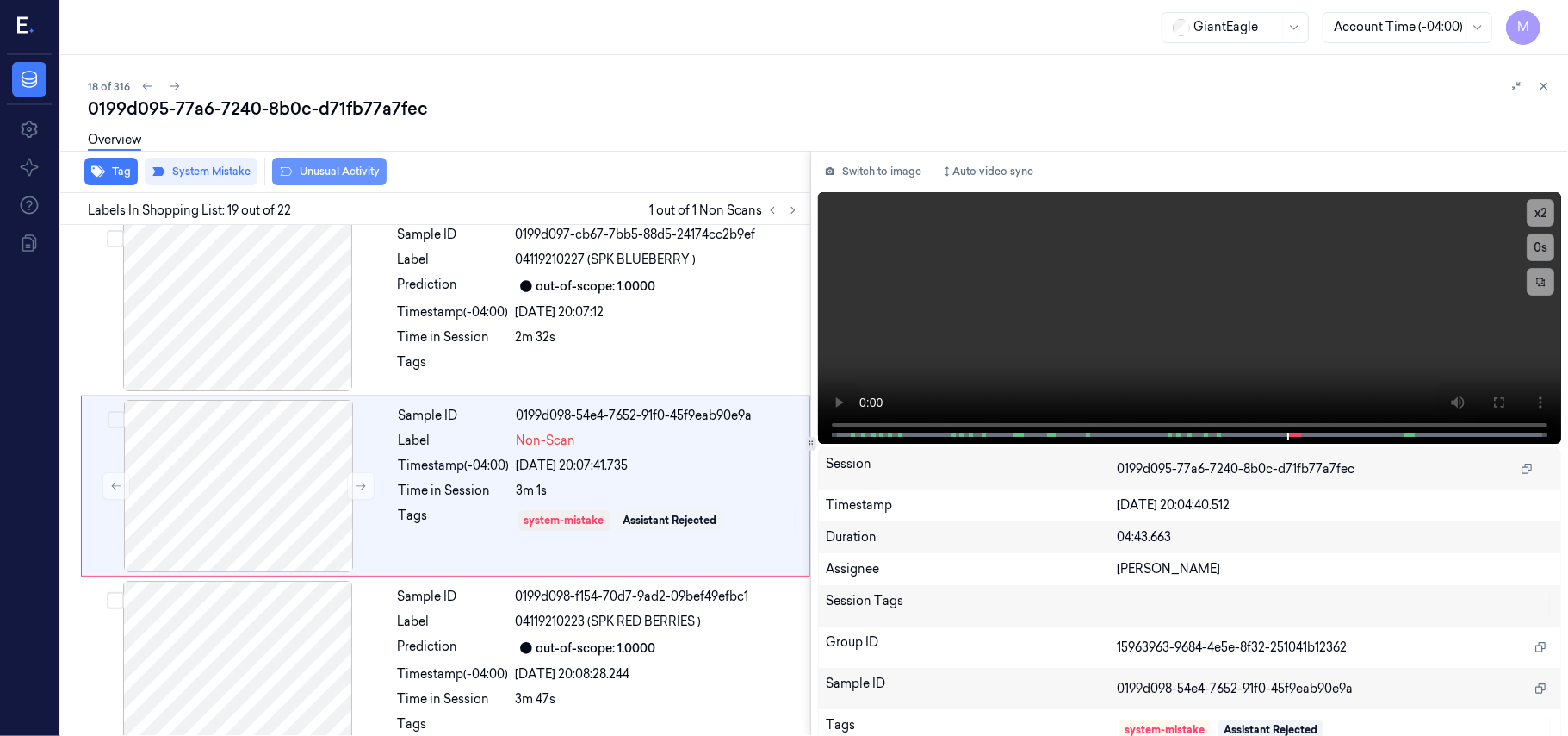
click at [325, 180] on button "Unusual Activity" at bounding box center [330, 170] width 114 height 27
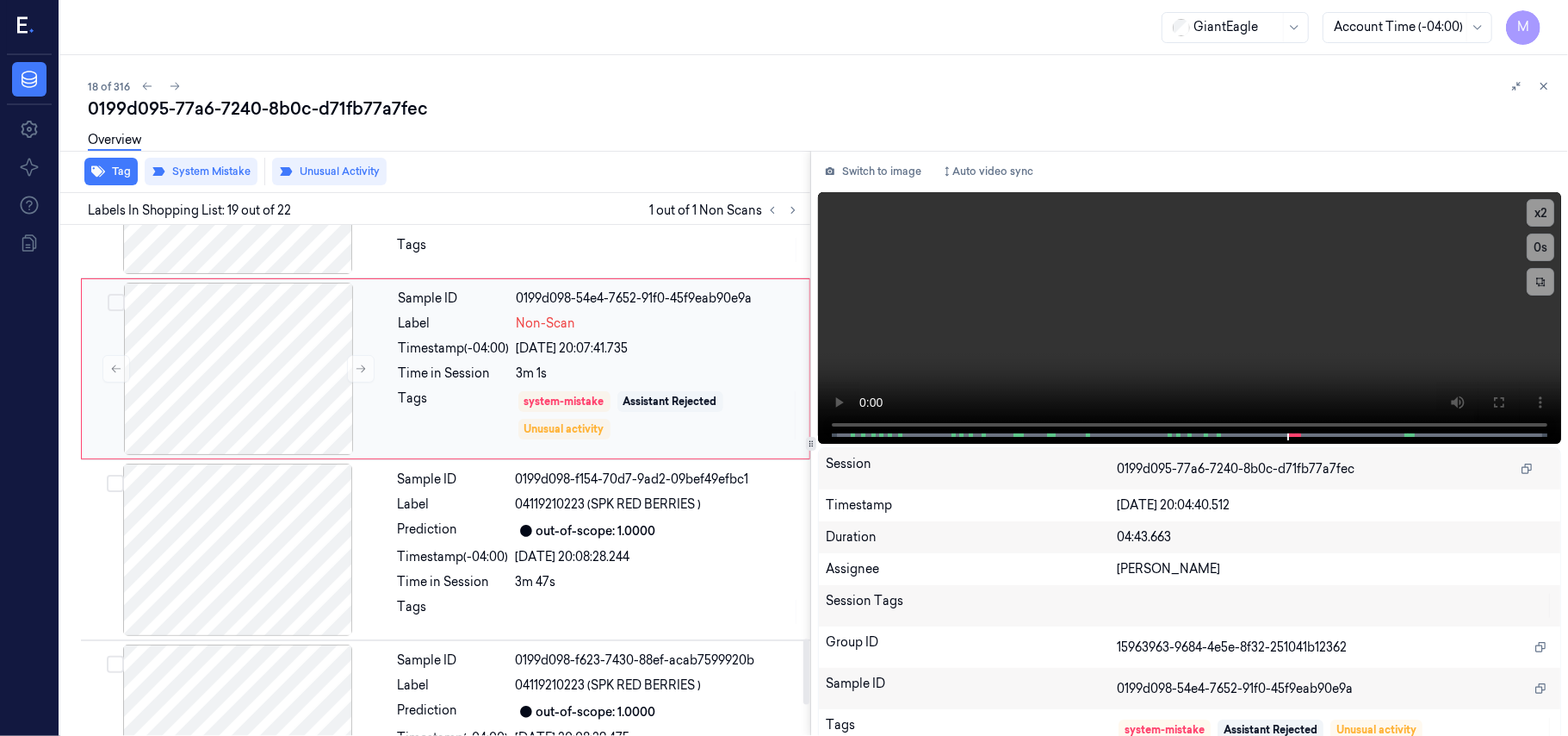
scroll to position [3216, 0]
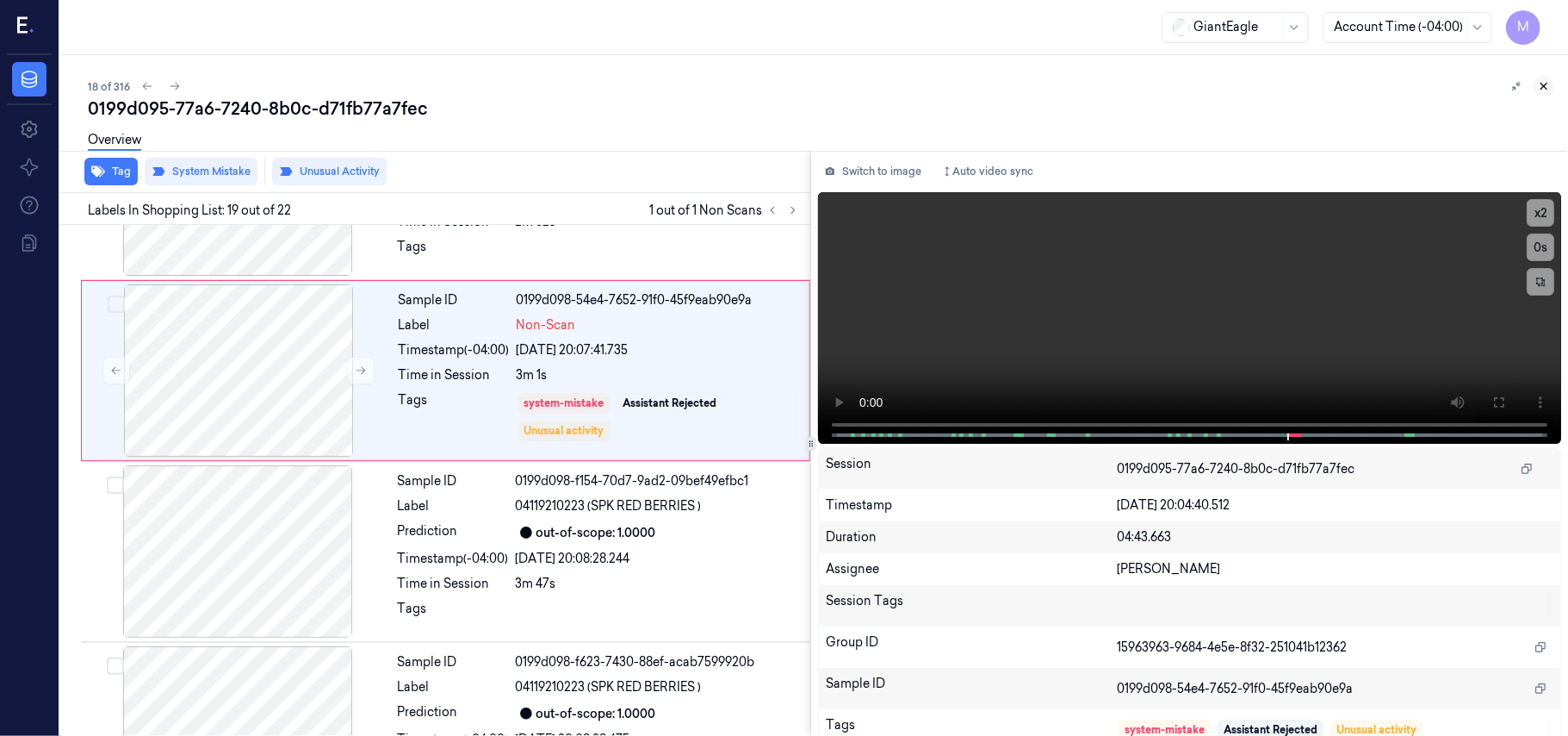
click at [1545, 87] on icon at bounding box center [1544, 86] width 12 height 12
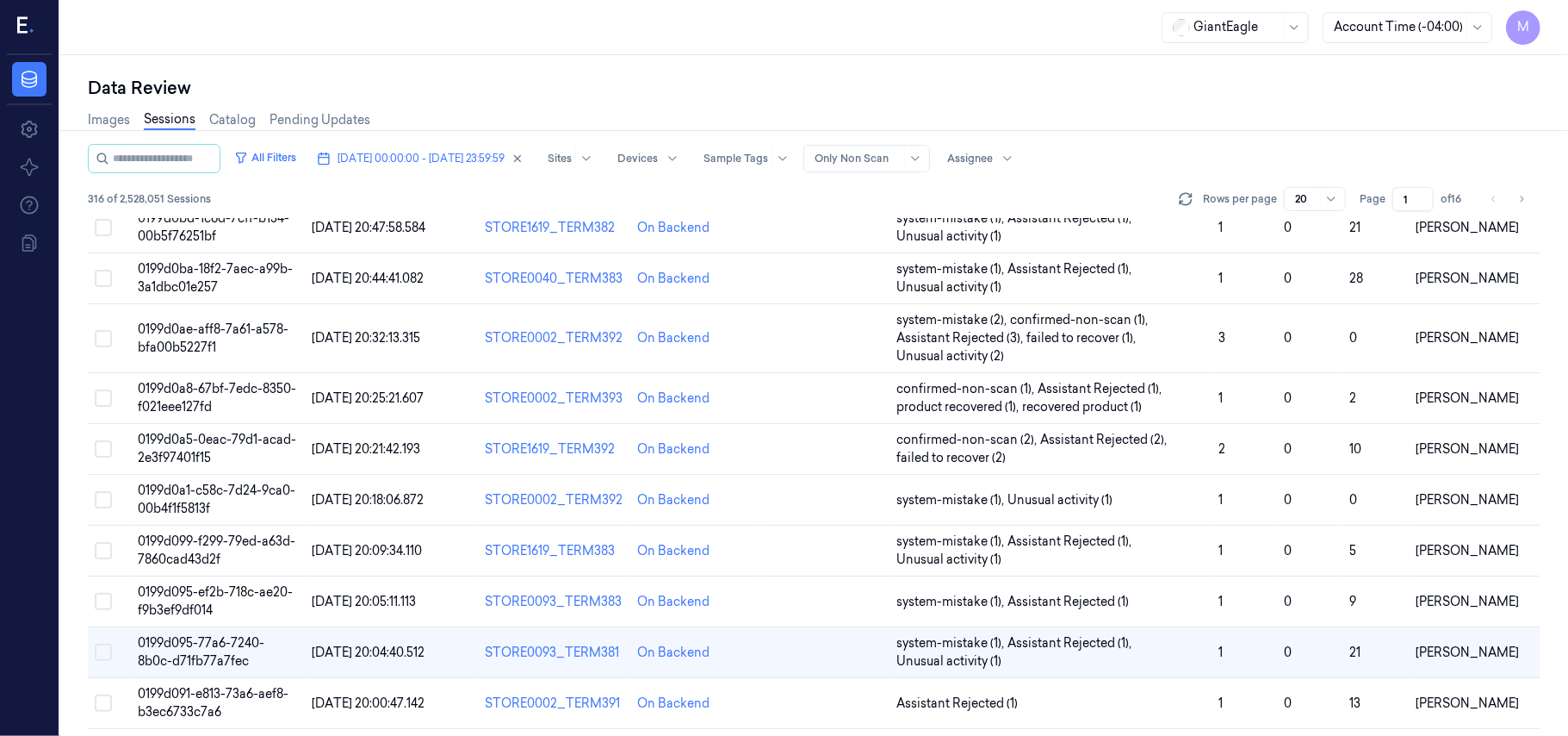
scroll to position [573, 0]
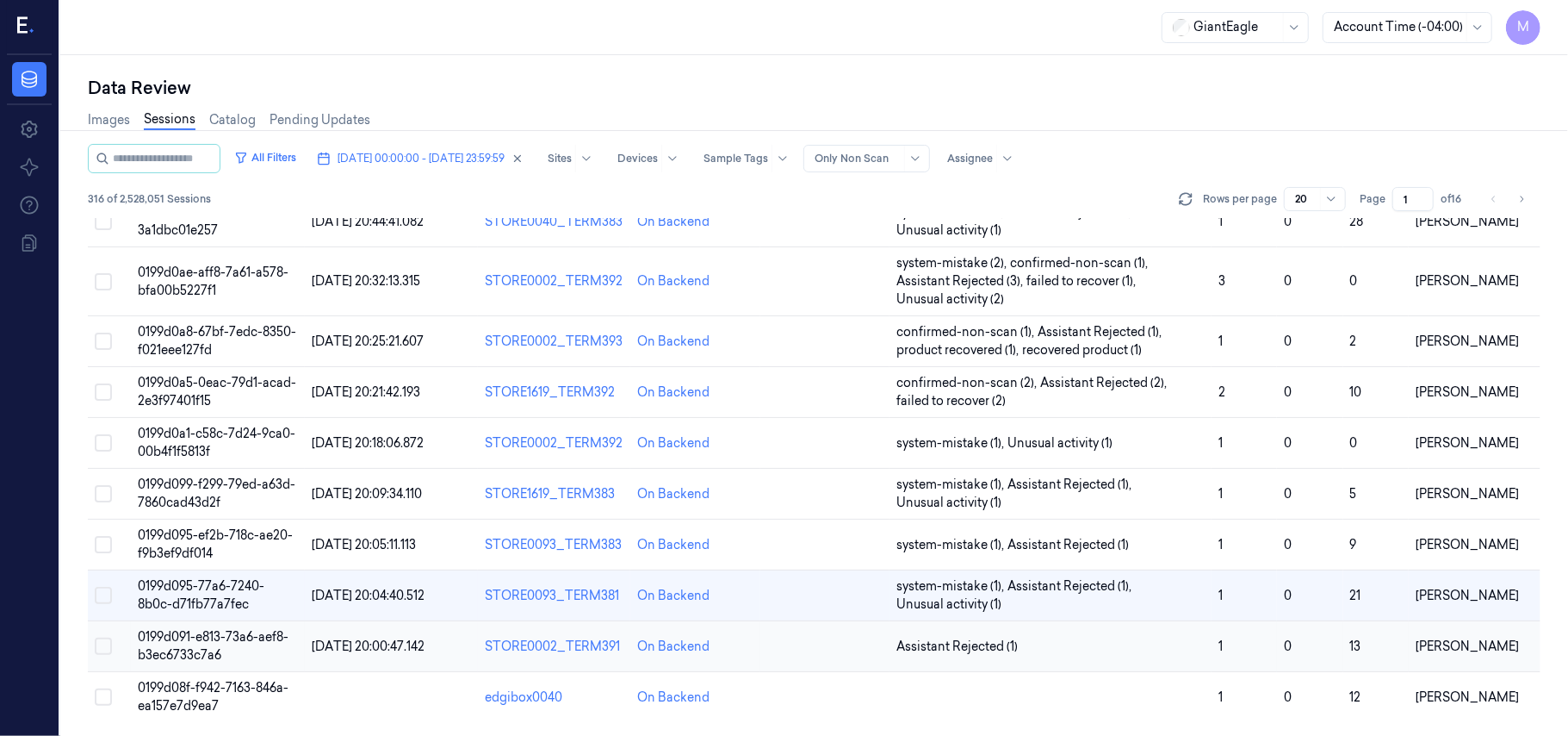
click at [181, 632] on span "0199d091-e813-73a6-aef8-b3ec6733c7a6" at bounding box center [212, 646] width 151 height 34
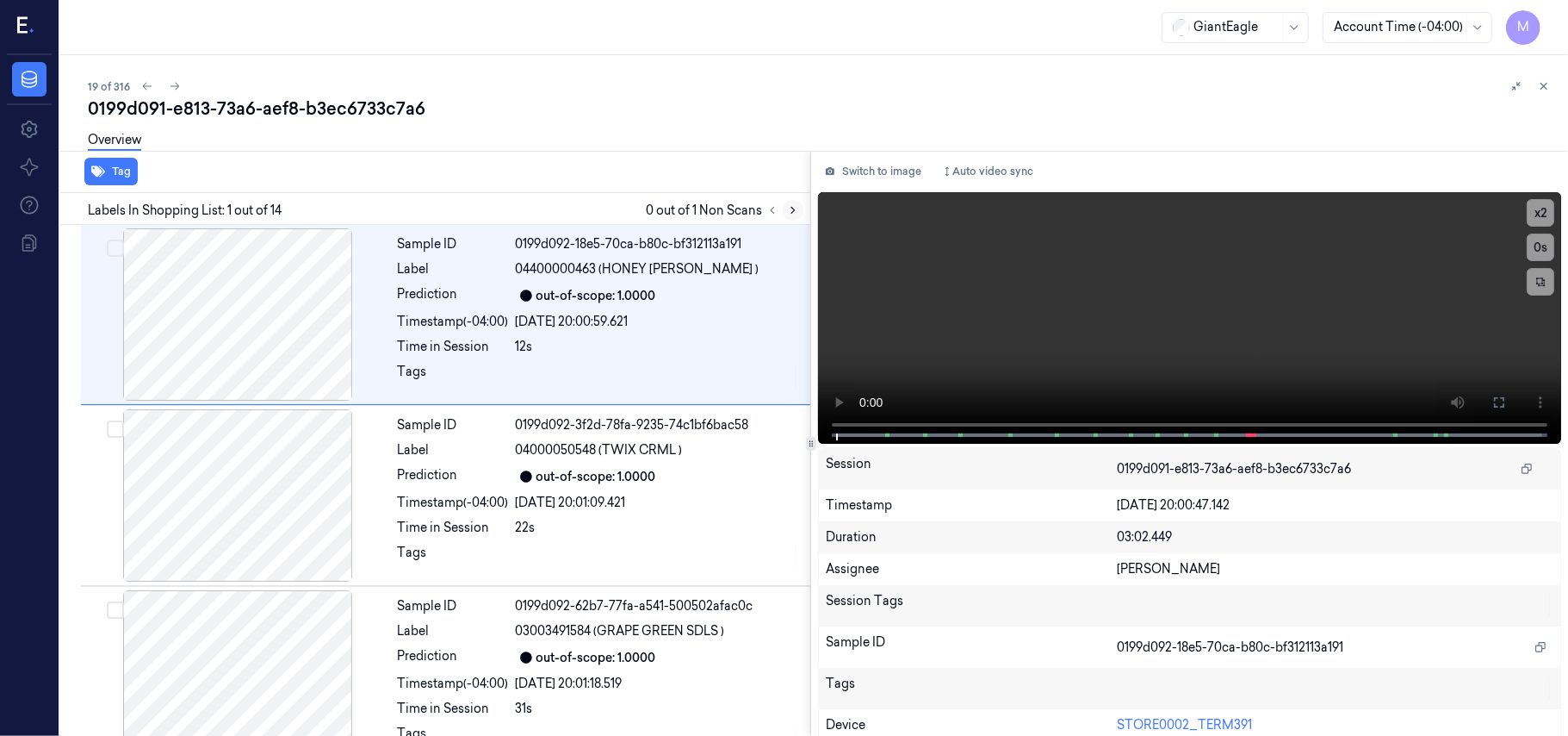
click at [790, 210] on icon at bounding box center [793, 210] width 12 height 12
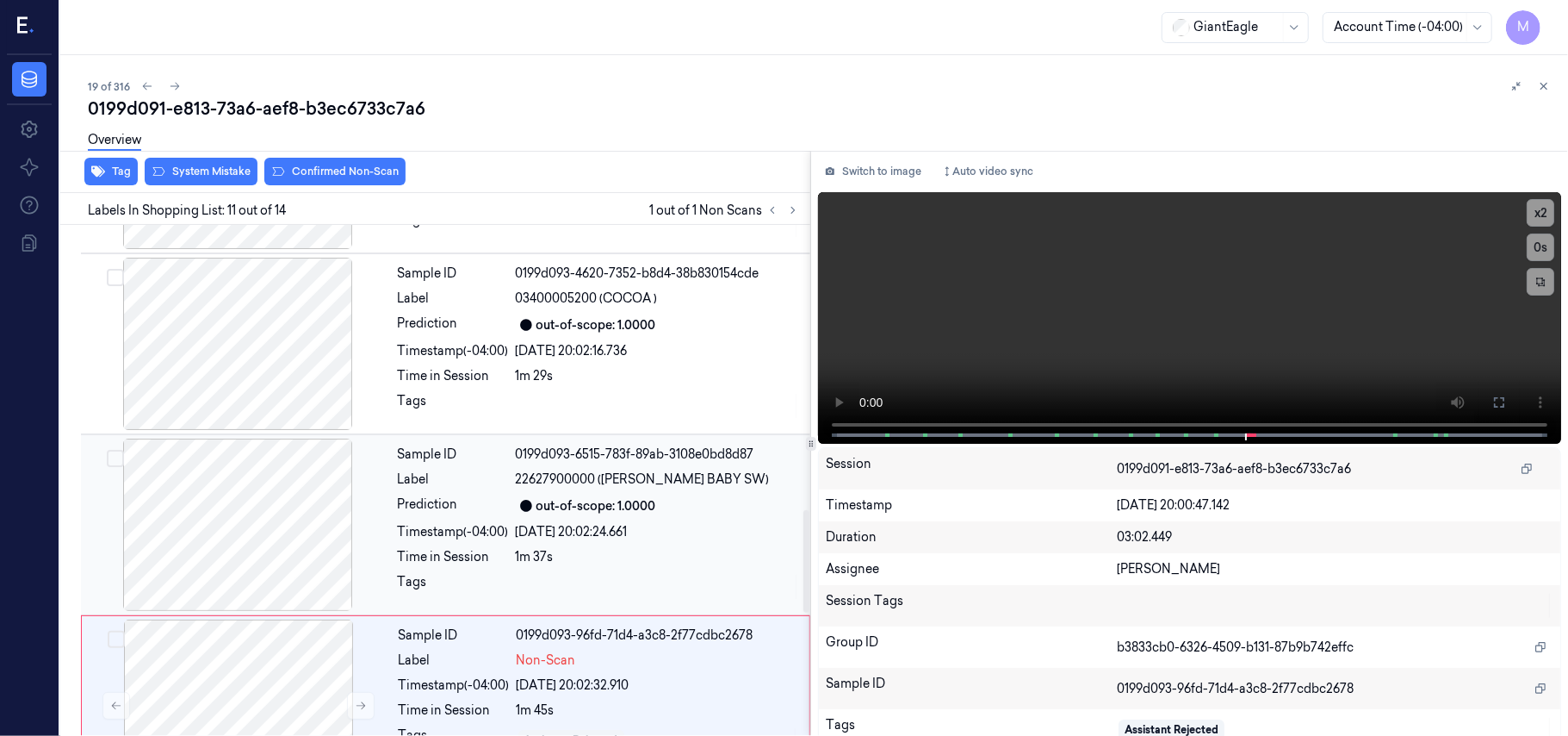
scroll to position [1534, 0]
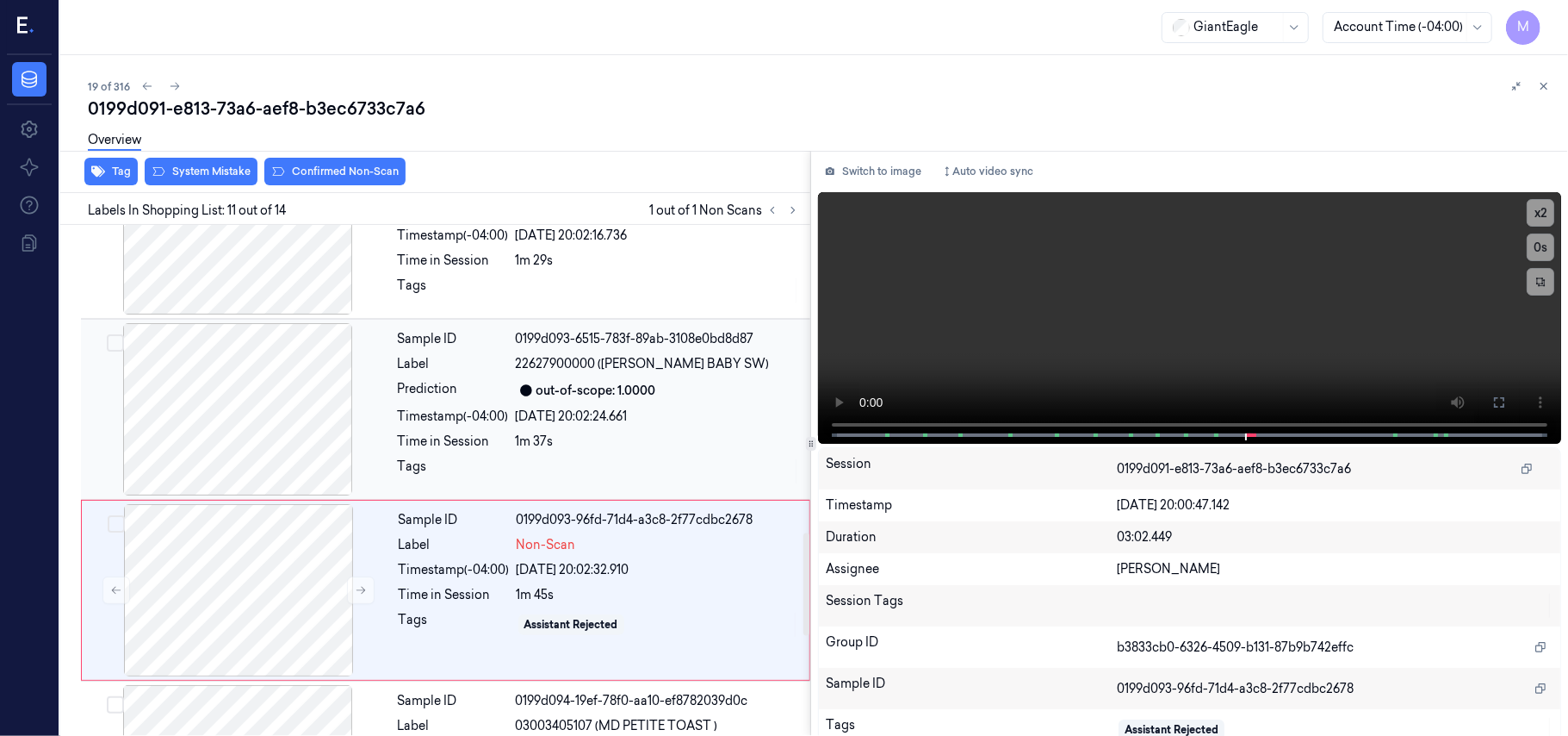
click at [560, 339] on div "0199d093-6515-783f-89ab-3108e0bd8d87" at bounding box center [658, 338] width 285 height 18
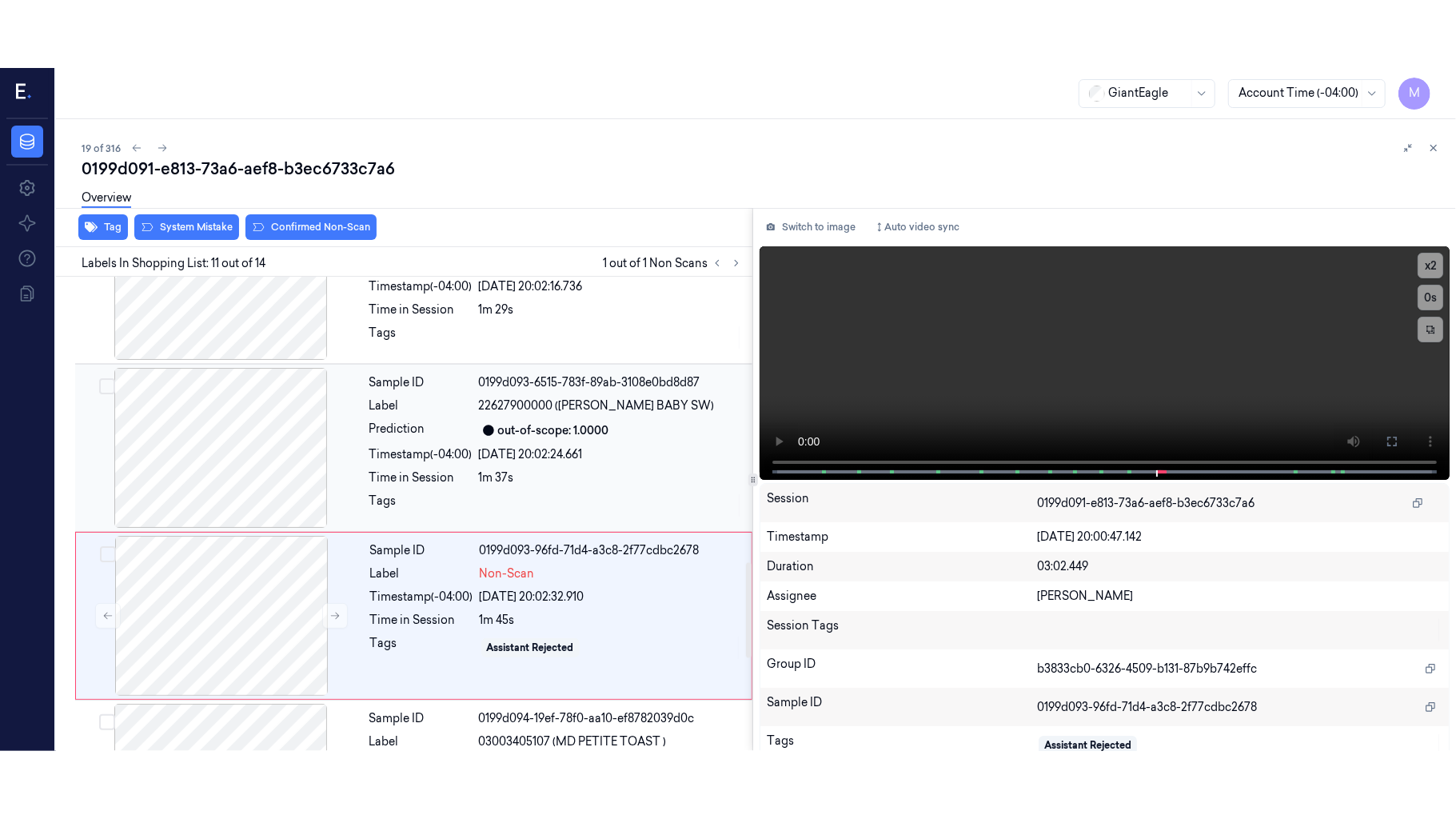
scroll to position [1362, 0]
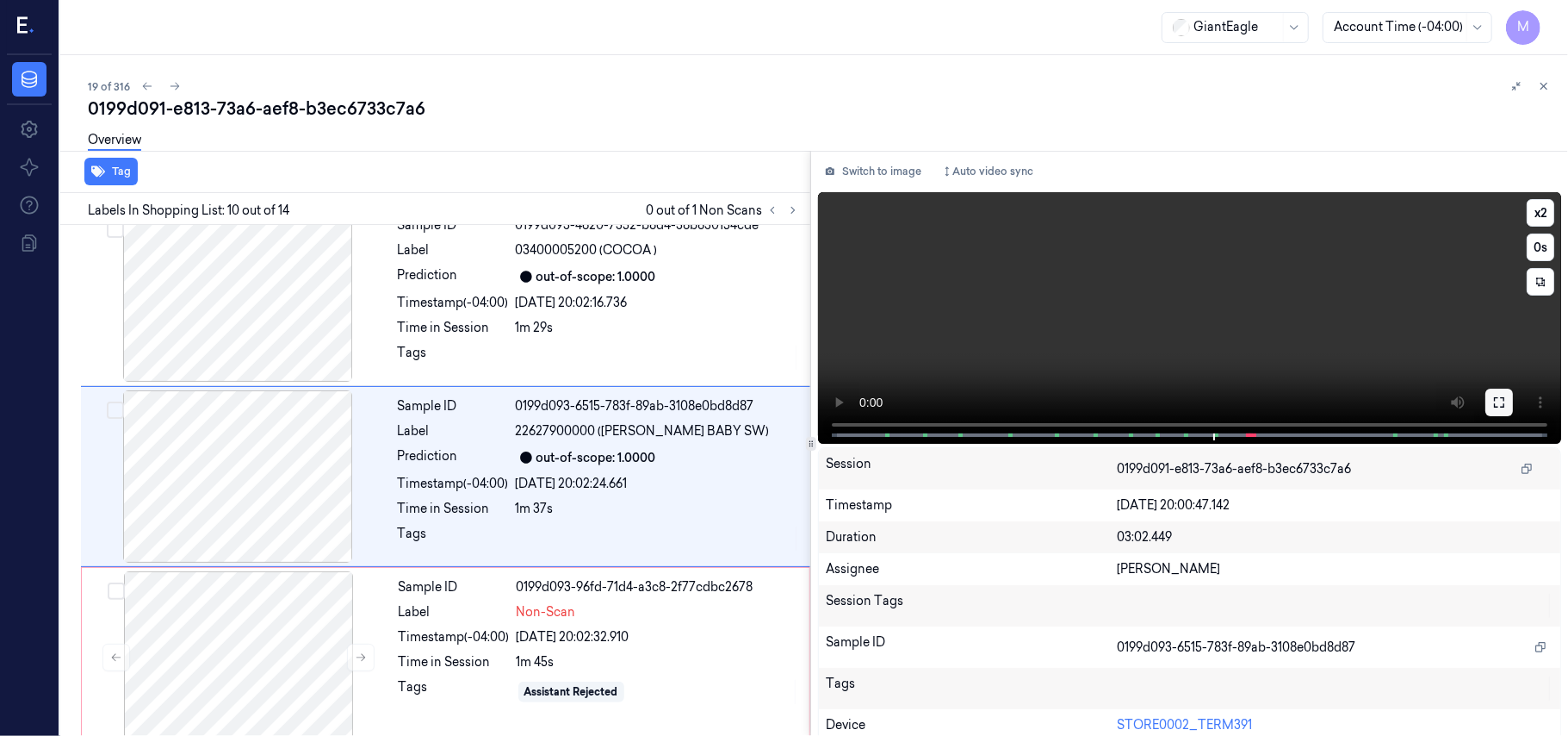
click at [1495, 401] on icon at bounding box center [1499, 402] width 14 height 14
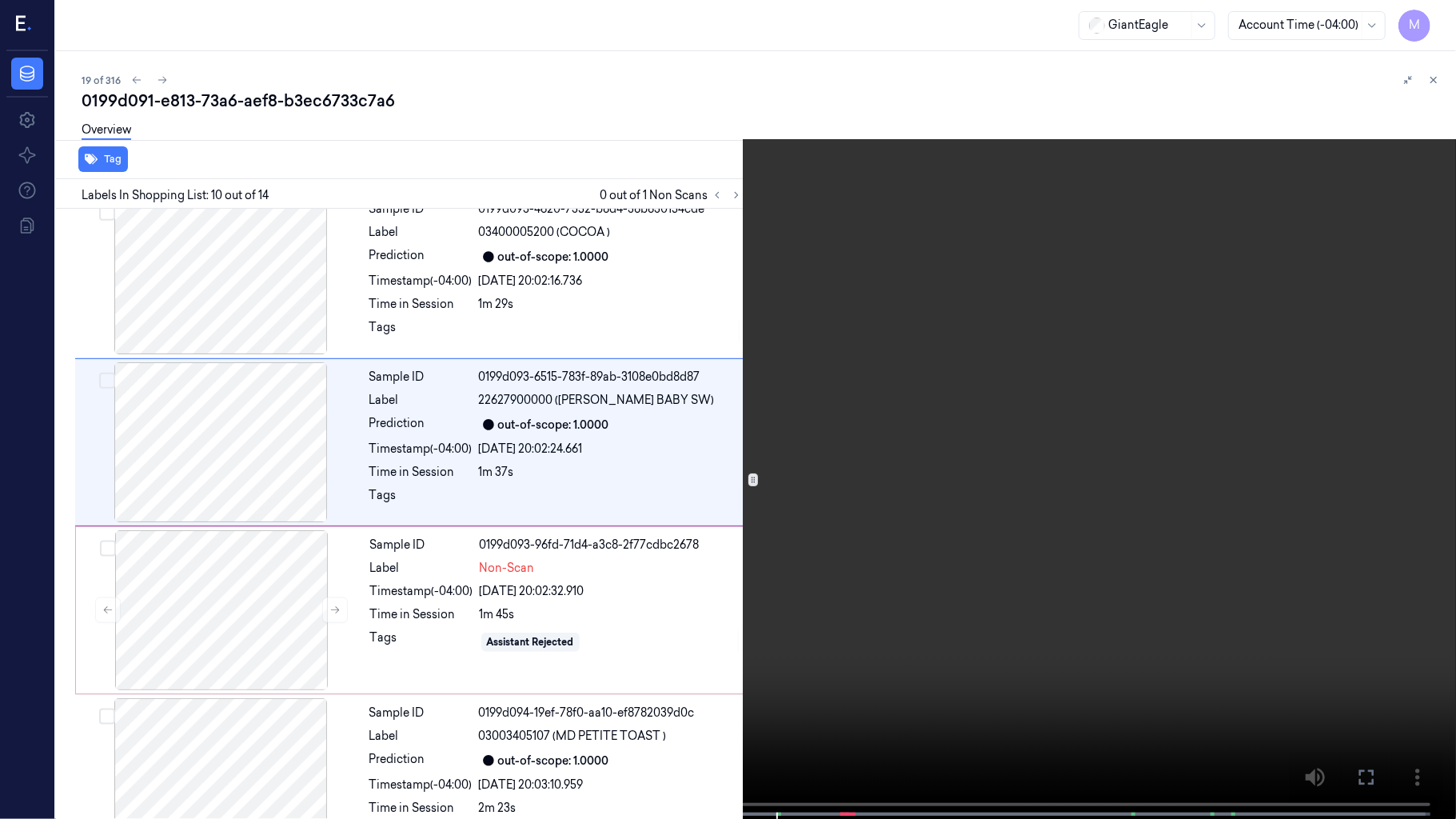
click at [926, 346] on video at bounding box center [728, 411] width 1456 height 822
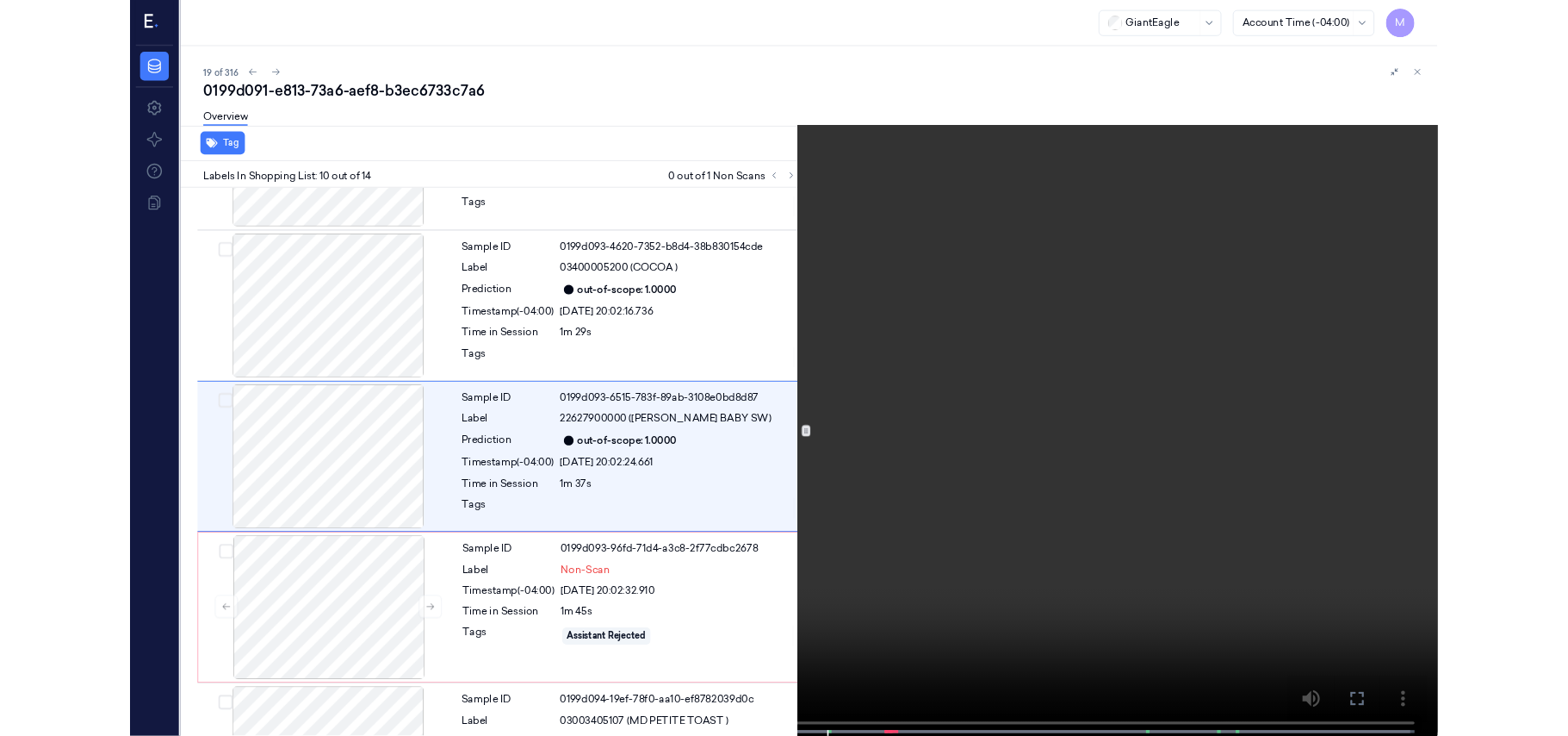
scroll to position [1394, 0]
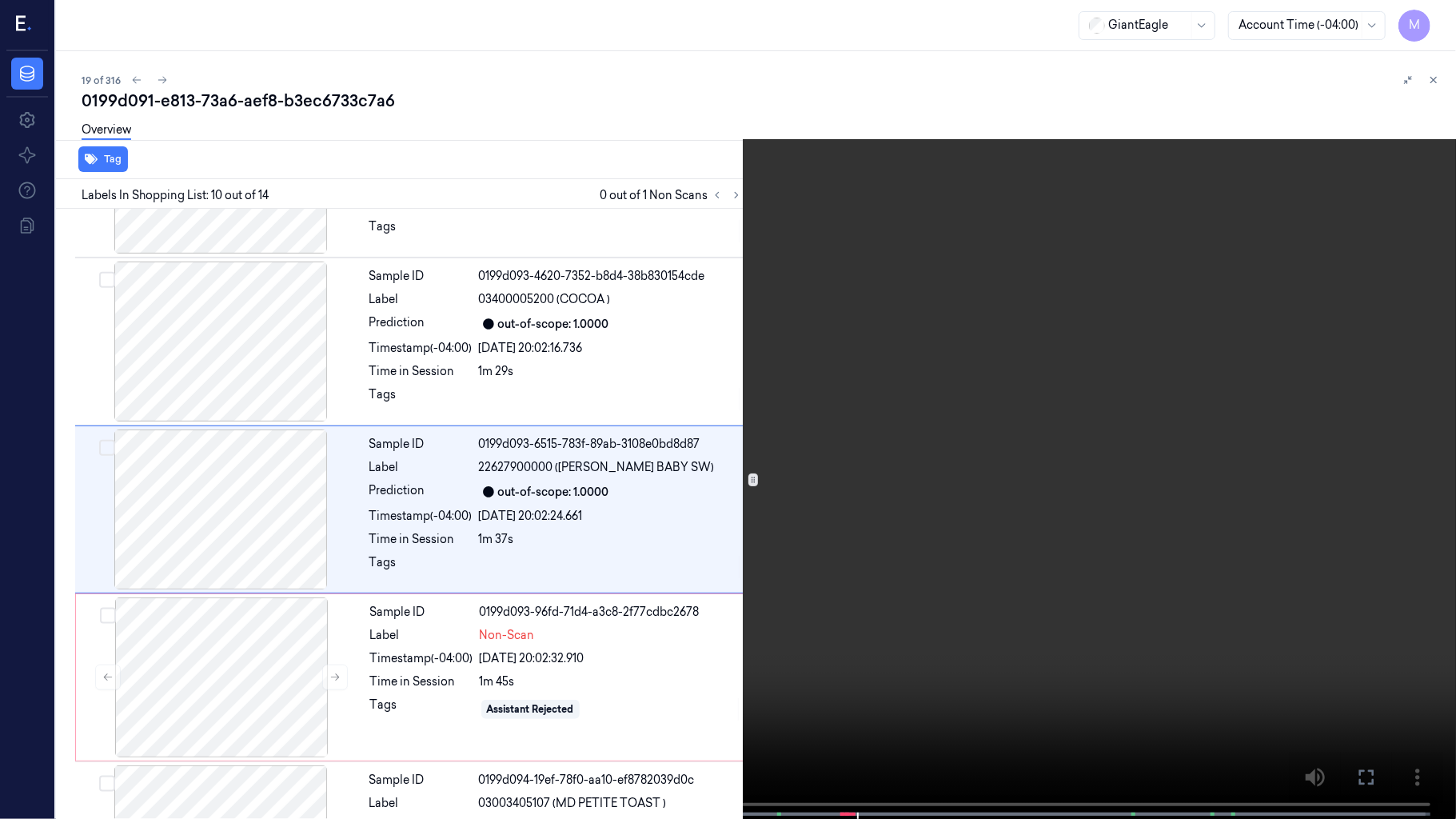
click at [874, 545] on video at bounding box center [728, 411] width 1456 height 822
click at [878, 544] on video at bounding box center [728, 411] width 1456 height 822
click at [1017, 509] on video at bounding box center [728, 411] width 1456 height 822
click at [0, 0] on icon at bounding box center [0, 0] width 0 height 0
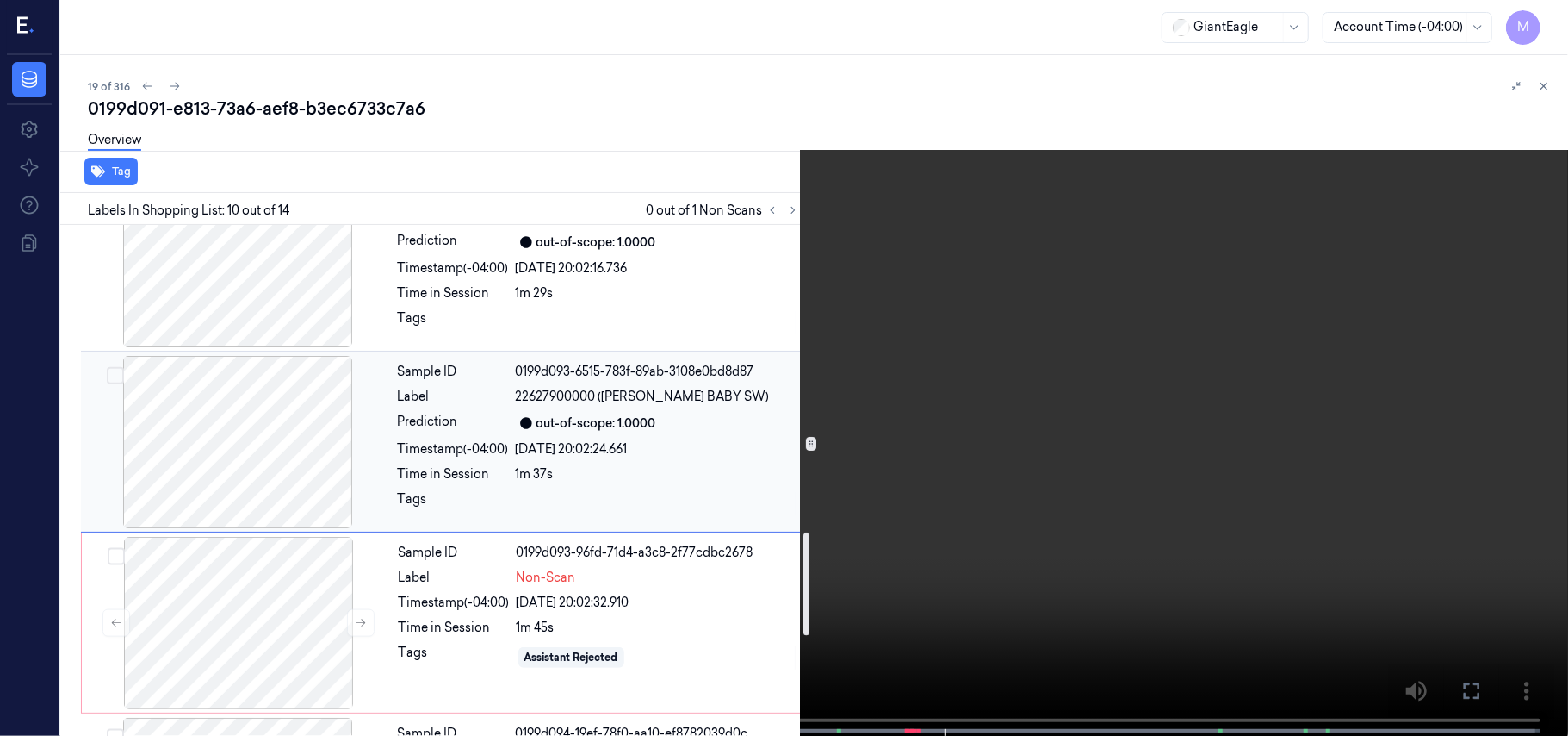
scroll to position [1624, 0]
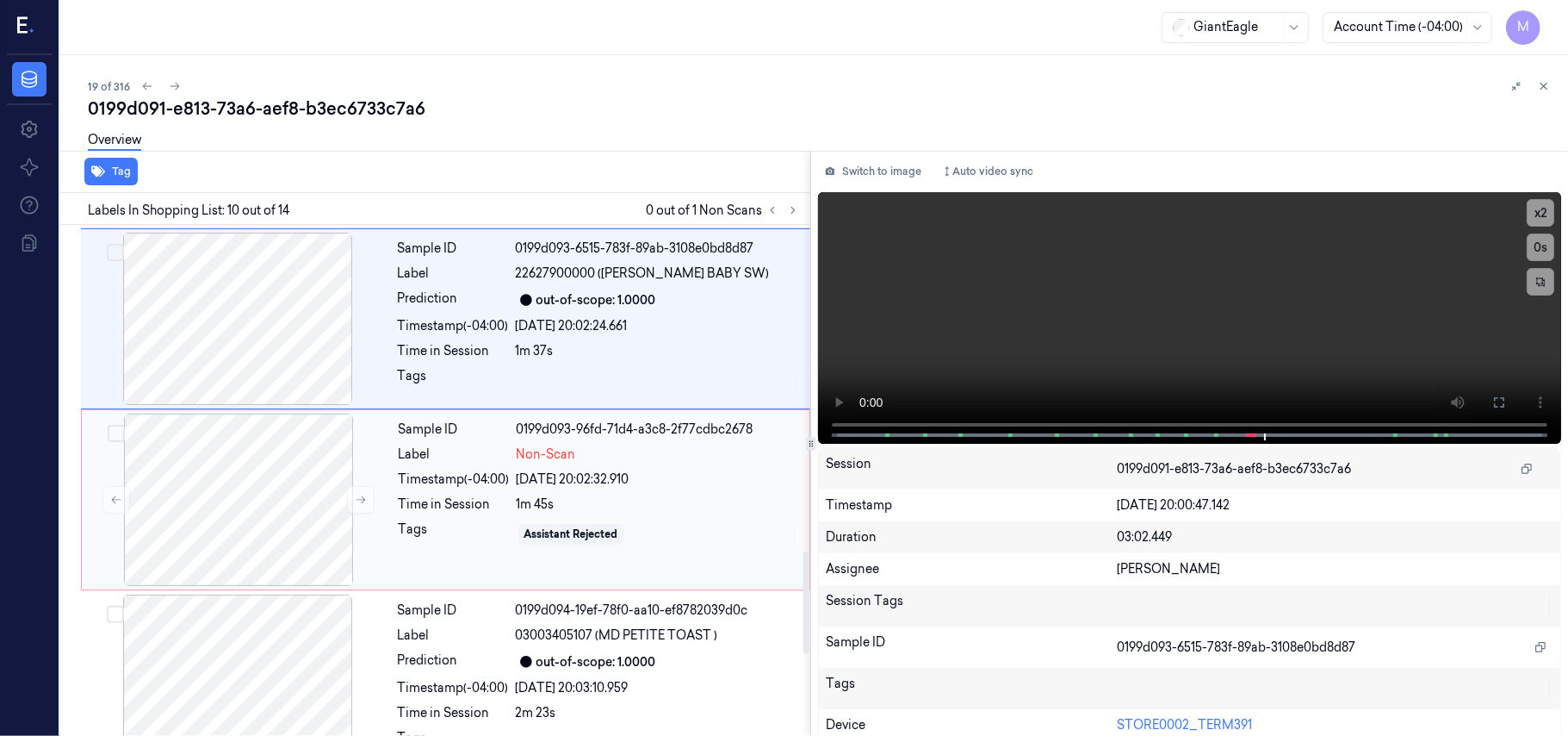
click at [565, 474] on div "Sample ID 0199d093-96fd-71d4-a3c8-2f77cdbc2678 Label Non-Scan Timestamp (-04:00…" at bounding box center [599, 500] width 415 height 172
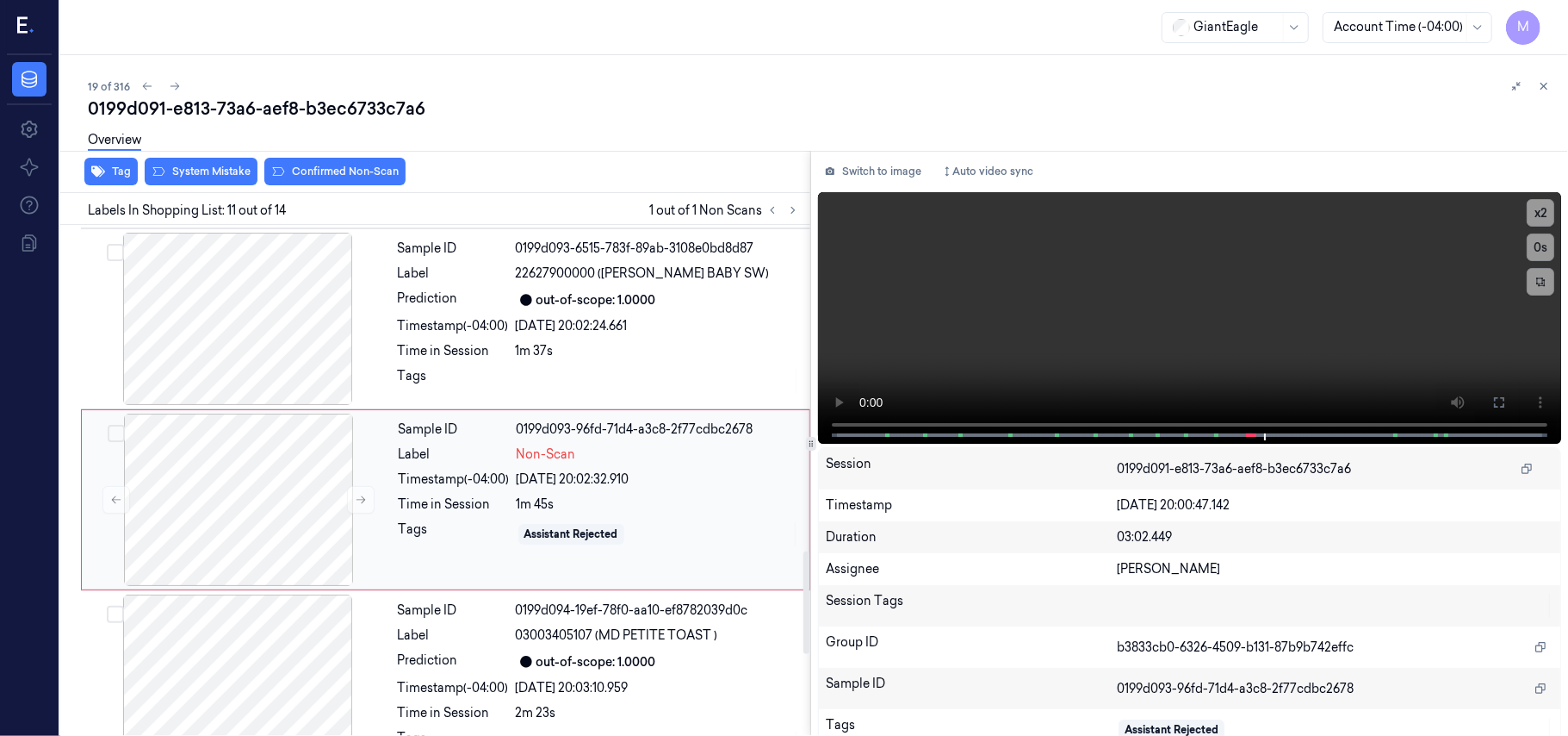
scroll to position [1648, 0]
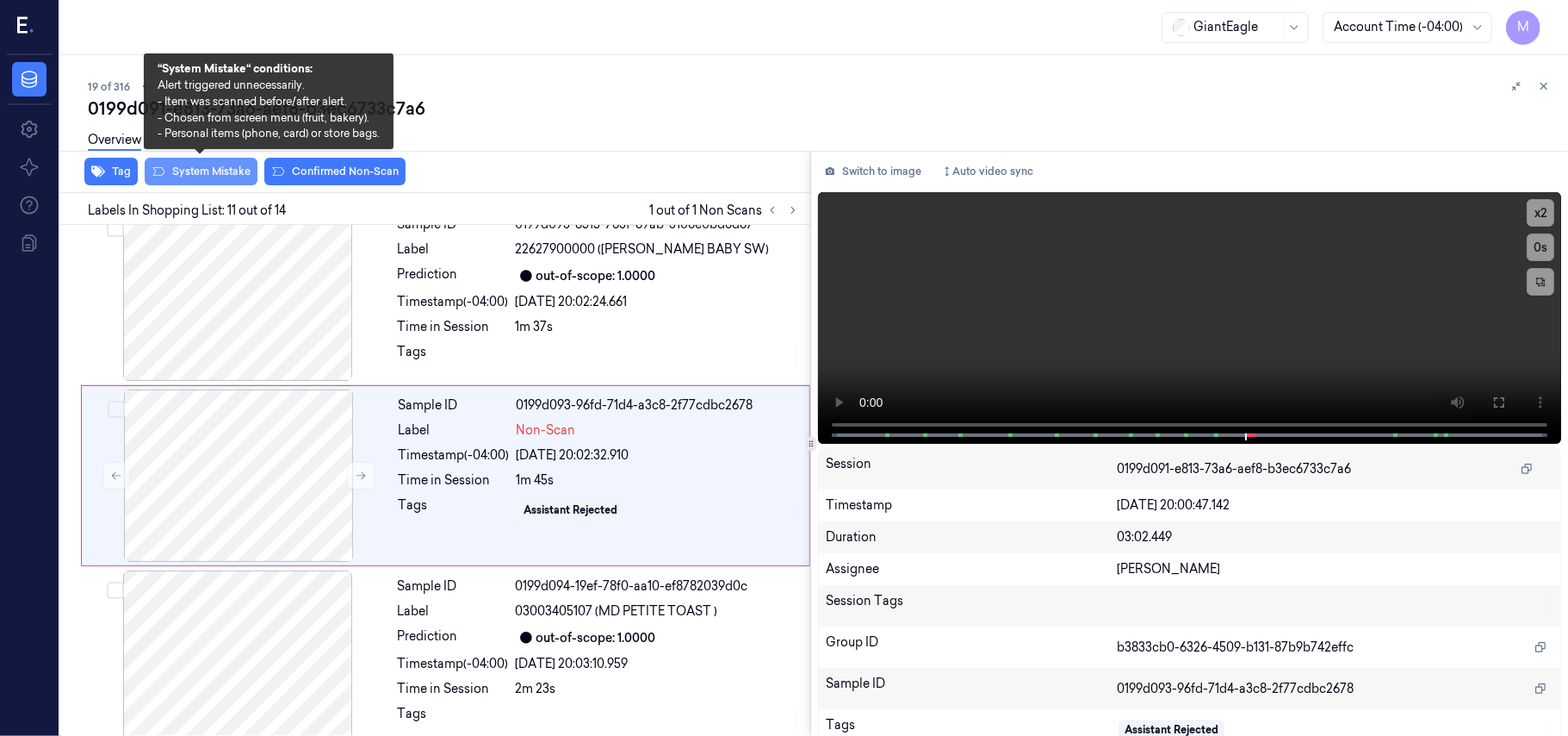
click at [221, 172] on button "System Mistake" at bounding box center [201, 170] width 113 height 27
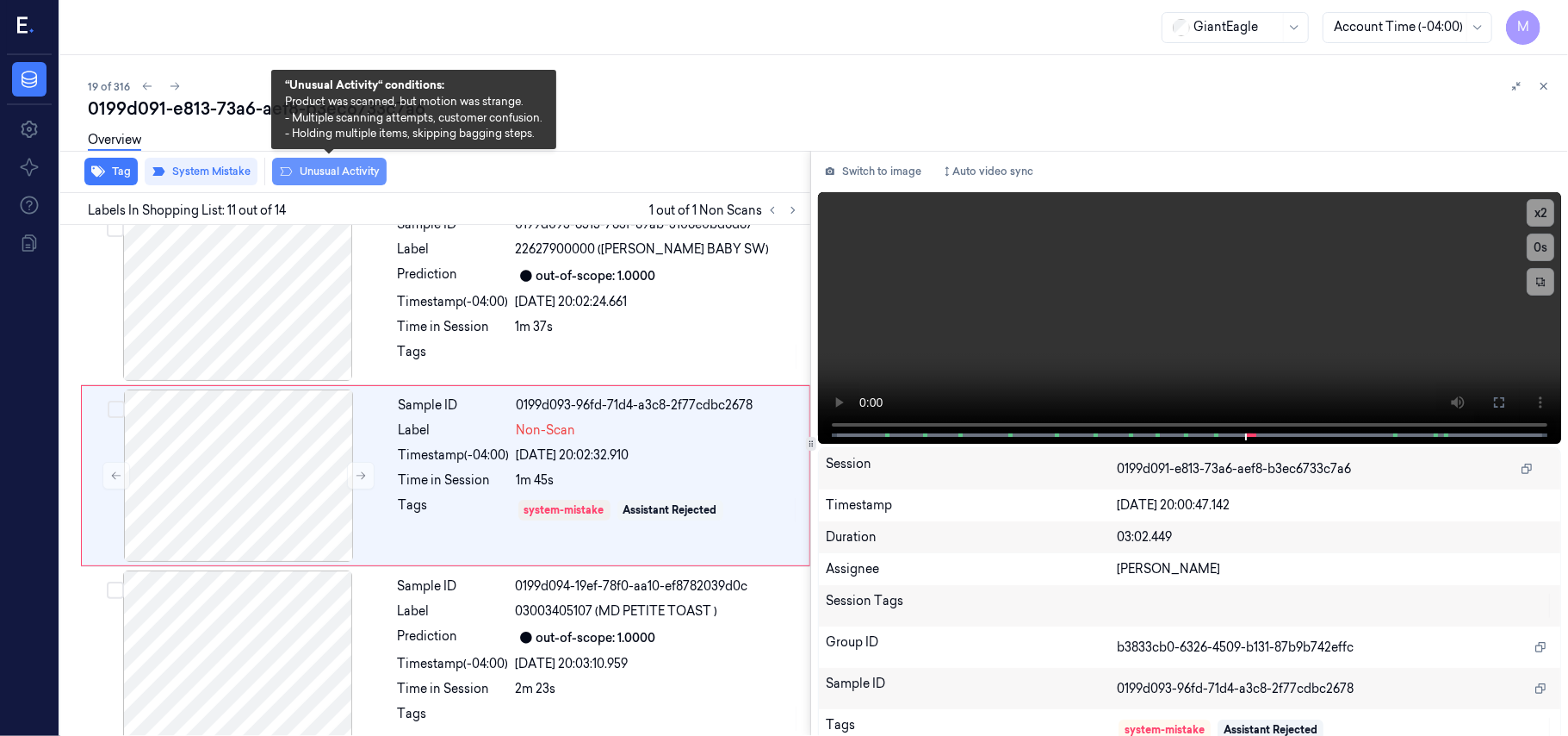
click at [329, 169] on button "Unusual Activity" at bounding box center [330, 170] width 114 height 27
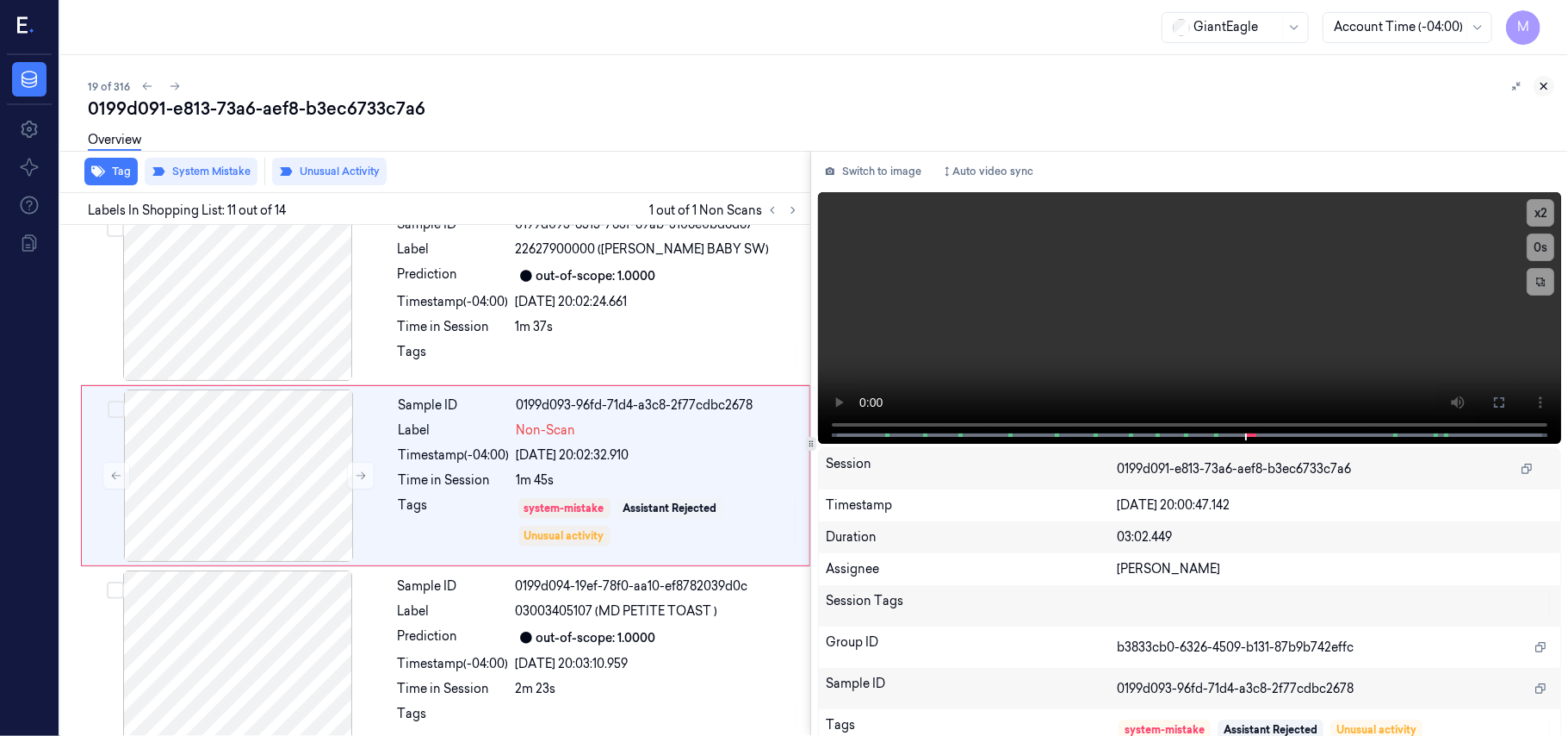
click at [1545, 87] on icon at bounding box center [1544, 86] width 12 height 12
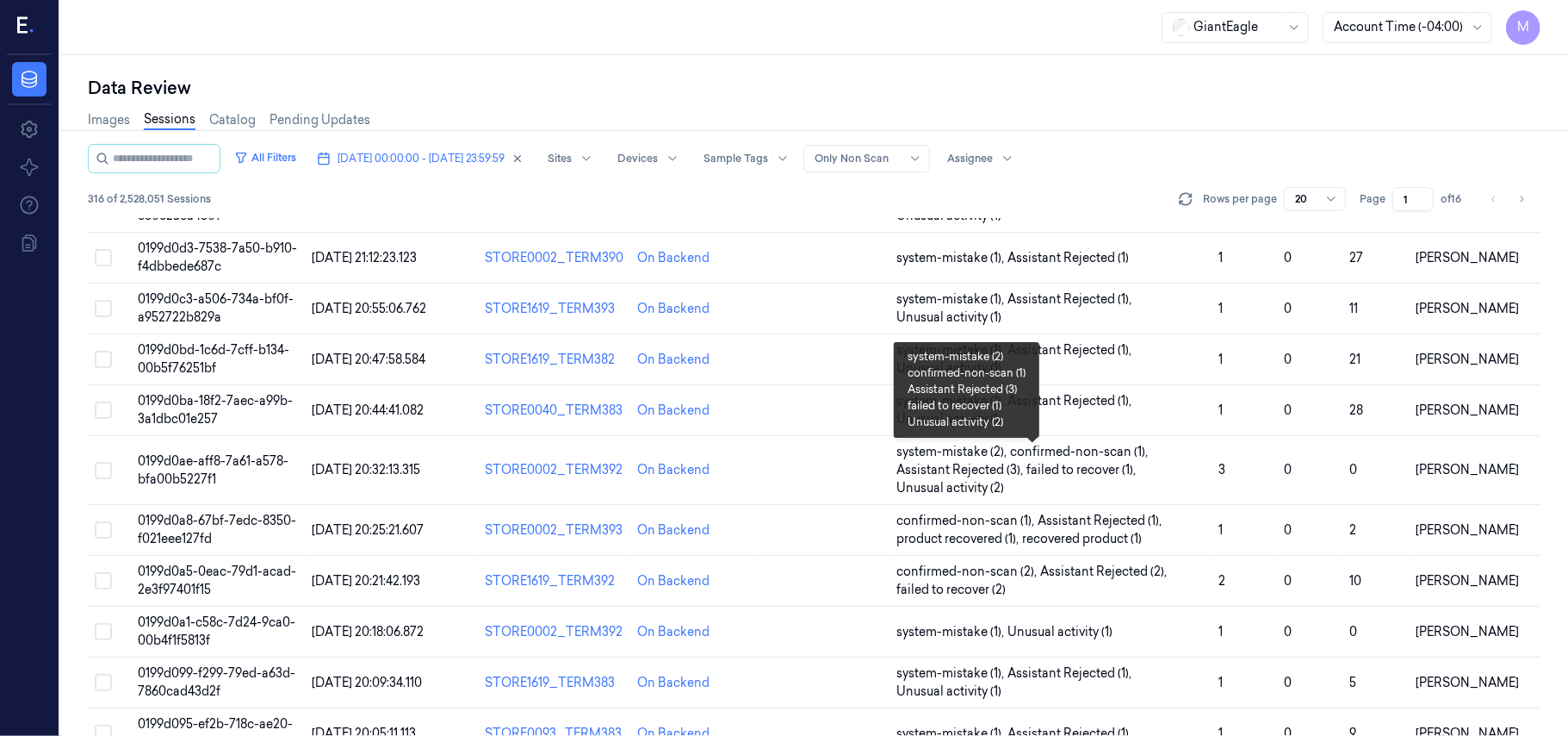
scroll to position [573, 0]
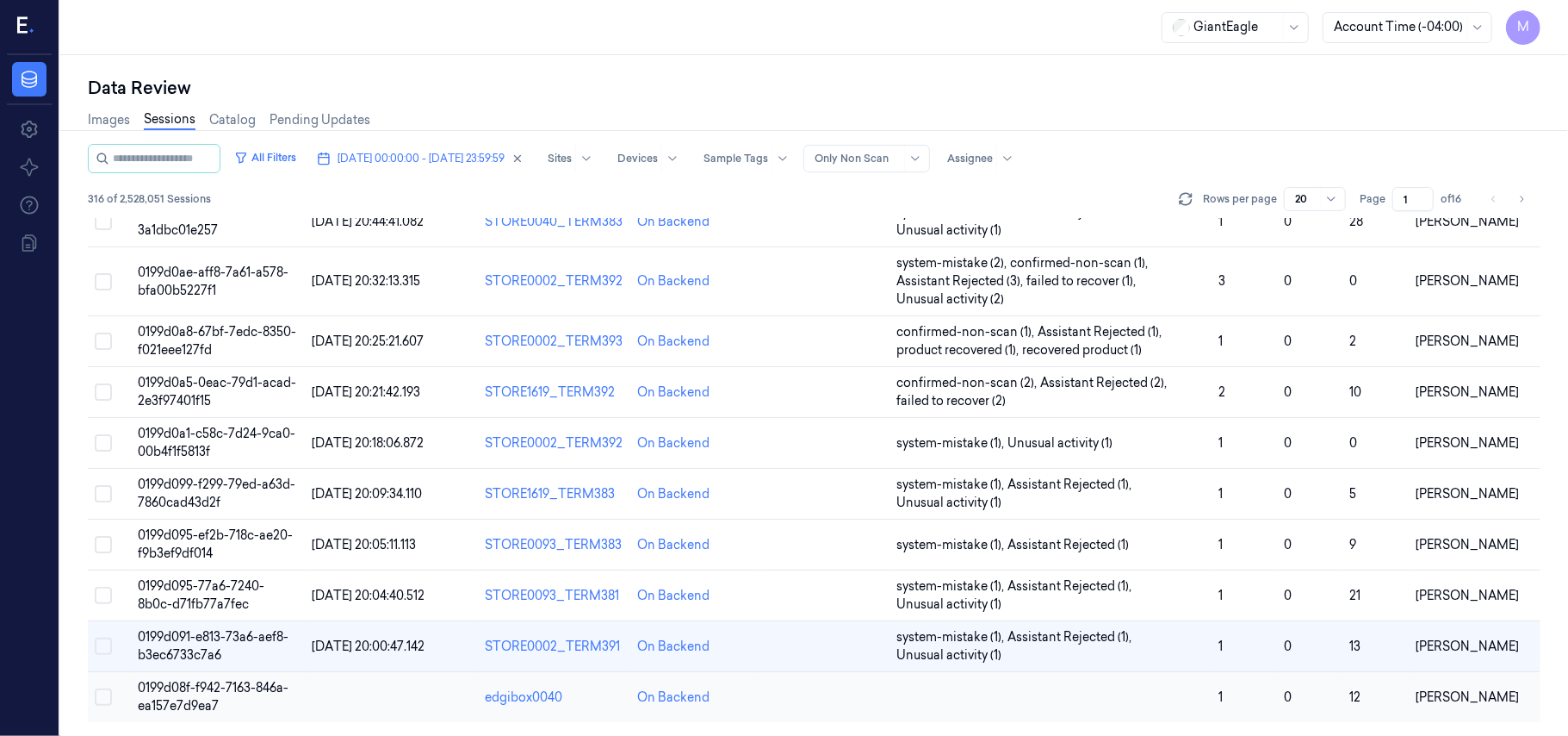
click at [169, 689] on span "0199d08f-f942-7163-846a-ea157e7d9ea7" at bounding box center [212, 697] width 151 height 34
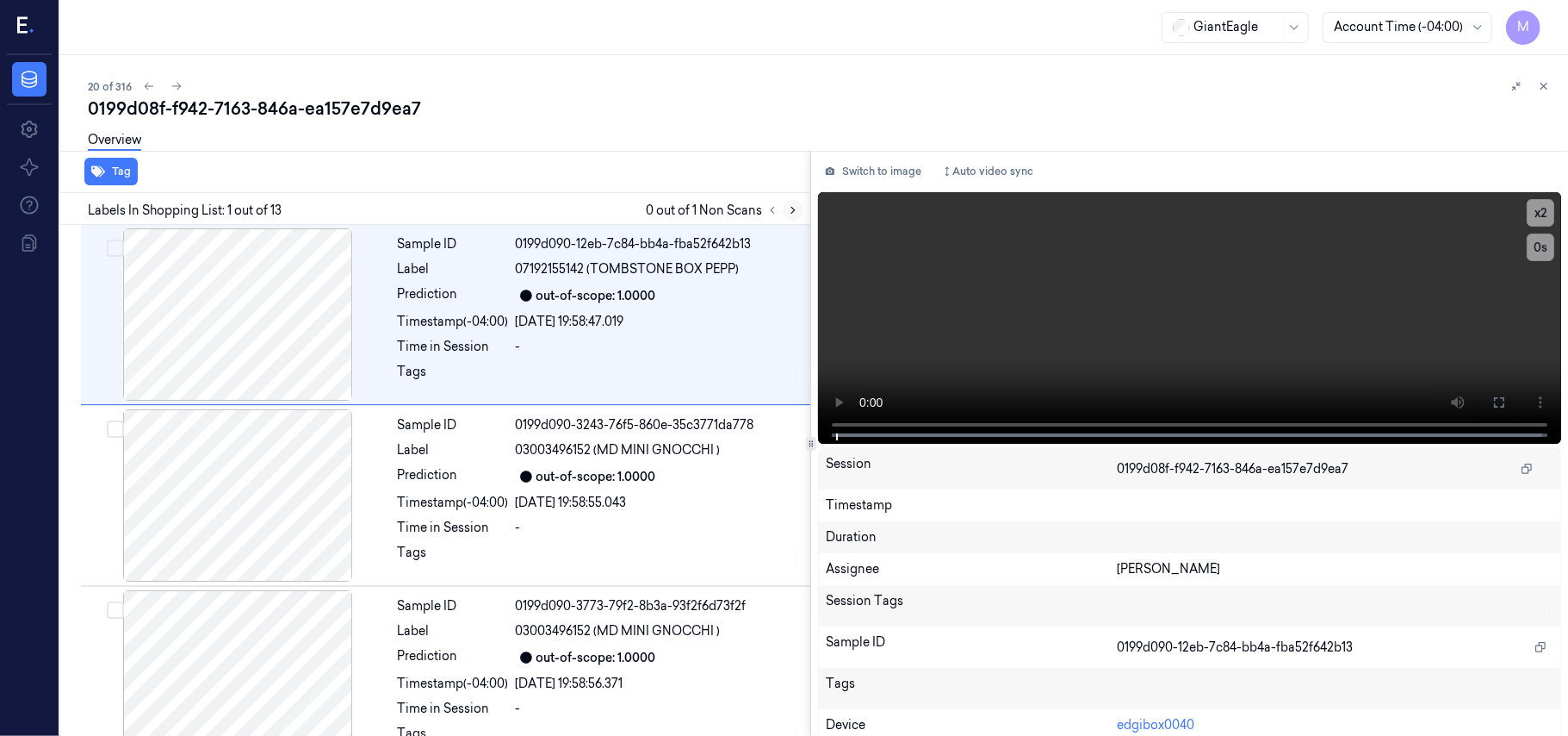
click at [791, 210] on icon at bounding box center [793, 210] width 12 height 12
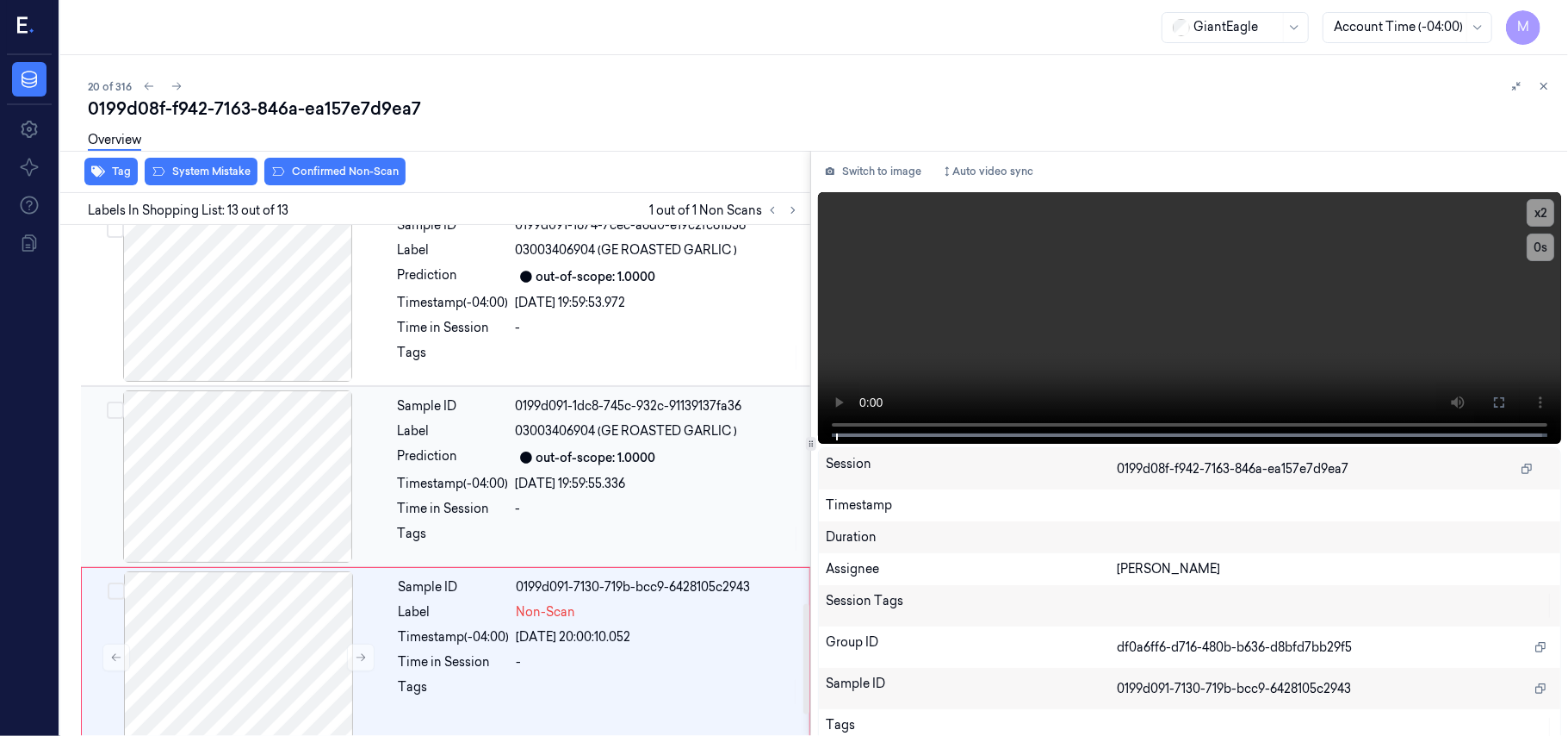
scroll to position [1852, 0]
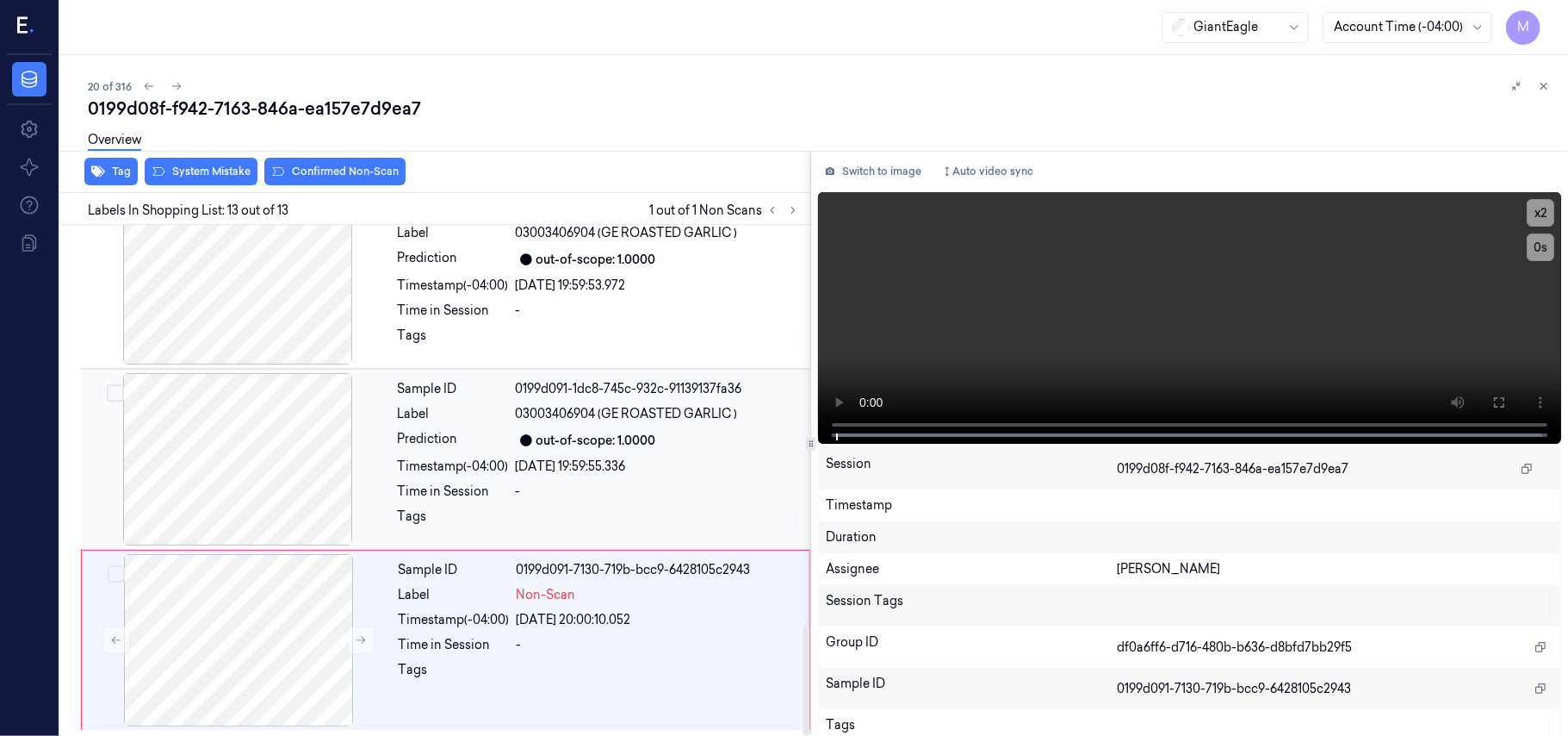
click at [546, 382] on div "0199d091-1dc8-745c-932c-91139137fa36" at bounding box center [658, 389] width 285 height 18
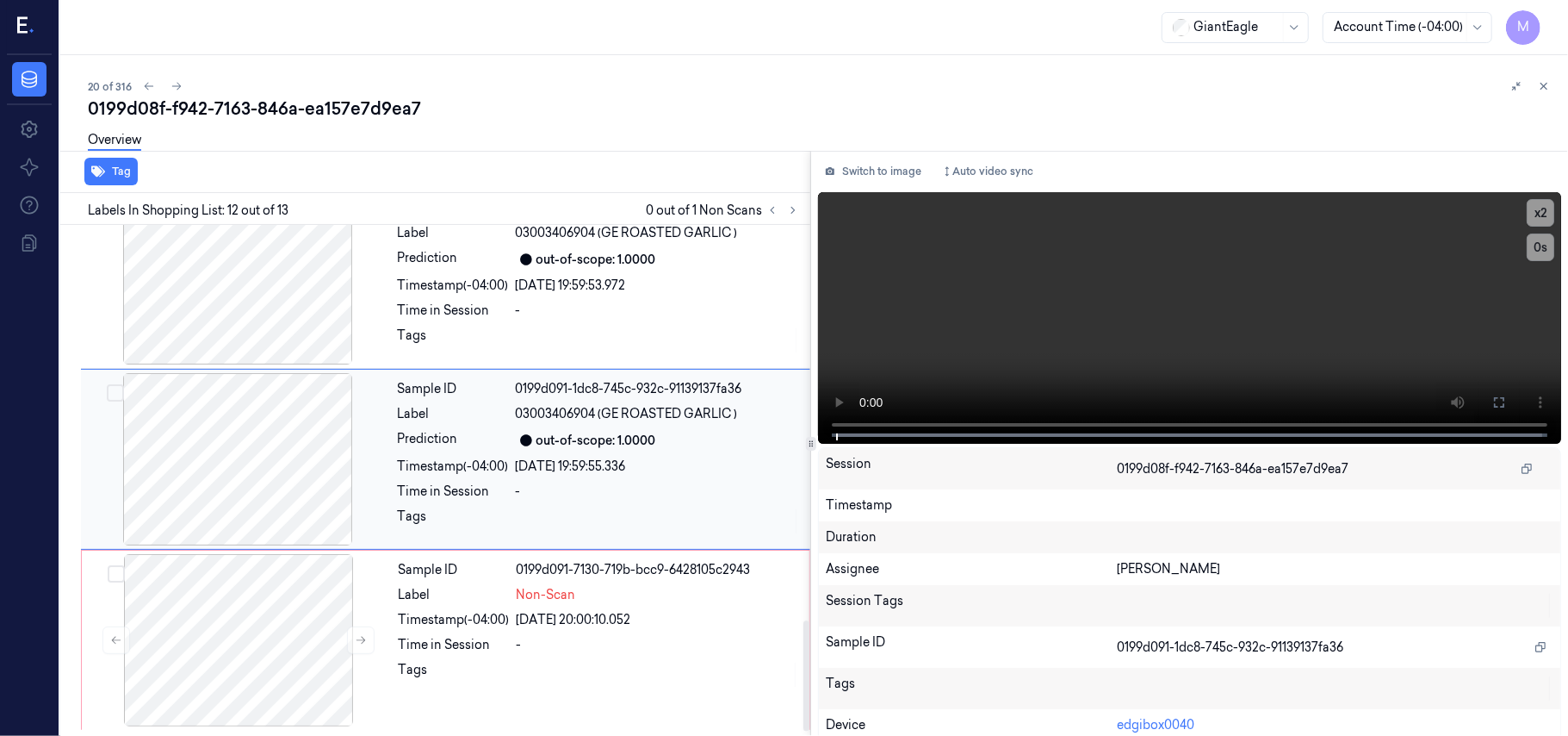
scroll to position [1830, 0]
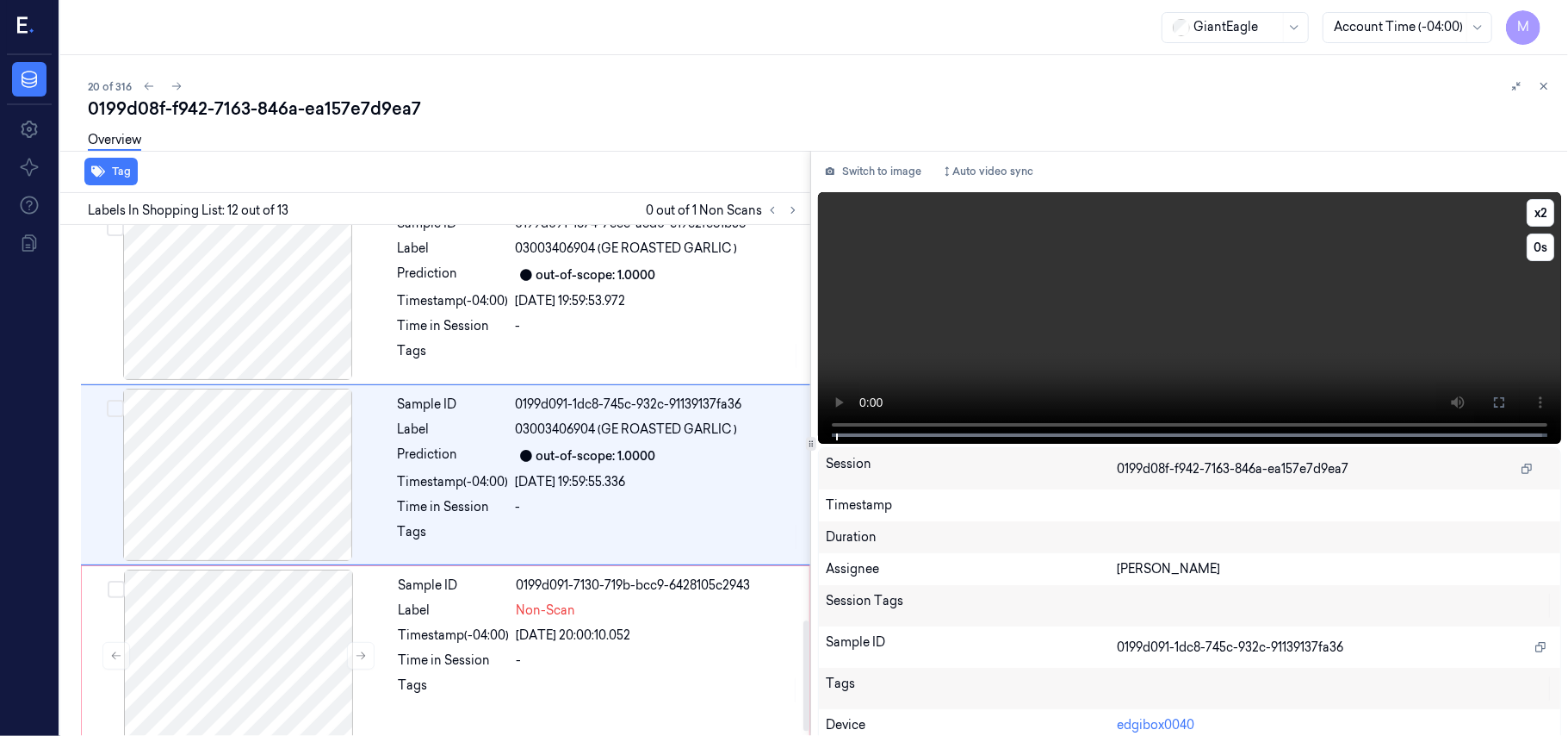
click at [1283, 296] on video at bounding box center [1190, 317] width 743 height 252
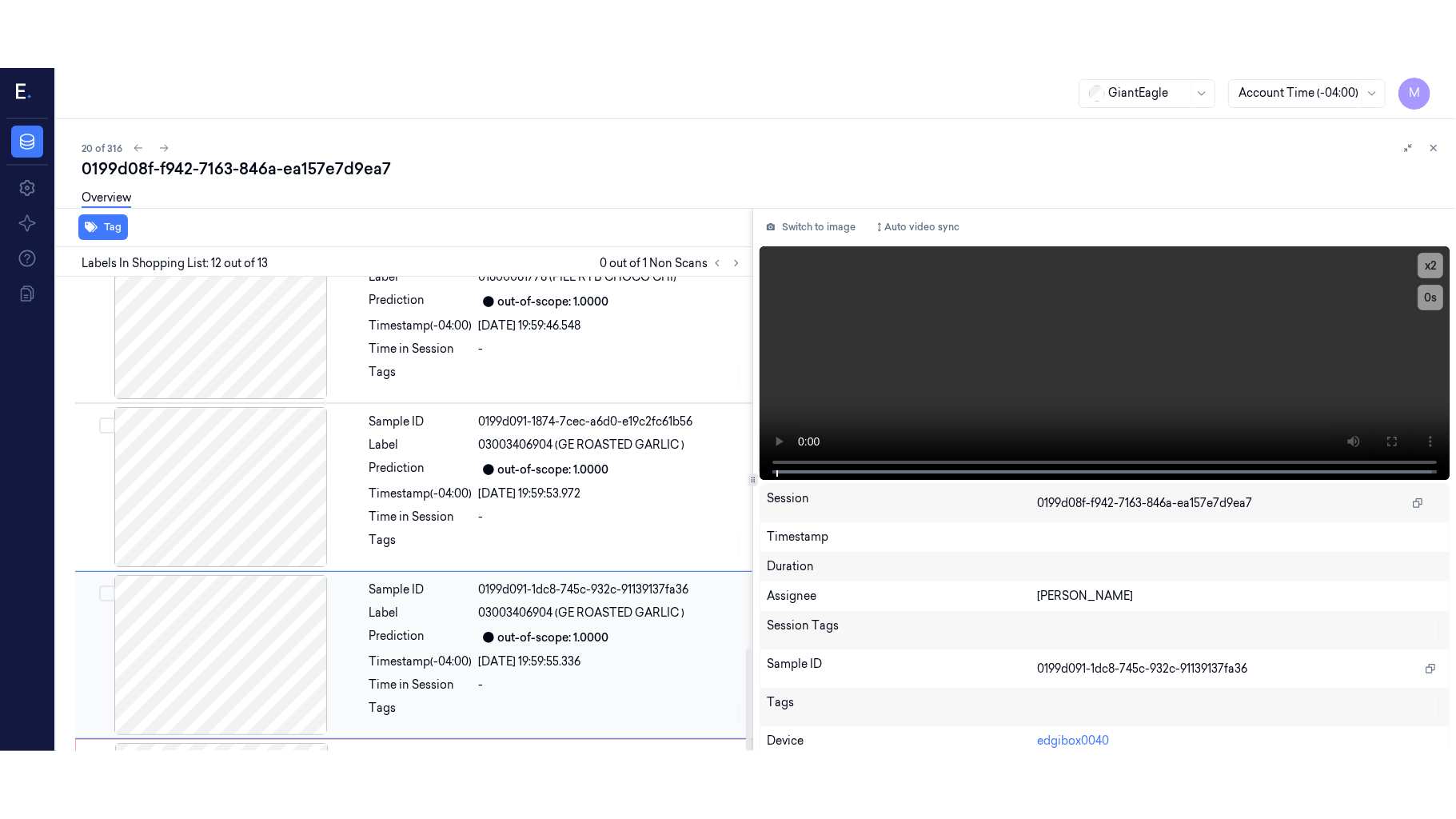
scroll to position [1720, 0]
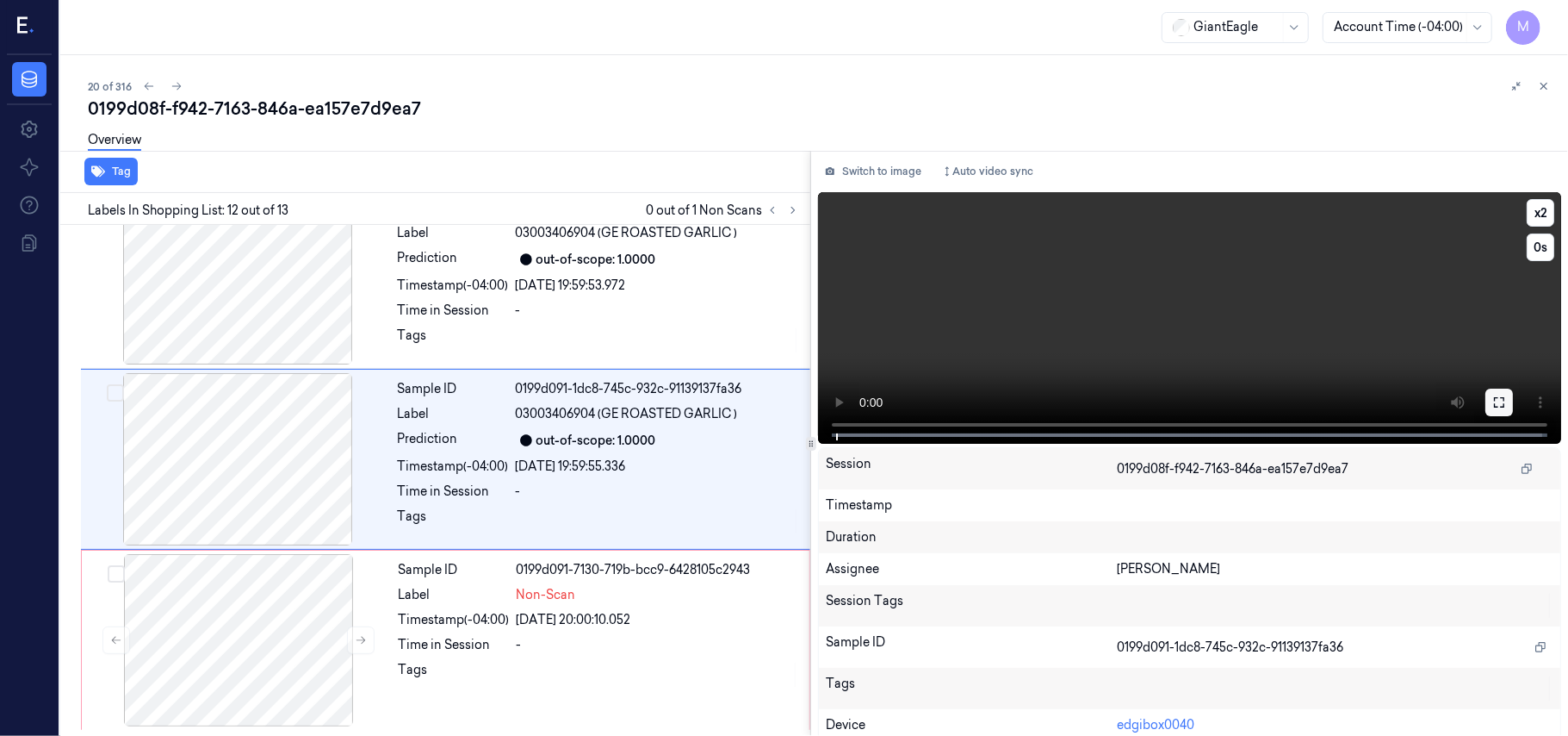
click at [1500, 404] on icon at bounding box center [1499, 402] width 14 height 14
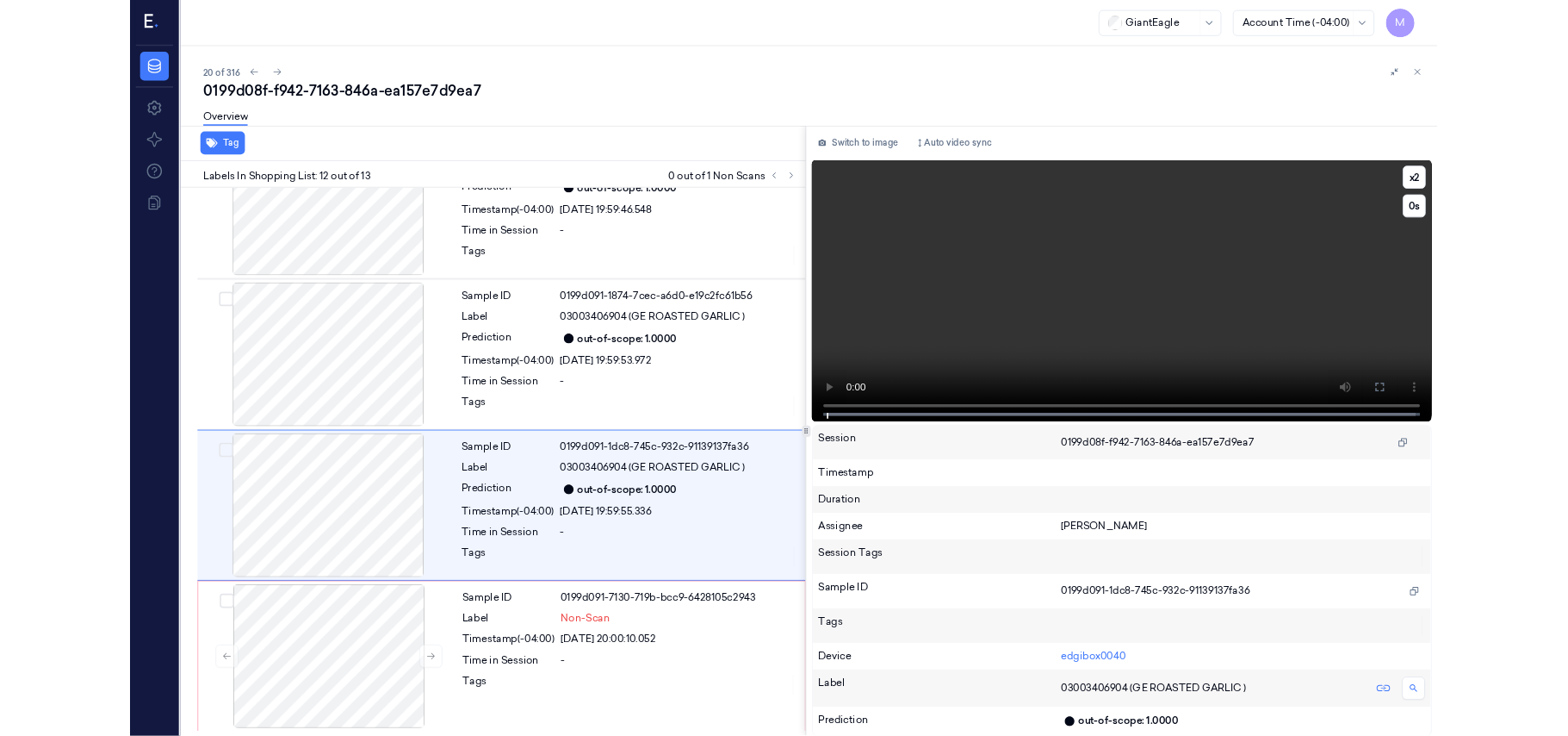
scroll to position [1707, 0]
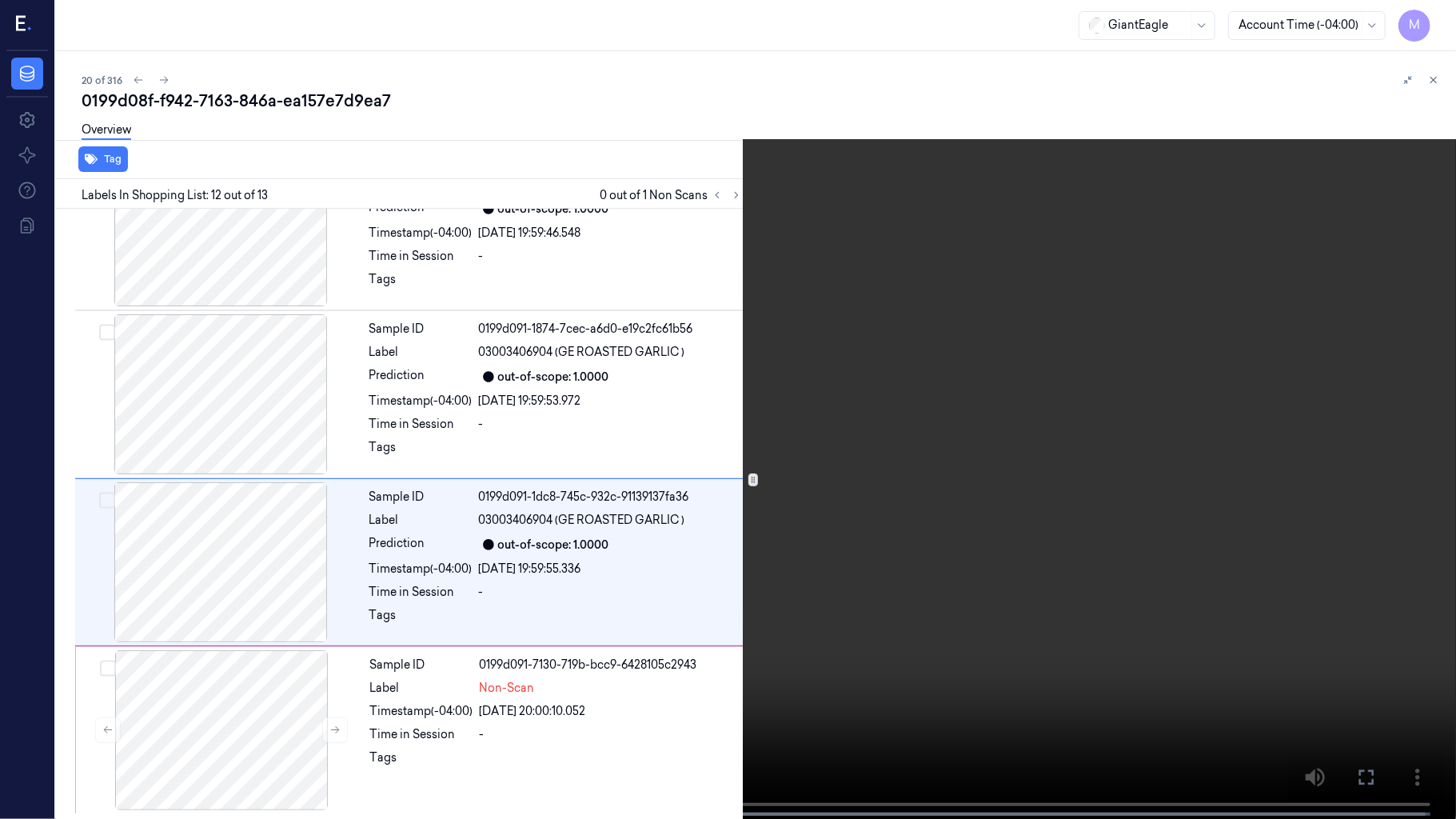
click at [1120, 563] on video at bounding box center [728, 411] width 1456 height 822
click at [1167, 570] on video at bounding box center [728, 411] width 1456 height 822
click at [0, 0] on icon at bounding box center [0, 0] width 0 height 0
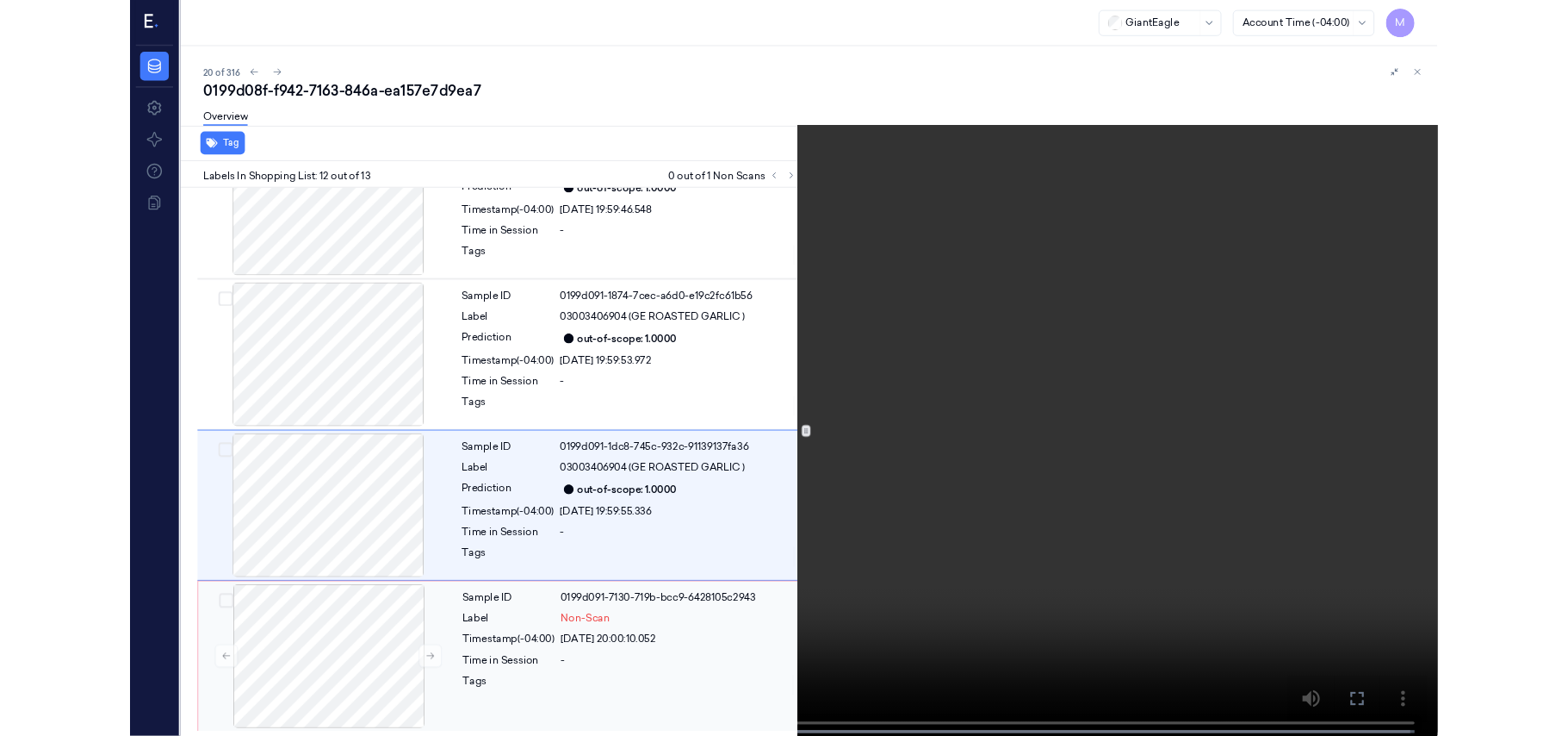
scroll to position [1852, 0]
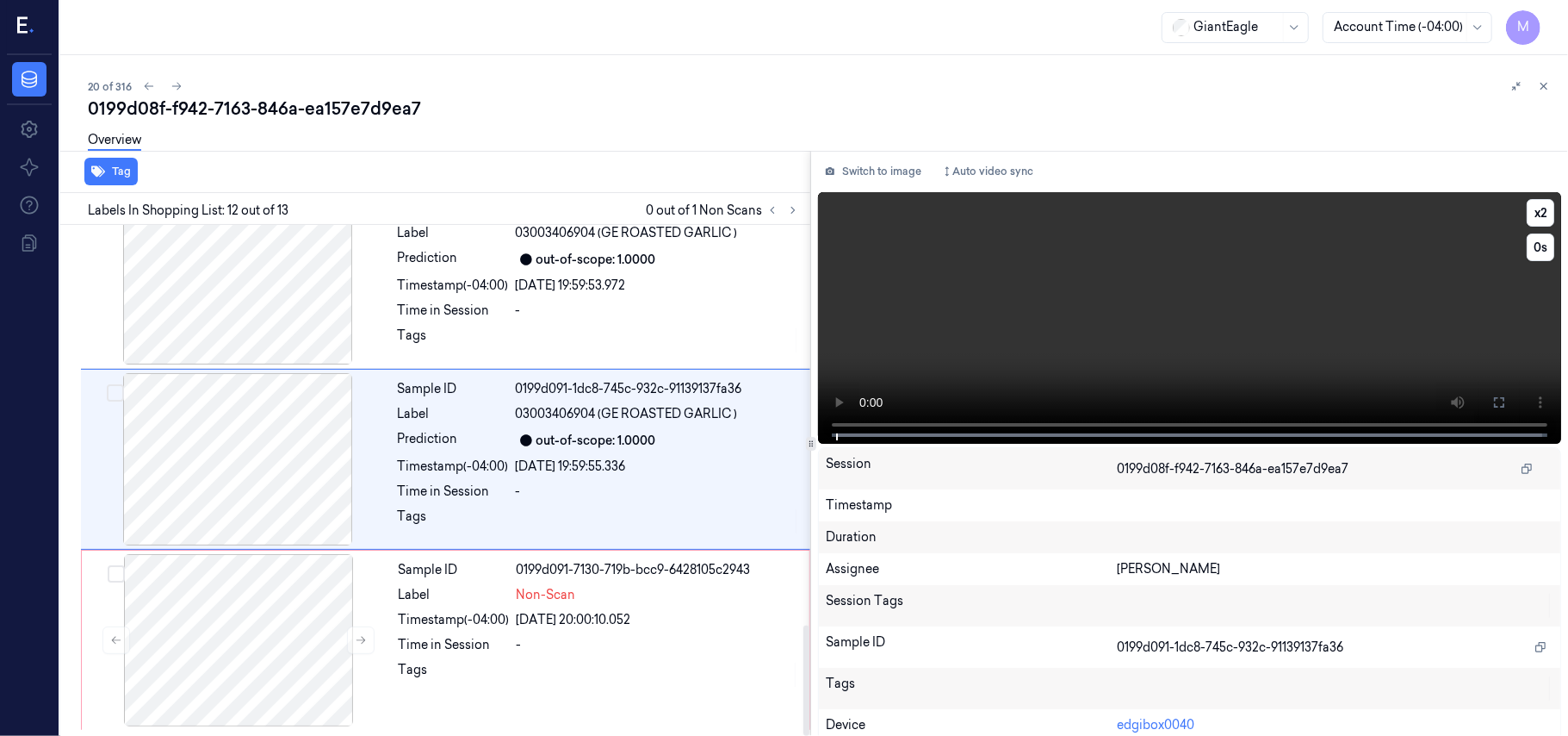
click at [1341, 291] on video at bounding box center [1190, 317] width 743 height 252
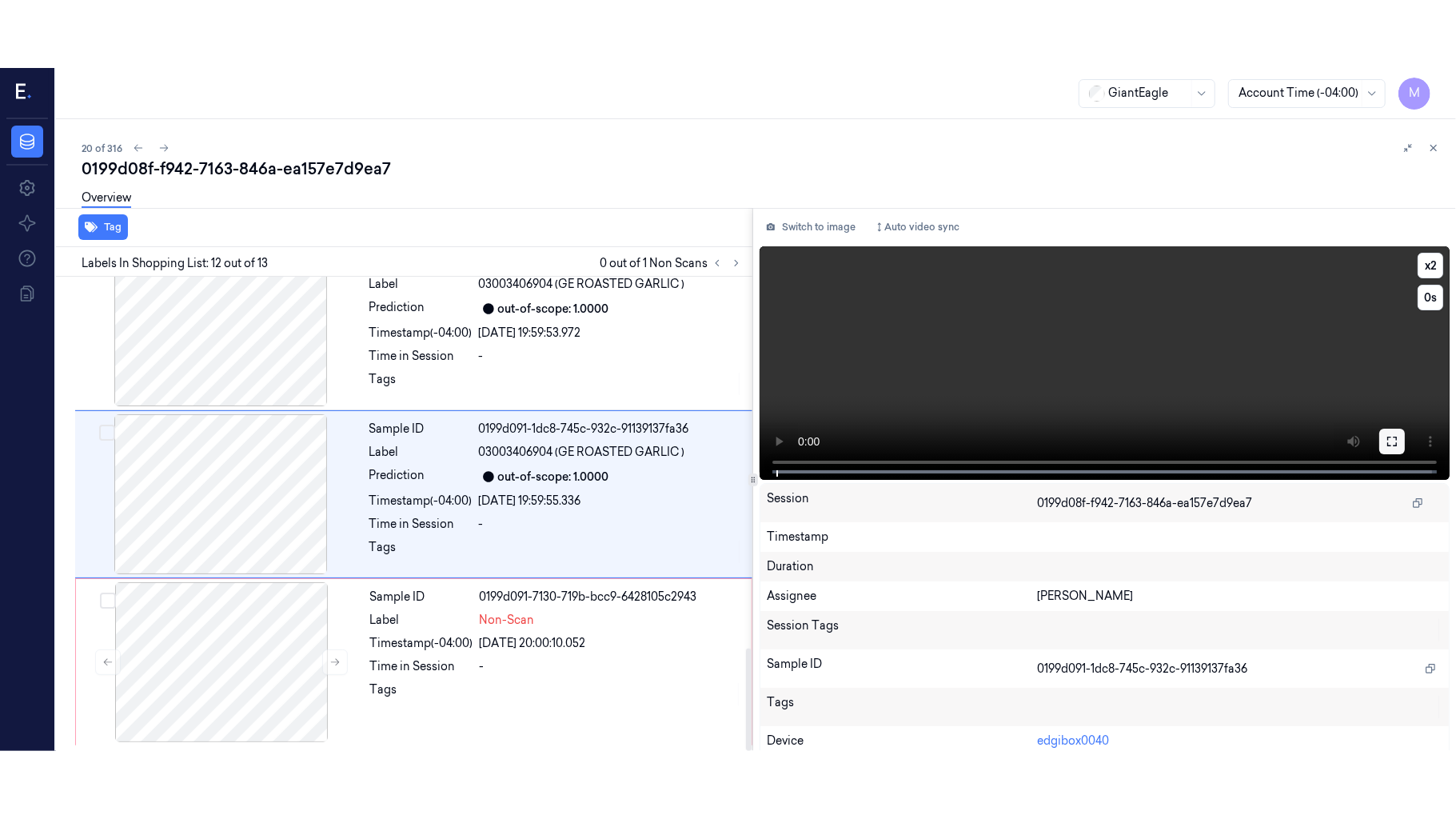
scroll to position [1699, 0]
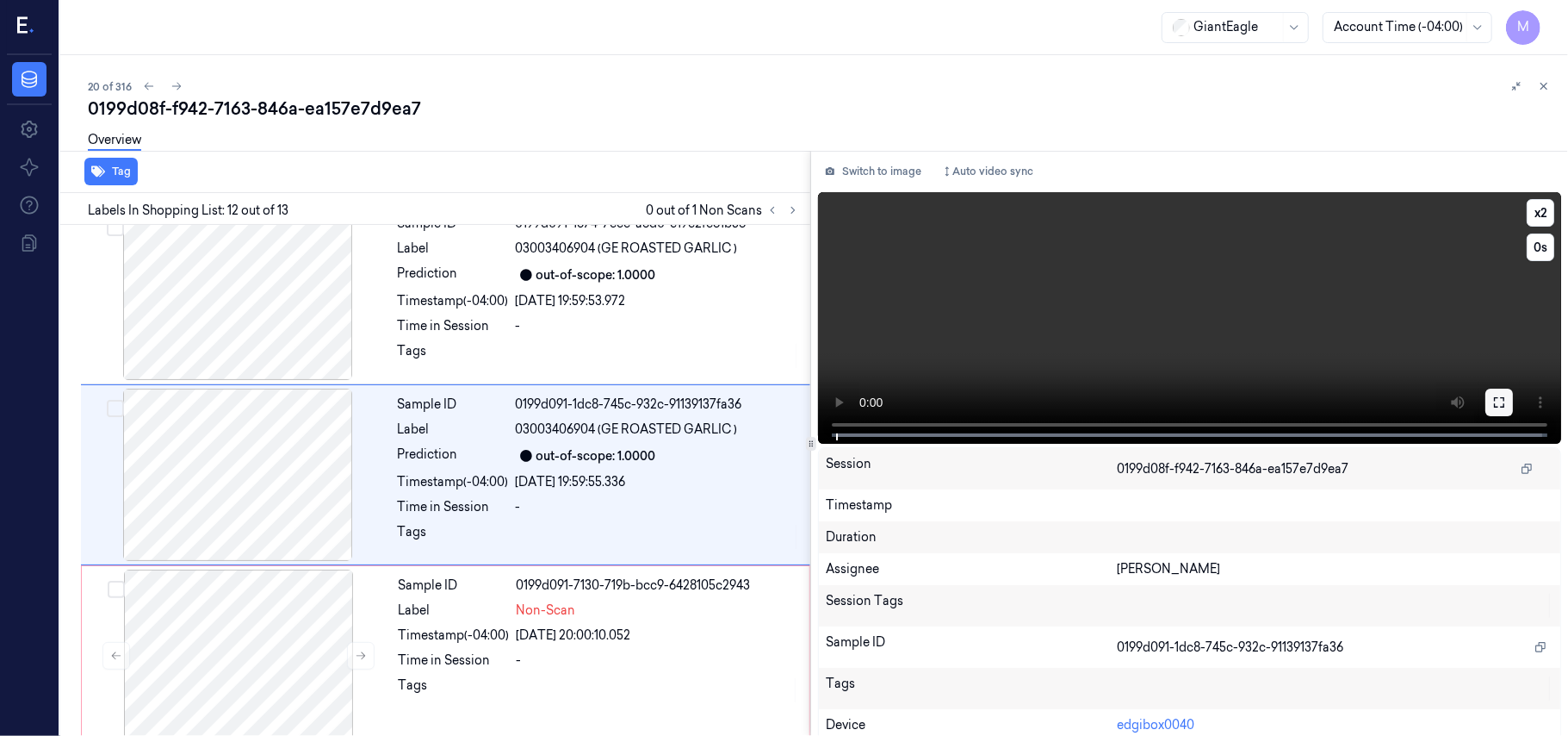
click at [1492, 396] on icon at bounding box center [1499, 402] width 14 height 14
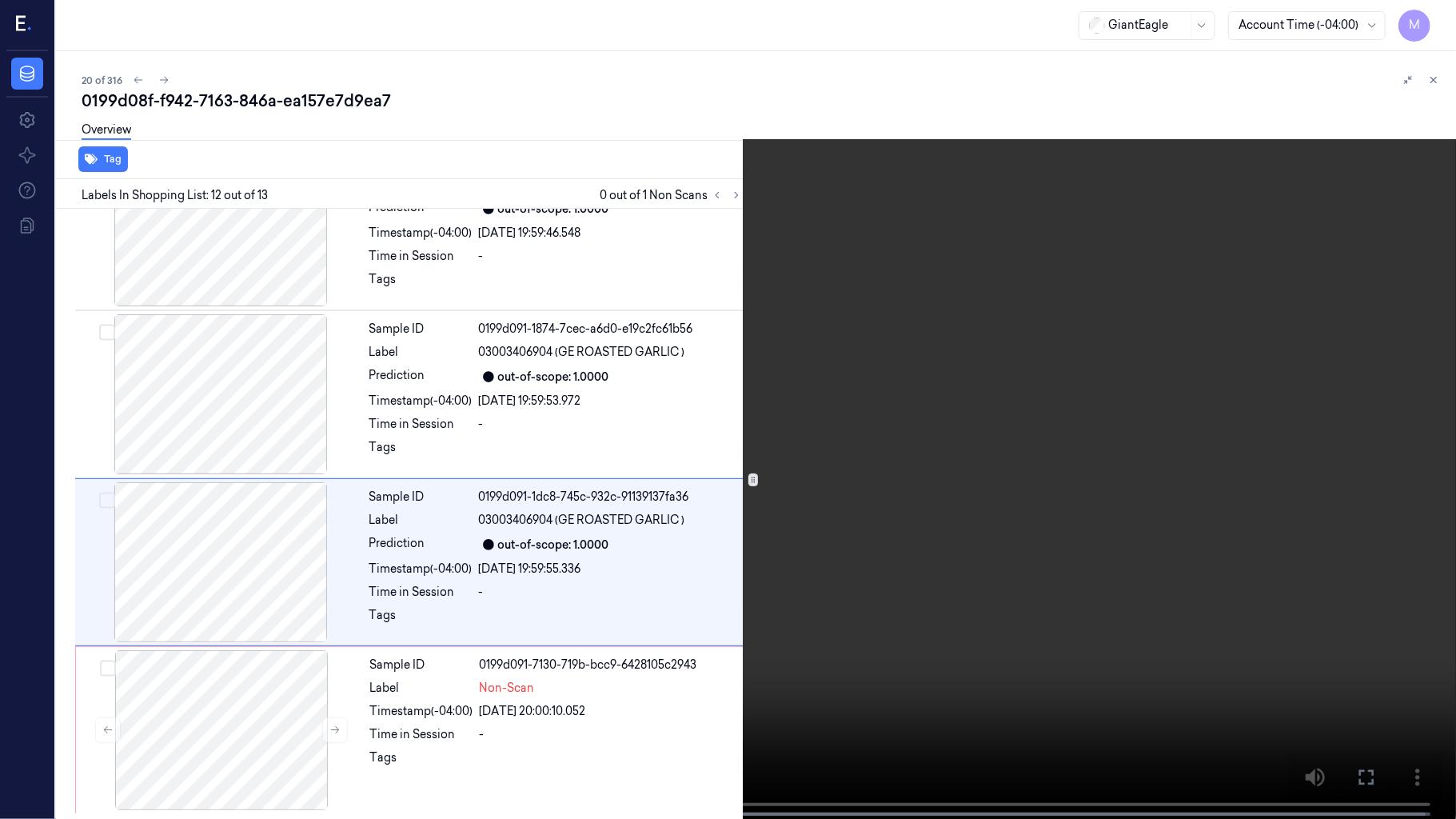
click at [999, 641] on video at bounding box center [728, 411] width 1456 height 822
click at [0, 0] on icon at bounding box center [0, 0] width 0 height 0
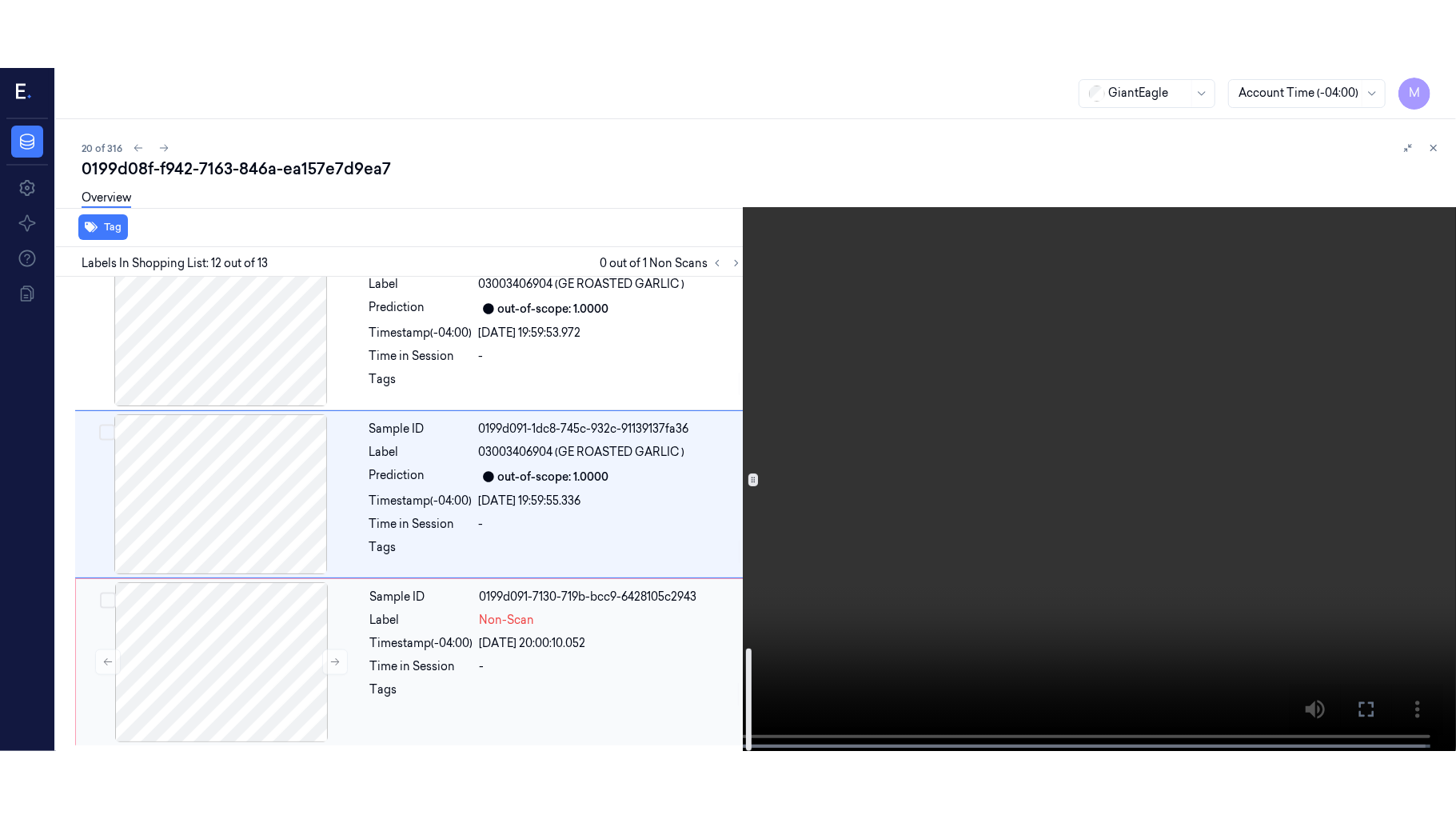
scroll to position [1720, 0]
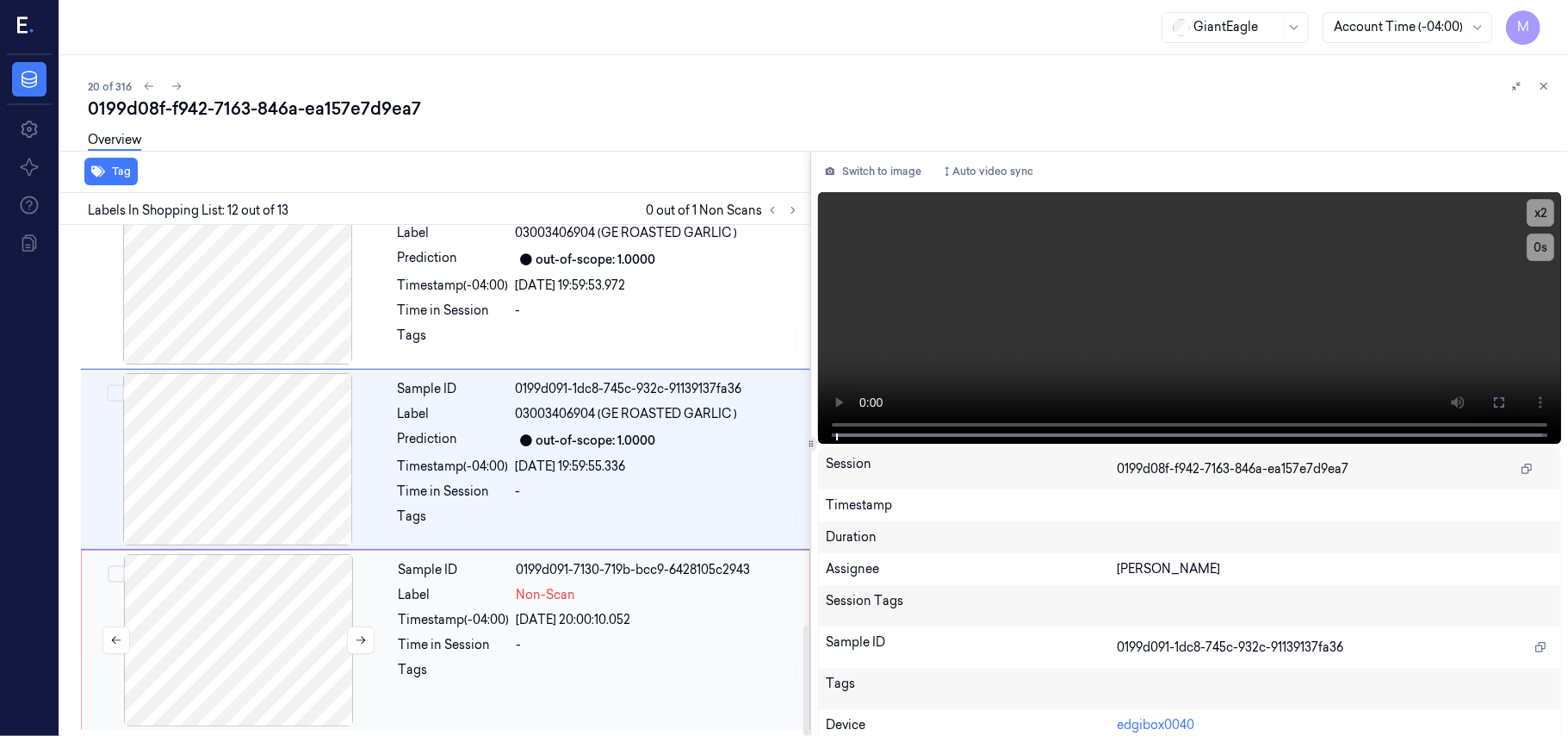
click at [240, 595] on div at bounding box center [239, 640] width 307 height 172
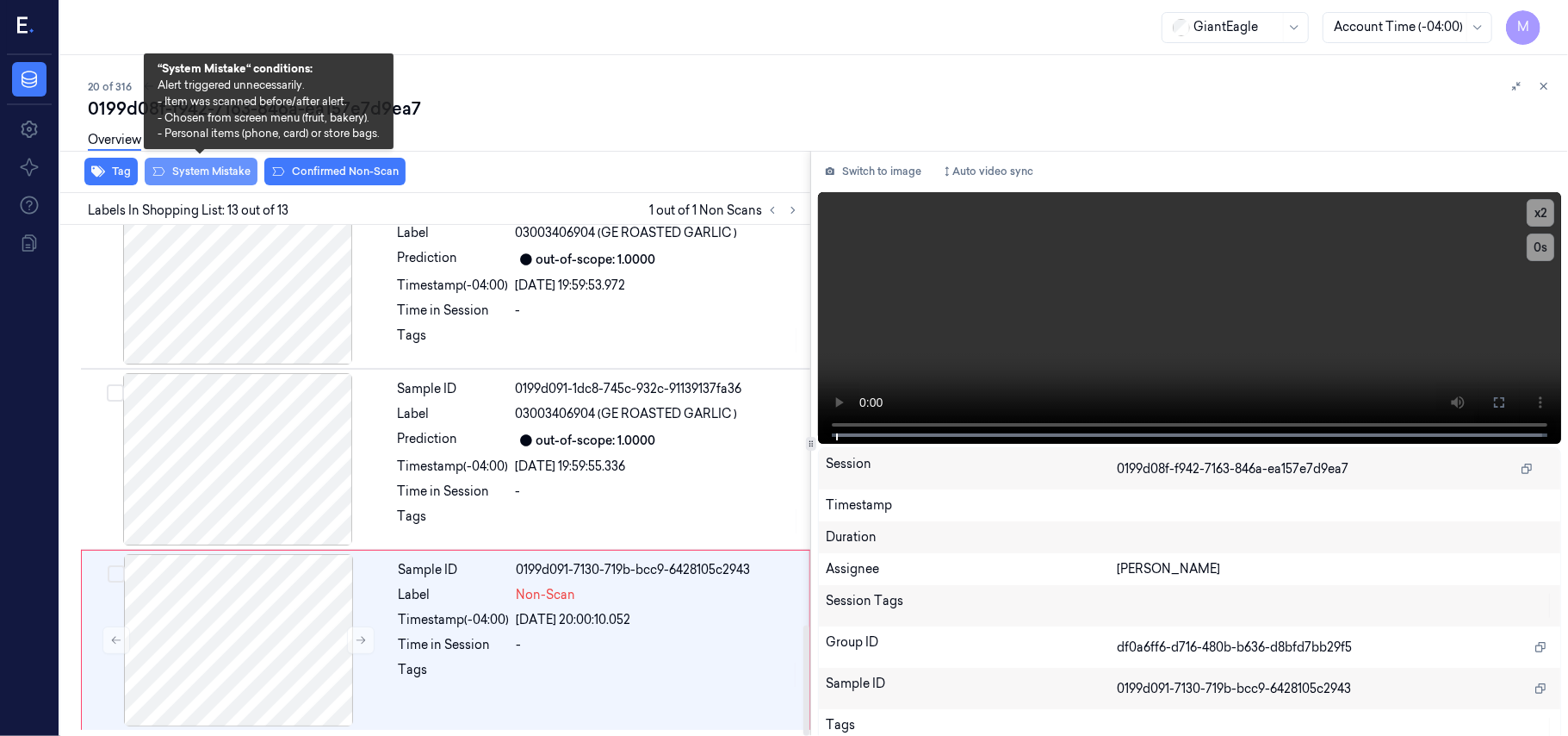
click at [198, 169] on button "System Mistake" at bounding box center [201, 170] width 113 height 27
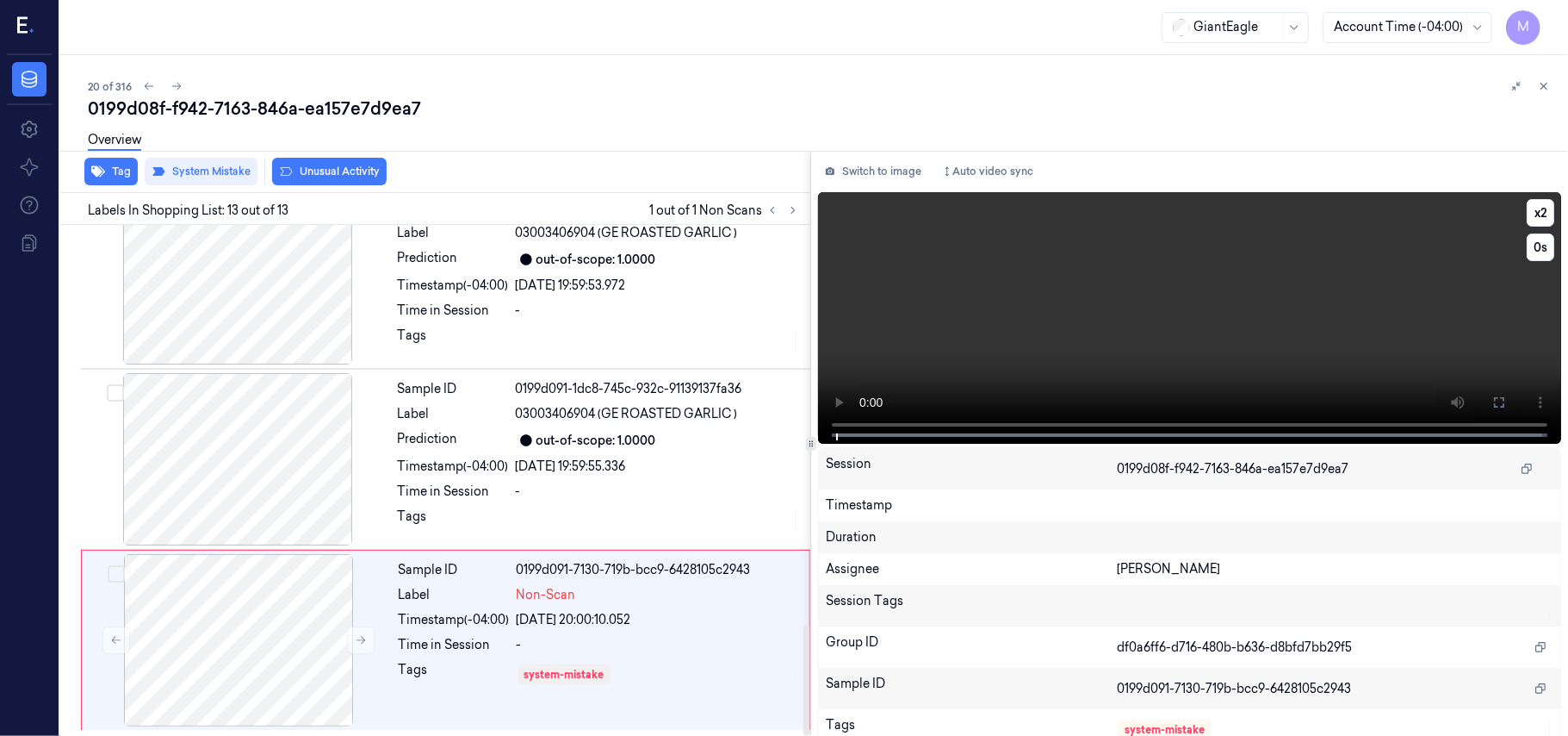
click at [1263, 285] on video at bounding box center [1190, 317] width 743 height 252
click at [1495, 401] on icon at bounding box center [1499, 402] width 14 height 14
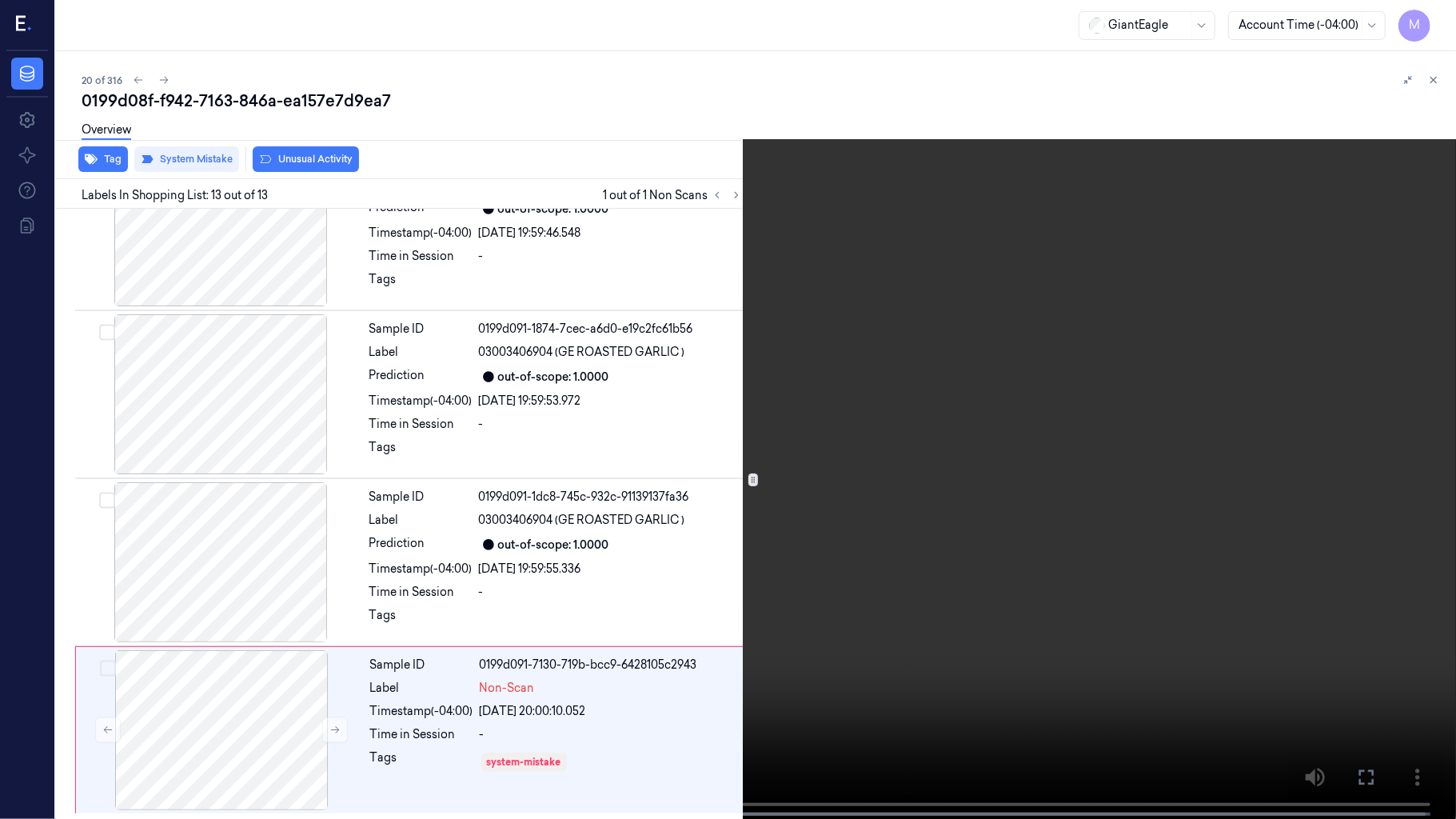
click at [954, 463] on video at bounding box center [728, 411] width 1456 height 822
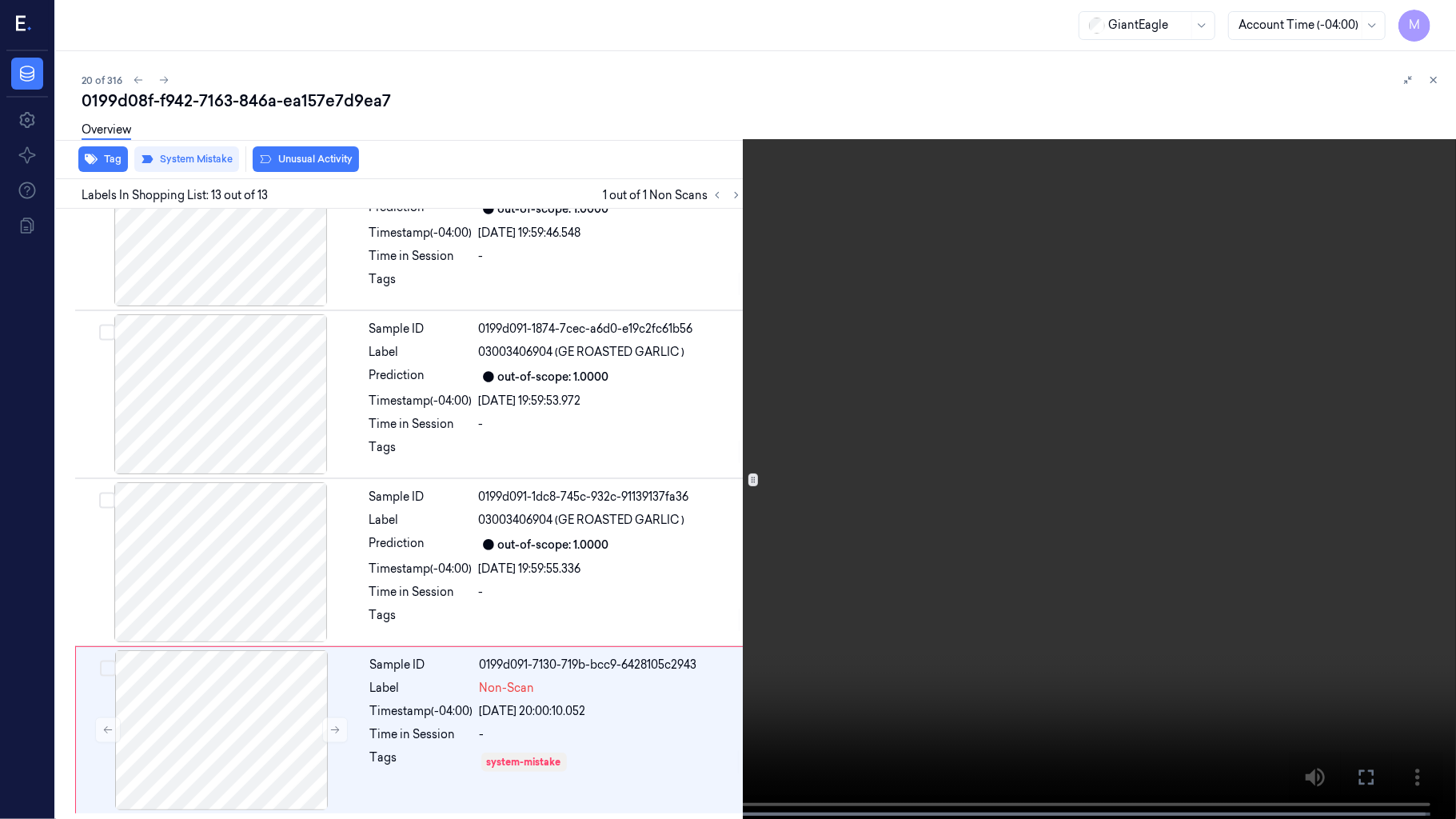
click at [0, 0] on icon at bounding box center [0, 0] width 0 height 0
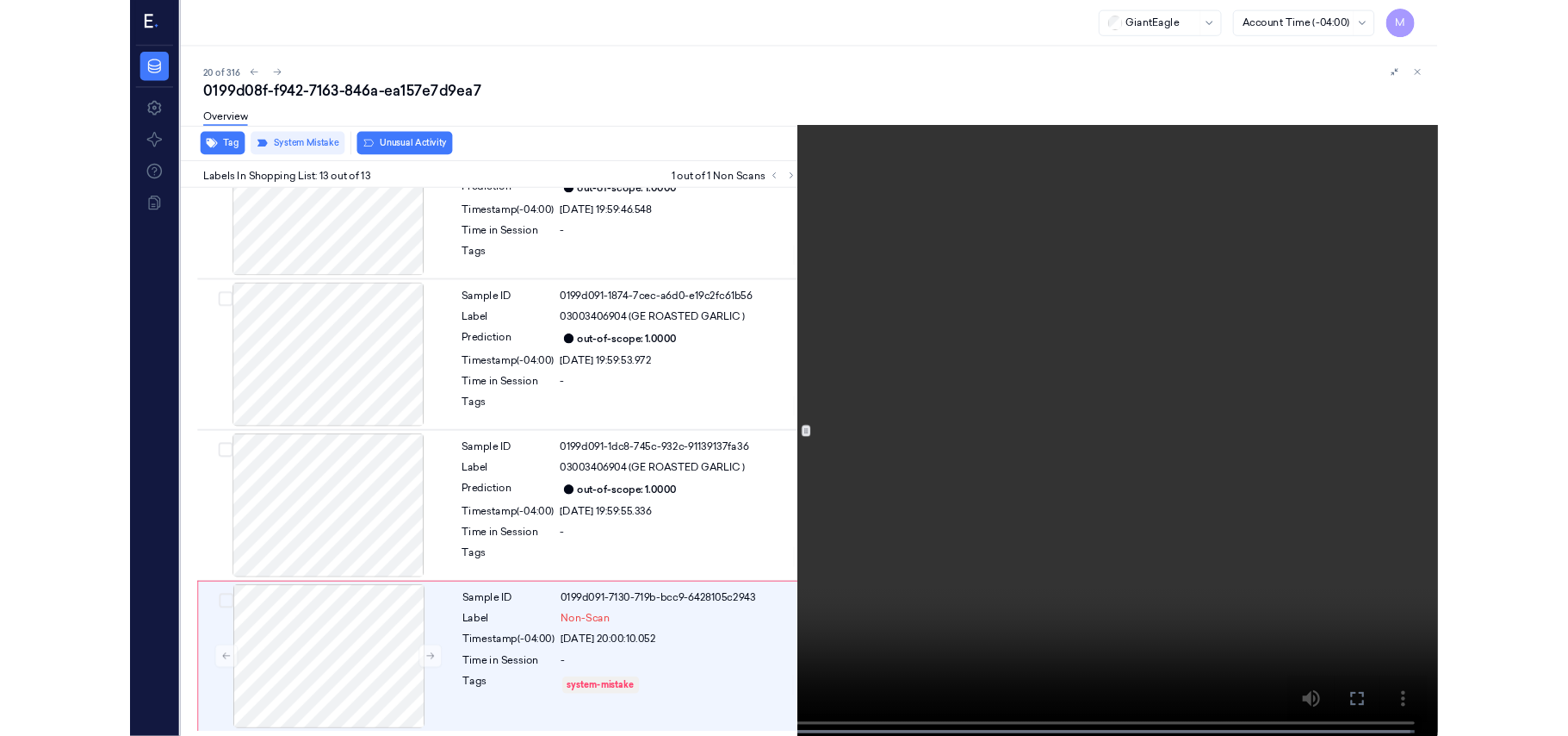
scroll to position [1852, 0]
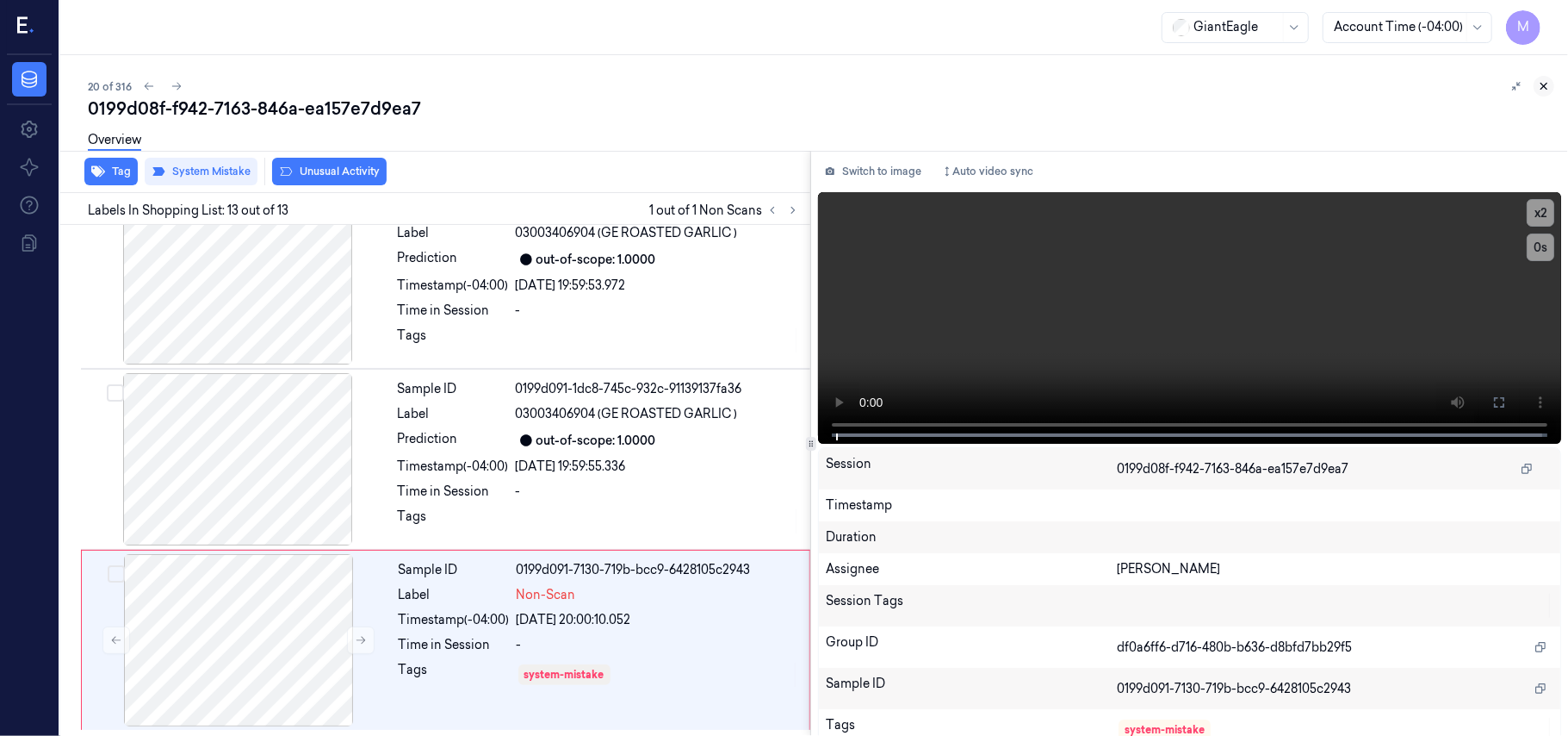
click at [1551, 82] on button at bounding box center [1545, 86] width 21 height 21
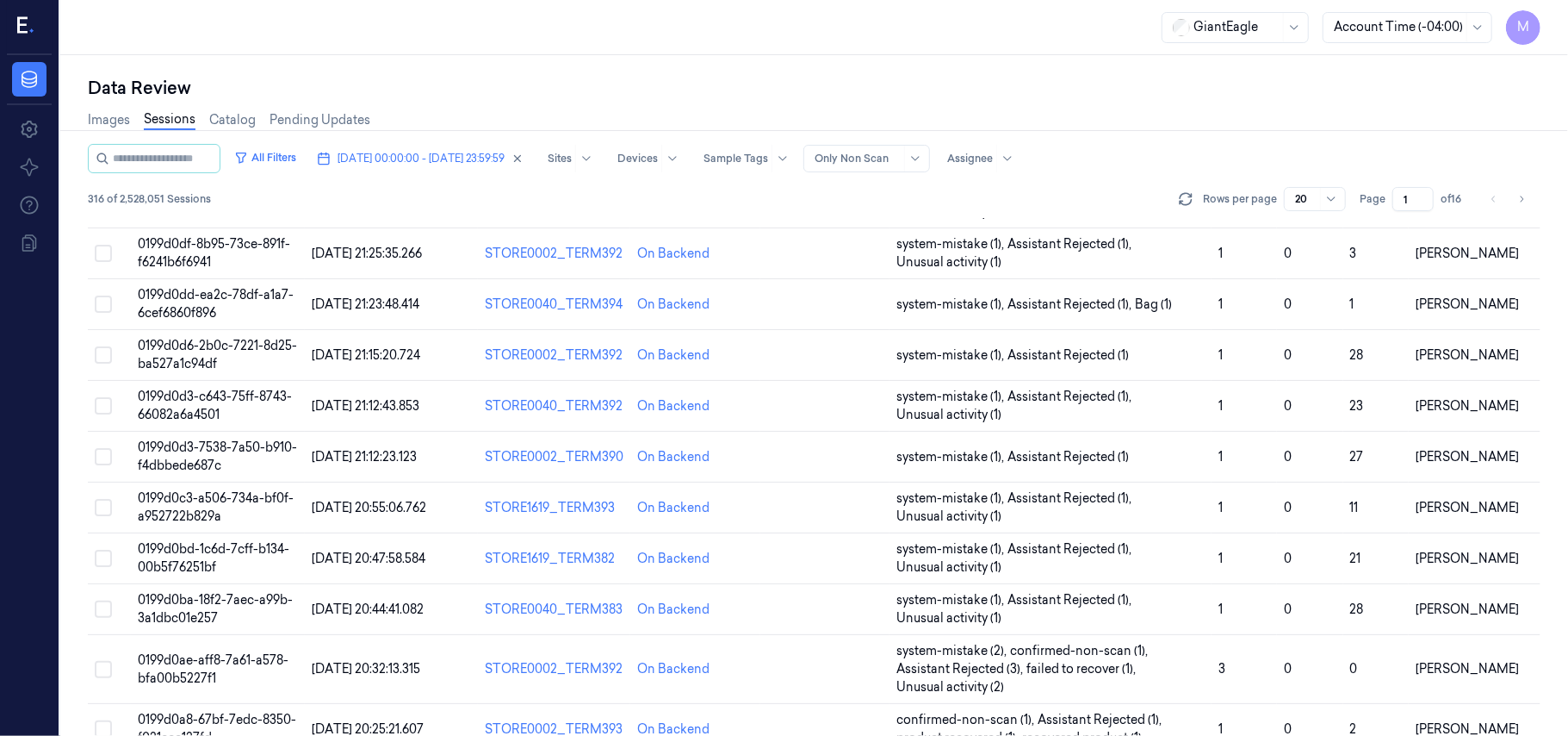
scroll to position [573, 0]
